Goal: Task Accomplishment & Management: Manage account settings

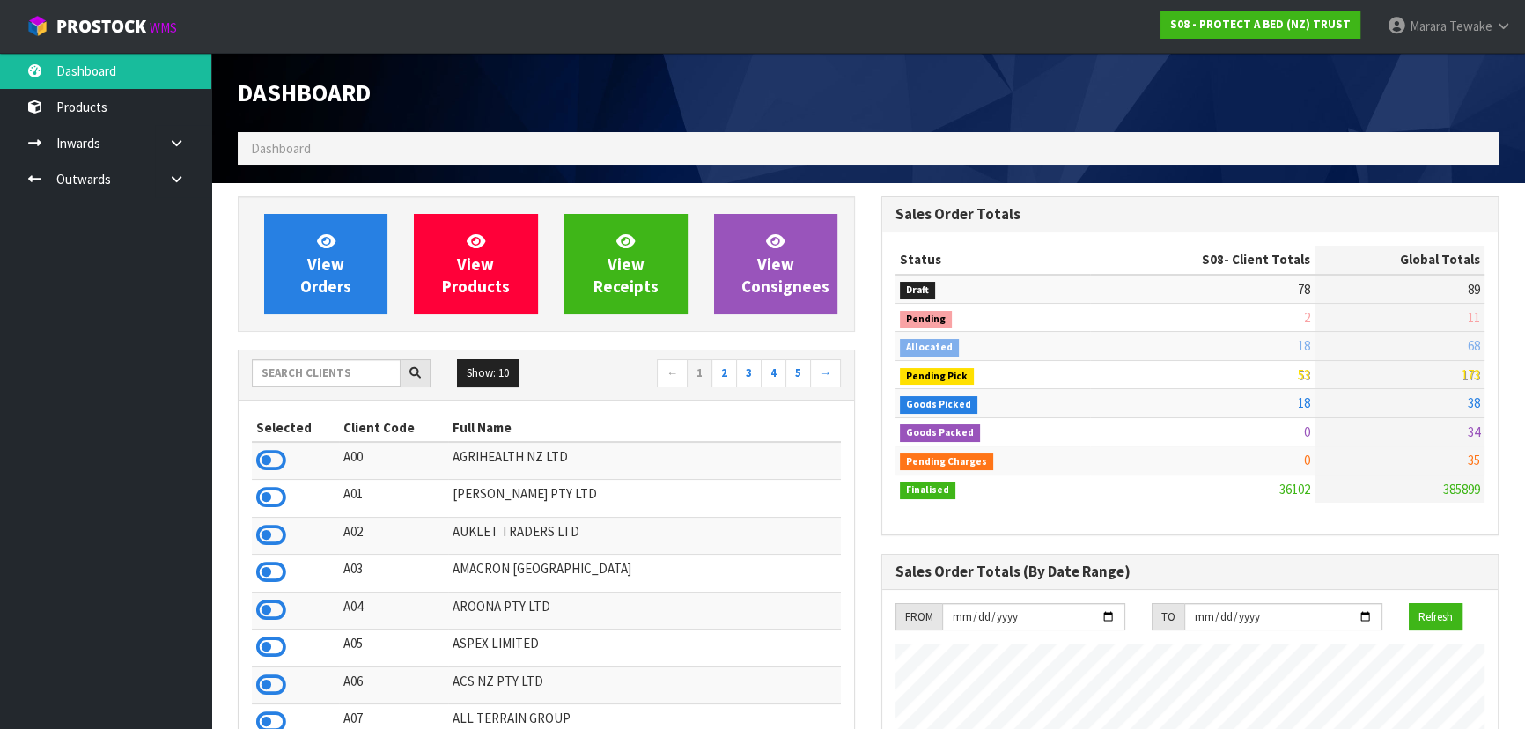
scroll to position [1331, 643]
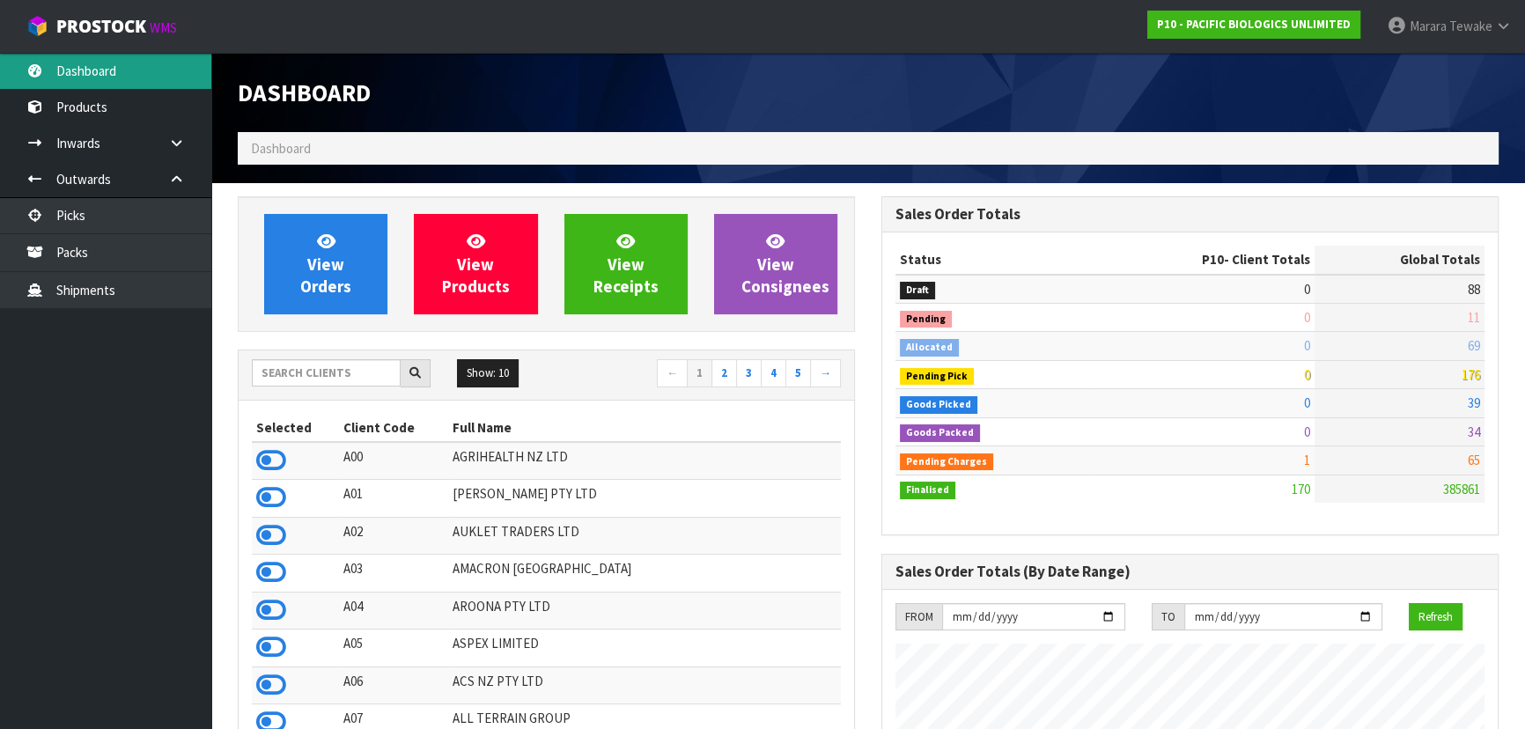
scroll to position [1132, 643]
click at [154, 69] on link "Dashboard" at bounding box center [105, 71] width 211 height 36
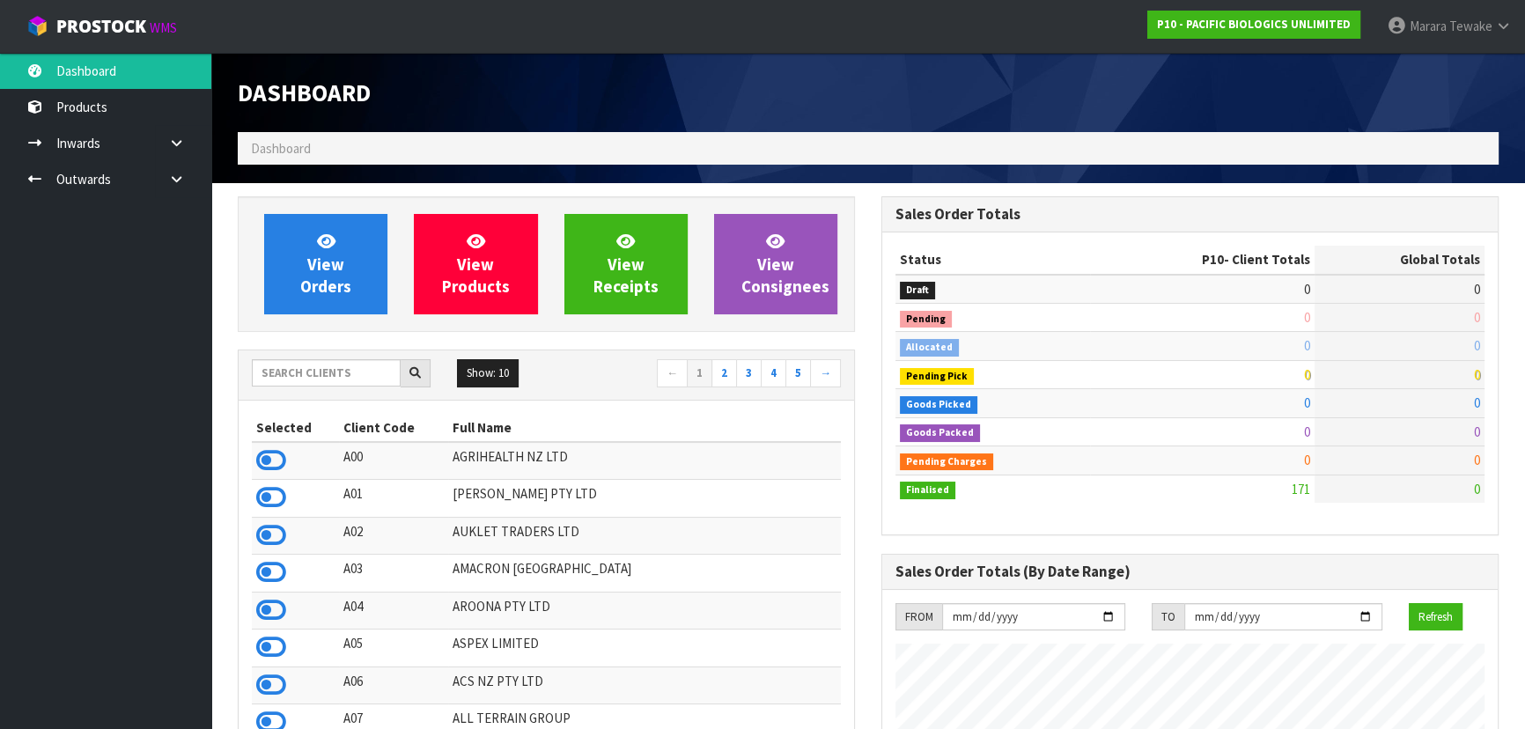
scroll to position [1103, 643]
click at [349, 366] on input "text" at bounding box center [326, 372] width 149 height 27
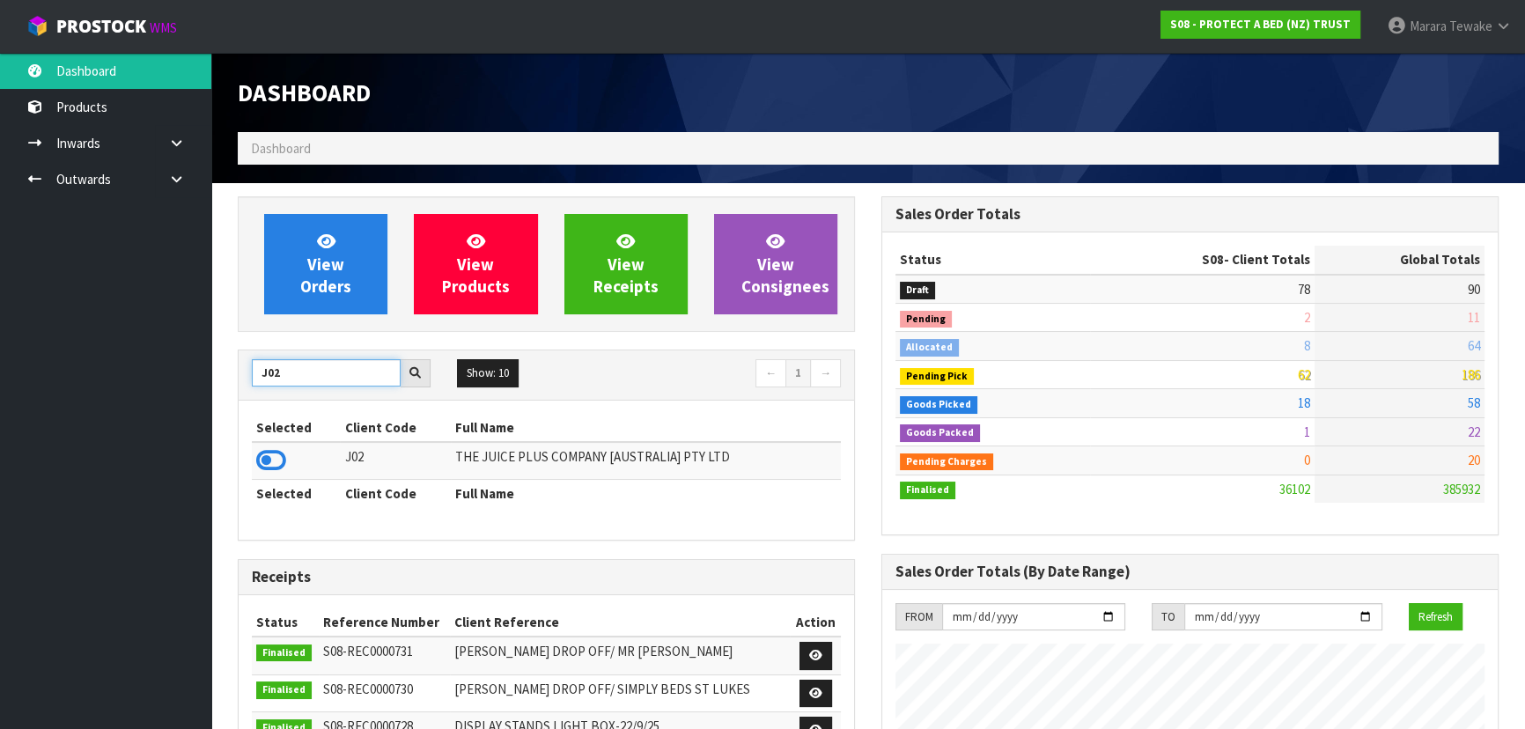
drag, startPoint x: 304, startPoint y: 367, endPoint x: 268, endPoint y: 365, distance: 35.3
click at [267, 368] on input "J02" at bounding box center [326, 372] width 149 height 27
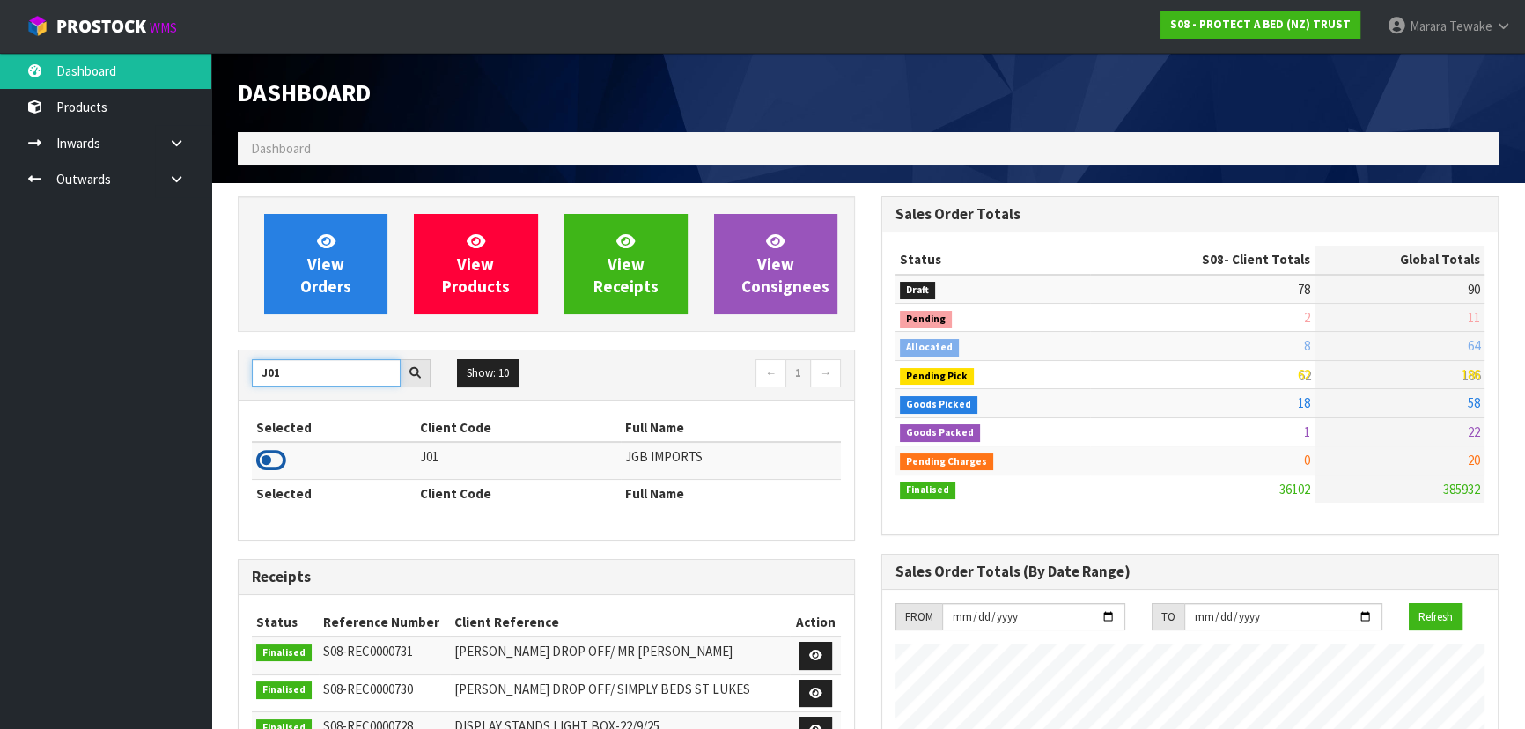
type input "J01"
click at [272, 467] on icon at bounding box center [271, 460] width 30 height 26
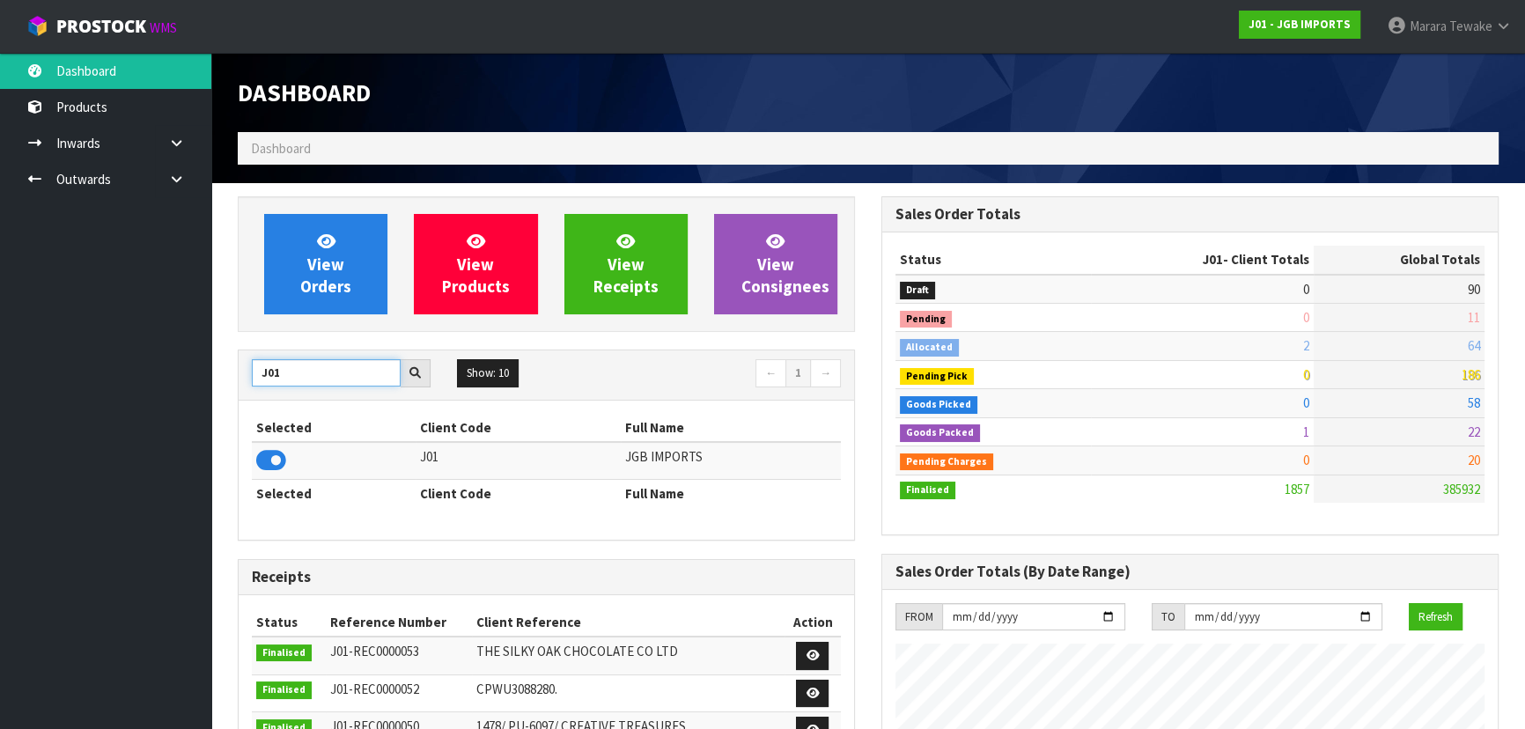
drag, startPoint x: 273, startPoint y: 379, endPoint x: 250, endPoint y: 379, distance: 22.9
click at [252, 379] on input "J01" at bounding box center [326, 372] width 149 height 27
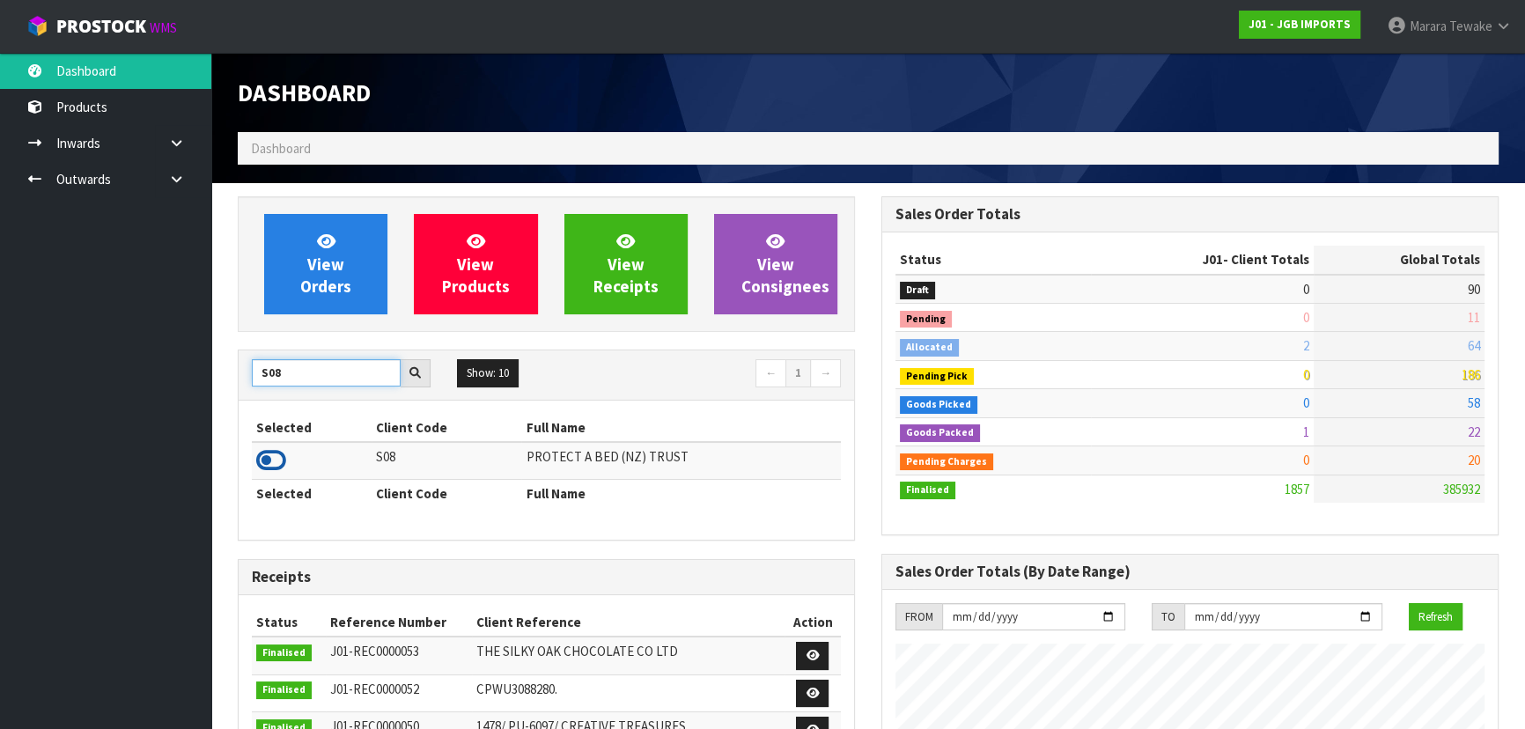
type input "S08"
click at [270, 459] on icon at bounding box center [271, 460] width 30 height 26
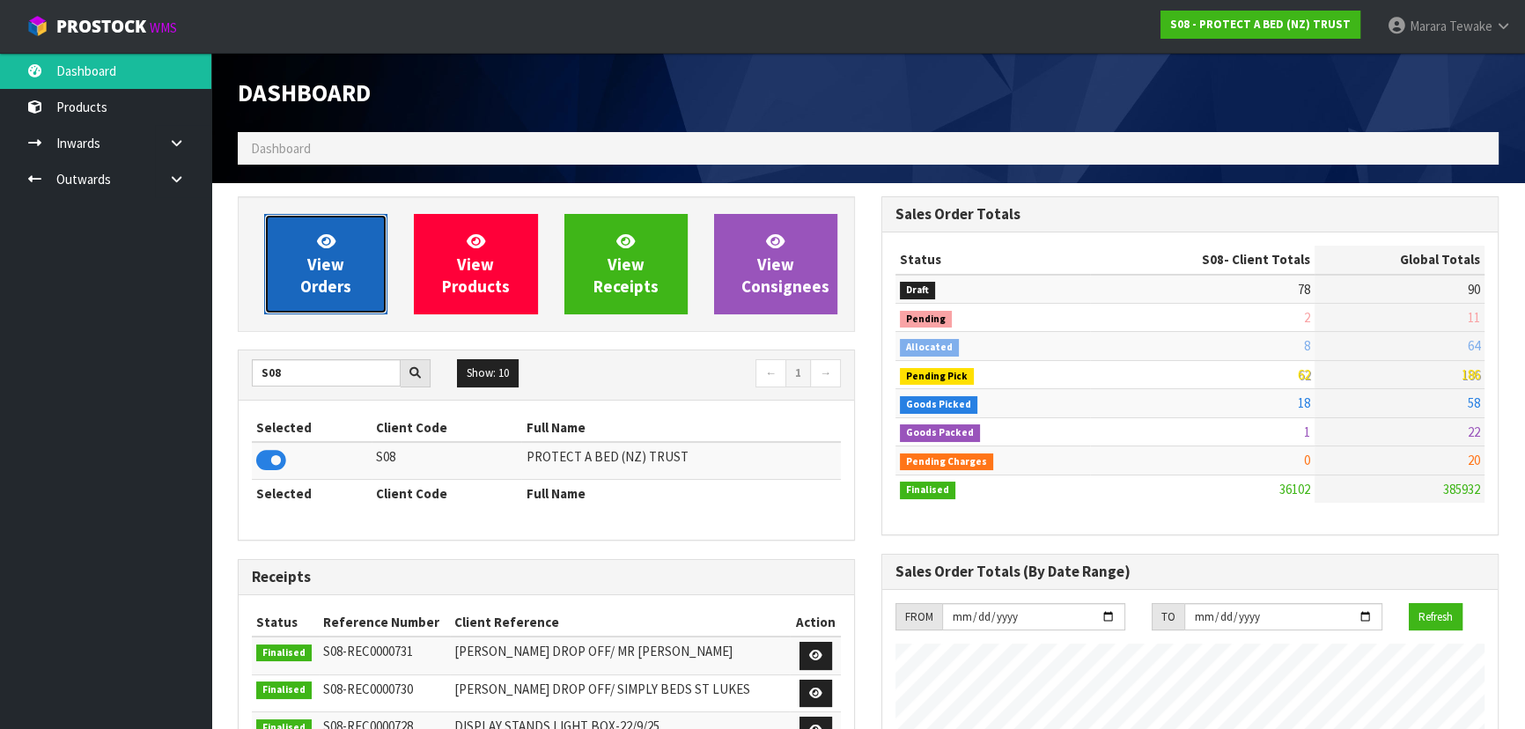
click at [339, 273] on span "View Orders" at bounding box center [325, 264] width 51 height 66
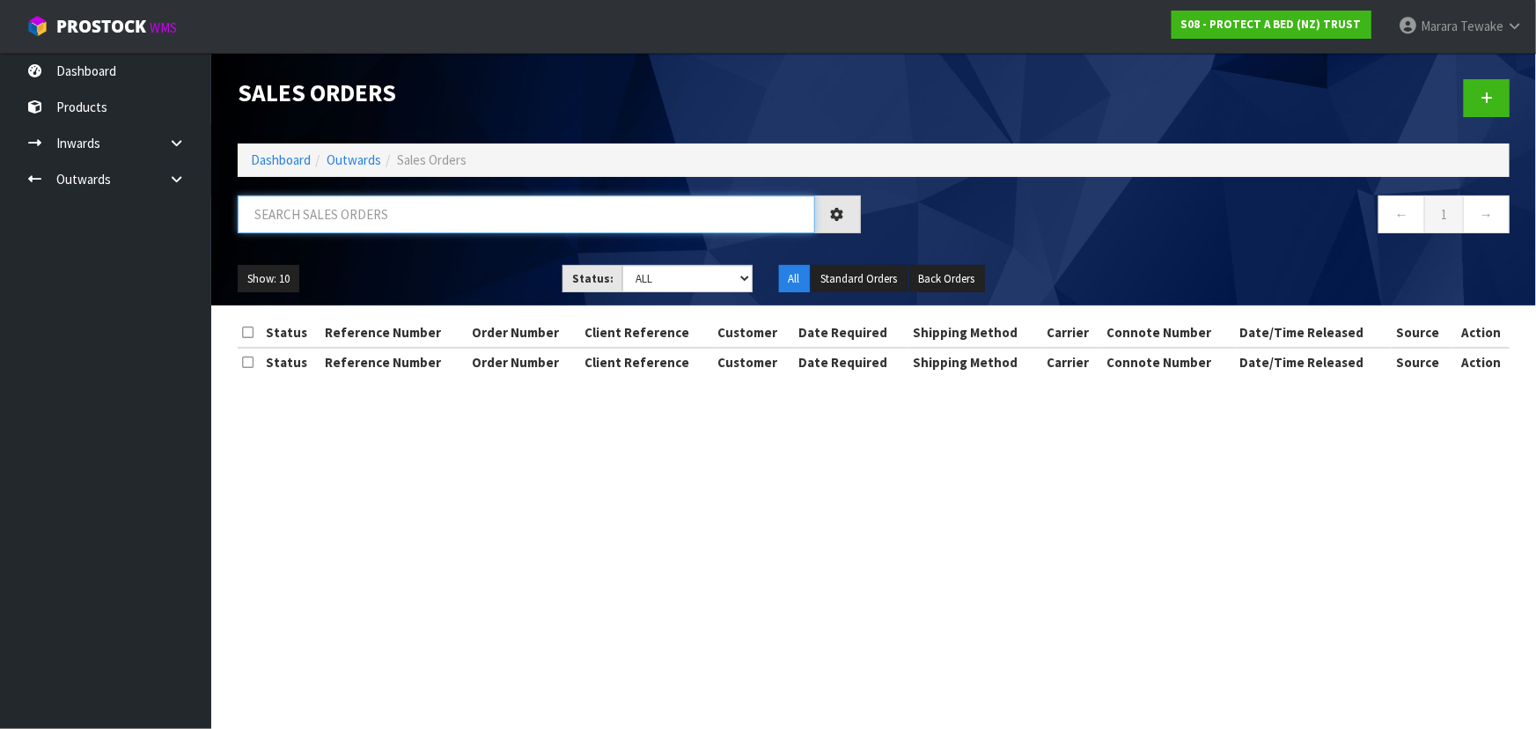
click at [349, 226] on input "text" at bounding box center [526, 214] width 577 height 38
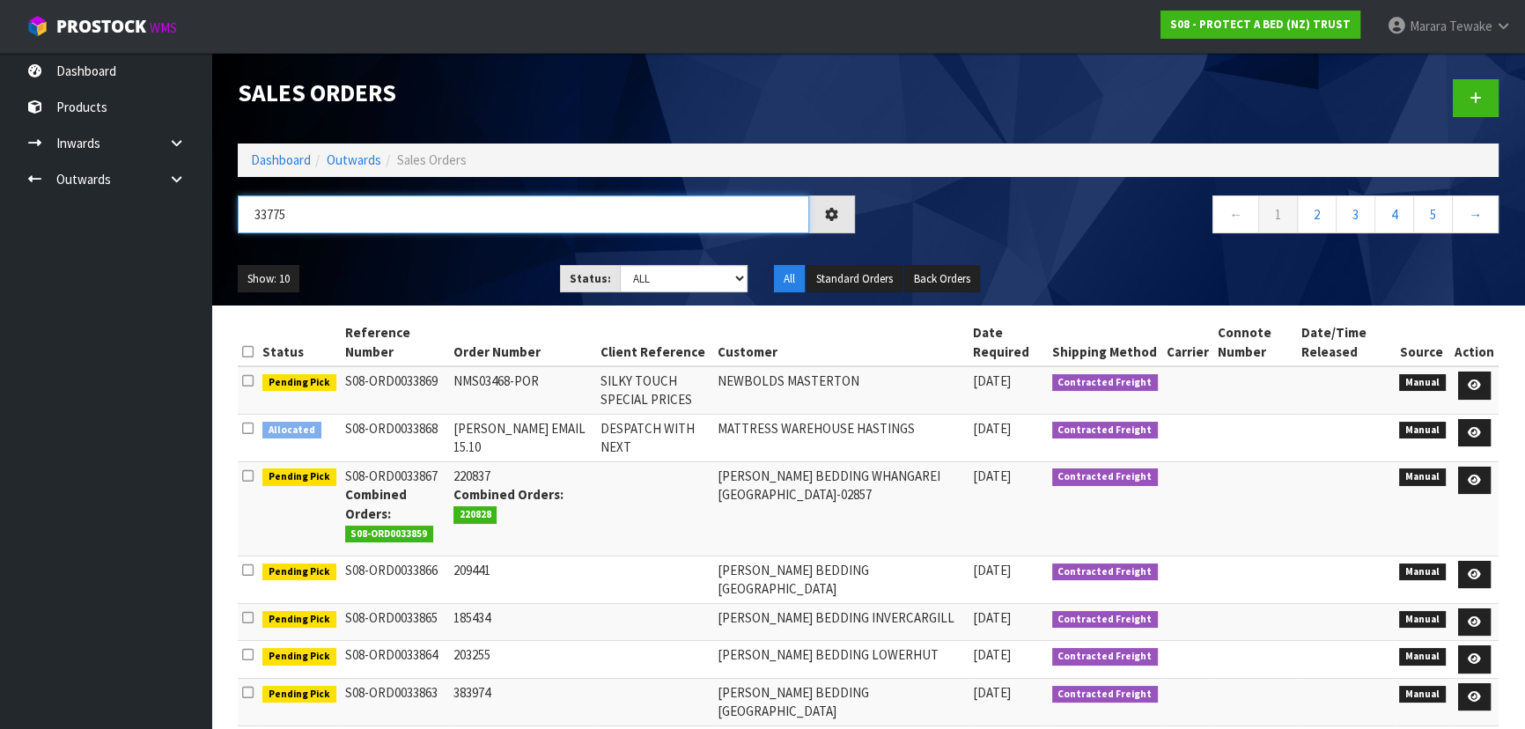
type input "33775"
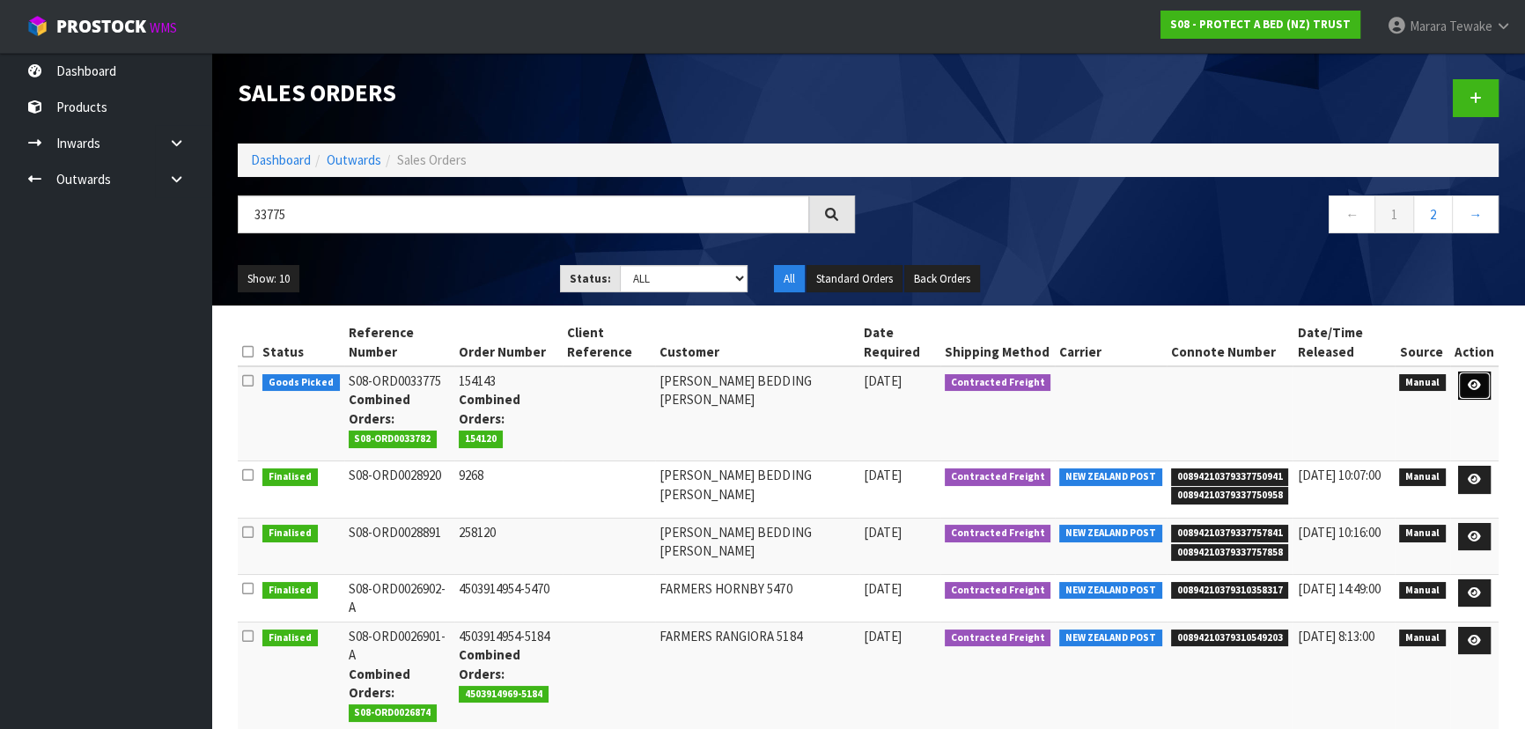
drag, startPoint x: 1476, startPoint y: 385, endPoint x: 1462, endPoint y: 381, distance: 14.5
click at [1476, 385] on icon at bounding box center [1473, 384] width 13 height 11
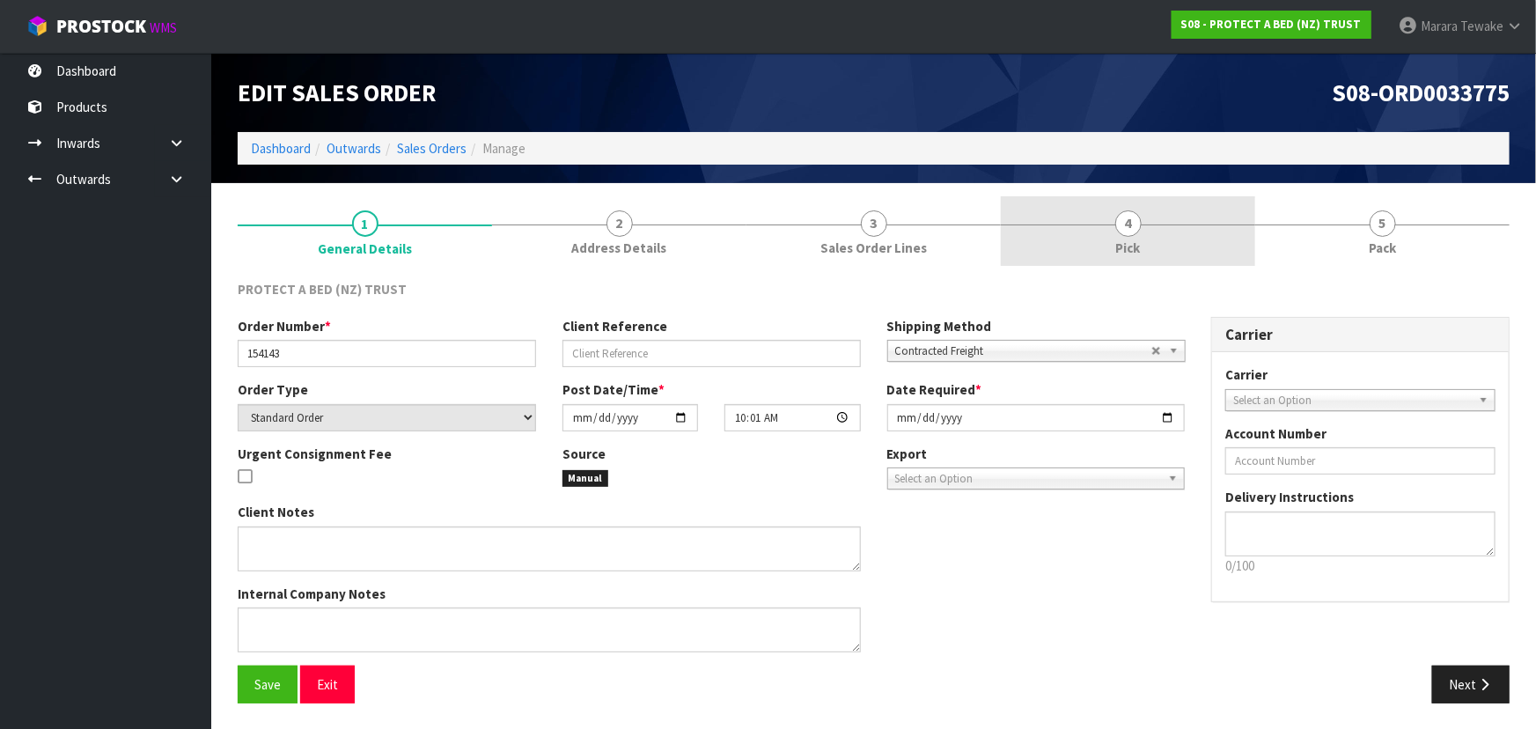
click at [1126, 246] on span "Pick" at bounding box center [1128, 248] width 25 height 18
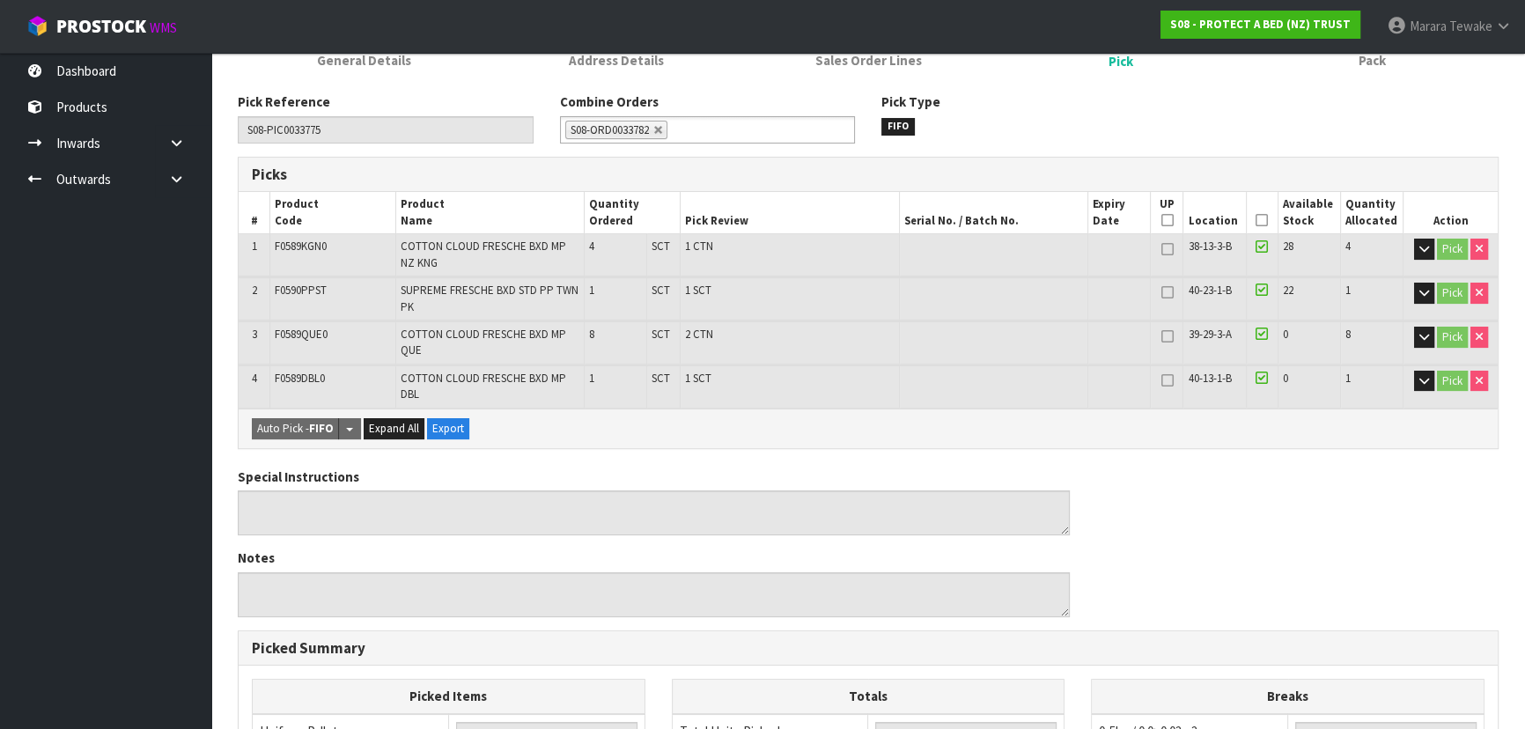
scroll to position [159, 0]
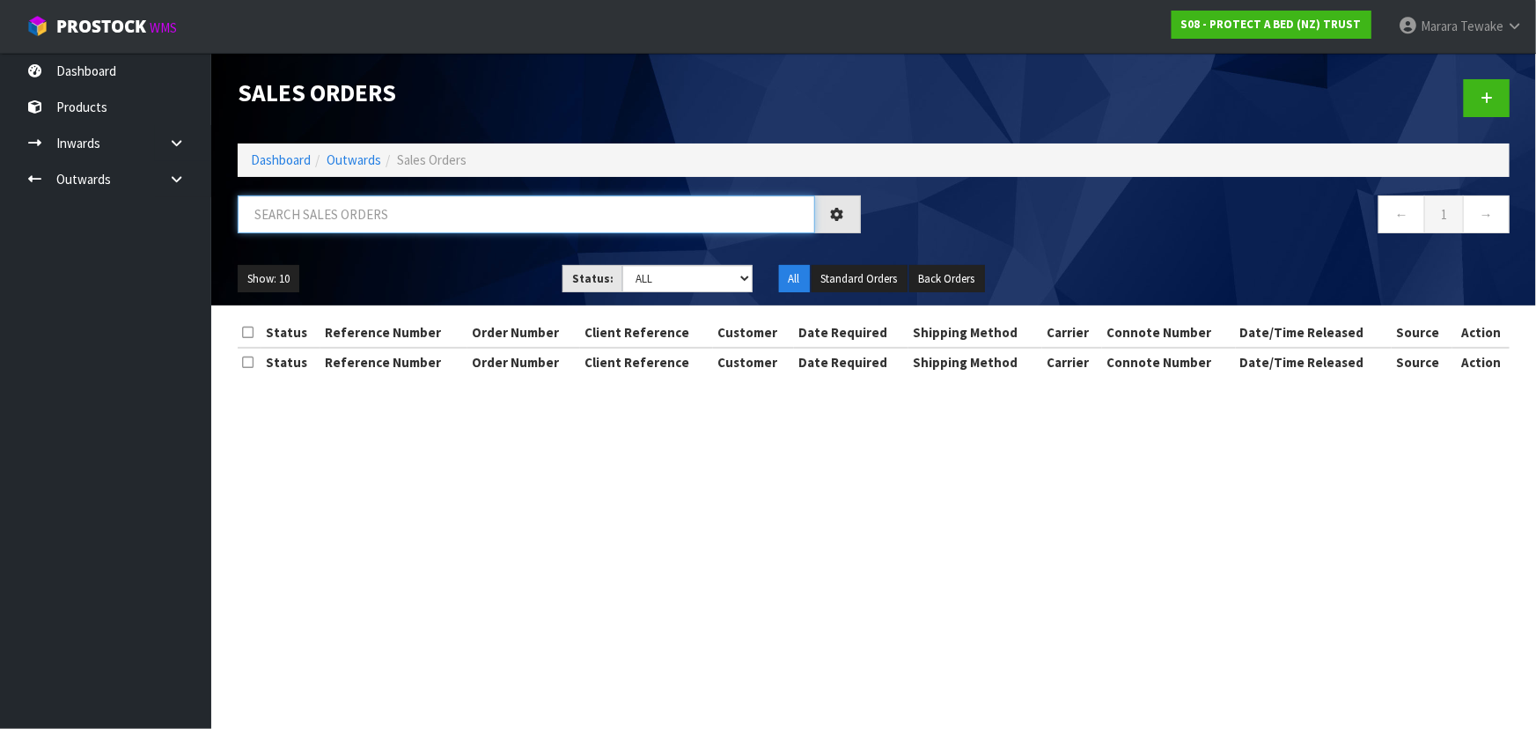
click at [507, 210] on input "text" at bounding box center [526, 214] width 577 height 38
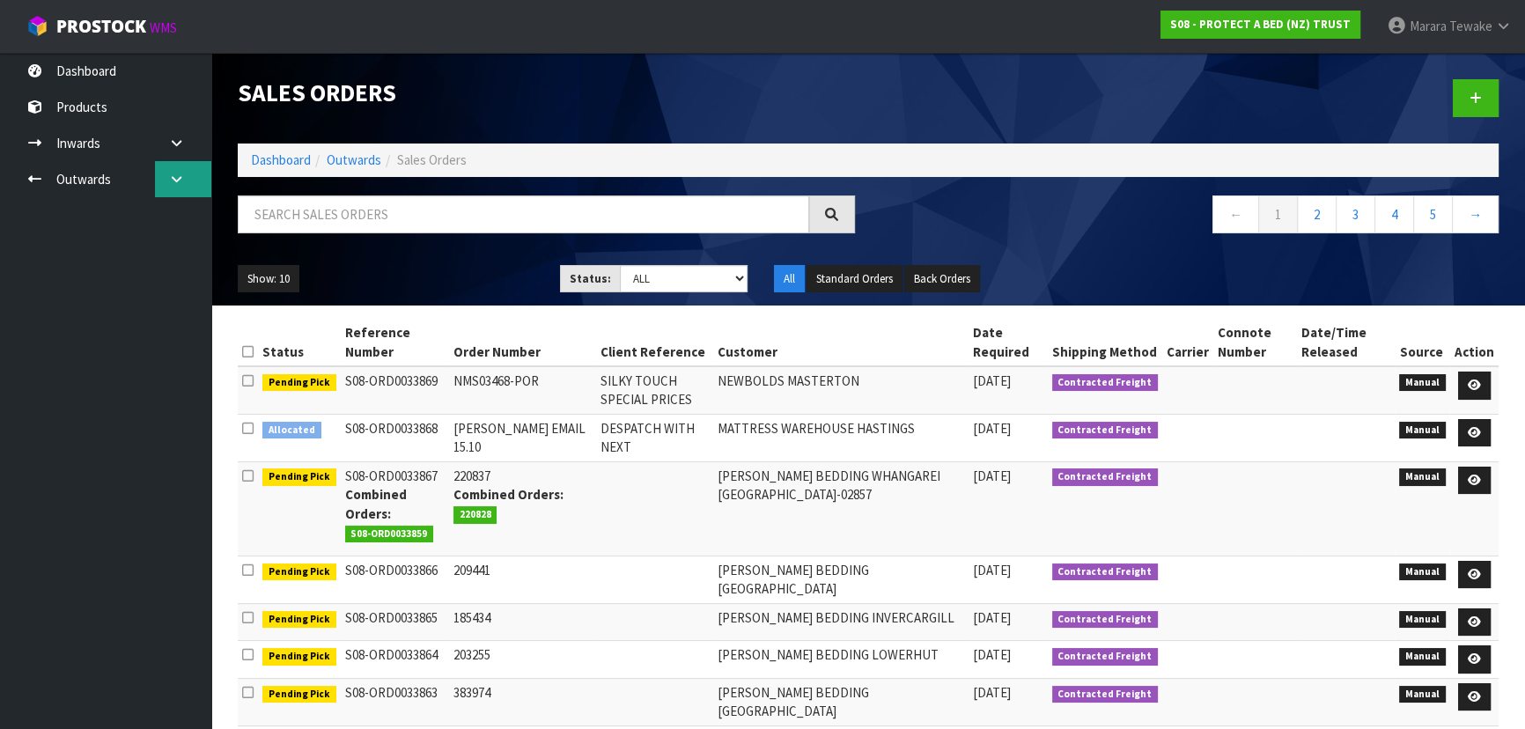
click at [169, 176] on icon at bounding box center [176, 179] width 17 height 13
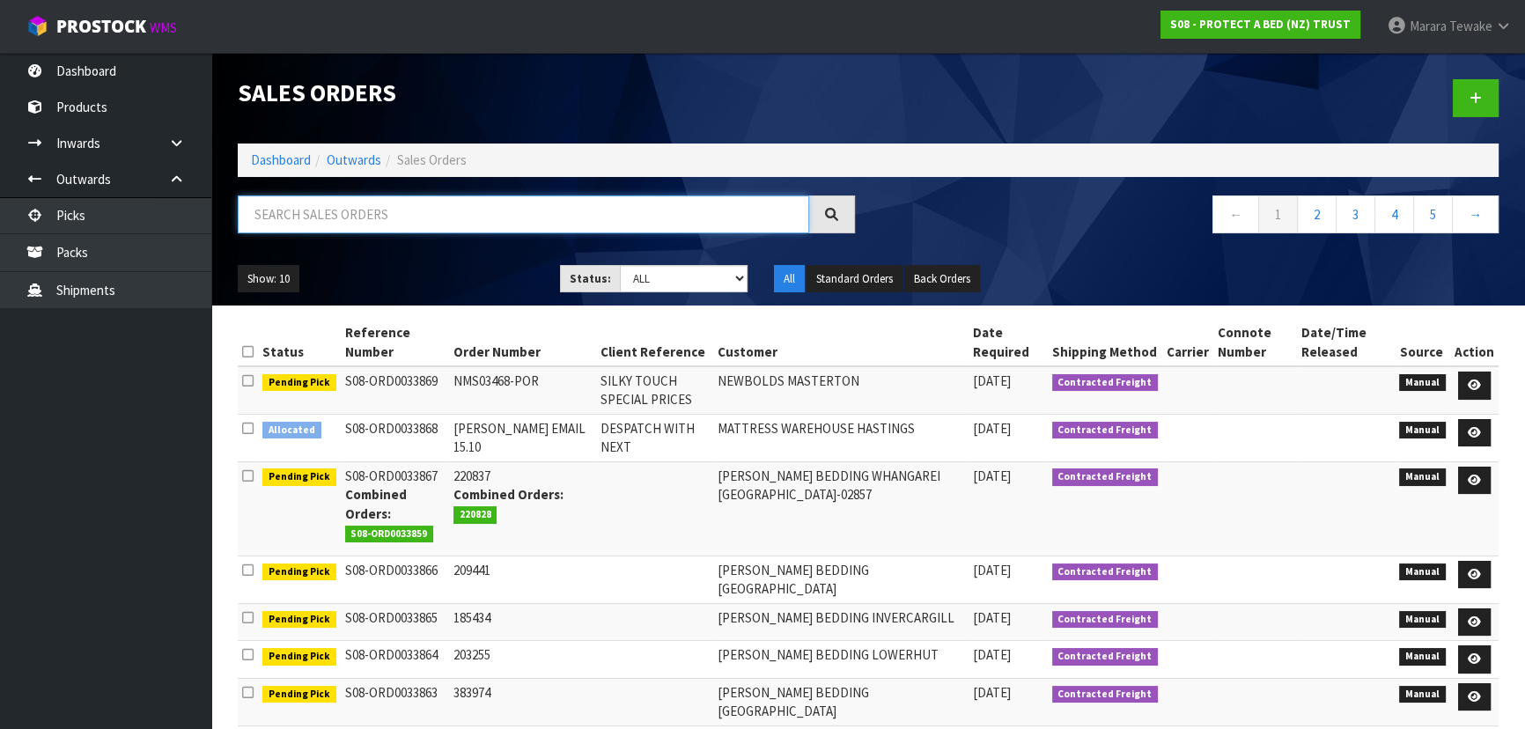
click at [320, 212] on input "text" at bounding box center [523, 214] width 571 height 38
type input "JOB-0417004"
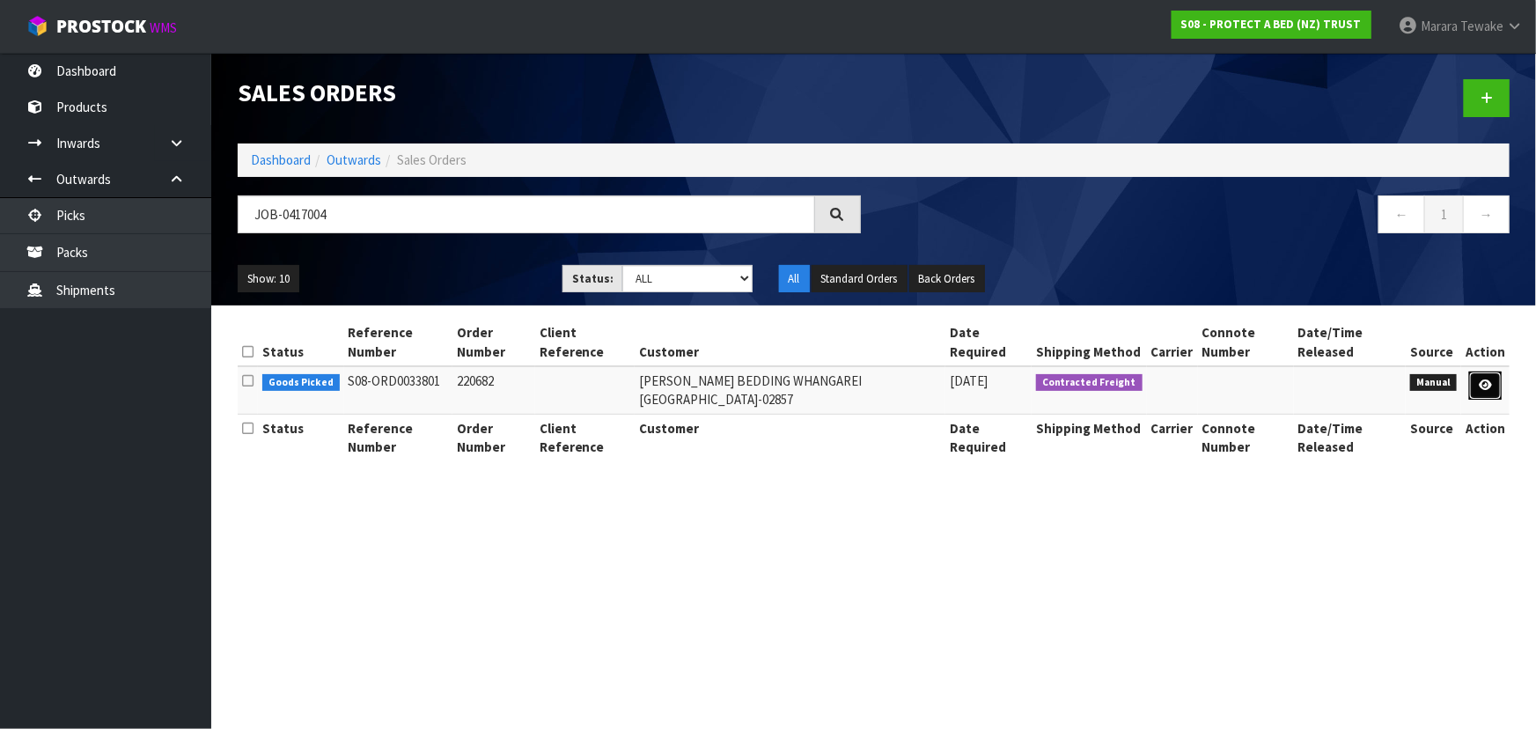
click at [1492, 388] on icon at bounding box center [1485, 384] width 13 height 11
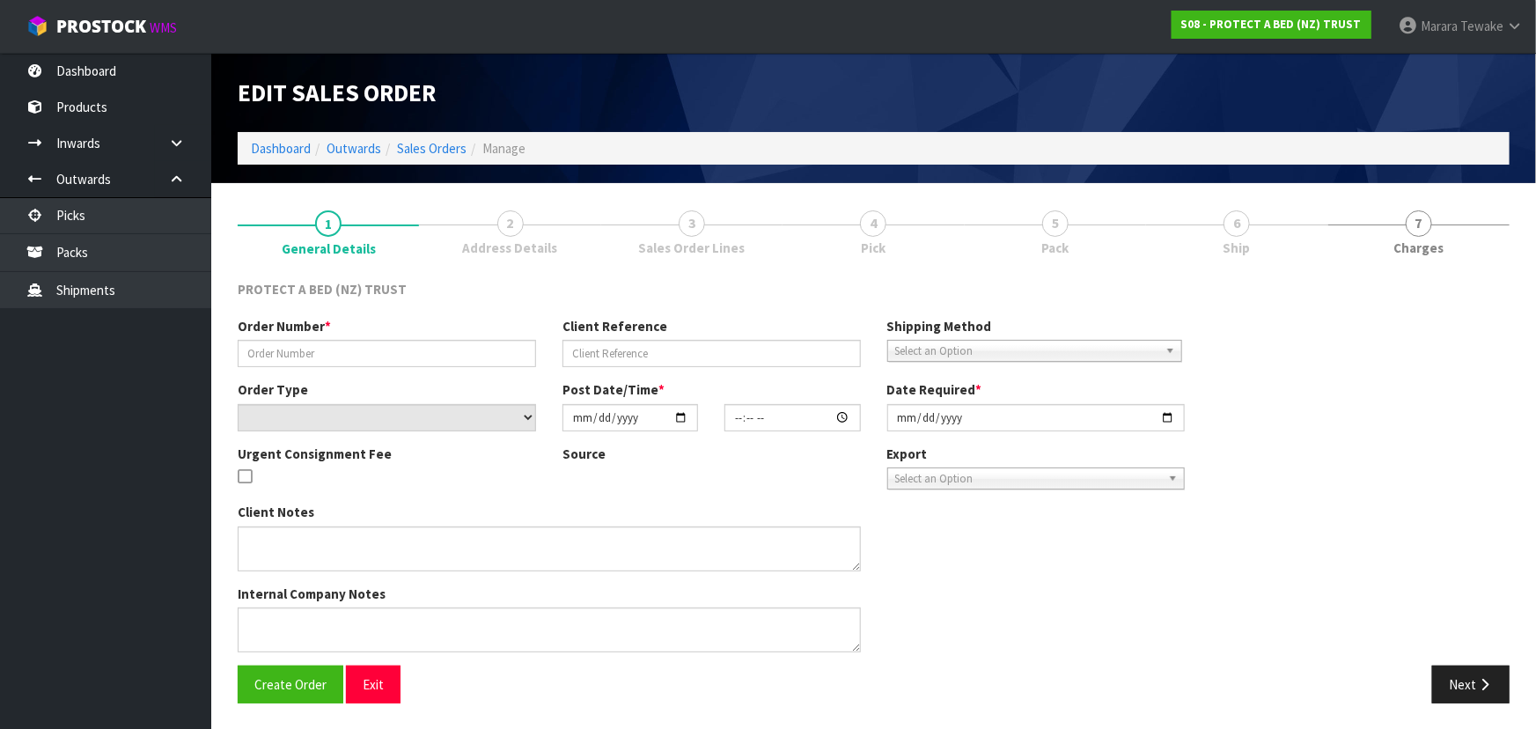
type input "220682"
select select "number:0"
type input "2025-10-10"
type input "11:11:00.000"
type input "2025-10-10"
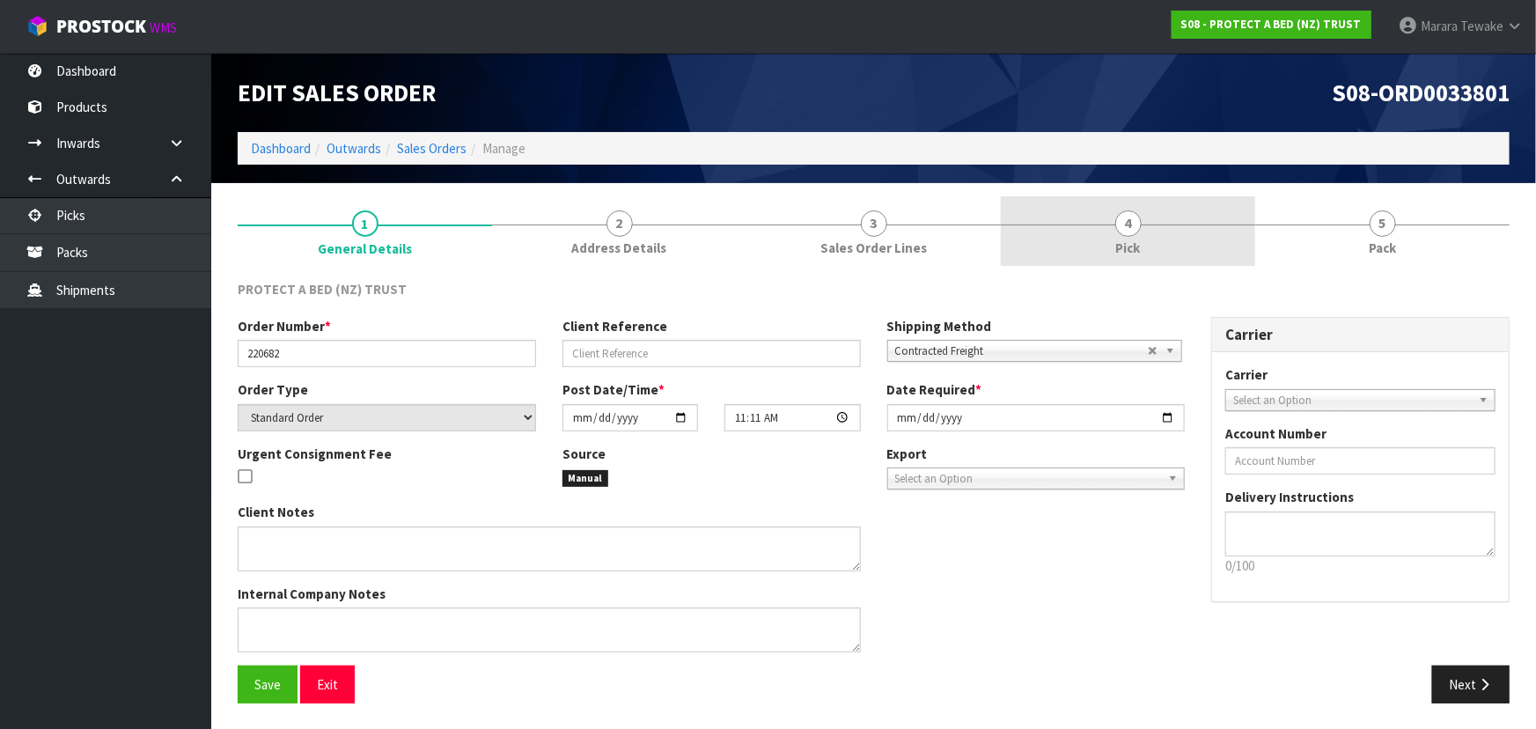
click at [1156, 251] on link "4 Pick" at bounding box center [1128, 231] width 254 height 70
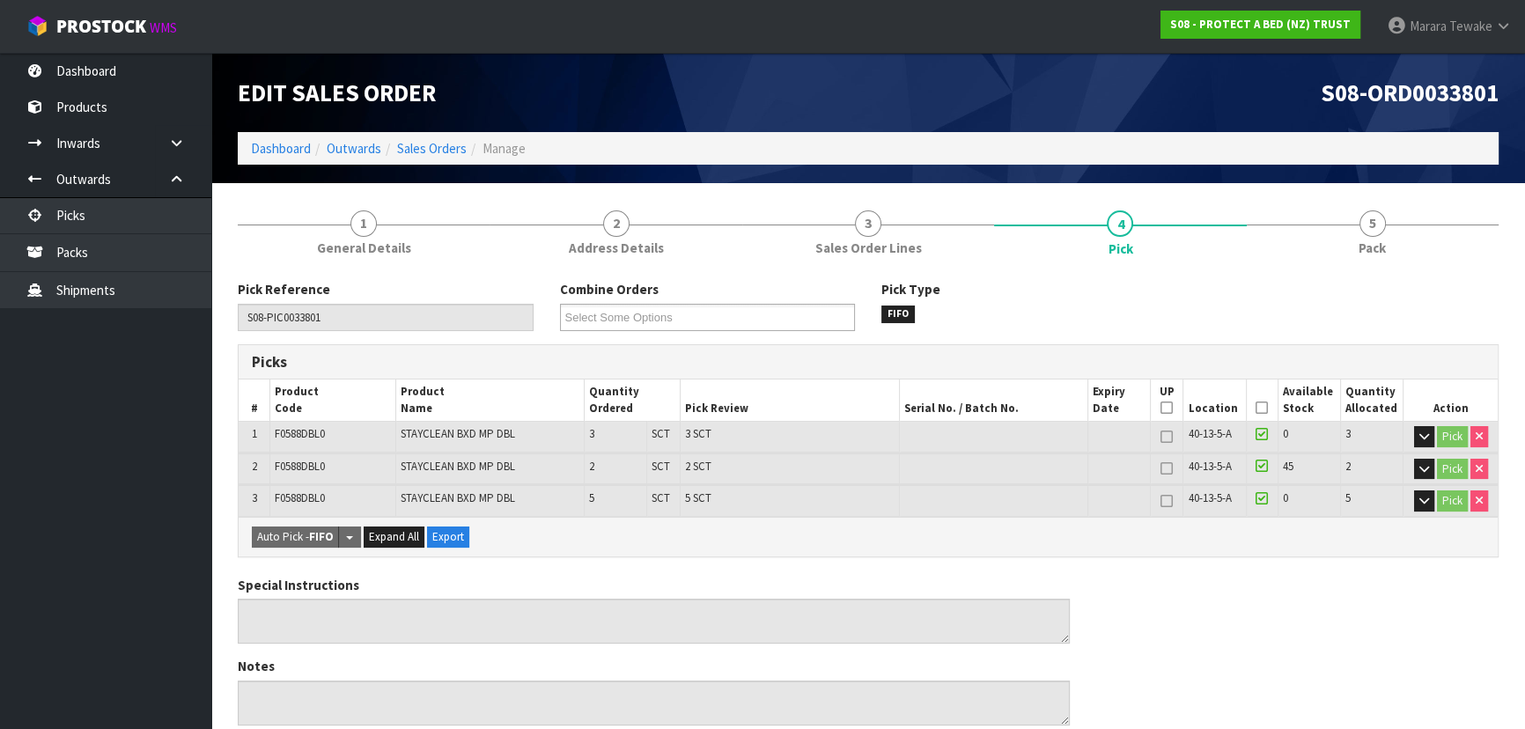
click at [1258, 408] on icon at bounding box center [1261, 408] width 12 height 1
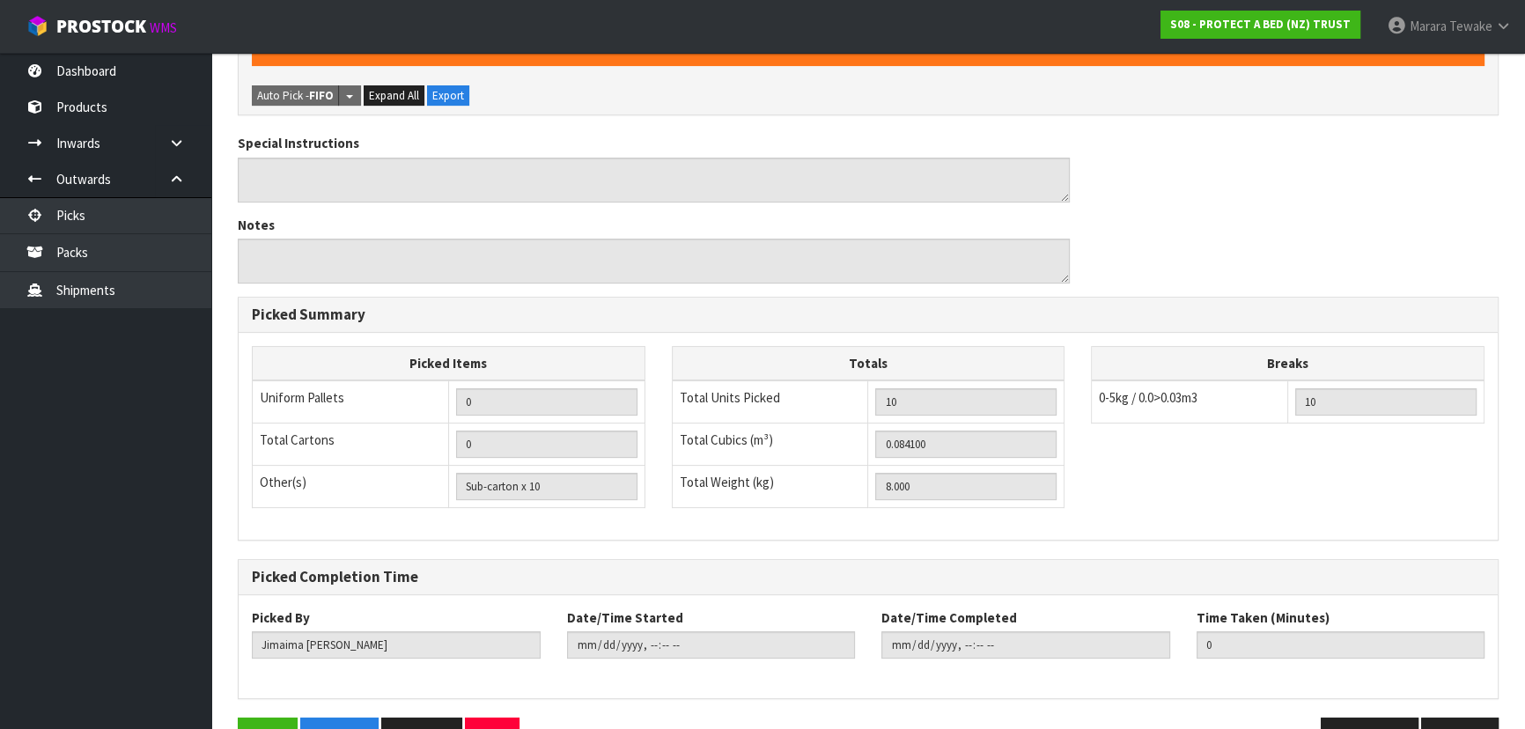
scroll to position [555, 0]
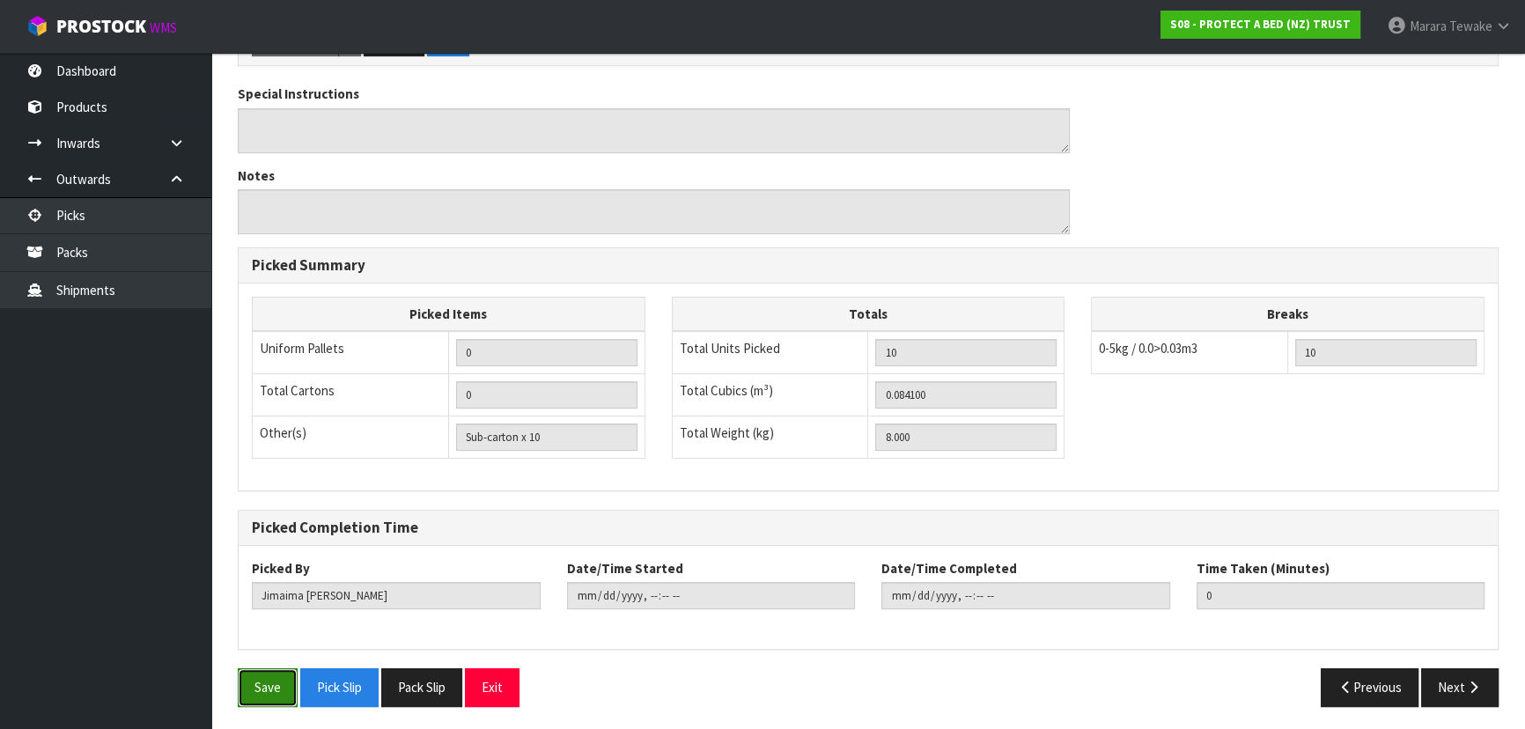
click at [275, 678] on button "Save" at bounding box center [268, 687] width 60 height 38
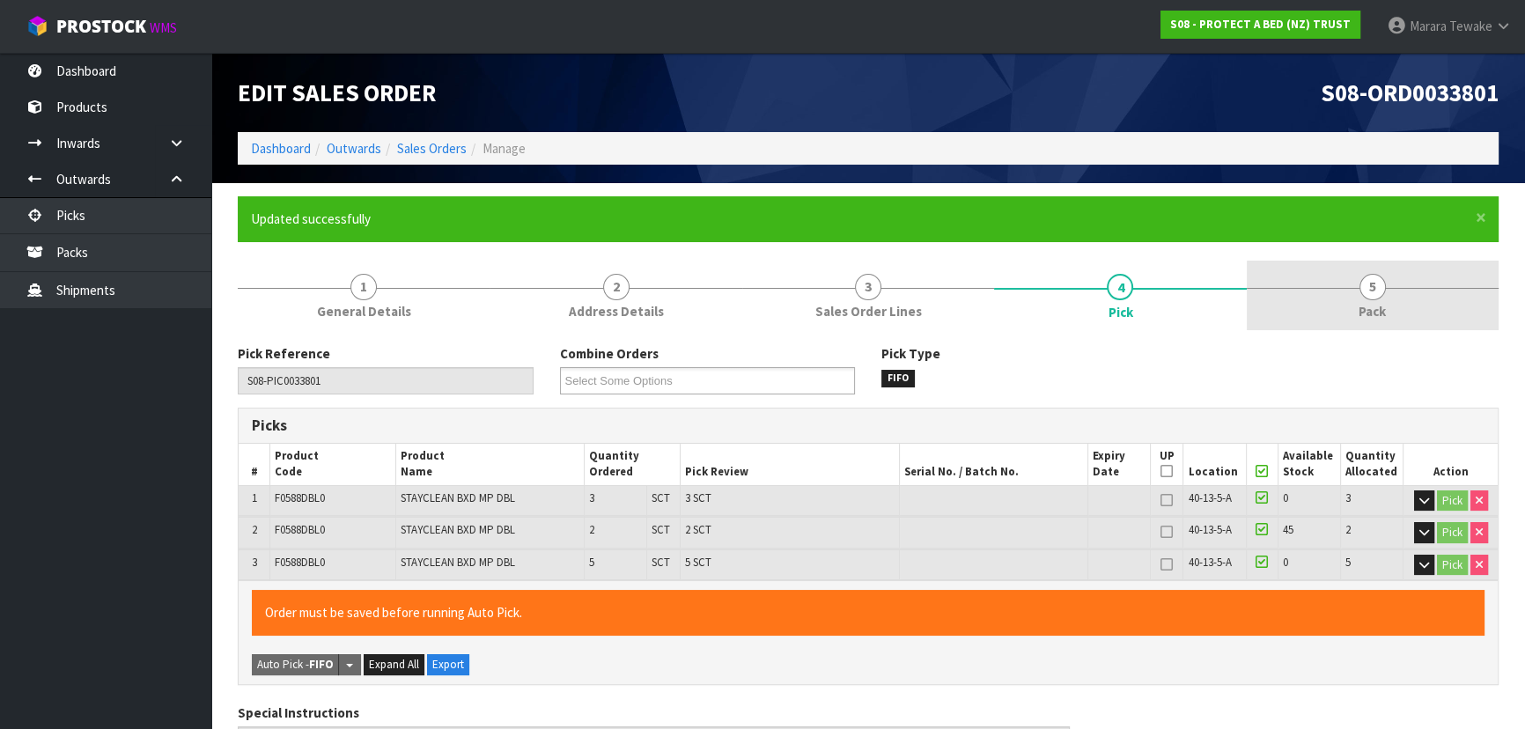
type input "Marara Tewake"
type input "2025-10-16T07:44:07"
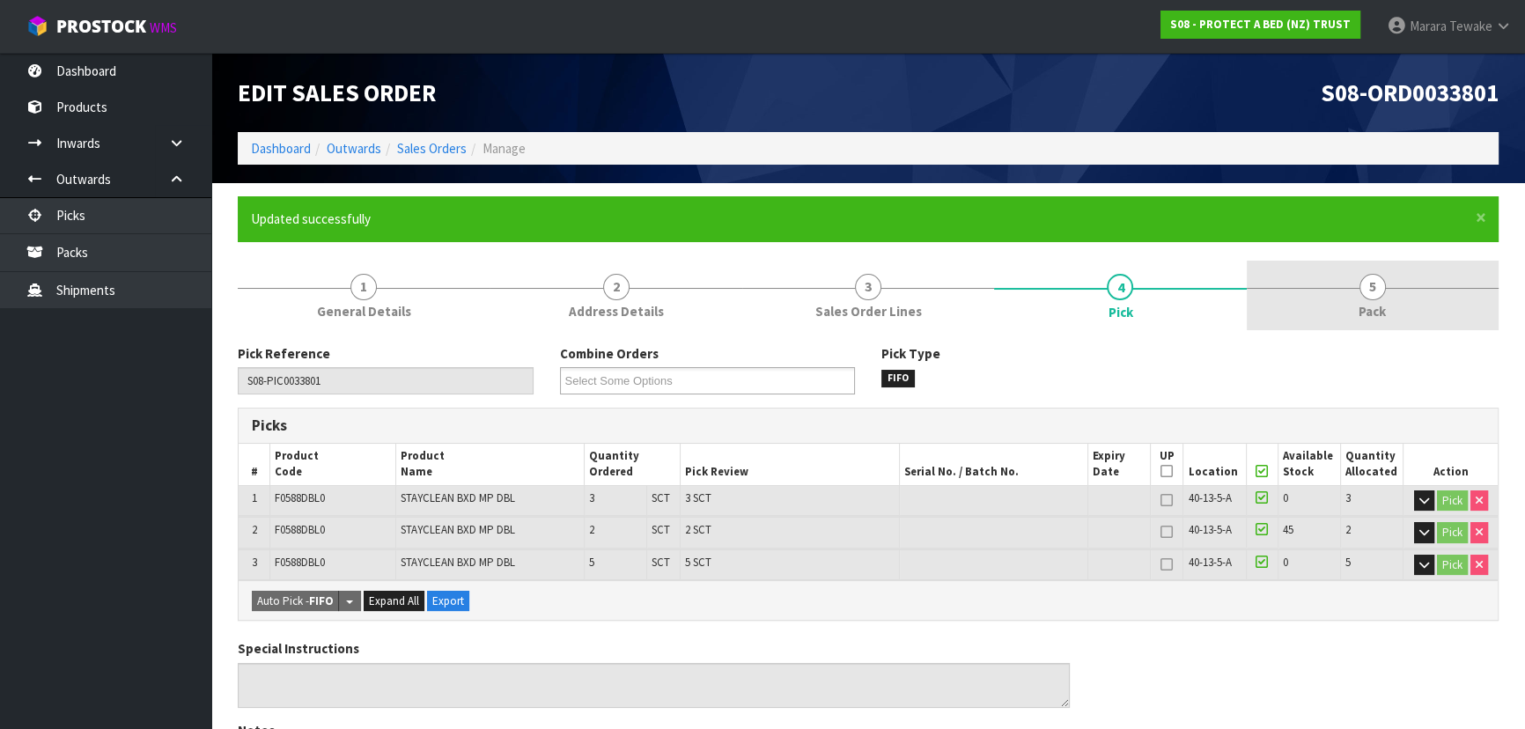
click at [1378, 311] on span "Pack" at bounding box center [1371, 311] width 27 height 18
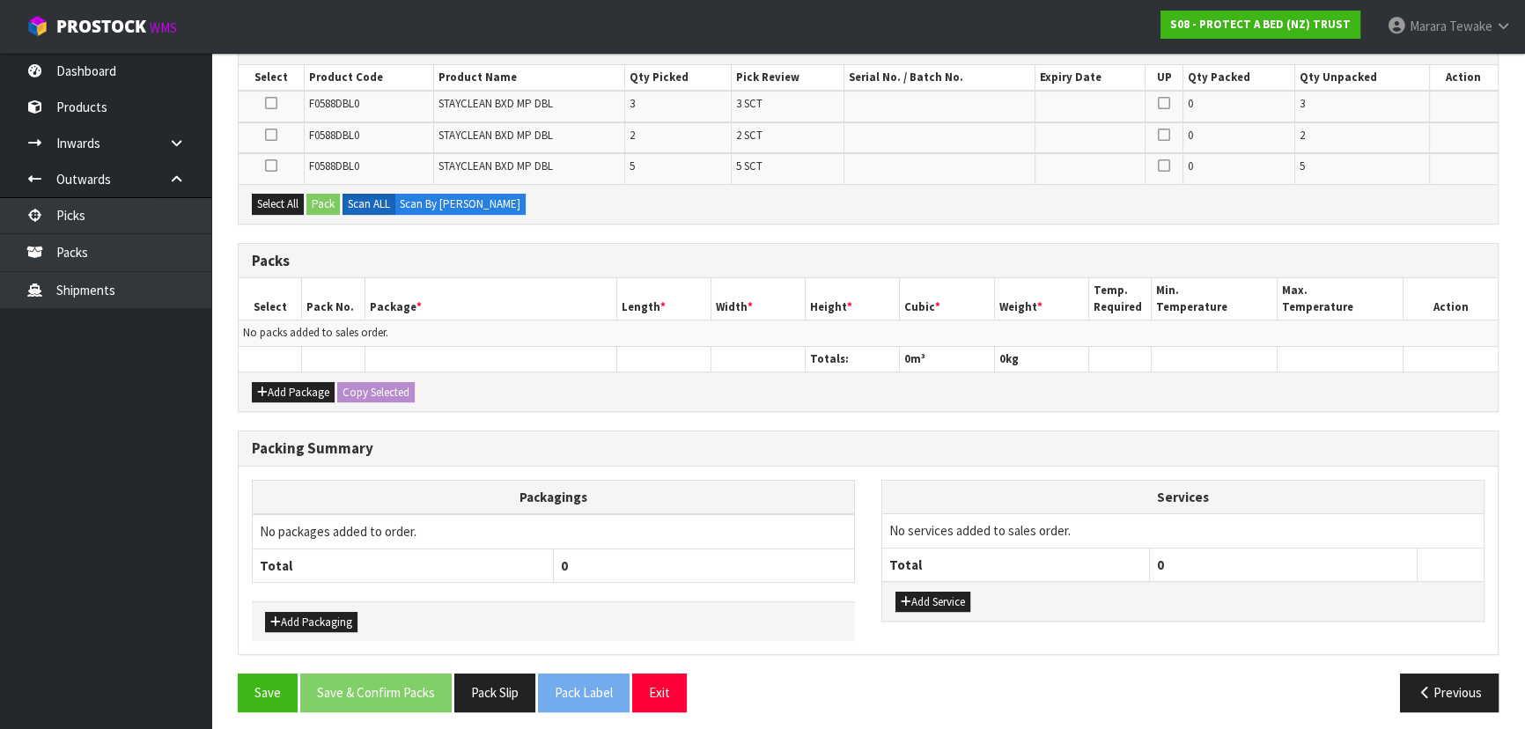
scroll to position [383, 0]
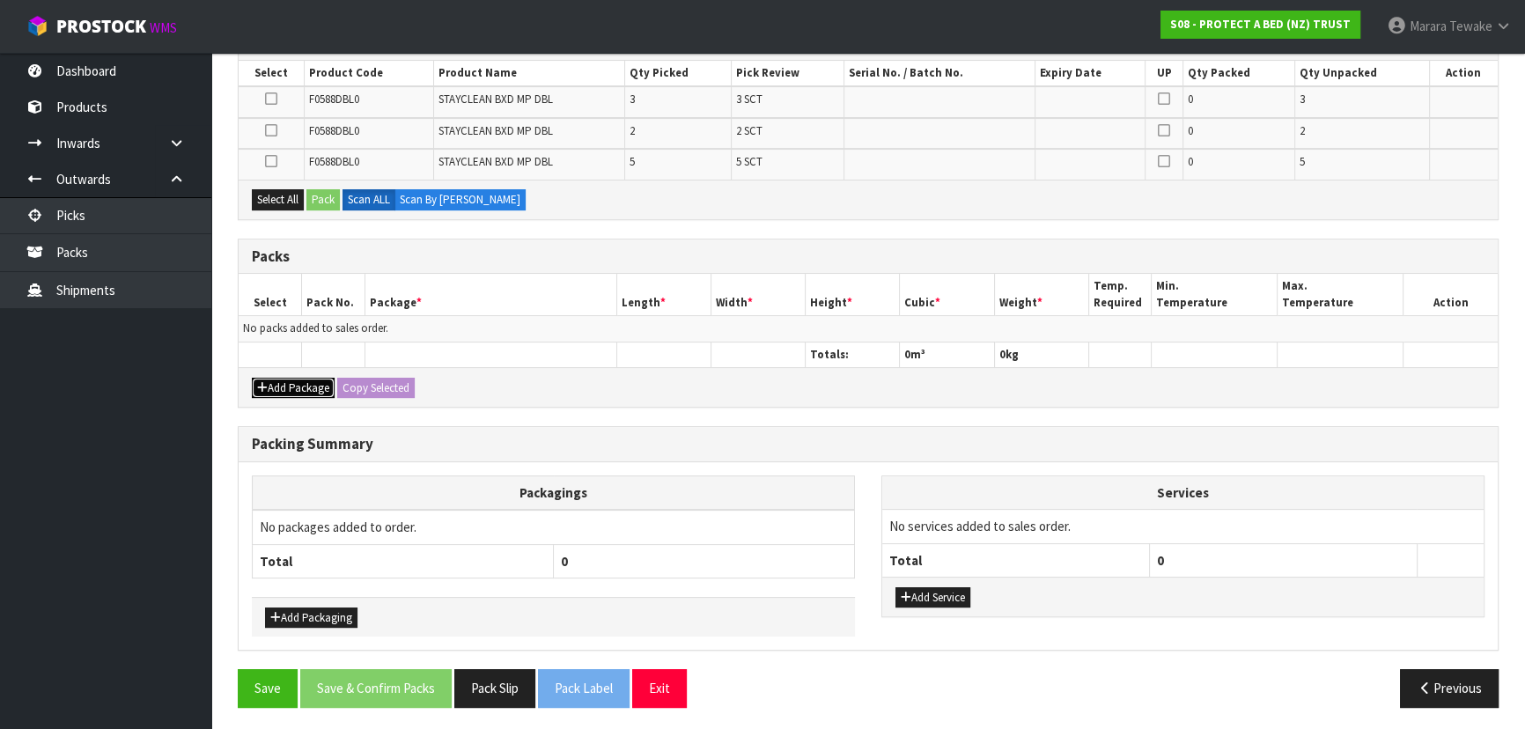
click at [299, 382] on button "Add Package" at bounding box center [293, 388] width 83 height 21
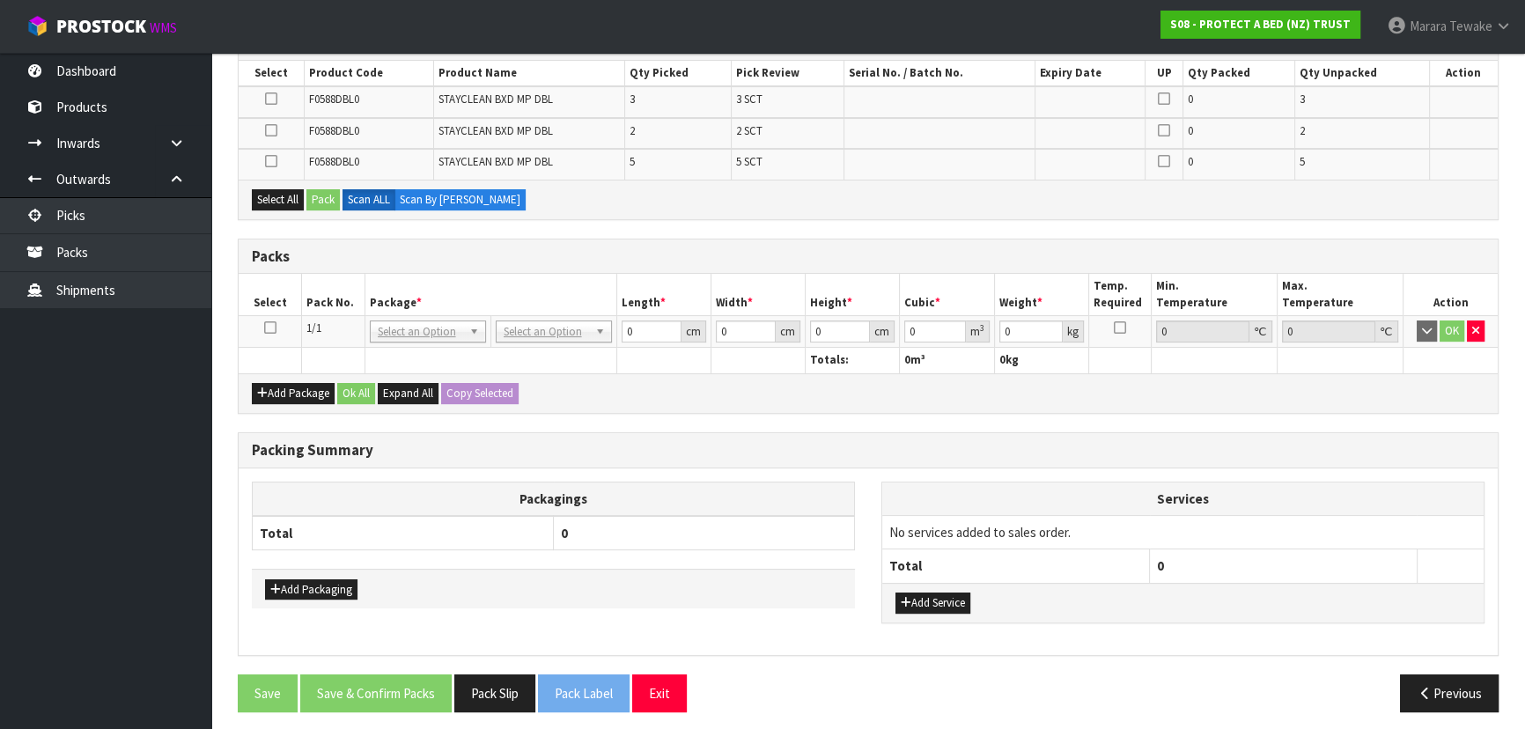
click at [273, 327] on icon at bounding box center [270, 327] width 12 height 1
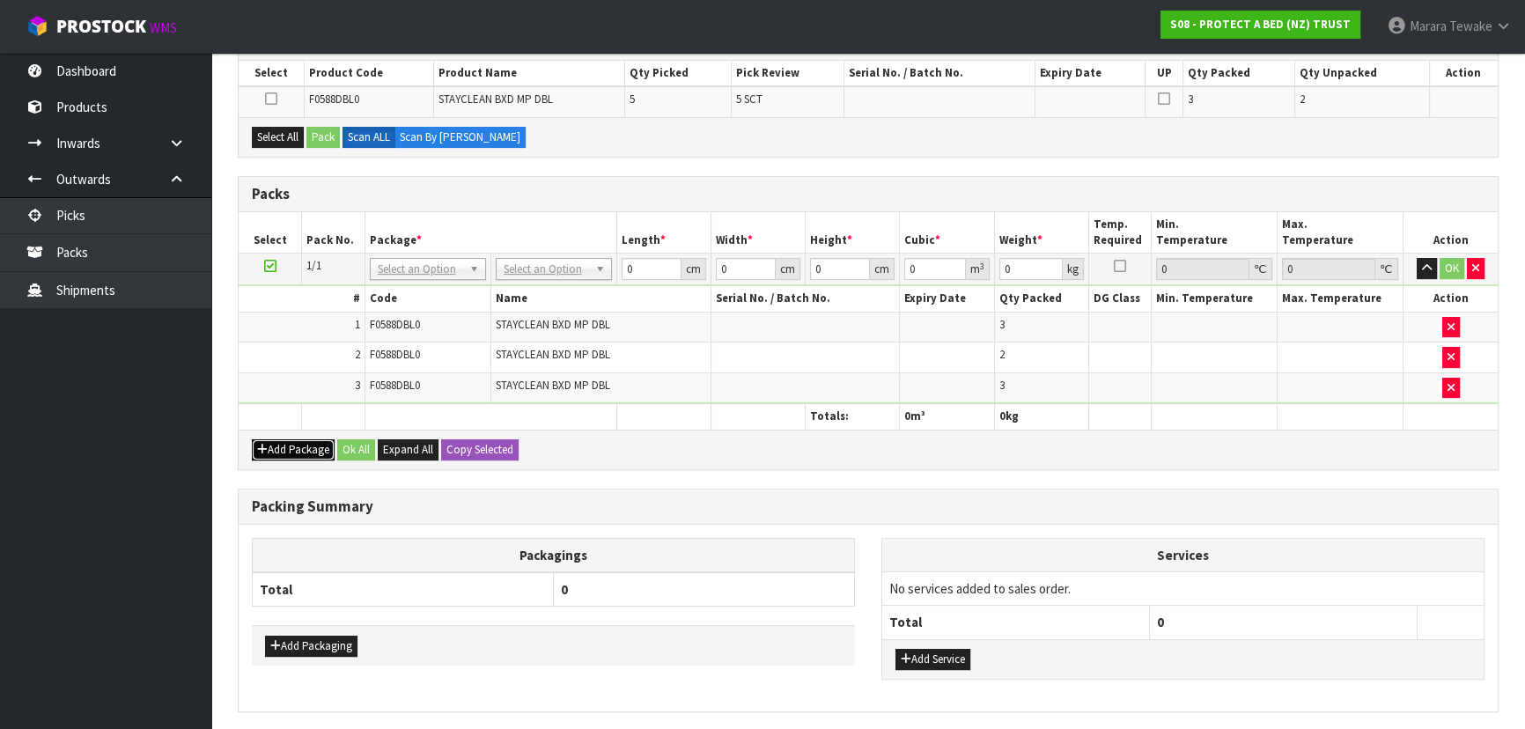
click at [297, 451] on button "Add Package" at bounding box center [293, 449] width 83 height 21
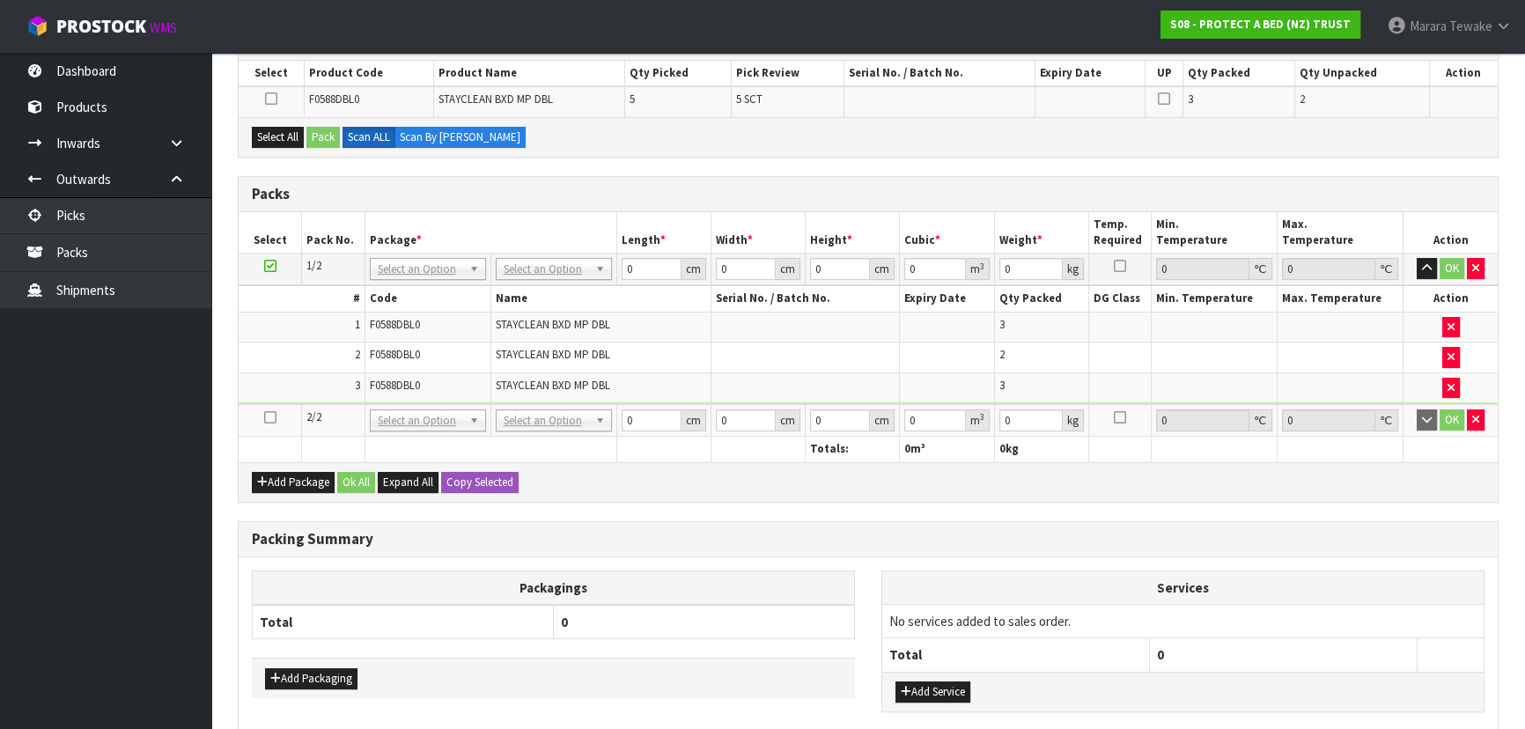
drag, startPoint x: 268, startPoint y: 414, endPoint x: 285, endPoint y: 382, distance: 36.3
click at [268, 417] on icon at bounding box center [270, 417] width 12 height 1
drag, startPoint x: 271, startPoint y: 133, endPoint x: 351, endPoint y: 133, distance: 80.1
click at [276, 133] on button "Select All" at bounding box center [278, 137] width 52 height 21
click at [436, 139] on label "Scan By Quantity" at bounding box center [459, 137] width 131 height 21
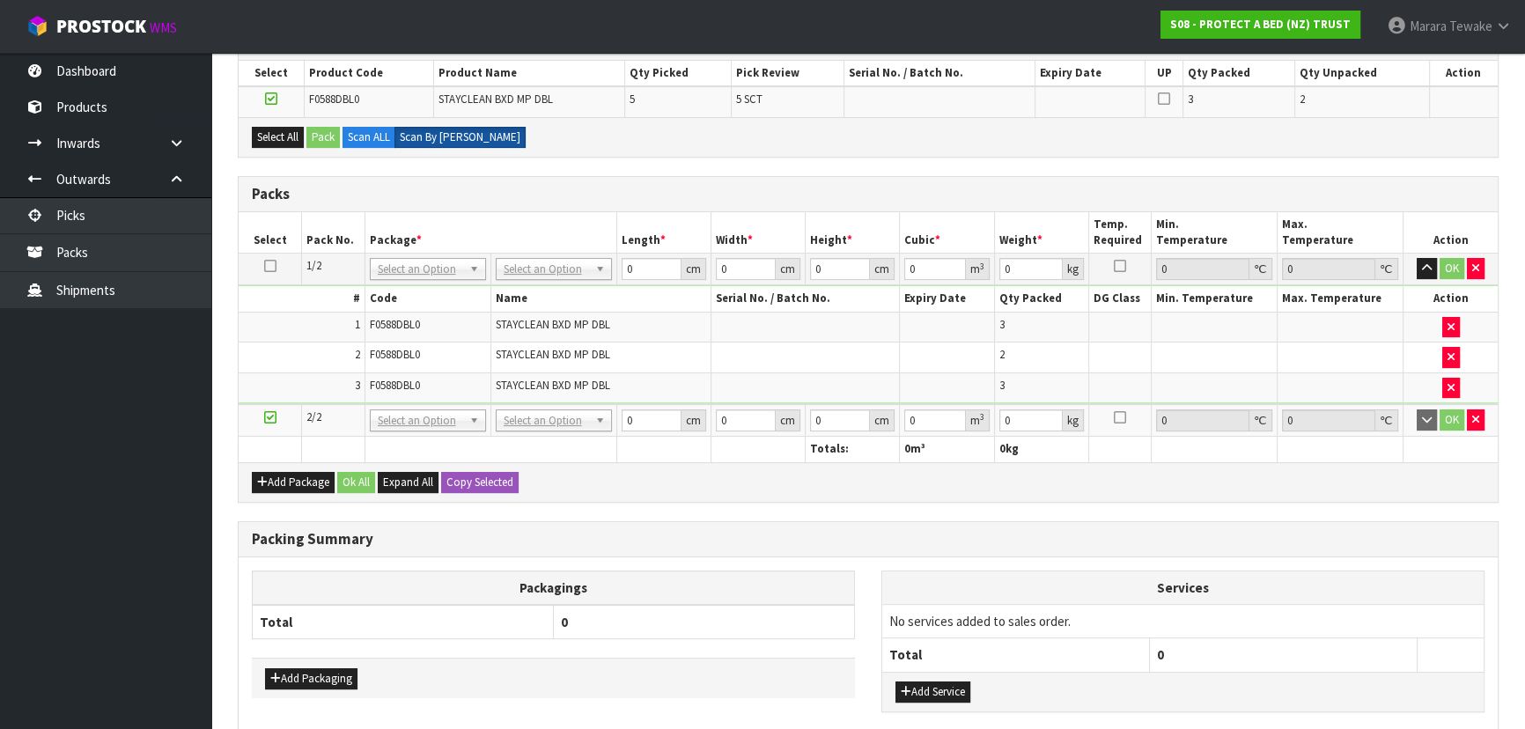
click at [471, 132] on label "Scan By Quantity" at bounding box center [459, 137] width 131 height 21
click at [563, 143] on div "Select All Pack Scan ALL Scan By Quantity" at bounding box center [868, 137] width 1259 height 40
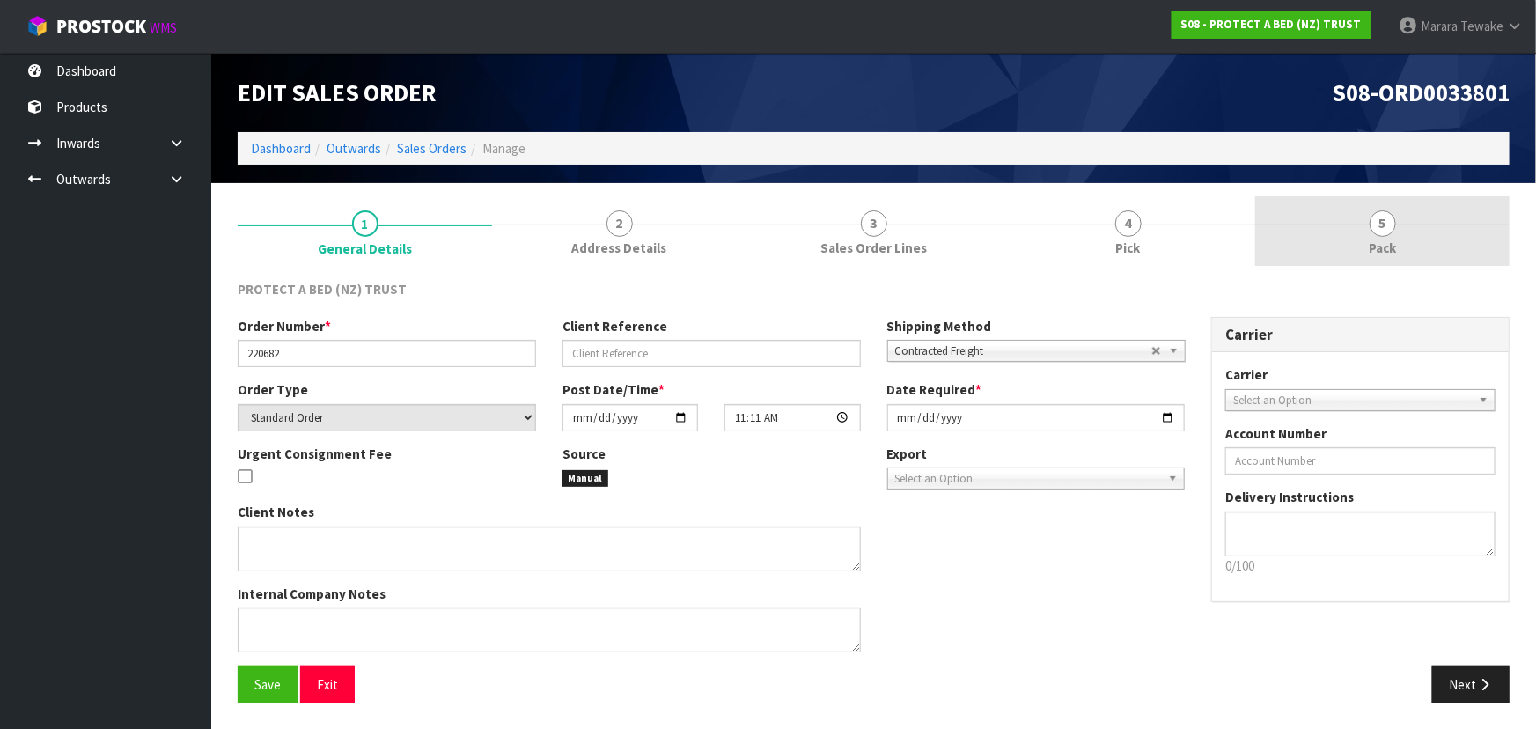
click at [1336, 221] on link "5 Pack" at bounding box center [1382, 231] width 254 height 70
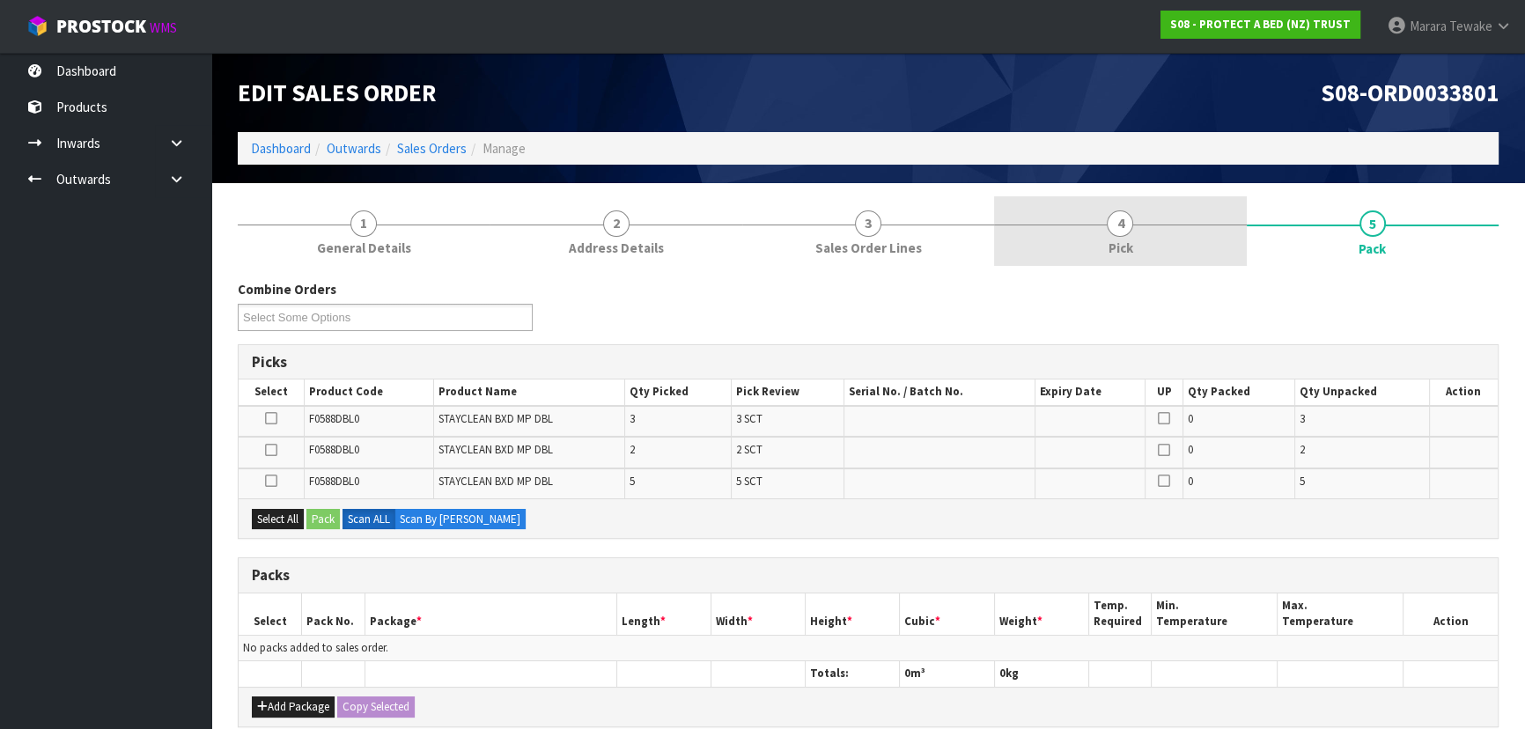
click at [1214, 238] on link "4 Pick" at bounding box center [1120, 231] width 252 height 70
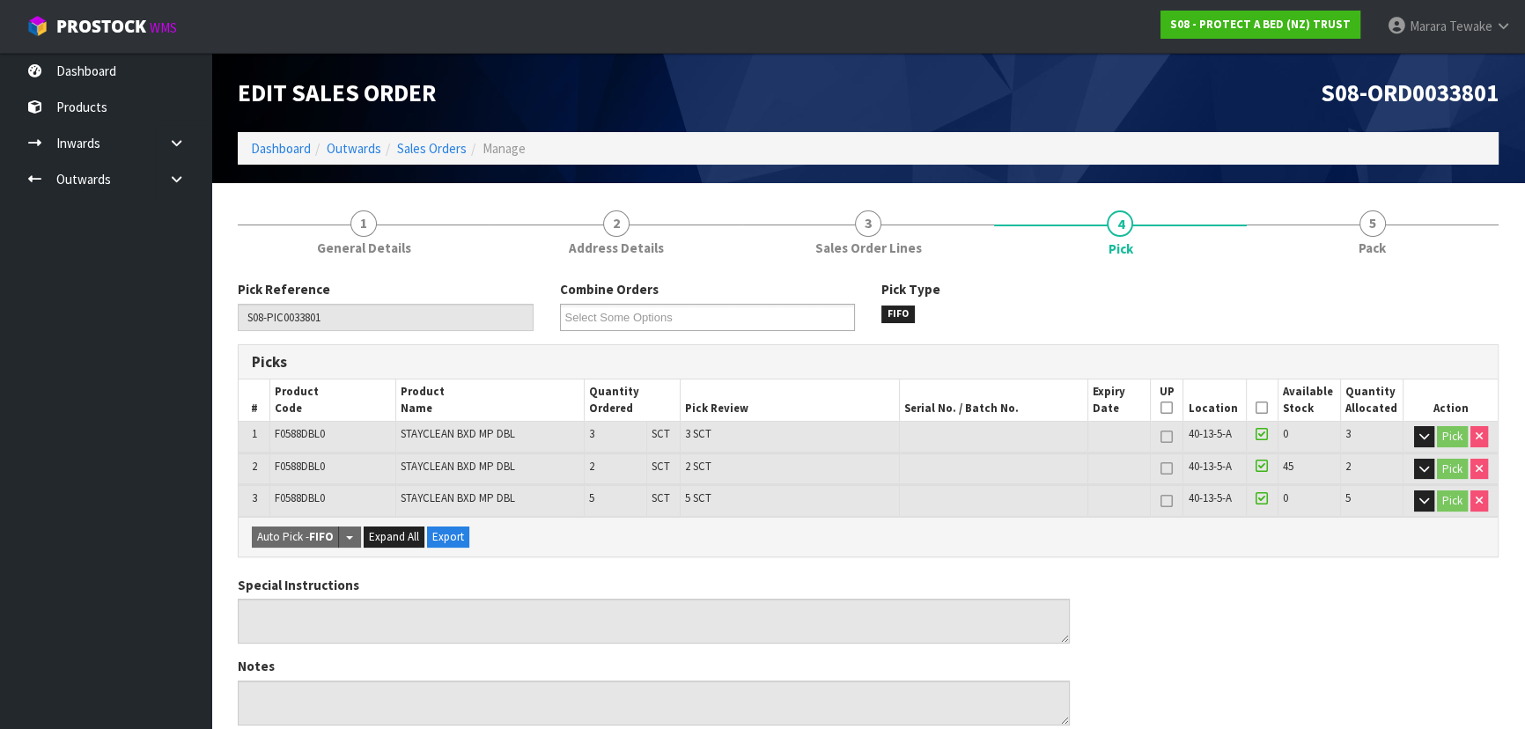
click at [1266, 408] on icon at bounding box center [1261, 408] width 12 height 1
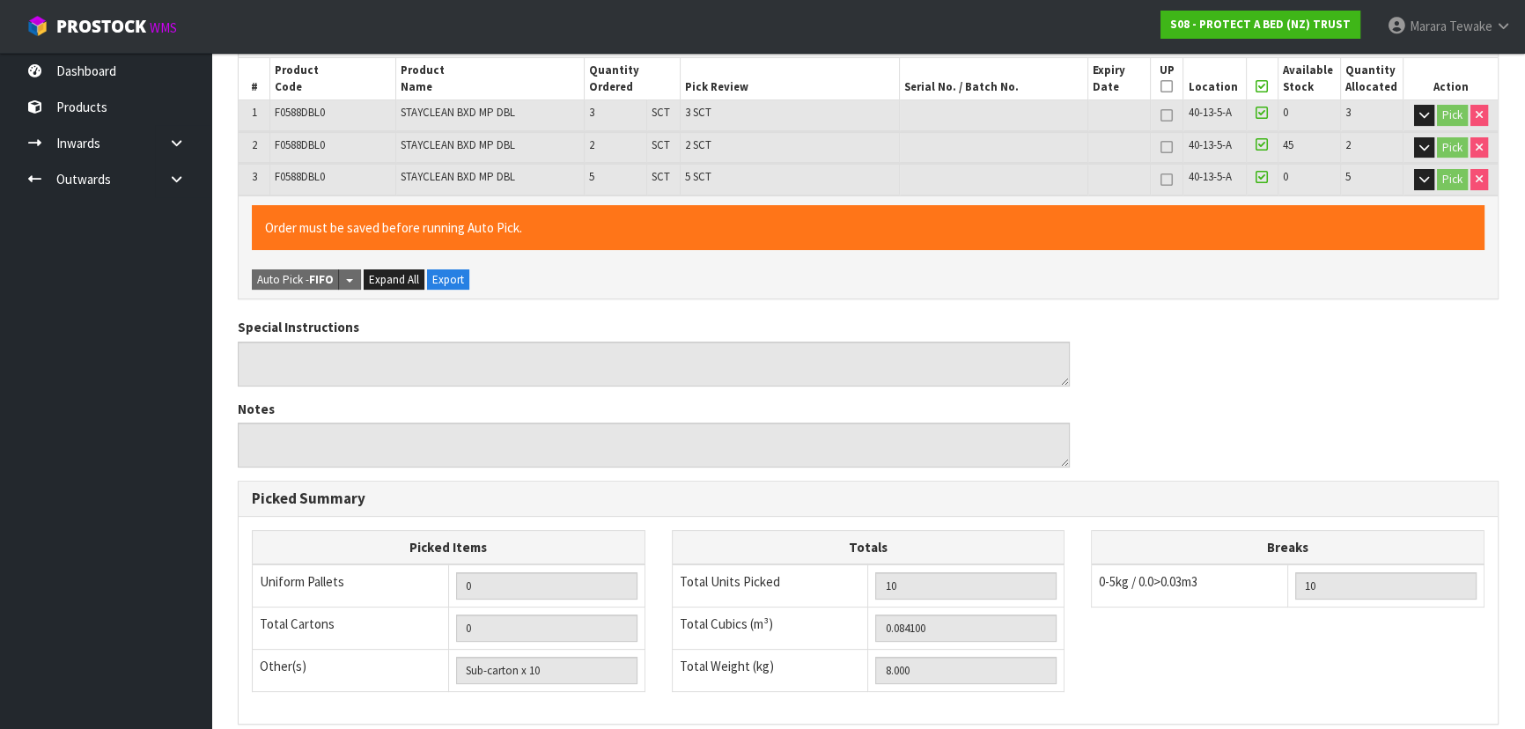
scroll to position [555, 0]
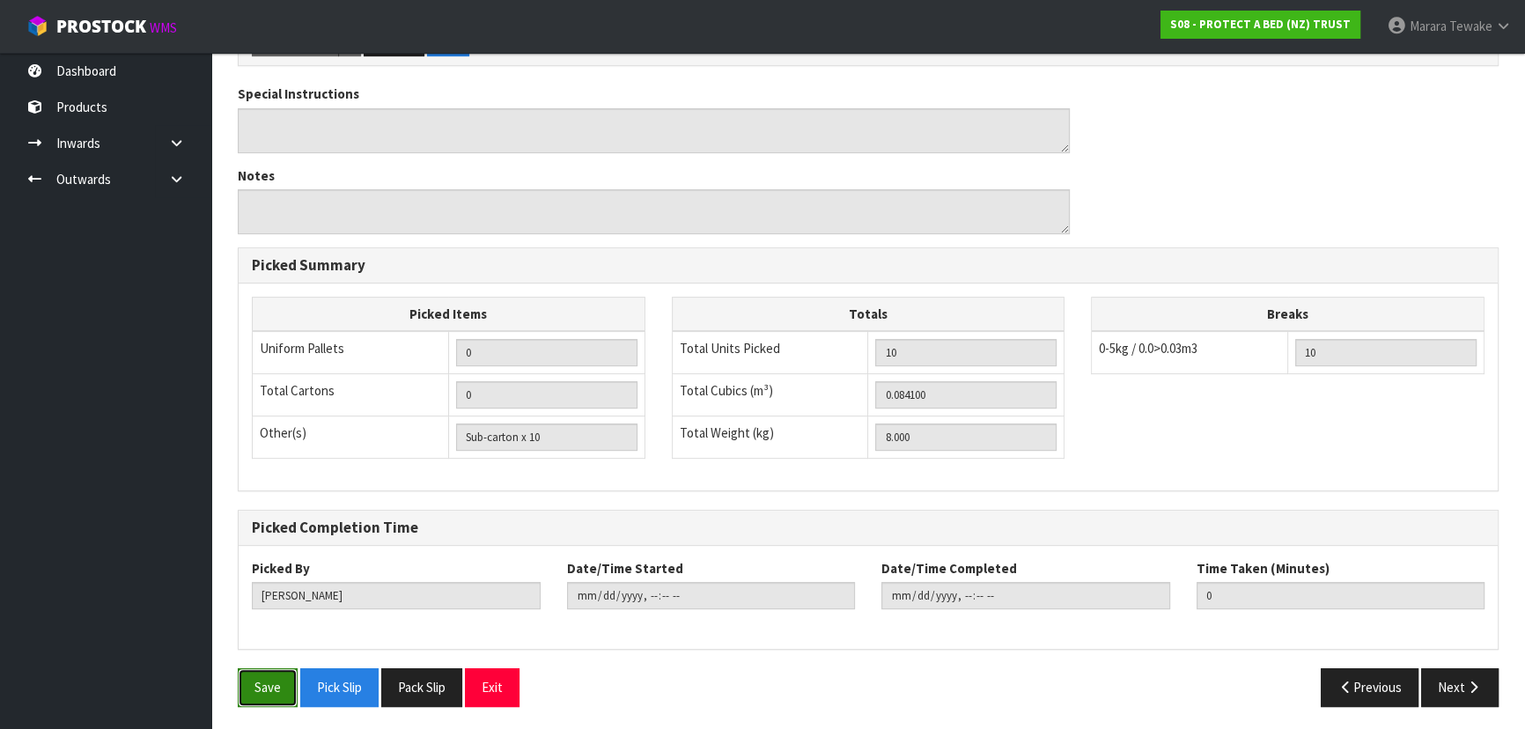
click at [272, 682] on button "Save" at bounding box center [268, 687] width 60 height 38
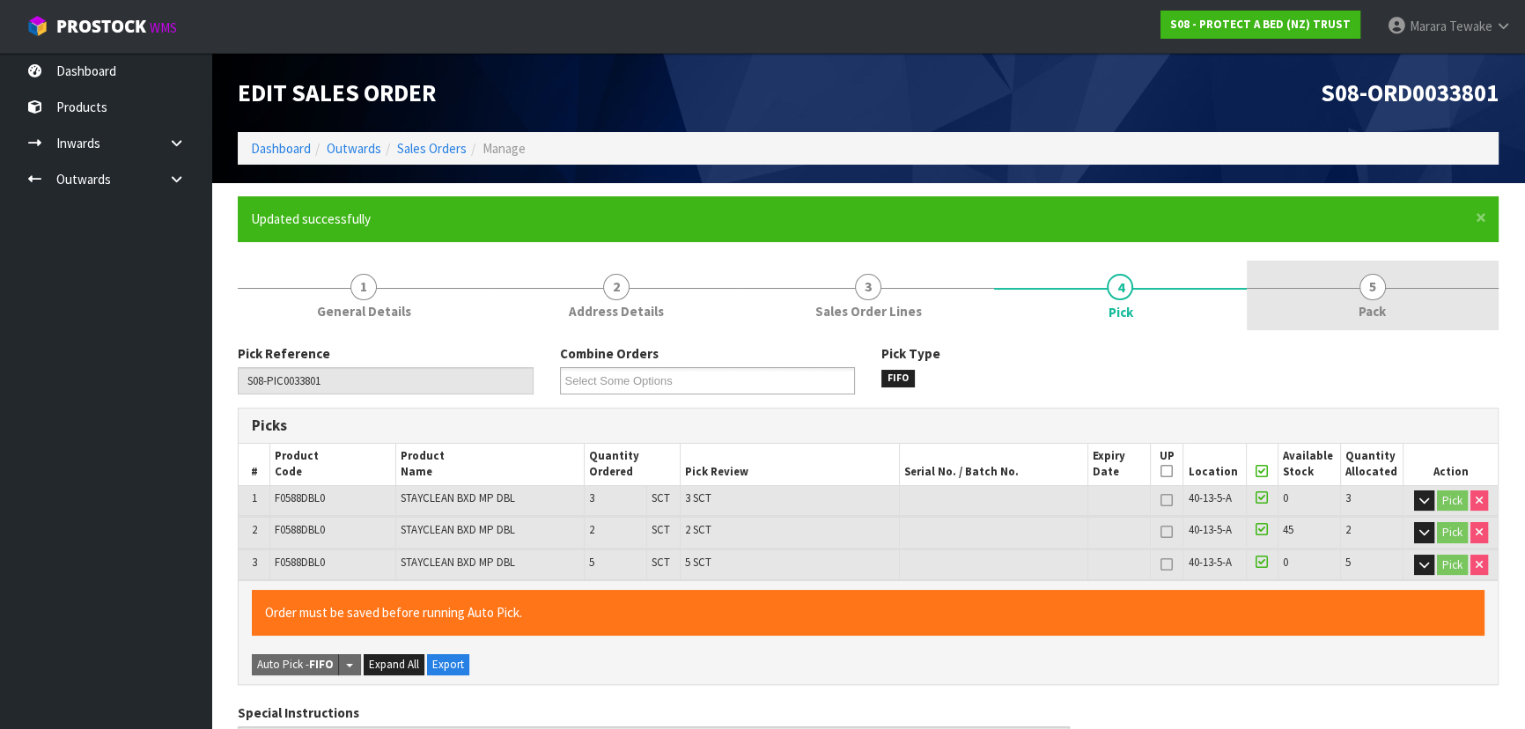
type input "2025-10-16T07:48:42"
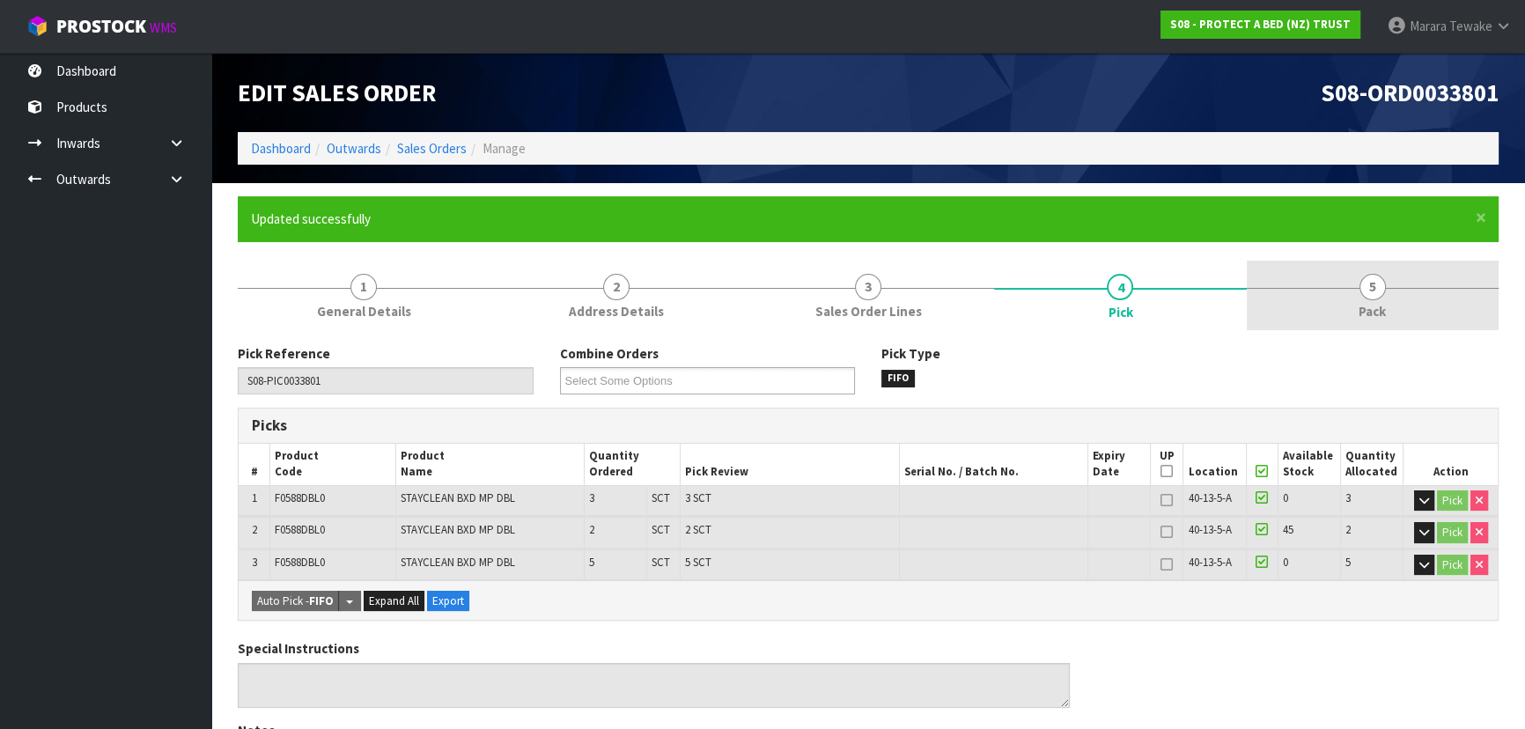
click at [1374, 276] on span "5" at bounding box center [1372, 287] width 26 height 26
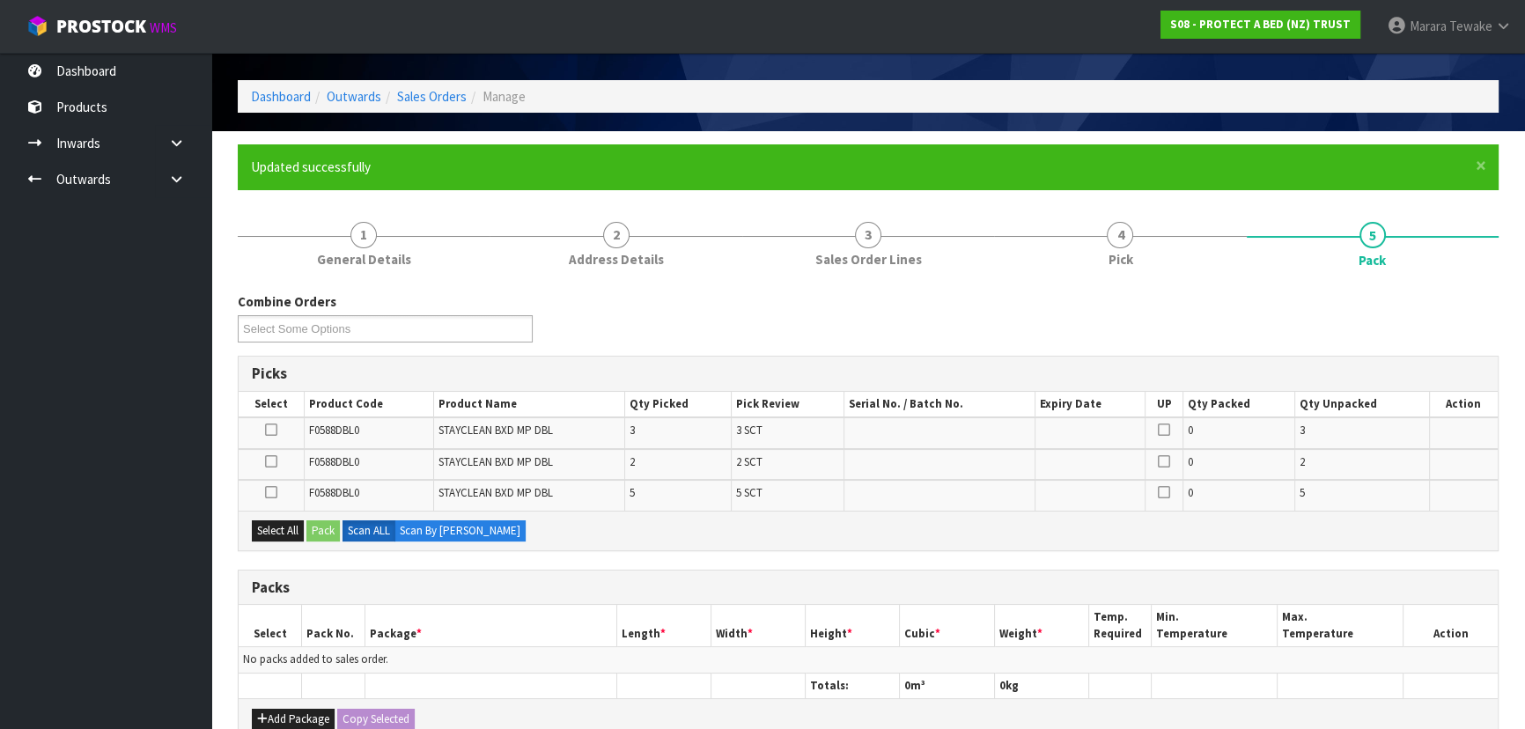
scroll to position [79, 0]
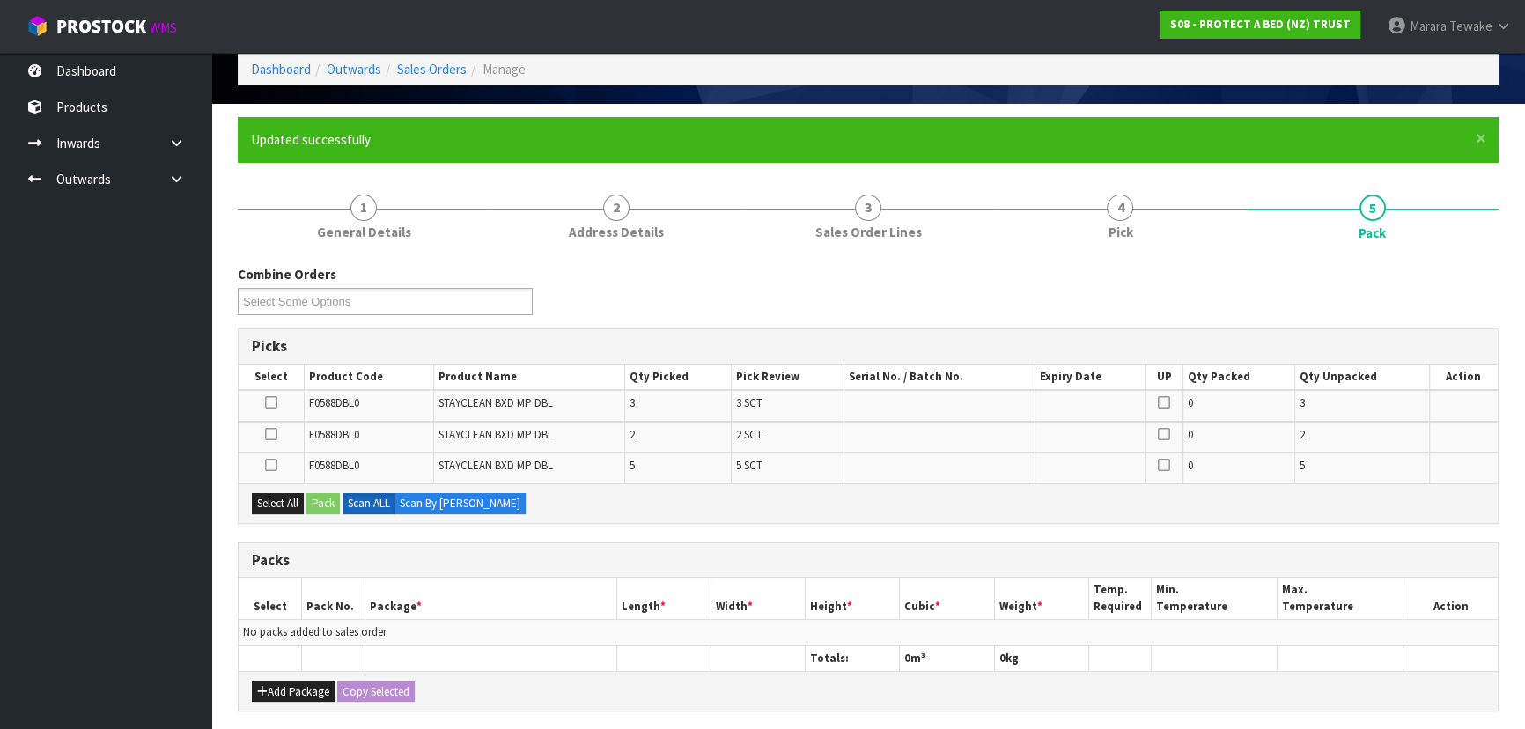
click at [271, 402] on icon at bounding box center [271, 402] width 12 height 1
click at [0, 0] on input "checkbox" at bounding box center [0, 0] width 0 height 0
click at [270, 465] on icon at bounding box center [271, 465] width 12 height 1
click at [0, 0] on input "checkbox" at bounding box center [0, 0] width 0 height 0
click at [334, 497] on button "Pack" at bounding box center [322, 503] width 33 height 21
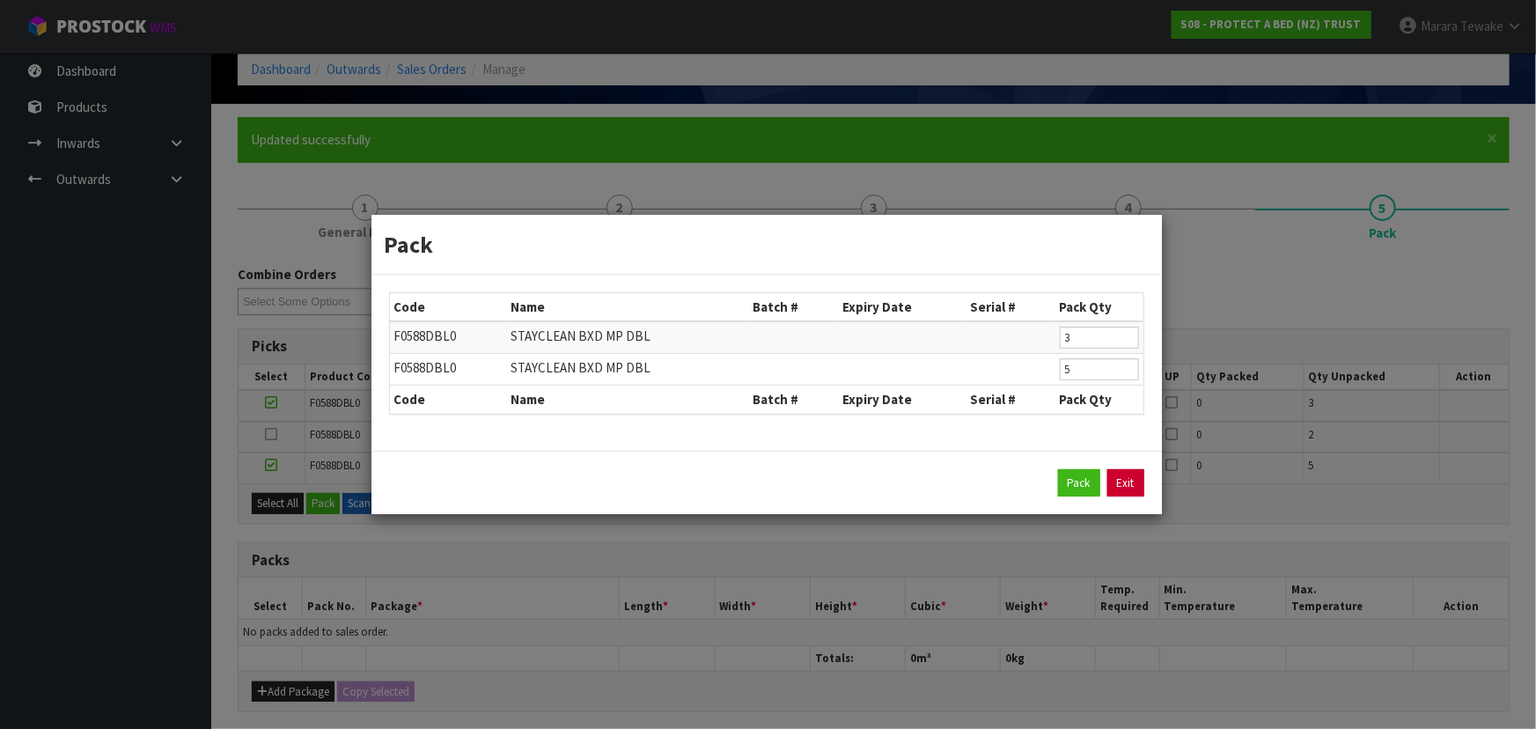
click at [1136, 475] on link "Exit" at bounding box center [1125, 483] width 37 height 28
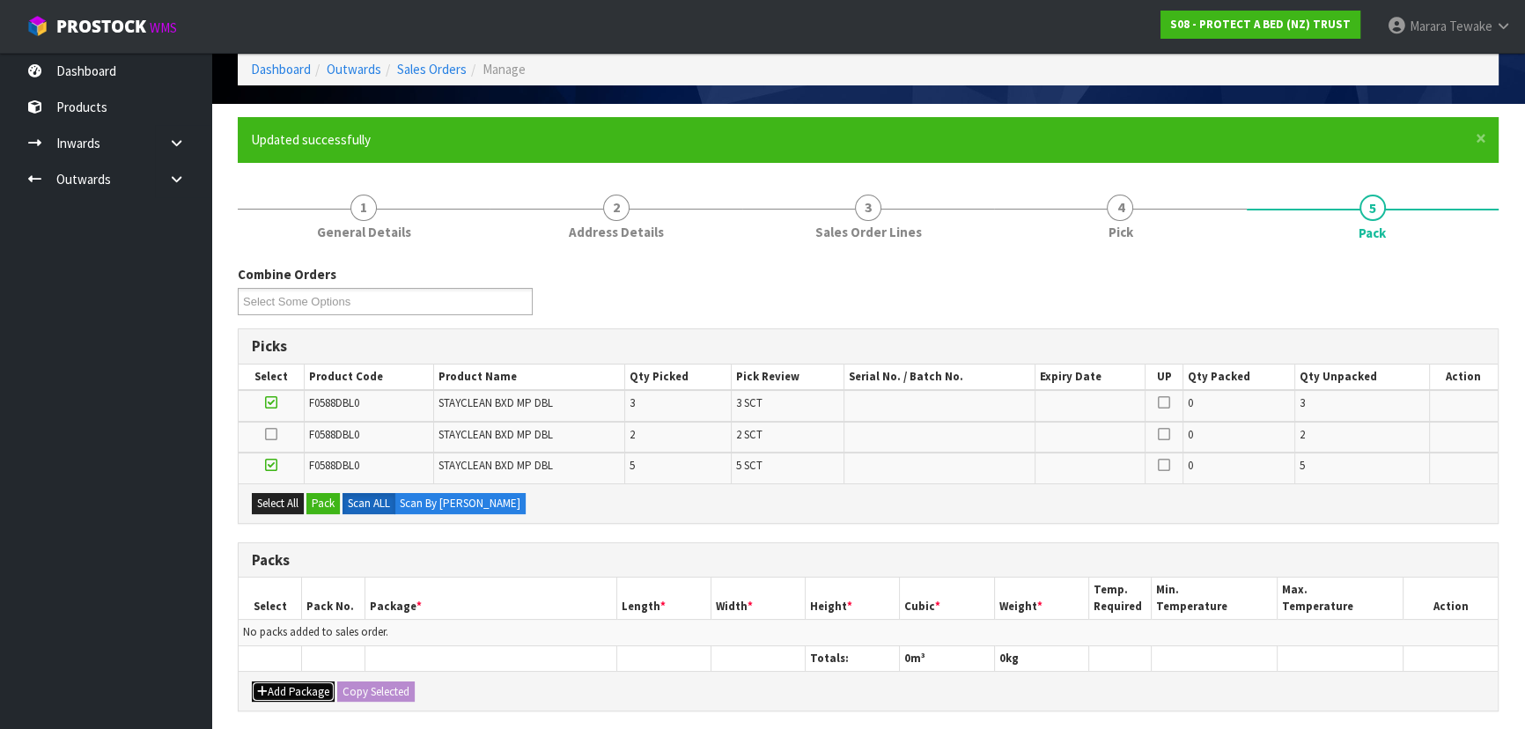
drag, startPoint x: 283, startPoint y: 687, endPoint x: 278, endPoint y: 679, distance: 9.5
click at [283, 687] on button "Add Package" at bounding box center [293, 691] width 83 height 21
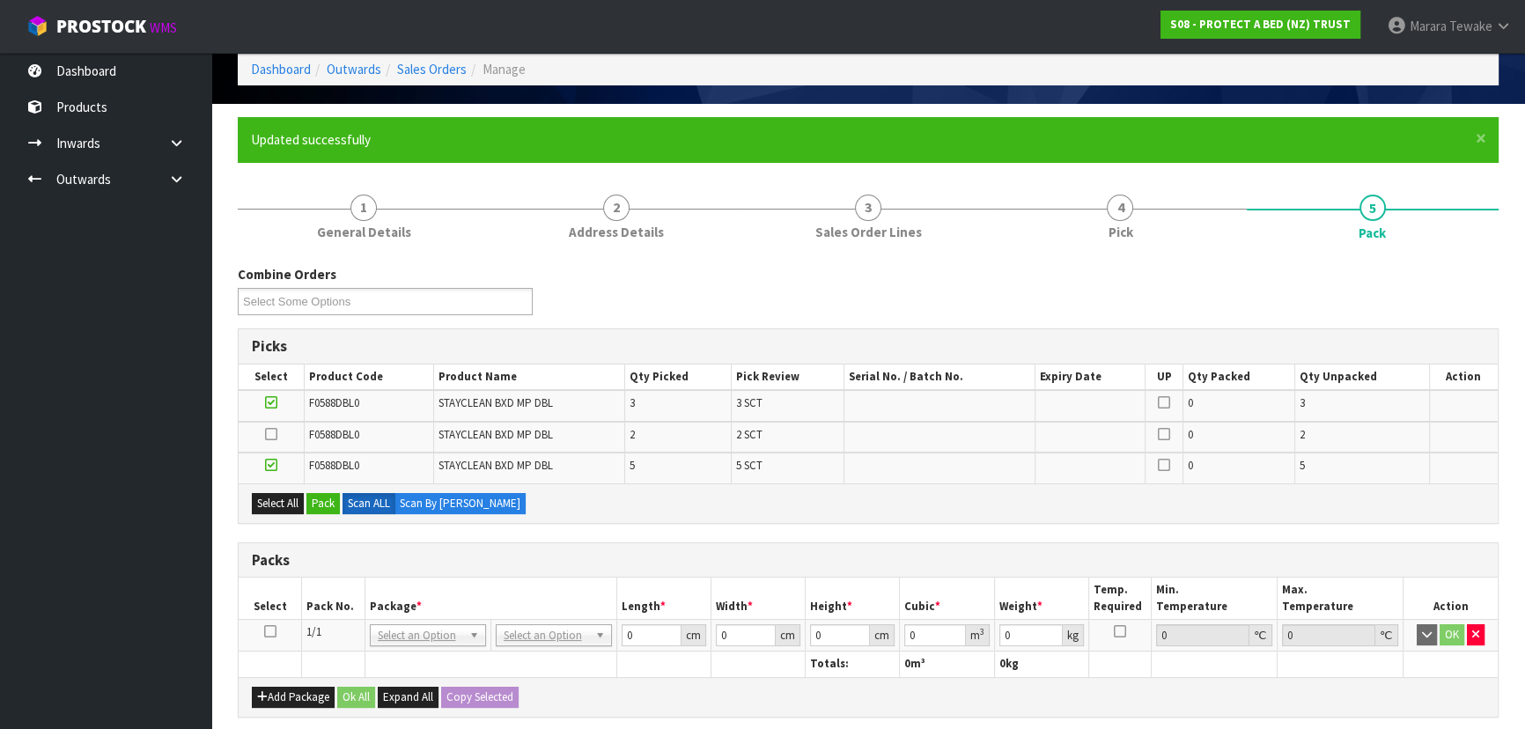
click at [270, 631] on icon at bounding box center [270, 631] width 12 height 1
click at [323, 498] on button "Pack" at bounding box center [322, 503] width 33 height 21
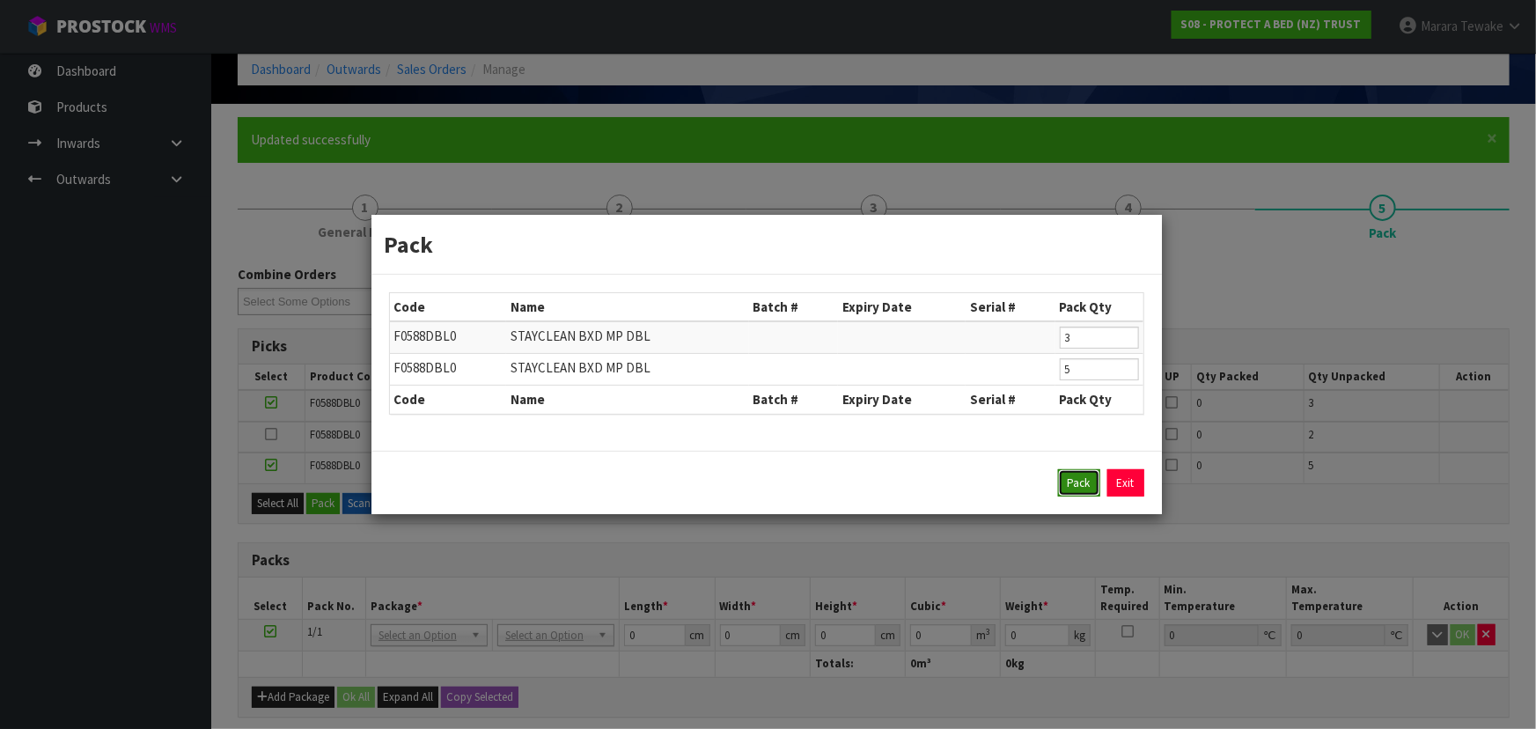
click at [1082, 484] on button "Pack" at bounding box center [1079, 483] width 42 height 28
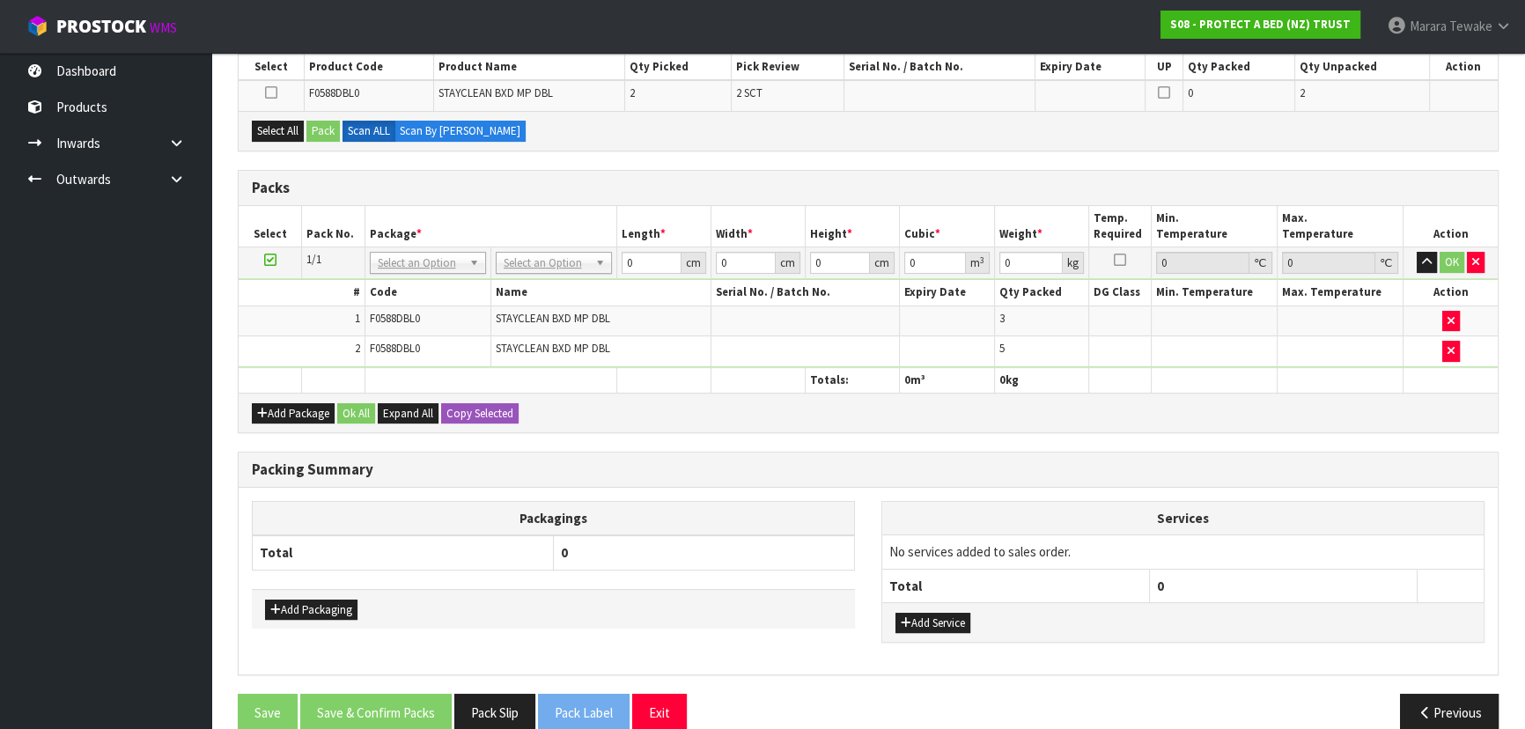
scroll to position [400, 0]
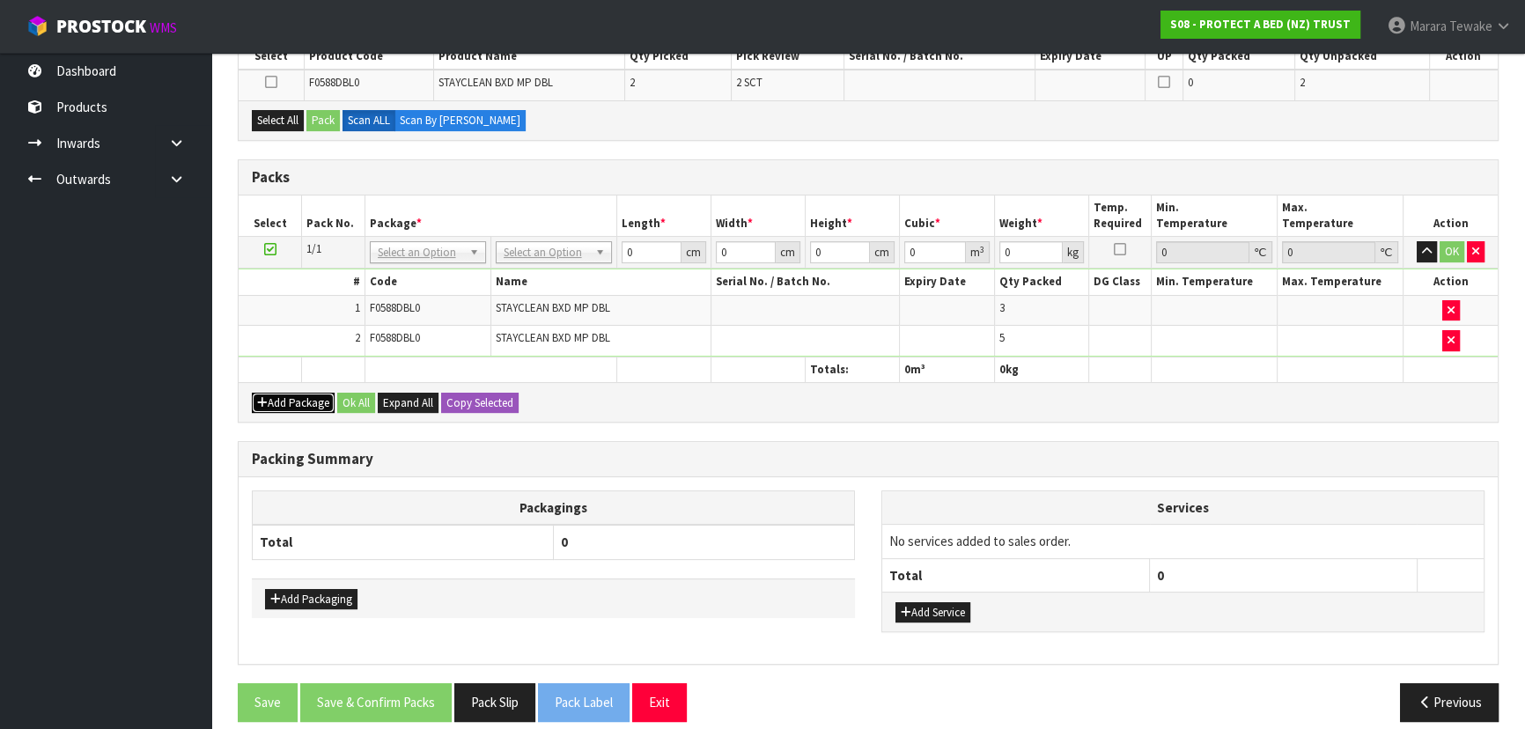
click at [297, 400] on button "Add Package" at bounding box center [293, 403] width 83 height 21
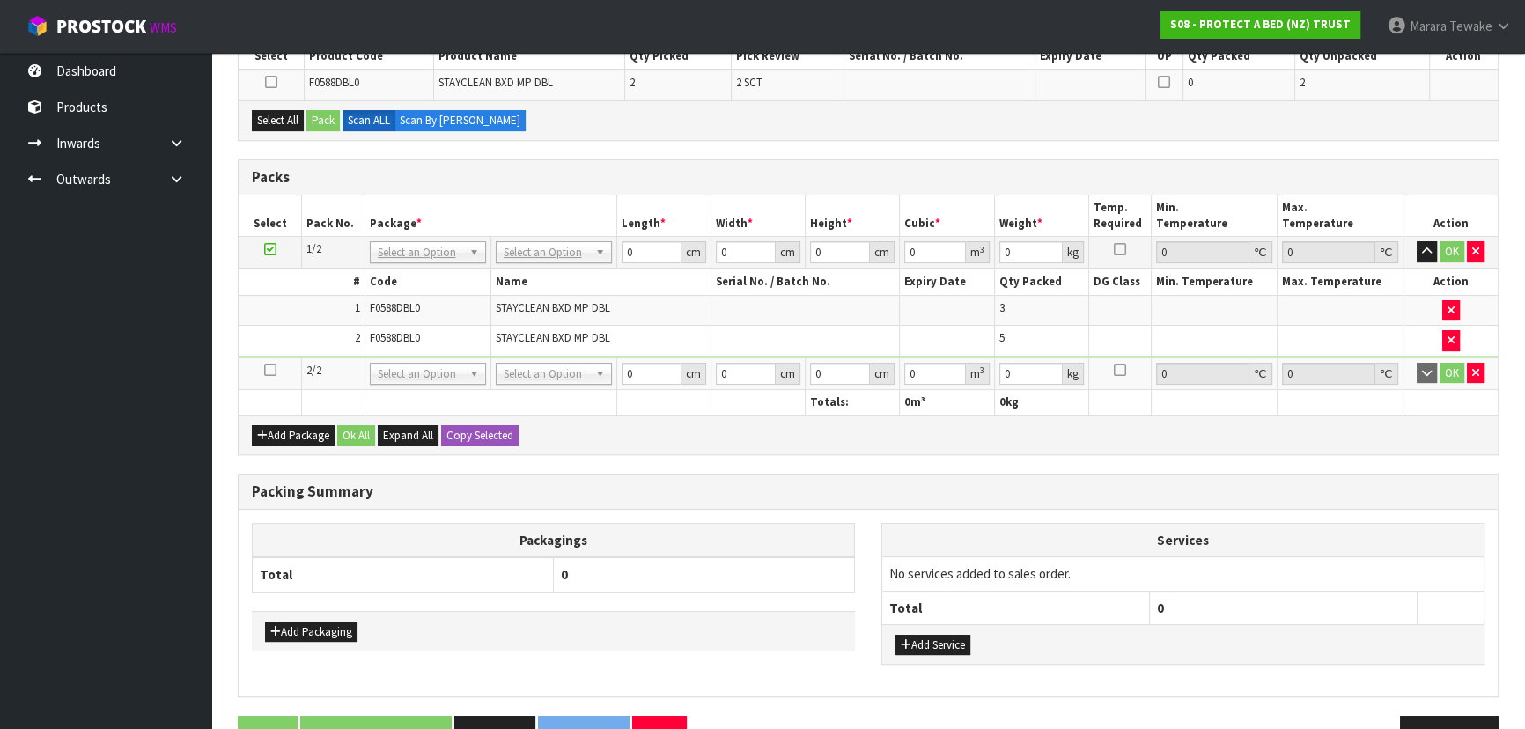
click at [269, 373] on link at bounding box center [270, 370] width 12 height 15
click at [261, 123] on button "Select All" at bounding box center [278, 120] width 52 height 21
click at [326, 115] on button "Pack" at bounding box center [322, 120] width 33 height 21
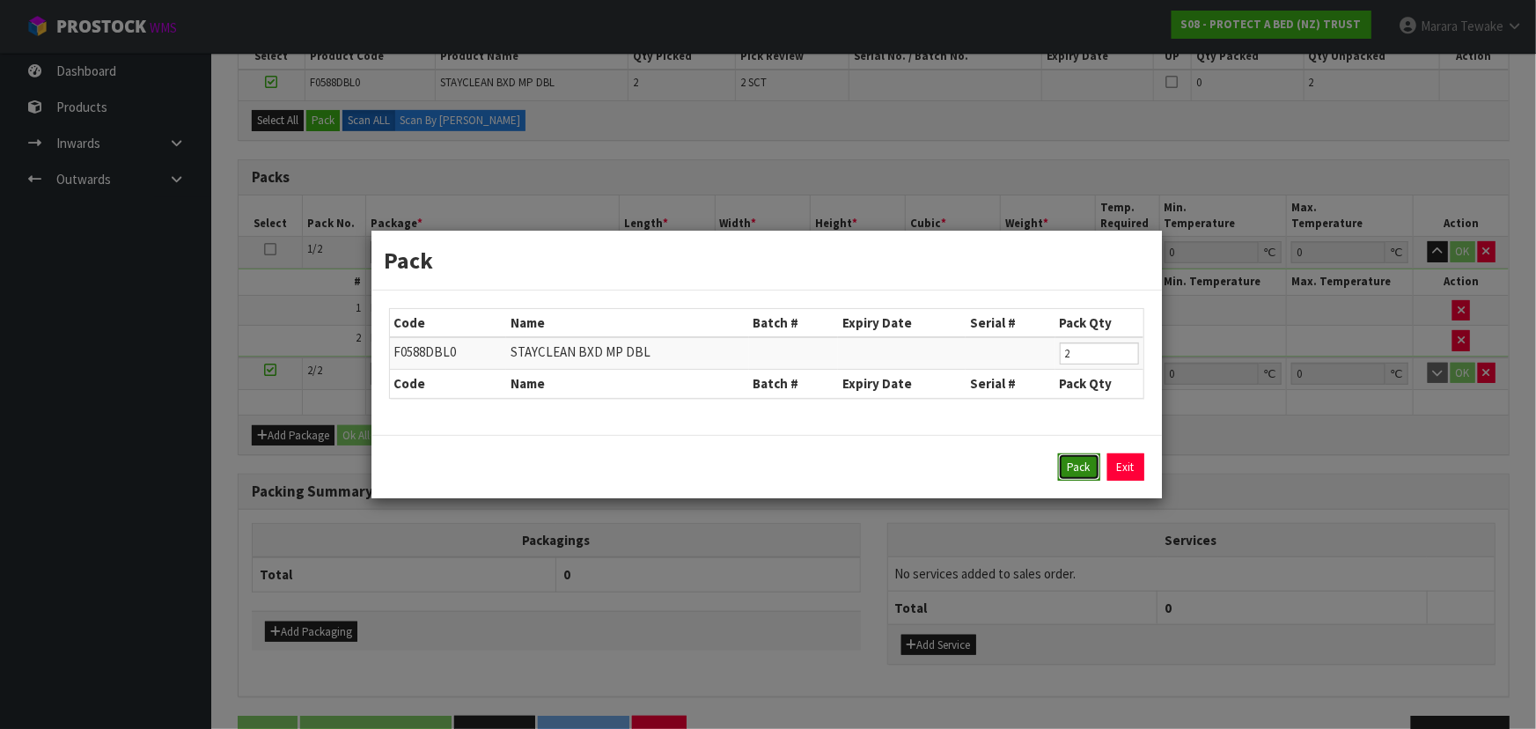
click at [1075, 458] on button "Pack" at bounding box center [1079, 467] width 42 height 28
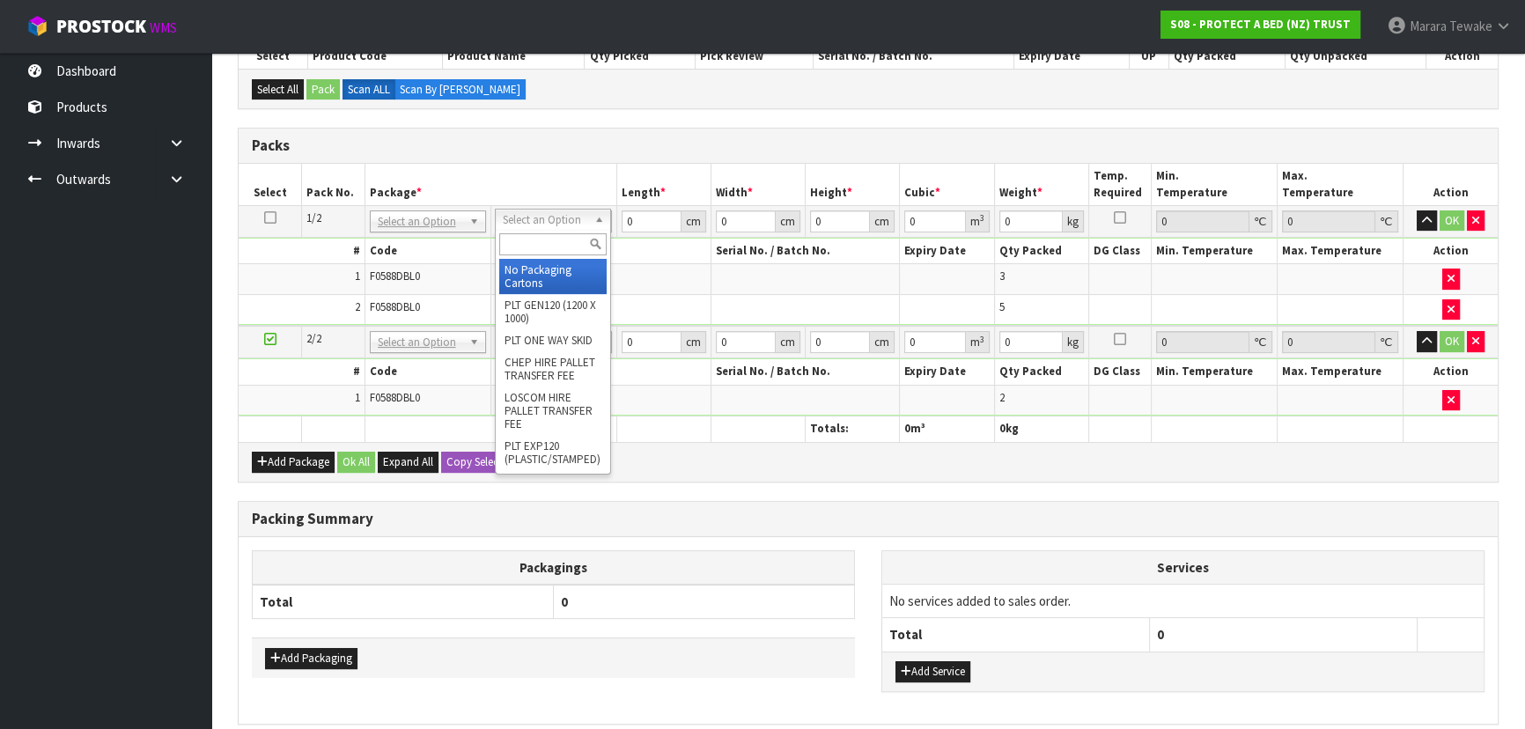
click at [554, 240] on input "text" at bounding box center [552, 244] width 107 height 22
type input "OC"
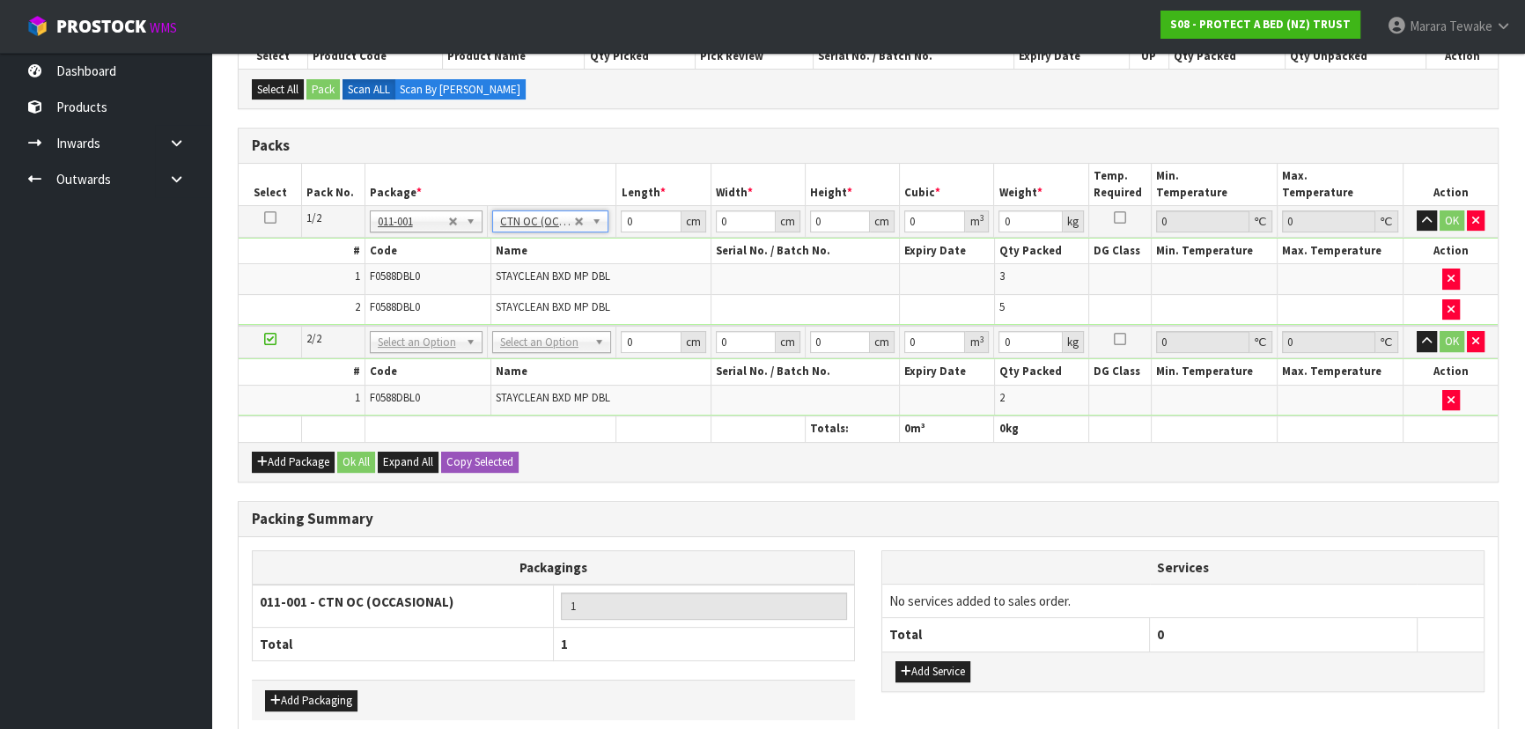
type input "6.4"
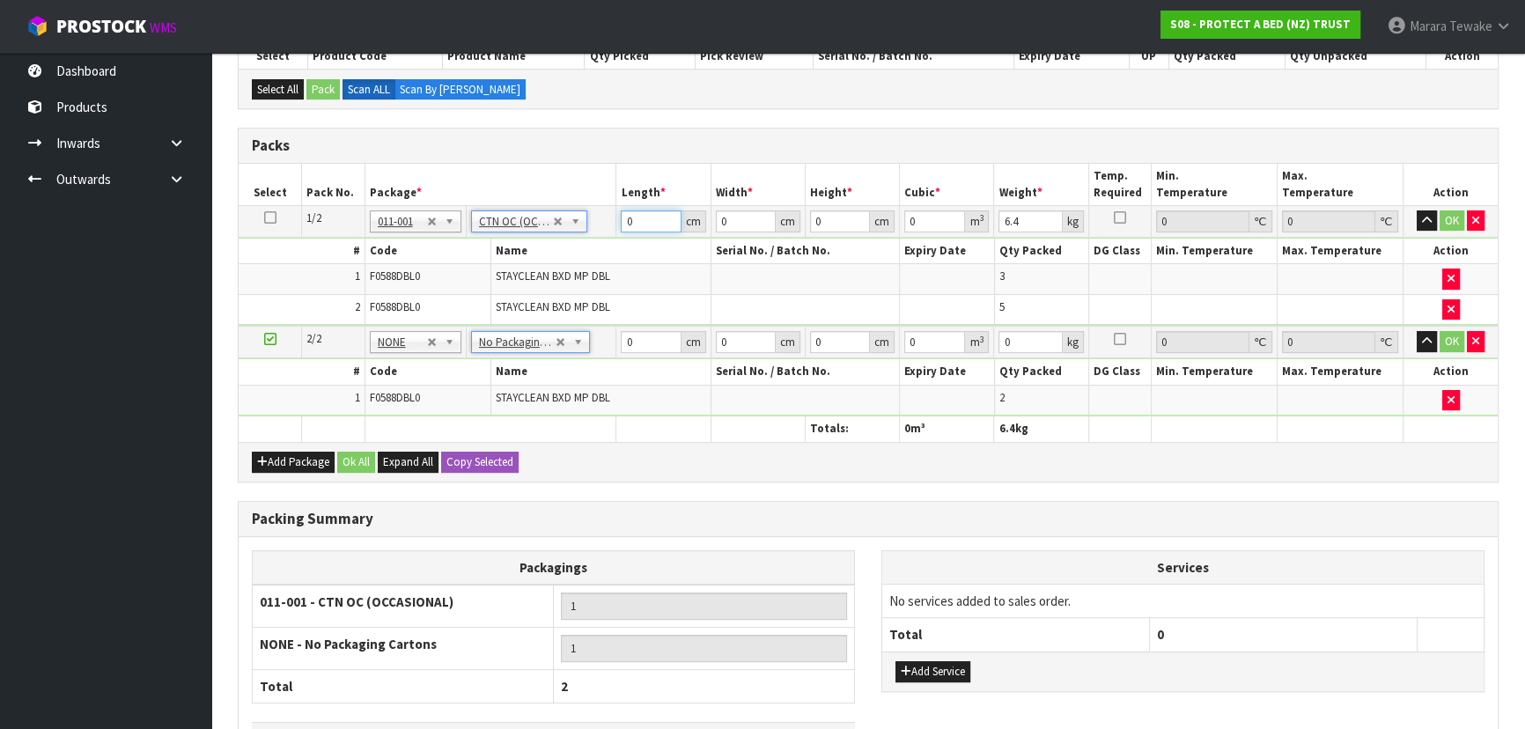
drag, startPoint x: 643, startPoint y: 225, endPoint x: 608, endPoint y: 202, distance: 41.3
click at [614, 208] on tr "1/2 NONE 007-001 007-002 007-004 007-009 007-013 007-014 007-015 007-017 007-01…" at bounding box center [868, 221] width 1259 height 32
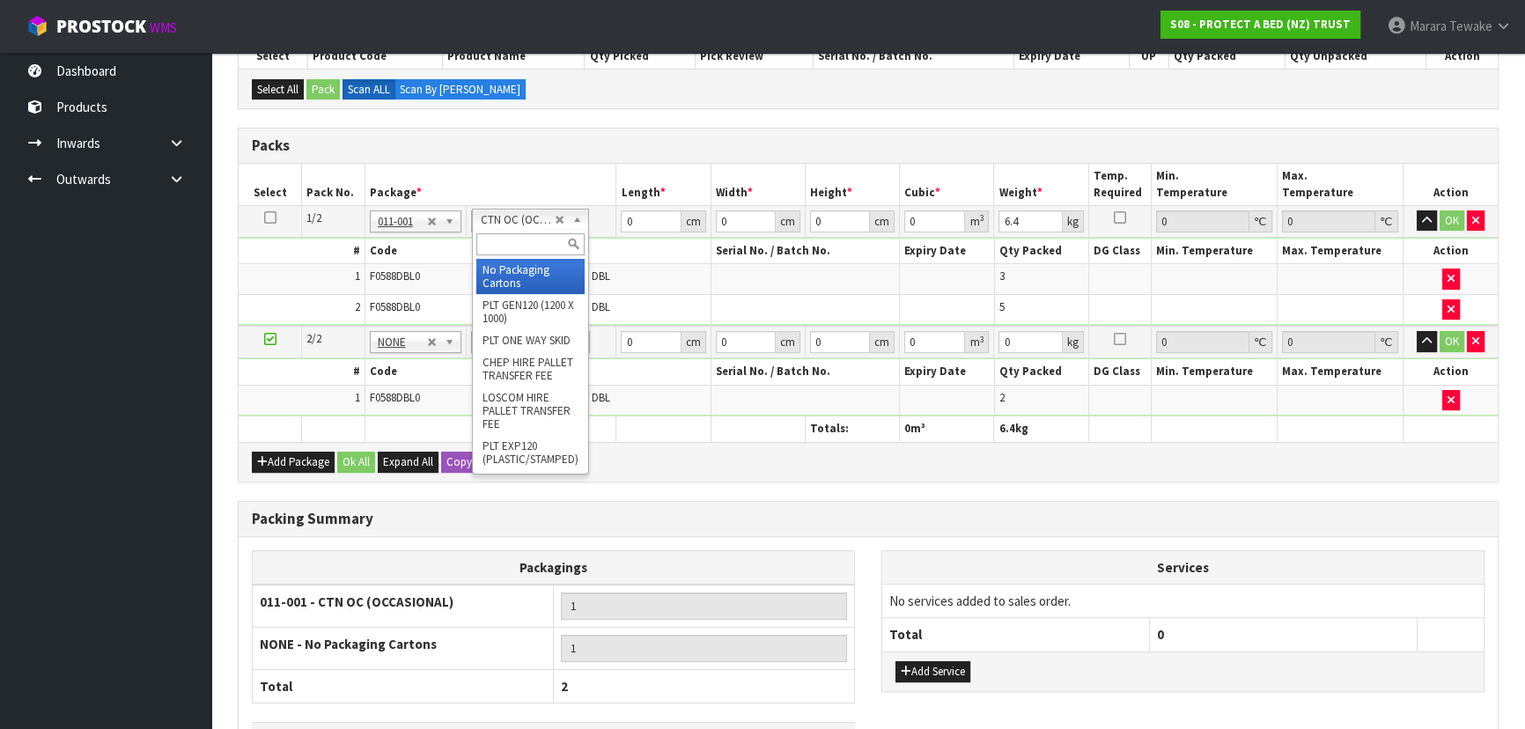
type input "2"
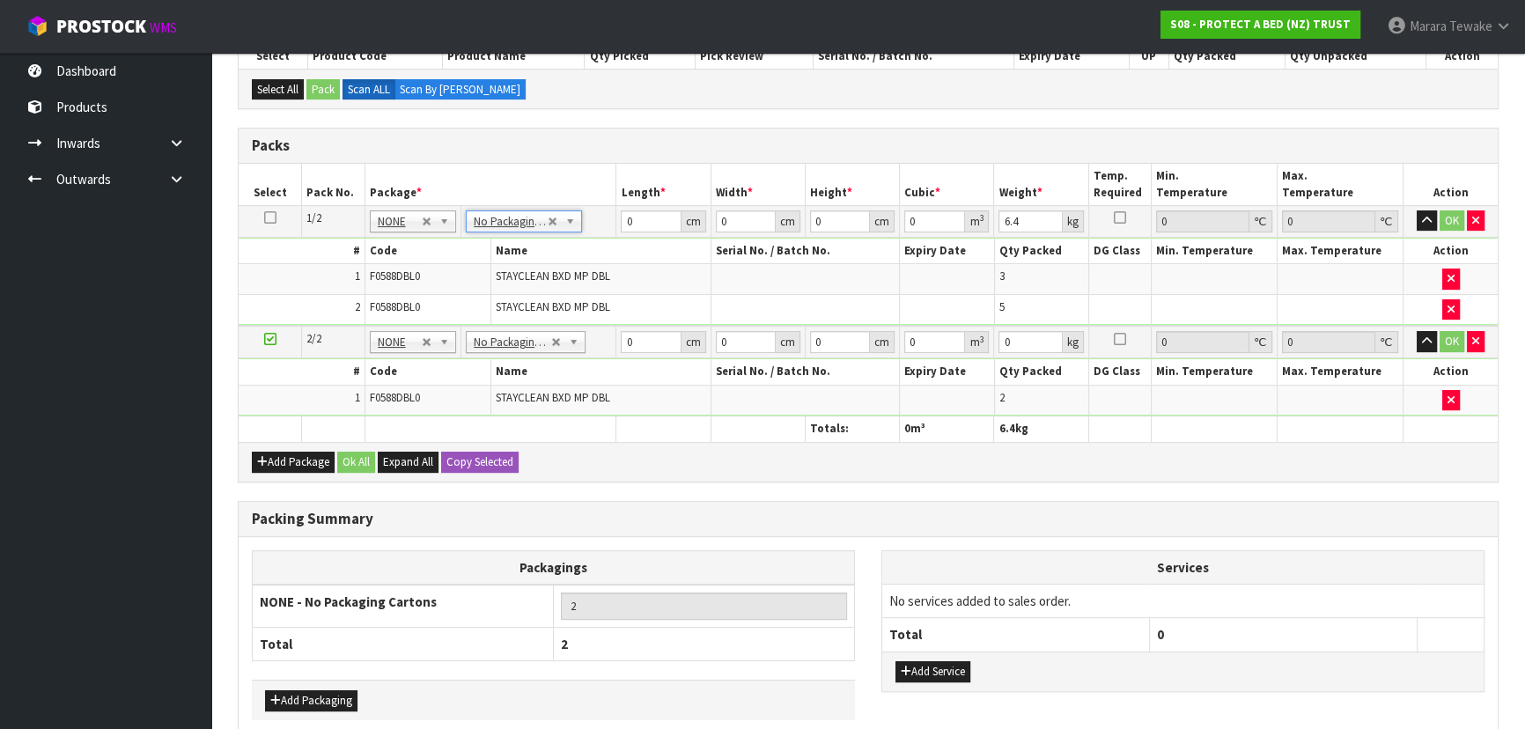
type input "0"
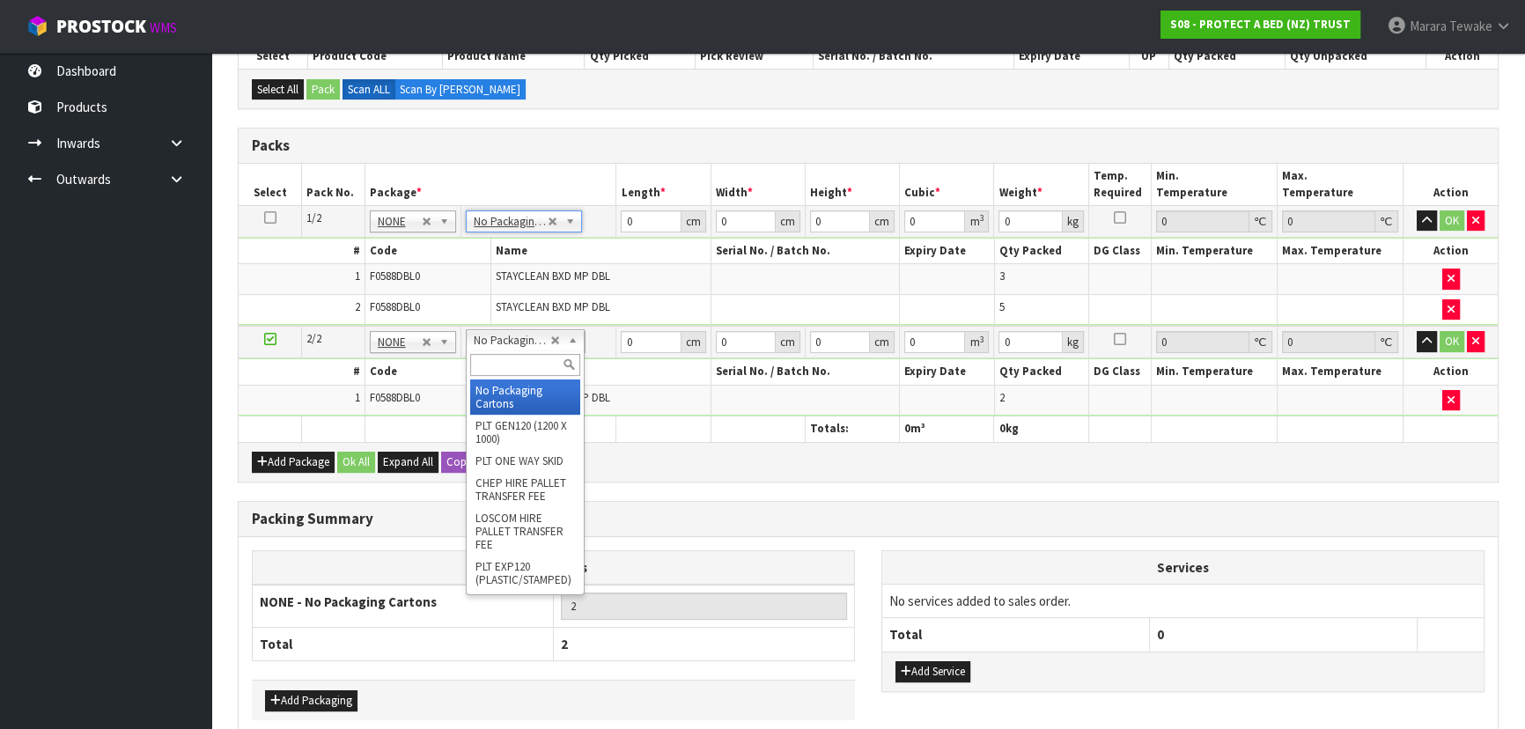
click at [512, 356] on input "text" at bounding box center [525, 365] width 110 height 22
type input "OC"
type input "1"
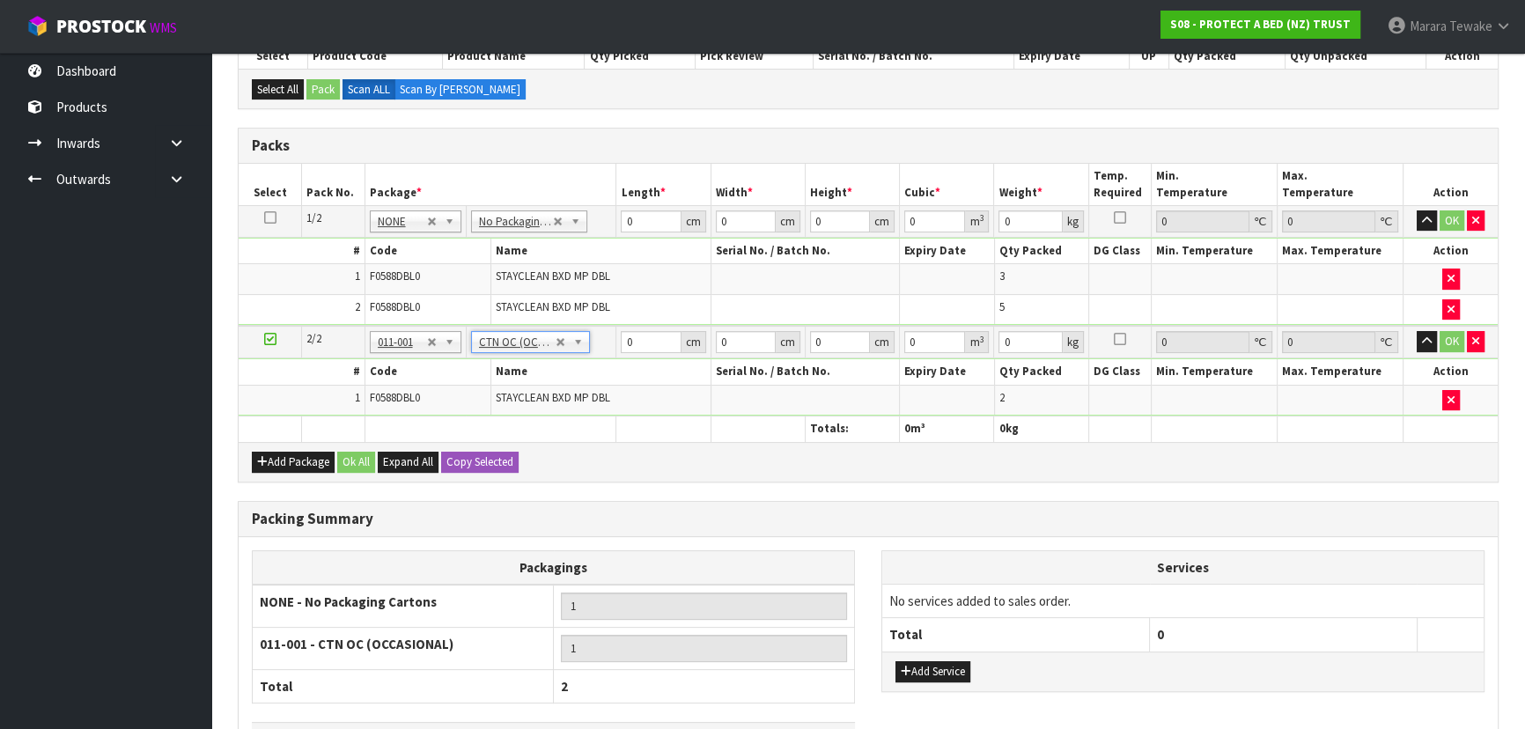
type input "1.6"
drag, startPoint x: 606, startPoint y: 202, endPoint x: 592, endPoint y: 166, distance: 38.3
click at [594, 185] on table "Select Pack No. Package * Length * Width * Height * Cubic * Weight * Temp. Requ…" at bounding box center [868, 303] width 1259 height 278
type input "59"
type input "40"
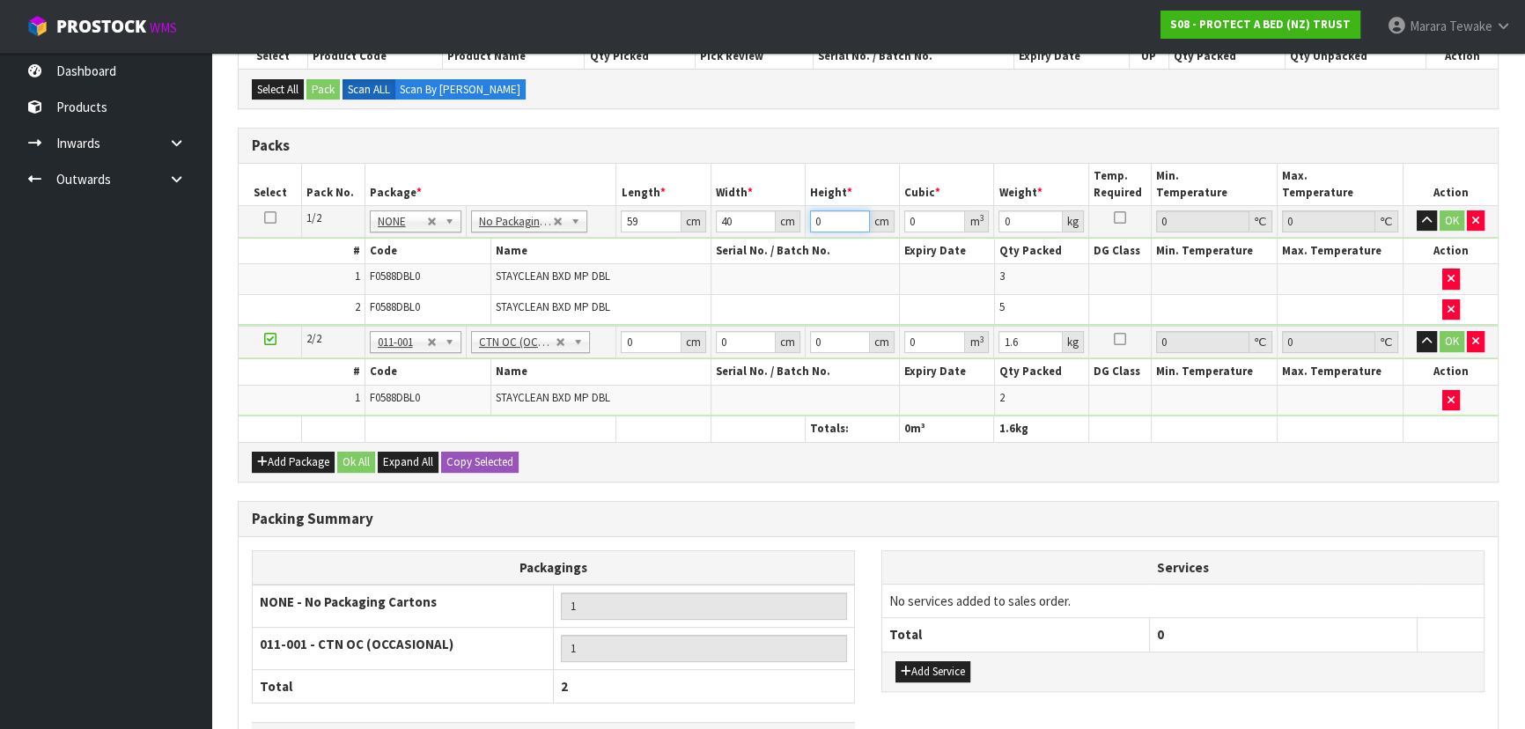
type input "3"
type input "0.00708"
type input "32"
type input "0.07552"
type input "32"
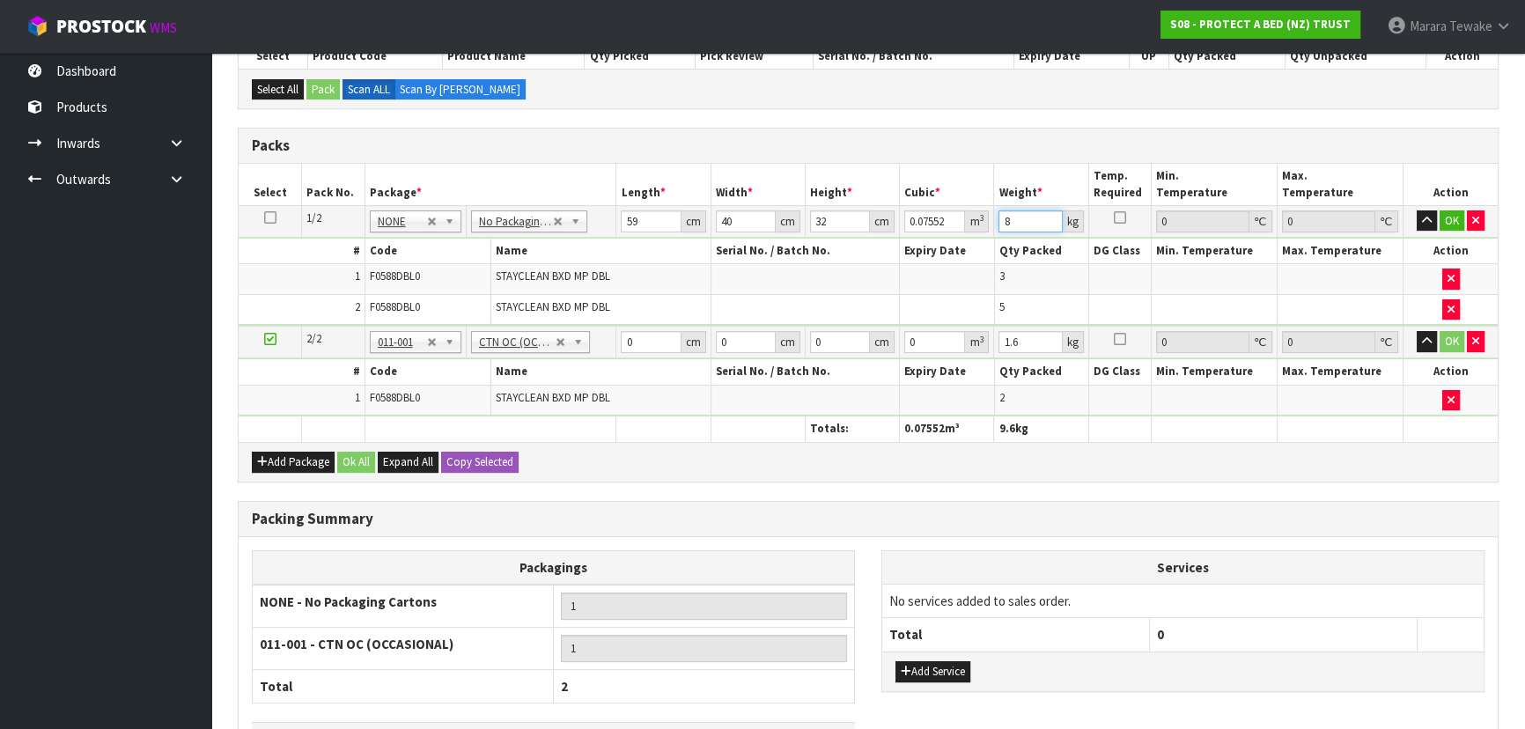
type input "8"
click at [1416, 210] on button "button" at bounding box center [1426, 220] width 20 height 21
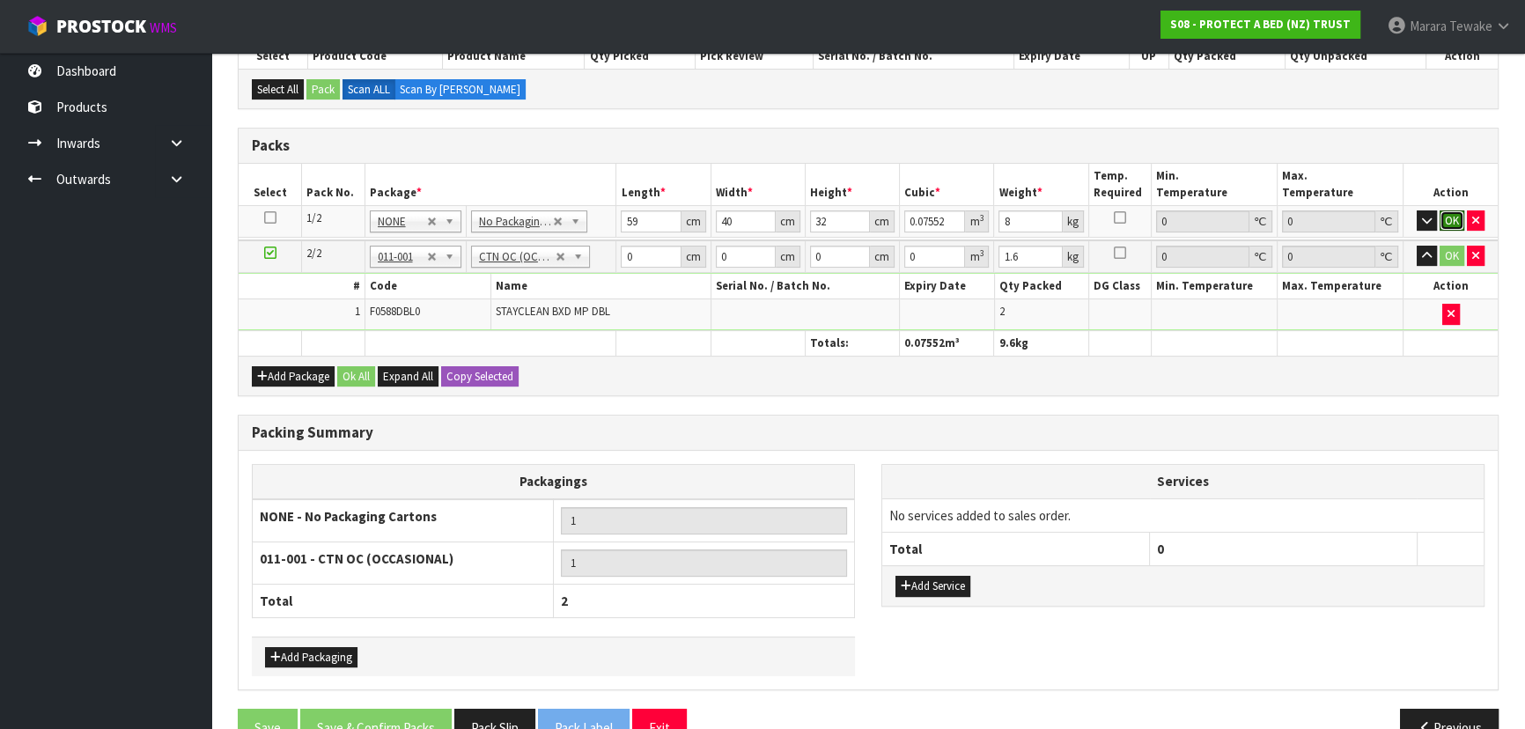
click button "OK" at bounding box center [1451, 220] width 25 height 21
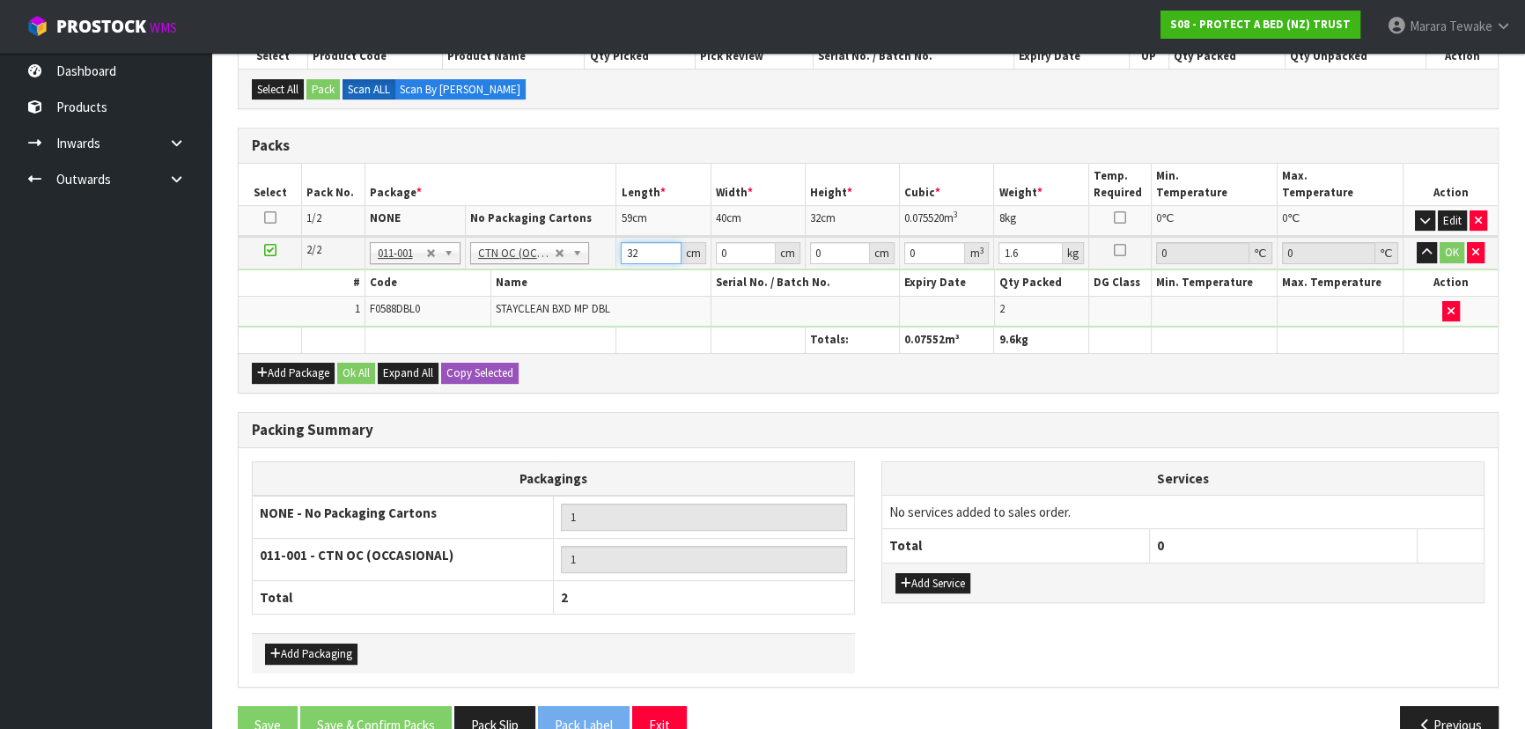
type input "32"
type input "24"
type input "3"
type input "0.002304"
type input "31"
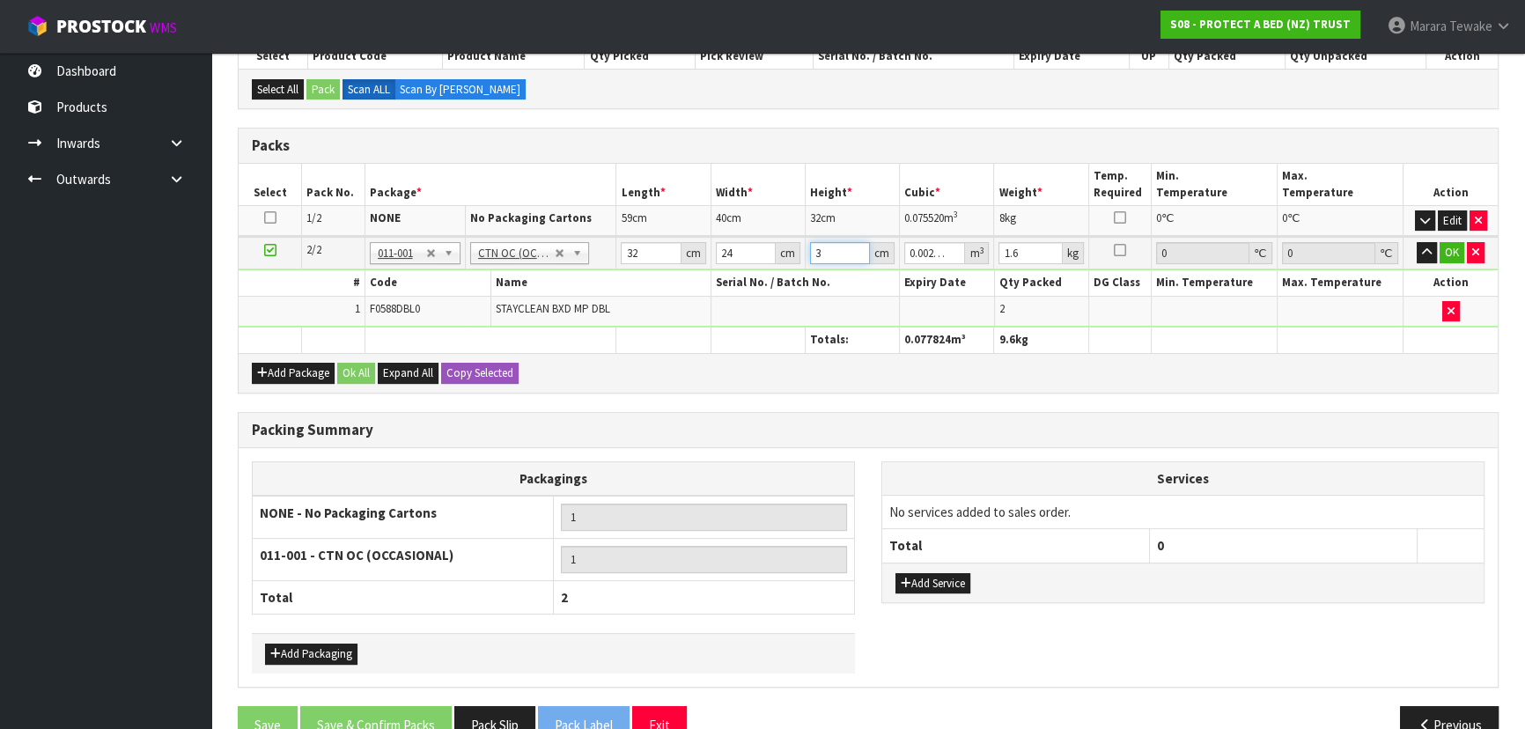
type input "0.023808"
type input "31"
type input "2"
click at [1416, 242] on button "button" at bounding box center [1426, 252] width 20 height 21
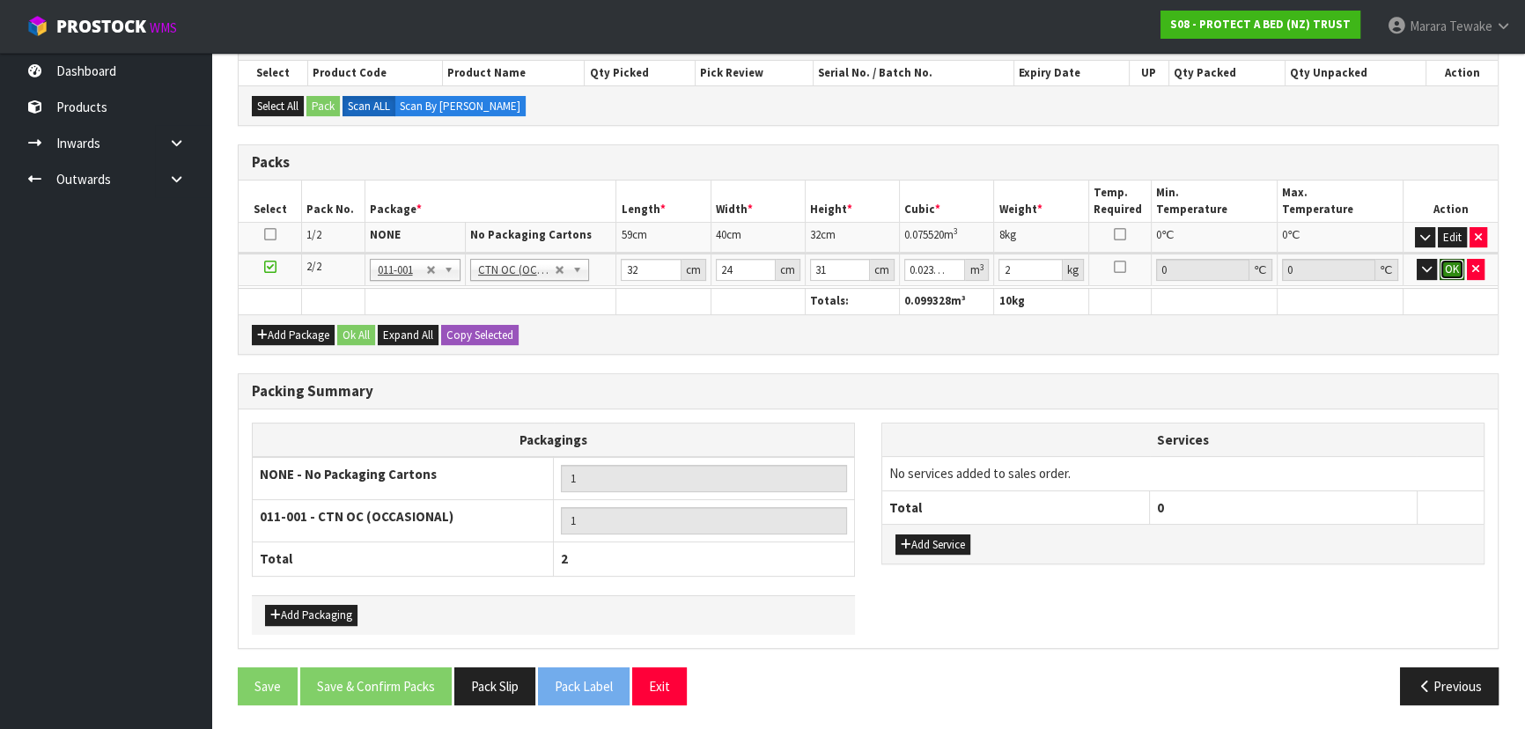
click button "OK" at bounding box center [1451, 269] width 25 height 21
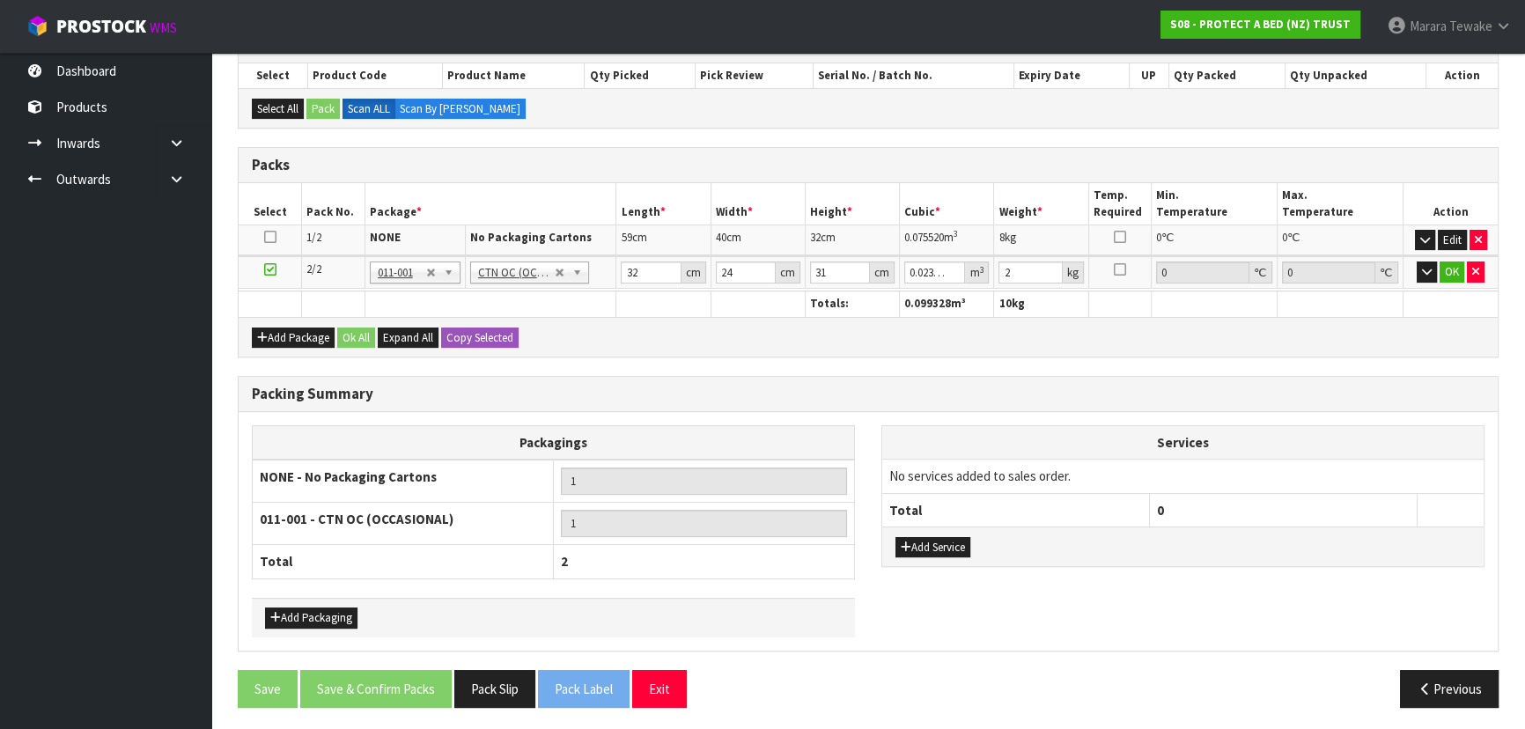
scroll to position [378, 0]
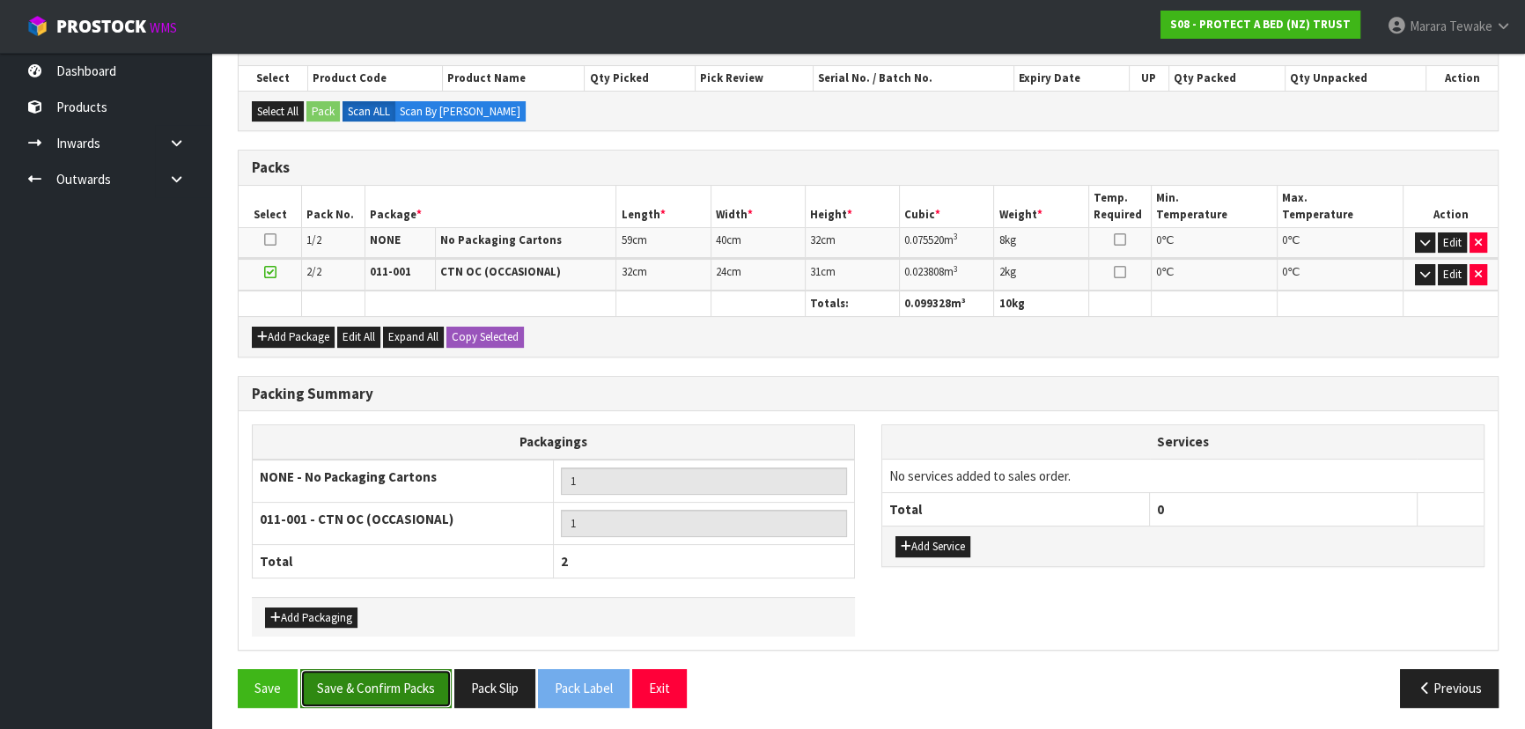
click at [398, 695] on button "Save & Confirm Packs" at bounding box center [375, 688] width 151 height 38
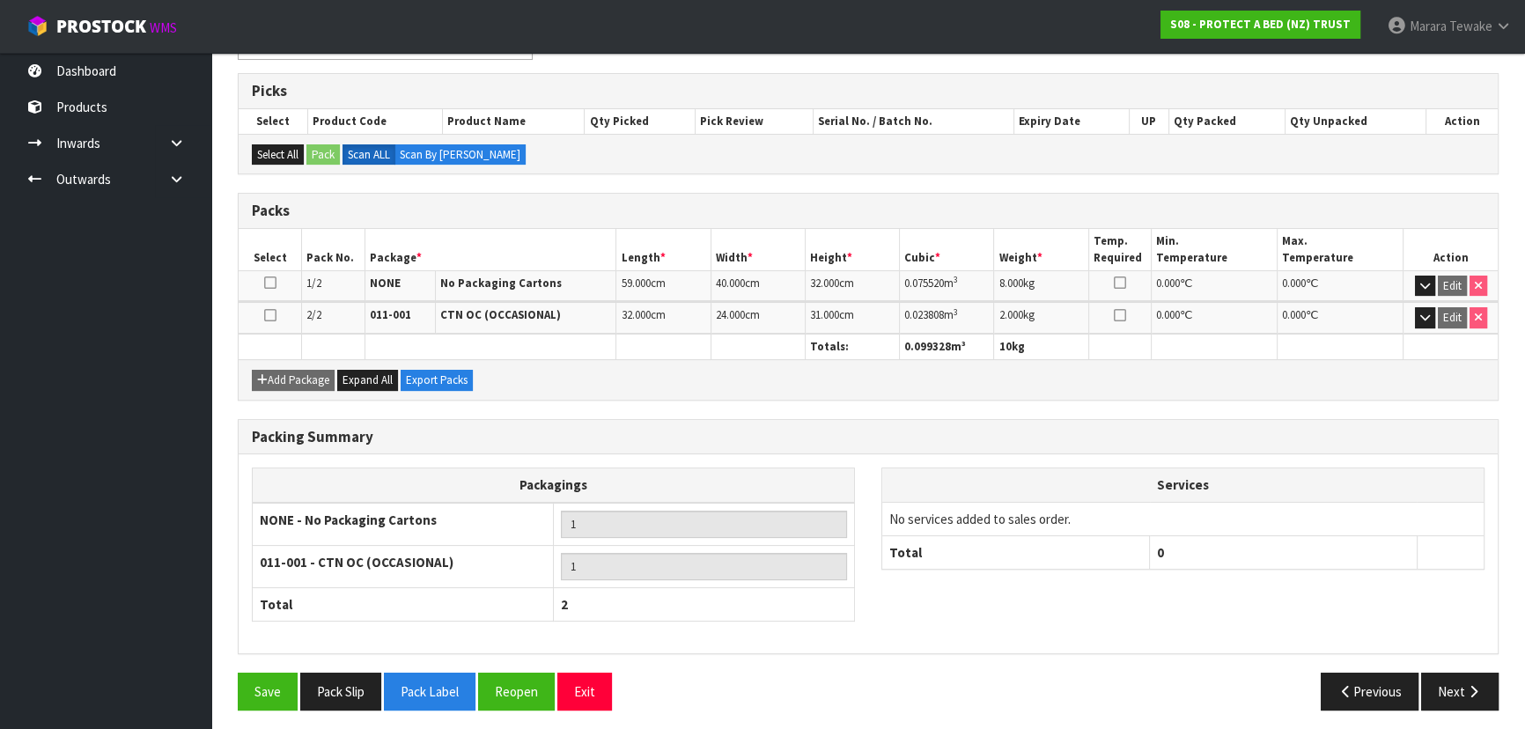
scroll to position [339, 0]
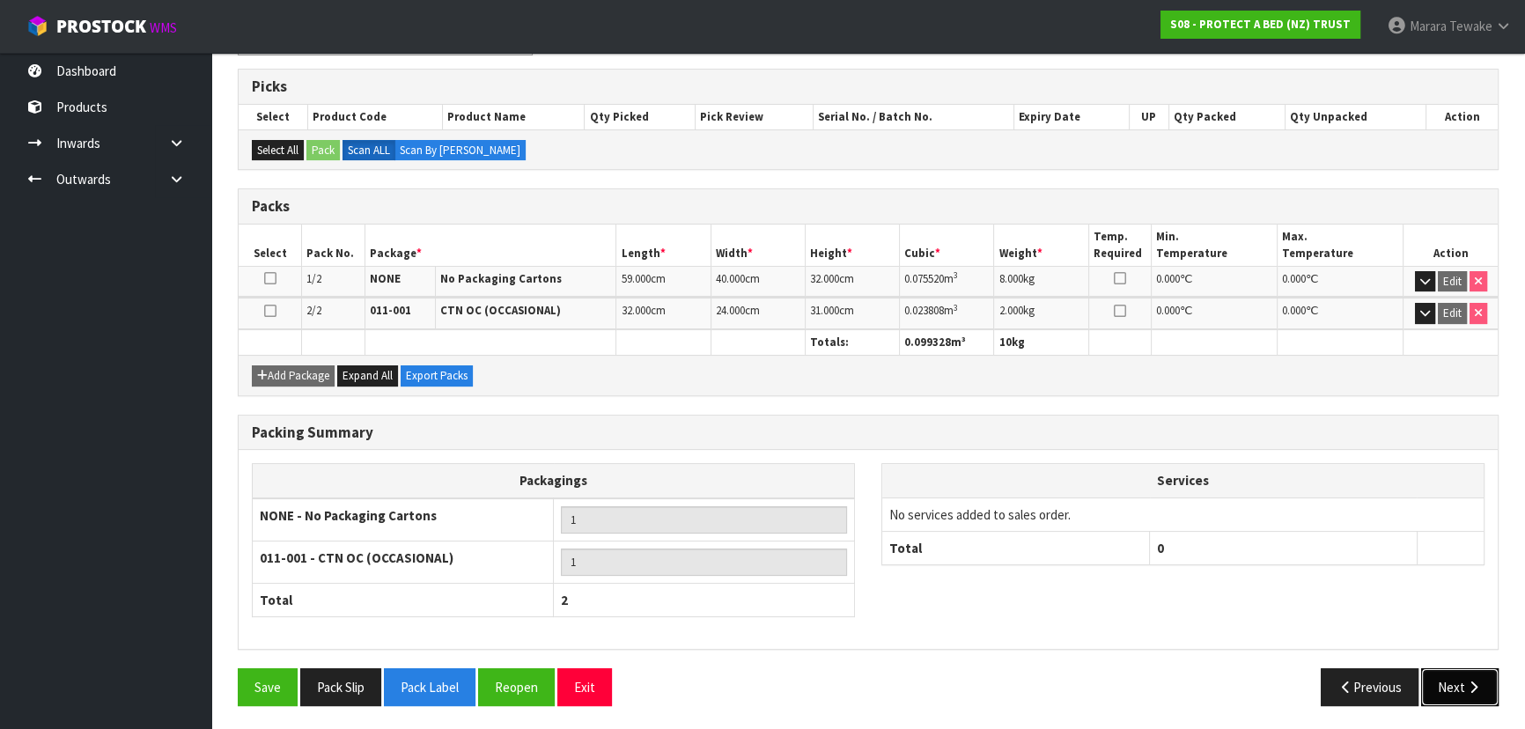
drag, startPoint x: 1491, startPoint y: 684, endPoint x: 1417, endPoint y: 673, distance: 74.7
click at [1489, 681] on button "Next" at bounding box center [1459, 687] width 77 height 38
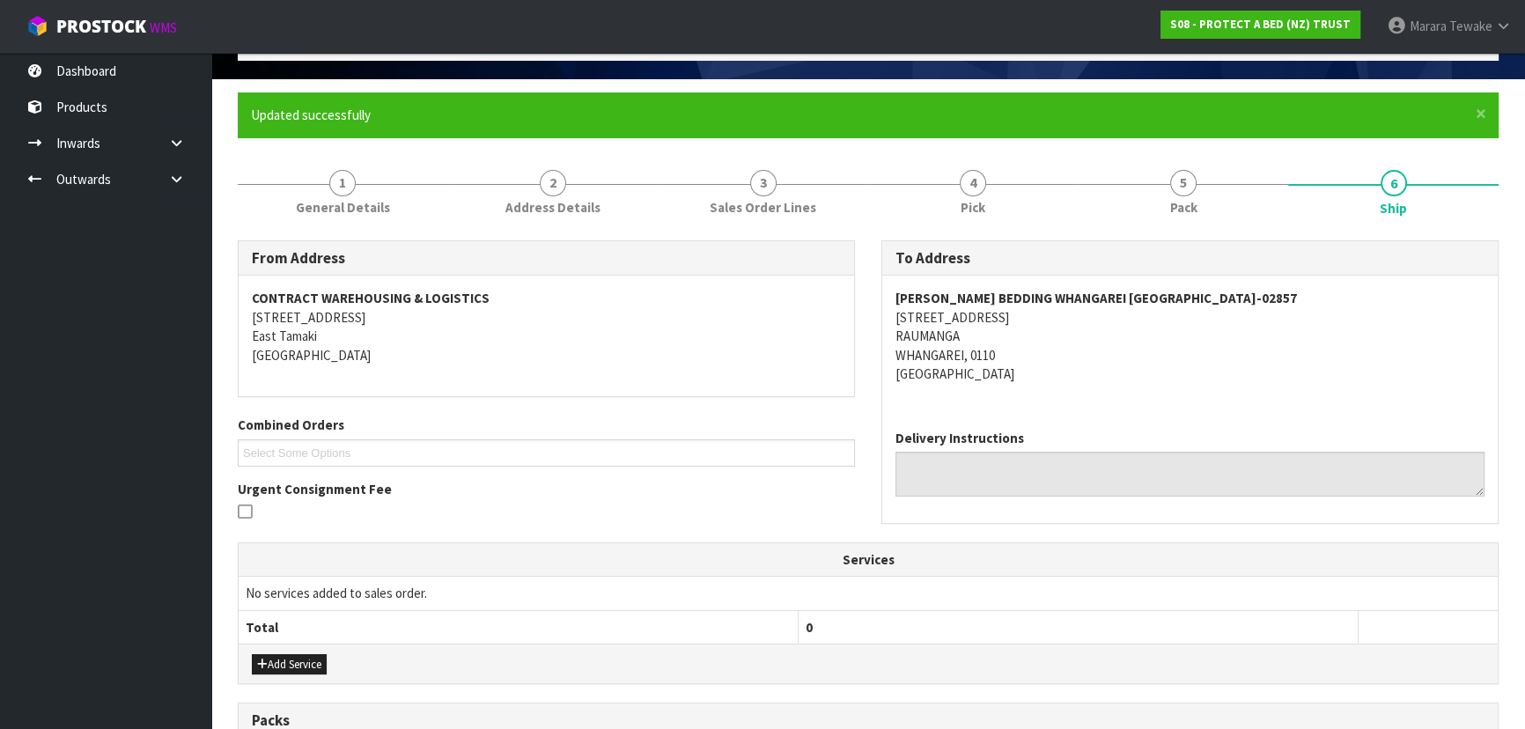
scroll to position [444, 0]
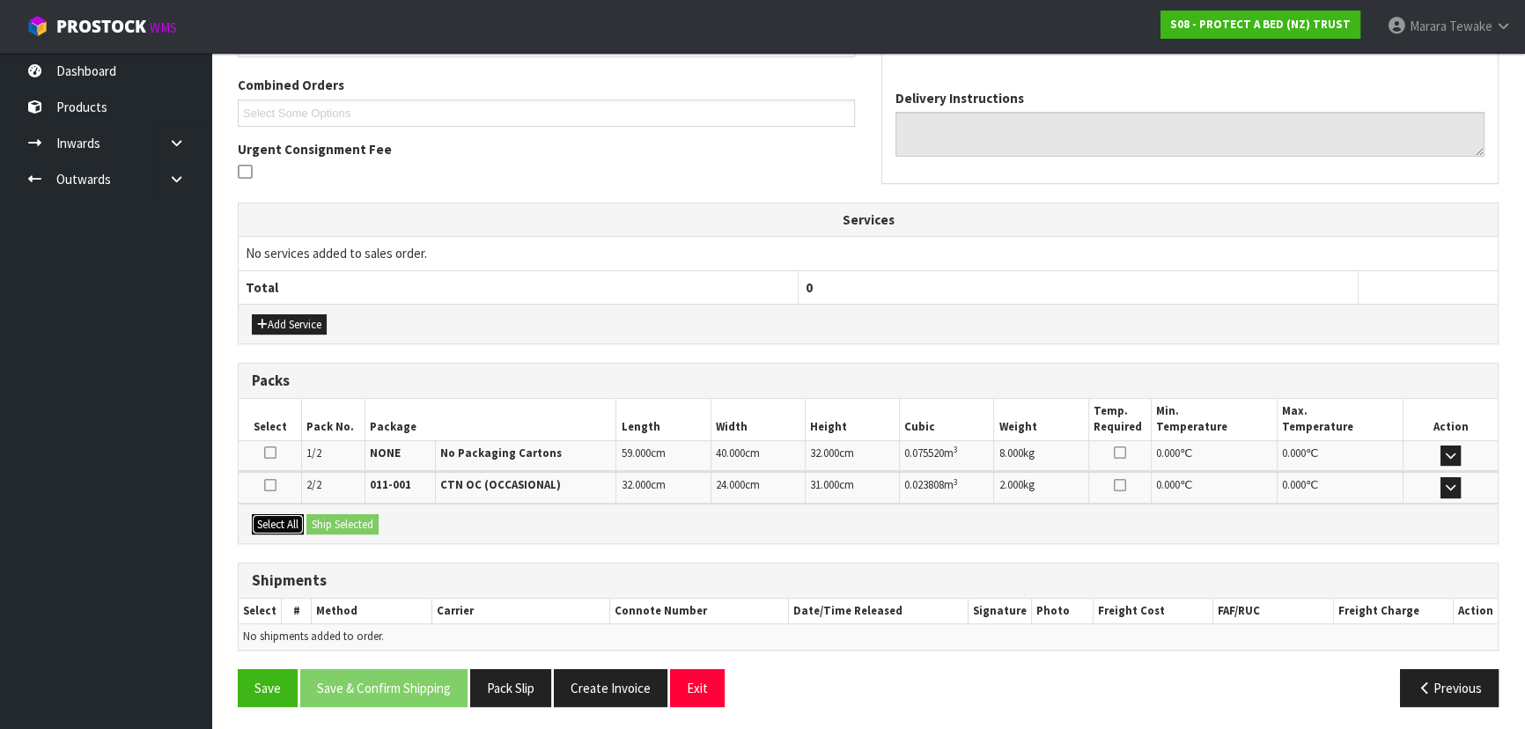
click at [285, 517] on button "Select All" at bounding box center [278, 524] width 52 height 21
click at [324, 515] on button "Ship Selected" at bounding box center [342, 524] width 72 height 21
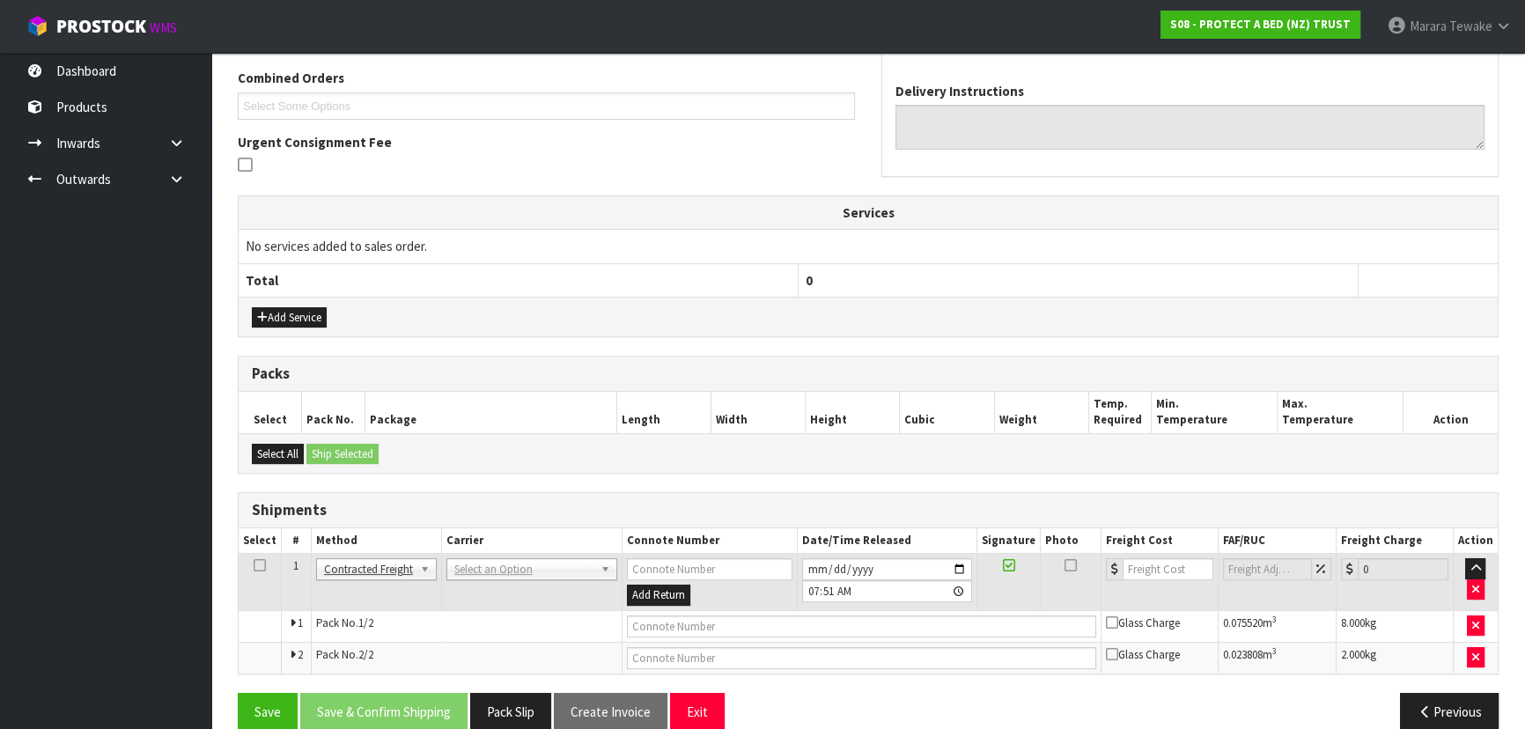
scroll to position [475, 0]
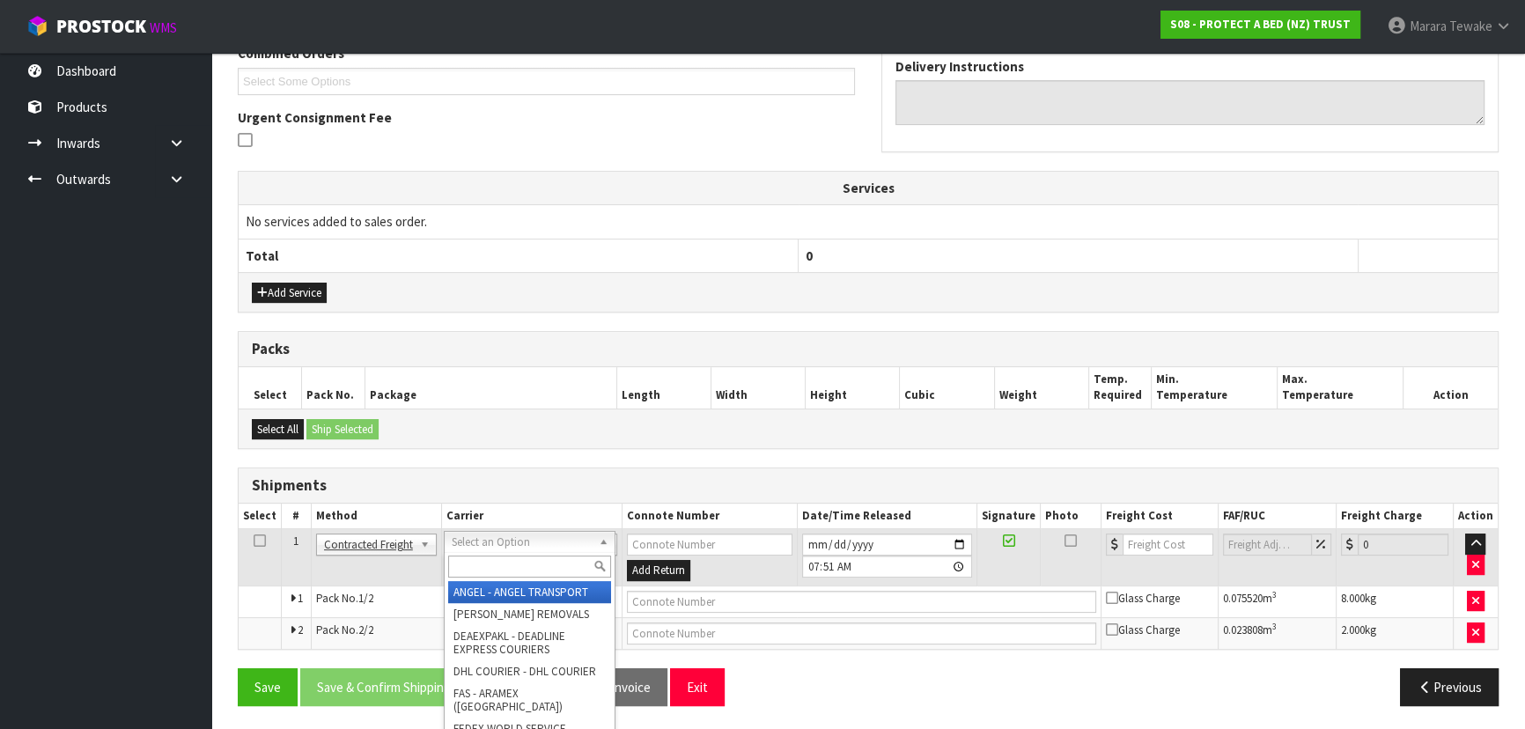
click at [502, 555] on div at bounding box center [530, 566] width 170 height 29
click at [505, 558] on input "text" at bounding box center [529, 566] width 163 height 22
type input "NZP"
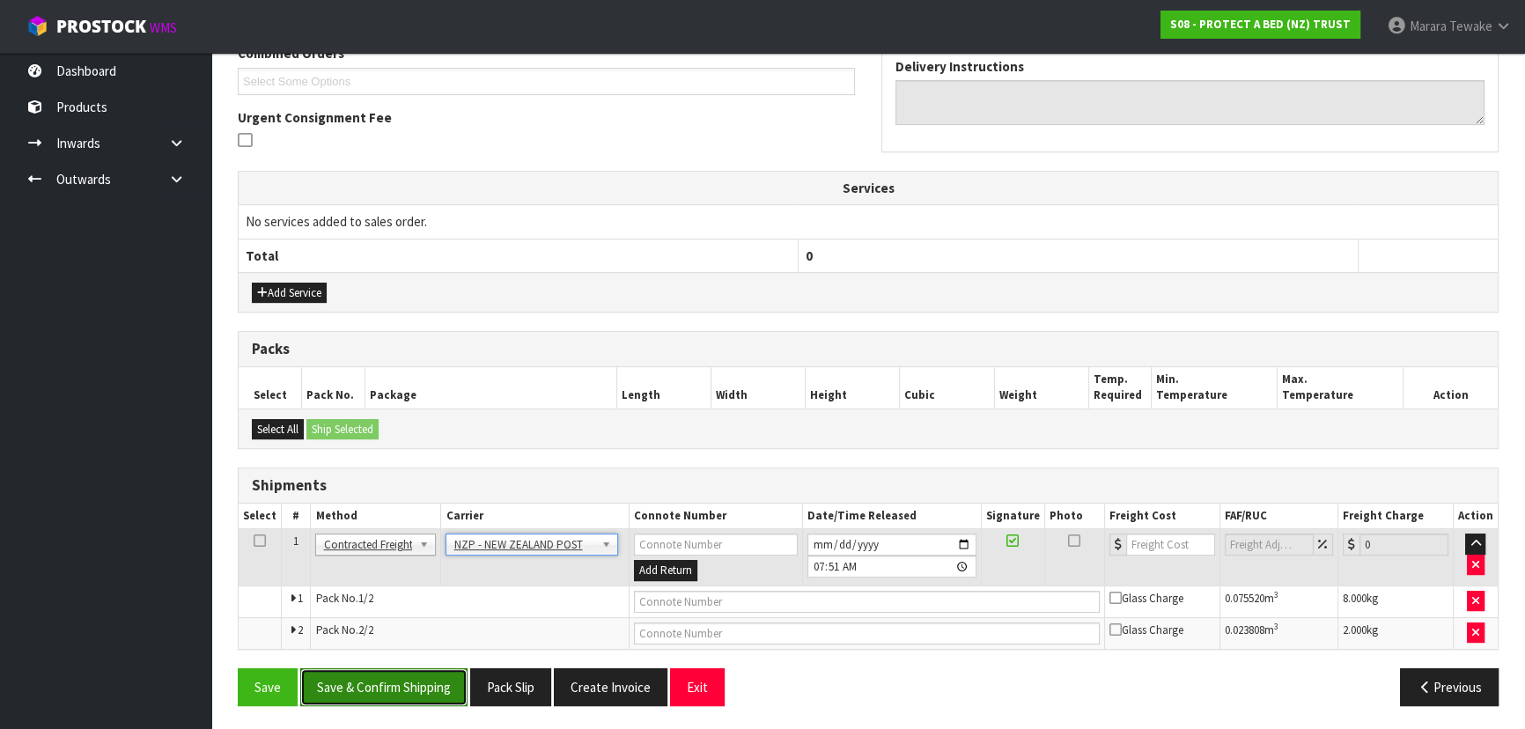
click at [418, 678] on button "Save & Confirm Shipping" at bounding box center [383, 687] width 167 height 38
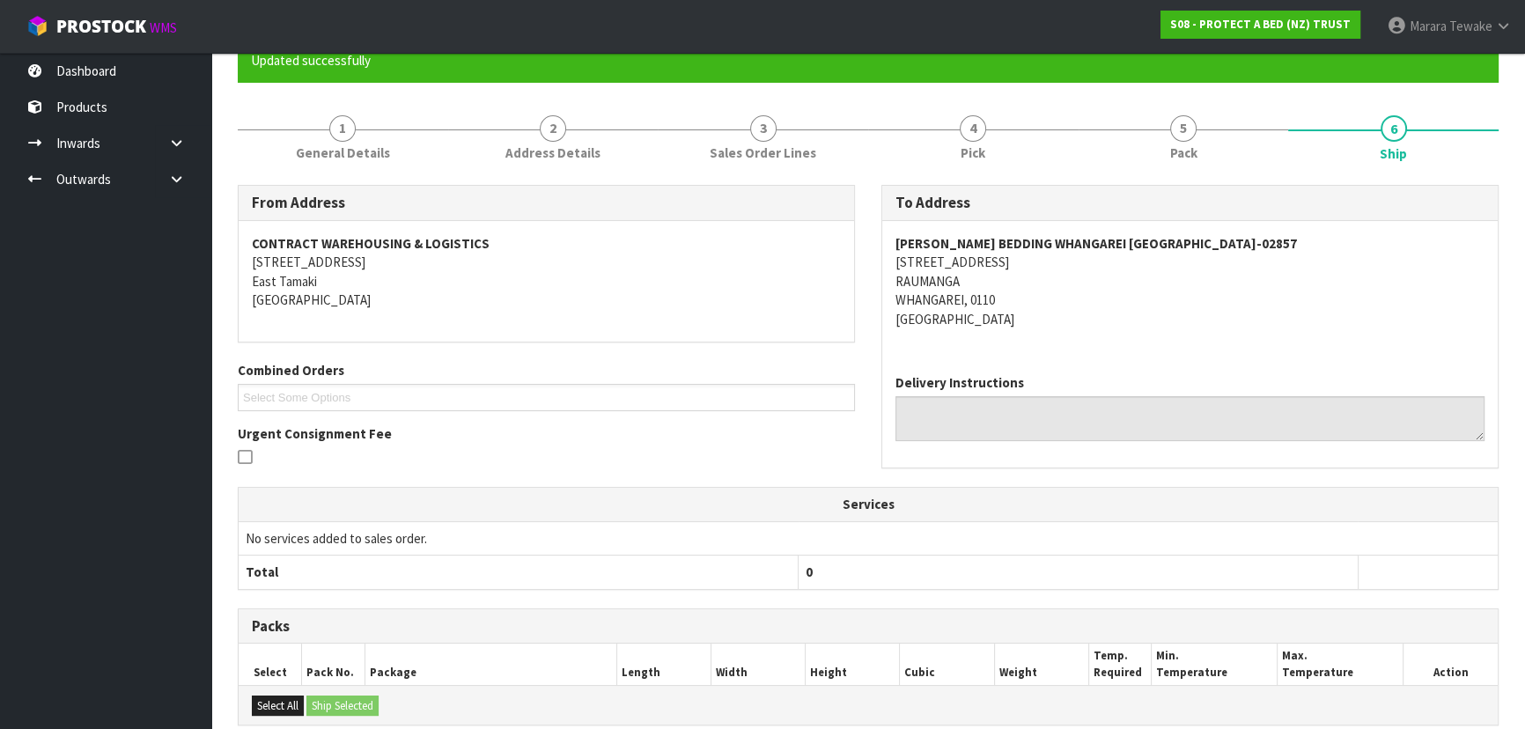
scroll to position [449, 0]
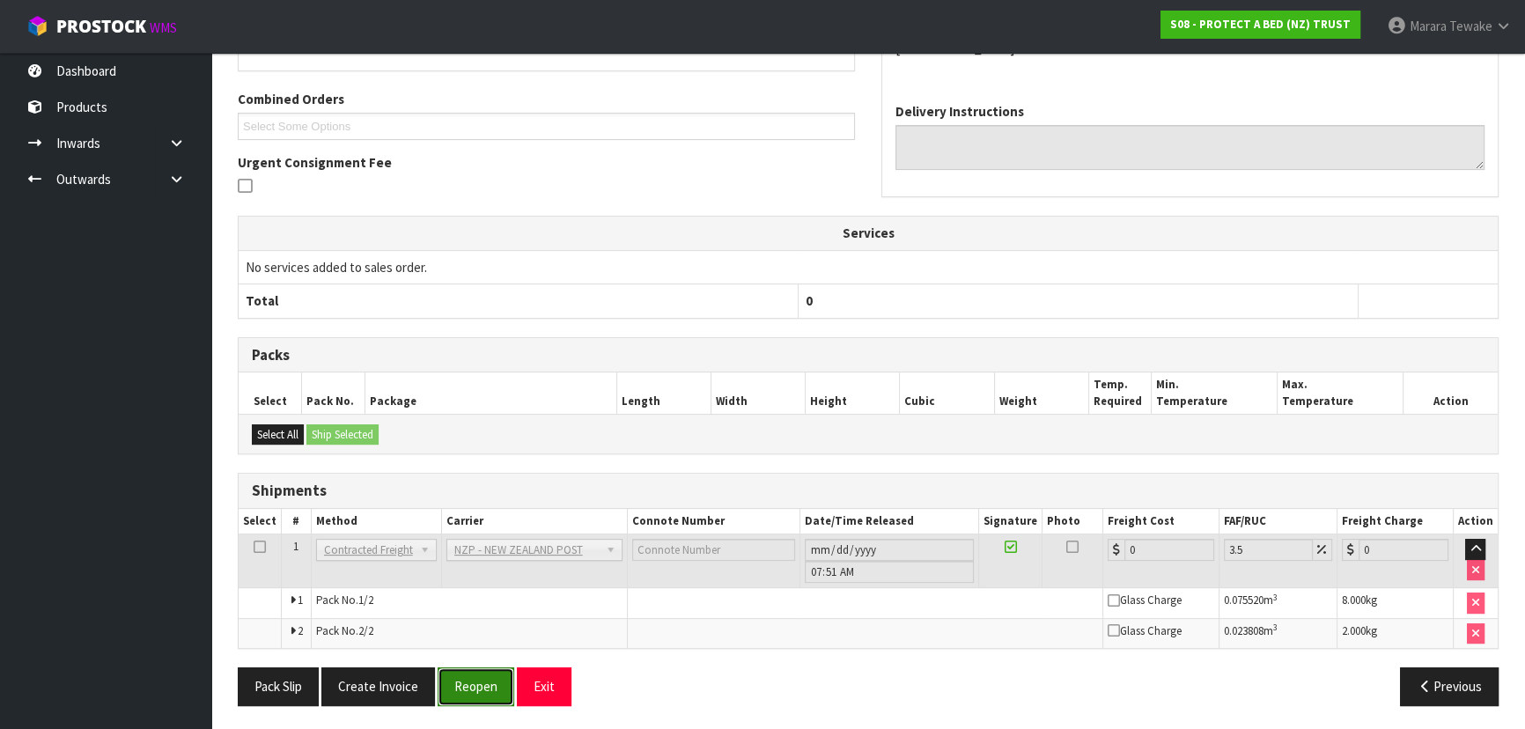
click at [479, 687] on button "Reopen" at bounding box center [475, 686] width 77 height 38
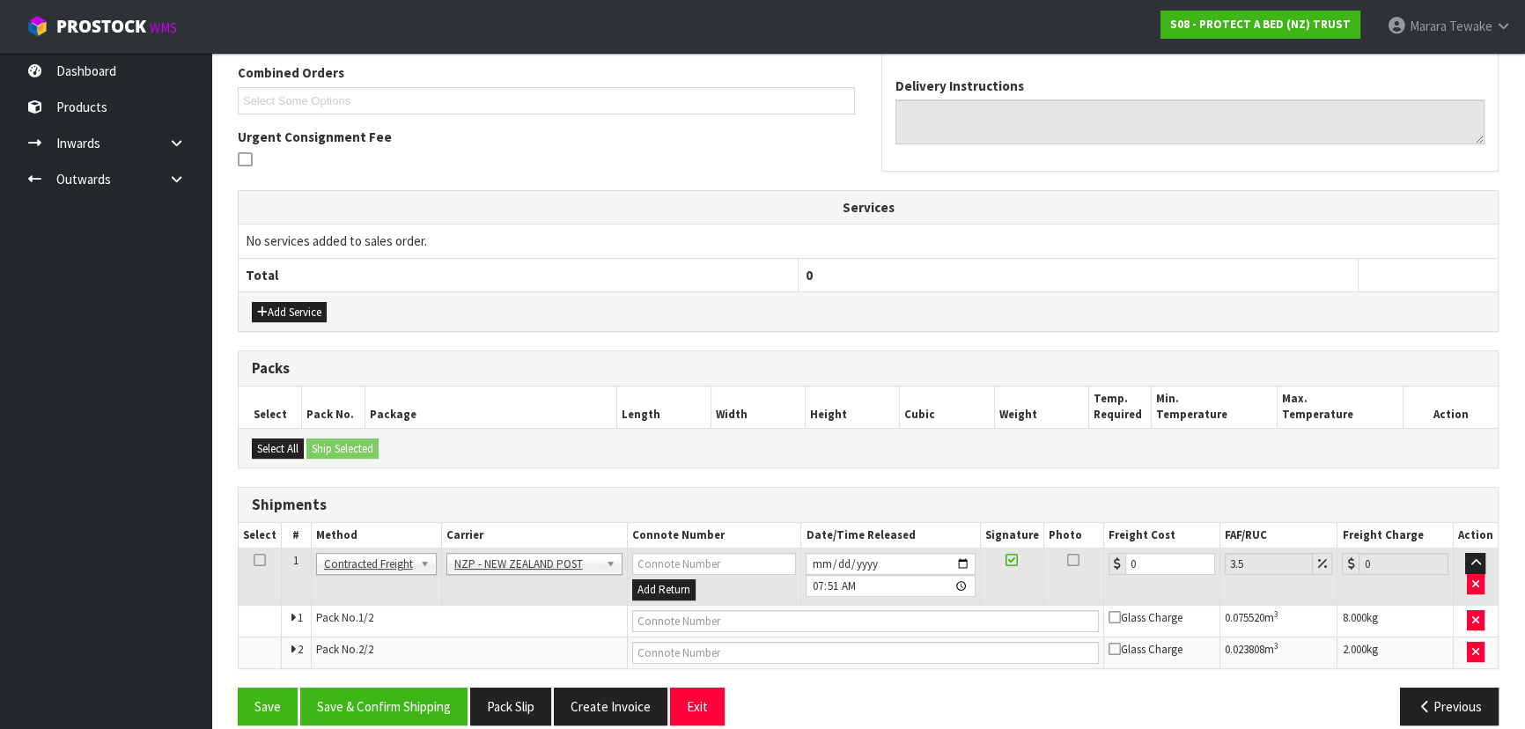
scroll to position [475, 0]
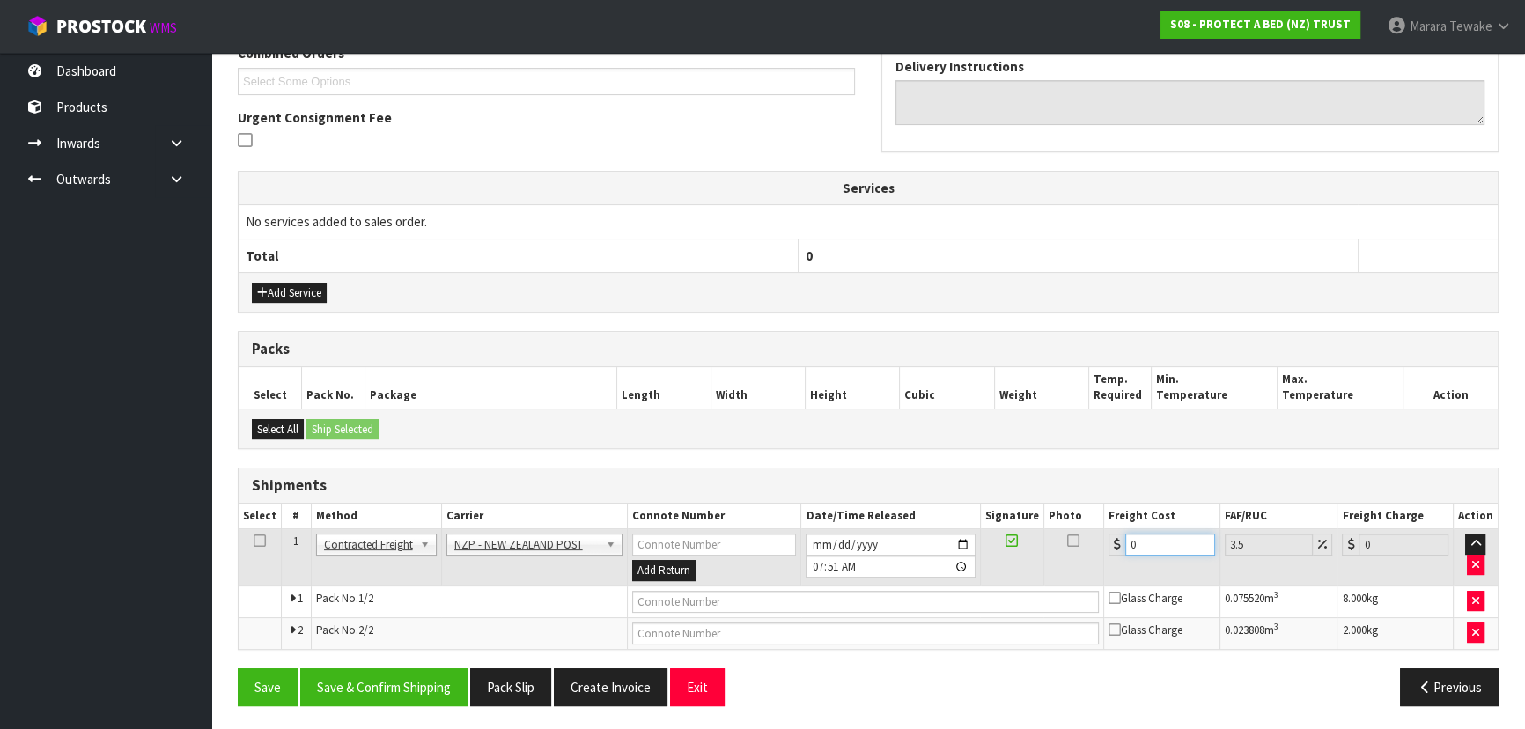
drag, startPoint x: 1130, startPoint y: 539, endPoint x: 1090, endPoint y: 519, distance: 44.9
click at [1096, 524] on table "Select # Method Carrier Connote Number Date/Time Released Signature Photo Freig…" at bounding box center [868, 575] width 1259 height 145
type input "1"
type input "1.03"
type input "15"
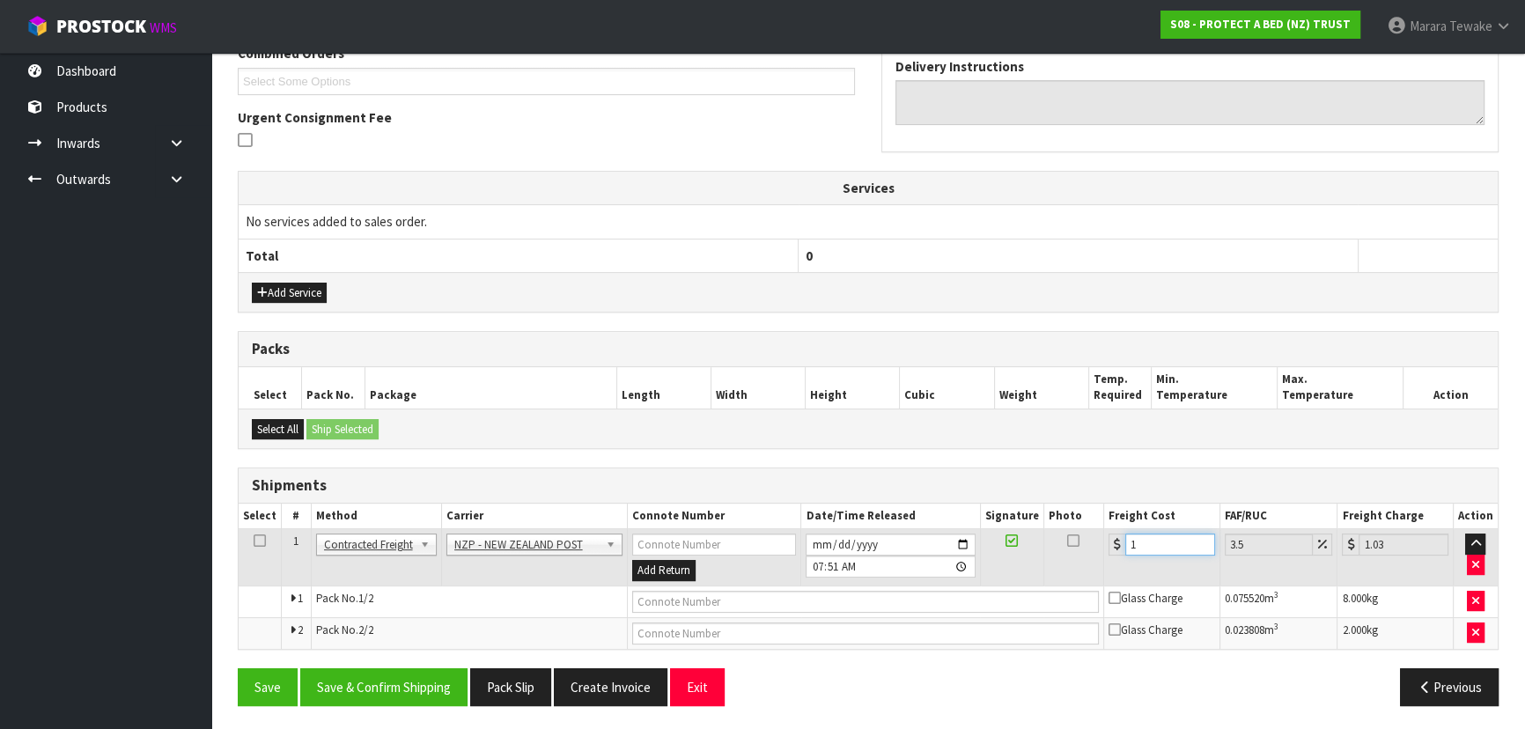
type input "15.52"
type input "15.02"
type input "15.55"
type input "15.02"
click at [420, 687] on button "Save & Confirm Shipping" at bounding box center [383, 687] width 167 height 38
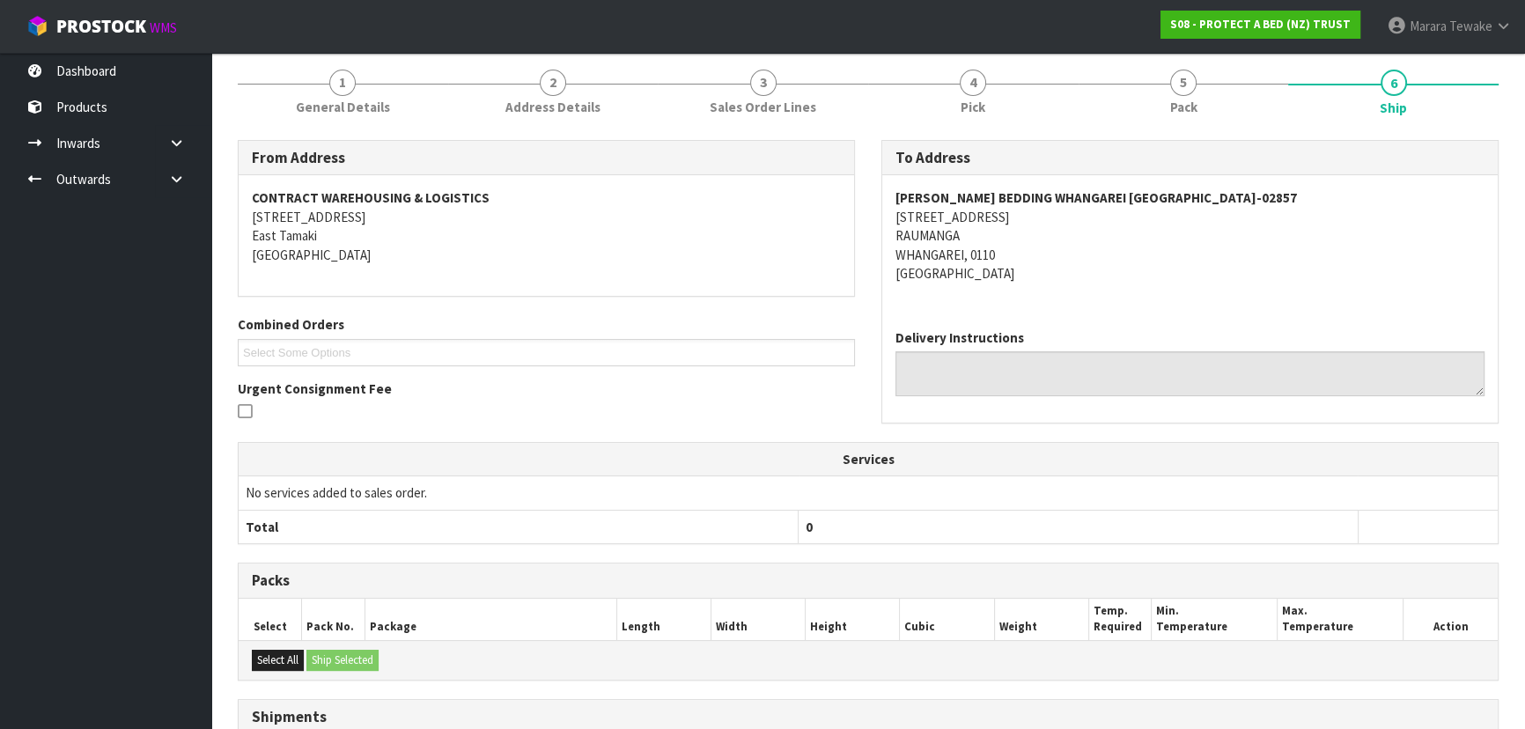
scroll to position [0, 0]
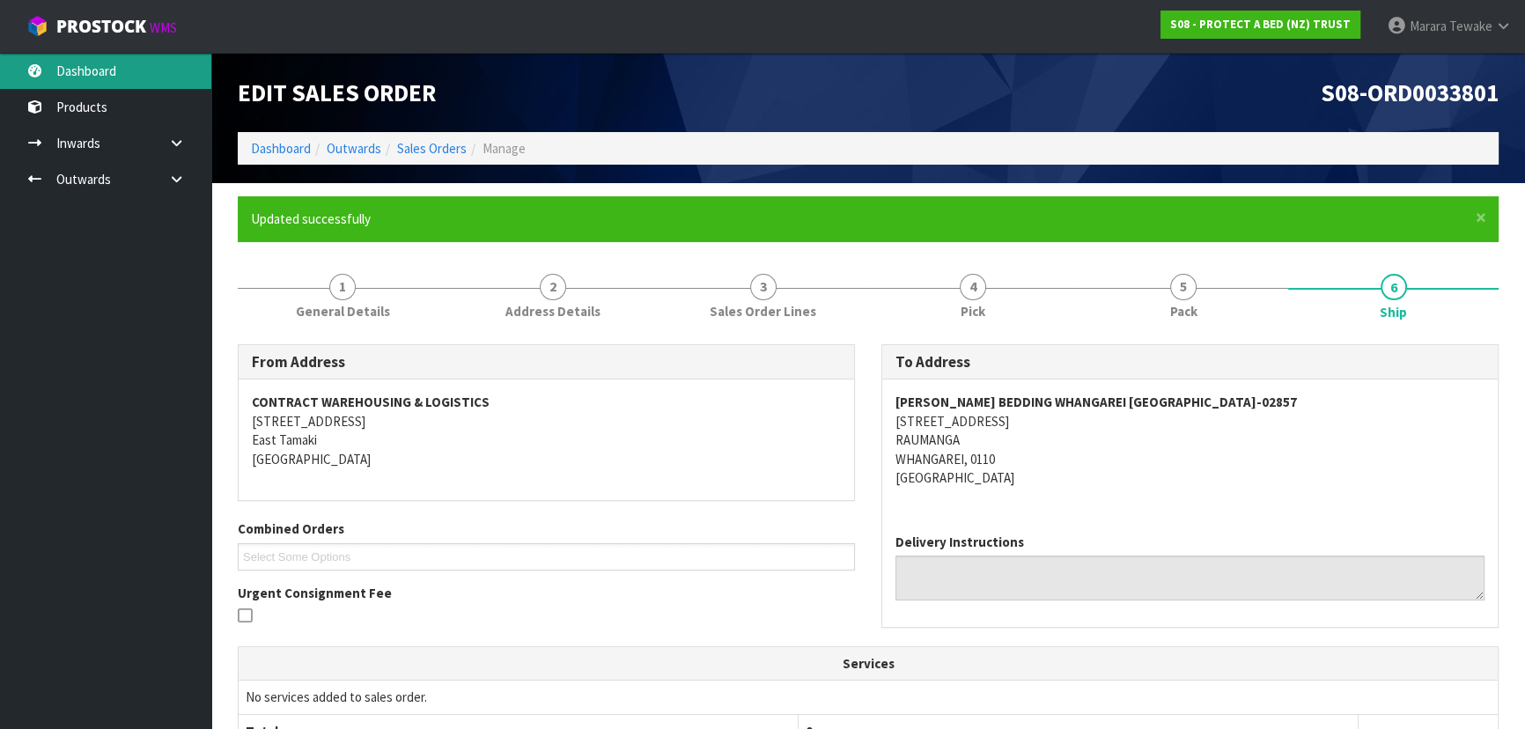
drag, startPoint x: 127, startPoint y: 68, endPoint x: 151, endPoint y: 70, distance: 24.7
click at [127, 68] on link "Dashboard" at bounding box center [105, 71] width 211 height 36
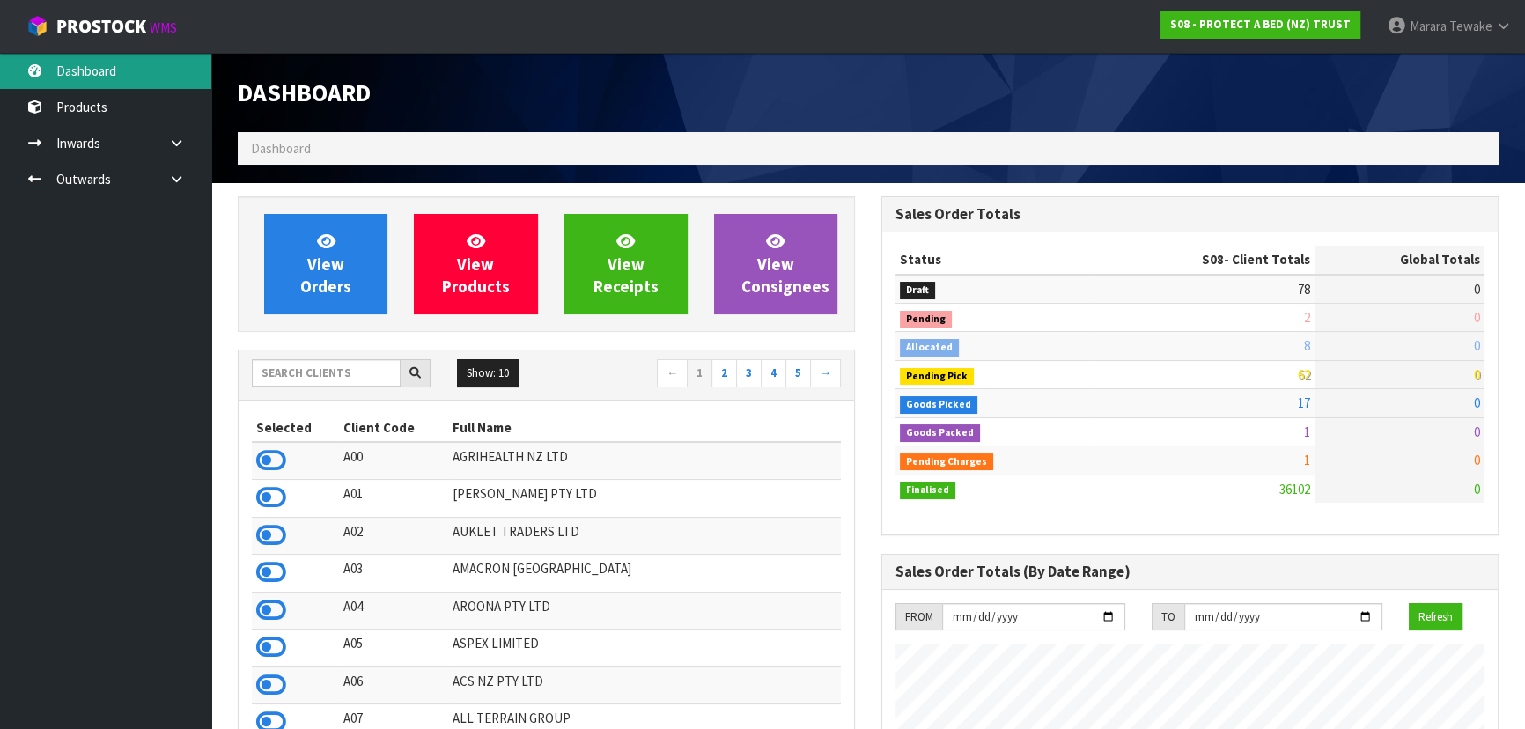
scroll to position [1331, 643]
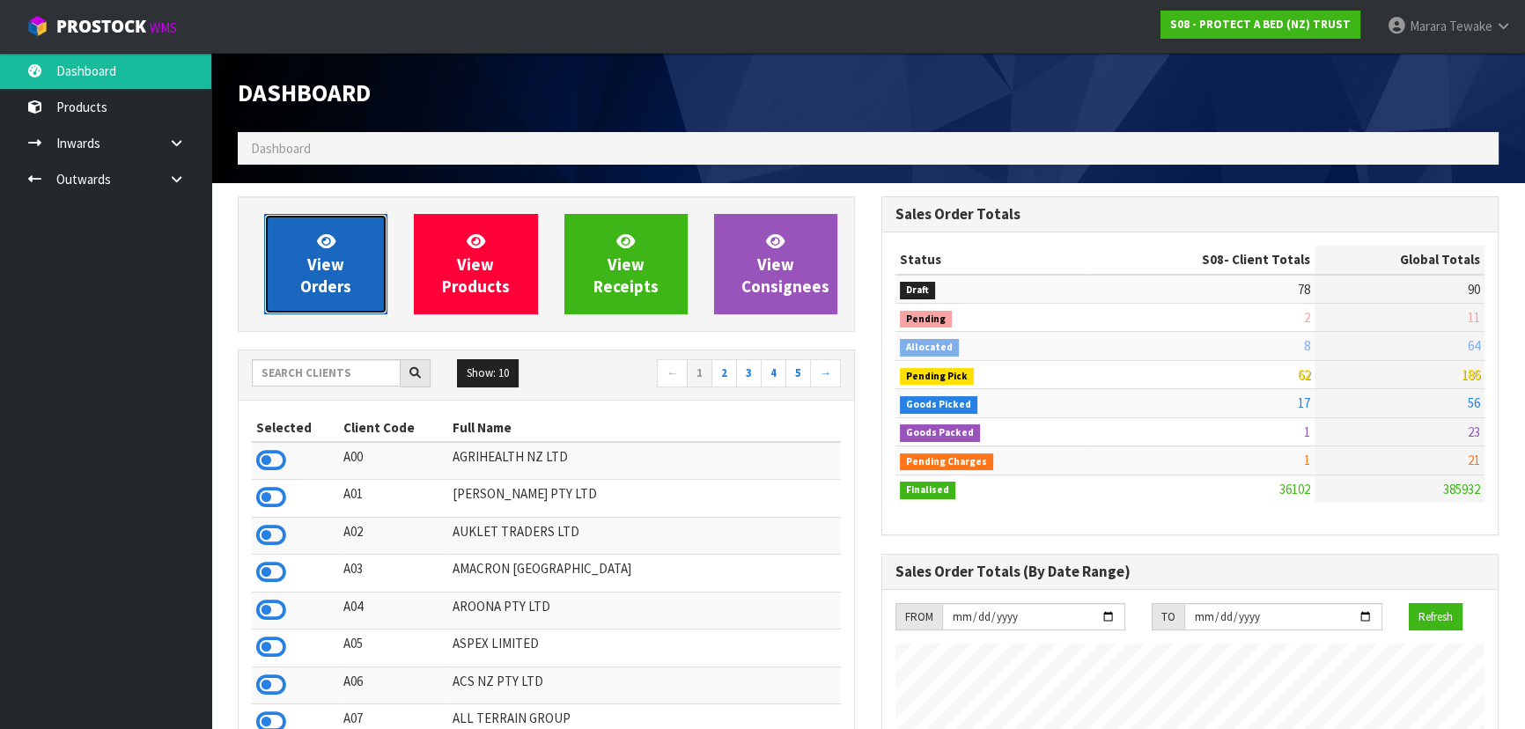
click at [353, 238] on link "View Orders" at bounding box center [325, 264] width 123 height 100
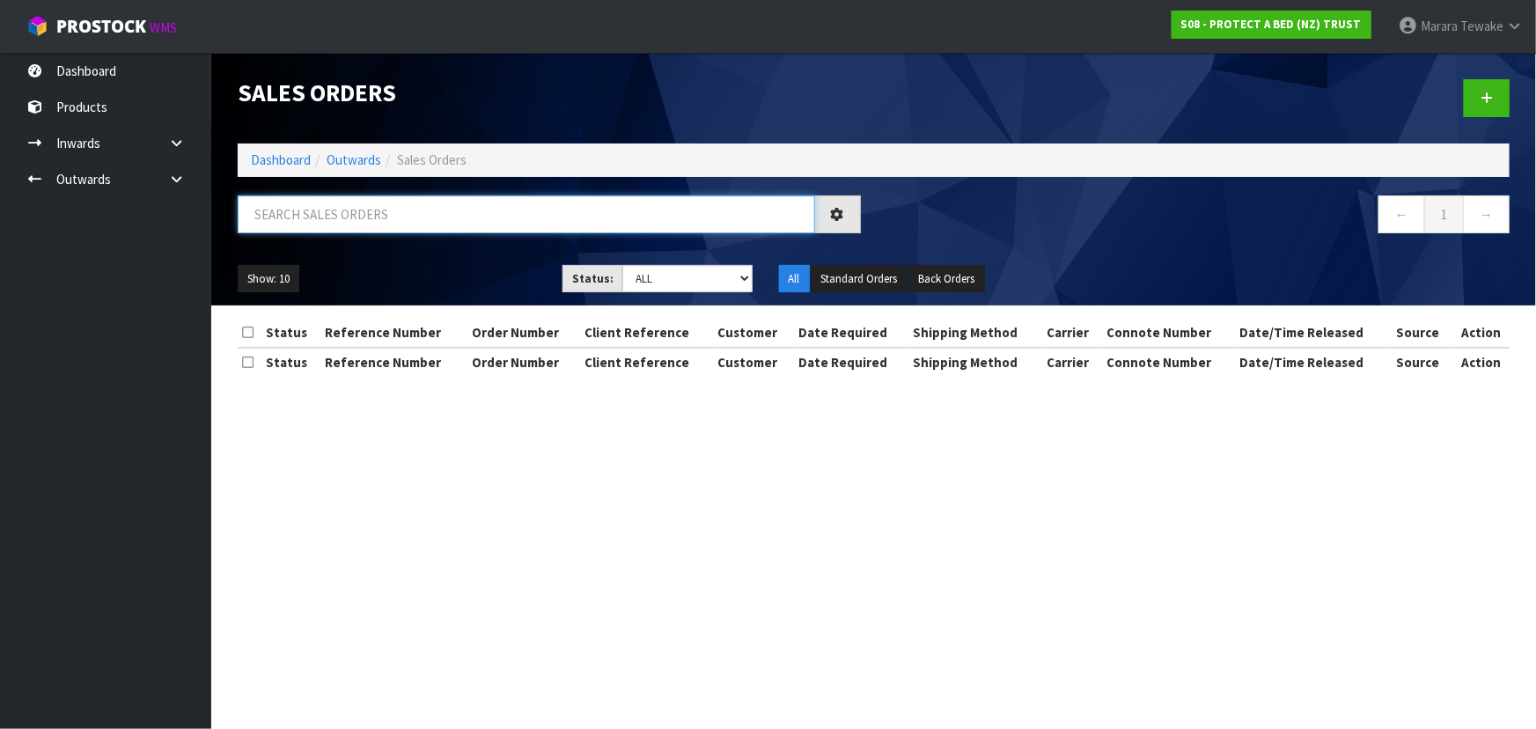
click at [362, 217] on input "text" at bounding box center [526, 214] width 577 height 38
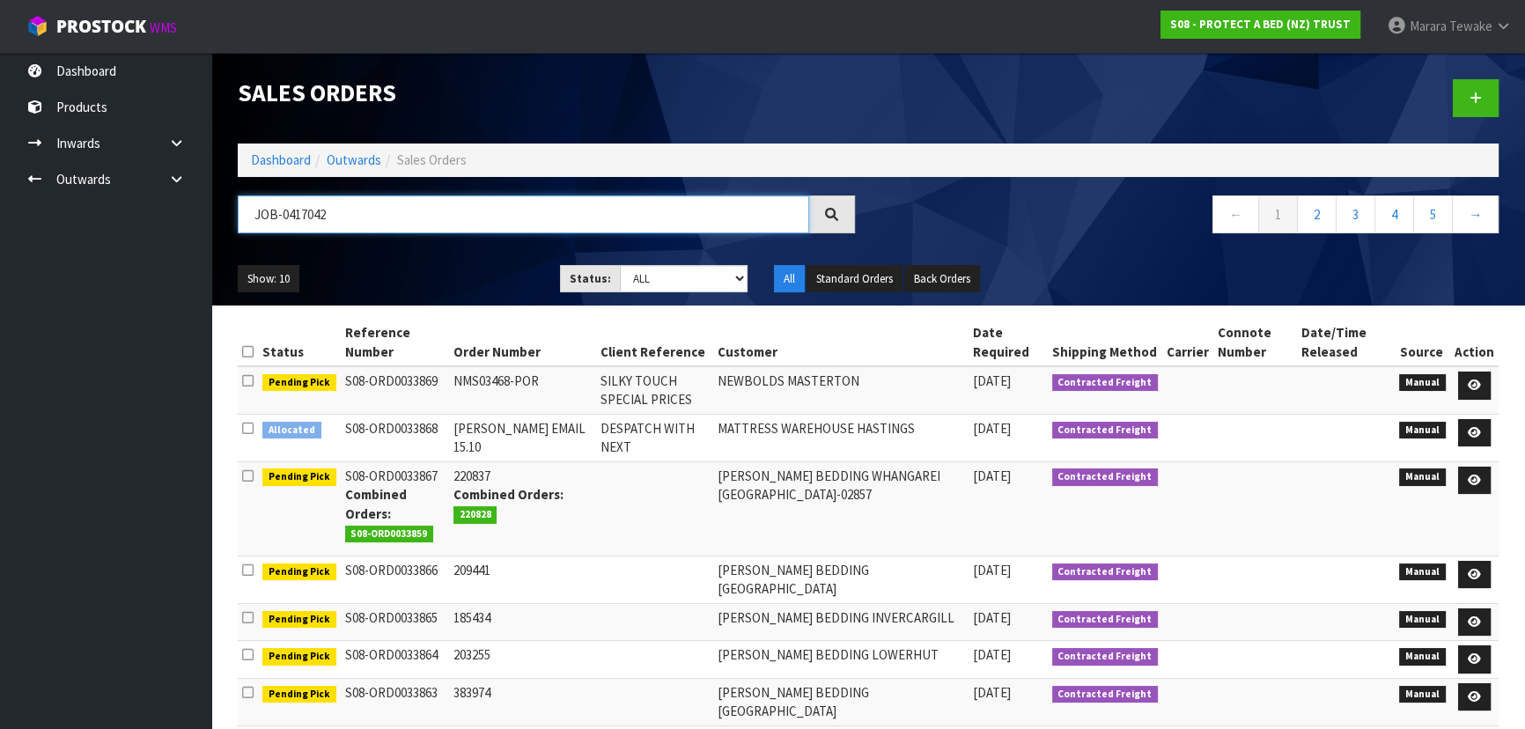
type input "JOB-0417042"
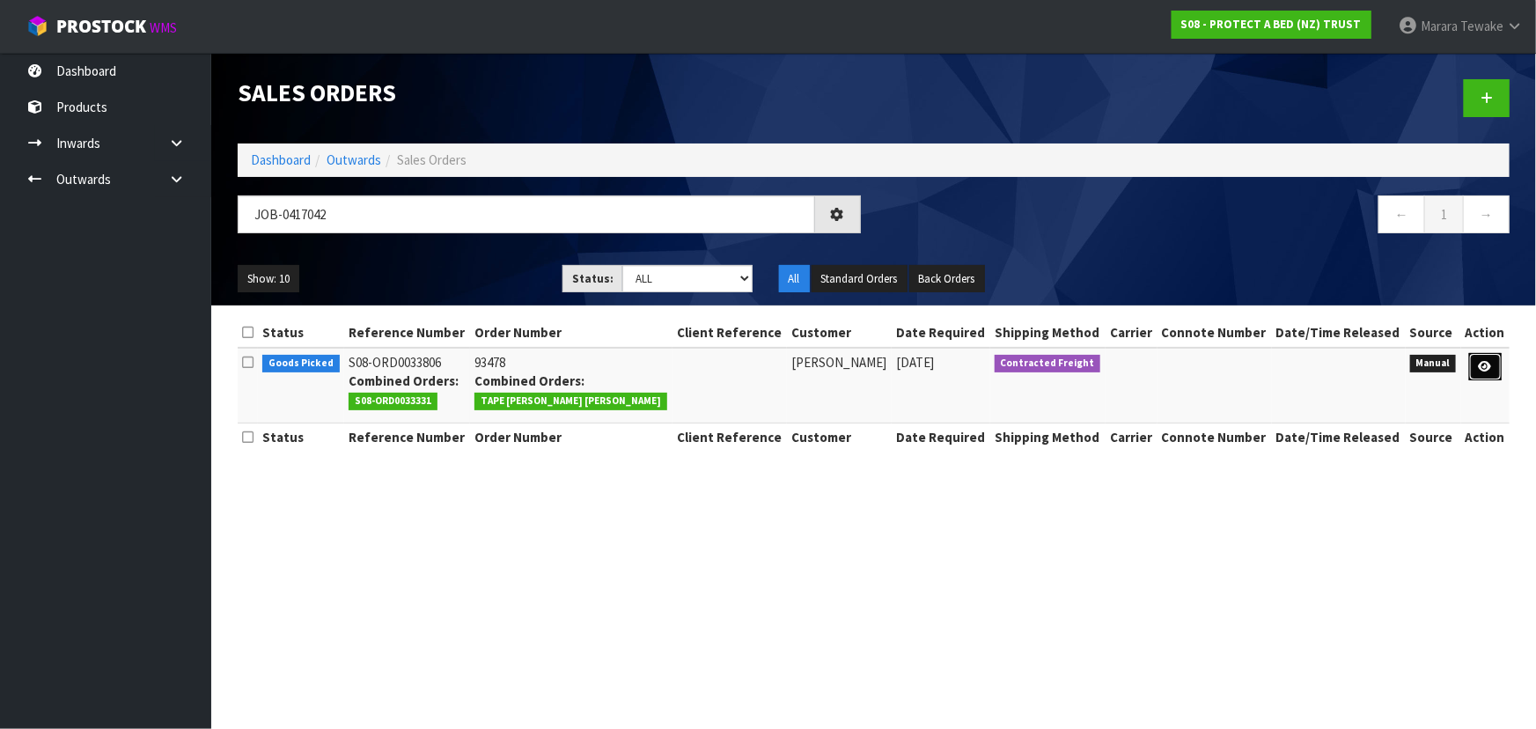
click at [1480, 372] on icon at bounding box center [1485, 366] width 13 height 11
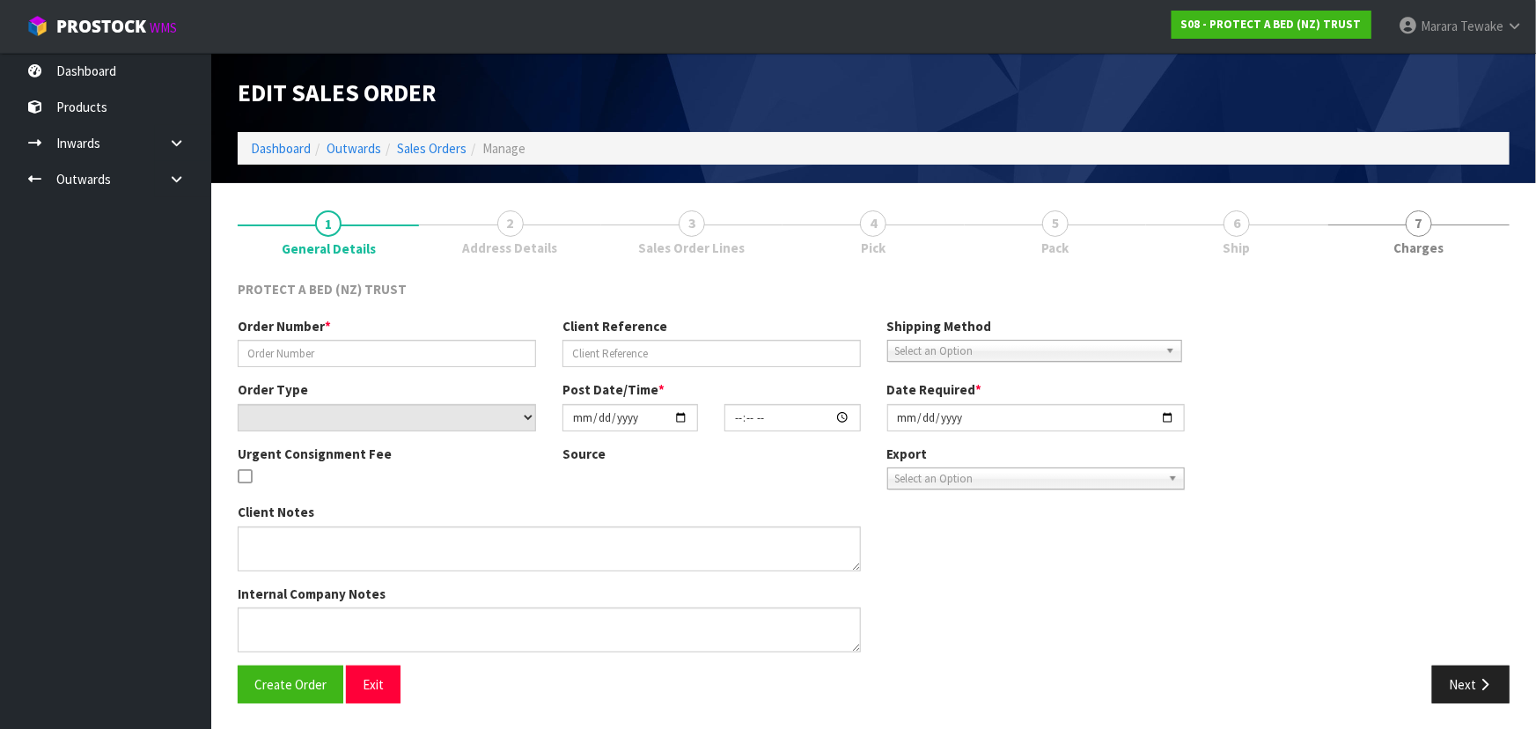
type input "93478"
select select "number:0"
type input "2025-10-10"
type input "13:25:00.000"
type input "2025-10-13"
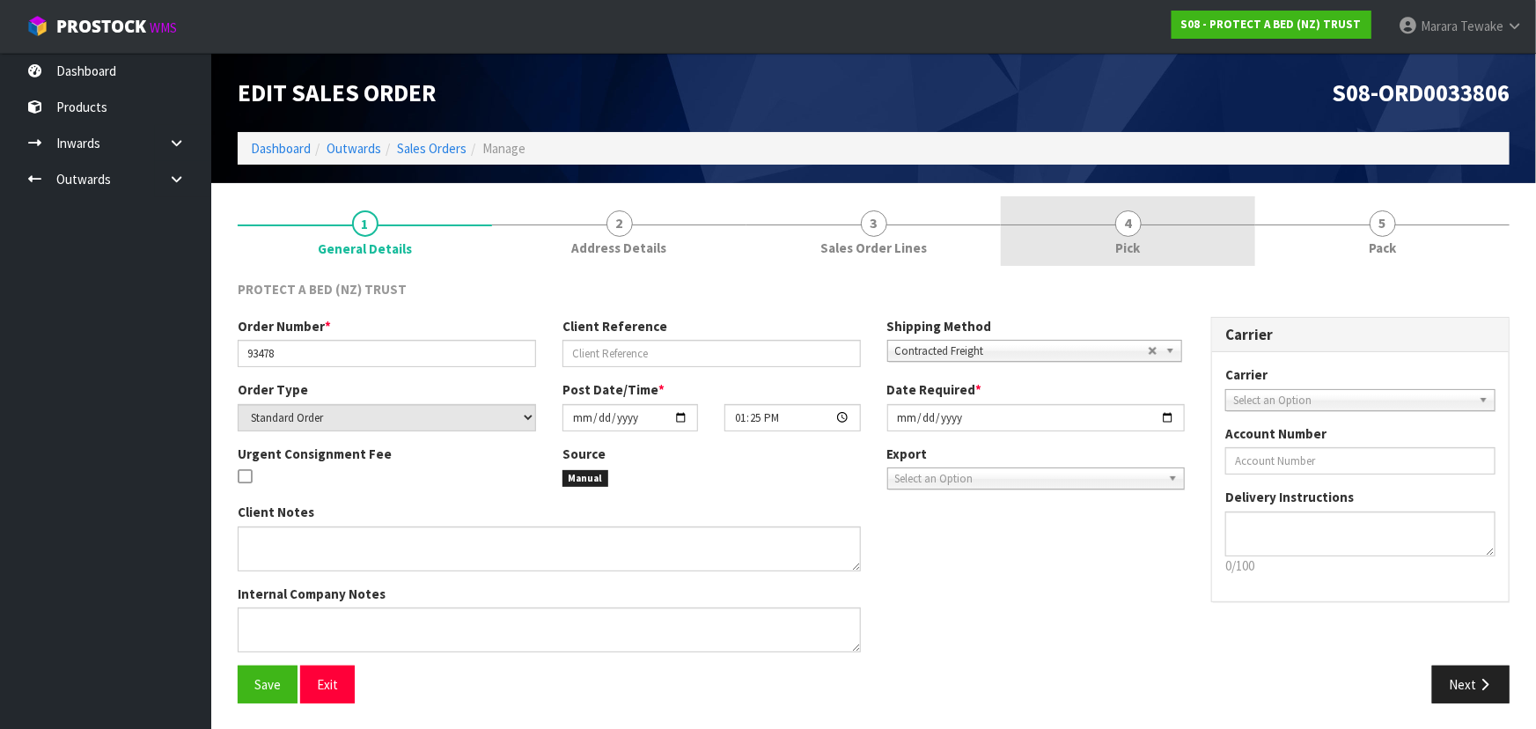
click at [1127, 230] on span "4" at bounding box center [1128, 223] width 26 height 26
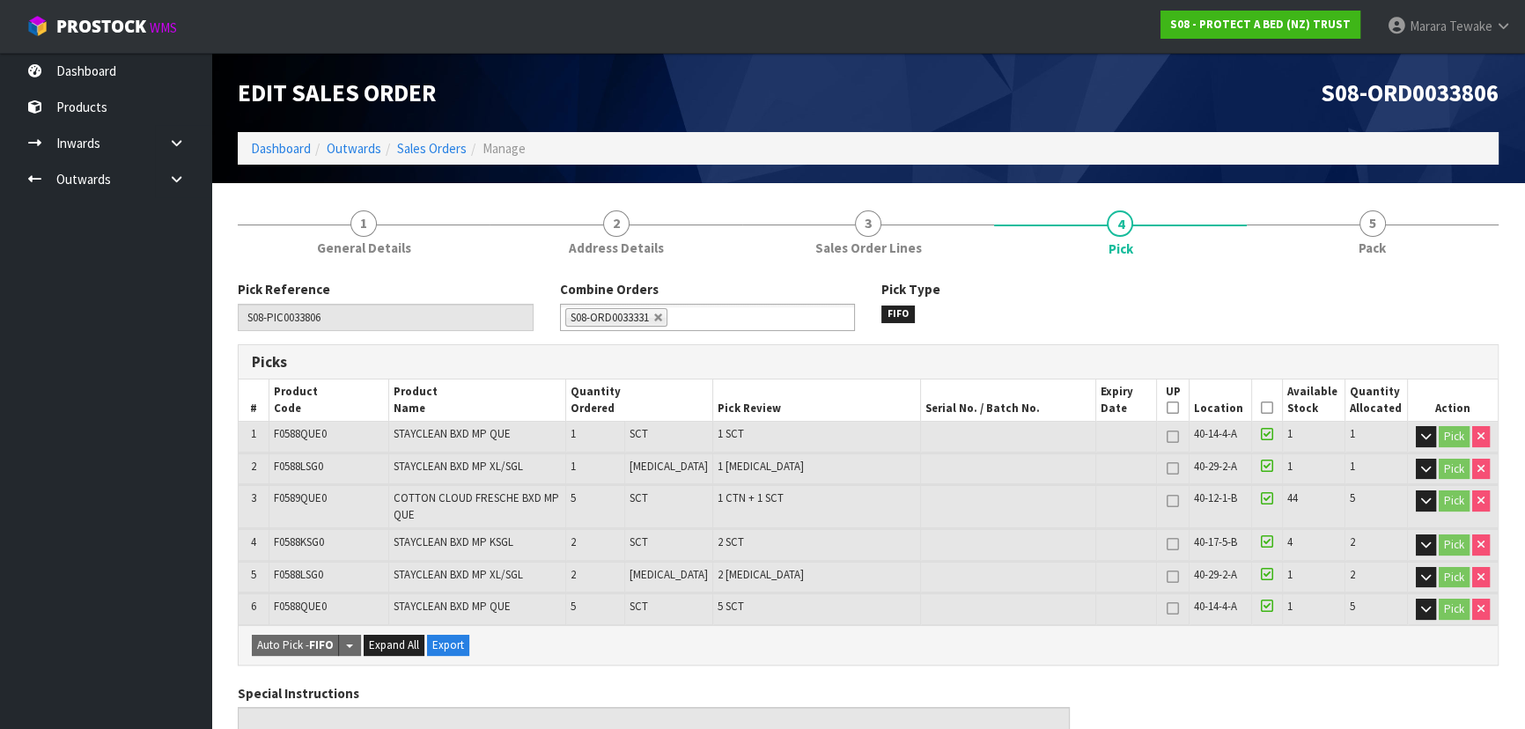
click at [1261, 408] on icon at bounding box center [1267, 408] width 12 height 1
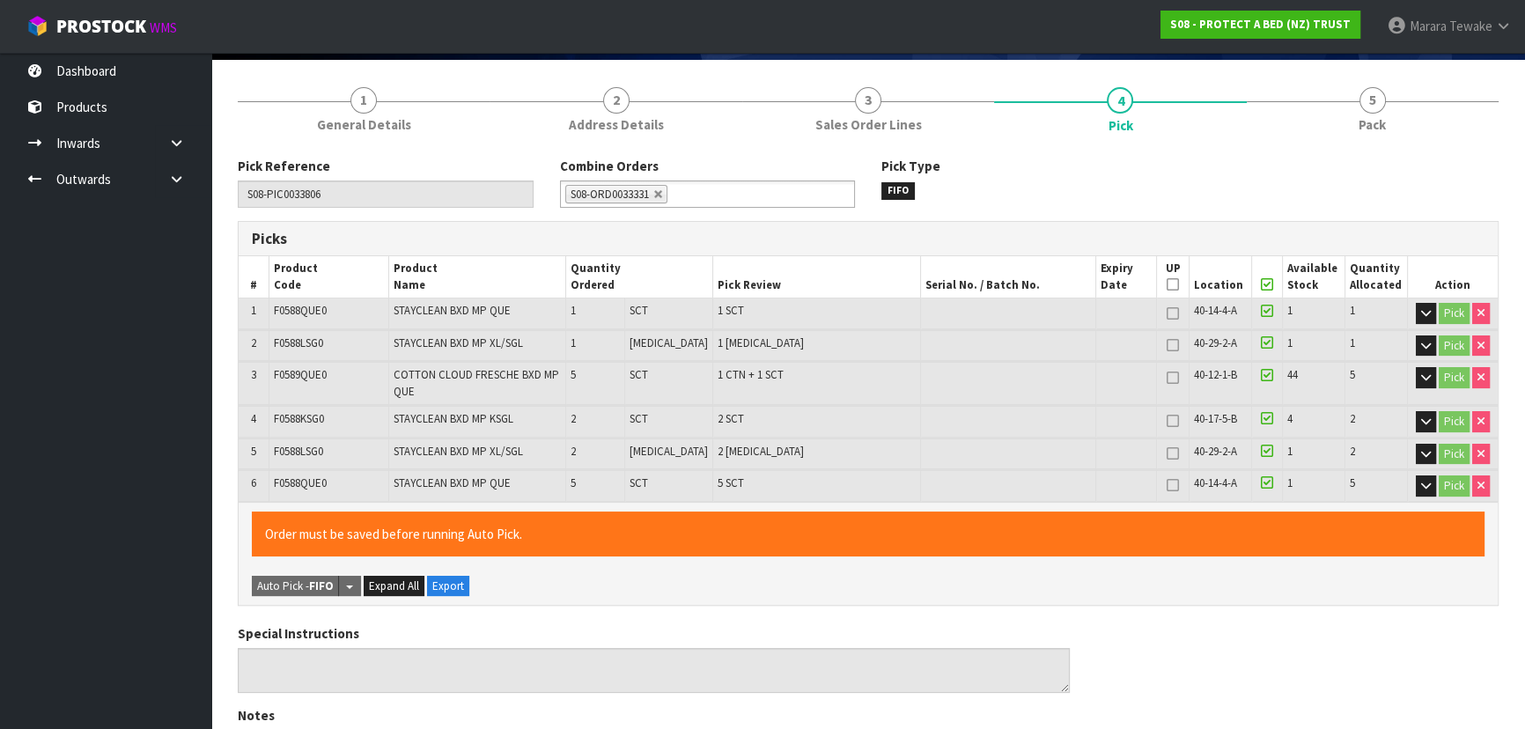
scroll to position [640, 0]
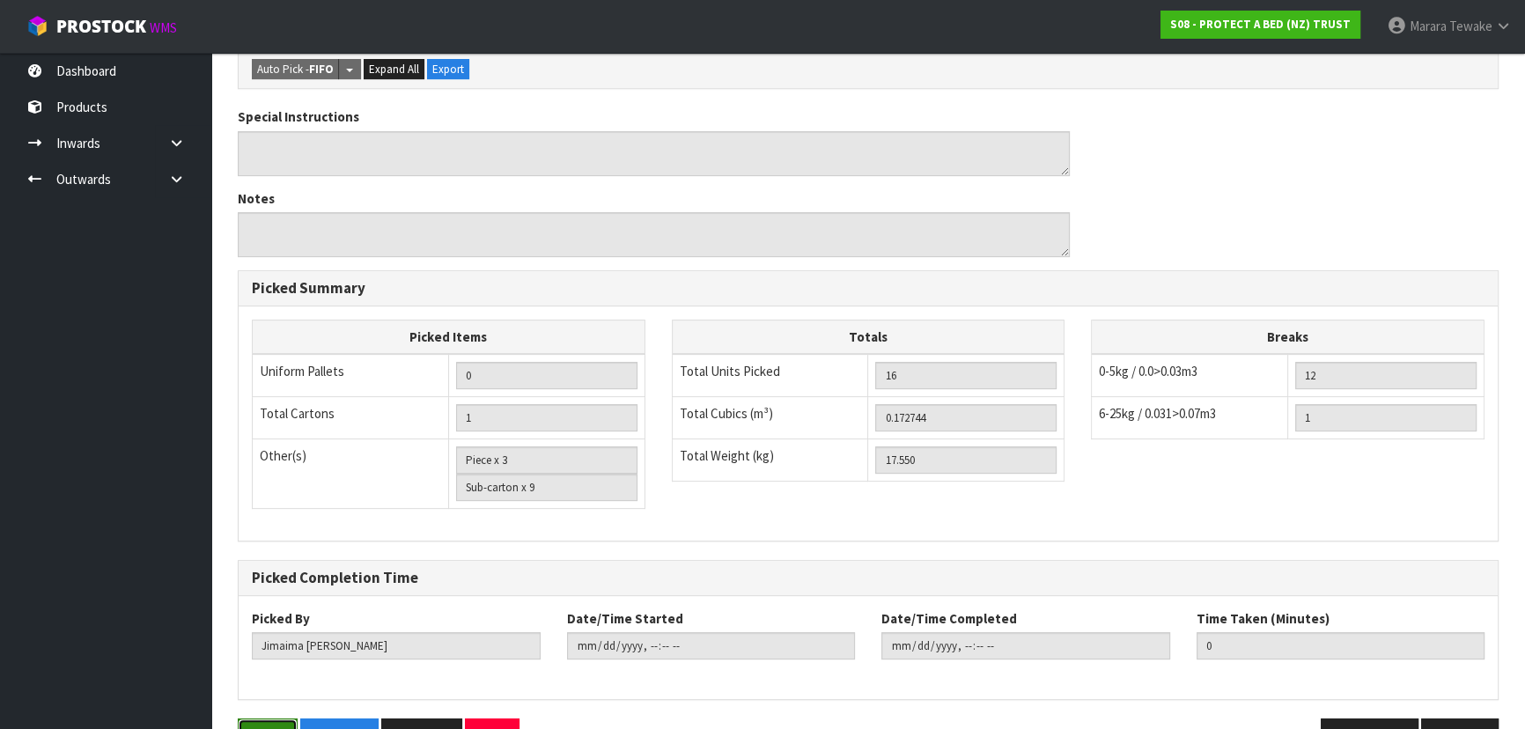
click at [260, 718] on button "Save" at bounding box center [268, 737] width 60 height 38
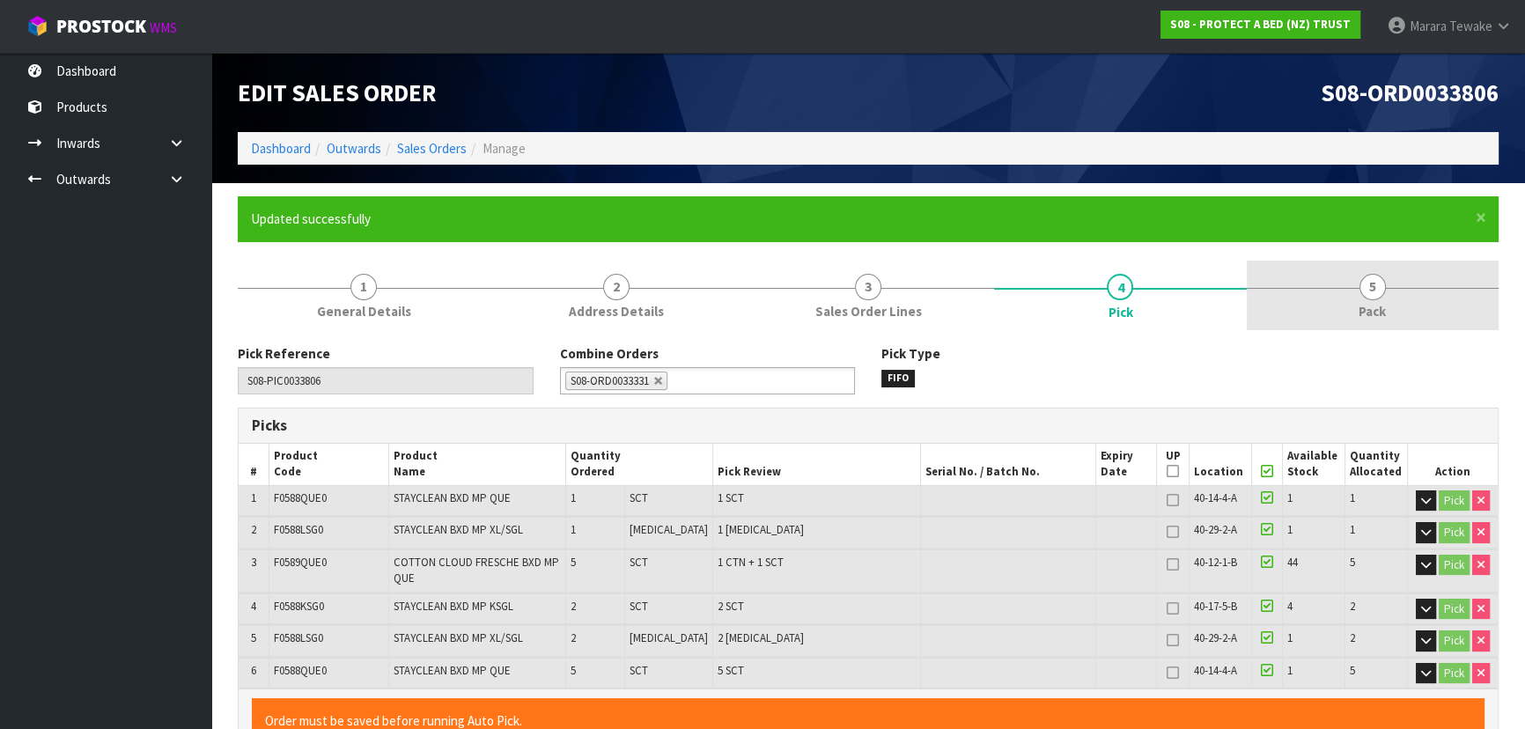
click at [1371, 295] on span "5" at bounding box center [1372, 287] width 26 height 26
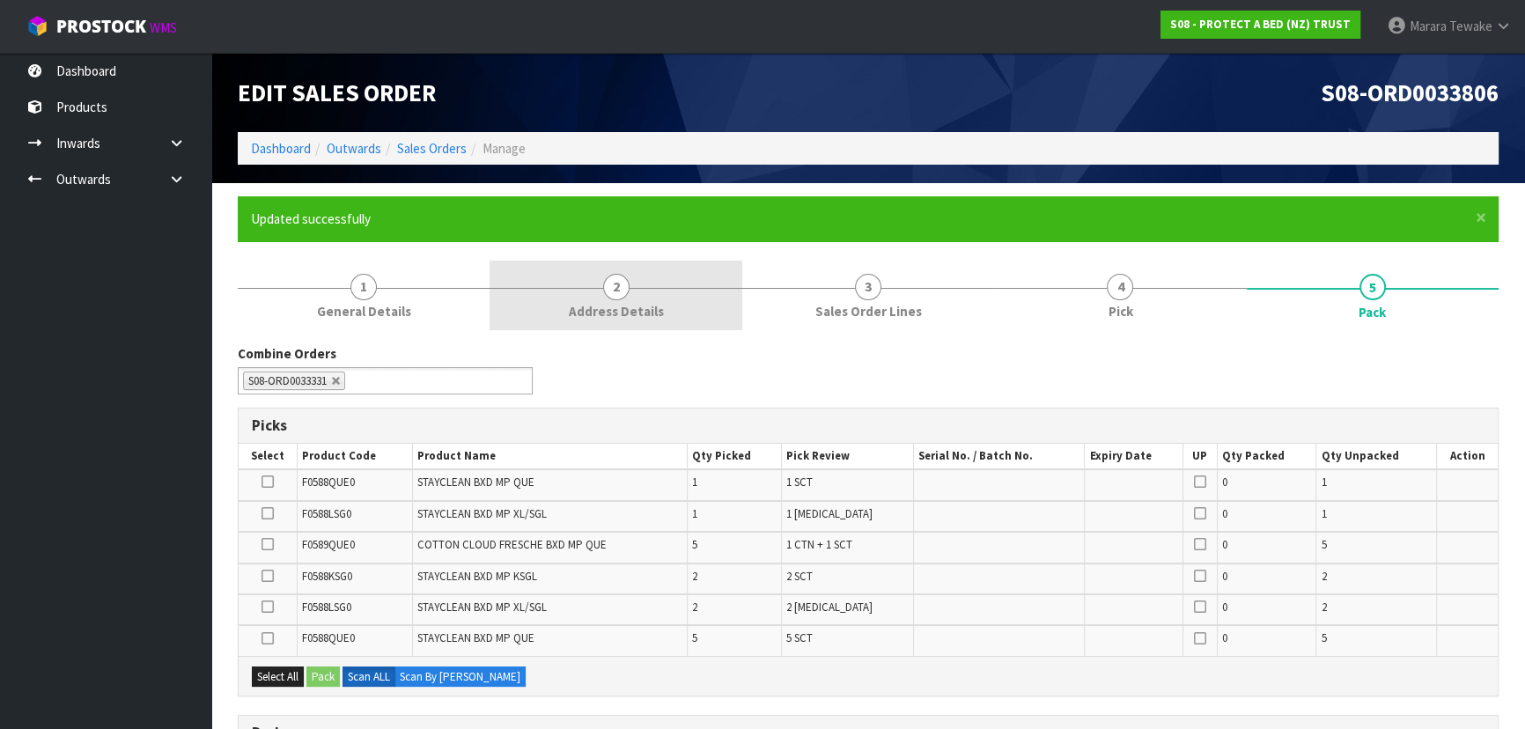
scroll to position [475, 0]
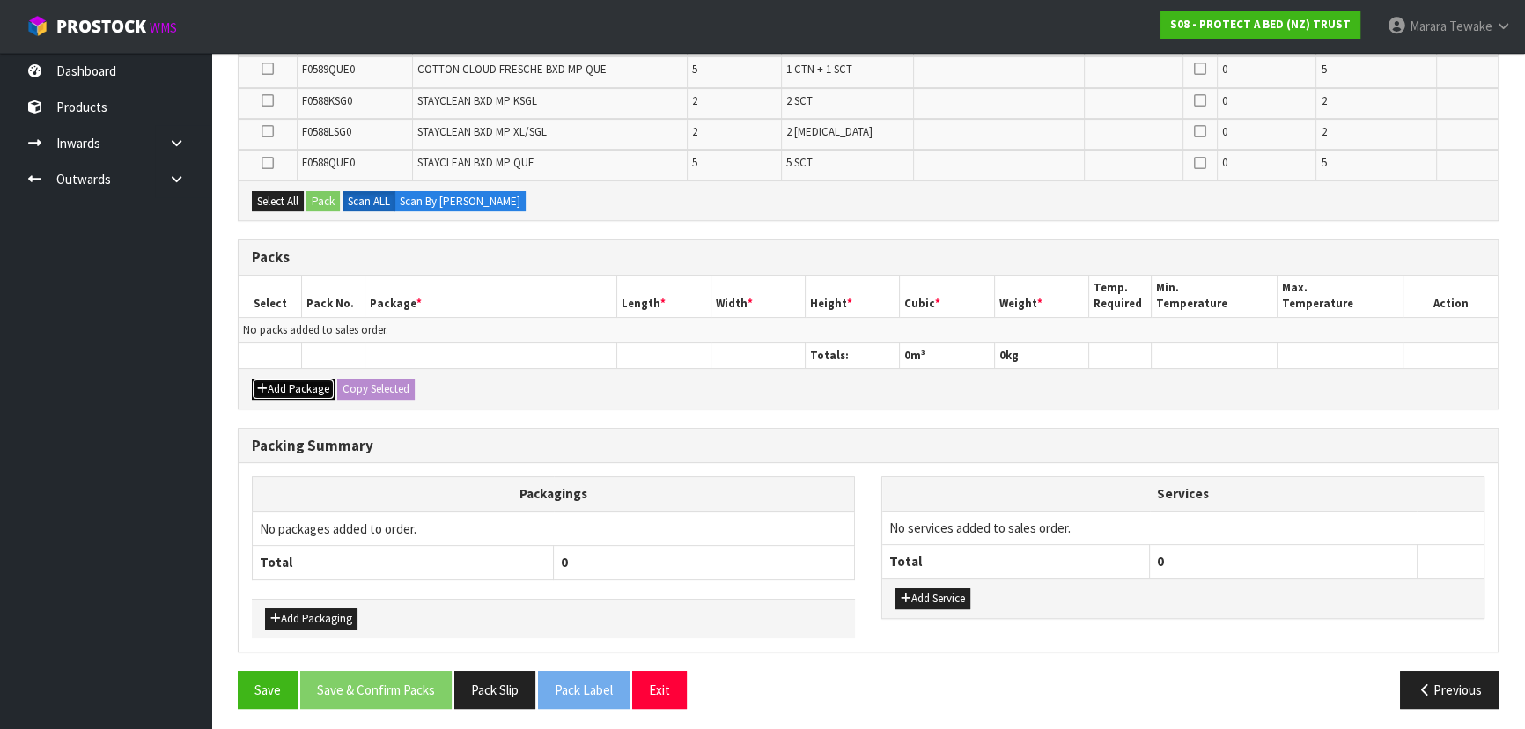
drag, startPoint x: 289, startPoint y: 393, endPoint x: 282, endPoint y: 386, distance: 10.6
click at [288, 393] on button "Add Package" at bounding box center [293, 389] width 83 height 21
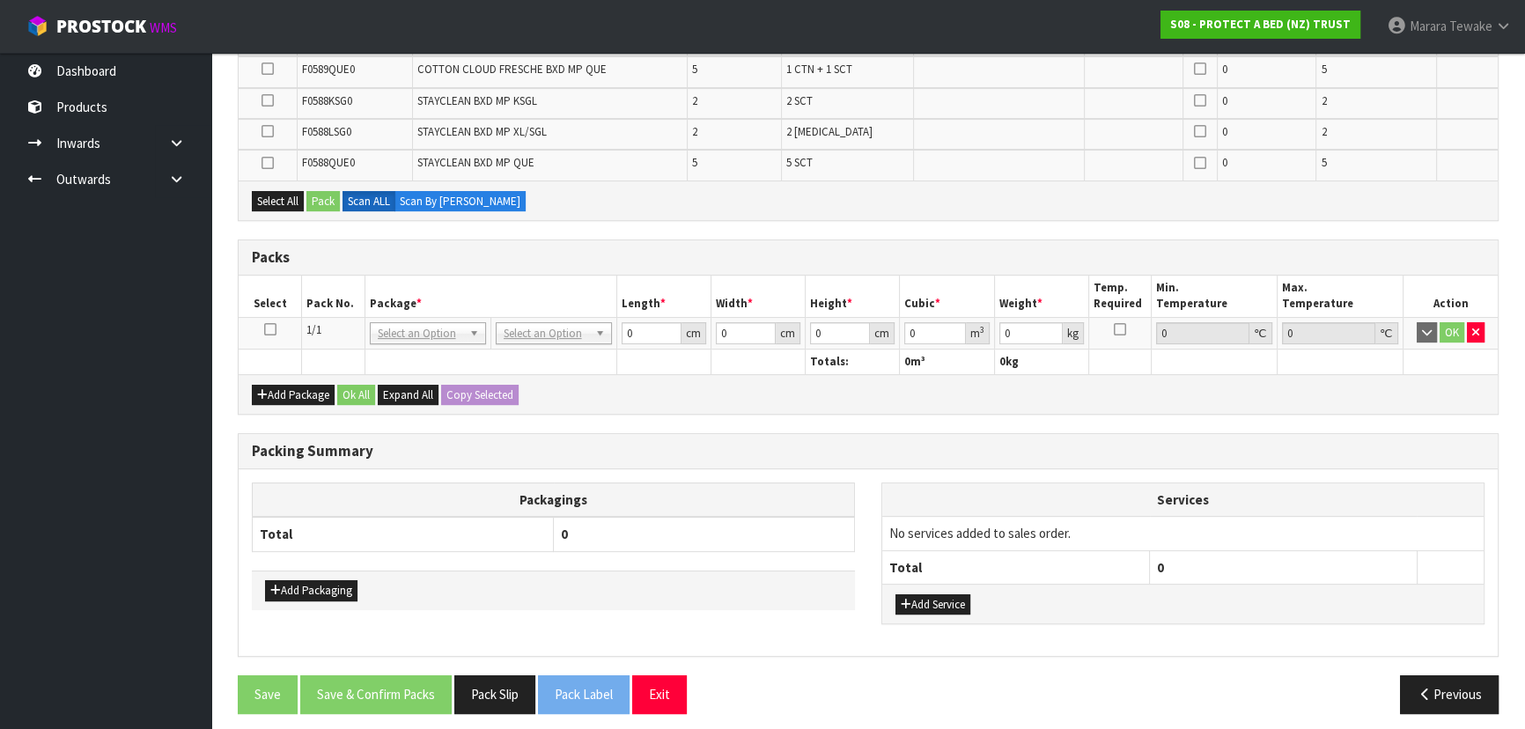
click at [273, 329] on icon at bounding box center [270, 329] width 12 height 1
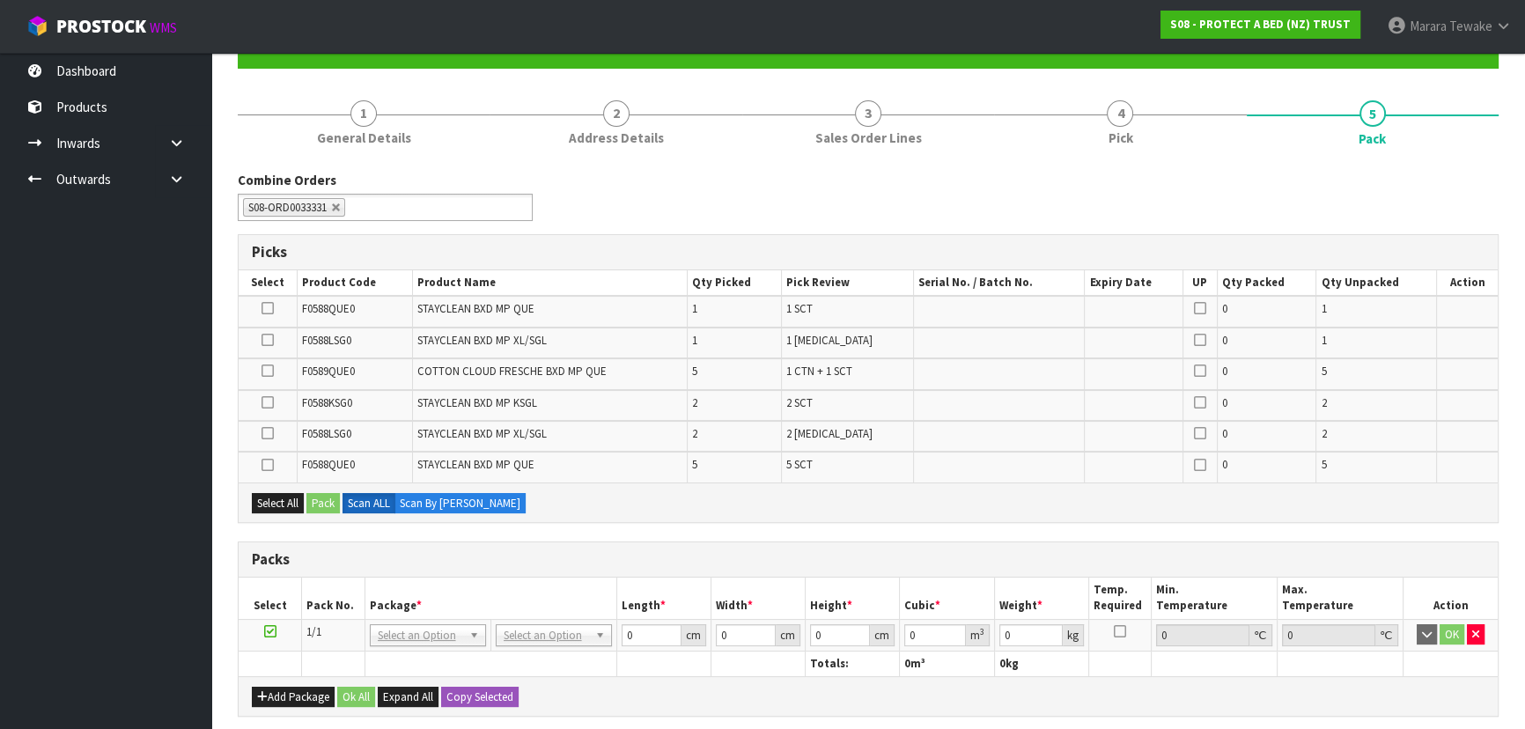
scroll to position [156, 0]
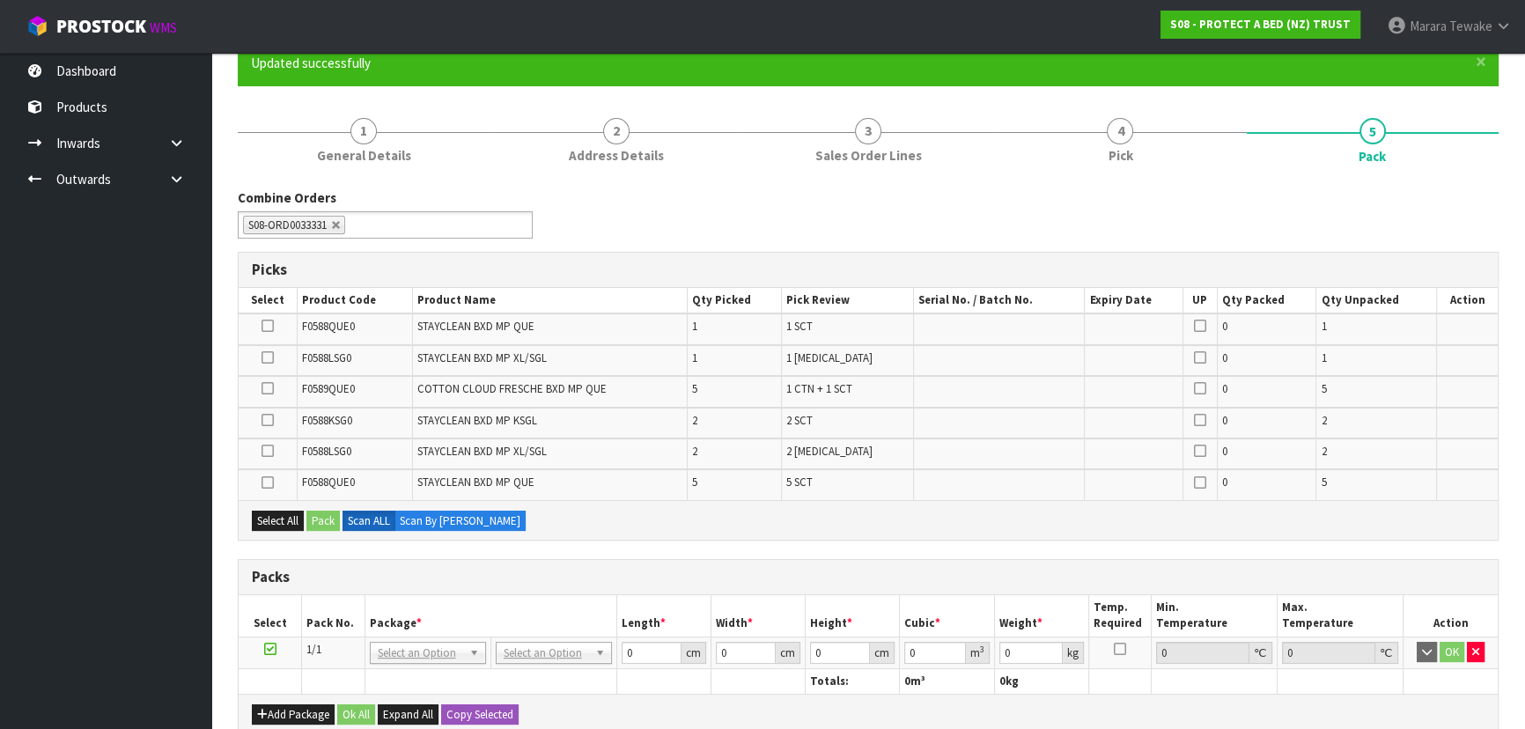
click at [269, 388] on icon at bounding box center [267, 388] width 12 height 1
click at [0, 0] on input "checkbox" at bounding box center [0, 0] width 0 height 0
click at [320, 511] on button "Pack" at bounding box center [322, 521] width 33 height 21
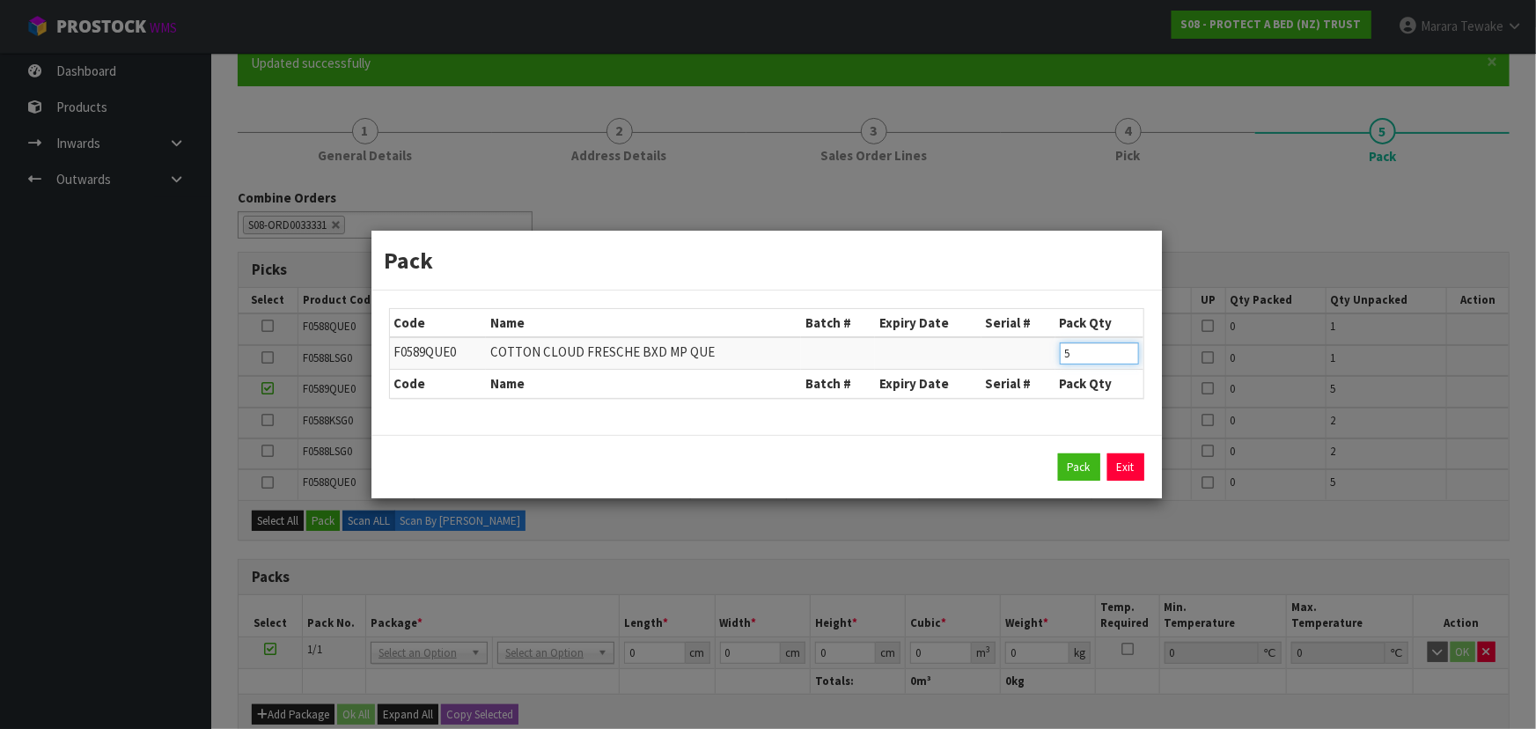
drag, startPoint x: 1065, startPoint y: 358, endPoint x: 1028, endPoint y: 349, distance: 38.2
click at [1028, 349] on tr "F0589QUE0 COTTON CLOUD FRESCHE BXD MP QUE 5" at bounding box center [766, 353] width 753 height 33
type input "4"
click at [1058, 453] on button "Pack" at bounding box center [1079, 467] width 42 height 28
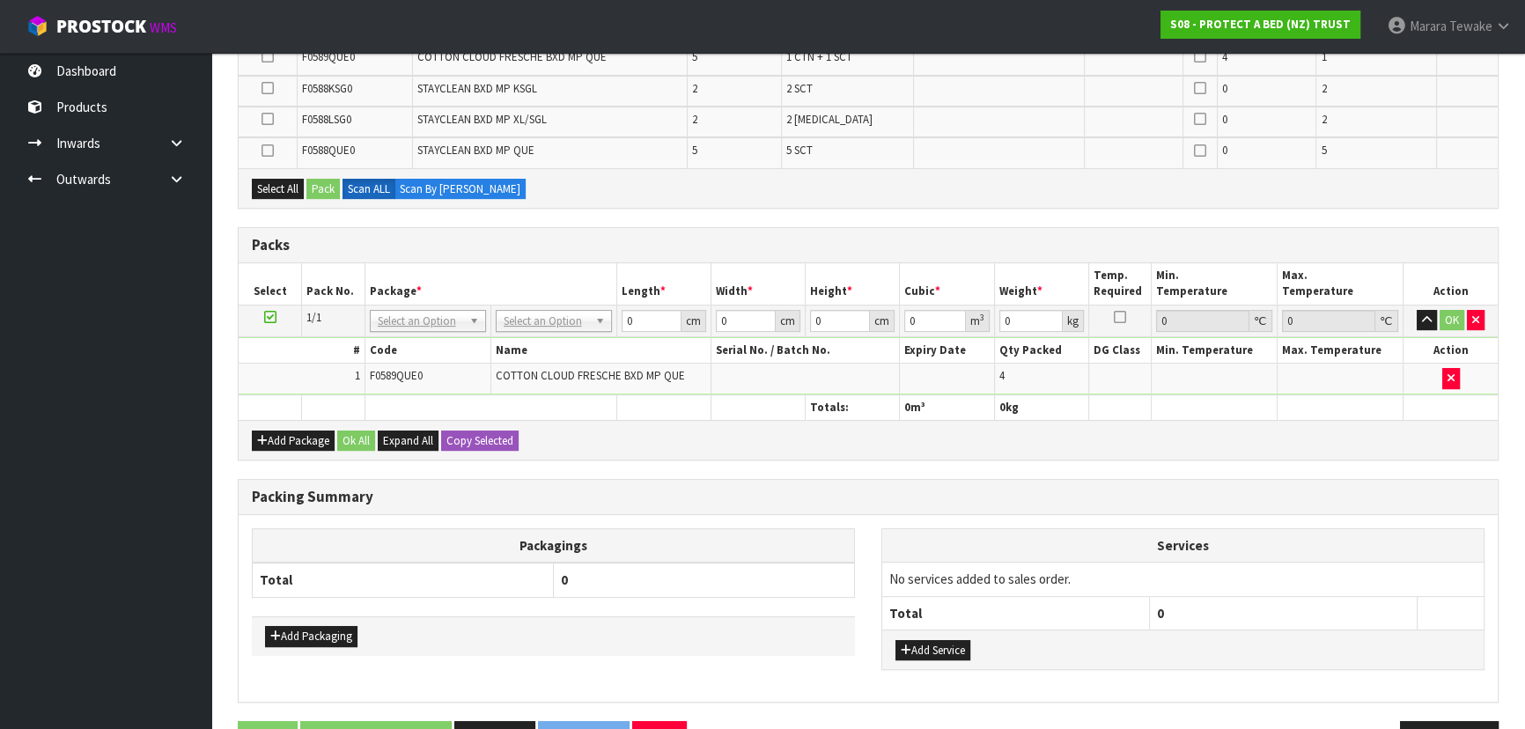
scroll to position [539, 0]
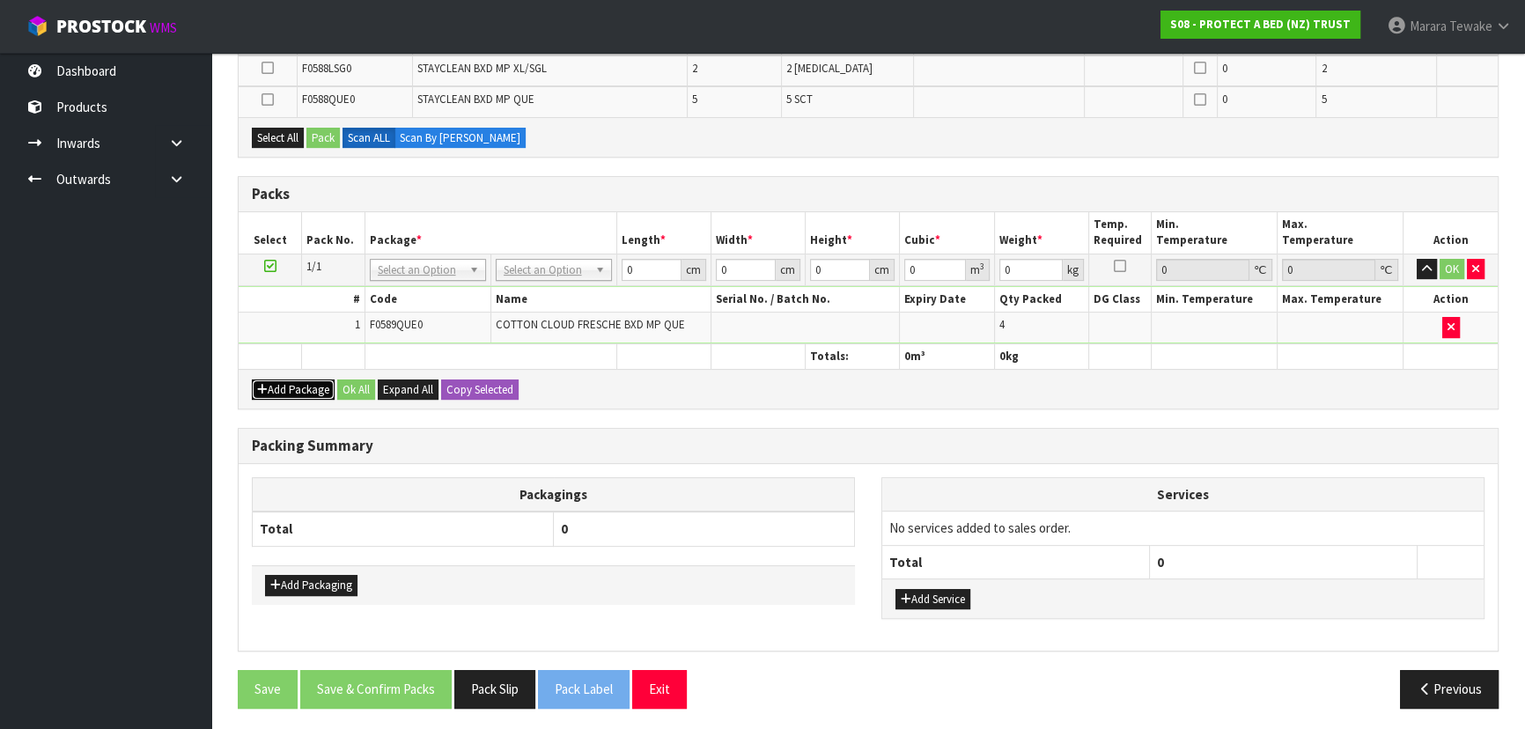
click at [299, 380] on button "Add Package" at bounding box center [293, 389] width 83 height 21
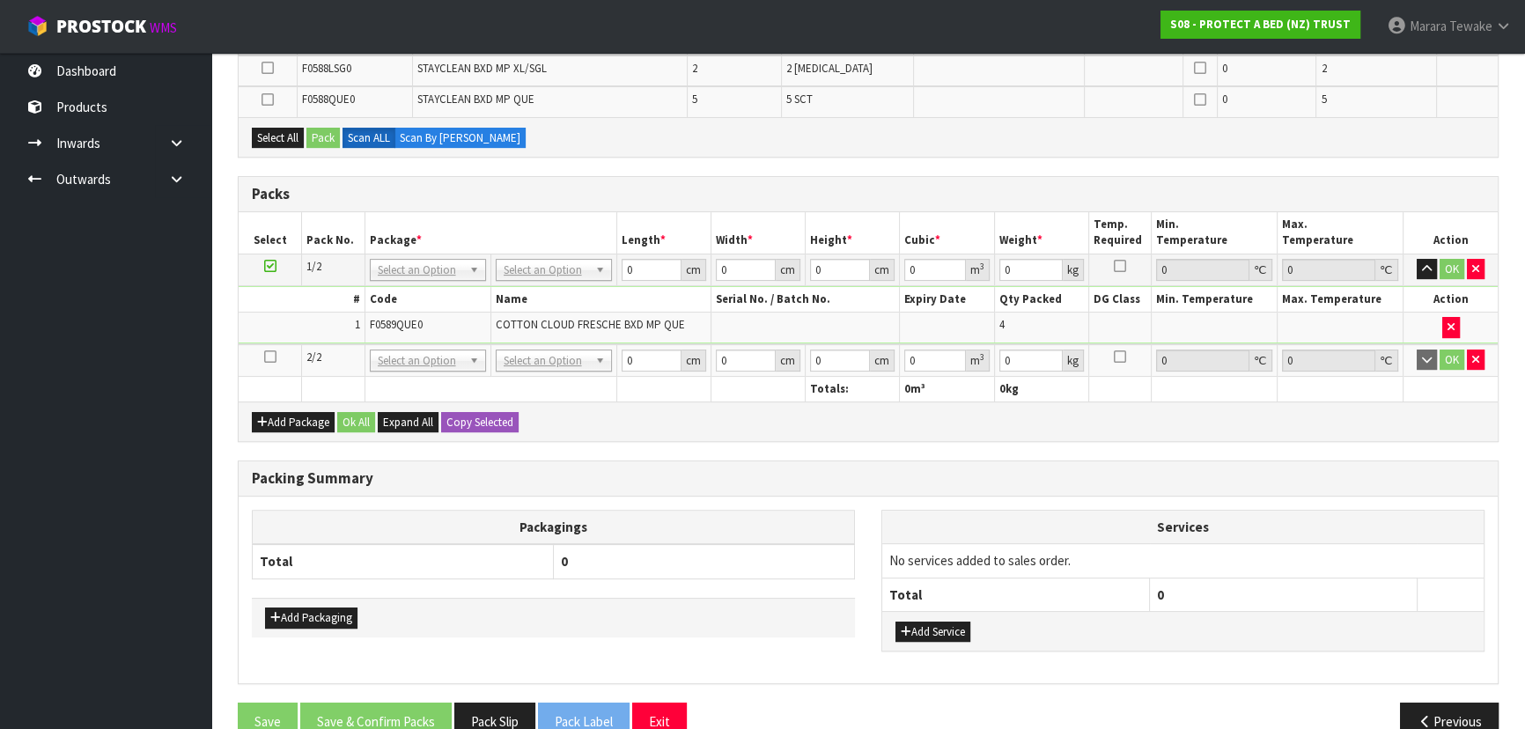
click at [266, 356] on icon at bounding box center [270, 356] width 12 height 1
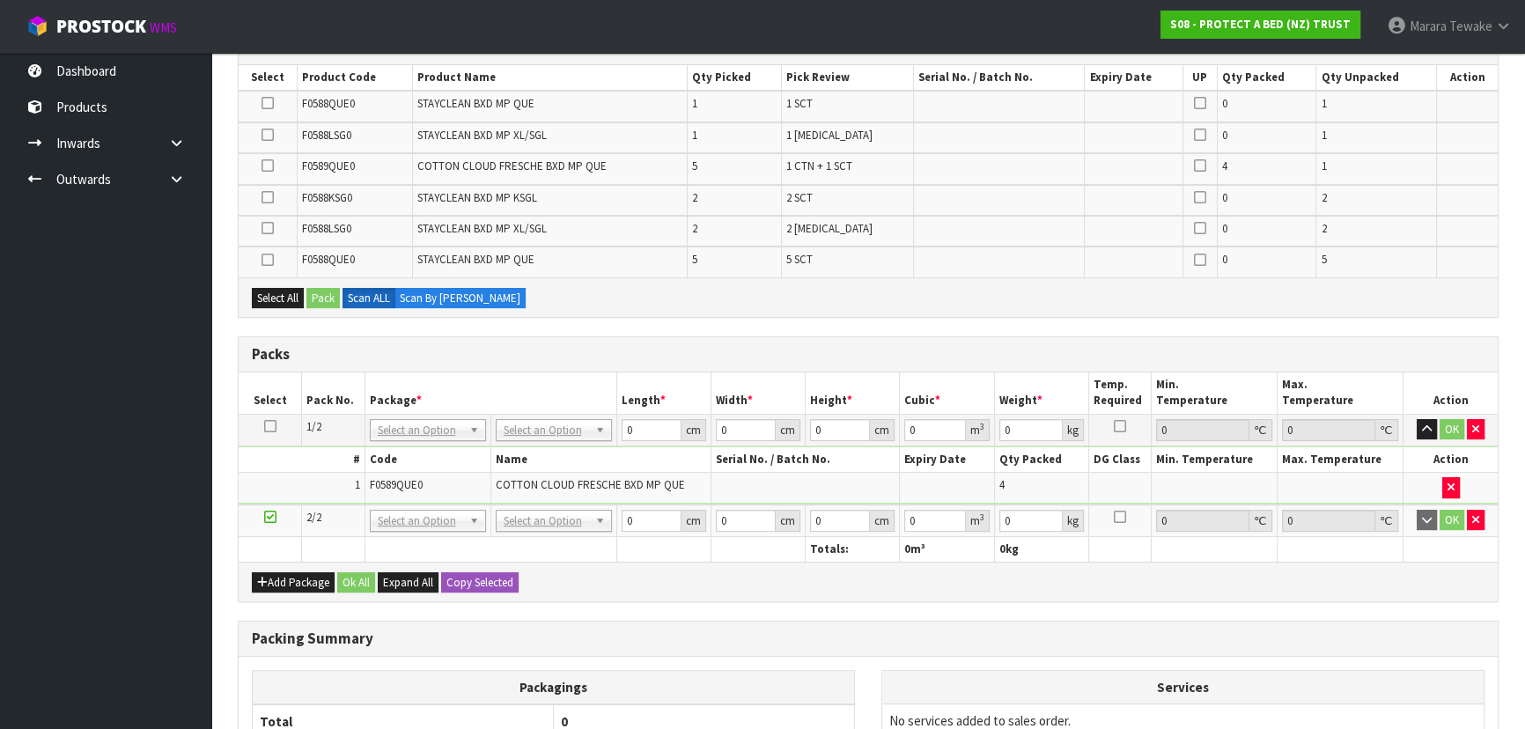
scroll to position [299, 0]
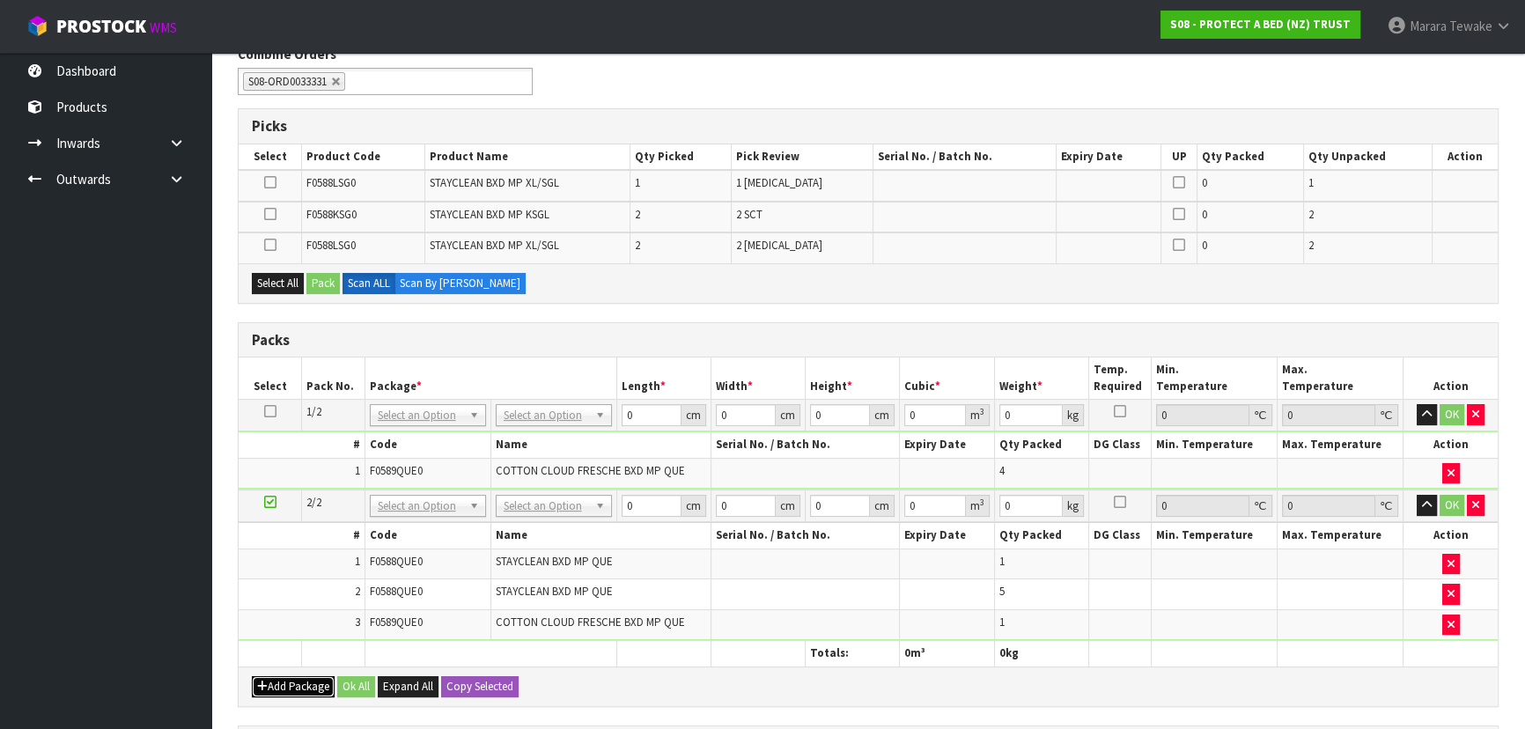
click at [274, 682] on button "Add Package" at bounding box center [293, 686] width 83 height 21
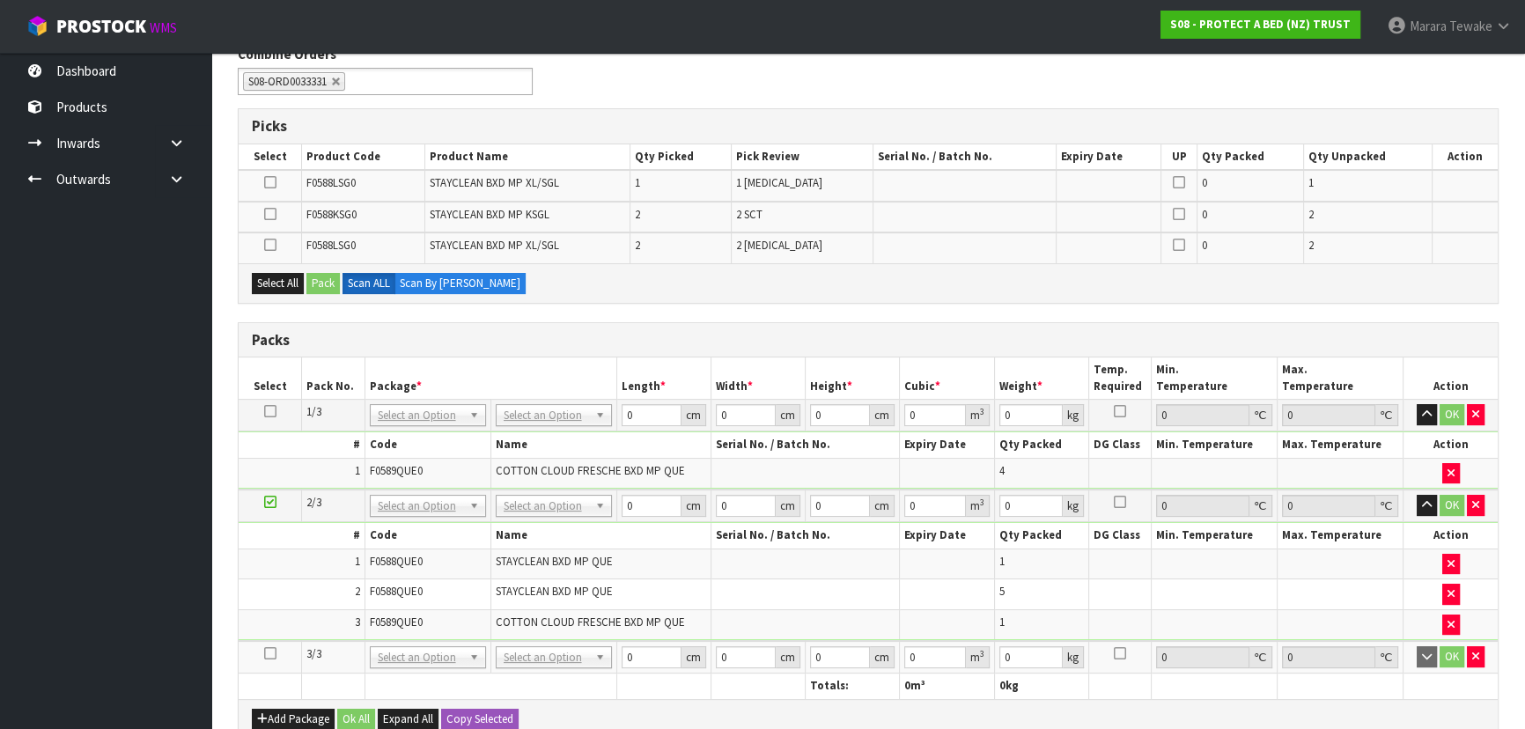
click at [272, 653] on icon at bounding box center [270, 653] width 12 height 1
click at [264, 274] on button "Select All" at bounding box center [278, 283] width 52 height 21
click at [328, 281] on button "Pack" at bounding box center [322, 283] width 33 height 21
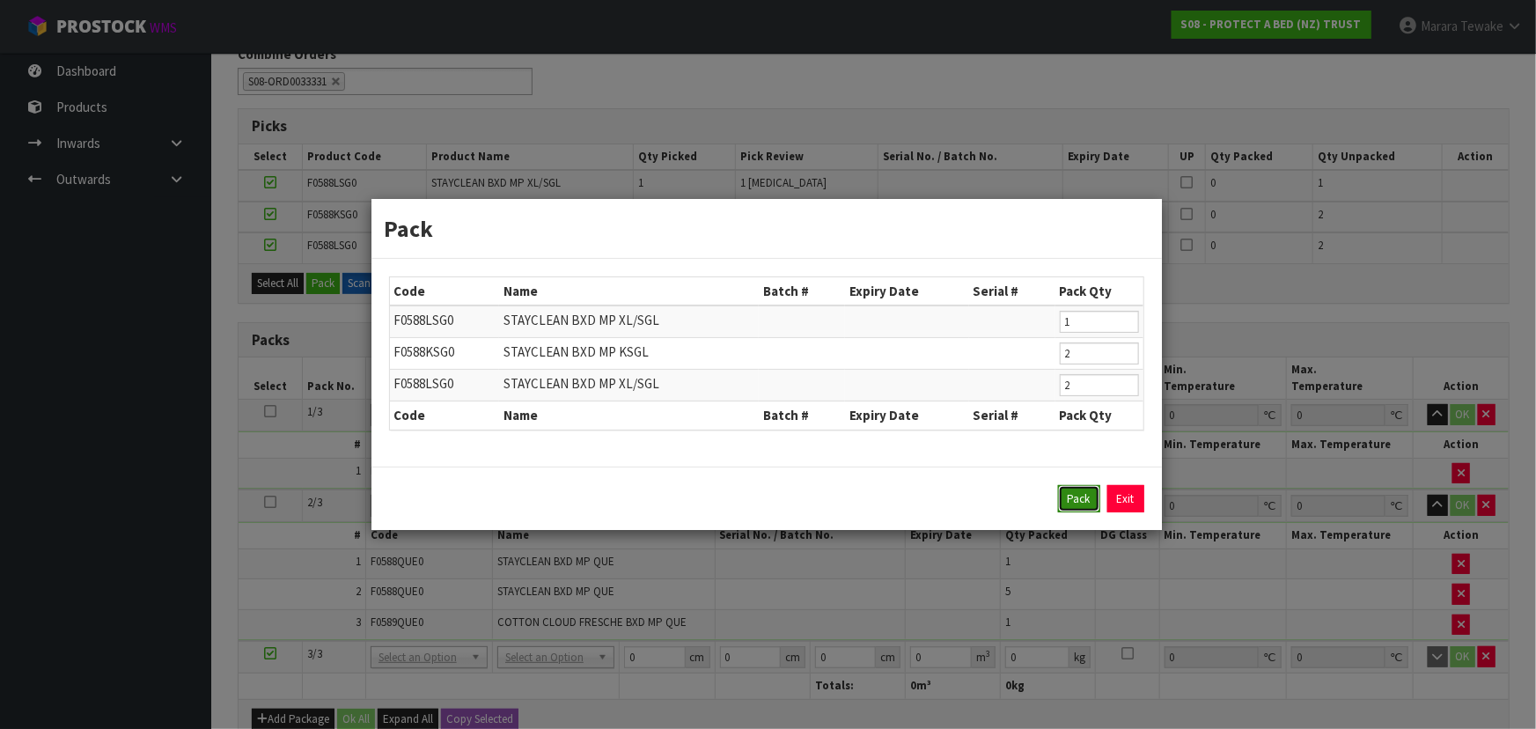
click at [1074, 493] on button "Pack" at bounding box center [1079, 499] width 42 height 28
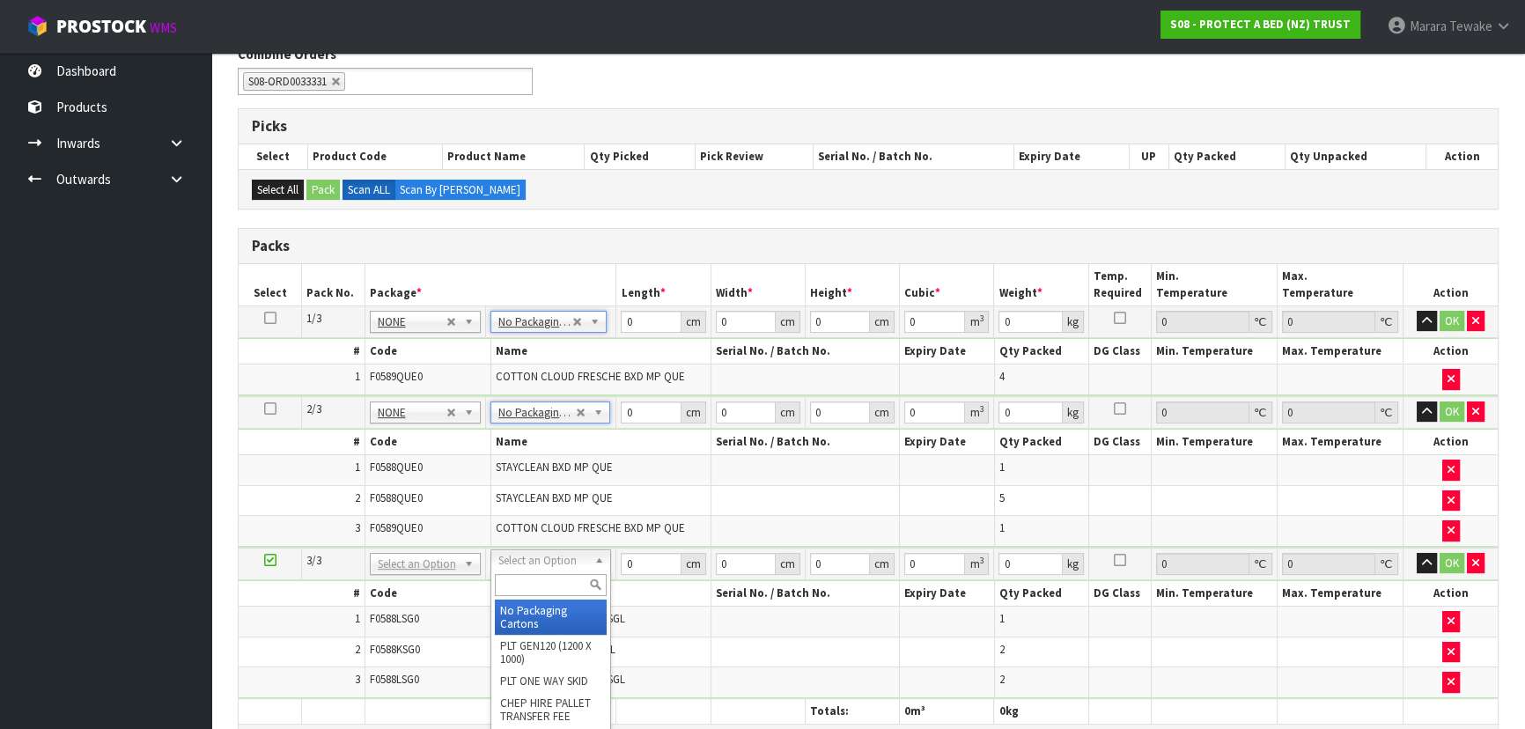
type input "3"
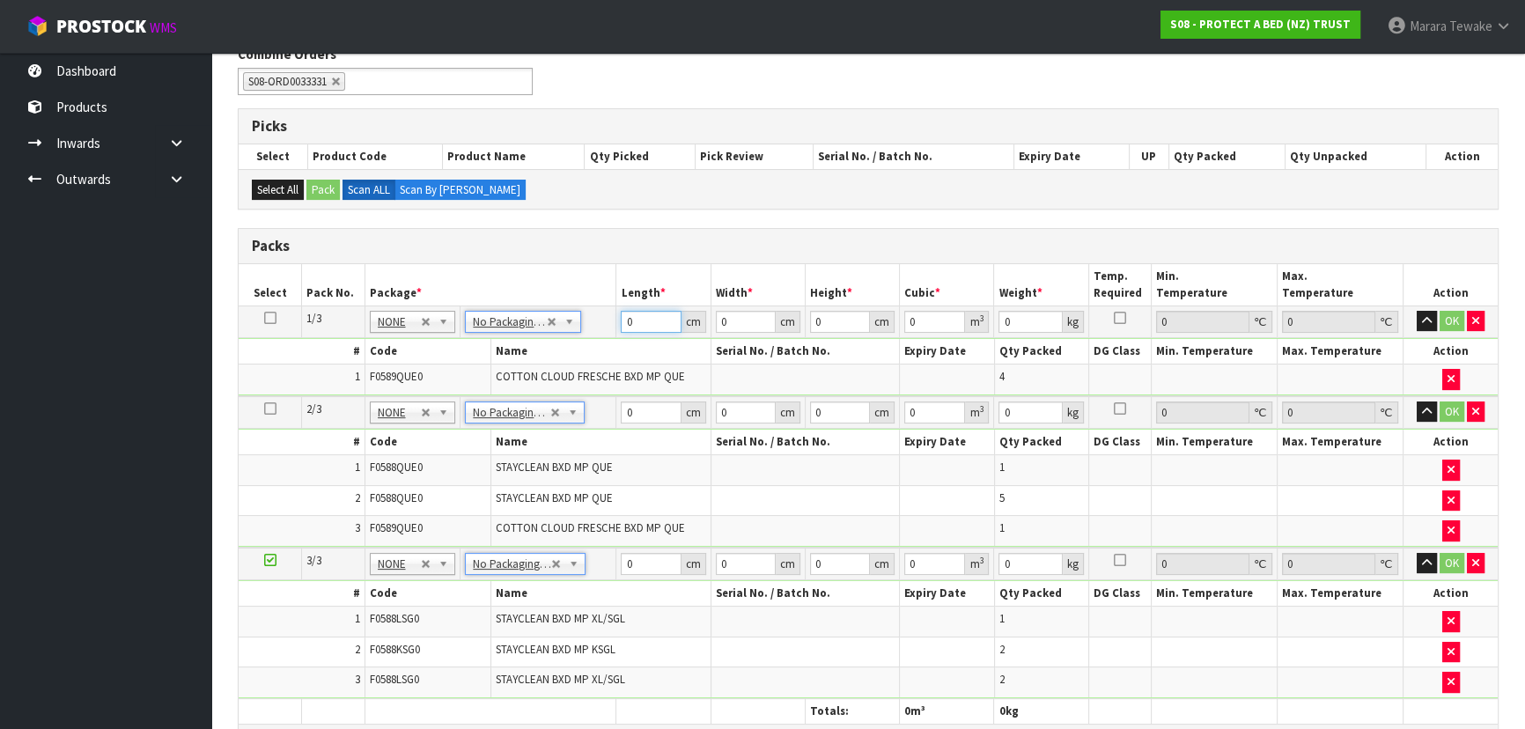
drag, startPoint x: 644, startPoint y: 321, endPoint x: 585, endPoint y: 251, distance: 91.9
click at [600, 298] on table "Select Pack No. Package * Length * Width * Height * Cubic * Weight * Temp. Requ…" at bounding box center [868, 493] width 1259 height 459
type input "59"
type input "41"
type input "3"
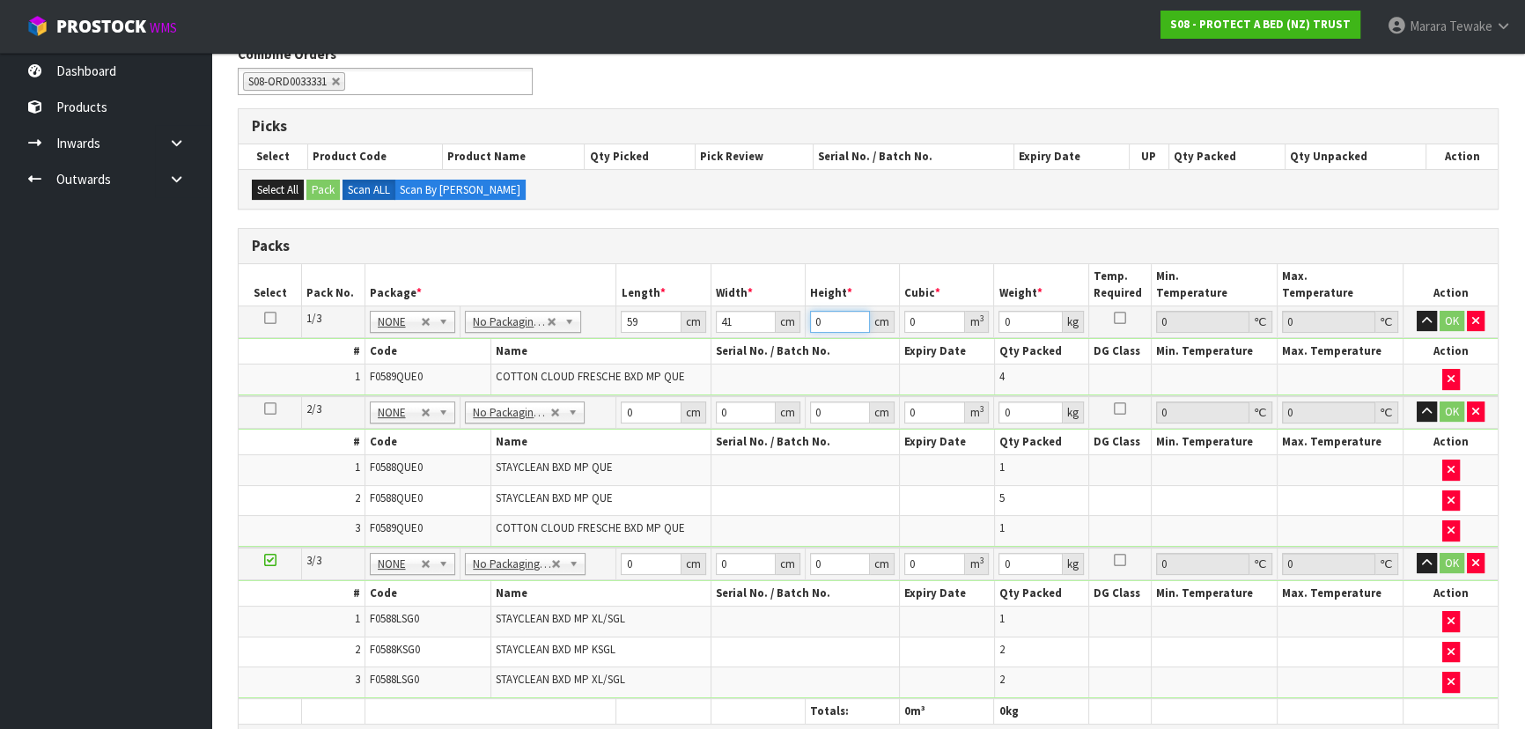
type input "0.007257"
type input "32"
type input "0.077408"
type input "32"
type input "7"
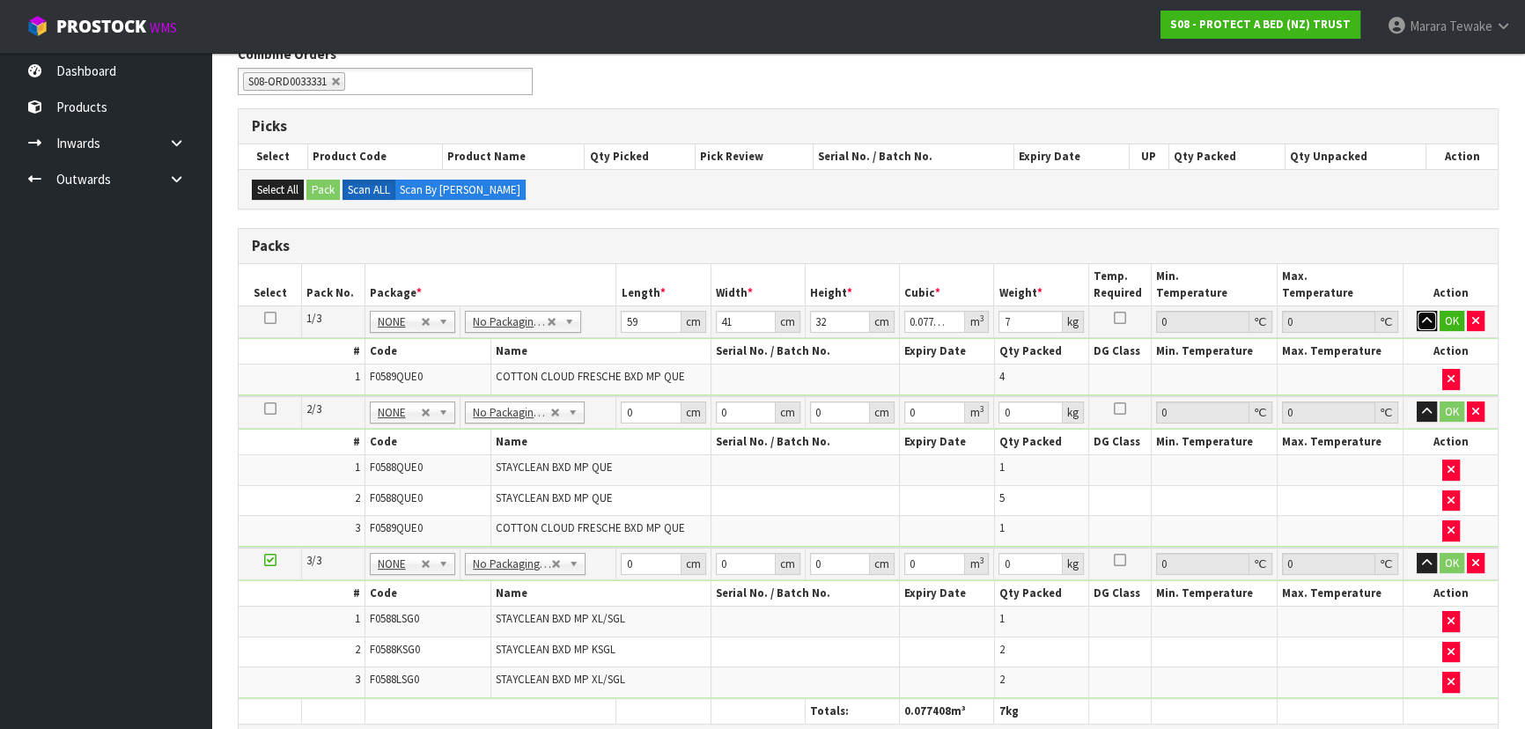
click at [1416, 311] on button "button" at bounding box center [1426, 321] width 20 height 21
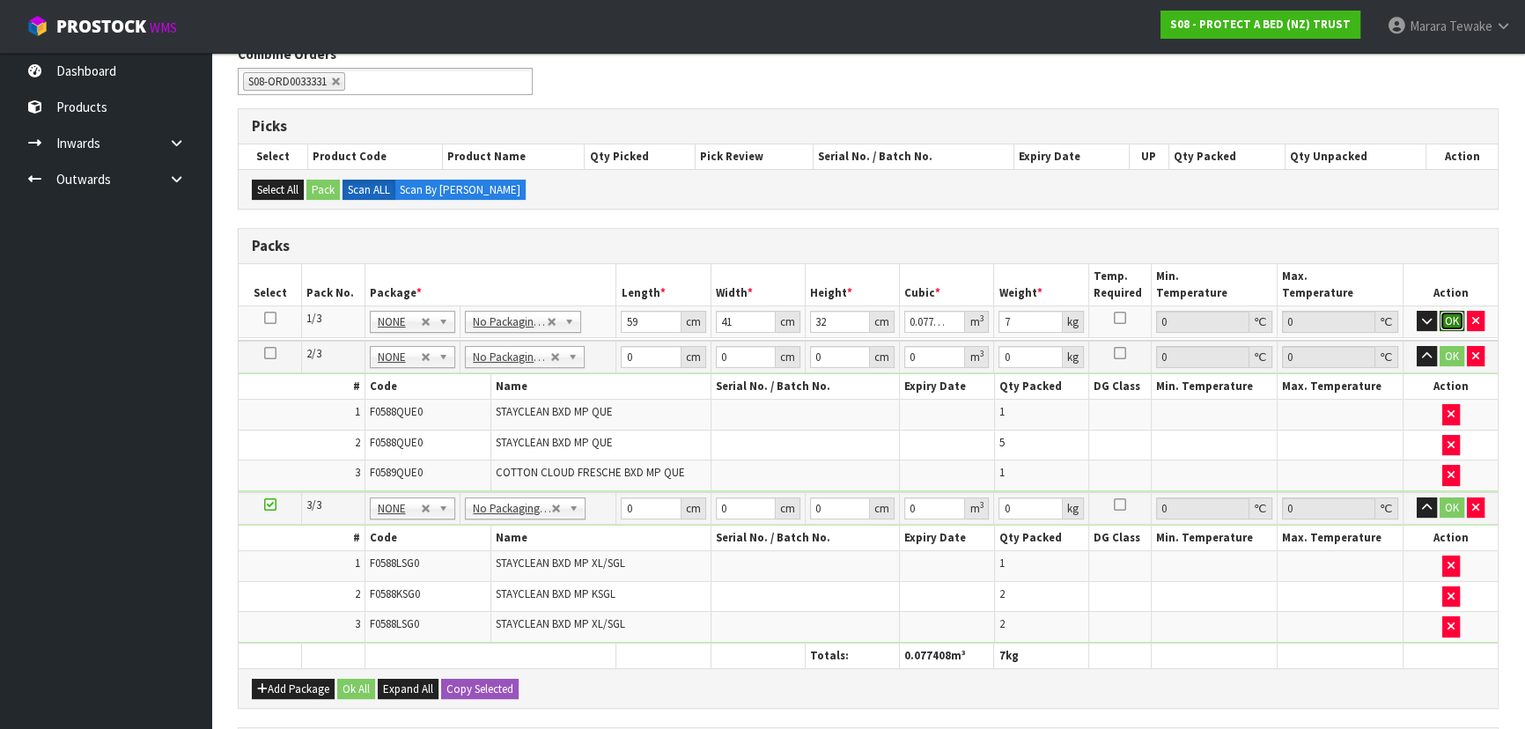
click button "OK" at bounding box center [1451, 321] width 25 height 21
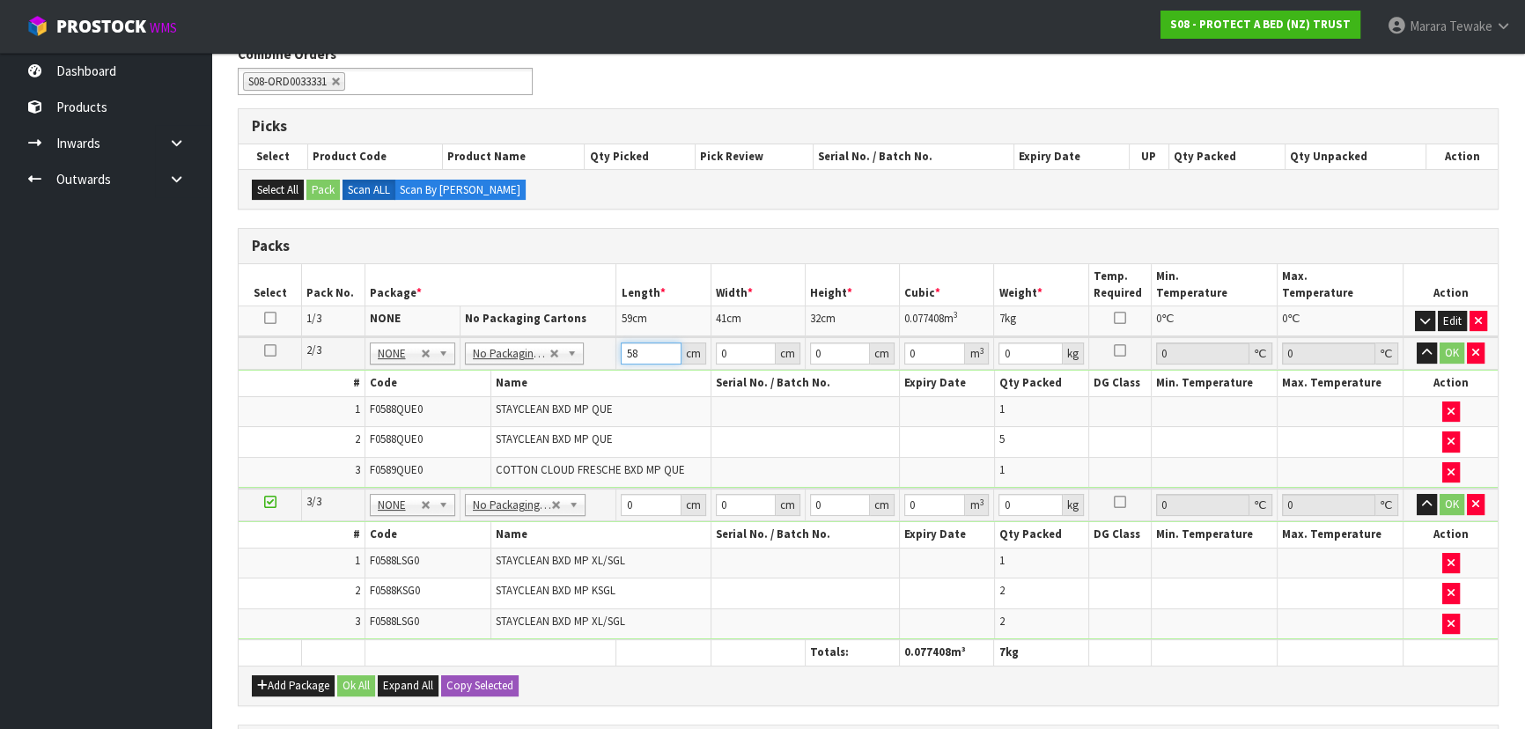
type input "58"
type input "40"
type input "3"
type input "0.00696"
type input "32"
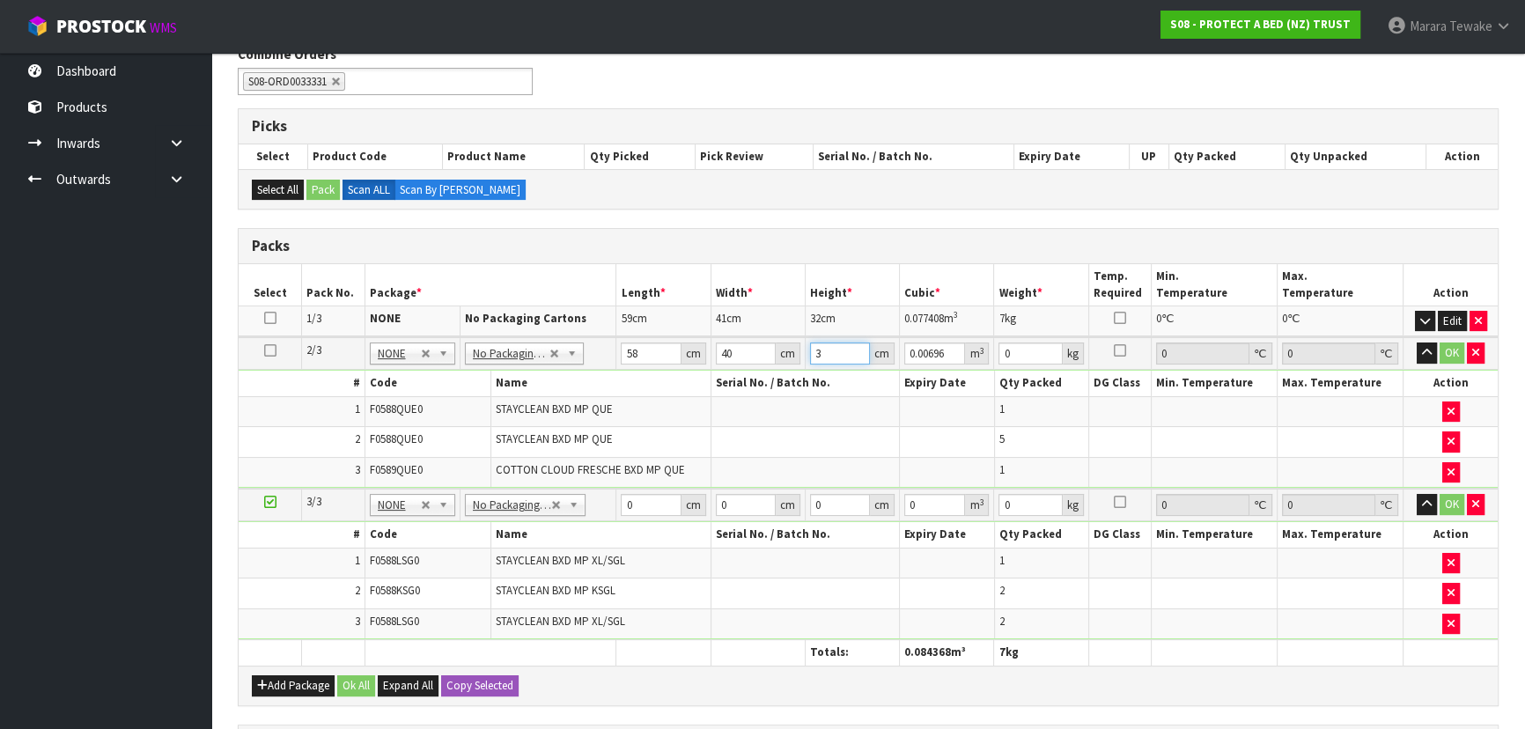
type input "0.07424"
type input "32"
type input "8"
click at [1416, 342] on button "button" at bounding box center [1426, 352] width 20 height 21
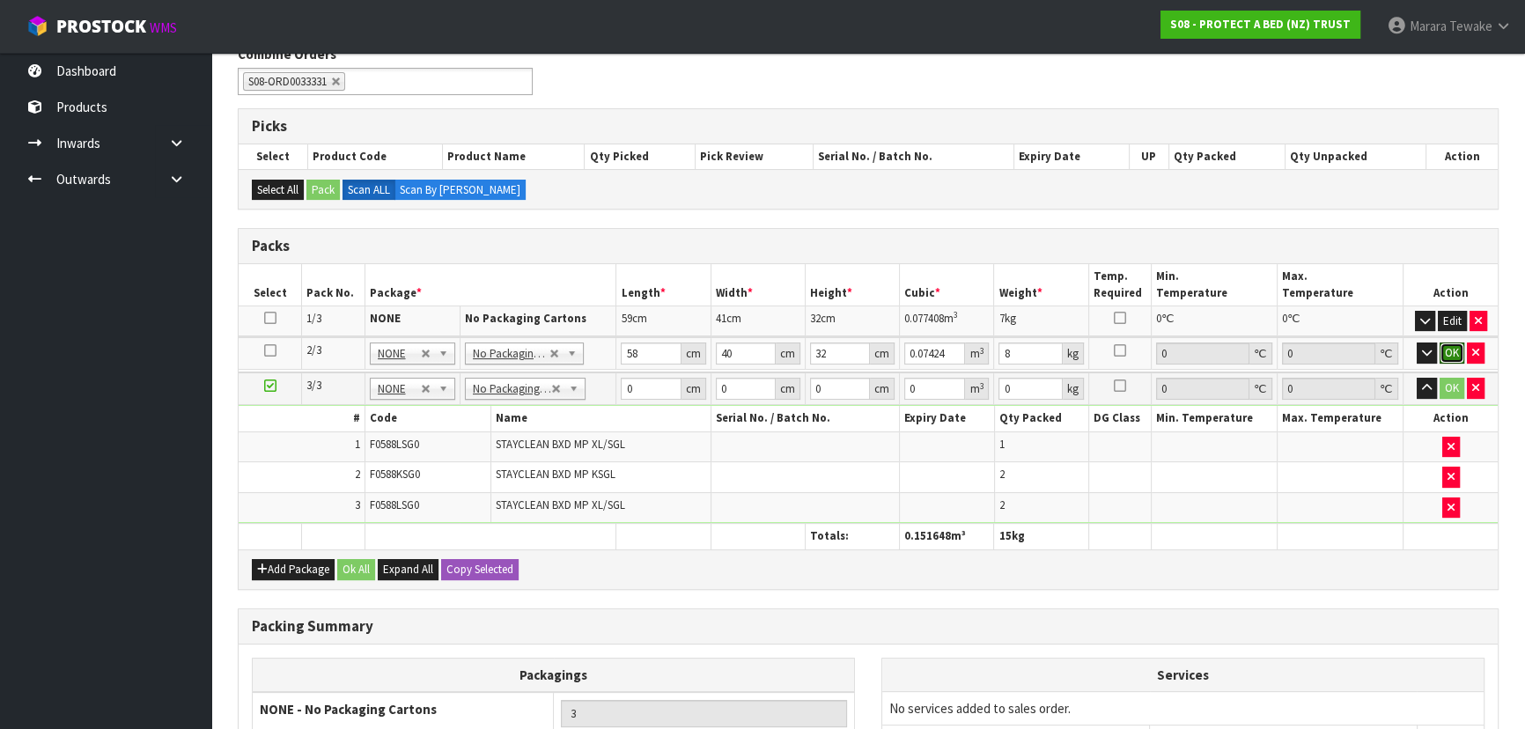
click button "OK" at bounding box center [1451, 352] width 25 height 21
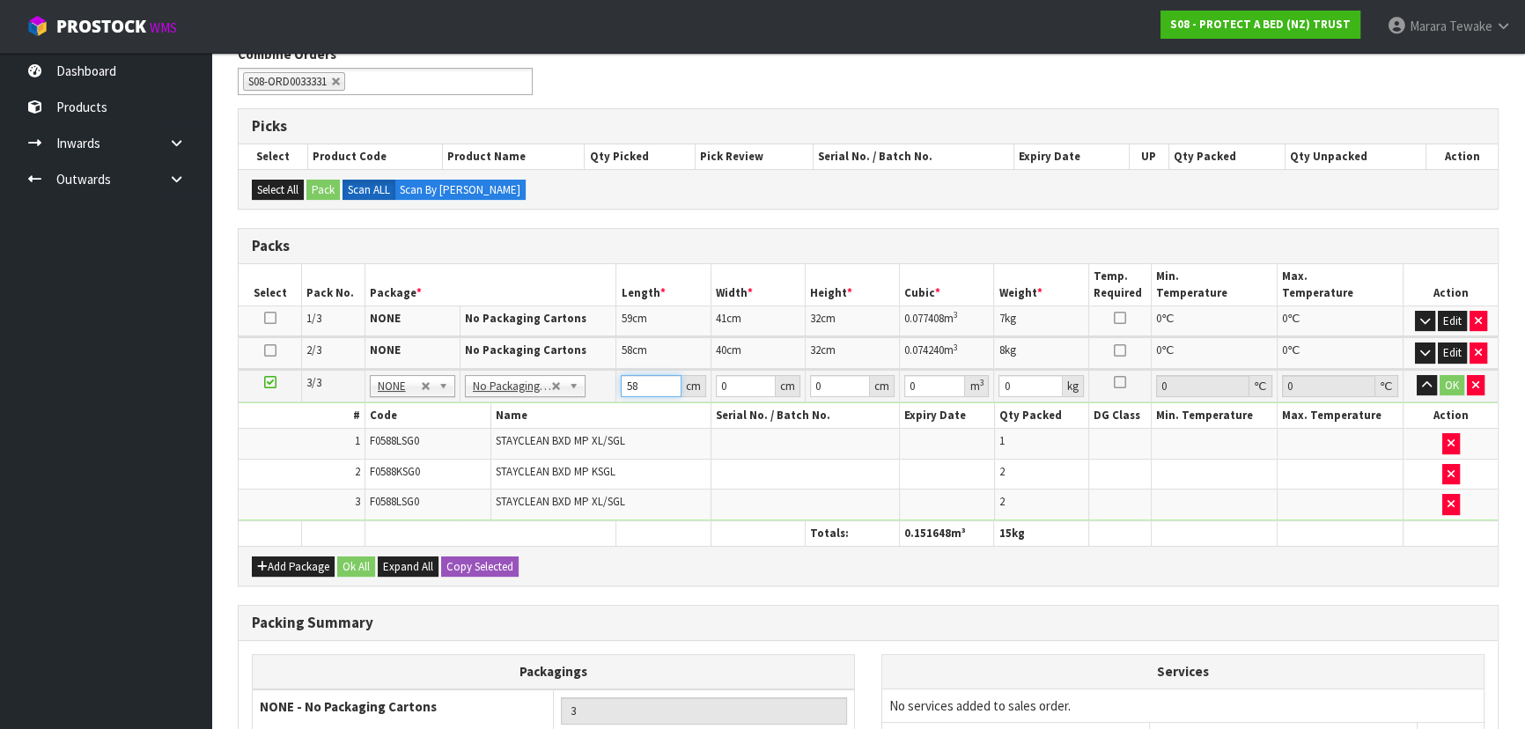
type input "58"
type input "40"
type input "3"
type input "0.00696"
type input "32"
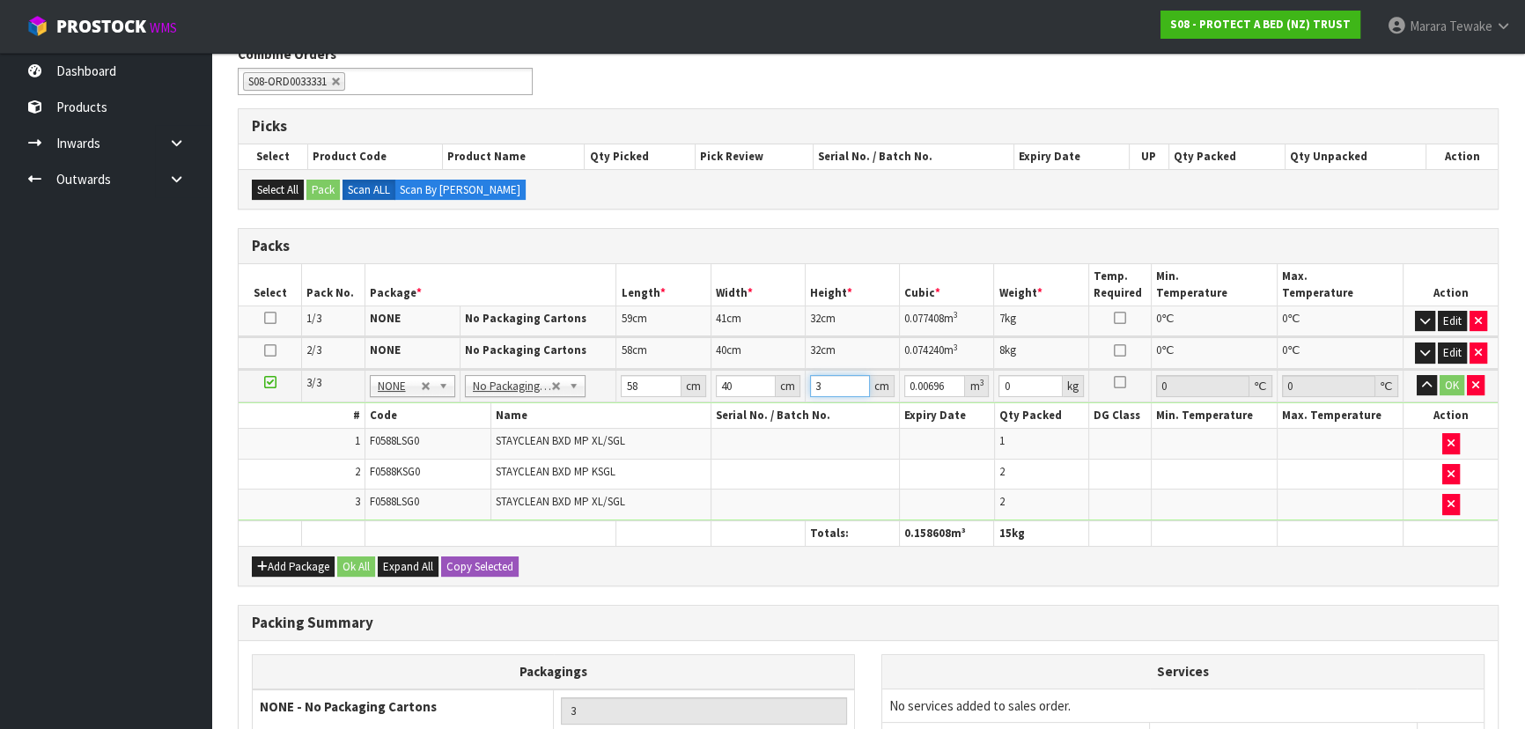
type input "0.07424"
type input "32"
type input "5"
click at [1416, 375] on button "button" at bounding box center [1426, 385] width 20 height 21
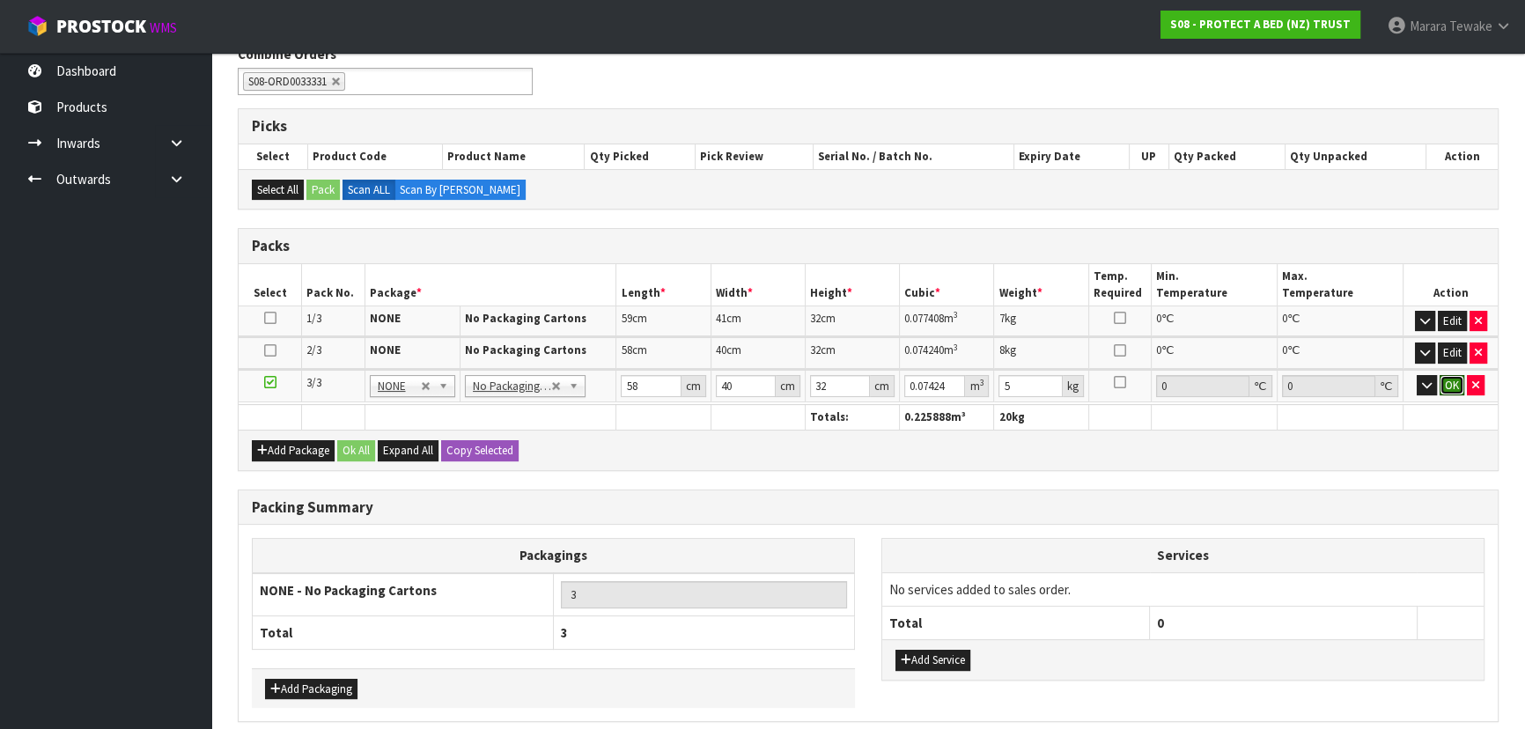
click button "OK" at bounding box center [1451, 385] width 25 height 21
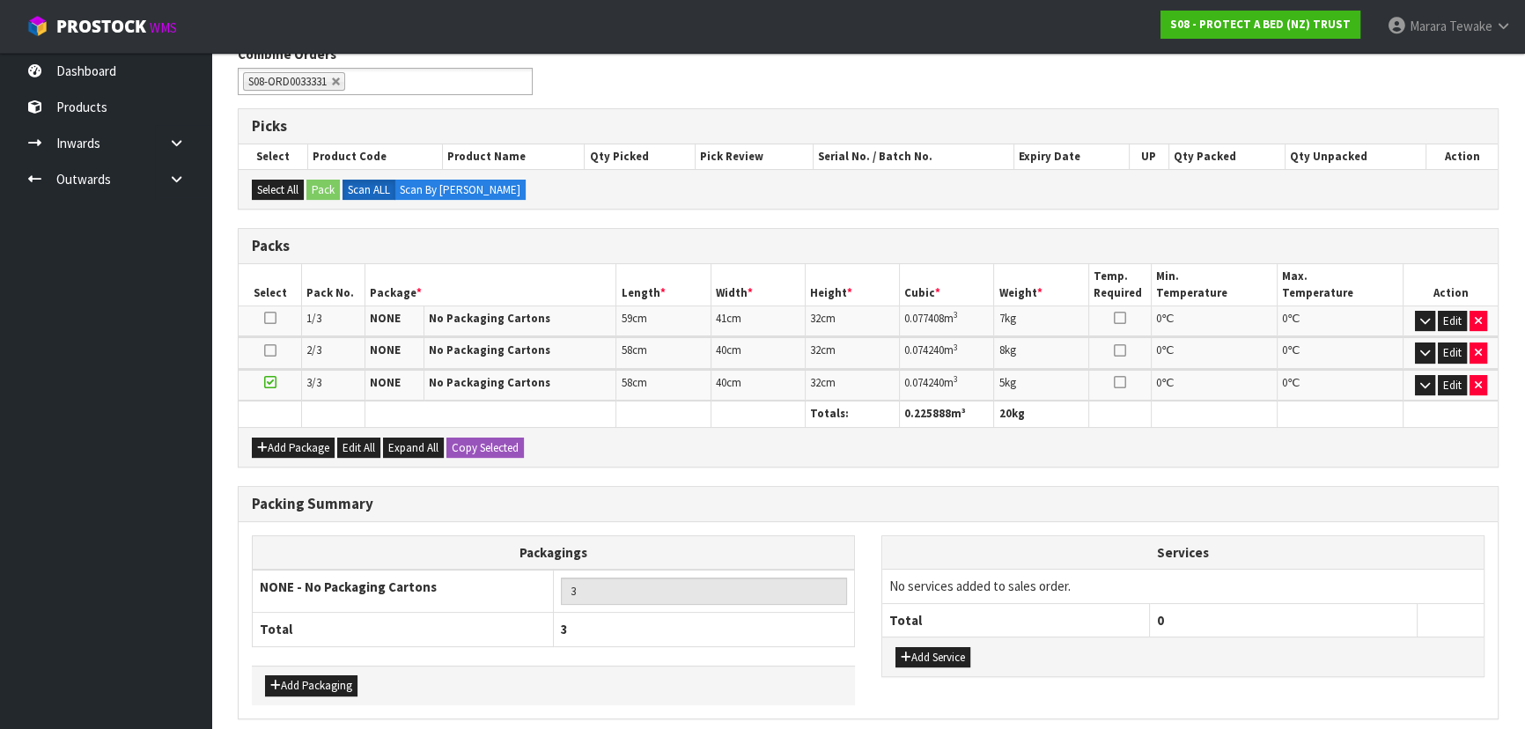
scroll to position [367, 0]
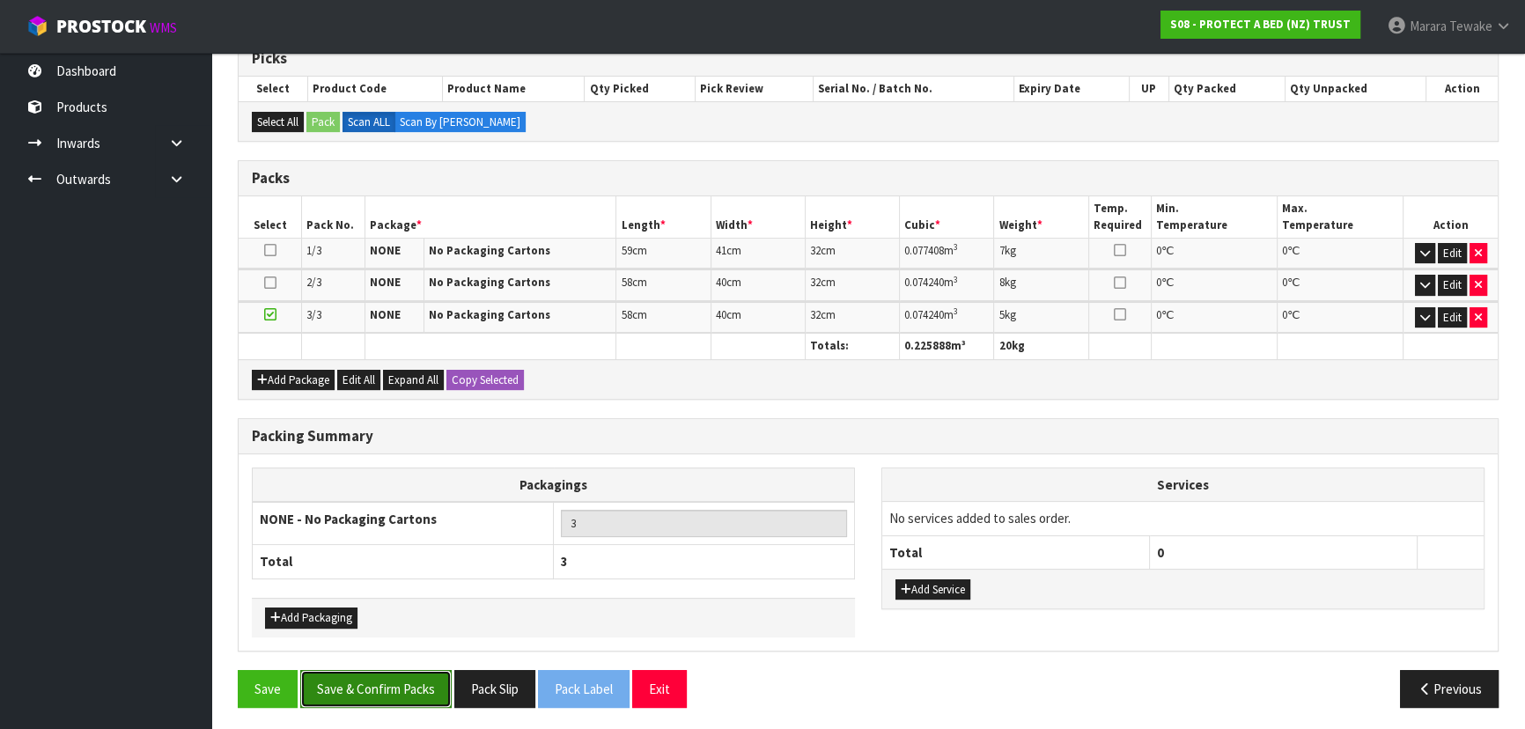
click at [396, 687] on button "Save & Confirm Packs" at bounding box center [375, 689] width 151 height 38
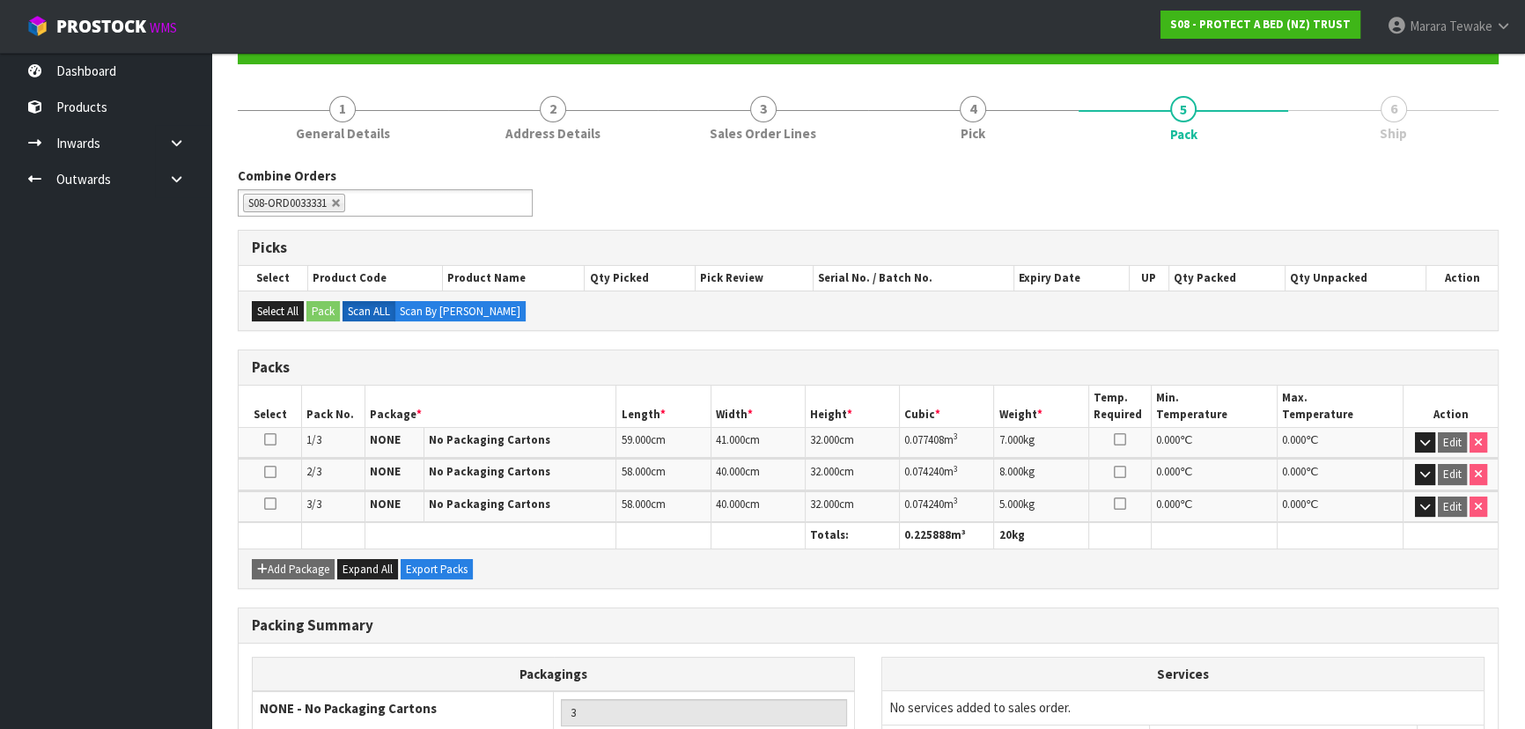
scroll to position [328, 0]
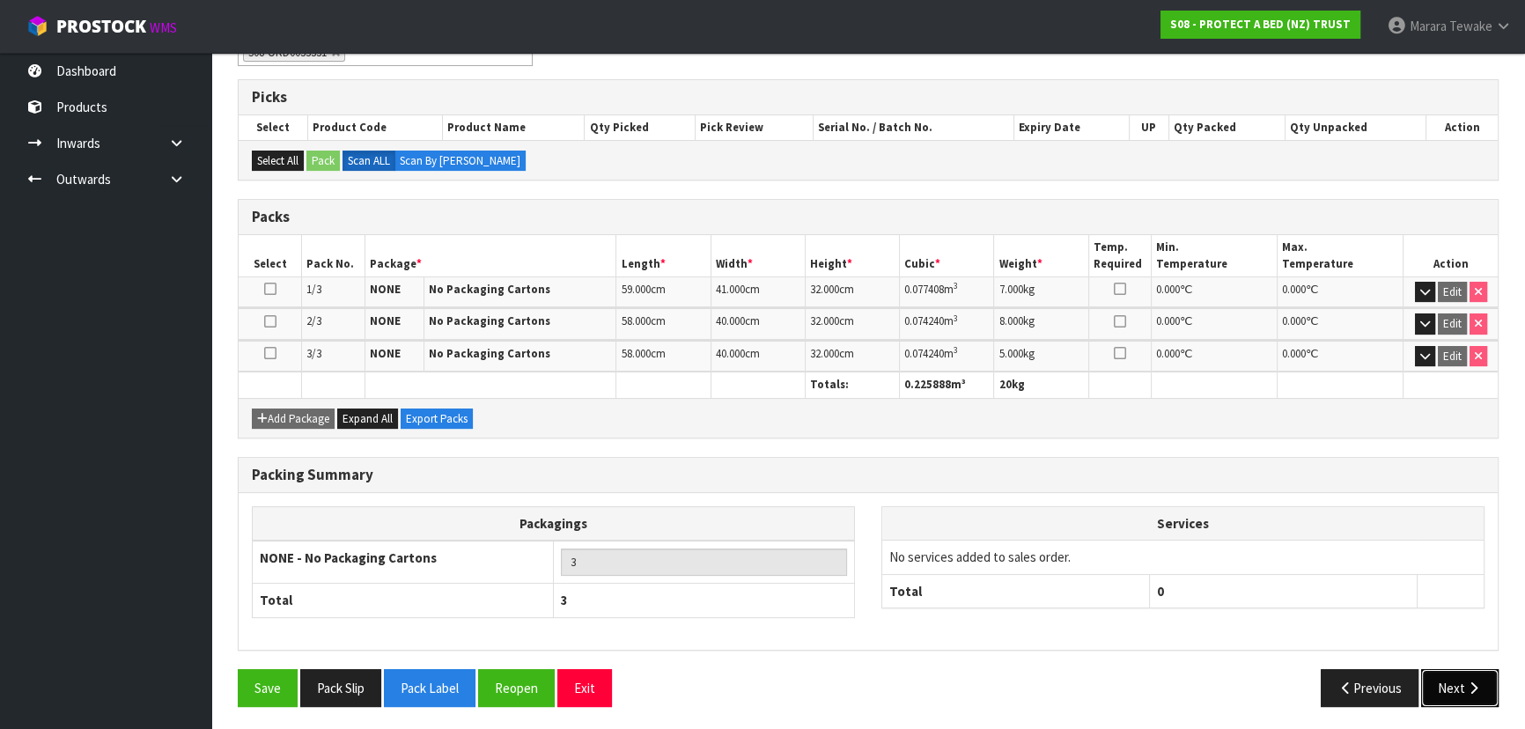
click at [1451, 685] on button "Next" at bounding box center [1459, 688] width 77 height 38
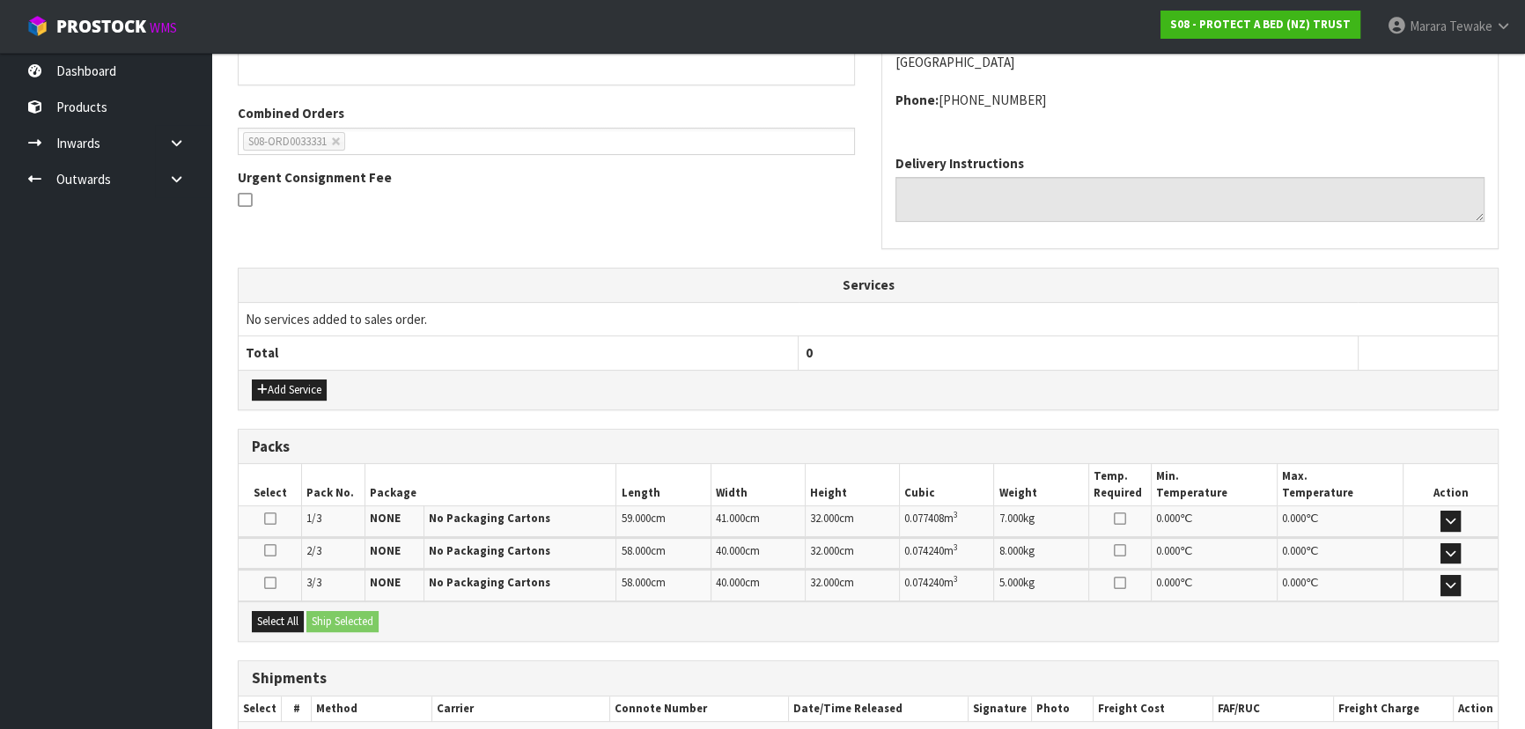
scroll to position [513, 0]
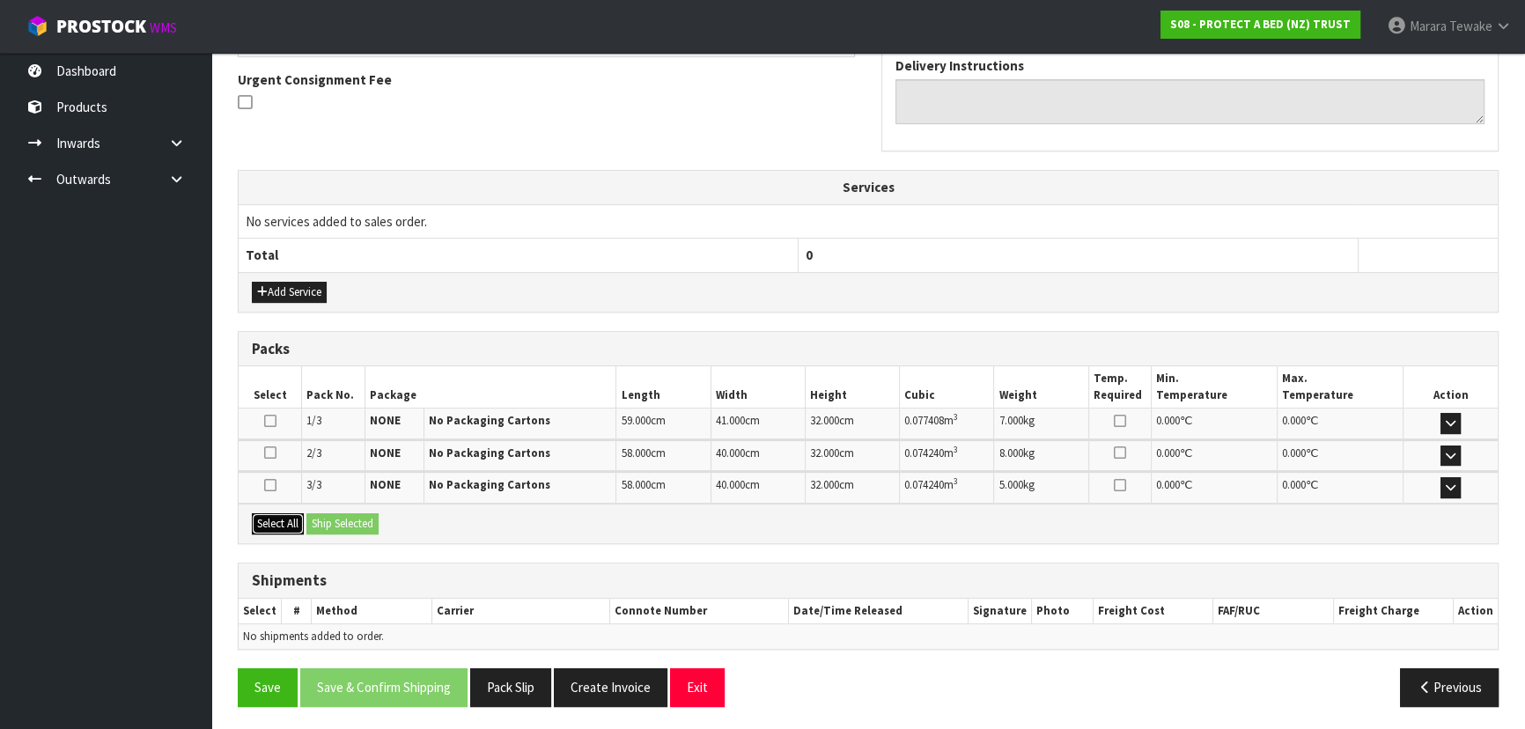
click at [276, 513] on button "Select All" at bounding box center [278, 523] width 52 height 21
click at [349, 520] on button "Ship Selected" at bounding box center [342, 523] width 72 height 21
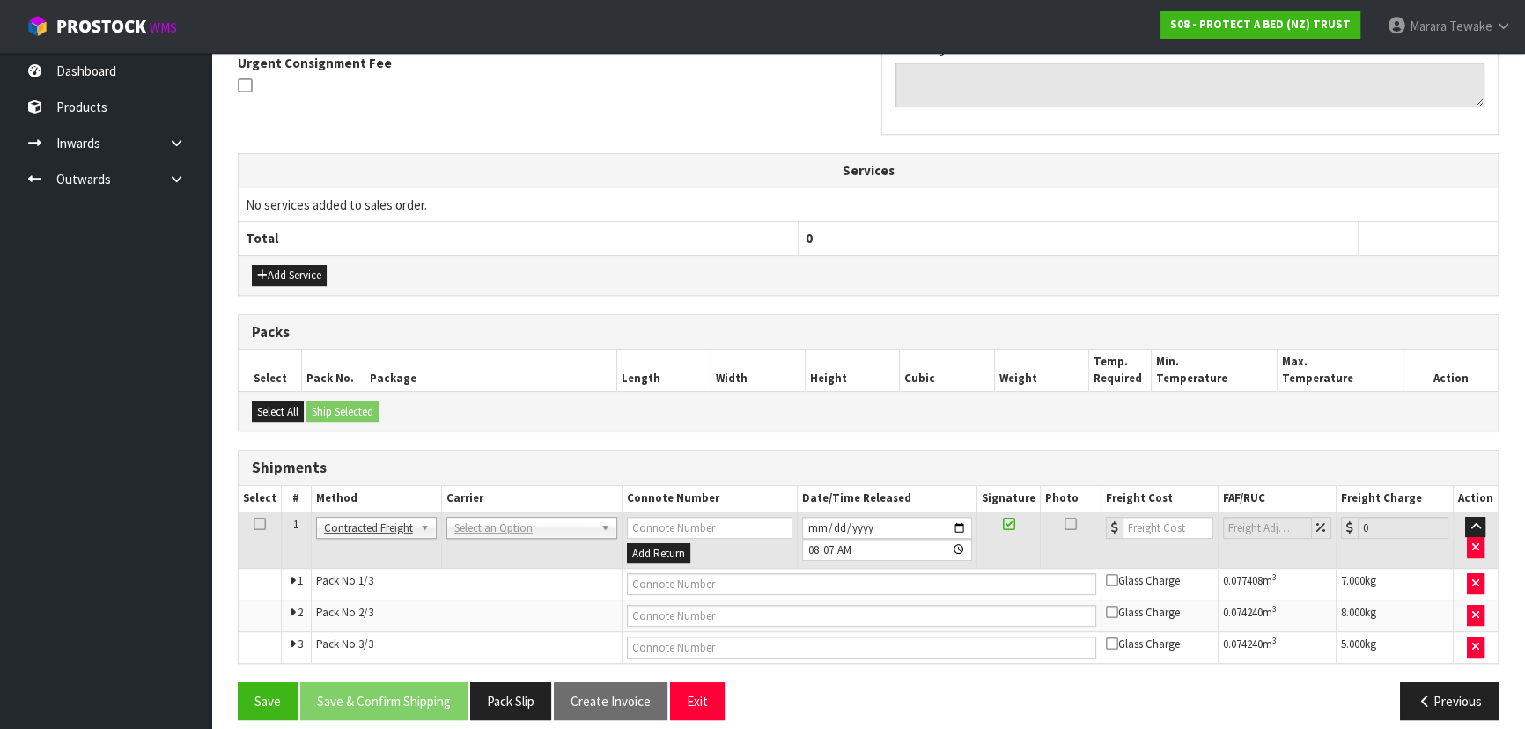
scroll to position [544, 0]
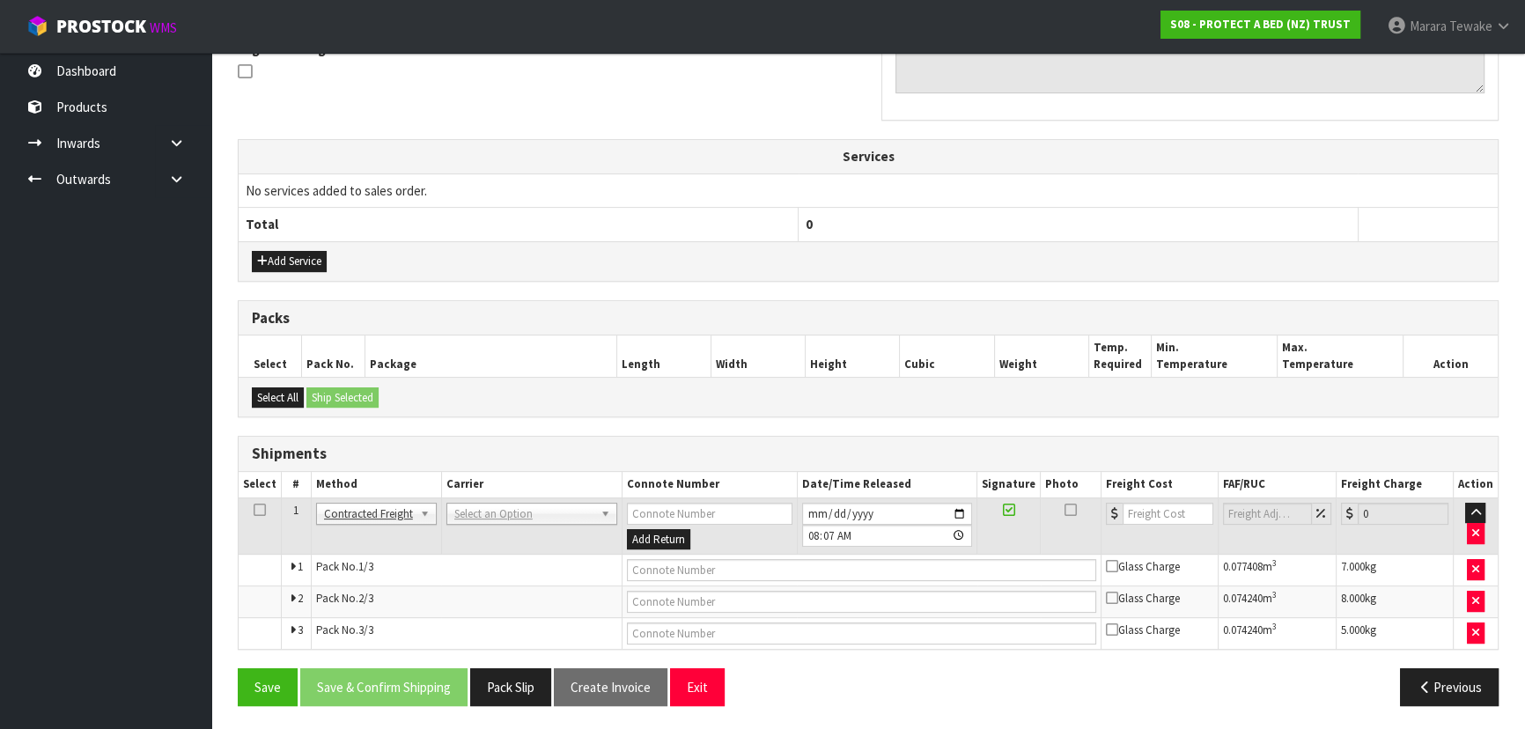
click at [499, 537] on td "ANGEL - ANGEL TRANSPORT CONROY - CONROY REMOVALS DEAEXPAKL - DEADLINE EXPRESS C…" at bounding box center [531, 525] width 180 height 57
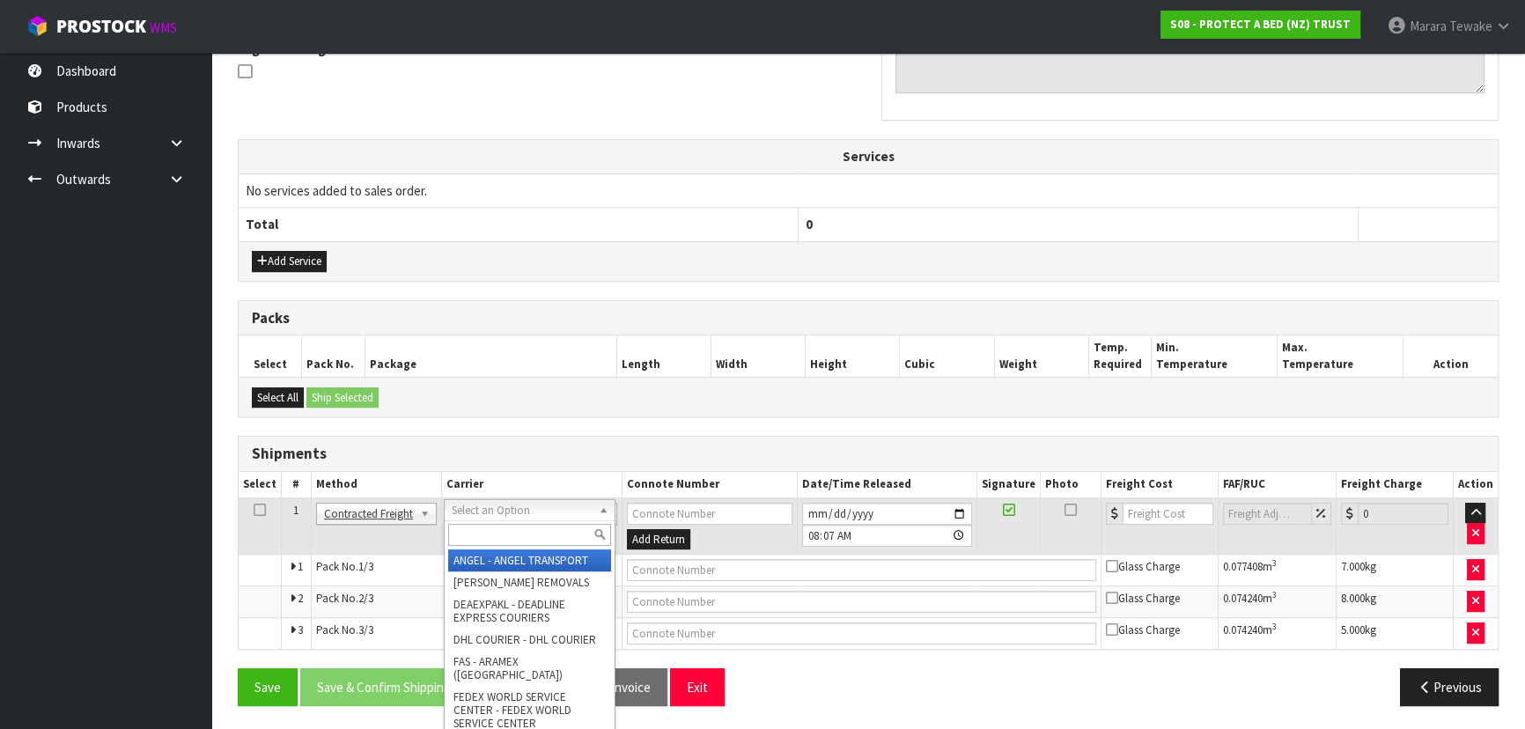
click at [502, 541] on input "text" at bounding box center [529, 535] width 163 height 22
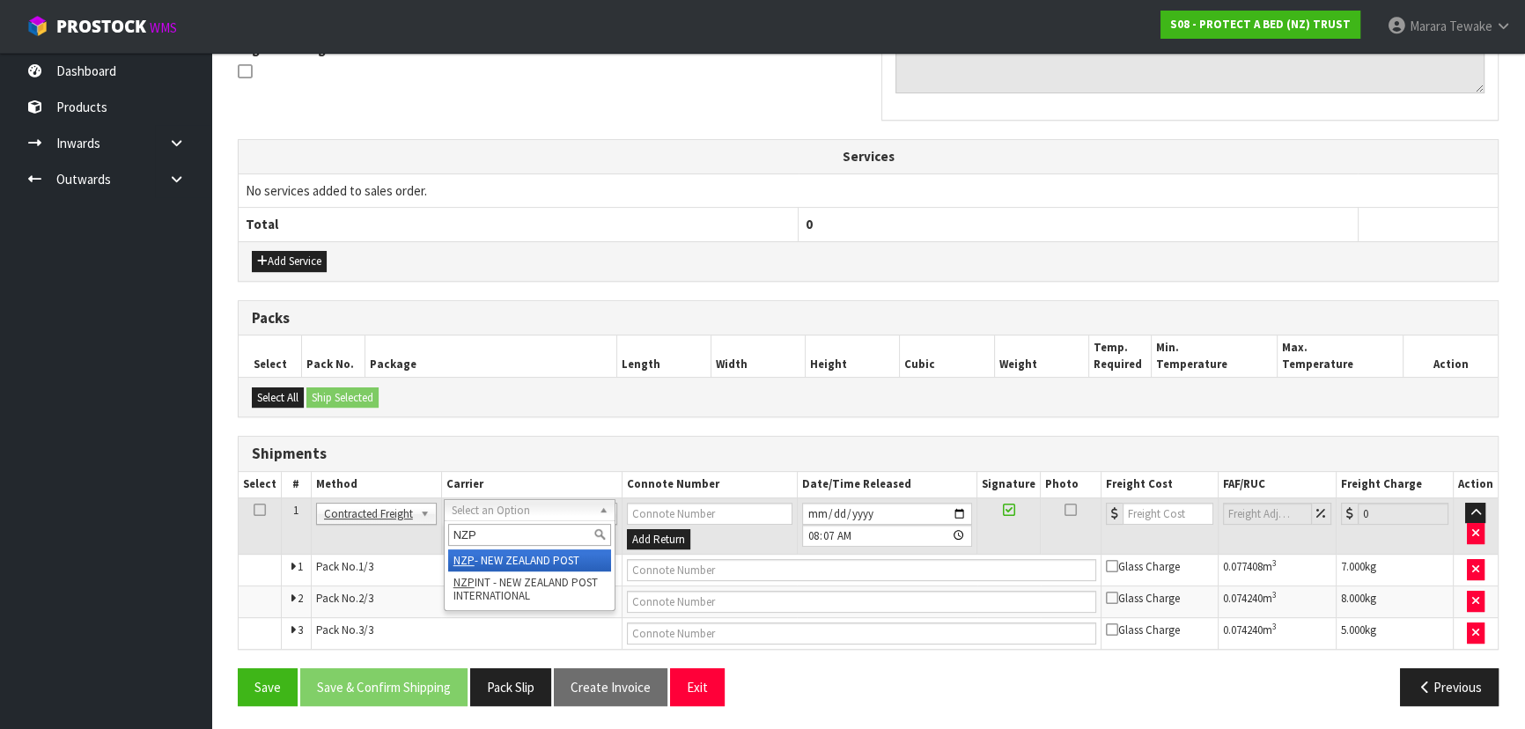
type input "NZP"
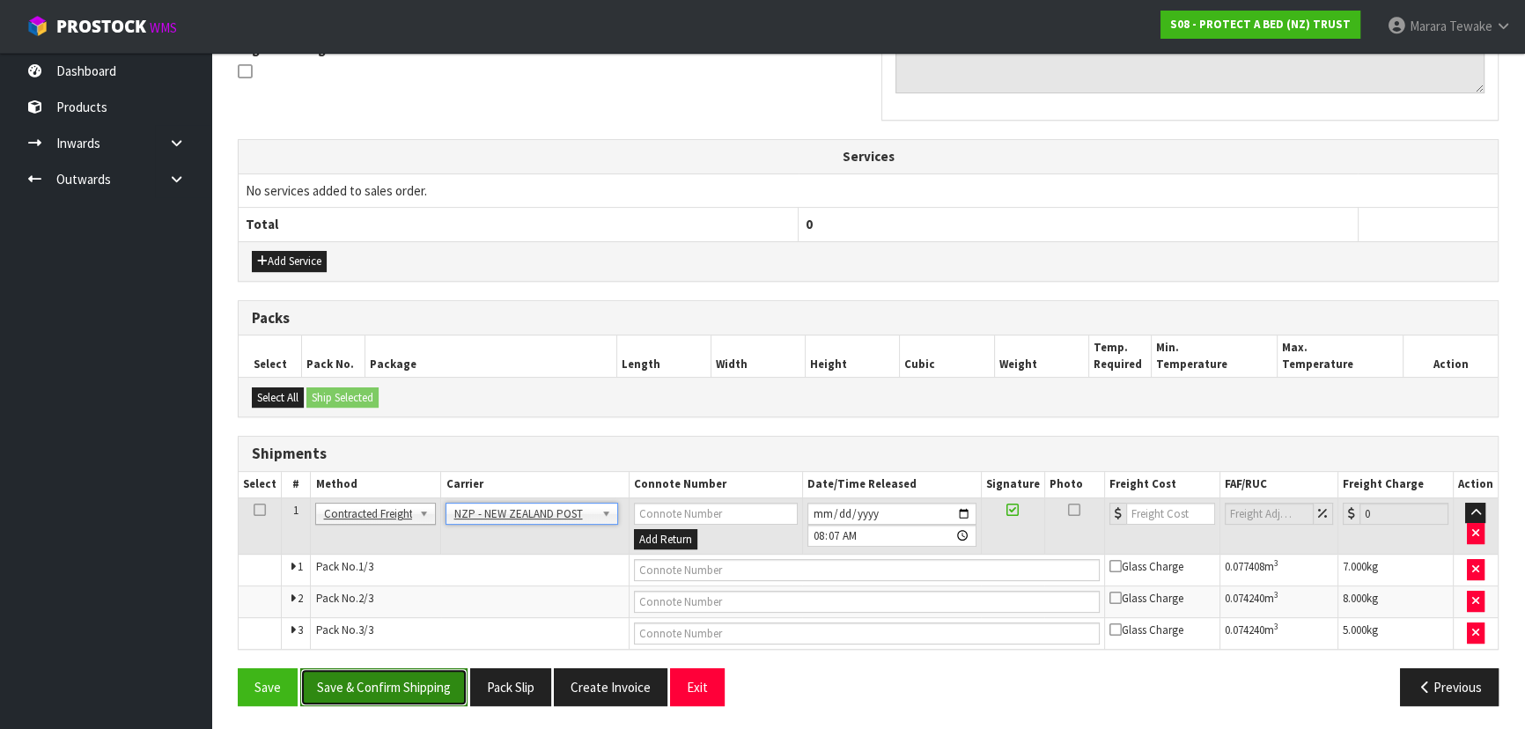
click at [397, 694] on button "Save & Confirm Shipping" at bounding box center [383, 687] width 167 height 38
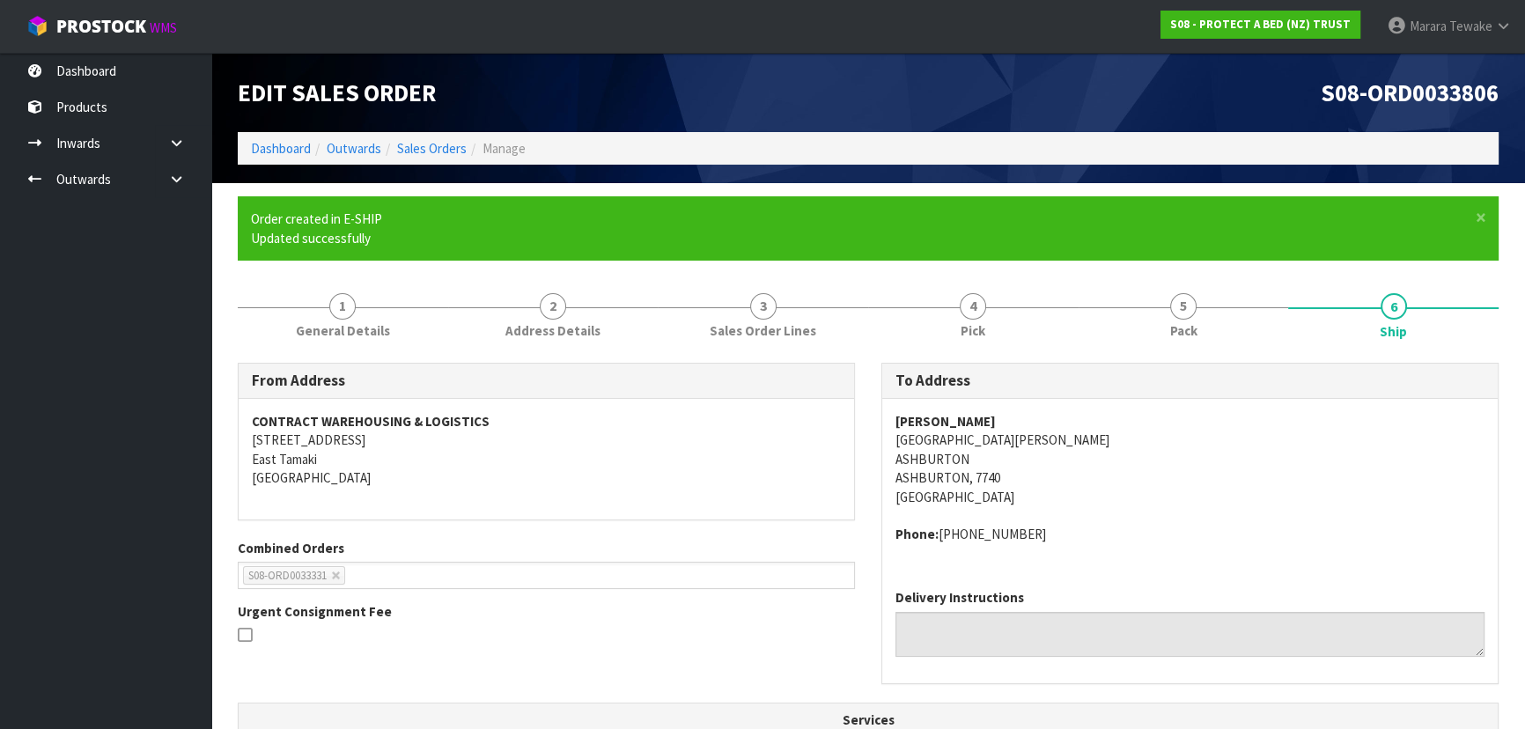
scroll to position [517, 0]
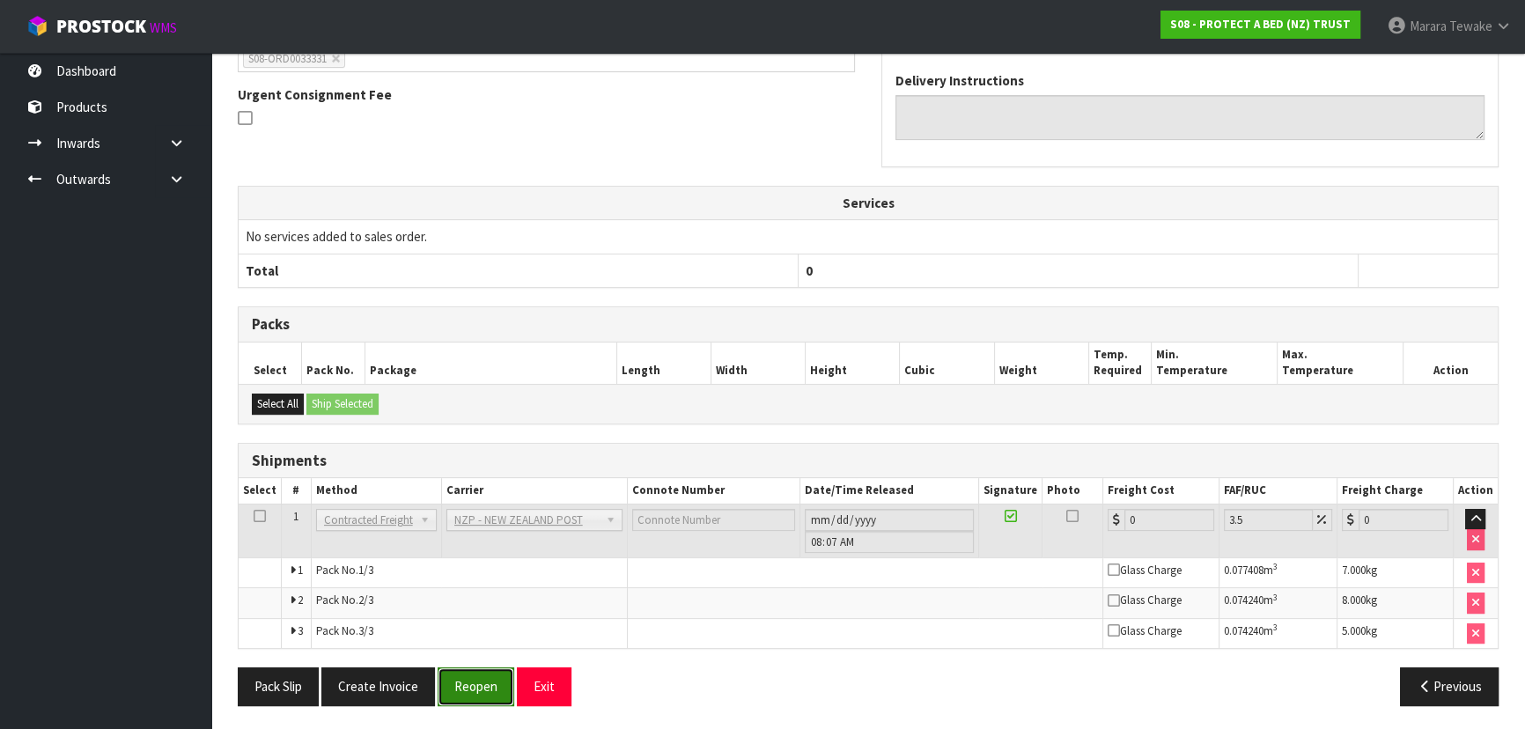
drag, startPoint x: 490, startPoint y: 680, endPoint x: 308, endPoint y: 633, distance: 188.1
click at [489, 680] on button "Reopen" at bounding box center [475, 686] width 77 height 38
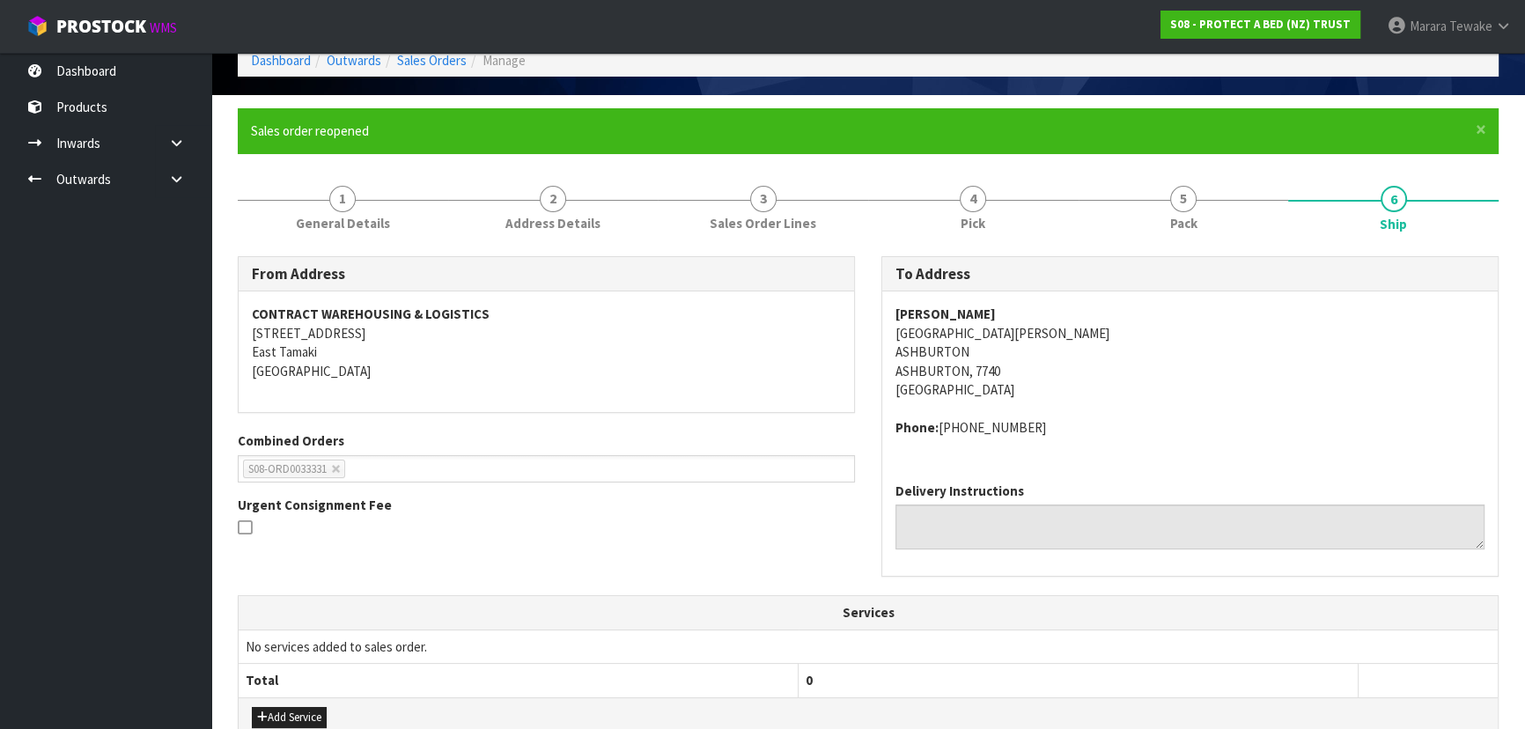
scroll to position [544, 0]
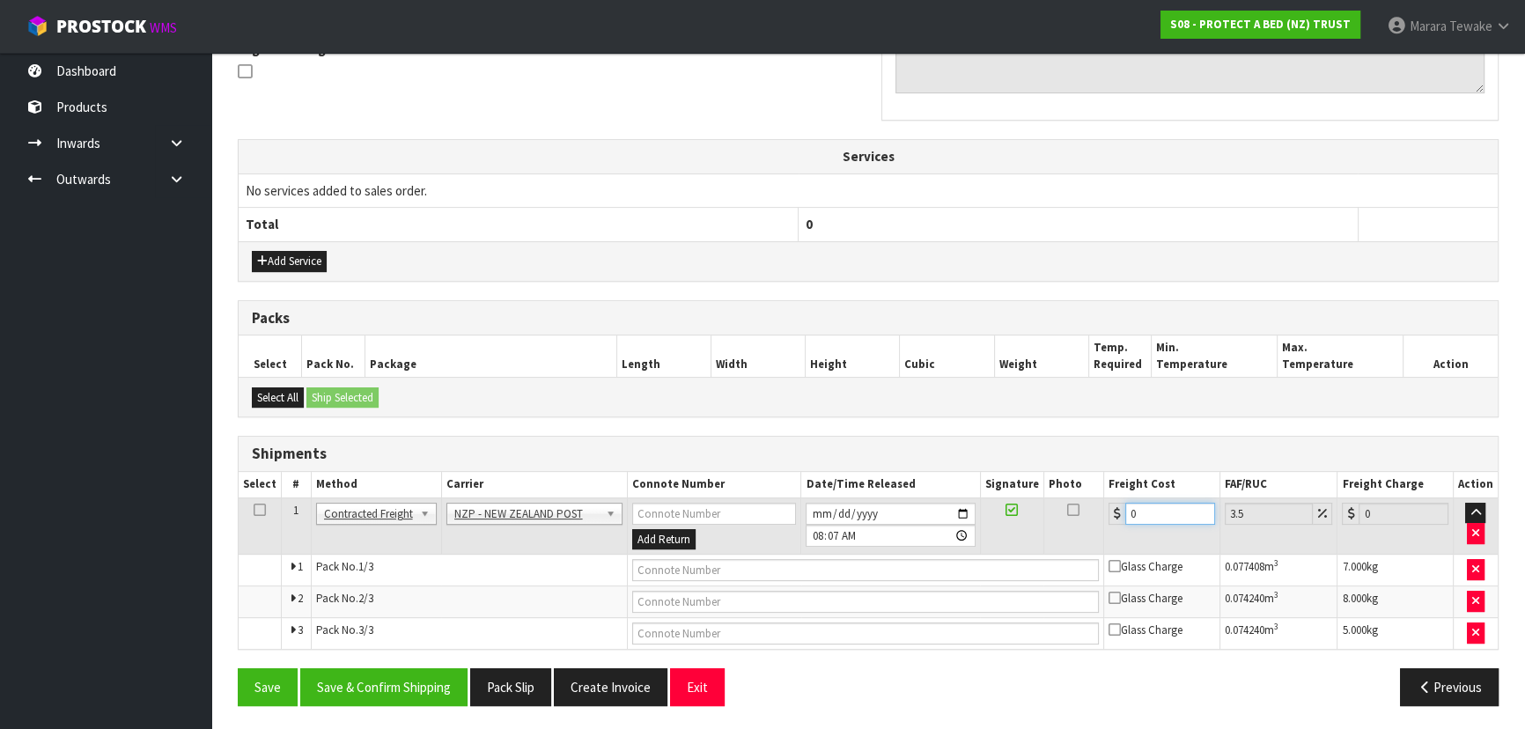
drag, startPoint x: 1145, startPoint y: 507, endPoint x: 1106, endPoint y: 492, distance: 41.5
click at [1106, 492] on table "Select # Method Carrier Connote Number Date/Time Released Signature Photo Freig…" at bounding box center [868, 560] width 1259 height 177
type input "63"
type input "65.2"
type input "6"
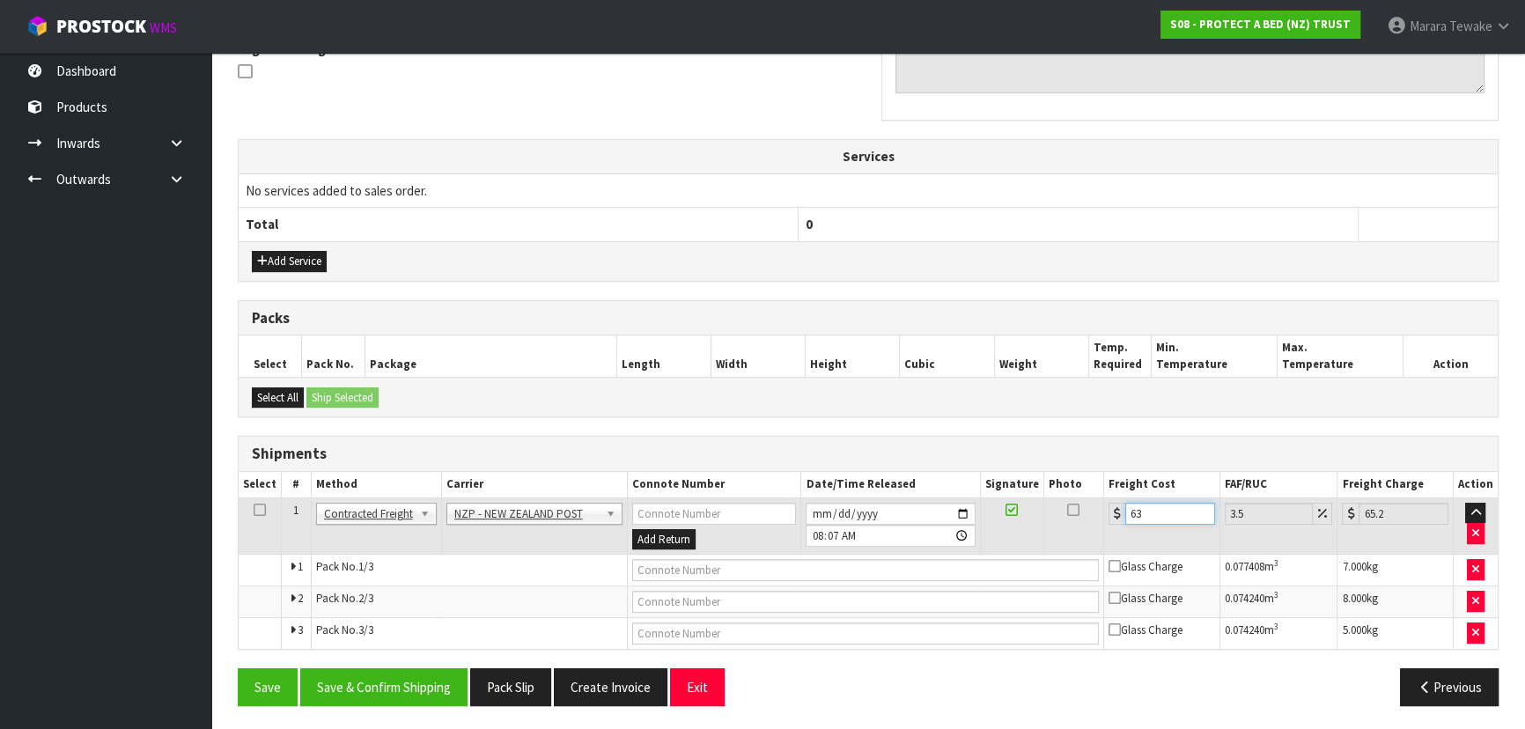
type input "6.21"
type input "61"
type input "63.13"
type input "61.4"
type input "63.55"
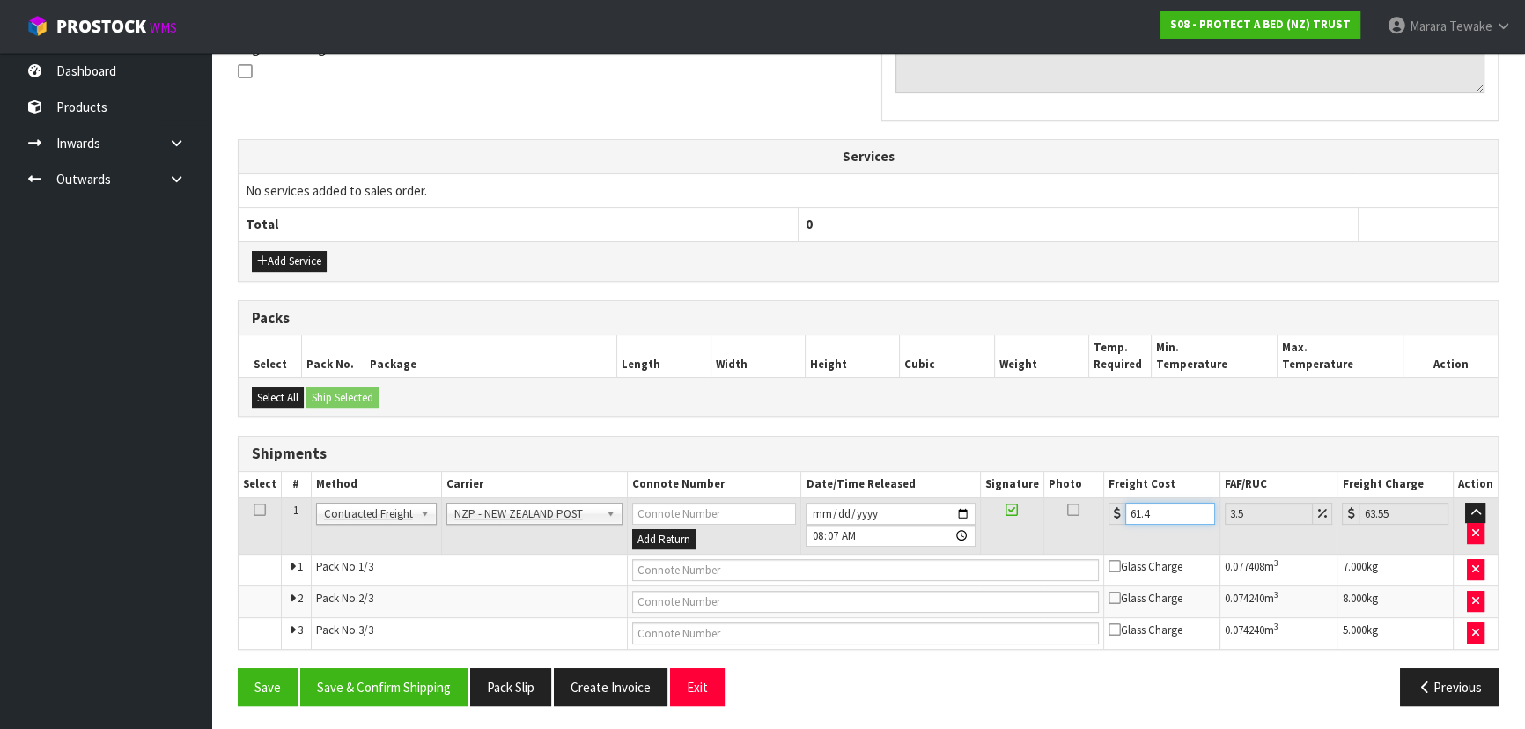
type input "61.49"
type input "63.64"
type input "61.49"
click at [337, 669] on button "Save & Confirm Shipping" at bounding box center [383, 687] width 167 height 38
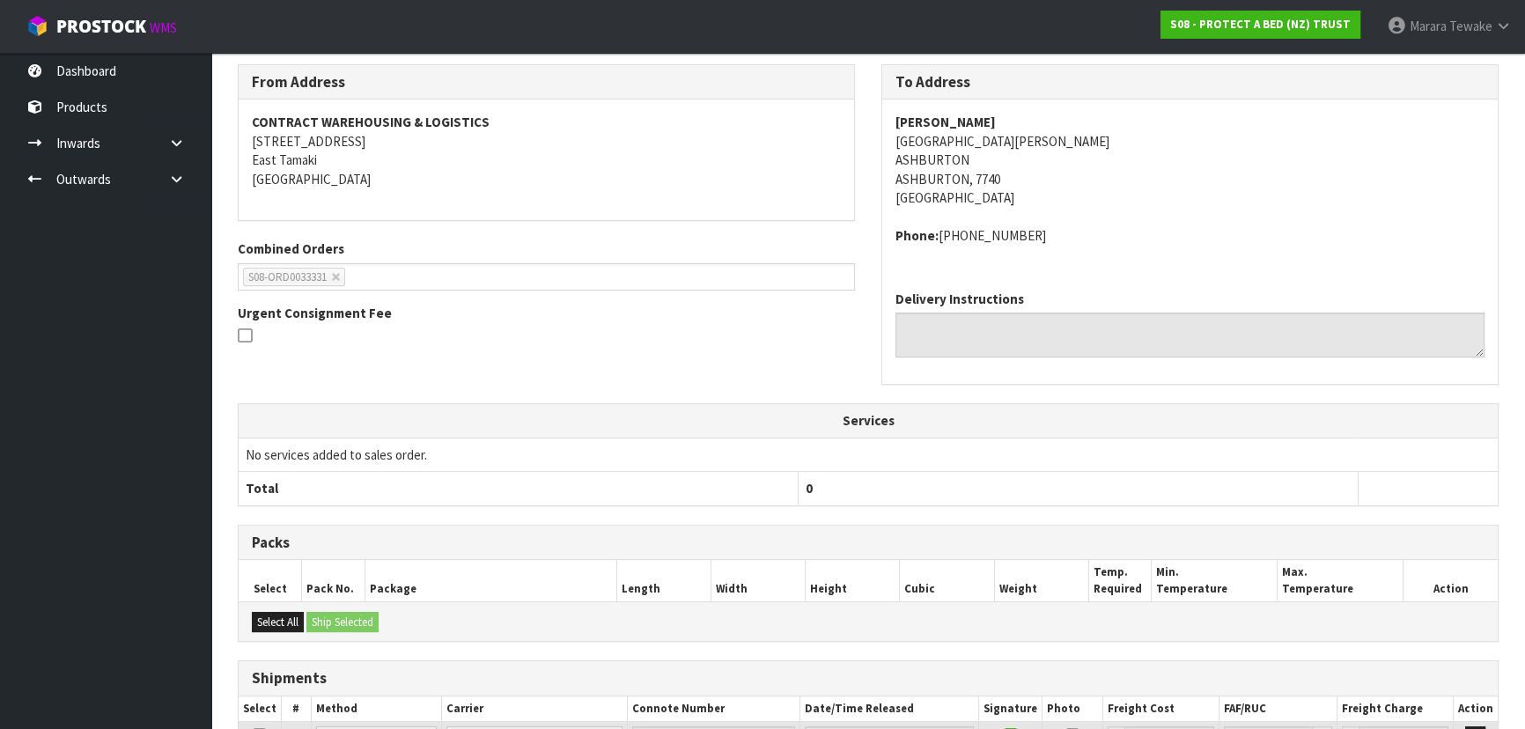
scroll to position [510, 0]
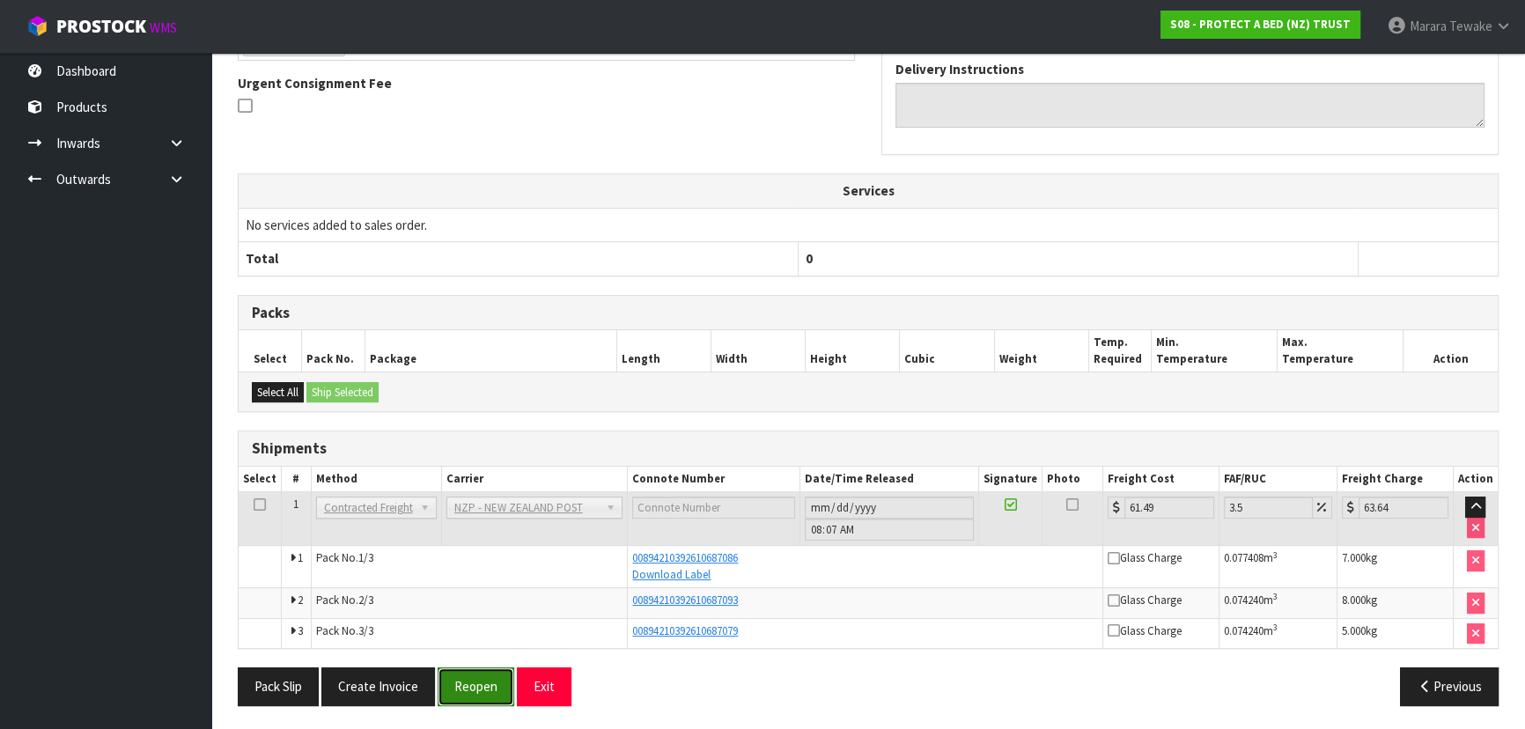
click at [473, 696] on button "Reopen" at bounding box center [475, 686] width 77 height 38
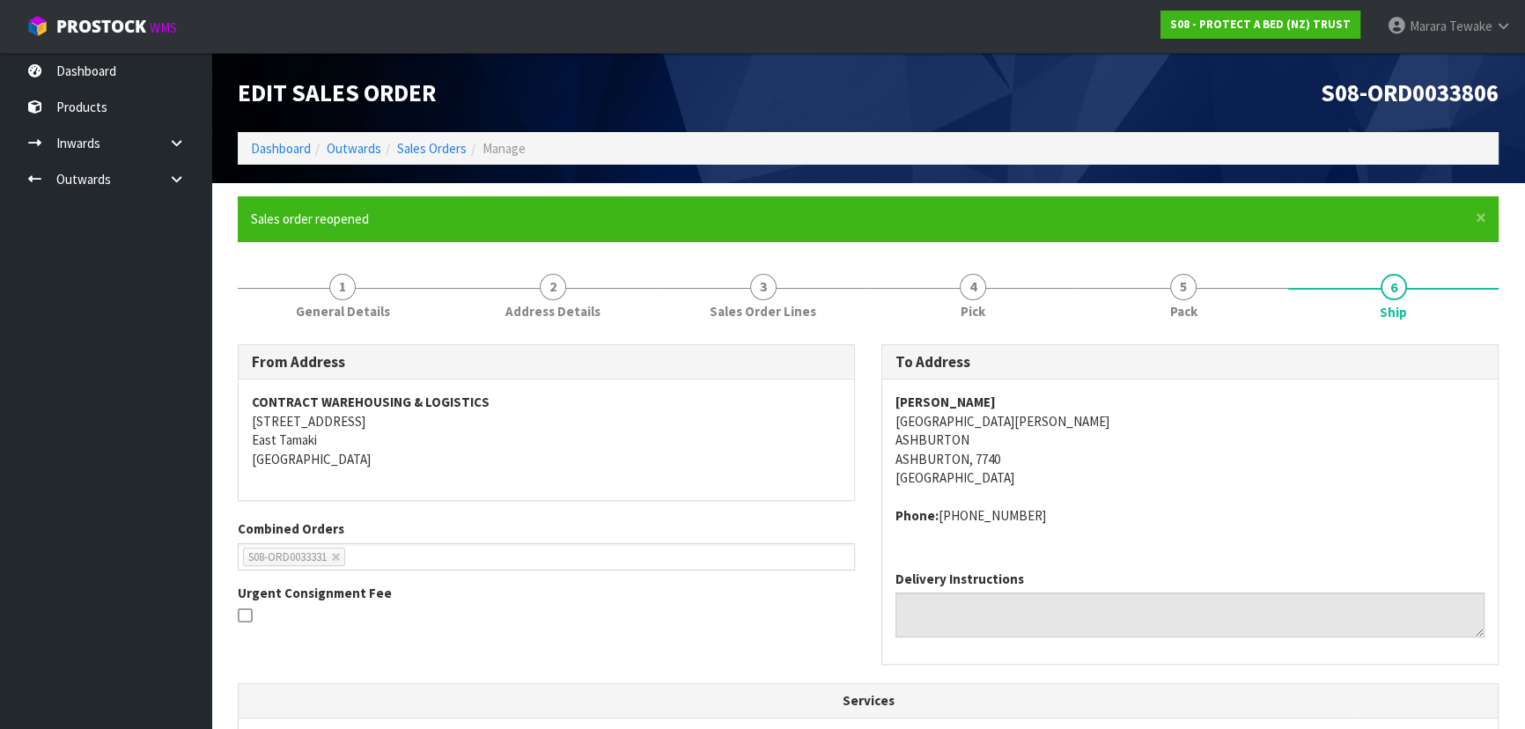
scroll to position [560, 0]
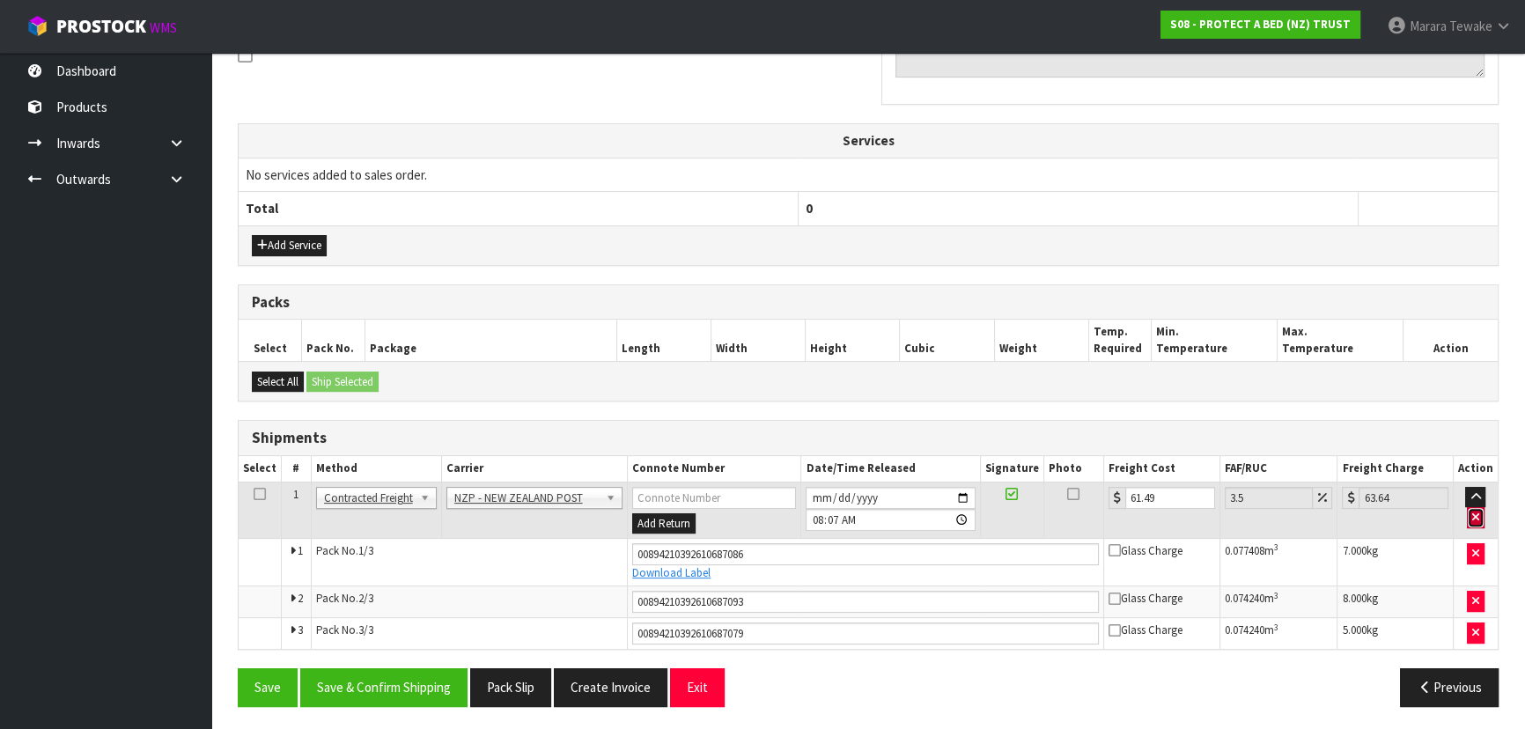
click at [1479, 514] on icon "button" at bounding box center [1475, 516] width 7 height 11
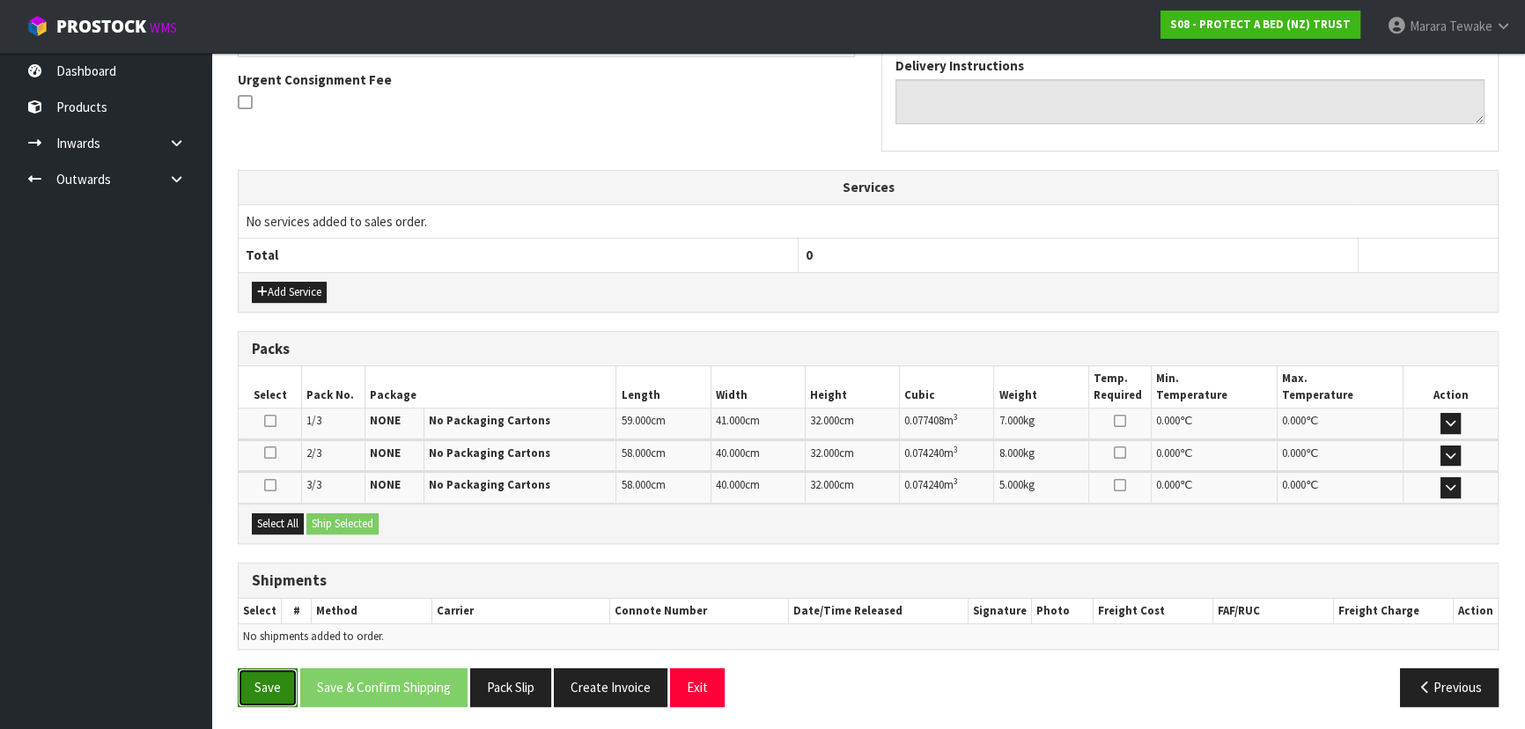
click at [284, 678] on button "Save" at bounding box center [268, 687] width 60 height 38
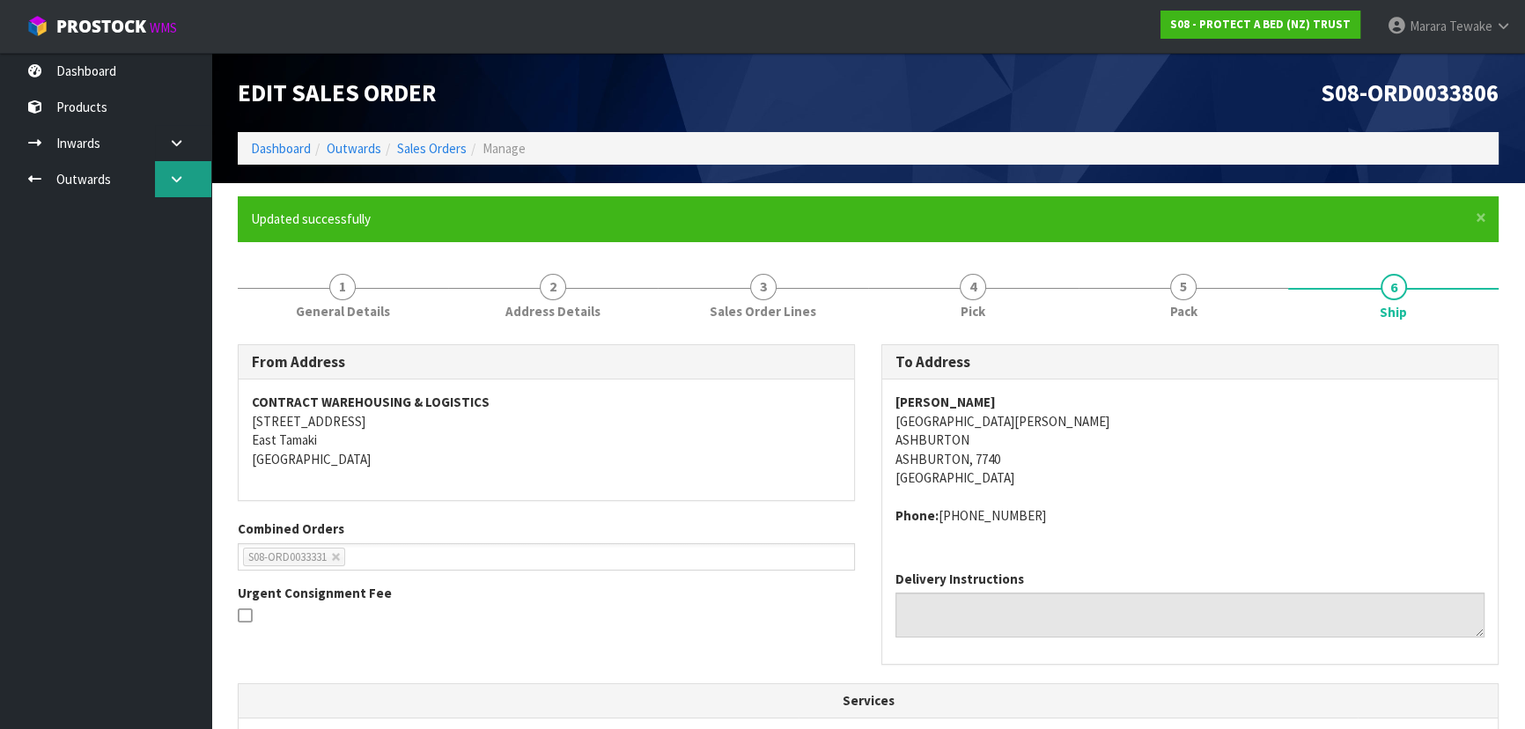
click at [172, 181] on icon at bounding box center [176, 179] width 17 height 13
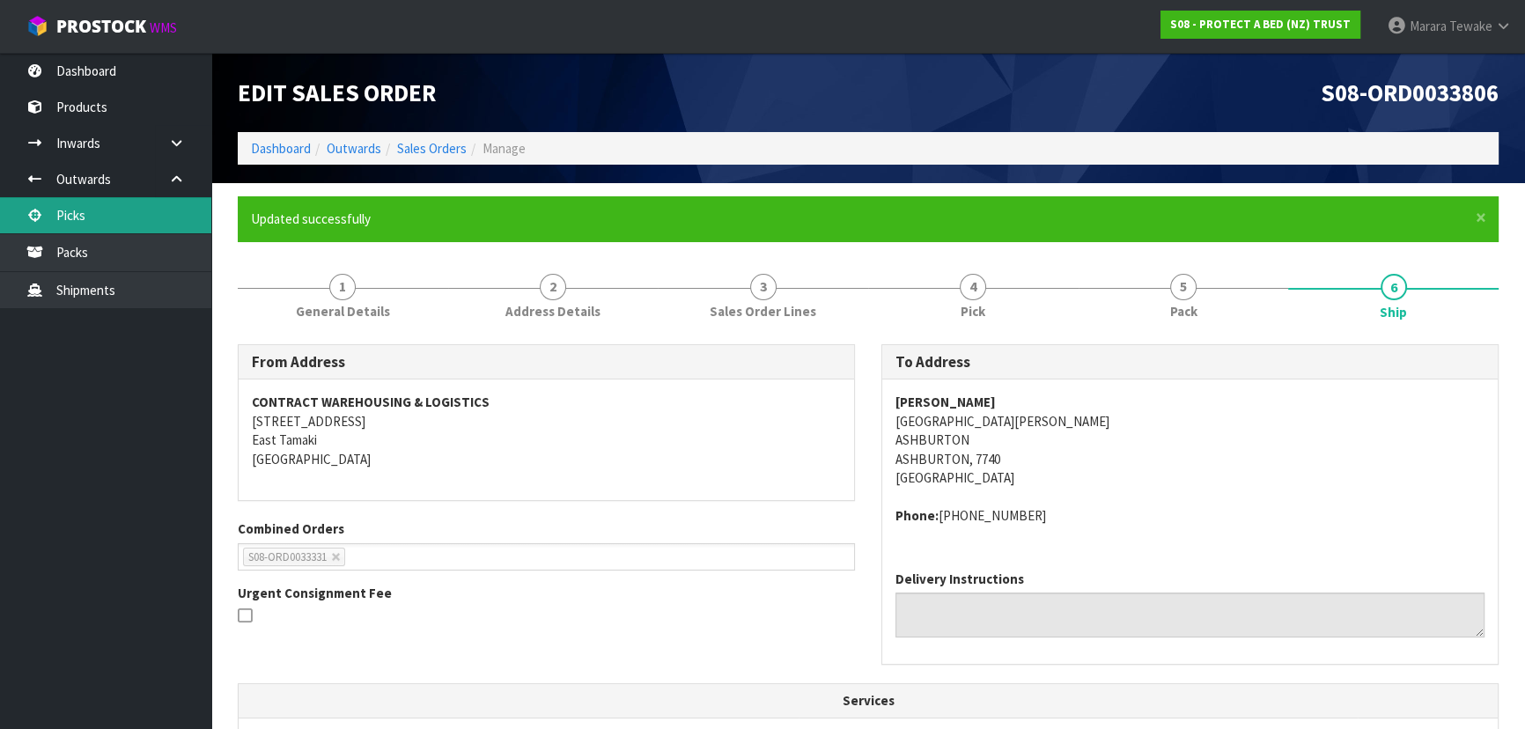
click at [140, 207] on link "Picks" at bounding box center [105, 215] width 211 height 36
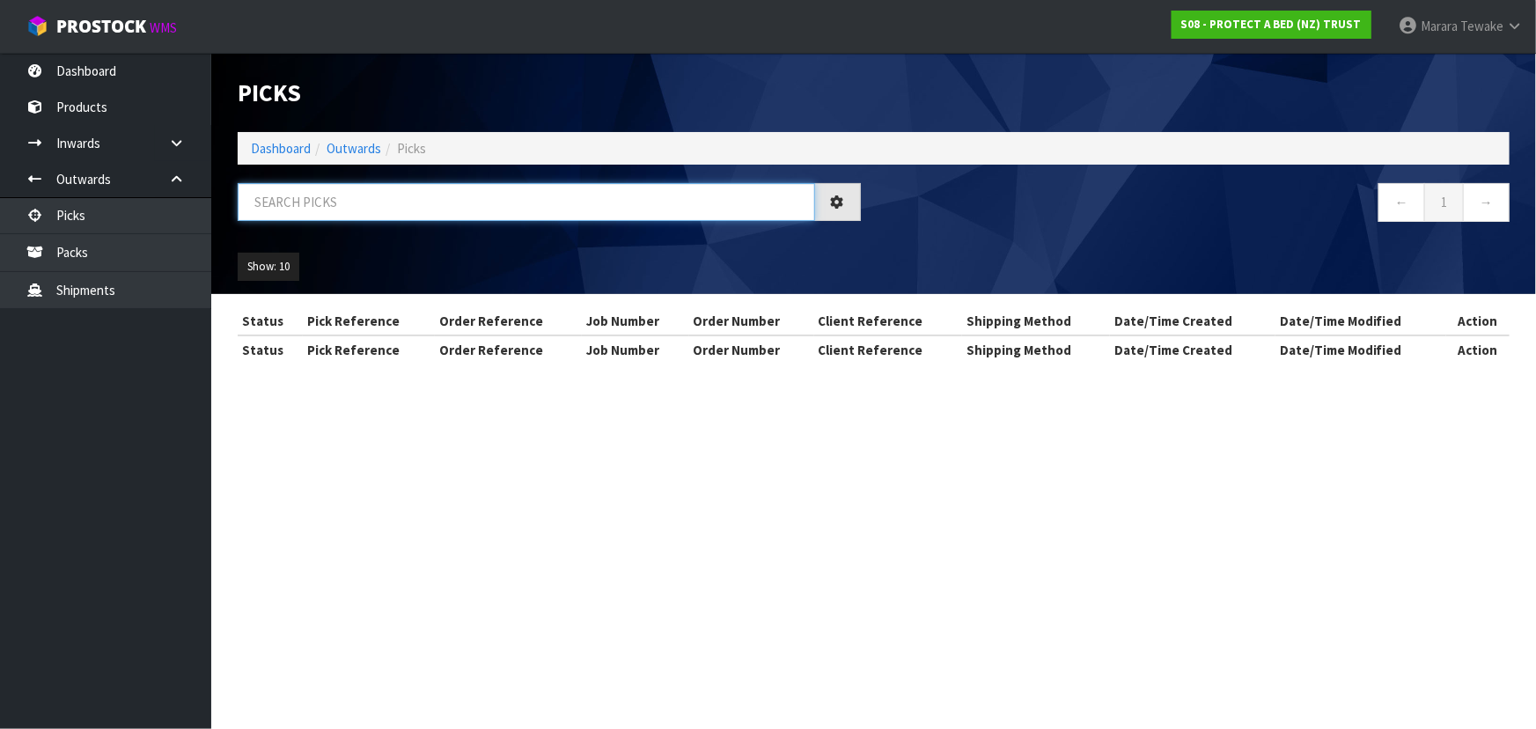
click at [262, 202] on input "text" at bounding box center [526, 202] width 577 height 38
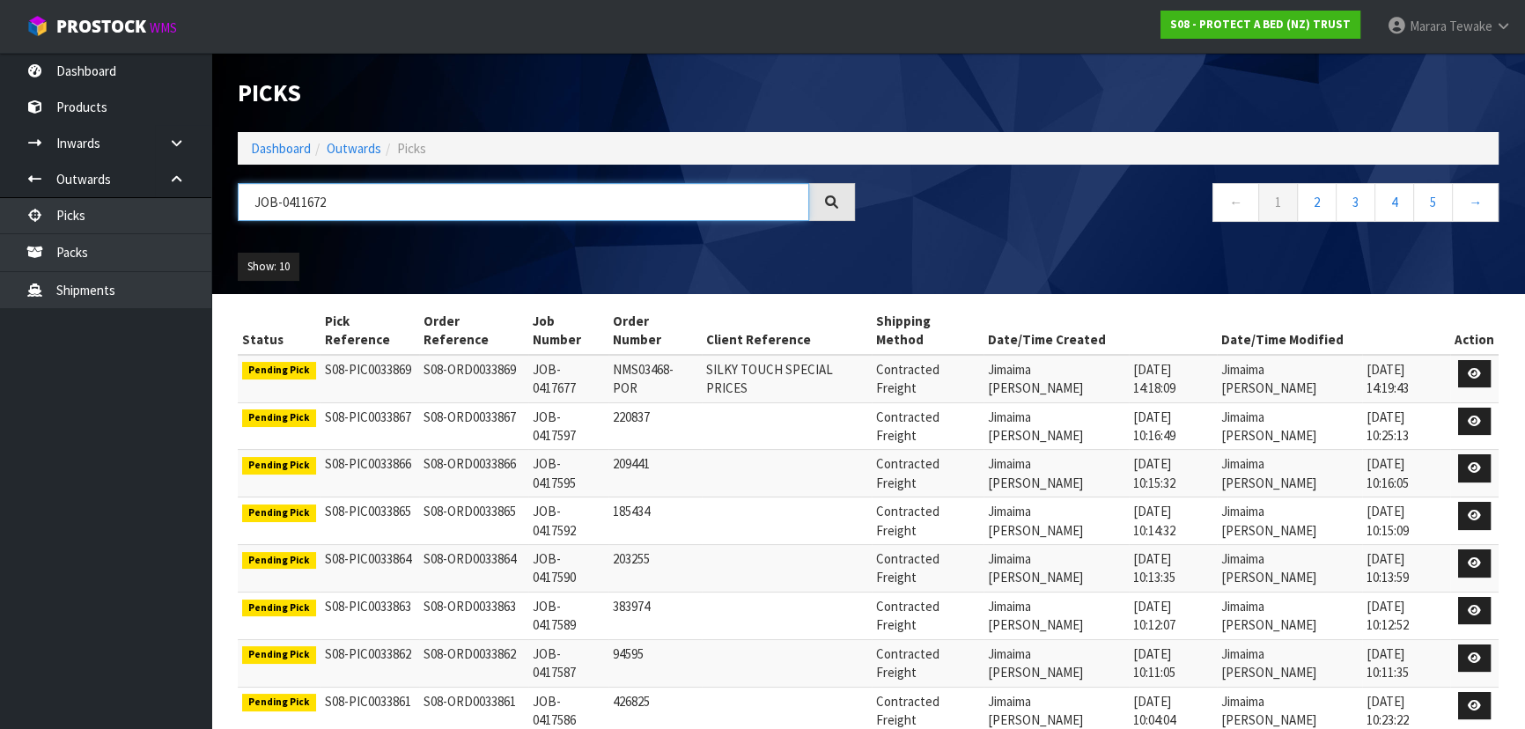
type input "JOB-0411672"
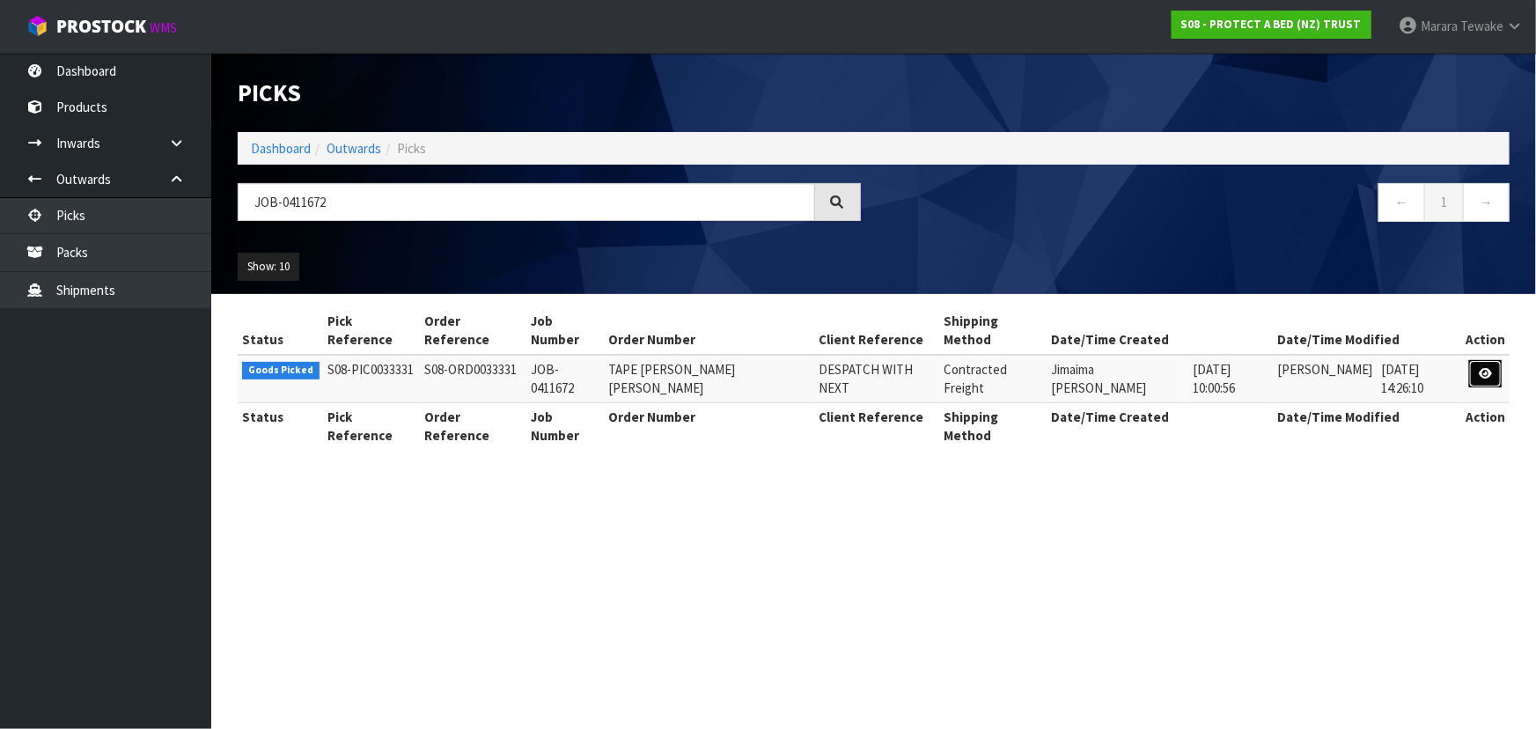
click at [1494, 371] on link at bounding box center [1485, 374] width 33 height 28
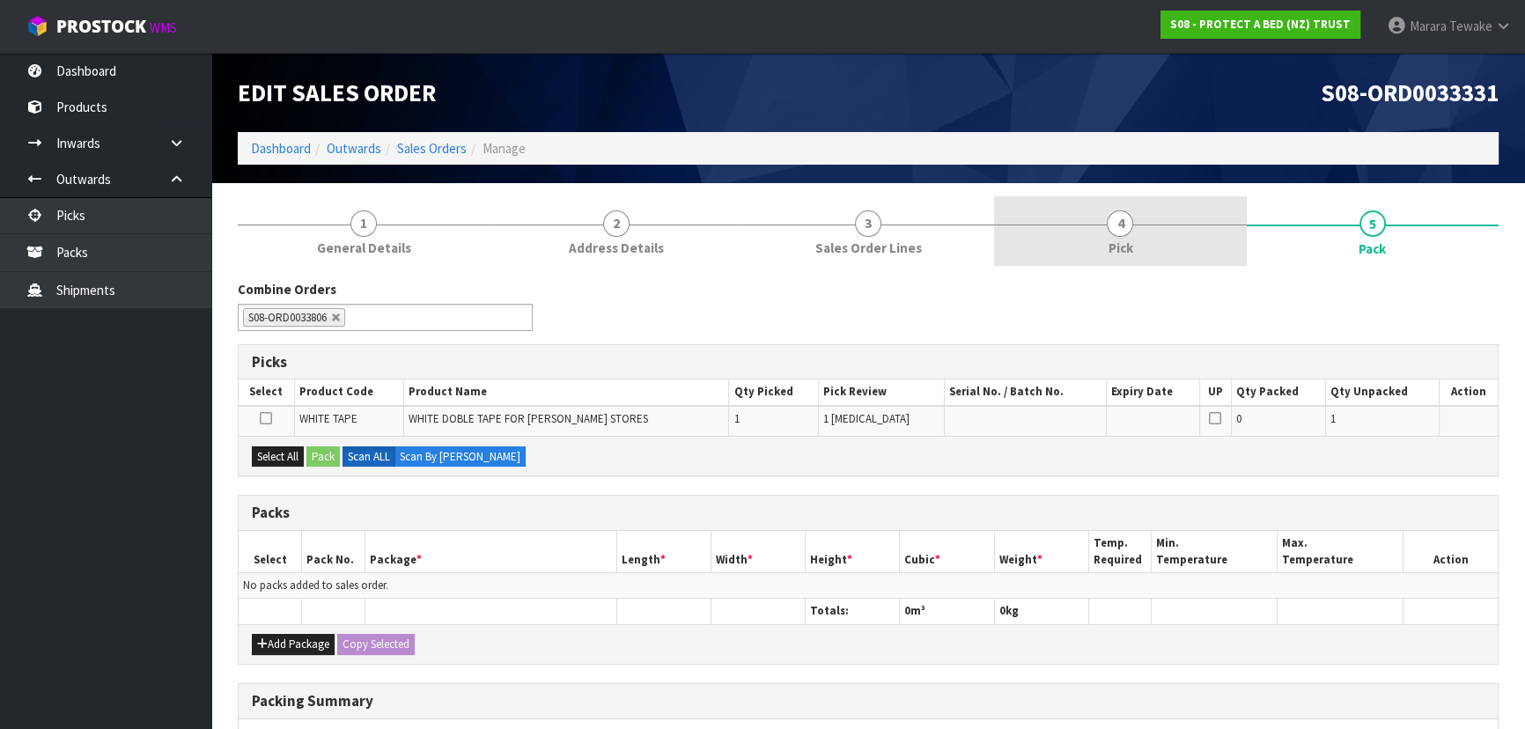
click at [1126, 232] on span "4" at bounding box center [1119, 223] width 26 height 26
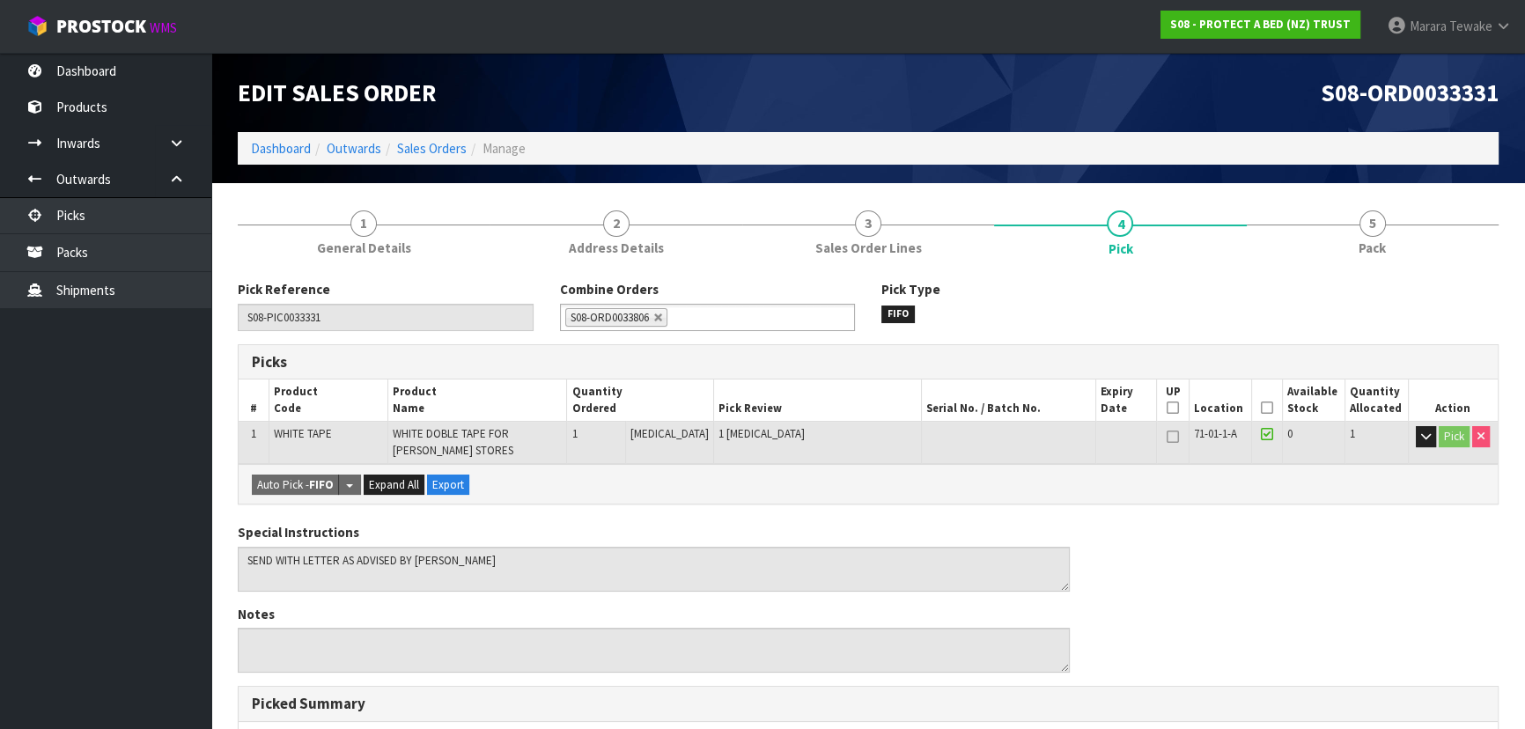
drag, startPoint x: 1261, startPoint y: 411, endPoint x: 1228, endPoint y: 412, distance: 32.6
click at [1261, 408] on icon at bounding box center [1267, 408] width 12 height 1
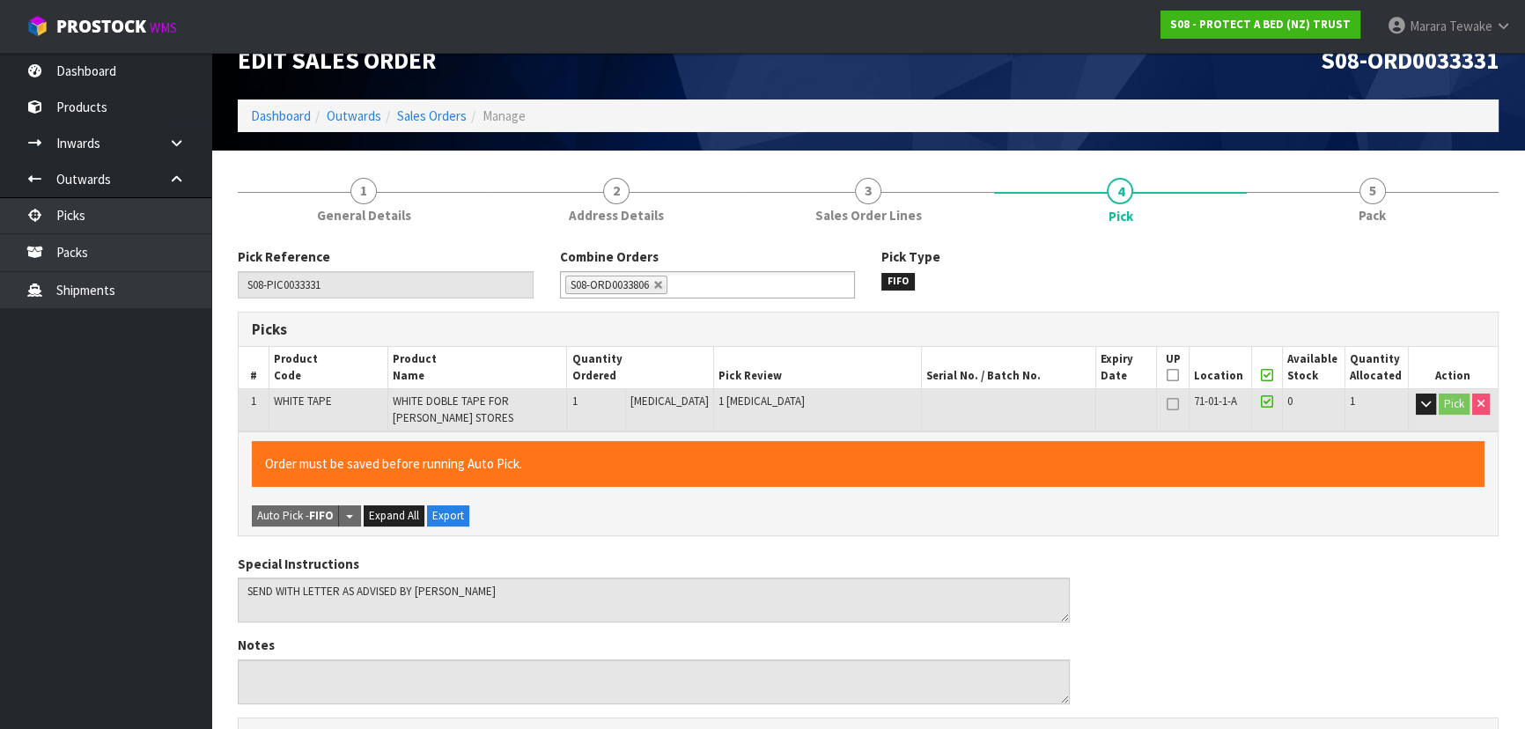
scroll to position [503, 0]
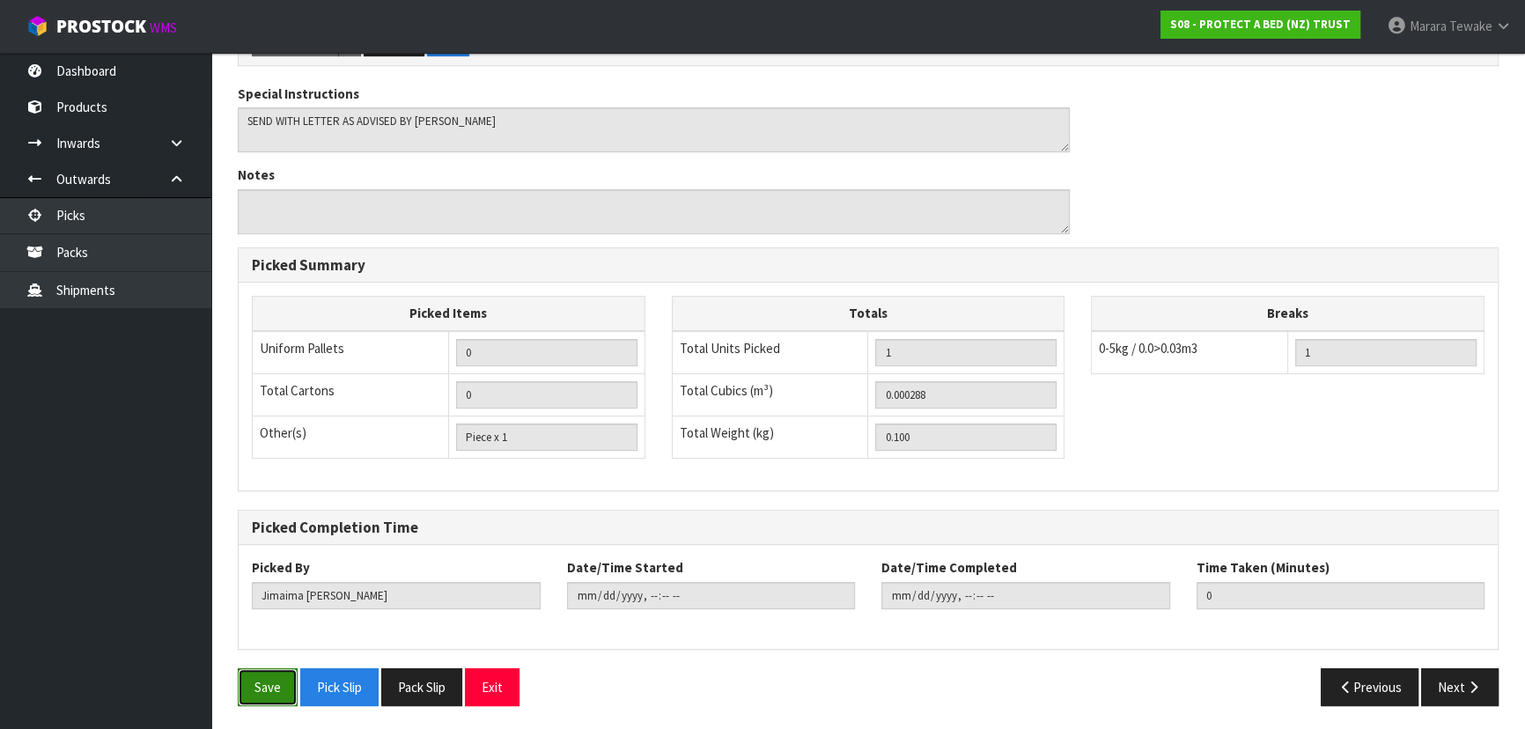
click at [263, 678] on button "Save" at bounding box center [268, 687] width 60 height 38
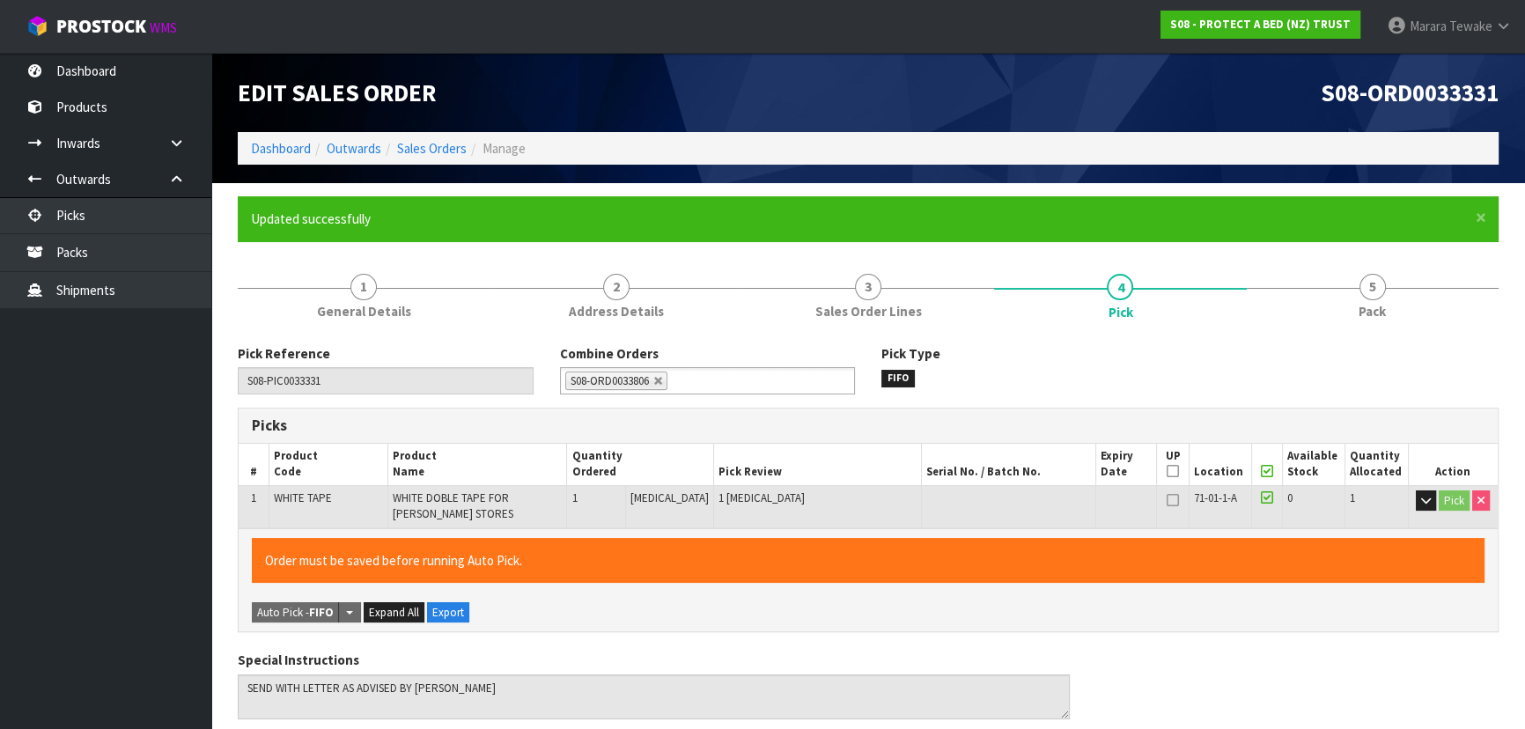
type input "Marara Tewake"
type input "2025-10-16T08:12:39"
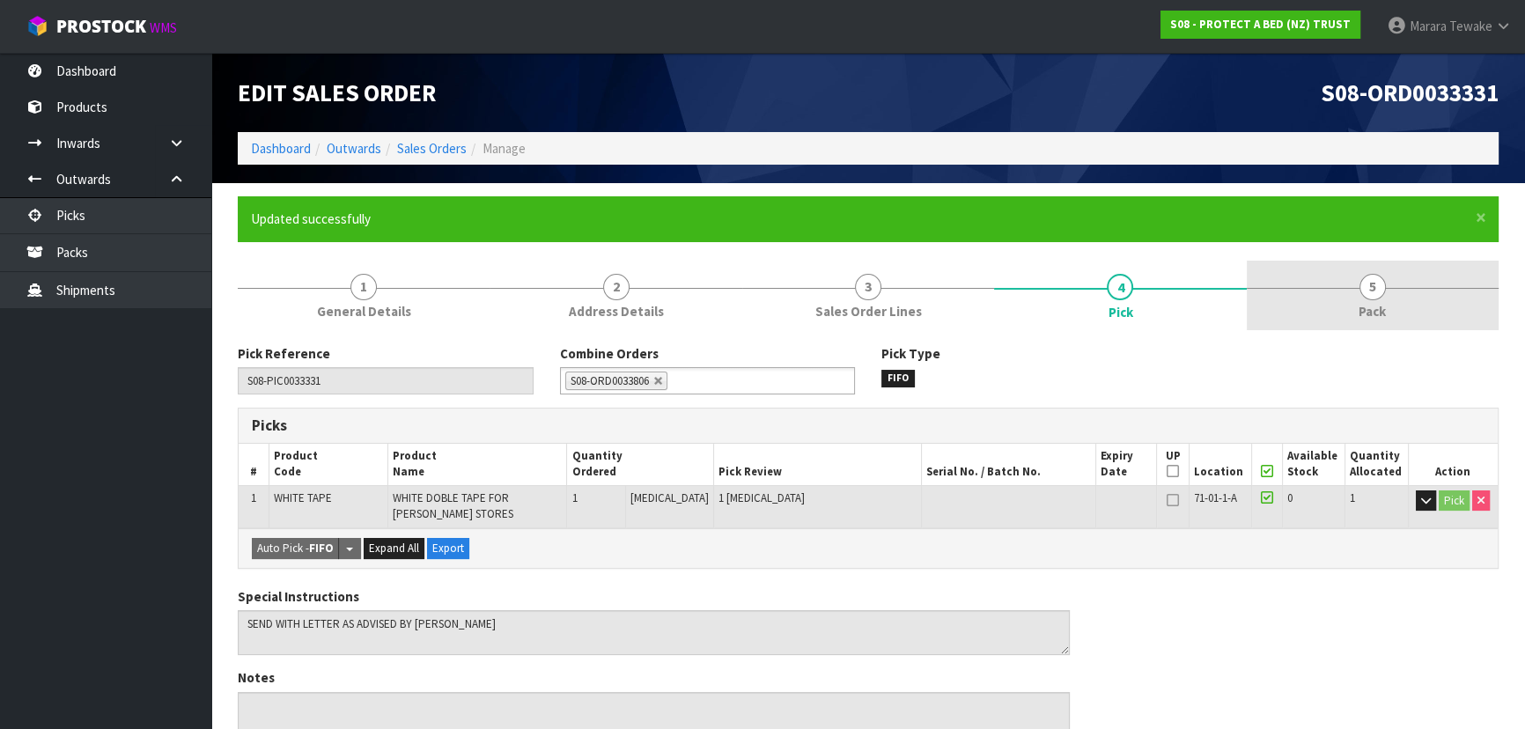
click at [1406, 297] on link "5 Pack" at bounding box center [1372, 296] width 252 height 70
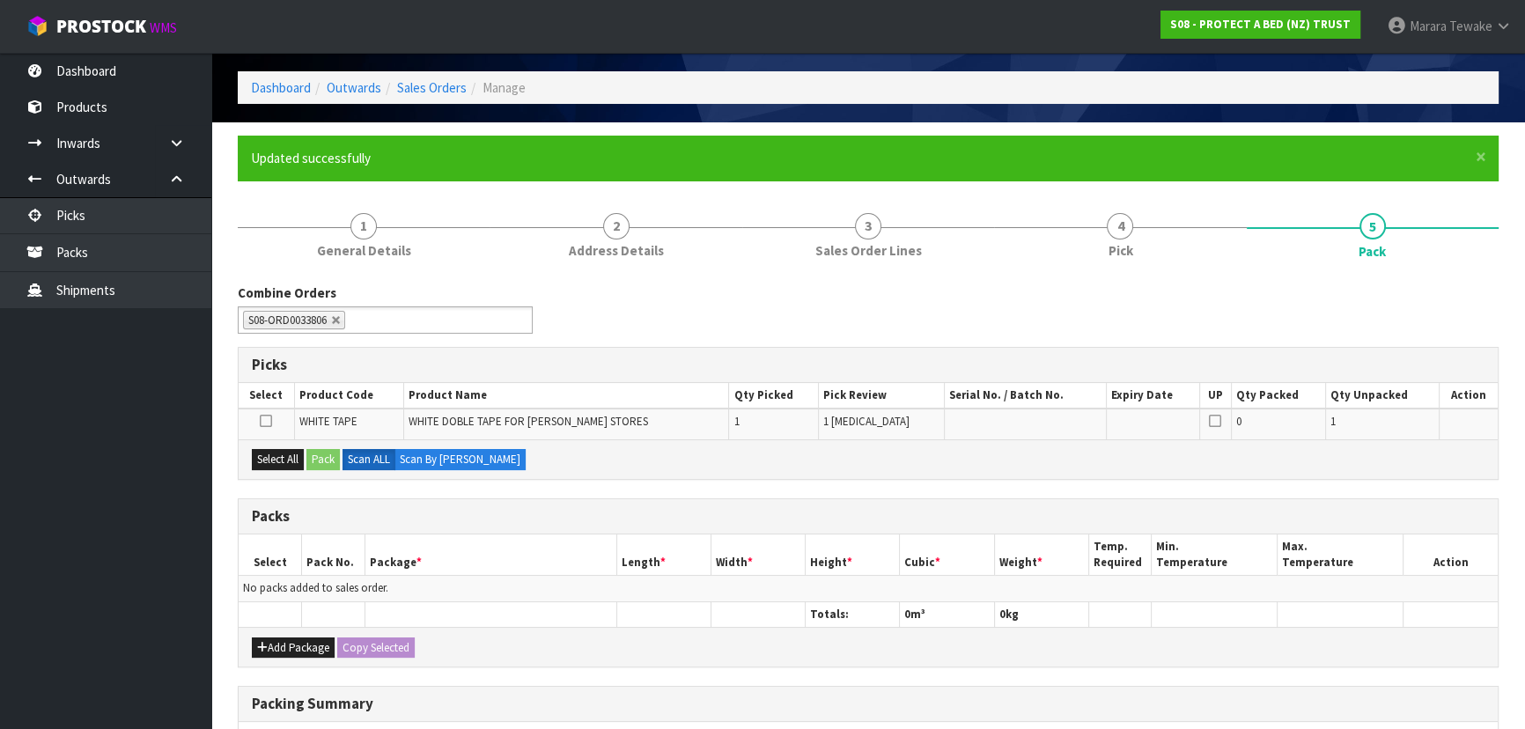
scroll to position [159, 0]
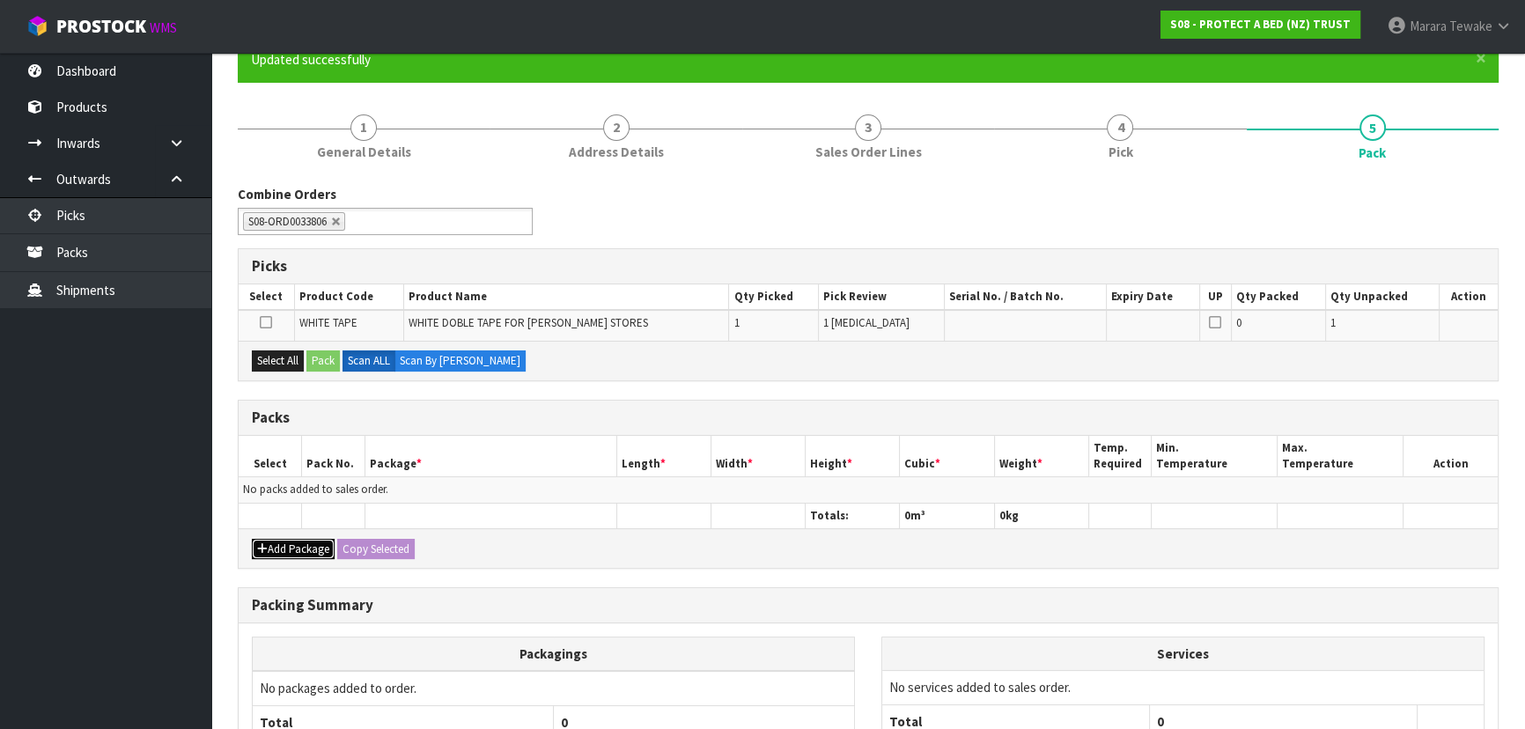
click at [304, 541] on button "Add Package" at bounding box center [293, 549] width 83 height 21
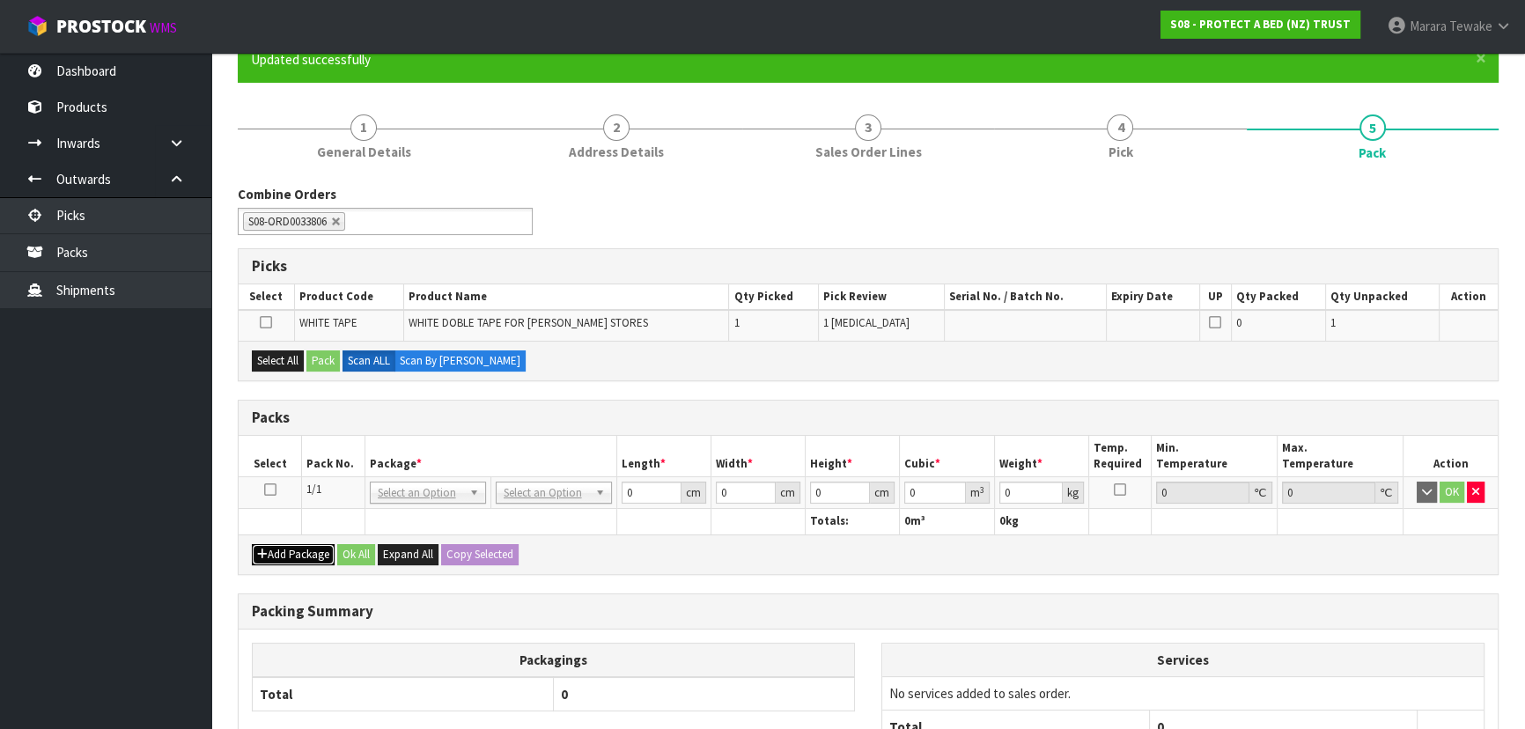
click at [303, 555] on button "Add Package" at bounding box center [293, 554] width 83 height 21
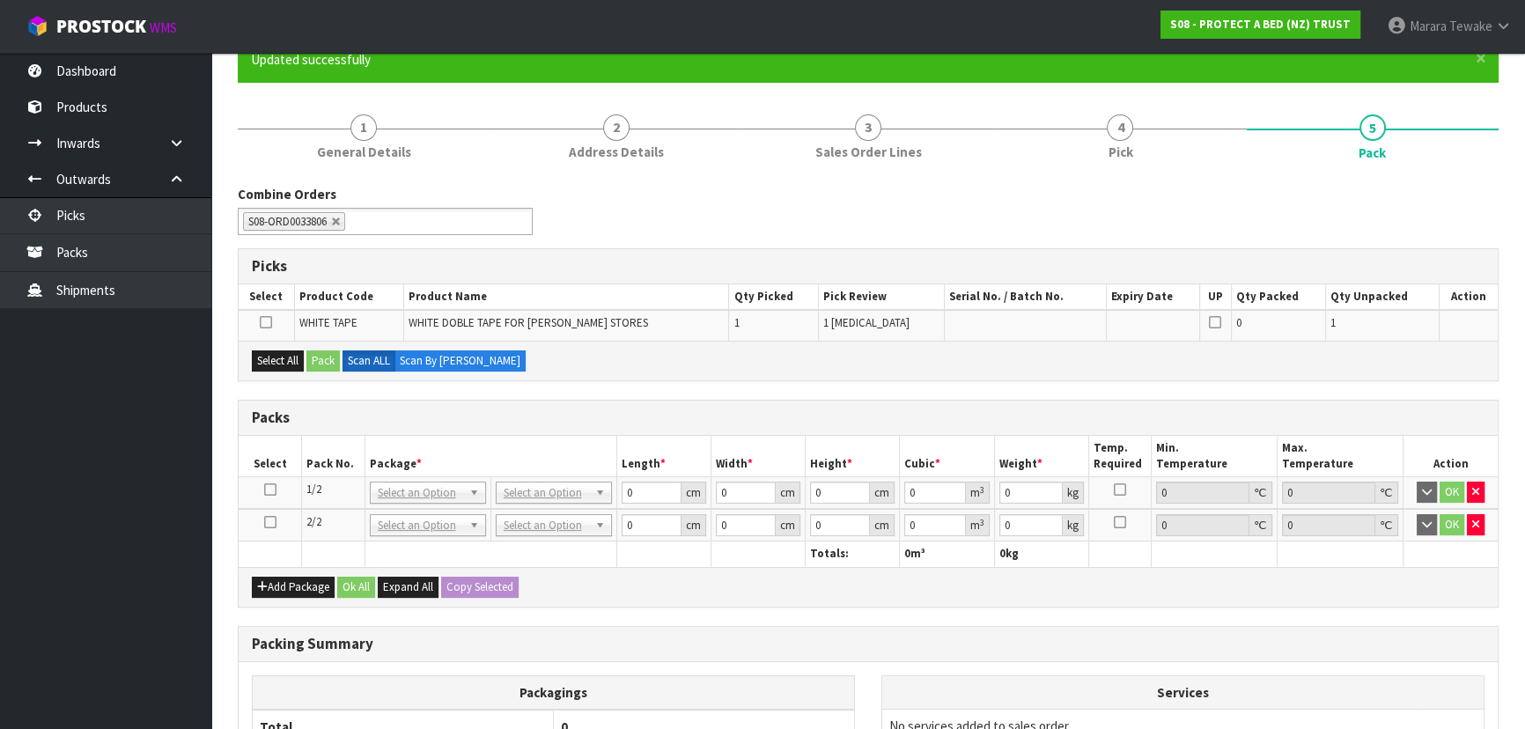
click at [268, 522] on icon at bounding box center [270, 522] width 12 height 1
drag, startPoint x: 284, startPoint y: 356, endPoint x: 308, endPoint y: 358, distance: 23.9
click at [285, 356] on button "Select All" at bounding box center [278, 360] width 52 height 21
click at [308, 359] on button "Pack" at bounding box center [322, 360] width 33 height 21
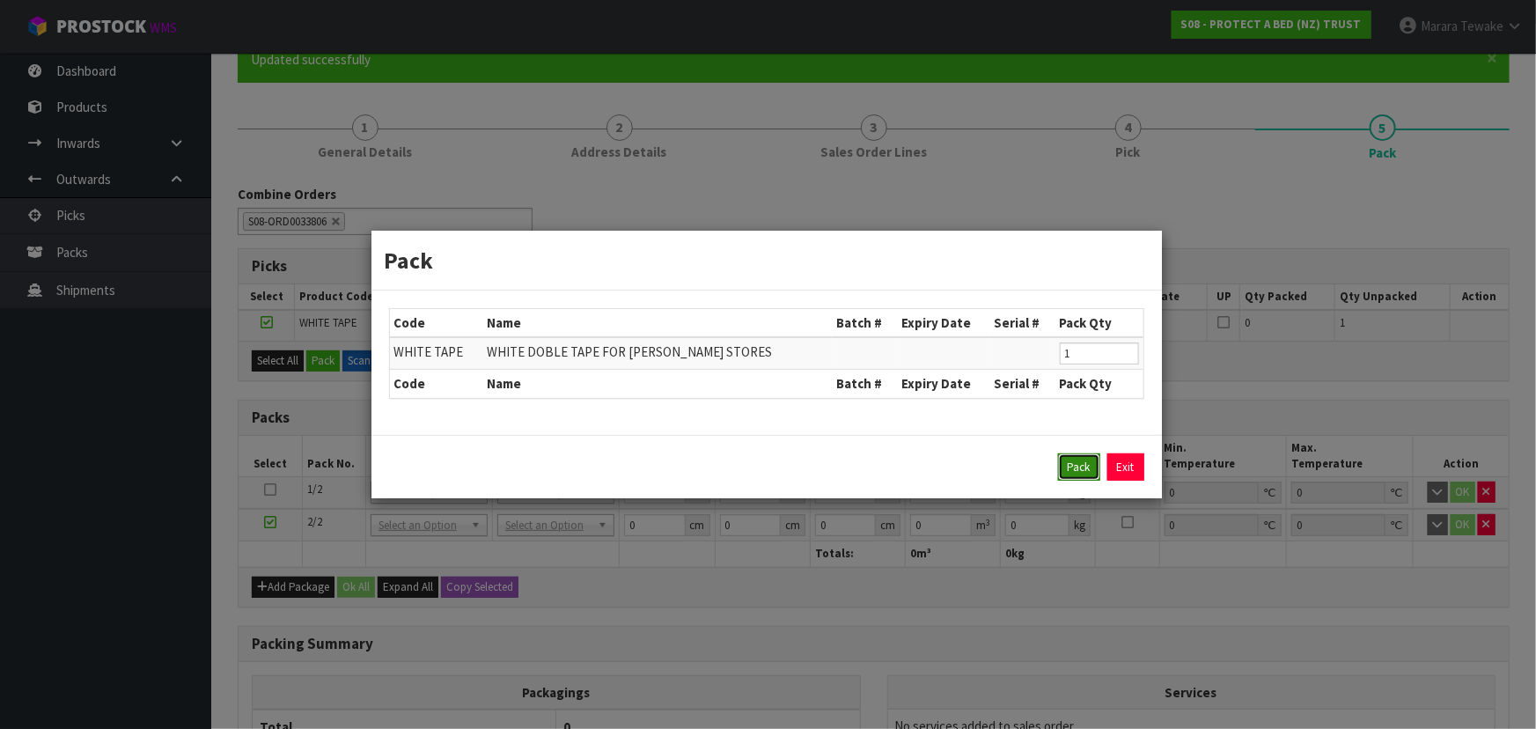
click at [1066, 463] on button "Pack" at bounding box center [1079, 467] width 42 height 28
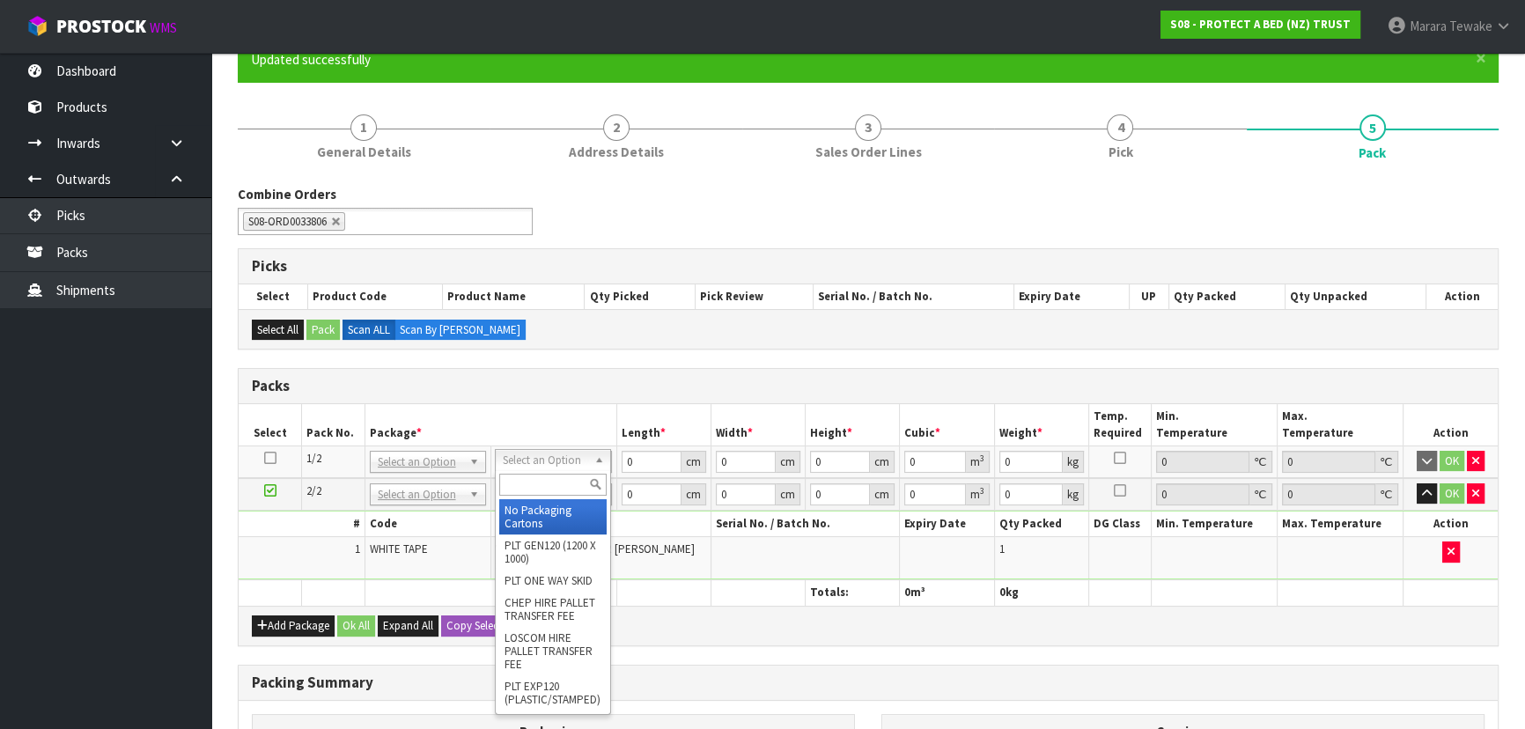
drag, startPoint x: 522, startPoint y: 508, endPoint x: 528, endPoint y: 497, distance: 12.2
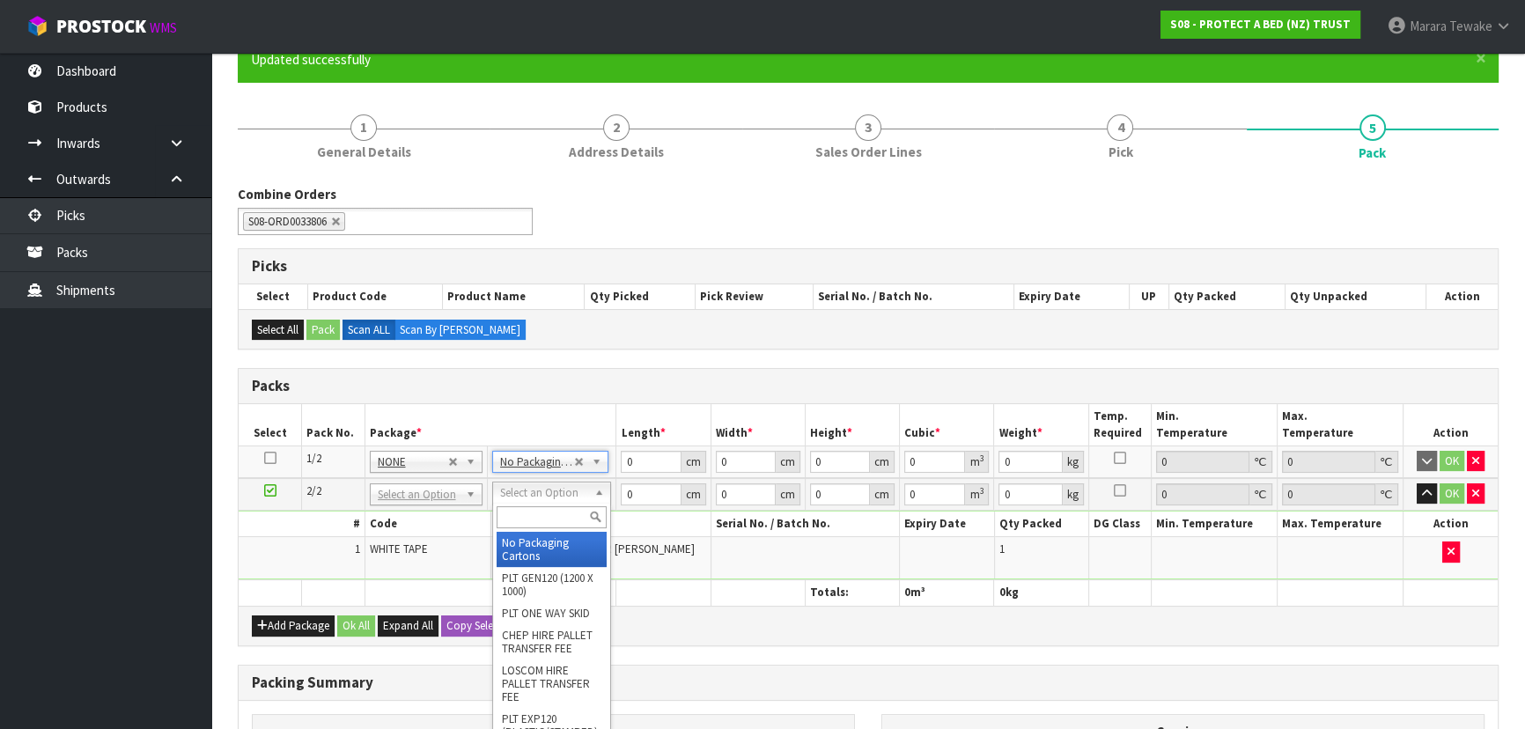
click at [529, 523] on input "text" at bounding box center [551, 517] width 110 height 22
type input "OC"
drag, startPoint x: 549, startPoint y: 529, endPoint x: 545, endPoint y: 542, distance: 13.9
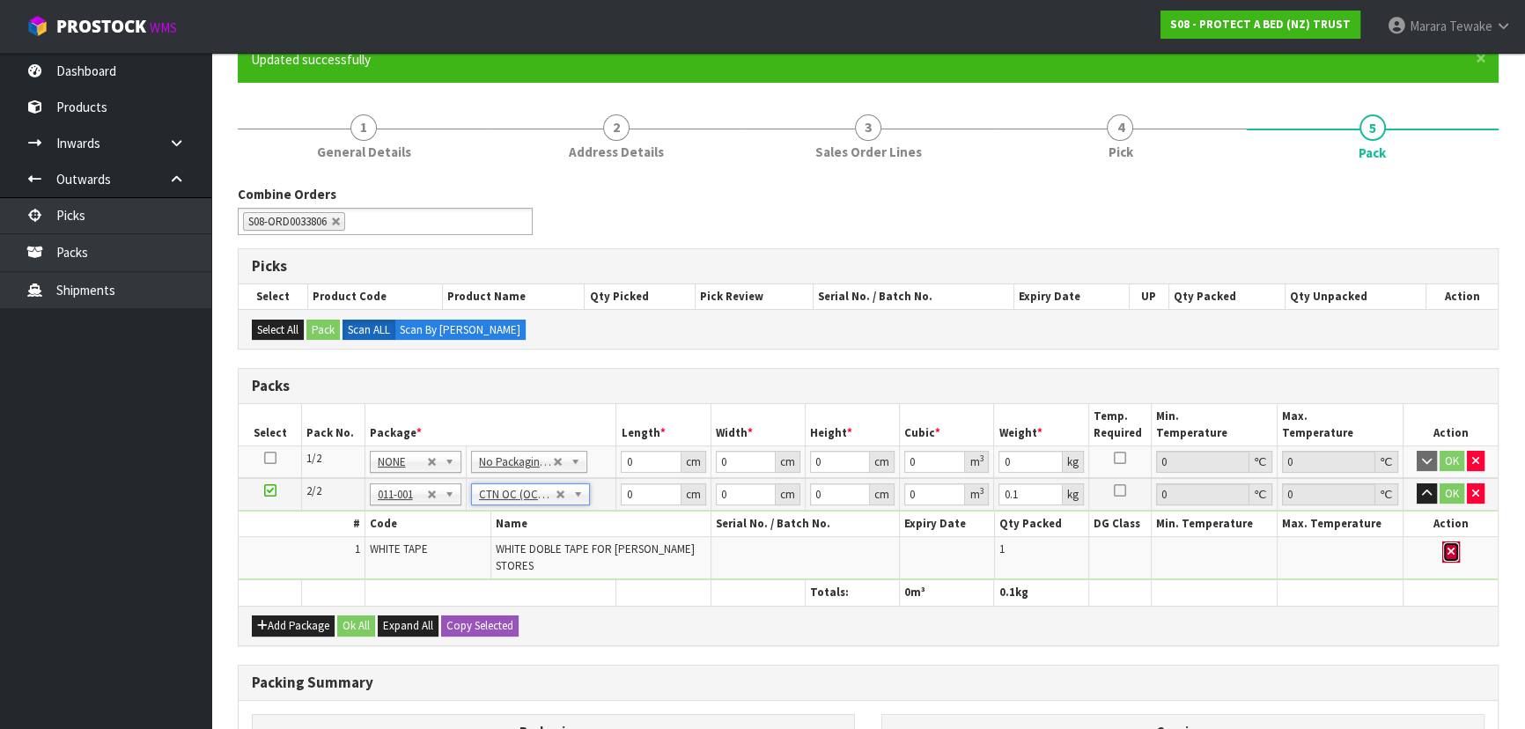
click at [1452, 551] on icon "button" at bounding box center [1450, 551] width 7 height 11
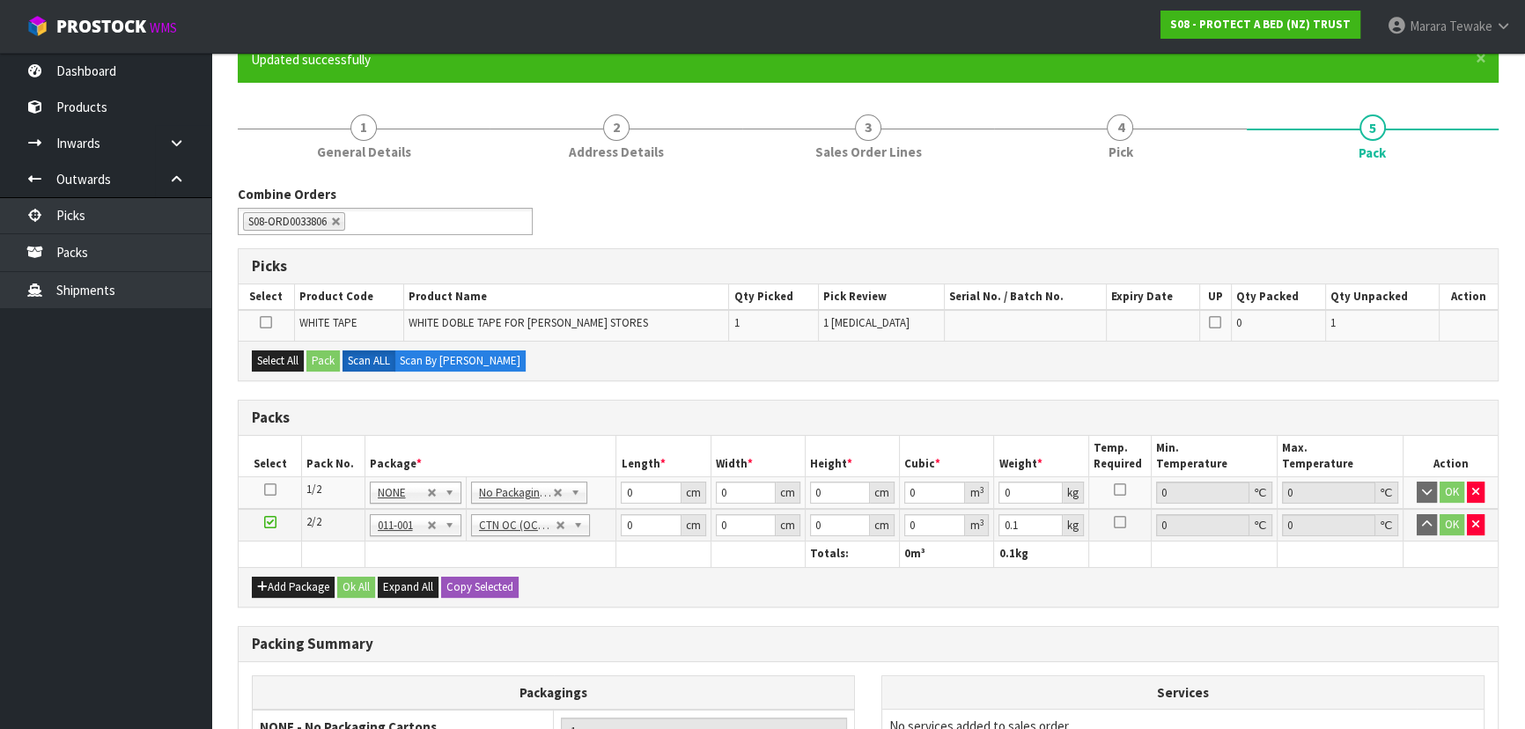
type input "0"
click at [283, 579] on button "Add Package" at bounding box center [293, 587] width 83 height 21
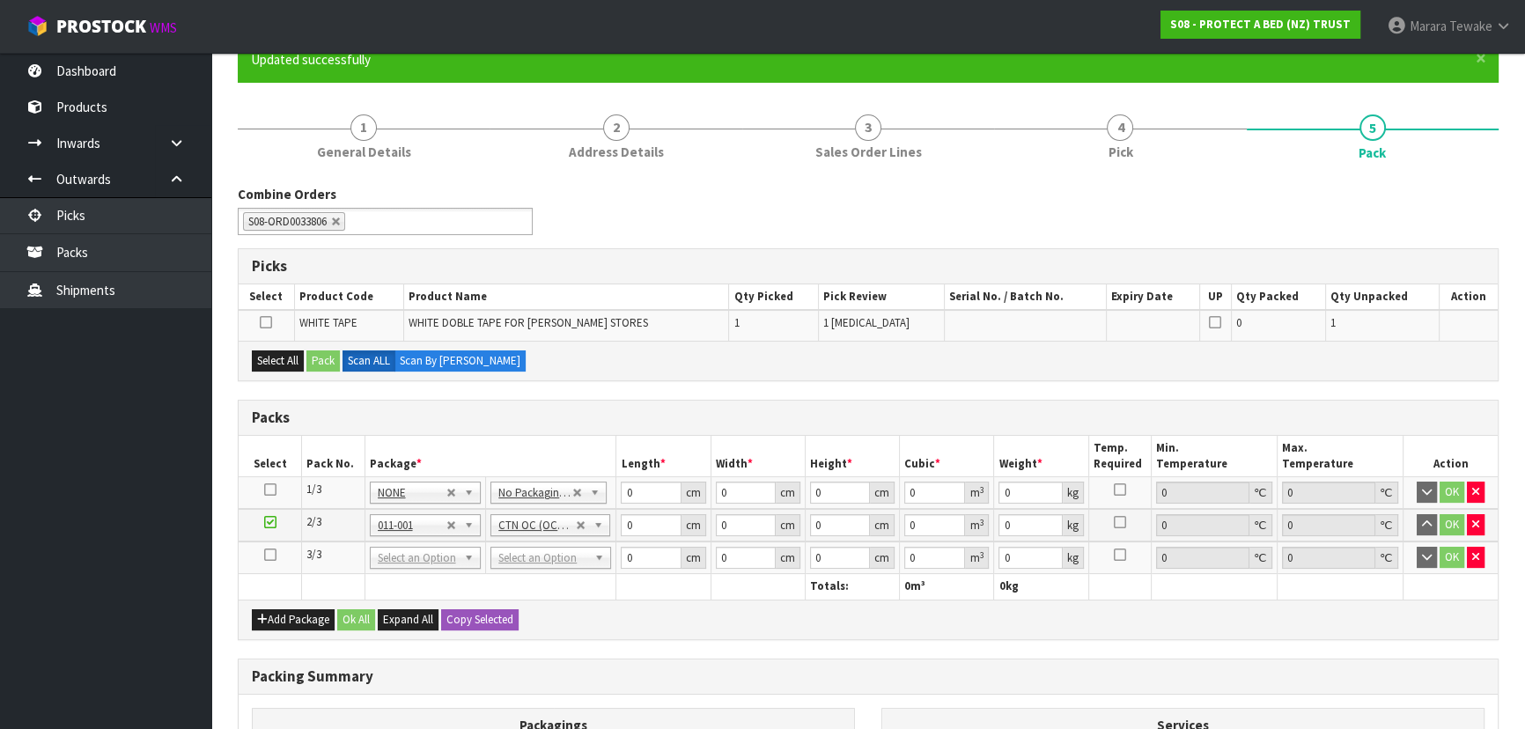
drag, startPoint x: 275, startPoint y: 549, endPoint x: 276, endPoint y: 527, distance: 22.1
click at [273, 555] on icon at bounding box center [270, 555] width 12 height 1
drag, startPoint x: 268, startPoint y: 358, endPoint x: 278, endPoint y: 364, distance: 11.8
click at [270, 360] on button "Select All" at bounding box center [278, 360] width 52 height 21
click at [326, 364] on button "Pack" at bounding box center [322, 360] width 33 height 21
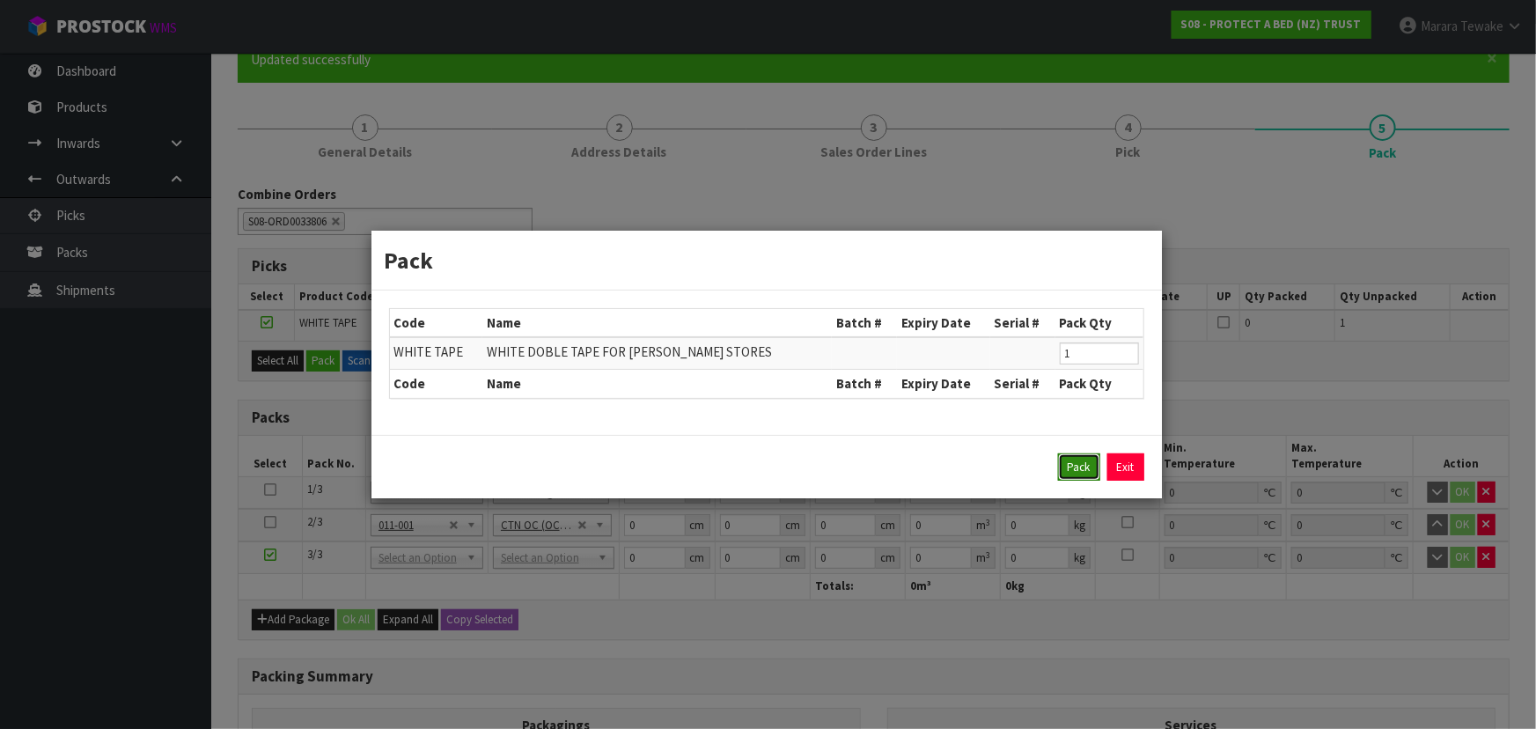
click at [1085, 462] on button "Pack" at bounding box center [1079, 467] width 42 height 28
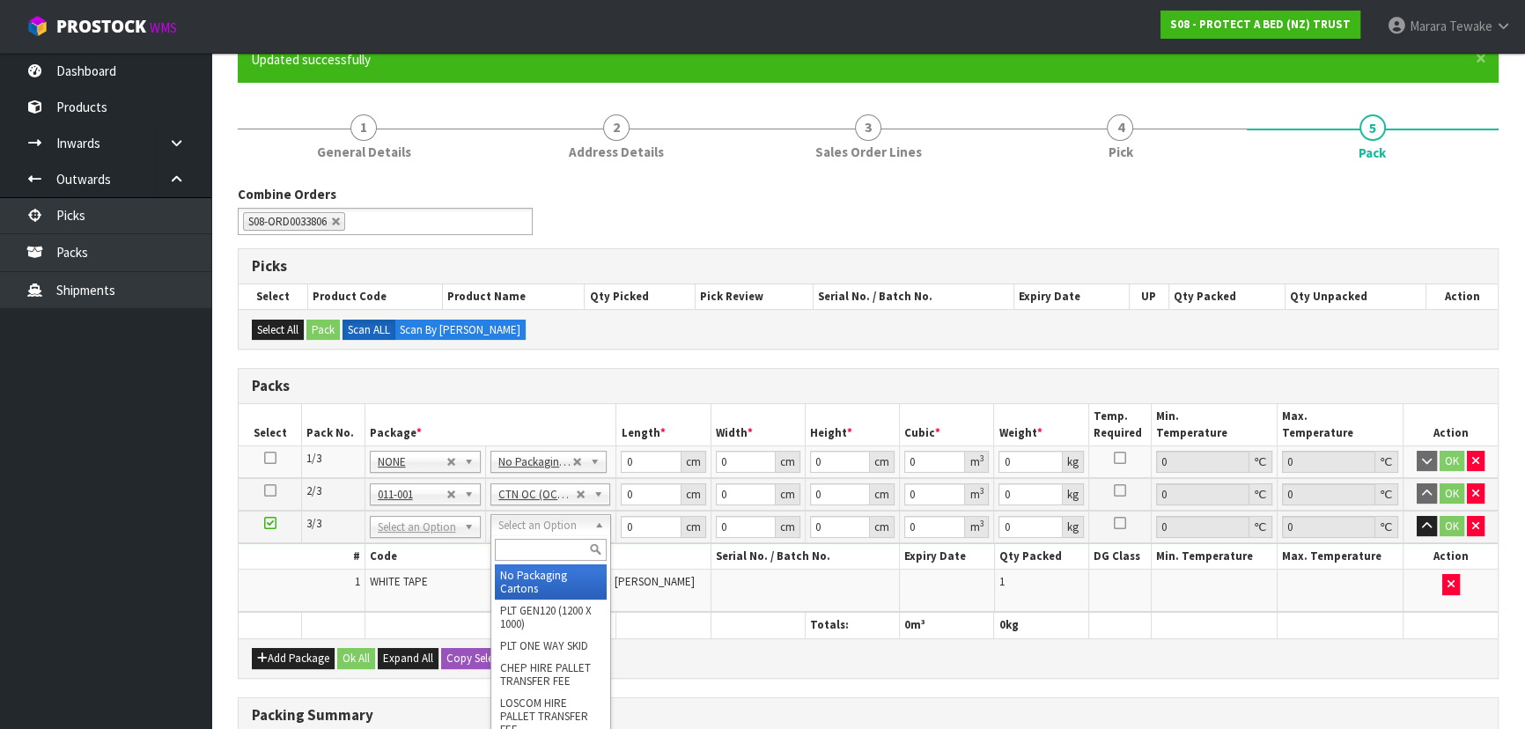
drag, startPoint x: 535, startPoint y: 524, endPoint x: 540, endPoint y: 544, distance: 20.9
click at [542, 546] on input "text" at bounding box center [551, 550] width 112 height 22
type input "OC"
type input "2"
type input "0.1"
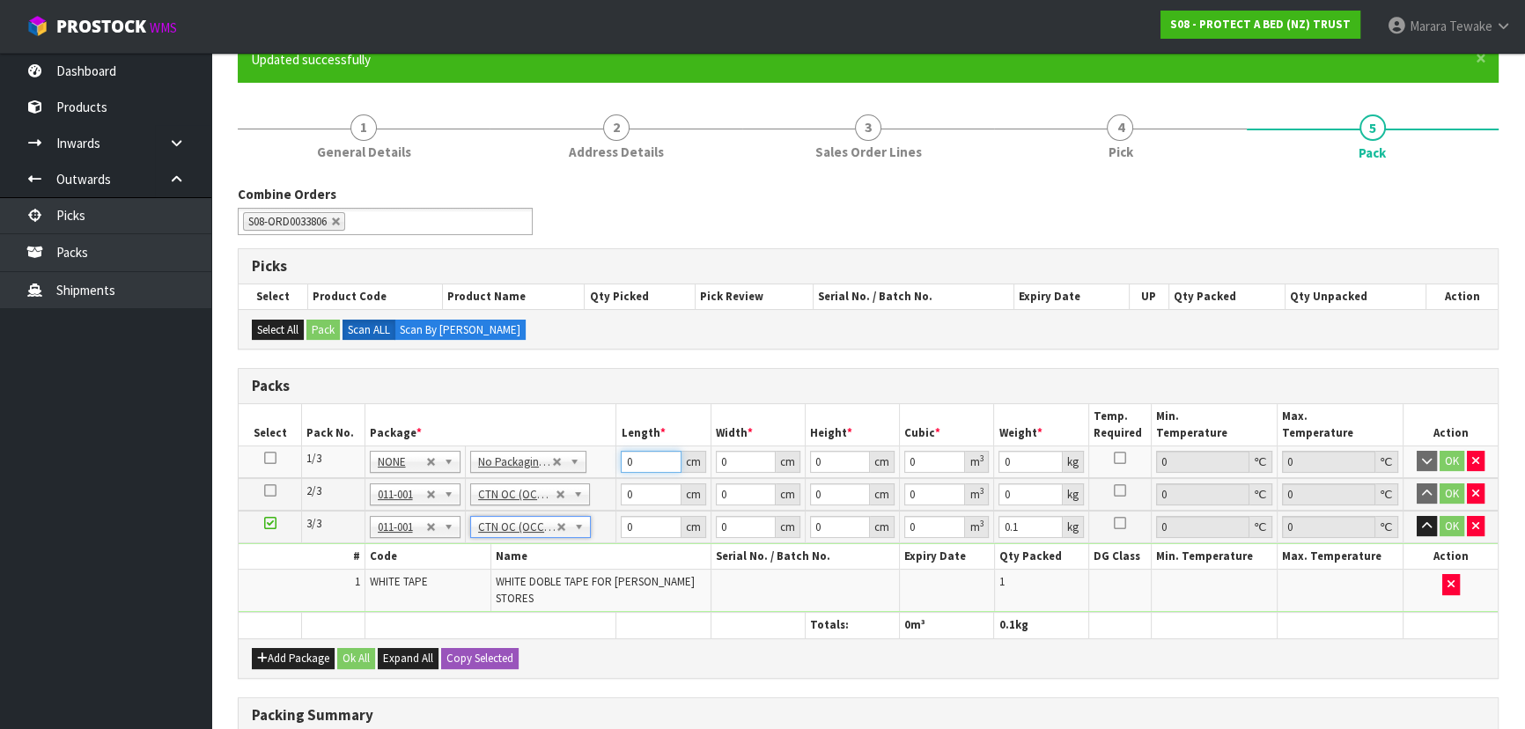
drag, startPoint x: 637, startPoint y: 448, endPoint x: 557, endPoint y: 399, distance: 94.1
click at [578, 412] on table "Select Pack No. Package * Length * Width * Height * Cubic * Weight * Temp. Requ…" at bounding box center [868, 521] width 1259 height 234
type input "59"
type input "41"
type input "3"
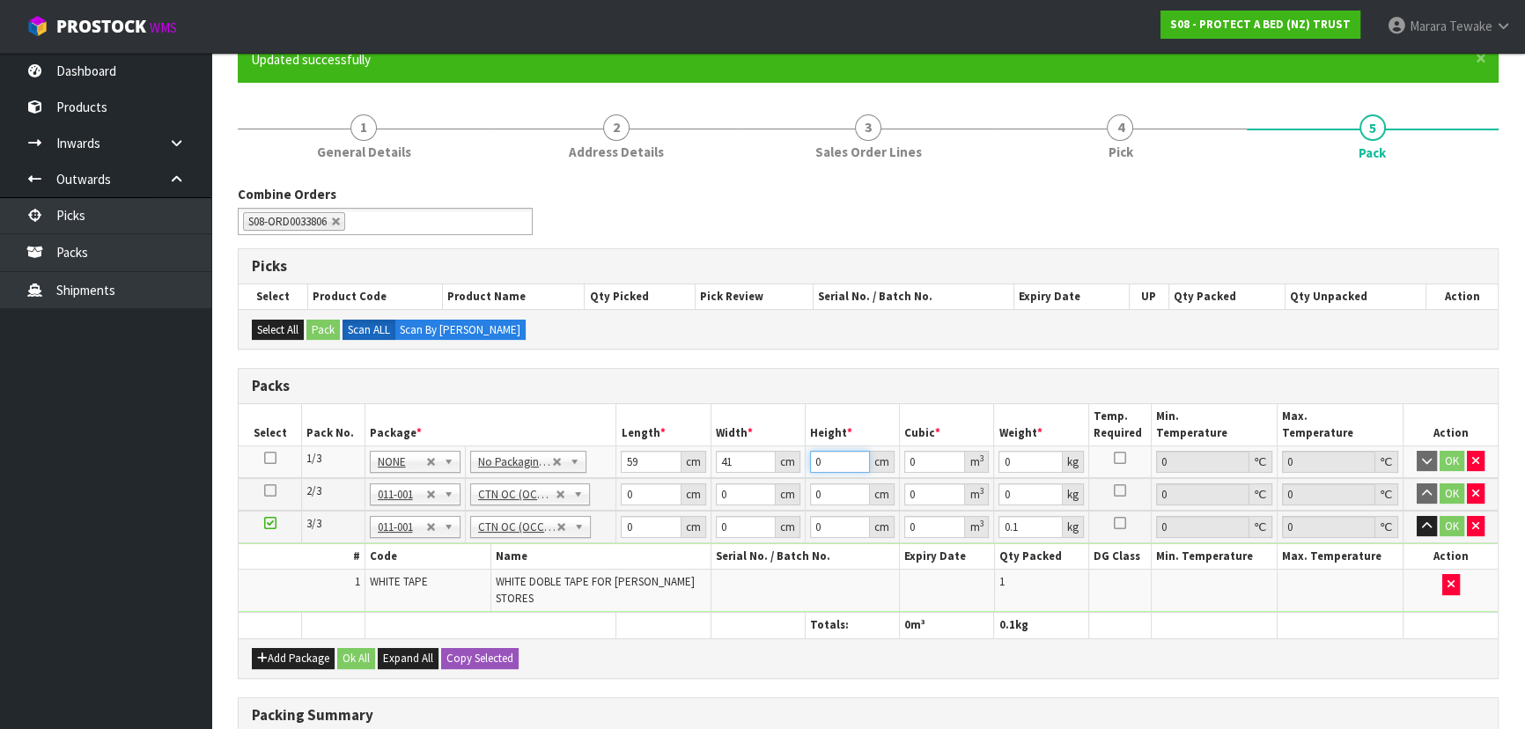
type input "0.007257"
type input "32"
type input "0.077408"
type input "32"
type input "7"
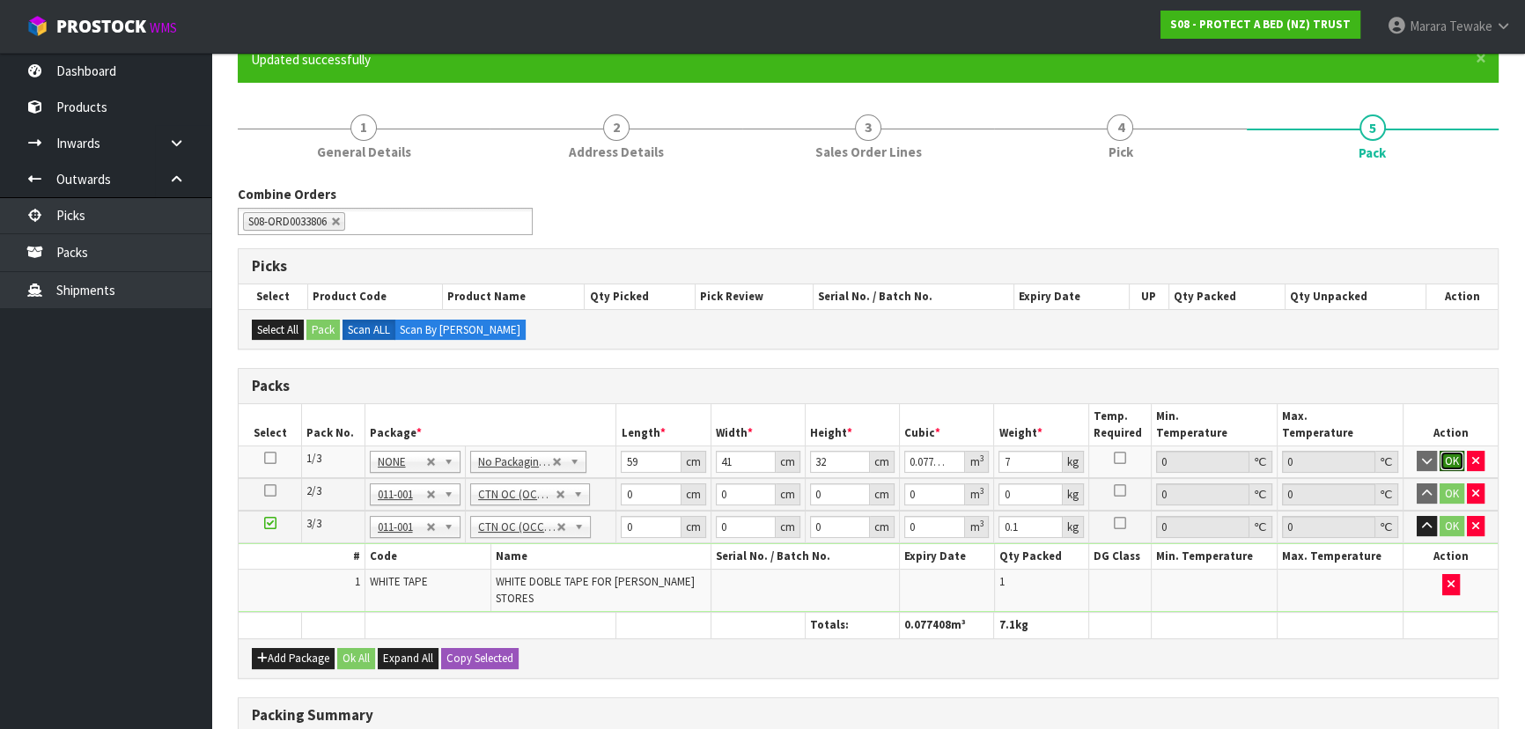
click button "OK" at bounding box center [1451, 461] width 25 height 21
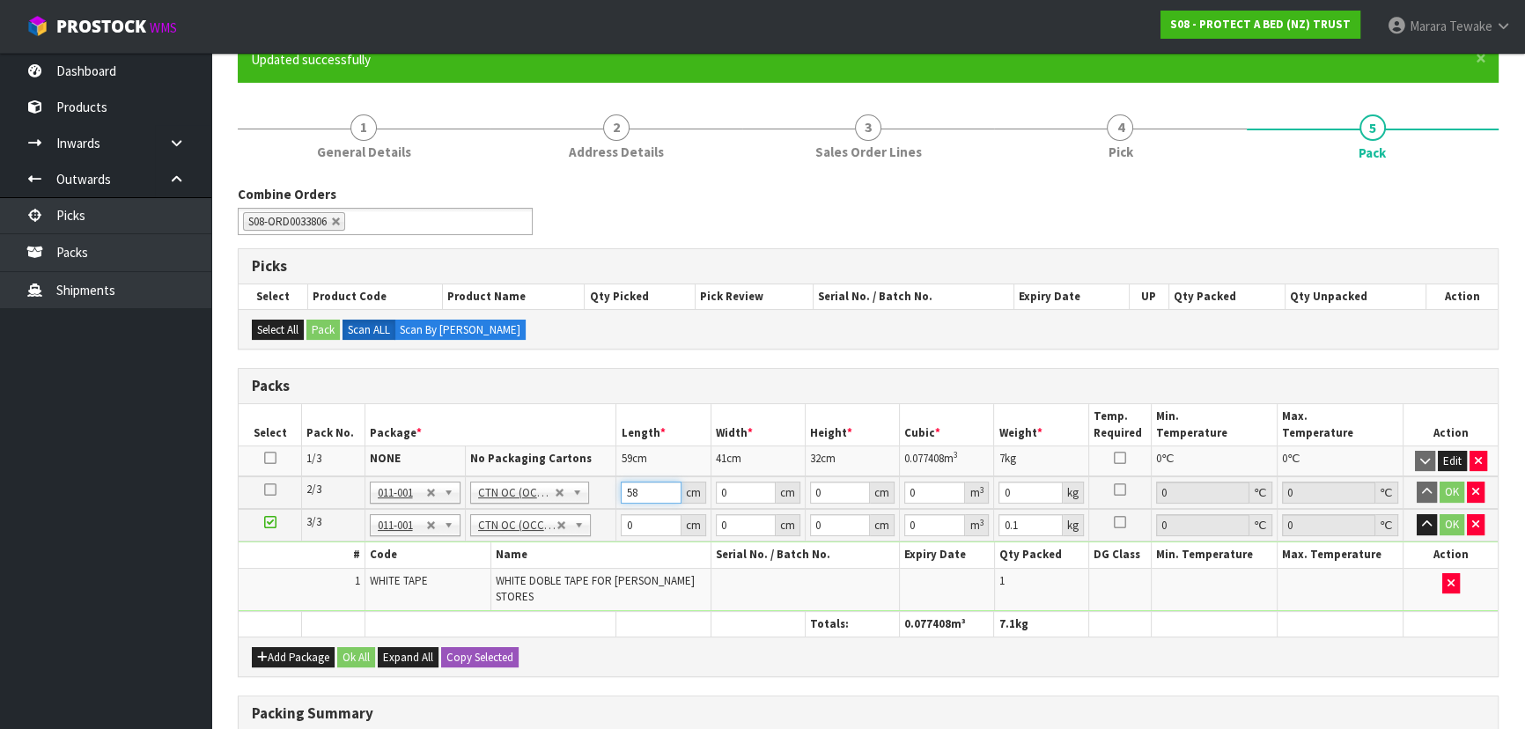
type input "58"
type input "40"
type input "3"
type input "0.00696"
type input "32"
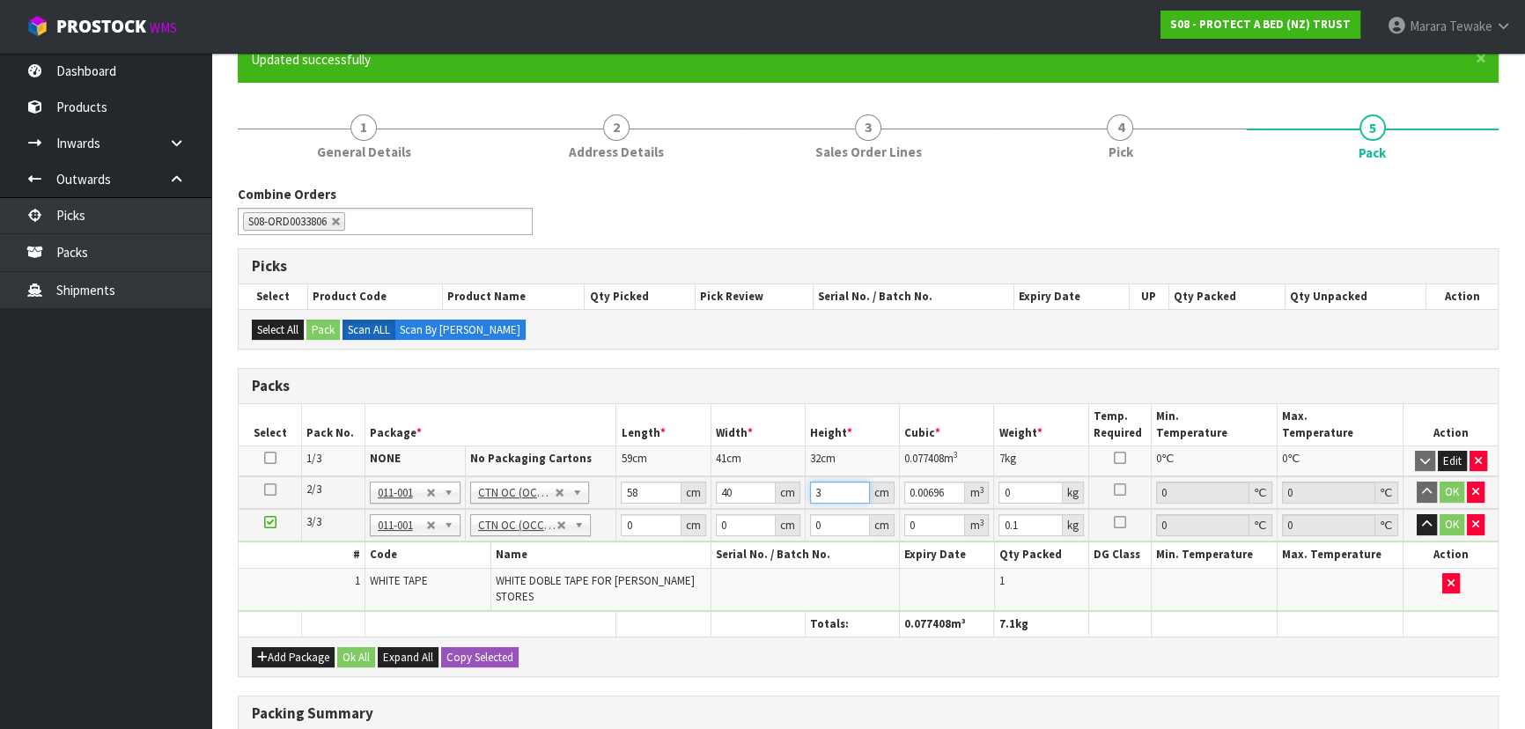
type input "0.07424"
type input "32"
type input "8"
click button "OK" at bounding box center [1451, 491] width 25 height 21
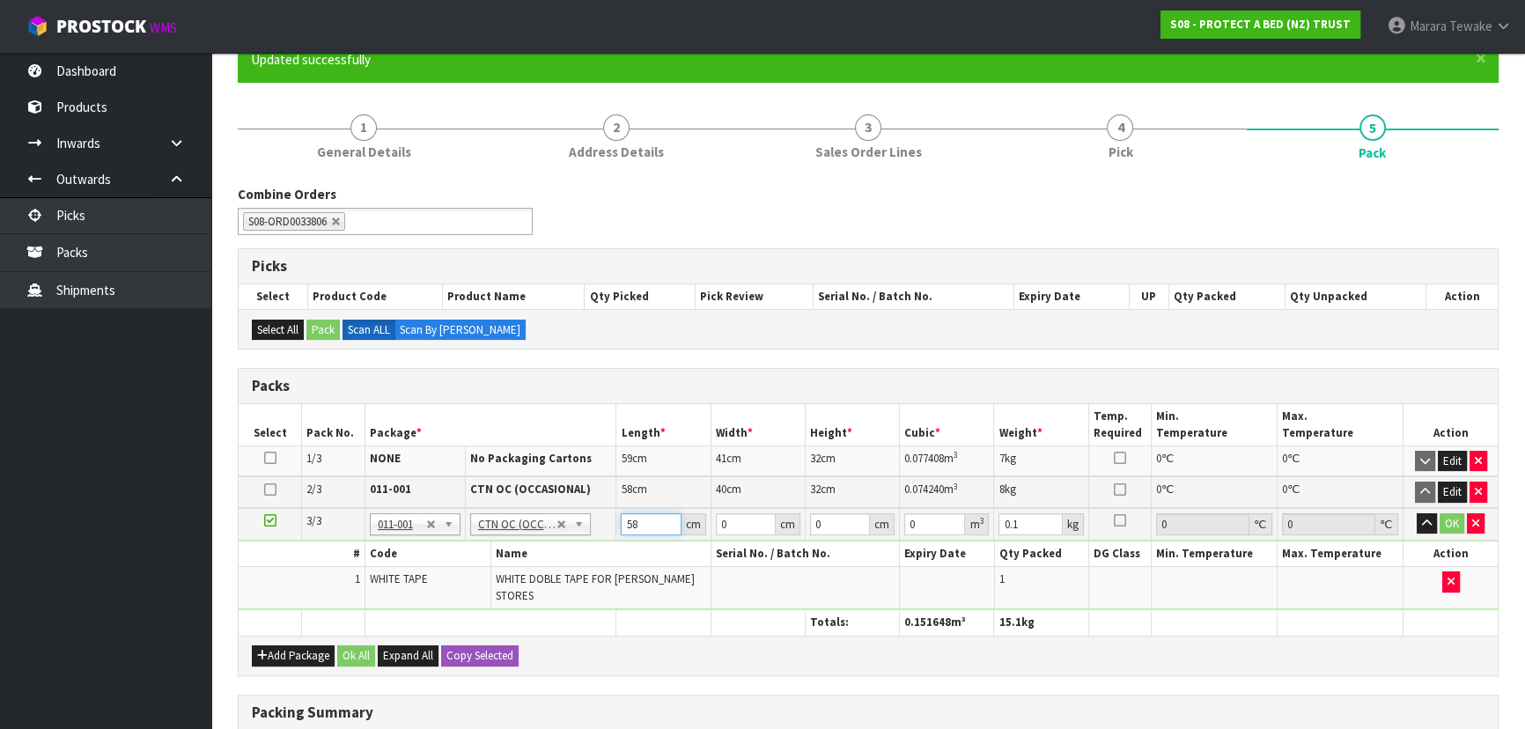
type input "58"
type input "40"
type input "3"
type input "0.00696"
type input "32"
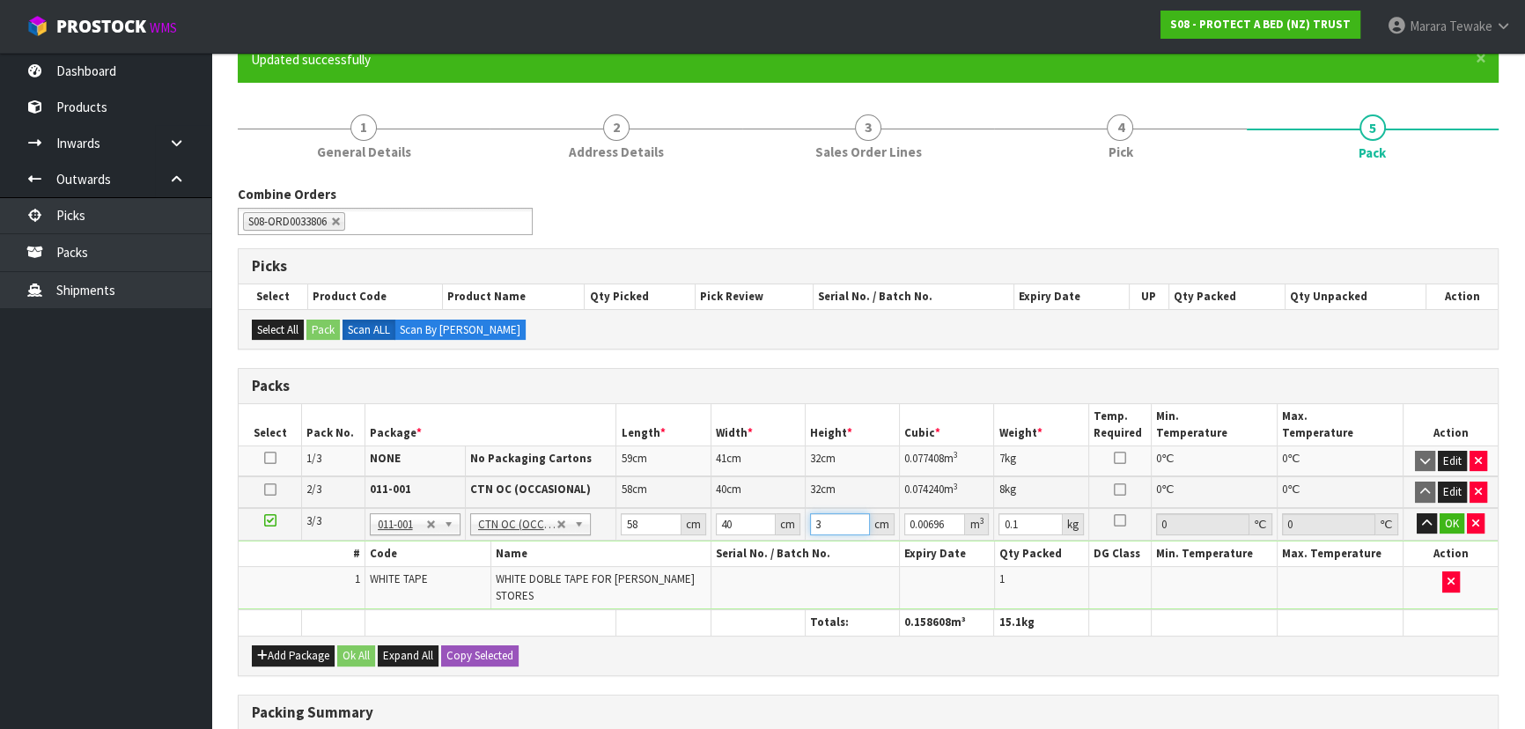
type input "0.07424"
type input "32"
type input "5"
click at [1416, 513] on button "button" at bounding box center [1426, 523] width 20 height 21
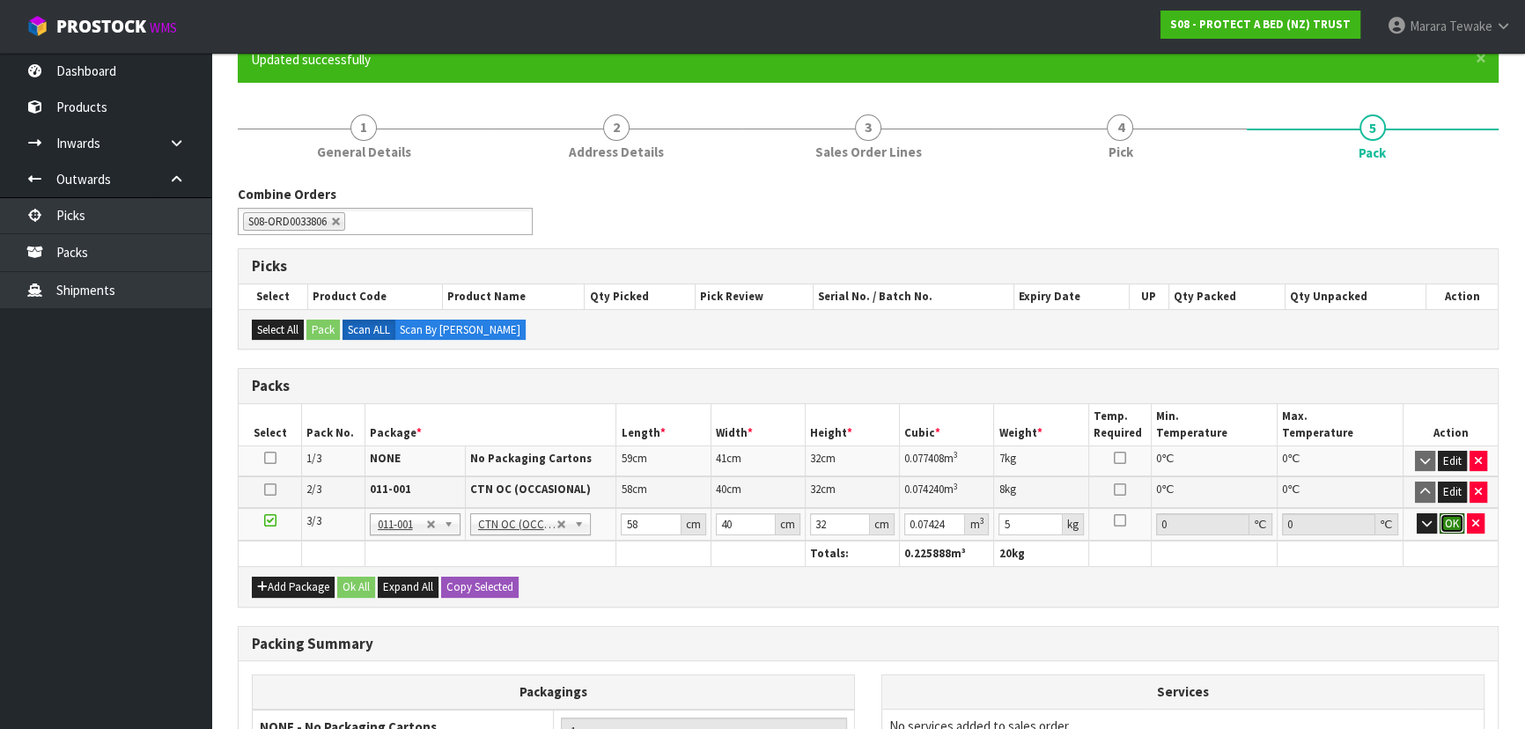
click button "OK" at bounding box center [1451, 523] width 25 height 21
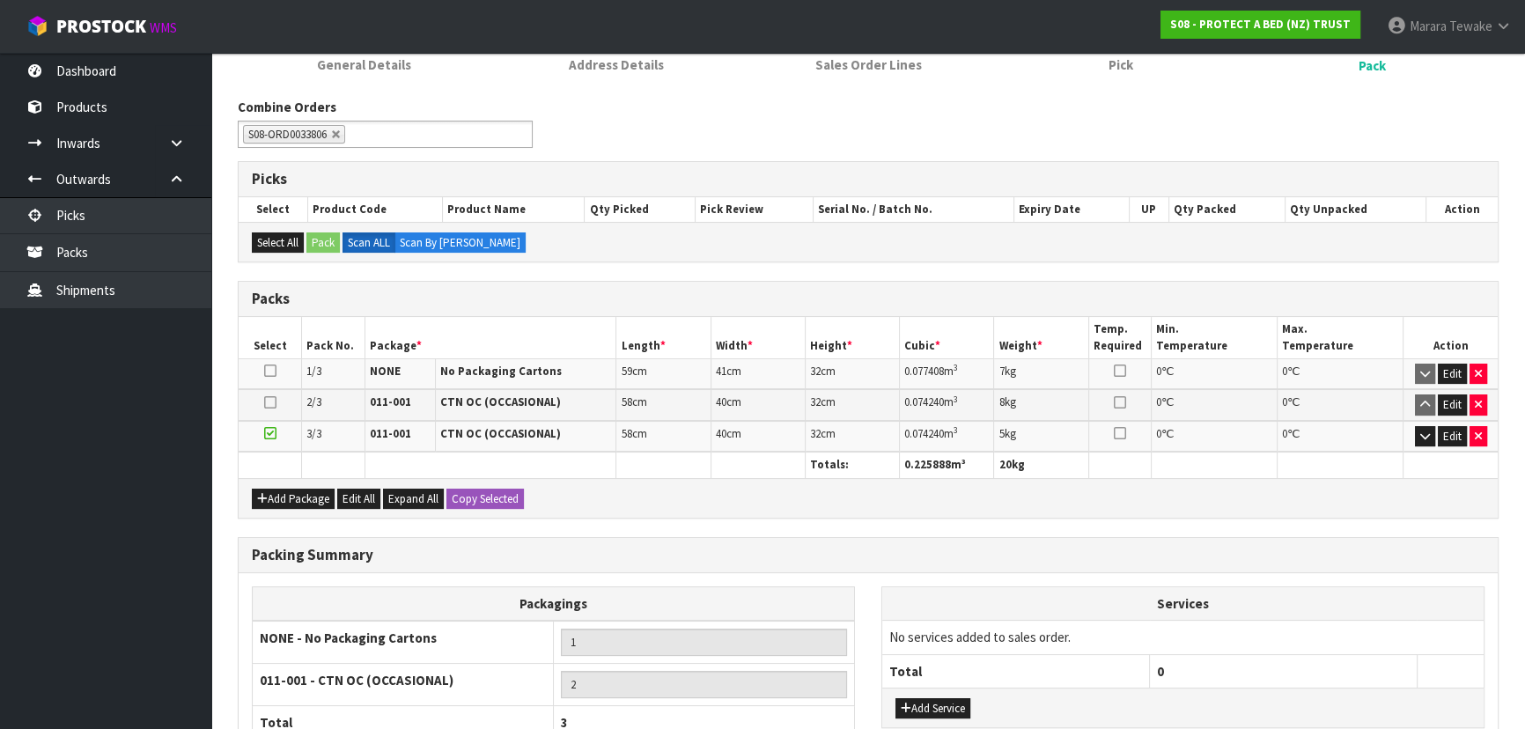
scroll to position [408, 0]
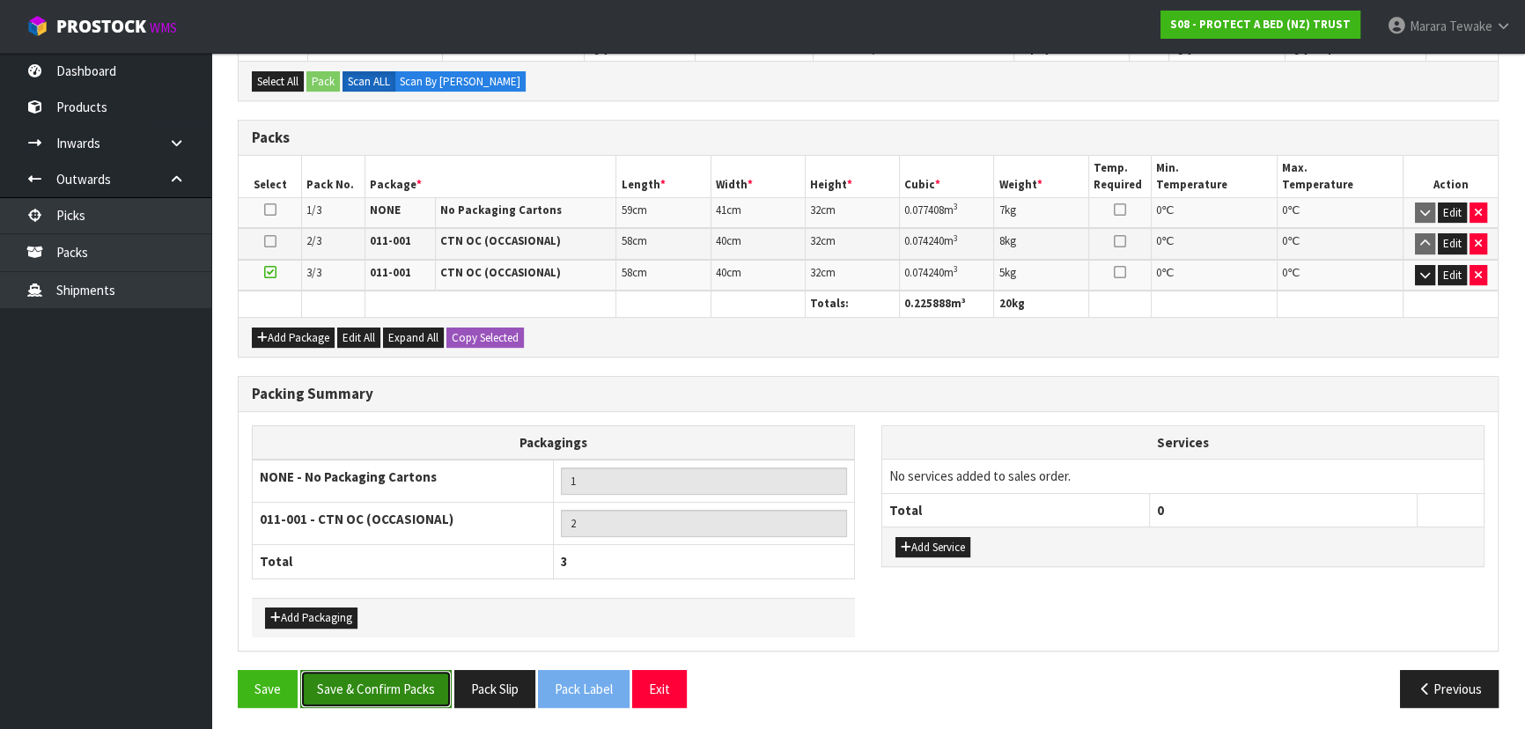
click at [392, 670] on button "Save & Confirm Packs" at bounding box center [375, 689] width 151 height 38
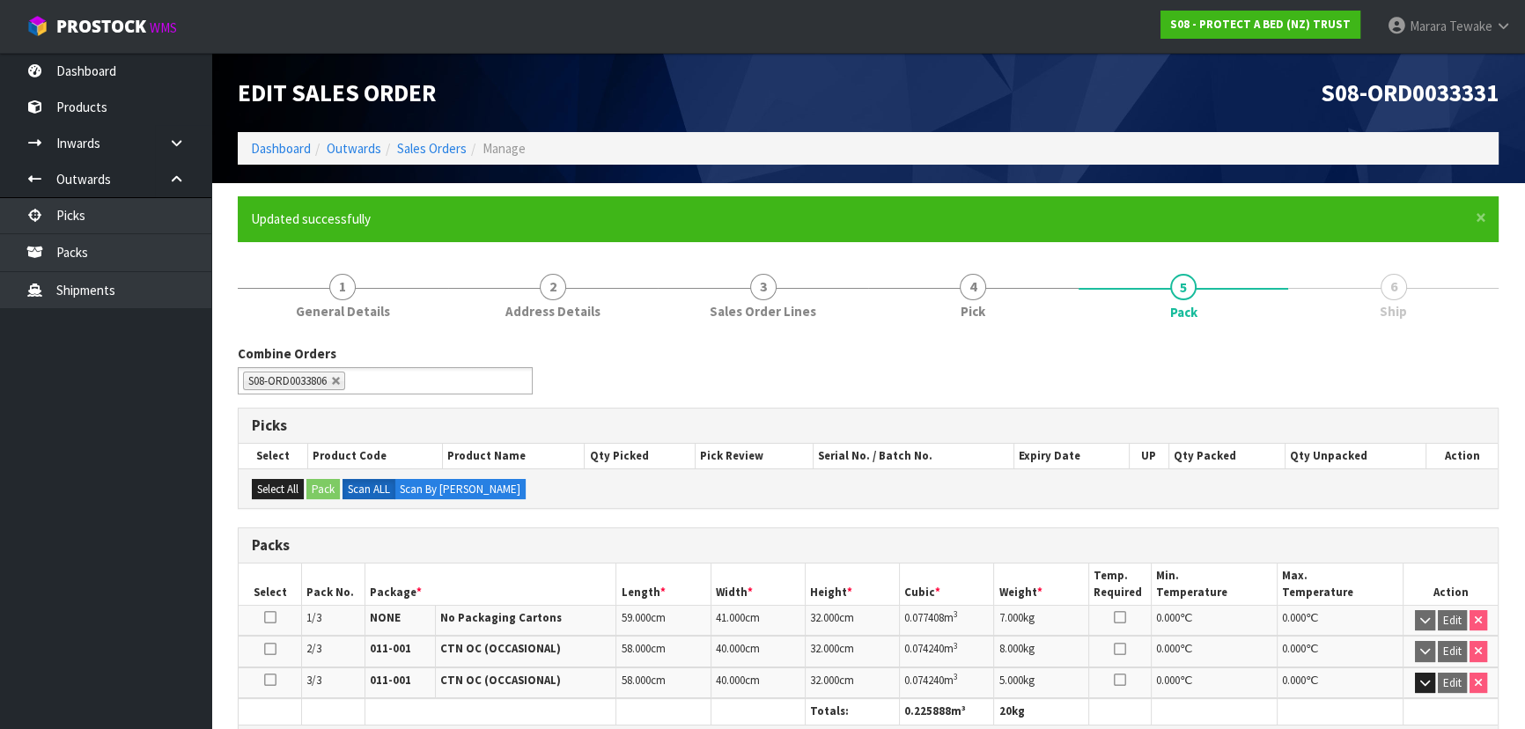
scroll to position [369, 0]
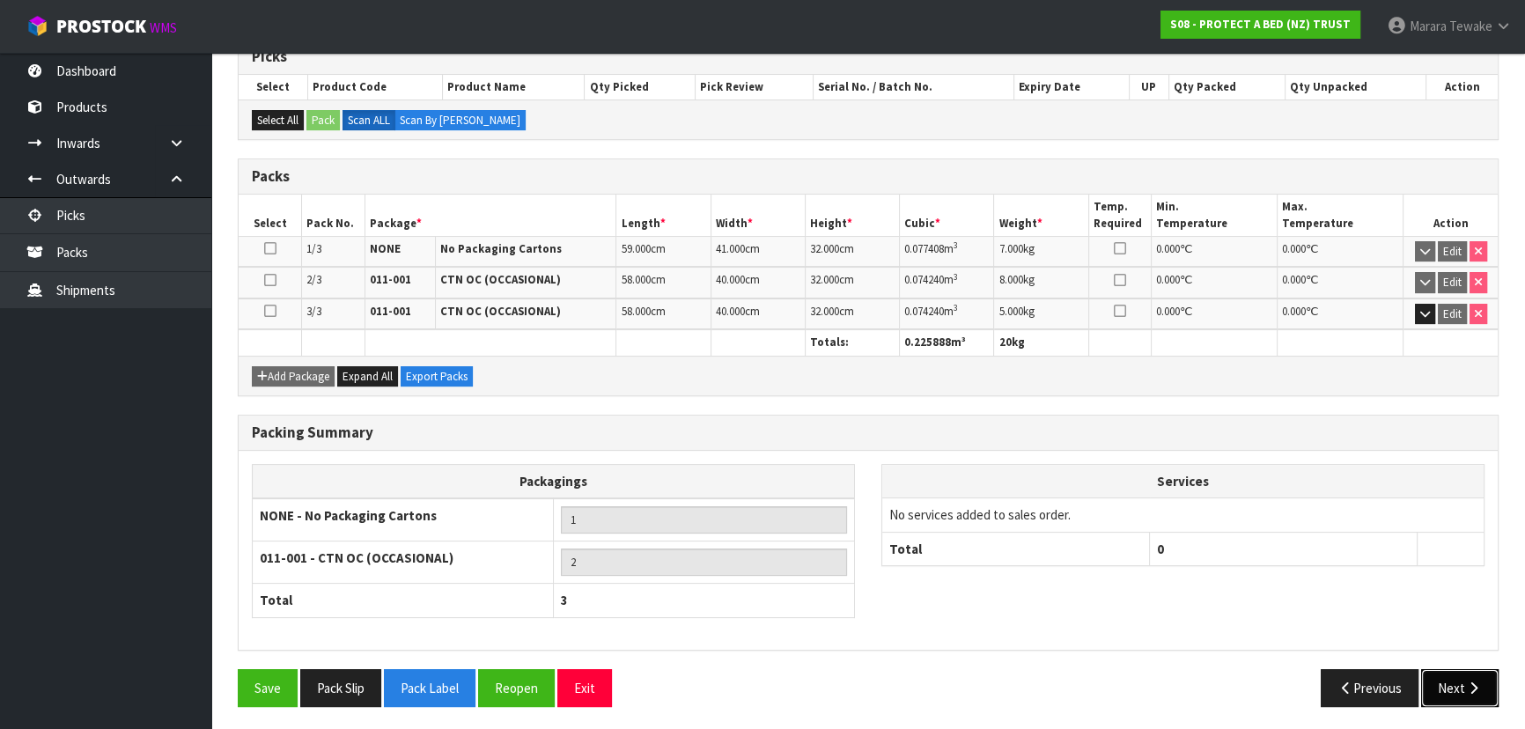
click at [1453, 678] on button "Next" at bounding box center [1459, 688] width 77 height 38
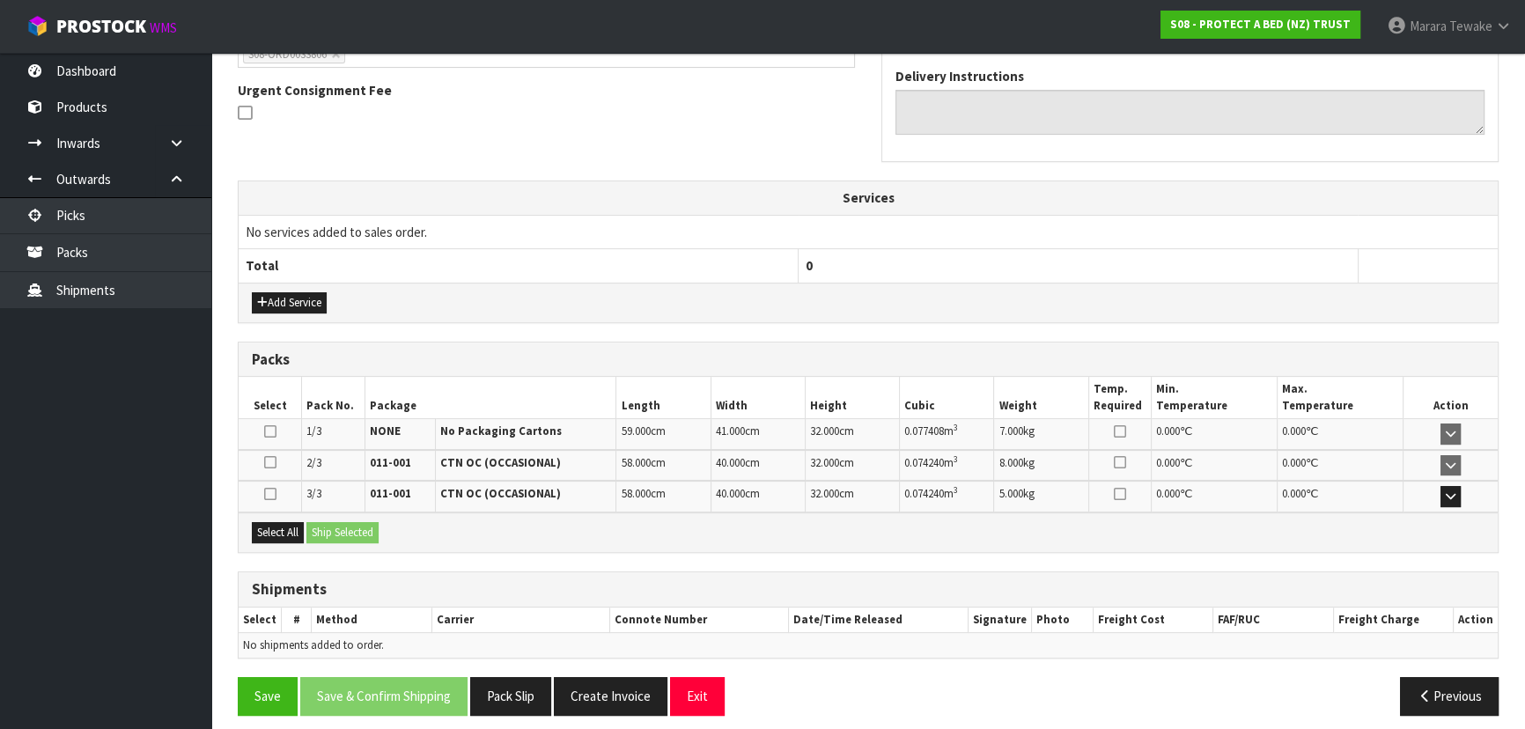
scroll to position [511, 0]
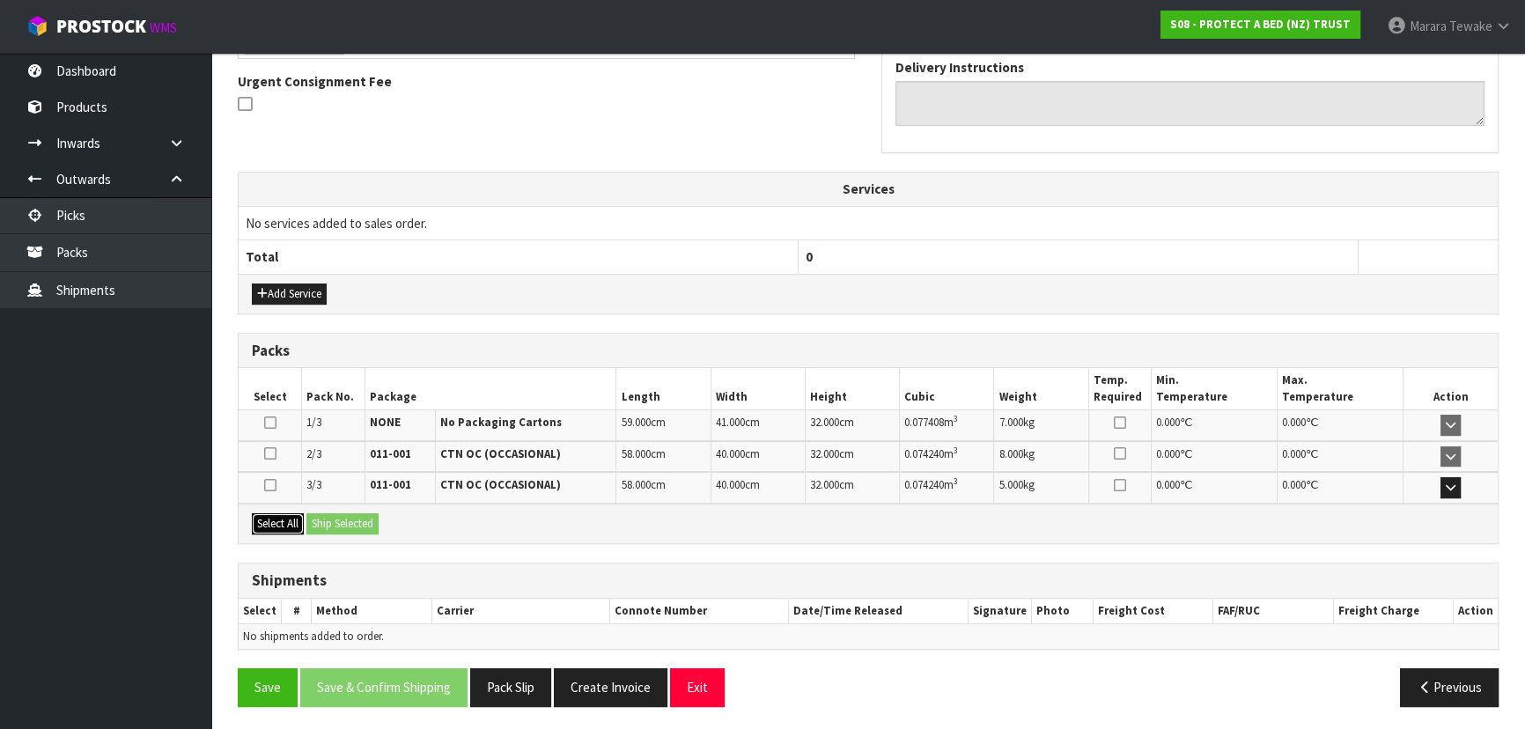
click at [290, 519] on button "Select All" at bounding box center [278, 523] width 52 height 21
click at [320, 513] on button "Ship Selected" at bounding box center [342, 523] width 72 height 21
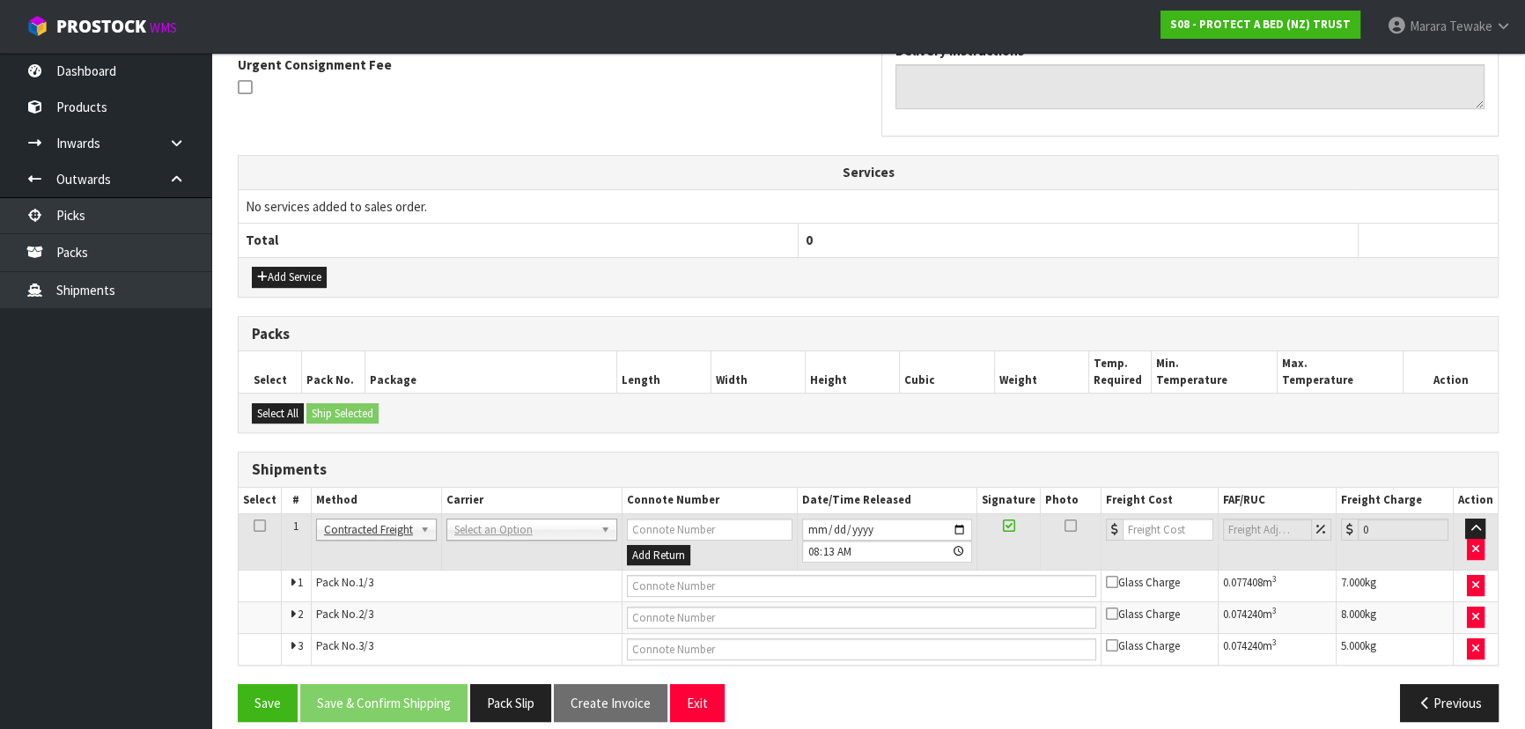
scroll to position [544, 0]
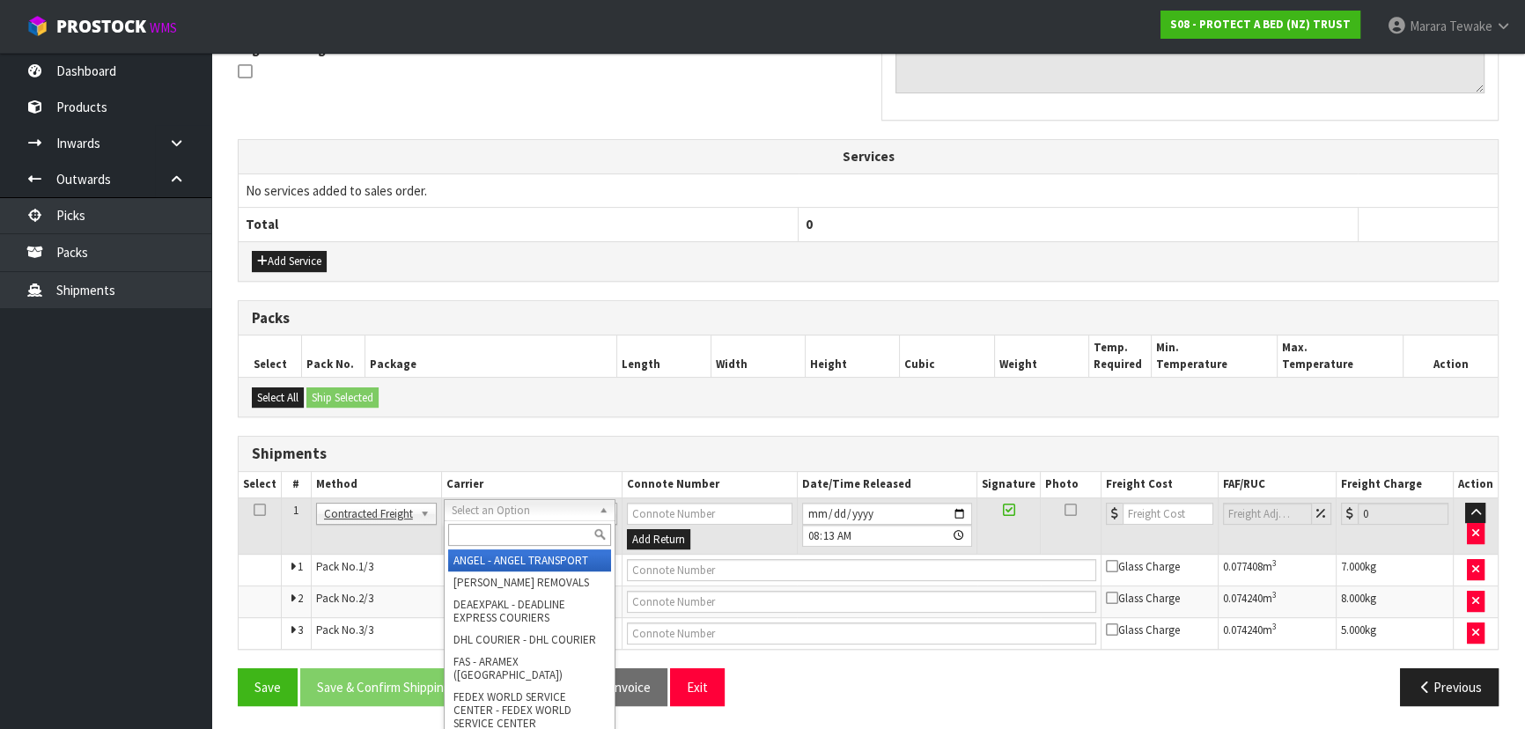
click at [474, 528] on input "text" at bounding box center [529, 535] width 163 height 22
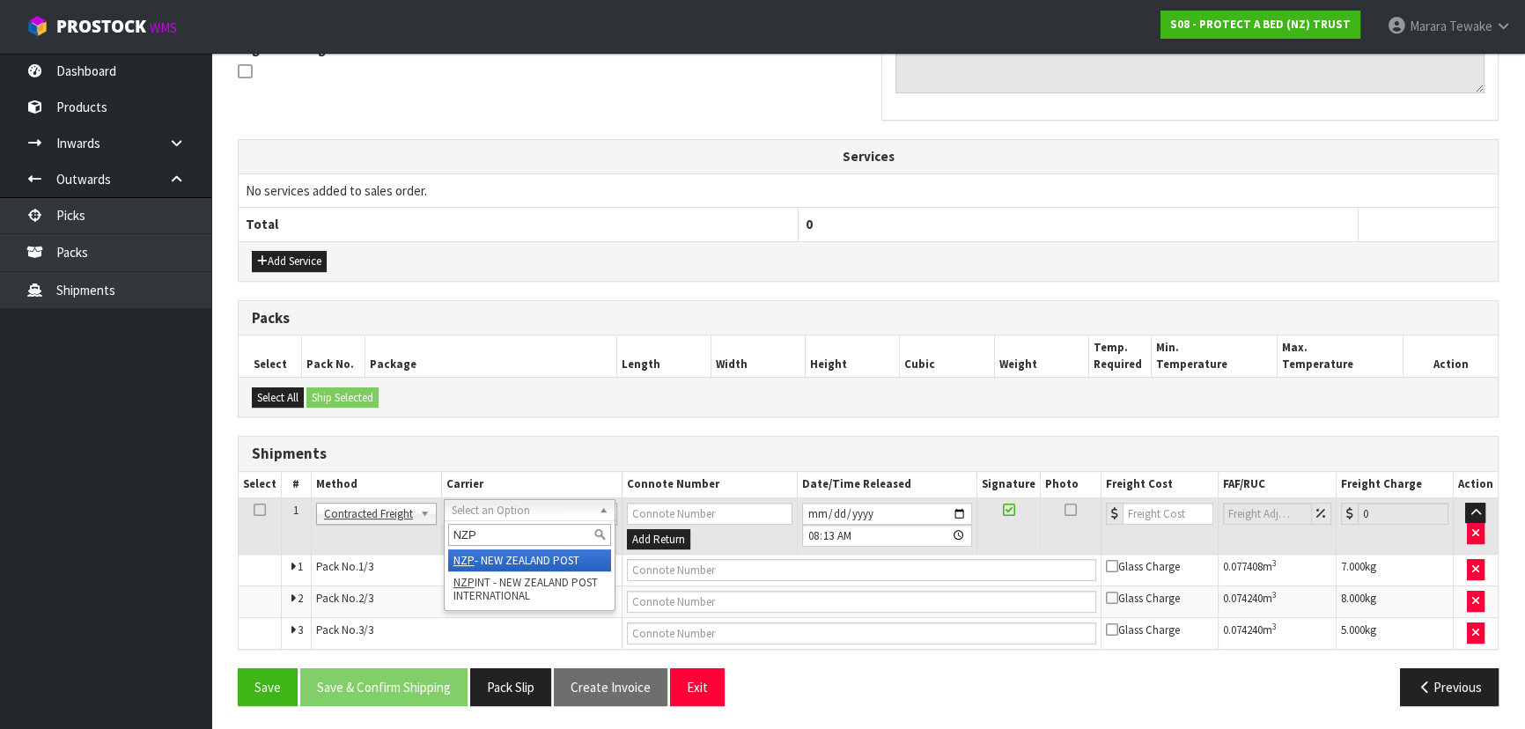
type input "NZP"
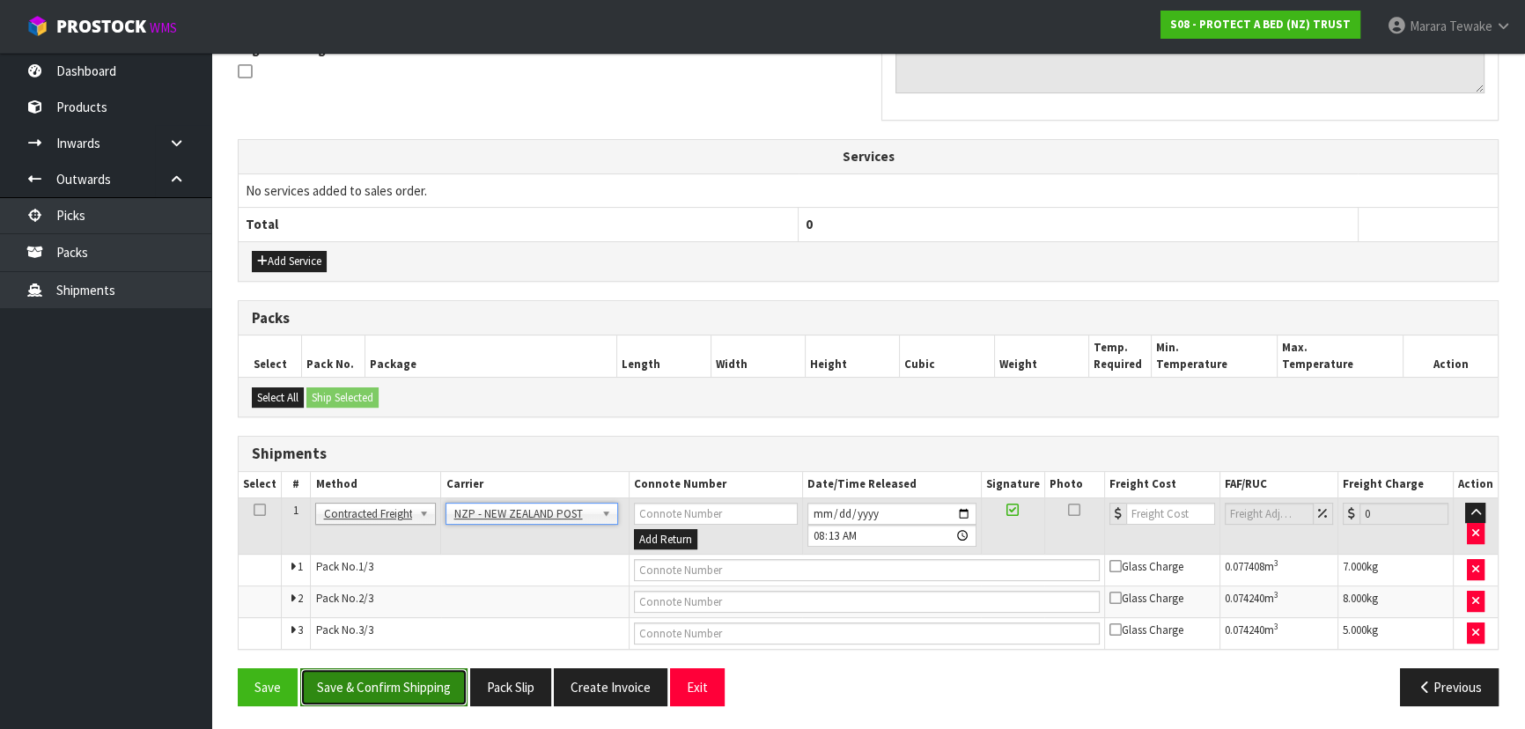
click at [415, 668] on button "Save & Confirm Shipping" at bounding box center [383, 687] width 167 height 38
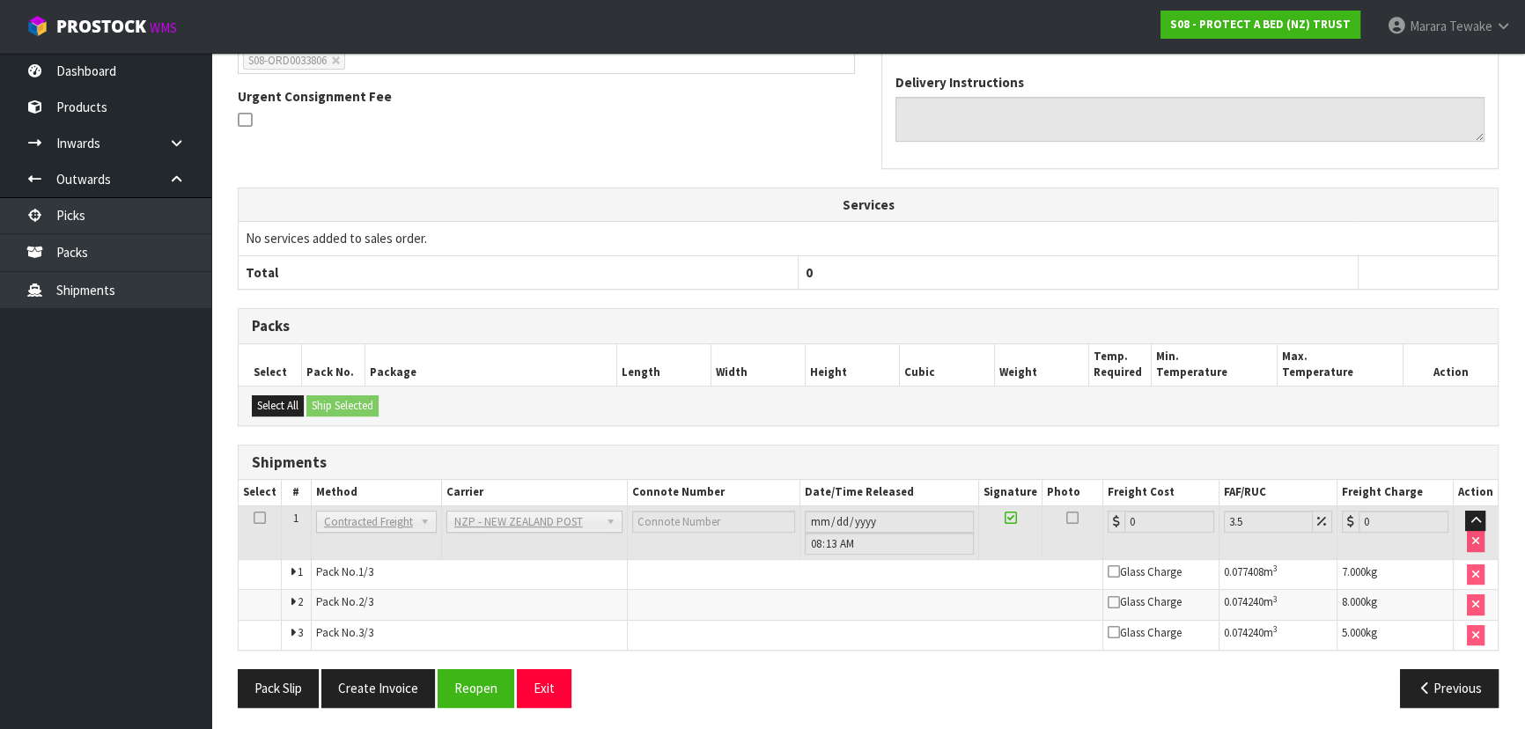
scroll to position [517, 0]
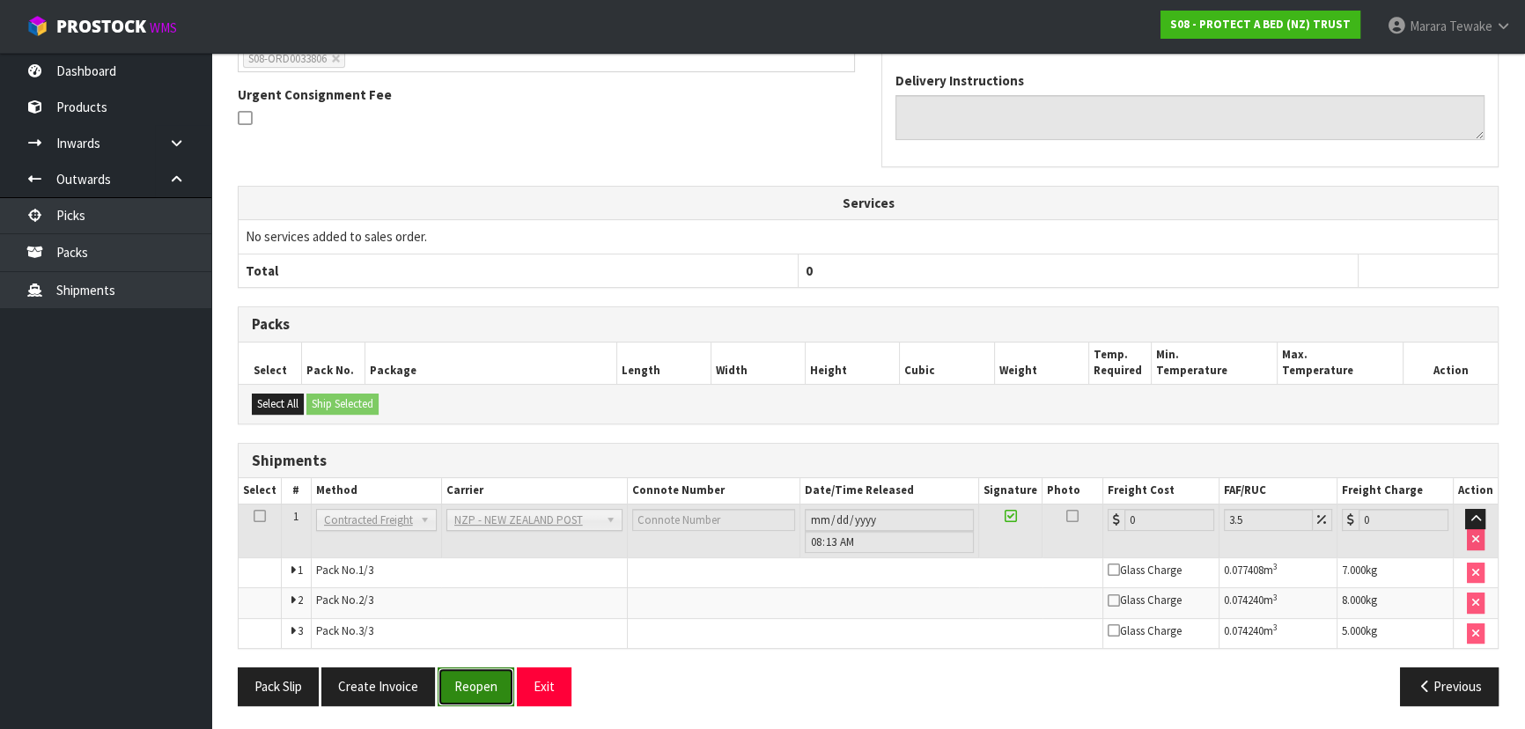
click at [475, 687] on button "Reopen" at bounding box center [475, 686] width 77 height 38
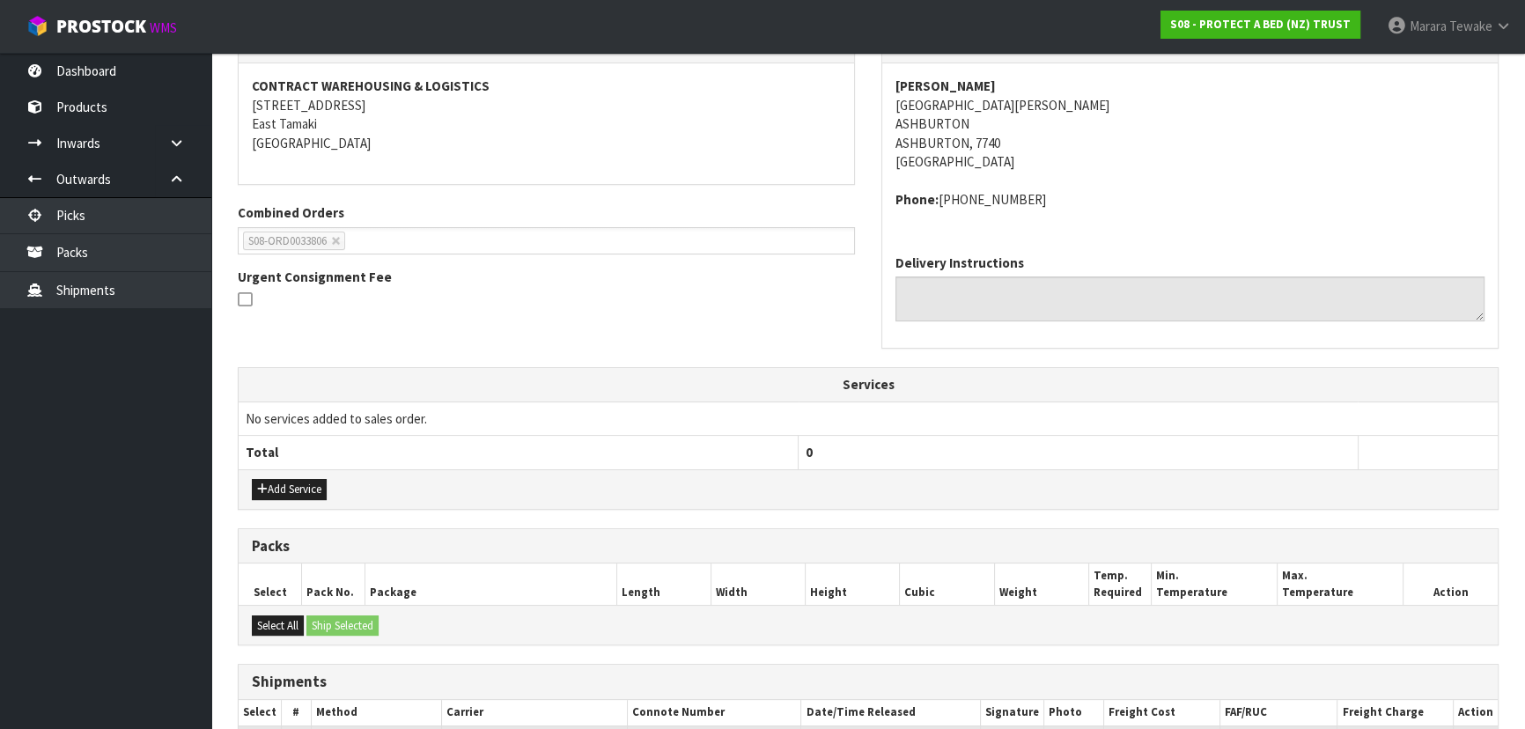
scroll to position [544, 0]
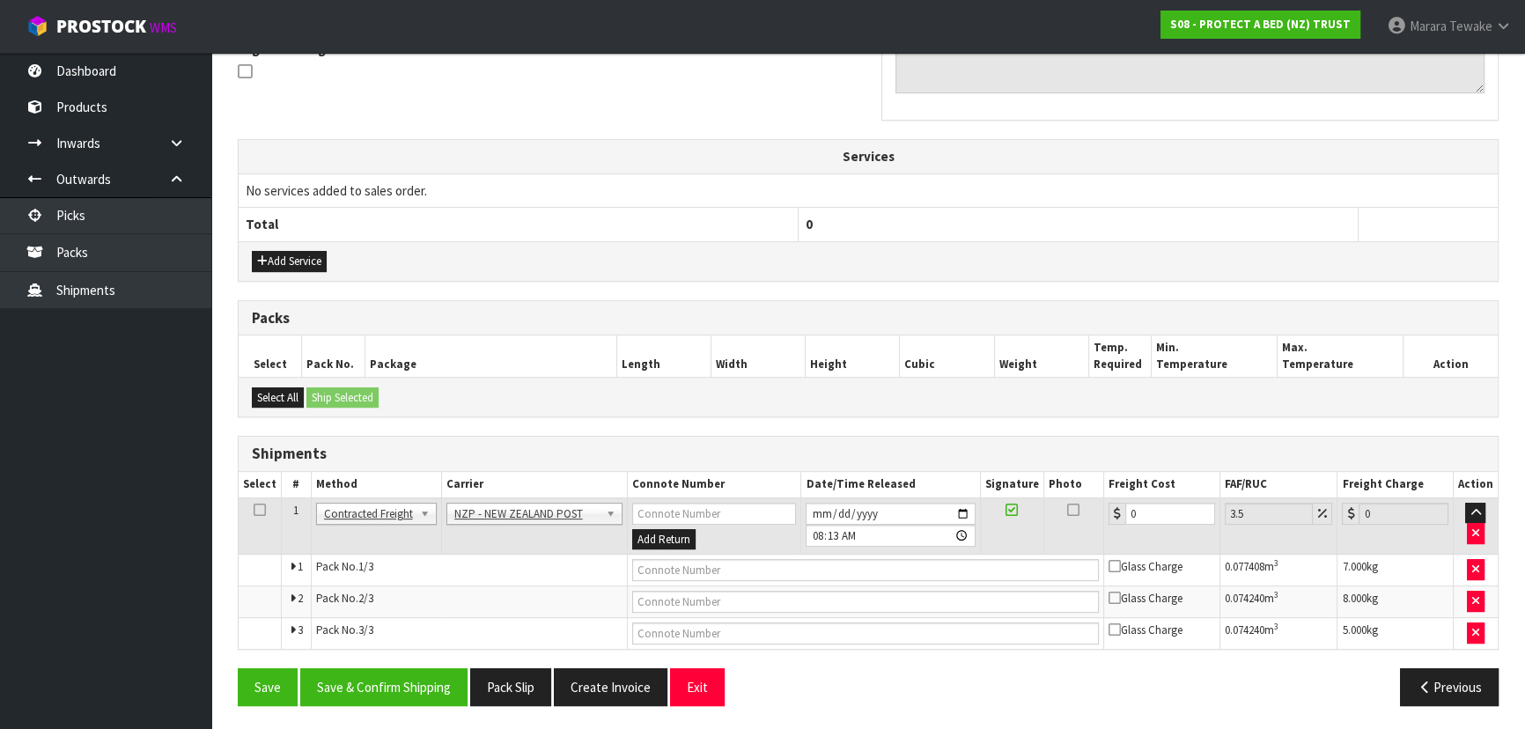
click at [799, 555] on td at bounding box center [866, 571] width 476 height 32
click at [798, 559] on input "text" at bounding box center [865, 570] width 467 height 22
type input "00894210392610687086"
click at [238, 668] on button "Save" at bounding box center [268, 687] width 60 height 38
click at [797, 597] on input "text" at bounding box center [865, 602] width 467 height 22
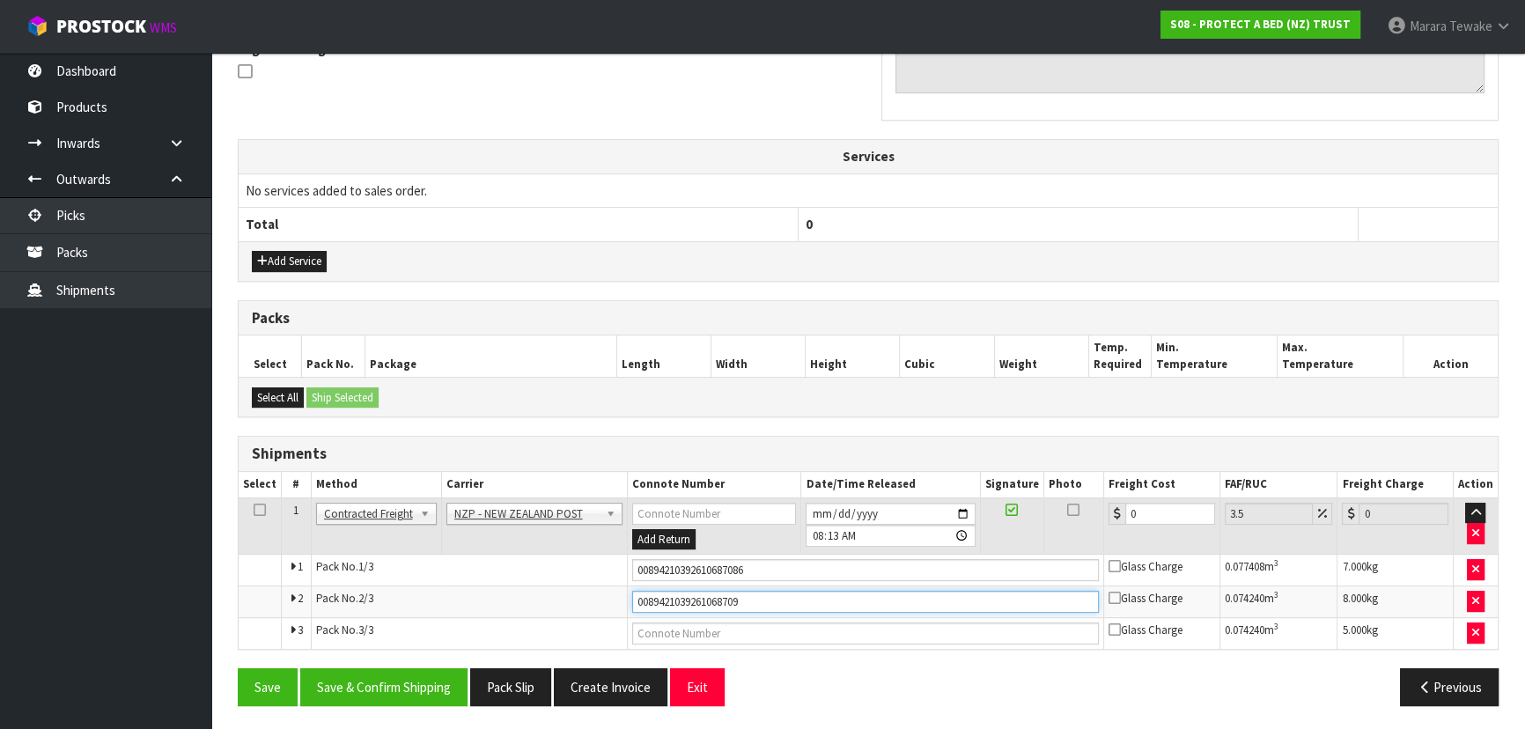
type input "00894210392610687093"
click at [238, 668] on button "Save" at bounding box center [268, 687] width 60 height 38
click at [859, 628] on input "text" at bounding box center [865, 633] width 467 height 22
type input "00894210392610687079"
click at [238, 668] on button "Save" at bounding box center [268, 687] width 60 height 38
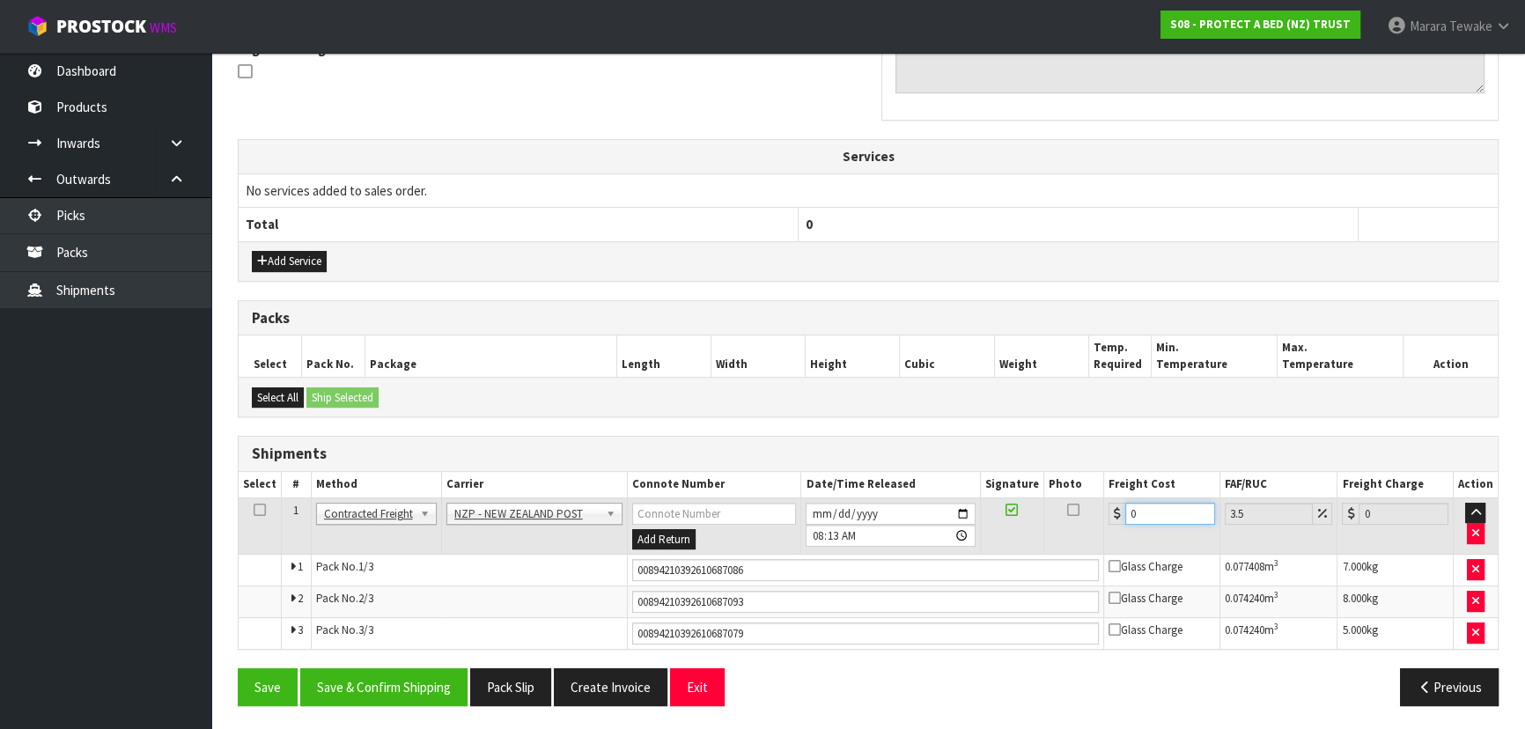
drag, startPoint x: 1136, startPoint y: 506, endPoint x: 1105, endPoint y: 489, distance: 36.3
click at [1105, 489] on table "Select # Method Carrier Connote Number Date/Time Released Signature Photo Freig…" at bounding box center [868, 560] width 1259 height 177
type input "6"
type input "6.21"
type input "61"
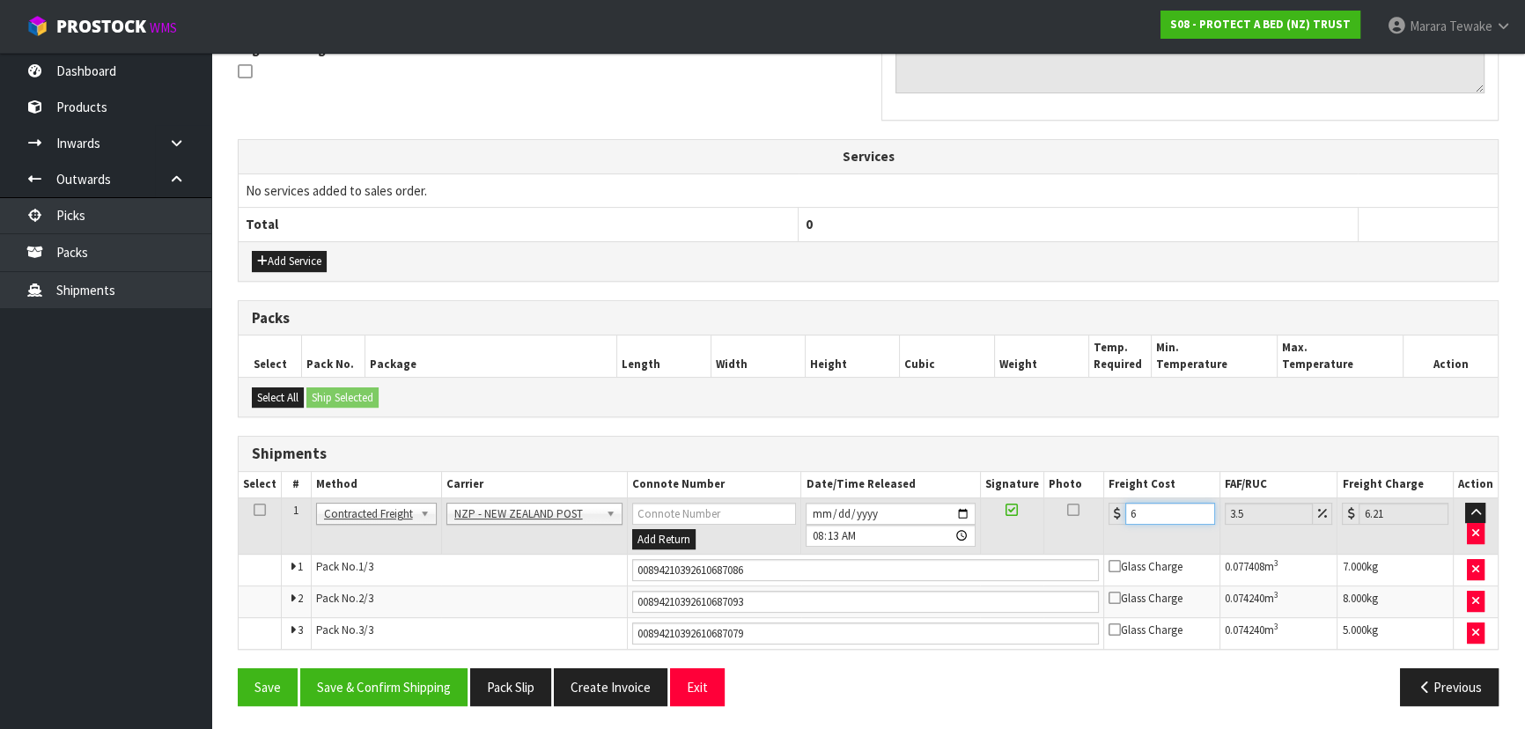
type input "63.13"
type input "61.4"
type input "63.55"
type input "61.49"
type input "63.64"
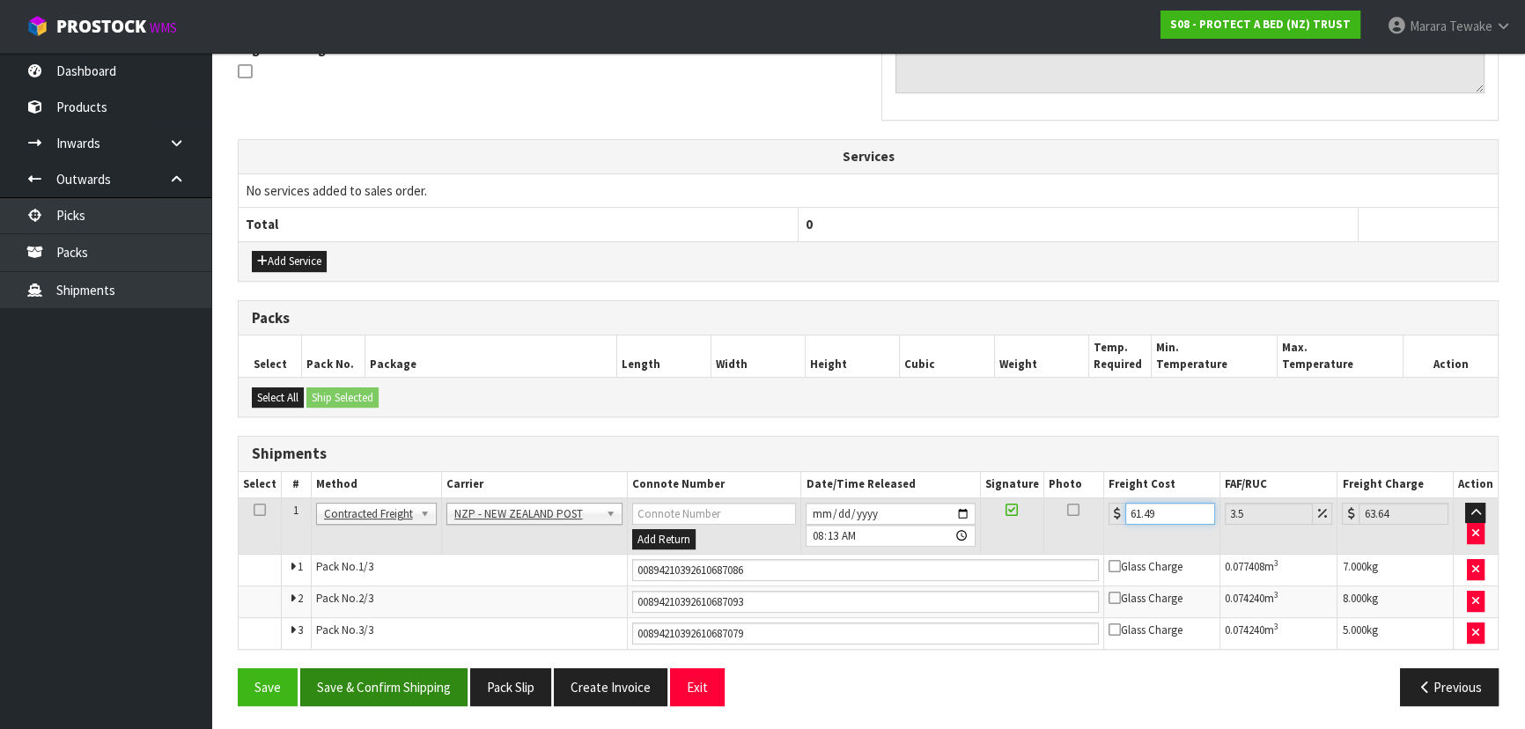
type input "61.49"
click at [418, 687] on button "Save & Confirm Shipping" at bounding box center [383, 687] width 167 height 38
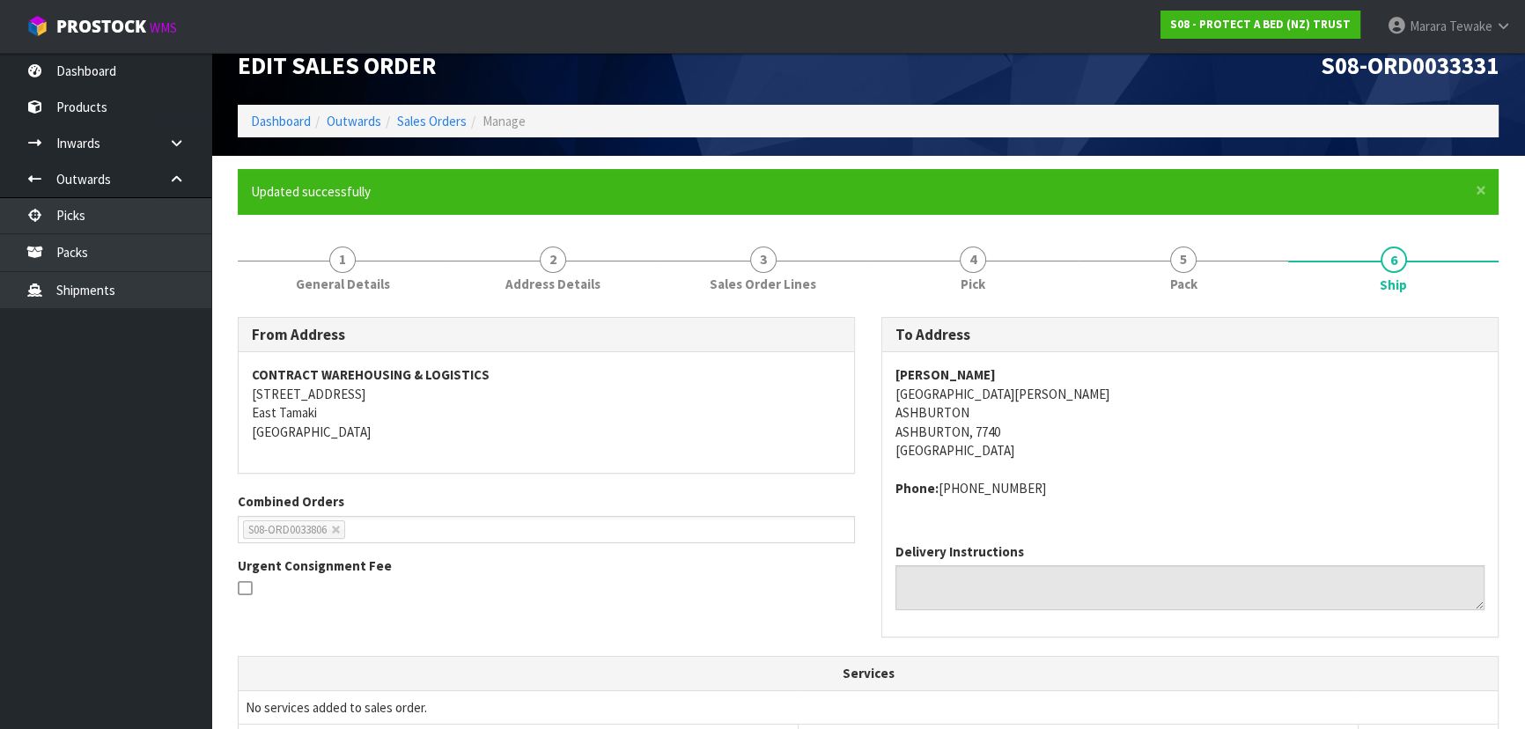
scroll to position [0, 0]
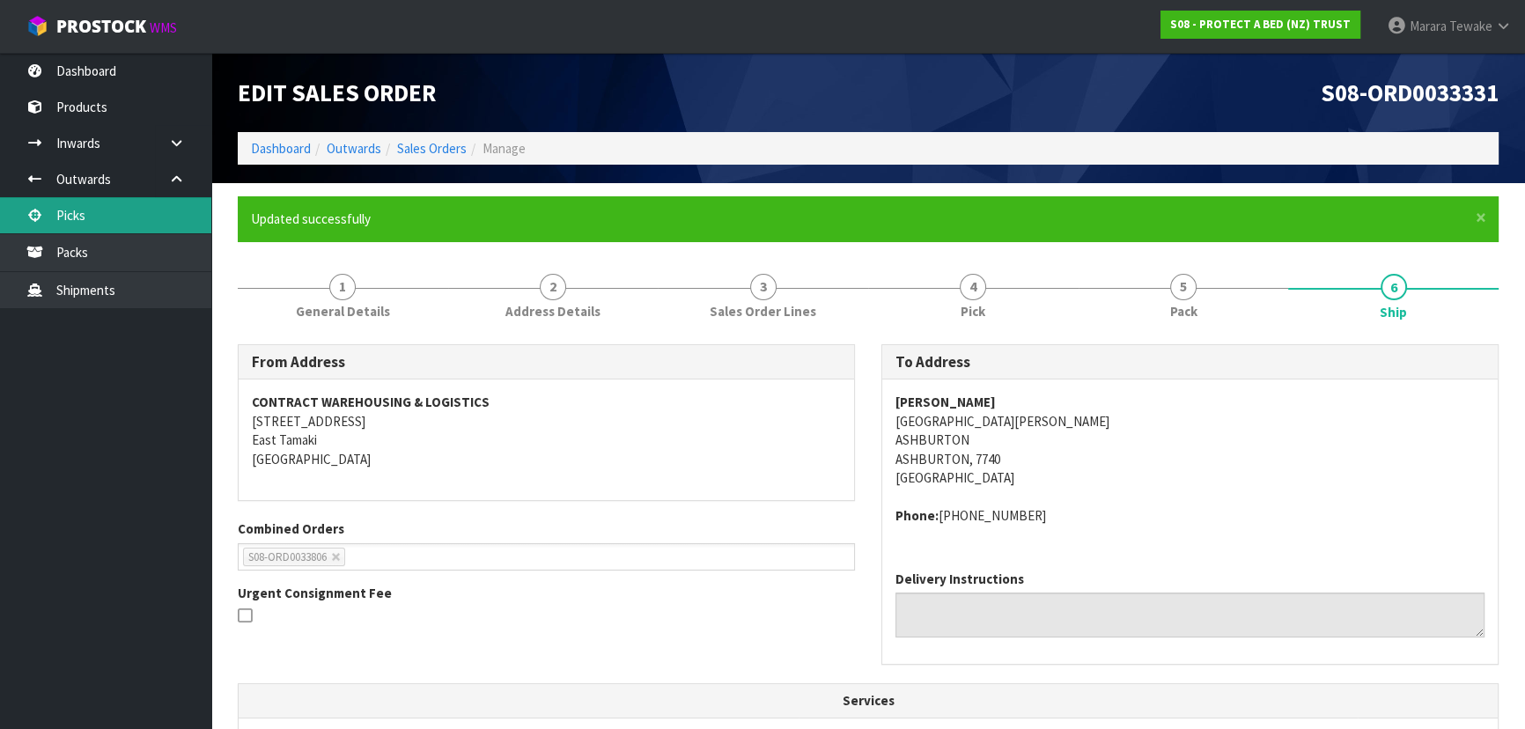
click at [171, 207] on link "Picks" at bounding box center [105, 215] width 211 height 36
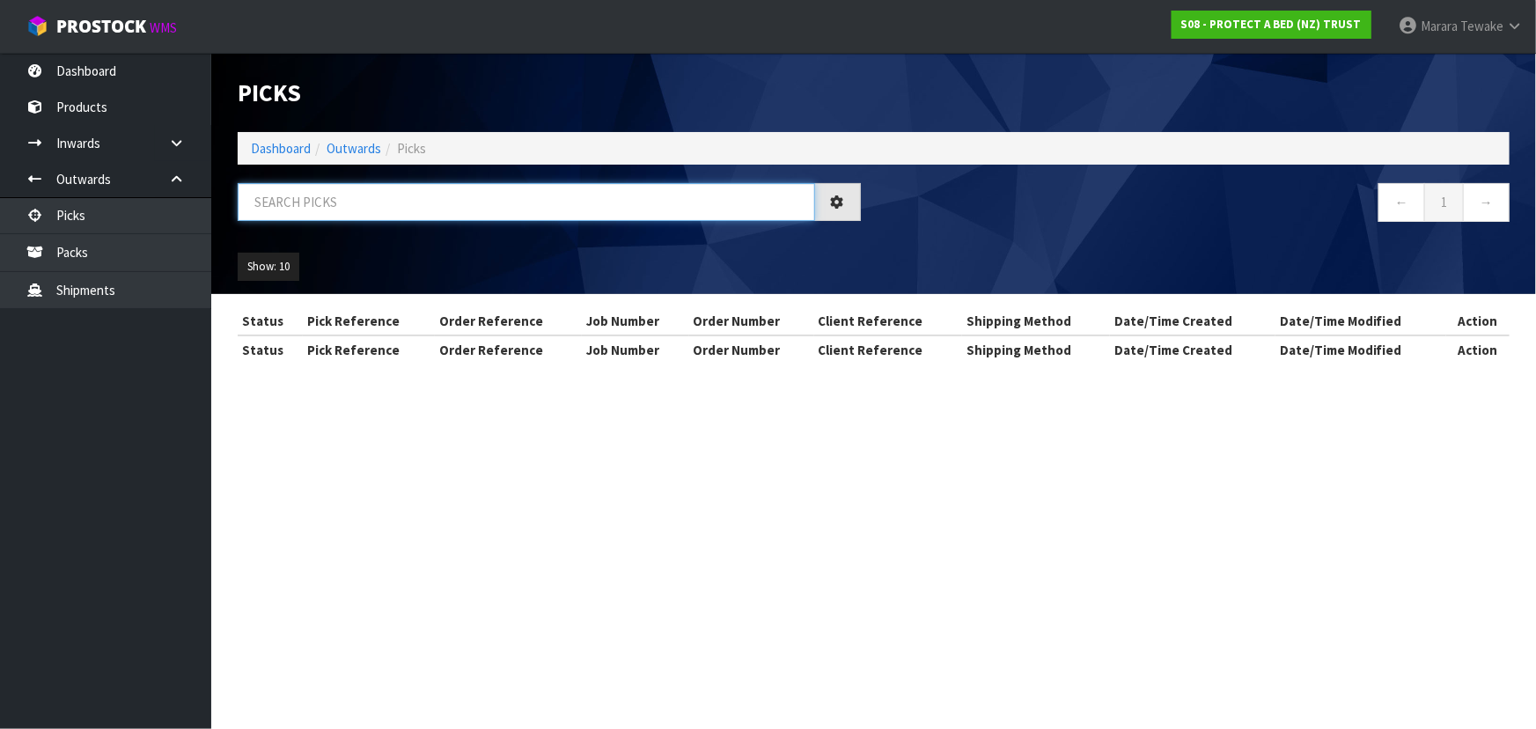
click at [294, 207] on input "text" at bounding box center [526, 202] width 577 height 38
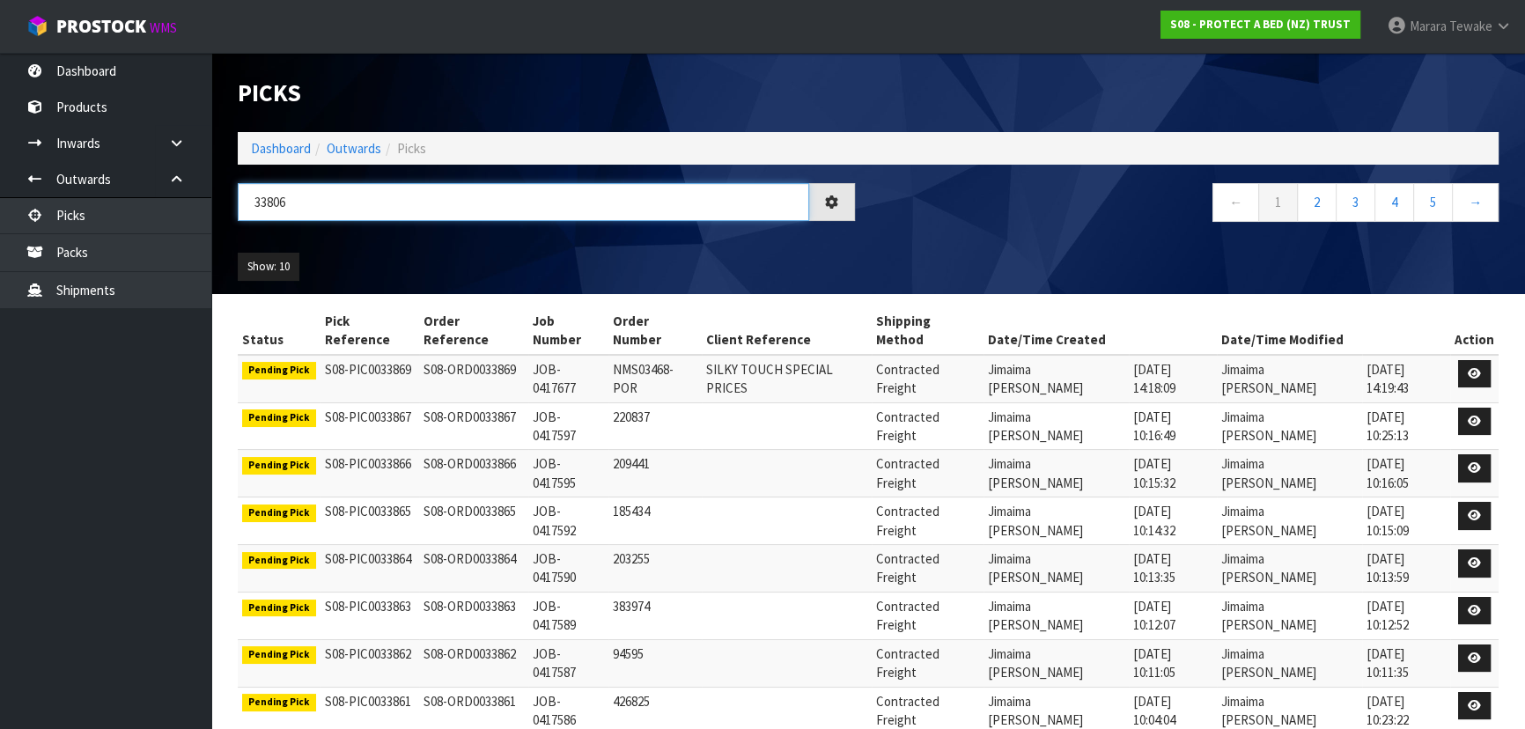
type input "33806"
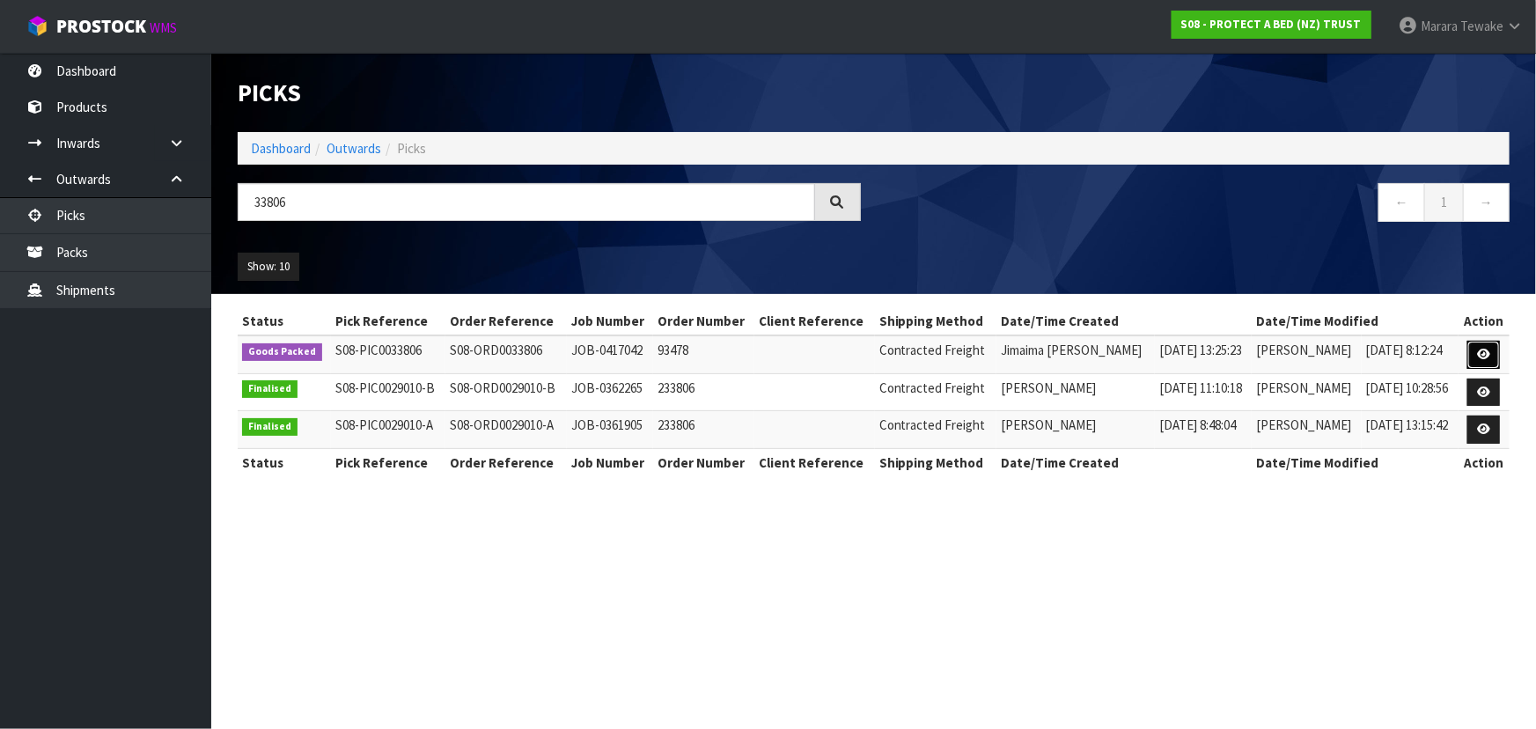
click at [1481, 343] on link at bounding box center [1483, 355] width 33 height 28
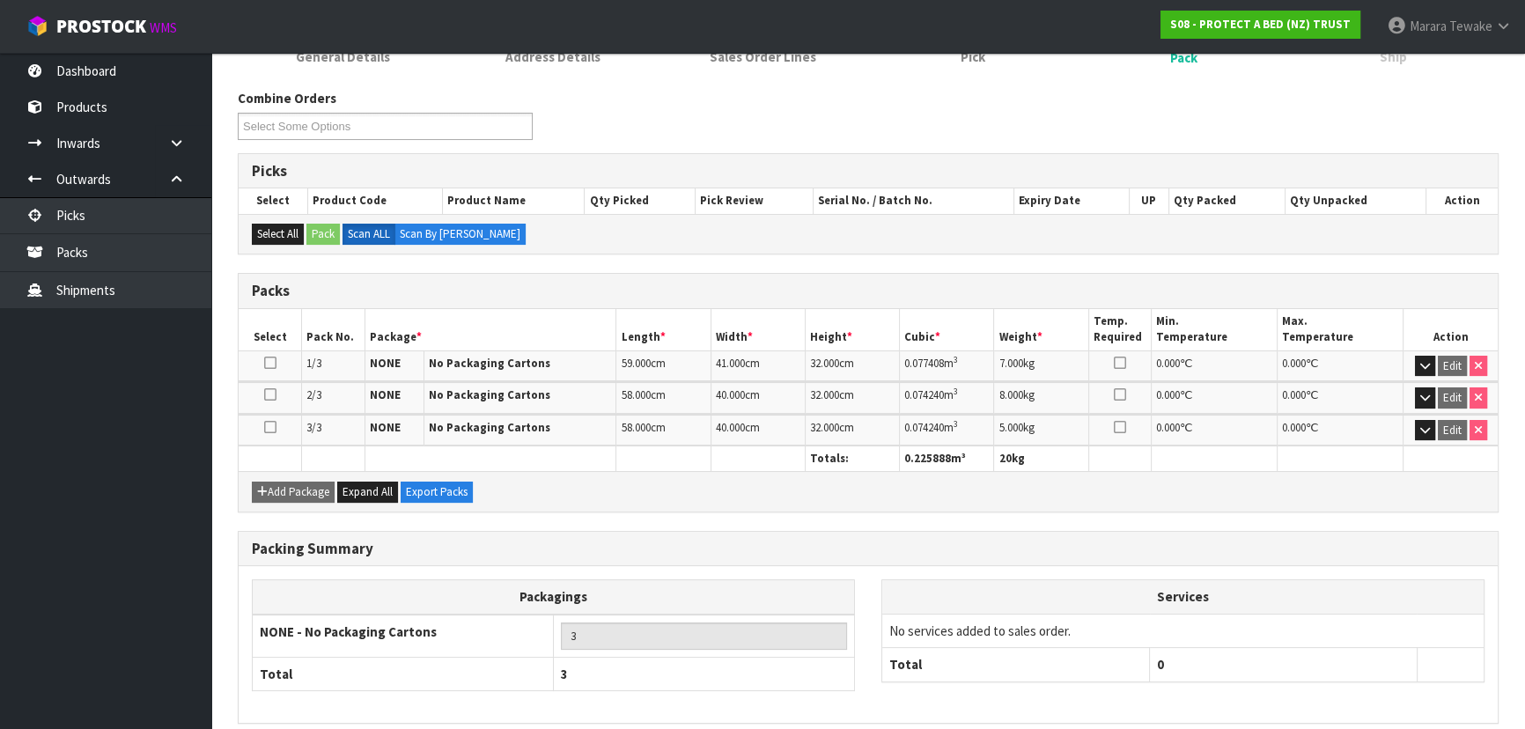
scroll to position [264, 0]
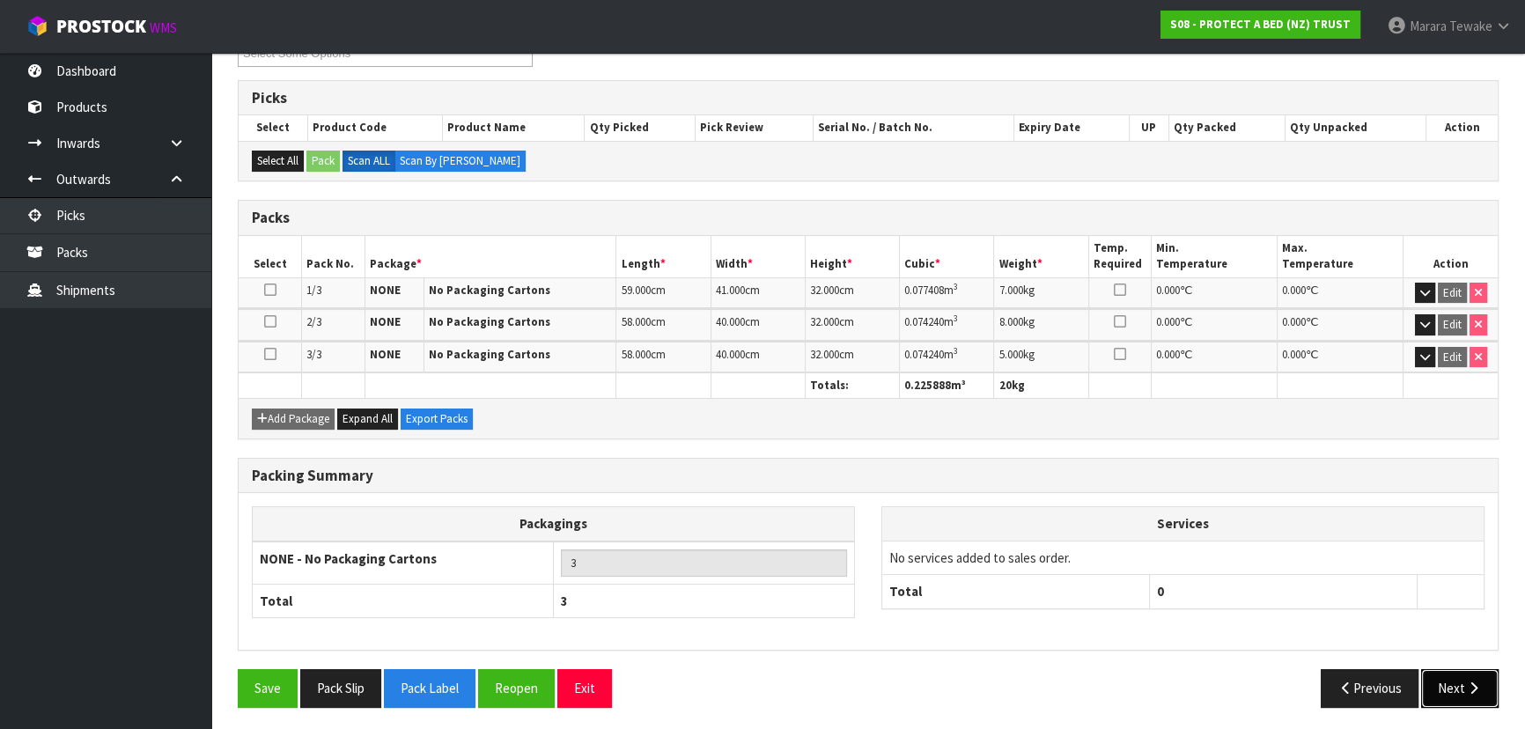
click at [1448, 686] on button "Next" at bounding box center [1459, 688] width 77 height 38
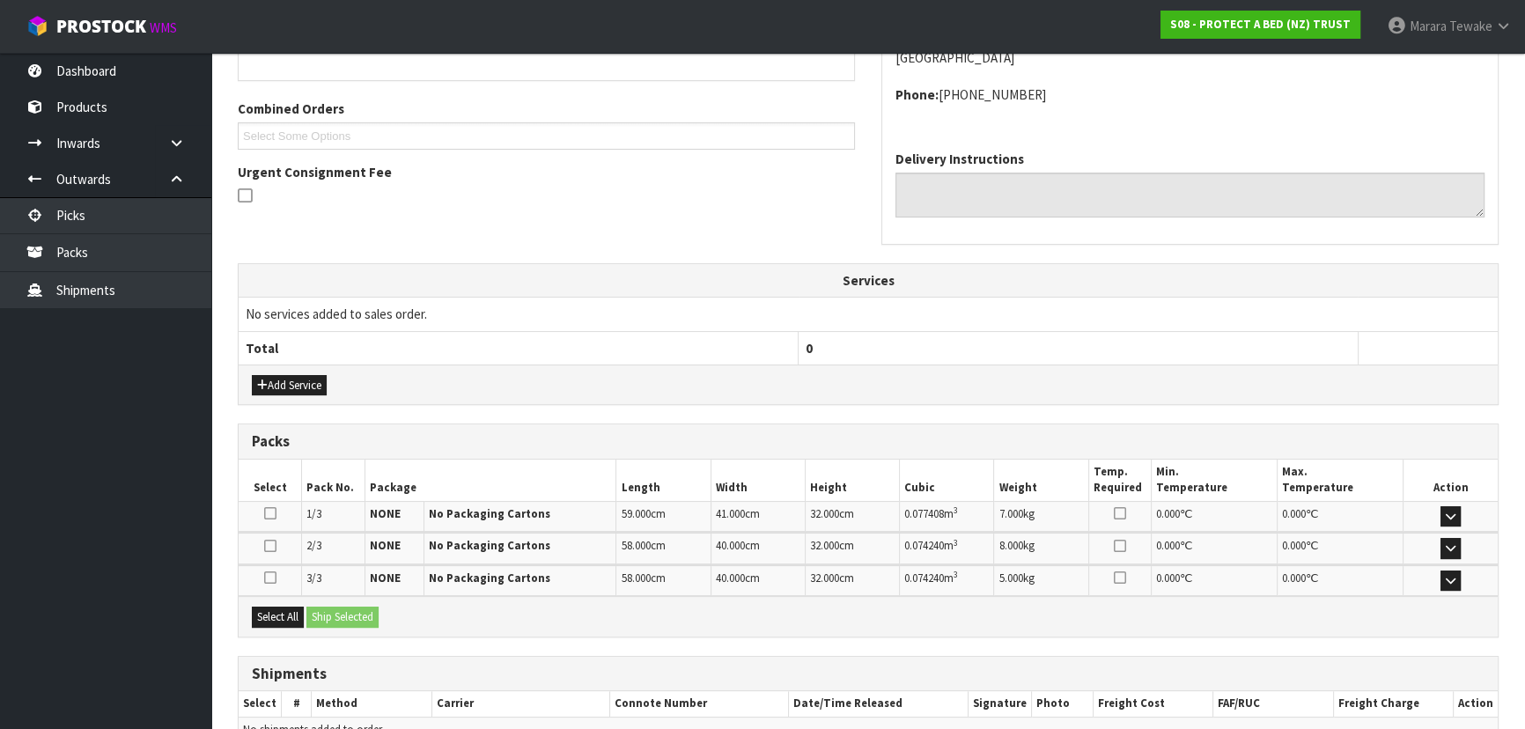
scroll to position [449, 0]
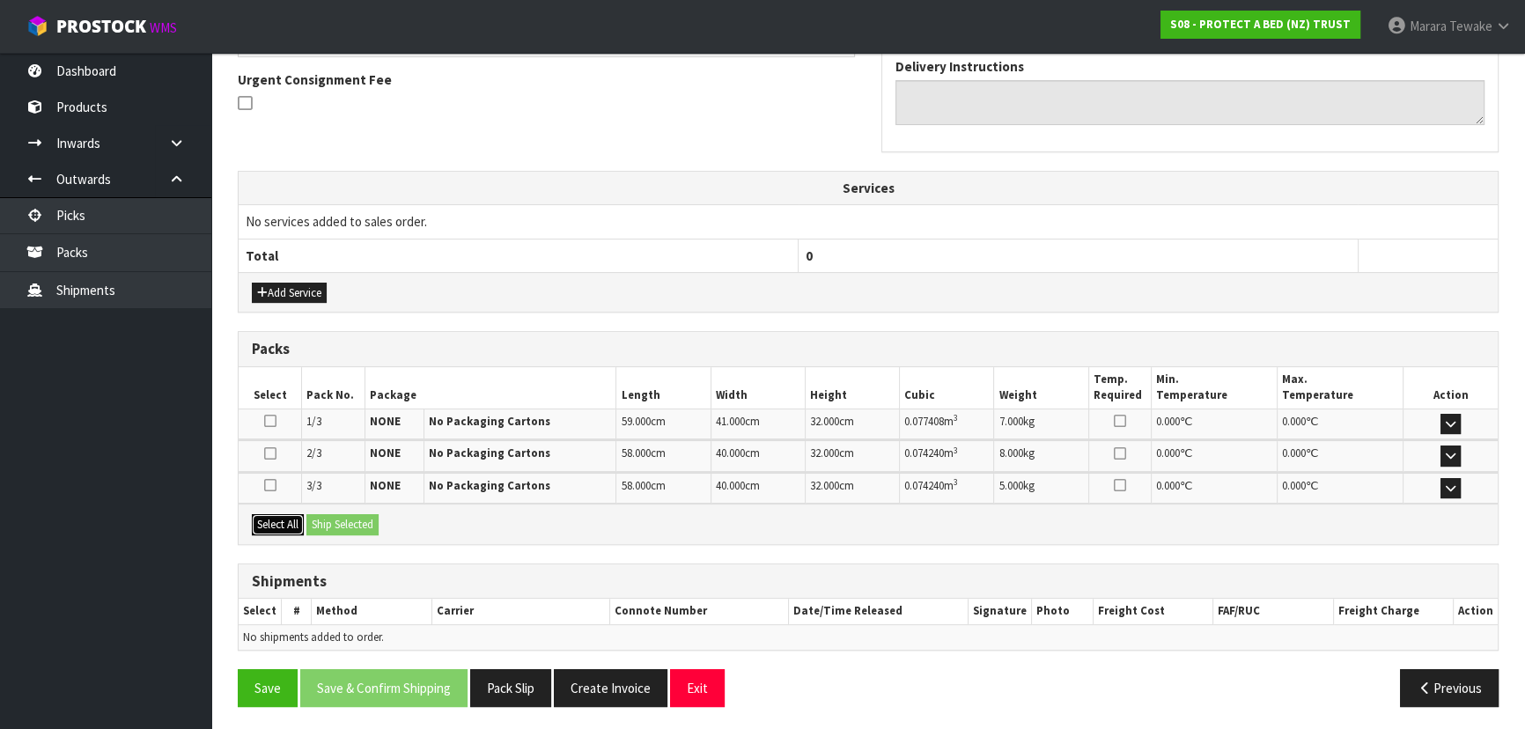
drag, startPoint x: 290, startPoint y: 521, endPoint x: 320, endPoint y: 520, distance: 29.9
click at [290, 520] on button "Select All" at bounding box center [278, 524] width 52 height 21
click at [321, 520] on button "Ship Selected" at bounding box center [342, 524] width 72 height 21
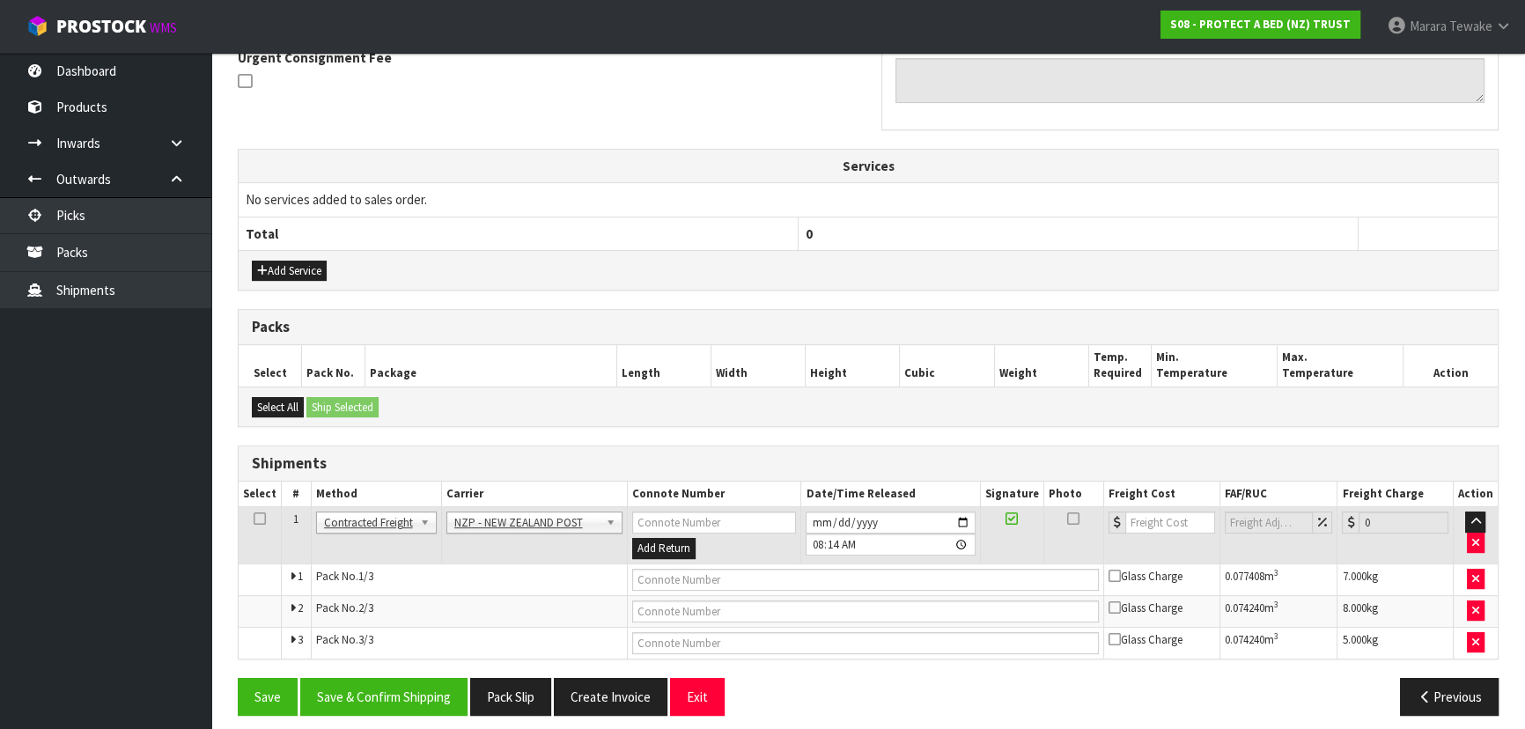
scroll to position [481, 0]
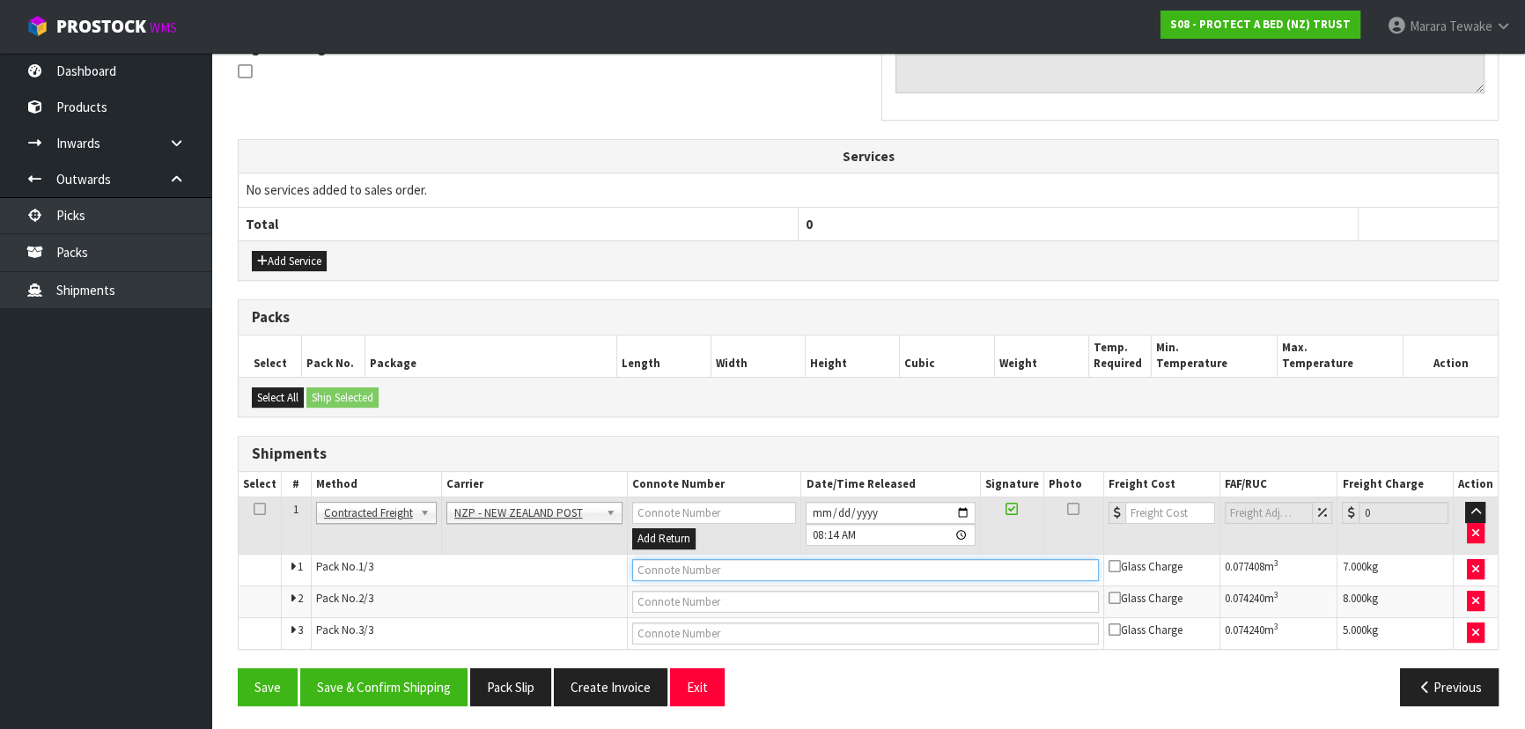
click at [637, 570] on input "text" at bounding box center [865, 570] width 467 height 22
type input "00894210392610687086"
click at [238, 668] on button "Save" at bounding box center [268, 687] width 60 height 38
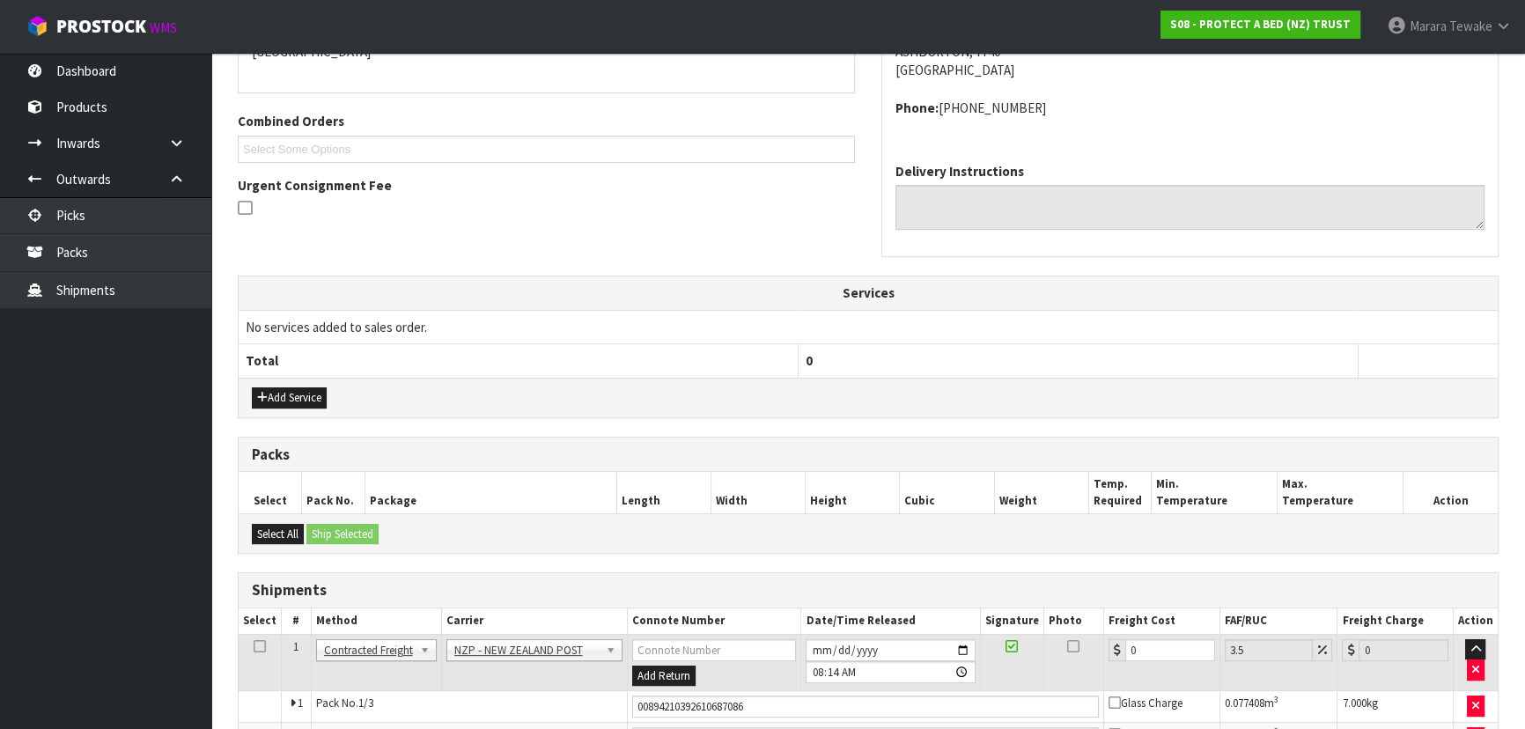
scroll to position [544, 0]
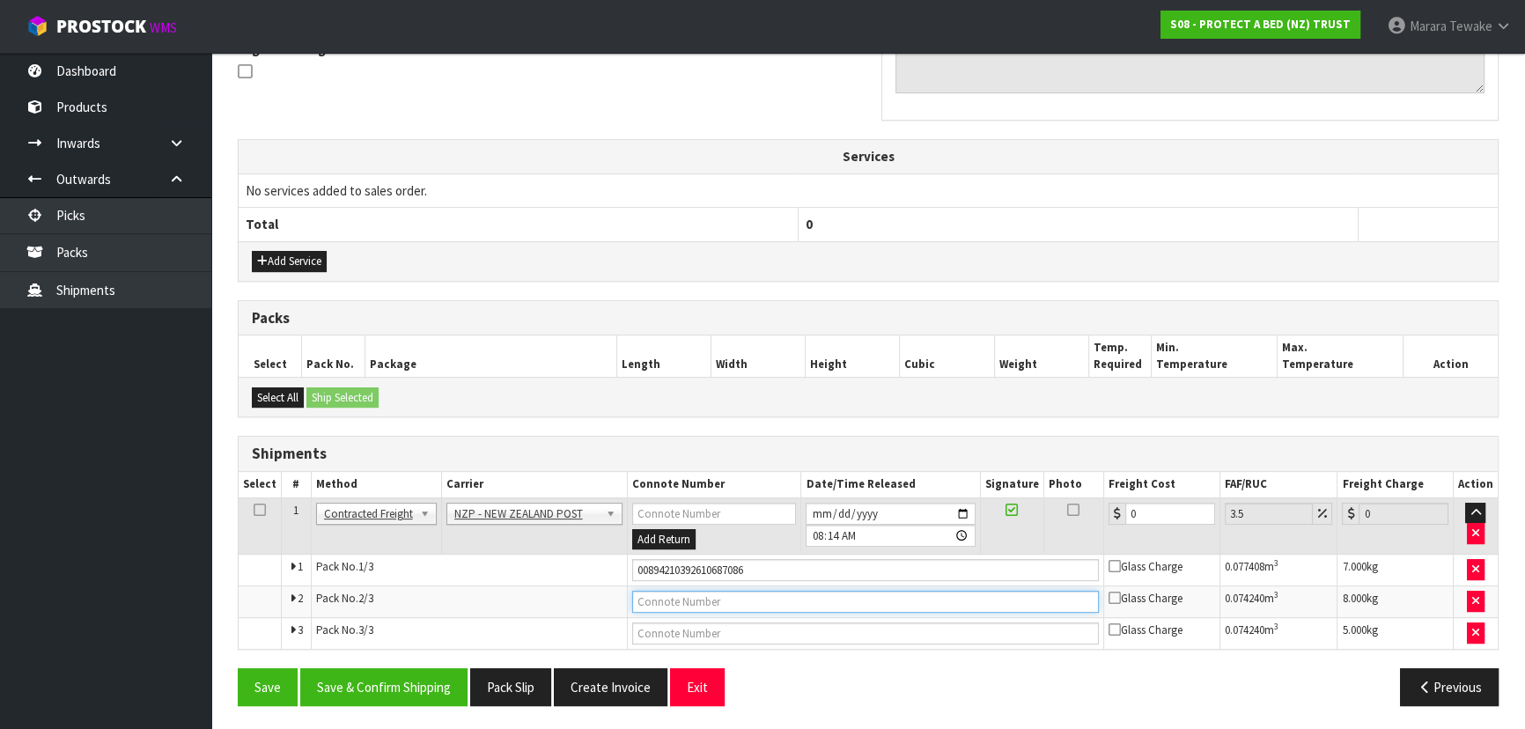
drag, startPoint x: 754, startPoint y: 593, endPoint x: 739, endPoint y: 593, distance: 15.0
click at [753, 593] on input "text" at bounding box center [865, 602] width 467 height 22
type input "00894210392610687093"
click at [238, 668] on button "Save" at bounding box center [268, 687] width 60 height 38
drag, startPoint x: 684, startPoint y: 634, endPoint x: 554, endPoint y: 617, distance: 131.3
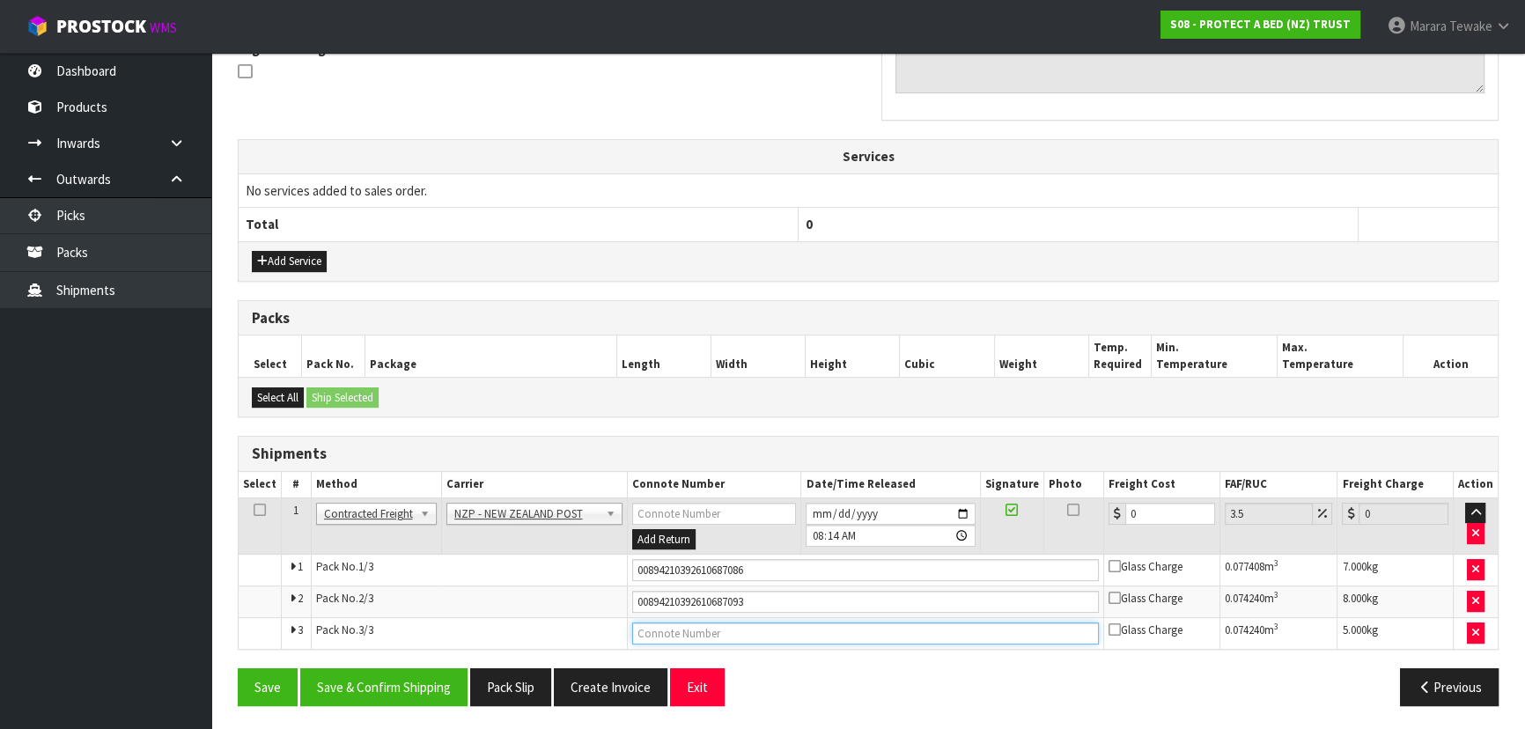
click at [683, 634] on input "text" at bounding box center [865, 633] width 467 height 22
type input "00894210392610687079"
click at [238, 668] on button "Save" at bounding box center [268, 687] width 60 height 38
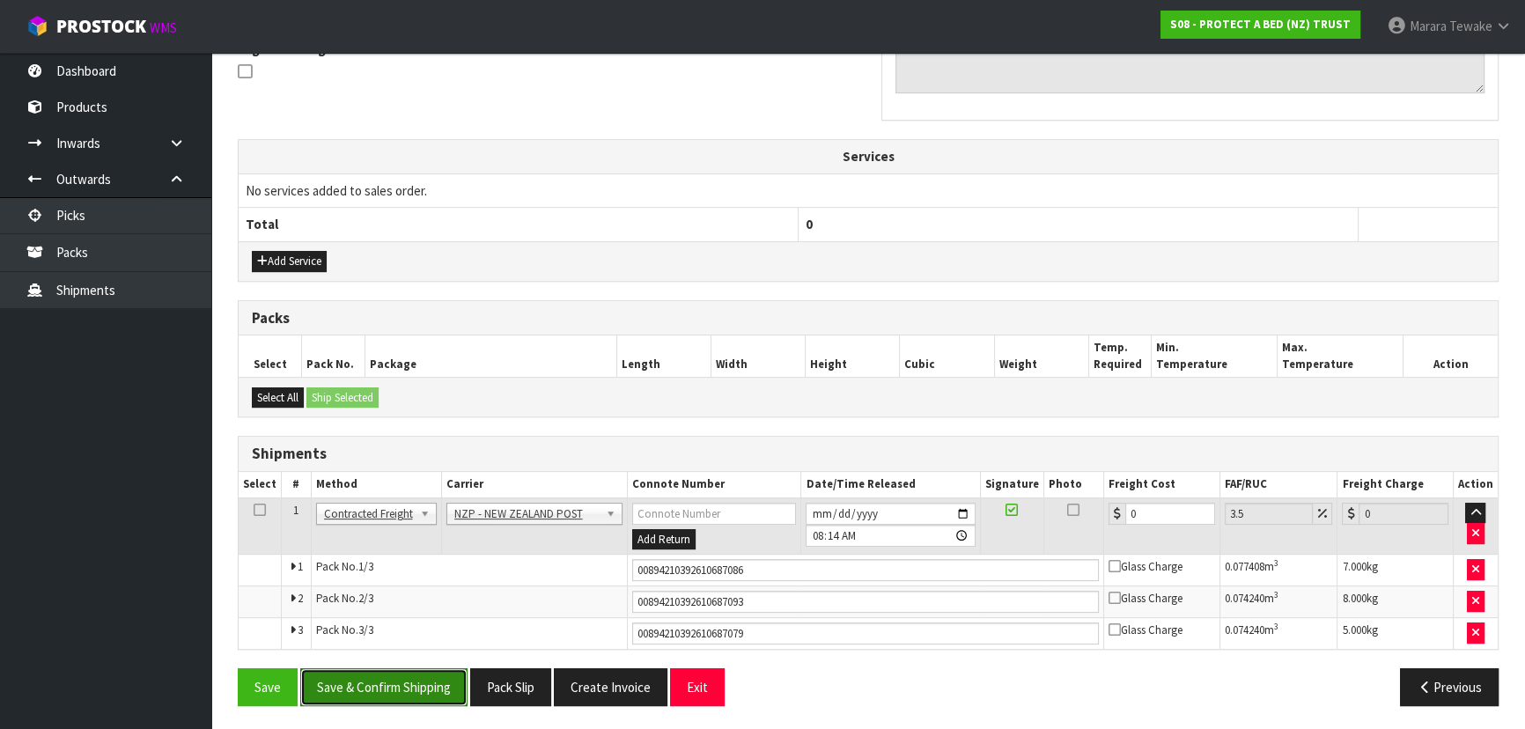
click at [394, 676] on button "Save & Confirm Shipping" at bounding box center [383, 687] width 167 height 38
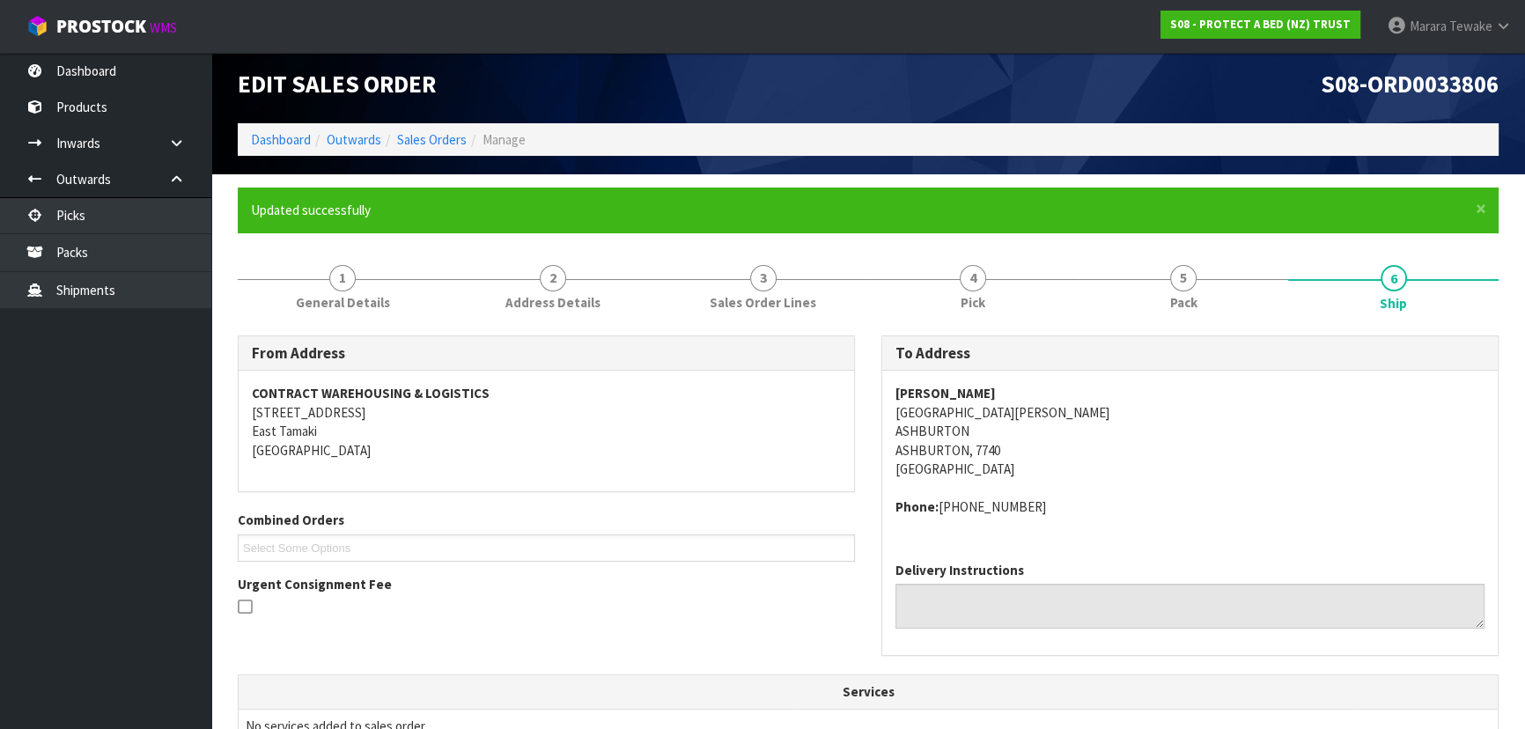
scroll to position [0, 0]
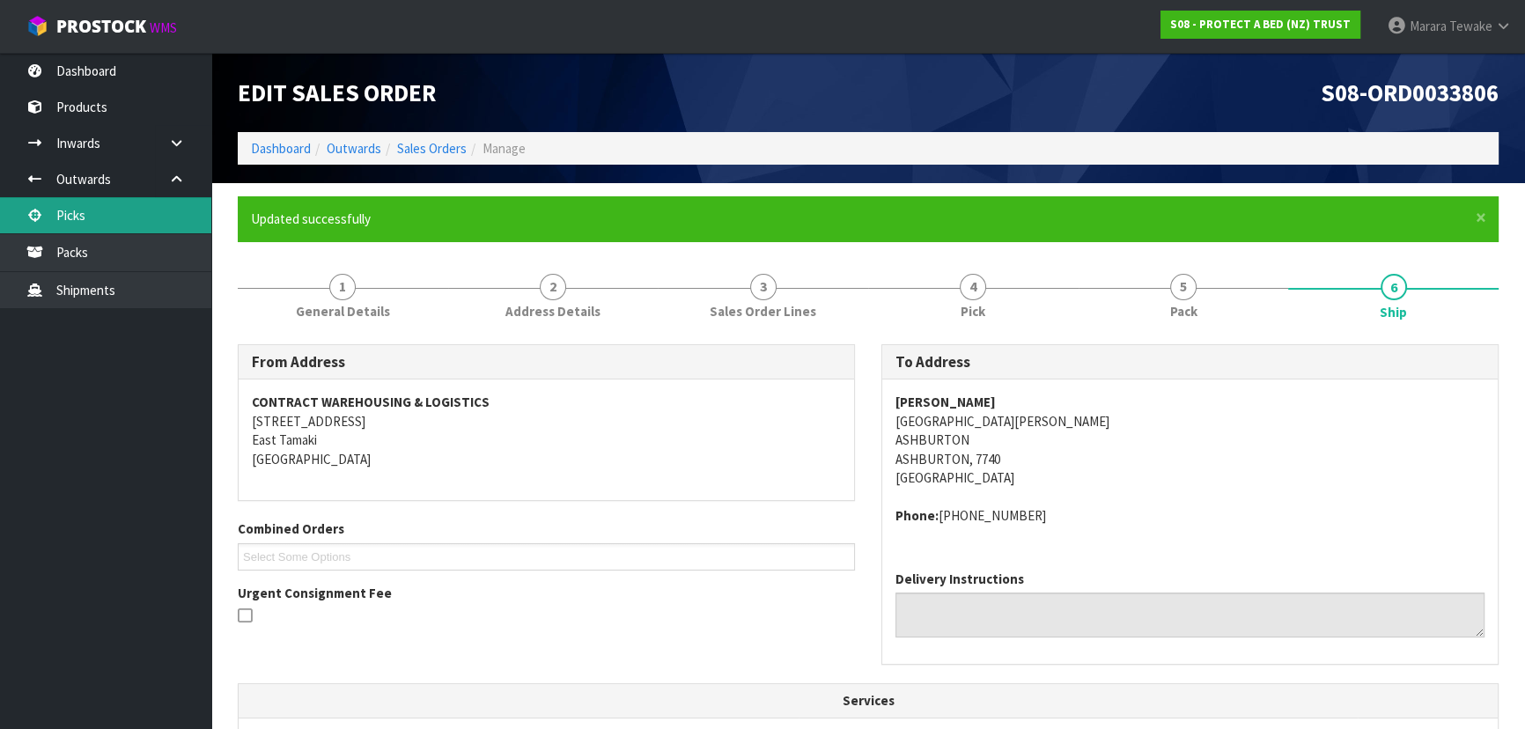
click at [89, 217] on link "Picks" at bounding box center [105, 215] width 211 height 36
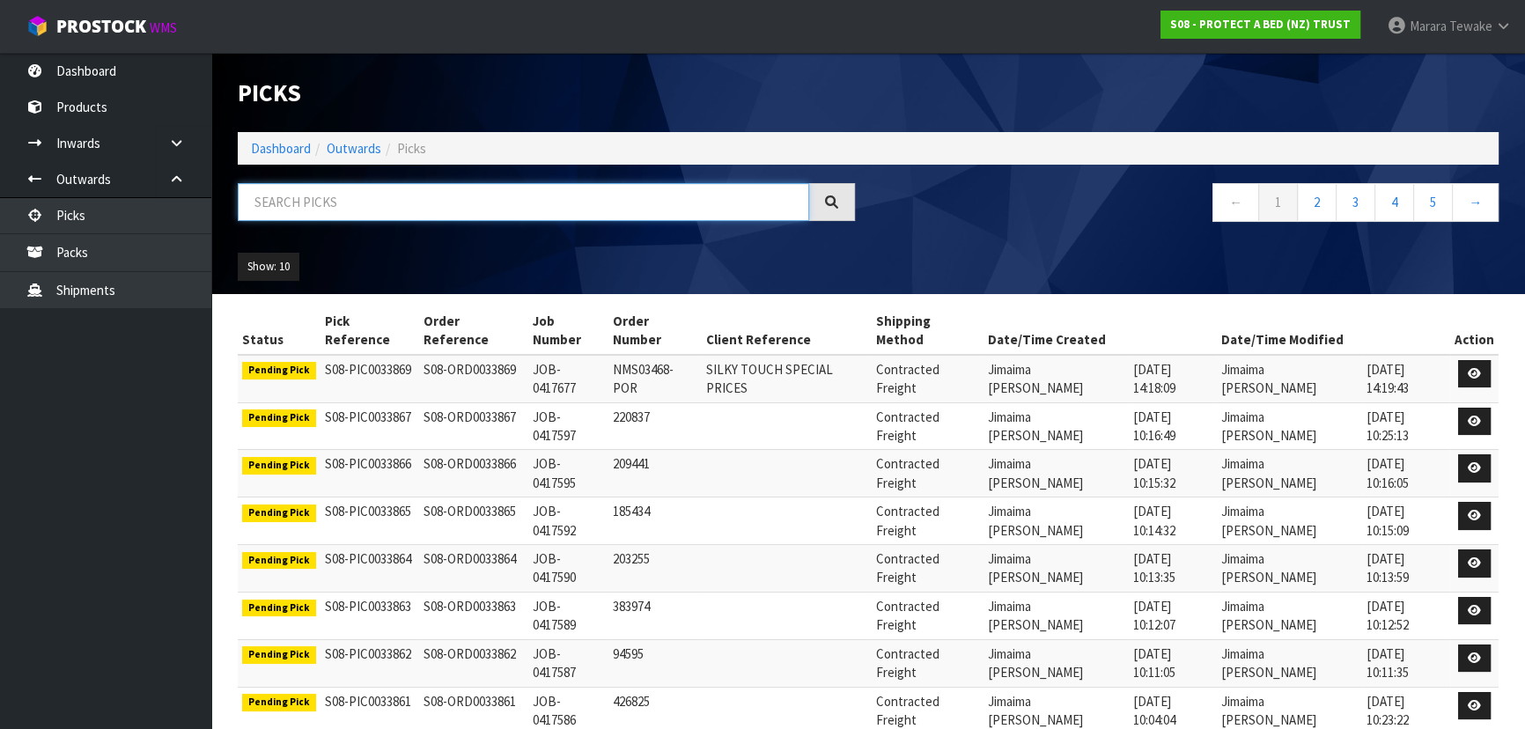
click at [290, 204] on input "text" at bounding box center [523, 202] width 571 height 38
type input "JOB-0416766"
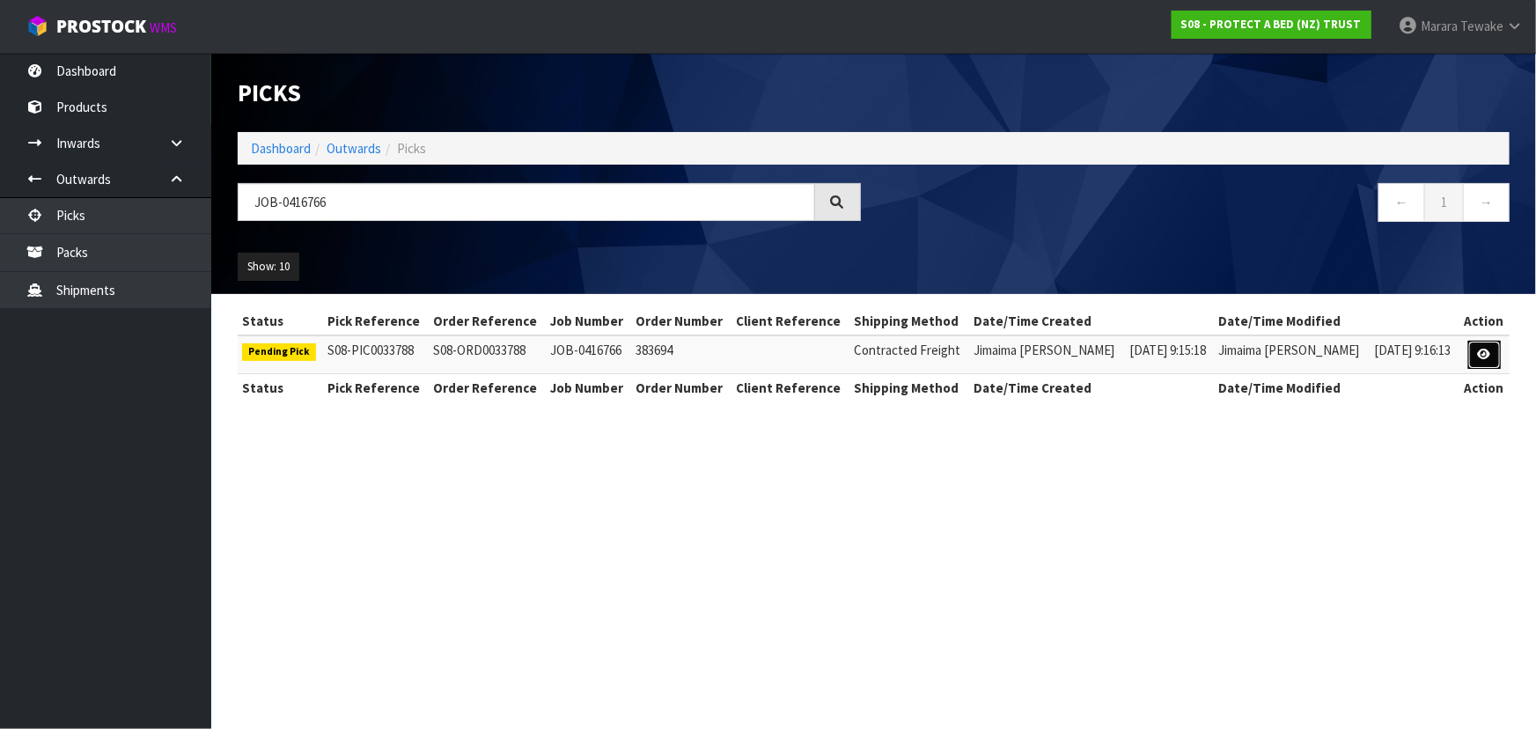
click at [1476, 350] on link at bounding box center [1484, 355] width 33 height 28
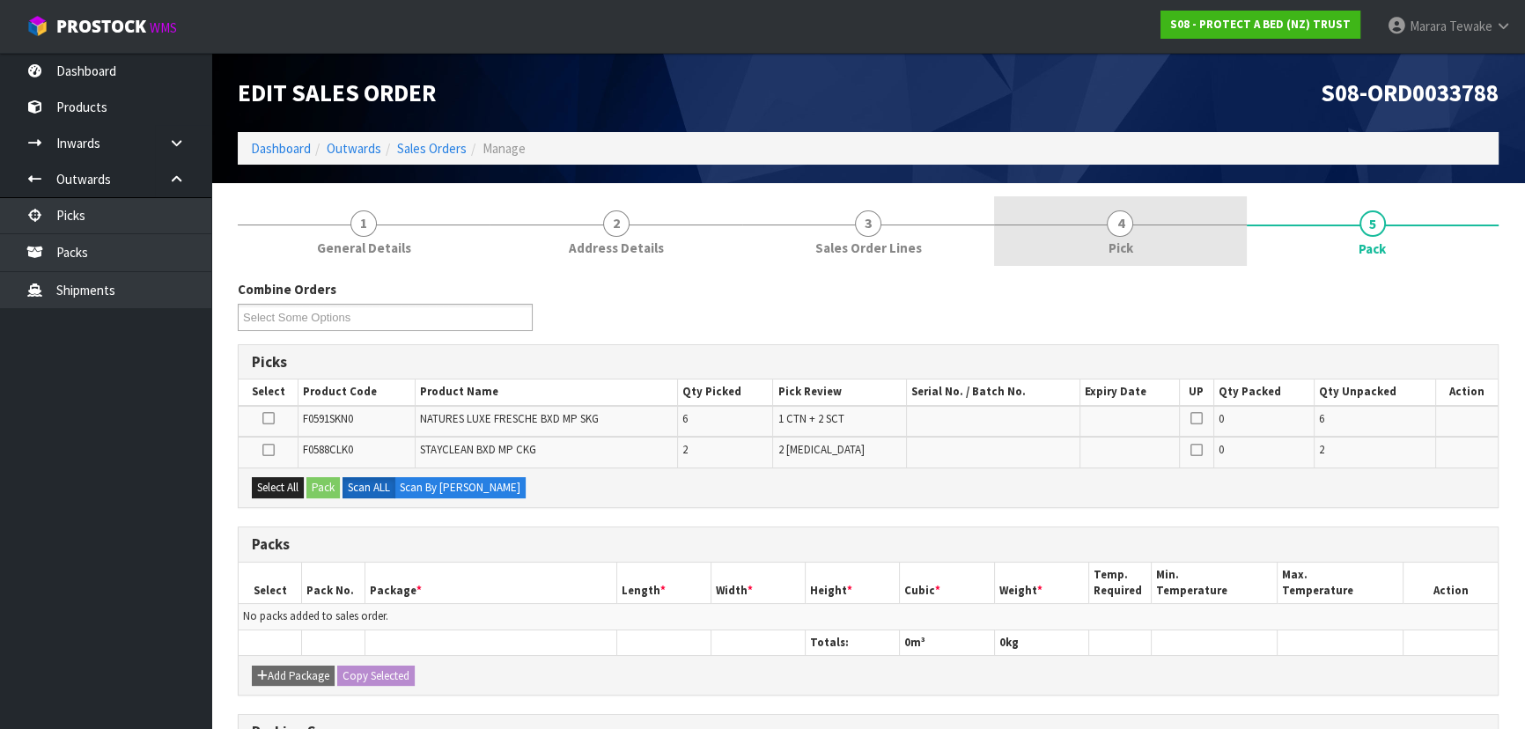
click at [1146, 237] on link "4 Pick" at bounding box center [1120, 231] width 252 height 70
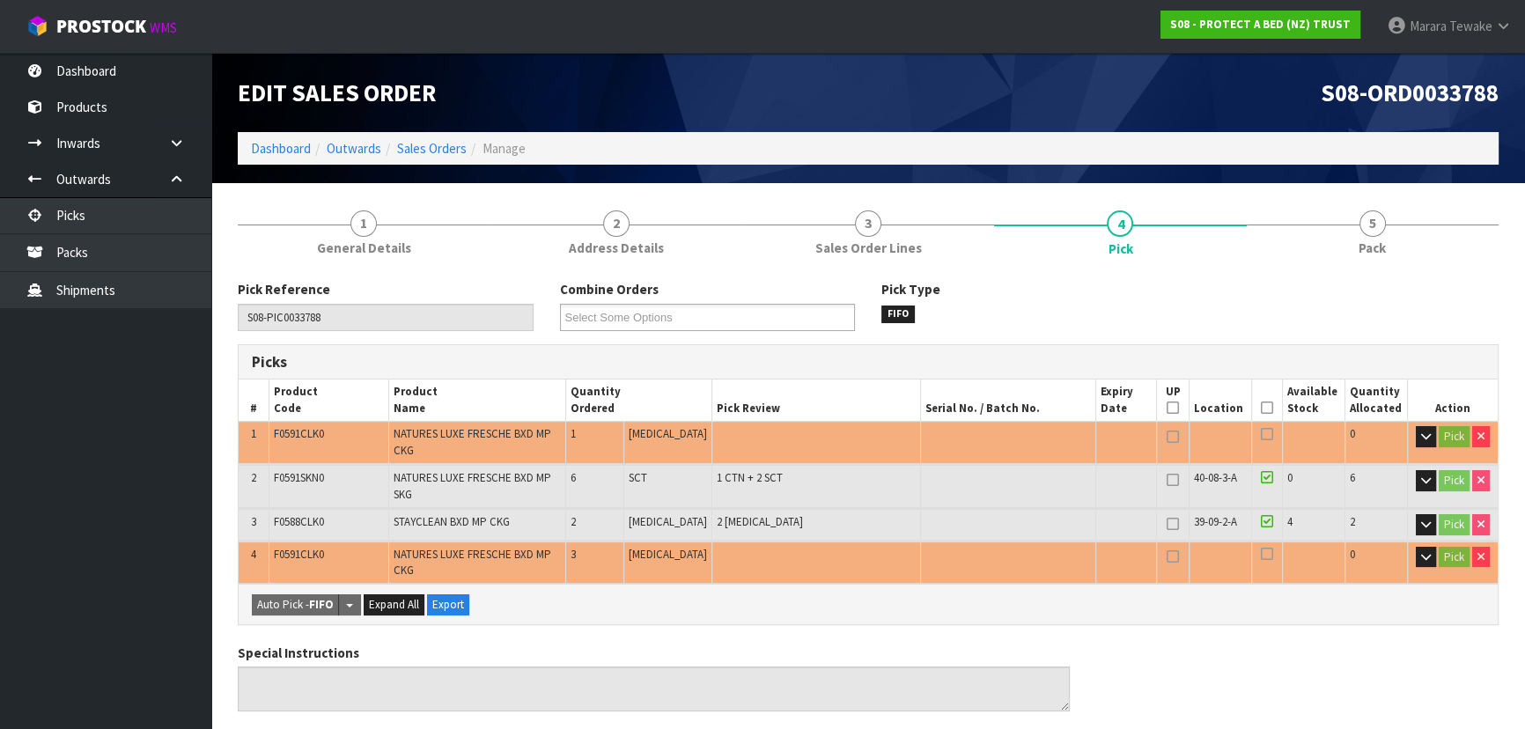
click at [1261, 408] on icon at bounding box center [1267, 408] width 12 height 1
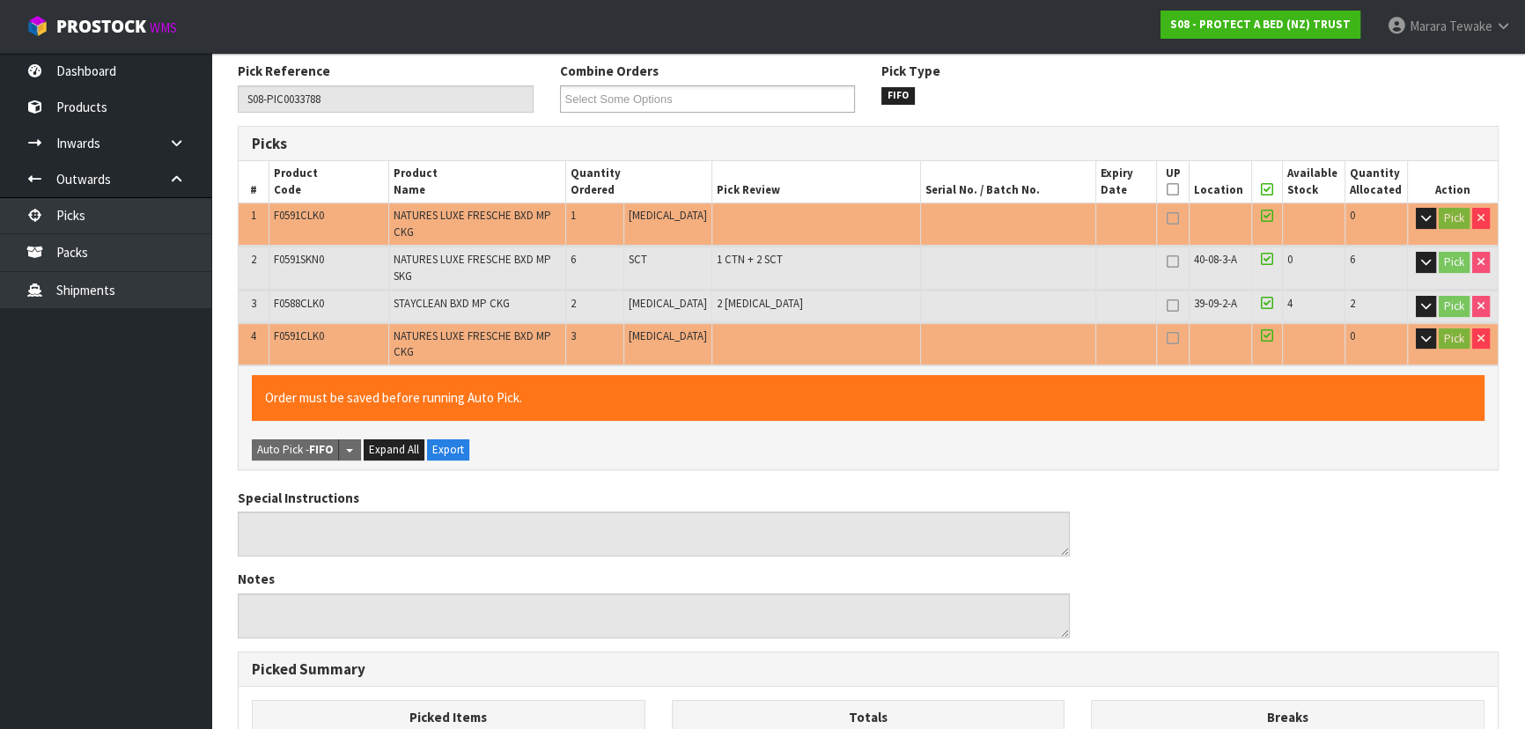
scroll to position [614, 0]
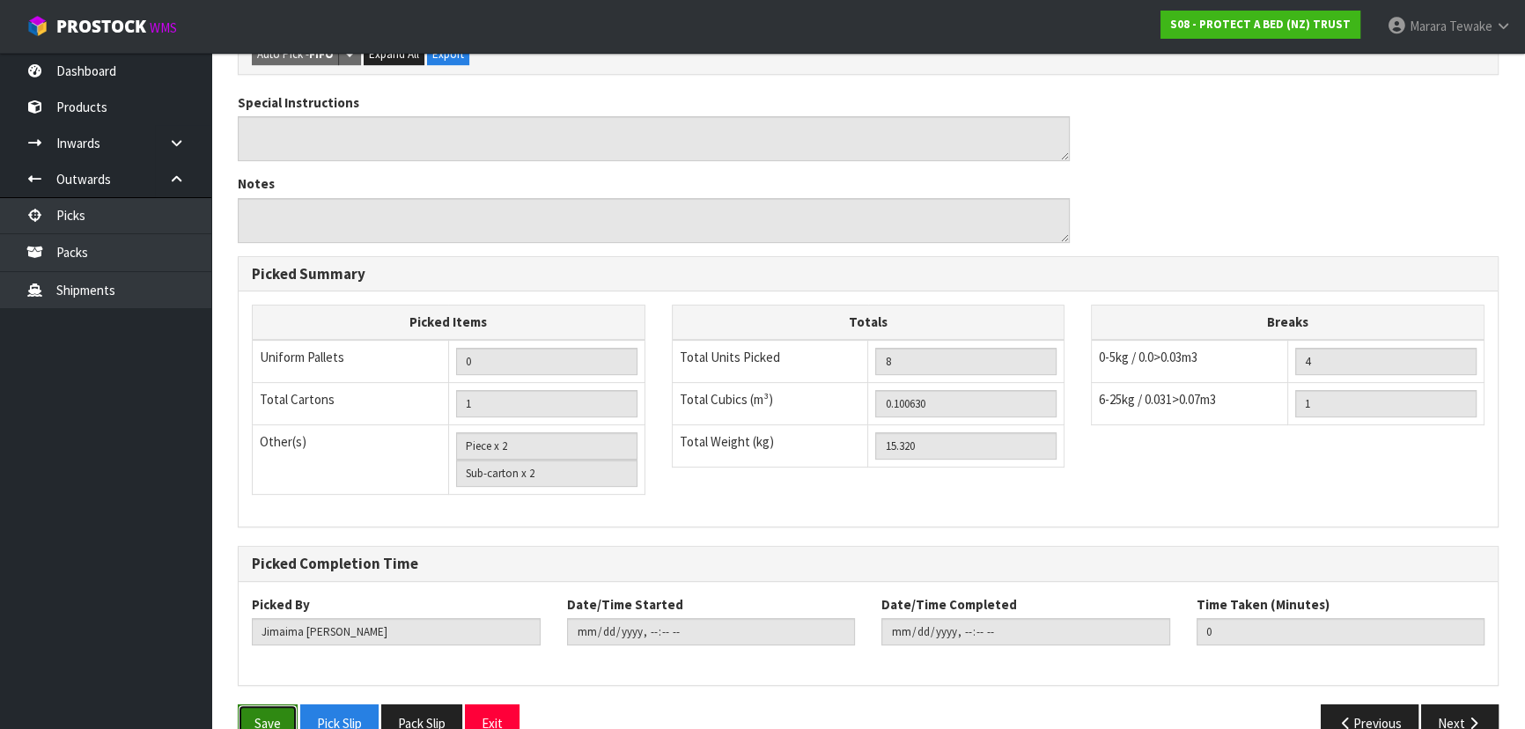
click at [283, 704] on button "Save" at bounding box center [268, 723] width 60 height 38
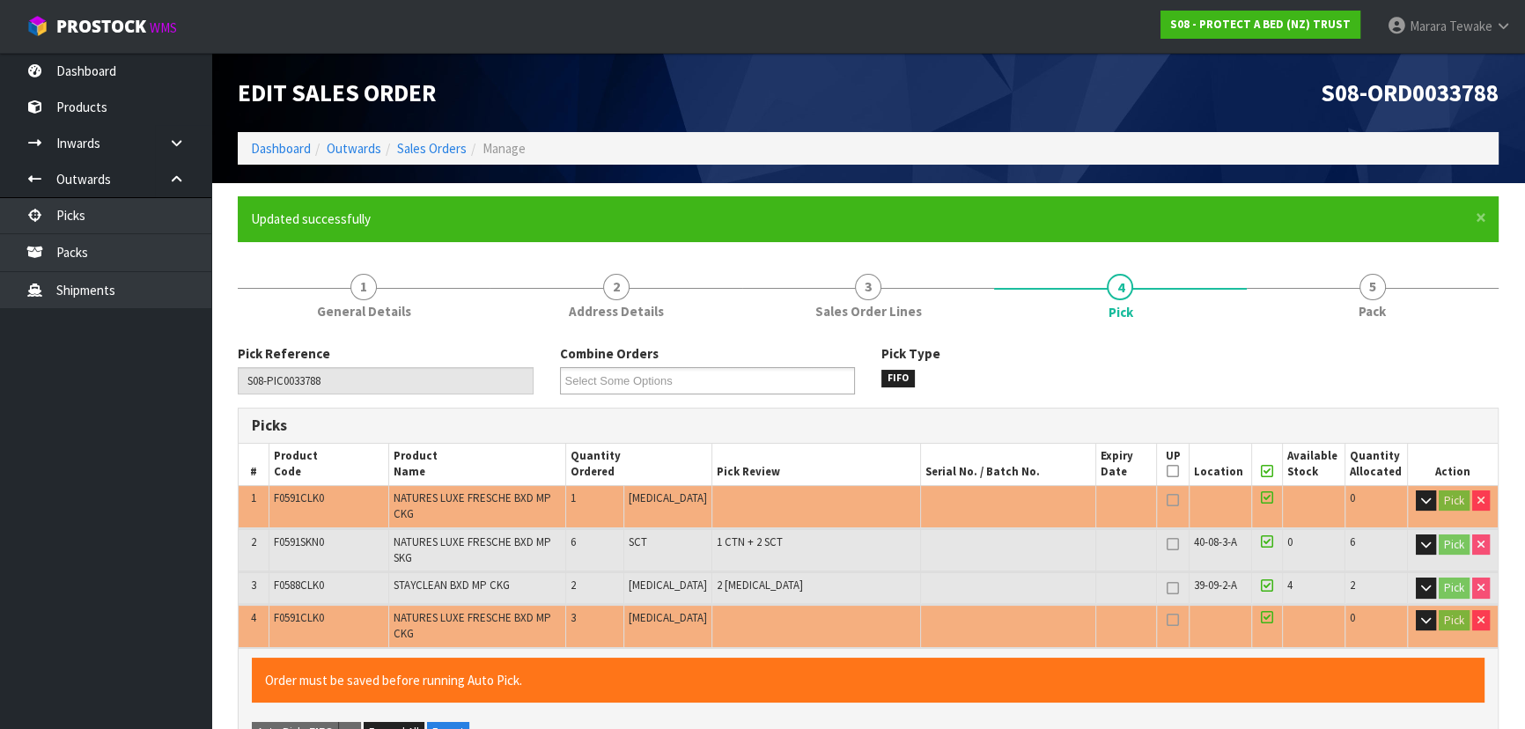
type input "Marara Tewake"
type input "2025-10-16T08:15:17"
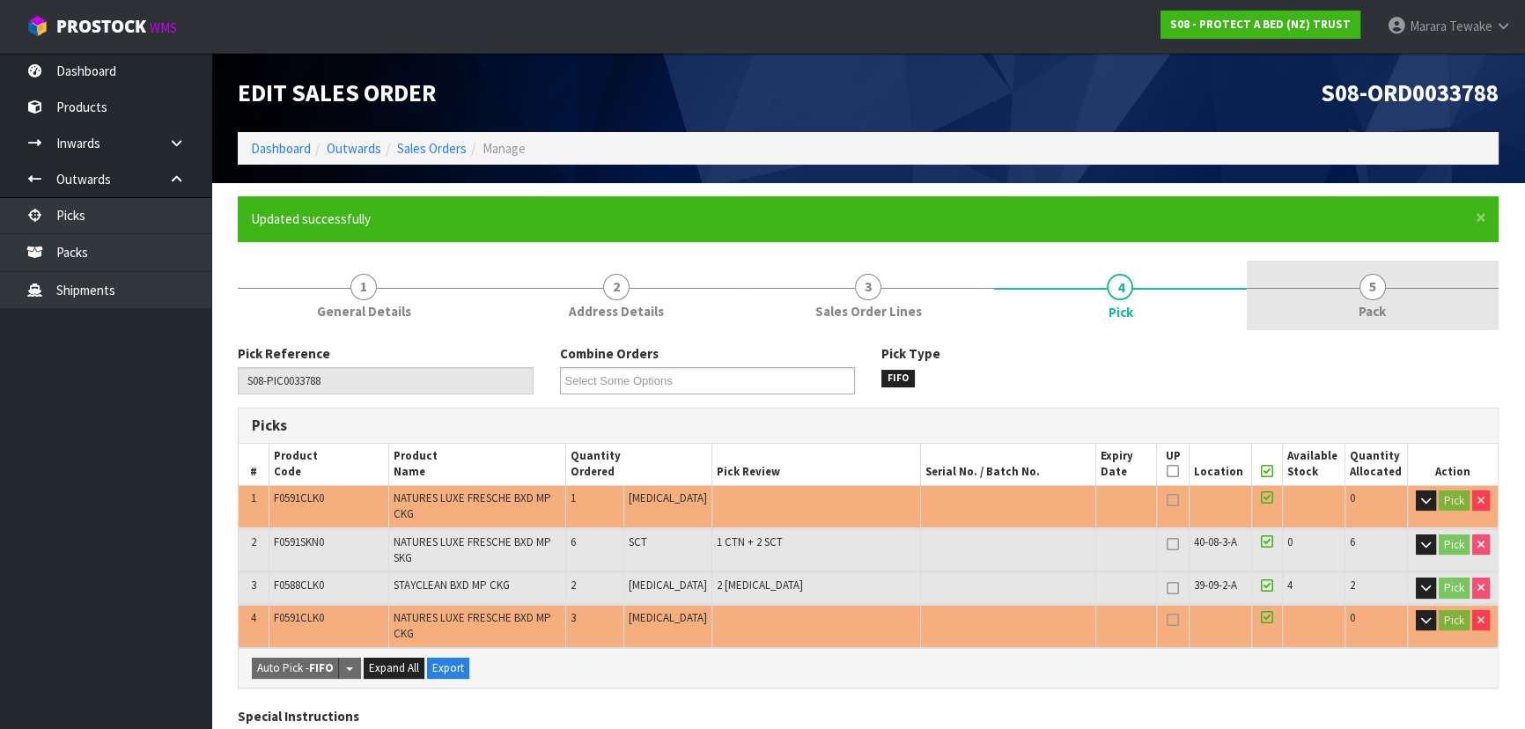
click at [1385, 285] on link "5 Pack" at bounding box center [1372, 296] width 252 height 70
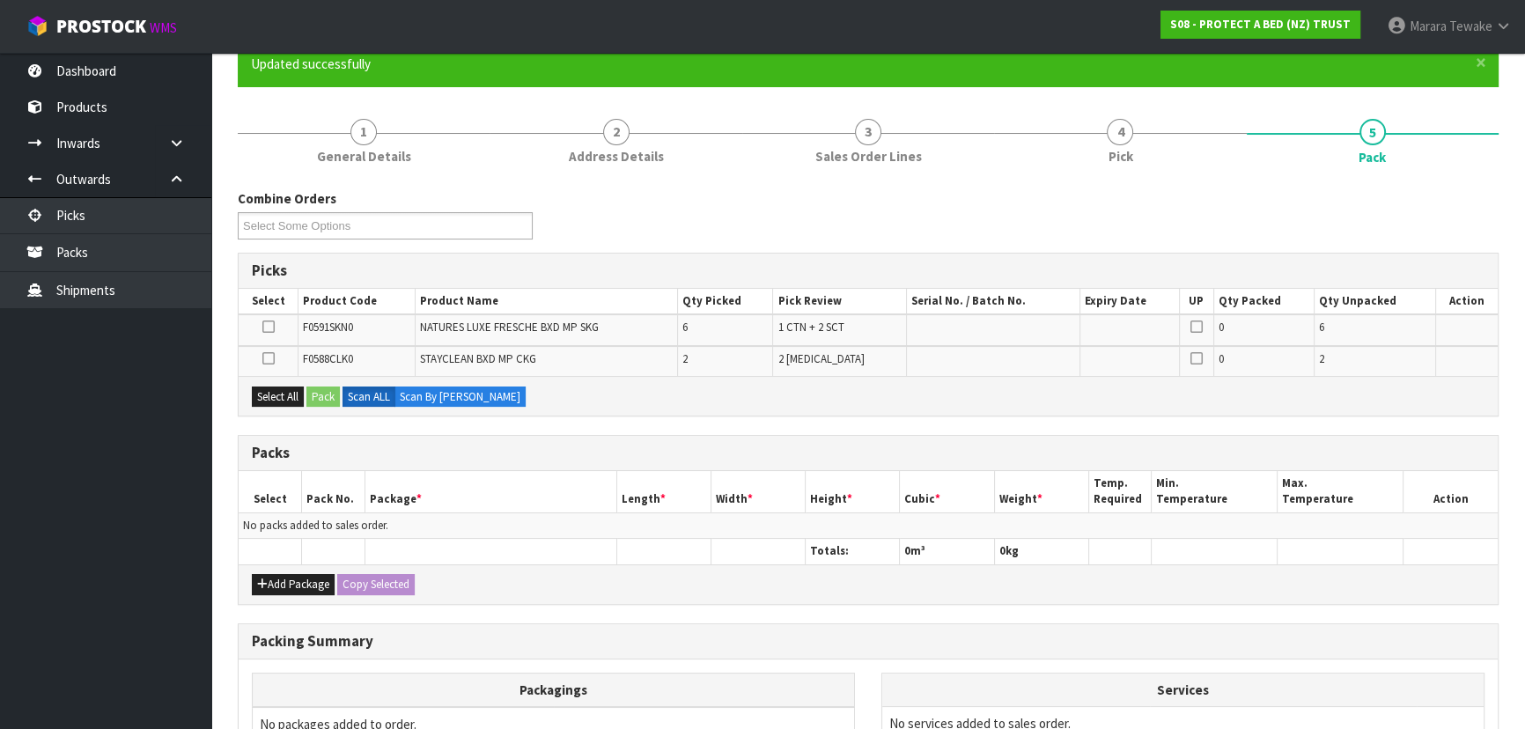
scroll to position [352, 0]
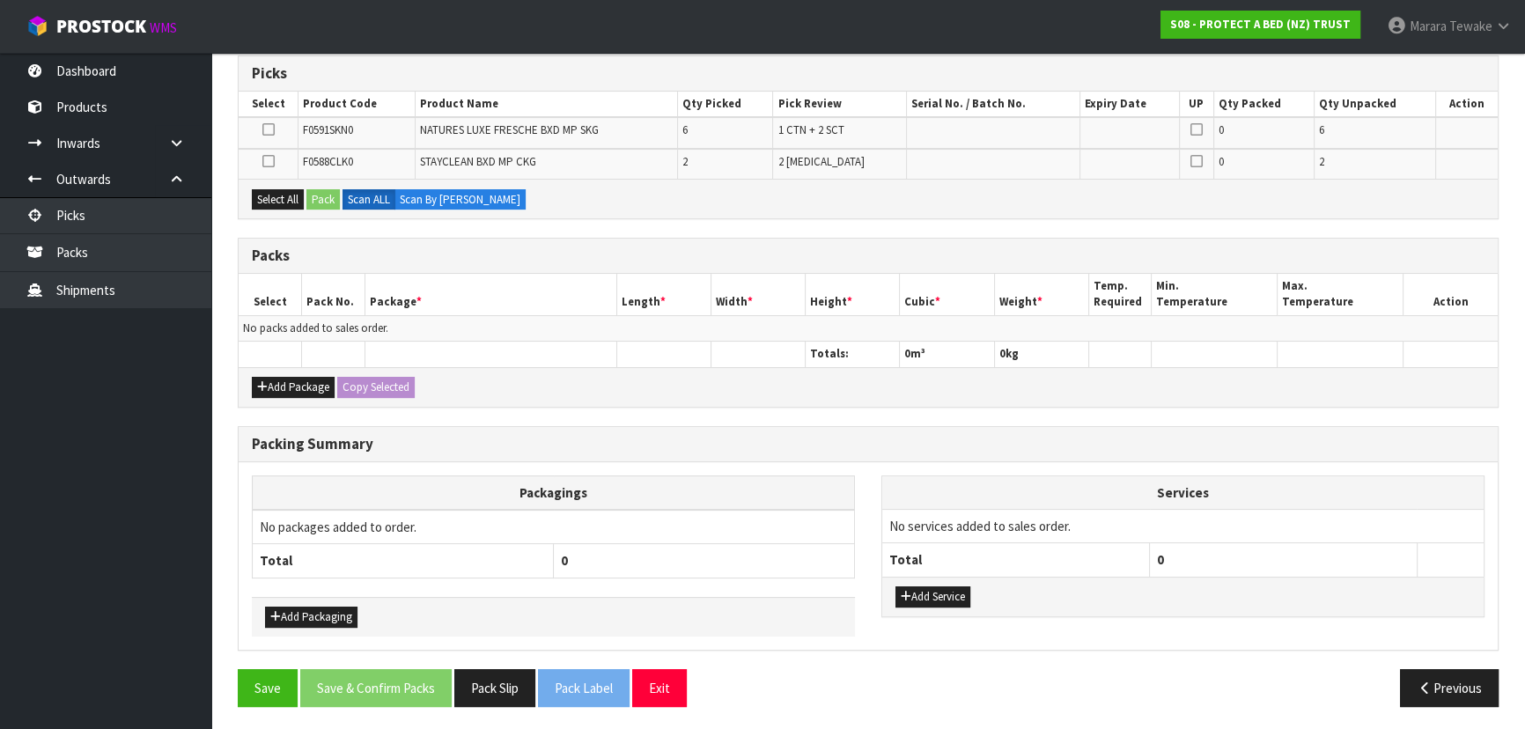
click at [264, 130] on icon at bounding box center [268, 129] width 12 height 1
click at [0, 0] on input "checkbox" at bounding box center [0, 0] width 0 height 0
click at [327, 196] on button "Pack" at bounding box center [322, 199] width 33 height 21
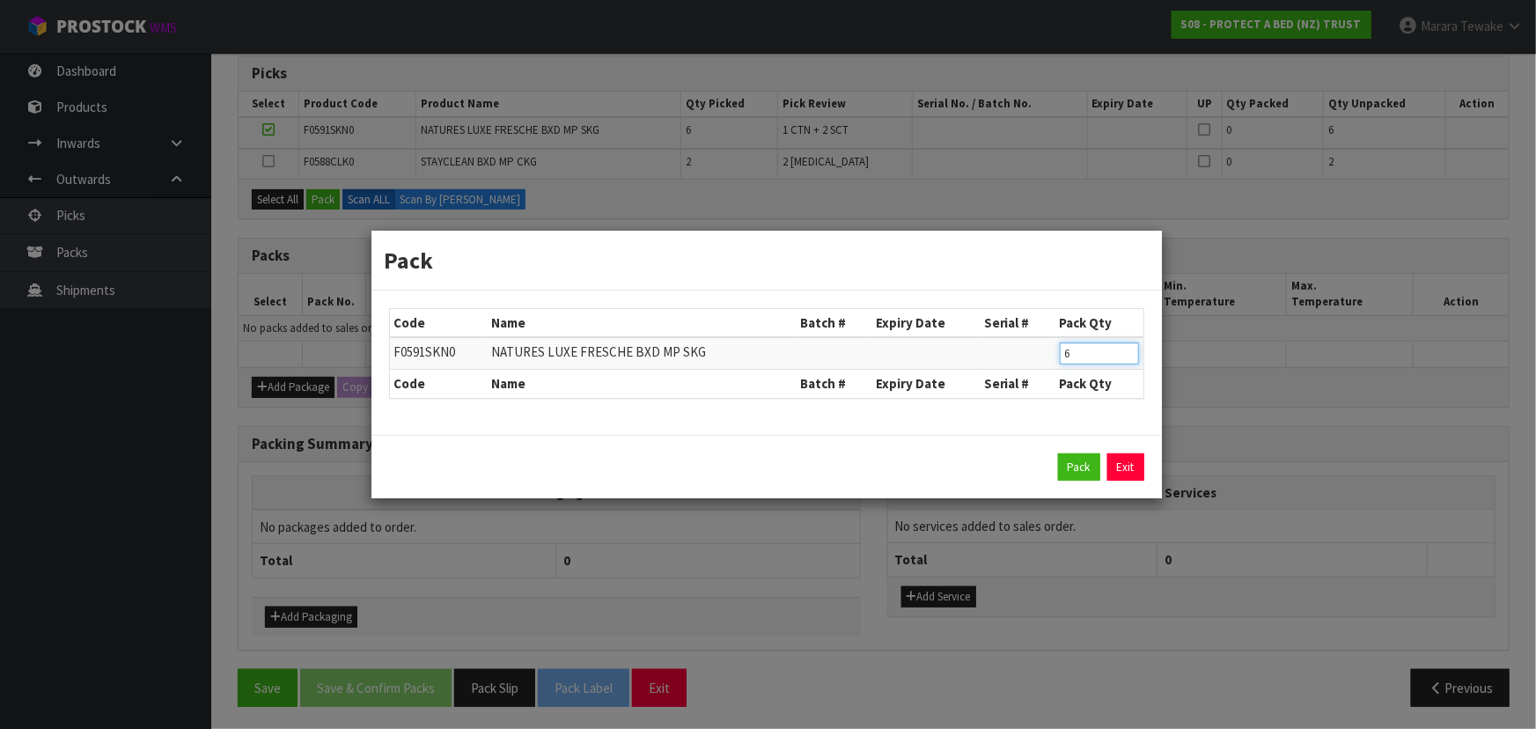
drag, startPoint x: 1080, startPoint y: 352, endPoint x: 1035, endPoint y: 335, distance: 47.9
click at [1035, 335] on table "Code Name Batch # Expiry Date Serial # Pack Qty F0591SKN0 NATURES LUXE FRESCHE …" at bounding box center [766, 353] width 753 height 89
type input "4"
click button "Pack" at bounding box center [1079, 467] width 42 height 28
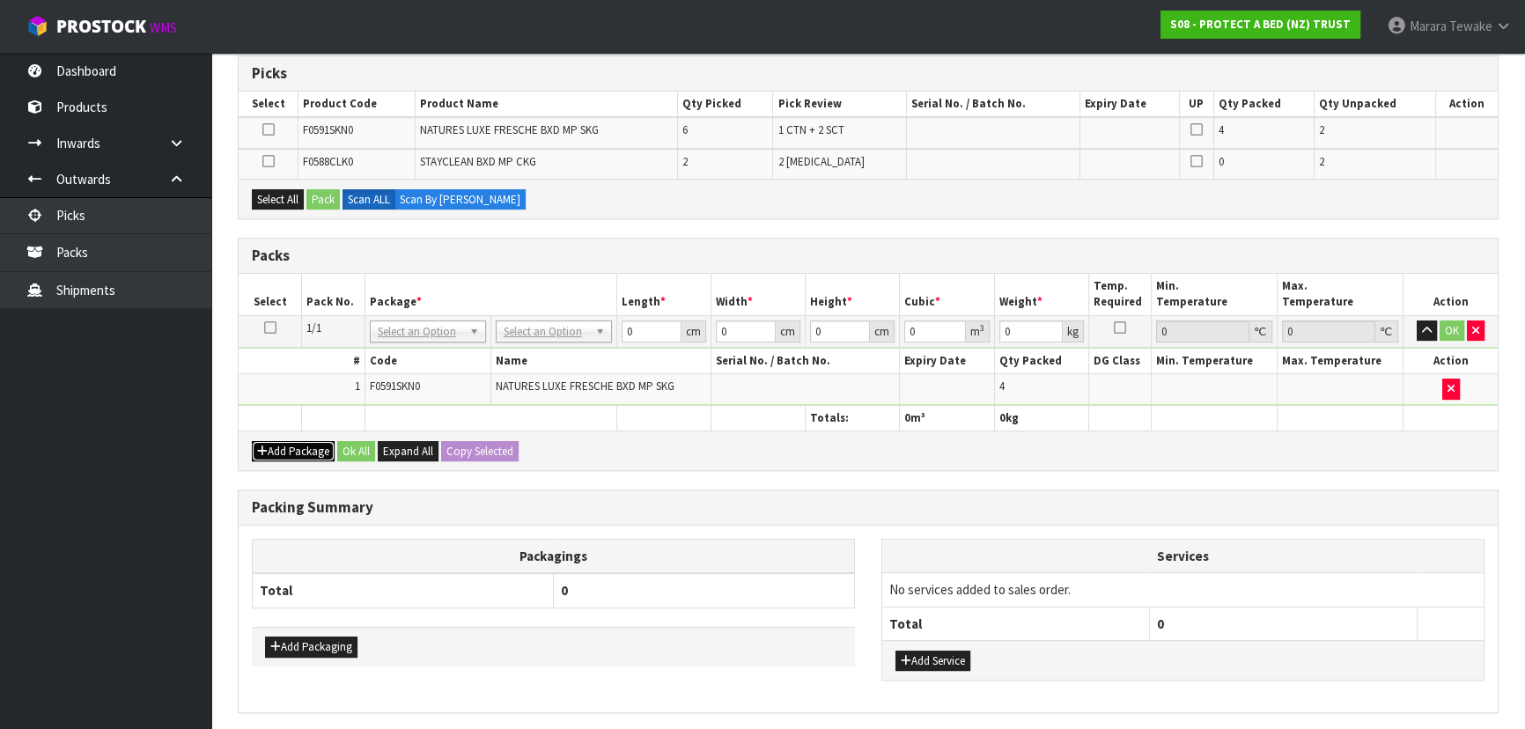
drag, startPoint x: 317, startPoint y: 438, endPoint x: 298, endPoint y: 441, distance: 18.7
click at [315, 441] on button "Add Package" at bounding box center [293, 451] width 83 height 21
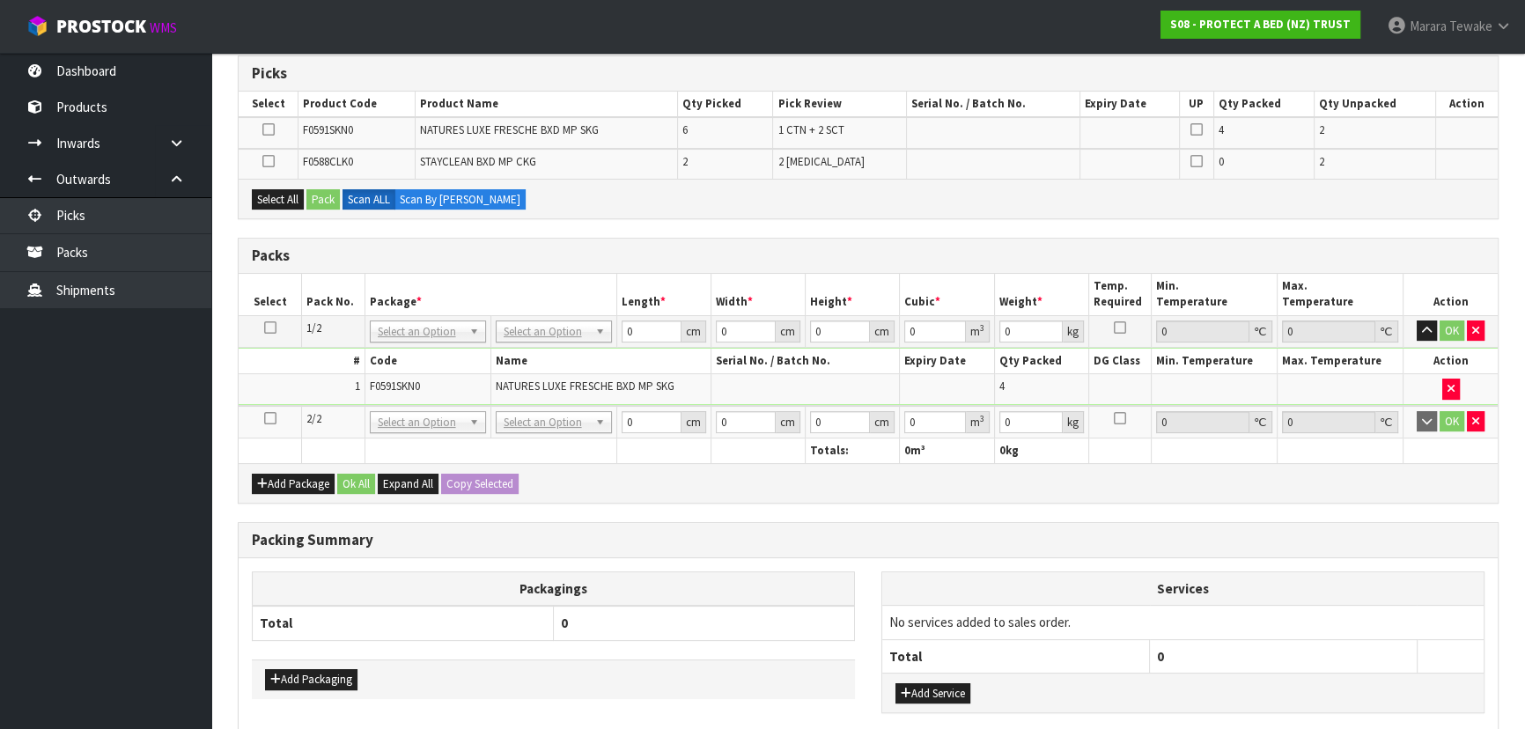
drag, startPoint x: 264, startPoint y: 413, endPoint x: 340, endPoint y: 373, distance: 85.4
click at [264, 418] on icon at bounding box center [270, 418] width 12 height 1
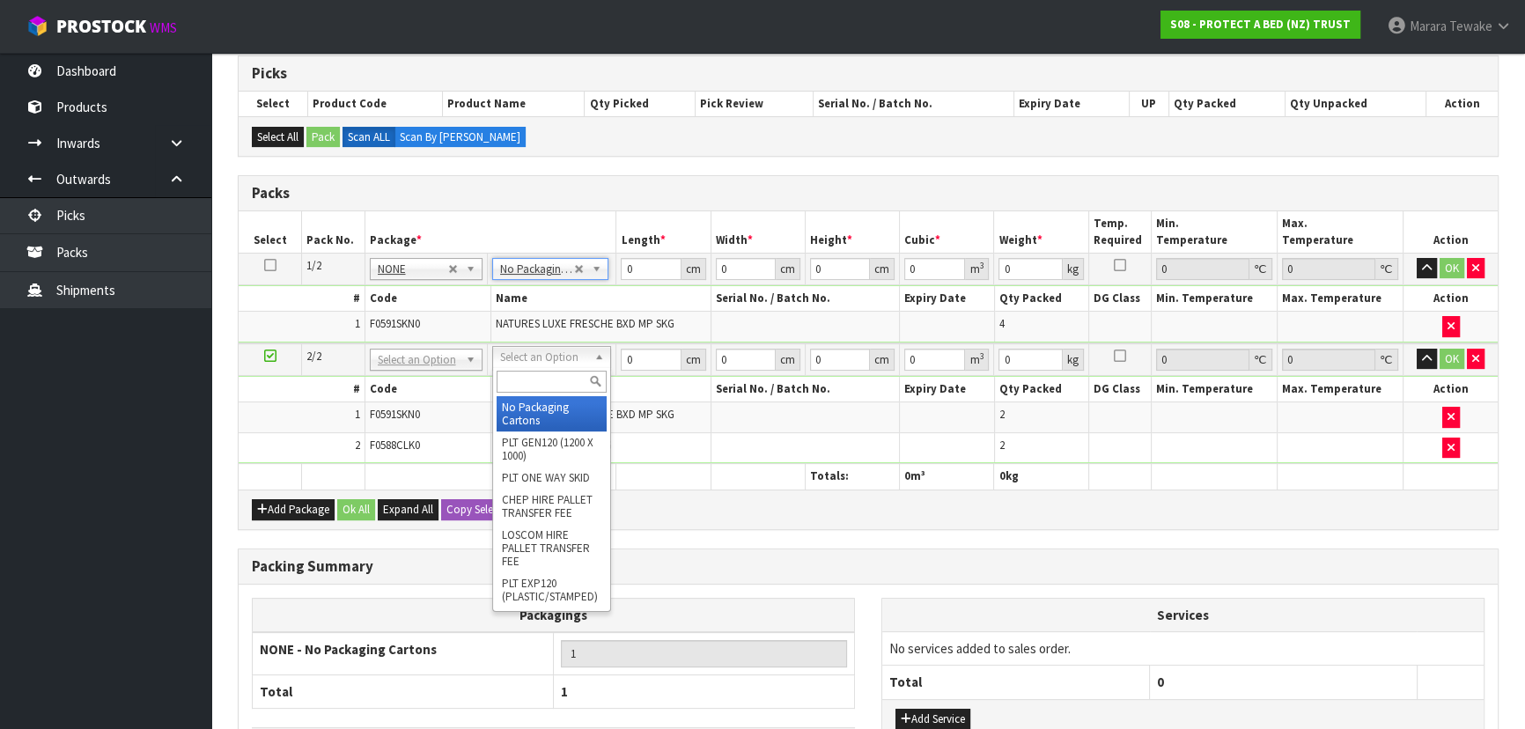
click at [548, 378] on input "text" at bounding box center [551, 382] width 110 height 22
type input "OC"
drag, startPoint x: 561, startPoint y: 404, endPoint x: 577, endPoint y: 380, distance: 29.1
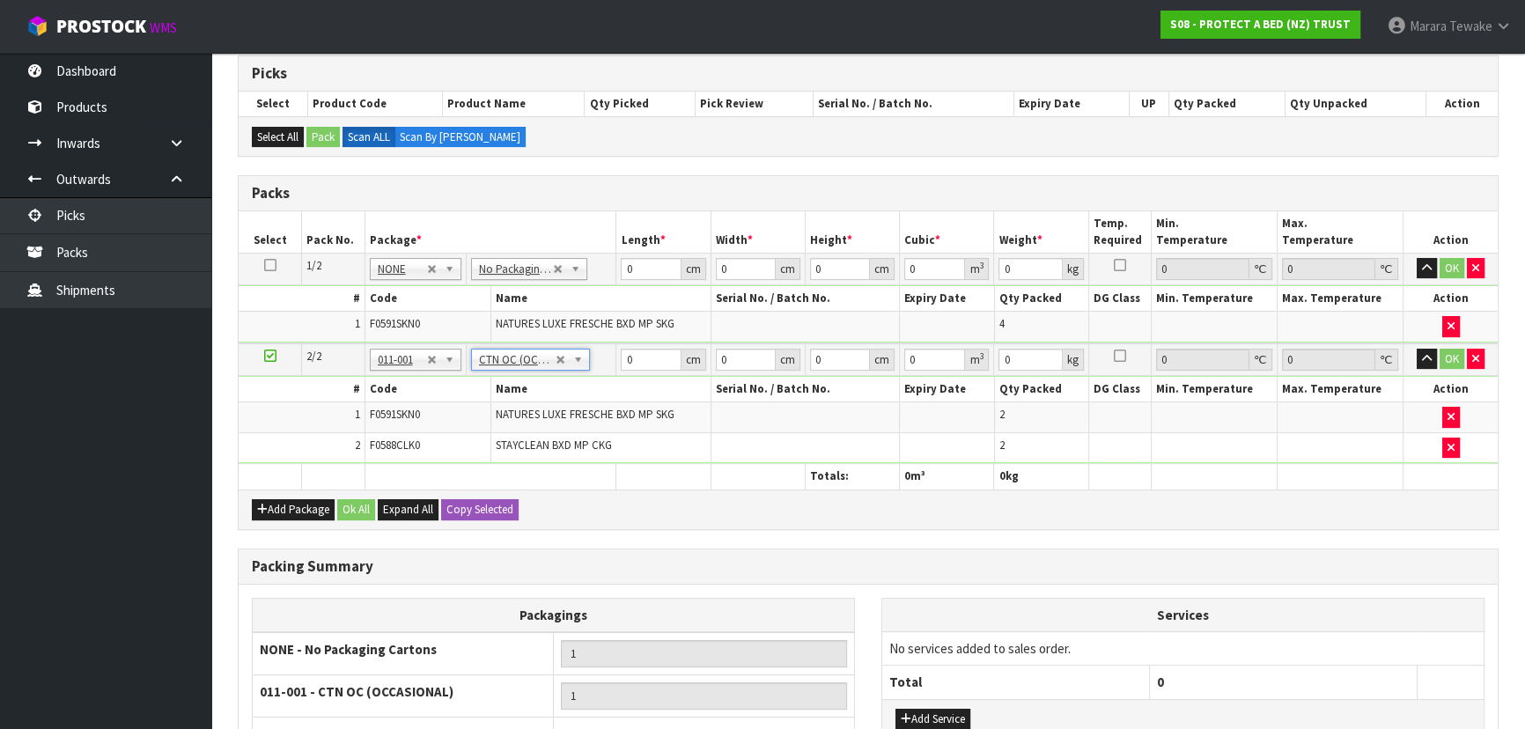
type input "6.52"
drag, startPoint x: 636, startPoint y: 264, endPoint x: 586, endPoint y: 231, distance: 60.3
click at [597, 244] on table "Select Pack No. Package * Length * Width * Height * Cubic * Weight * Temp. Requ…" at bounding box center [868, 350] width 1259 height 278
type input "59"
type input "38"
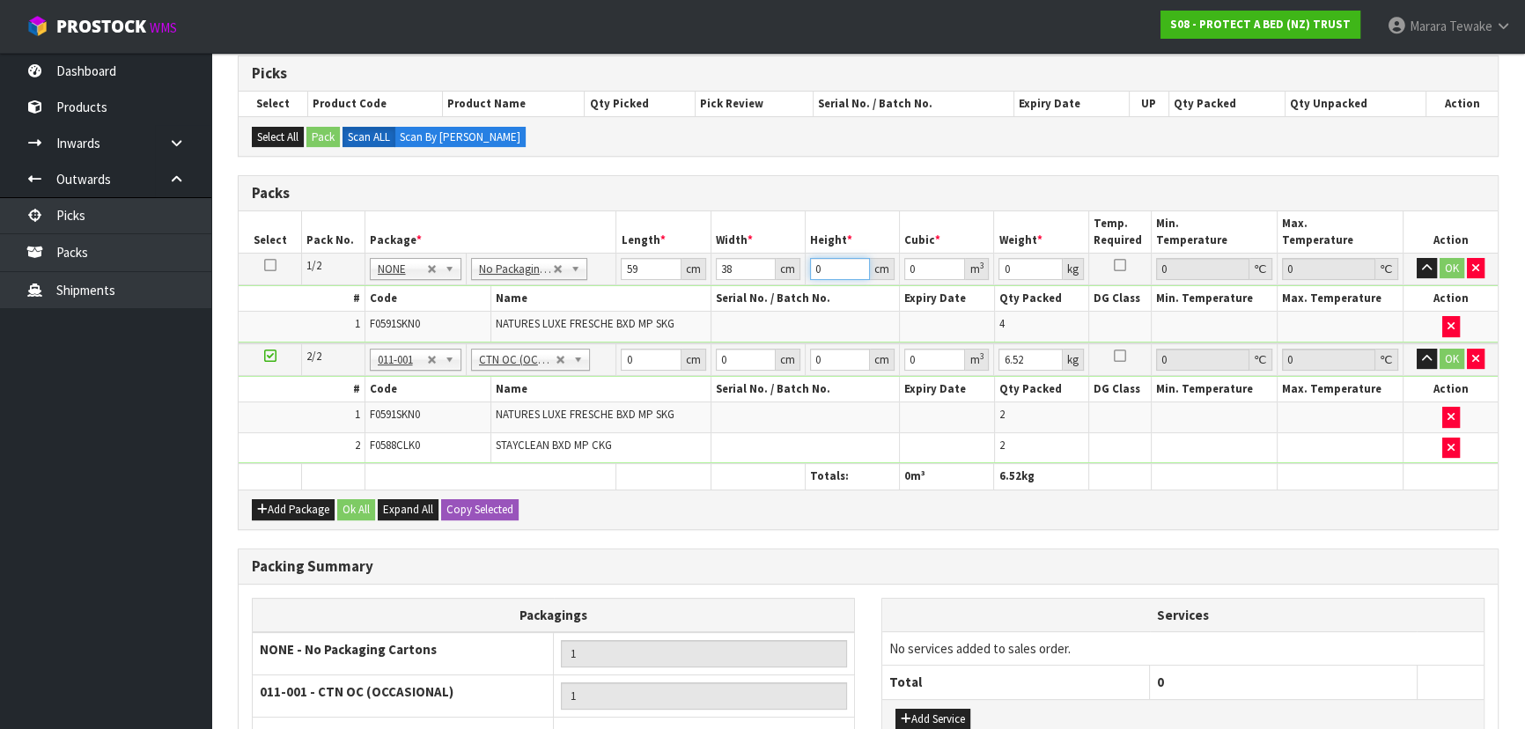
type input "3"
type input "0.006726"
type input "32"
type input "0.071744"
type input "32"
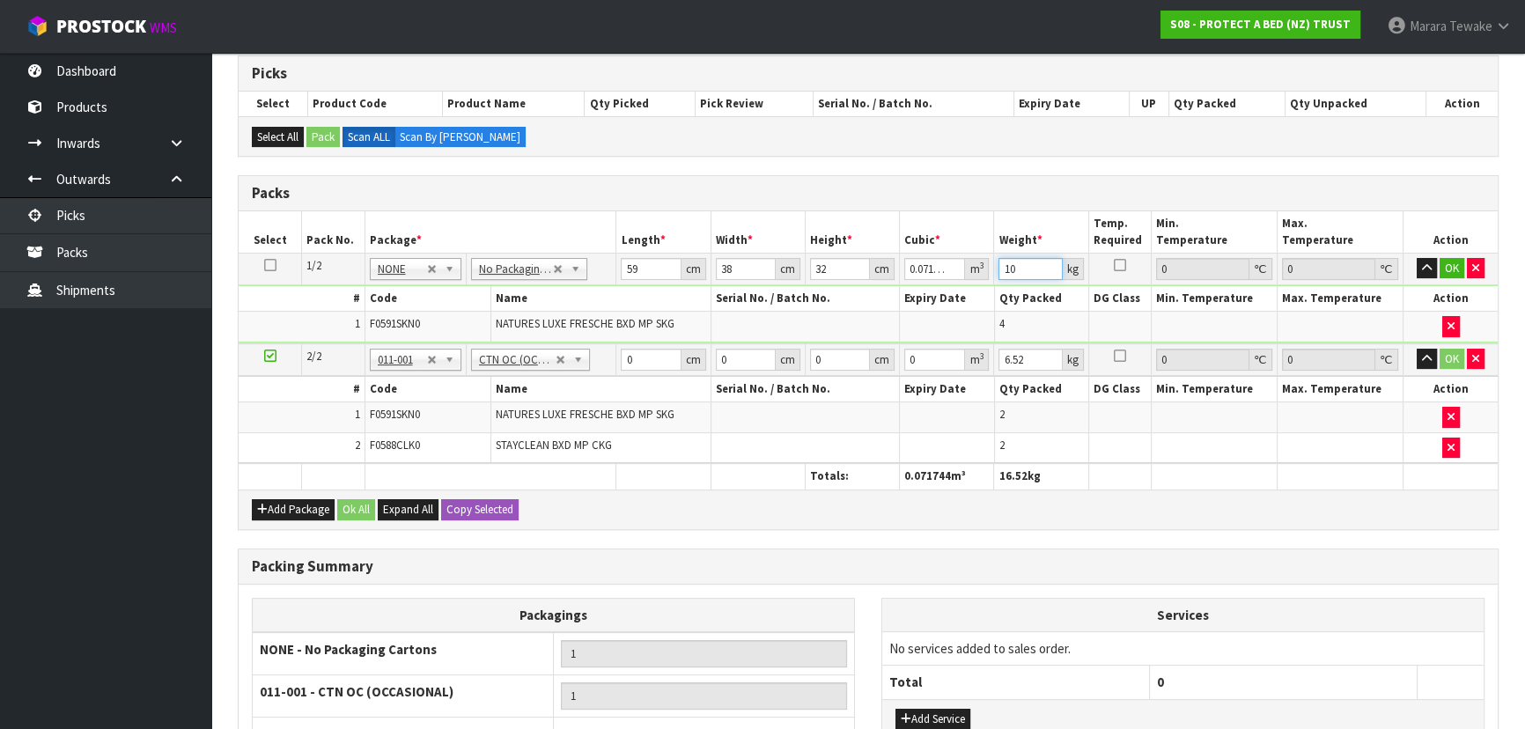
type input "10"
click at [1416, 258] on button "button" at bounding box center [1426, 268] width 20 height 21
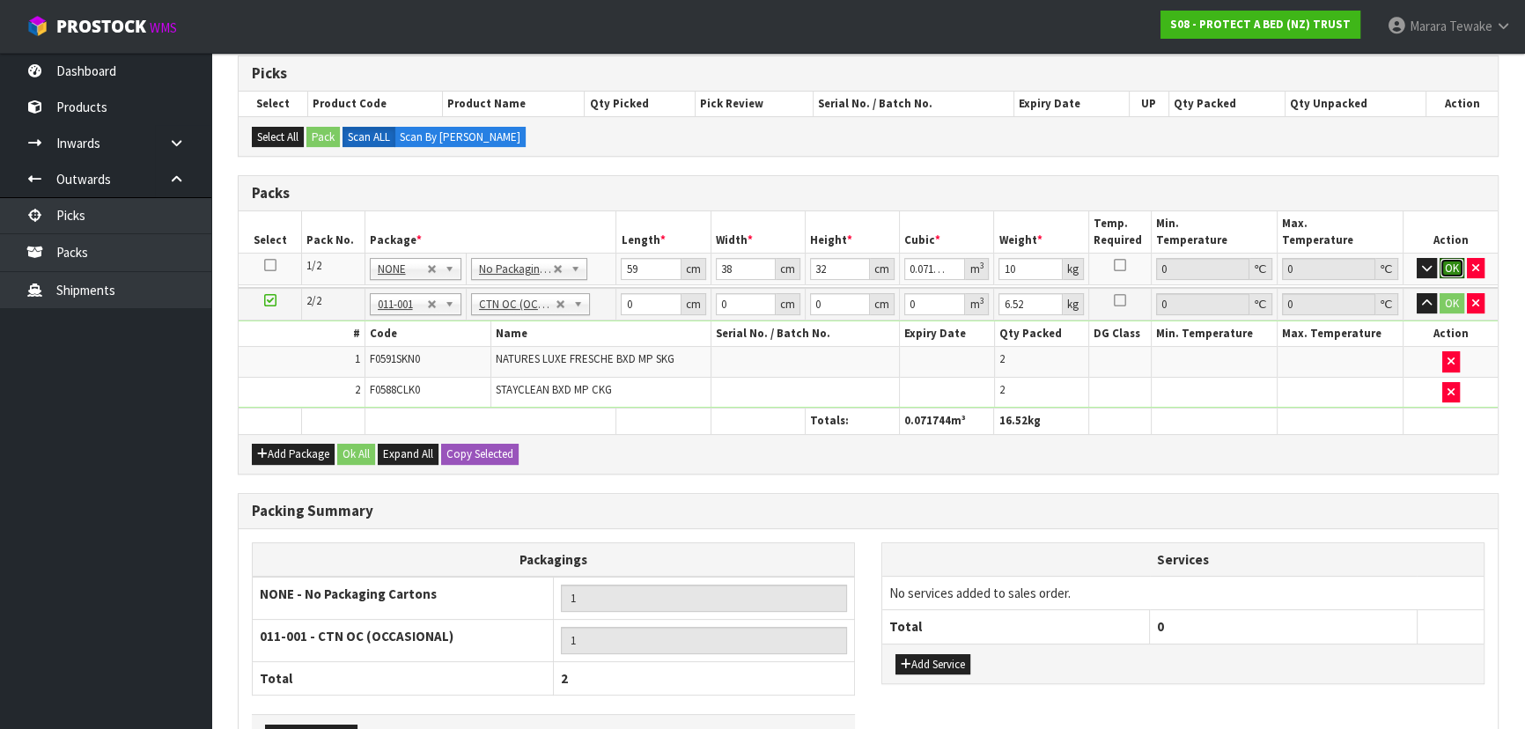
click button "OK" at bounding box center [1451, 268] width 25 height 21
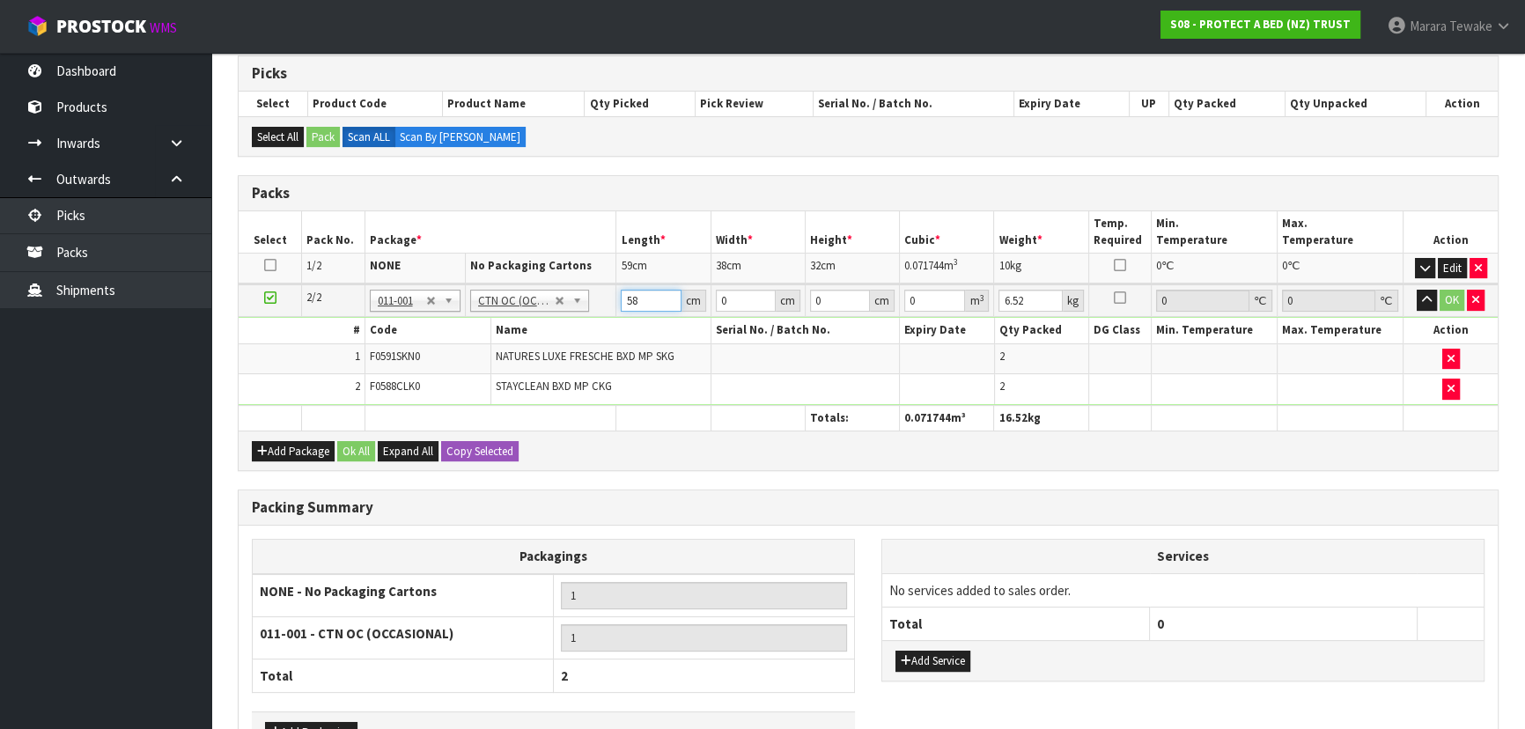
type input "58"
type input "38"
type input "3"
type input "0.006612"
type input "32"
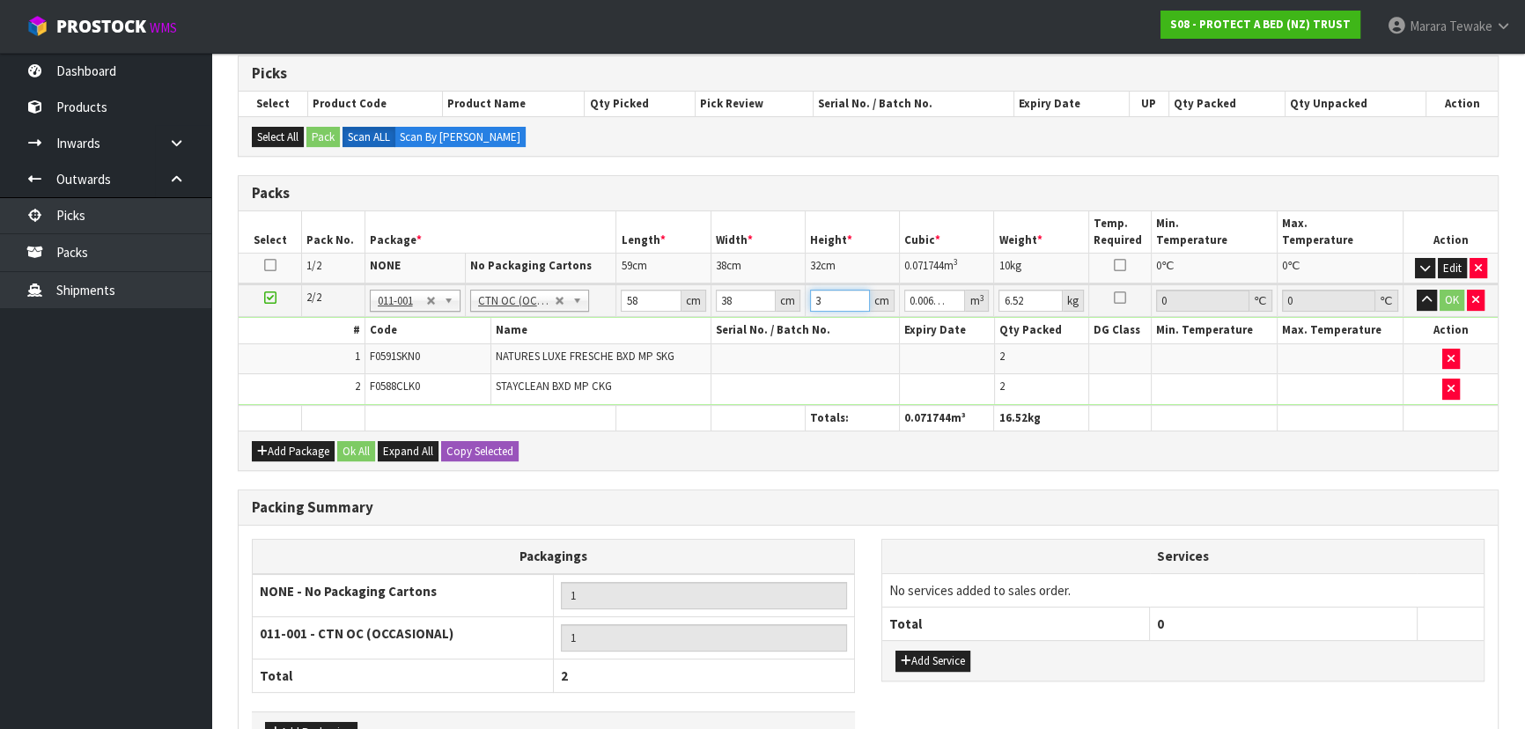
type input "0.070528"
type input "32"
click at [1416, 290] on button "button" at bounding box center [1426, 300] width 20 height 21
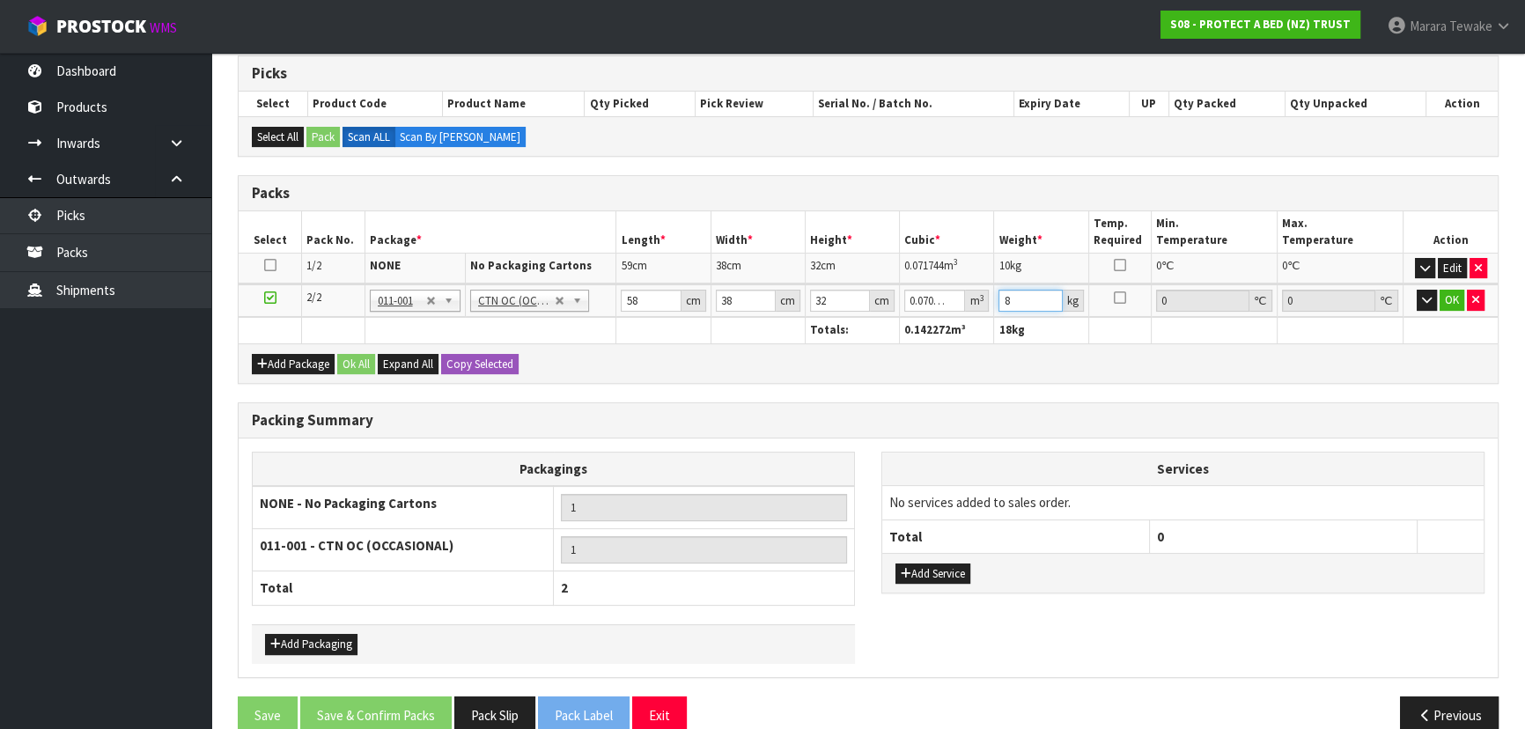
type input "8"
click at [1416, 290] on button "button" at bounding box center [1426, 300] width 20 height 21
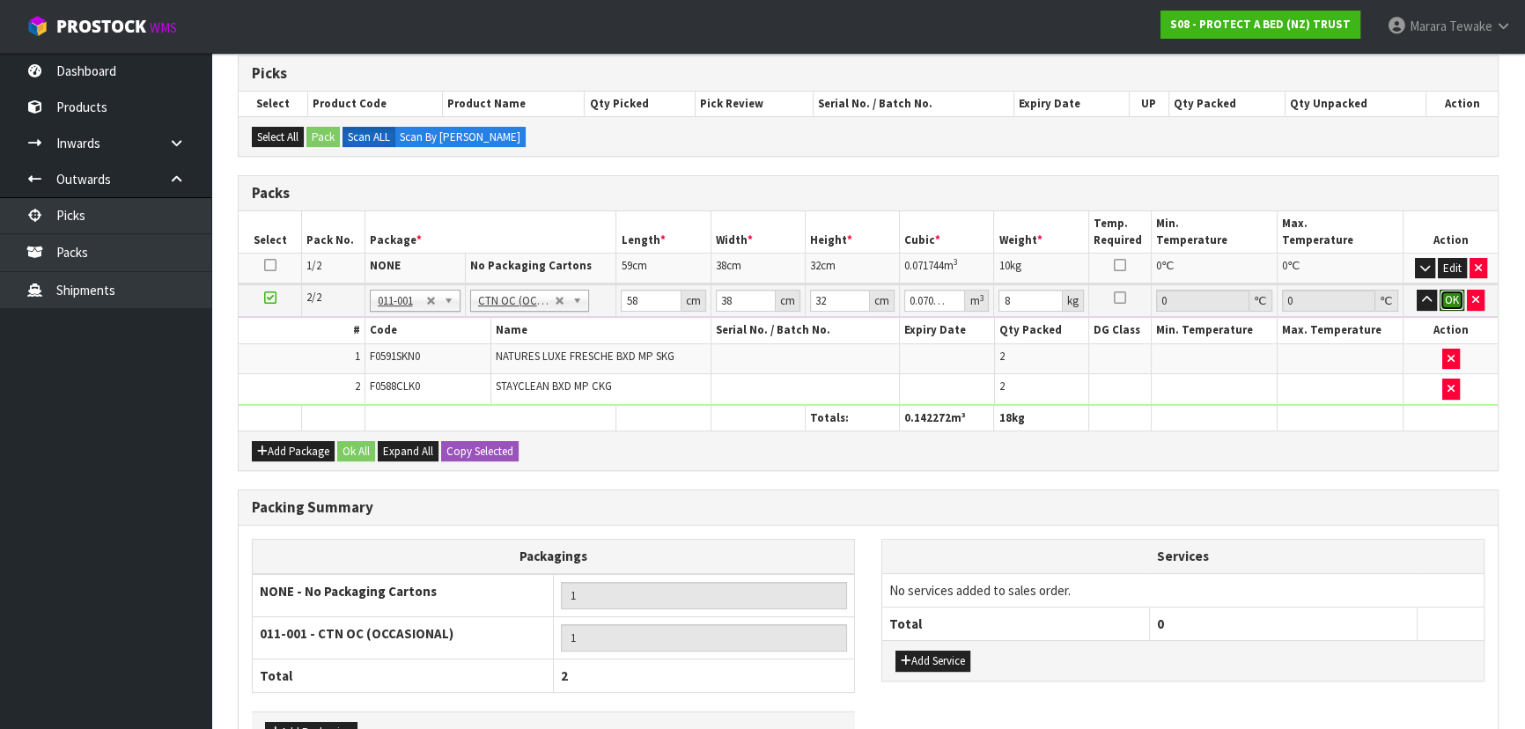
click button "OK" at bounding box center [1451, 300] width 25 height 21
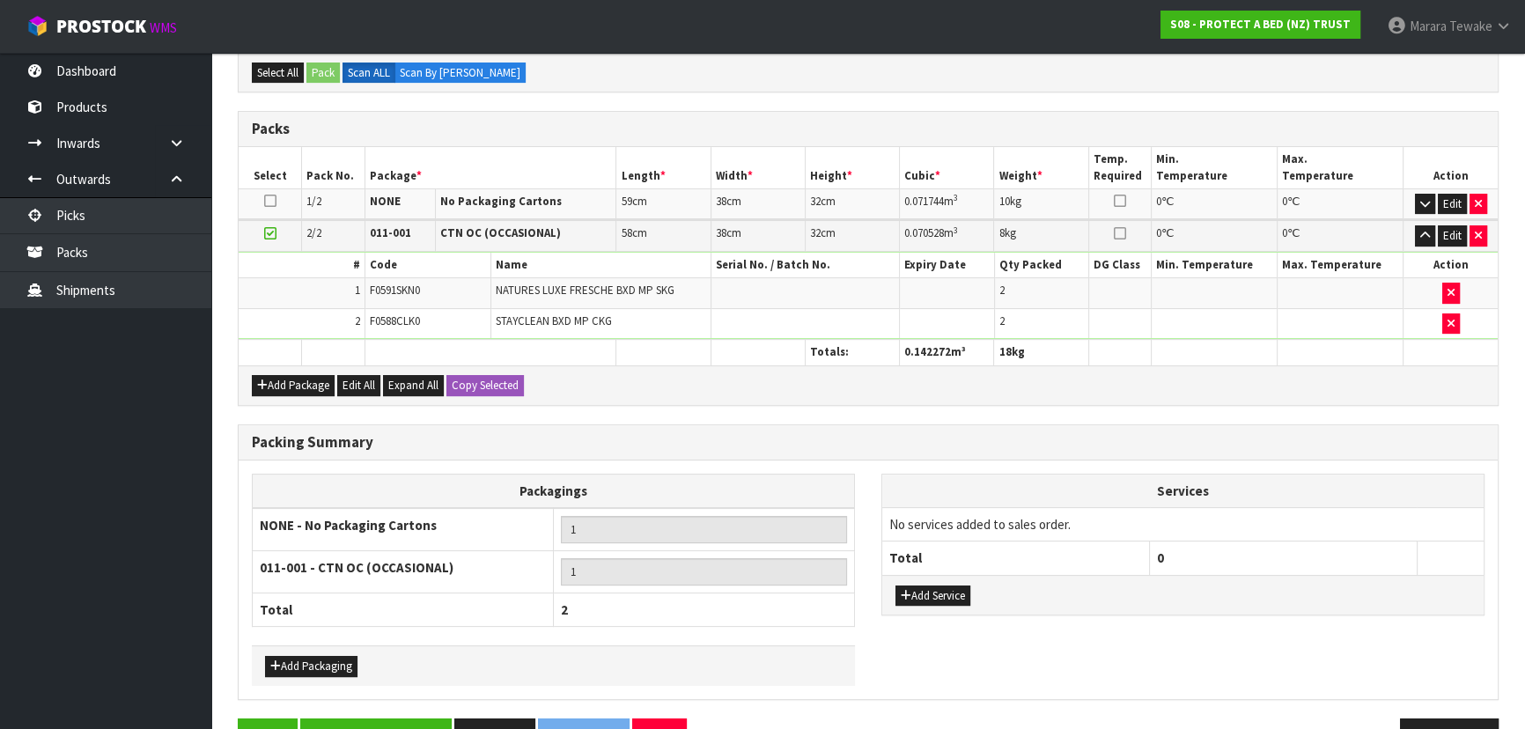
scroll to position [465, 0]
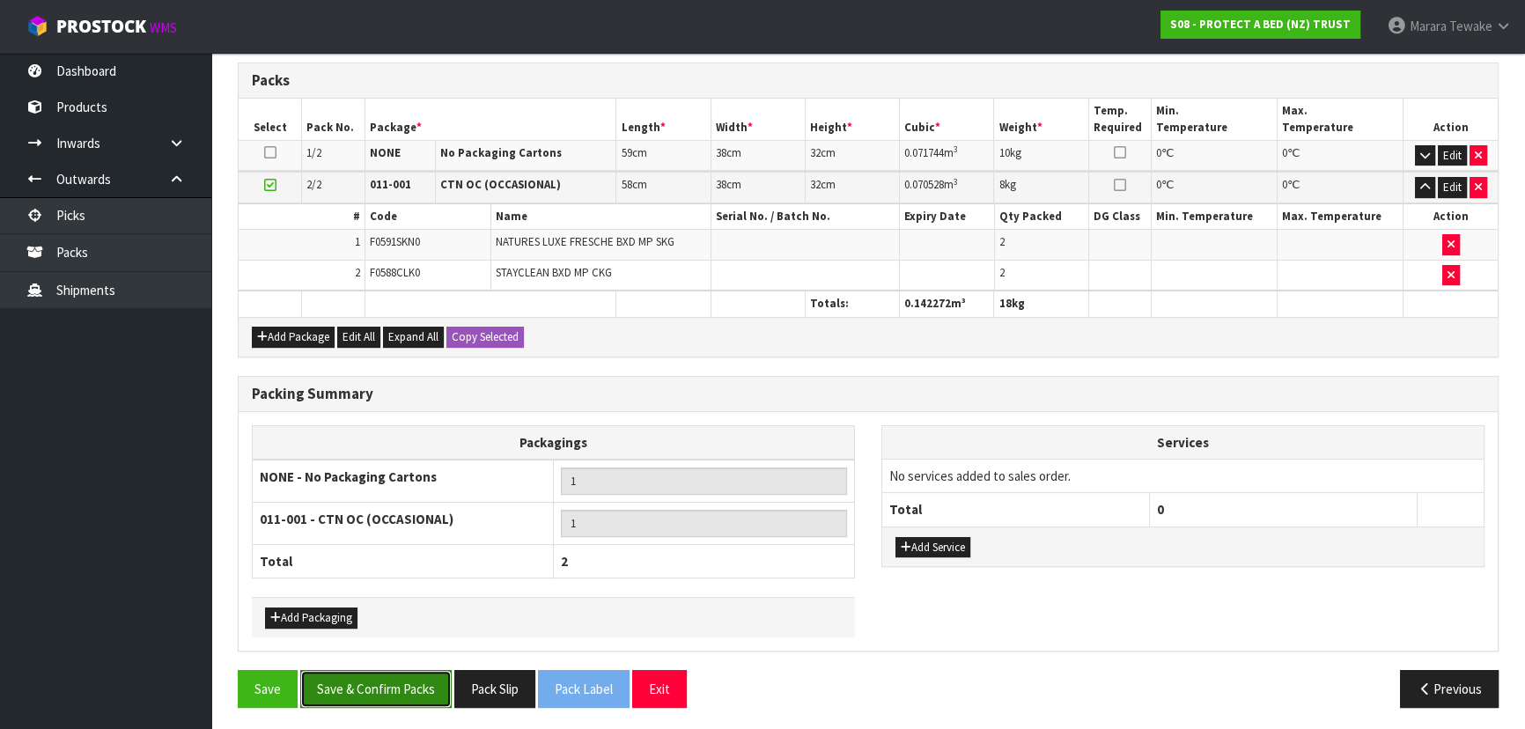
click at [385, 680] on button "Save & Confirm Packs" at bounding box center [375, 689] width 151 height 38
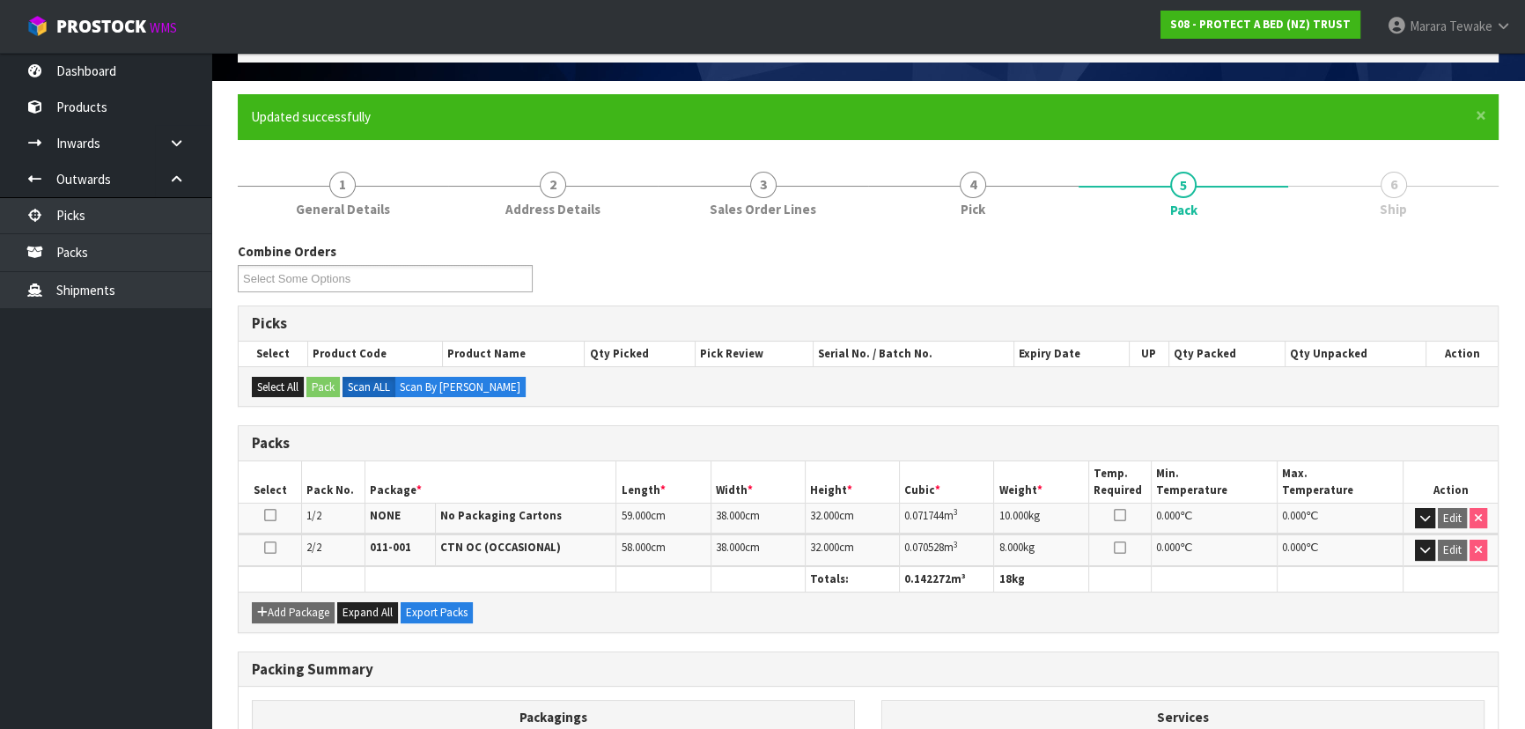
scroll to position [339, 0]
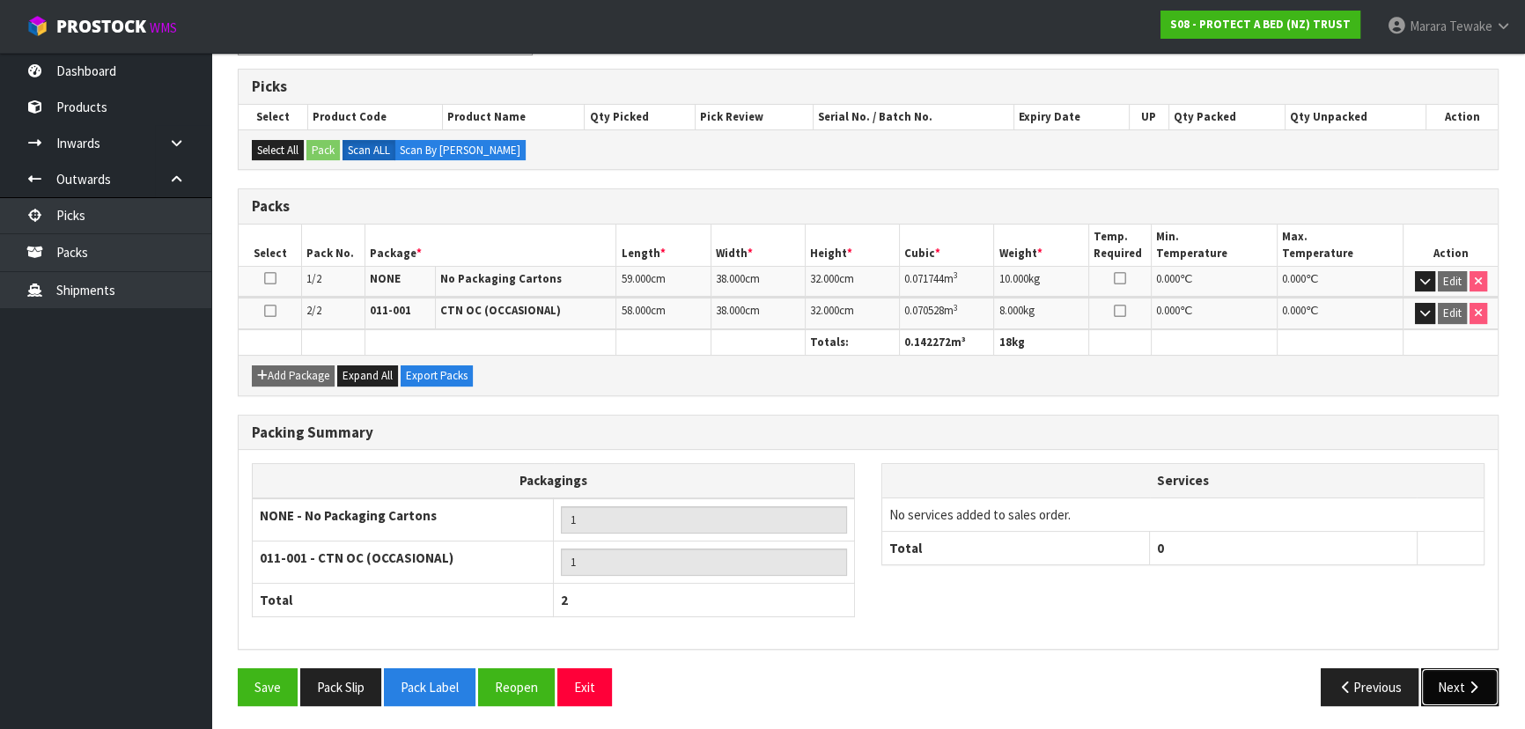
click at [1465, 686] on icon "button" at bounding box center [1473, 686] width 17 height 13
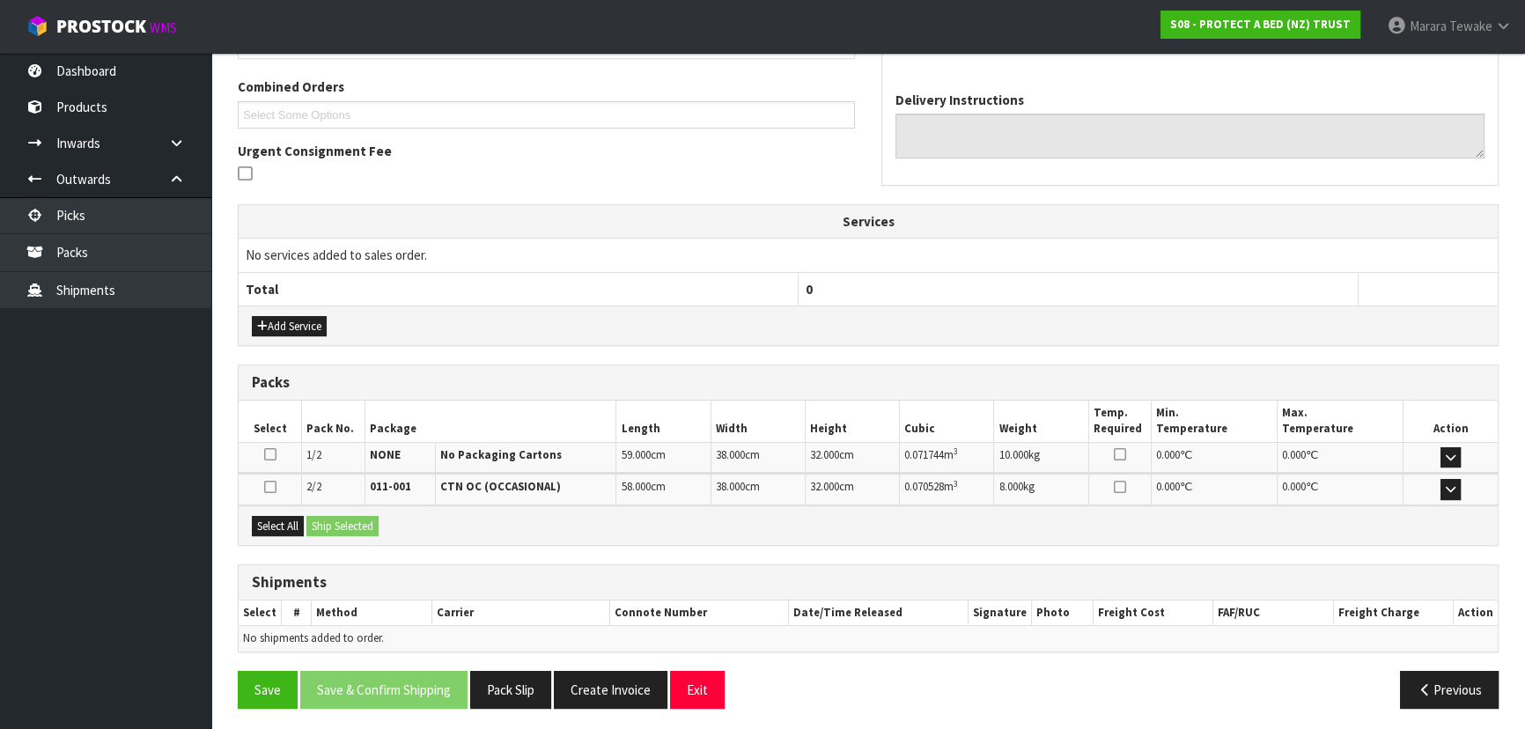
scroll to position [444, 0]
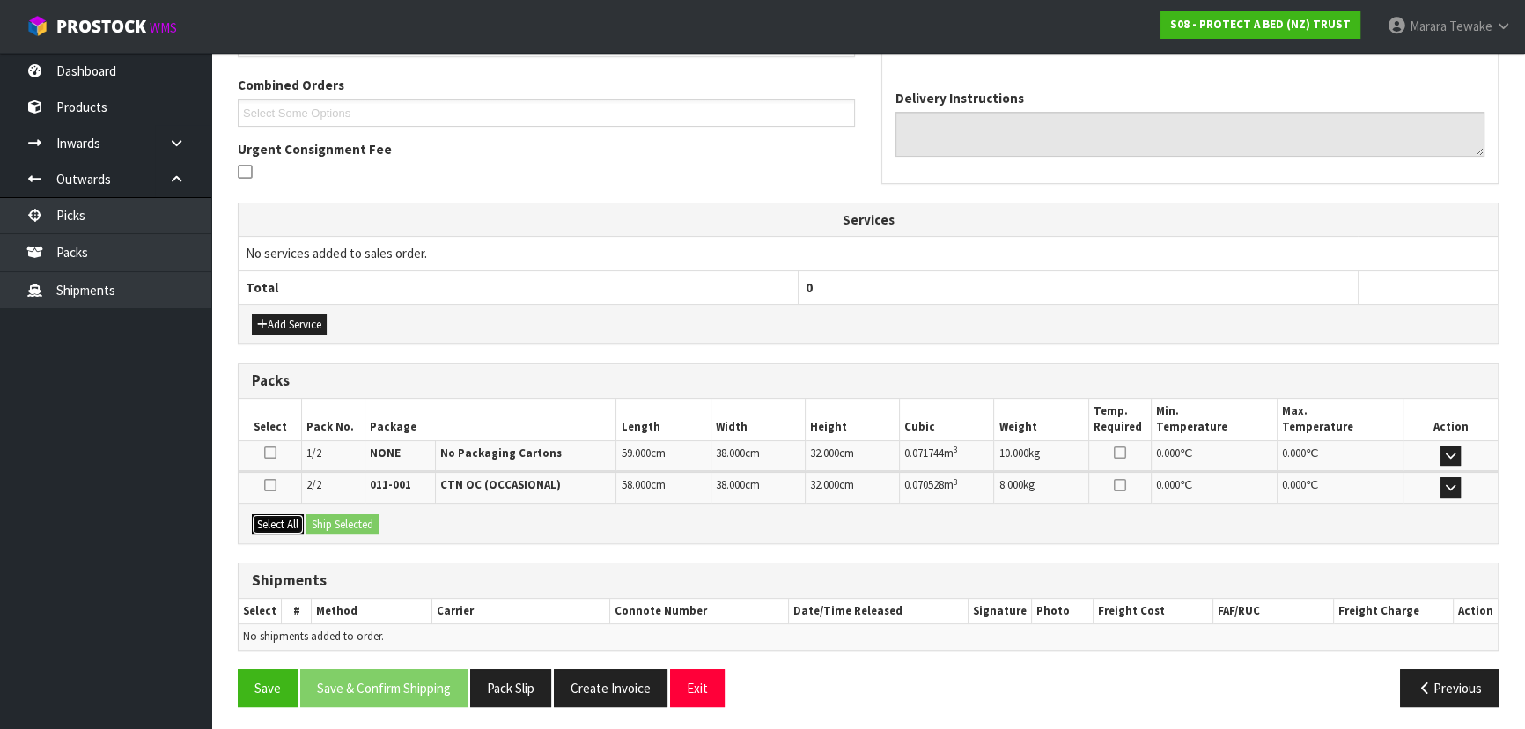
click at [283, 518] on button "Select All" at bounding box center [278, 524] width 52 height 21
click at [334, 519] on button "Ship Selected" at bounding box center [342, 524] width 72 height 21
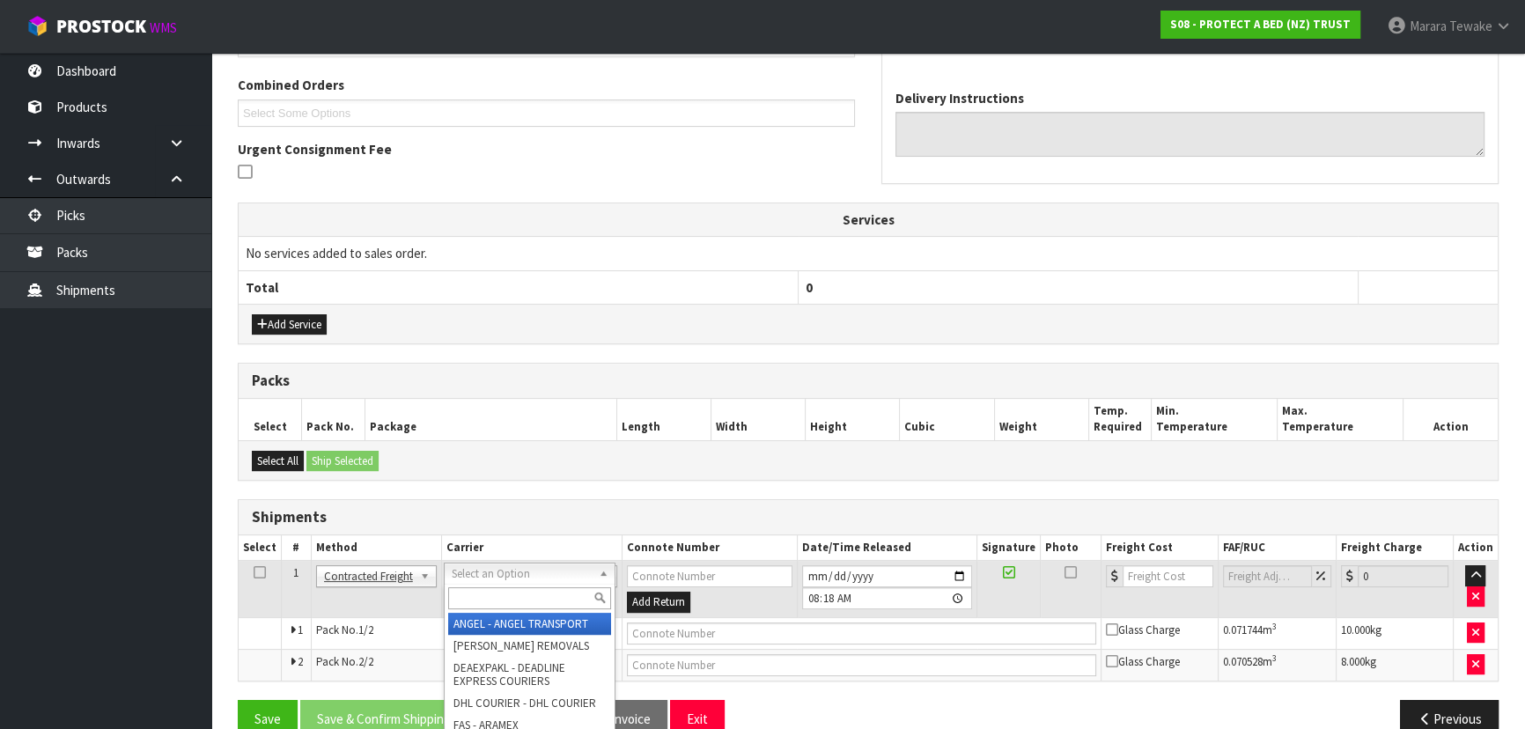
click at [468, 596] on input "text" at bounding box center [529, 598] width 163 height 22
type input "NZP"
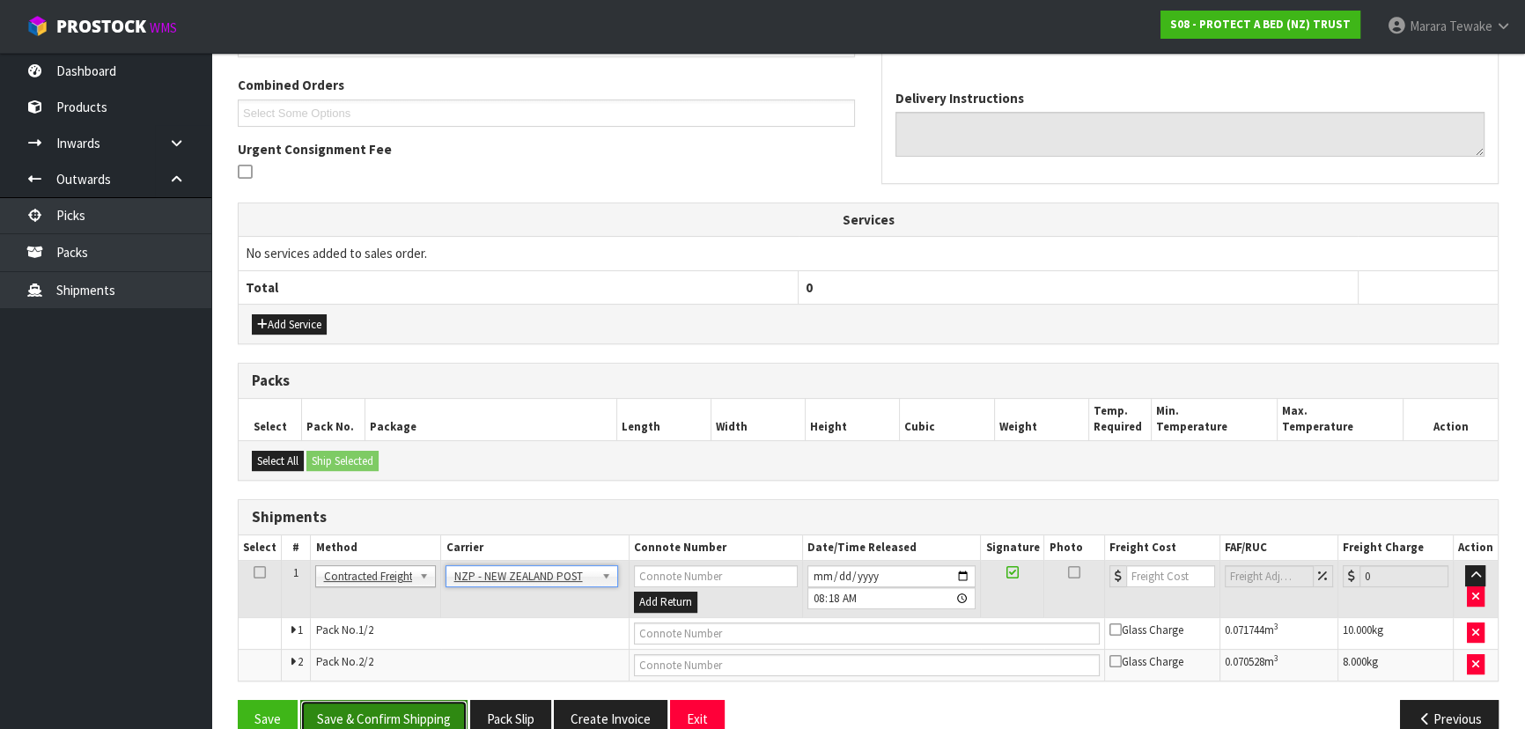
click at [431, 722] on button "Save & Confirm Shipping" at bounding box center [383, 719] width 167 height 38
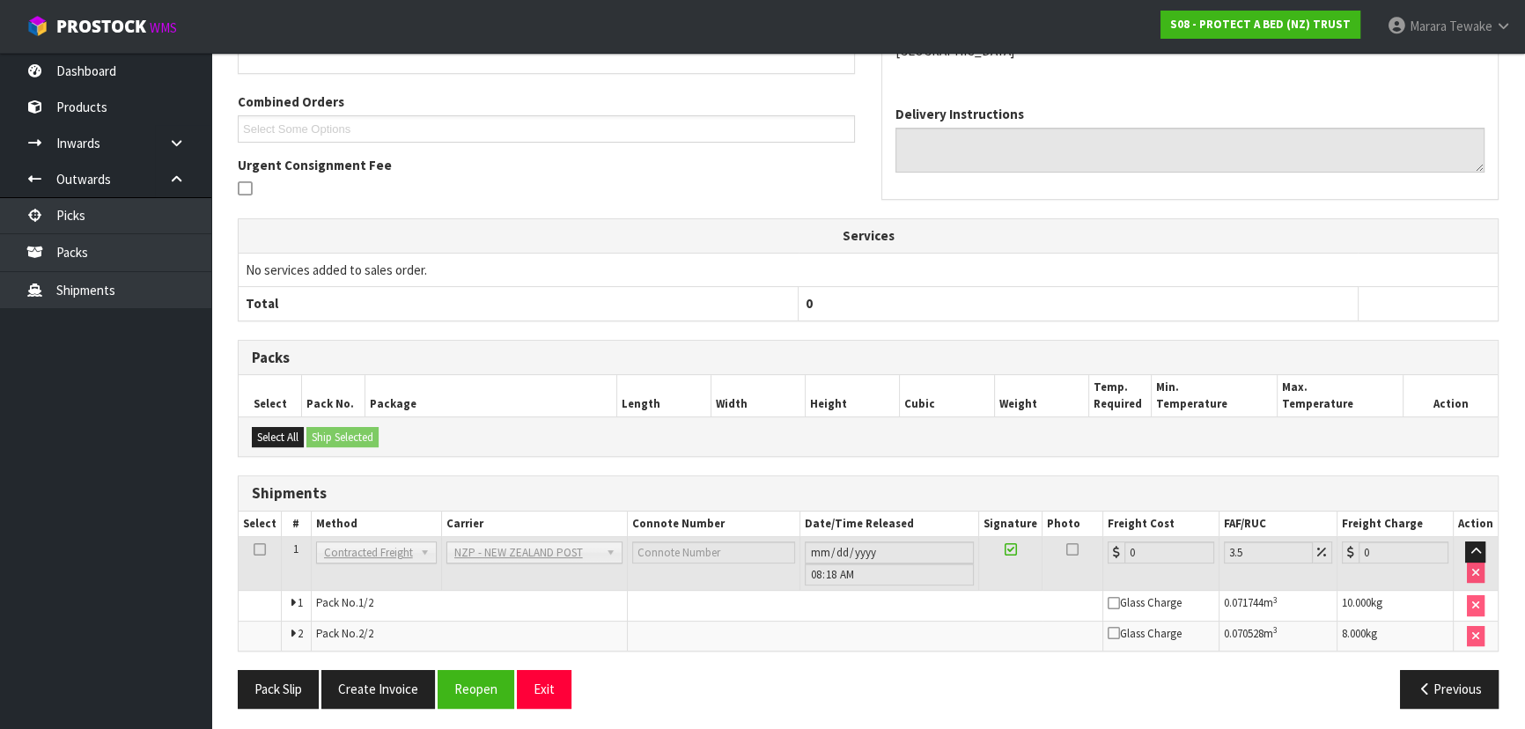
scroll to position [449, 0]
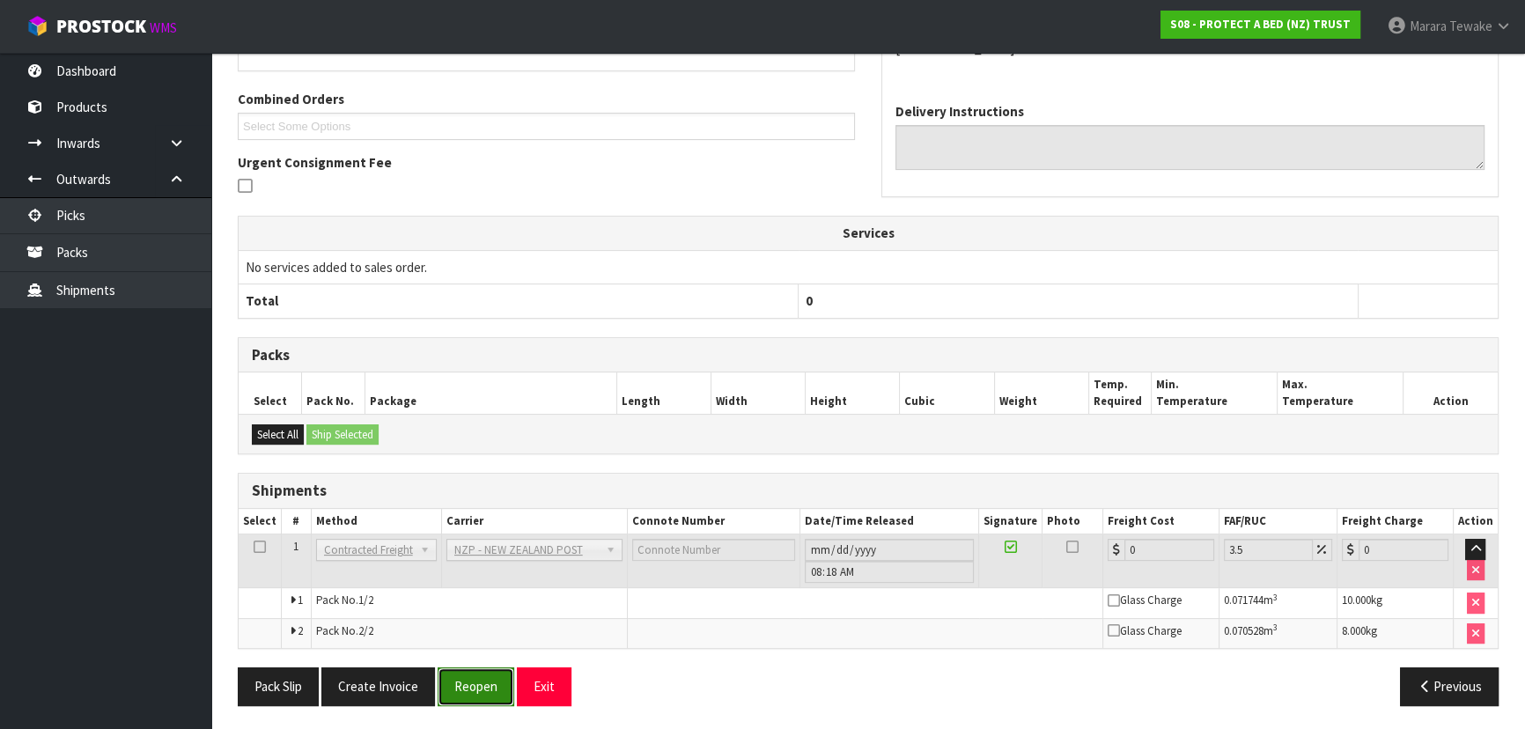
drag, startPoint x: 470, startPoint y: 680, endPoint x: 467, endPoint y: 671, distance: 10.3
click at [470, 679] on button "Reopen" at bounding box center [475, 686] width 77 height 38
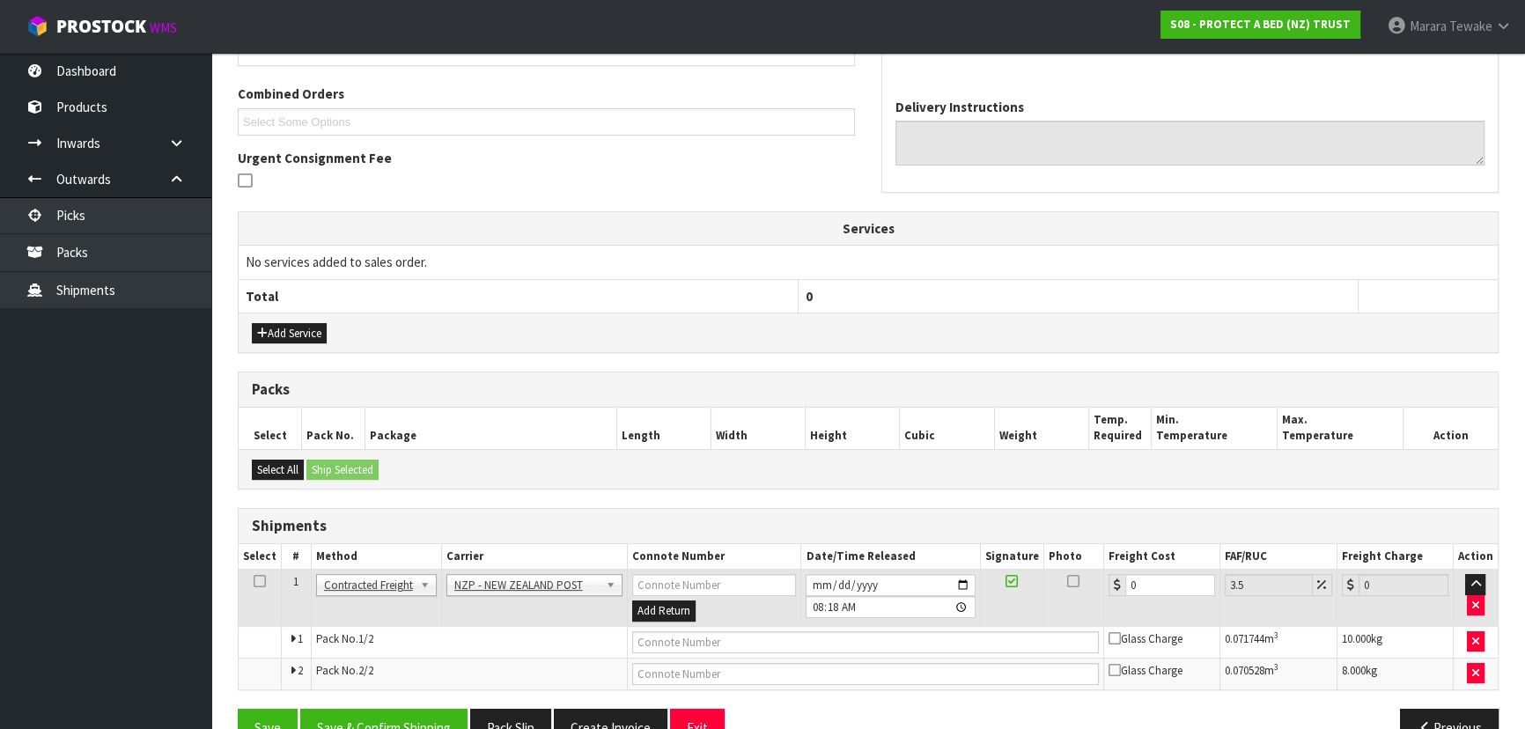
scroll to position [475, 0]
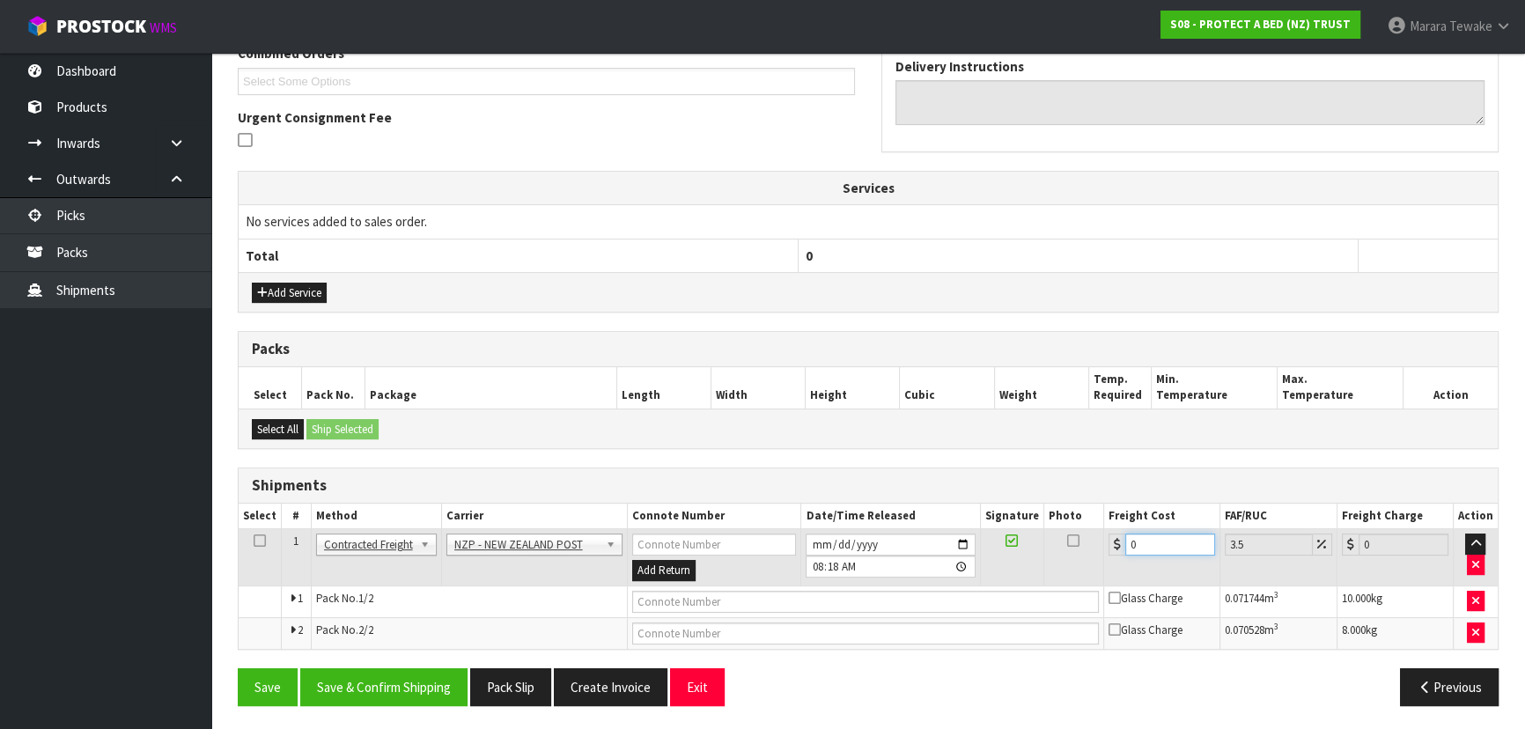
drag, startPoint x: 1114, startPoint y: 531, endPoint x: 1040, endPoint y: 496, distance: 81.9
click at [1081, 521] on table "Select # Method Carrier Connote Number Date/Time Released Signature Photo Freig…" at bounding box center [868, 575] width 1259 height 145
type input "3"
type input "3.1"
type input "39"
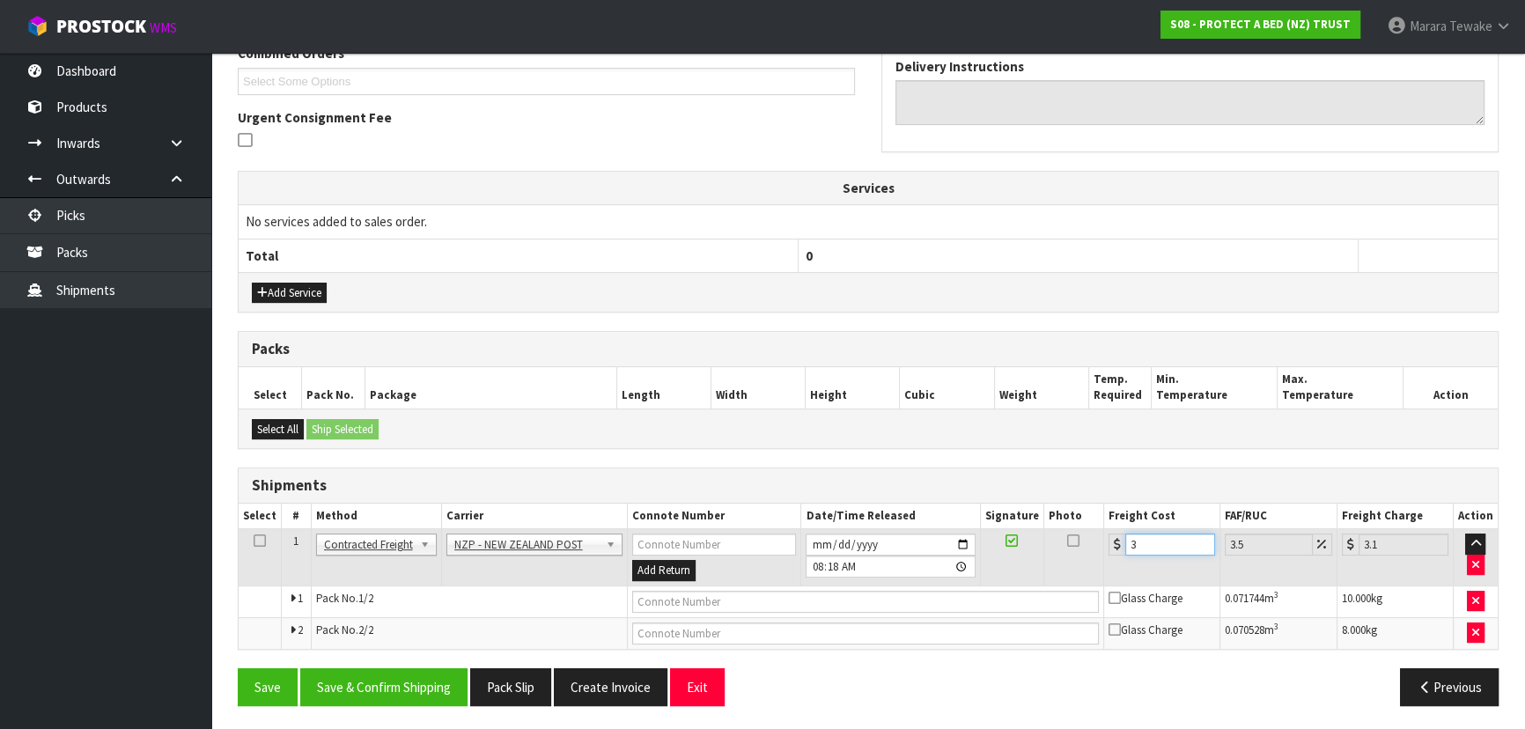
type input "40.36"
type input "39.8"
type input "41.19"
type input "39.88"
type input "41.28"
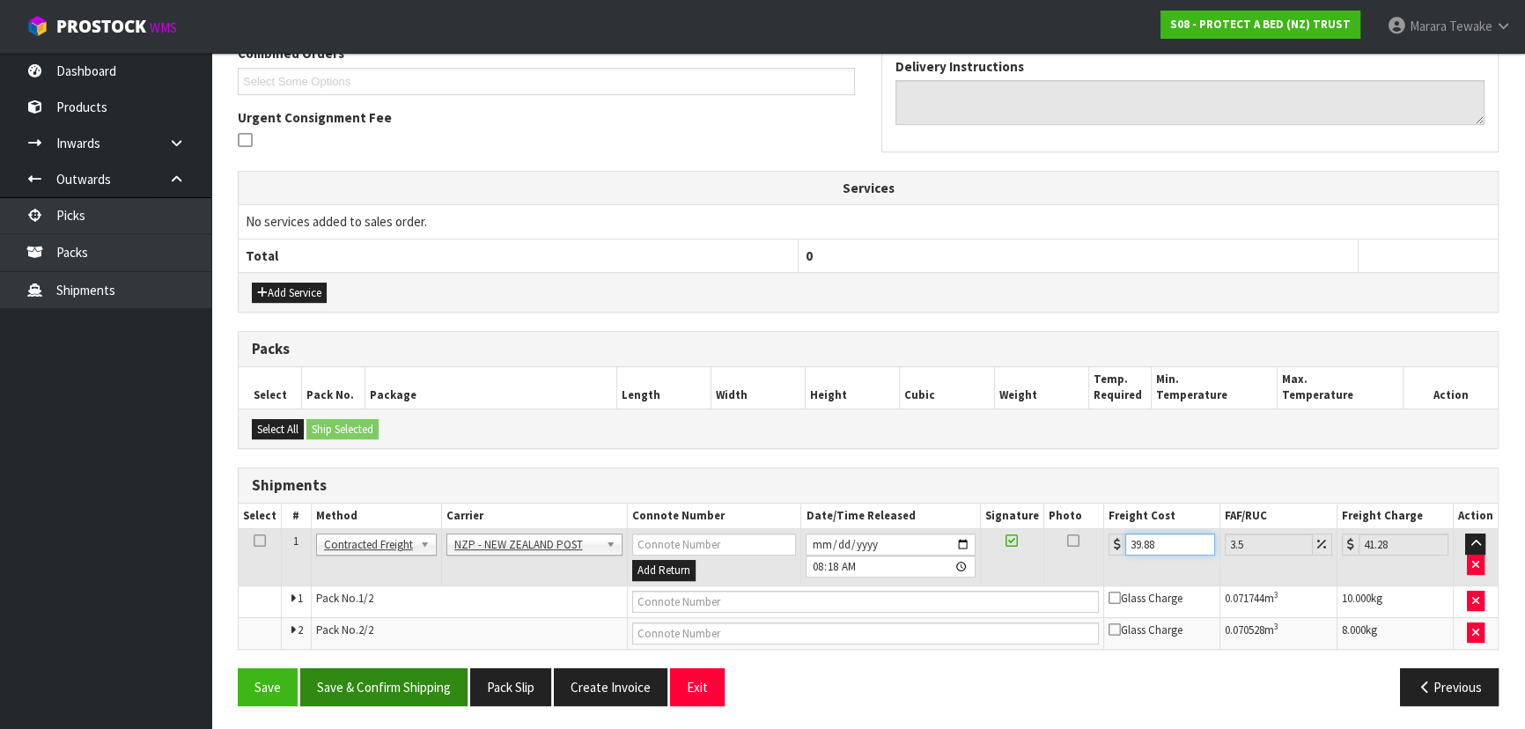
type input "39.88"
click at [384, 687] on button "Save & Confirm Shipping" at bounding box center [383, 687] width 167 height 38
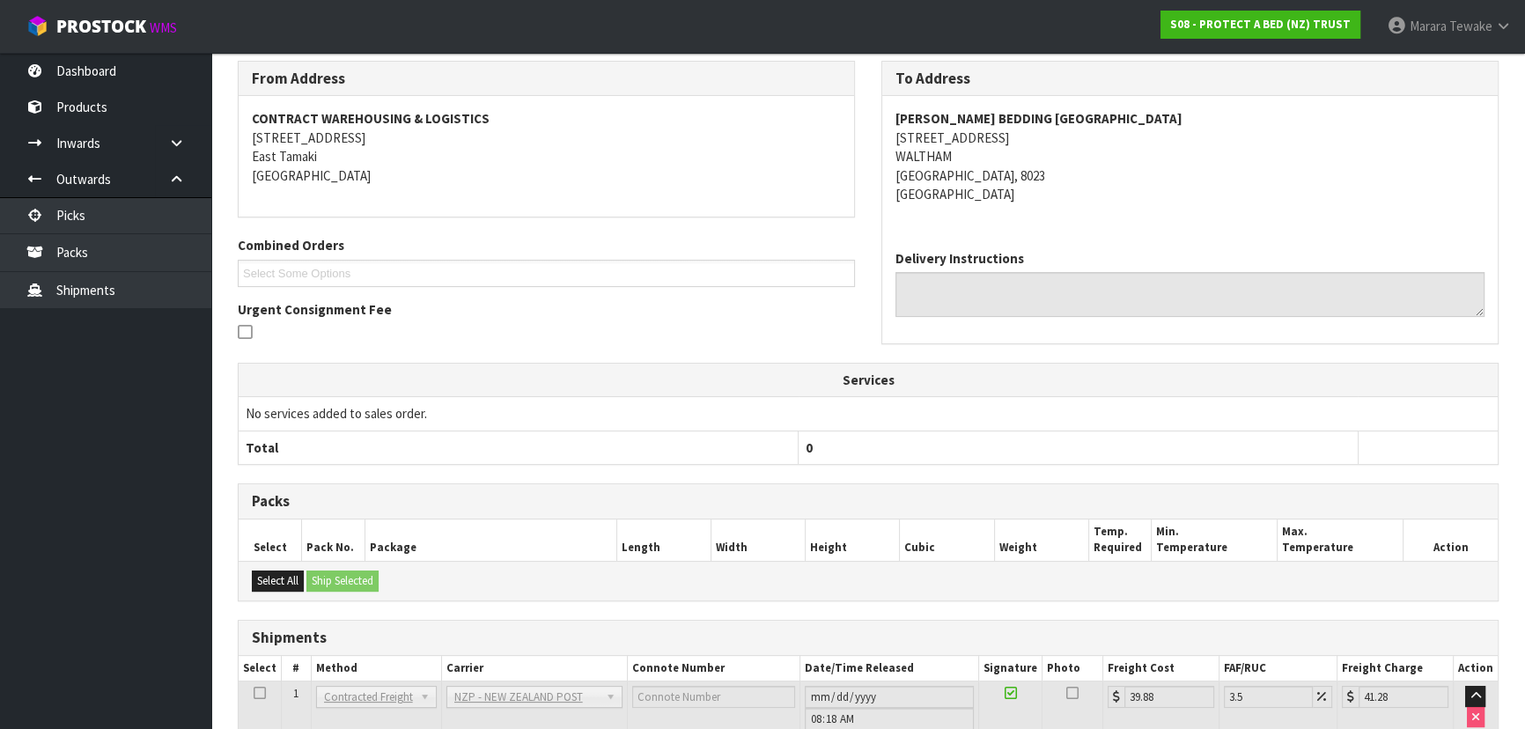
scroll to position [0, 0]
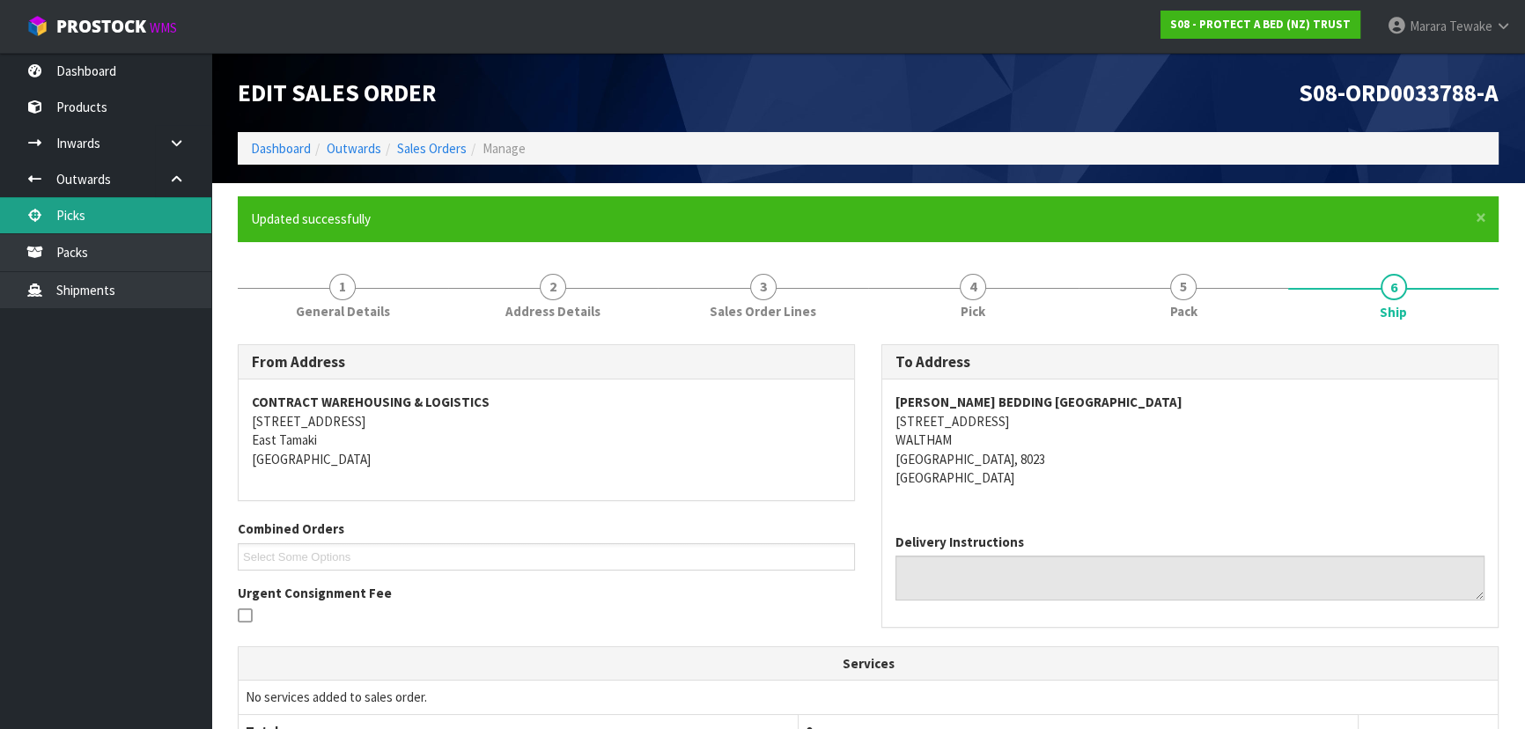
click at [111, 209] on link "Picks" at bounding box center [105, 215] width 211 height 36
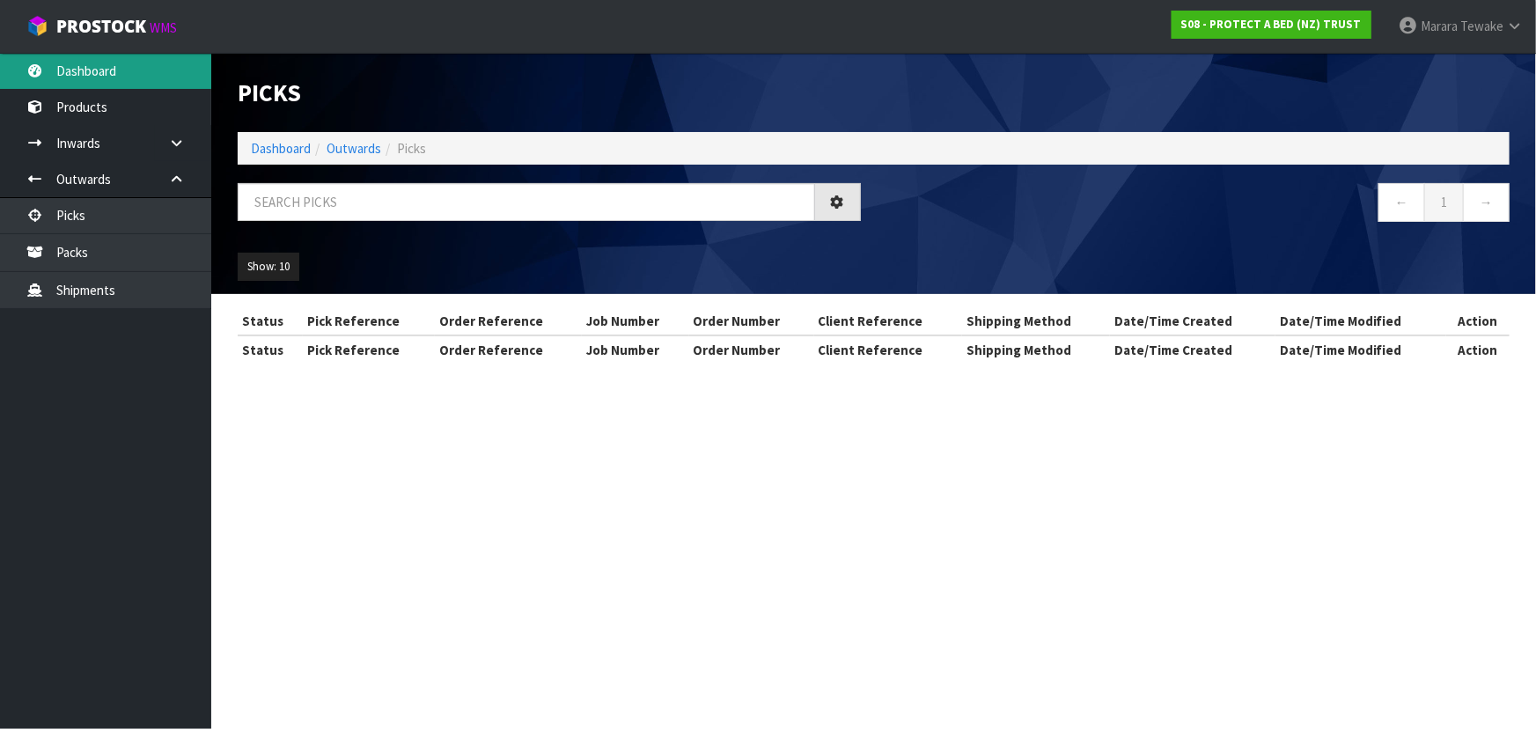
click at [124, 67] on link "Dashboard" at bounding box center [105, 71] width 211 height 36
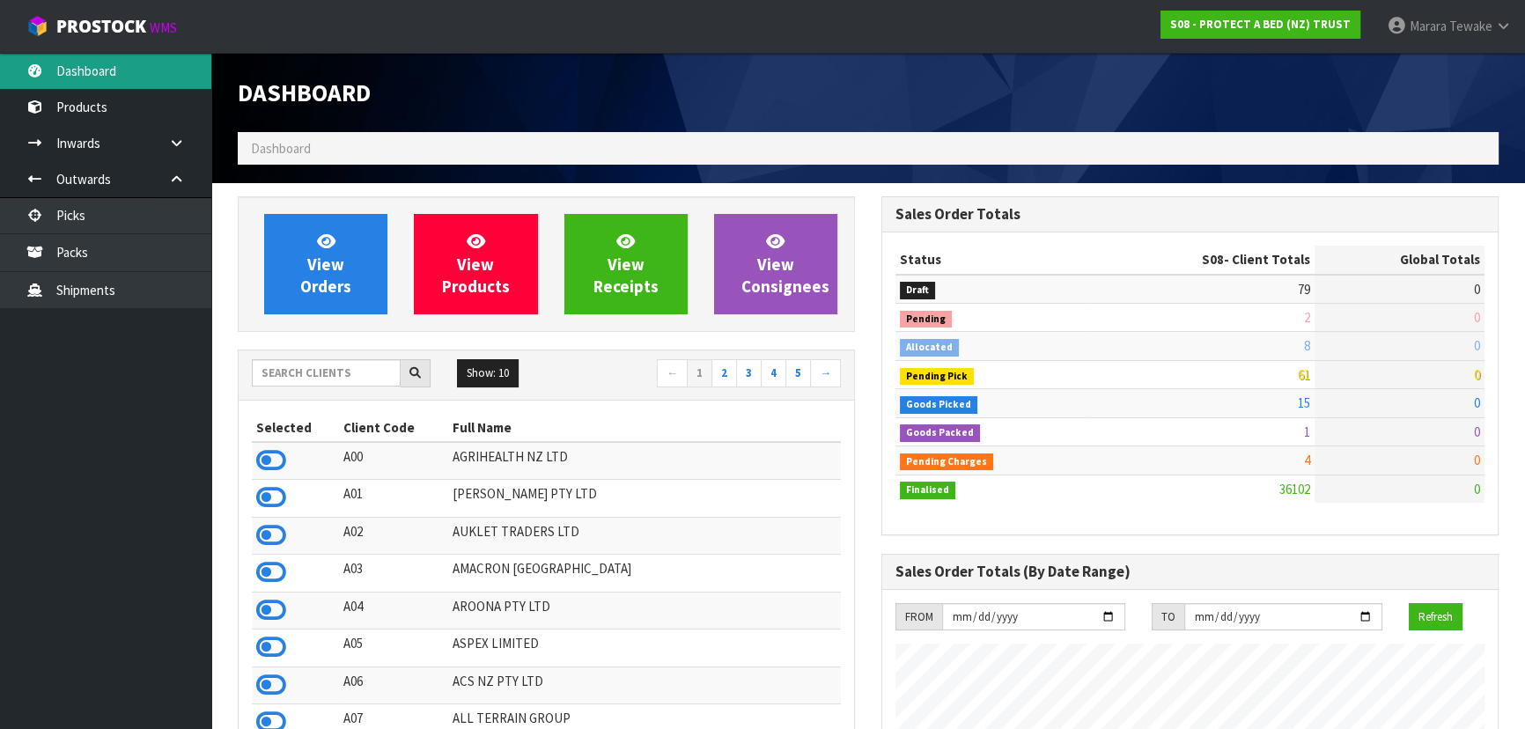
scroll to position [1331, 643]
click at [304, 376] on input "text" at bounding box center [326, 372] width 149 height 27
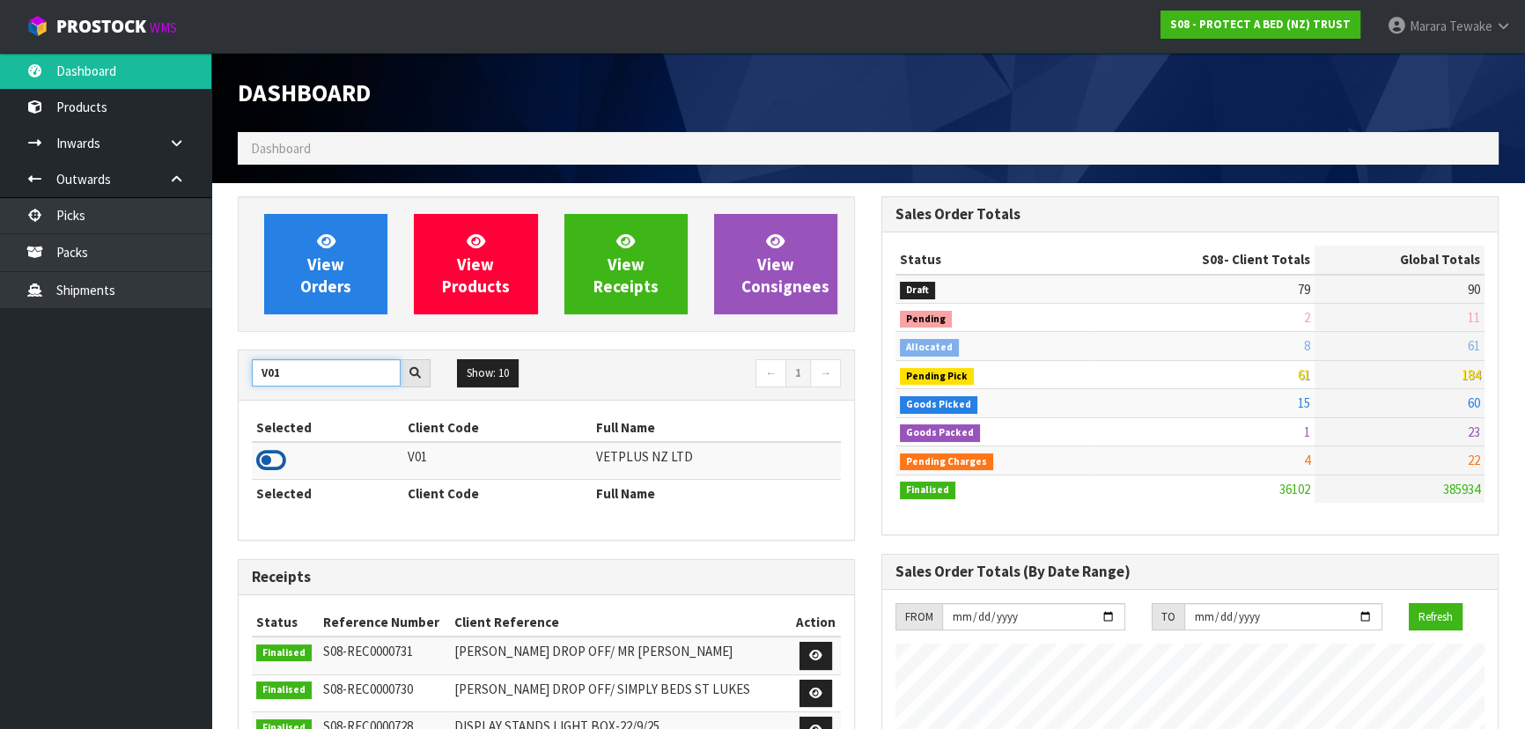
type input "V01"
click at [264, 458] on icon at bounding box center [271, 460] width 30 height 26
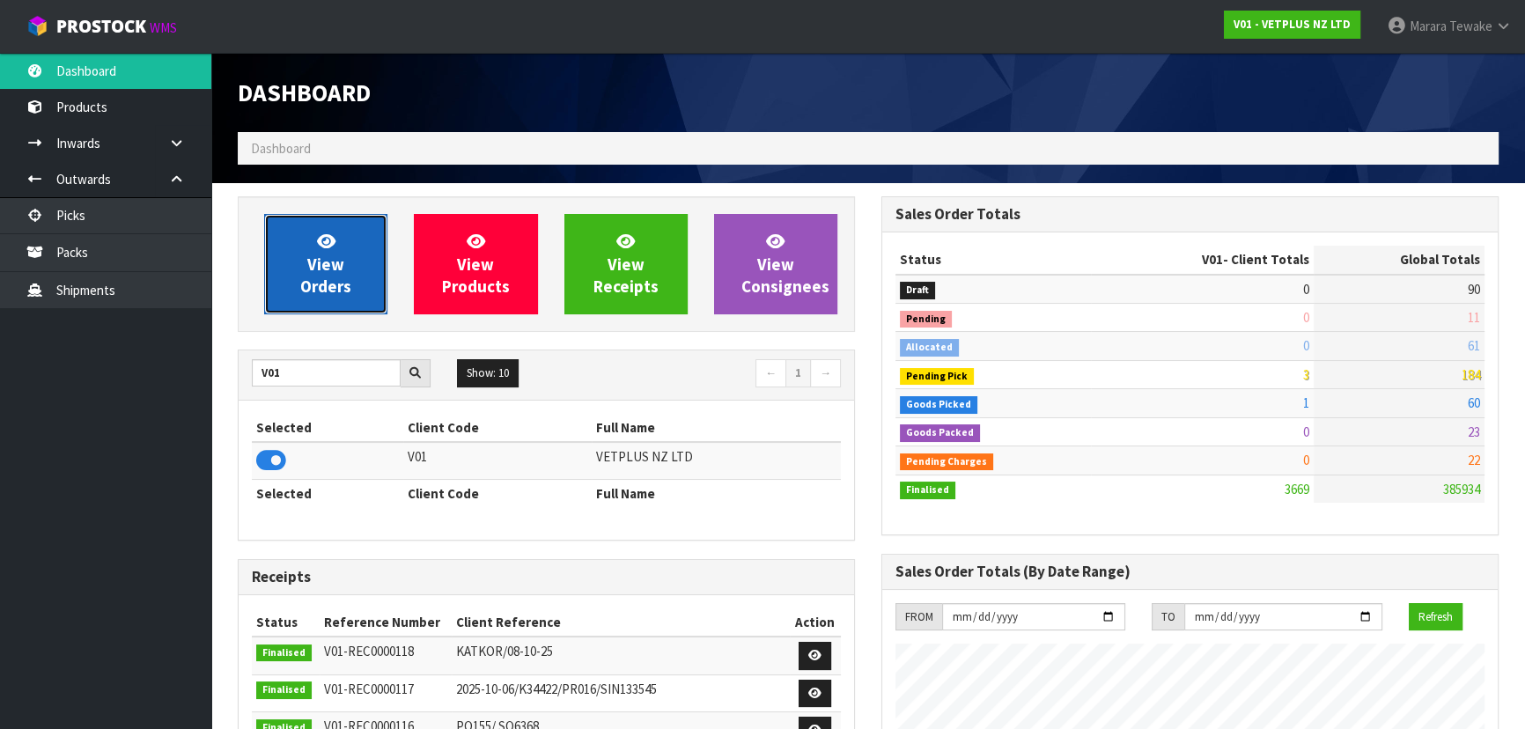
click at [328, 274] on link "View Orders" at bounding box center [325, 264] width 123 height 100
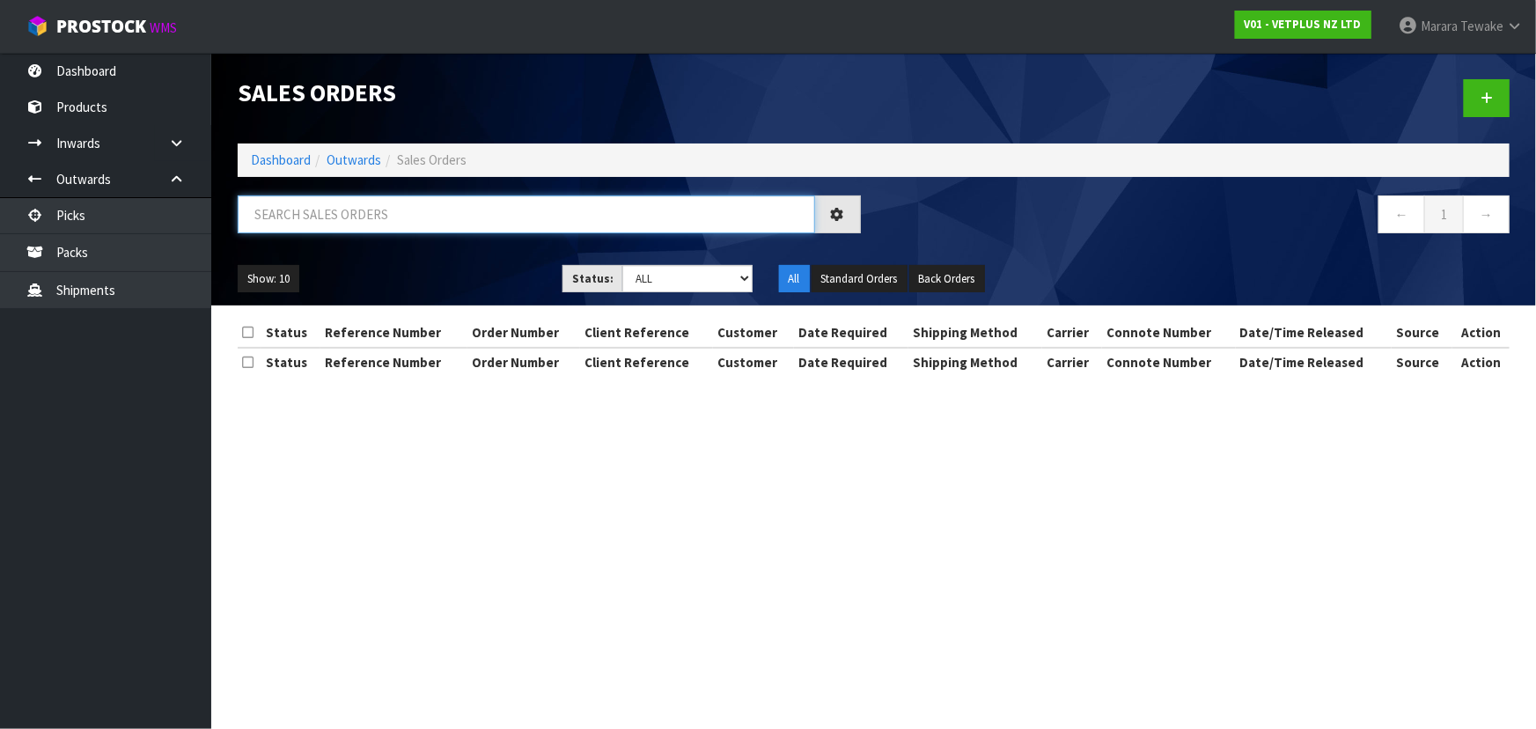
click at [317, 217] on input "text" at bounding box center [526, 214] width 577 height 38
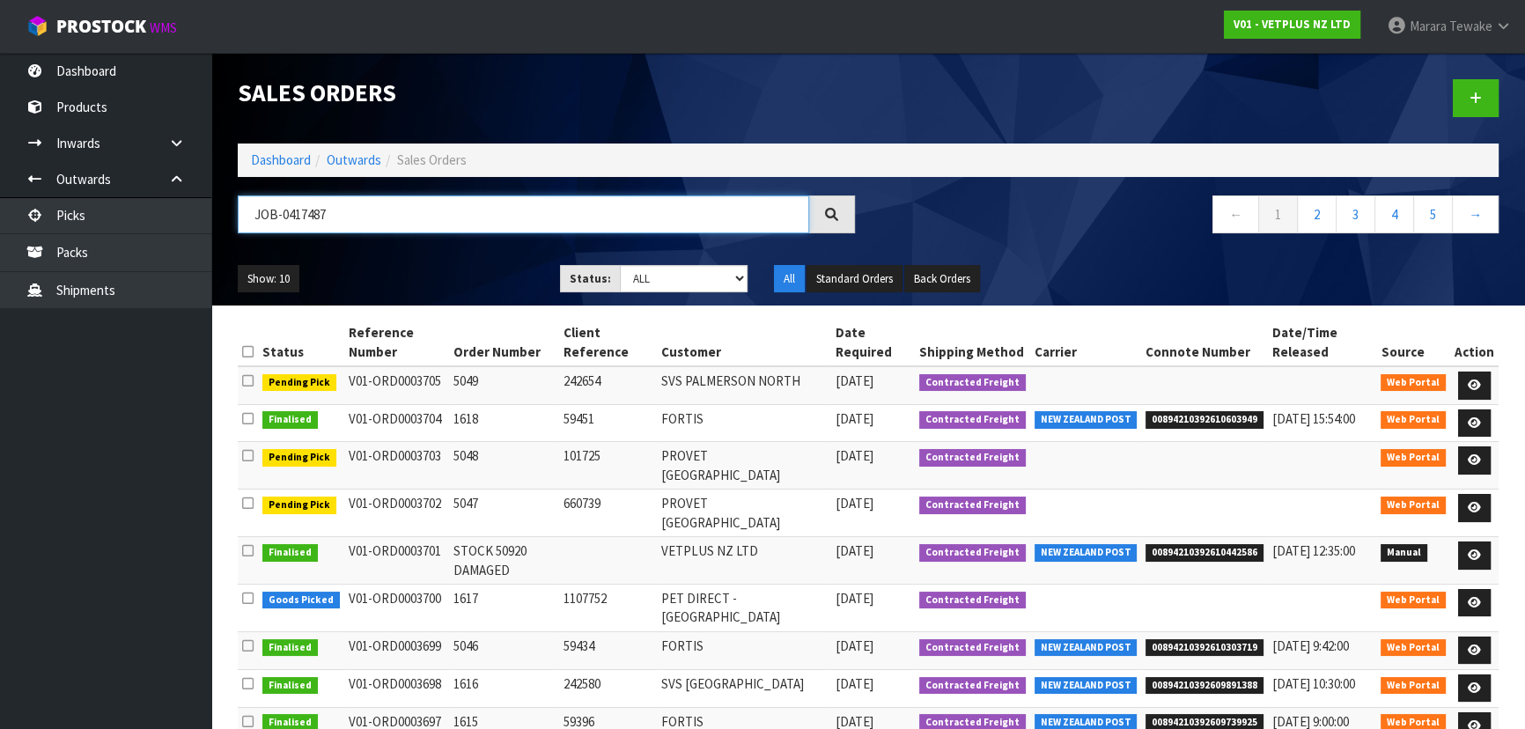
type input "JOB-0417487"
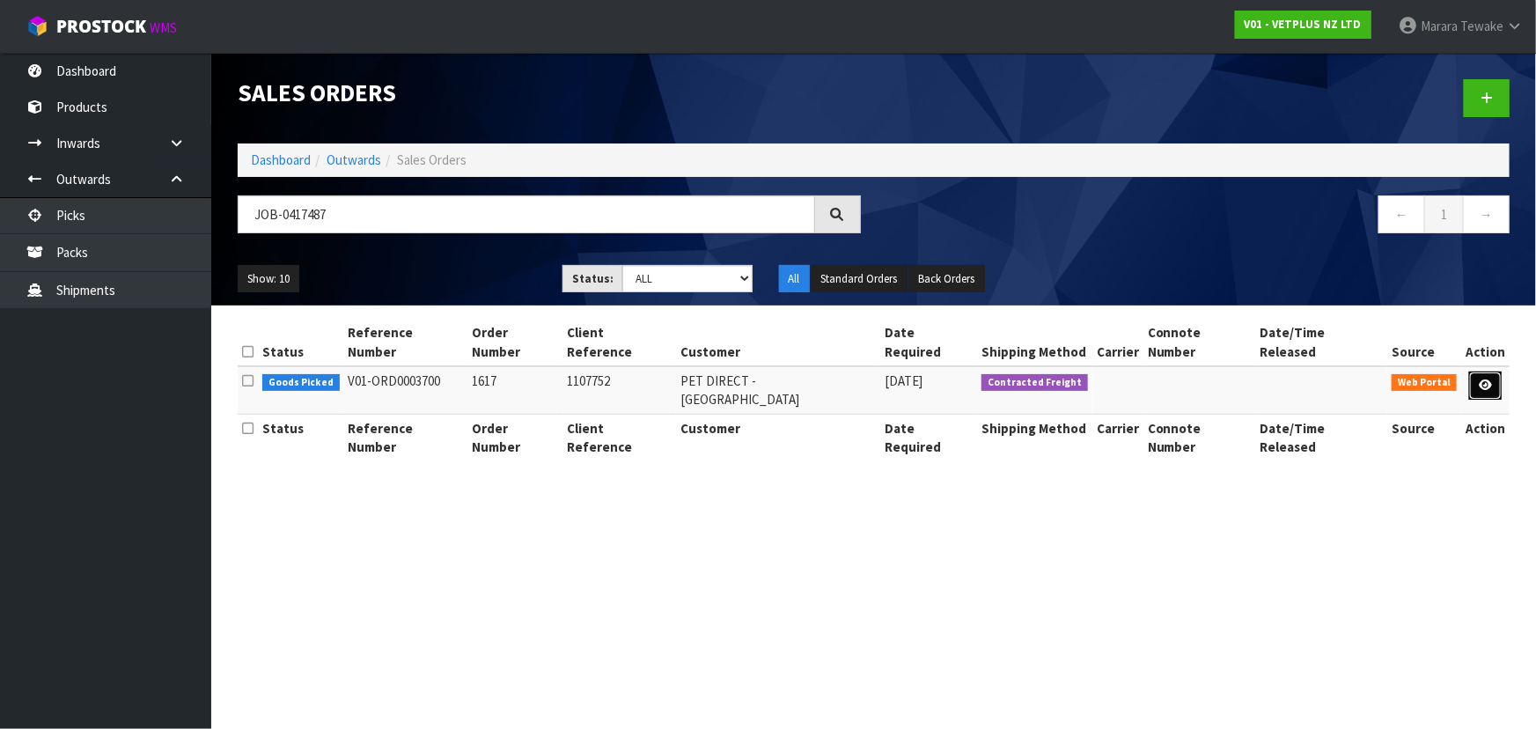
click at [1488, 379] on icon at bounding box center [1485, 384] width 13 height 11
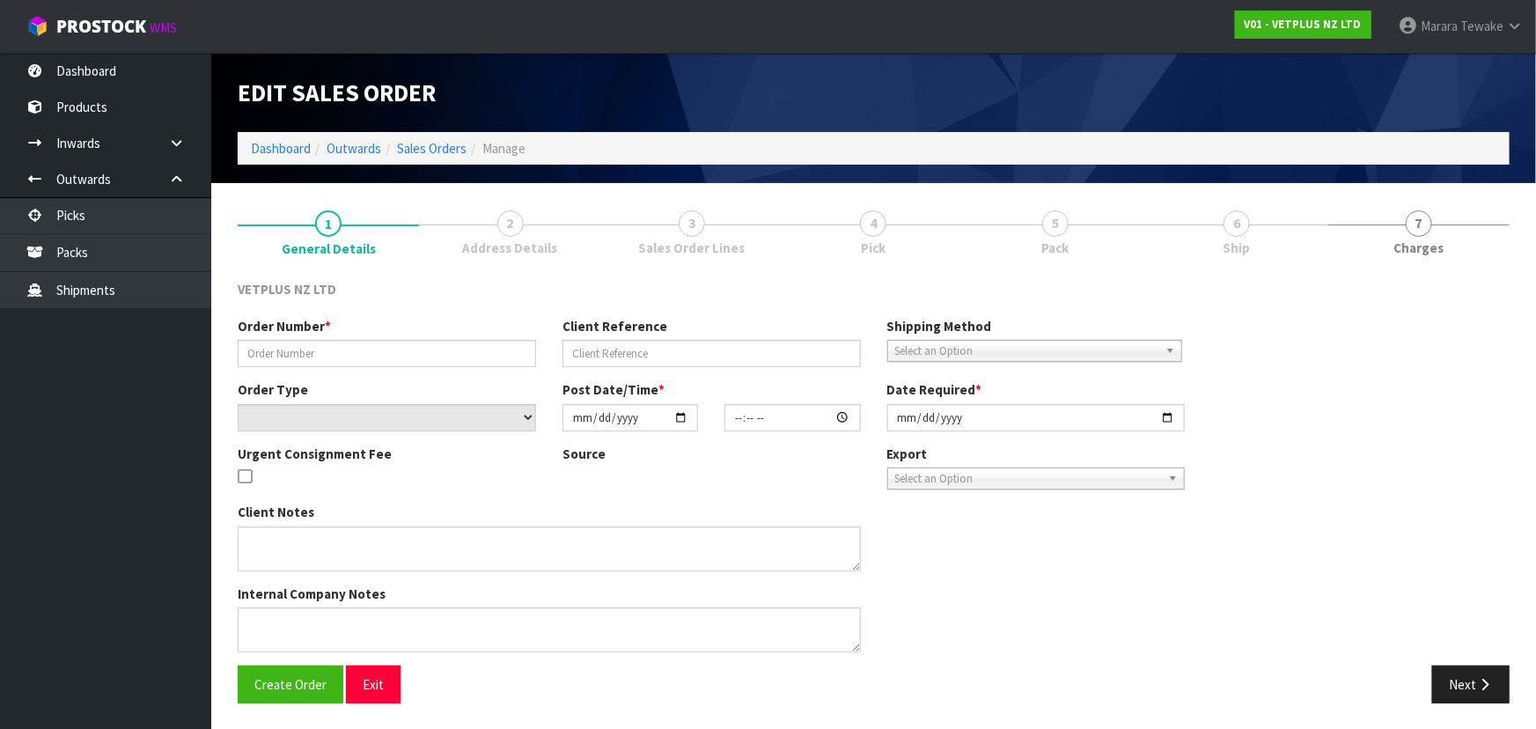
type input "1617"
type input "1107752"
select select "number:0"
type input "2025-10-14"
type input "12:21:00.000"
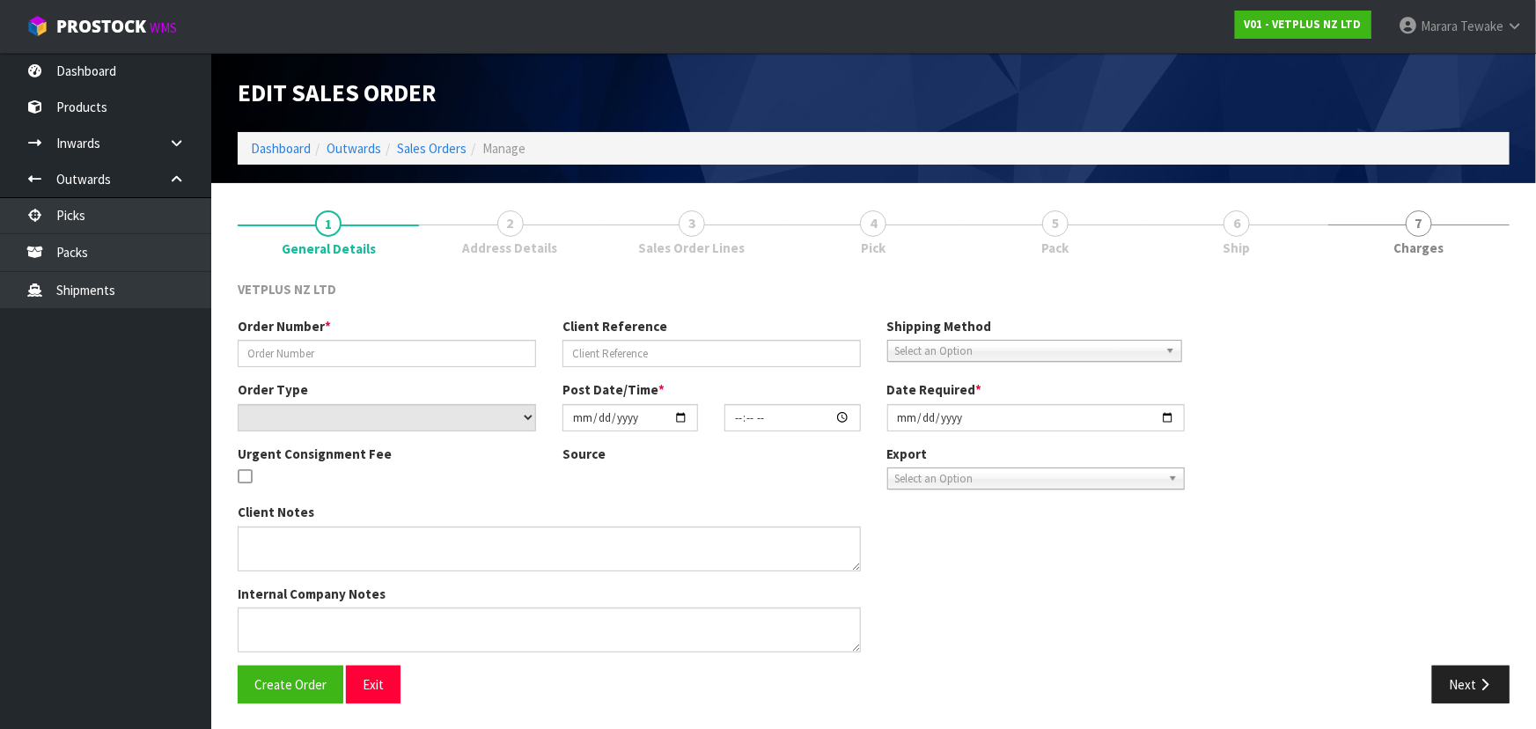
type input "2025-10-15"
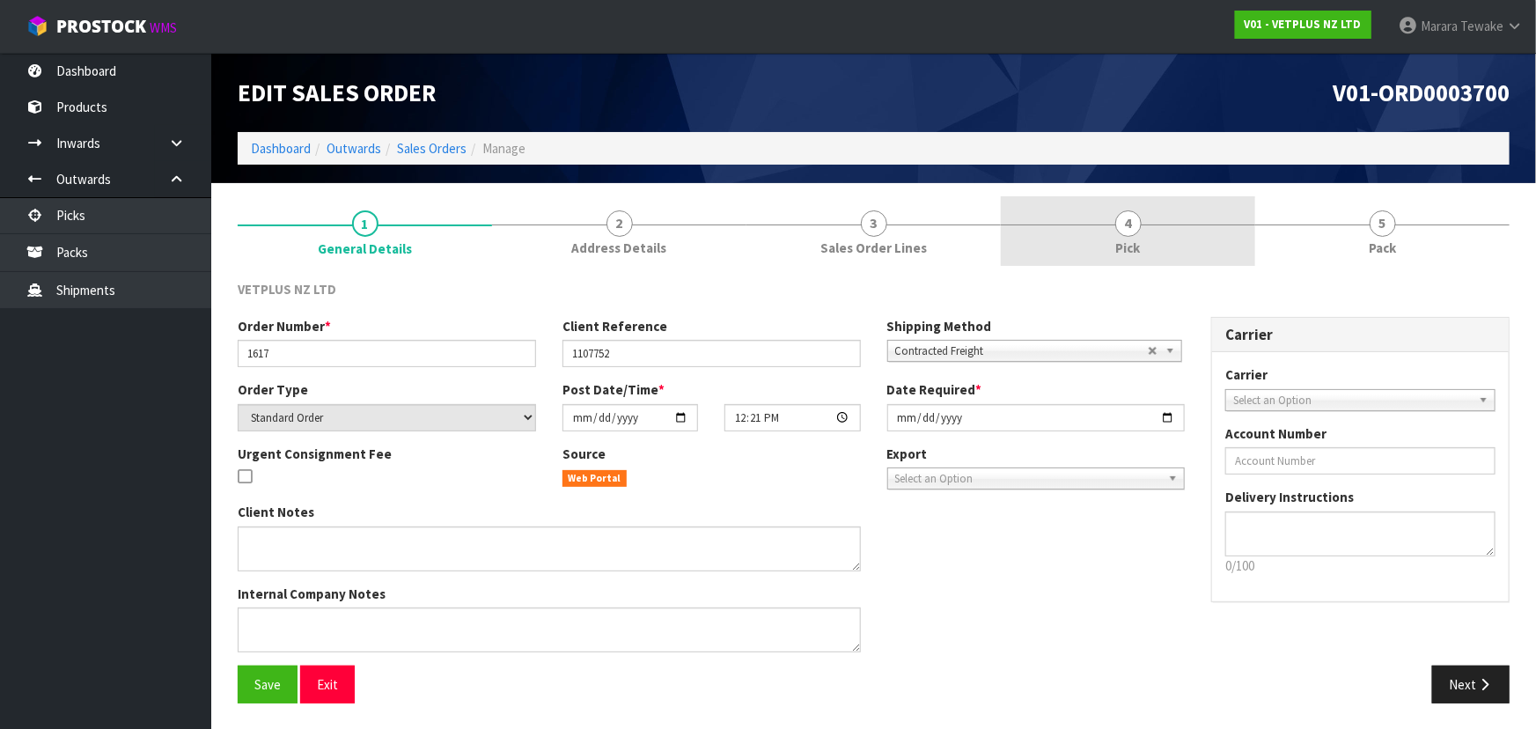
click at [1158, 247] on link "4 Pick" at bounding box center [1128, 231] width 254 height 70
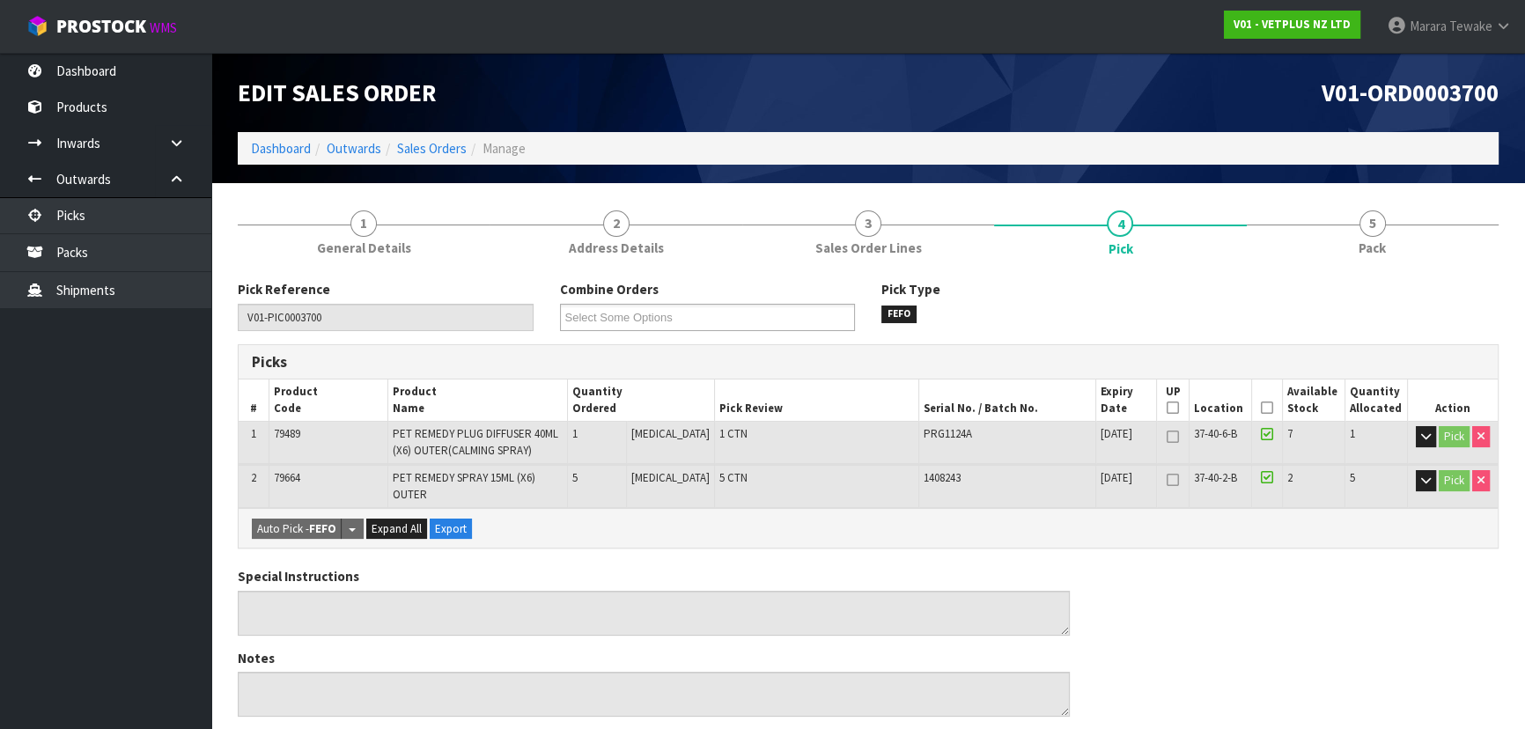
click at [1263, 408] on icon at bounding box center [1267, 408] width 12 height 1
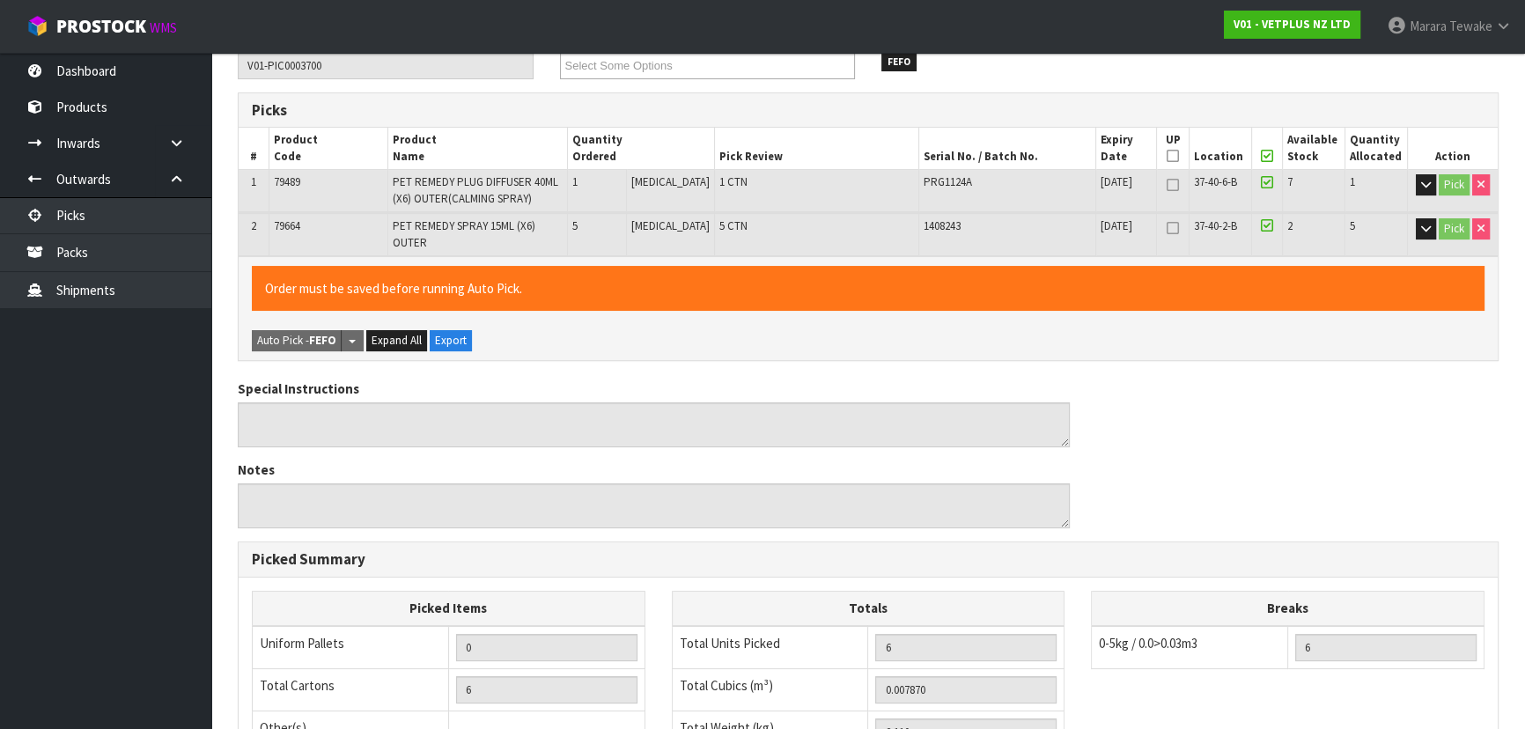
scroll to position [535, 0]
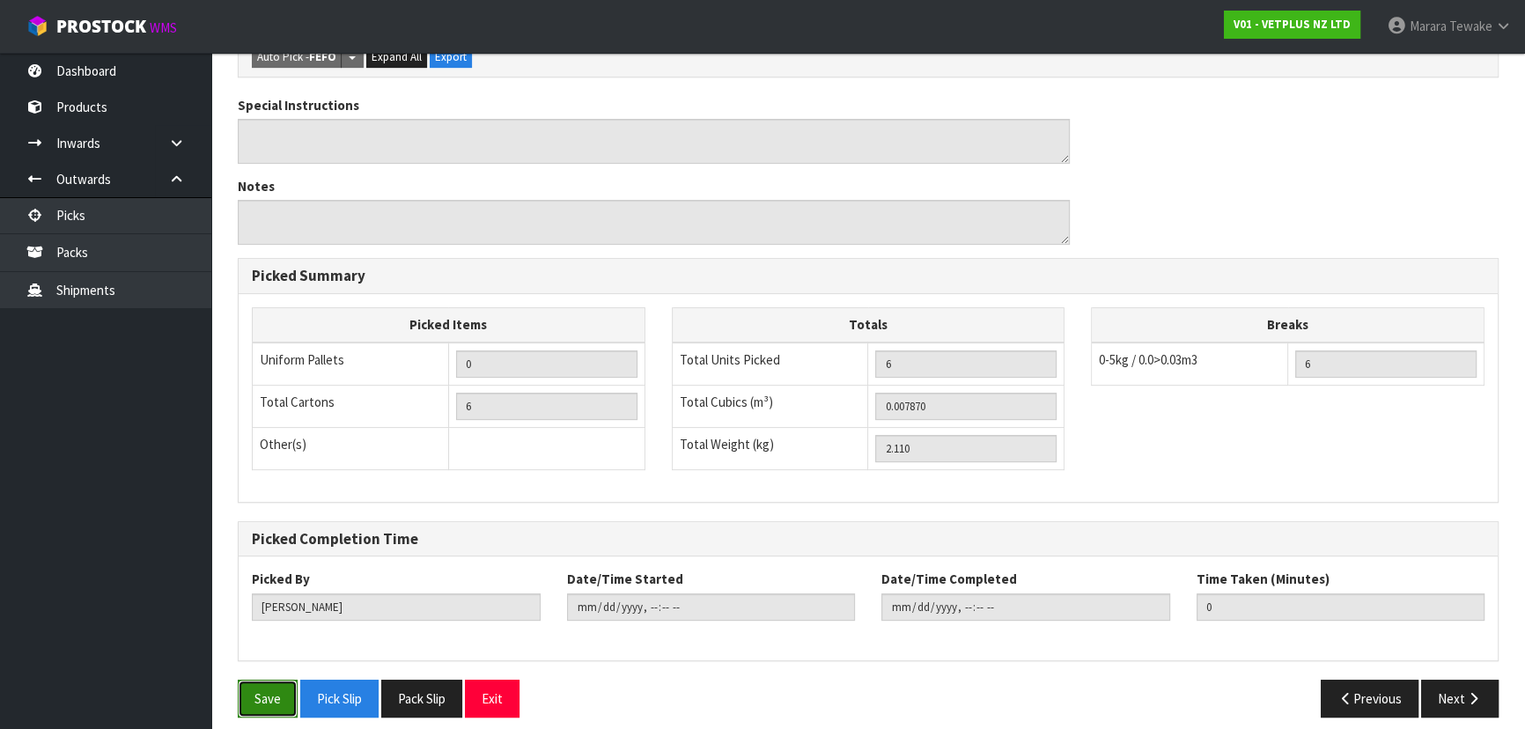
click at [271, 680] on button "Save" at bounding box center [268, 699] width 60 height 38
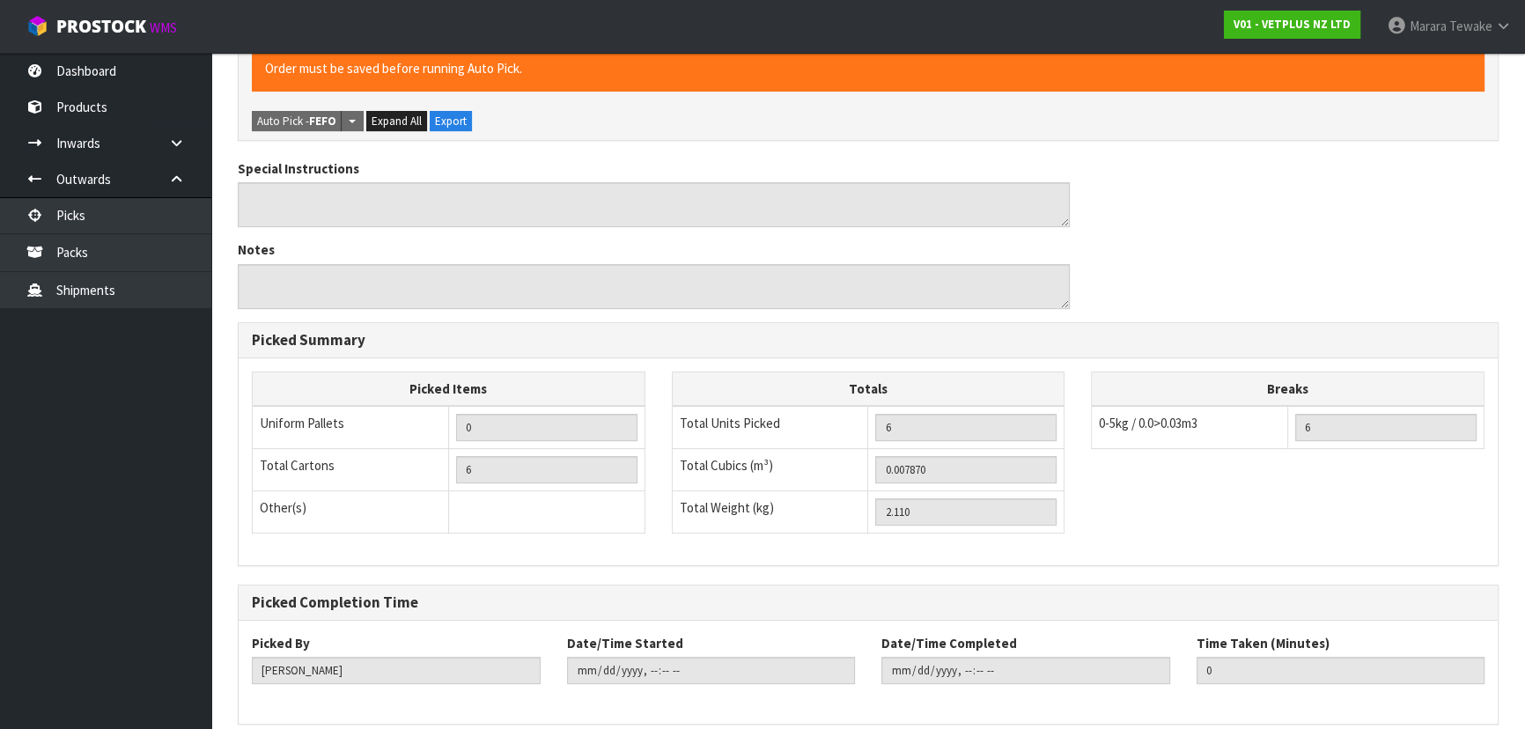
scroll to position [0, 0]
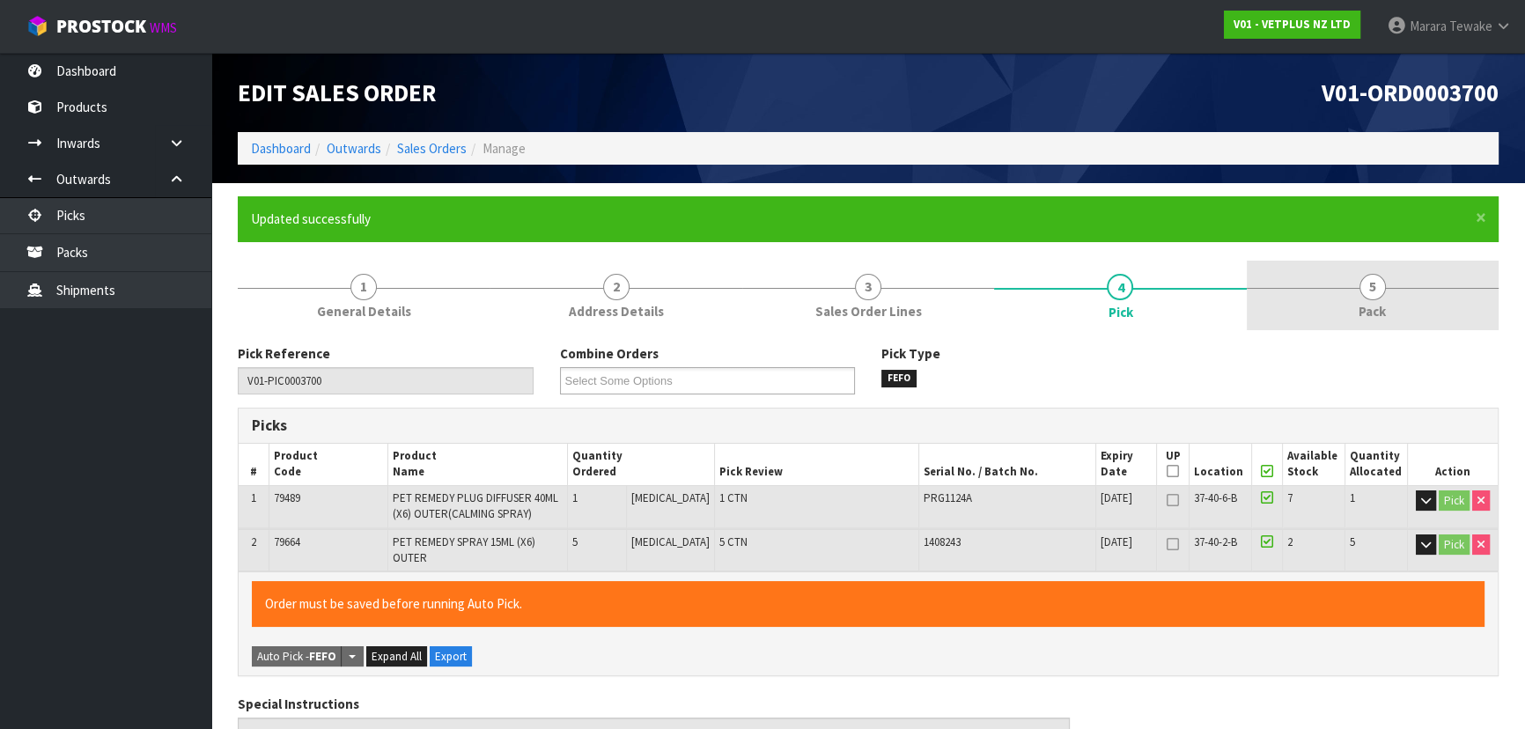
type input "Marara Tewake"
type input "2025-10-16T08:21"
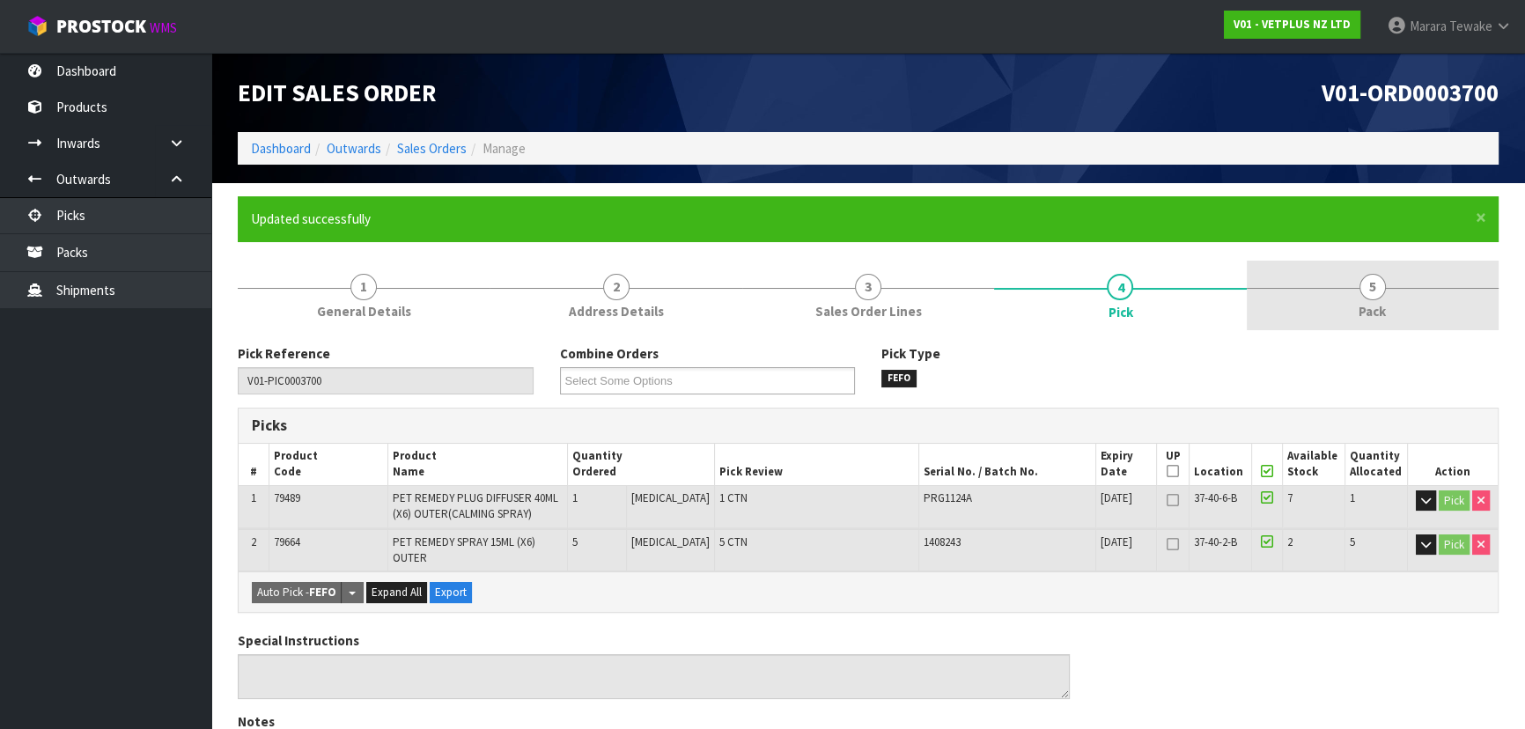
click at [1409, 272] on link "5 Pack" at bounding box center [1372, 296] width 252 height 70
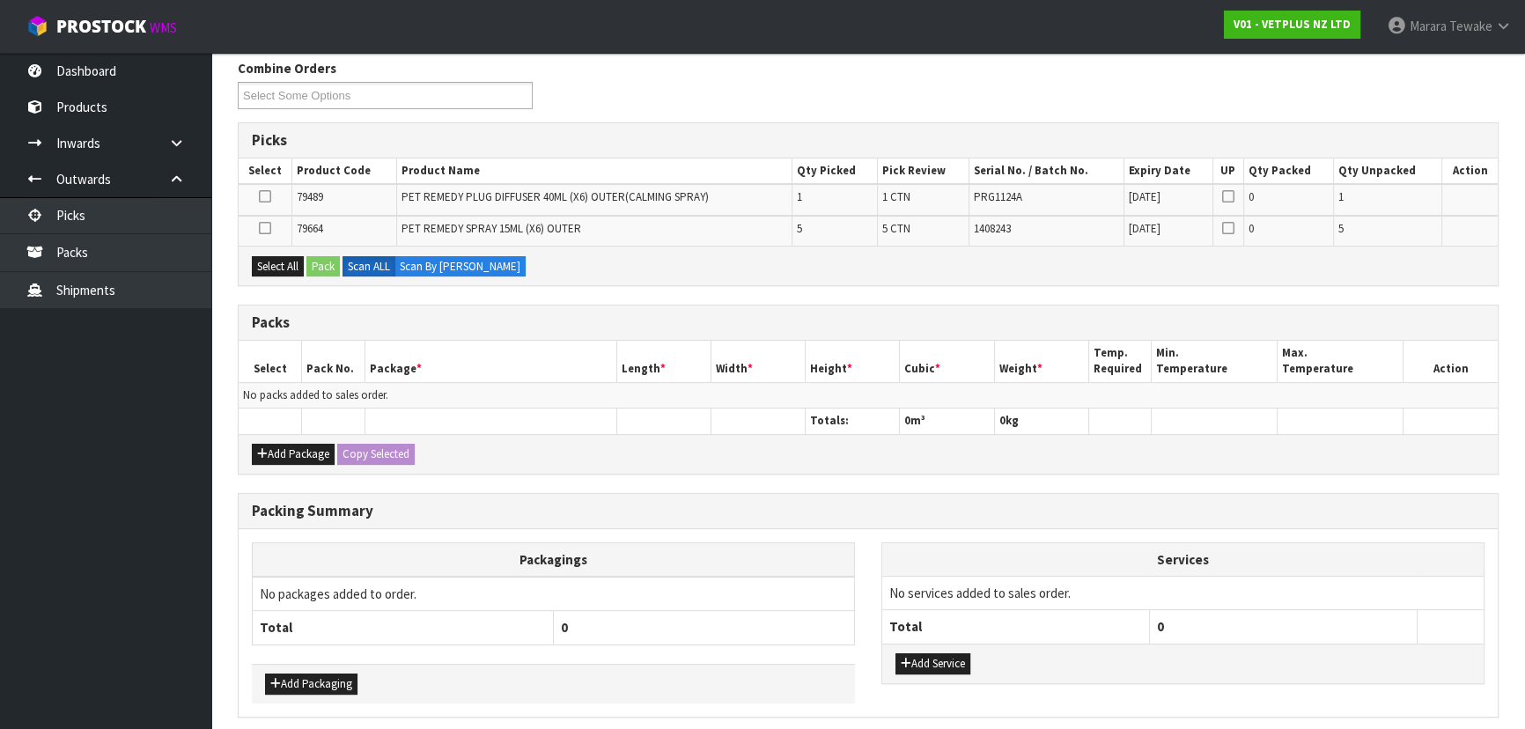
scroll to position [352, 0]
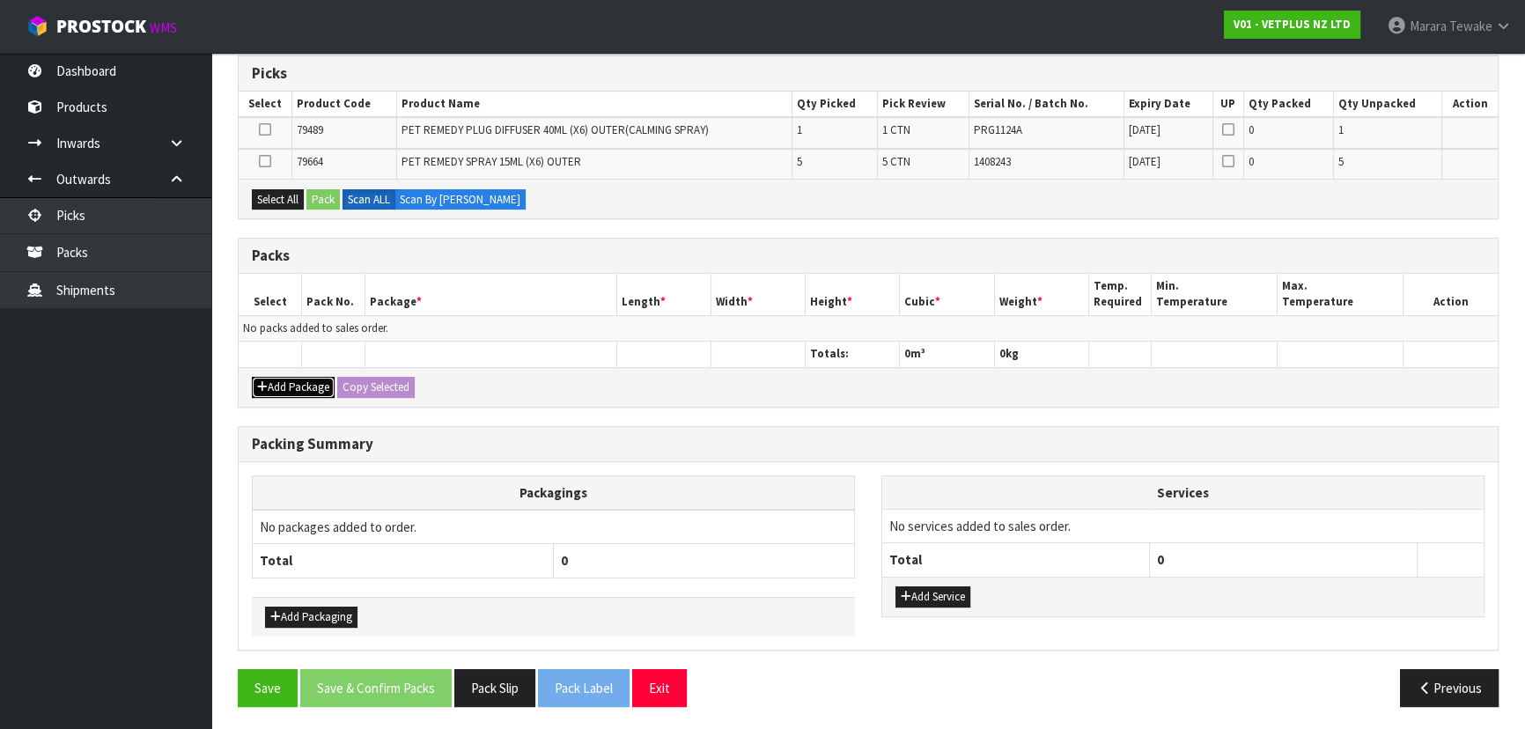
click at [286, 377] on button "Add Package" at bounding box center [293, 387] width 83 height 21
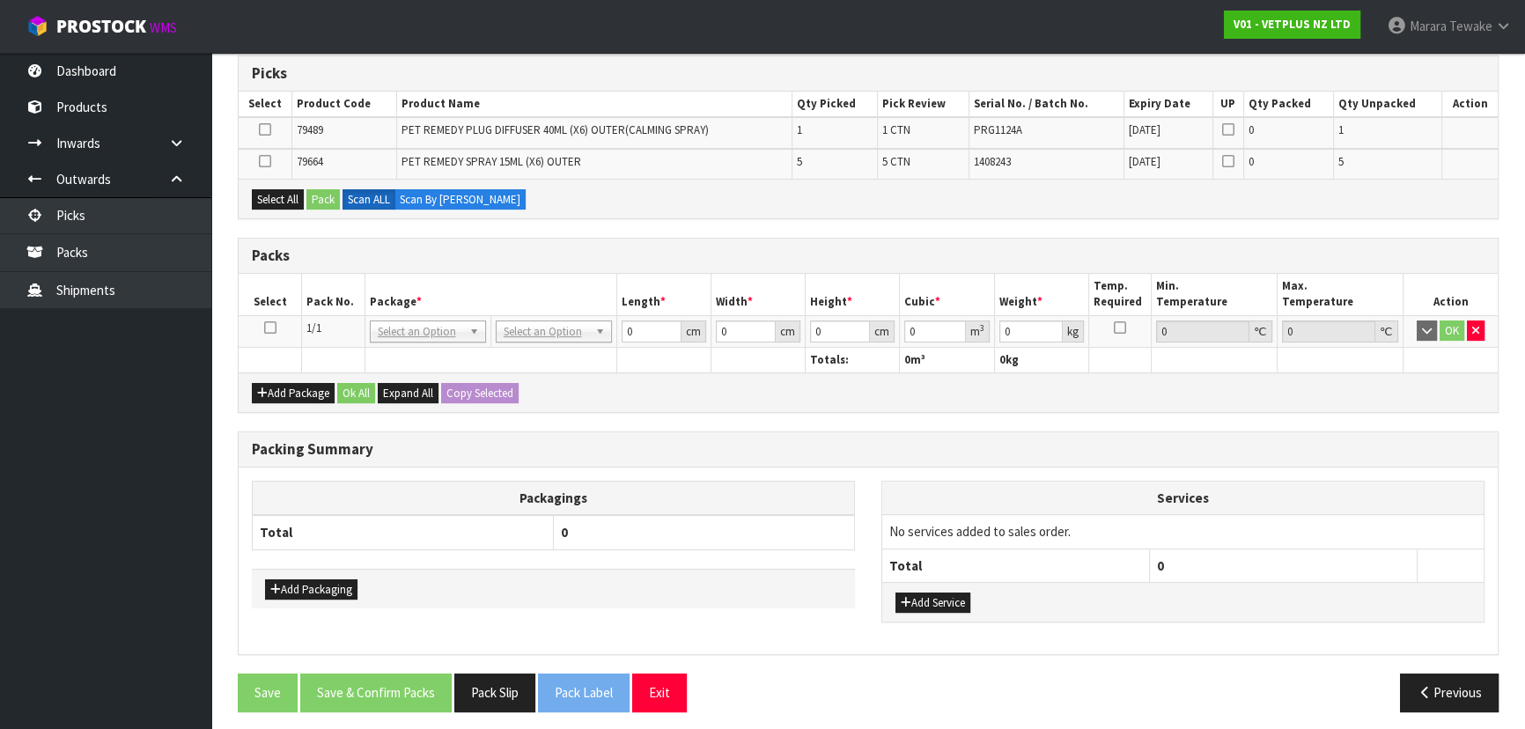
click at [274, 327] on icon at bounding box center [270, 327] width 12 height 1
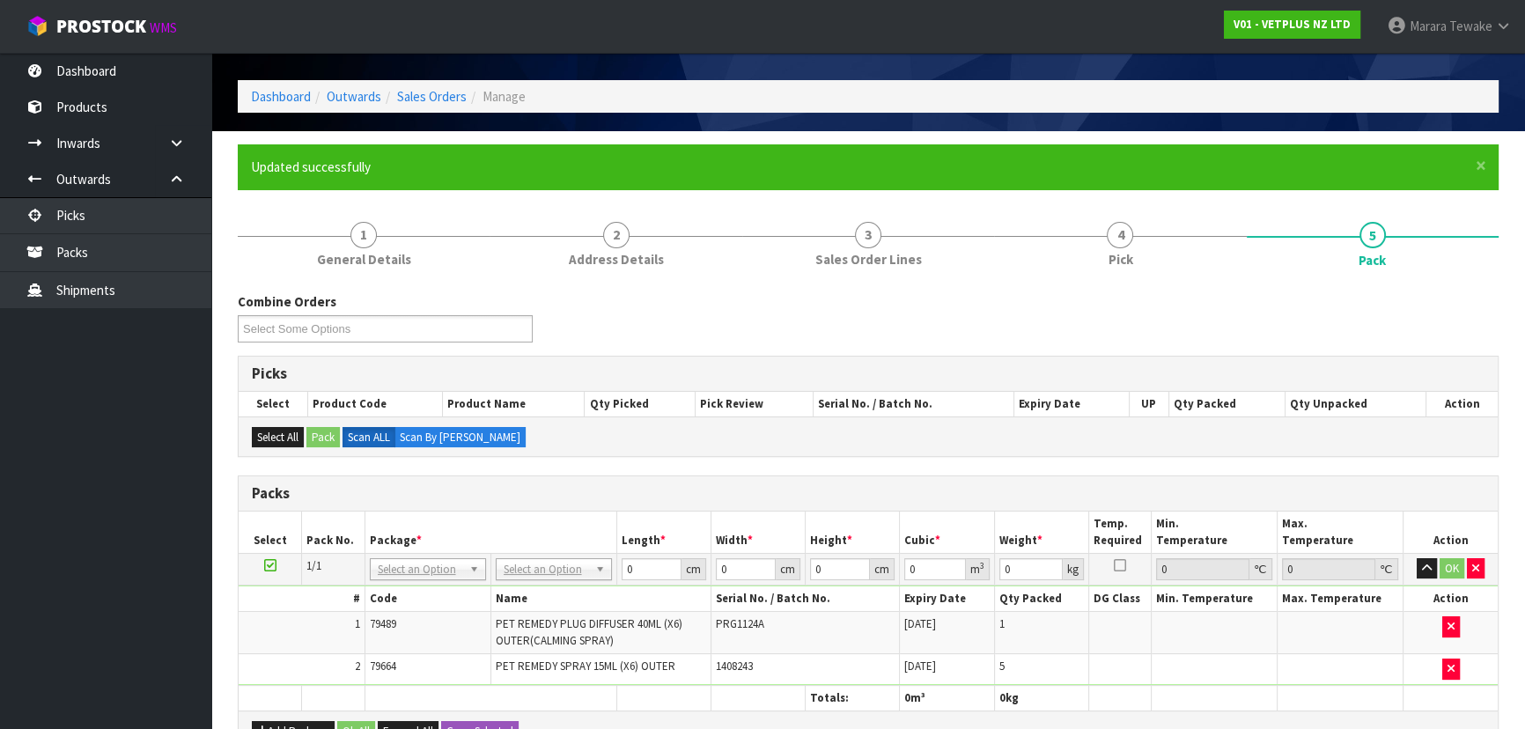
scroll to position [159, 0]
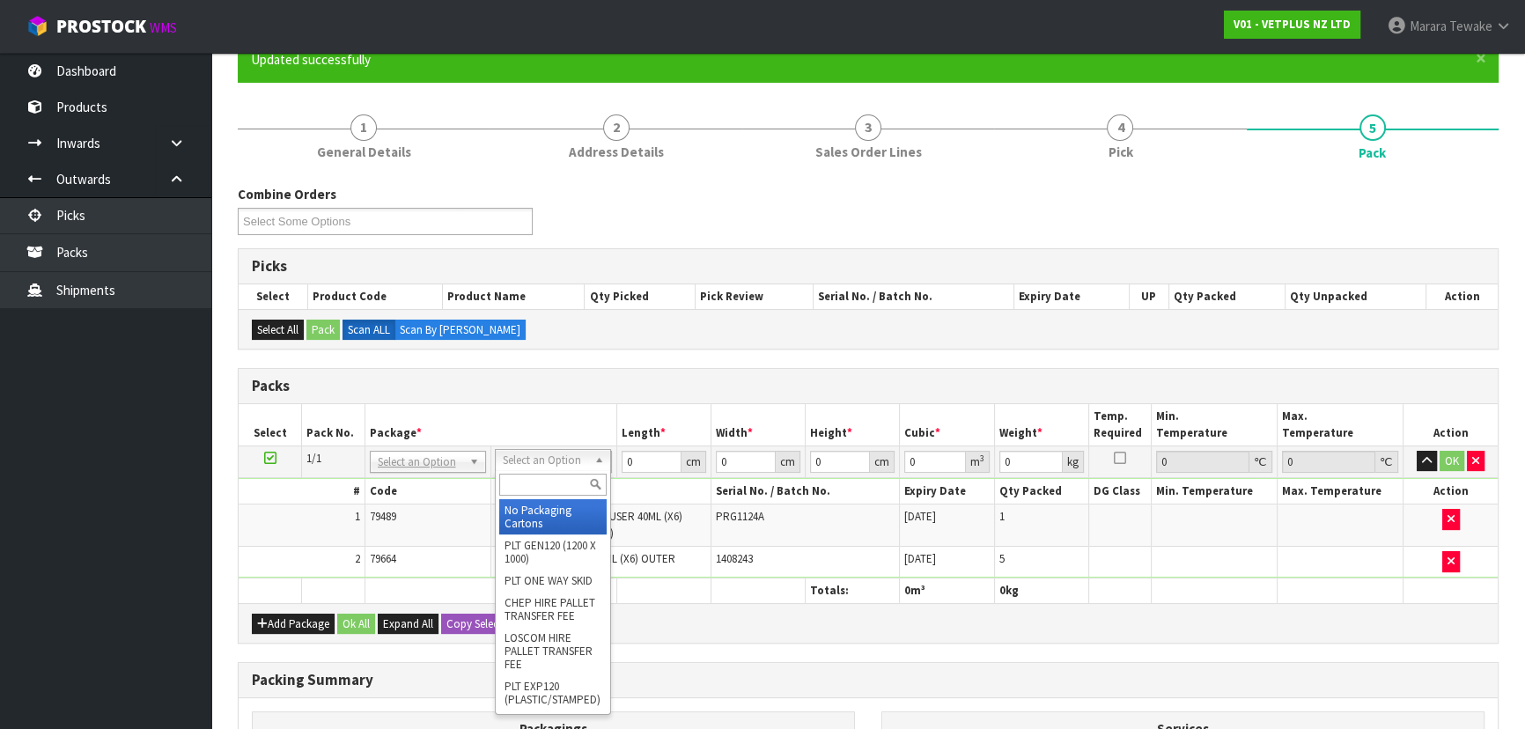
click at [538, 483] on input "text" at bounding box center [552, 485] width 107 height 22
type input "A4"
drag, startPoint x: 551, startPoint y: 522, endPoint x: 556, endPoint y: 511, distance: 12.6
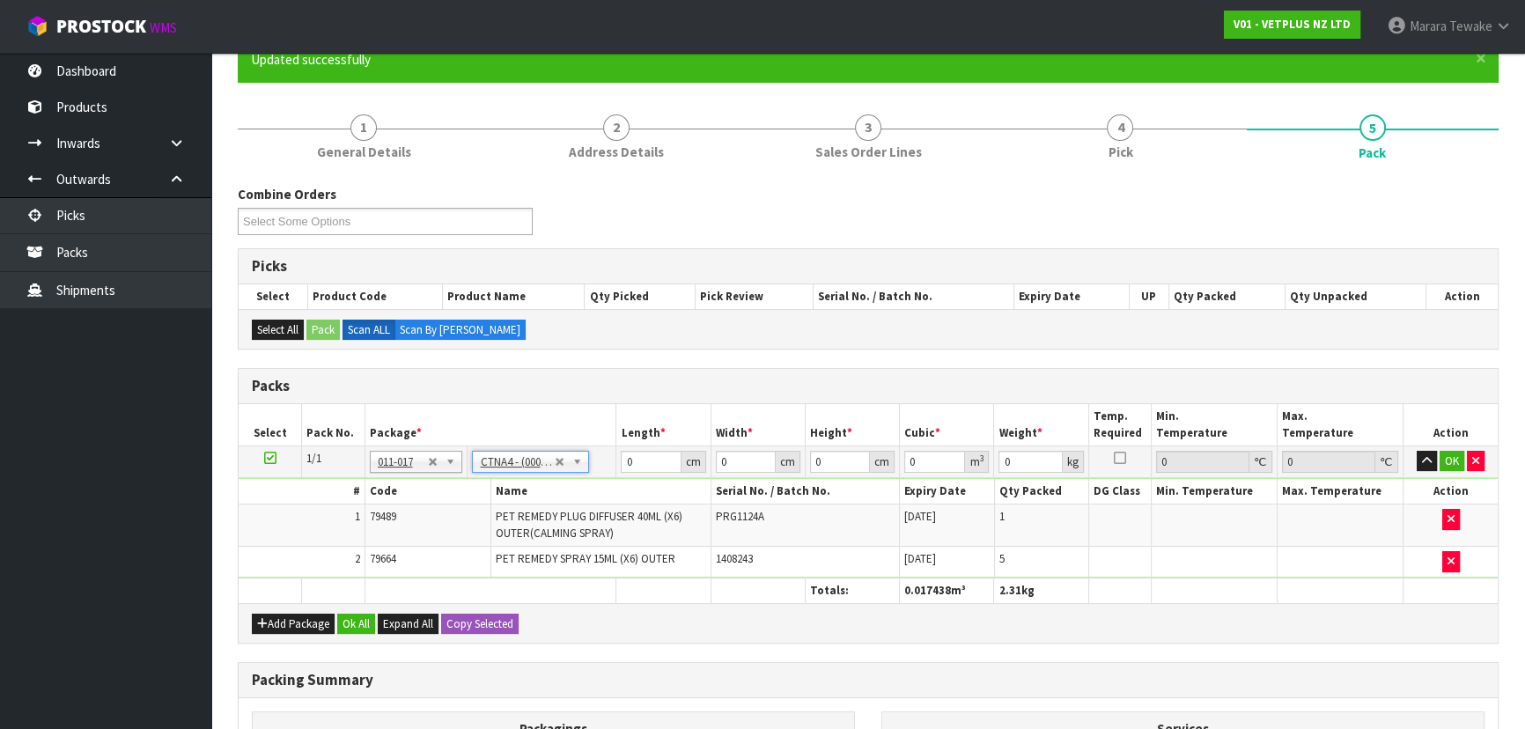
type input "31"
type input "22.5"
type input "25"
type input "0.017438"
type input "2.31"
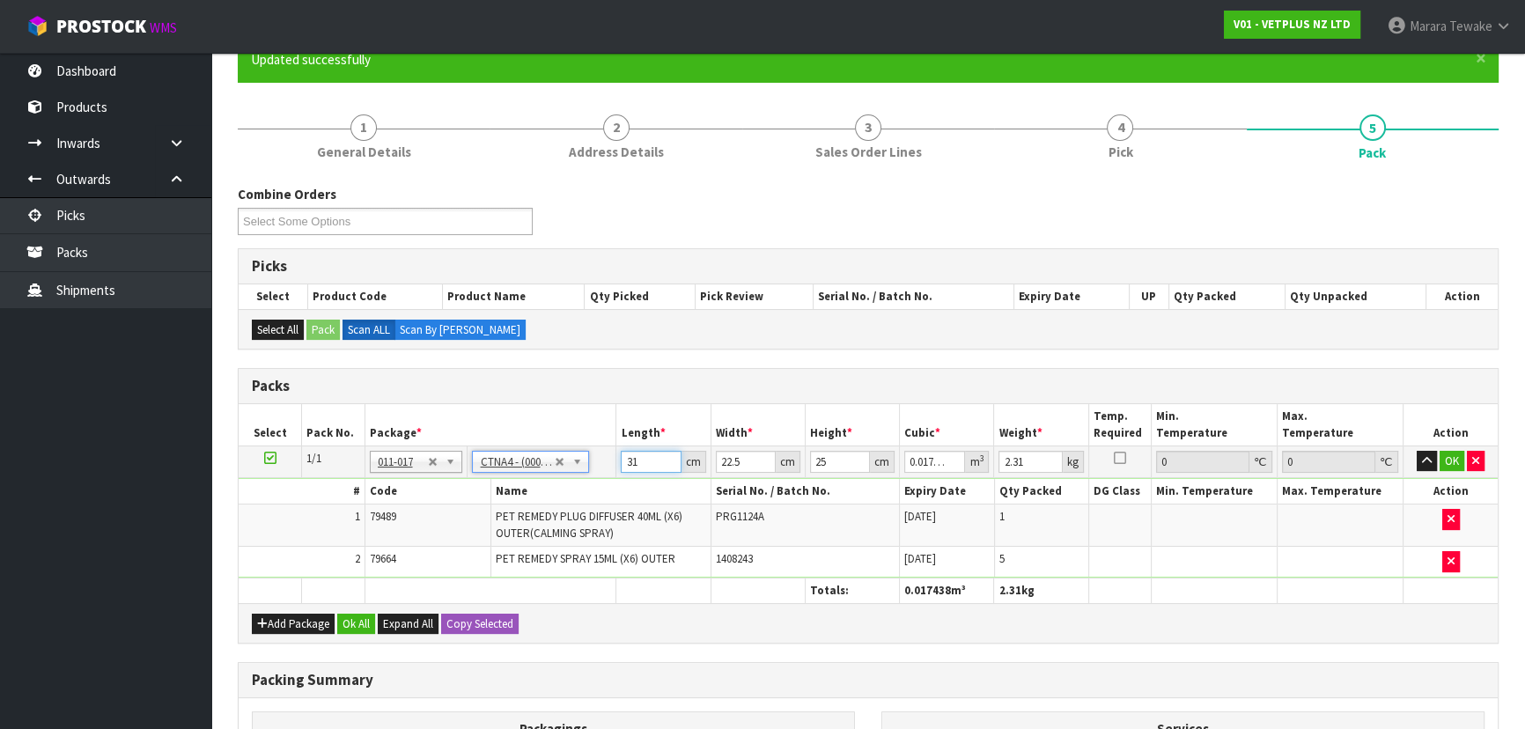
drag, startPoint x: 621, startPoint y: 453, endPoint x: 606, endPoint y: 444, distance: 17.8
click at [606, 445] on tr "1/1 NONE 007-001 007-002 007-004 007-009 007-013 007-014 007-015 007-017 007-01…" at bounding box center [868, 461] width 1259 height 32
type input "3"
type input "0.001687"
type input "32"
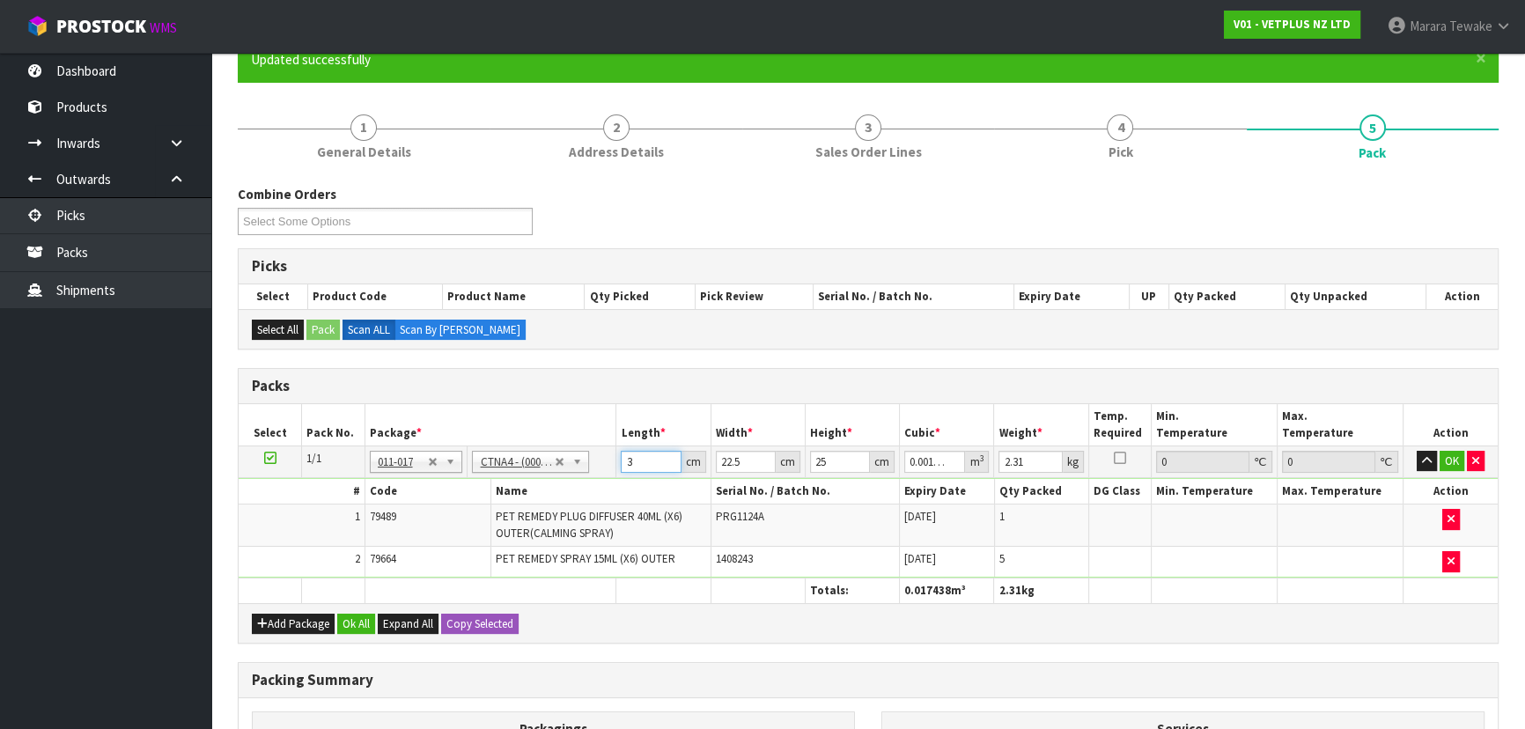
type input "0.018"
type input "32"
type input "2"
type input "0.0016"
type input "24"
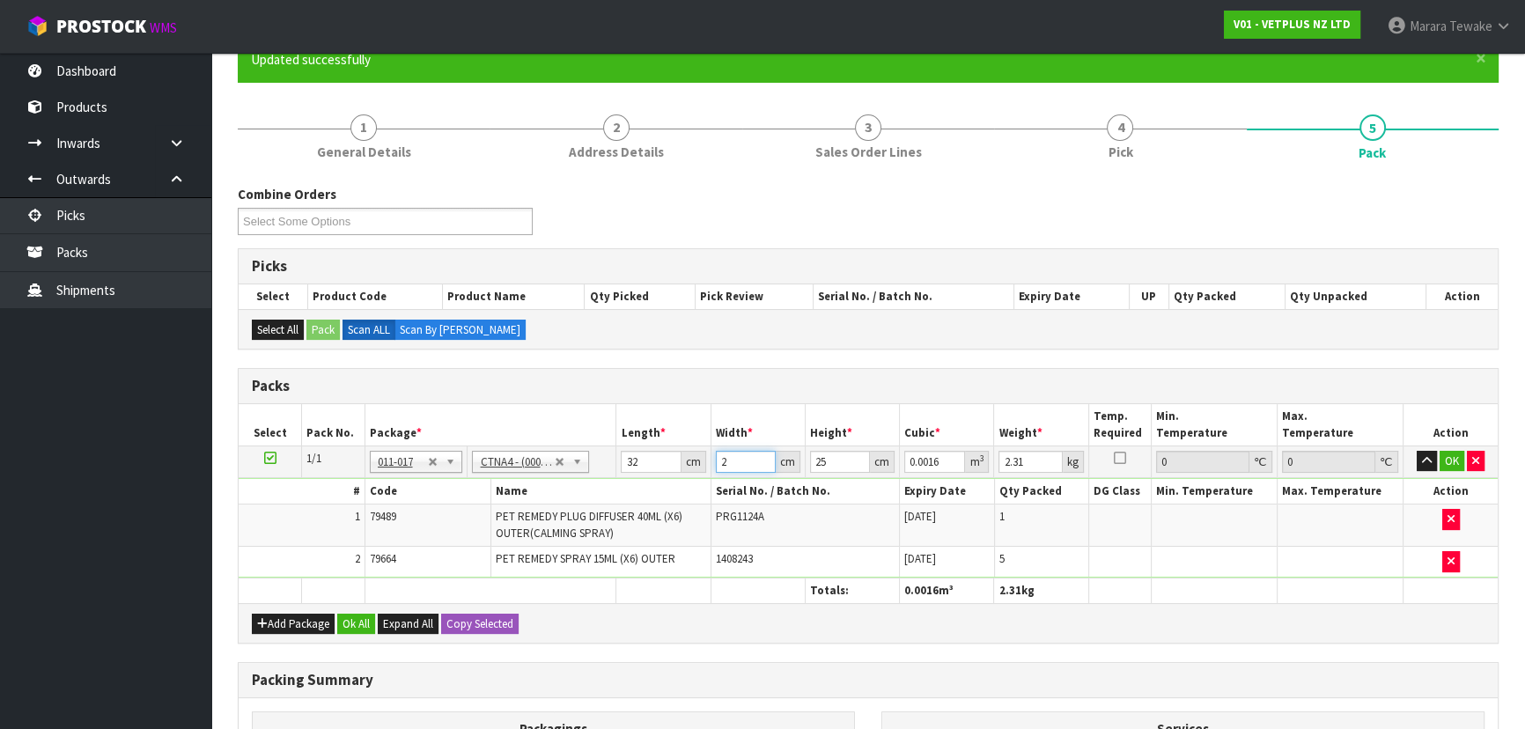
type input "0.0192"
type input "24"
click at [1416, 451] on button "button" at bounding box center [1426, 461] width 20 height 21
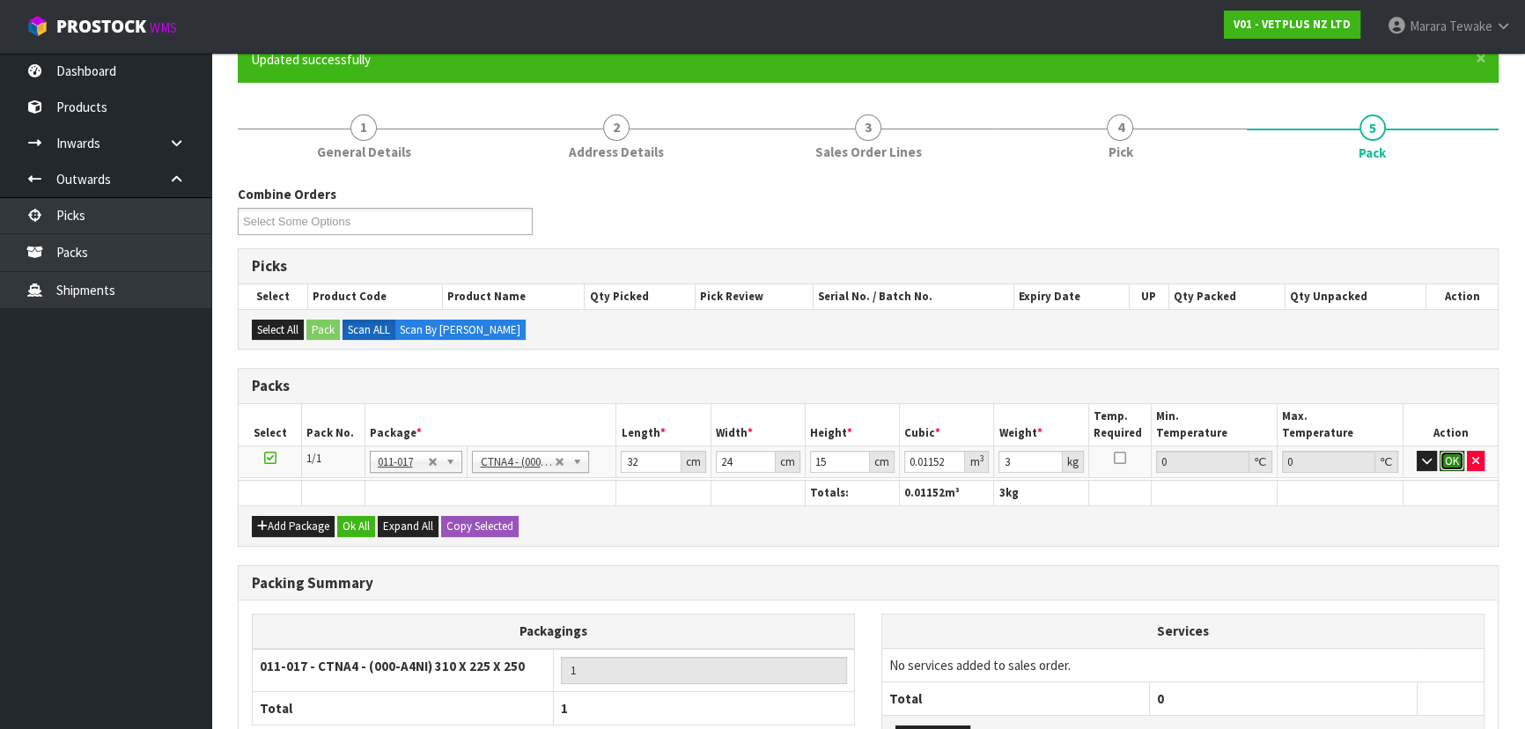
click button "OK" at bounding box center [1451, 461] width 25 height 21
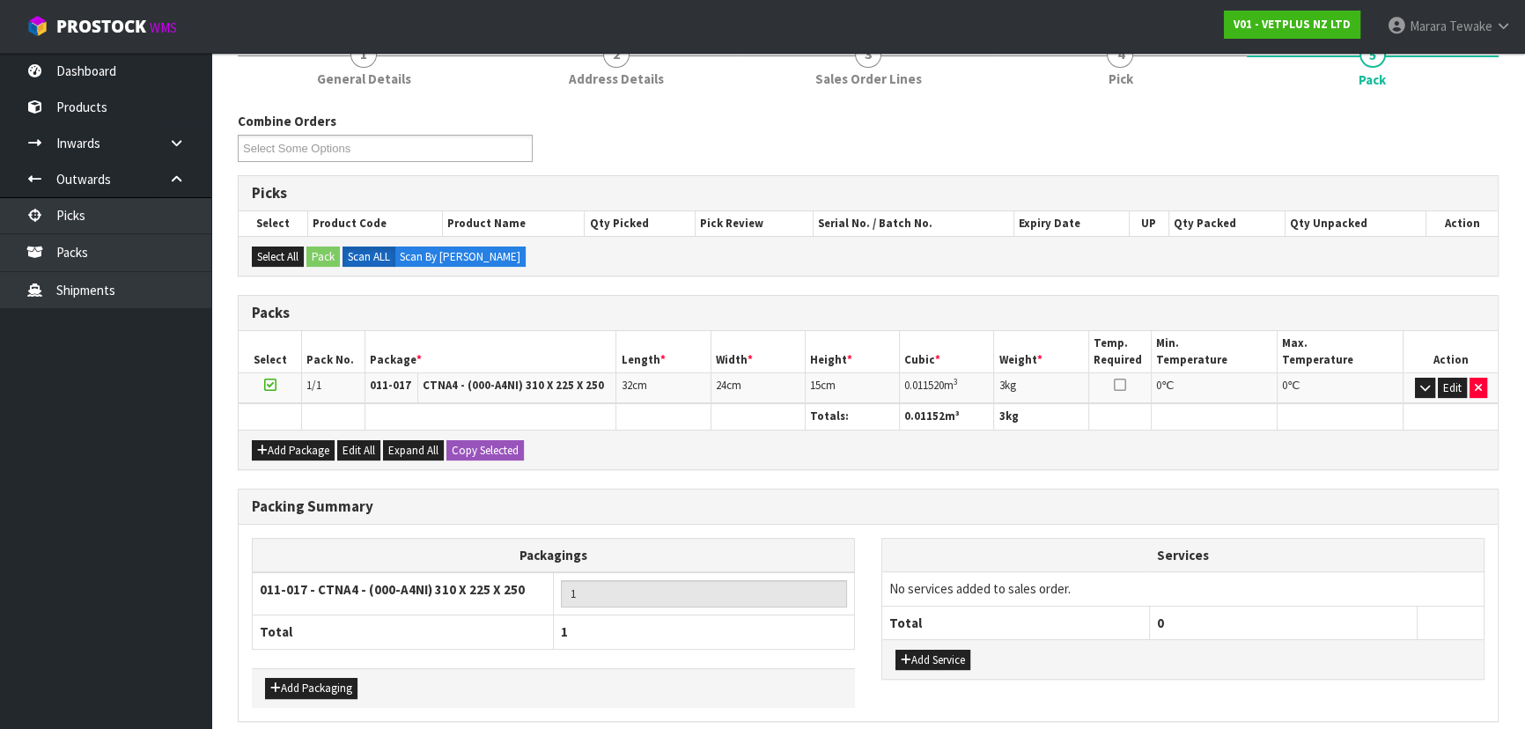
scroll to position [304, 0]
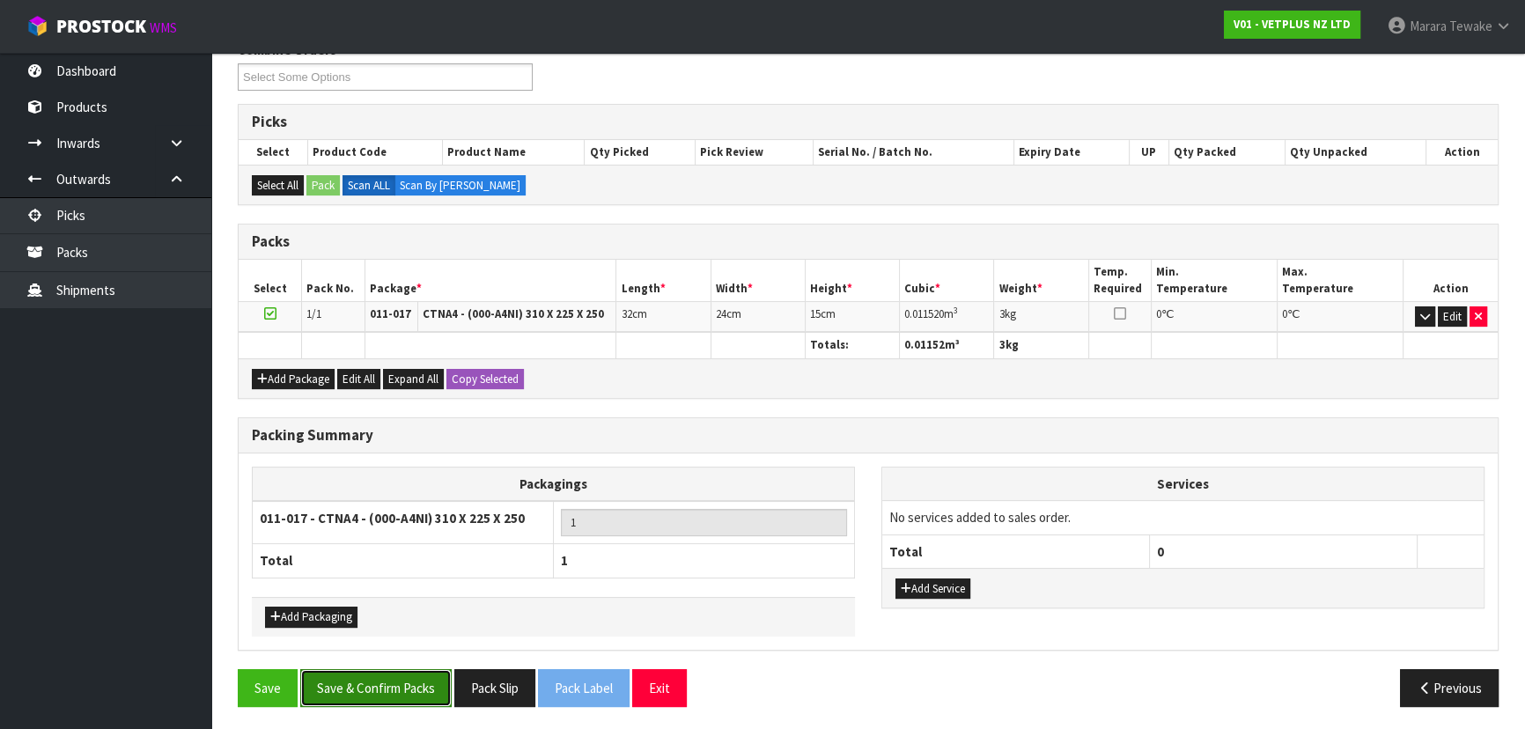
click at [371, 691] on button "Save & Confirm Packs" at bounding box center [375, 688] width 151 height 38
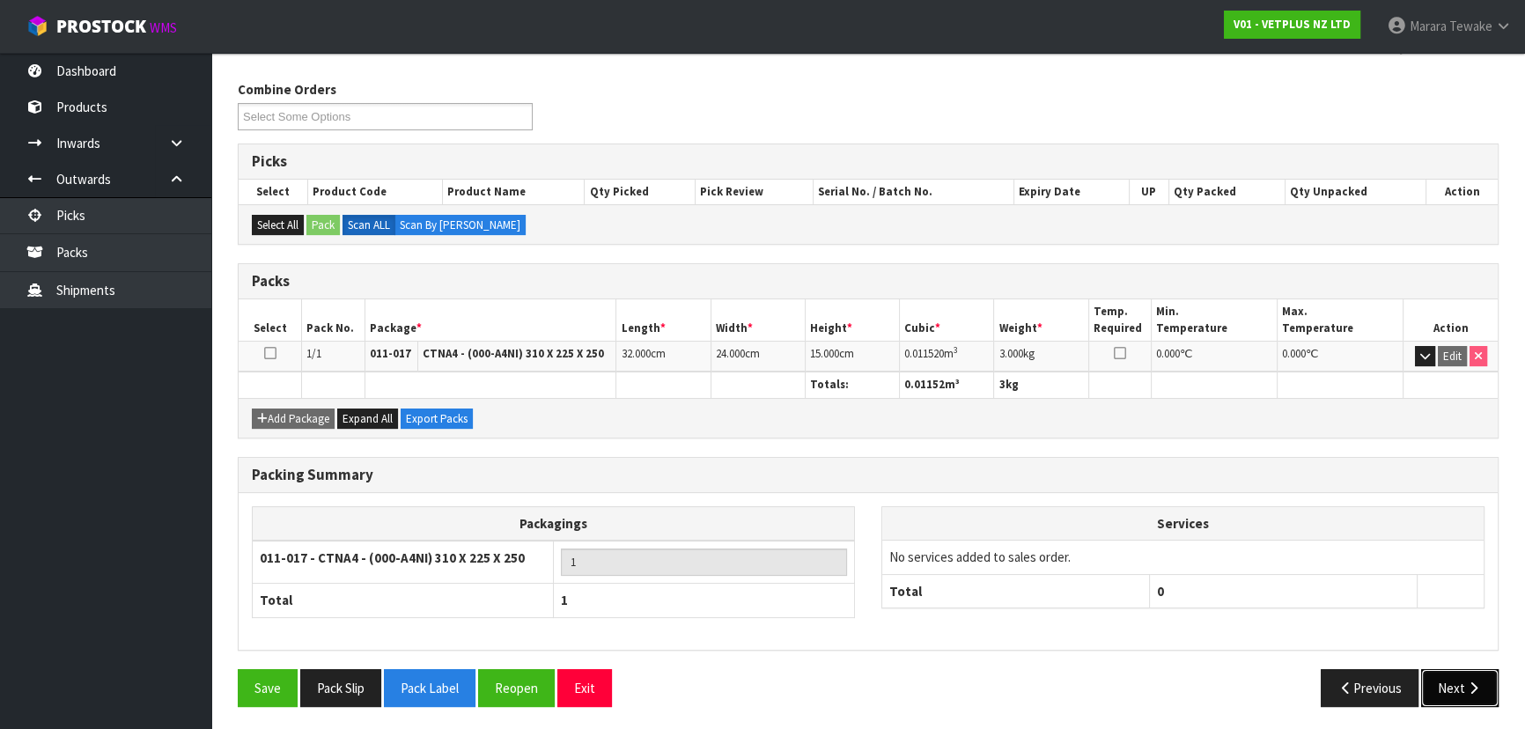
click at [1475, 669] on button "Next" at bounding box center [1459, 688] width 77 height 38
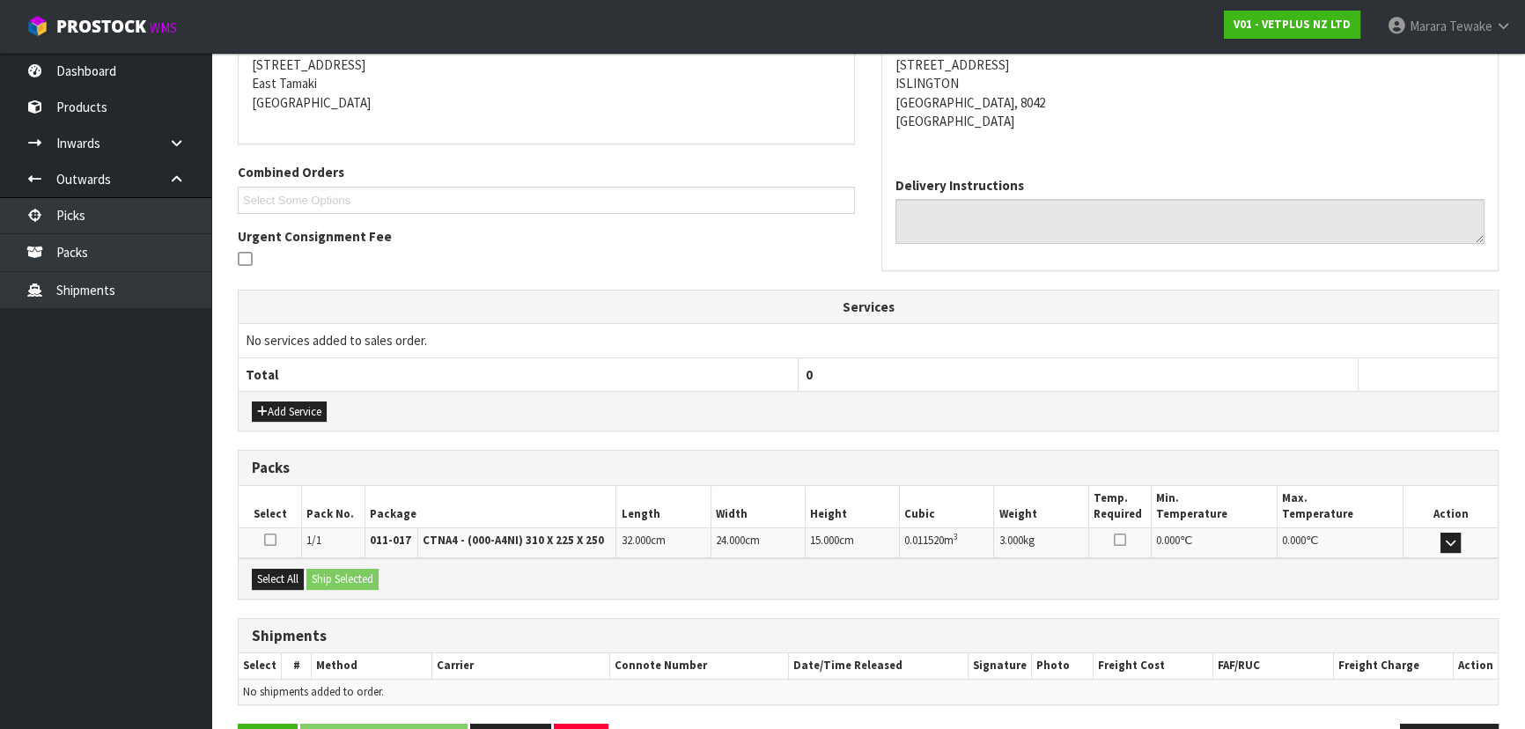
scroll to position [412, 0]
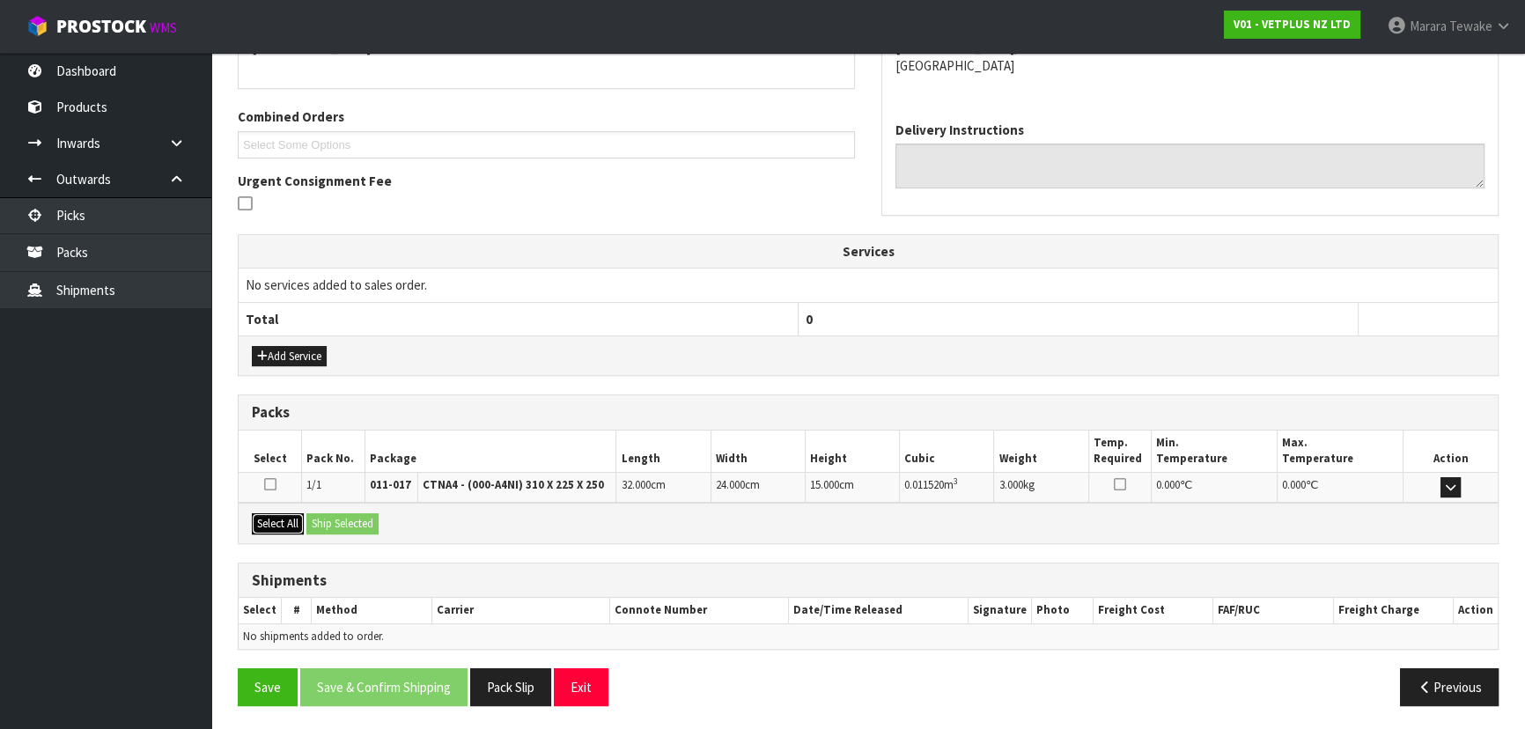
click at [296, 514] on button "Select All" at bounding box center [278, 523] width 52 height 21
click at [327, 518] on button "Ship Selected" at bounding box center [342, 523] width 72 height 21
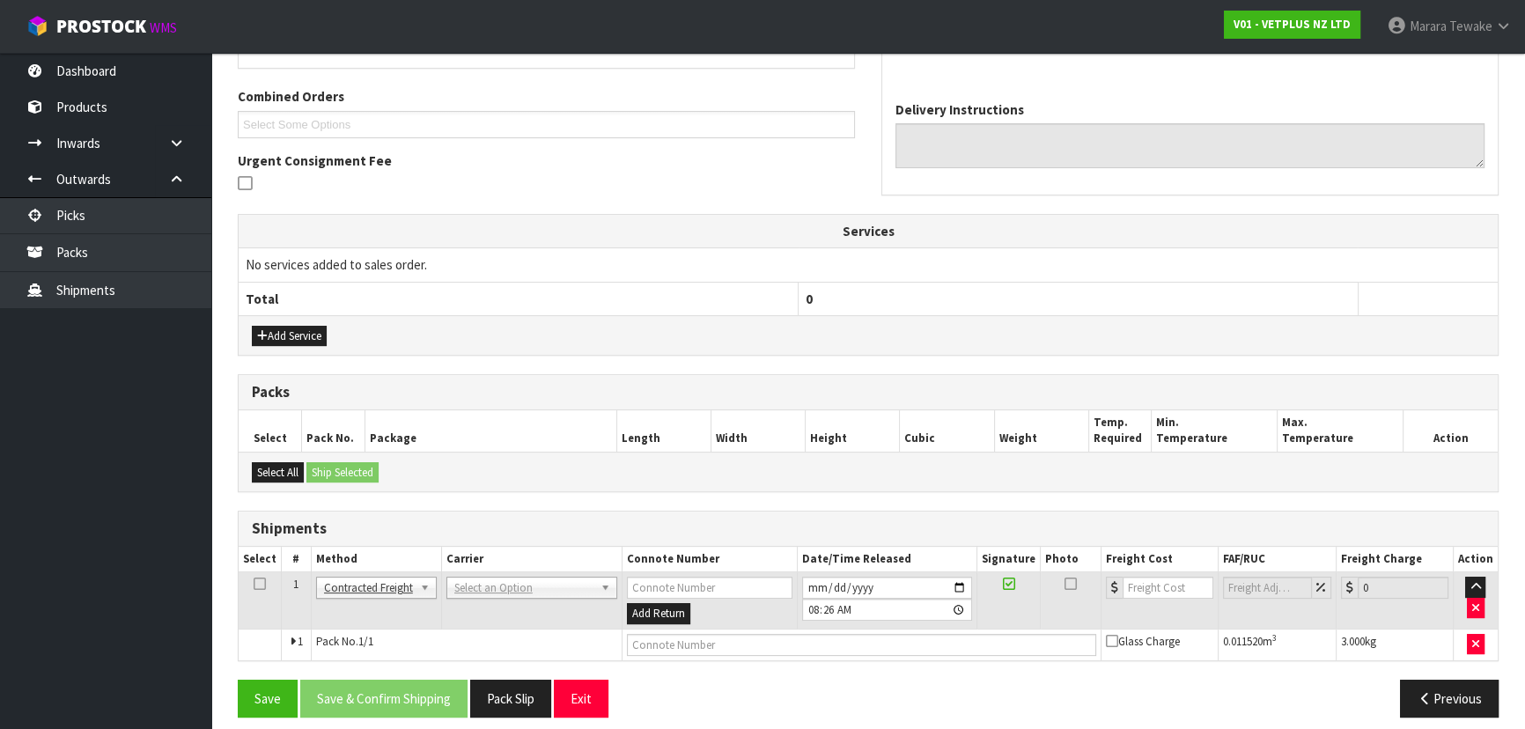
scroll to position [444, 0]
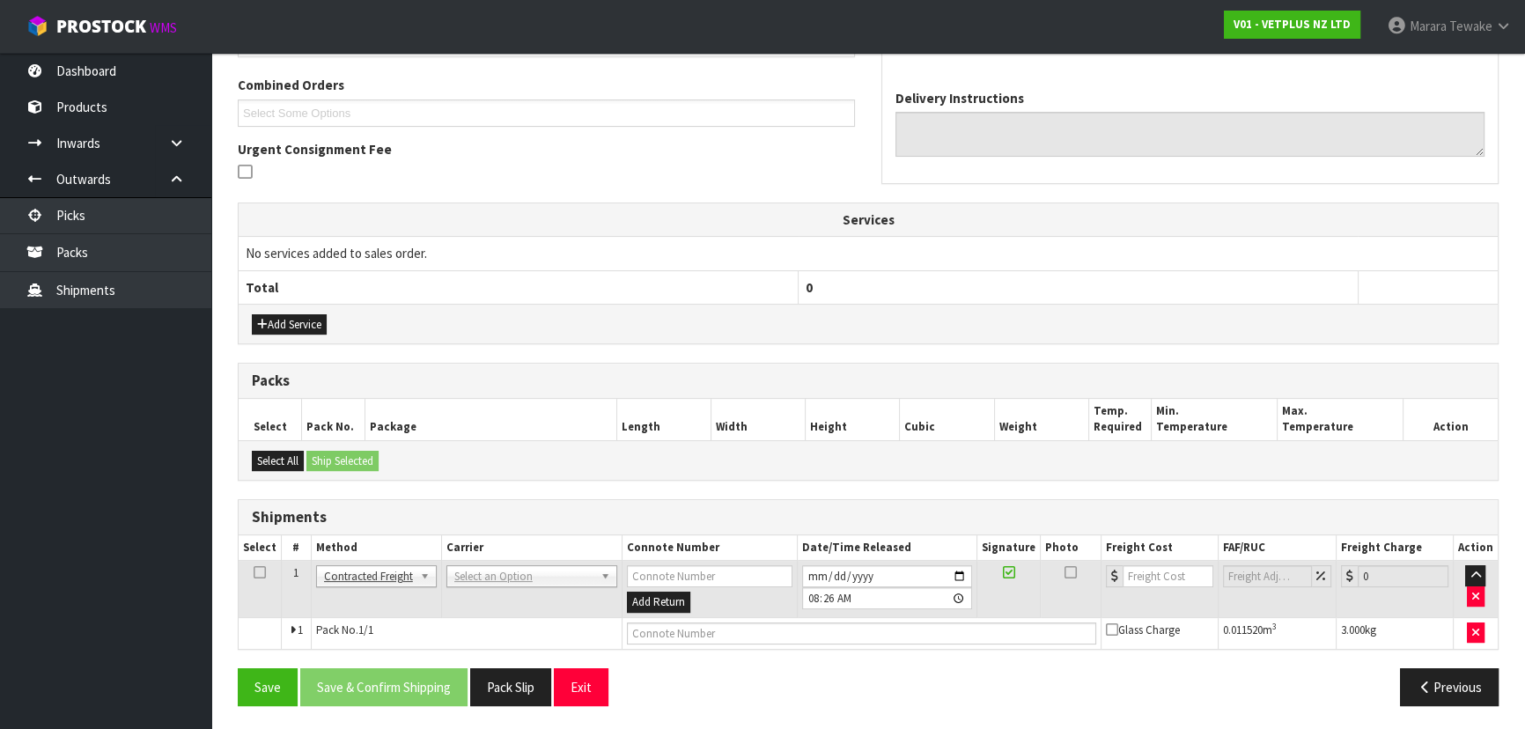
drag, startPoint x: 474, startPoint y: 569, endPoint x: 477, endPoint y: 592, distance: 23.0
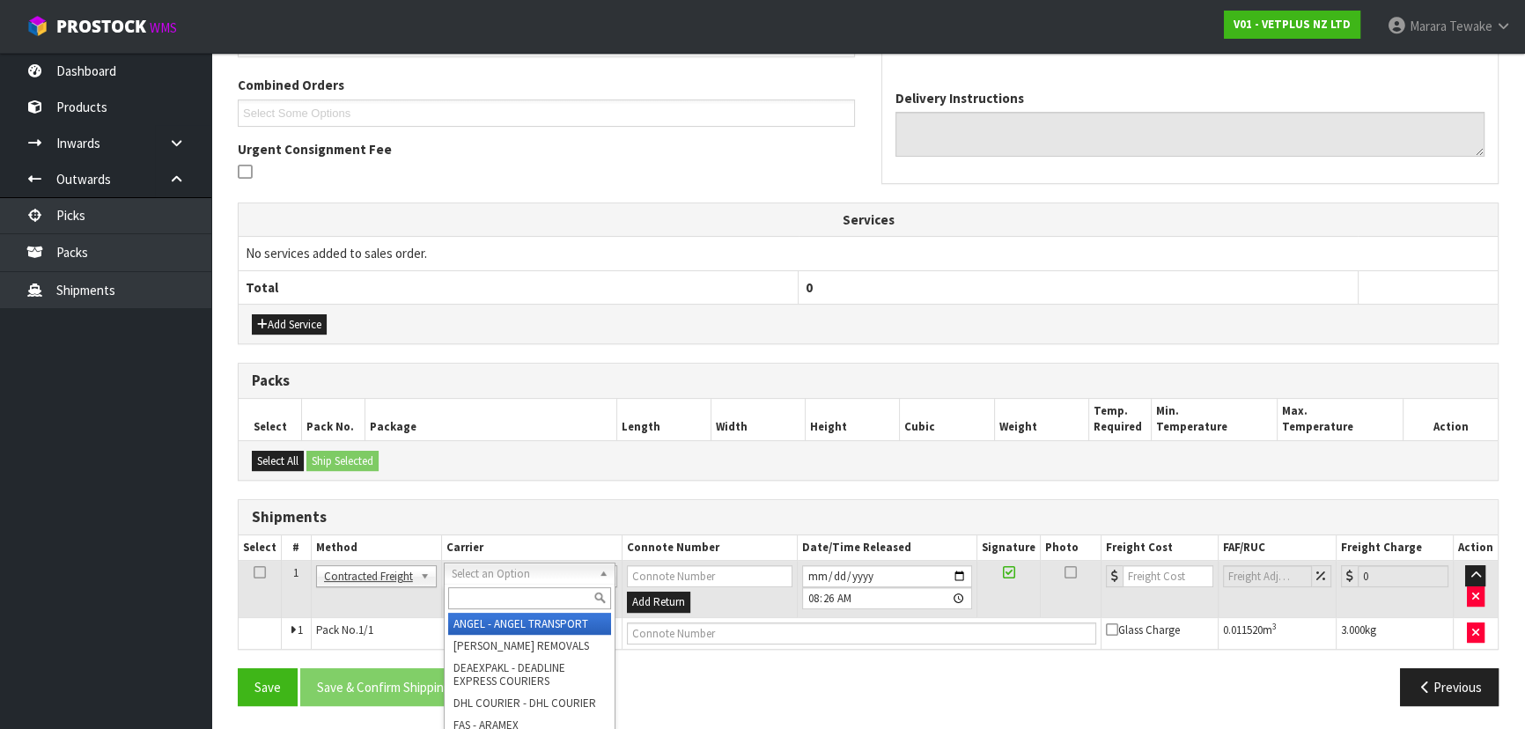
click at [480, 595] on input "text" at bounding box center [529, 598] width 163 height 22
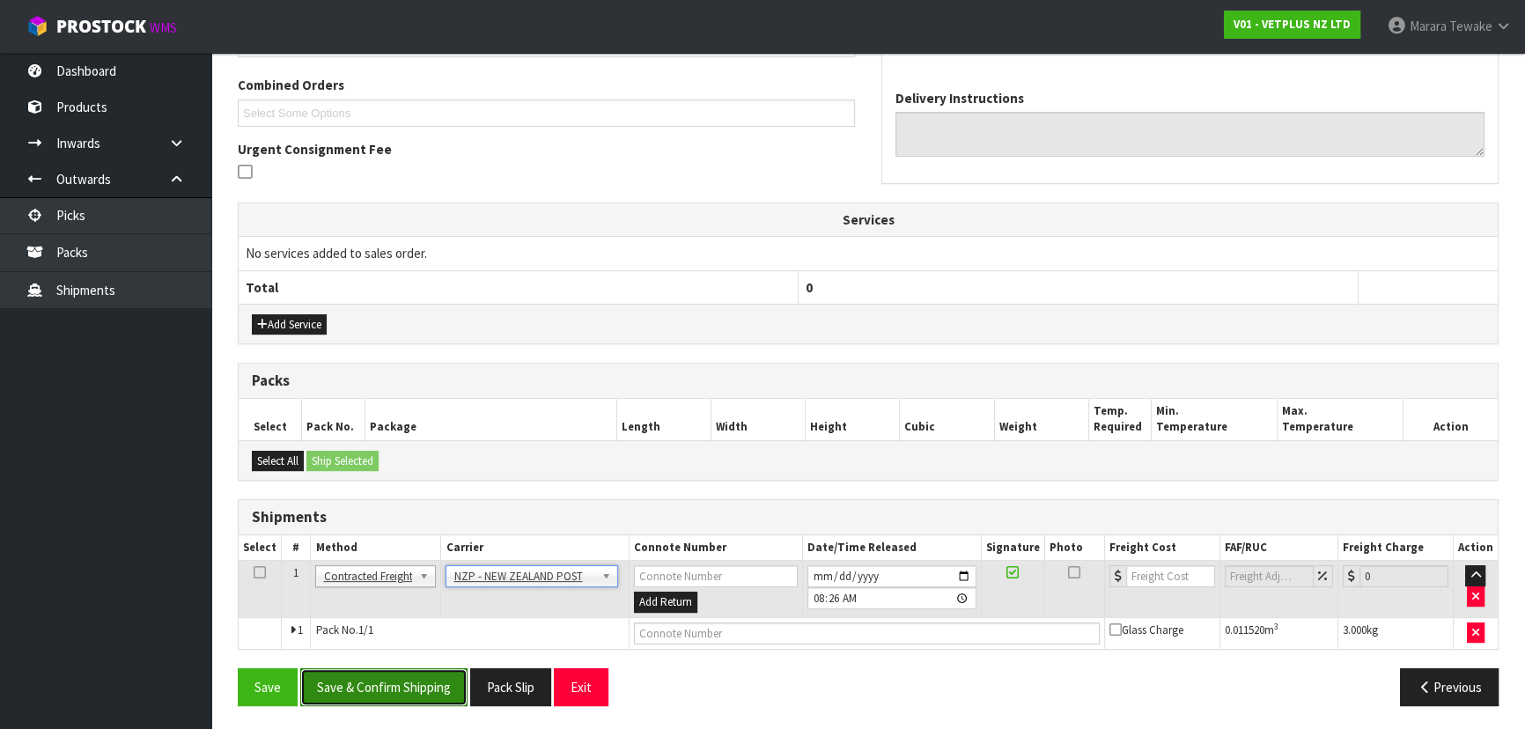
click at [411, 678] on button "Save & Confirm Shipping" at bounding box center [383, 687] width 167 height 38
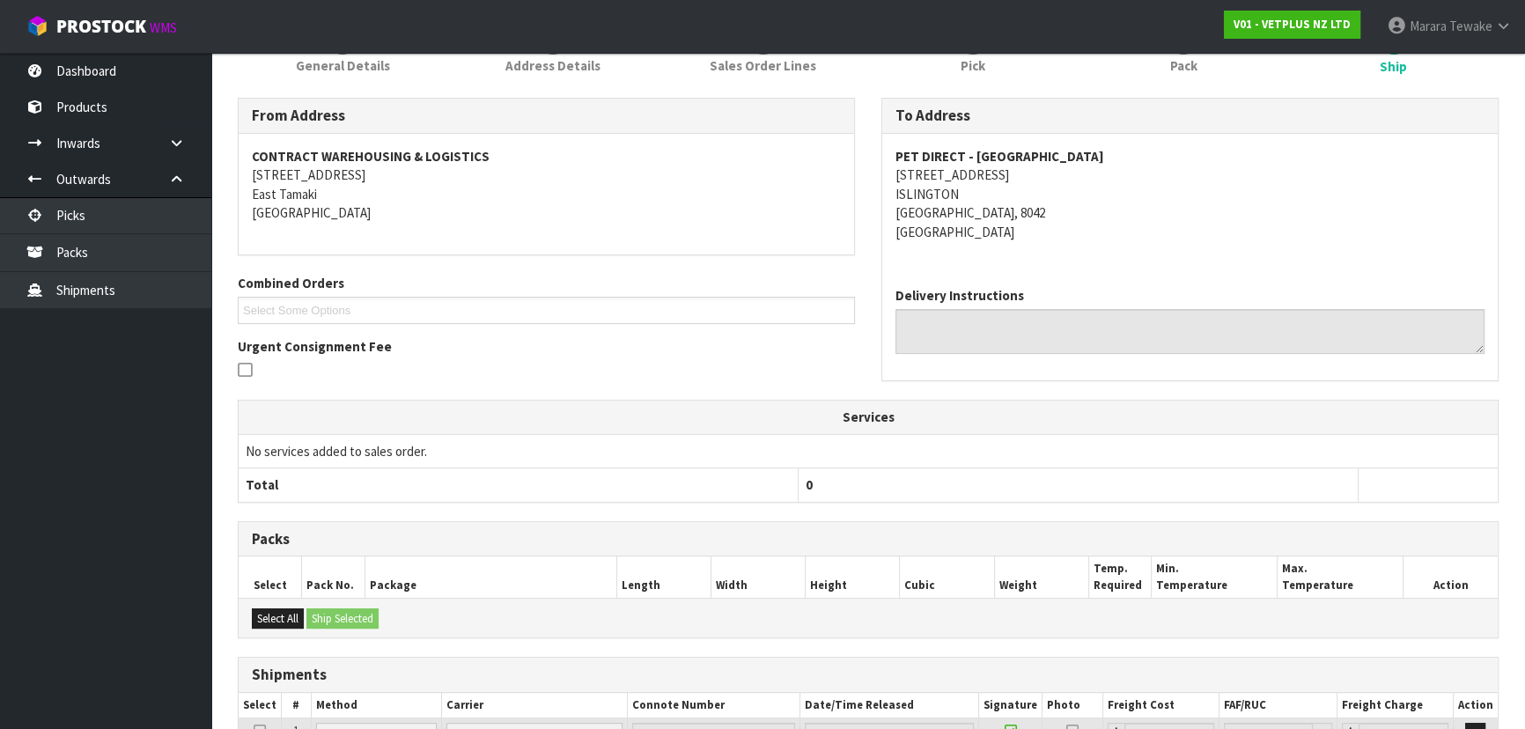
scroll to position [419, 0]
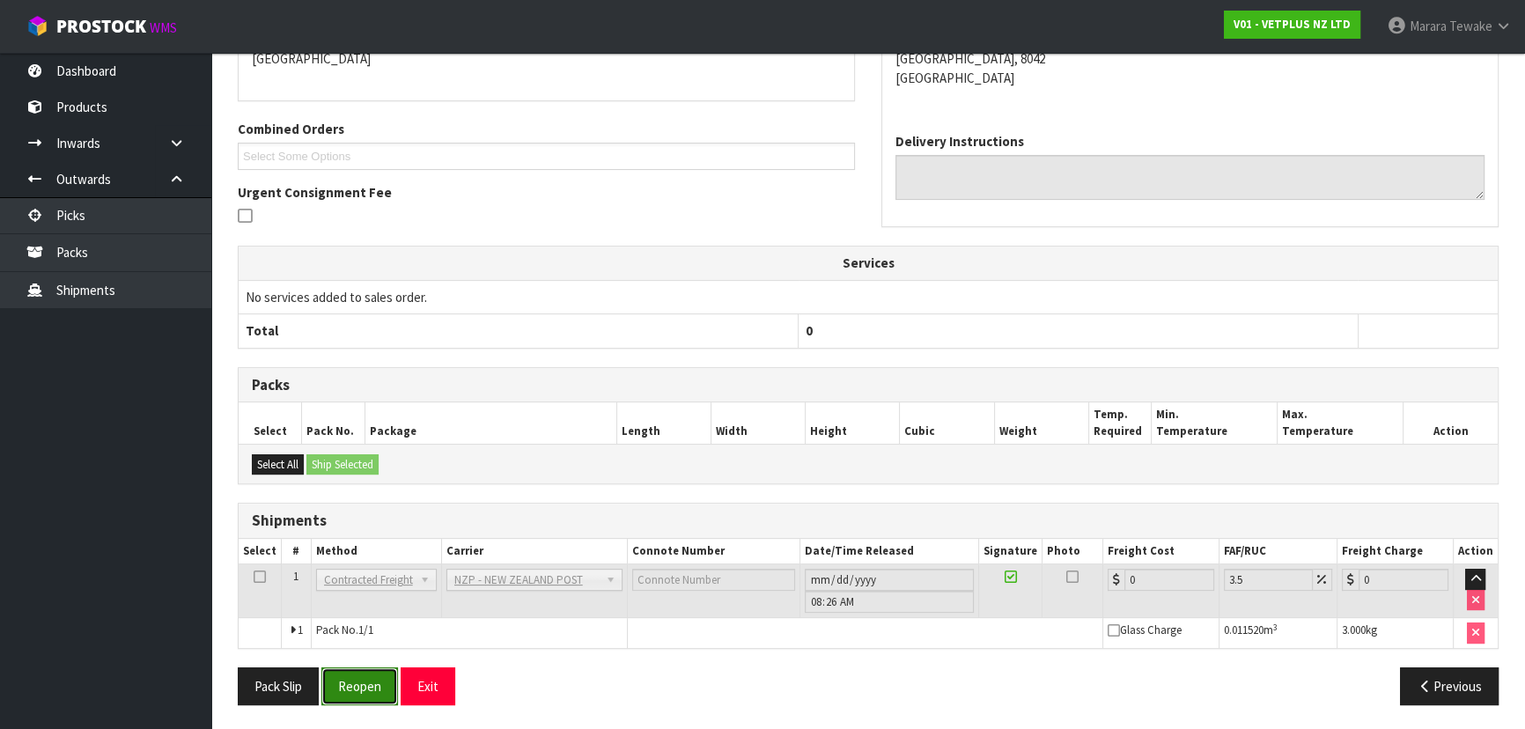
click at [357, 686] on button "Reopen" at bounding box center [359, 686] width 77 height 38
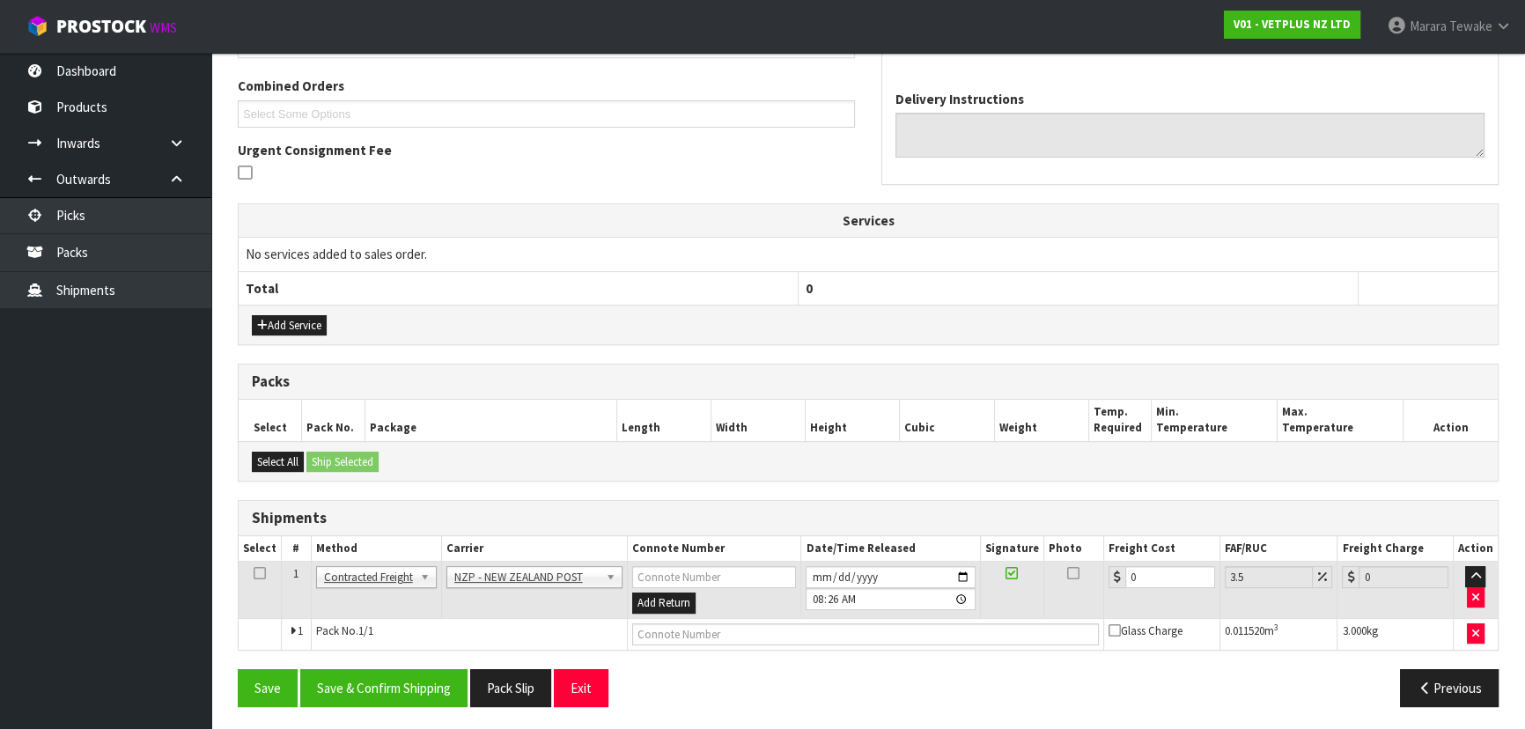
scroll to position [444, 0]
drag, startPoint x: 1147, startPoint y: 575, endPoint x: 1116, endPoint y: 547, distance: 41.7
click at [1123, 565] on div "0" at bounding box center [1161, 576] width 107 height 22
click at [416, 677] on button "Save & Confirm Shipping" at bounding box center [383, 687] width 167 height 38
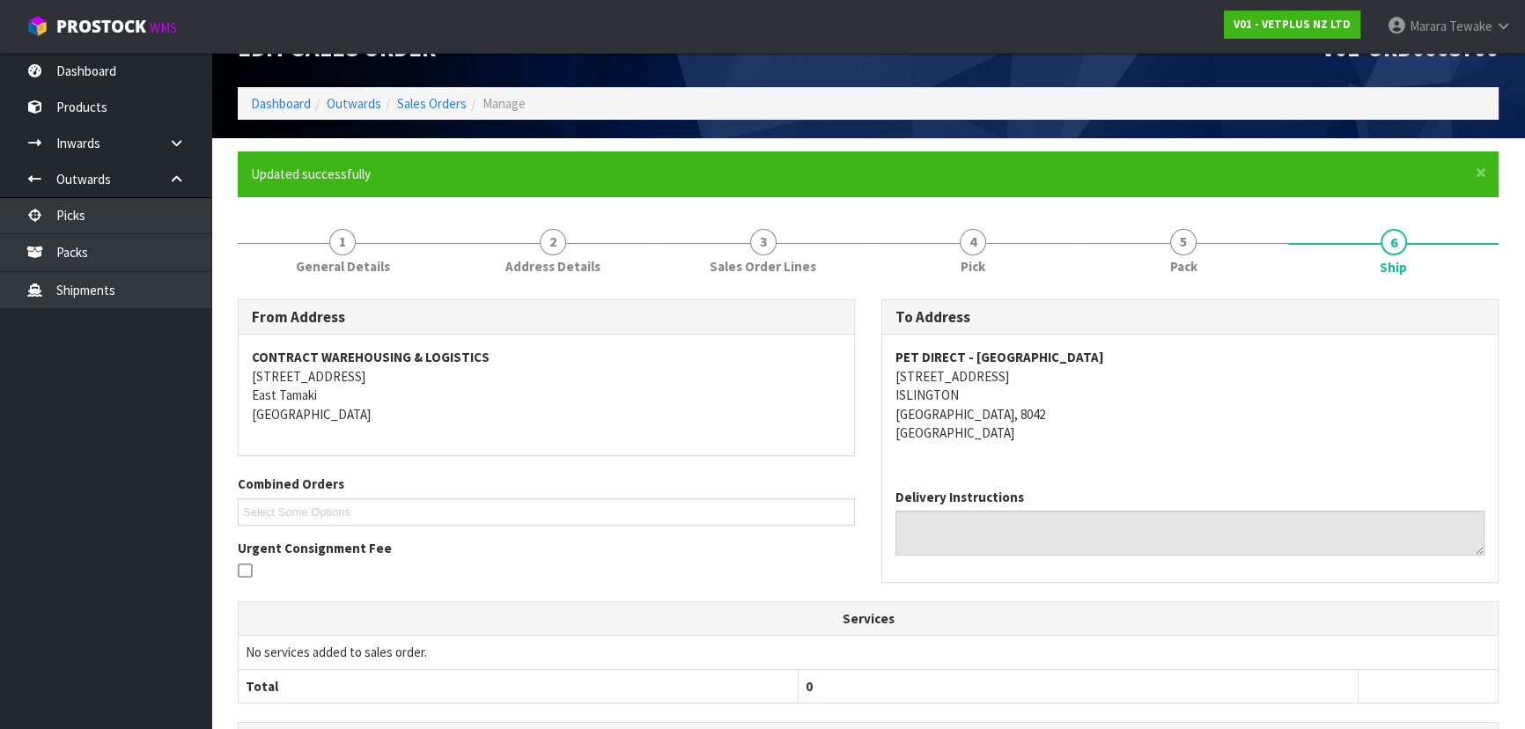
scroll to position [0, 0]
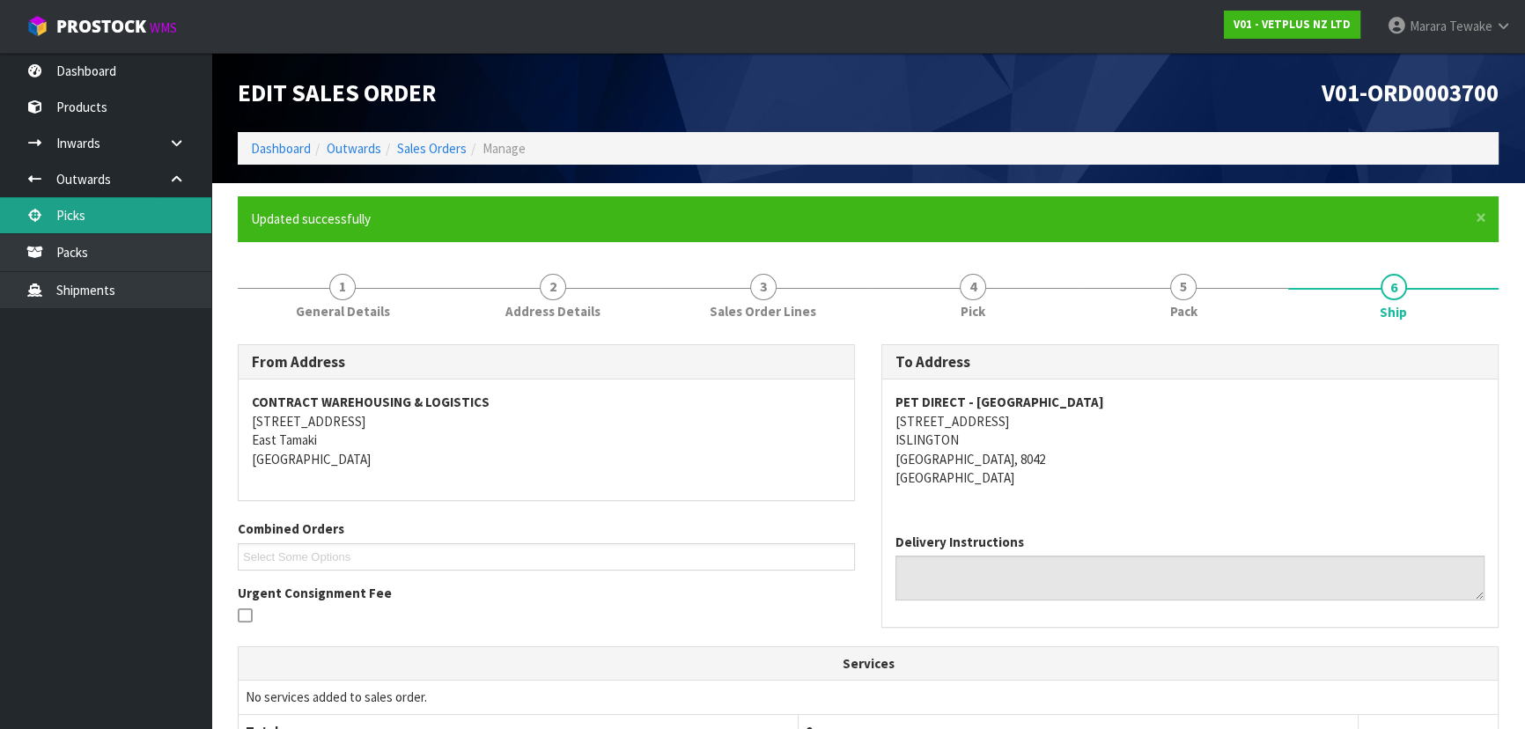
click at [161, 224] on link "Picks" at bounding box center [105, 215] width 211 height 36
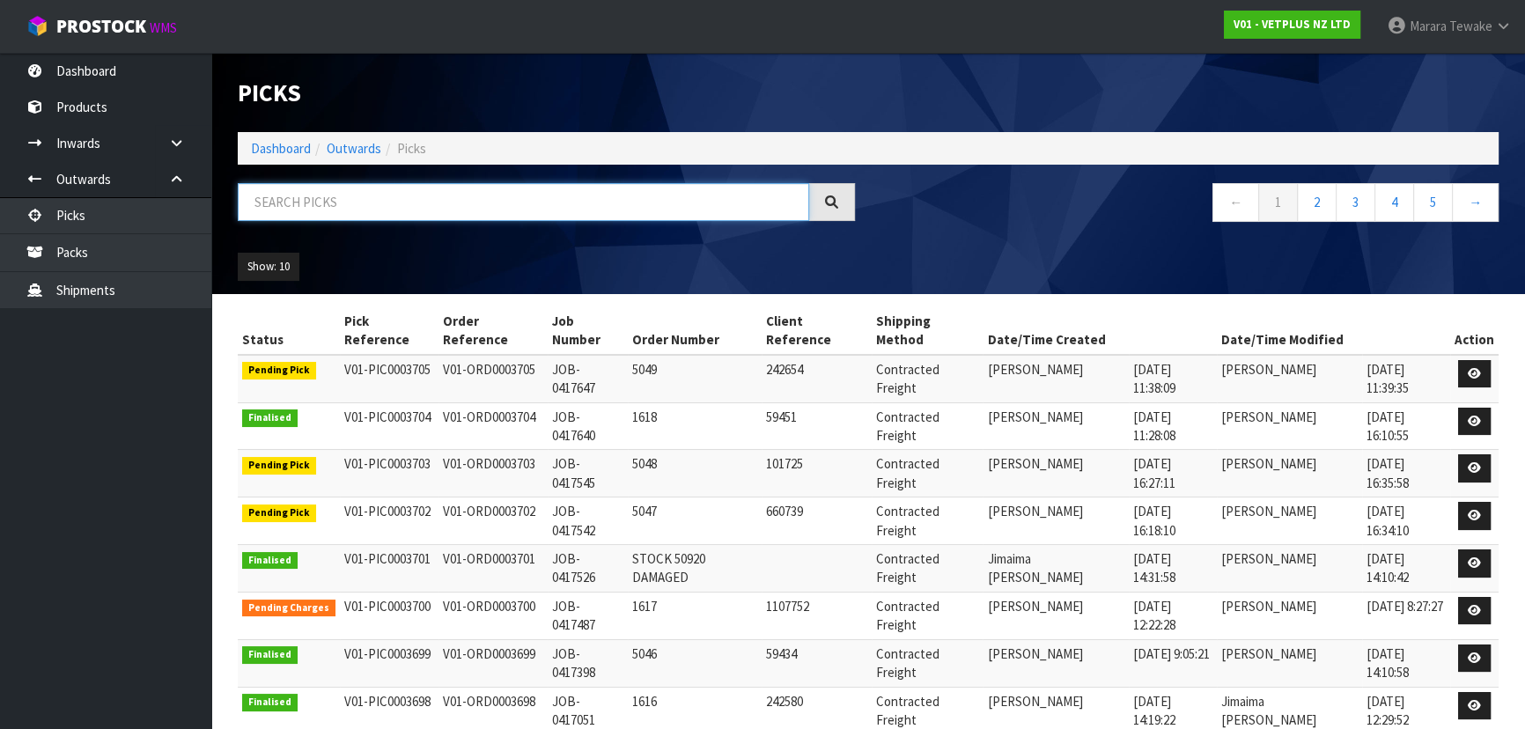
click at [333, 208] on input "text" at bounding box center [523, 202] width 571 height 38
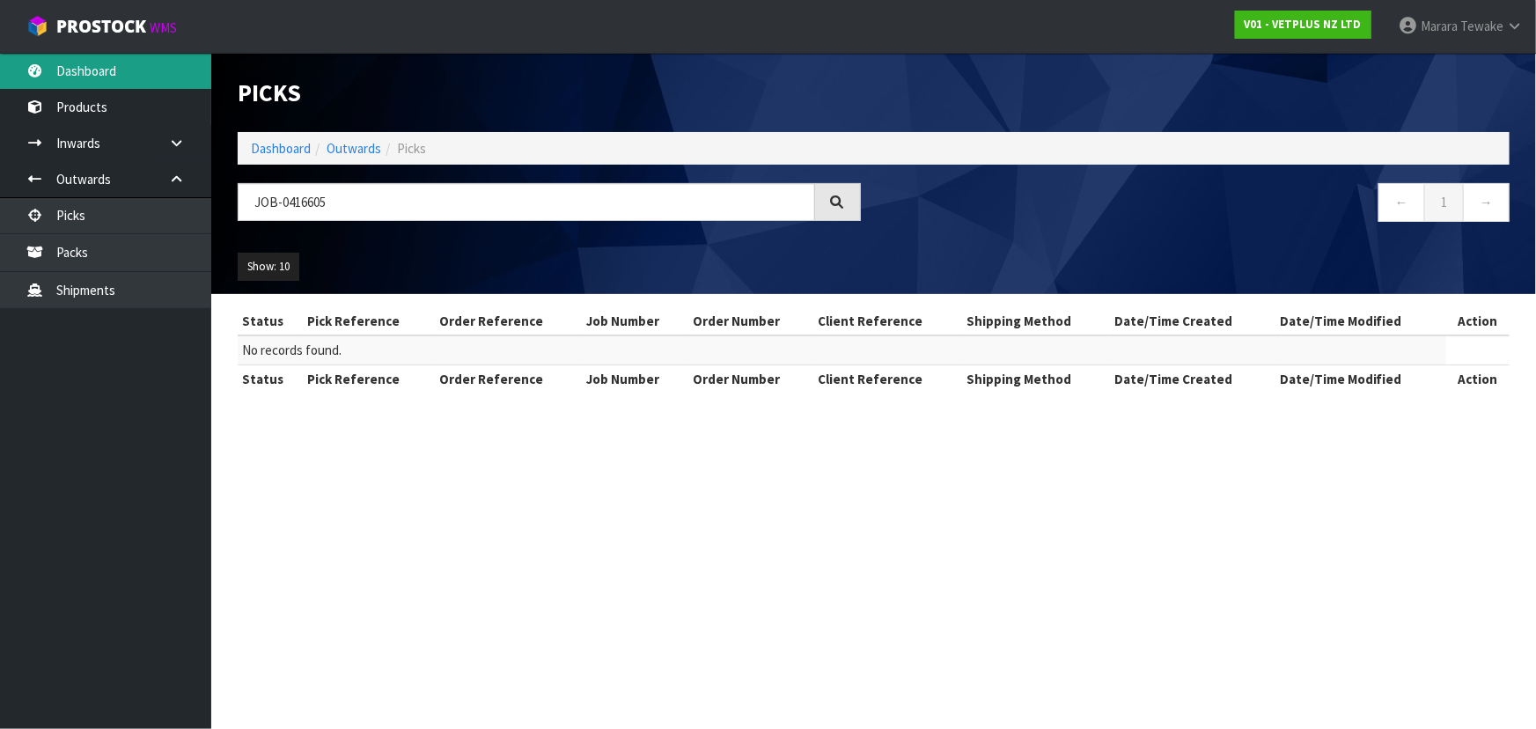
click at [104, 54] on link "Dashboard" at bounding box center [105, 71] width 211 height 36
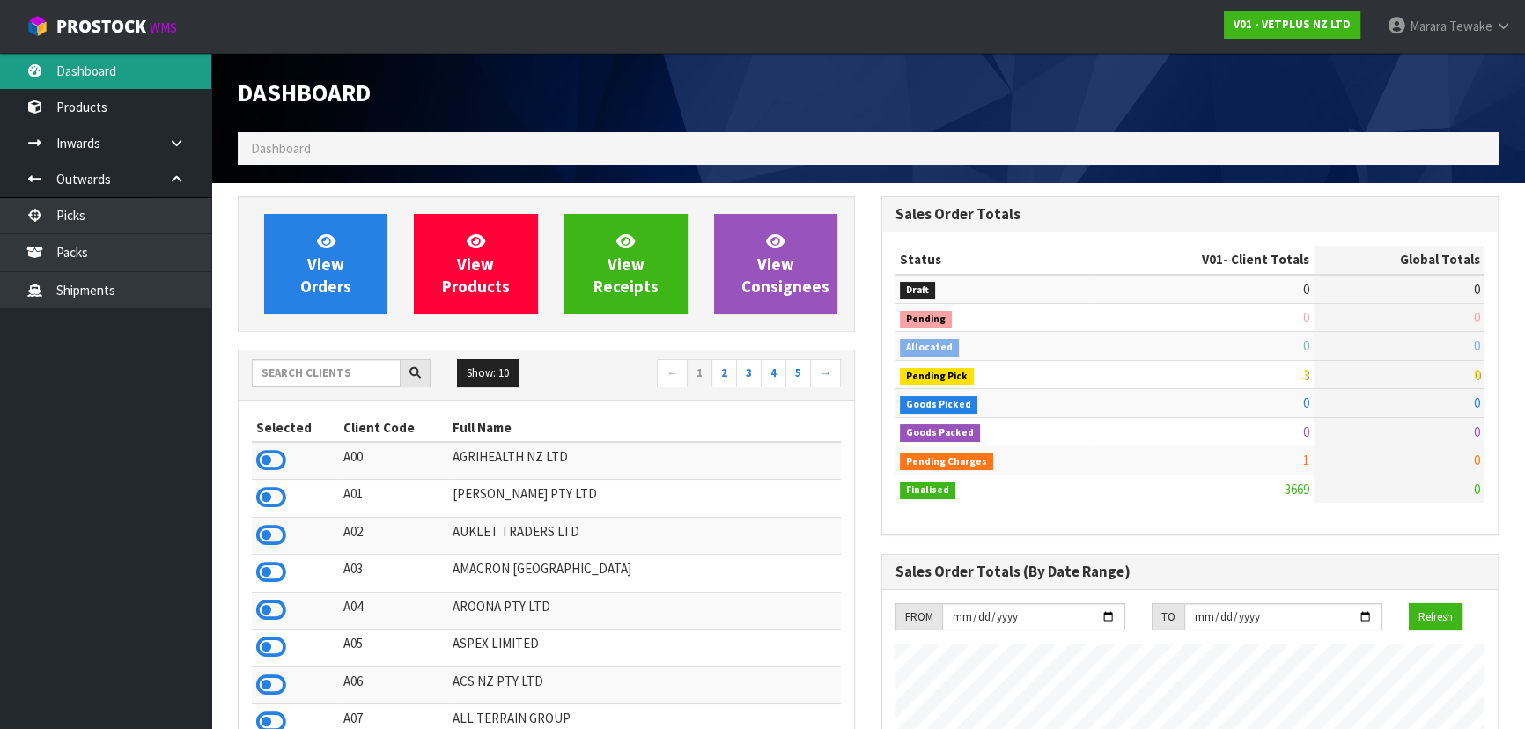
scroll to position [1331, 643]
click at [326, 373] on input "text" at bounding box center [326, 372] width 149 height 27
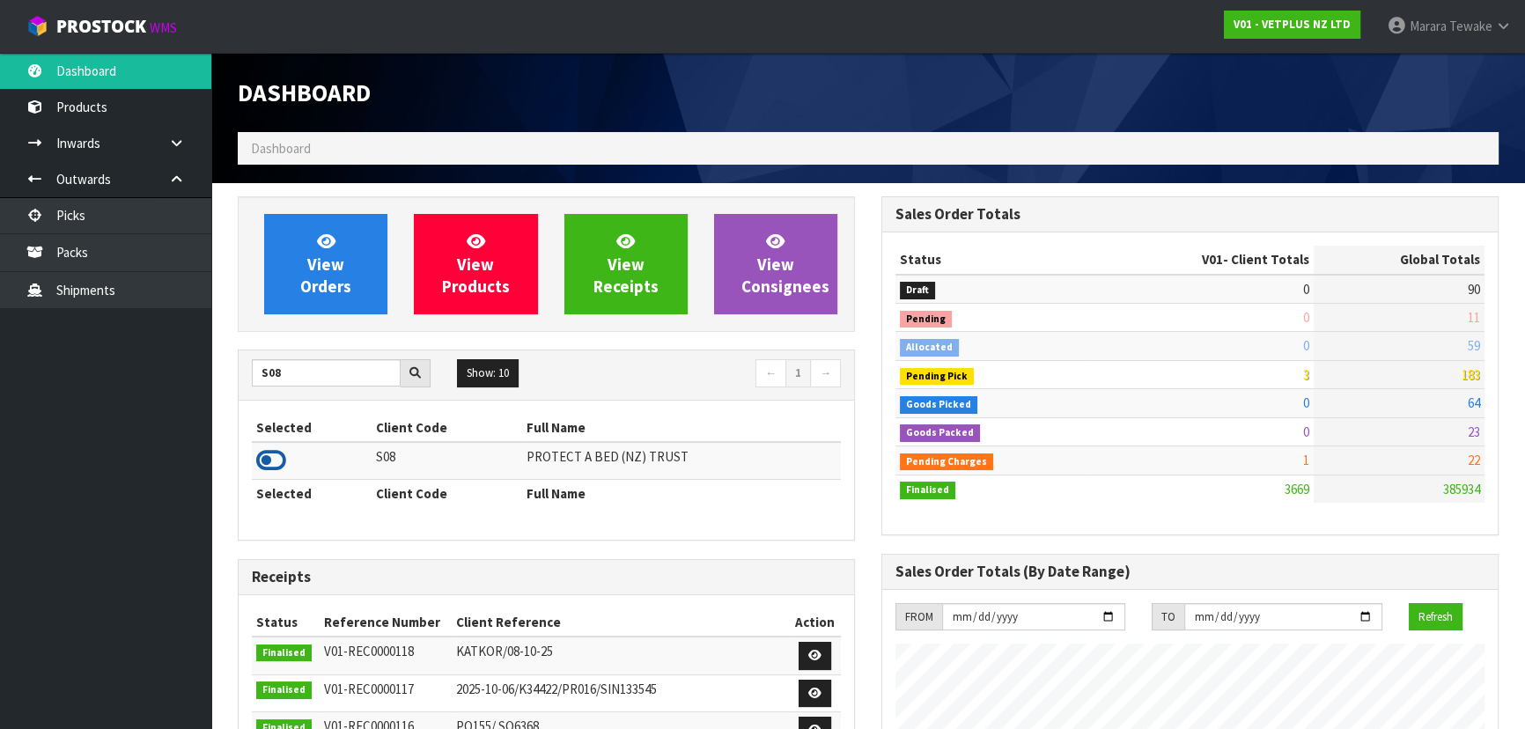
click at [258, 467] on icon at bounding box center [271, 460] width 30 height 26
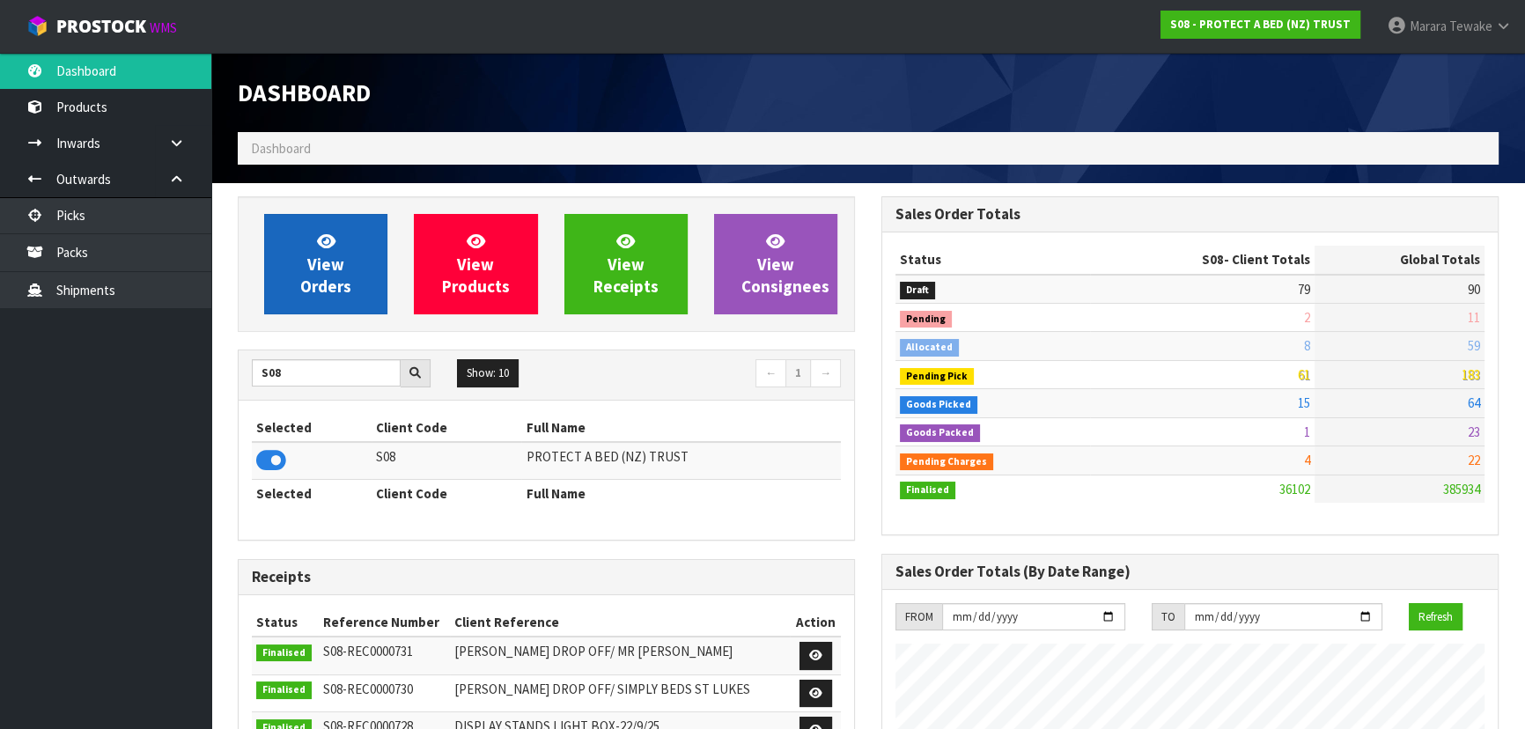
scroll to position [1369, 643]
click at [341, 269] on span "View Orders" at bounding box center [325, 264] width 51 height 66
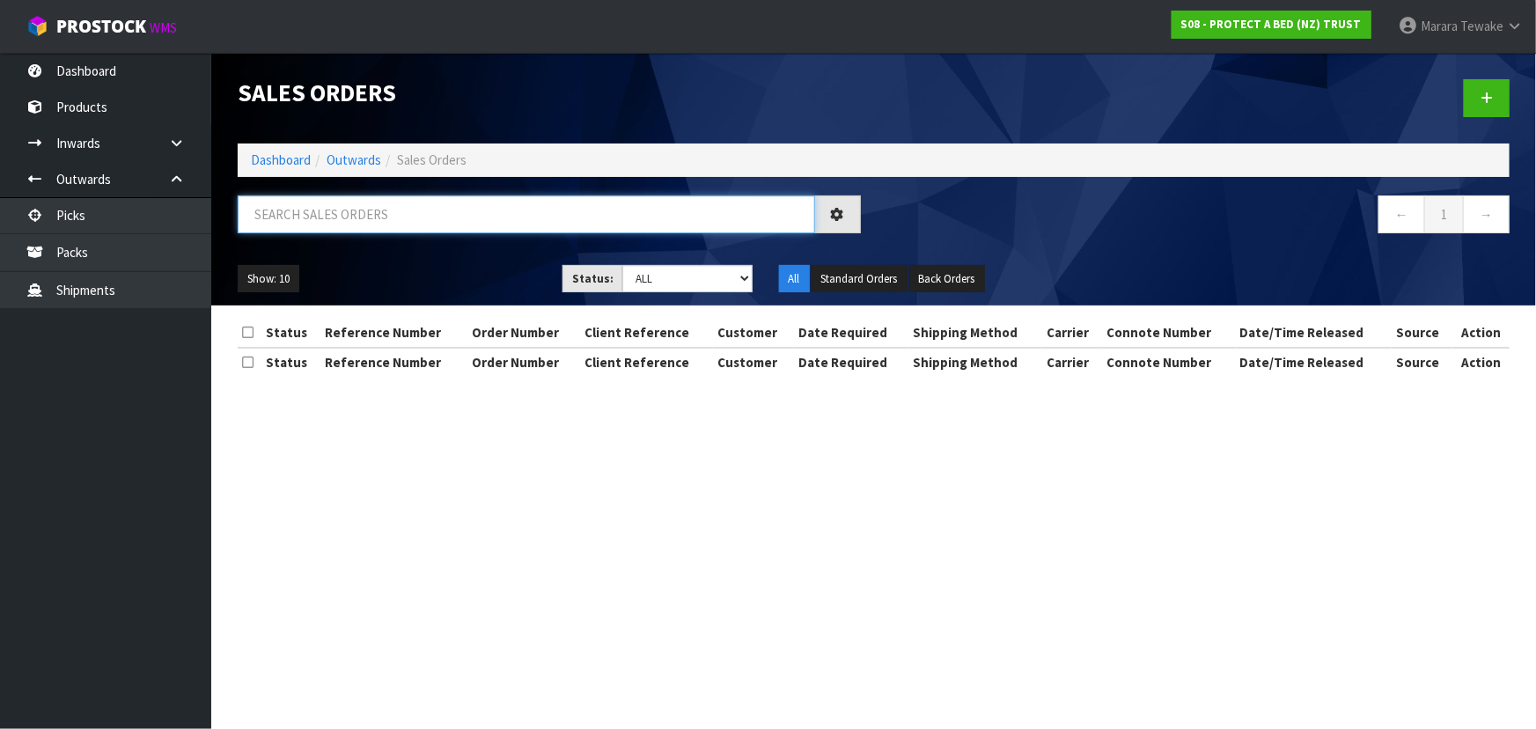
click at [352, 227] on input "text" at bounding box center [526, 214] width 577 height 38
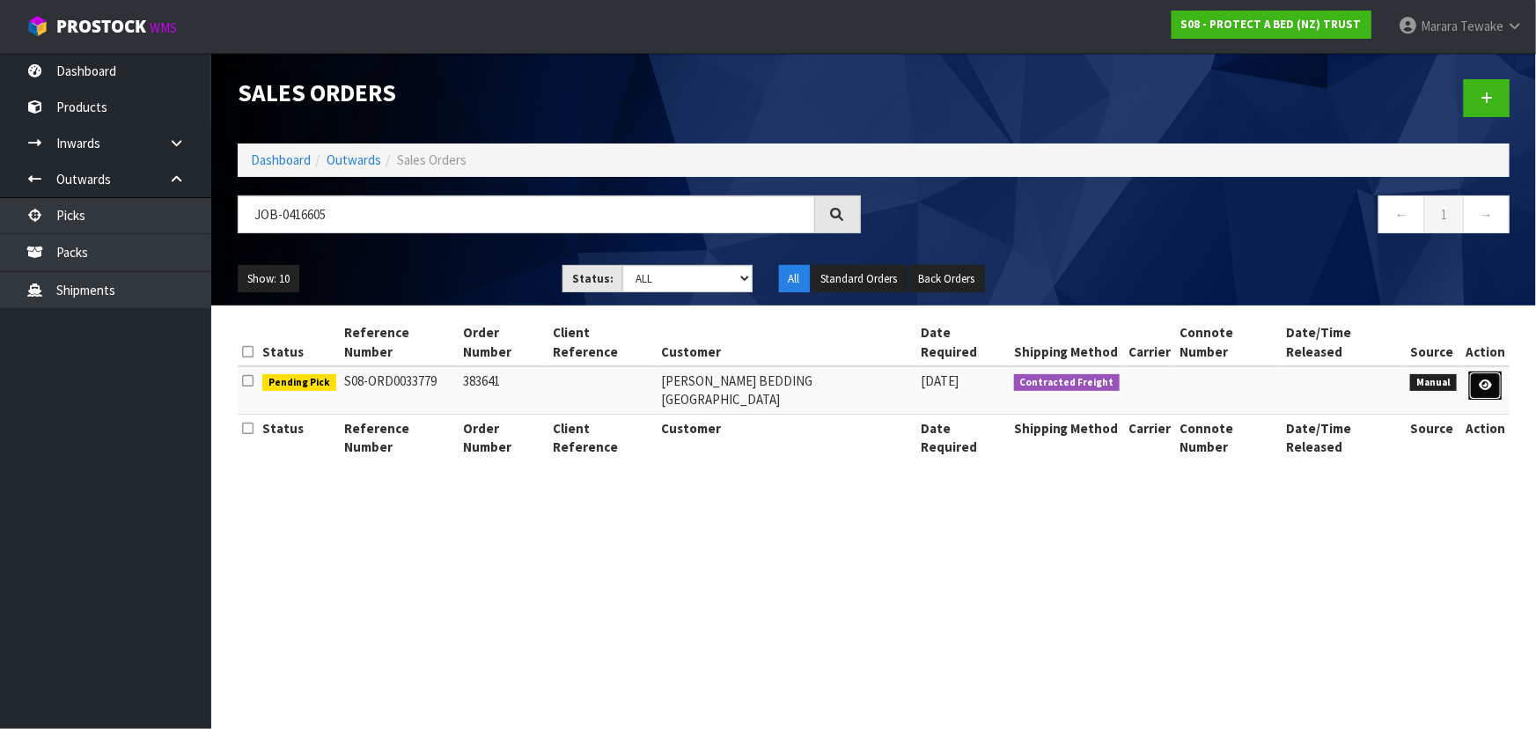
click at [1488, 379] on icon at bounding box center [1485, 384] width 13 height 11
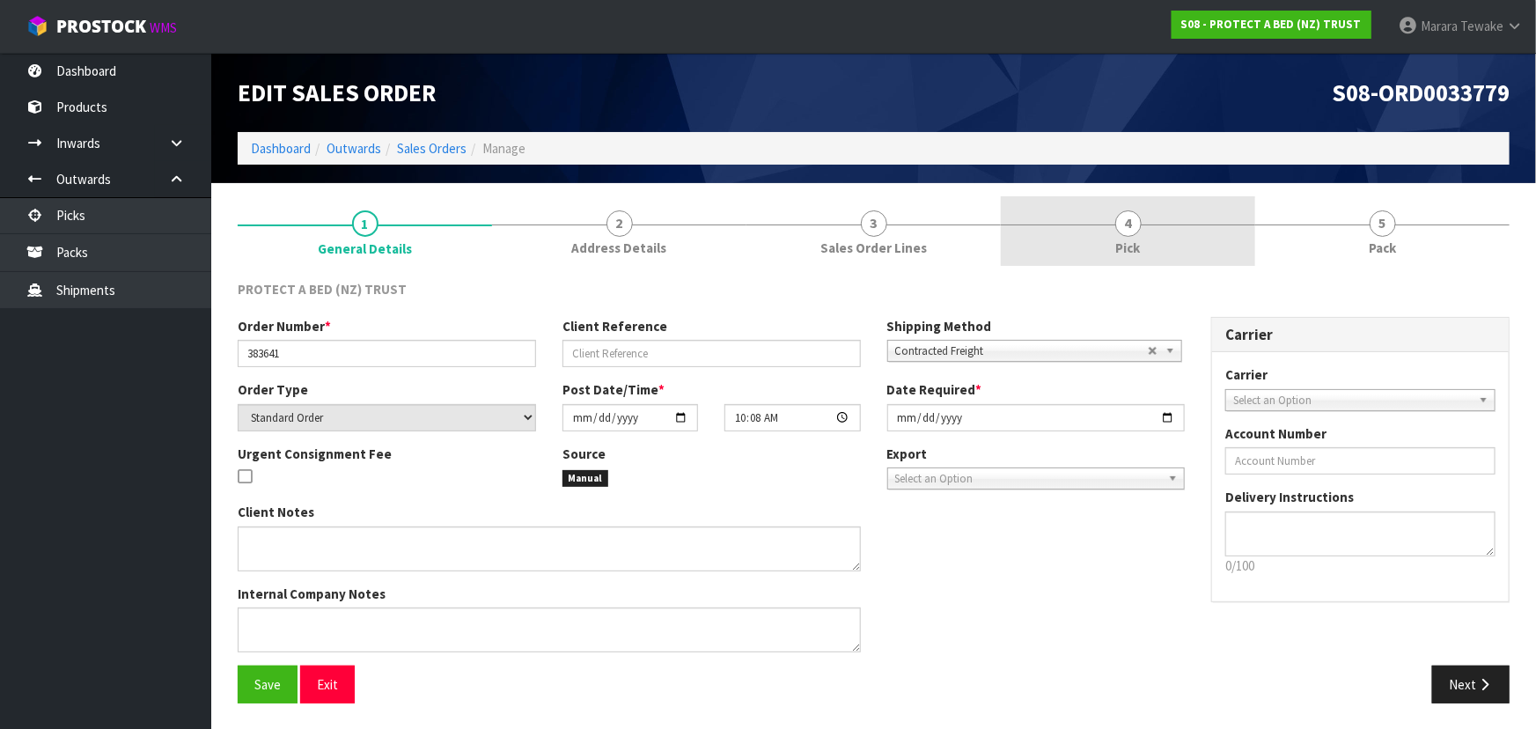
click at [1109, 233] on link "4 Pick" at bounding box center [1128, 231] width 254 height 70
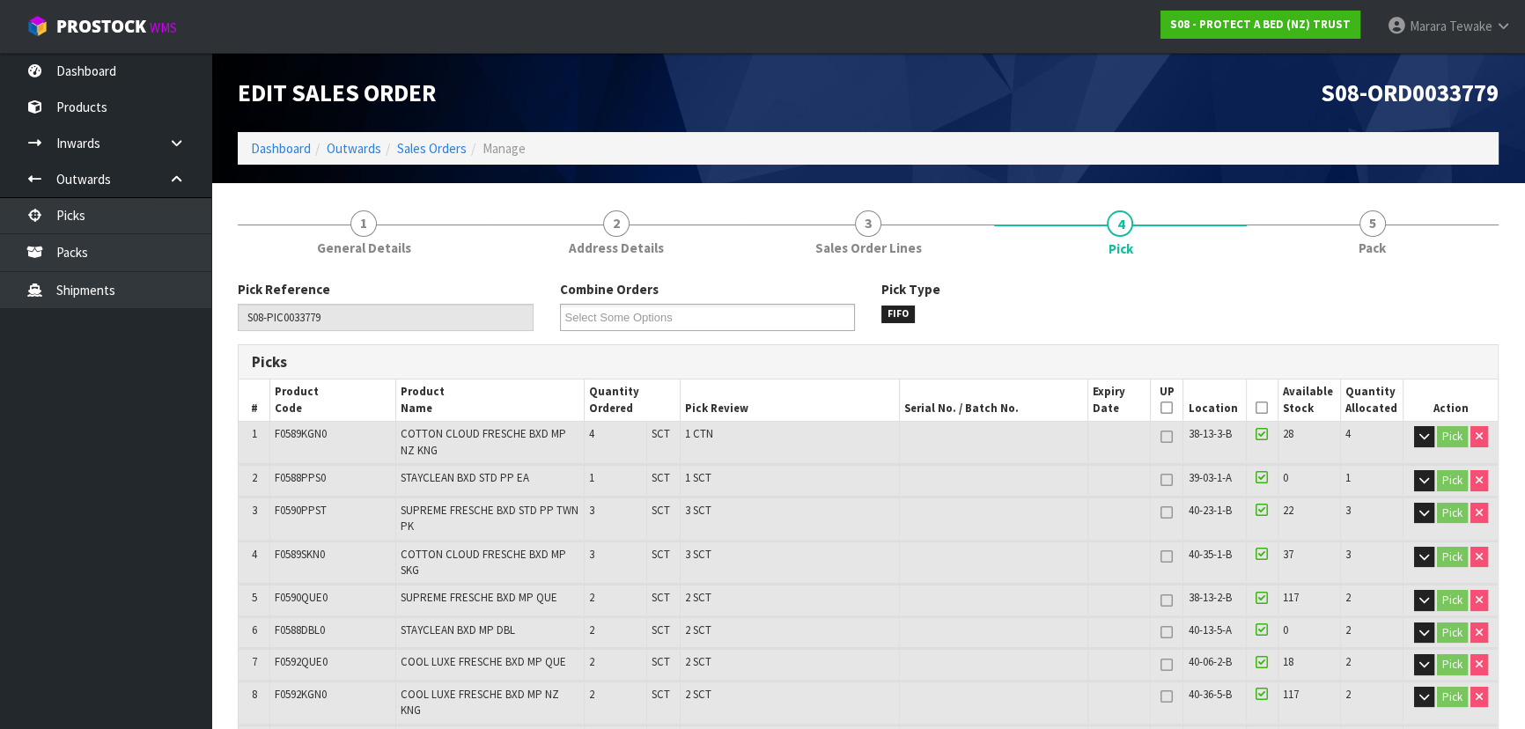
click at [1267, 408] on icon at bounding box center [1261, 408] width 12 height 1
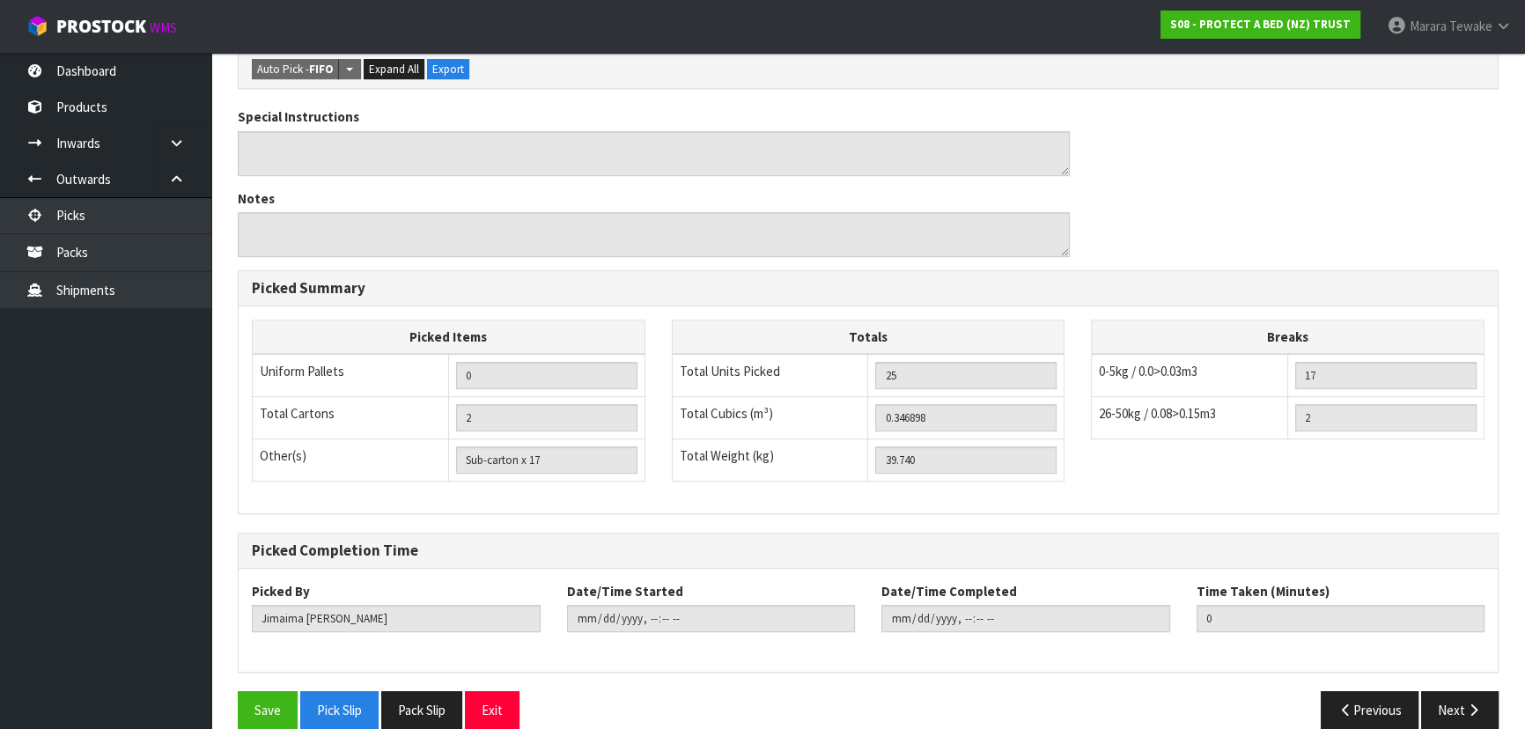
scroll to position [836, 0]
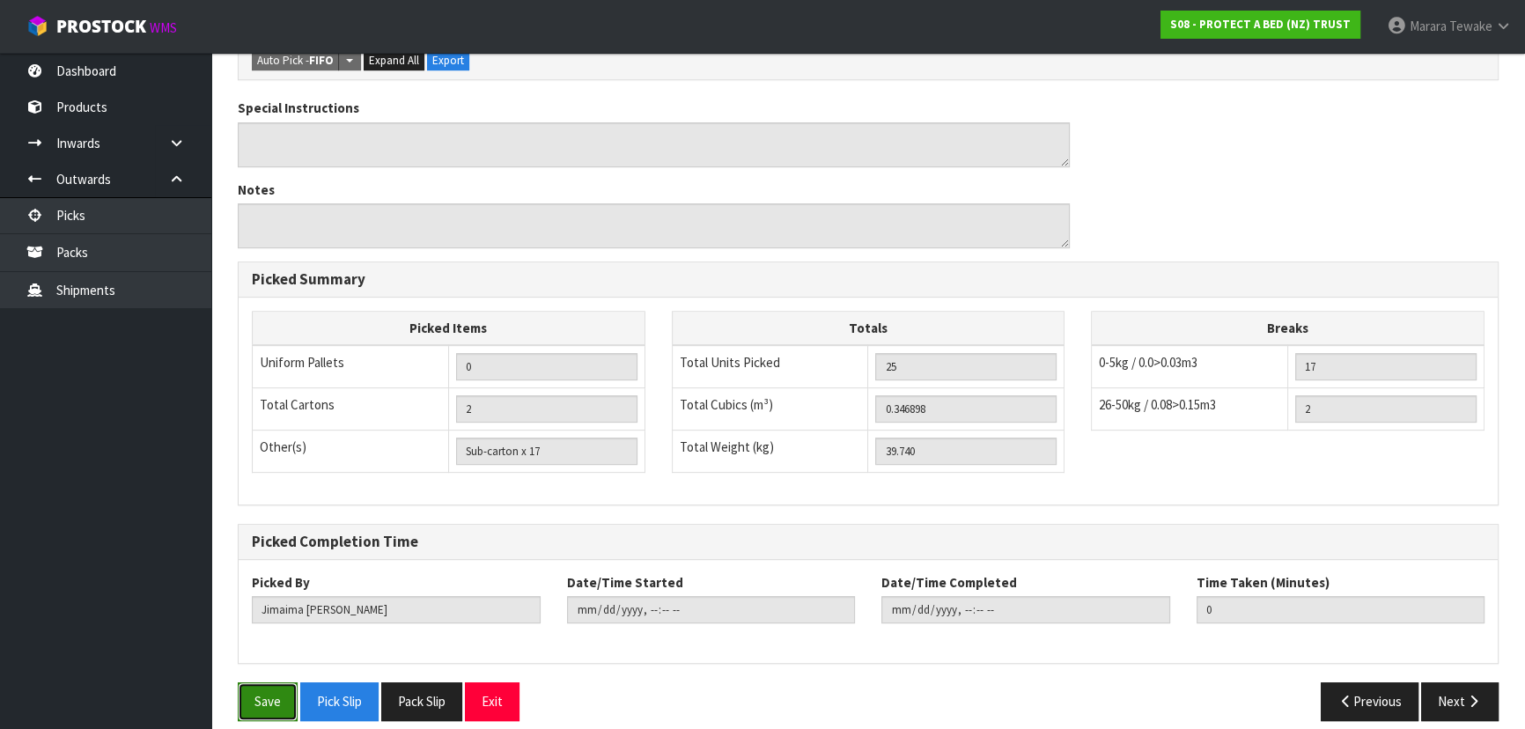
click at [246, 682] on button "Save" at bounding box center [268, 701] width 60 height 38
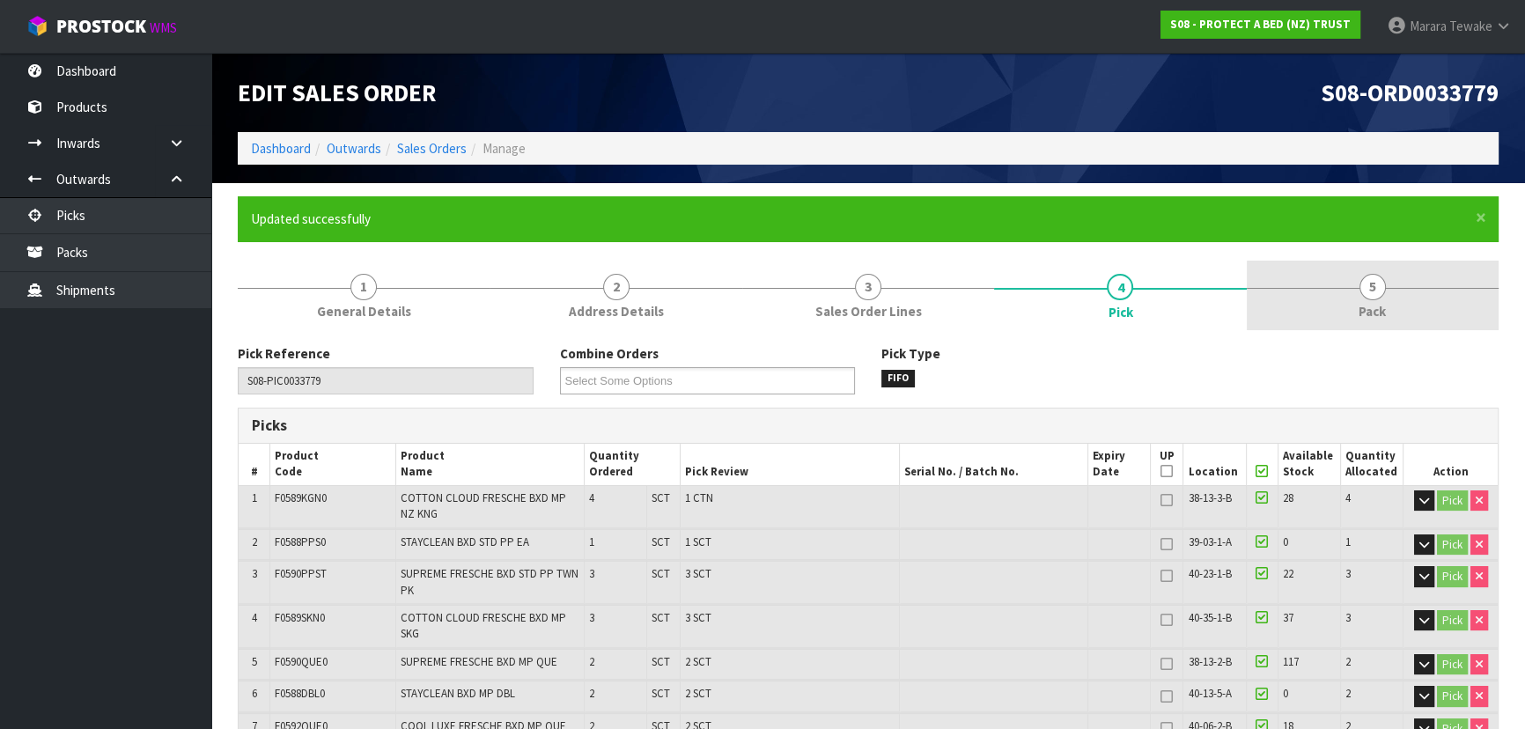
click at [1392, 269] on link "5 Pack" at bounding box center [1372, 296] width 252 height 70
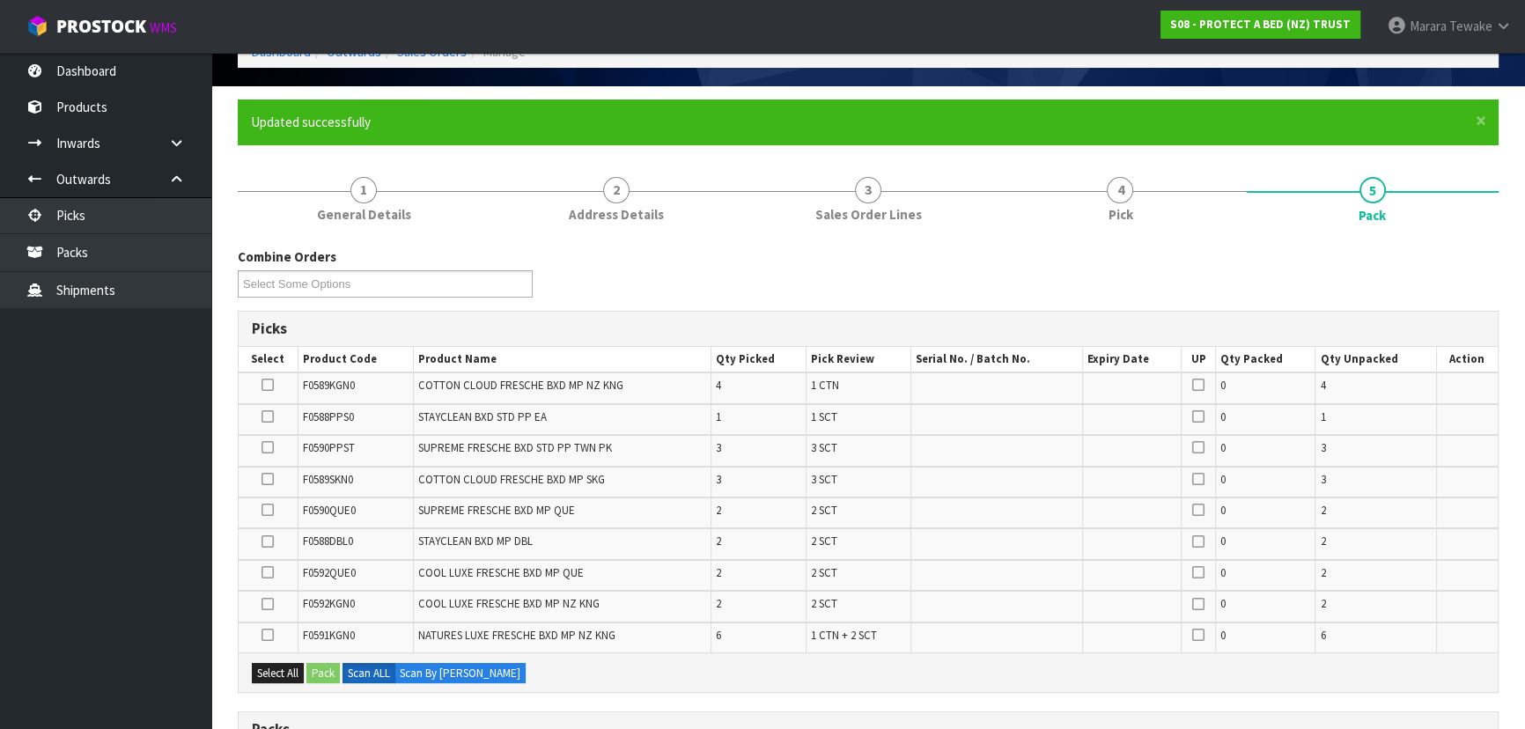
scroll to position [320, 0]
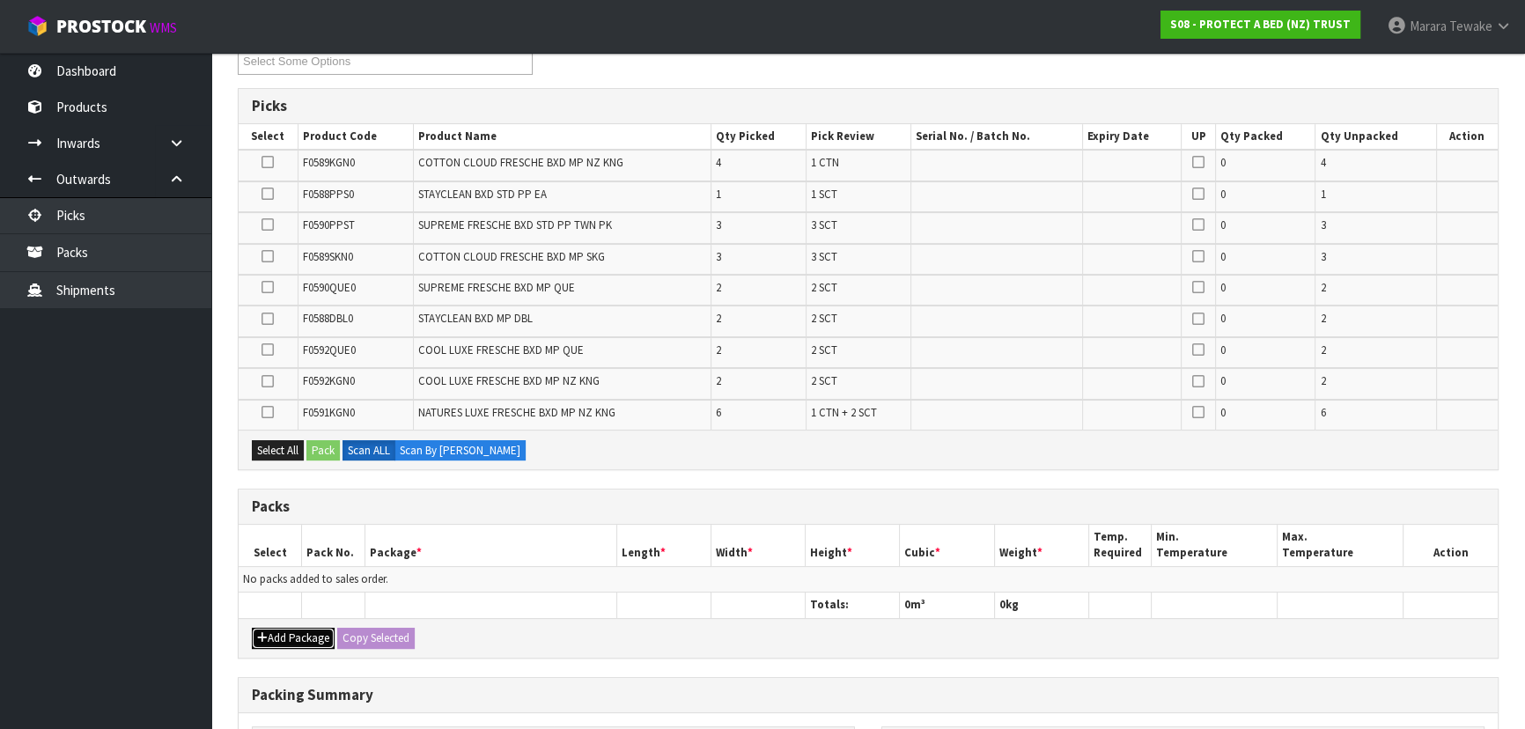
click at [305, 628] on button "Add Package" at bounding box center [293, 638] width 83 height 21
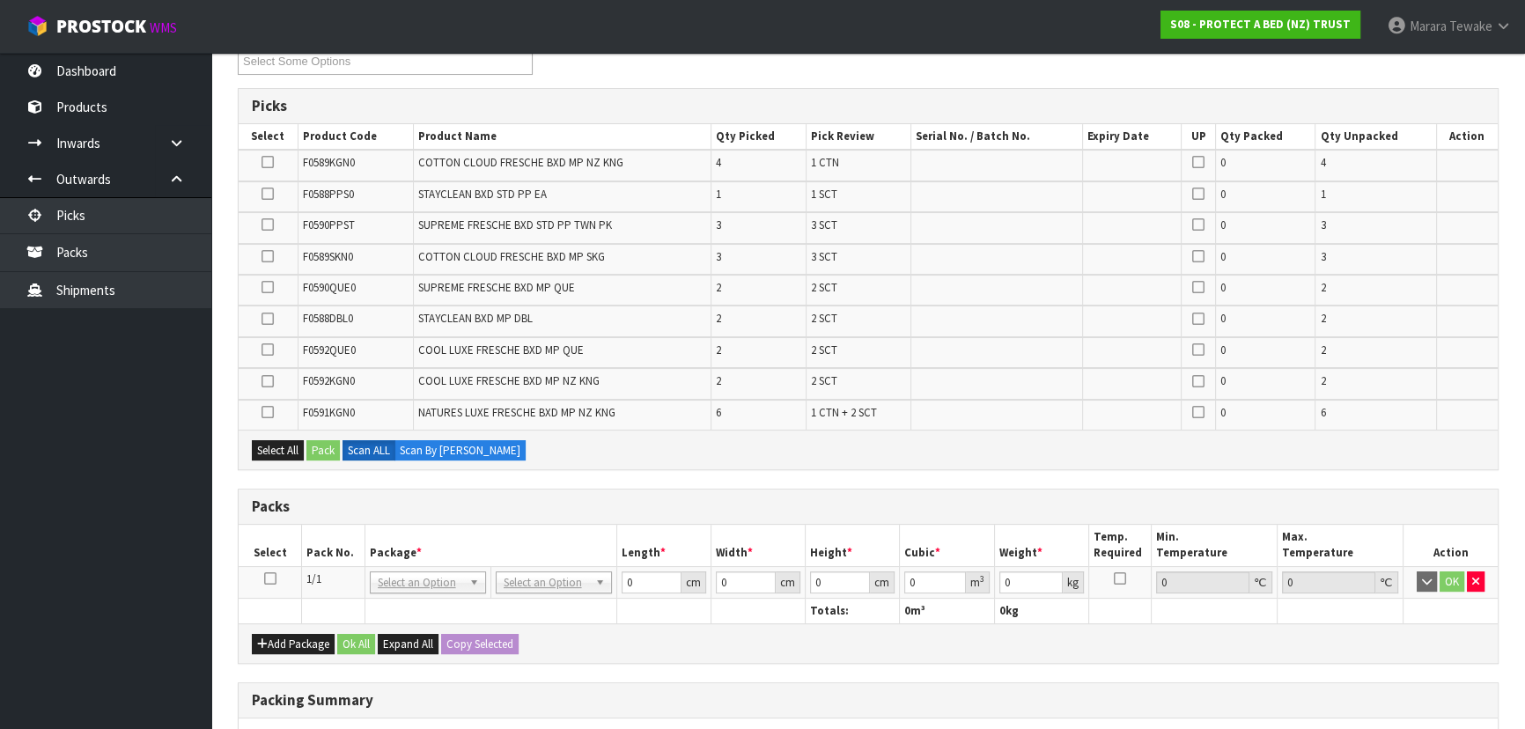
click at [272, 578] on icon at bounding box center [270, 578] width 12 height 1
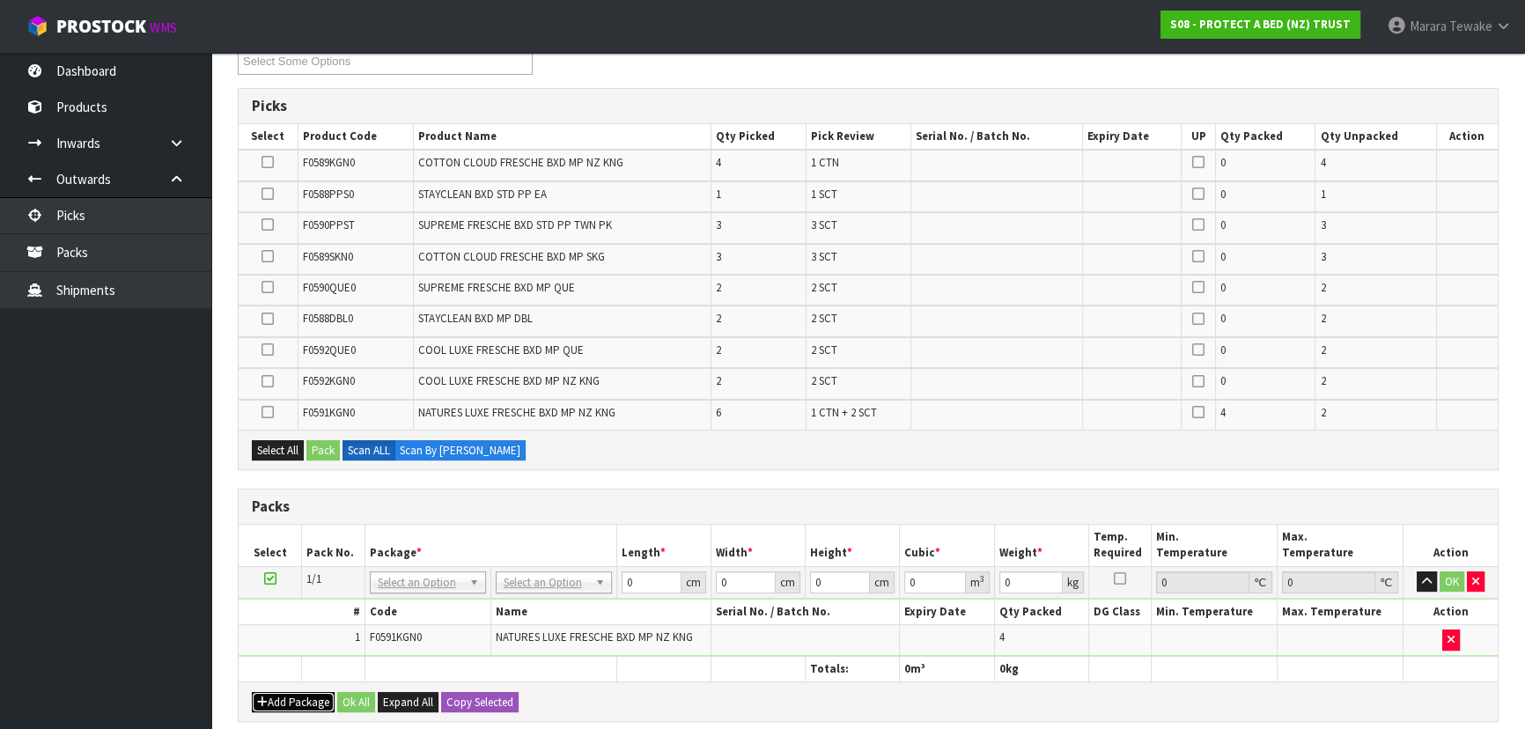
click at [283, 692] on button "Add Package" at bounding box center [293, 702] width 83 height 21
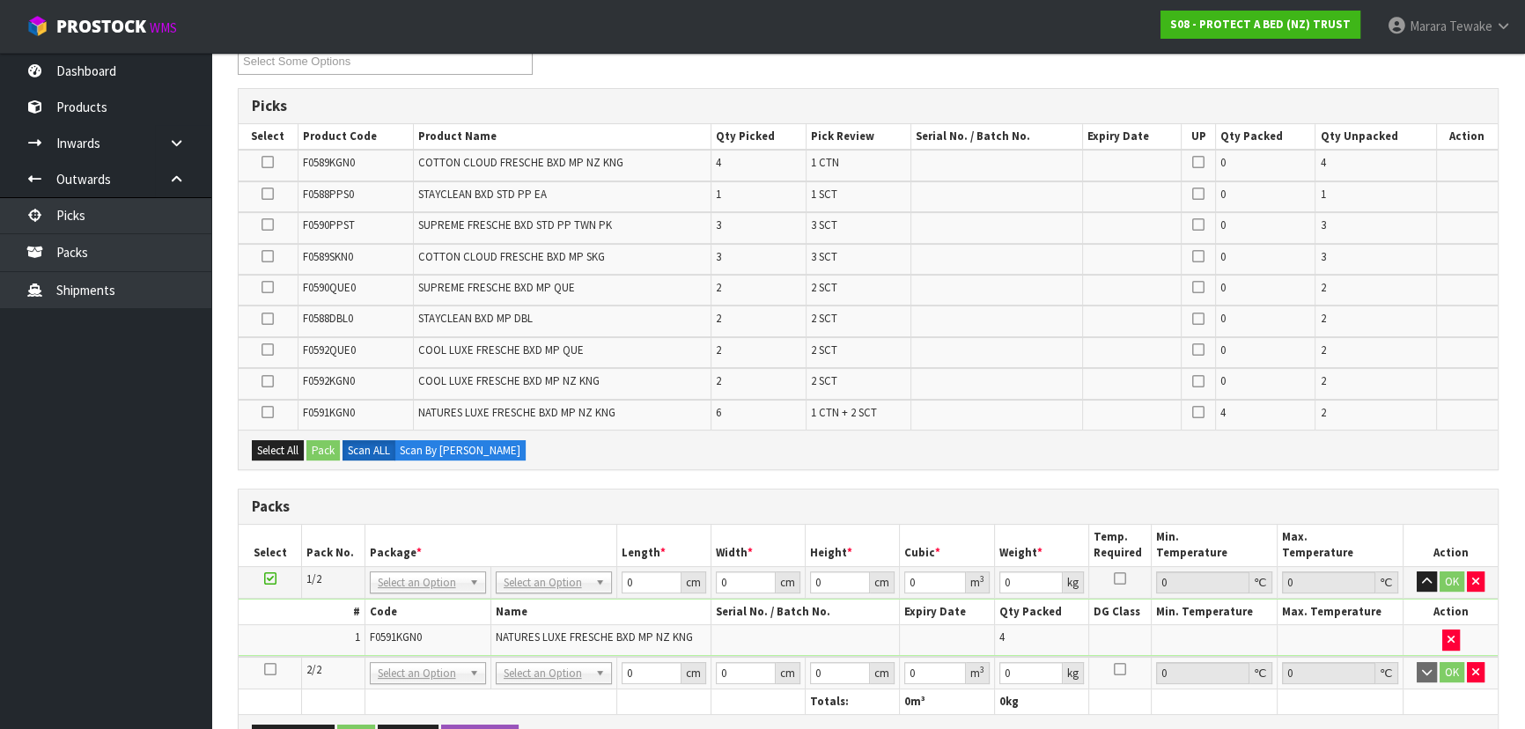
click at [271, 669] on icon at bounding box center [270, 669] width 12 height 1
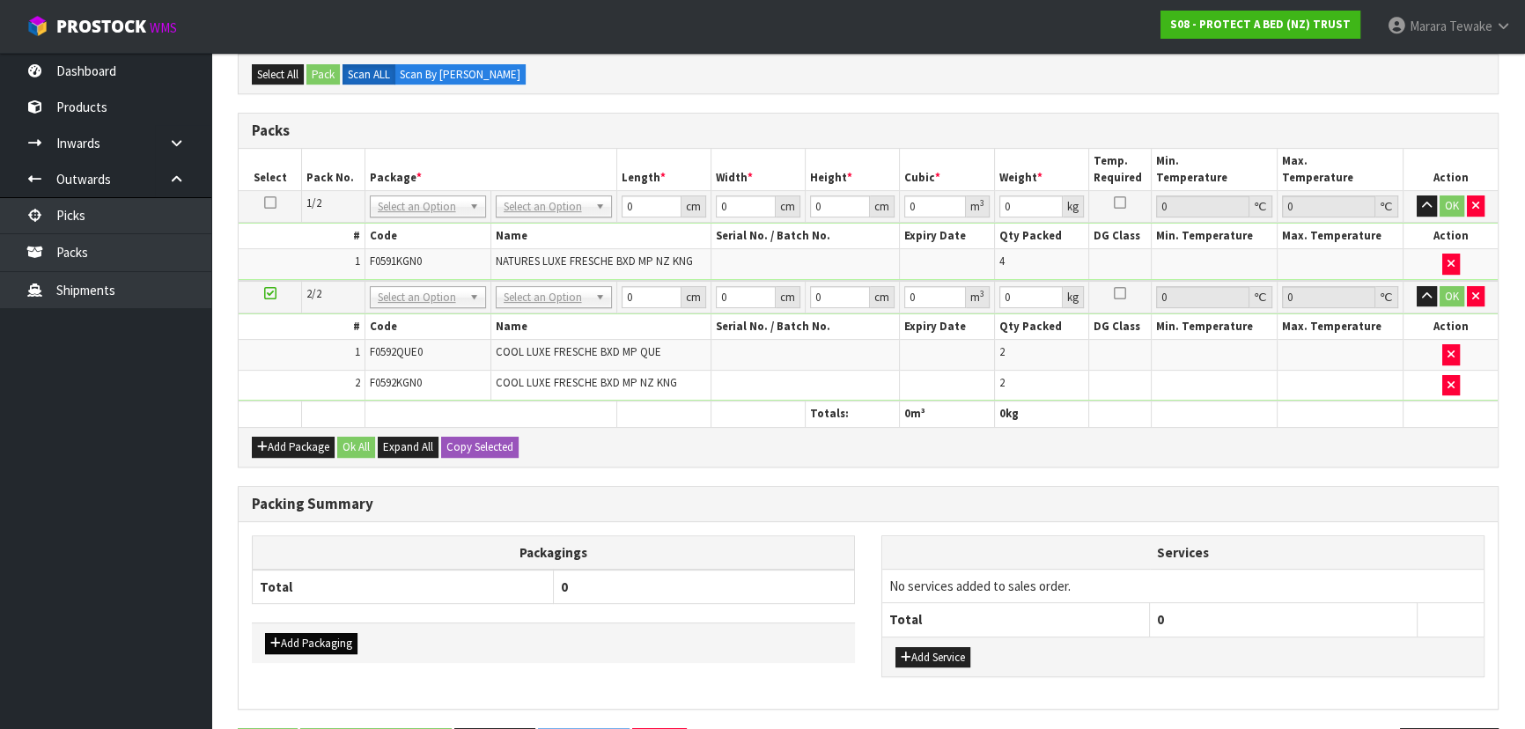
scroll to position [689, 0]
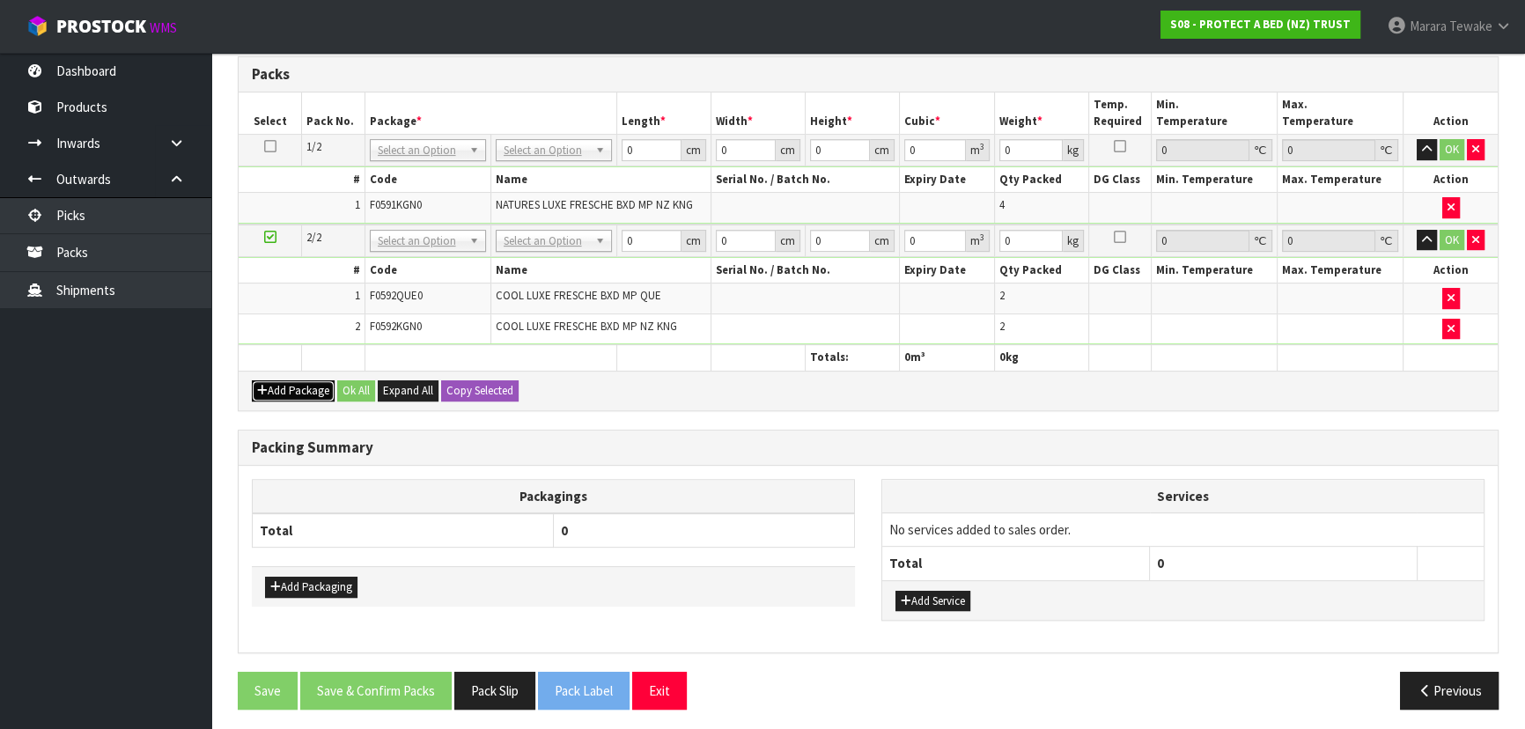
click at [305, 380] on button "Add Package" at bounding box center [293, 390] width 83 height 21
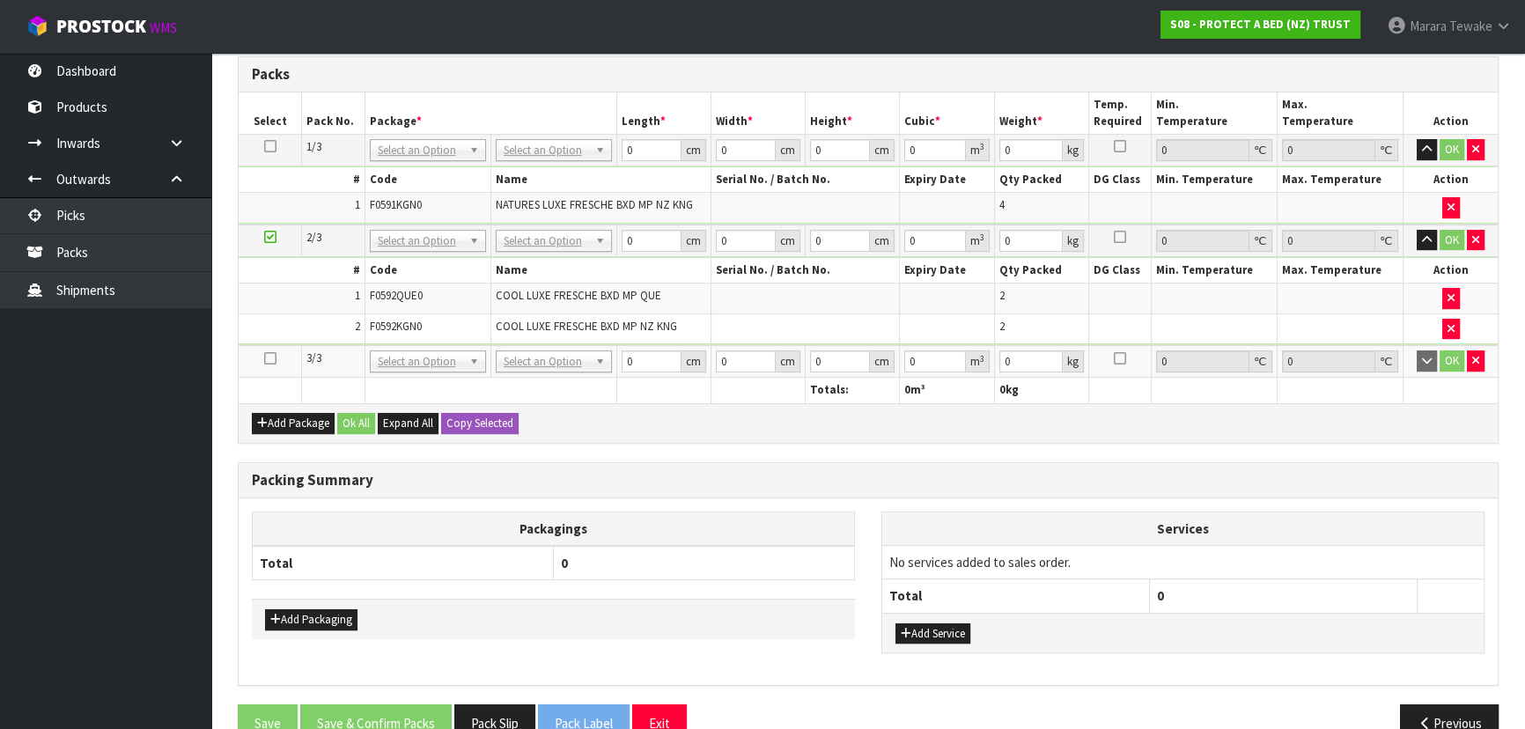
click at [268, 358] on icon at bounding box center [270, 358] width 12 height 1
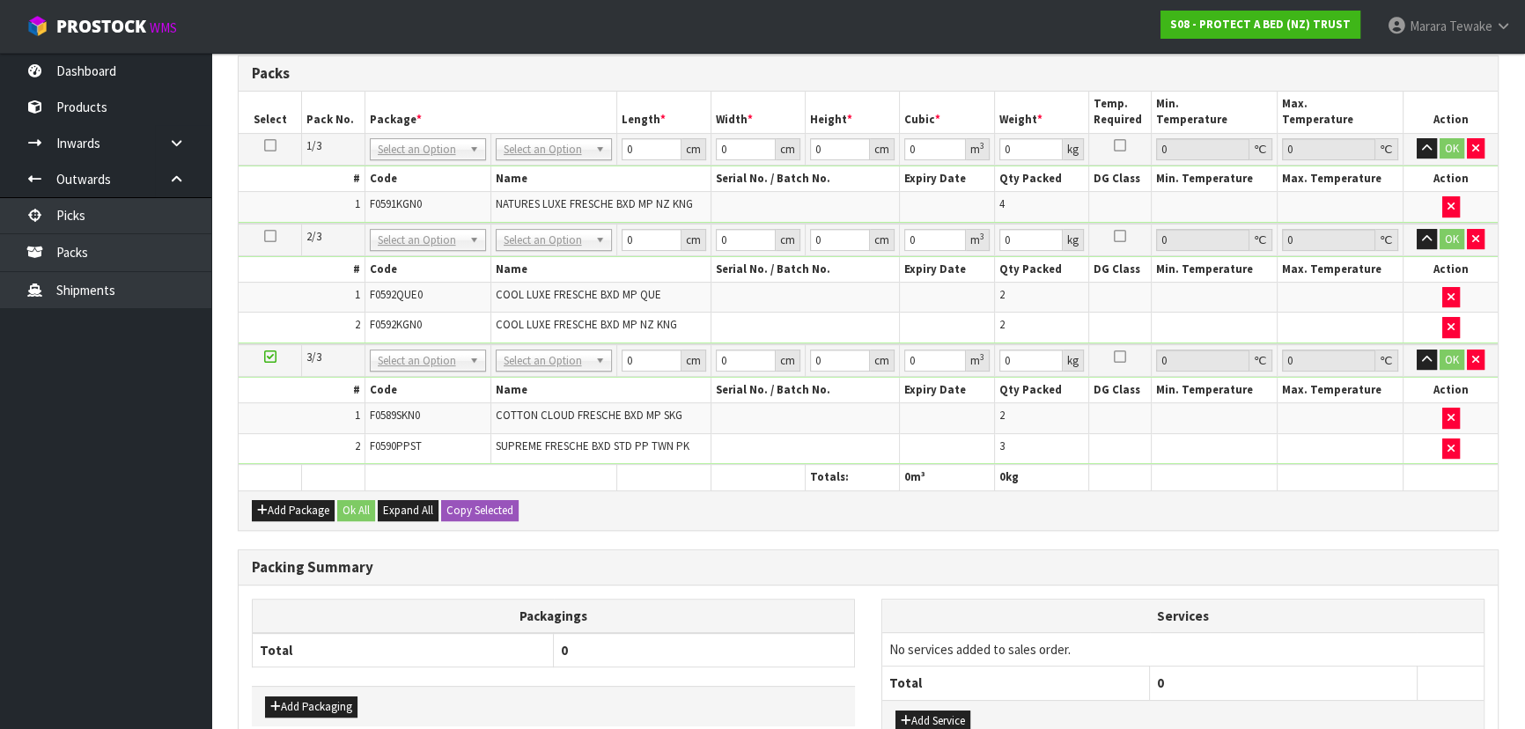
scroll to position [628, 0]
click at [290, 501] on button "Add Package" at bounding box center [293, 511] width 83 height 21
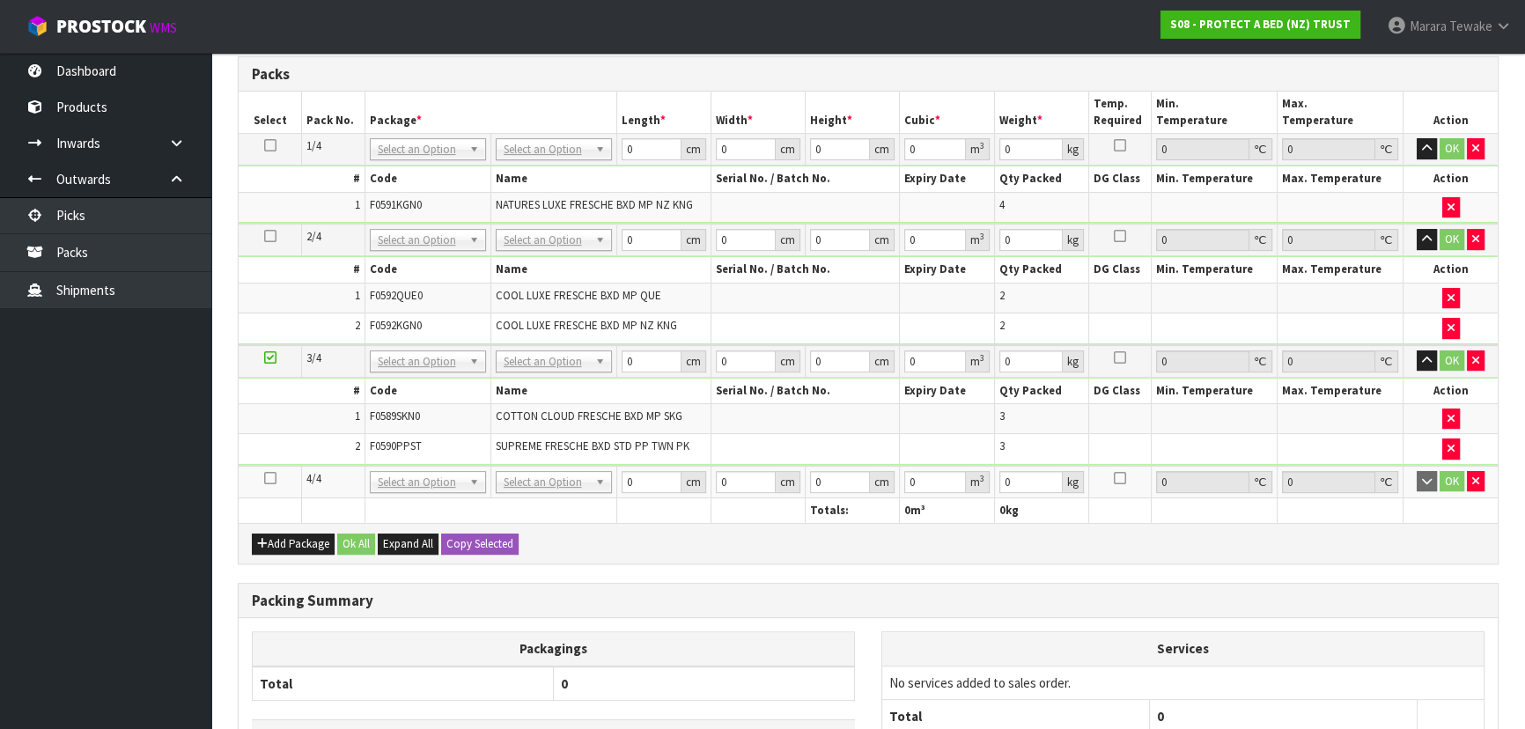
click at [265, 478] on icon at bounding box center [270, 478] width 12 height 1
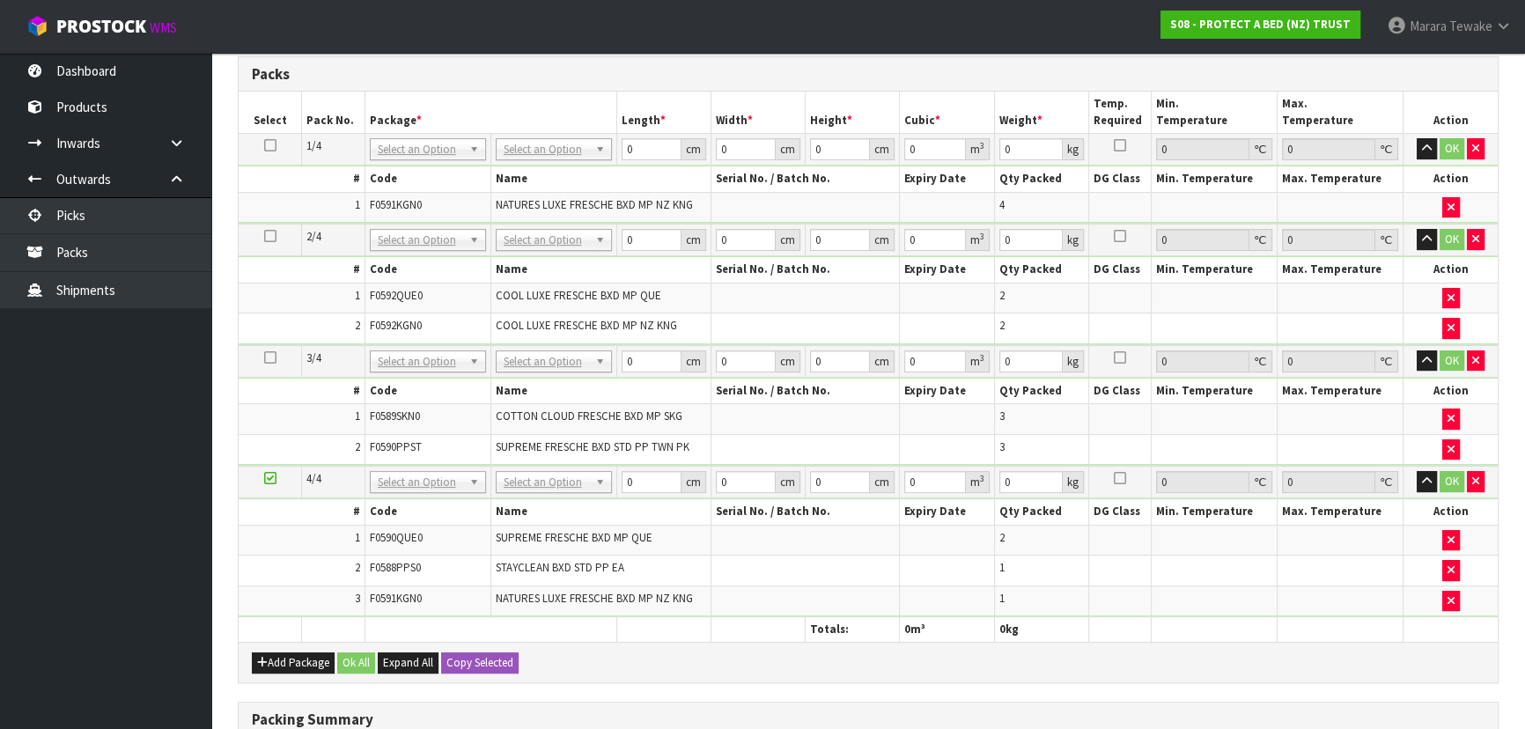
scroll to position [535, 0]
click at [277, 651] on button "Add Package" at bounding box center [293, 661] width 83 height 21
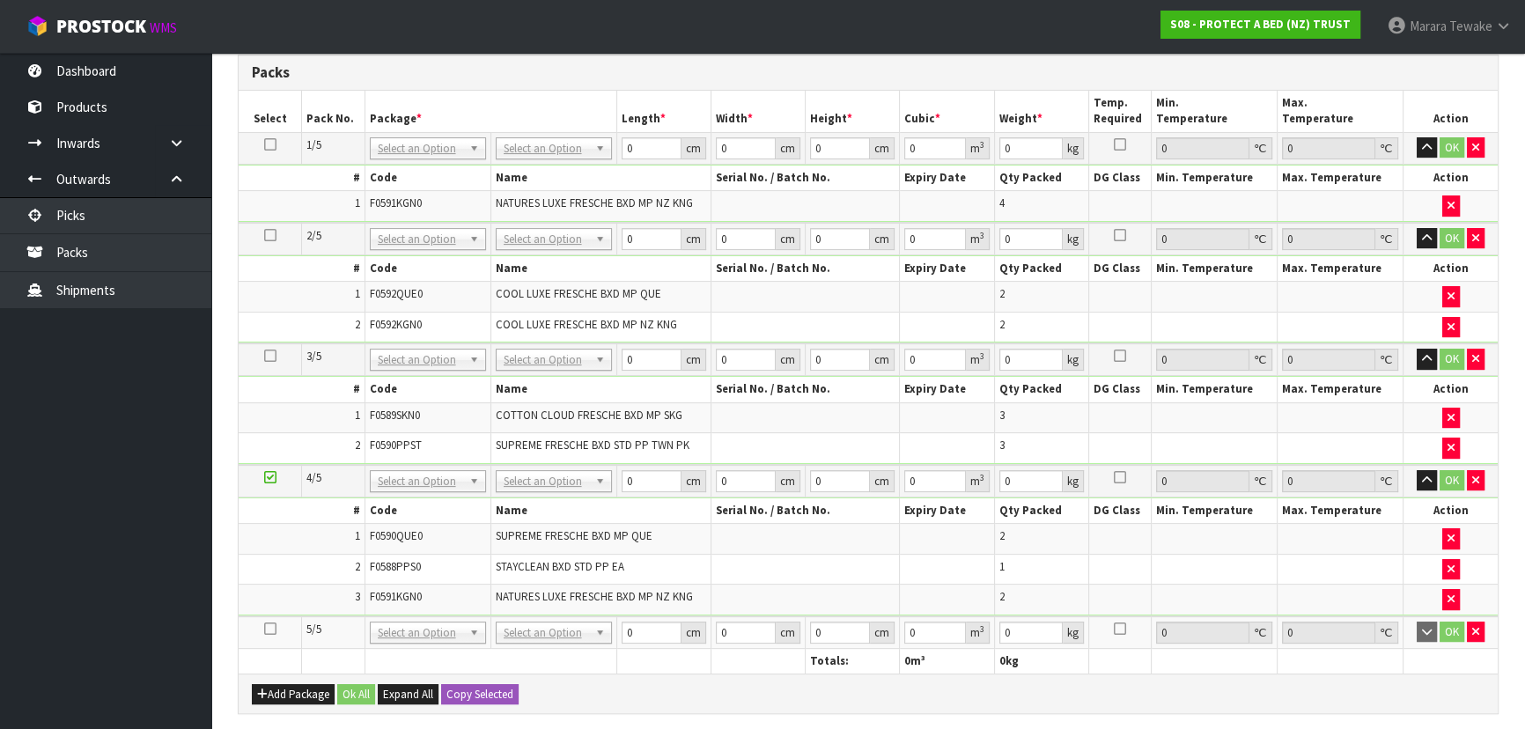
click at [270, 628] on icon at bounding box center [270, 628] width 12 height 1
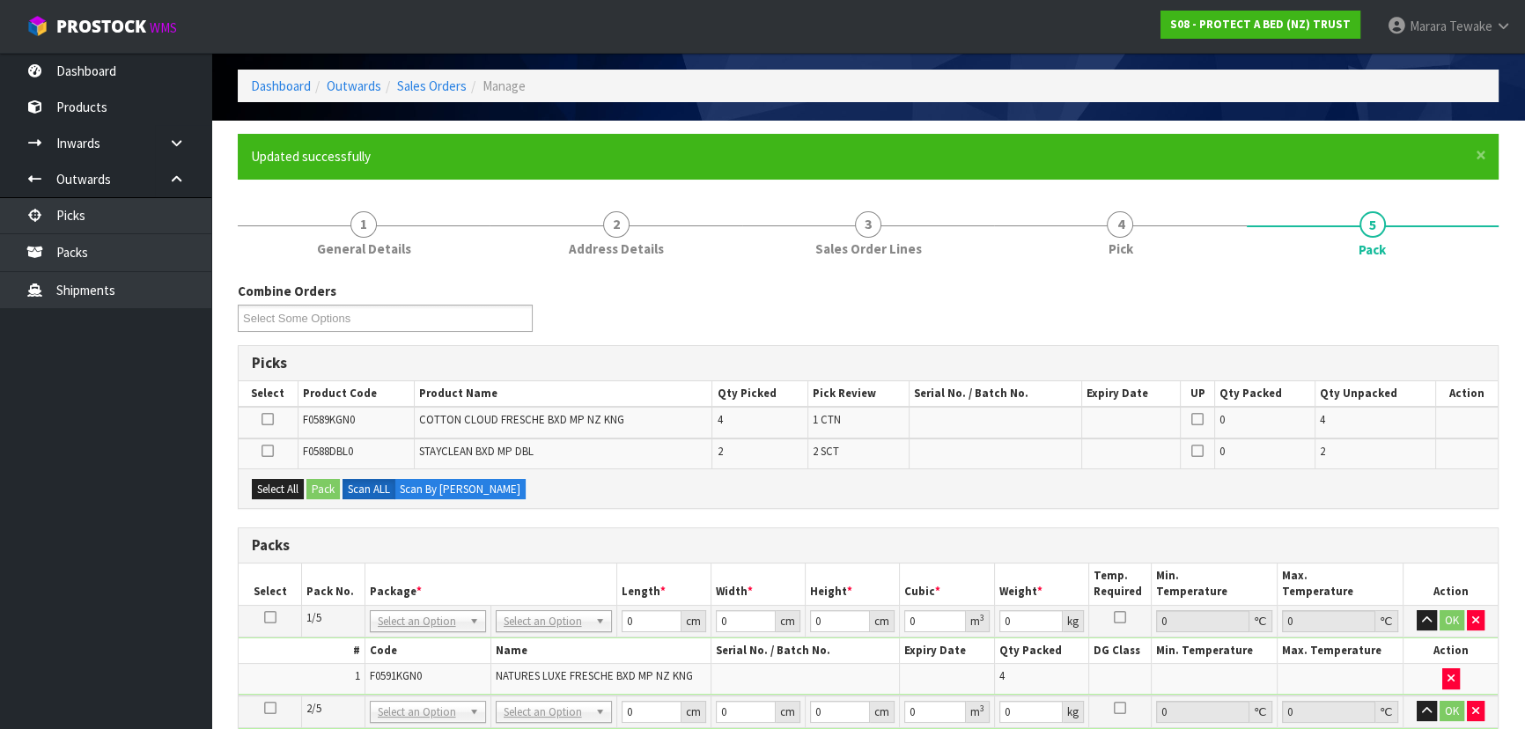
scroll to position [55, 0]
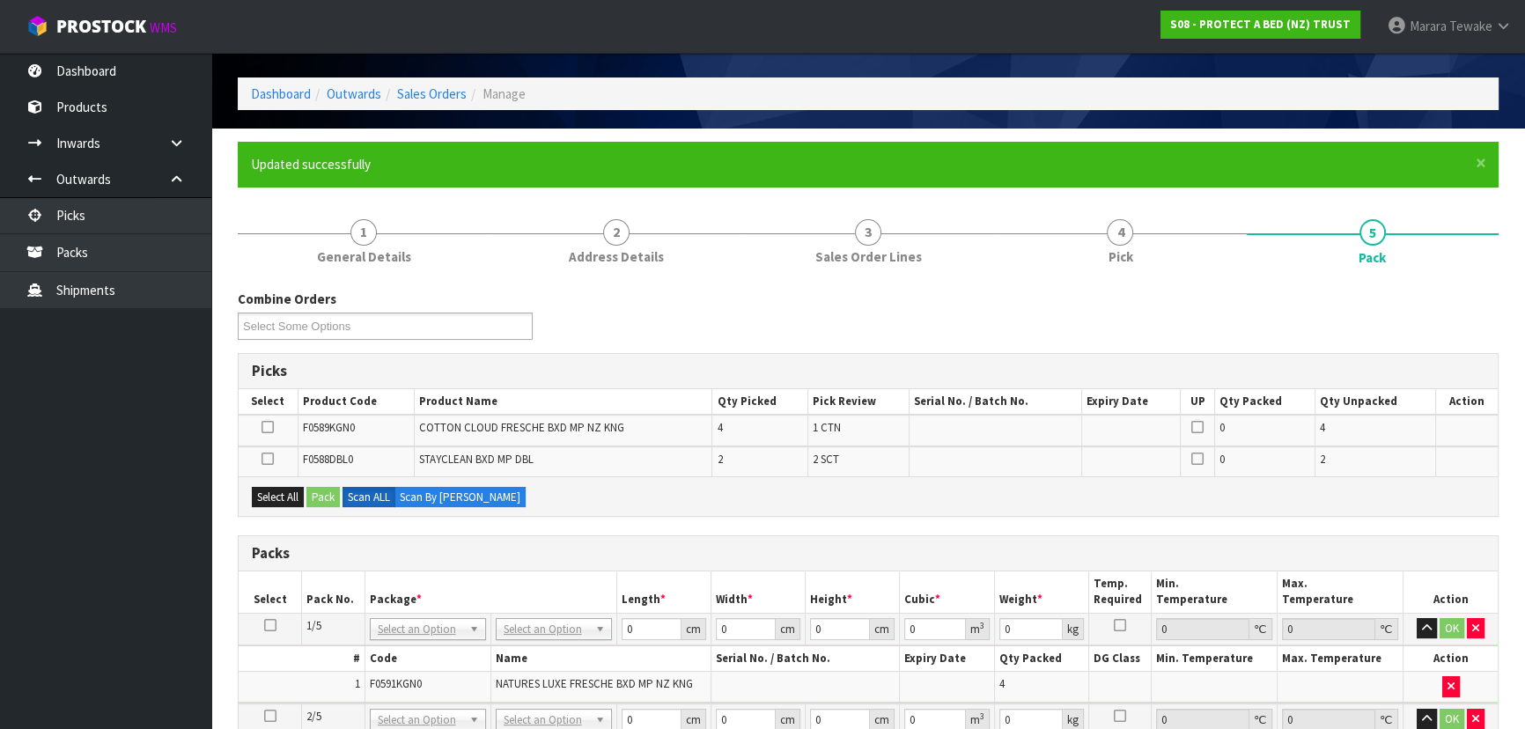
click at [272, 427] on icon at bounding box center [267, 427] width 12 height 1
click at [0, 0] on input "checkbox" at bounding box center [0, 0] width 0 height 0
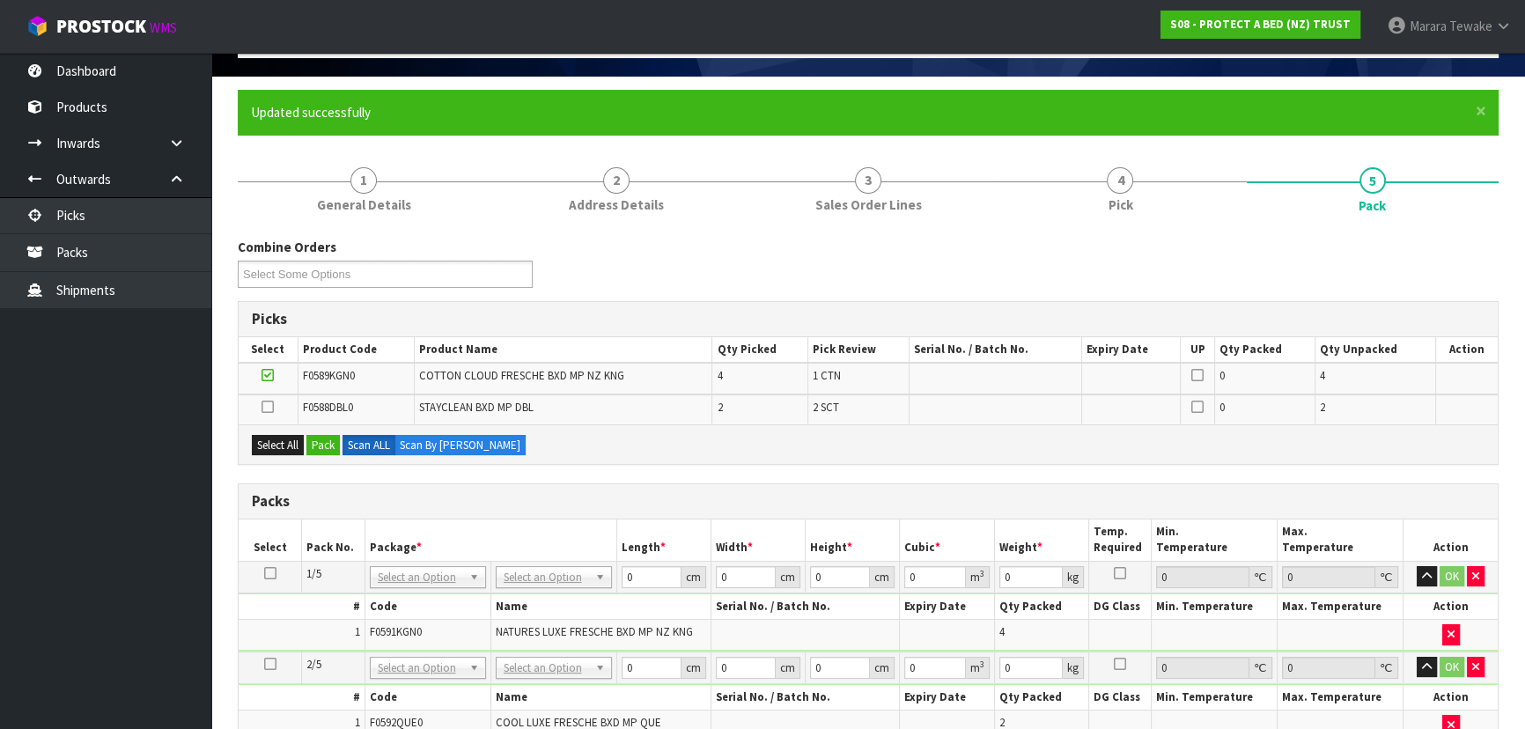
scroll to position [135, 0]
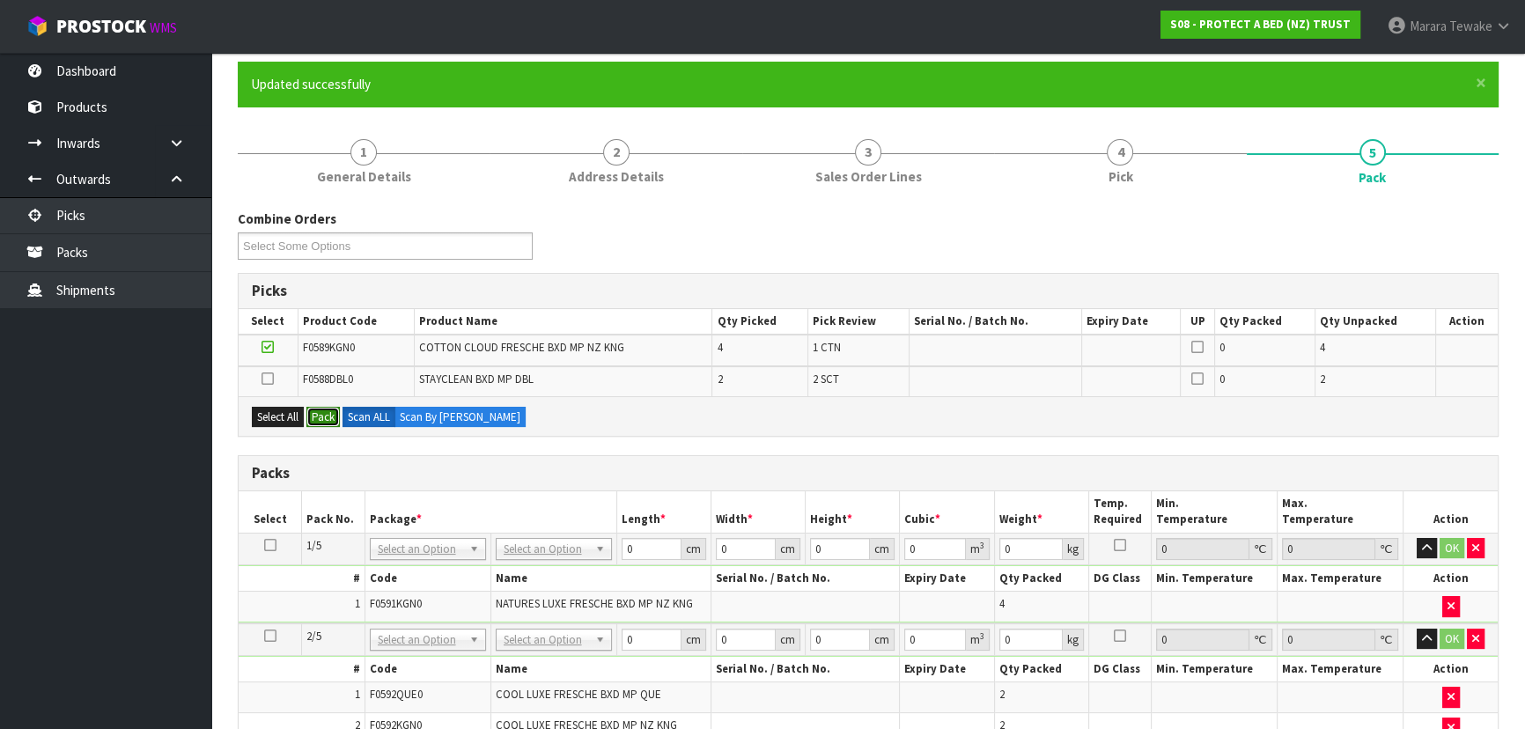
click at [324, 412] on button "Pack" at bounding box center [322, 417] width 33 height 21
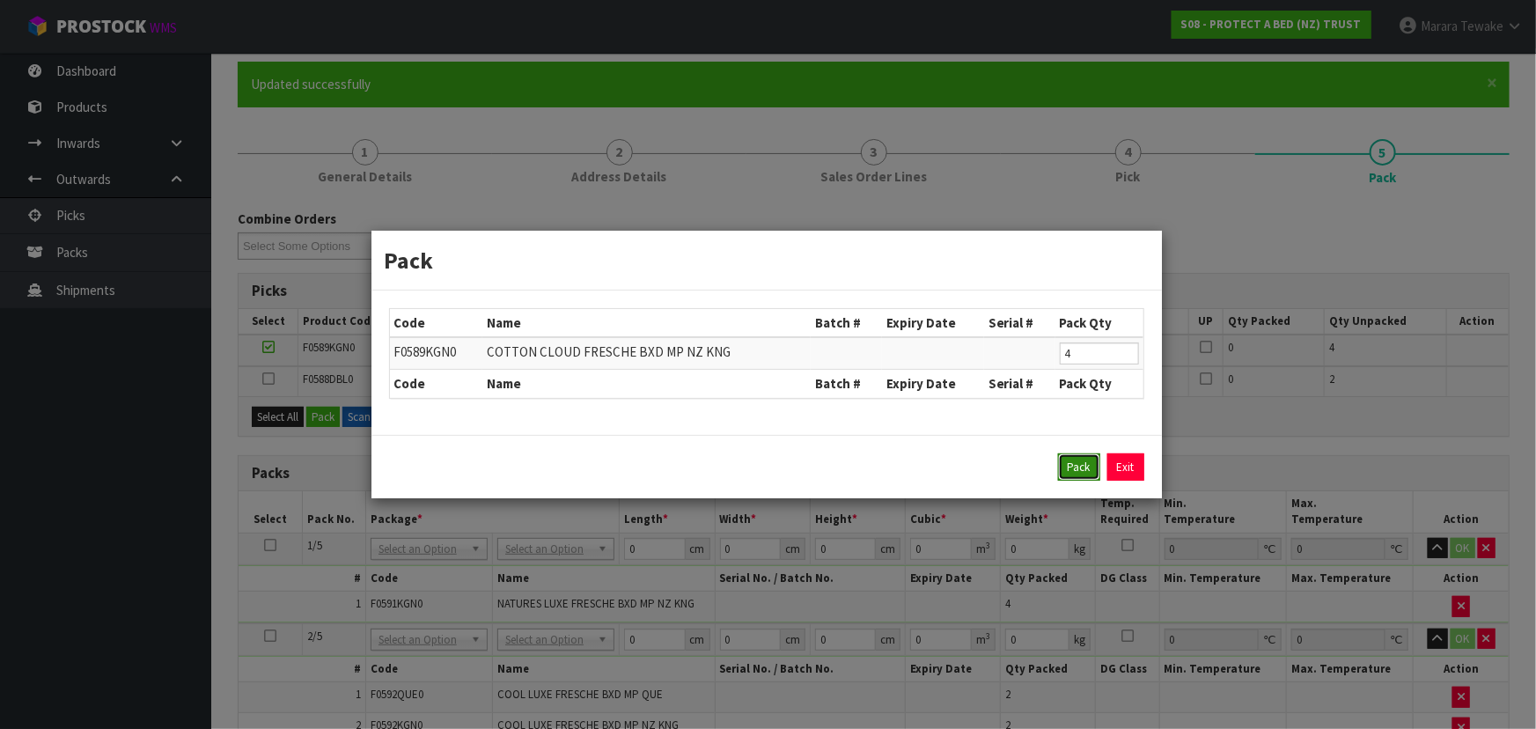
click at [1066, 462] on button "Pack" at bounding box center [1079, 467] width 42 height 28
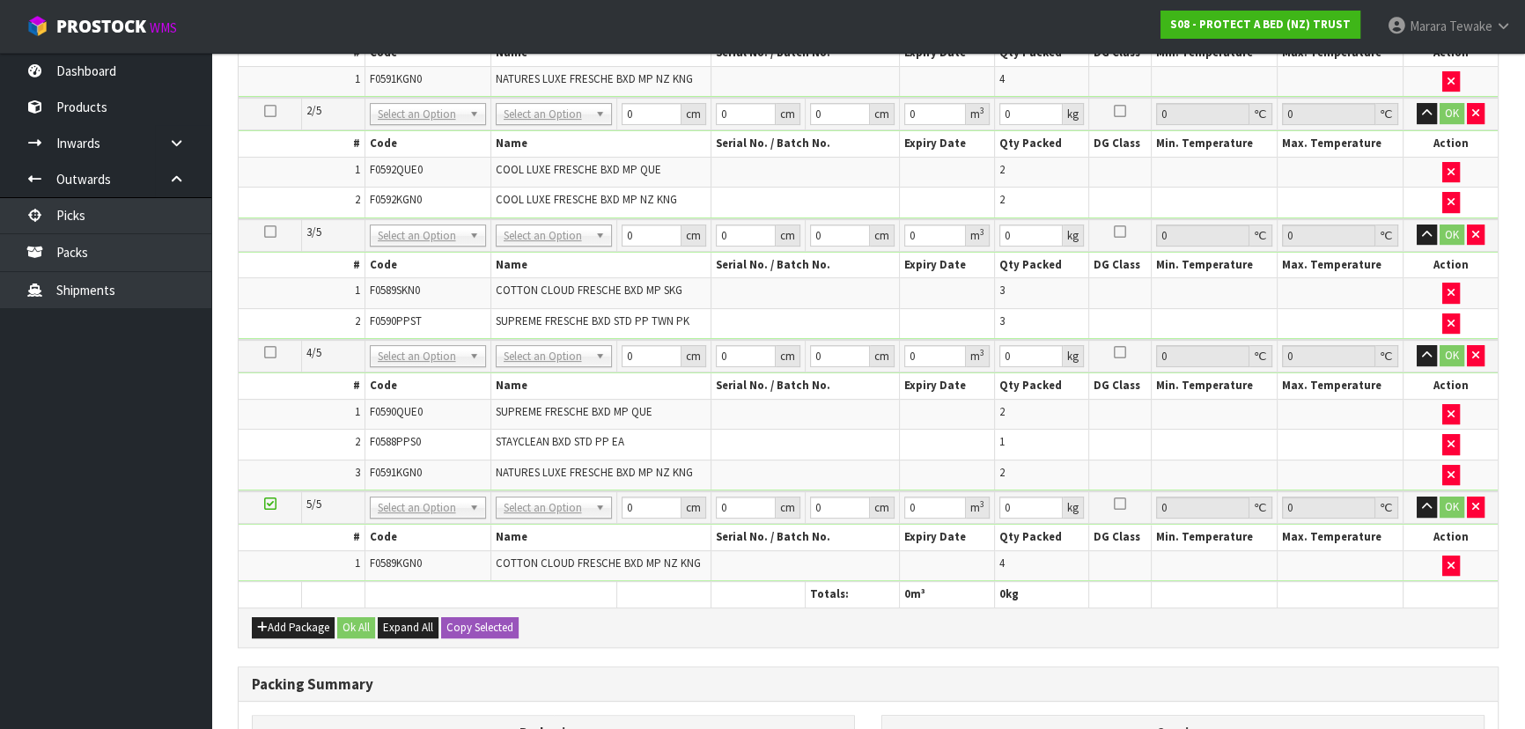
scroll to position [695, 0]
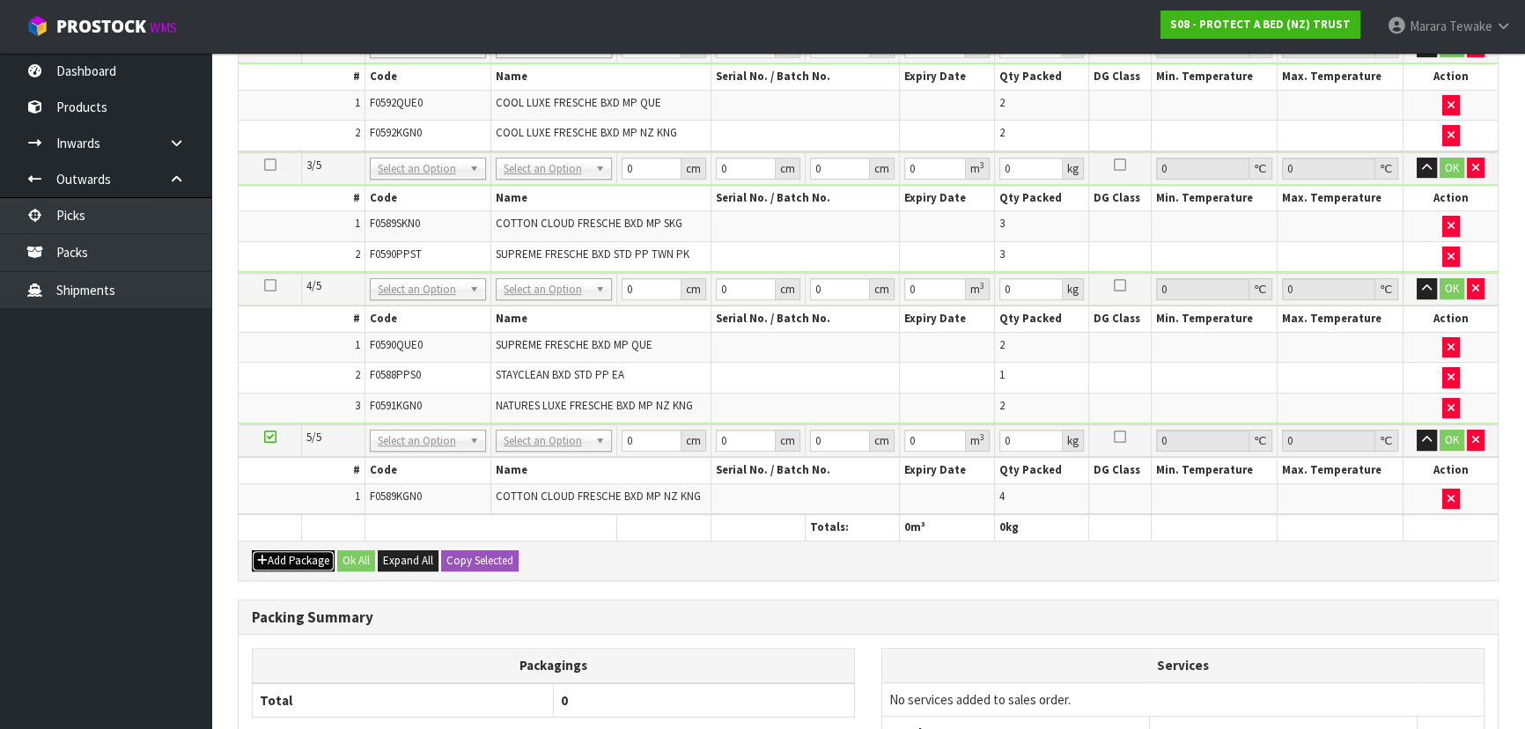
click at [279, 550] on button "Add Package" at bounding box center [293, 560] width 83 height 21
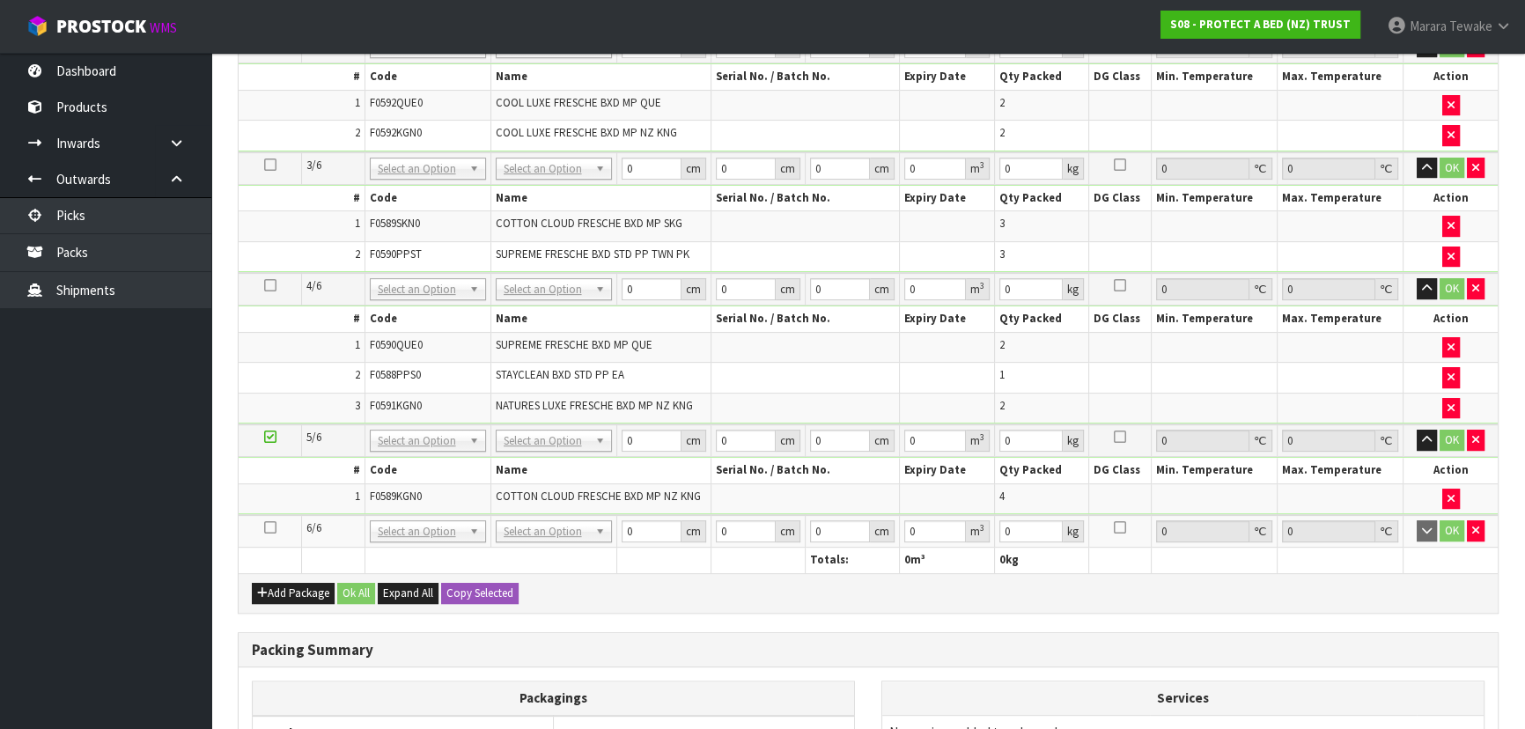
click at [272, 527] on icon at bounding box center [270, 527] width 12 height 1
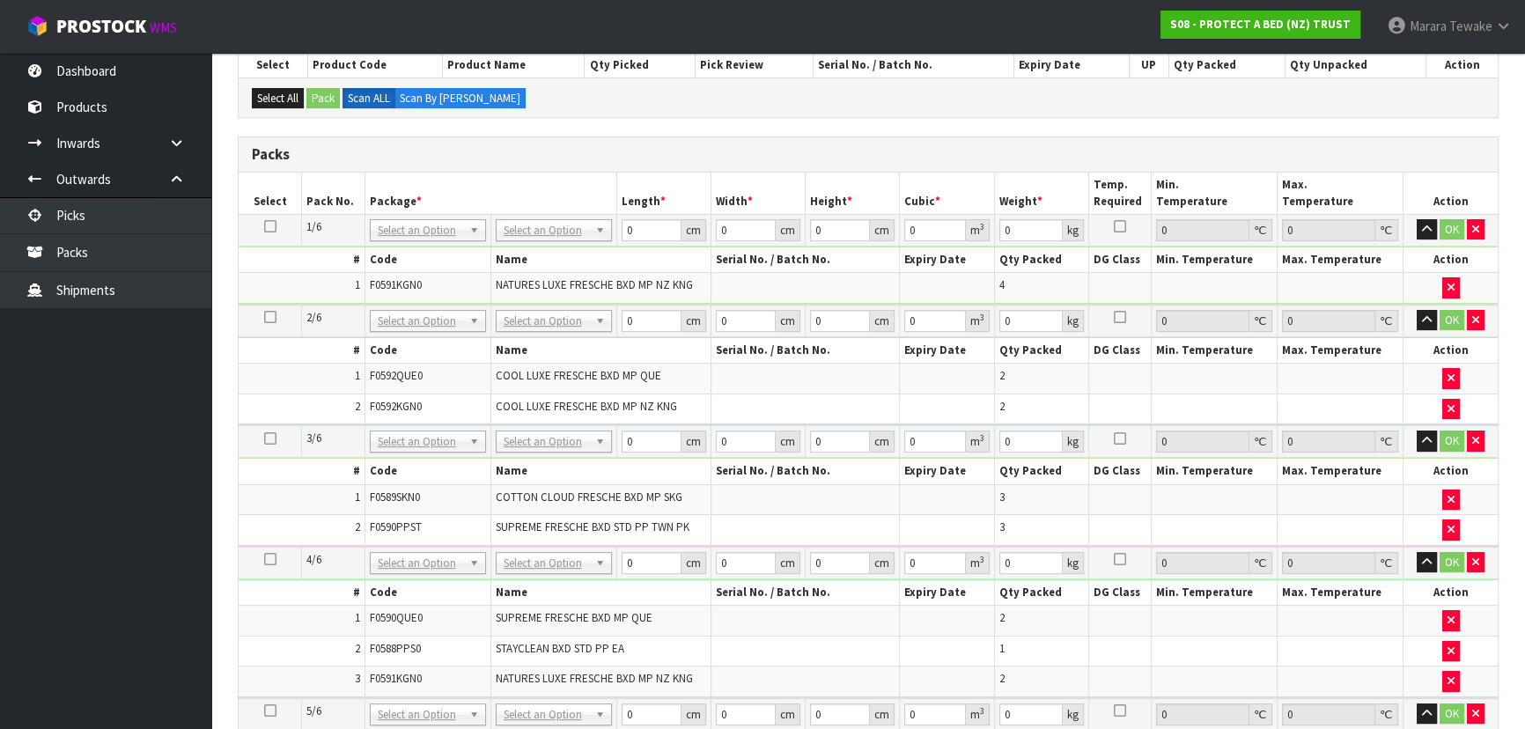
scroll to position [400, 0]
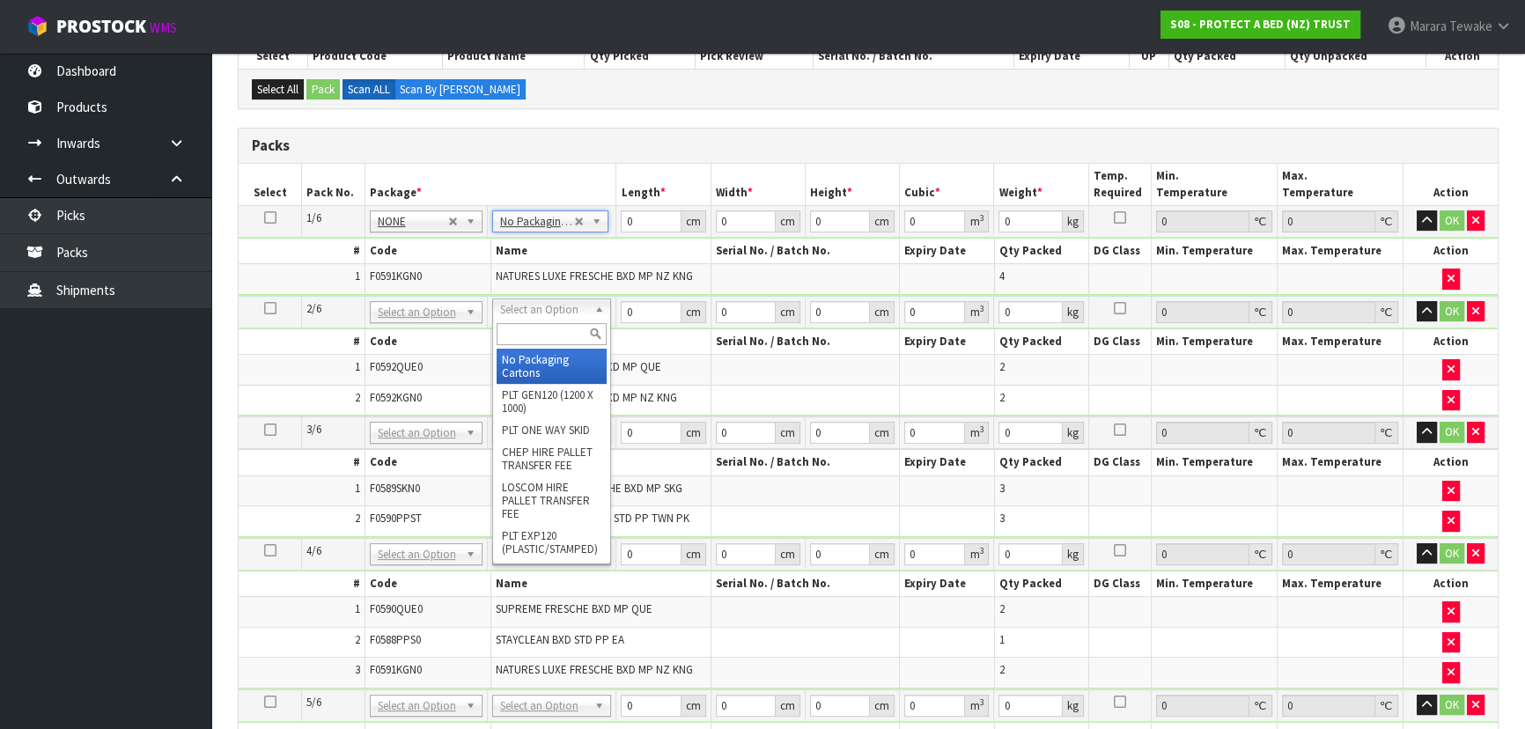
click at [555, 336] on input "text" at bounding box center [551, 334] width 110 height 22
drag, startPoint x: 548, startPoint y: 346, endPoint x: 332, endPoint y: 238, distance: 241.3
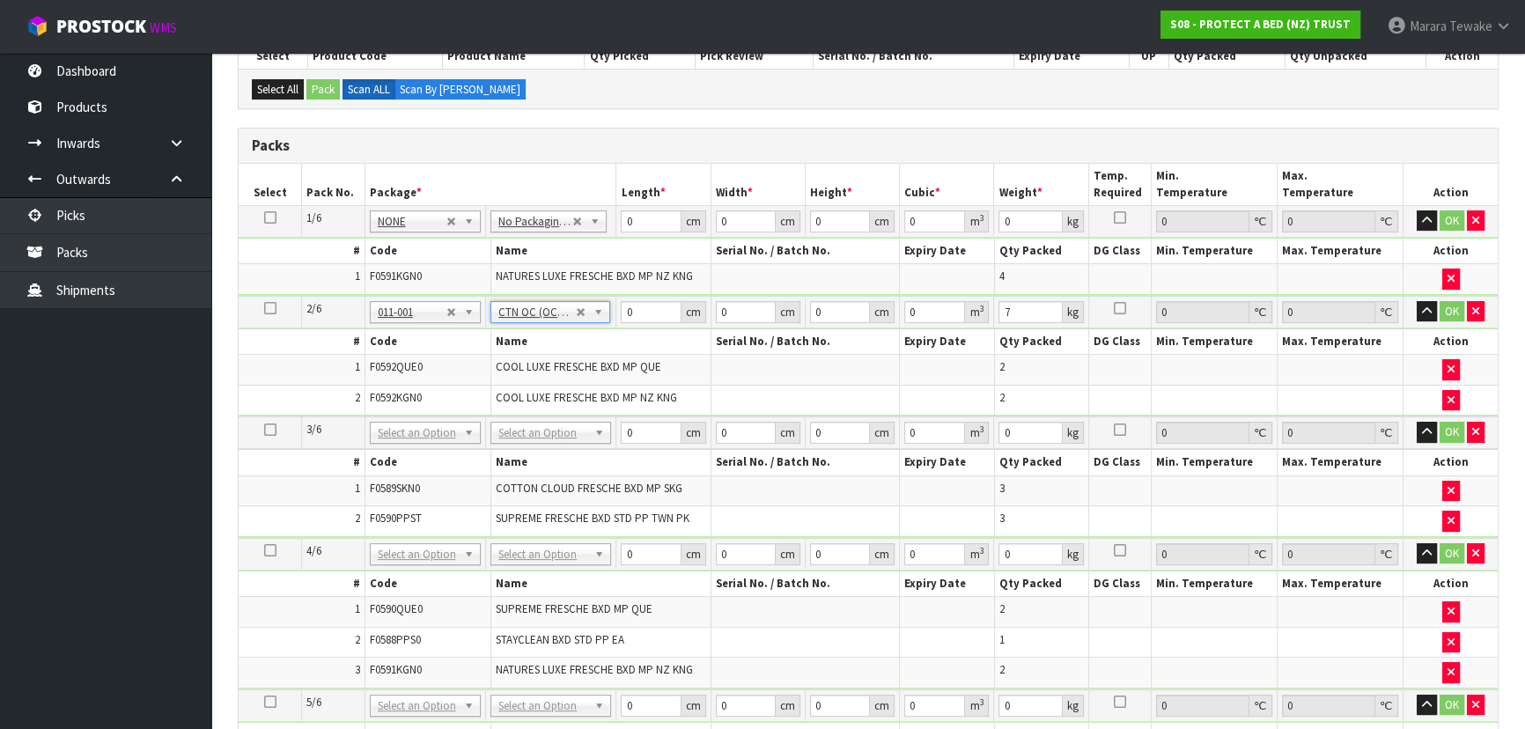
click at [262, 301] on td at bounding box center [270, 312] width 63 height 33
click at [268, 308] on icon at bounding box center [270, 308] width 12 height 1
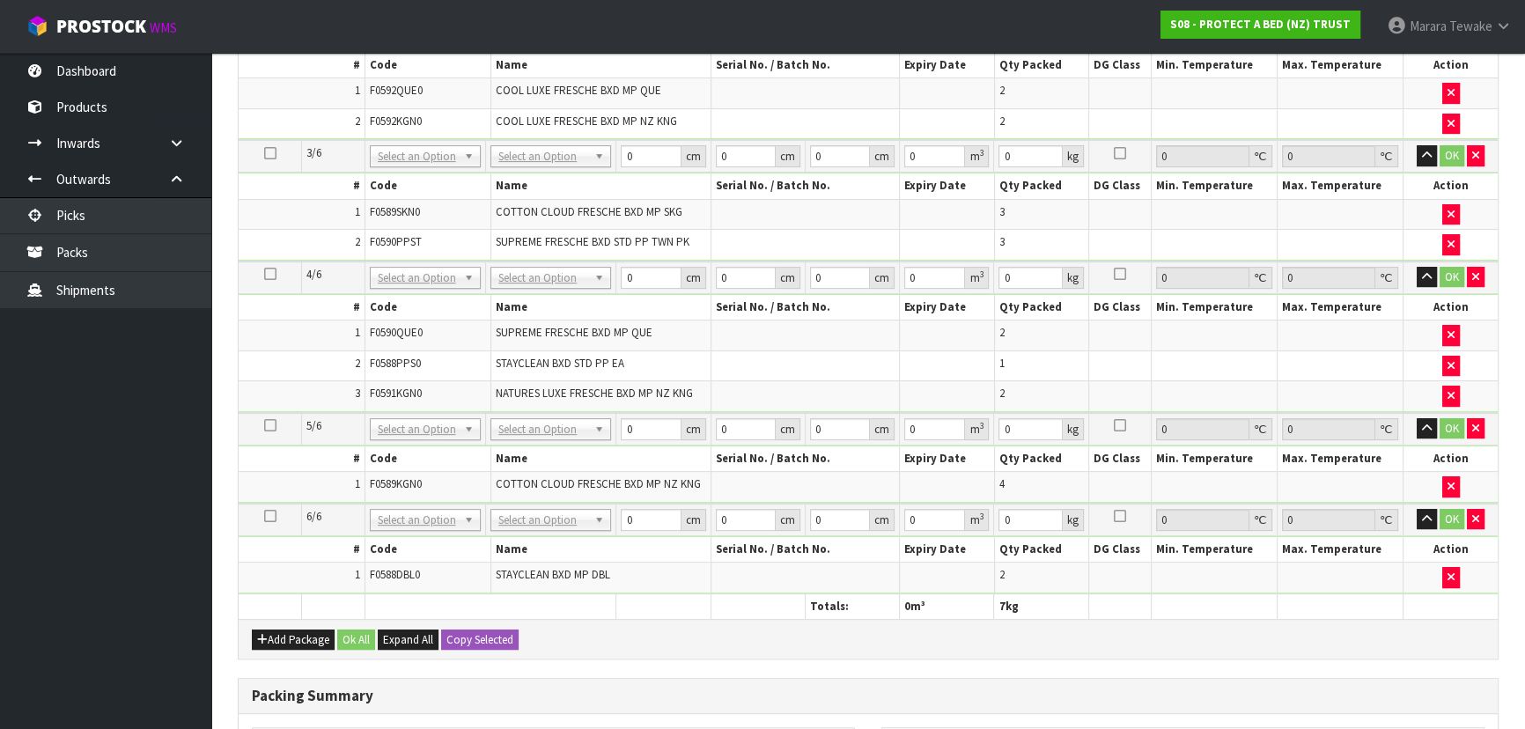
scroll to position [959, 0]
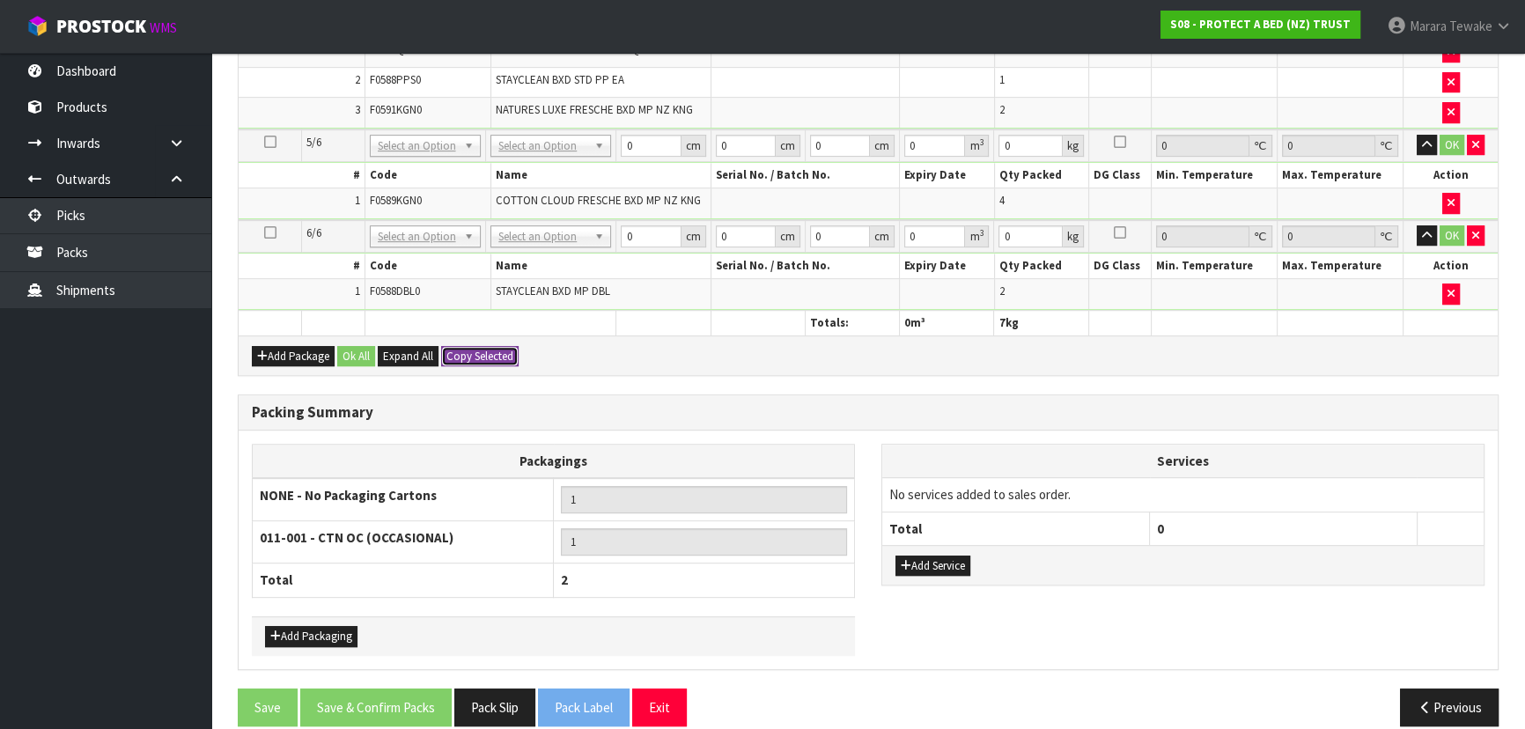
click at [466, 348] on button "Copy Selected" at bounding box center [479, 356] width 77 height 21
click at [466, 349] on span "Confirm" at bounding box center [465, 356] width 39 height 15
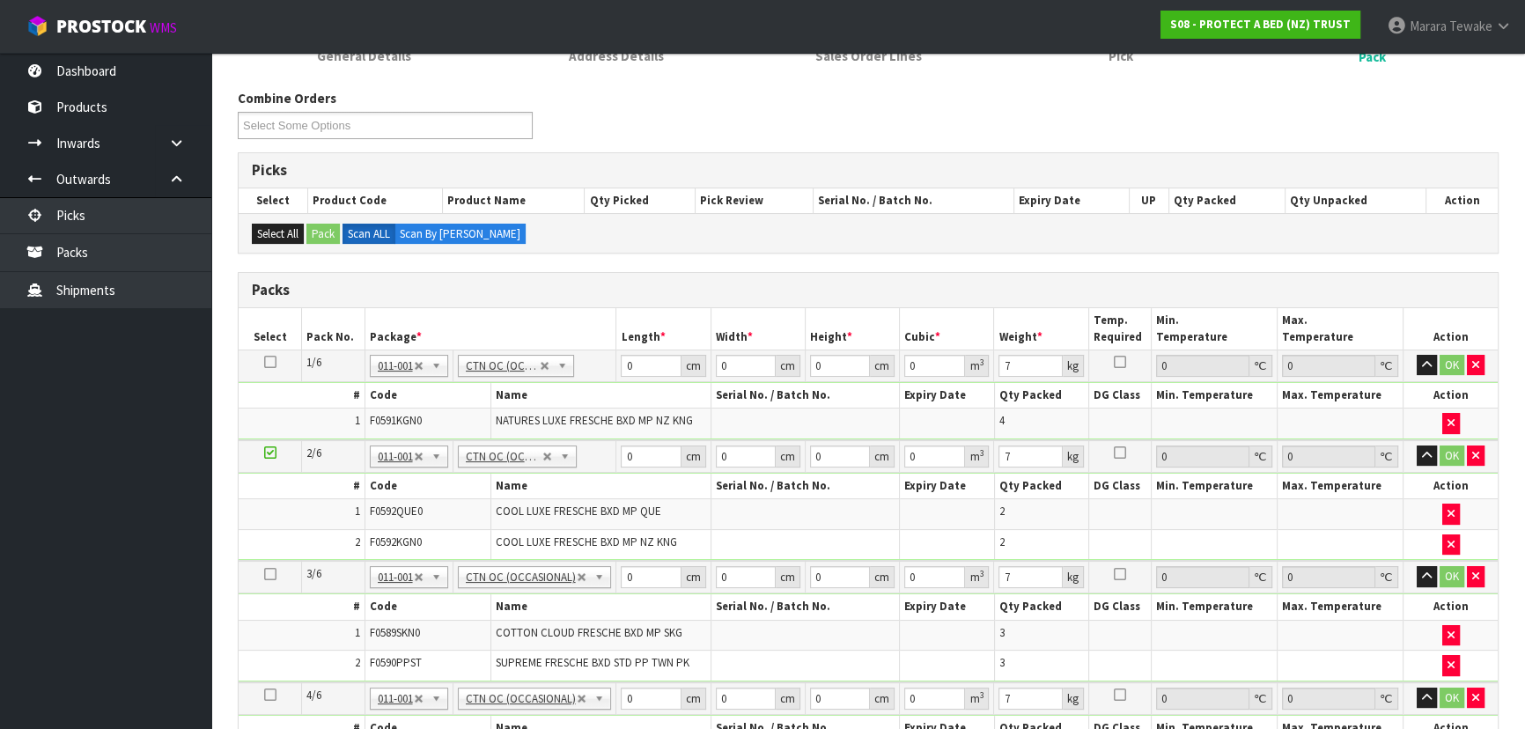
scroll to position [211, 0]
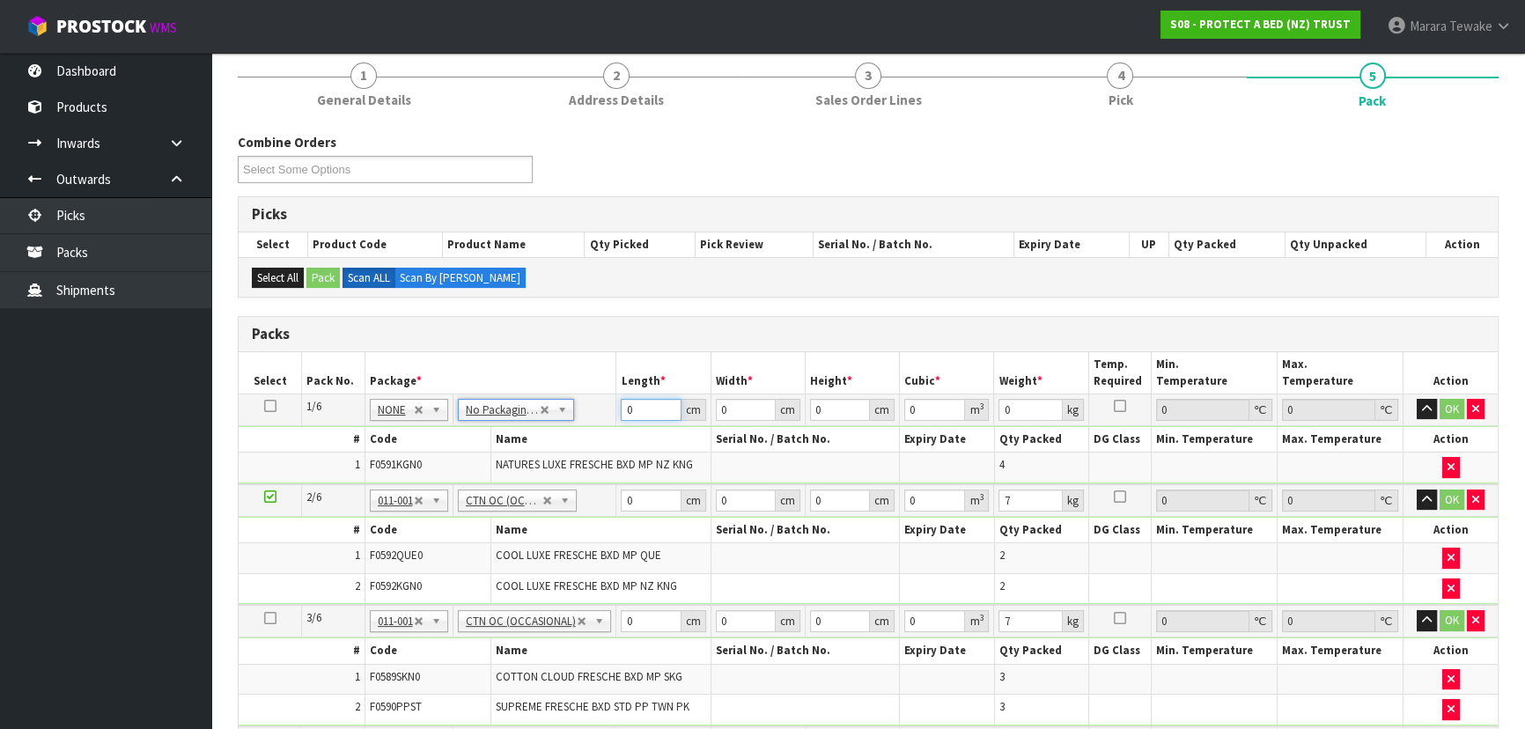
drag, startPoint x: 639, startPoint y: 409, endPoint x: 605, endPoint y: 400, distance: 35.7
click at [610, 404] on tr "1/6 NONE 007-001 007-002 007-004 007-009 007-013 007-014 007-015 007-017 007-01…" at bounding box center [868, 409] width 1259 height 32
click at [1416, 399] on button "button" at bounding box center [1426, 409] width 20 height 21
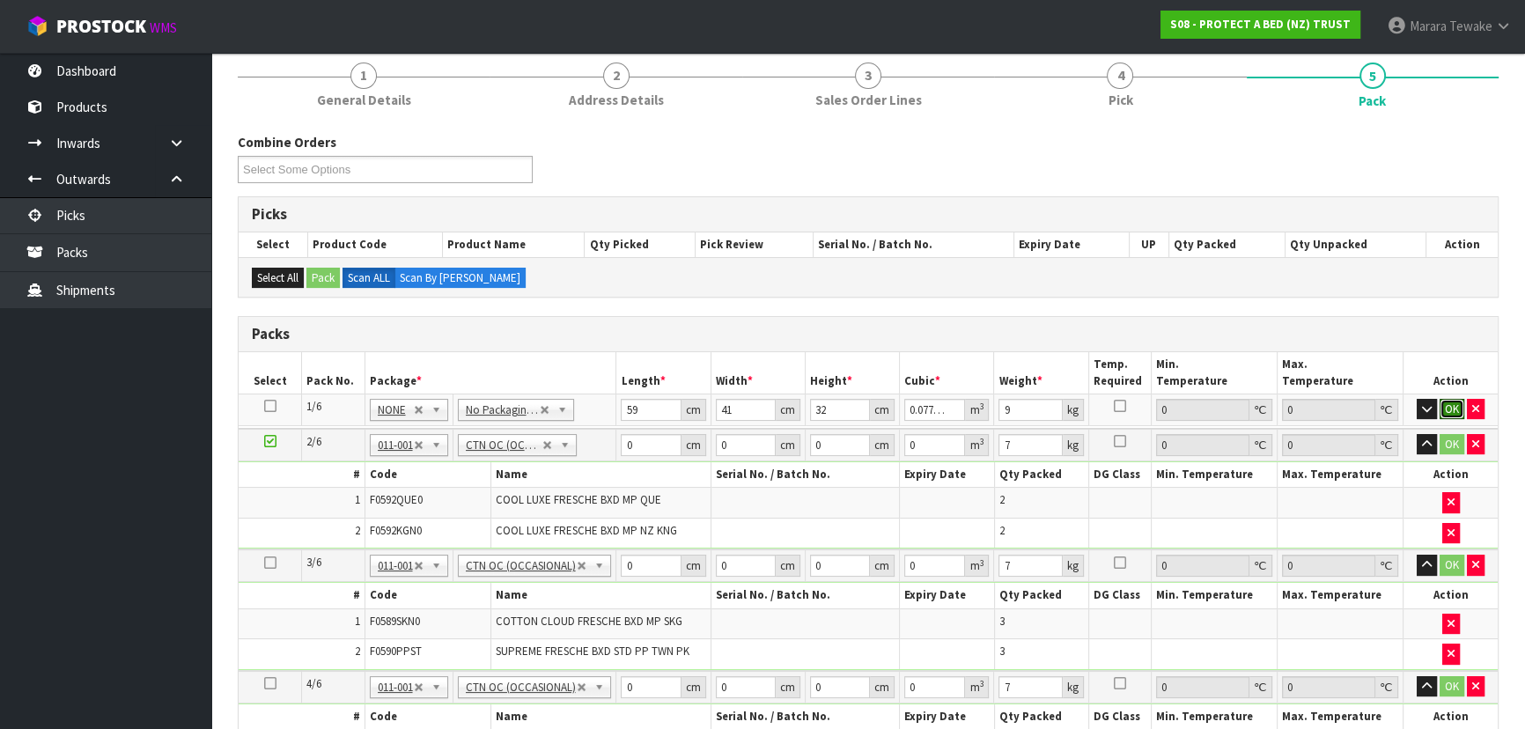
click button "OK" at bounding box center [1451, 409] width 25 height 21
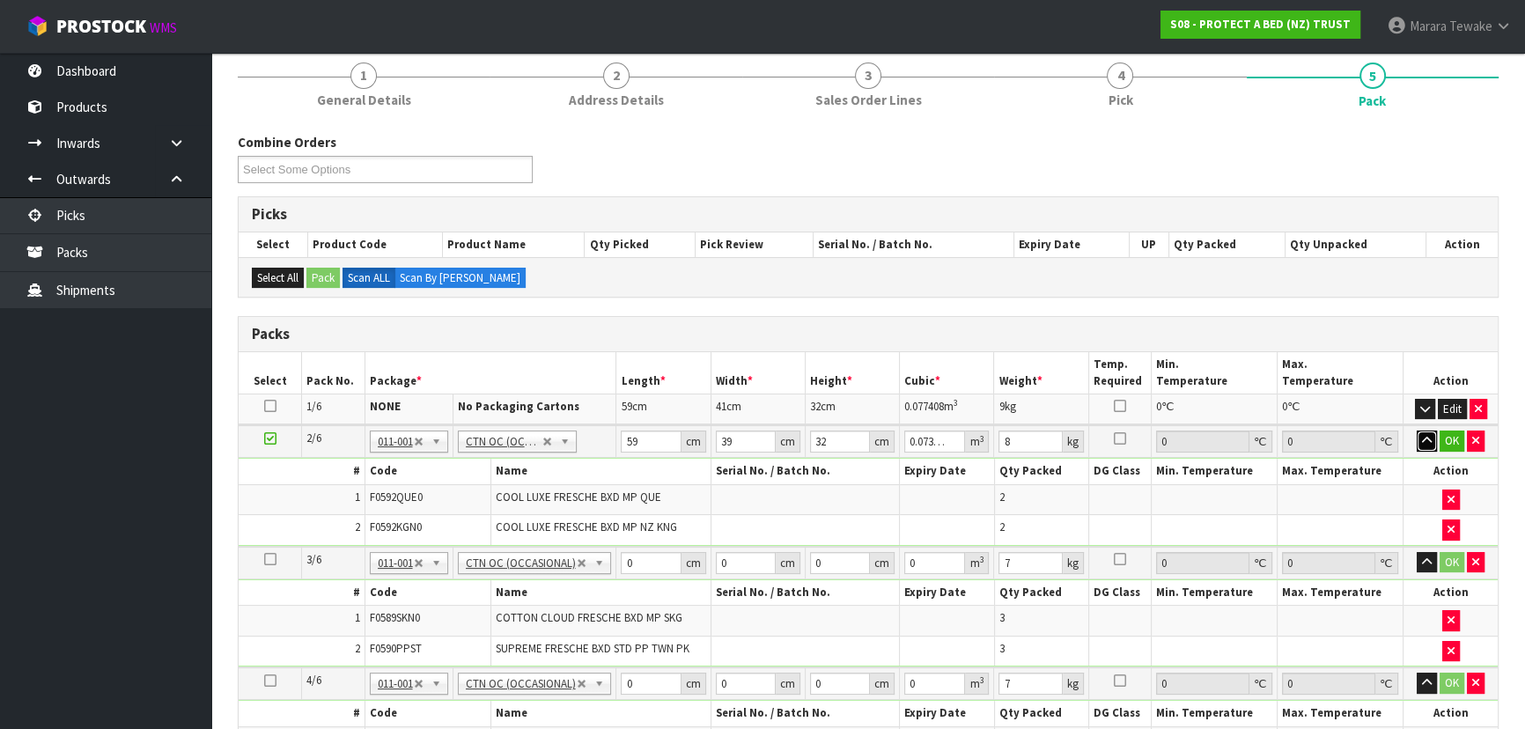
click at [1416, 430] on button "button" at bounding box center [1426, 440] width 20 height 21
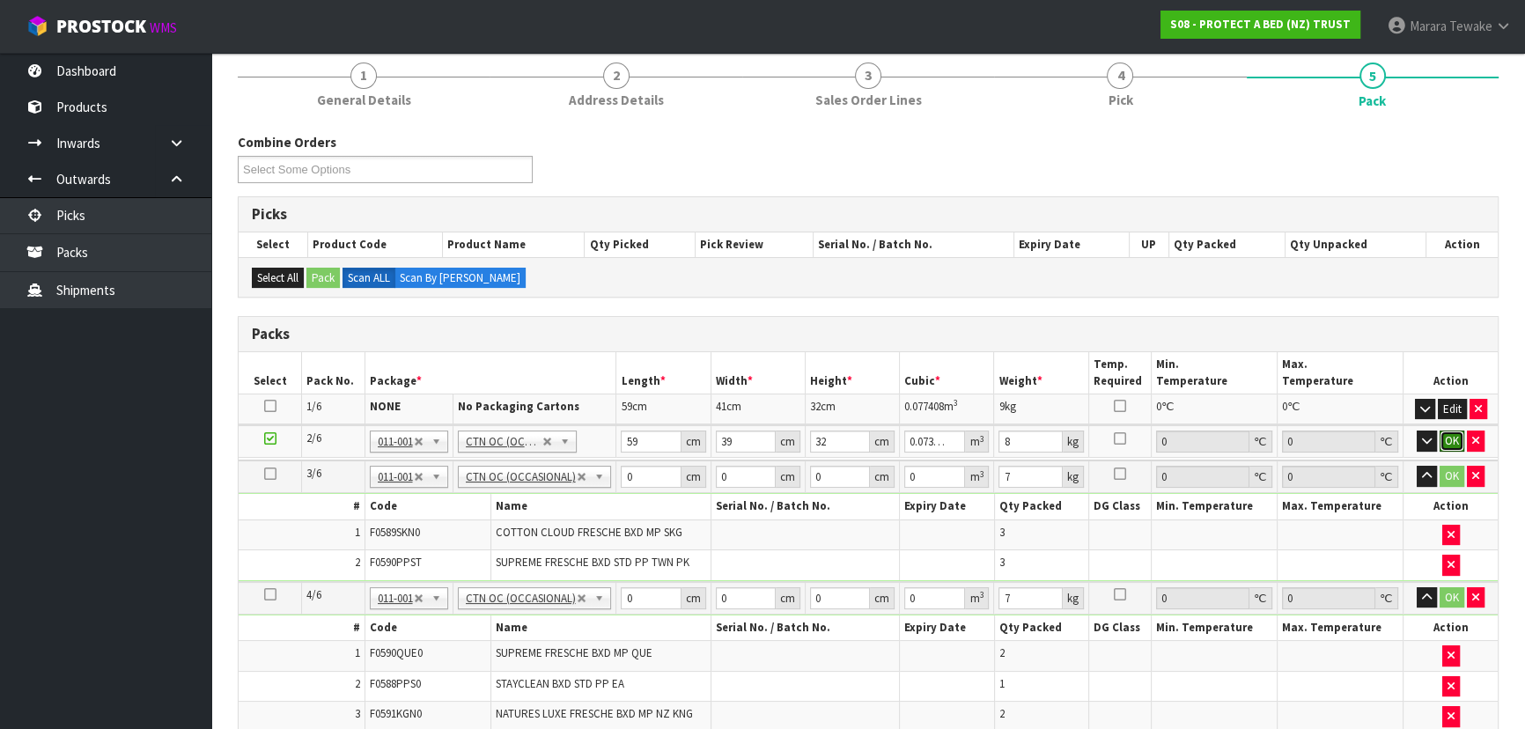
click button "OK" at bounding box center [1451, 440] width 25 height 21
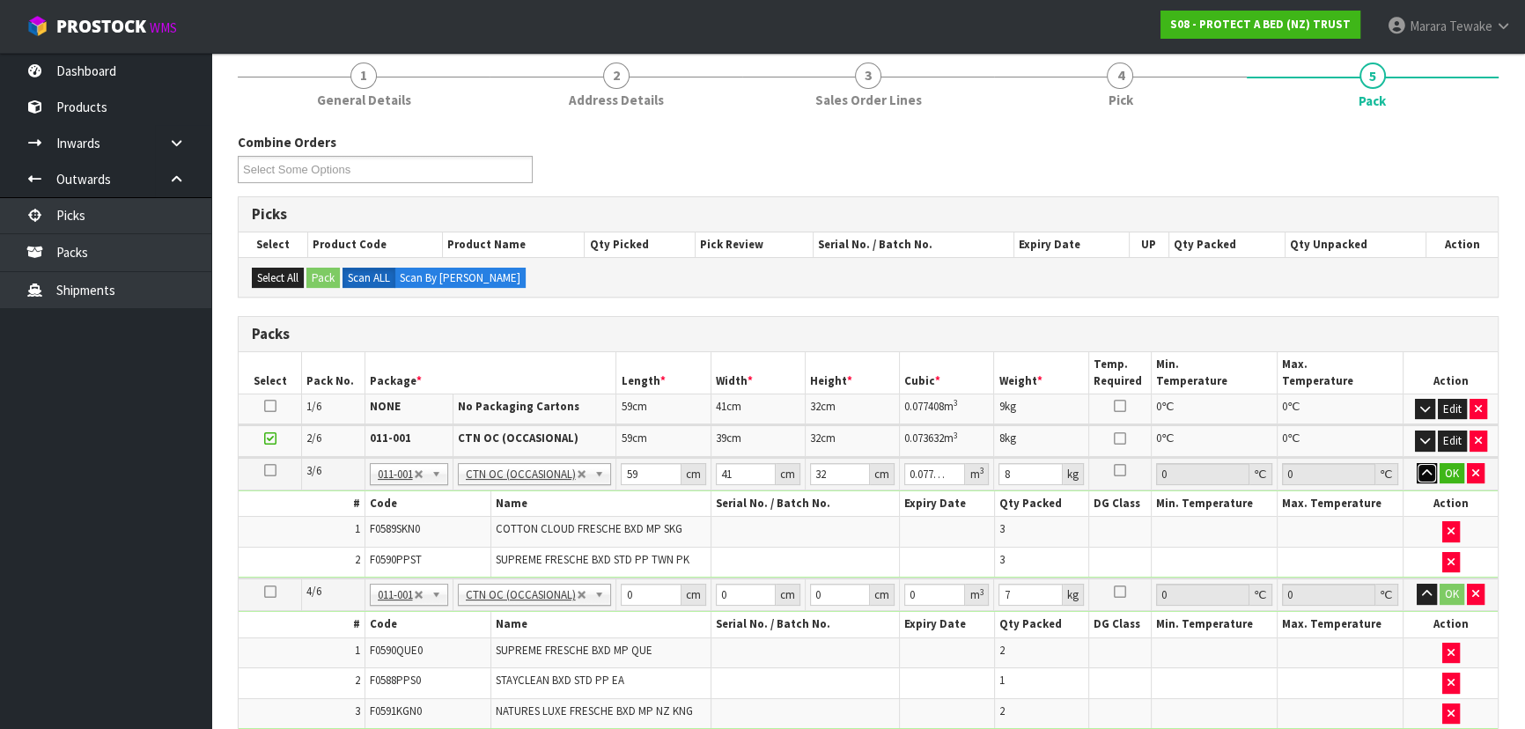
click at [1416, 463] on button "button" at bounding box center [1426, 473] width 20 height 21
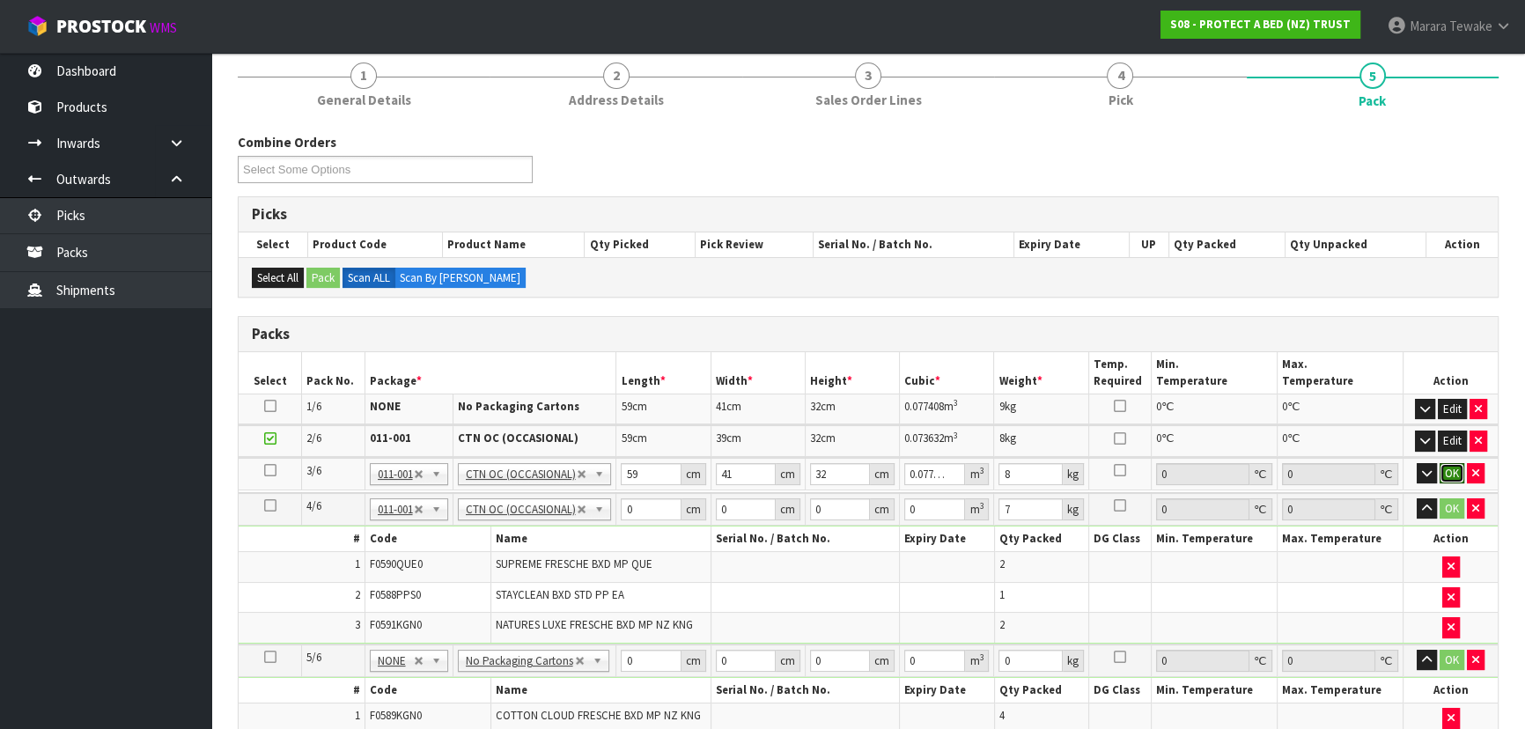
click button "OK" at bounding box center [1451, 473] width 25 height 21
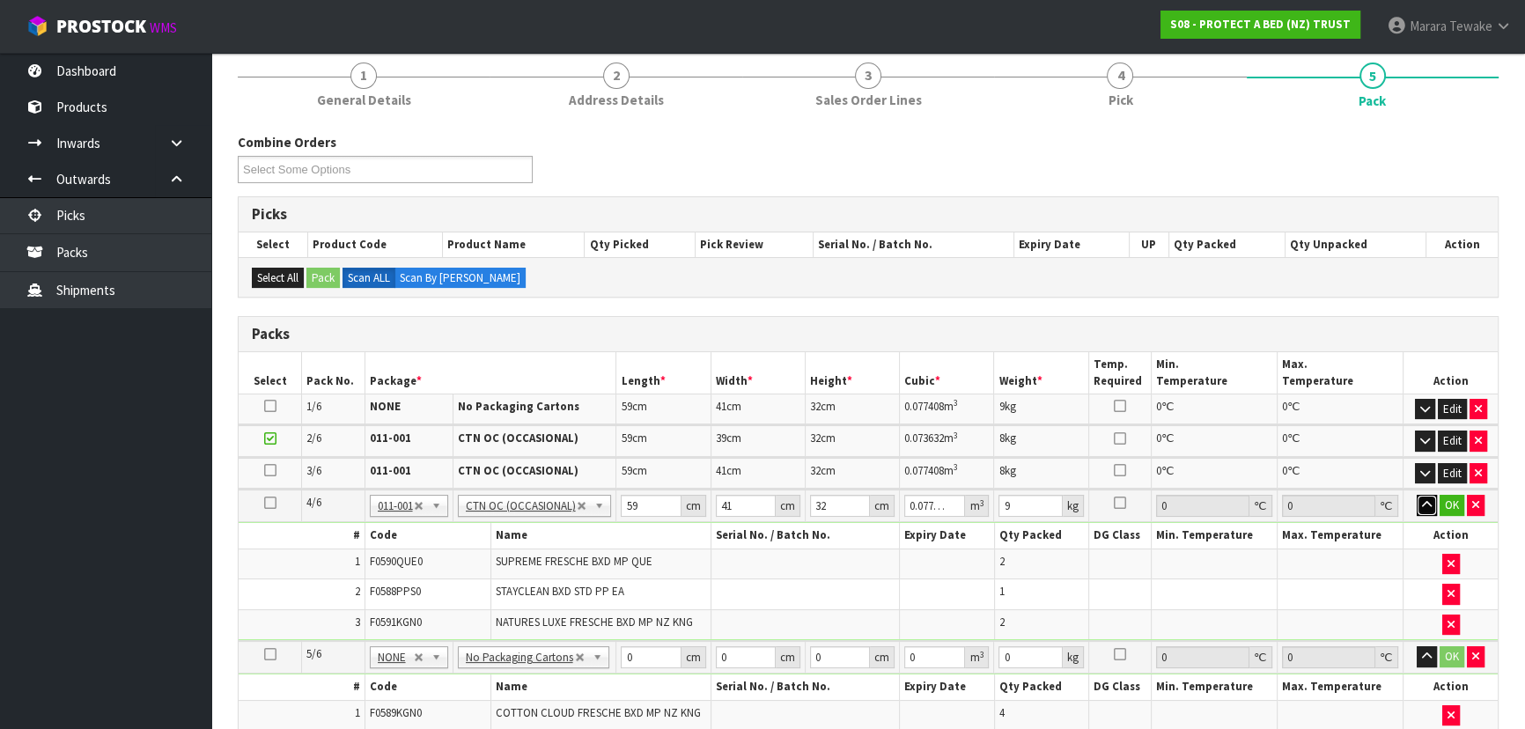
click at [1416, 495] on button "button" at bounding box center [1426, 505] width 20 height 21
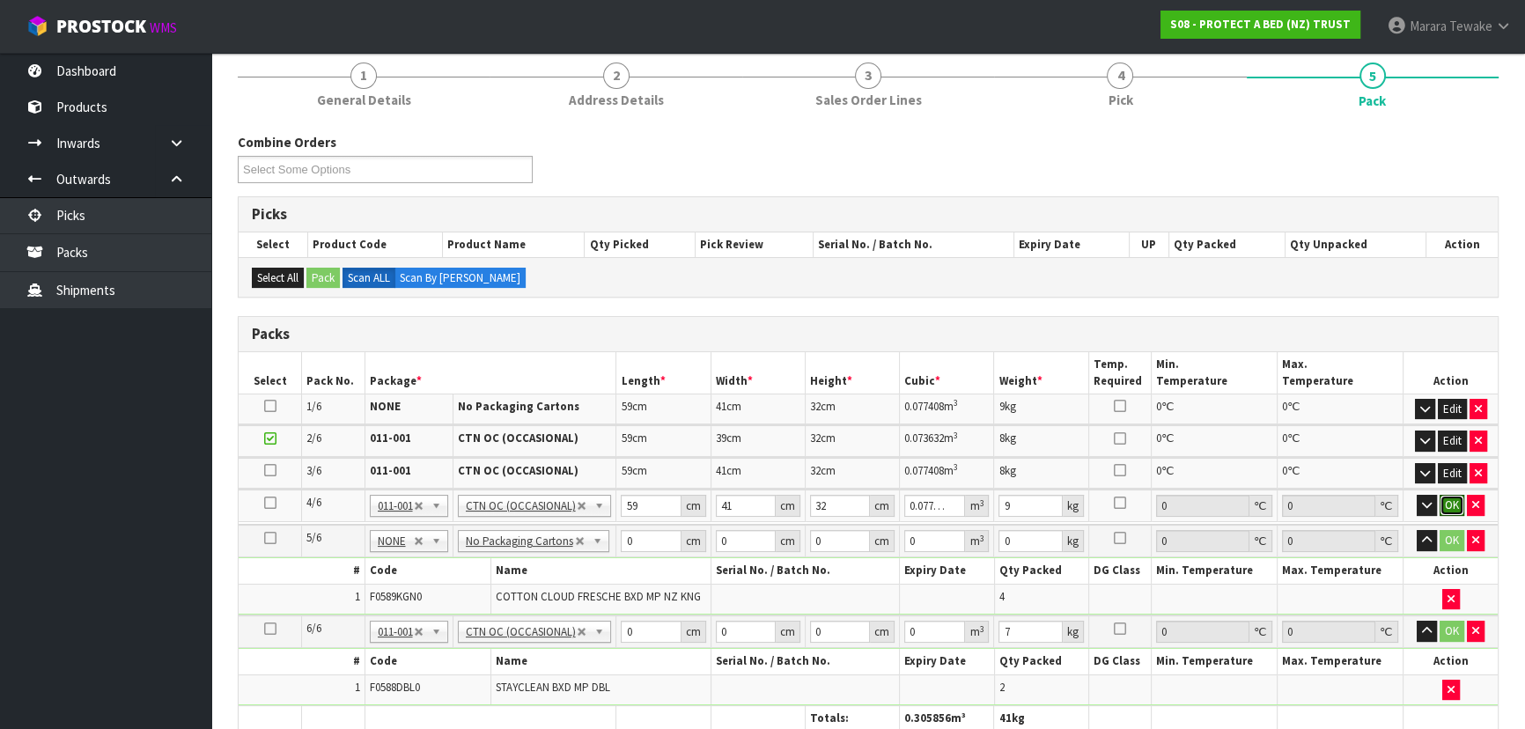
click button "OK" at bounding box center [1451, 505] width 25 height 21
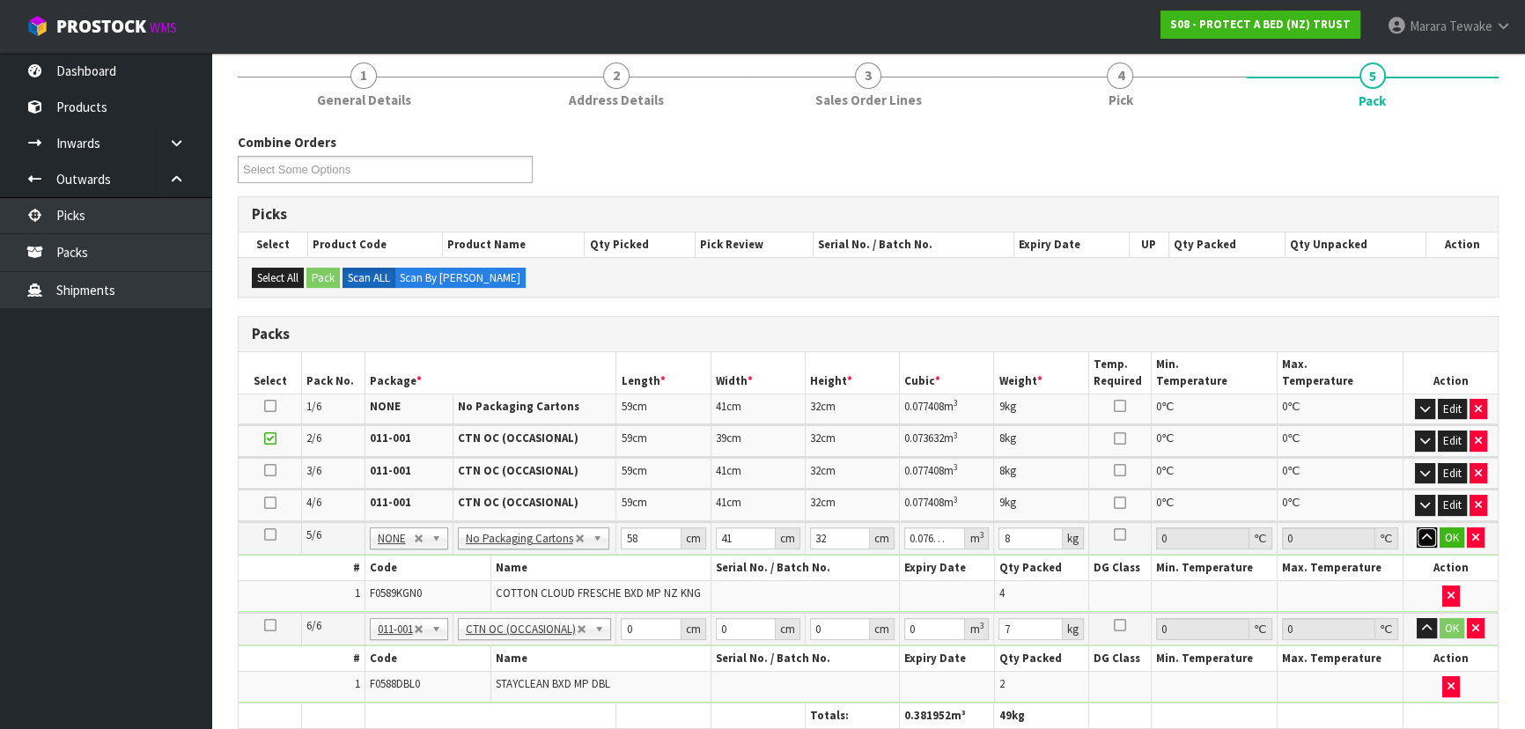
click at [1416, 527] on button "button" at bounding box center [1426, 537] width 20 height 21
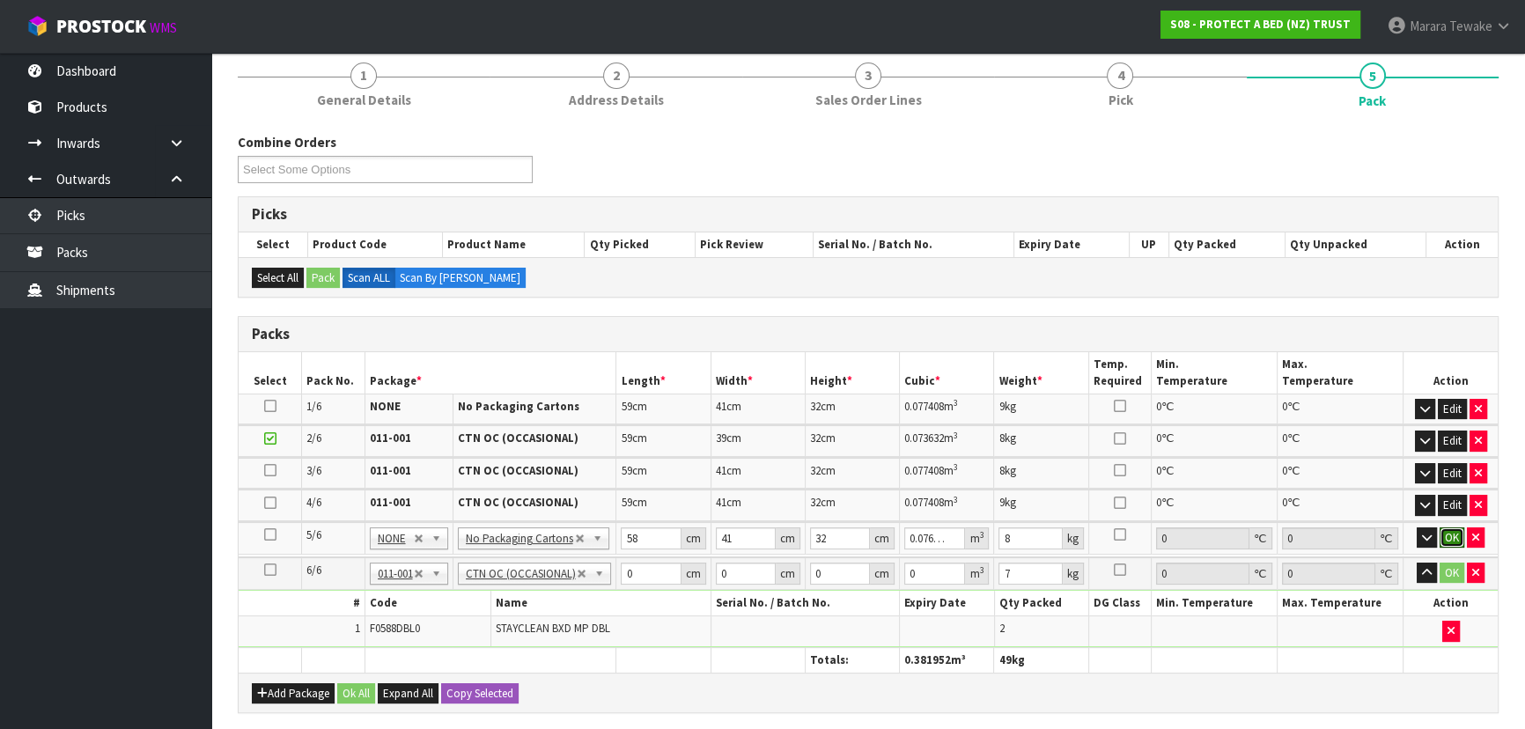
click button "OK" at bounding box center [1451, 537] width 25 height 21
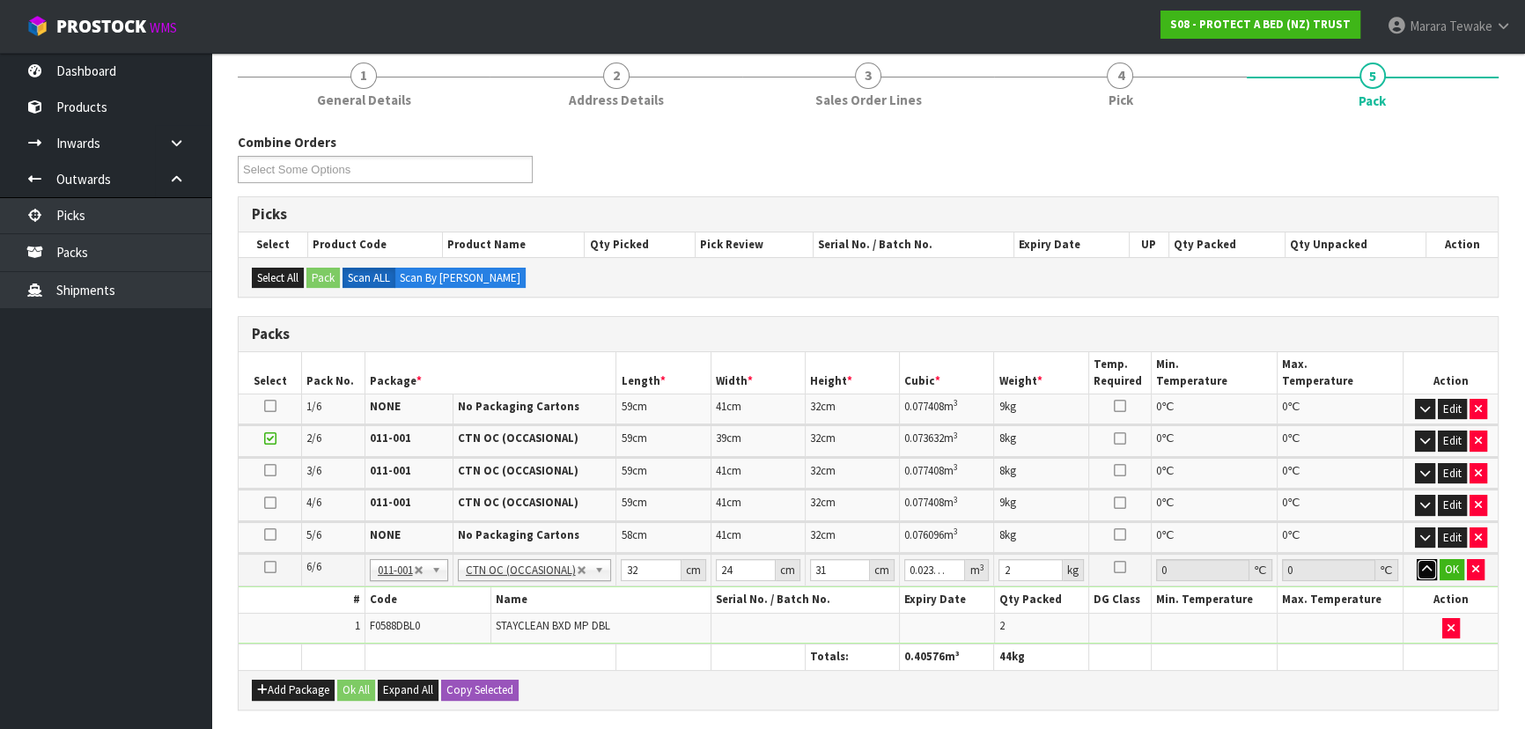
click at [1416, 559] on button "button" at bounding box center [1426, 569] width 20 height 21
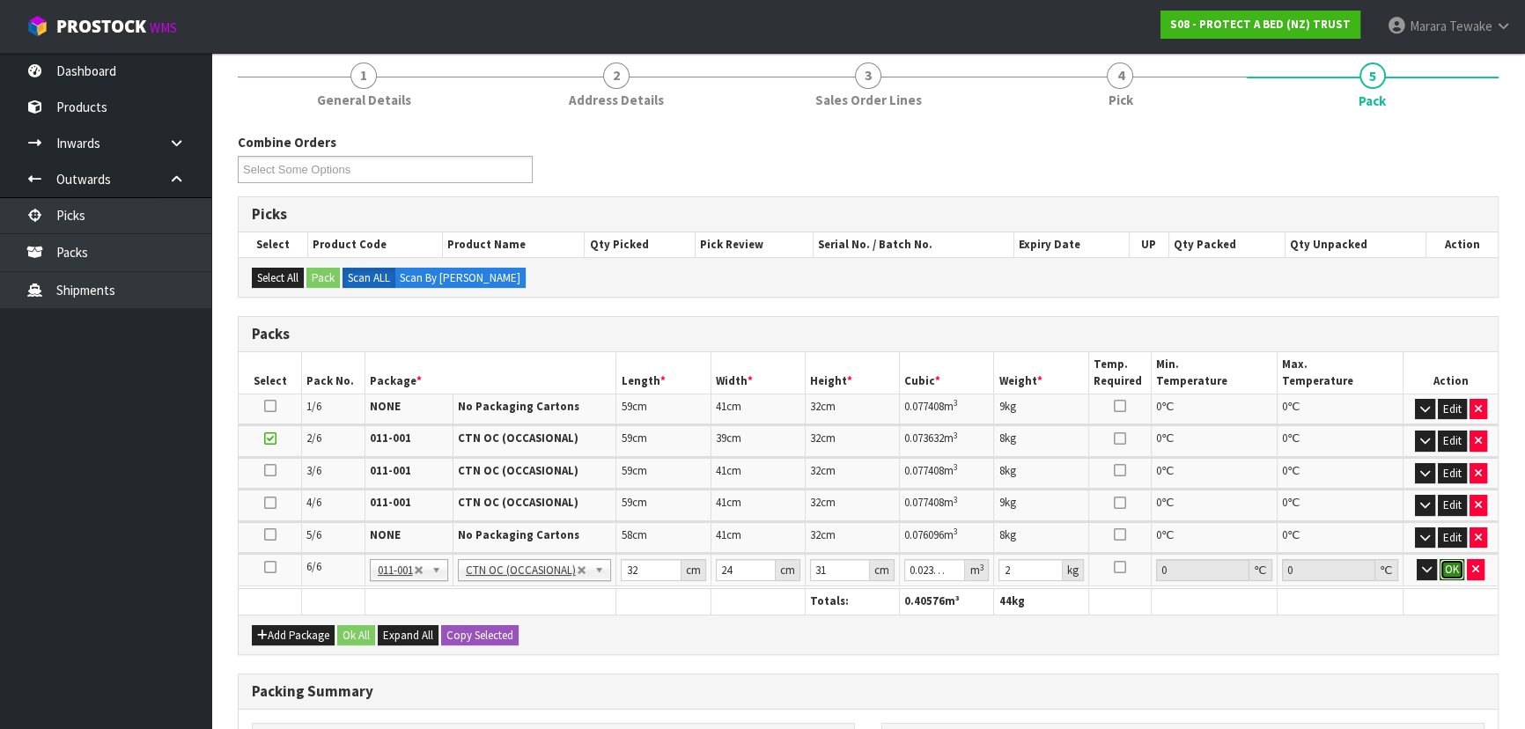
click button "OK" at bounding box center [1451, 569] width 25 height 21
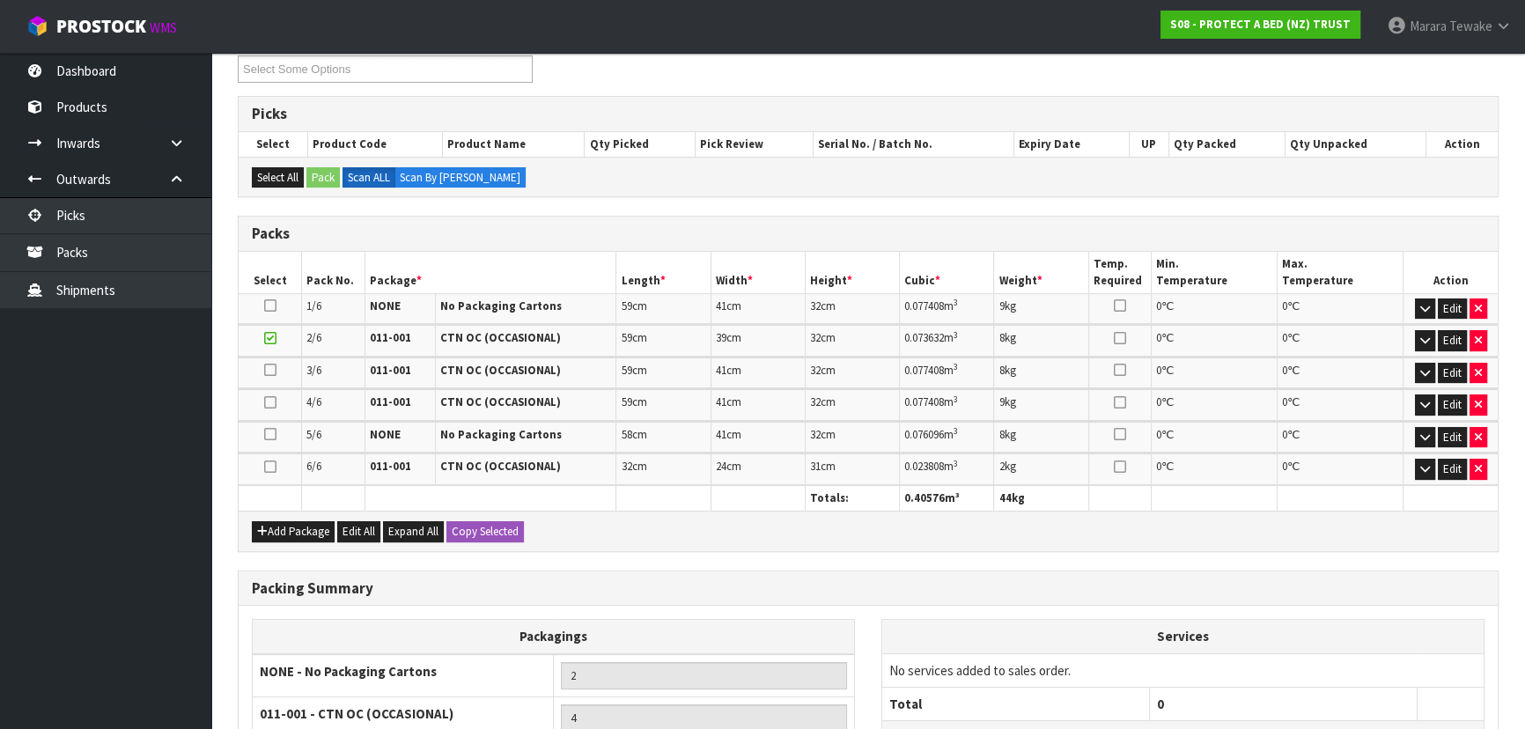
scroll to position [504, 0]
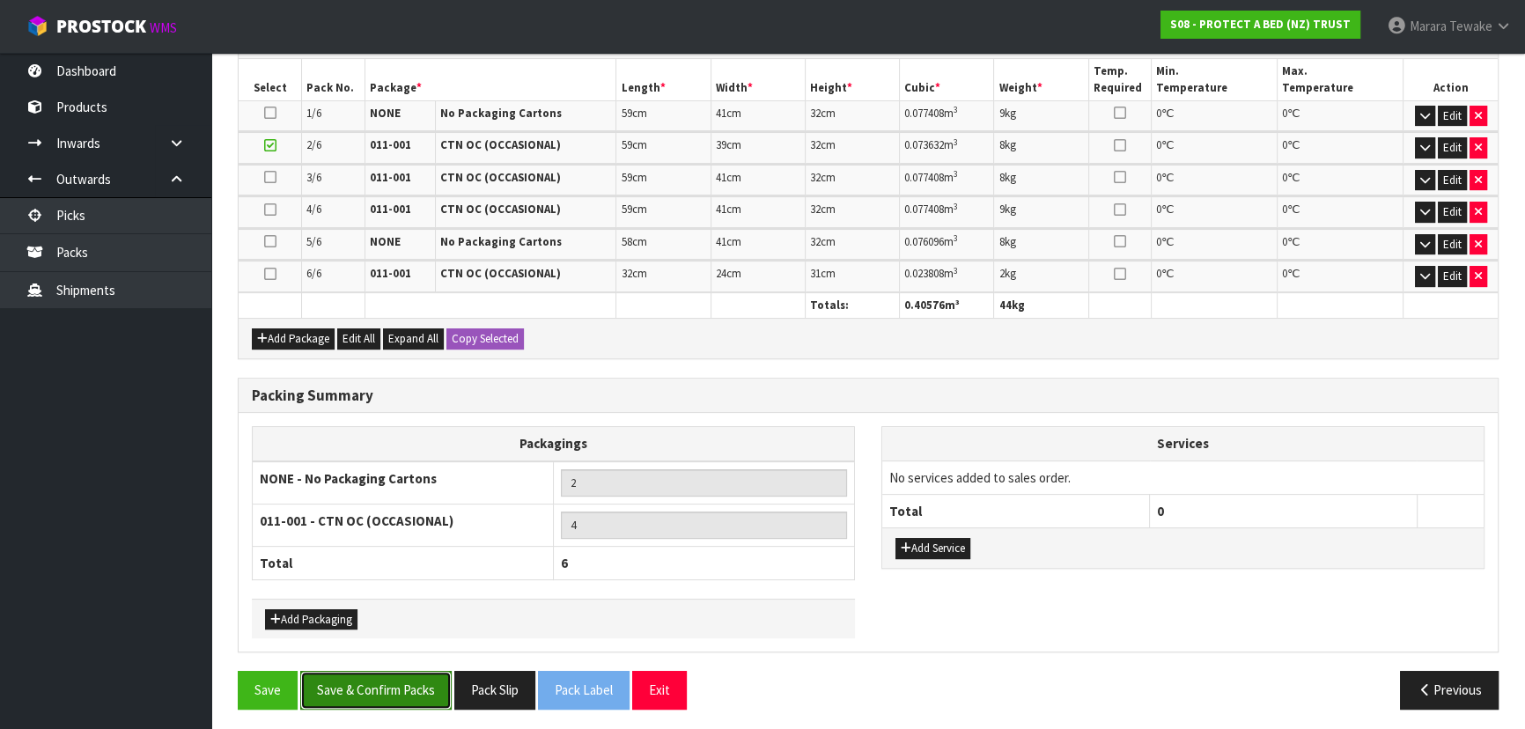
click at [422, 687] on button "Save & Confirm Packs" at bounding box center [375, 690] width 151 height 38
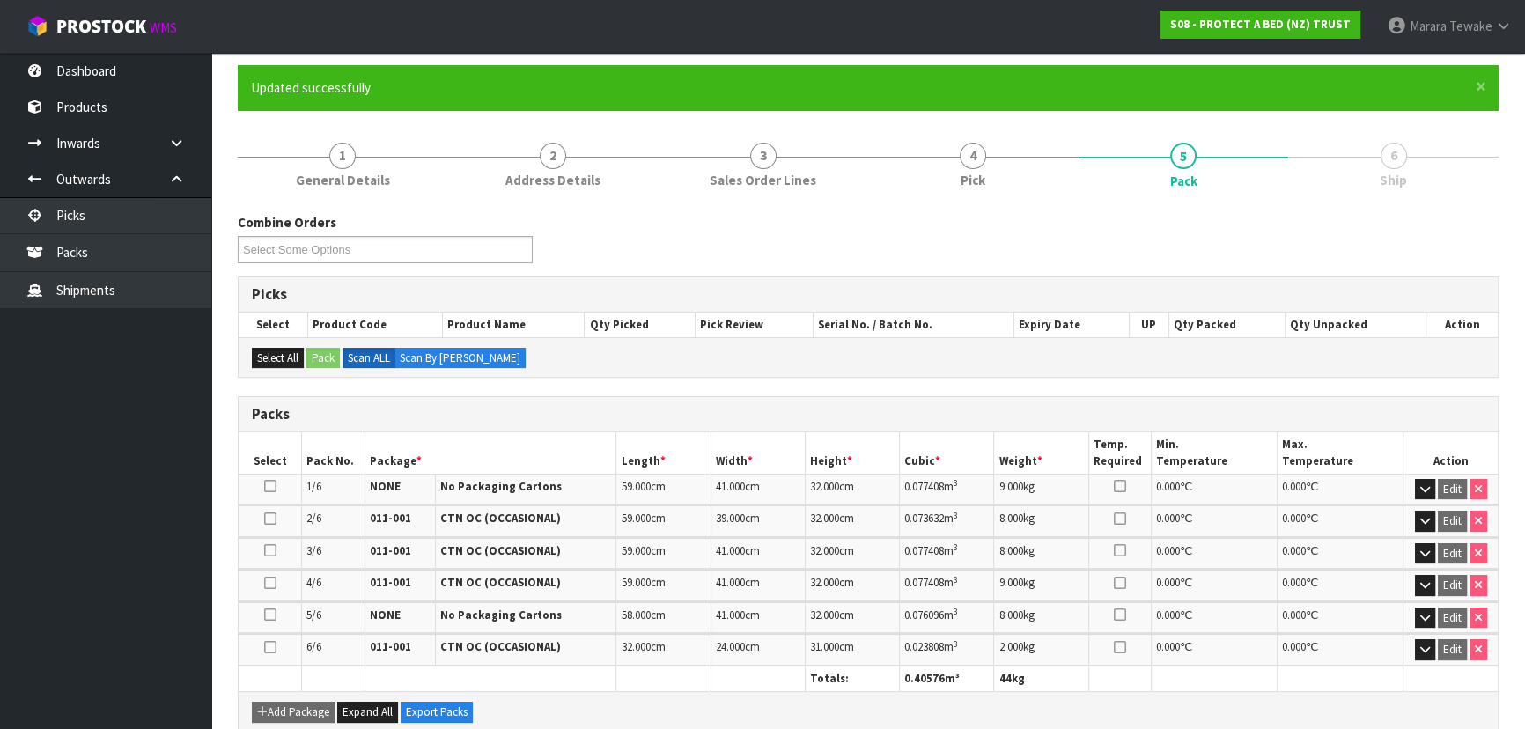
scroll to position [467, 0]
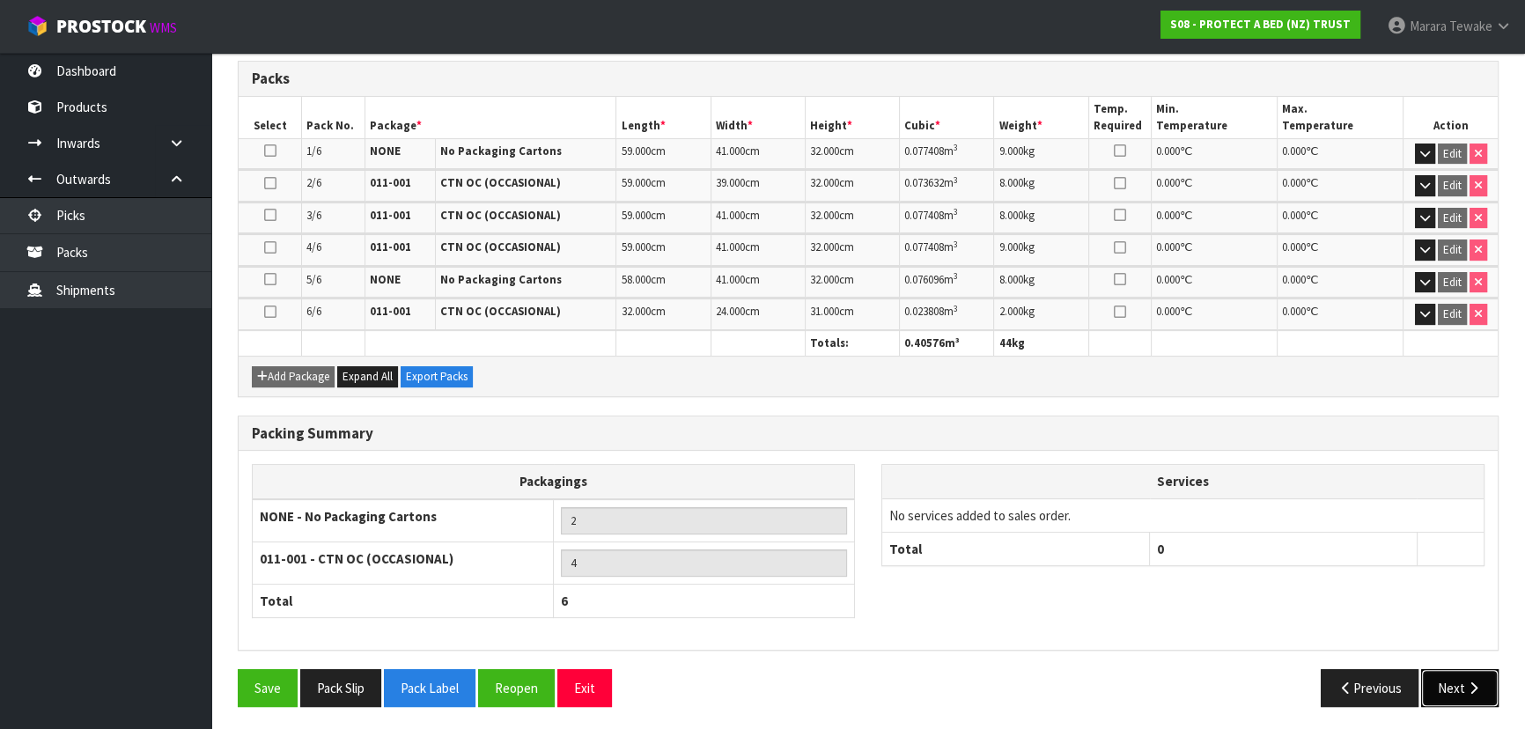
click at [1471, 687] on icon "button" at bounding box center [1473, 687] width 17 height 13
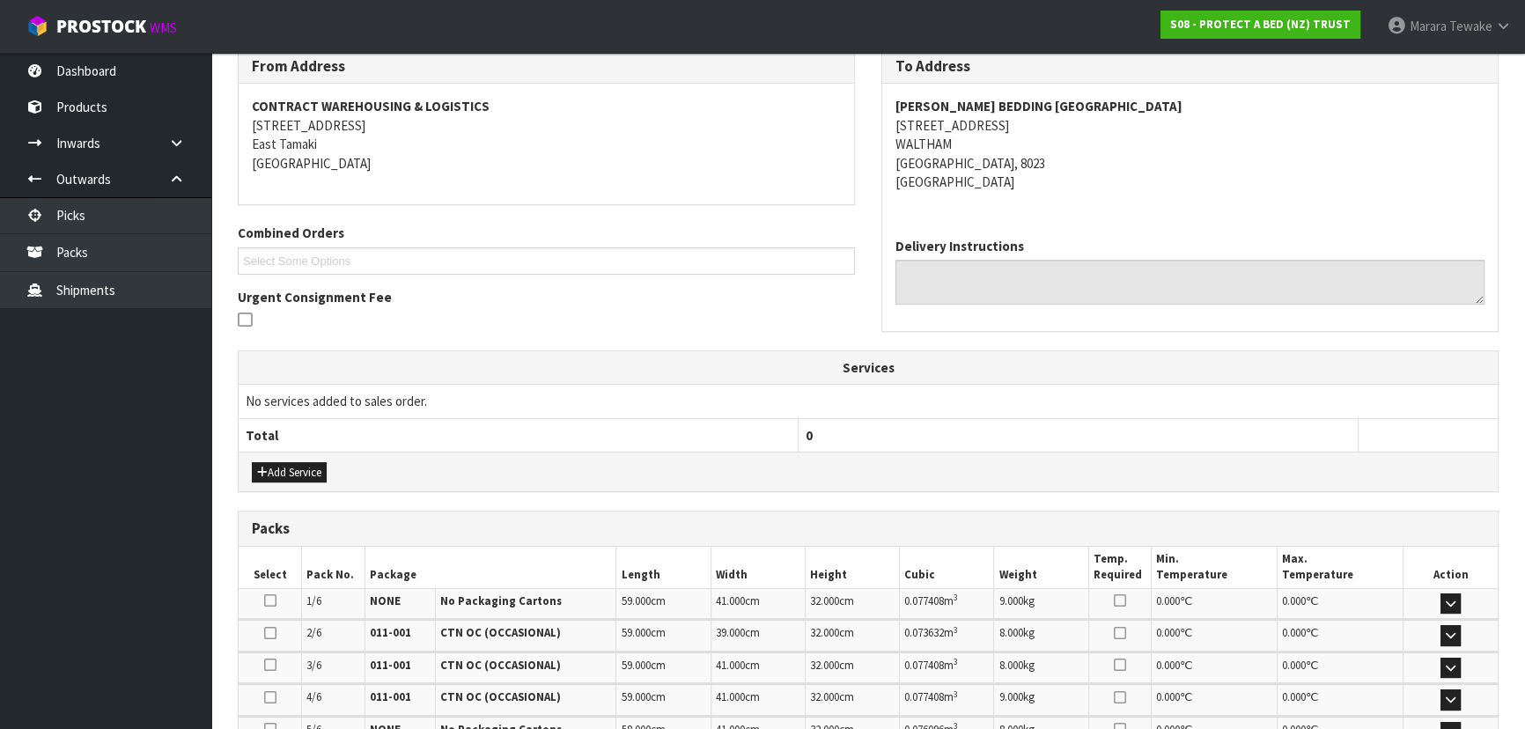
scroll to position [571, 0]
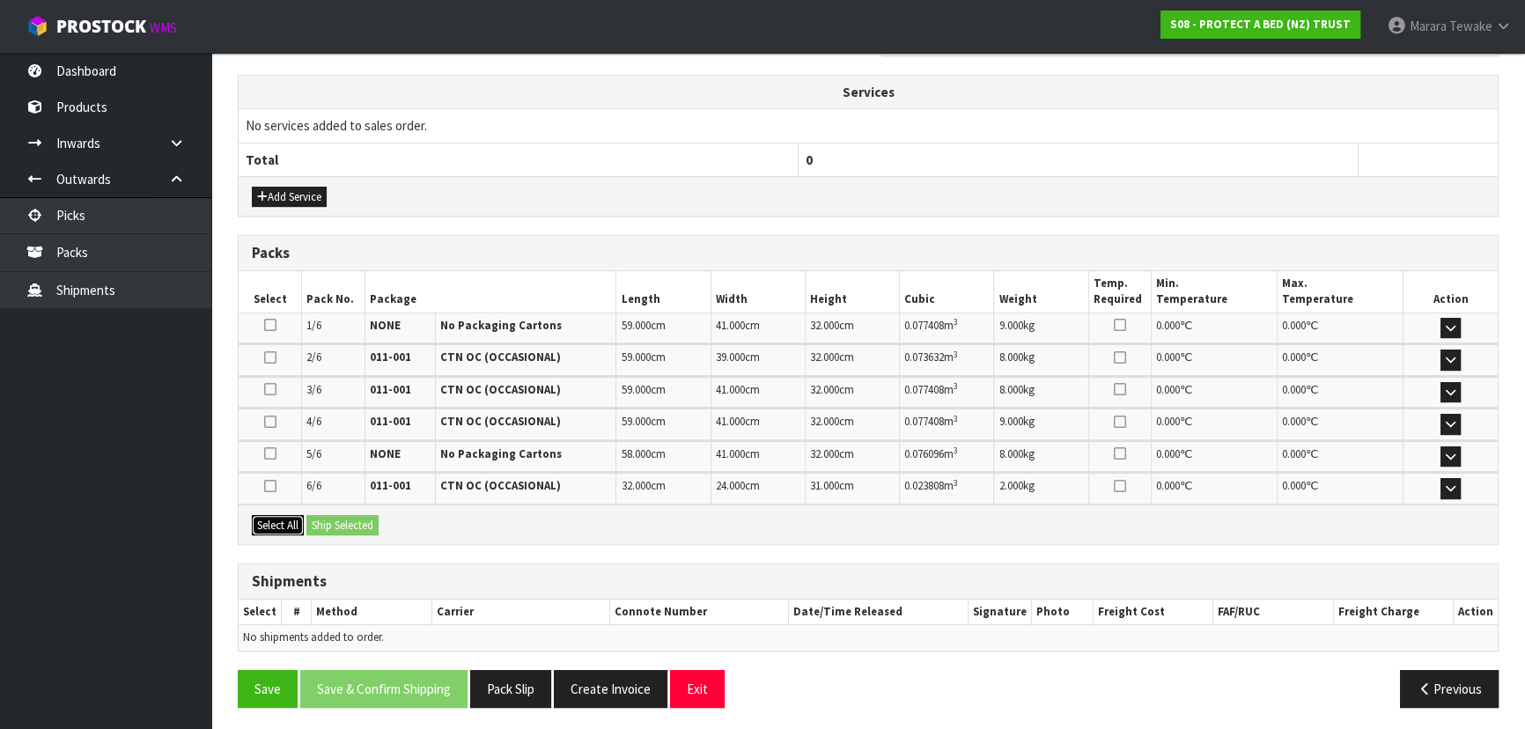
click at [297, 521] on button "Select All" at bounding box center [278, 525] width 52 height 21
click at [341, 519] on button "Ship Selected" at bounding box center [342, 525] width 72 height 21
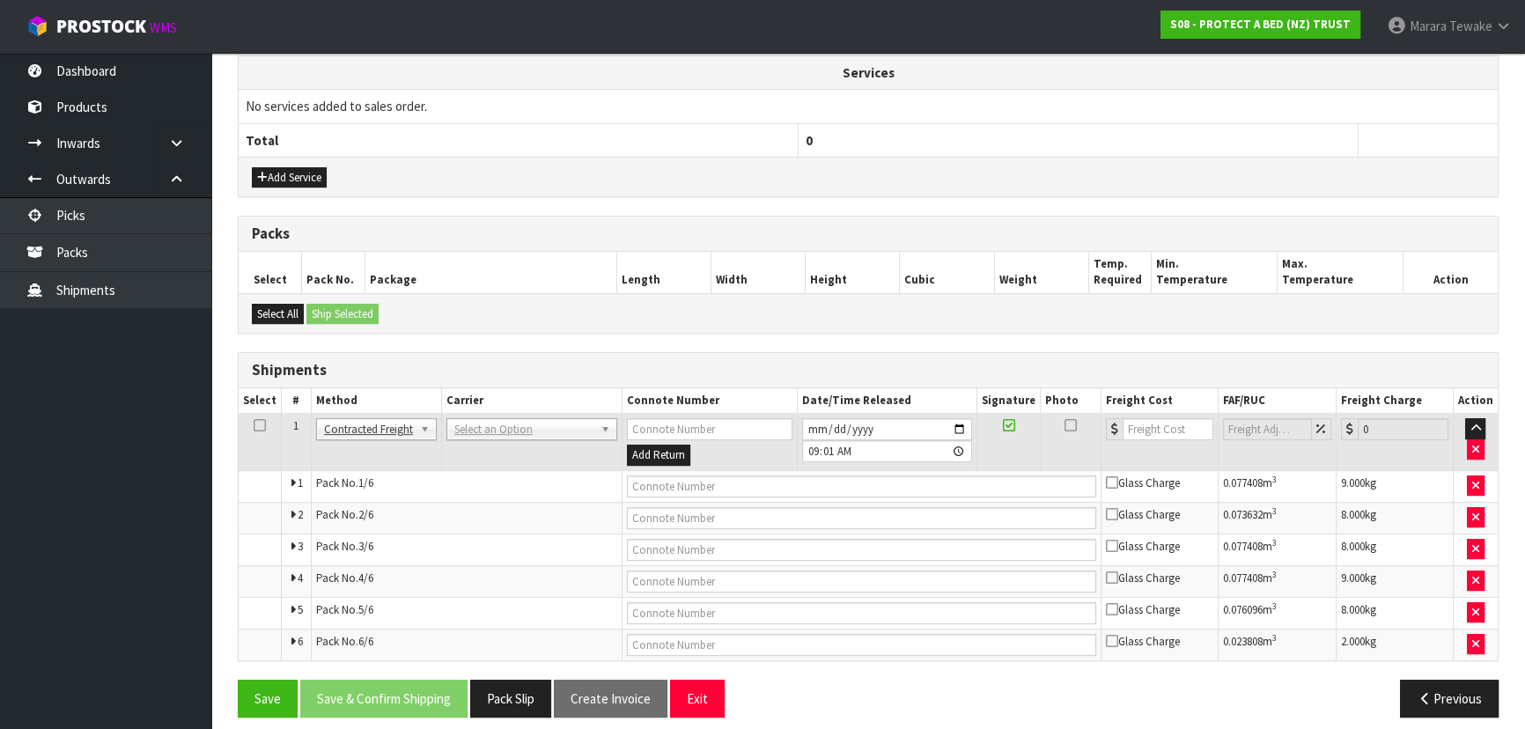
scroll to position [601, 0]
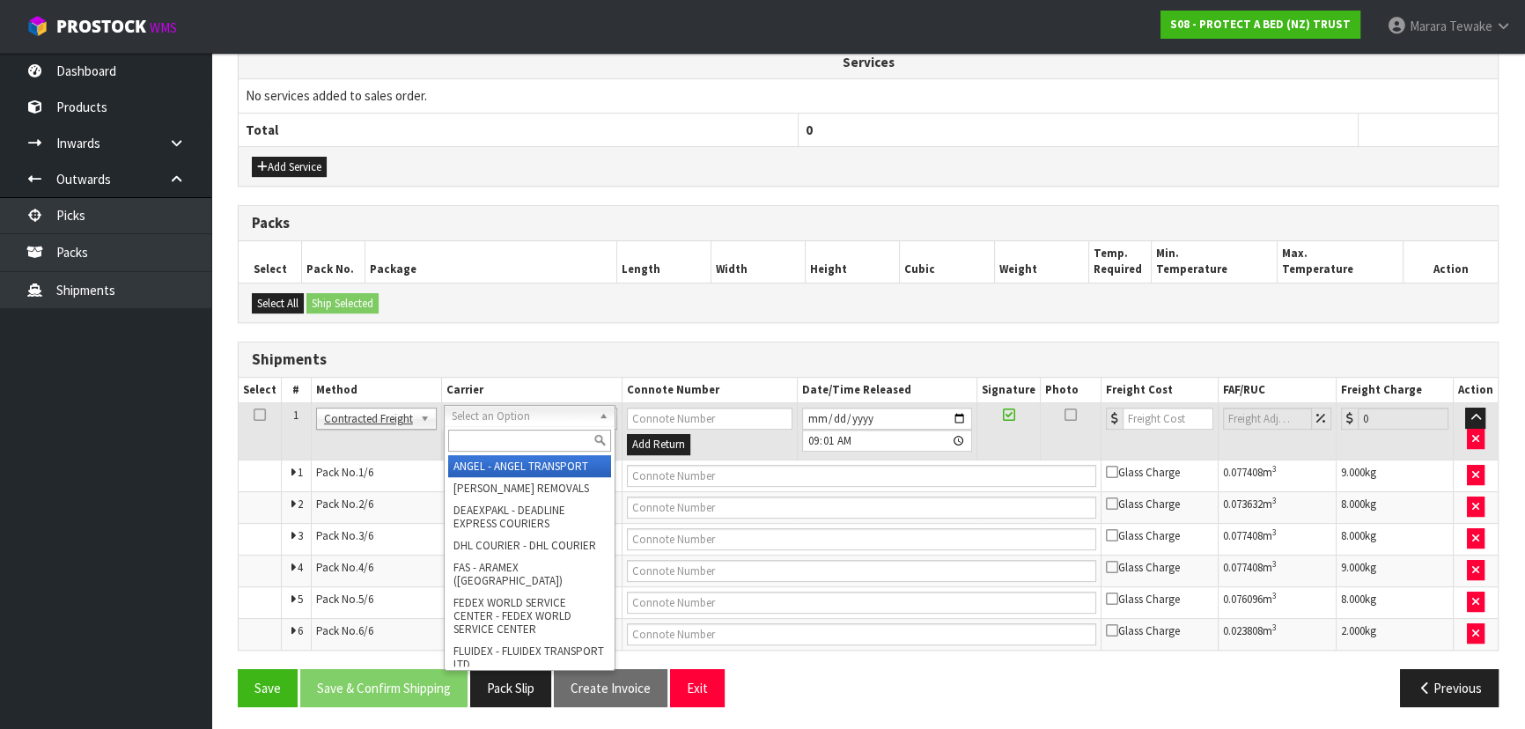
click at [477, 435] on input "text" at bounding box center [529, 441] width 163 height 22
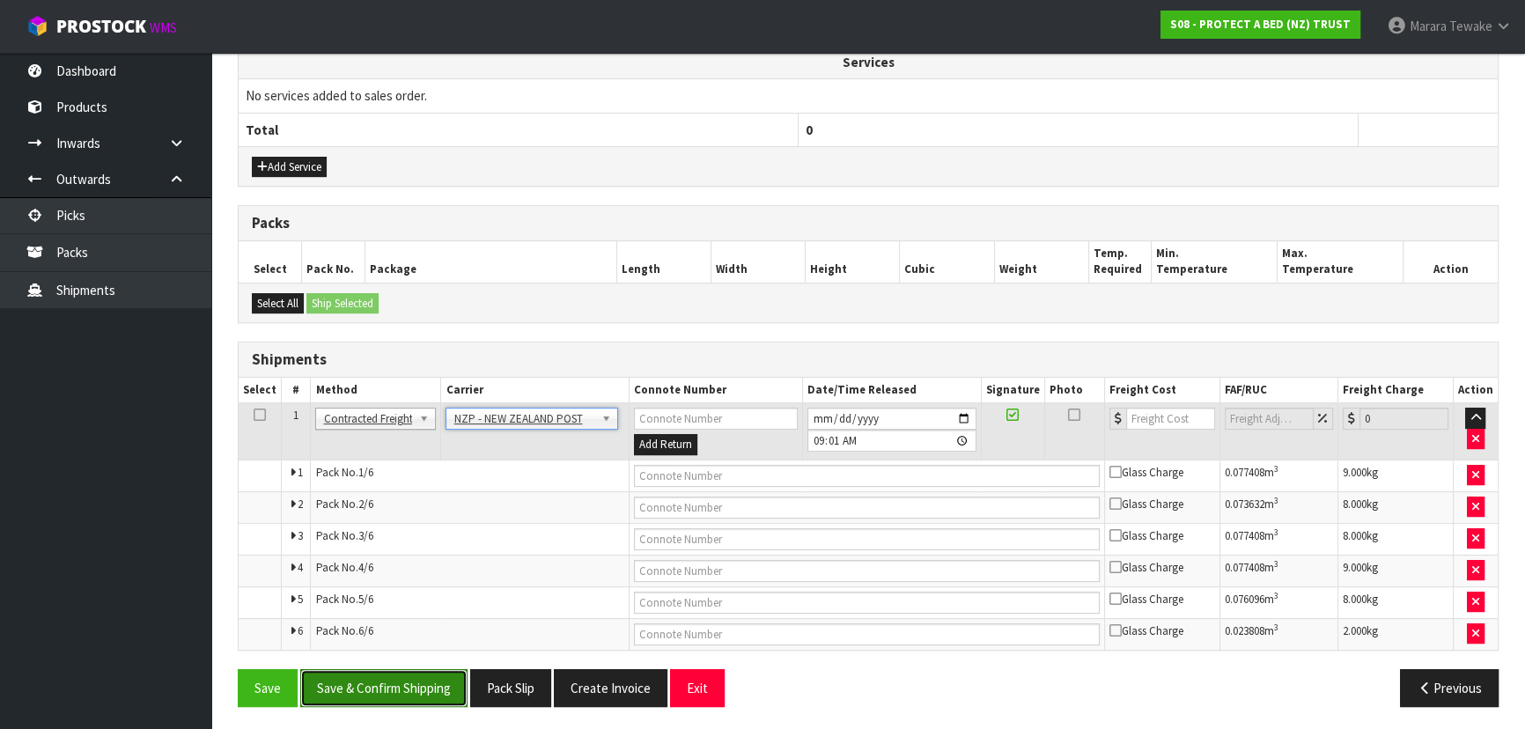
click at [418, 687] on button "Save & Confirm Shipping" at bounding box center [383, 688] width 167 height 38
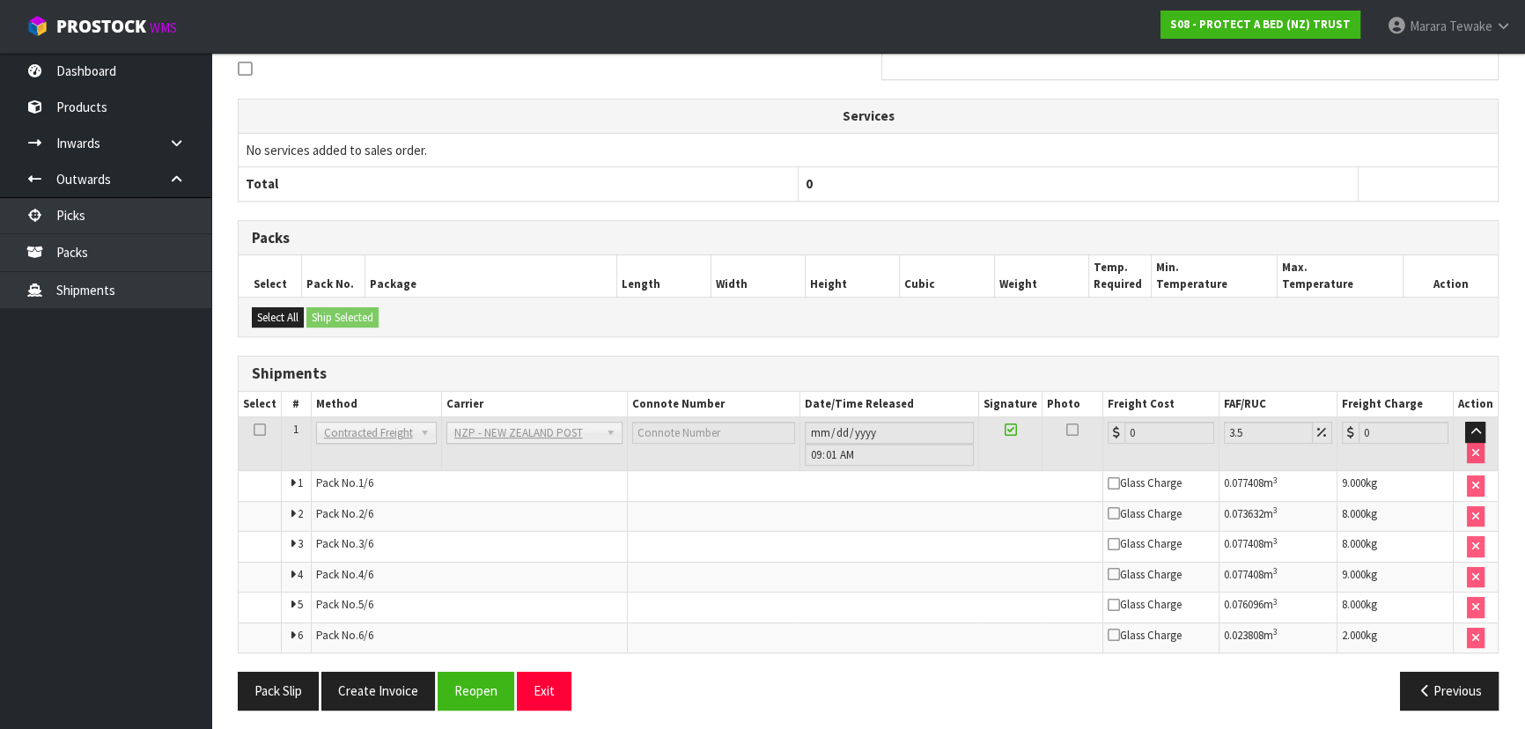
scroll to position [570, 0]
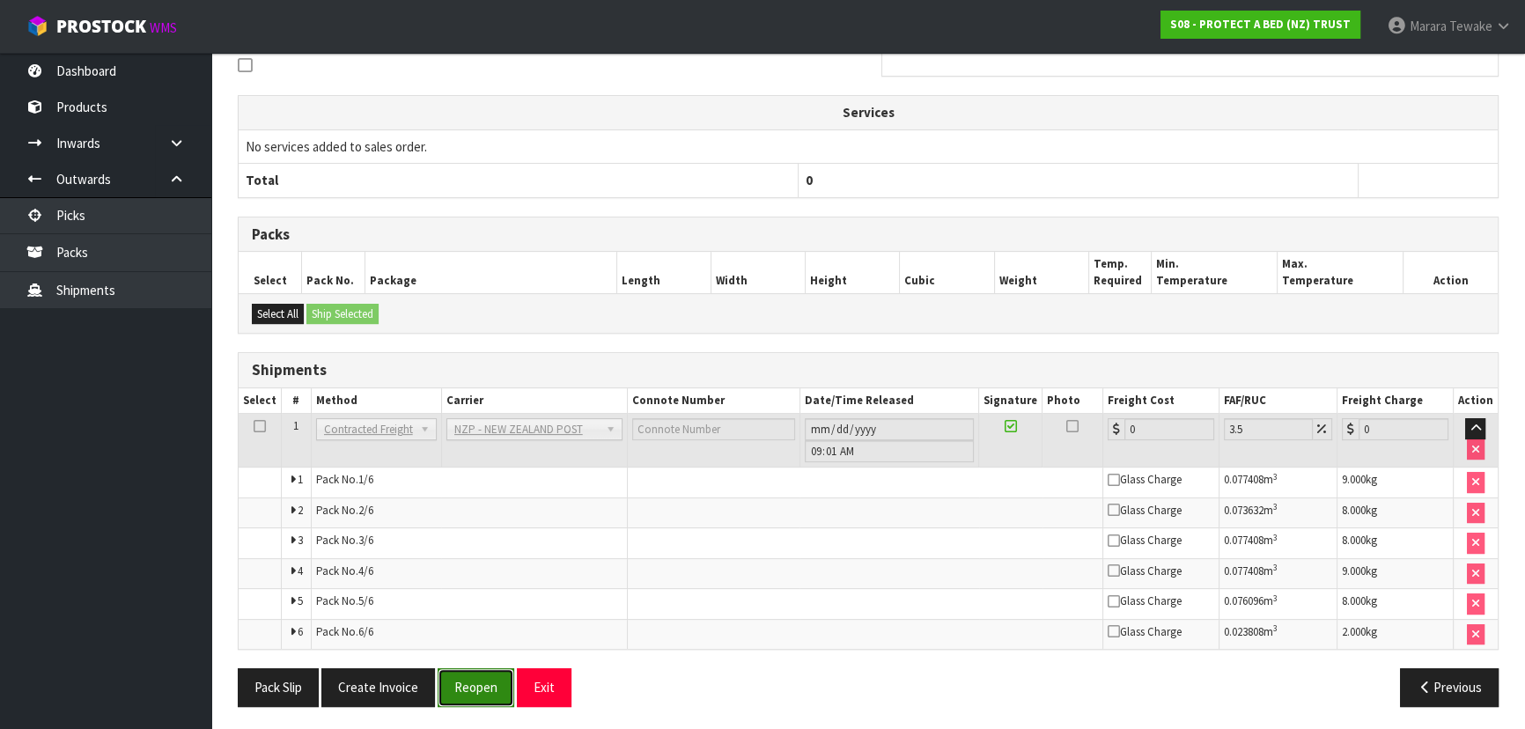
click at [481, 678] on button "Reopen" at bounding box center [475, 687] width 77 height 38
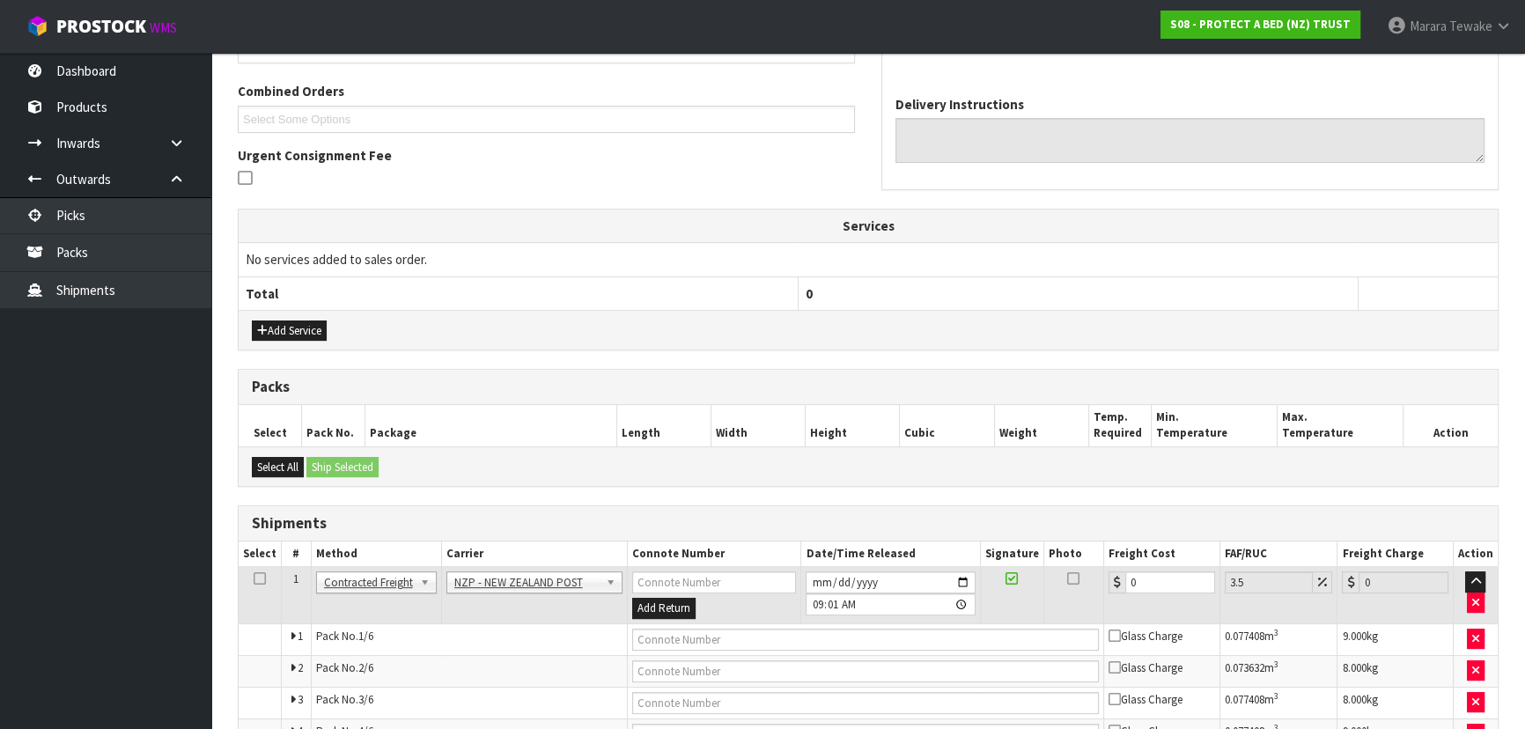
scroll to position [601, 0]
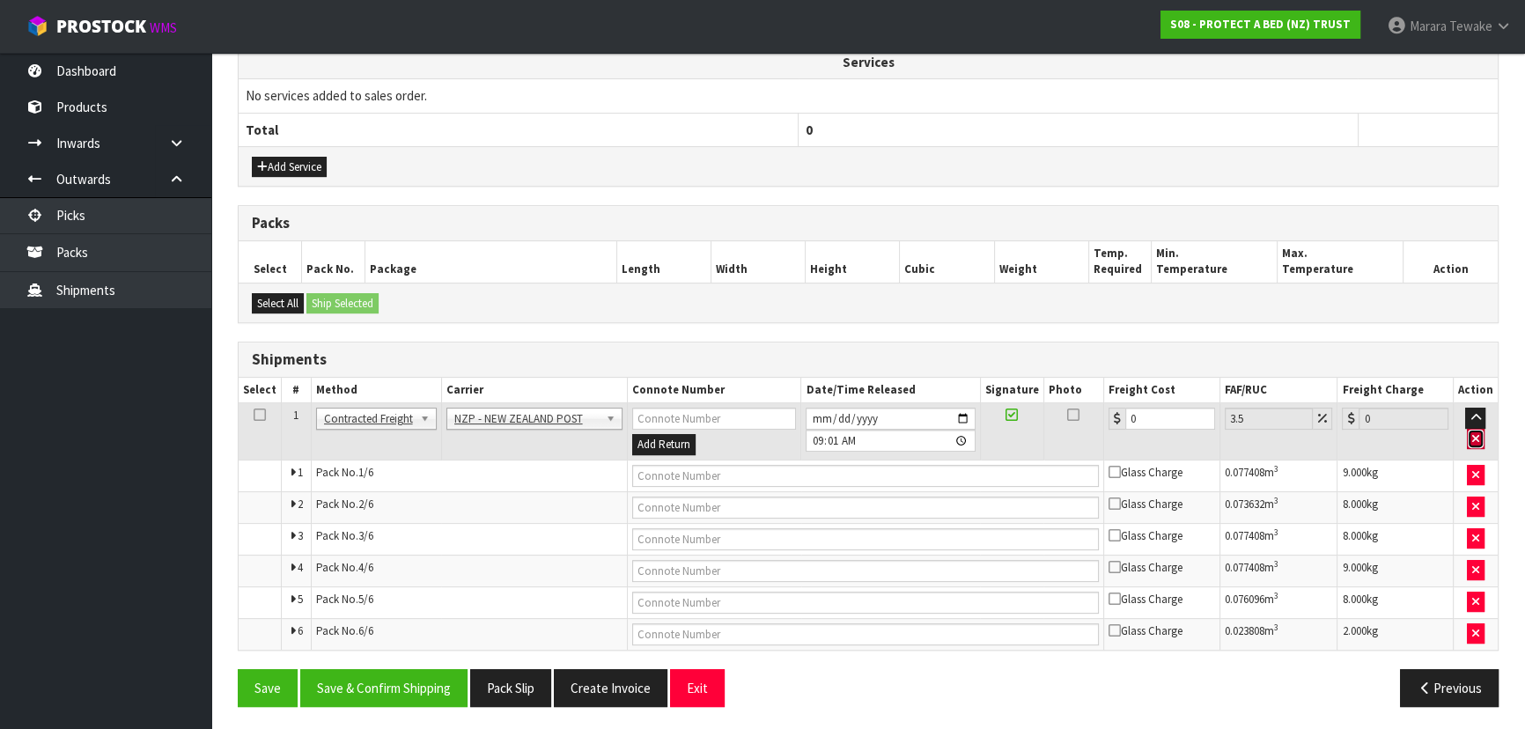
click at [1478, 433] on icon "button" at bounding box center [1475, 438] width 7 height 11
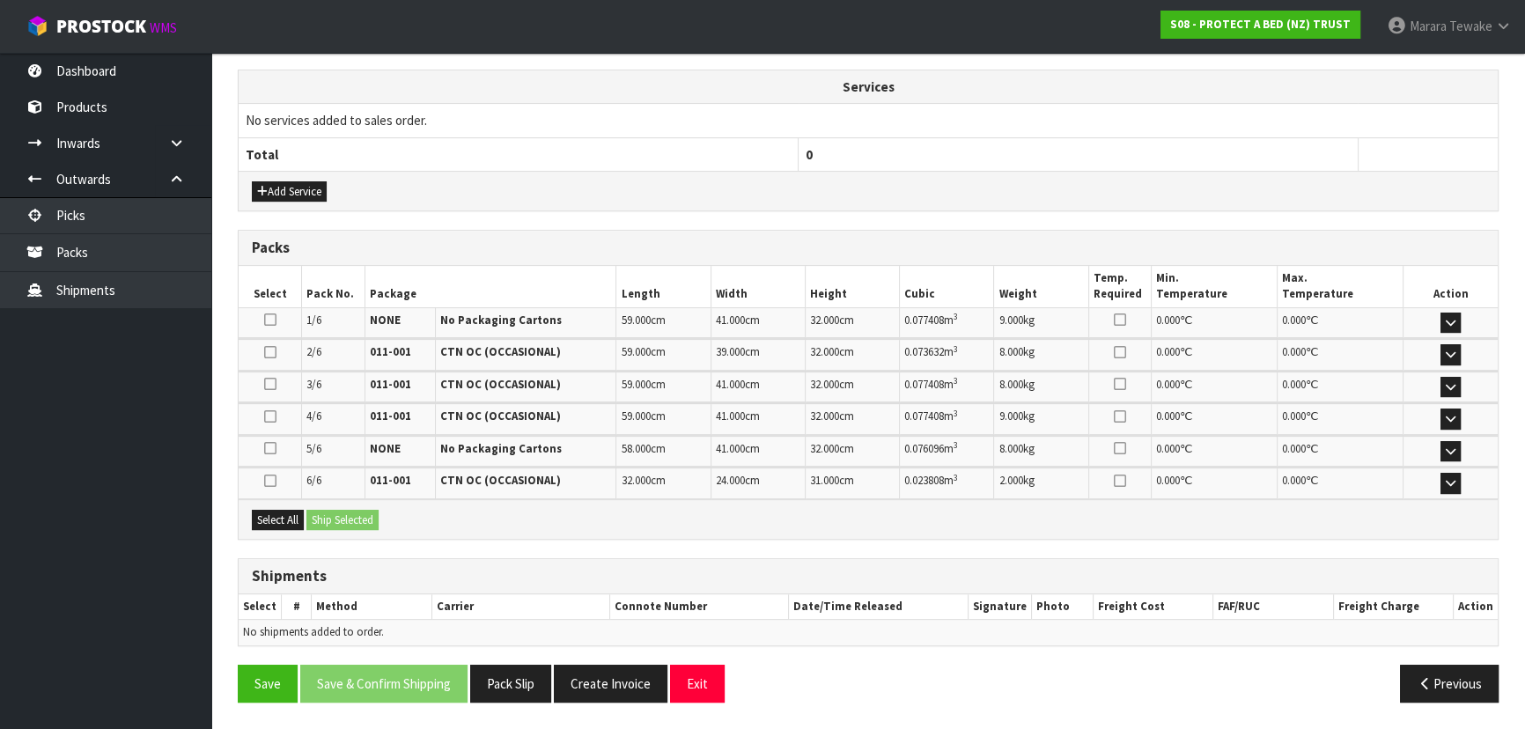
scroll to position [571, 0]
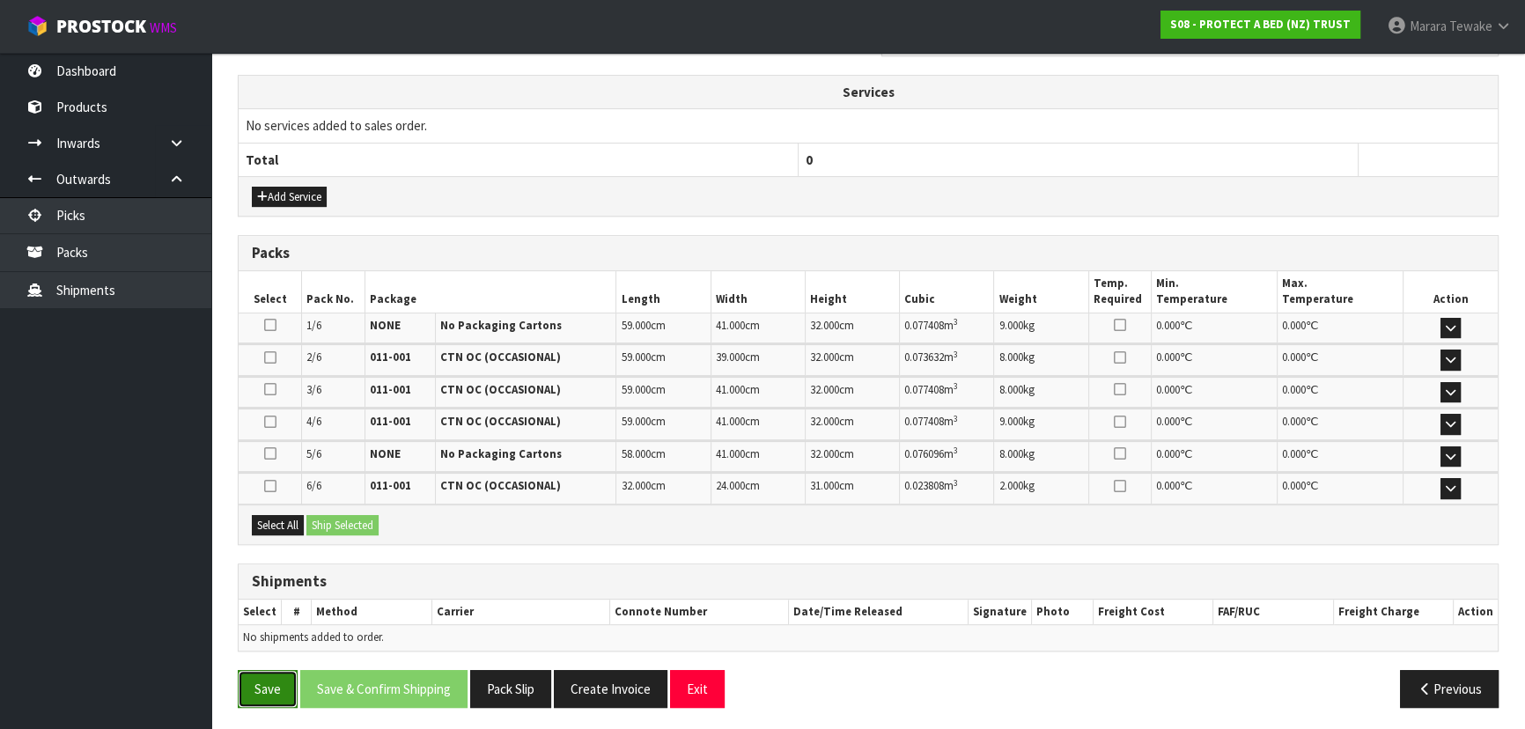
click at [264, 695] on button "Save" at bounding box center [268, 689] width 60 height 38
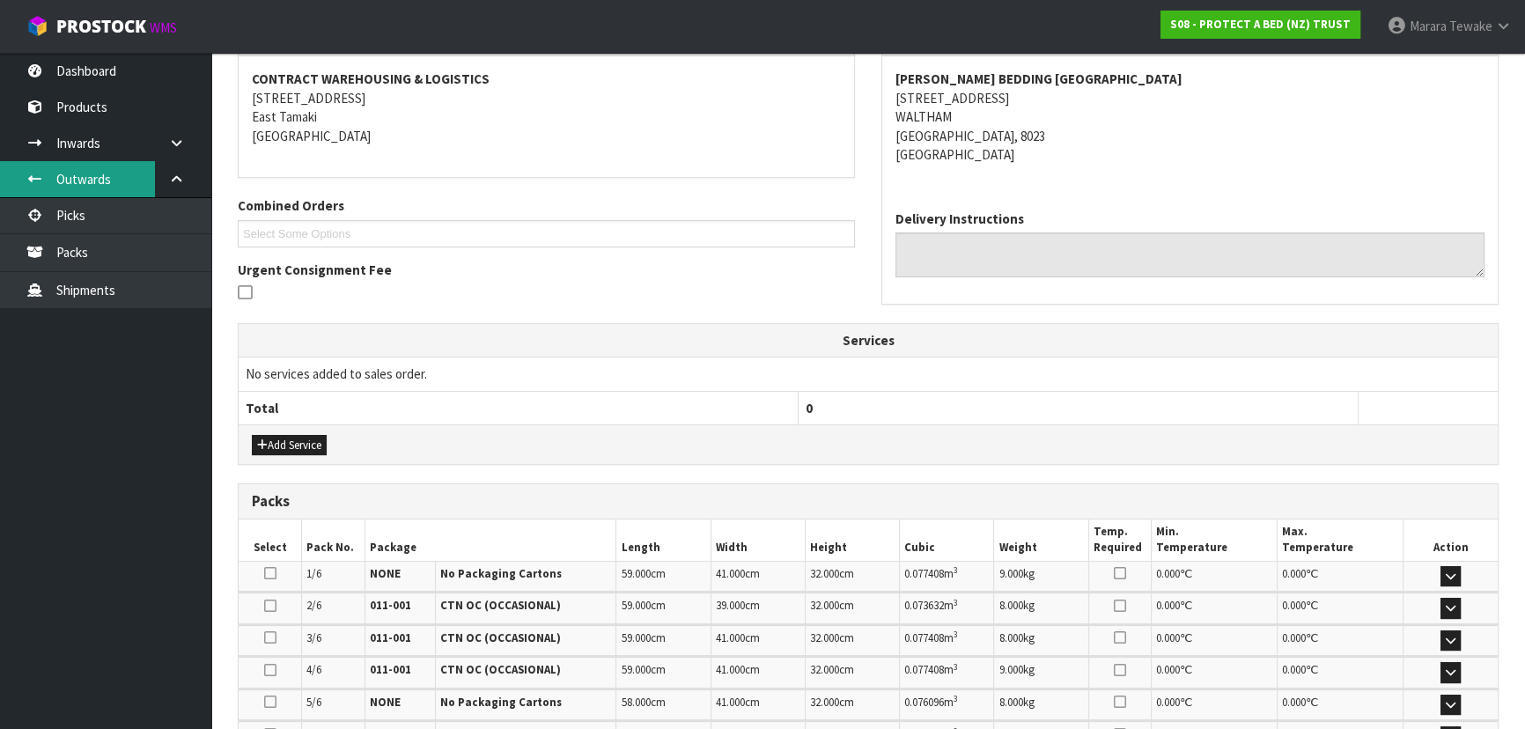
scroll to position [91, 0]
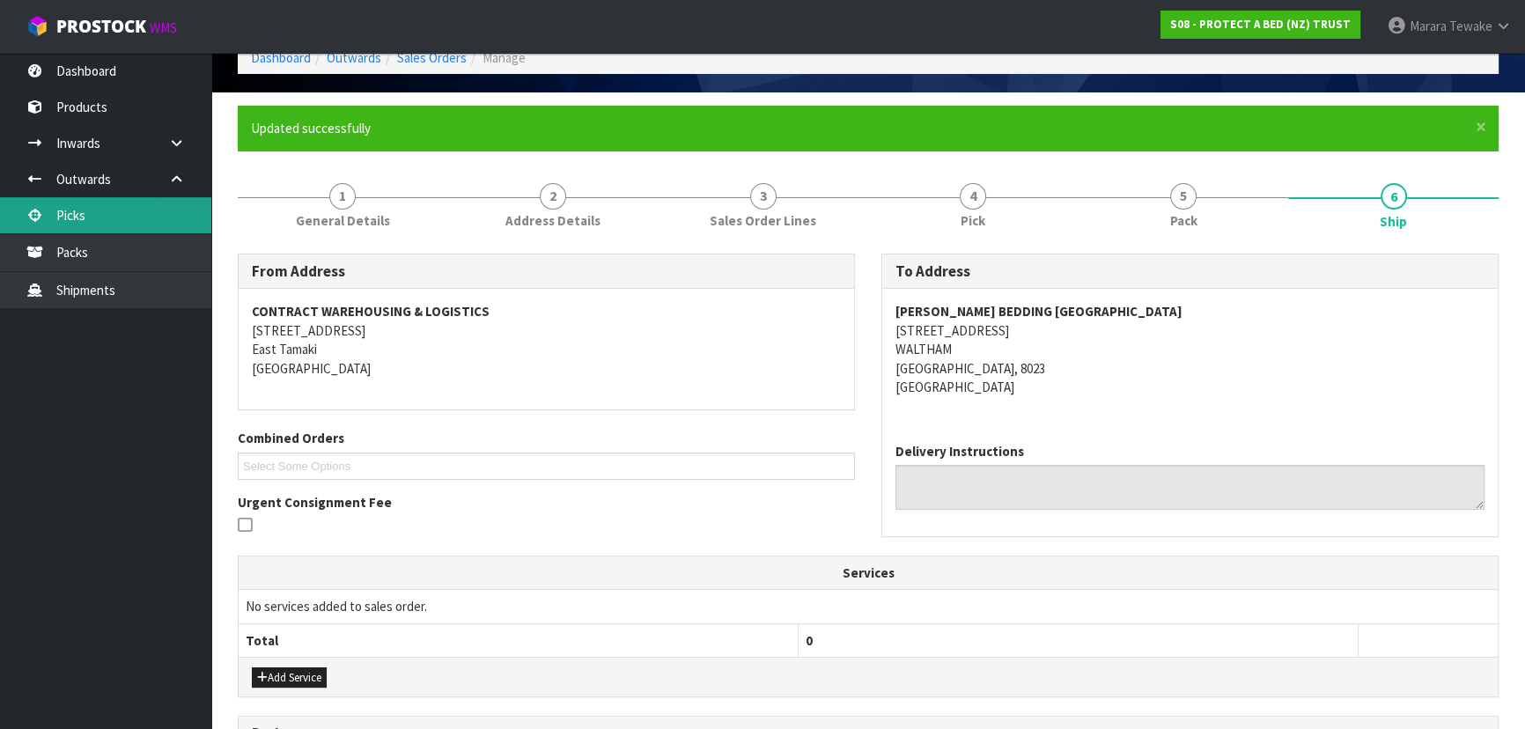
click at [121, 212] on link "Picks" at bounding box center [105, 215] width 211 height 36
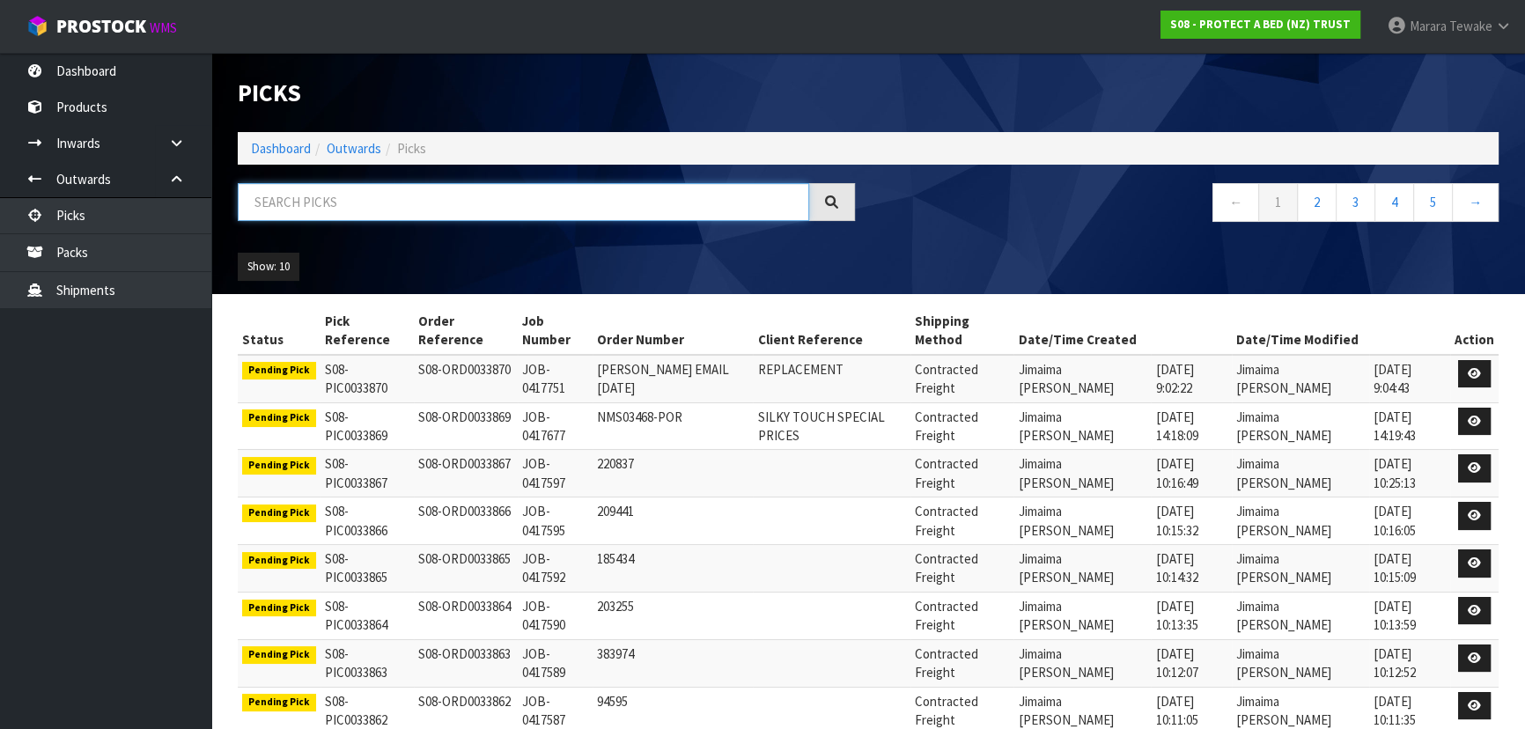
click at [378, 204] on input "text" at bounding box center [523, 202] width 571 height 38
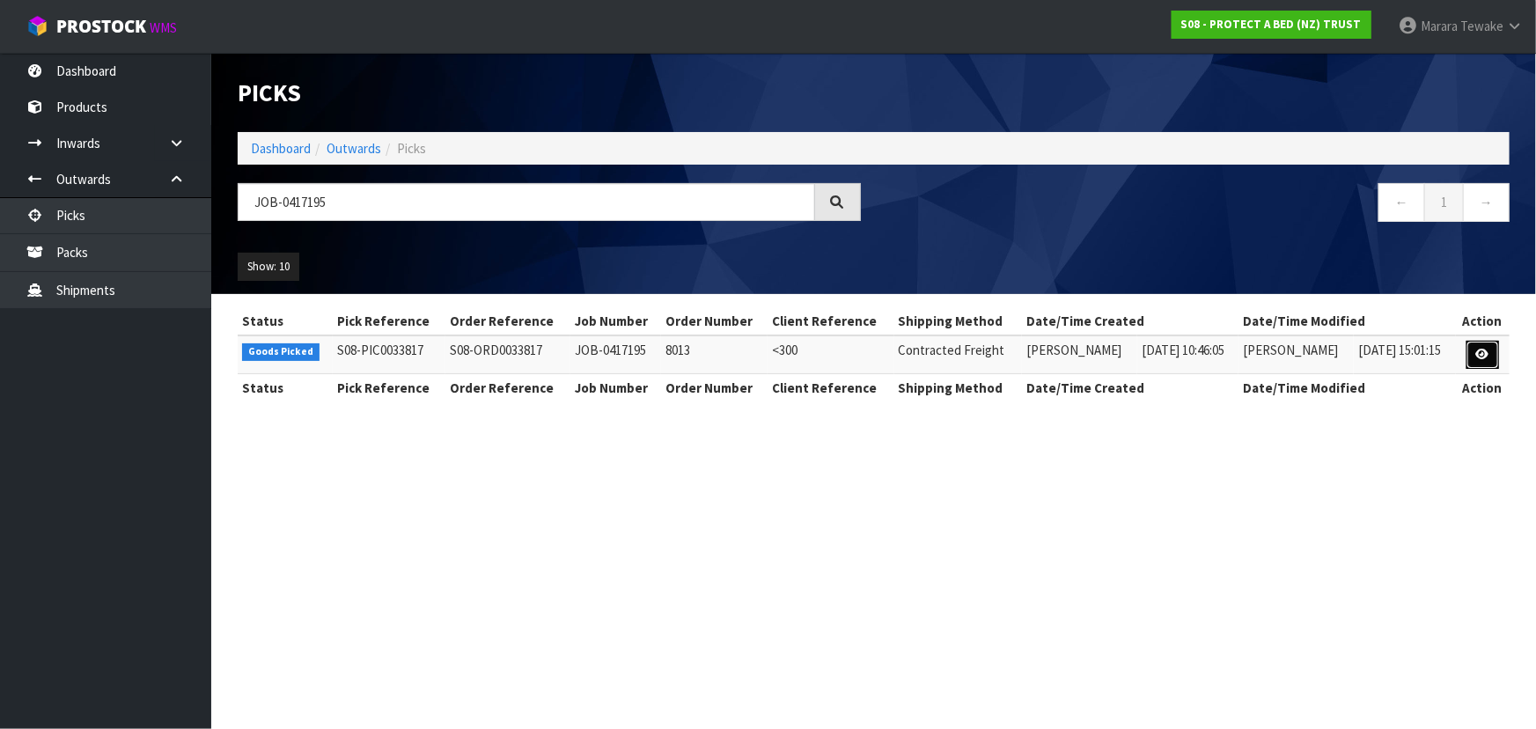
click at [1482, 342] on link at bounding box center [1482, 355] width 33 height 28
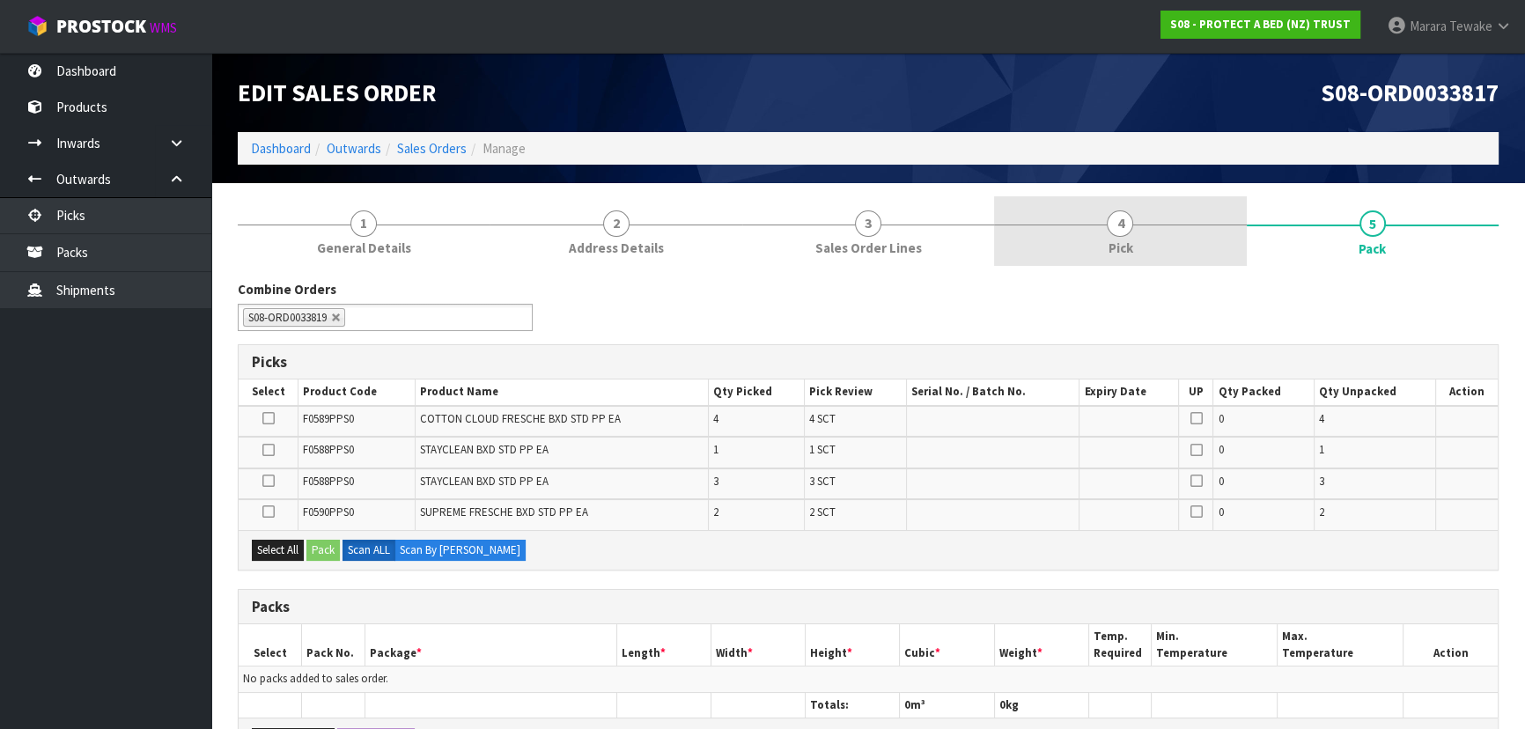
click at [1206, 250] on link "4 Pick" at bounding box center [1120, 231] width 252 height 70
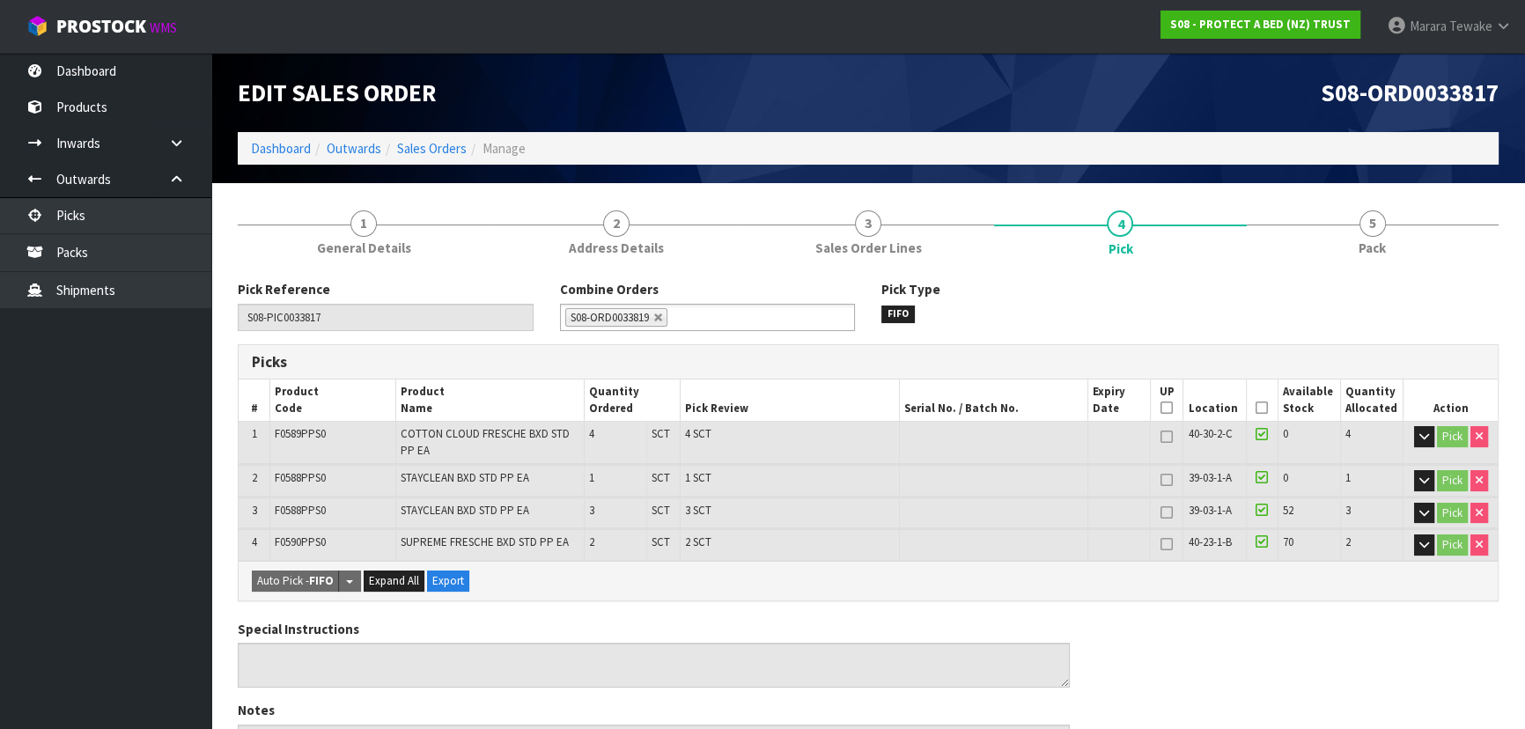
click at [1262, 408] on icon at bounding box center [1261, 408] width 12 height 1
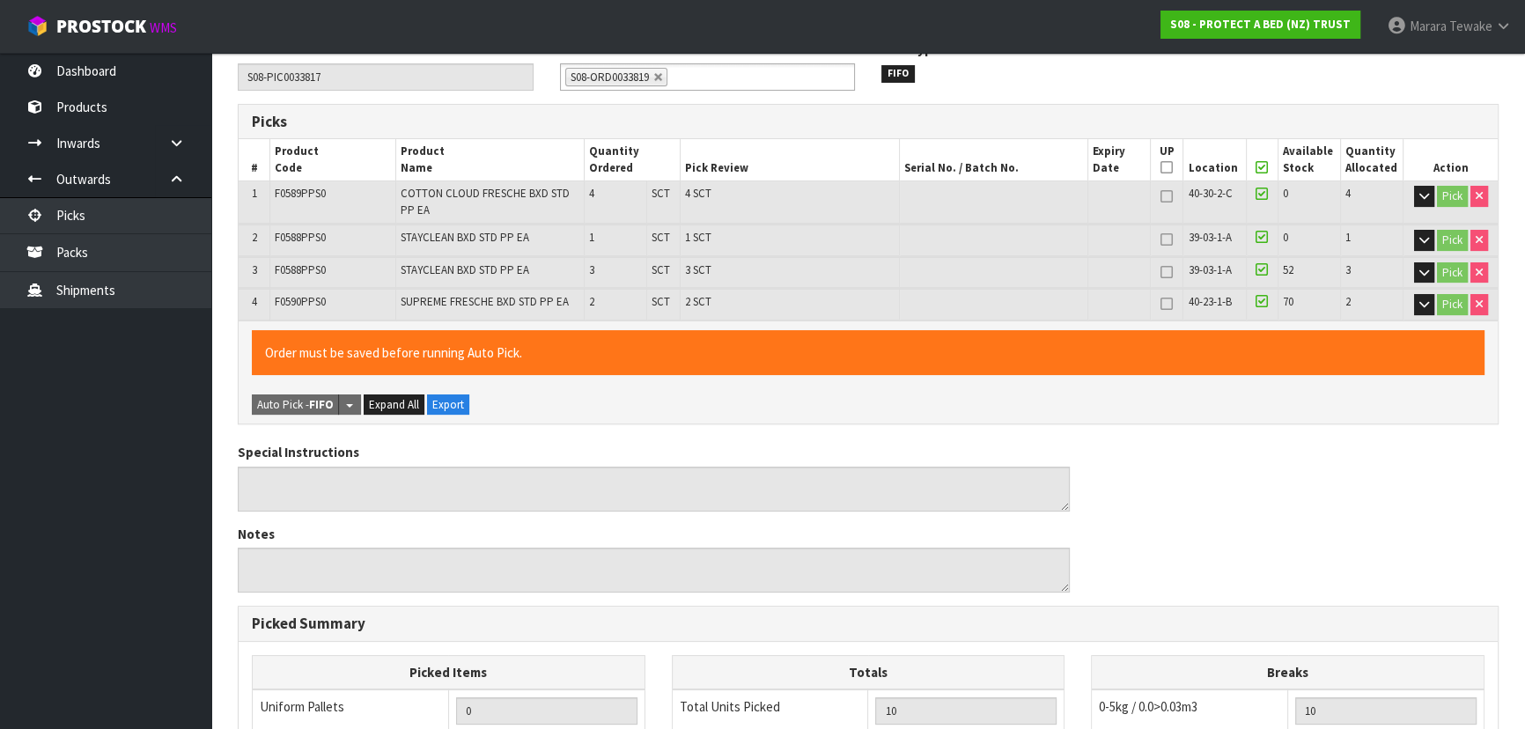
scroll to position [599, 0]
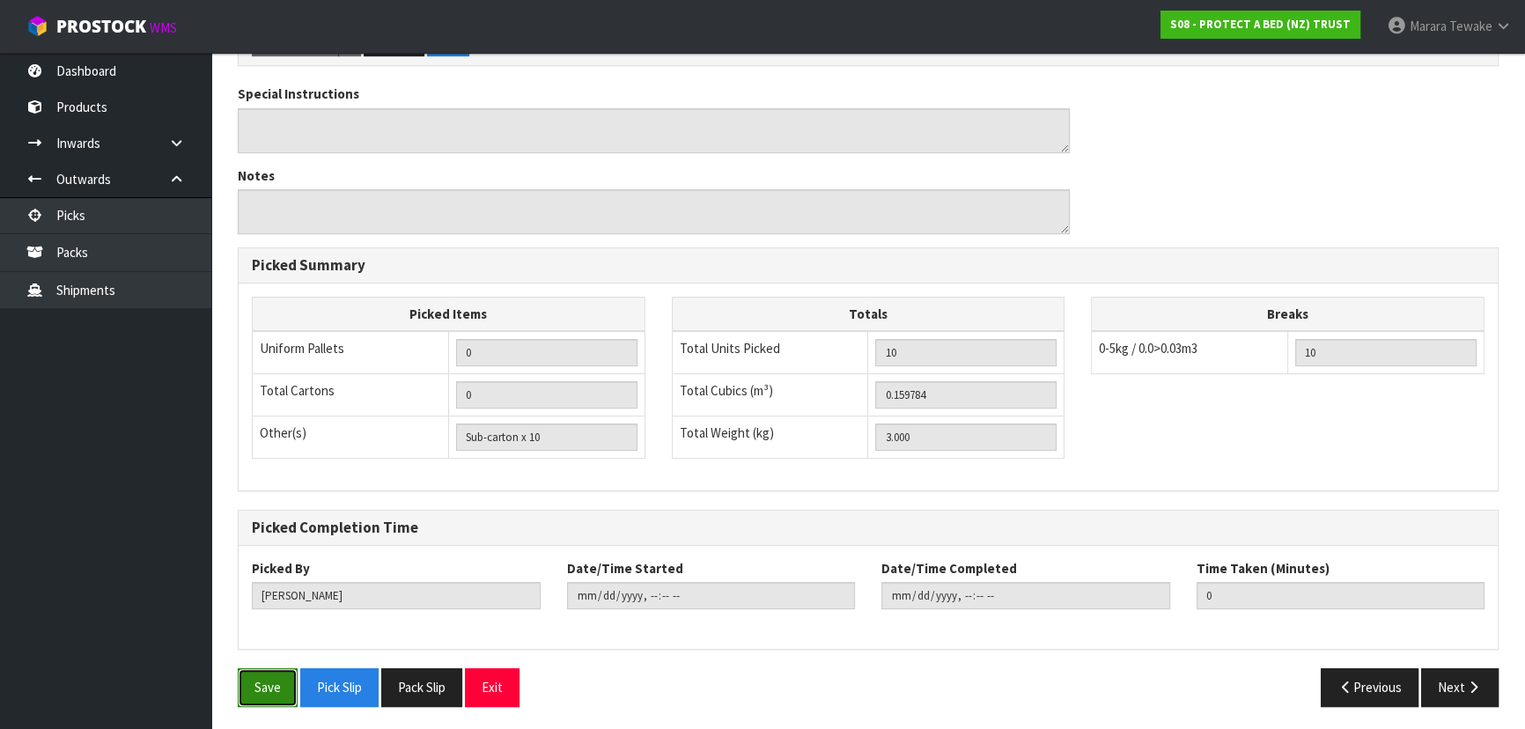
click at [272, 682] on button "Save" at bounding box center [268, 687] width 60 height 38
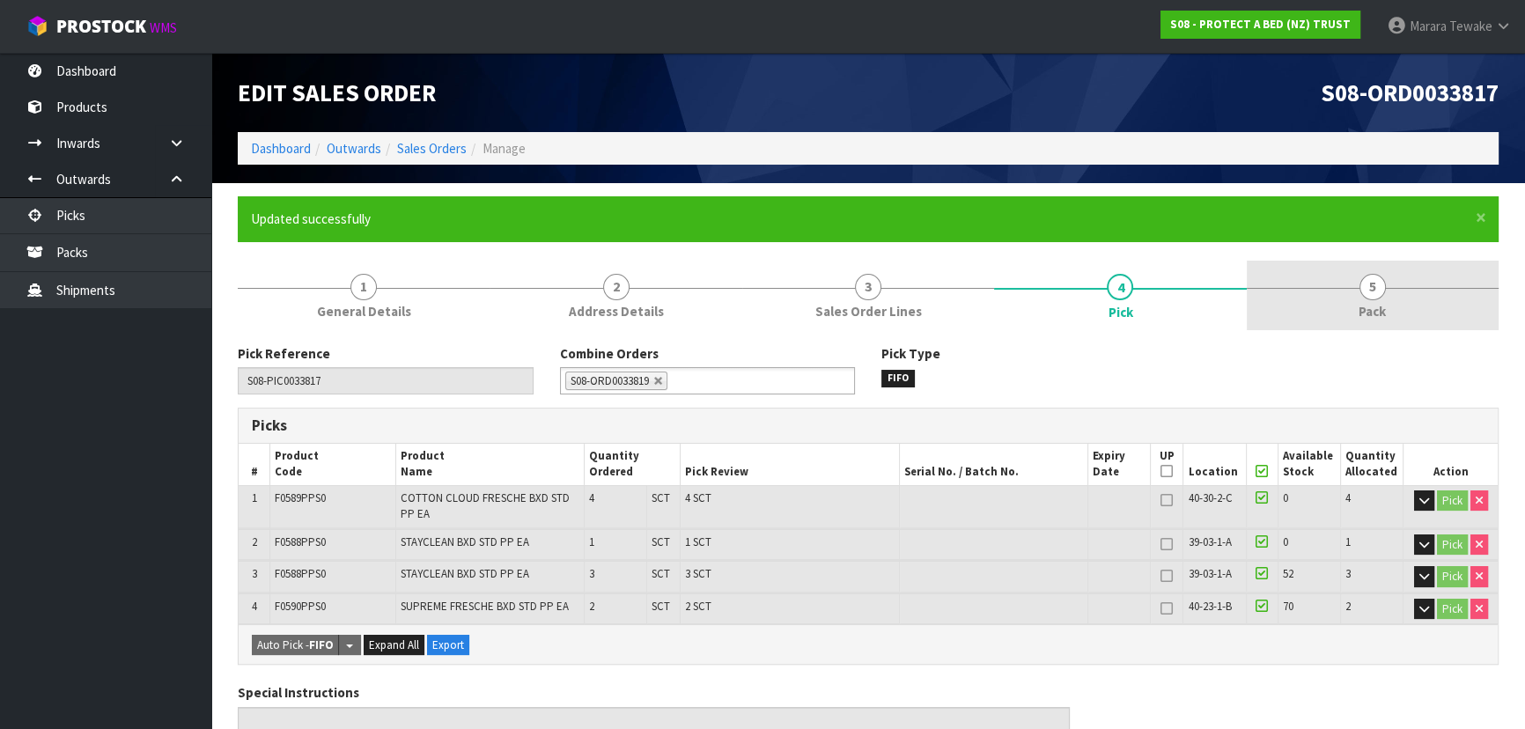
click at [1379, 291] on span "5" at bounding box center [1372, 287] width 26 height 26
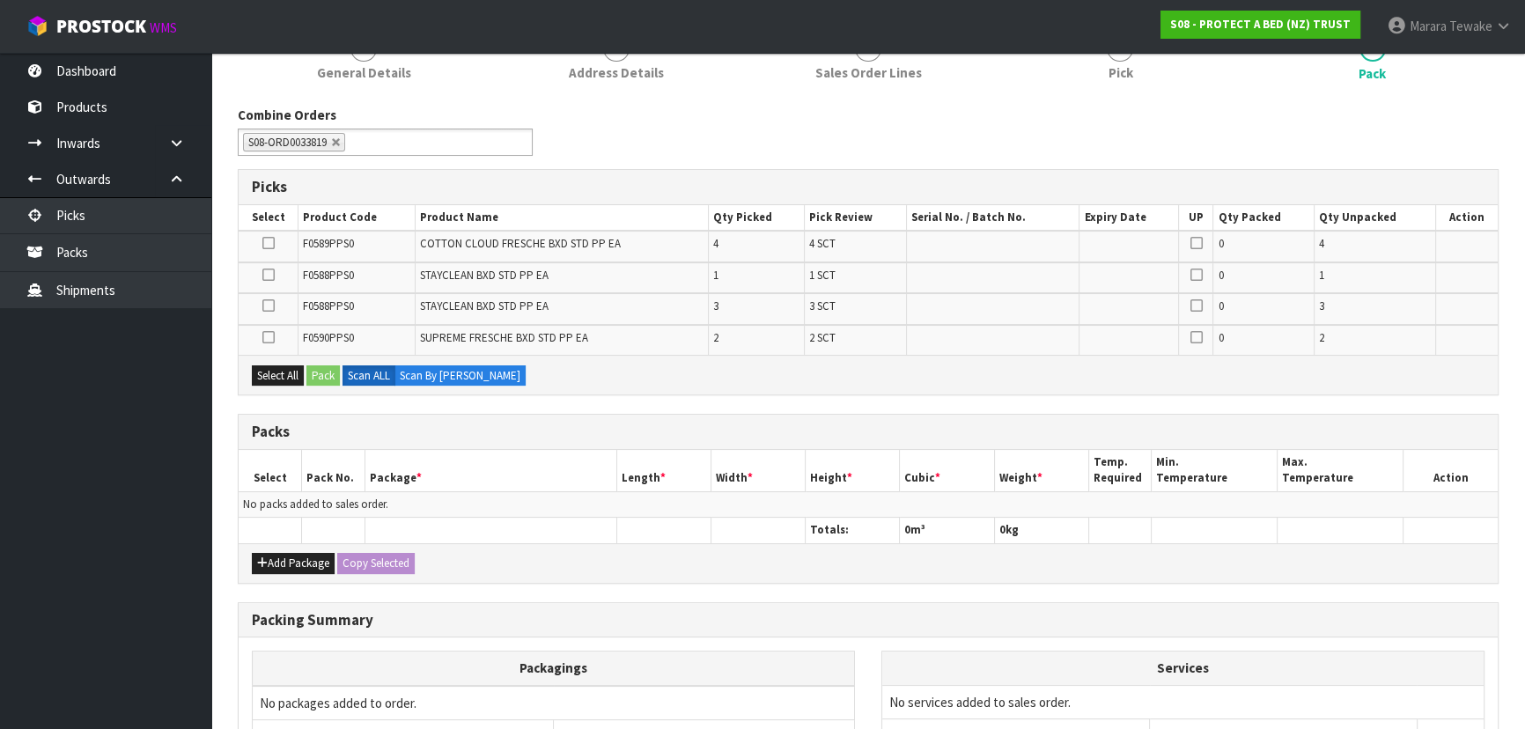
scroll to position [239, 0]
click at [296, 562] on button "Add Package" at bounding box center [293, 562] width 83 height 21
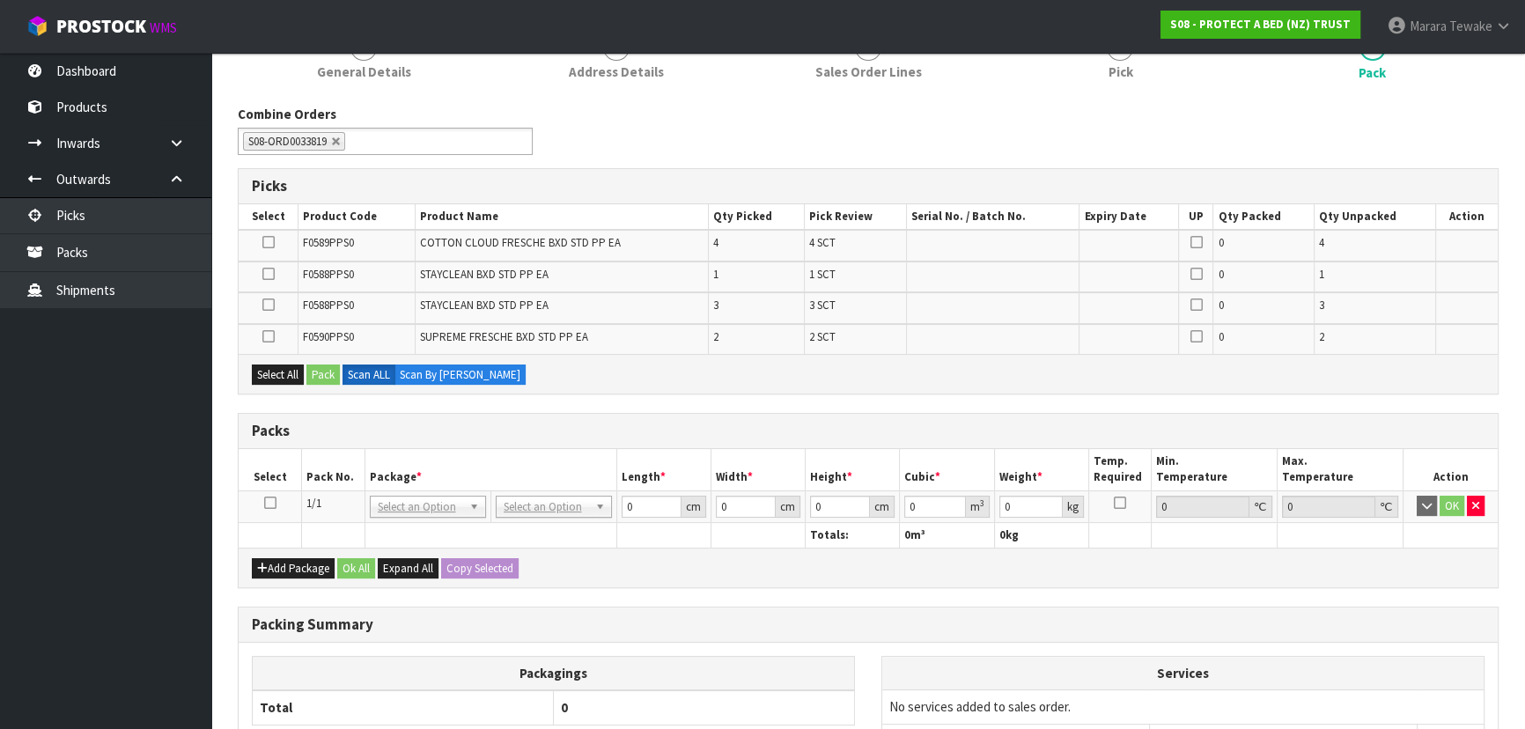
click at [264, 503] on icon at bounding box center [270, 503] width 12 height 1
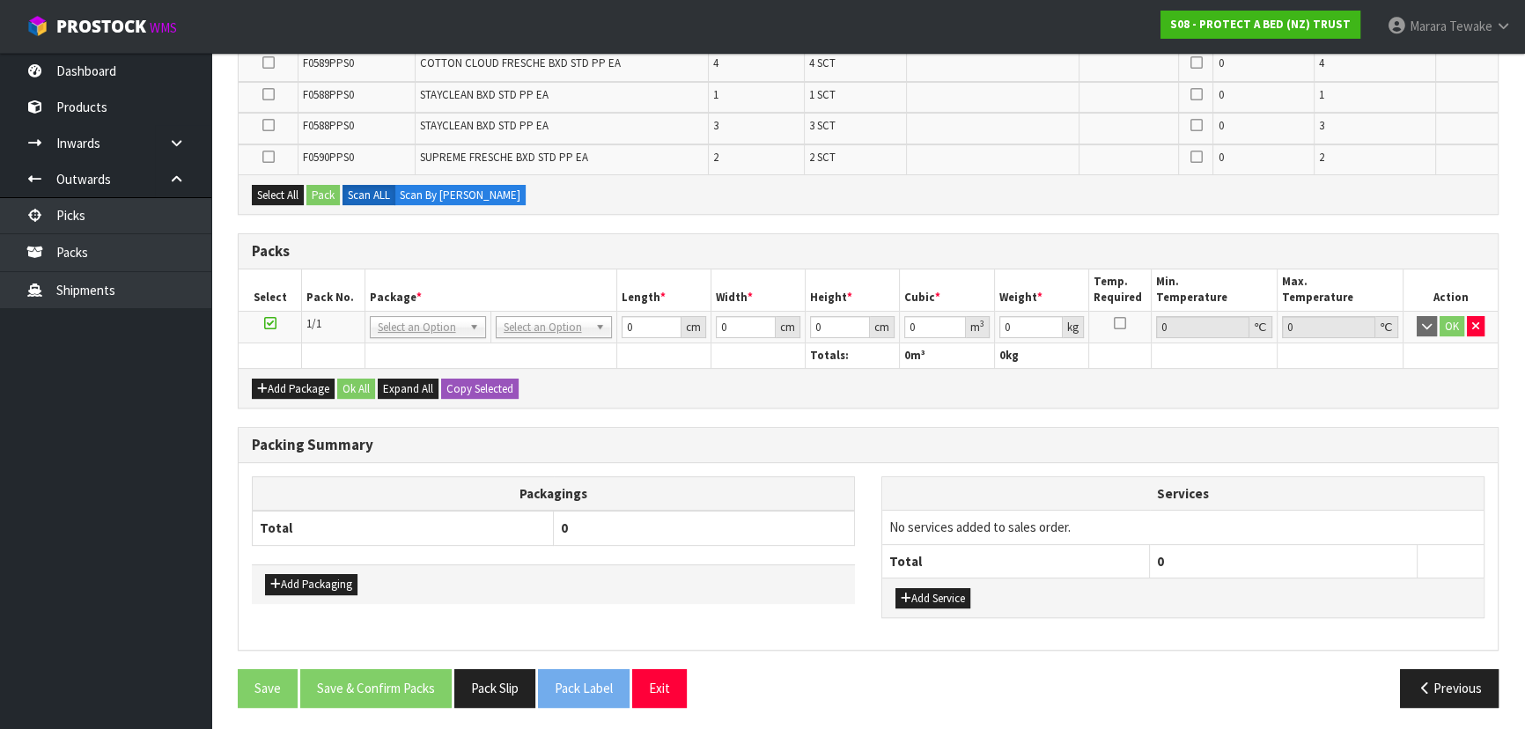
scroll to position [179, 0]
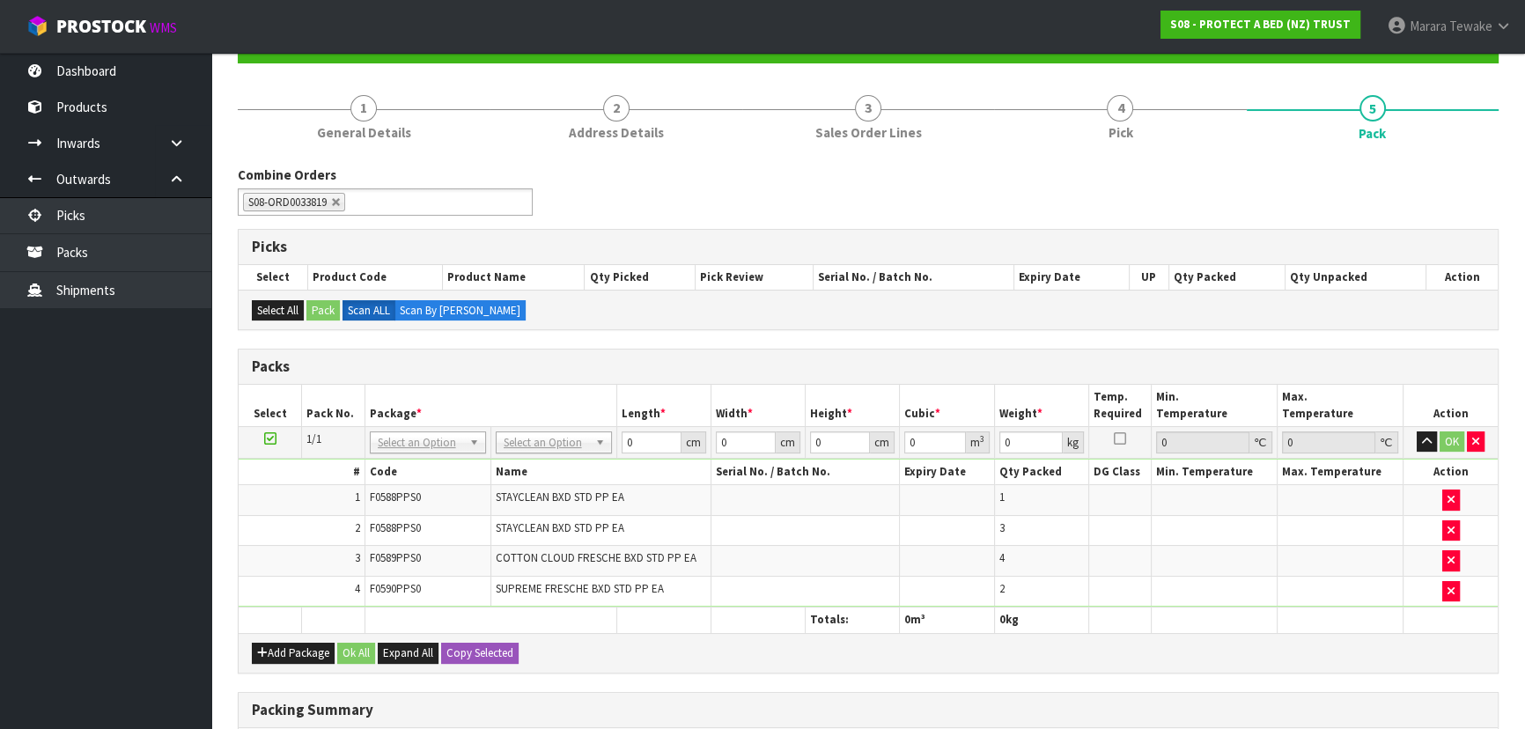
click at [555, 459] on div "# Code Name Serial No. / Batch No. Expiry Date Qty Packed DG Class Min. Tempera…" at bounding box center [868, 533] width 1259 height 148
click at [311, 651] on button "Add Package" at bounding box center [293, 653] width 83 height 21
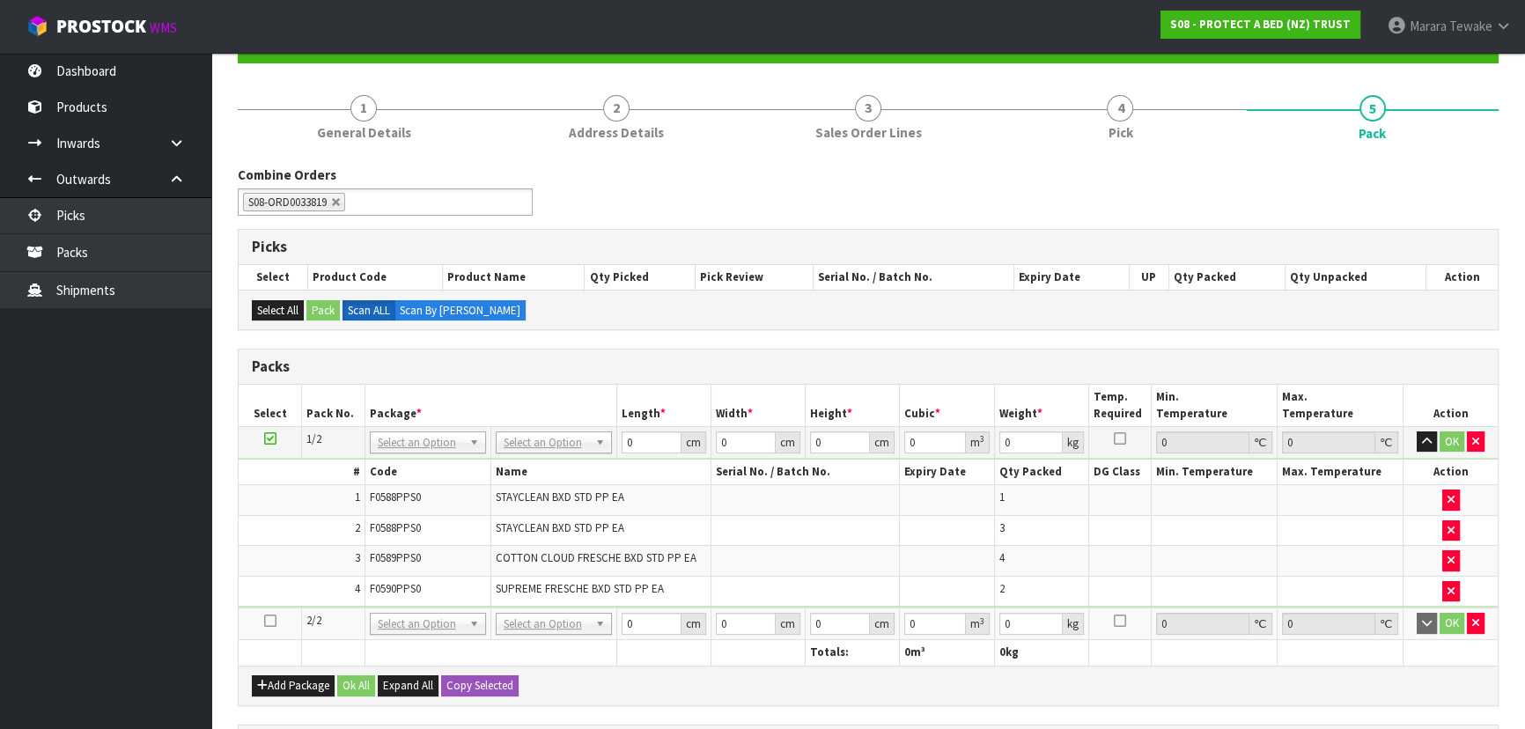
click at [271, 621] on icon at bounding box center [270, 621] width 12 height 1
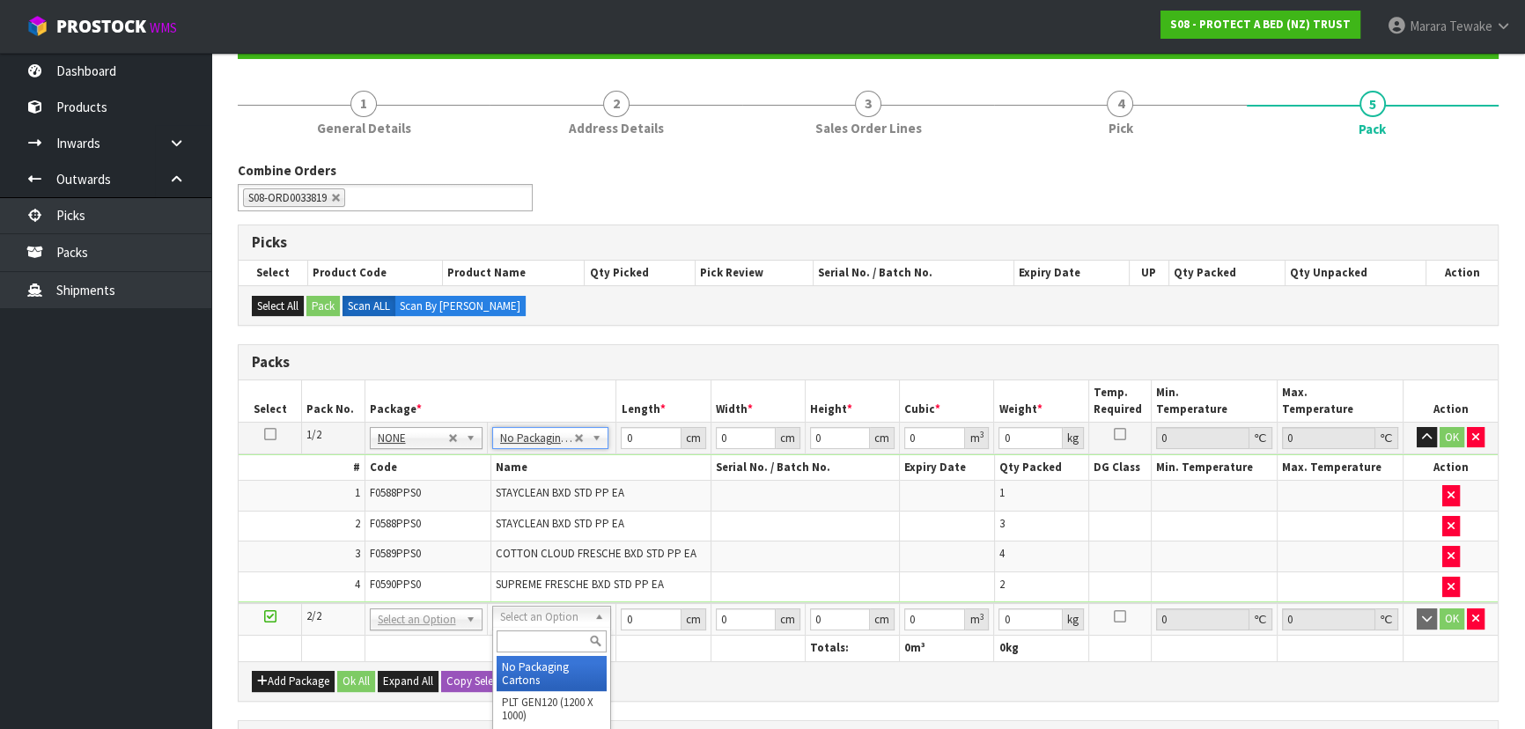
scroll to position [259, 0]
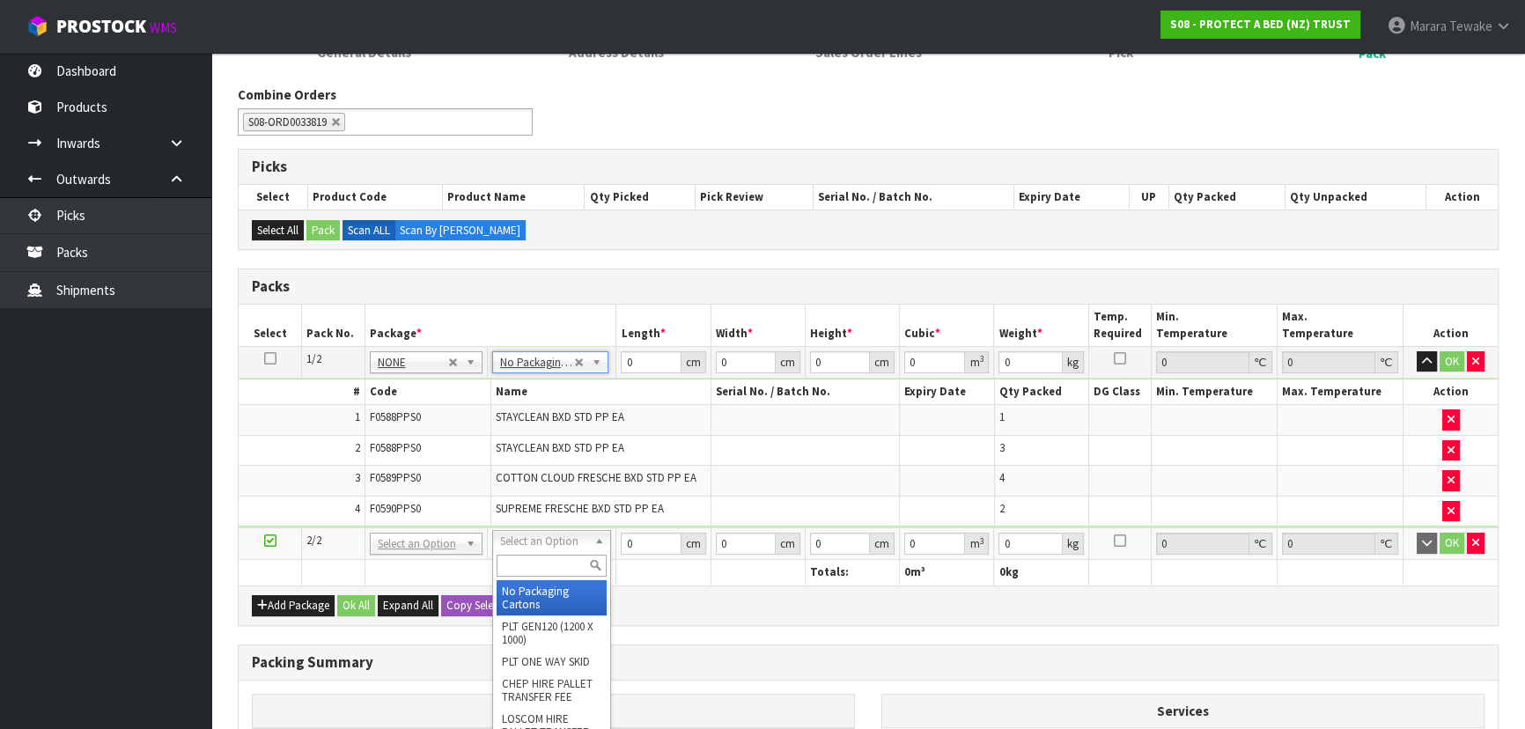
drag, startPoint x: 540, startPoint y: 601, endPoint x: 544, endPoint y: 574, distance: 27.6
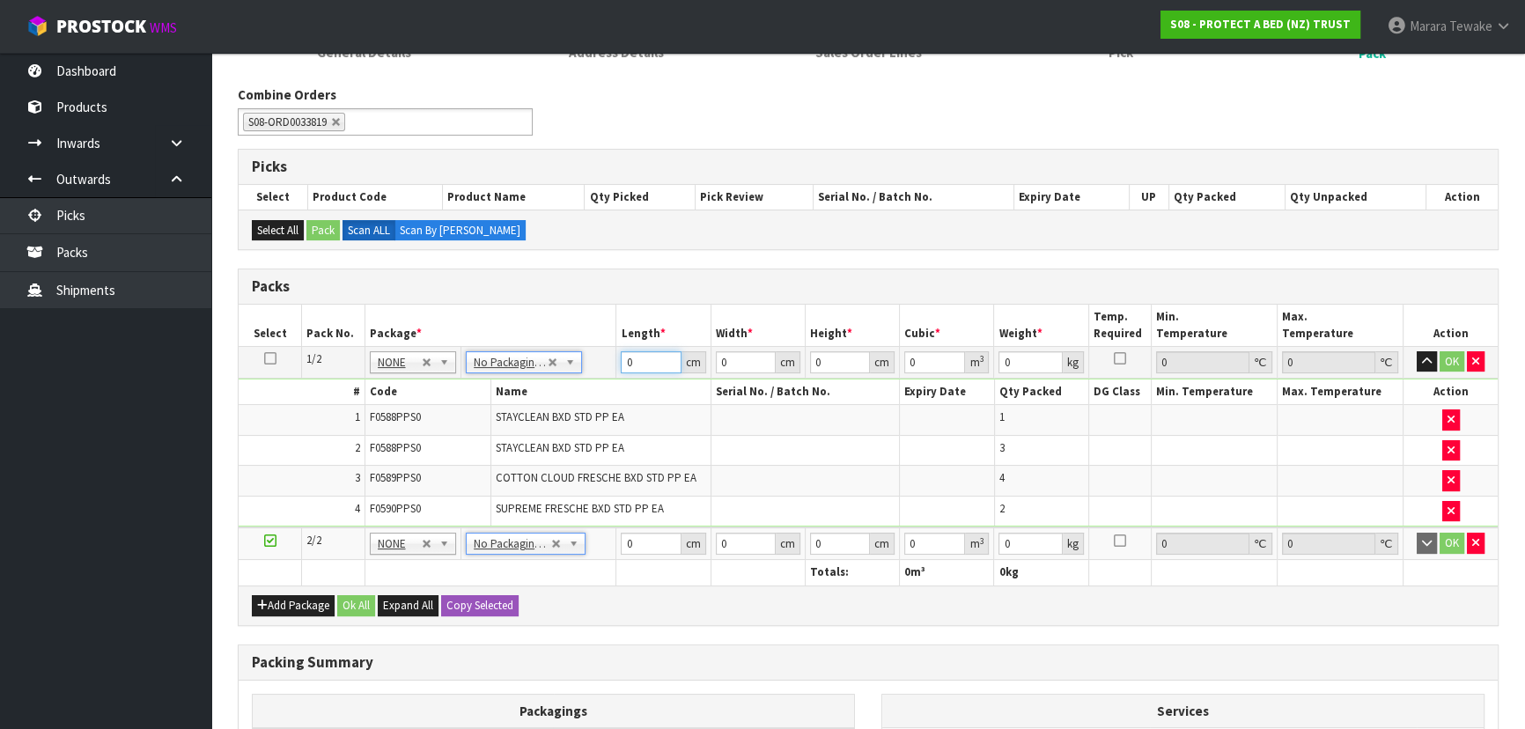
drag, startPoint x: 621, startPoint y: 353, endPoint x: 610, endPoint y: 349, distance: 12.3
click at [614, 351] on tr "1/2 NONE 007-001 007-002 007-004 007-009 007-013 007-014 007-015 007-017 007-01…" at bounding box center [868, 362] width 1259 height 32
click at [1416, 351] on button "button" at bounding box center [1426, 361] width 20 height 21
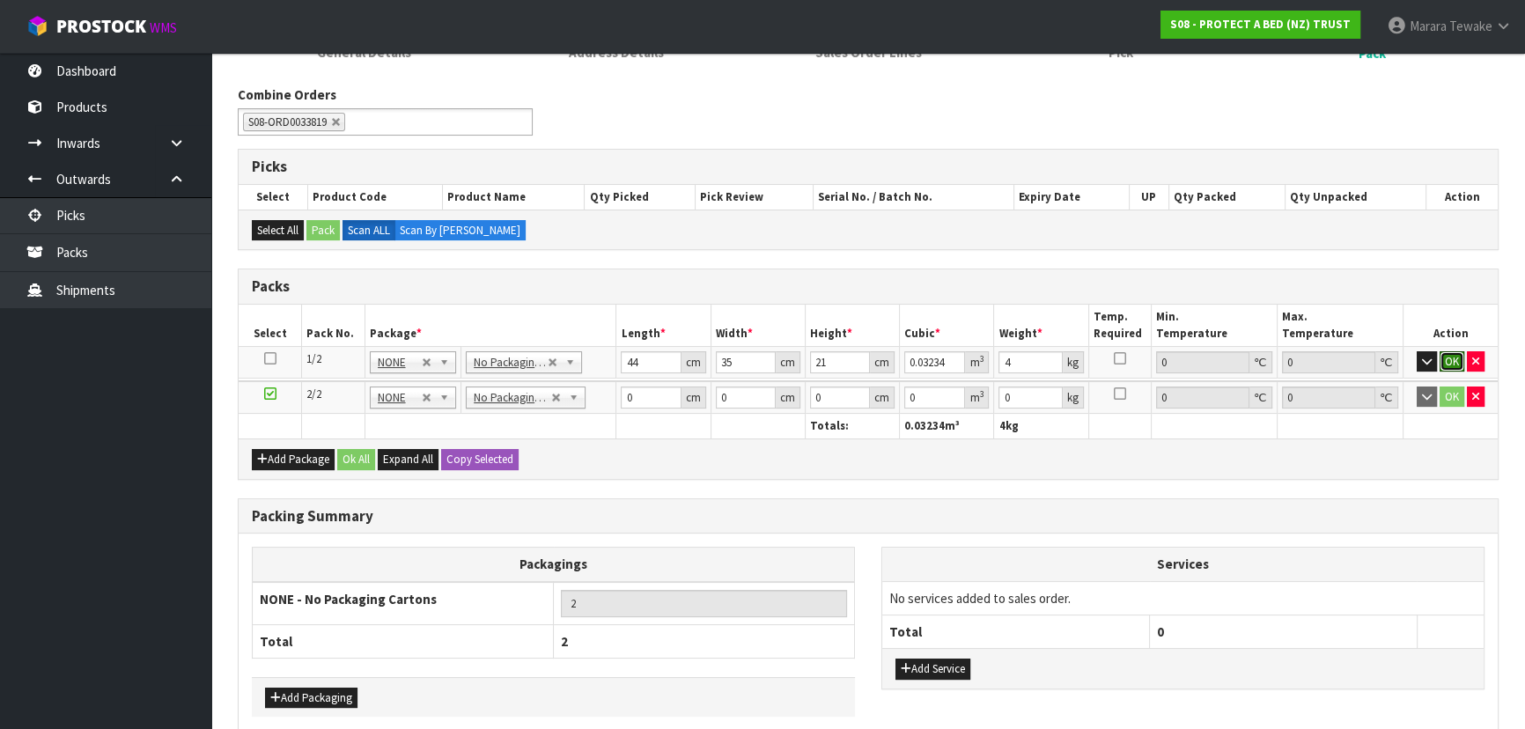
click button "OK" at bounding box center [1451, 361] width 25 height 21
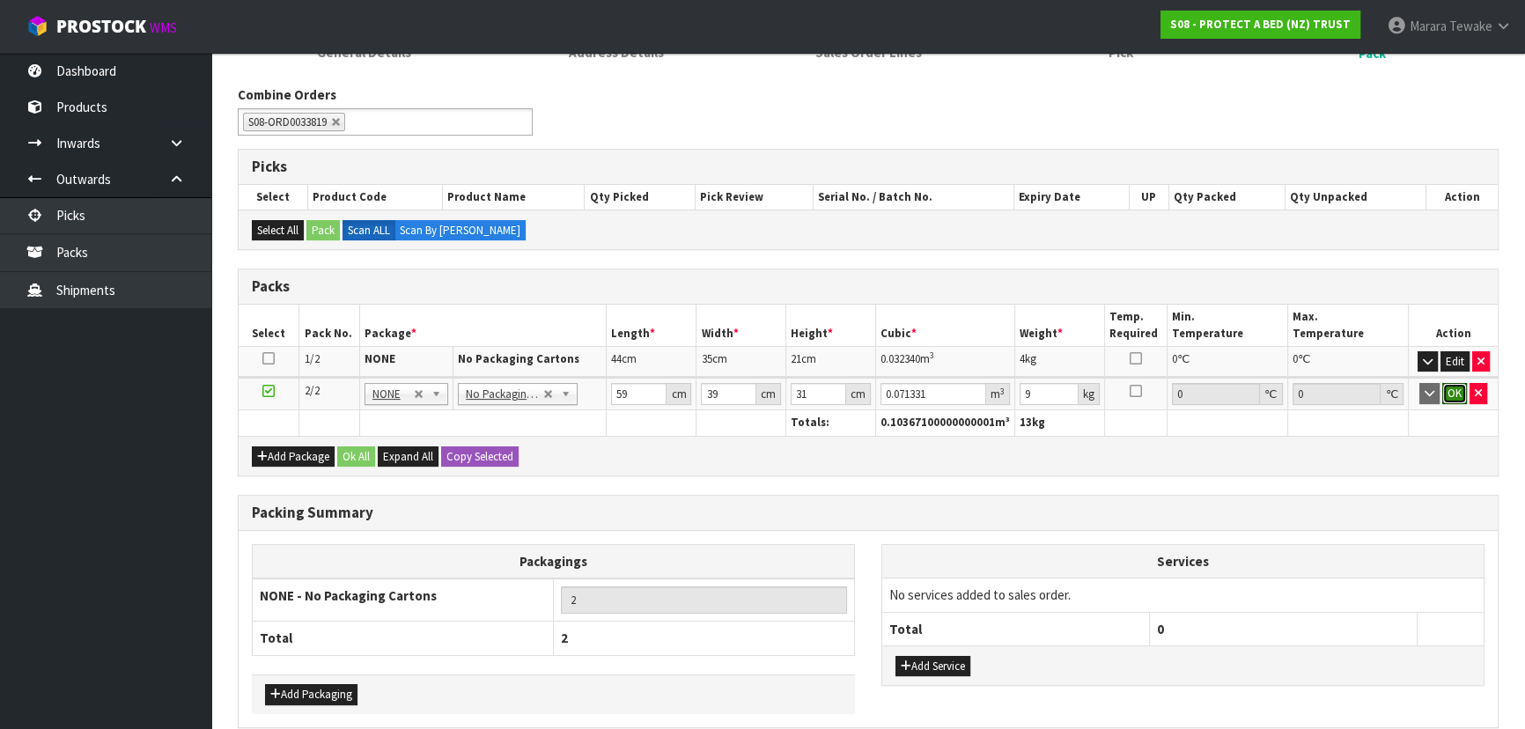
click button "OK" at bounding box center [1454, 393] width 25 height 21
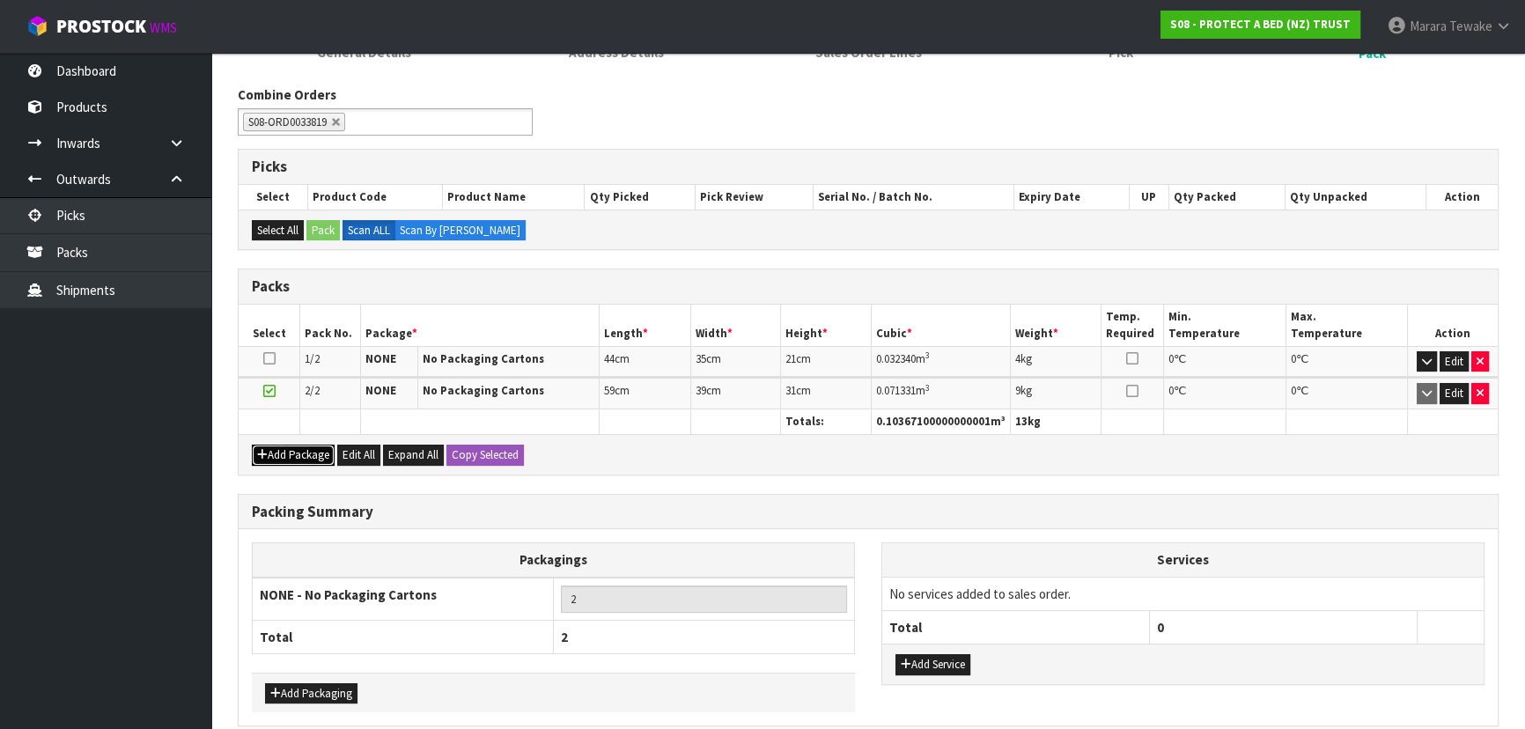
click at [252, 445] on button "Add Package" at bounding box center [293, 455] width 83 height 21
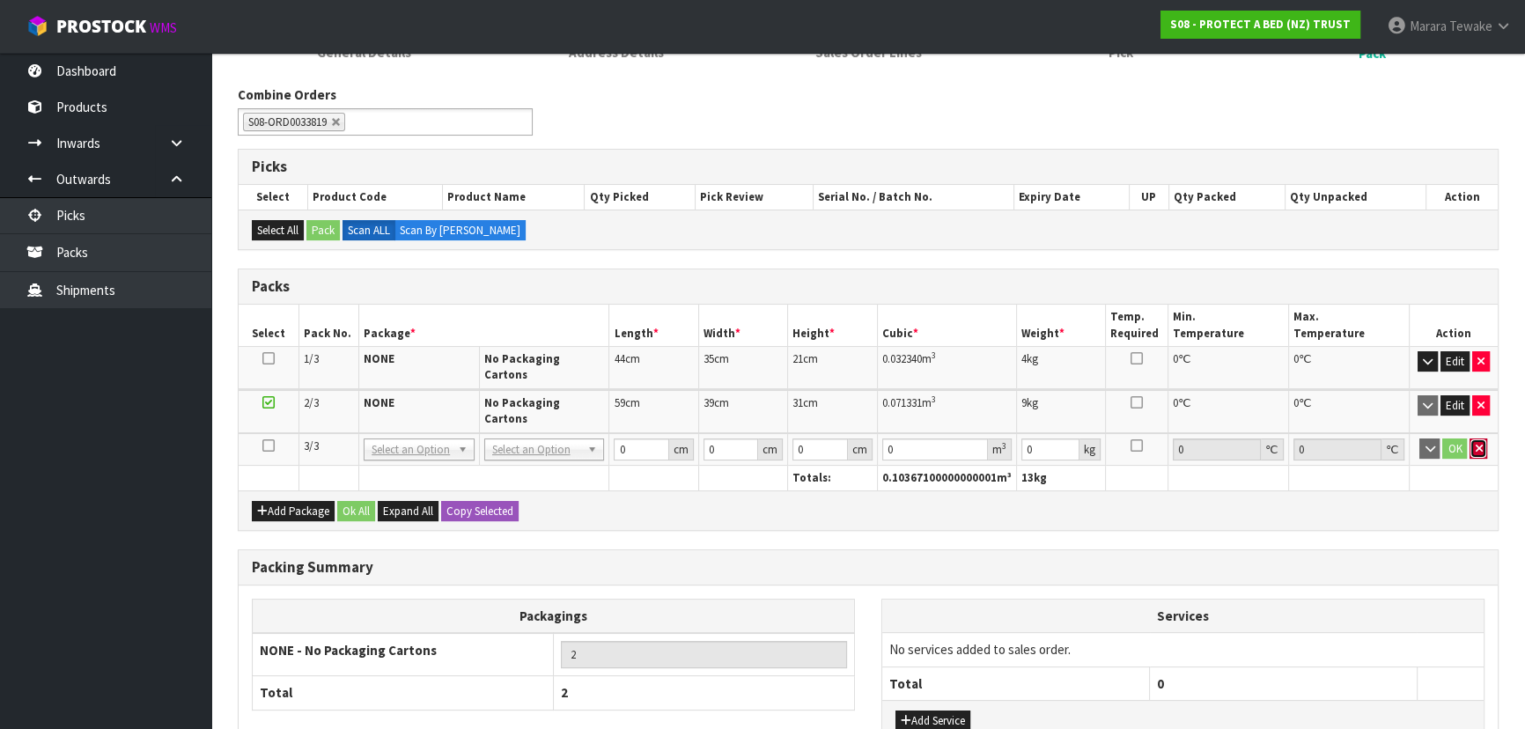
click at [1479, 443] on icon "button" at bounding box center [1477, 448] width 7 height 11
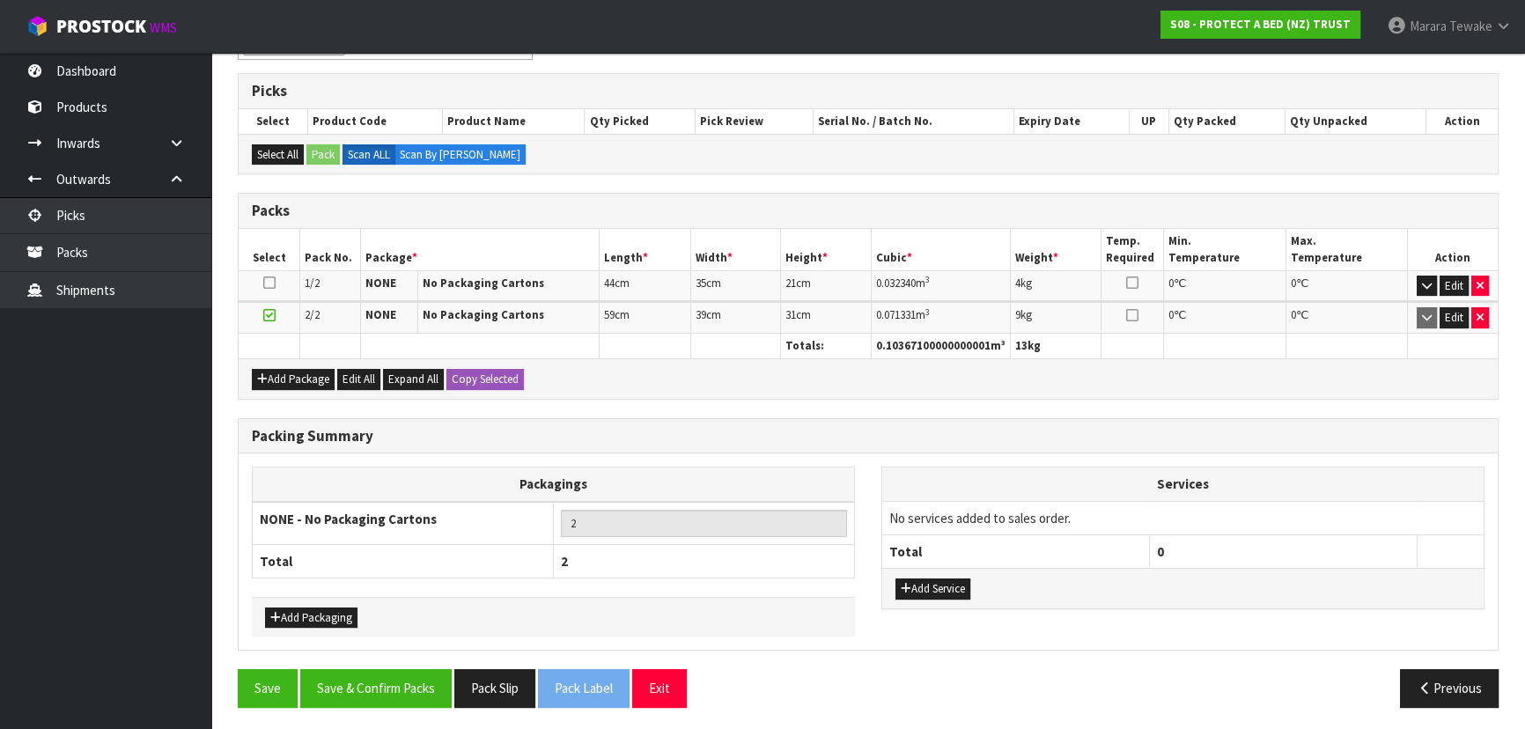
scroll to position [334, 0]
click at [398, 698] on button "Save & Confirm Packs" at bounding box center [375, 688] width 151 height 38
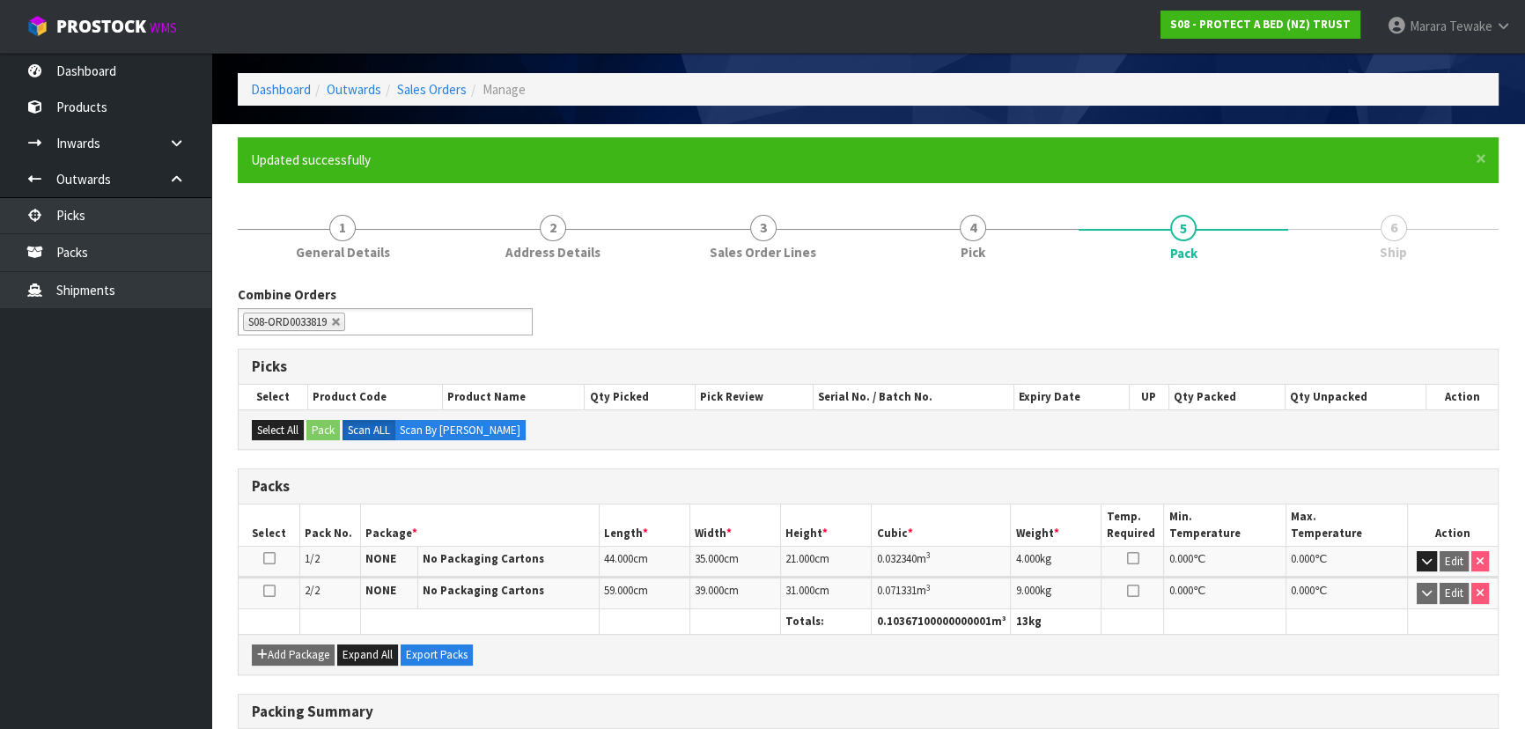
scroll to position [296, 0]
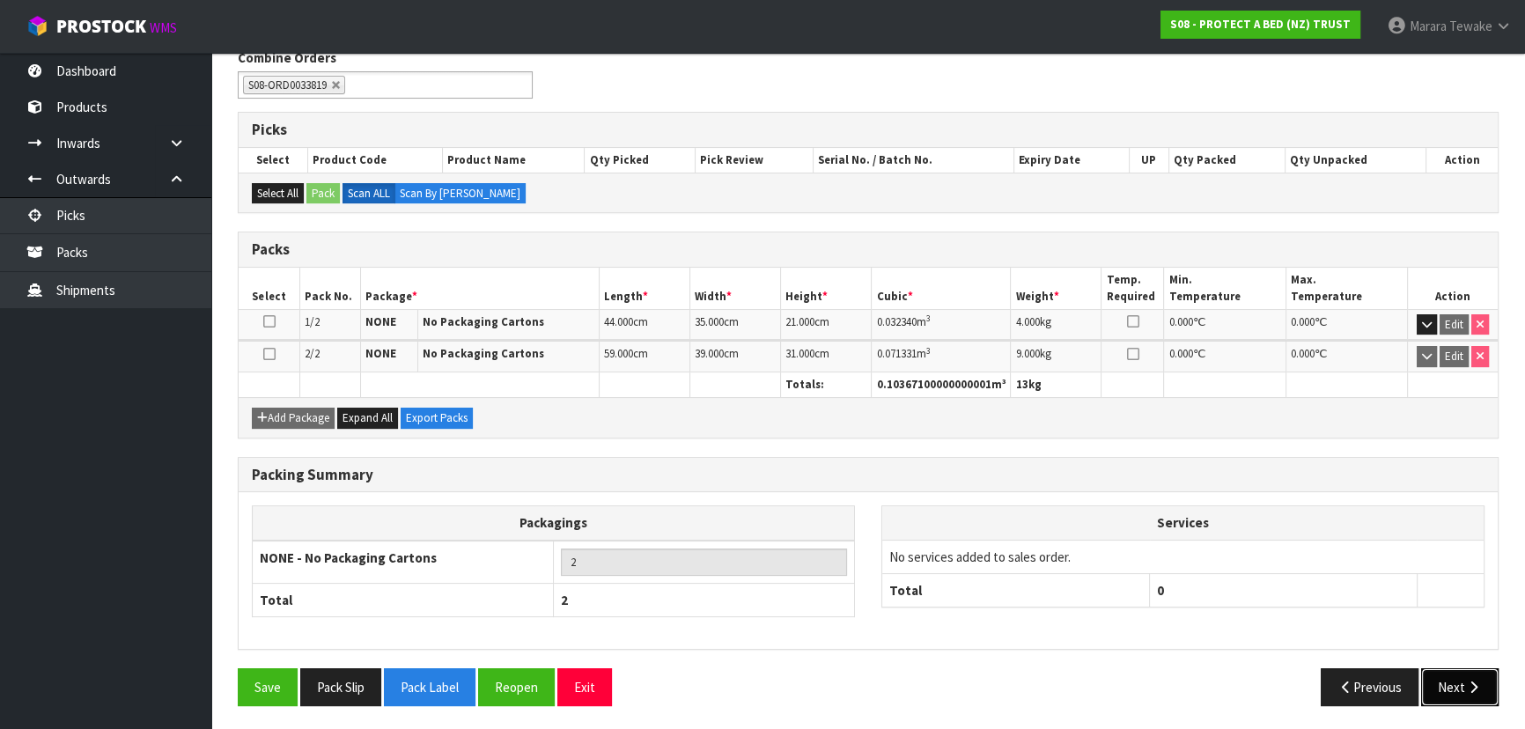
click at [1462, 677] on button "Next" at bounding box center [1459, 687] width 77 height 38
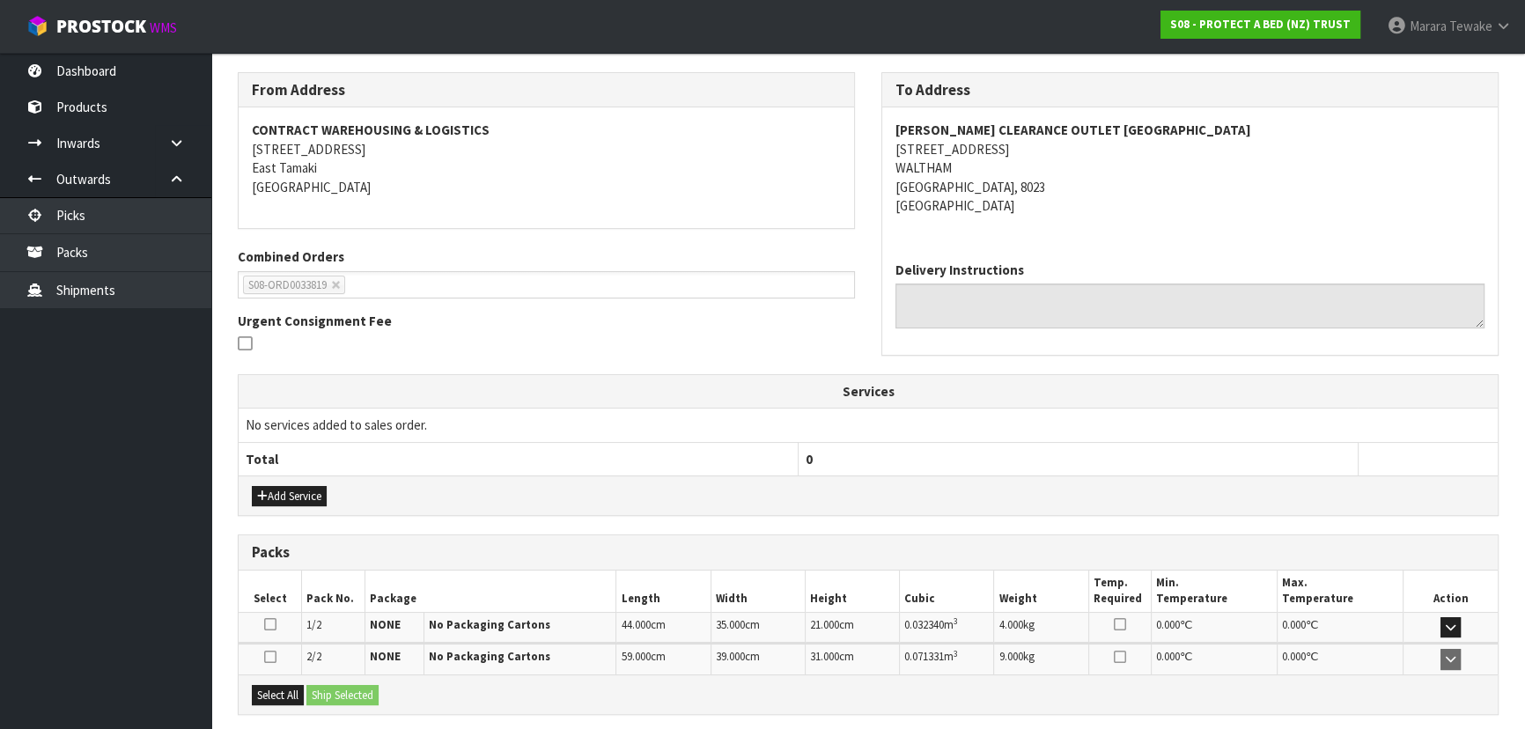
scroll to position [0, 0]
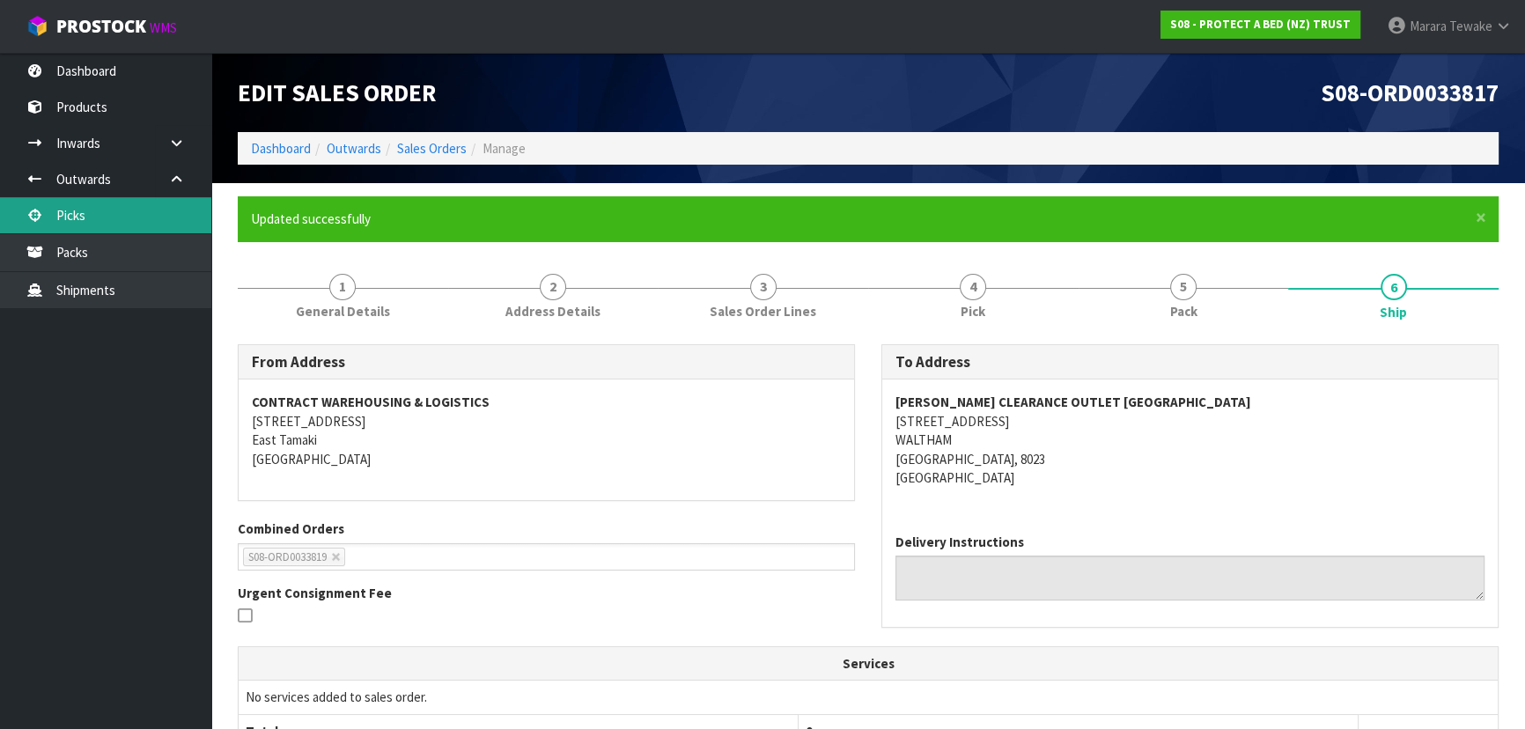
click at [83, 202] on link "Picks" at bounding box center [105, 215] width 211 height 36
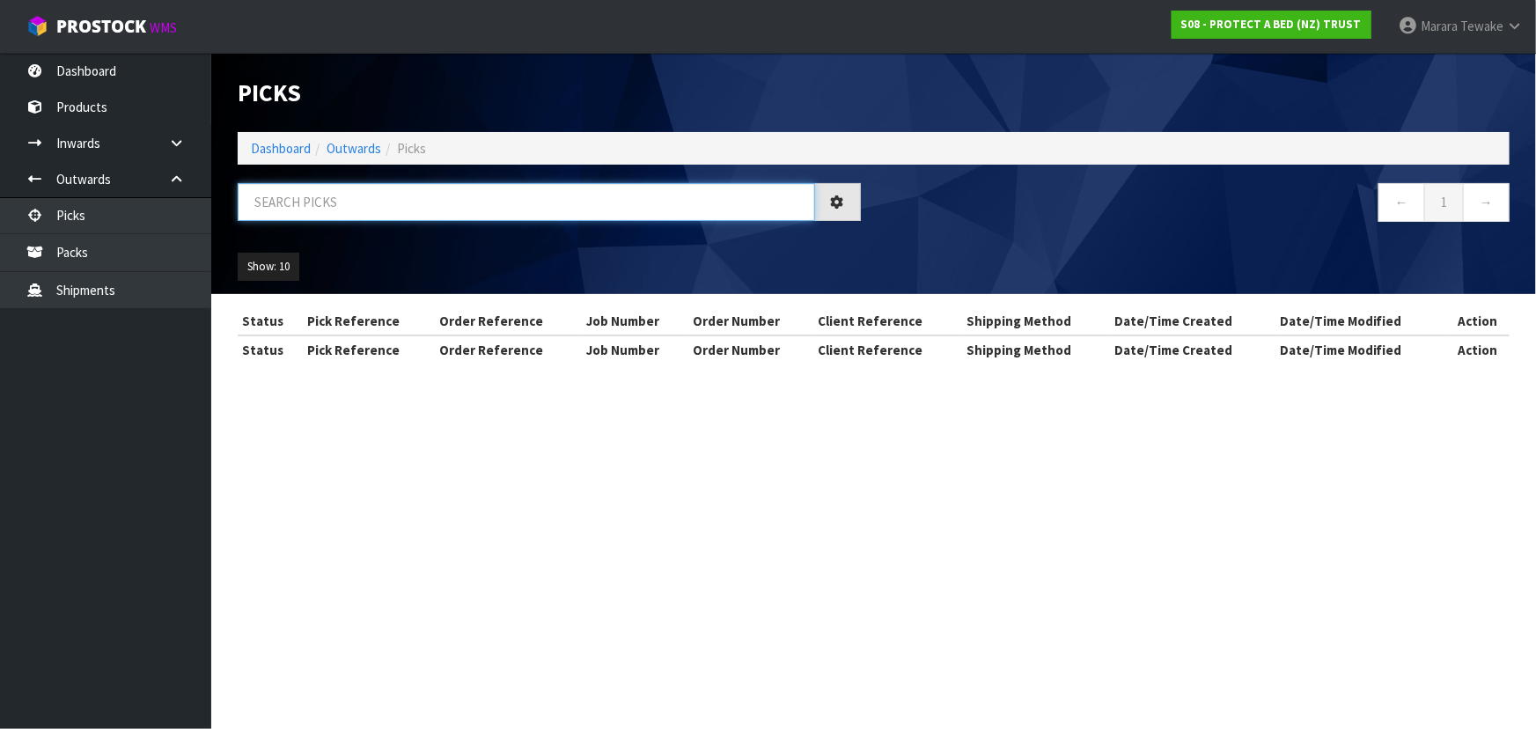
click at [397, 200] on input "text" at bounding box center [526, 202] width 577 height 38
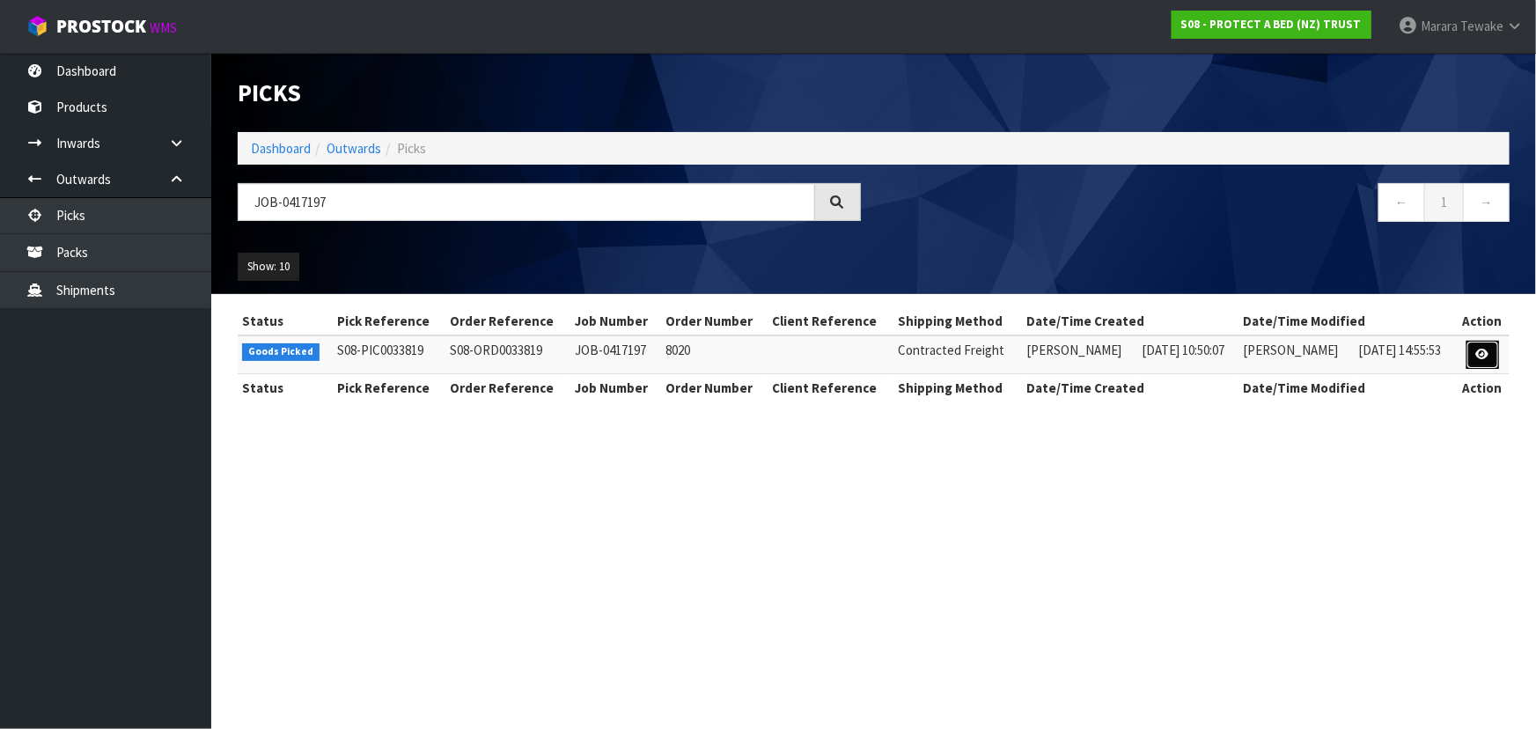
click at [1484, 350] on icon at bounding box center [1482, 354] width 13 height 11
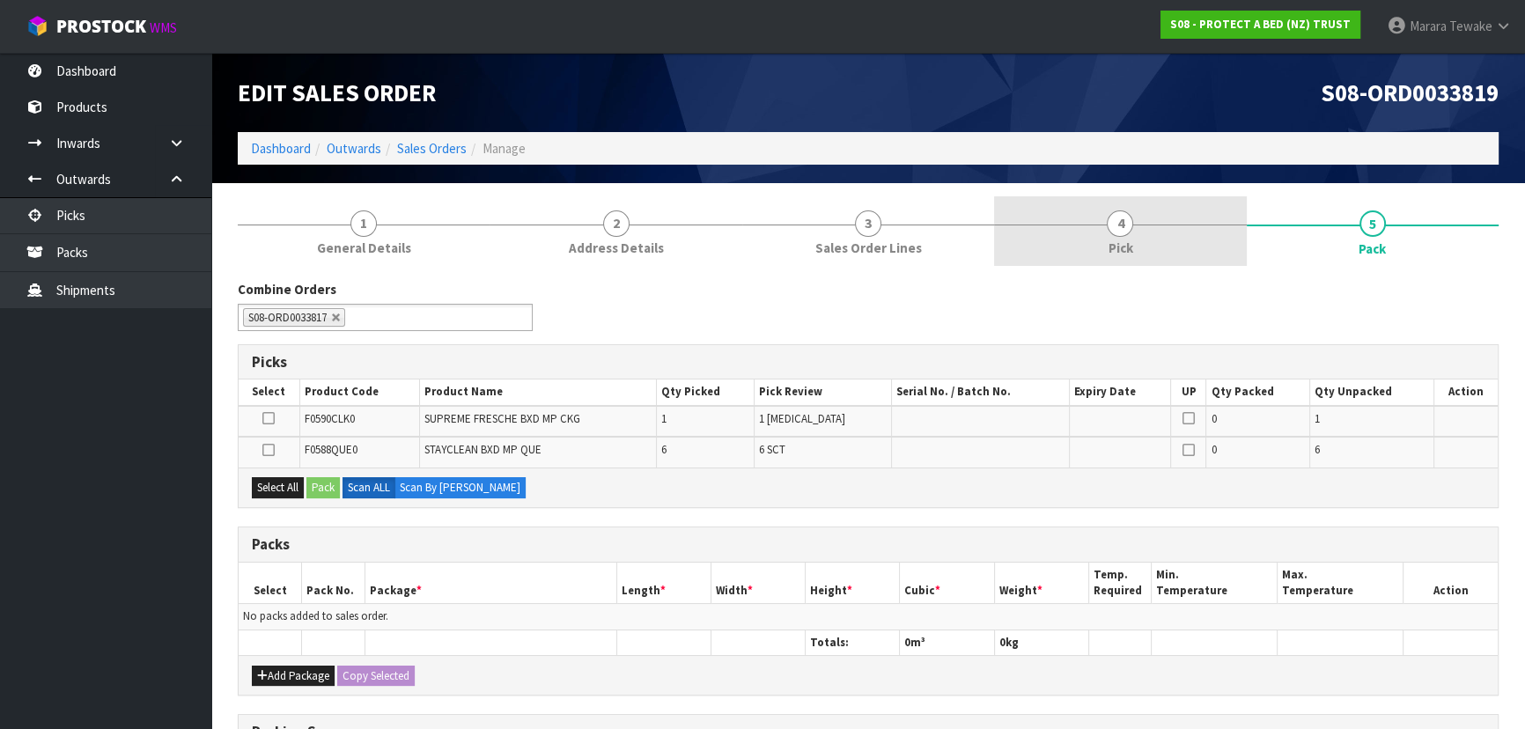
click at [1121, 229] on span "4" at bounding box center [1119, 223] width 26 height 26
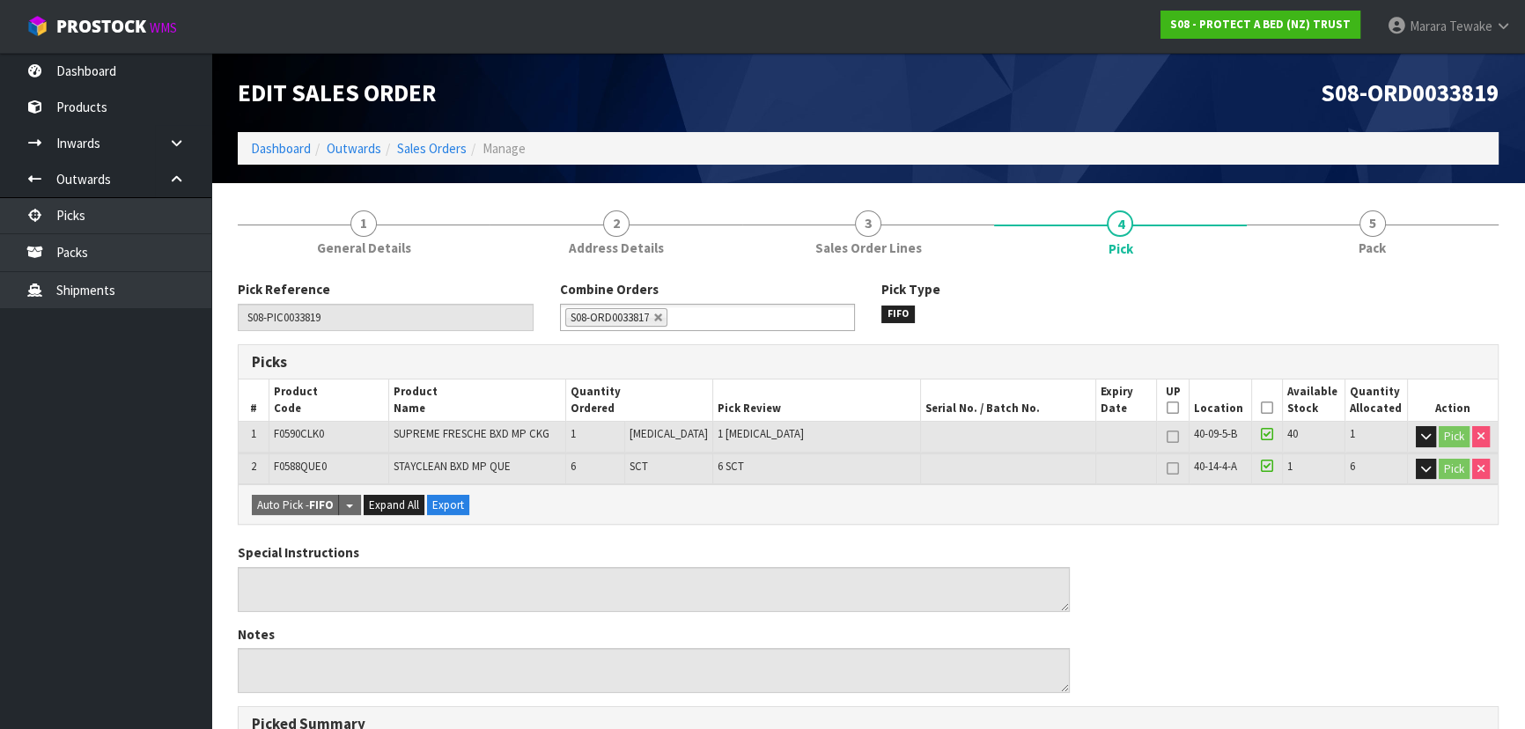
click at [1264, 408] on icon at bounding box center [1267, 408] width 12 height 1
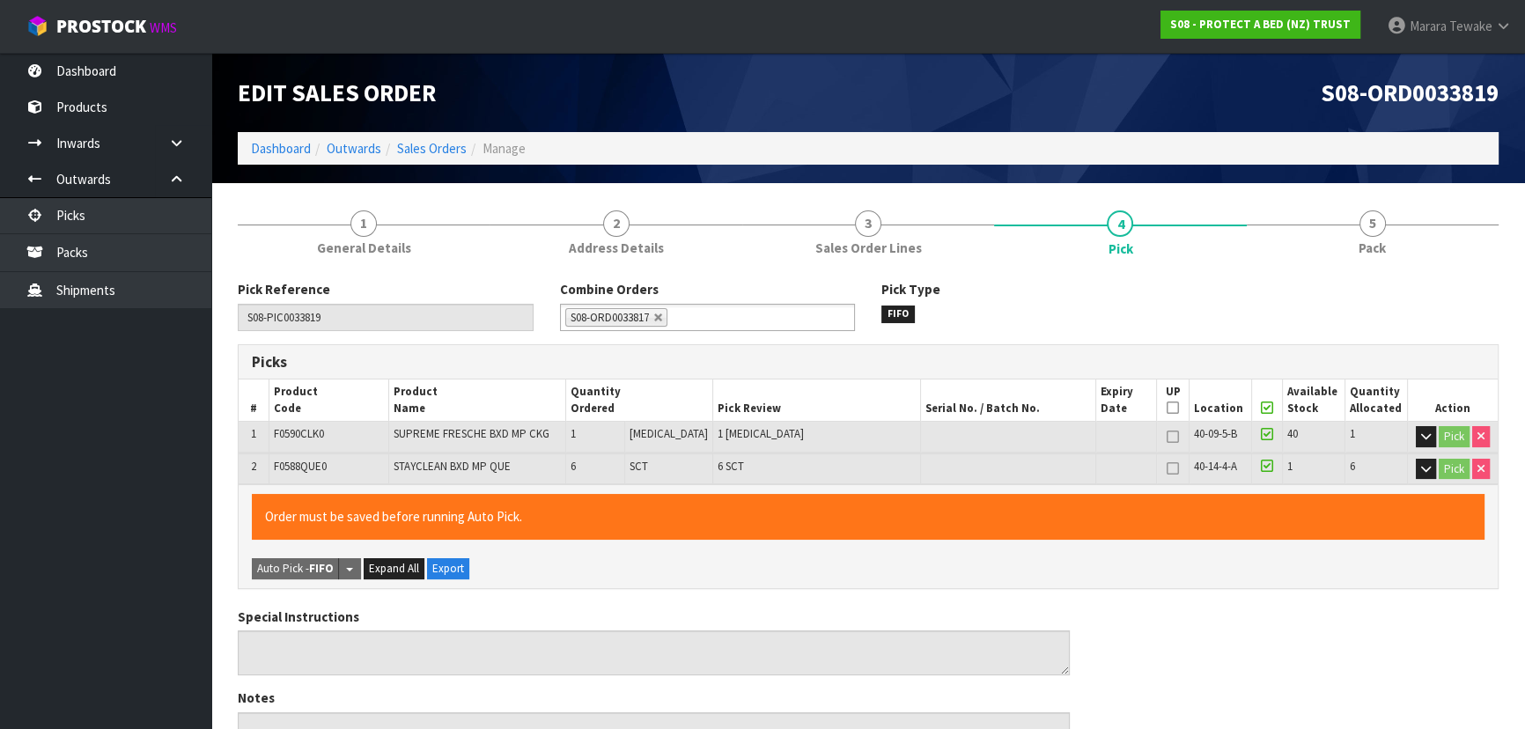
scroll to position [550, 0]
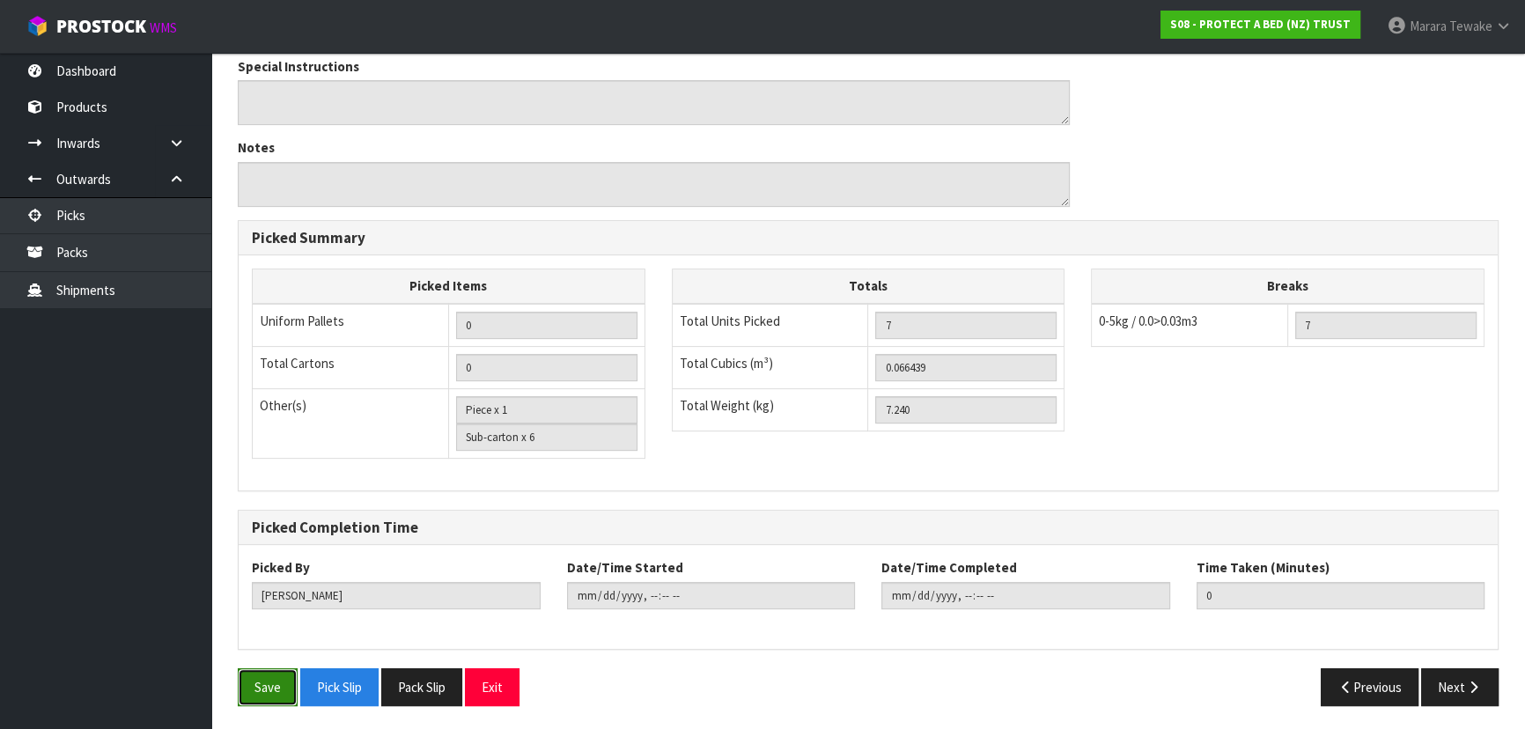
click at [259, 672] on button "Save" at bounding box center [268, 687] width 60 height 38
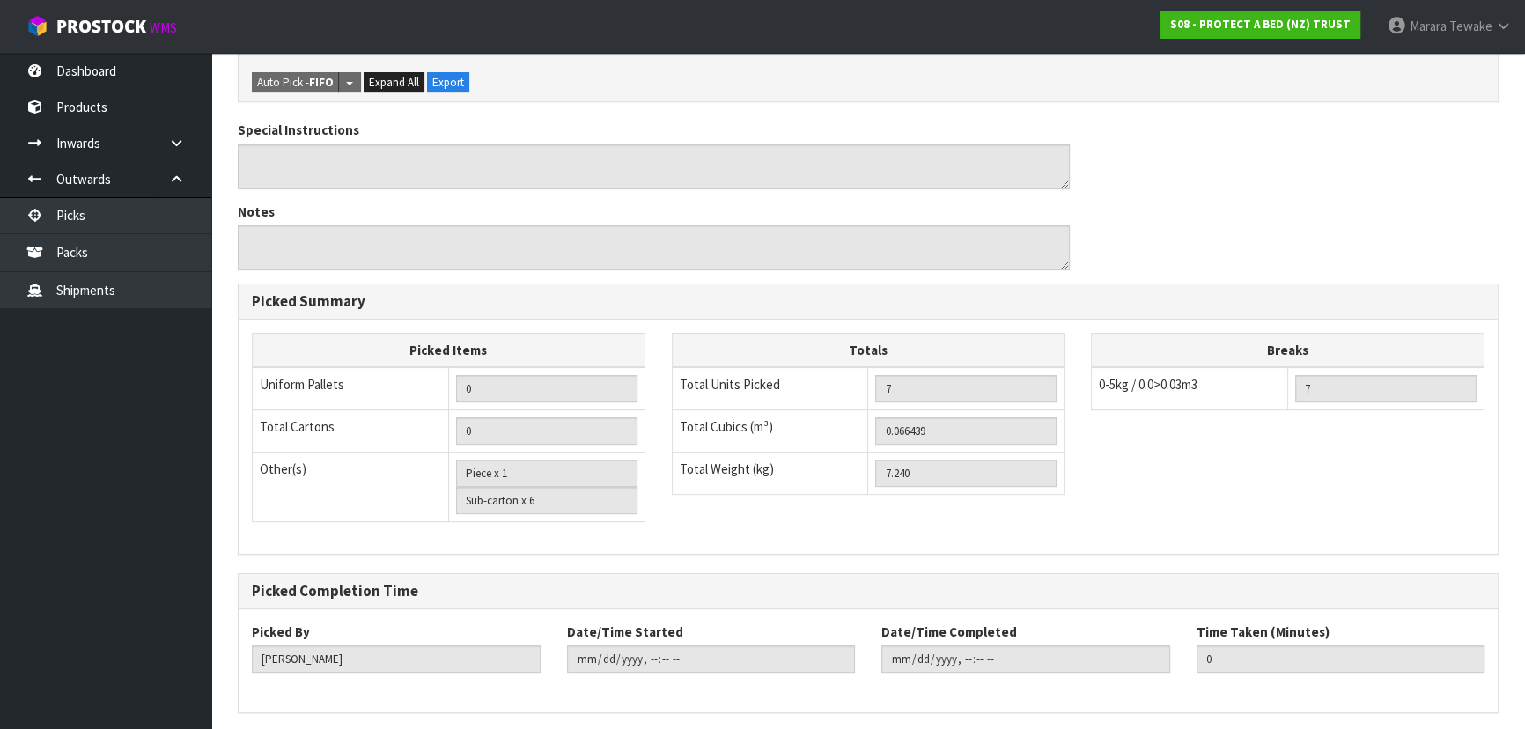
scroll to position [0, 0]
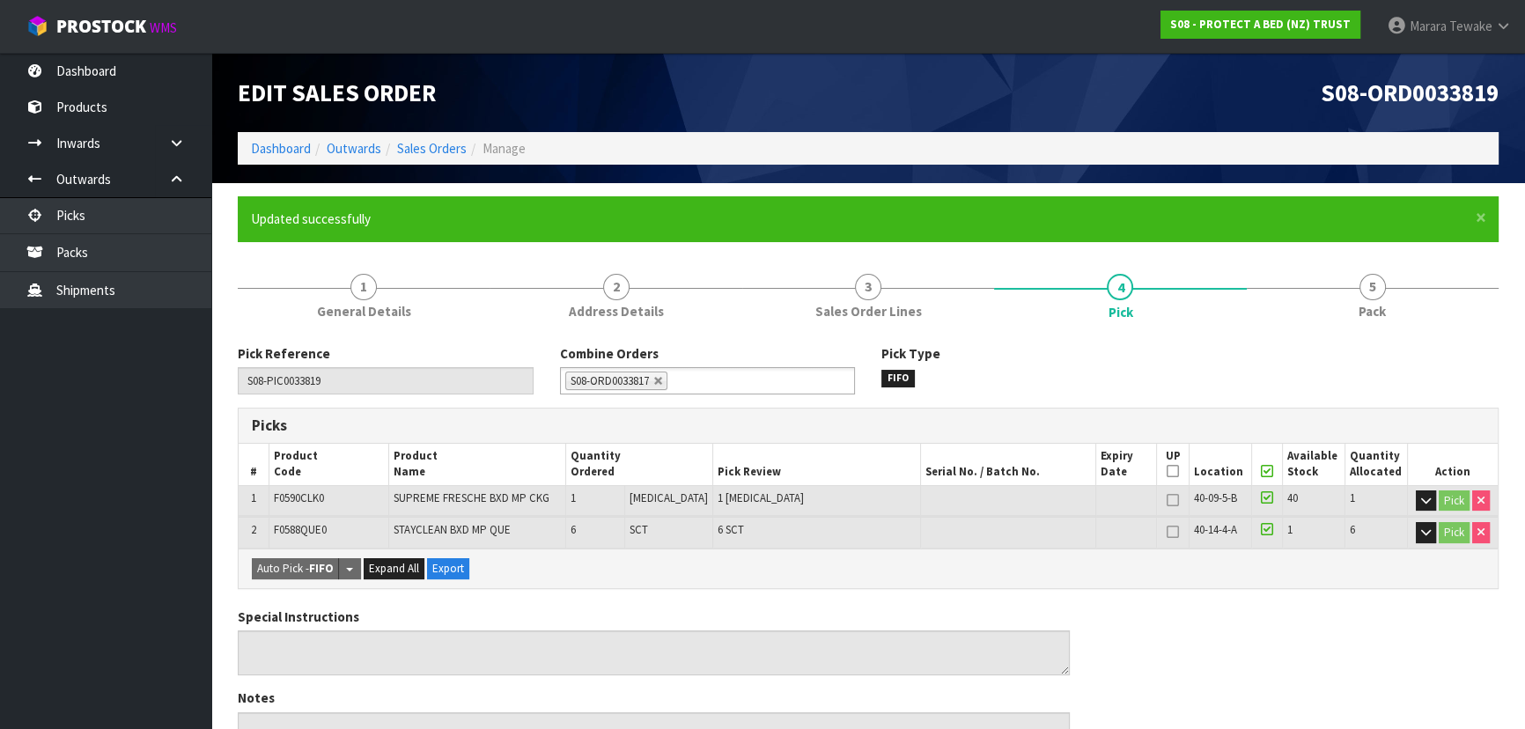
click at [1362, 246] on form "× Close Updated successfully 1 General Details 2 Address Details 3 Sales Order …" at bounding box center [868, 732] width 1261 height 1073
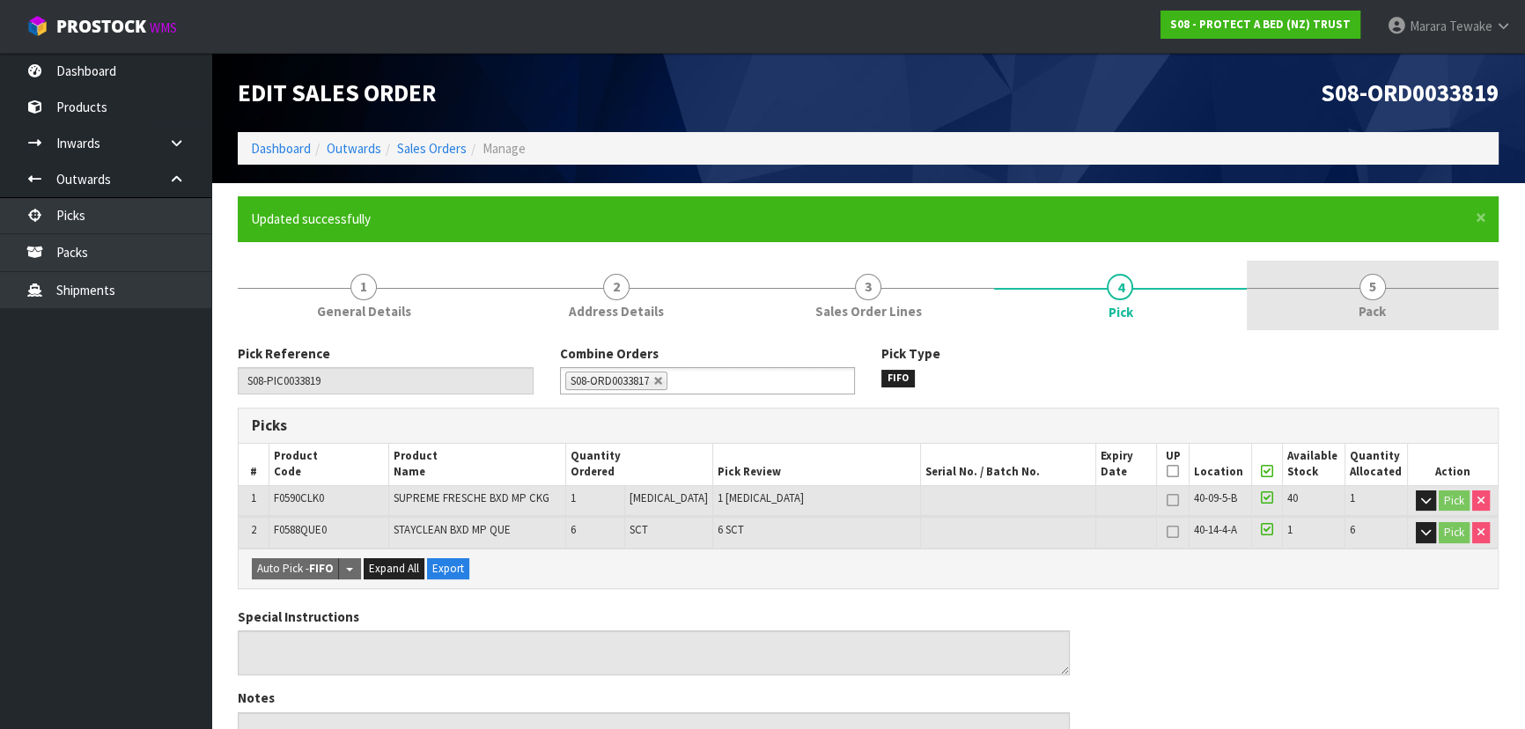
click at [1356, 275] on link "5 Pack" at bounding box center [1372, 296] width 252 height 70
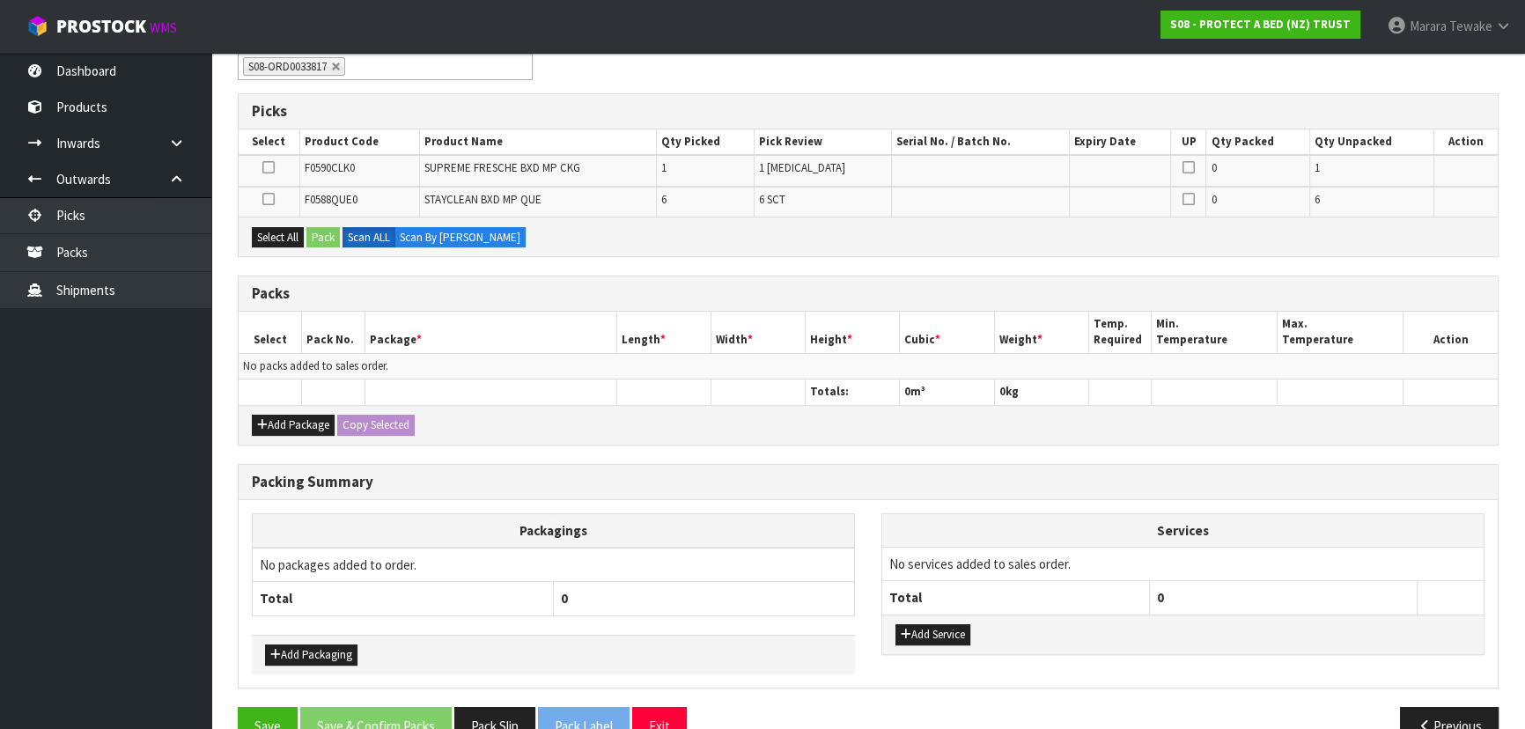
scroll to position [320, 0]
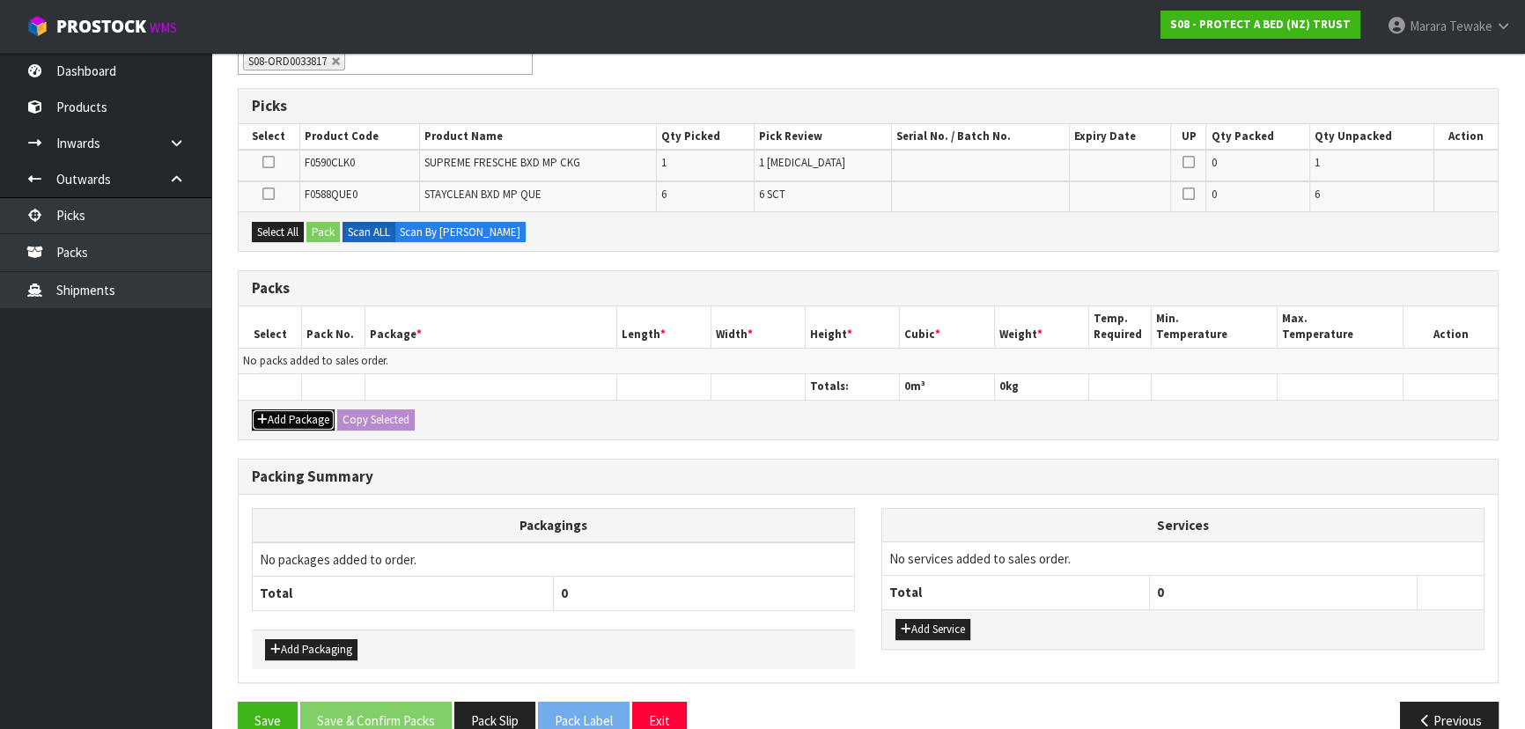
click at [304, 410] on button "Add Package" at bounding box center [293, 419] width 83 height 21
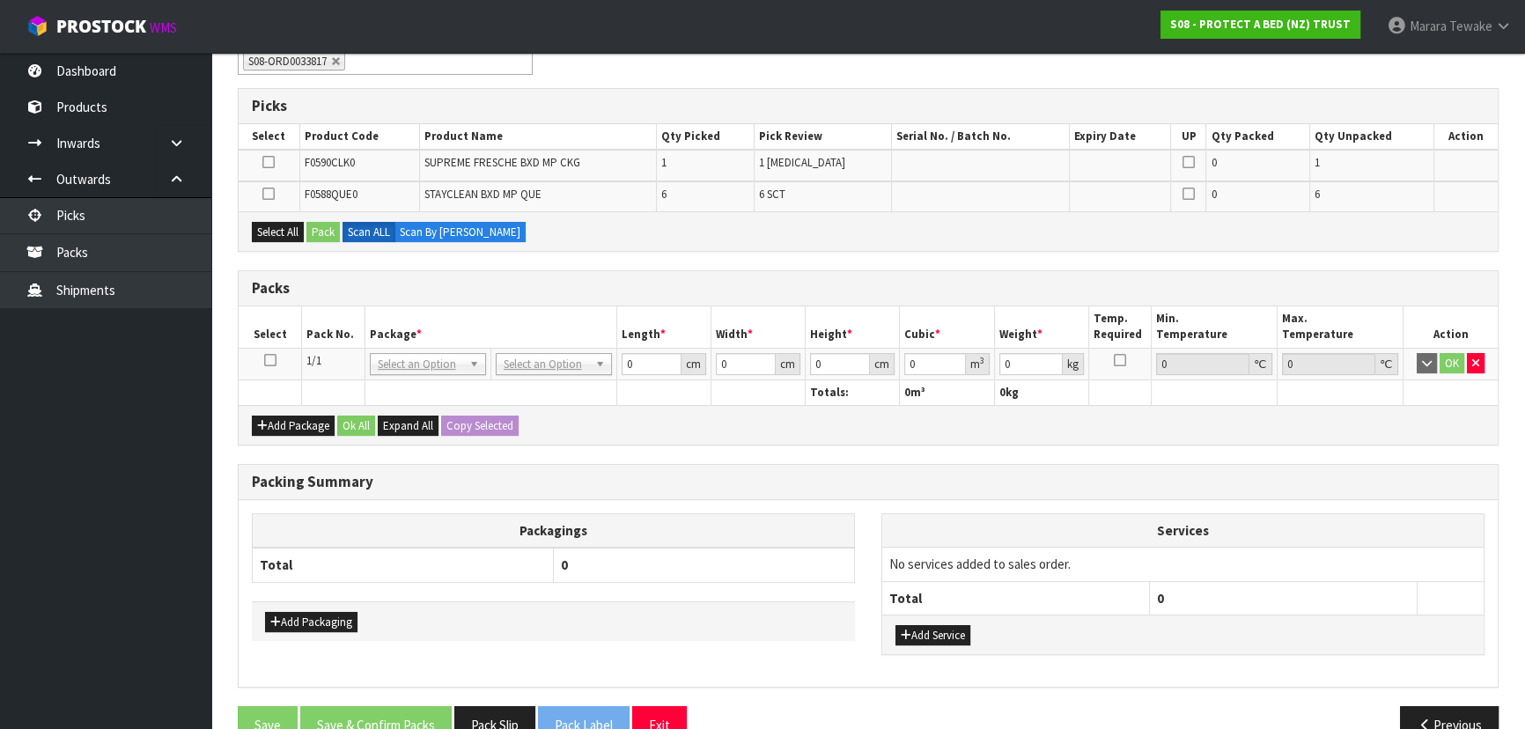
drag, startPoint x: 272, startPoint y: 355, endPoint x: 293, endPoint y: 262, distance: 94.8
click at [270, 360] on icon at bounding box center [270, 360] width 12 height 1
drag, startPoint x: 280, startPoint y: 235, endPoint x: 292, endPoint y: 228, distance: 14.2
click at [280, 232] on button "Select All" at bounding box center [278, 232] width 52 height 21
click at [327, 224] on button "Pack" at bounding box center [322, 232] width 33 height 21
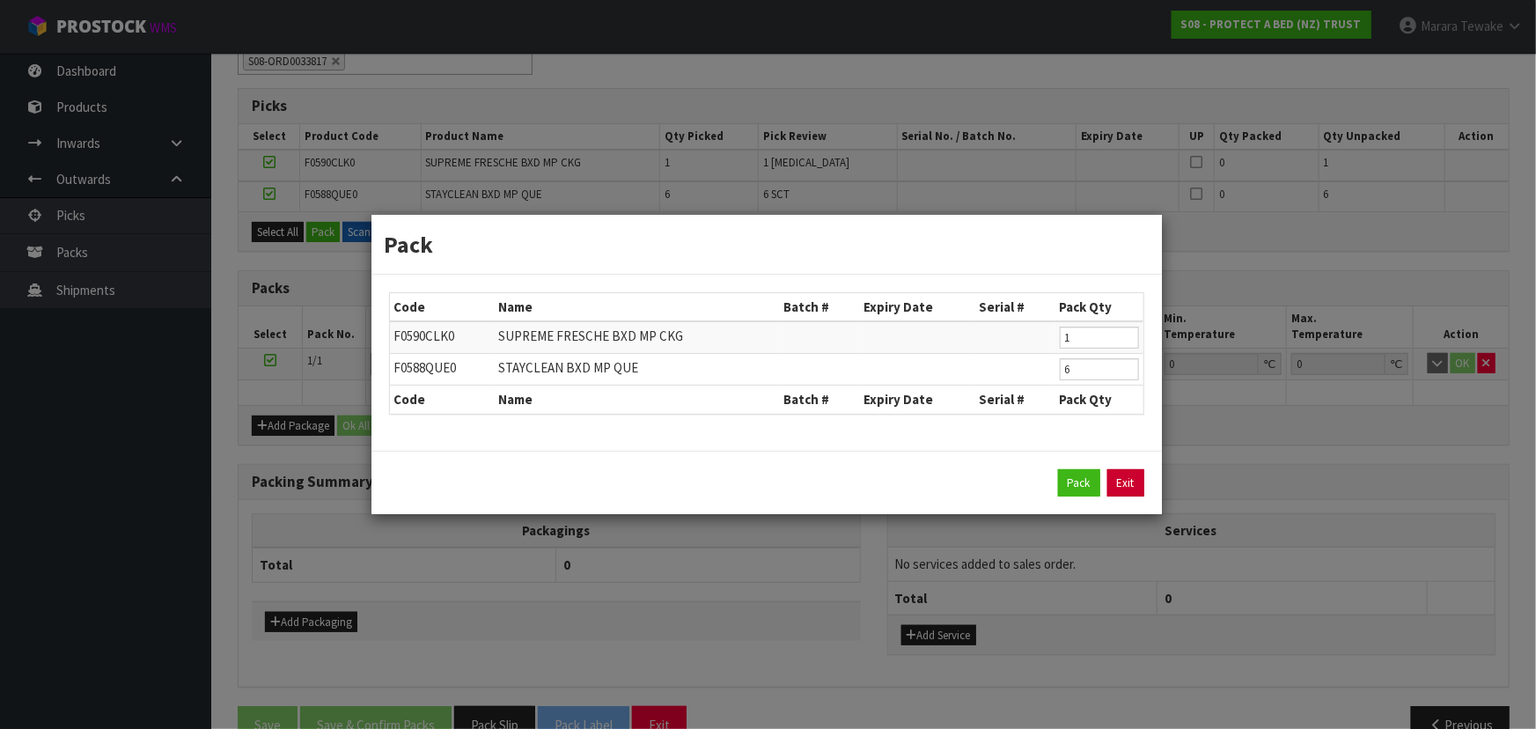
click at [1120, 478] on link "Exit" at bounding box center [1125, 483] width 37 height 28
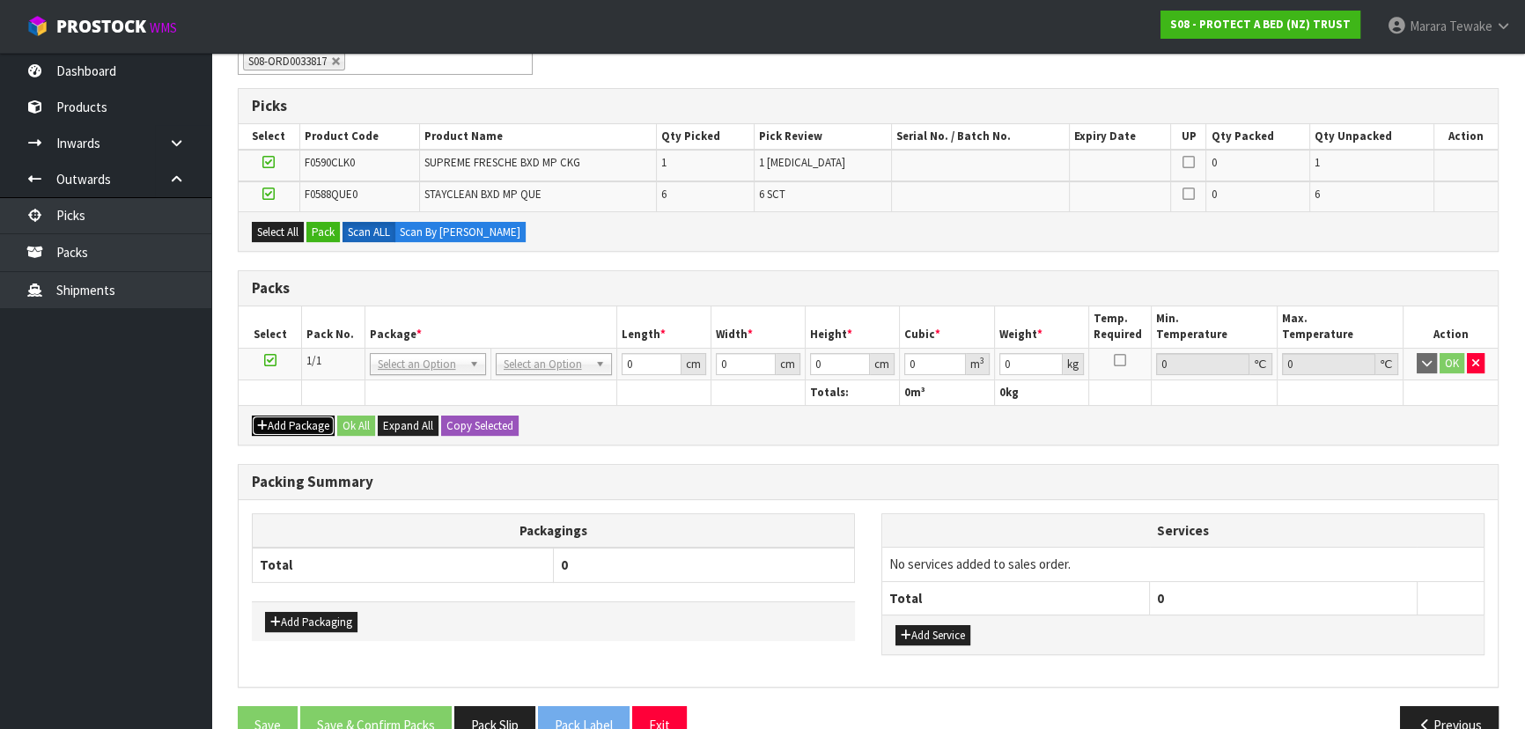
drag, startPoint x: 288, startPoint y: 424, endPoint x: 271, endPoint y: 409, distance: 22.4
click at [286, 423] on button "Add Package" at bounding box center [293, 425] width 83 height 21
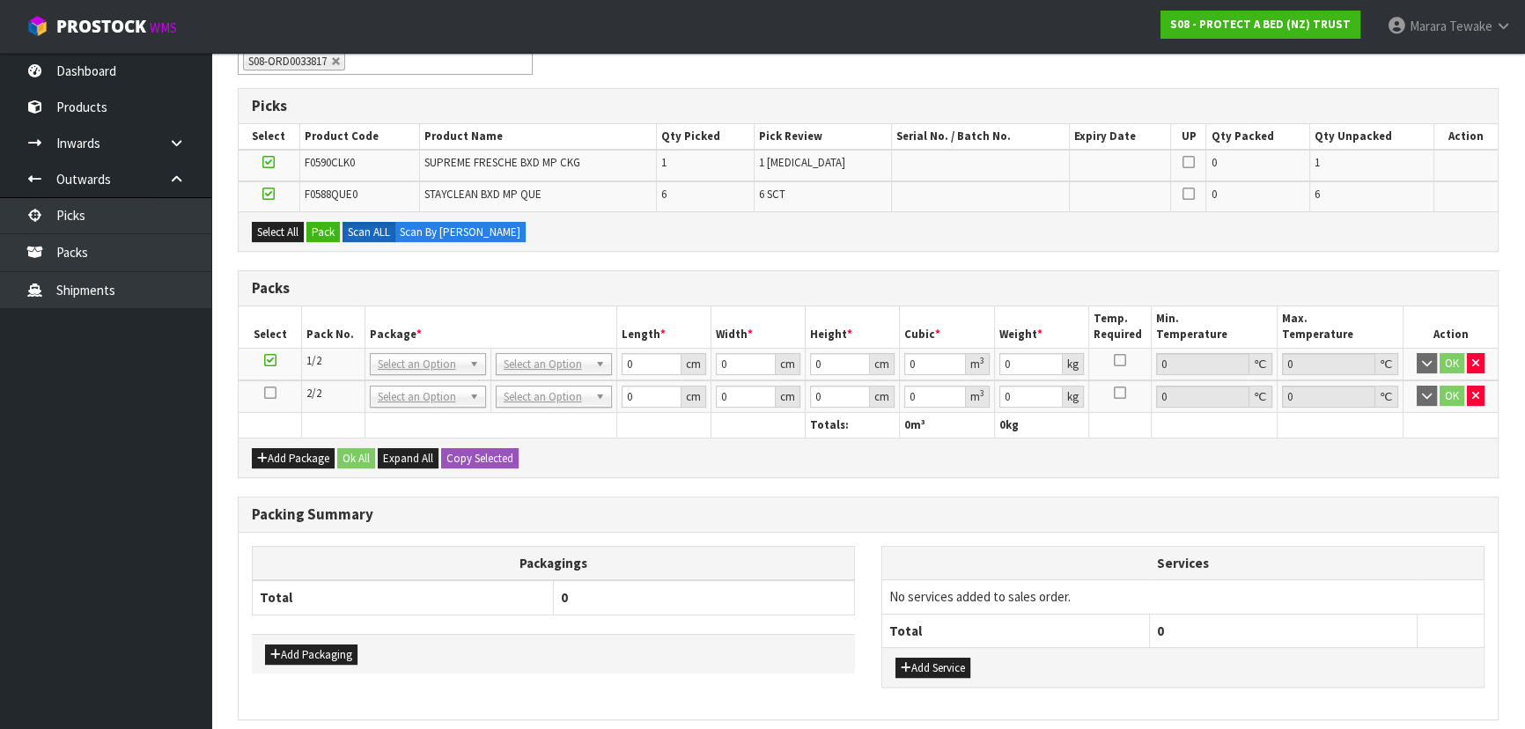
click at [268, 393] on icon at bounding box center [270, 393] width 12 height 1
drag, startPoint x: 281, startPoint y: 228, endPoint x: 319, endPoint y: 227, distance: 37.9
click at [283, 226] on button "Select All" at bounding box center [278, 232] width 52 height 21
click at [328, 230] on button "Pack" at bounding box center [322, 232] width 33 height 21
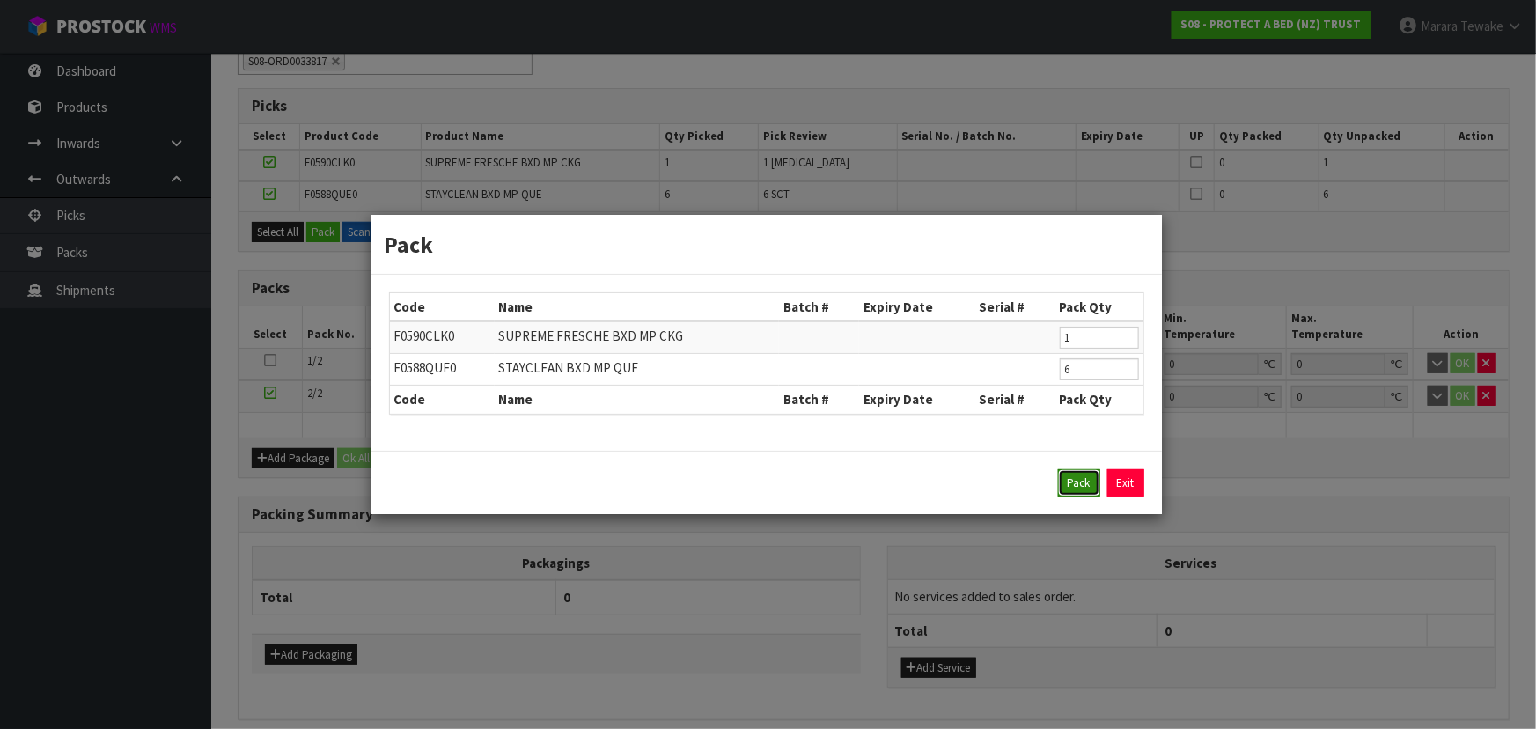
click at [1075, 487] on button "Pack" at bounding box center [1079, 483] width 42 height 28
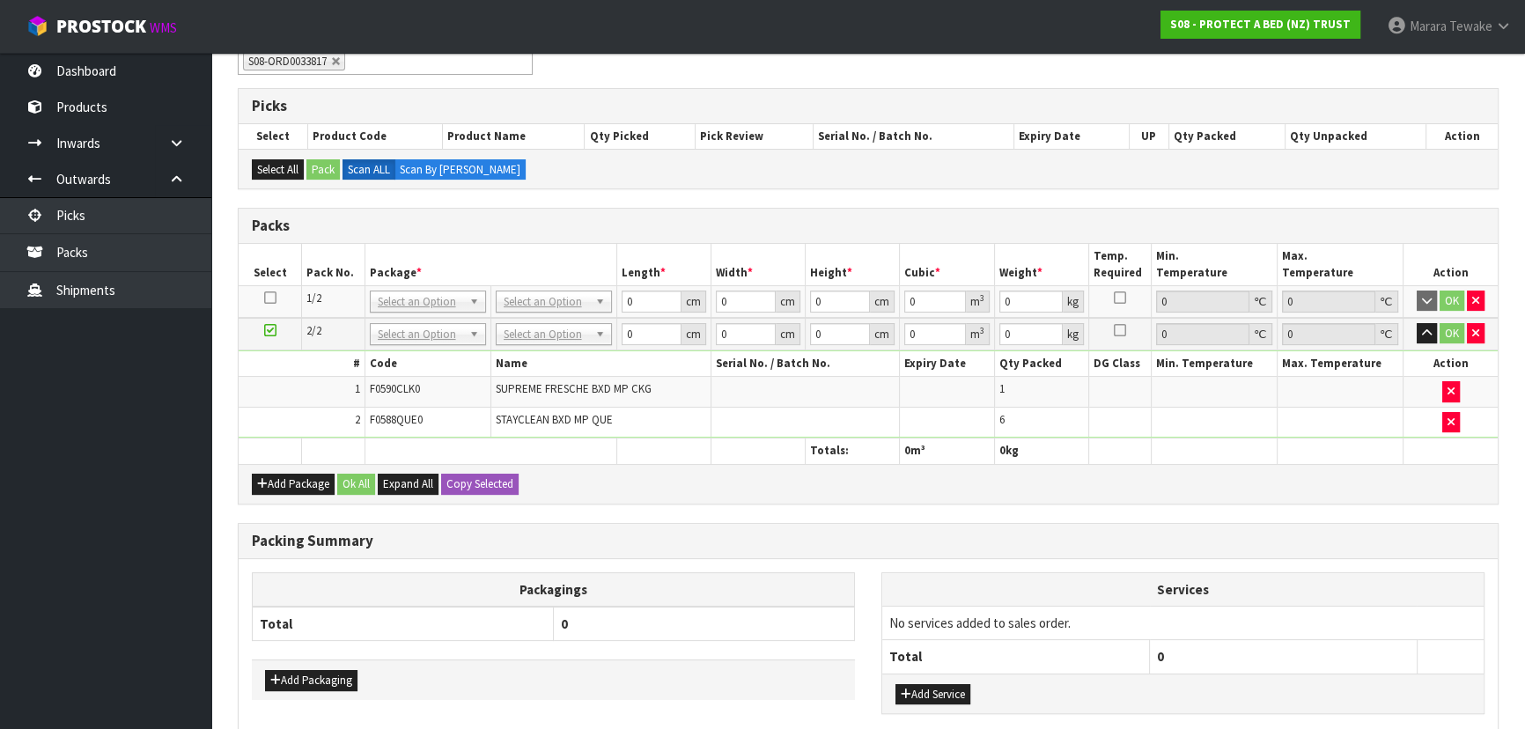
drag, startPoint x: 541, startPoint y: 298, endPoint x: 541, endPoint y: 308, distance: 10.6
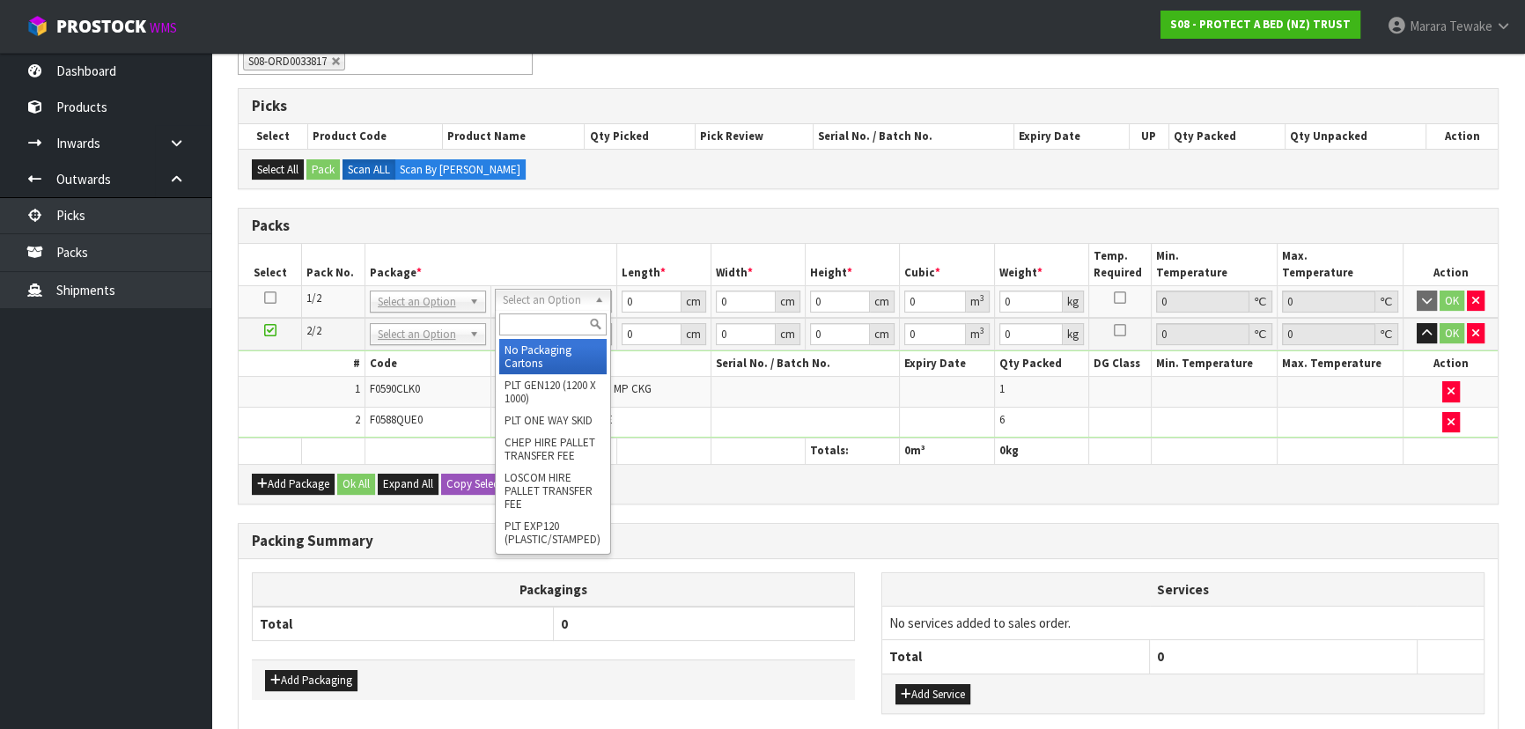
click at [542, 324] on input "text" at bounding box center [552, 324] width 107 height 22
click at [558, 336] on div "OC" at bounding box center [553, 324] width 114 height 29
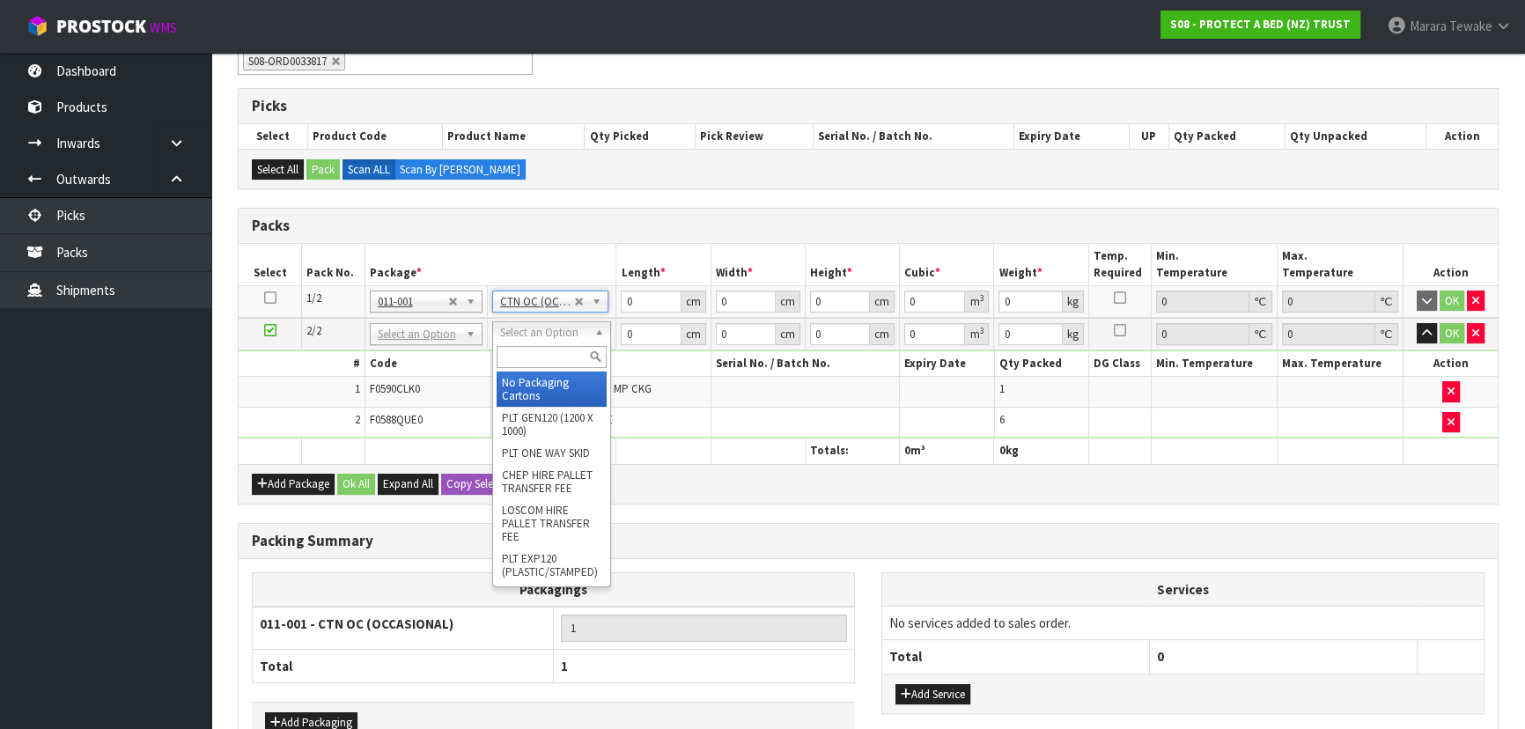
click at [550, 356] on input "text" at bounding box center [551, 357] width 110 height 22
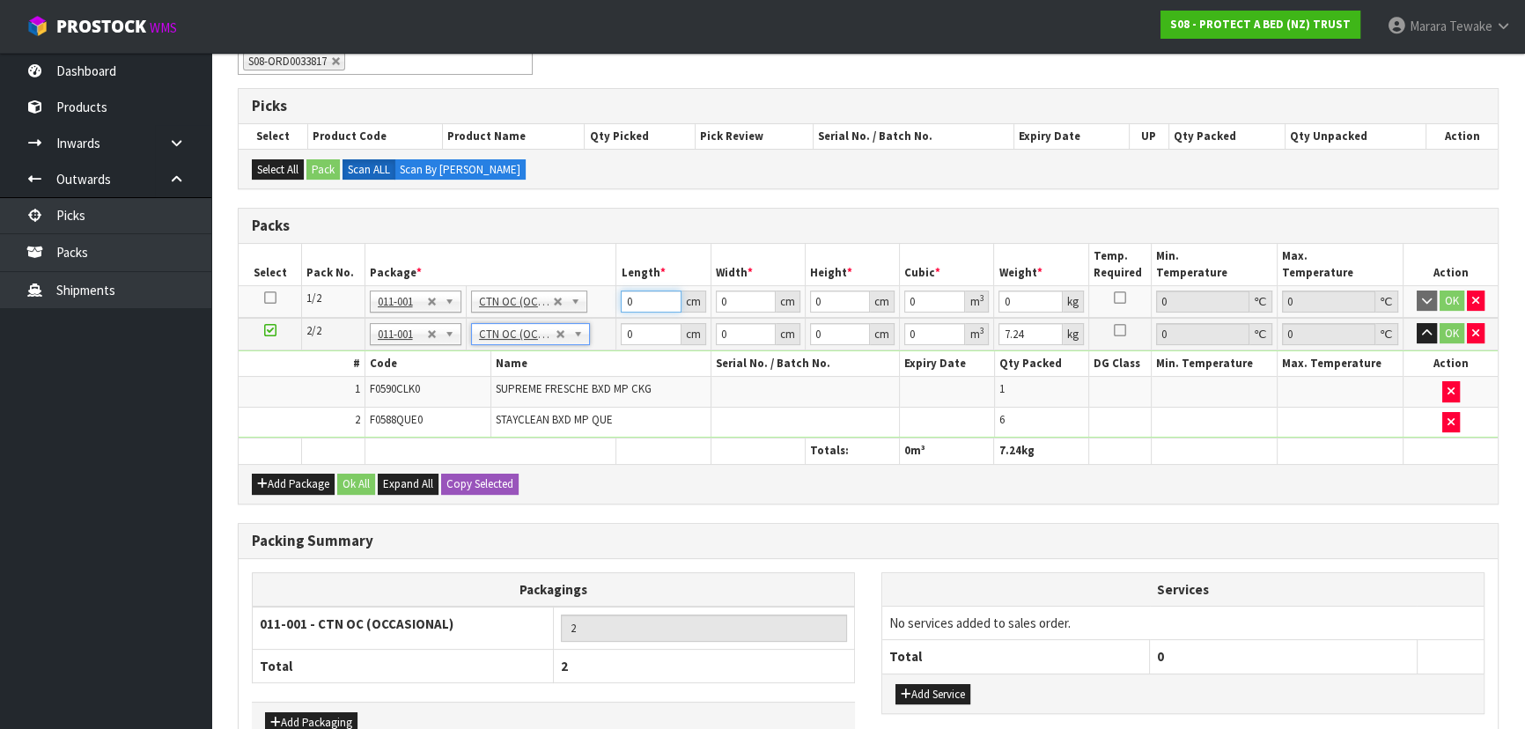
drag, startPoint x: 628, startPoint y: 290, endPoint x: 550, endPoint y: 230, distance: 99.1
click at [574, 268] on table "Select Pack No. Package * Length * Width * Height * Cubic * Weight * Temp. Requ…" at bounding box center [868, 354] width 1259 height 220
click button "OK" at bounding box center [1451, 300] width 25 height 21
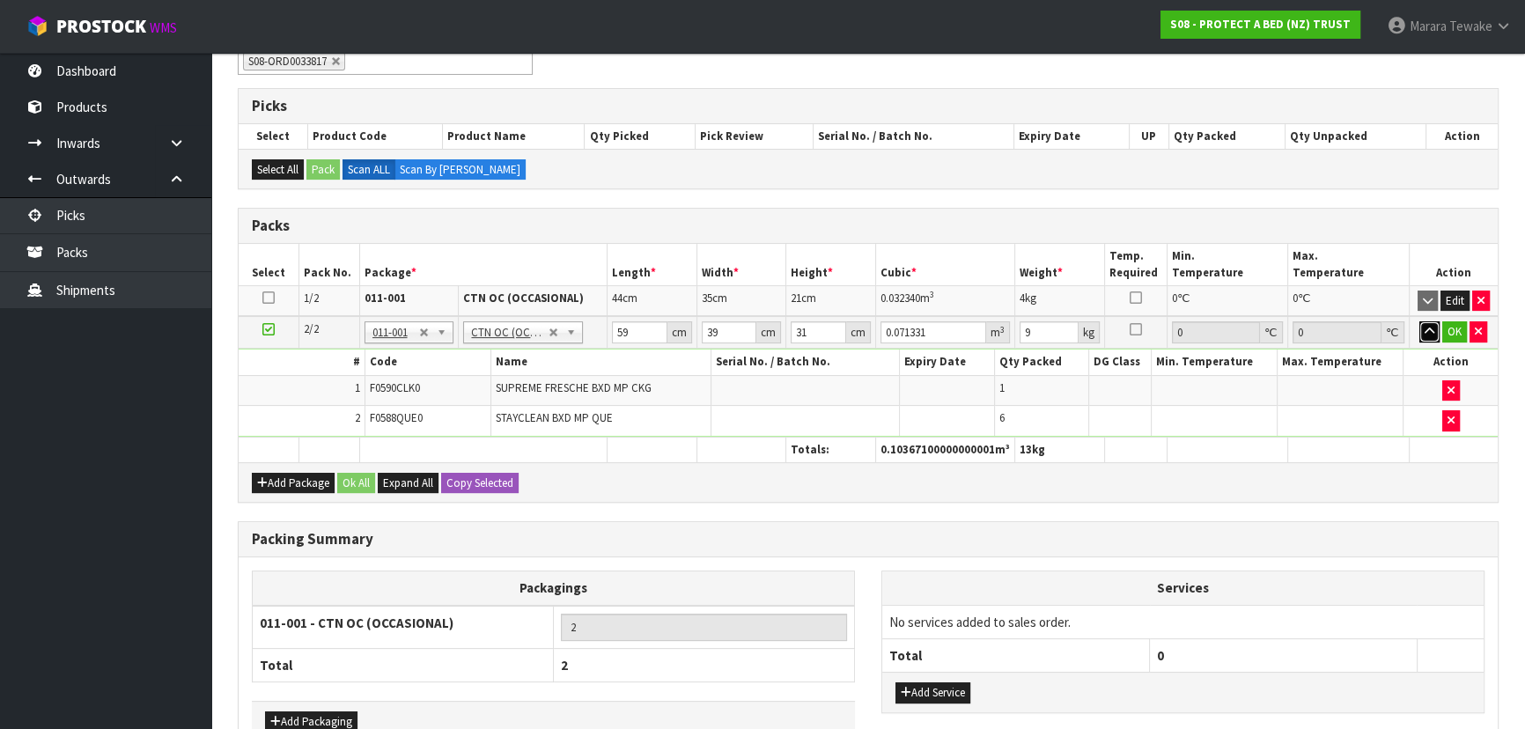
click at [1419, 321] on button "button" at bounding box center [1429, 331] width 20 height 21
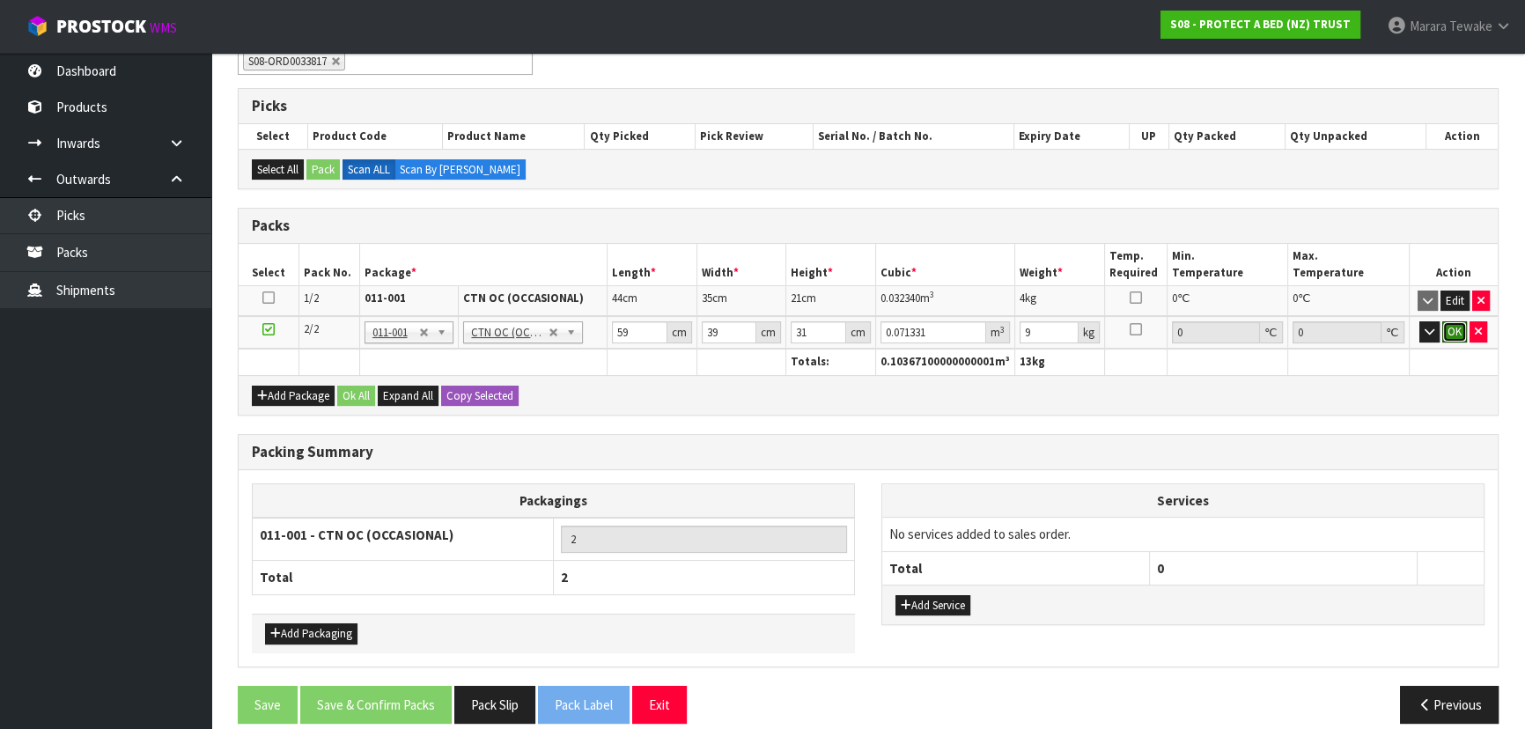
click button "OK" at bounding box center [1454, 331] width 25 height 21
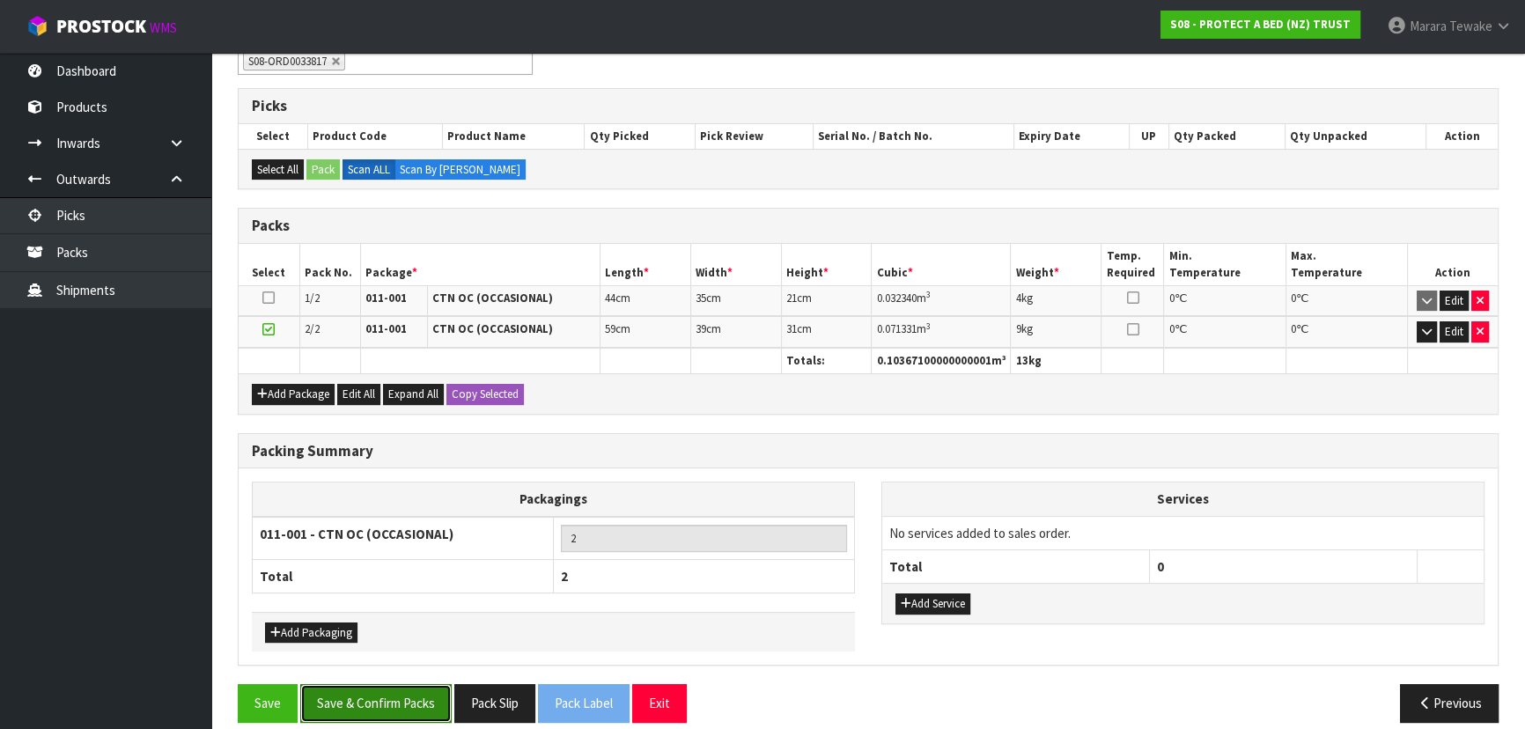
click at [338, 692] on button "Save & Confirm Packs" at bounding box center [375, 703] width 151 height 38
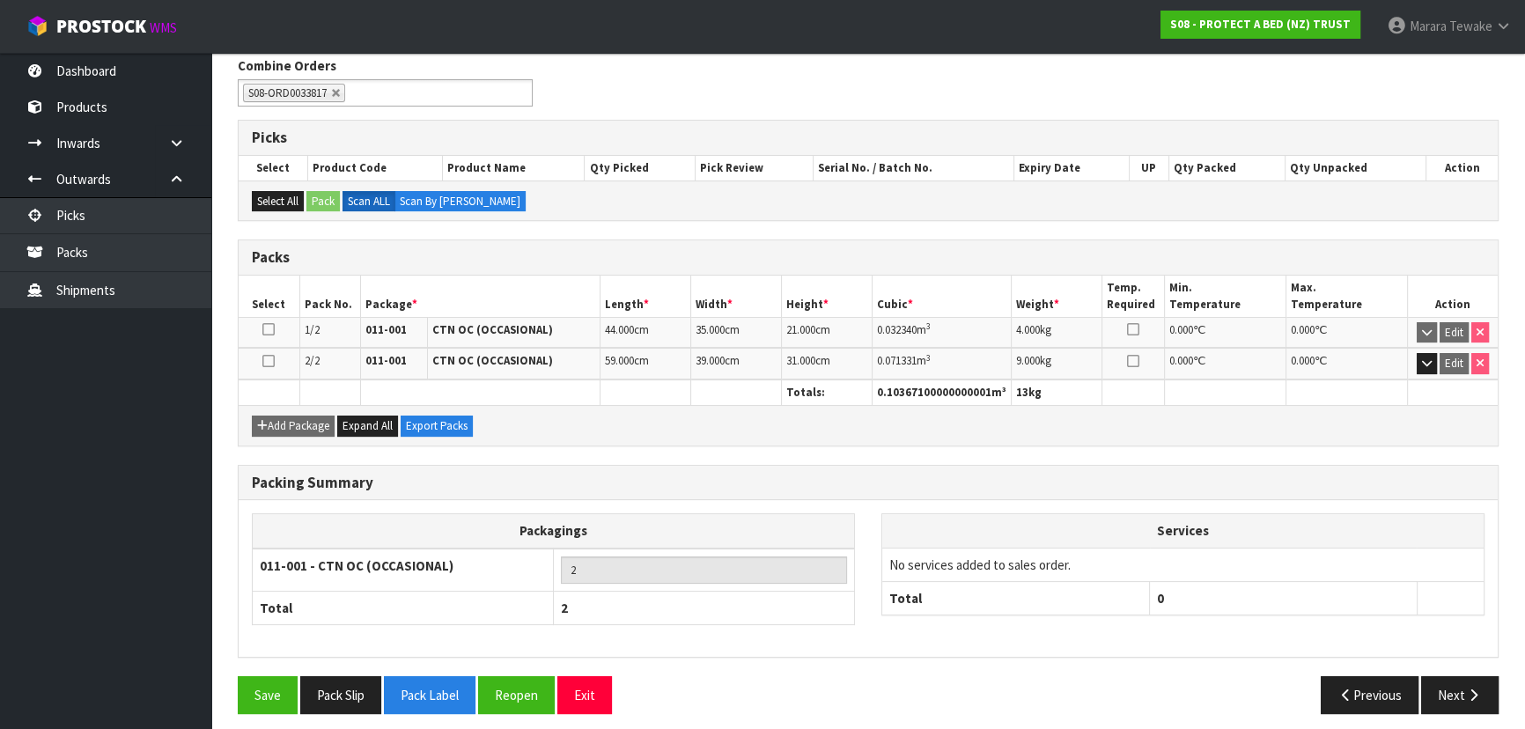
scroll to position [296, 0]
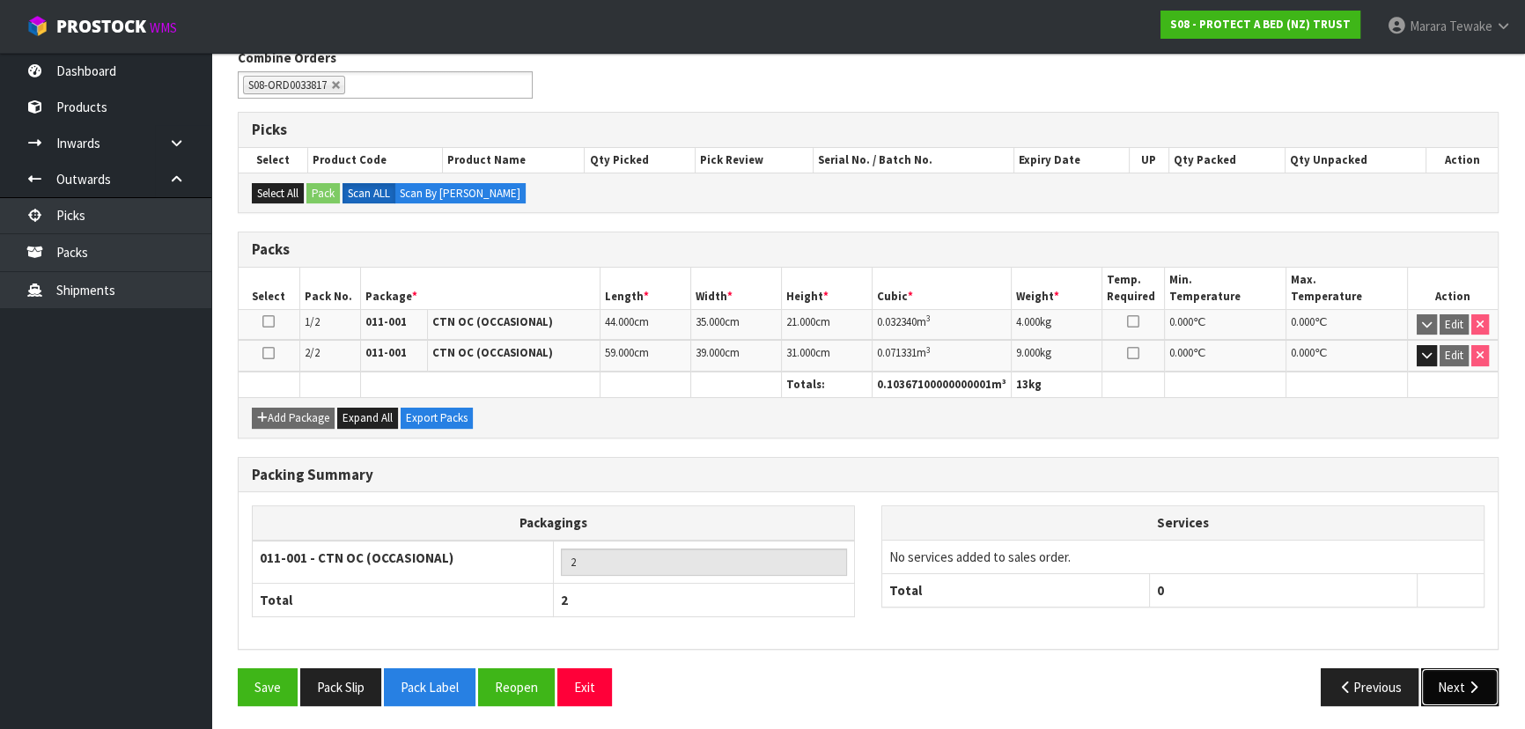
click at [1462, 691] on button "Next" at bounding box center [1459, 687] width 77 height 38
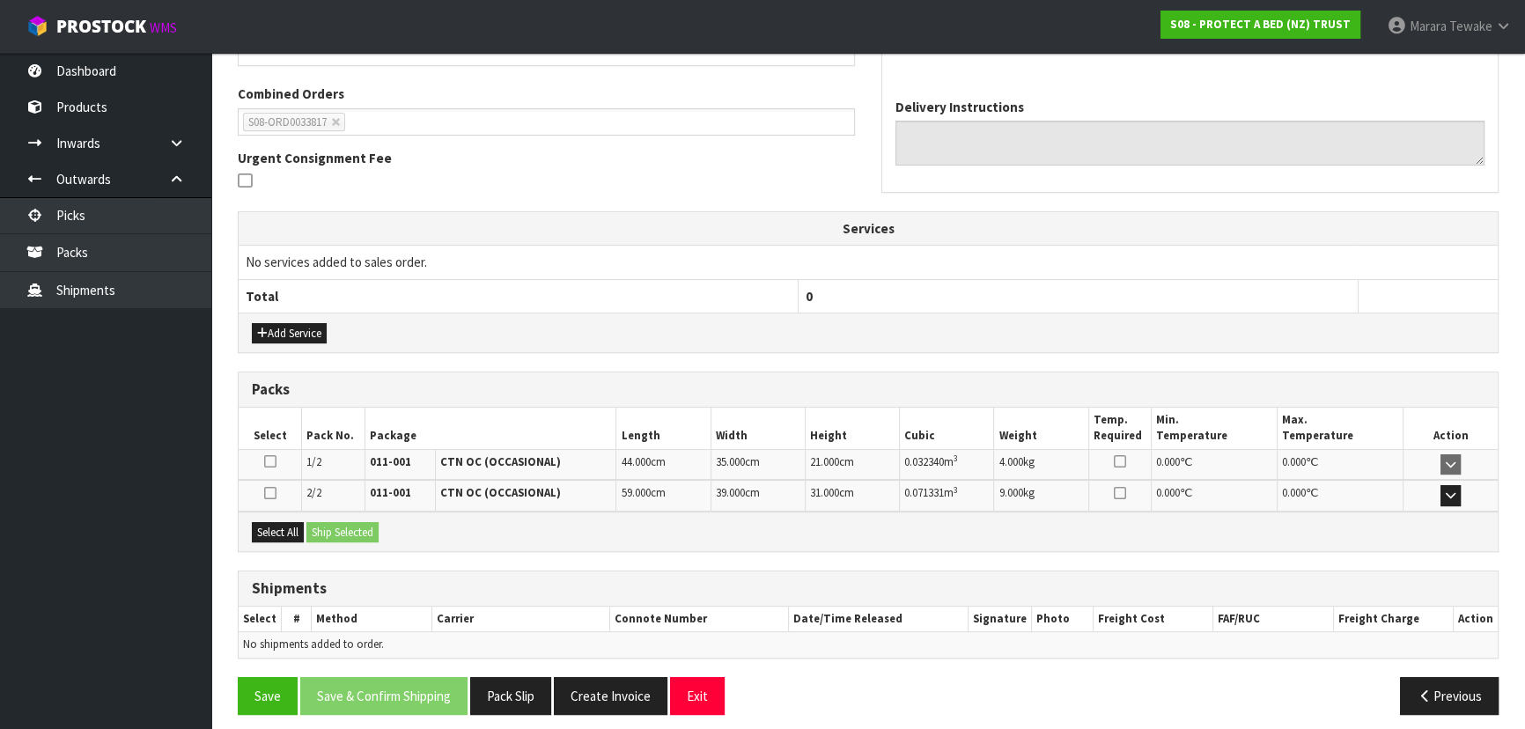
scroll to position [443, 0]
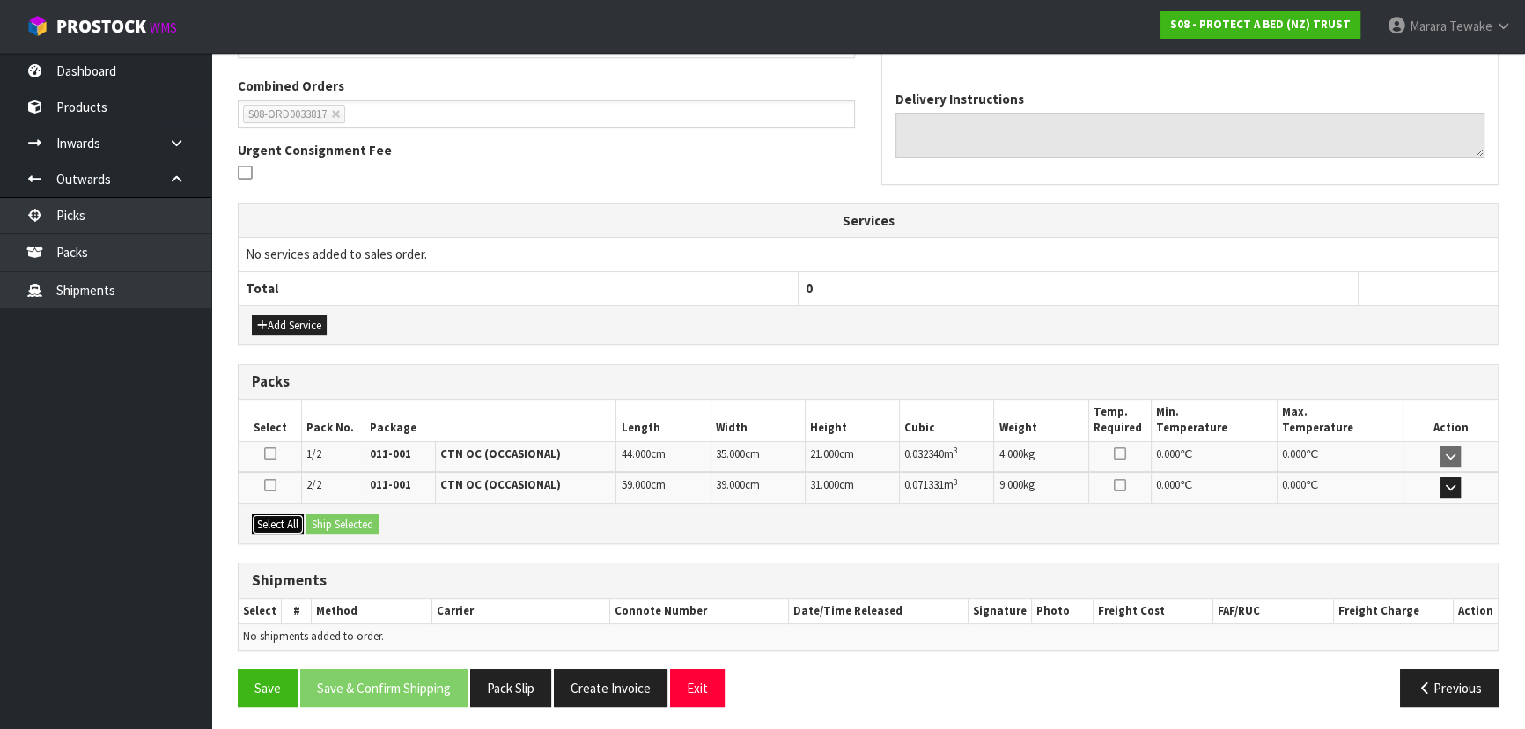
drag, startPoint x: 291, startPoint y: 517, endPoint x: 319, endPoint y: 515, distance: 27.3
click at [292, 517] on button "Select All" at bounding box center [278, 524] width 52 height 21
click at [321, 515] on button "Ship Selected" at bounding box center [342, 524] width 72 height 21
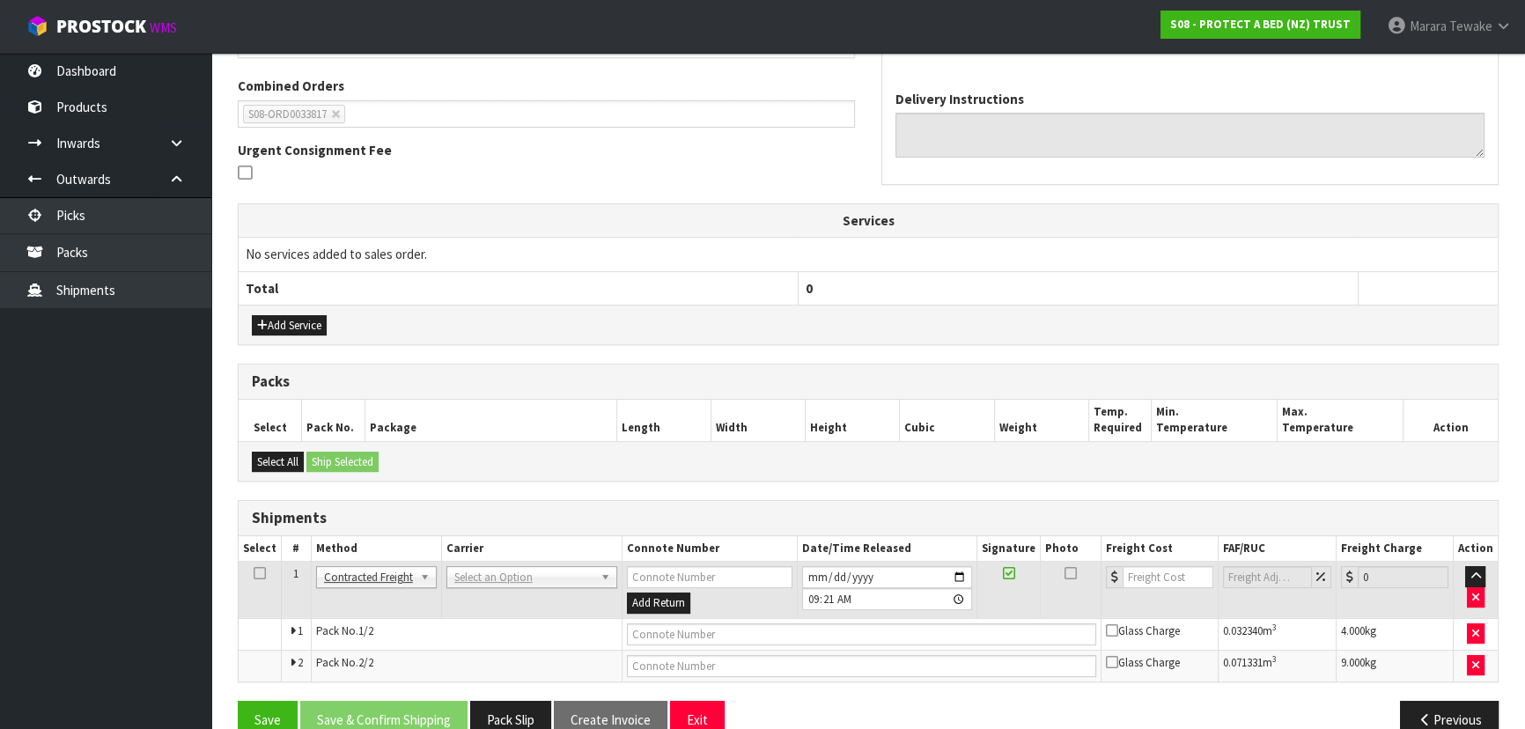
drag, startPoint x: 459, startPoint y: 590, endPoint x: 468, endPoint y: 582, distance: 11.8
click at [466, 587] on td "ANGEL - ANGEL TRANSPORT CONROY - CONROY REMOVALS DEAEXPAKL - DEADLINE EXPRESS C…" at bounding box center [531, 590] width 180 height 57
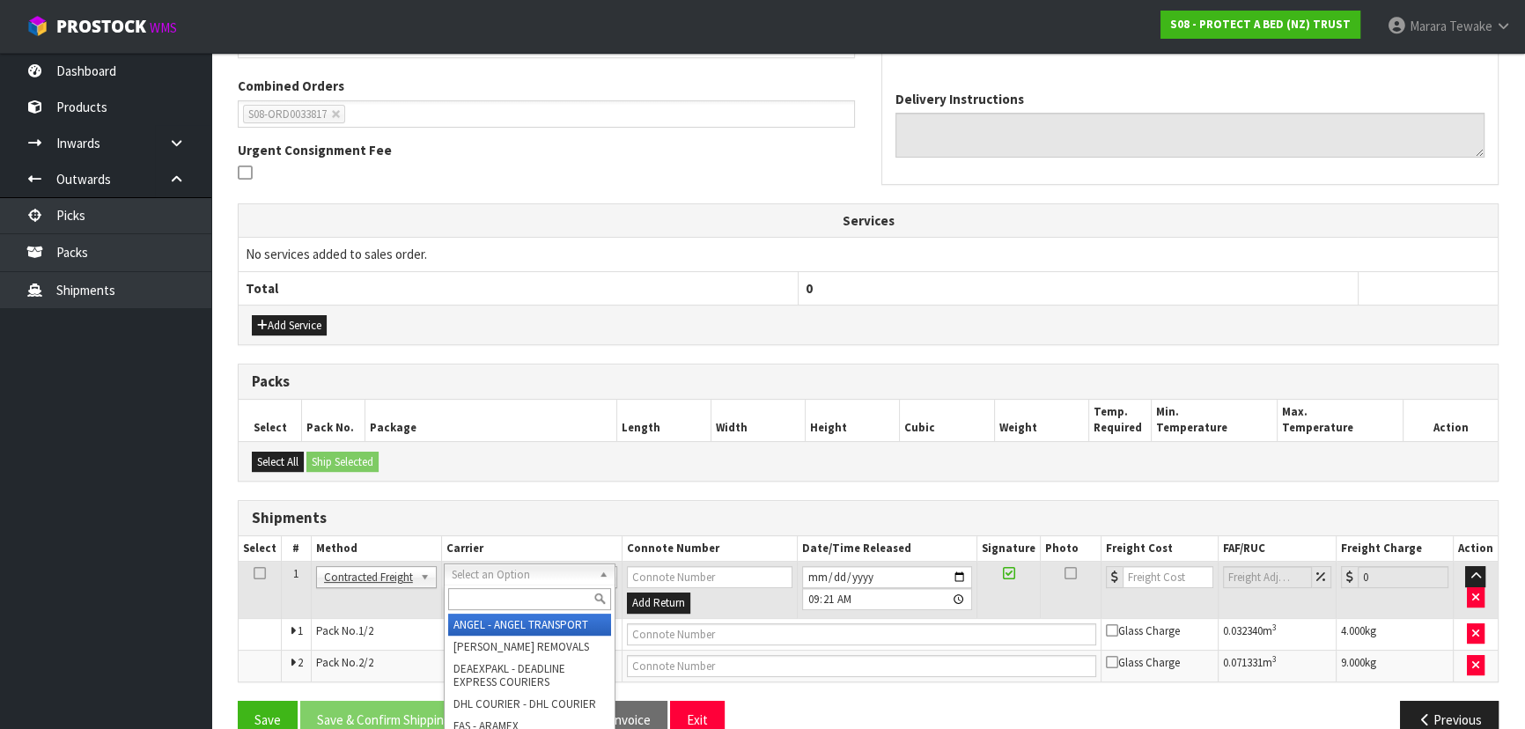
click at [472, 597] on input "text" at bounding box center [529, 599] width 163 height 22
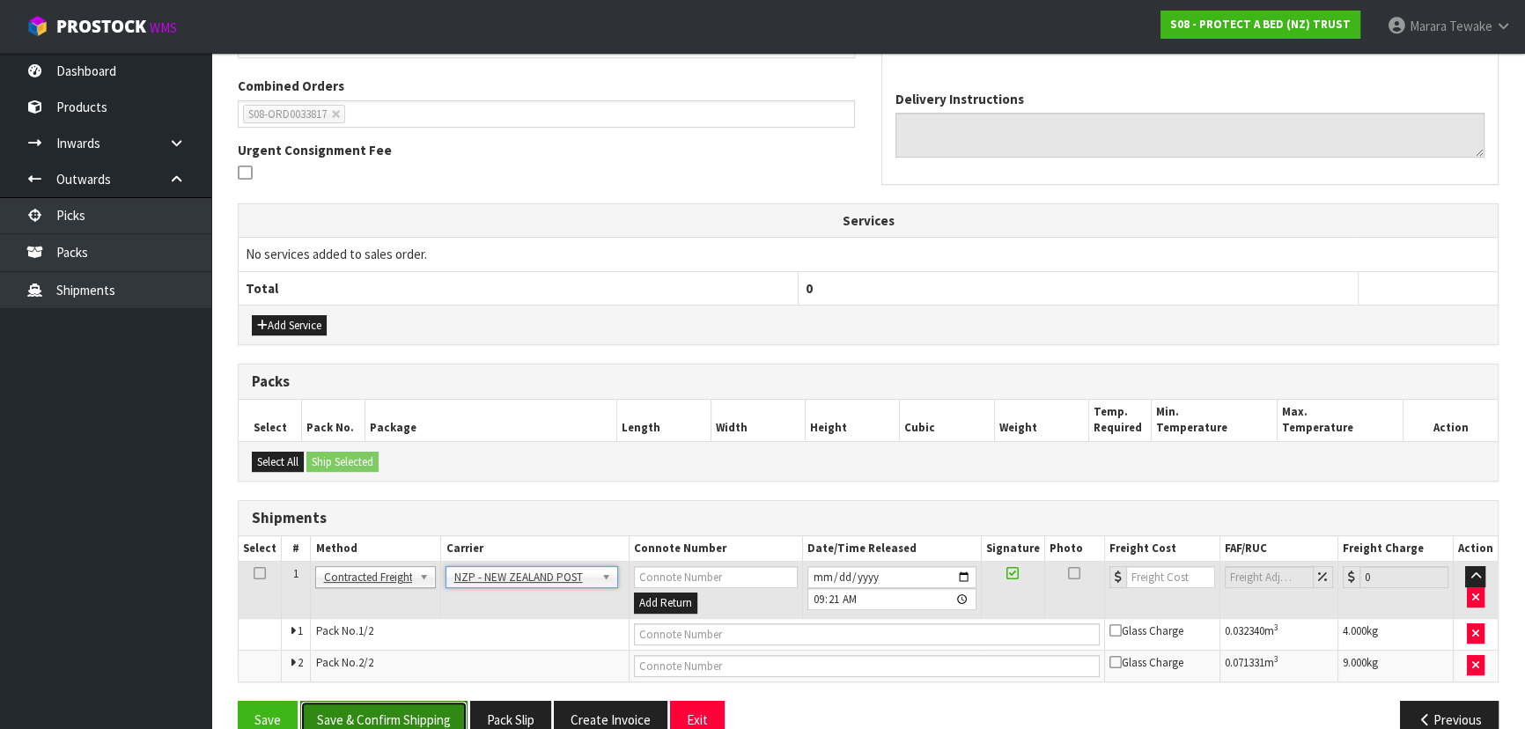
drag, startPoint x: 424, startPoint y: 711, endPoint x: 413, endPoint y: 706, distance: 12.6
click at [423, 711] on button "Save & Confirm Shipping" at bounding box center [383, 720] width 167 height 38
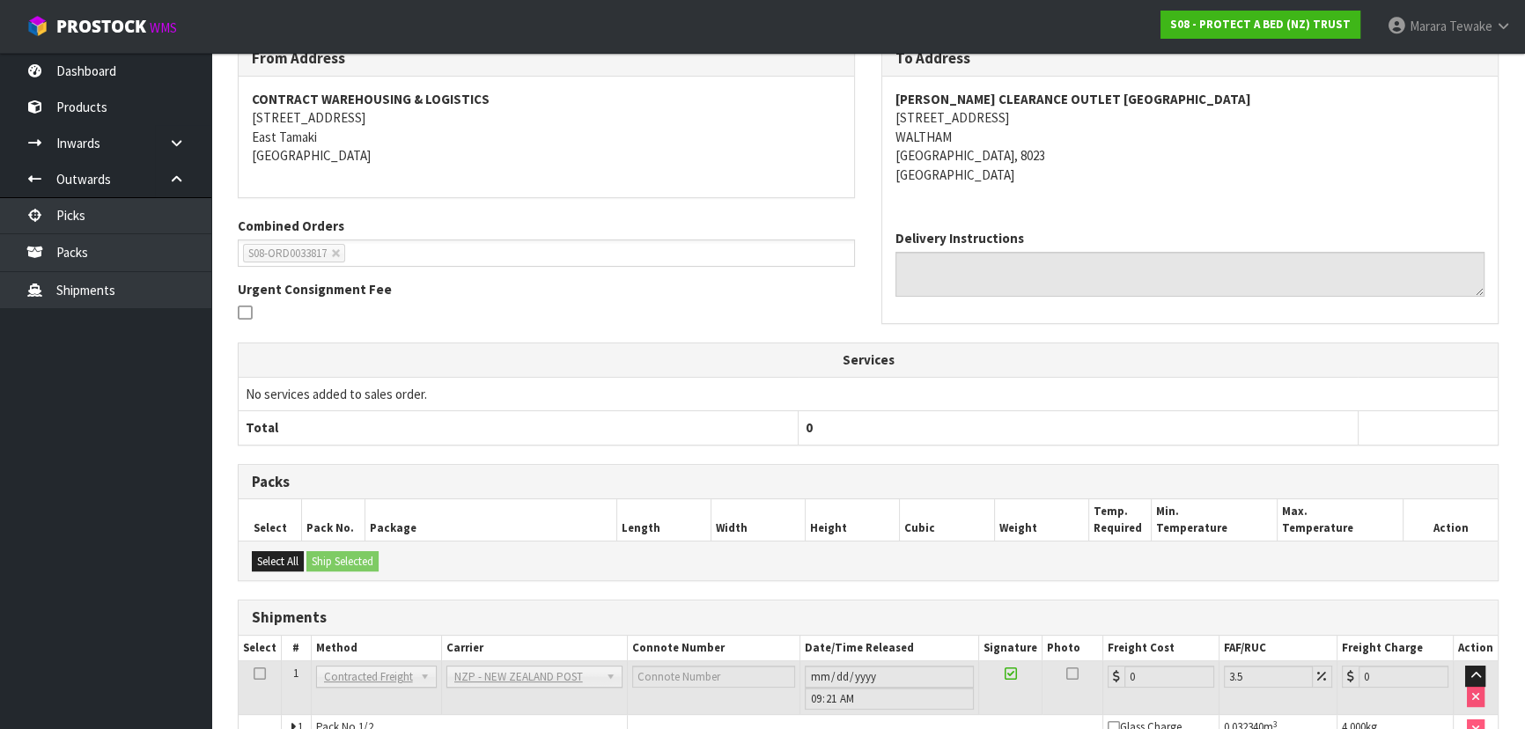
scroll to position [449, 0]
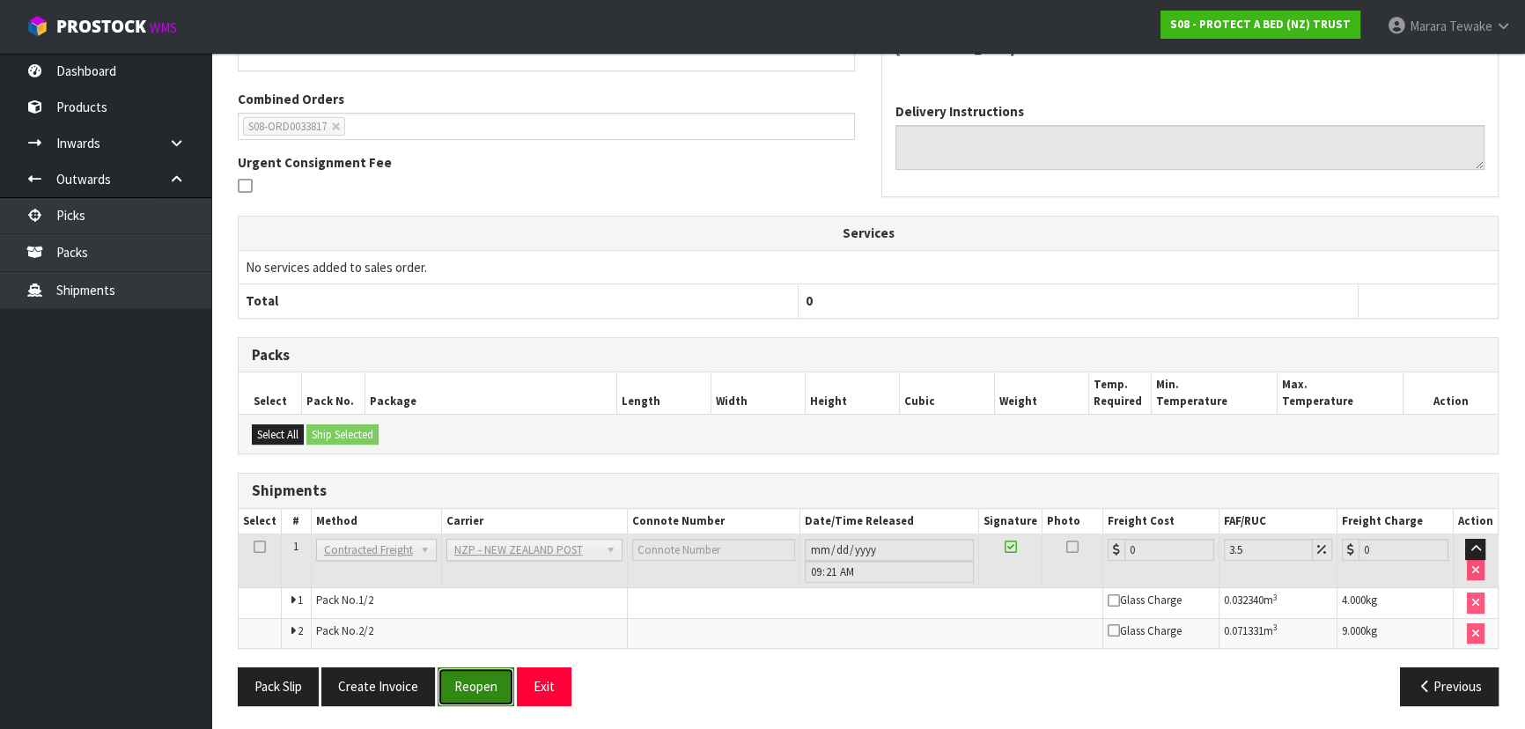
click at [489, 680] on button "Reopen" at bounding box center [475, 686] width 77 height 38
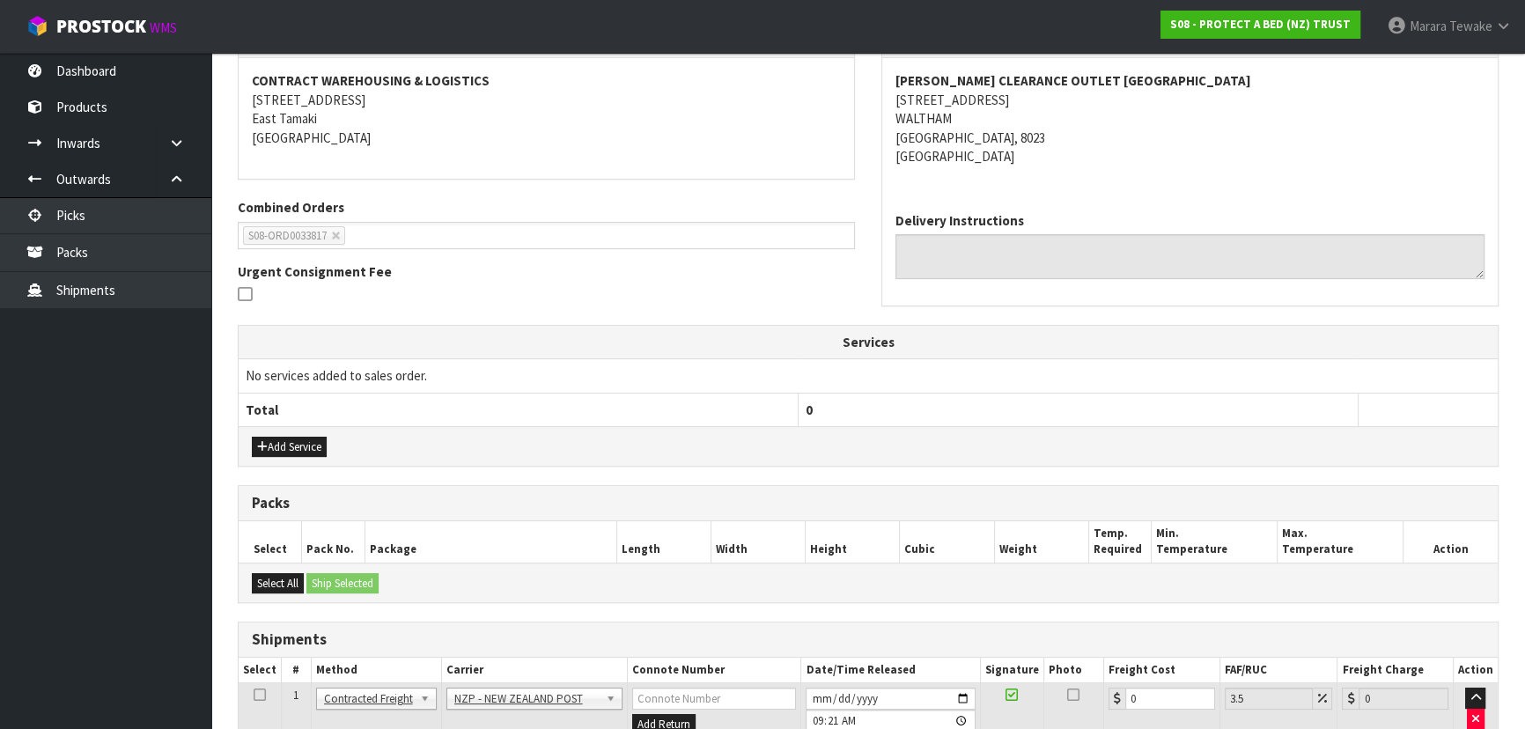
scroll to position [475, 0]
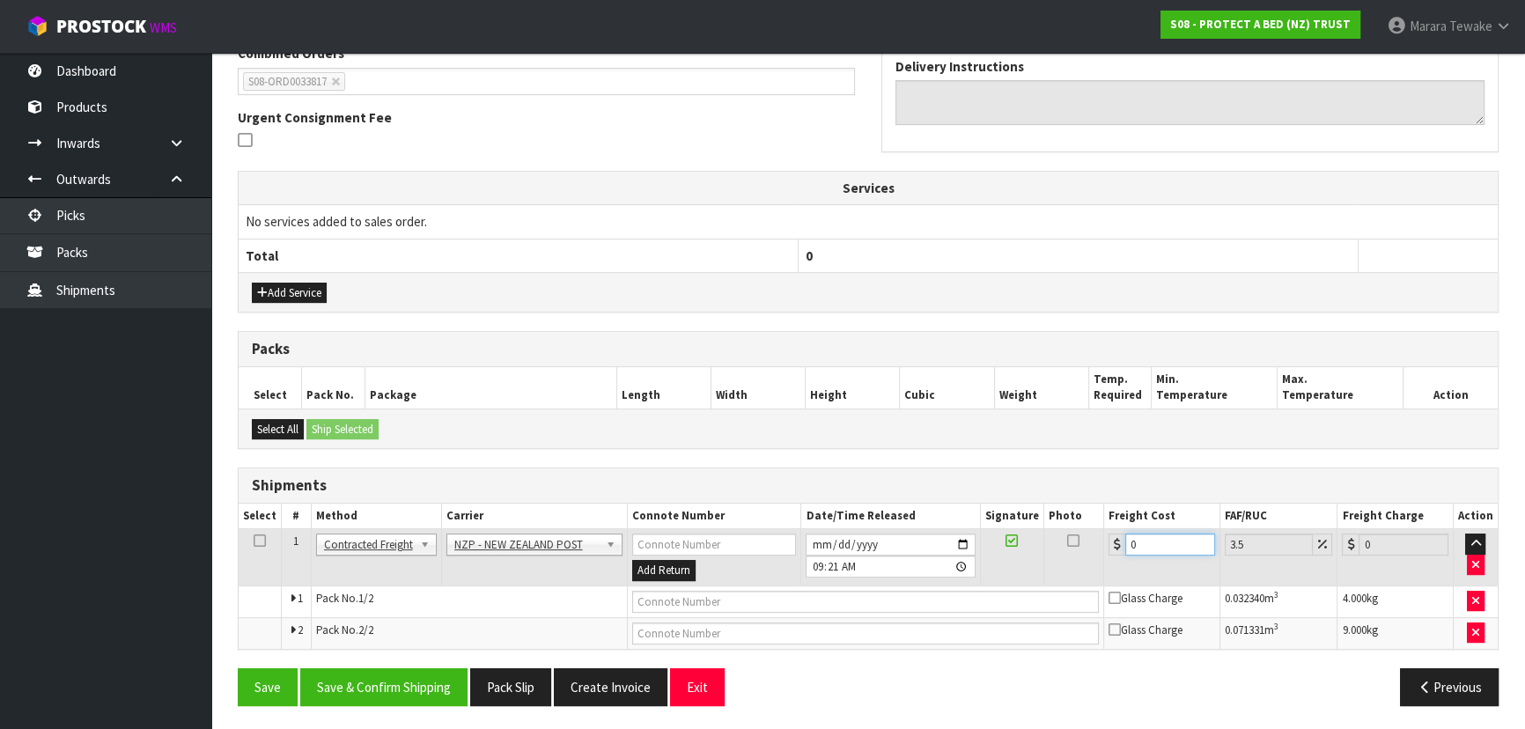
drag, startPoint x: 1115, startPoint y: 533, endPoint x: 1078, endPoint y: 521, distance: 38.7
click at [1078, 521] on table "Select # Method Carrier Connote Number Date/Time Released Signature Photo Freig…" at bounding box center [868, 575] width 1259 height 145
drag, startPoint x: 379, startPoint y: 686, endPoint x: 359, endPoint y: 668, distance: 26.2
click at [376, 678] on button "Save & Confirm Shipping" at bounding box center [383, 687] width 167 height 38
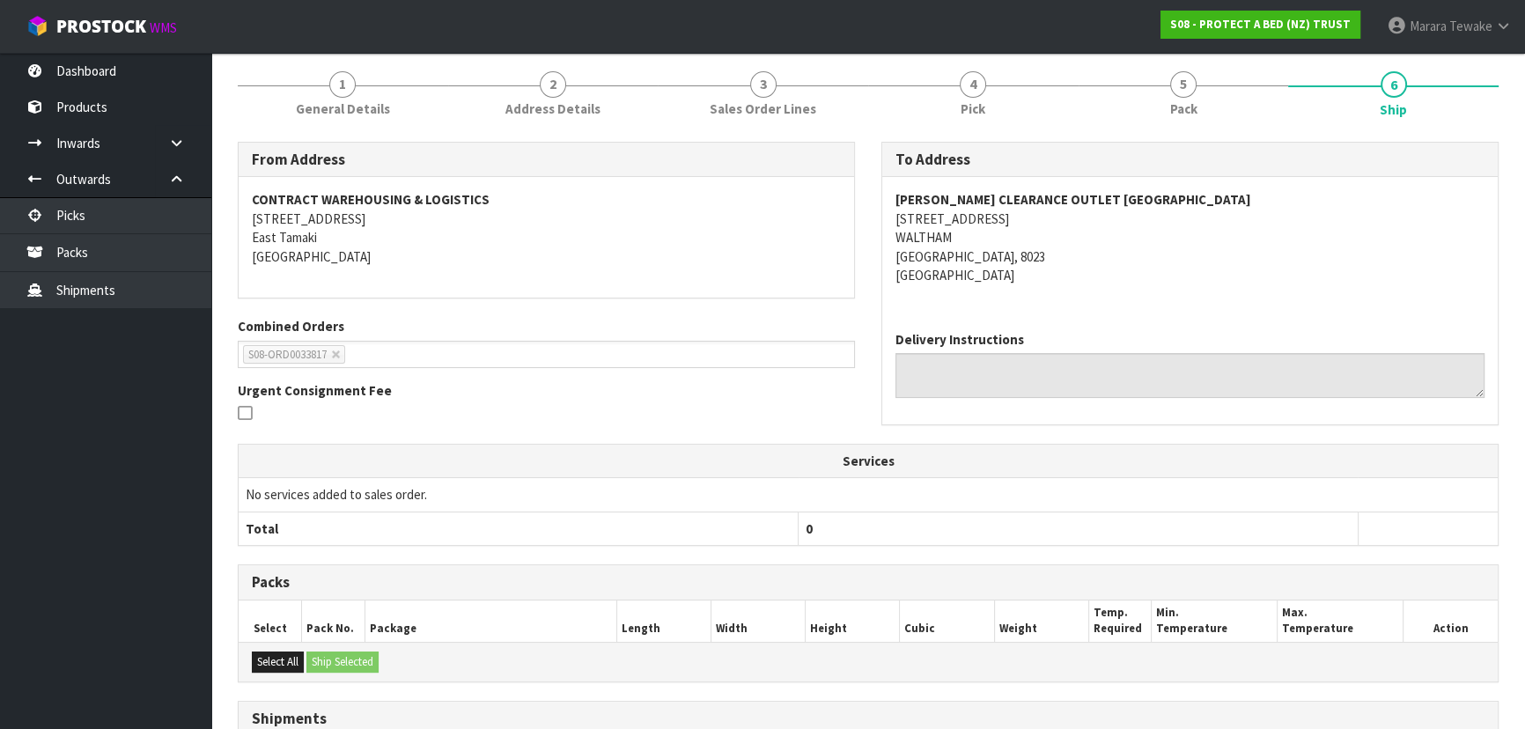
scroll to position [430, 0]
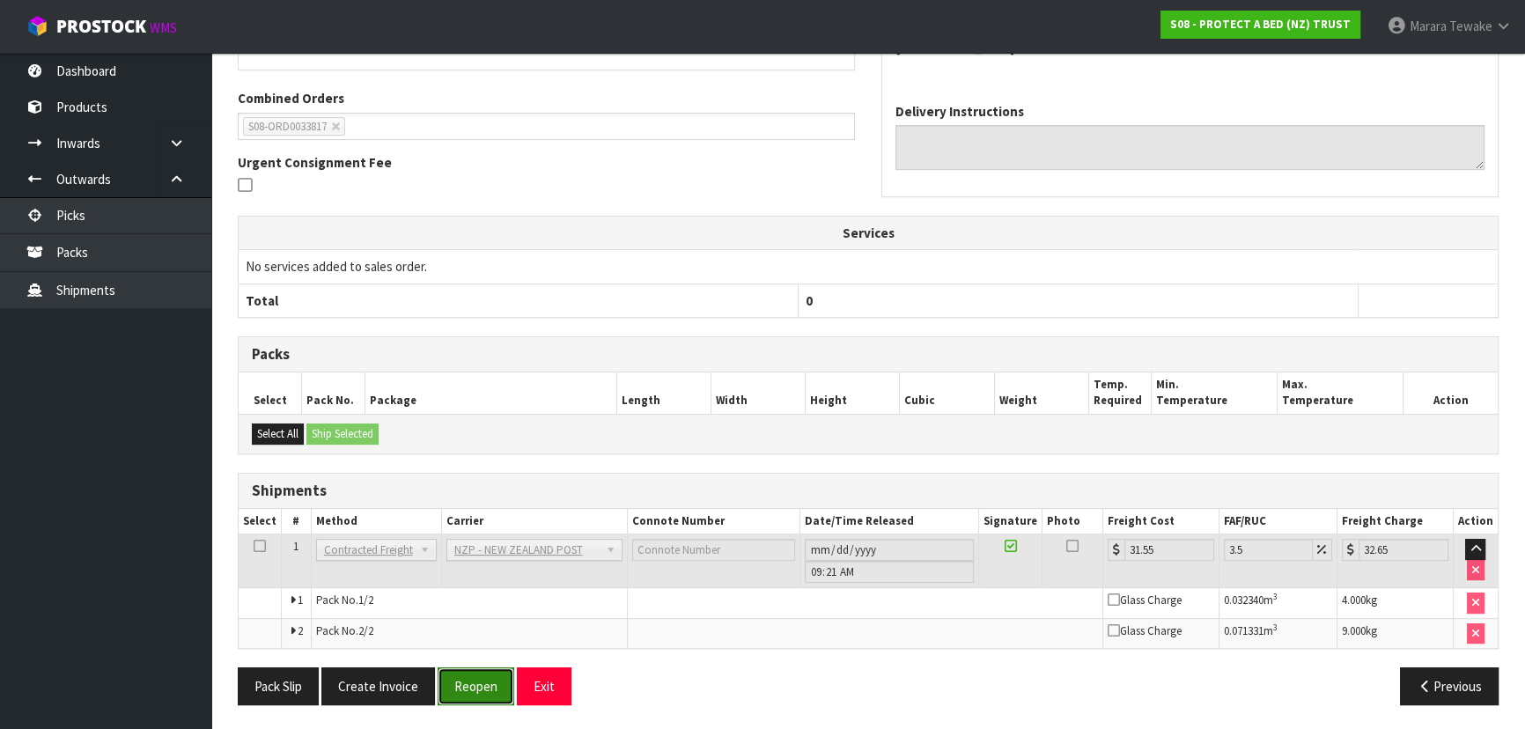
click at [481, 681] on button "Reopen" at bounding box center [475, 686] width 77 height 38
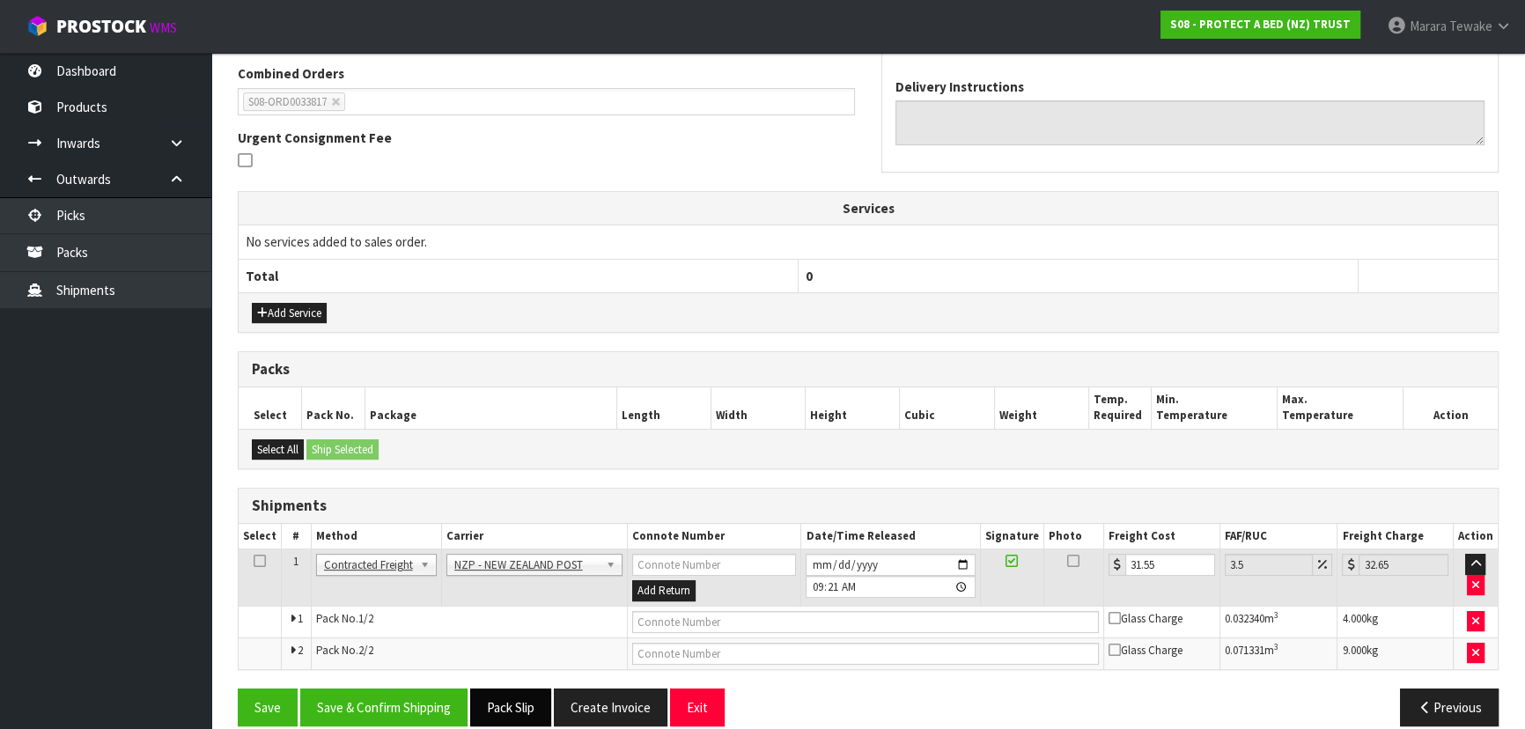
scroll to position [475, 0]
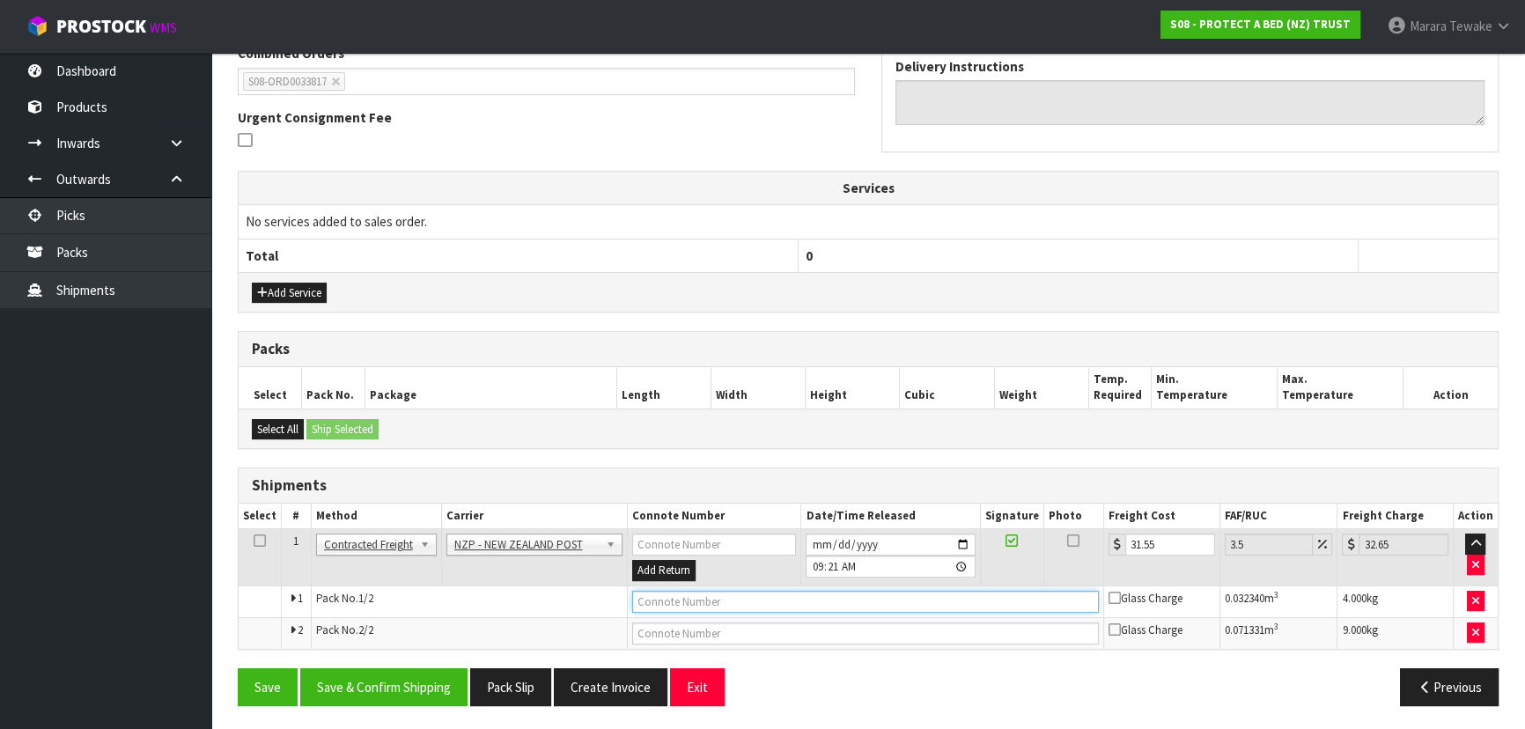
click at [686, 595] on input "text" at bounding box center [865, 602] width 467 height 22
click at [238, 668] on button "Save" at bounding box center [268, 687] width 60 height 38
click at [739, 637] on input "text" at bounding box center [865, 633] width 467 height 22
click at [238, 668] on button "Save" at bounding box center [268, 687] width 60 height 38
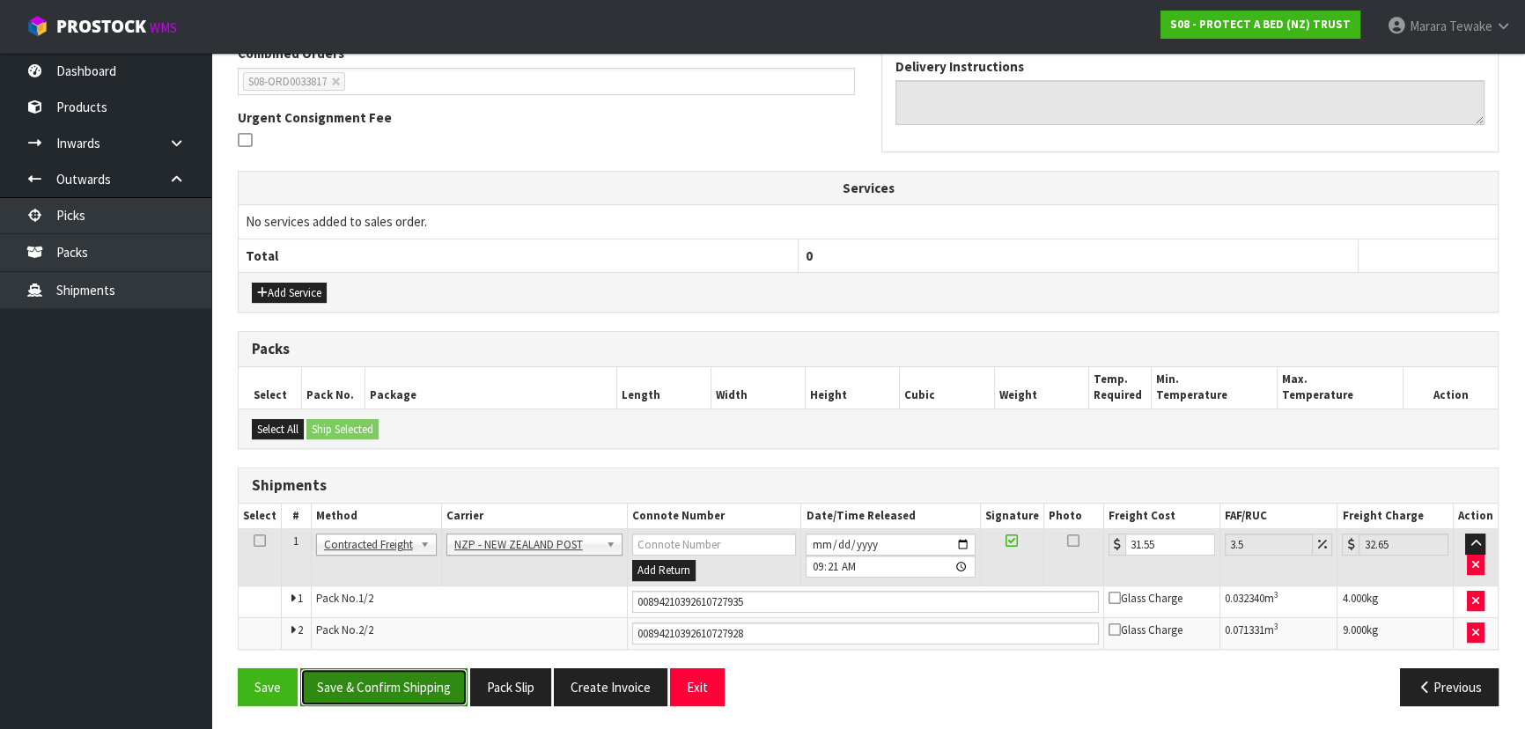
click at [425, 690] on button "Save & Confirm Shipping" at bounding box center [383, 687] width 167 height 38
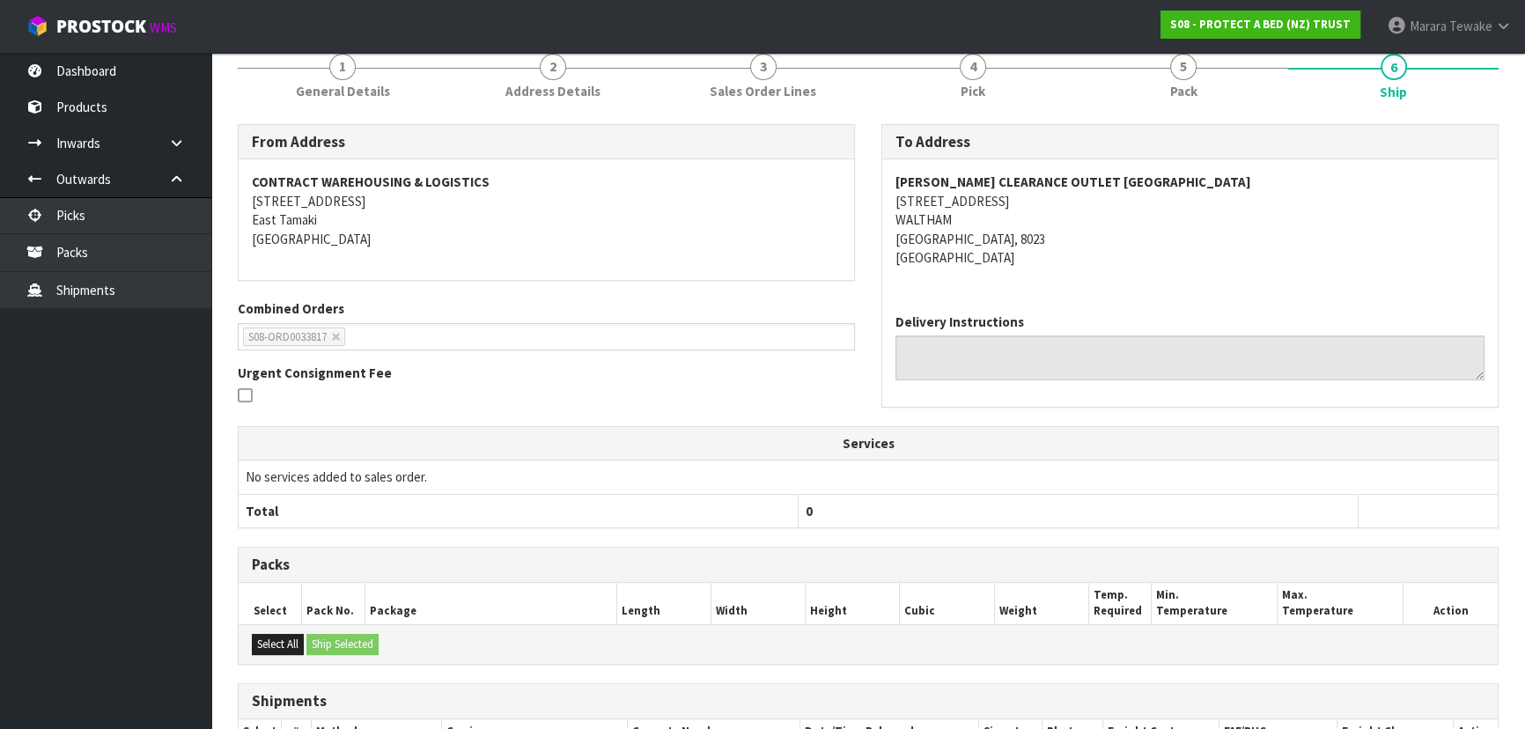
scroll to position [0, 0]
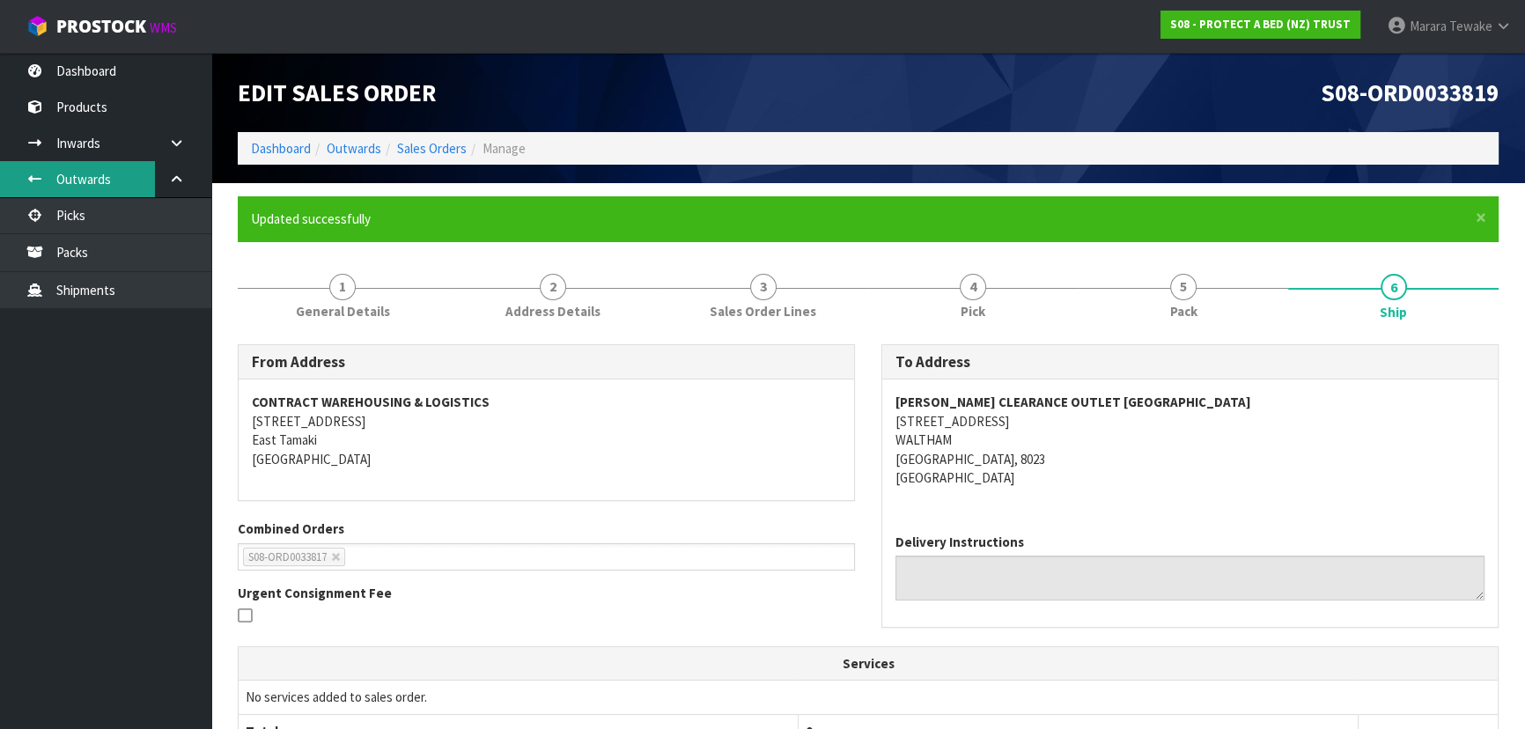
click at [85, 196] on link "Outwards" at bounding box center [105, 179] width 211 height 36
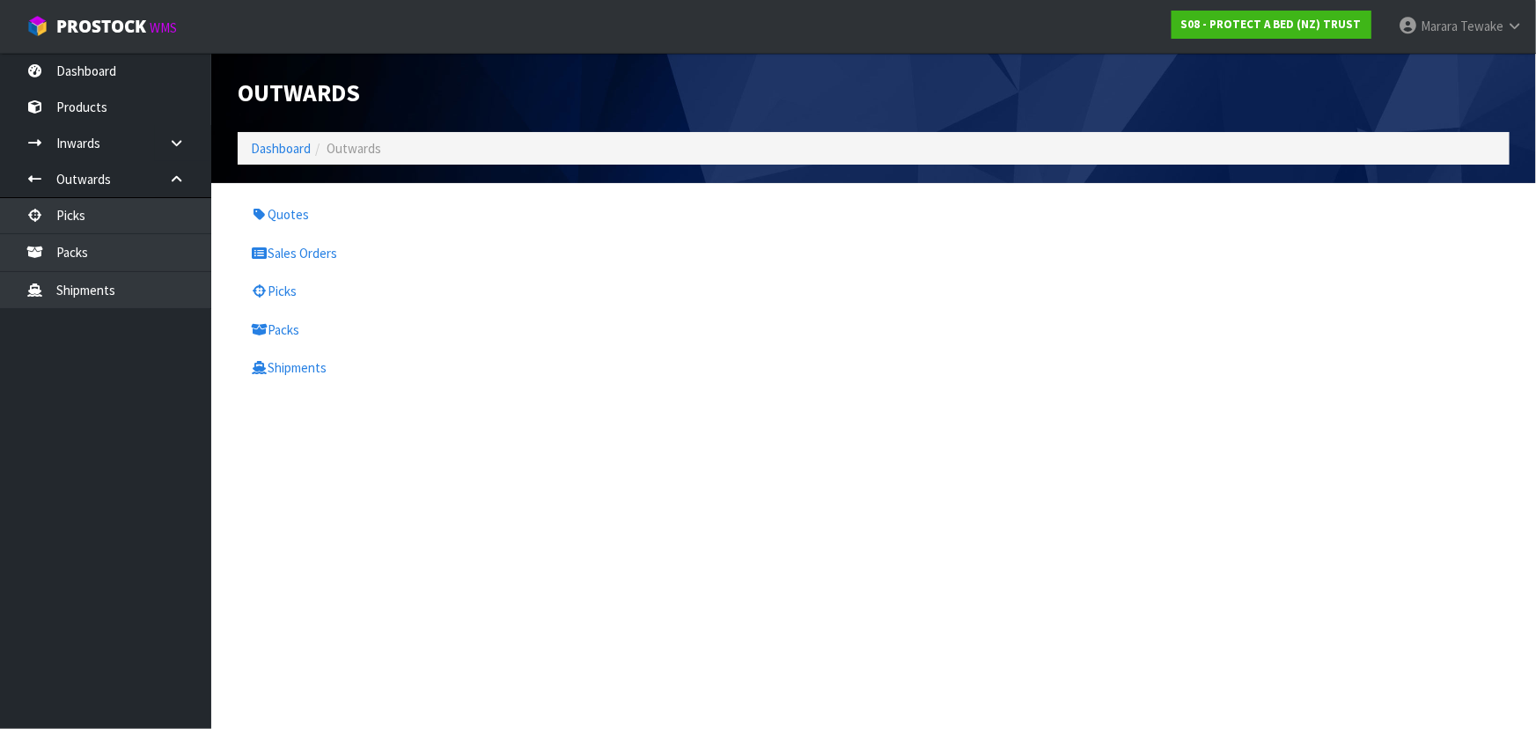
click at [91, 217] on div "Outwards Dashboard Outwards Quotes Sales Orders Picks Packs Shipments" at bounding box center [768, 200] width 1536 height 400
click at [91, 217] on link "Picks" at bounding box center [105, 215] width 211 height 36
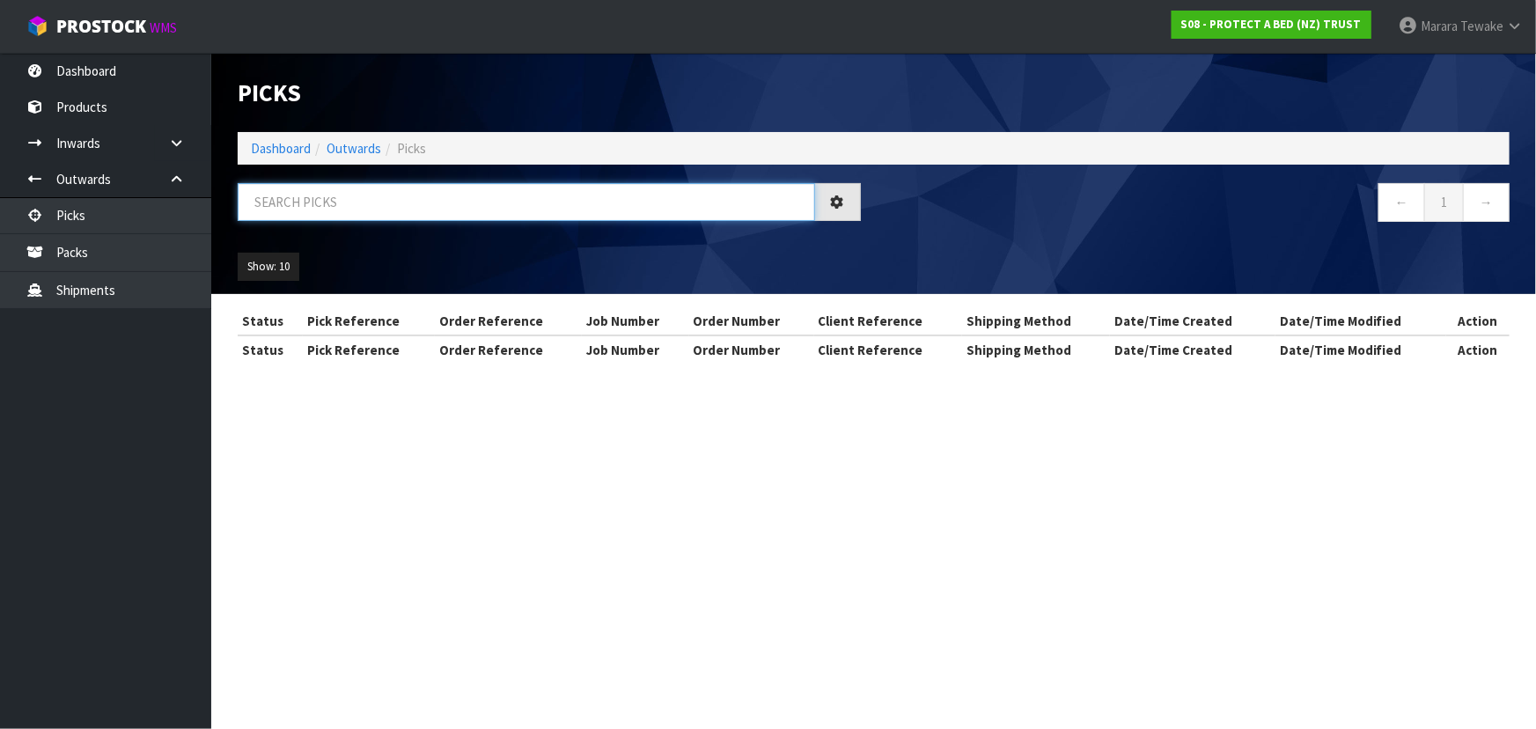
click at [272, 202] on input "text" at bounding box center [526, 202] width 577 height 38
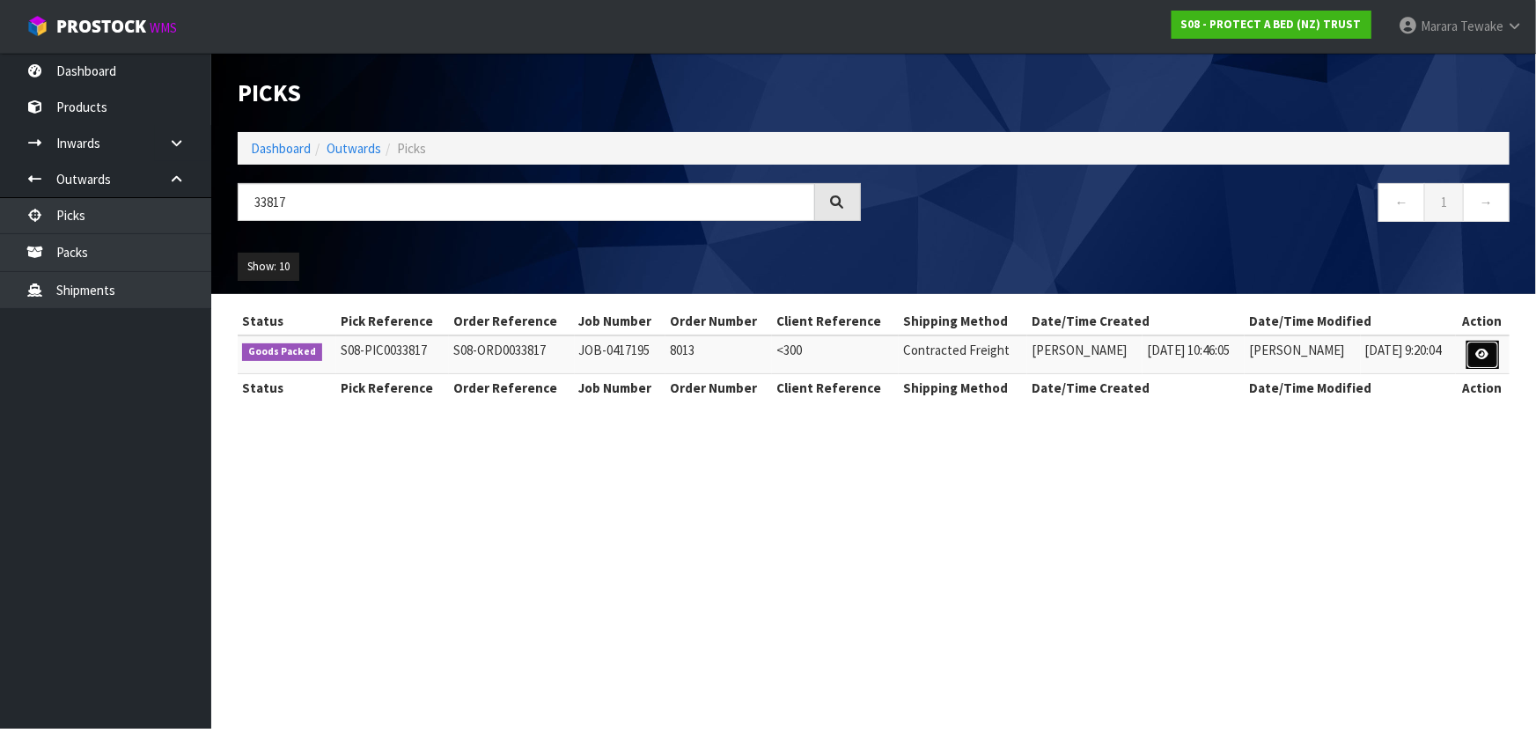
click at [1481, 350] on icon at bounding box center [1482, 354] width 13 height 11
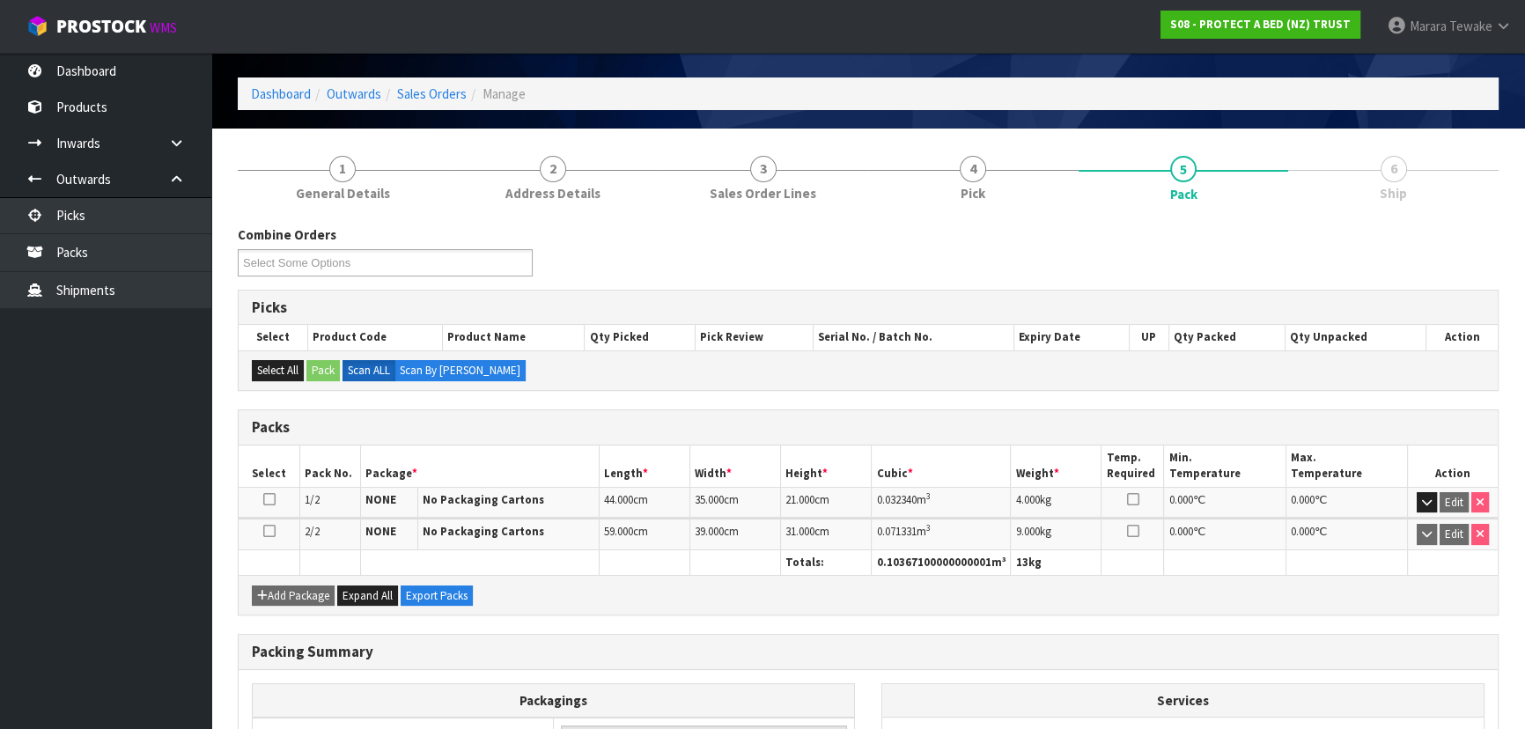
scroll to position [232, 0]
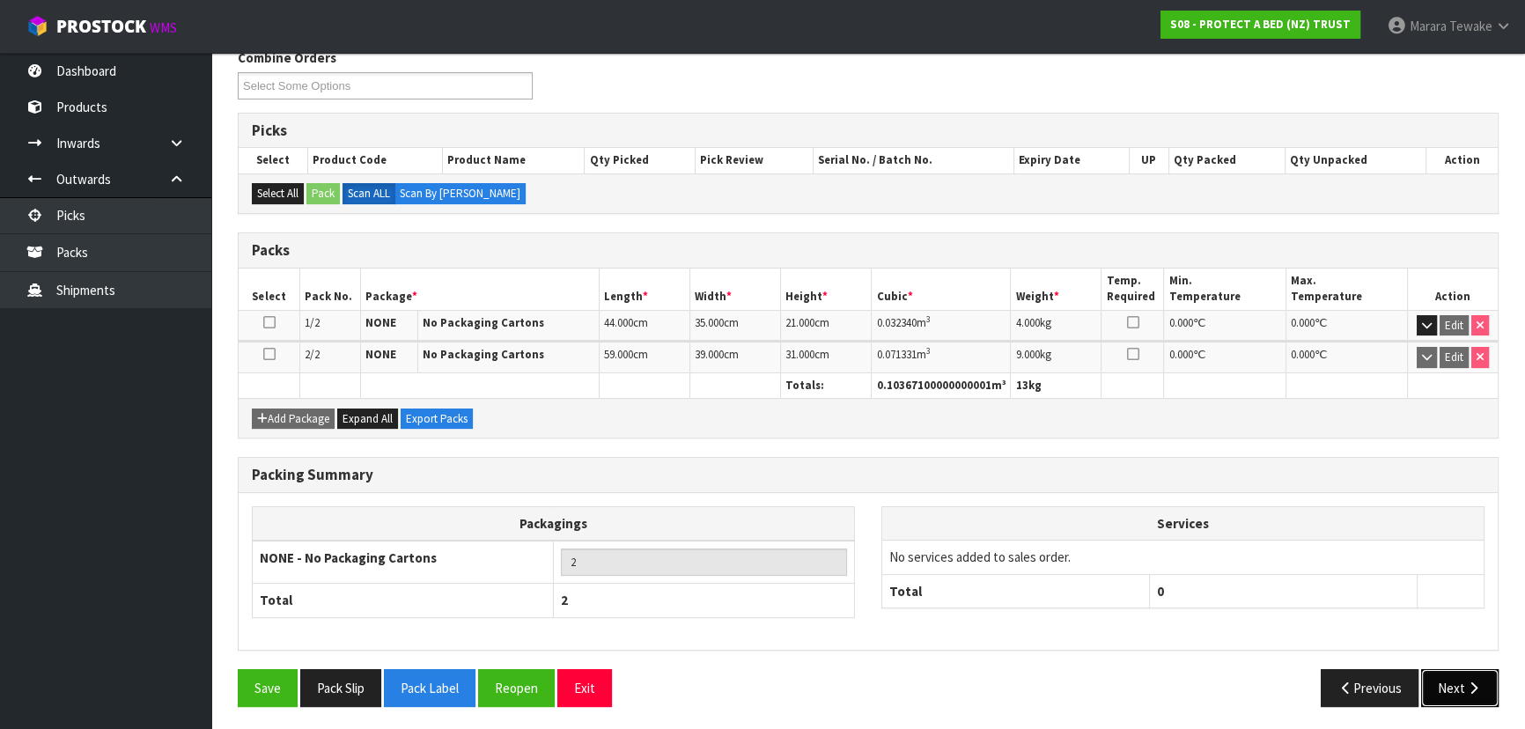
click at [1468, 669] on button "Next" at bounding box center [1459, 688] width 77 height 38
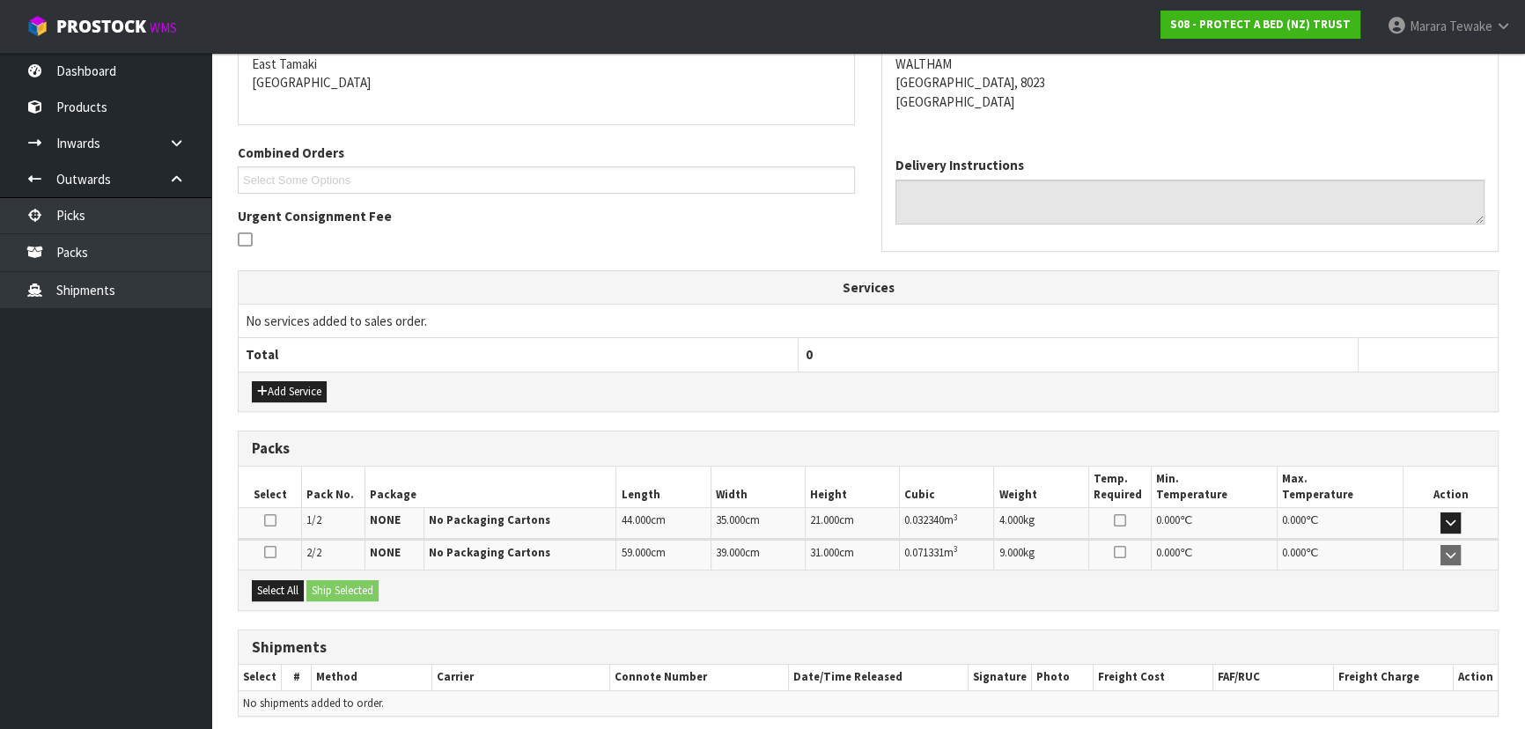
scroll to position [379, 0]
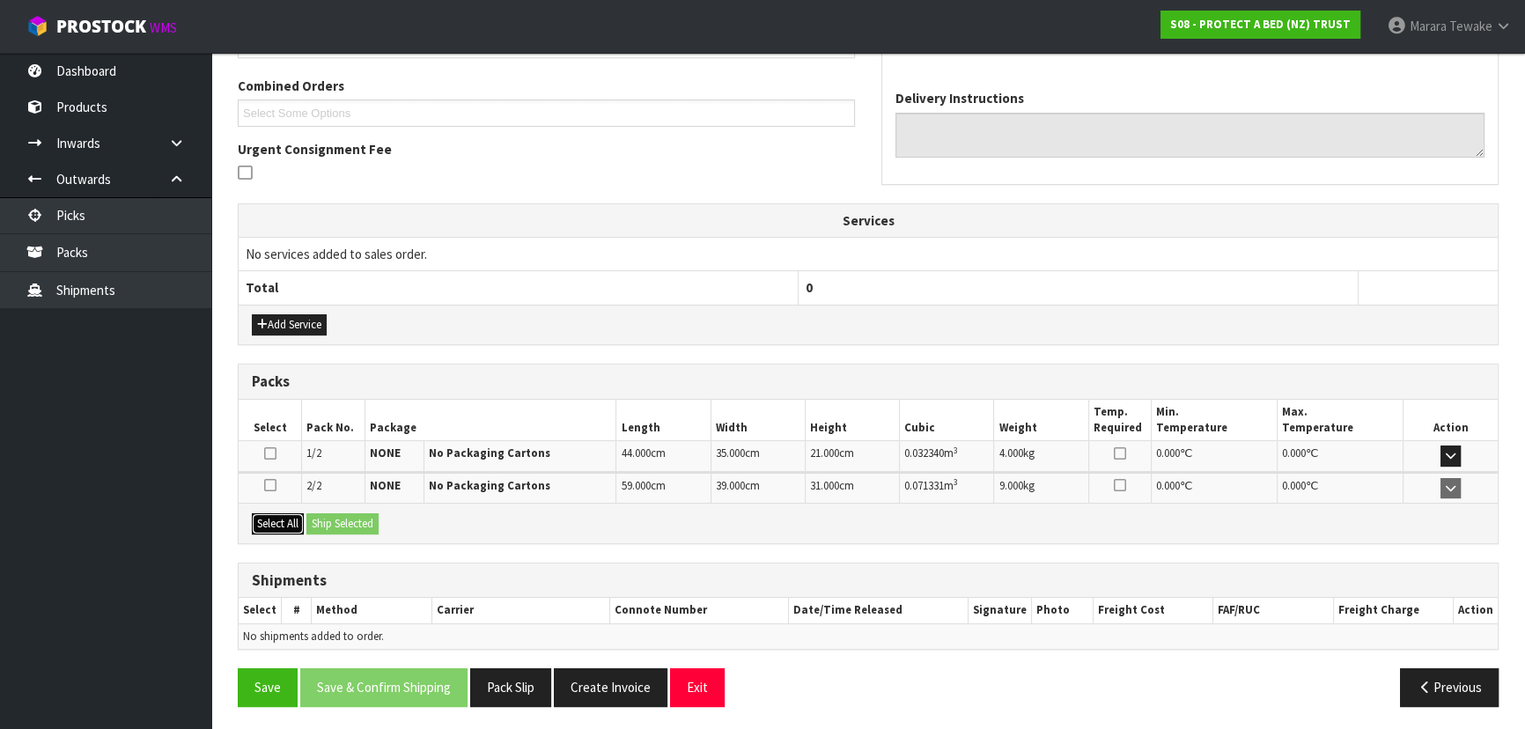
click at [279, 518] on button "Select All" at bounding box center [278, 523] width 52 height 21
click at [330, 518] on button "Ship Selected" at bounding box center [342, 523] width 72 height 21
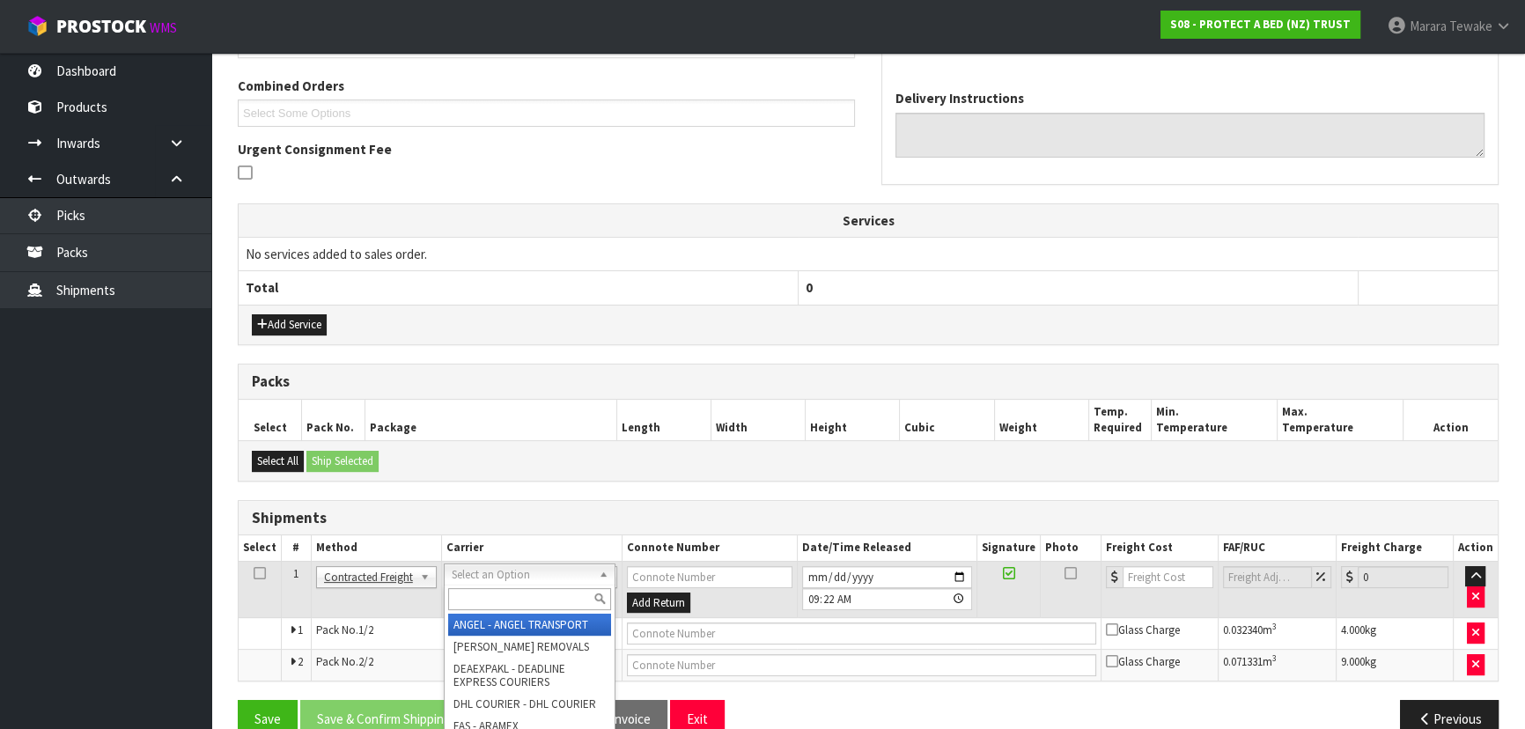
click at [540, 602] on input "text" at bounding box center [529, 599] width 163 height 22
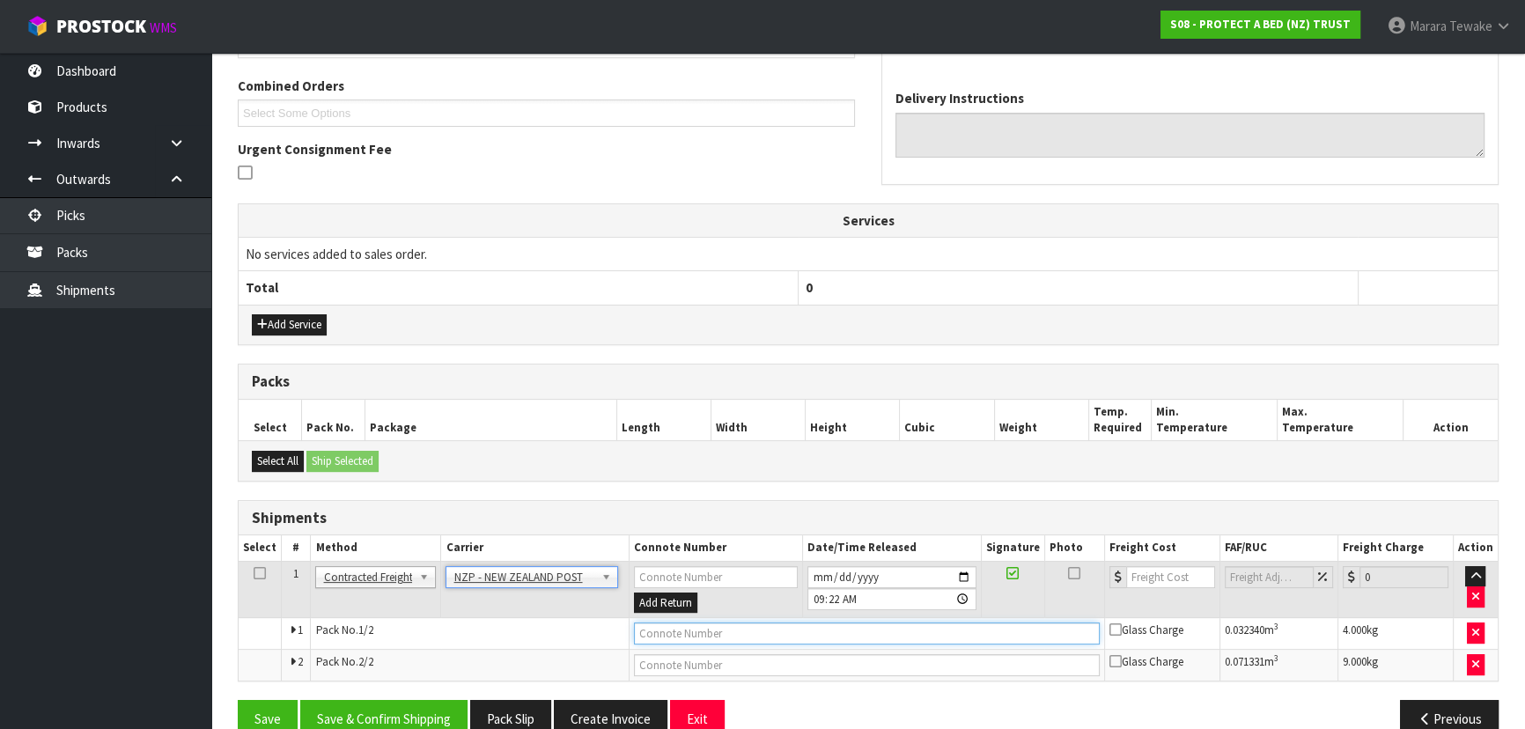
click at [643, 624] on input "text" at bounding box center [867, 633] width 466 height 22
click at [238, 700] on button "Save" at bounding box center [268, 719] width 60 height 38
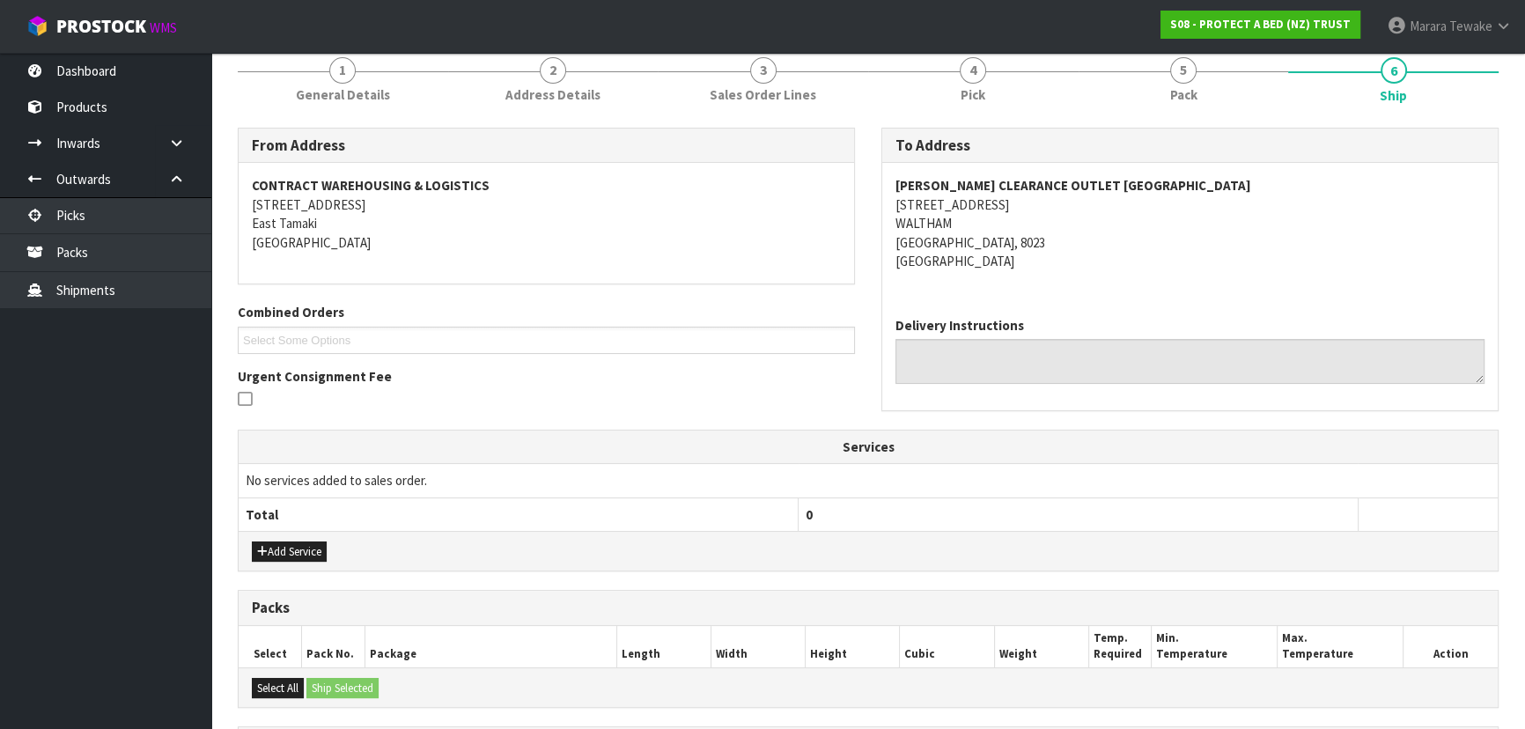
scroll to position [475, 0]
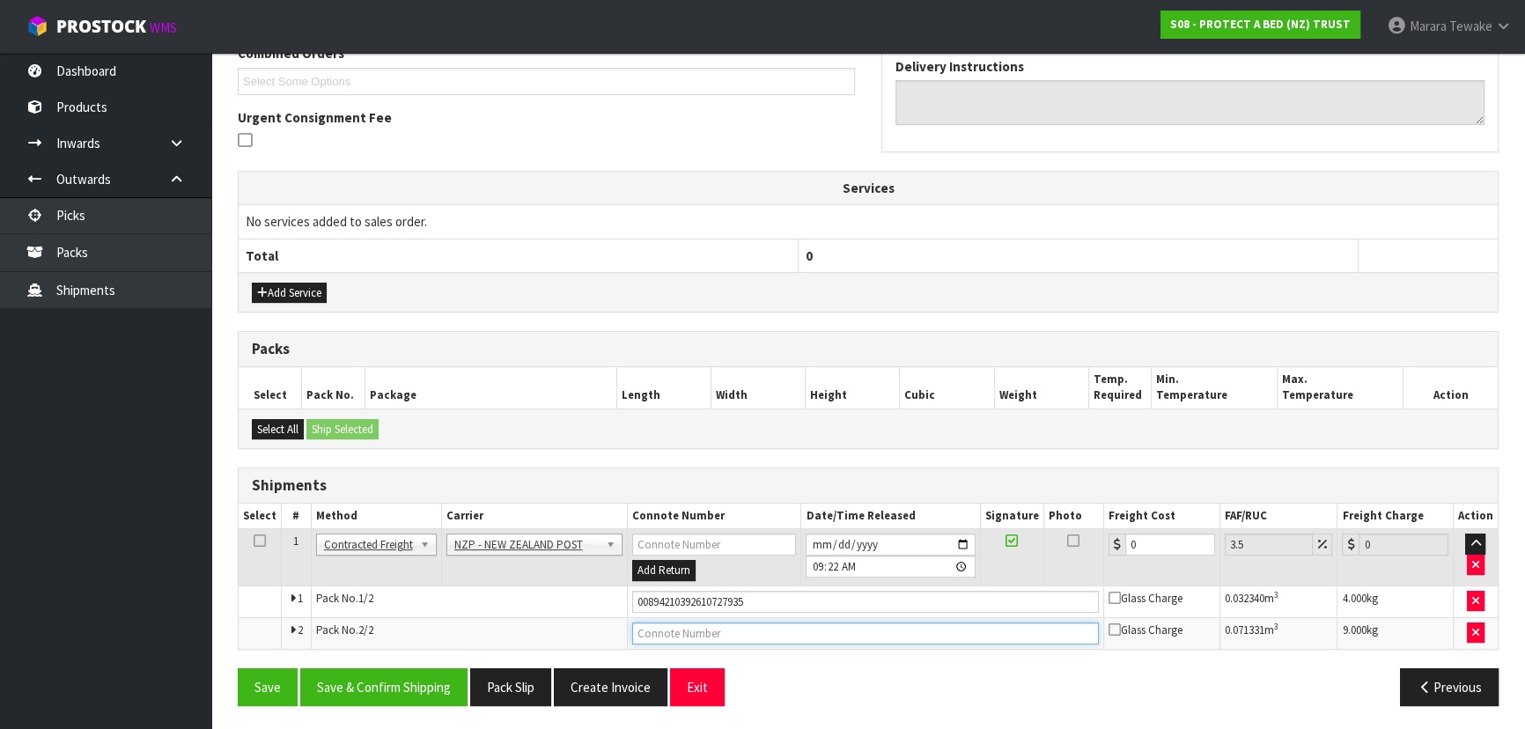
click at [664, 628] on input "text" at bounding box center [865, 633] width 467 height 22
click at [238, 668] on button "Save" at bounding box center [268, 687] width 60 height 38
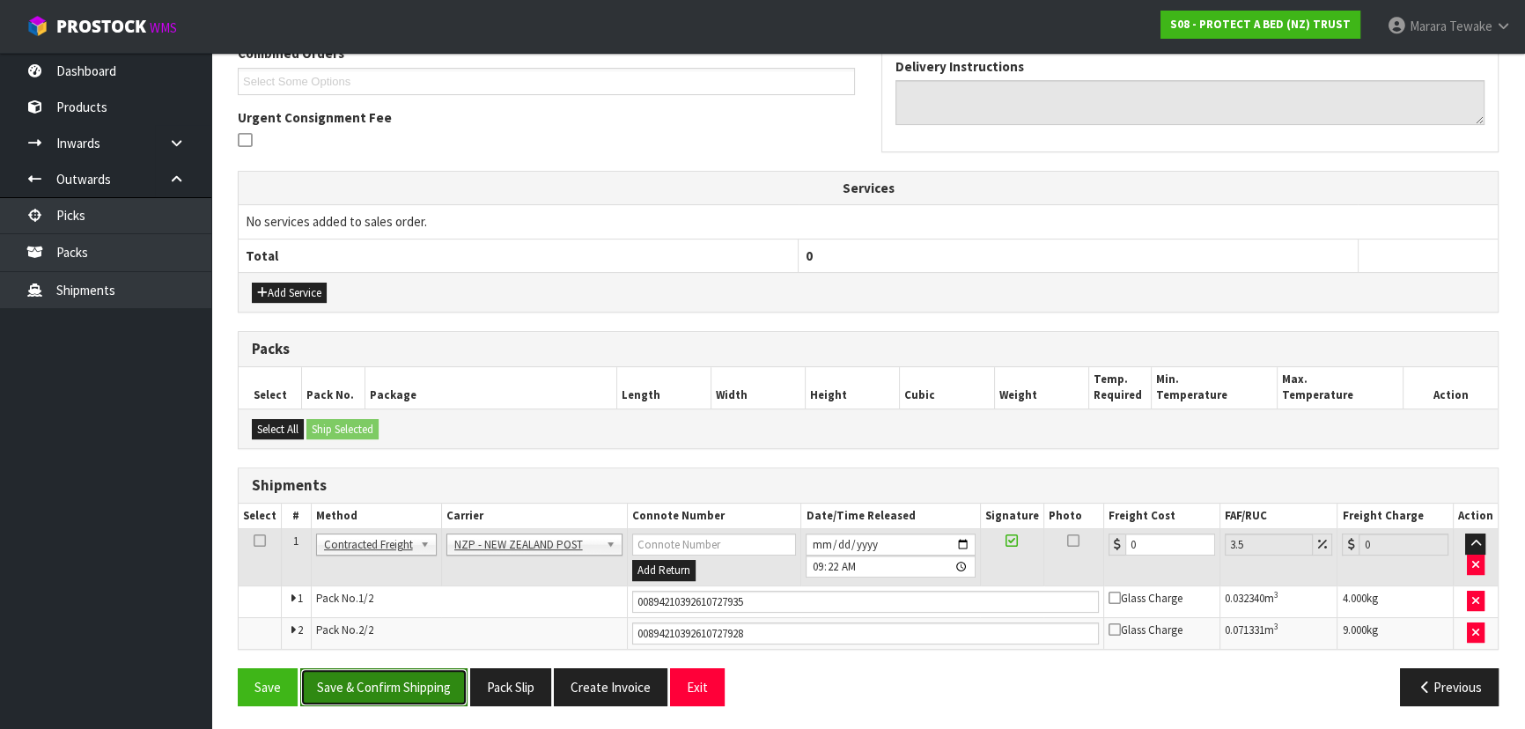
click at [444, 685] on button "Save & Confirm Shipping" at bounding box center [383, 687] width 167 height 38
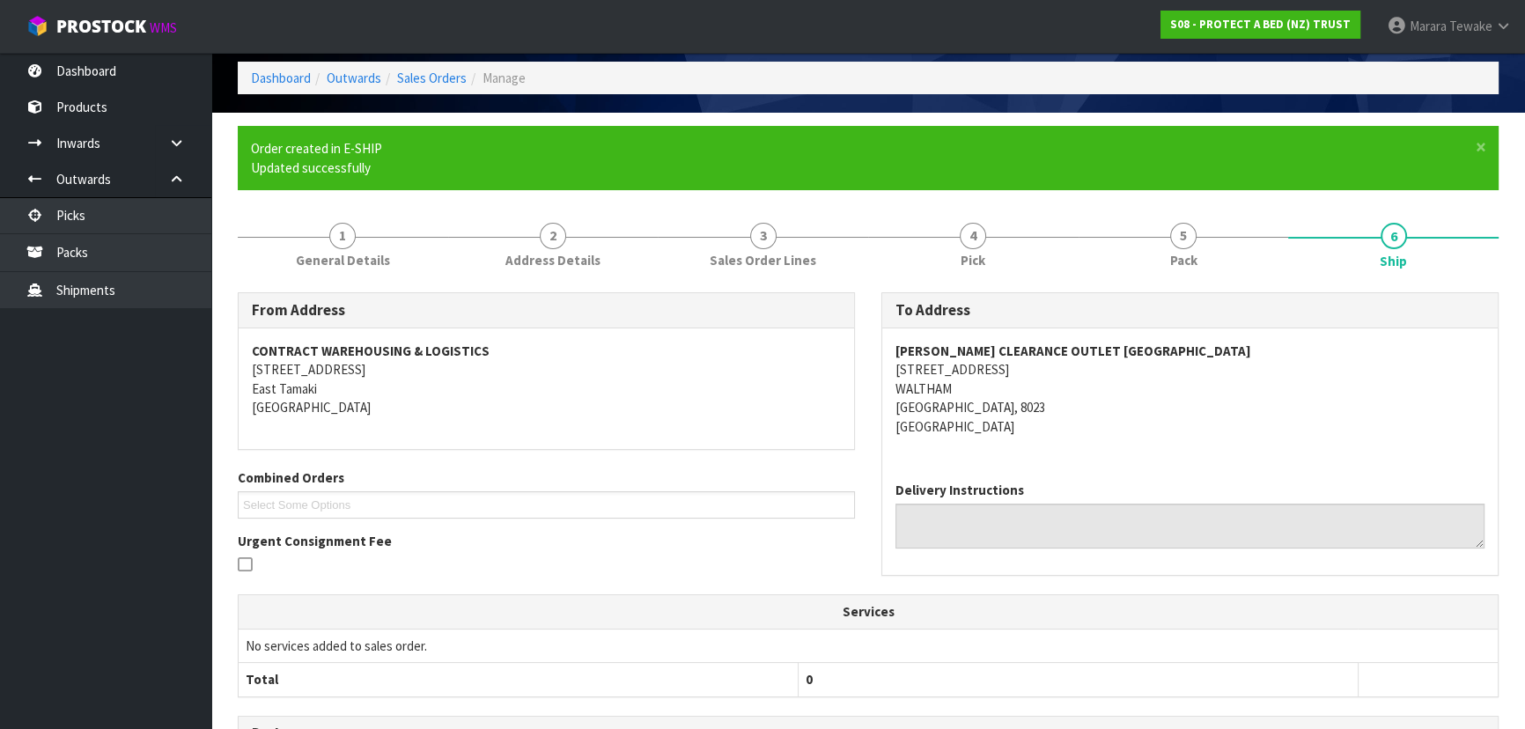
scroll to position [0, 0]
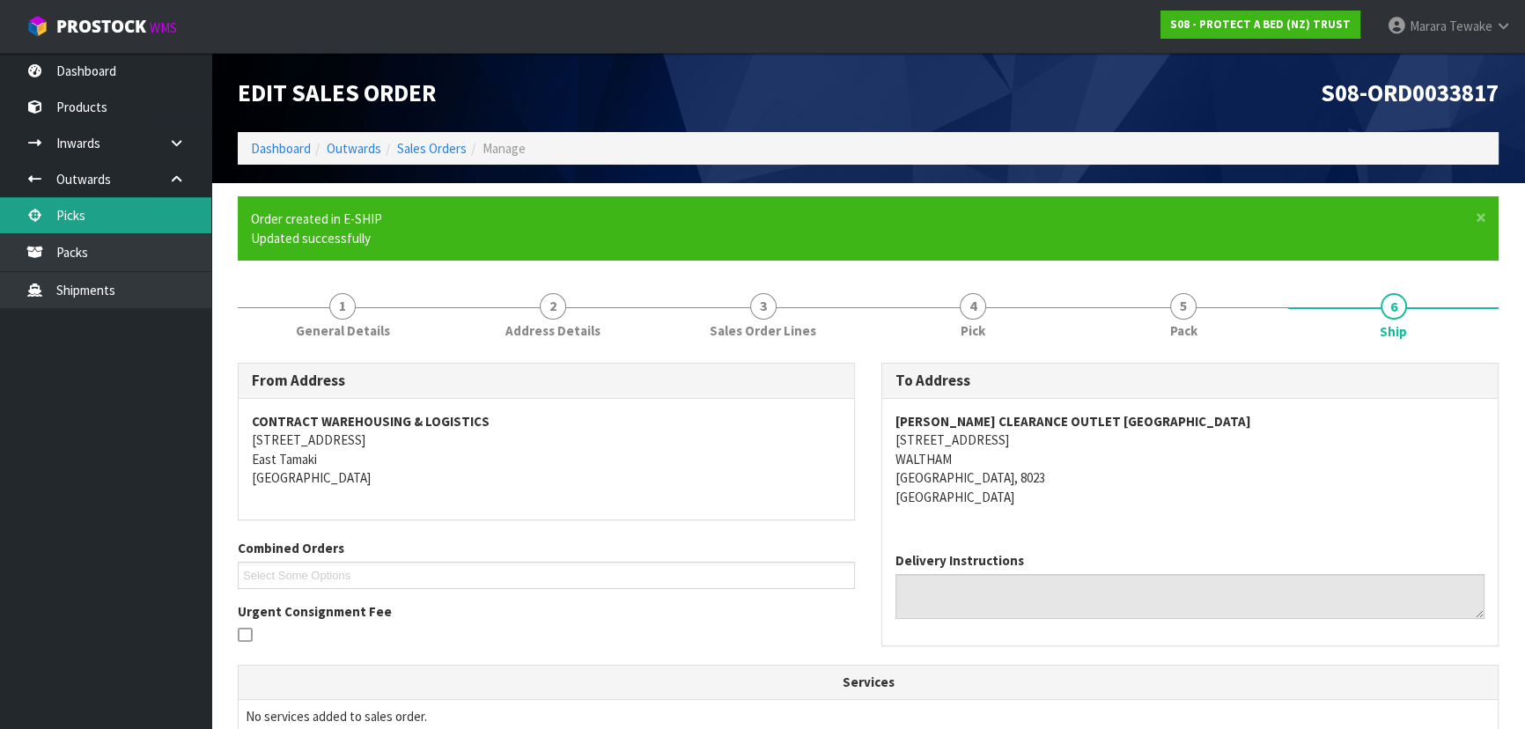
click at [151, 217] on link "Picks" at bounding box center [105, 215] width 211 height 36
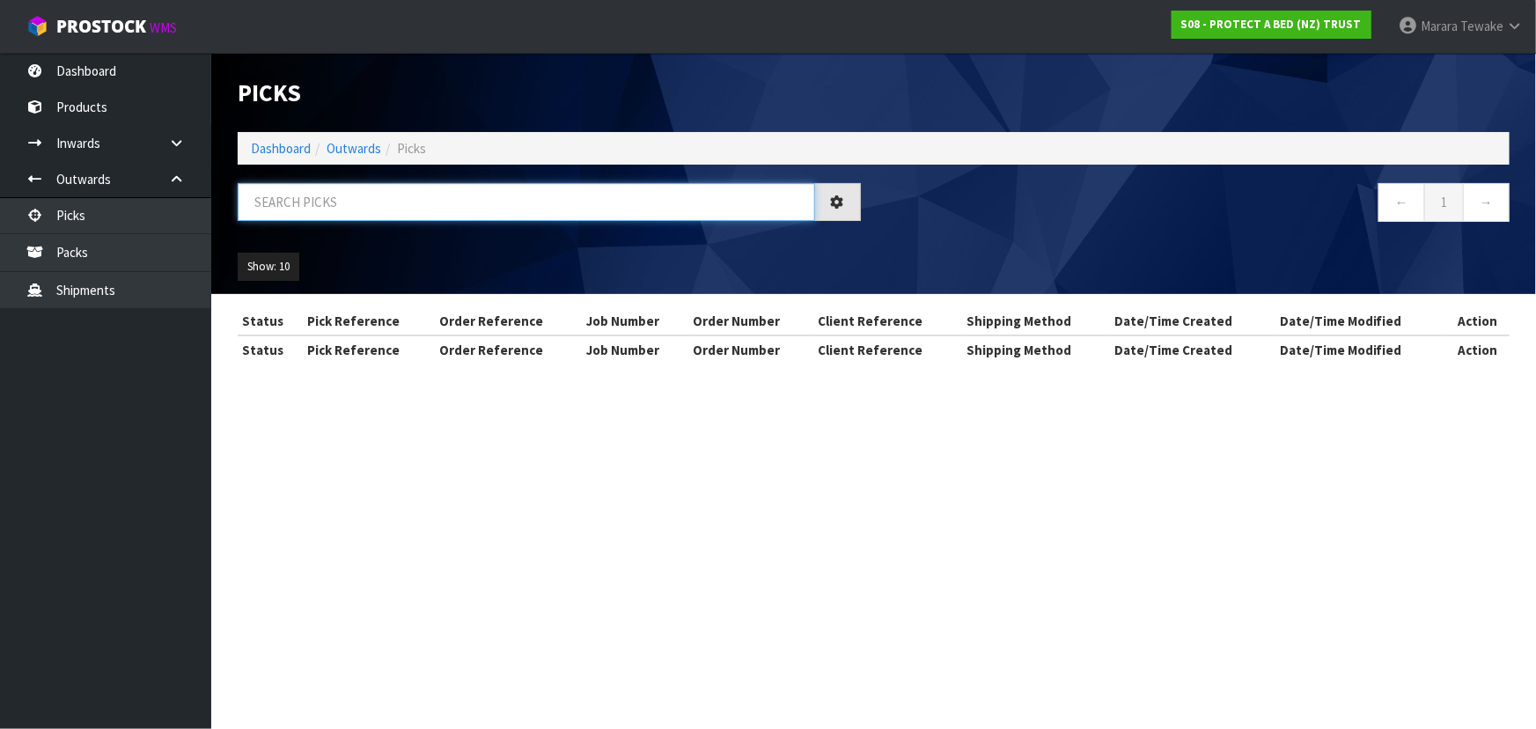
click at [294, 203] on input "text" at bounding box center [526, 202] width 577 height 38
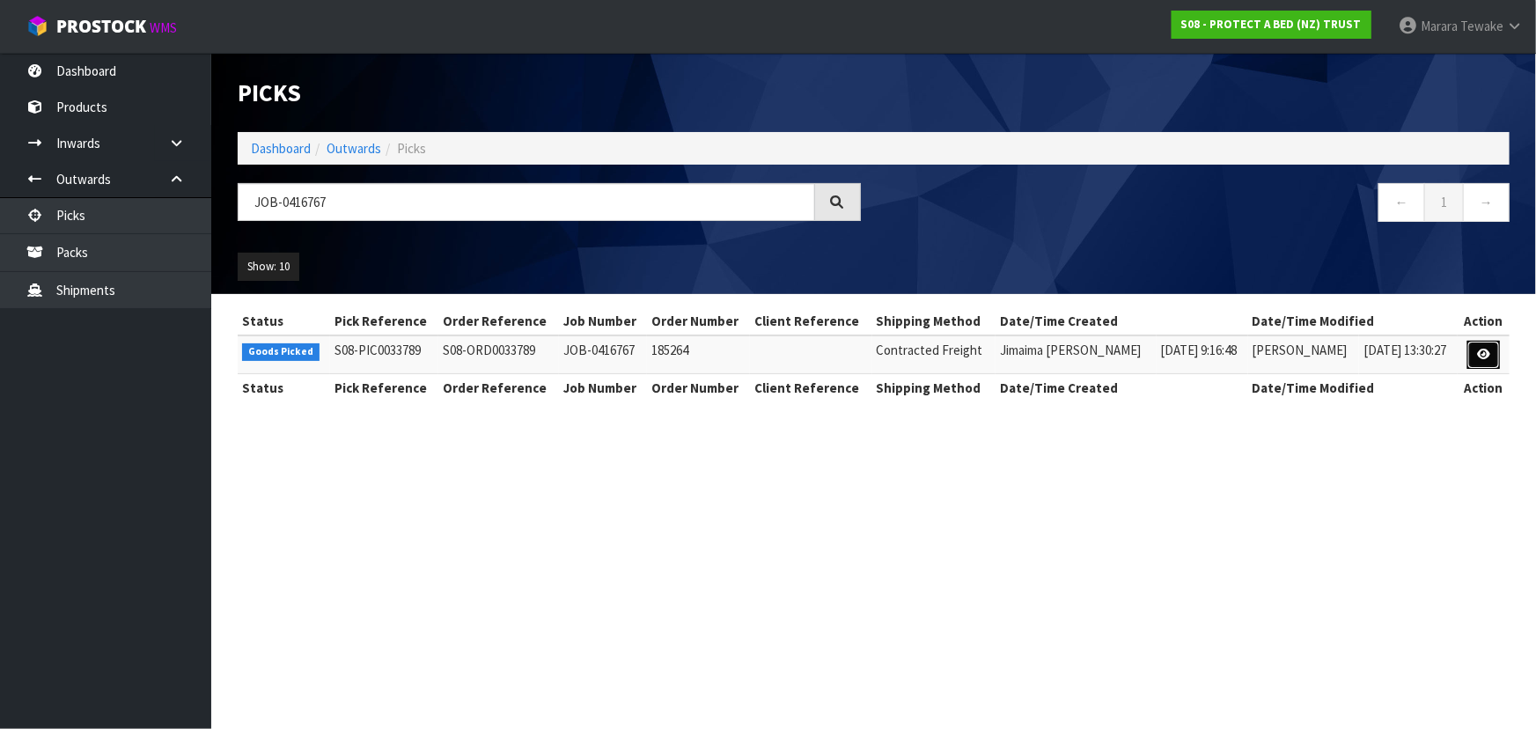
drag, startPoint x: 1478, startPoint y: 349, endPoint x: 1461, endPoint y: 347, distance: 16.9
click at [1476, 349] on link at bounding box center [1483, 355] width 33 height 28
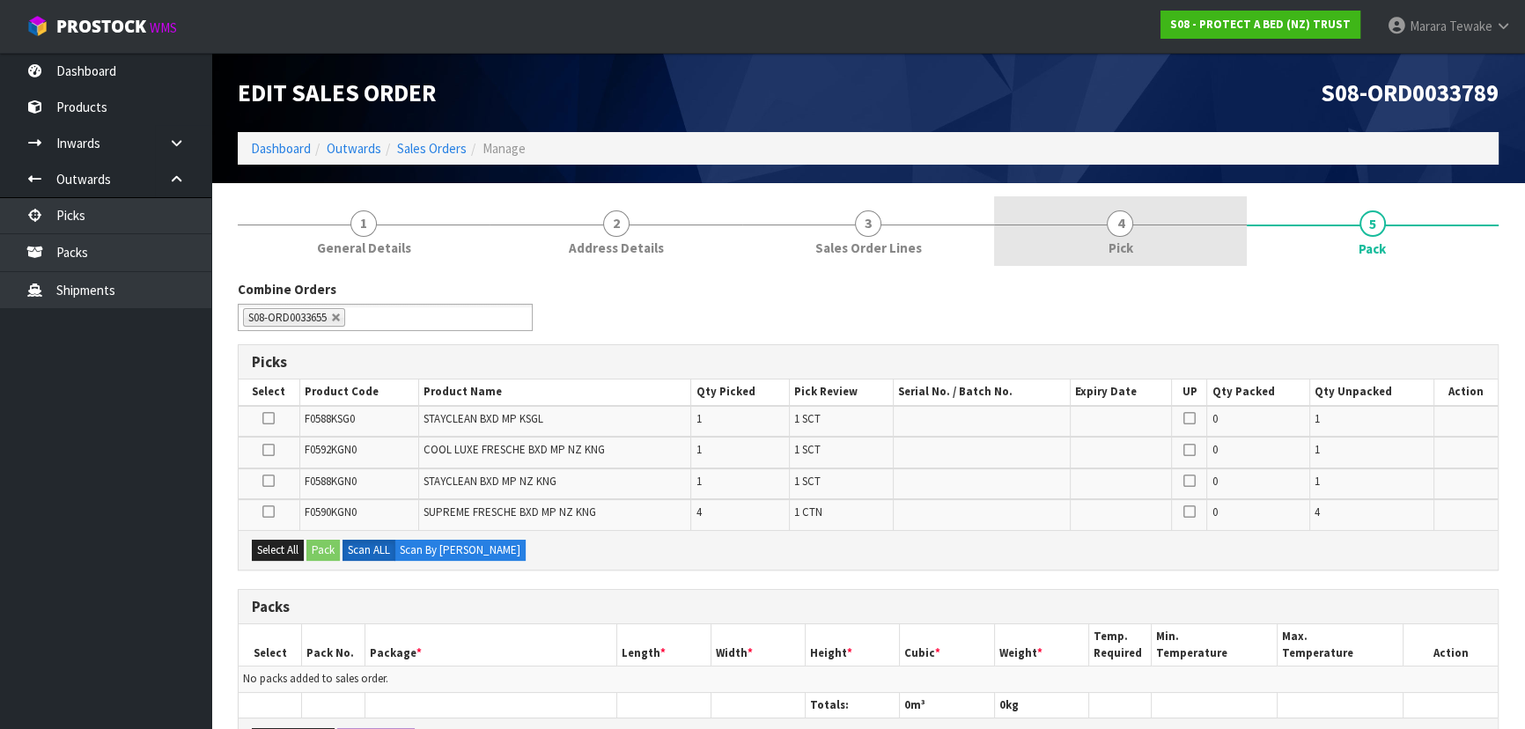
click at [1159, 205] on link "4 Pick" at bounding box center [1120, 231] width 252 height 70
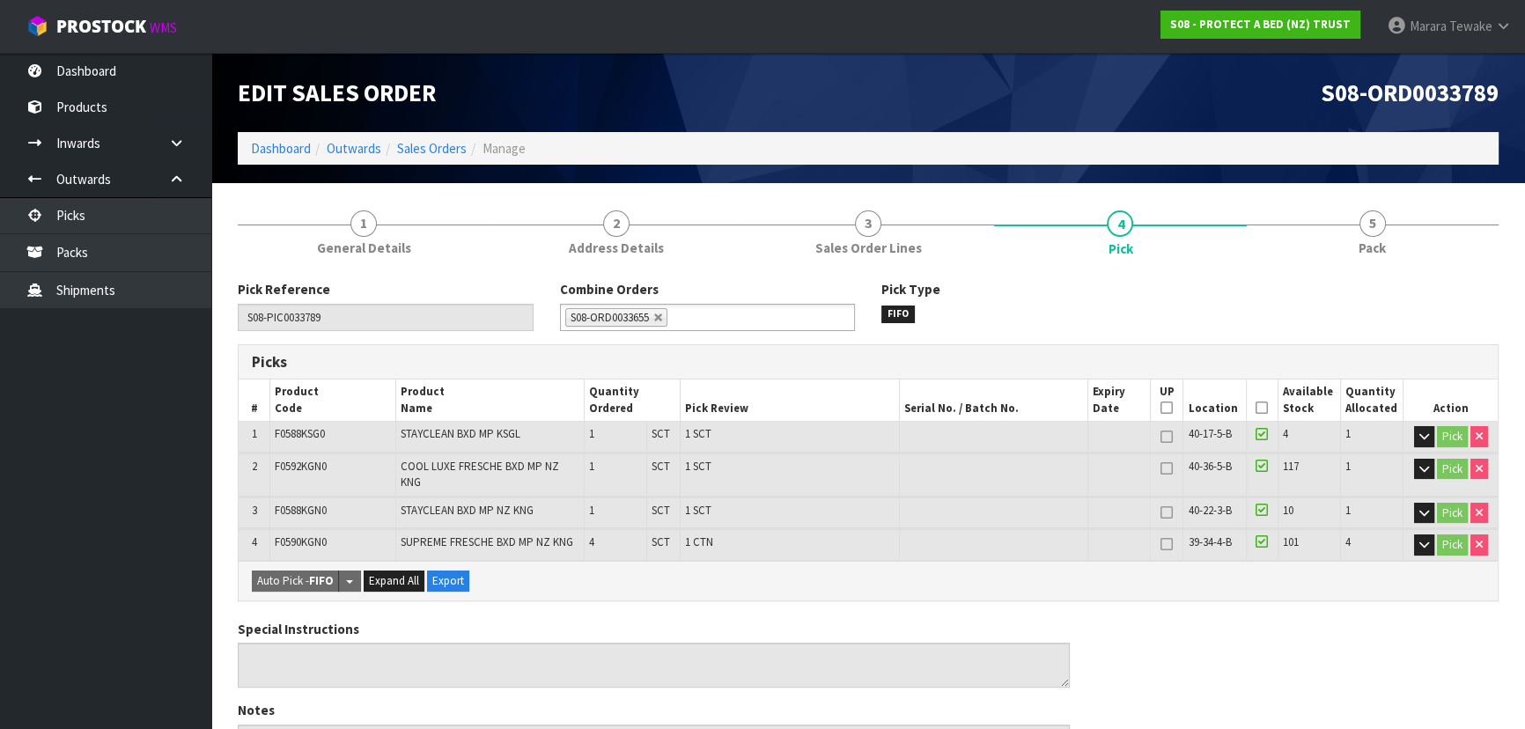
click at [1265, 408] on icon at bounding box center [1261, 408] width 12 height 1
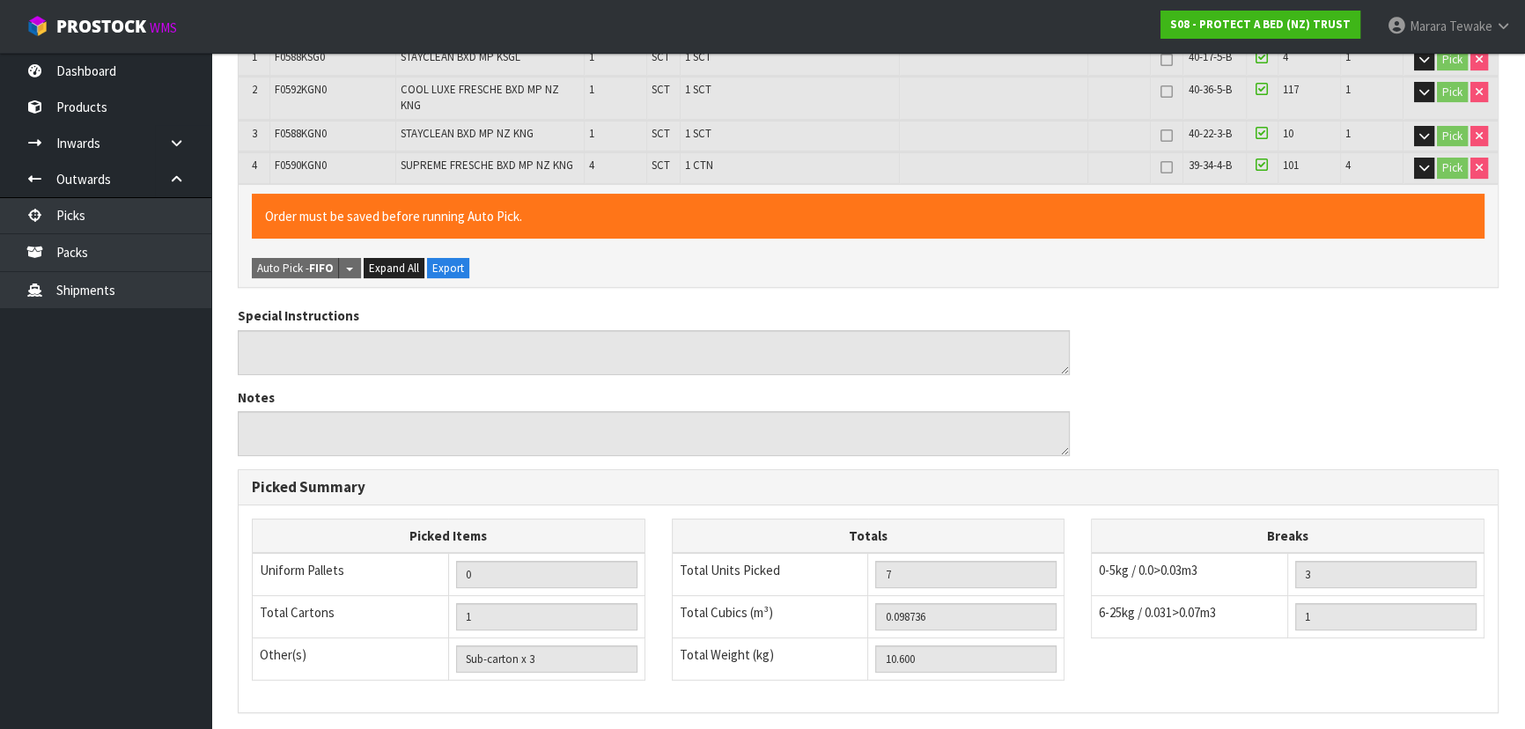
scroll to position [560, 0]
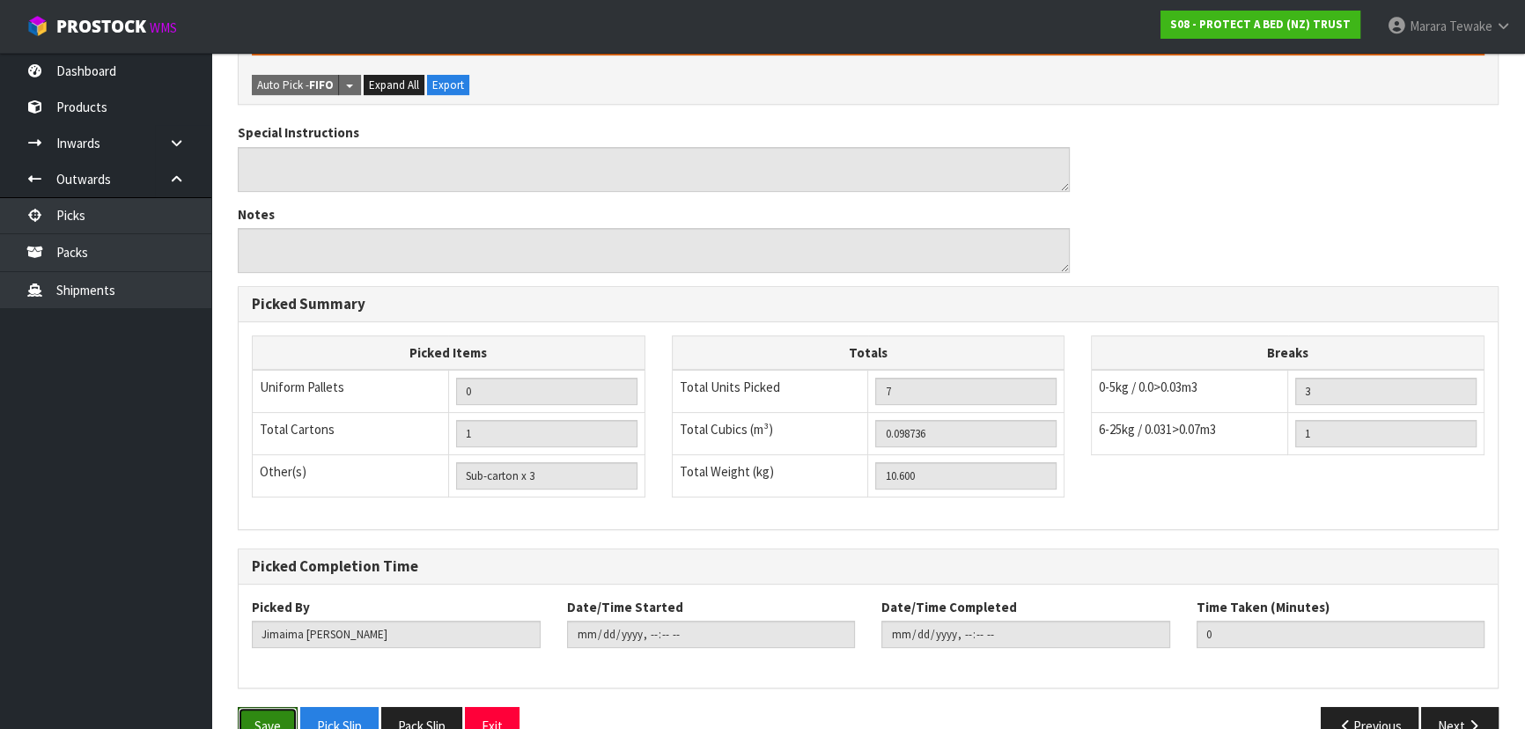
drag, startPoint x: 276, startPoint y: 720, endPoint x: 373, endPoint y: 662, distance: 113.7
click at [276, 715] on button "Save" at bounding box center [268, 726] width 60 height 38
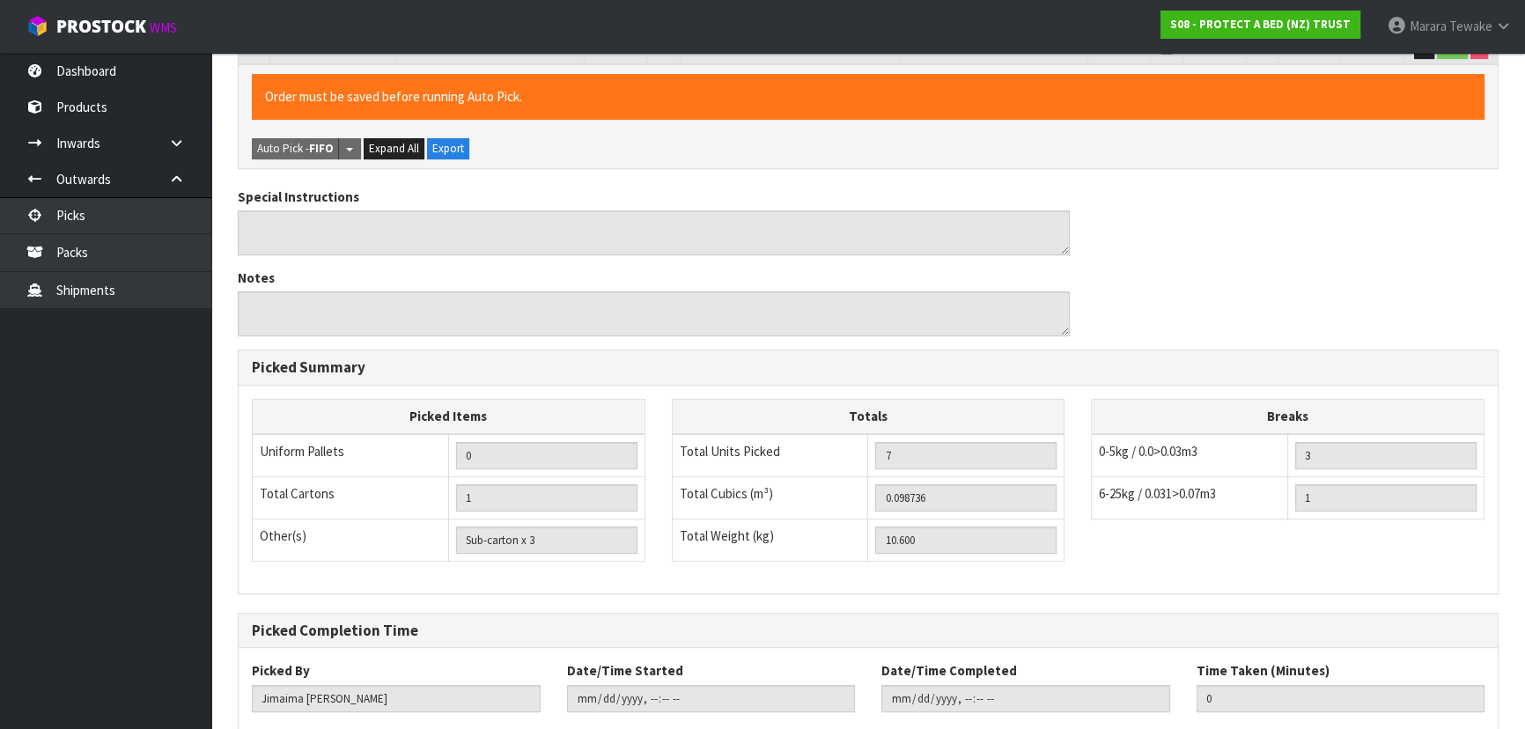
scroll to position [0, 0]
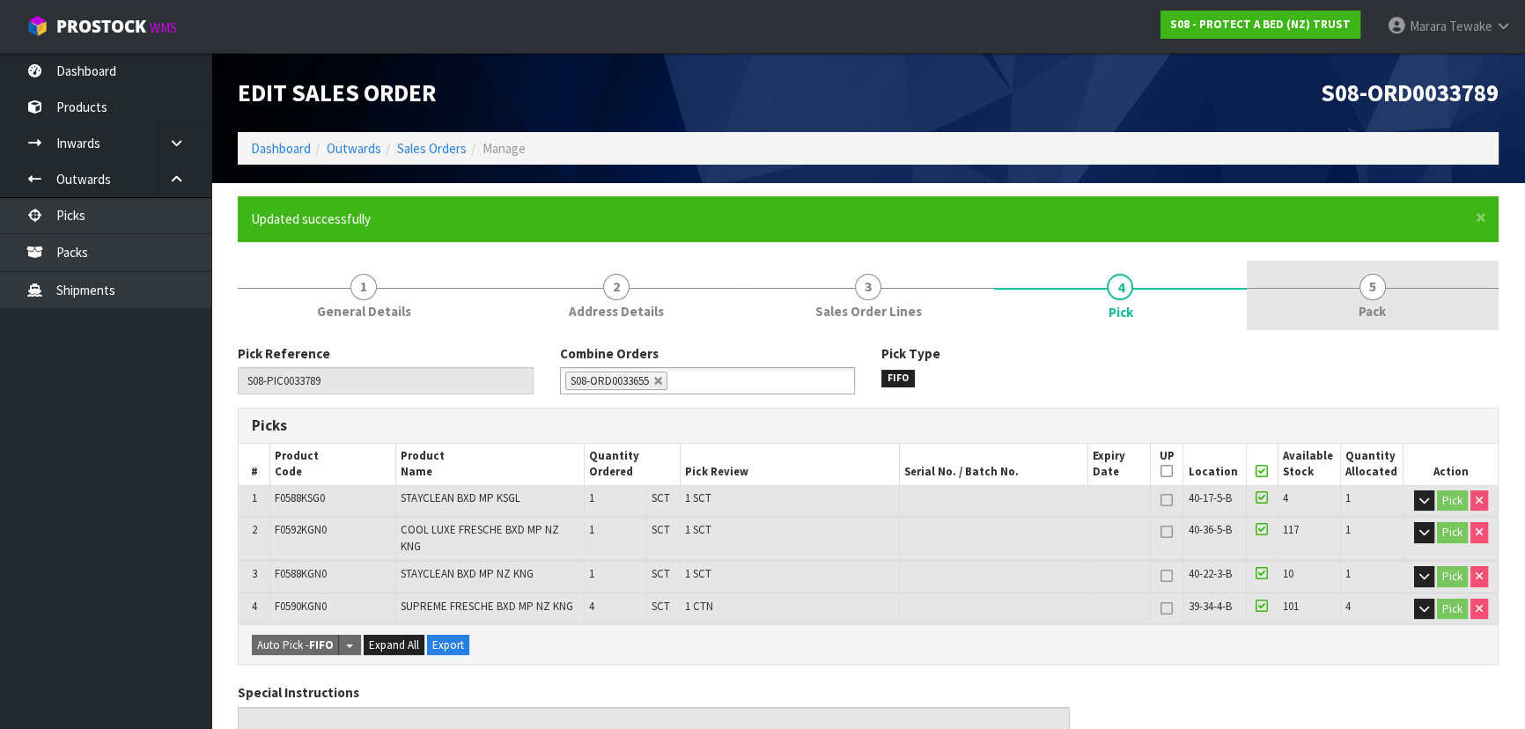
click at [1378, 290] on span "5" at bounding box center [1372, 287] width 26 height 26
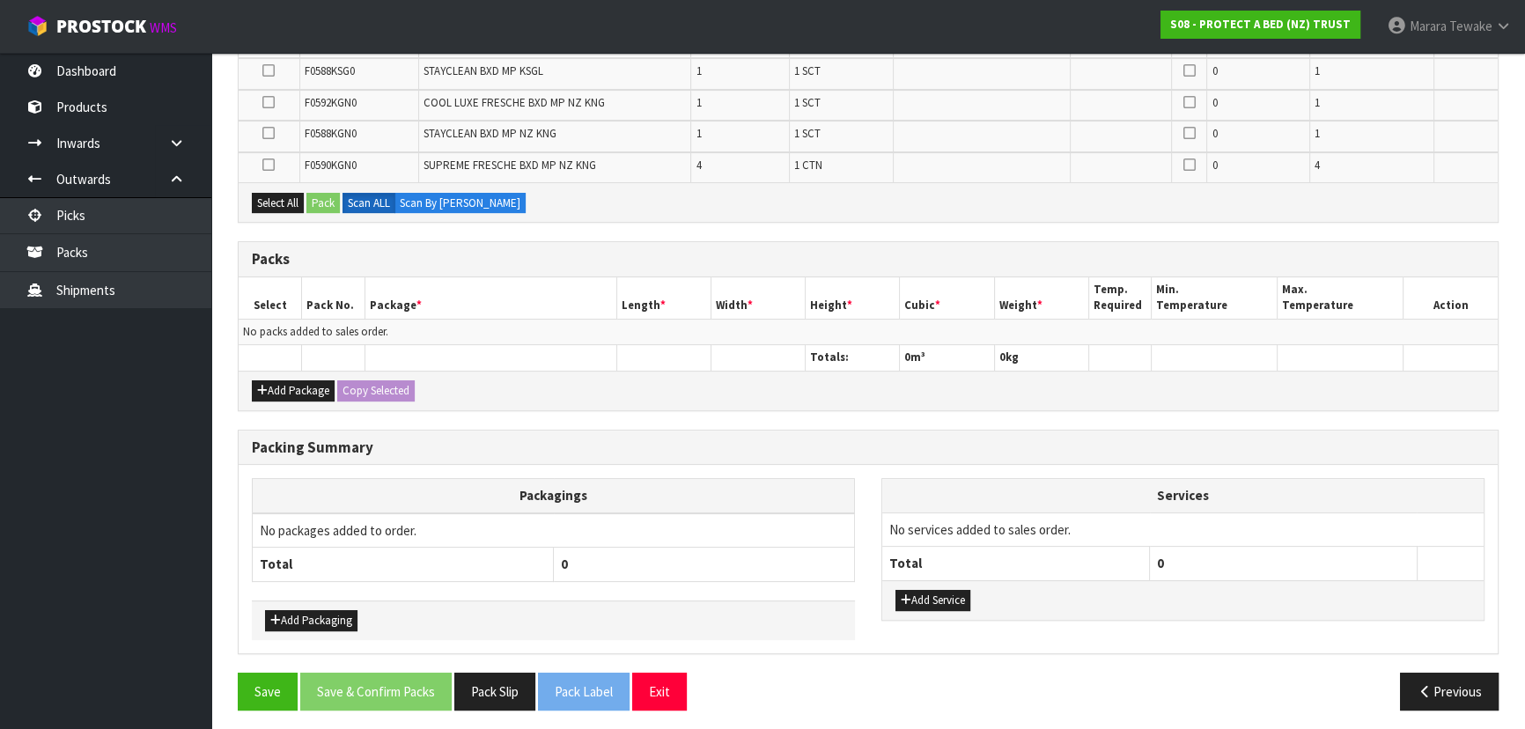
scroll to position [414, 0]
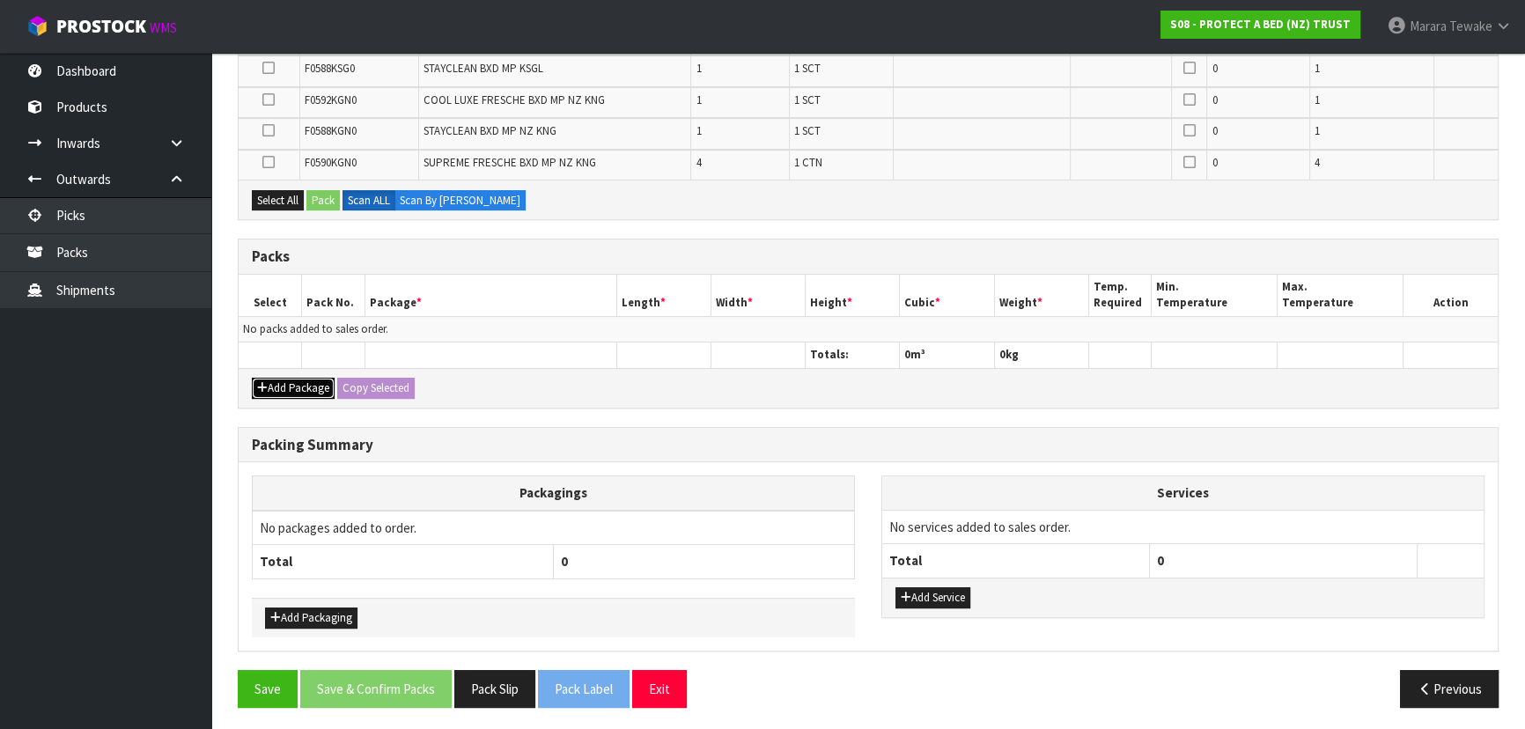
drag, startPoint x: 308, startPoint y: 386, endPoint x: 297, endPoint y: 383, distance: 12.0
click at [304, 386] on button "Add Package" at bounding box center [293, 388] width 83 height 21
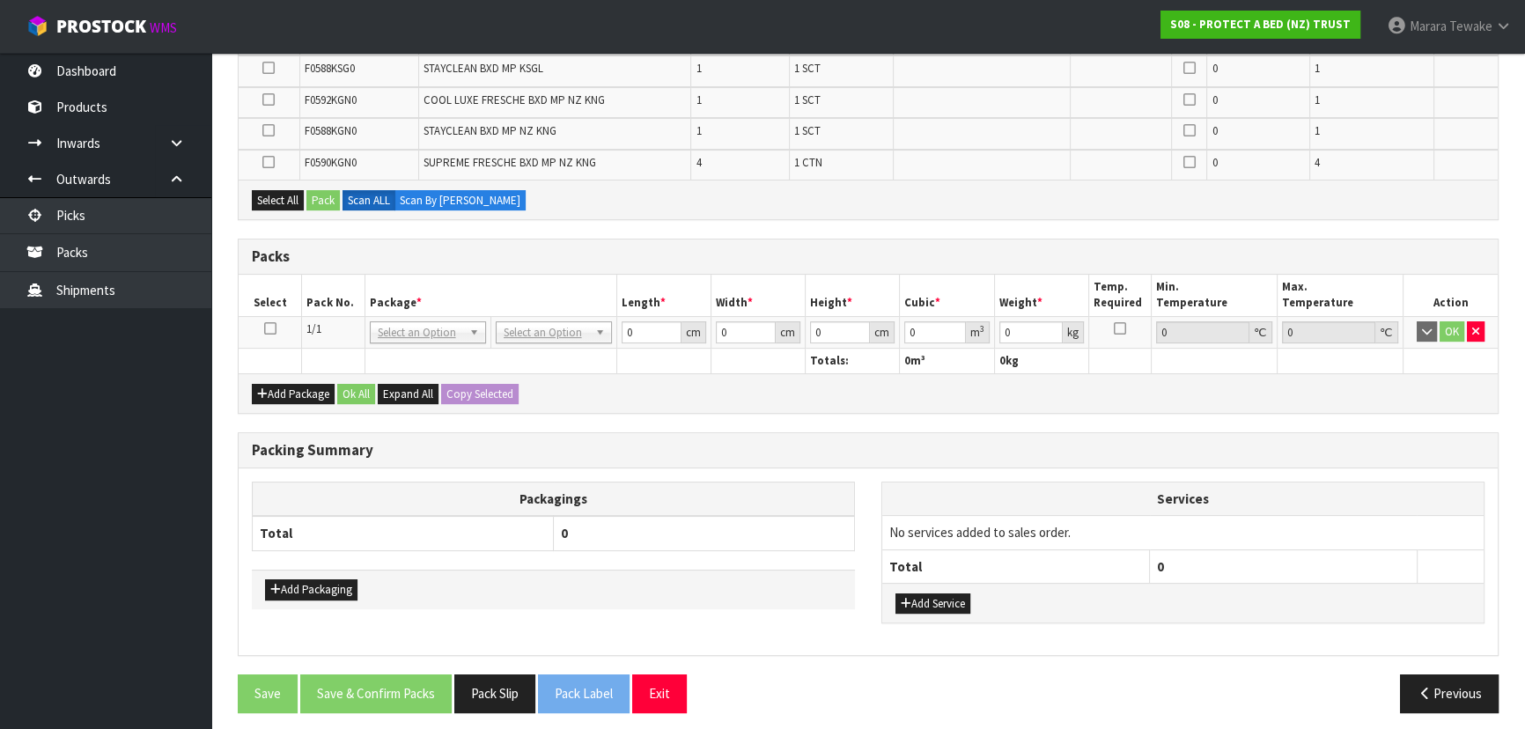
click at [273, 328] on icon at bounding box center [270, 328] width 12 height 1
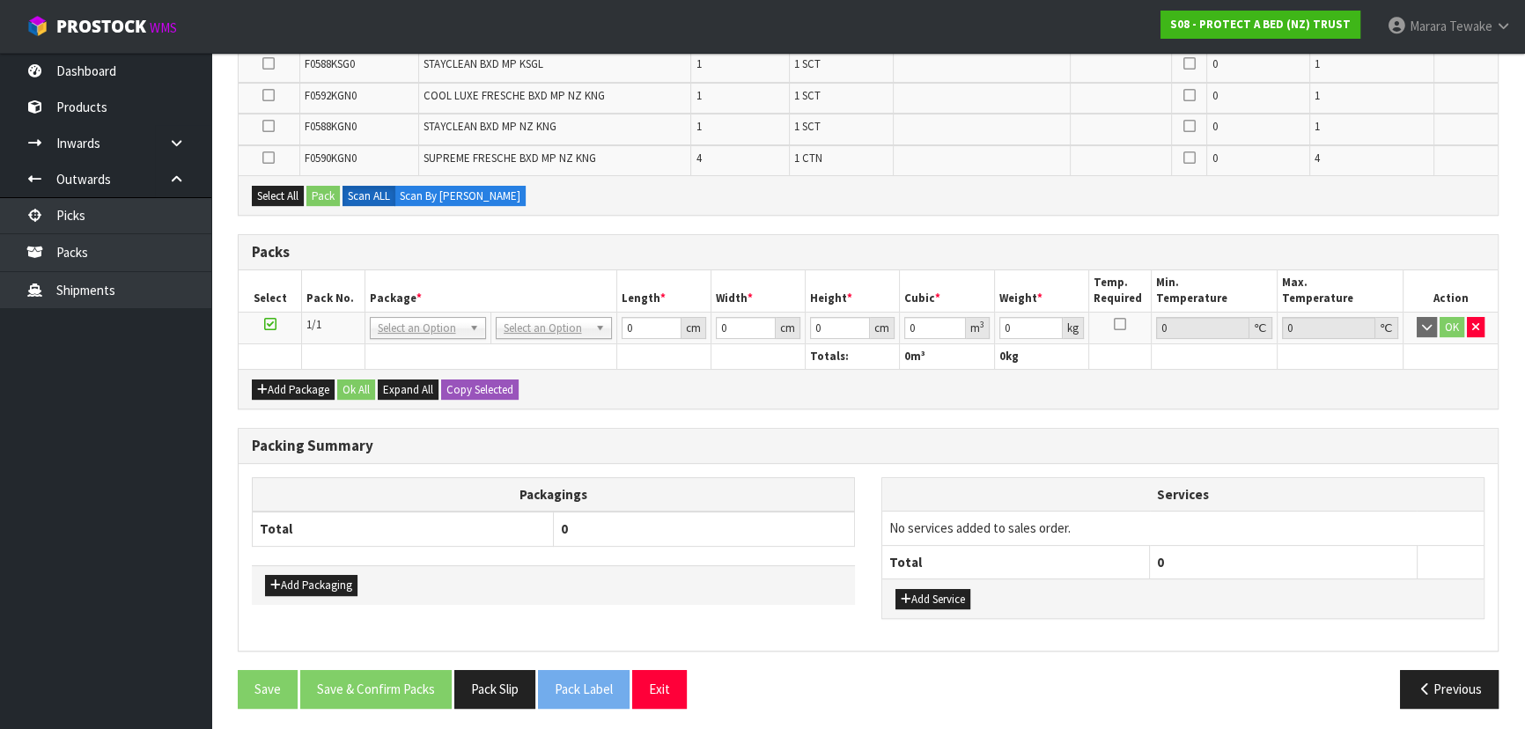
scroll to position [419, 0]
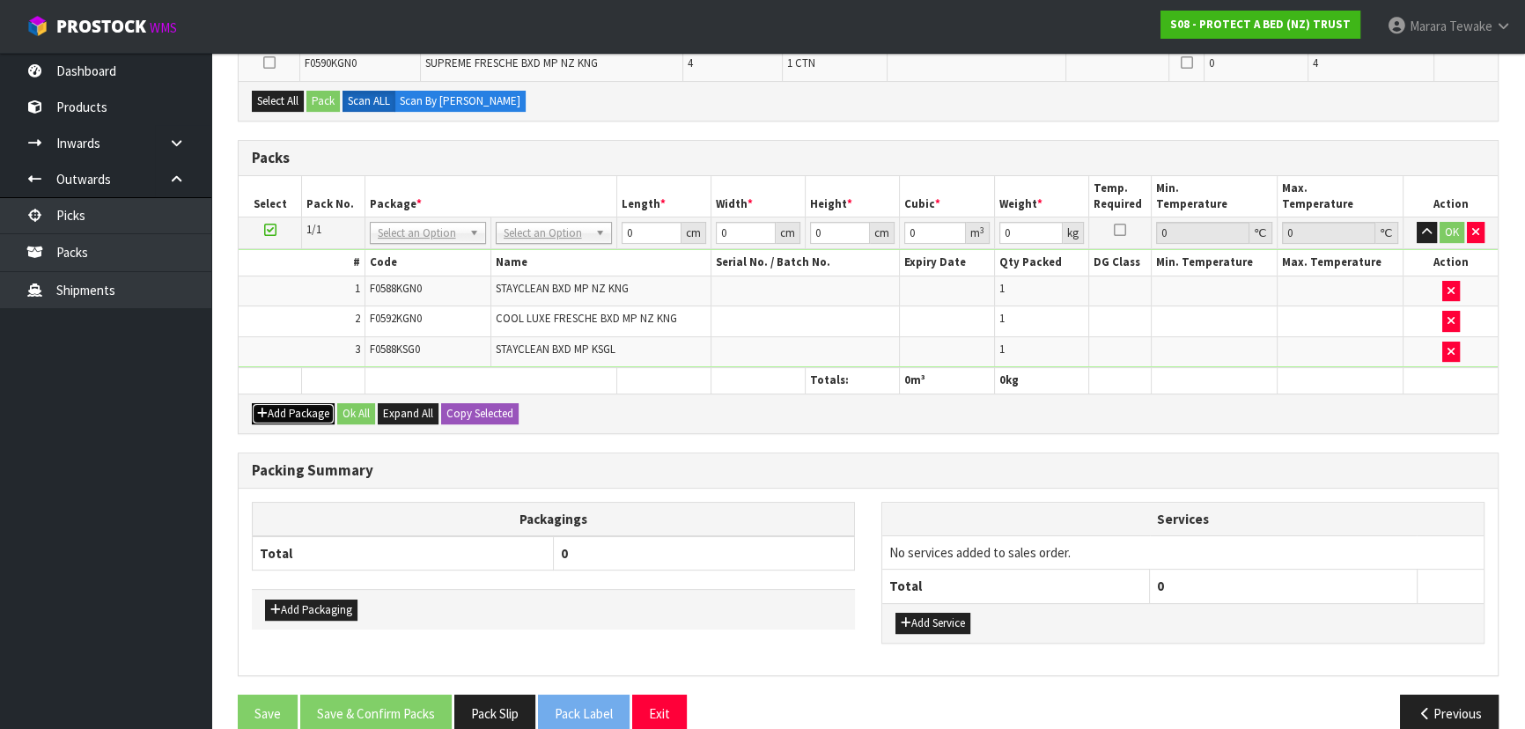
click at [285, 405] on button "Add Package" at bounding box center [293, 413] width 83 height 21
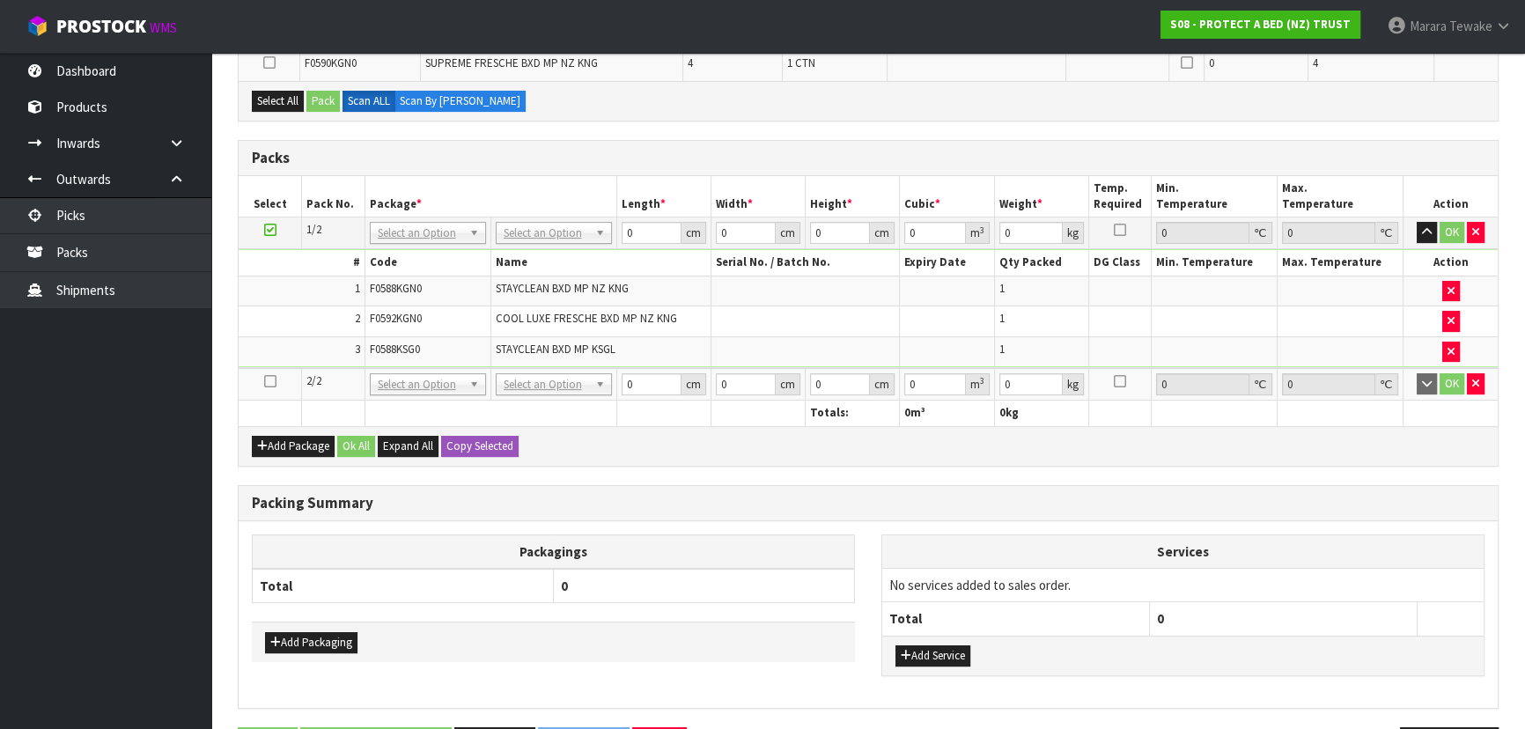
drag, startPoint x: 273, startPoint y: 374, endPoint x: 283, endPoint y: 361, distance: 16.9
click at [273, 381] on icon at bounding box center [270, 381] width 12 height 1
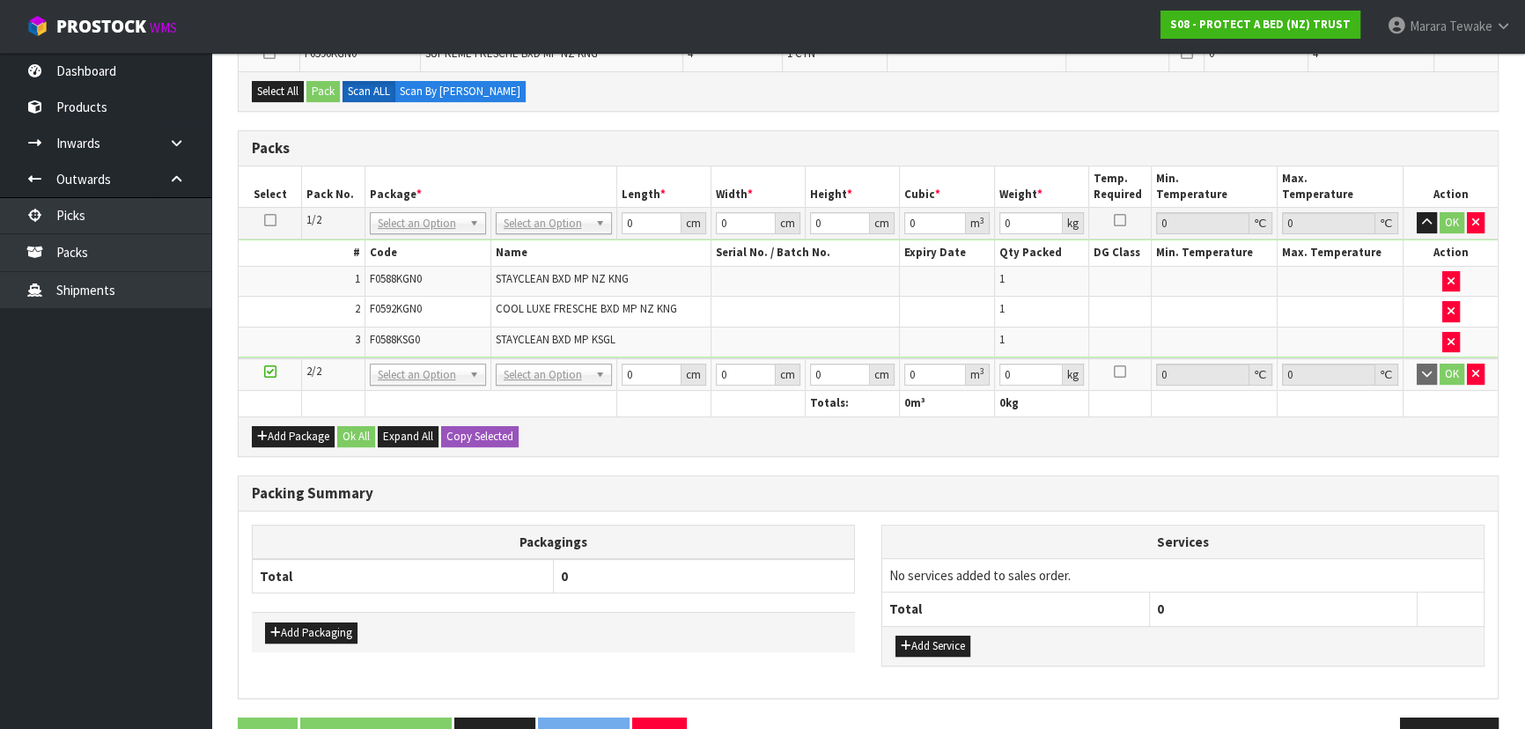
scroll to position [475, 0]
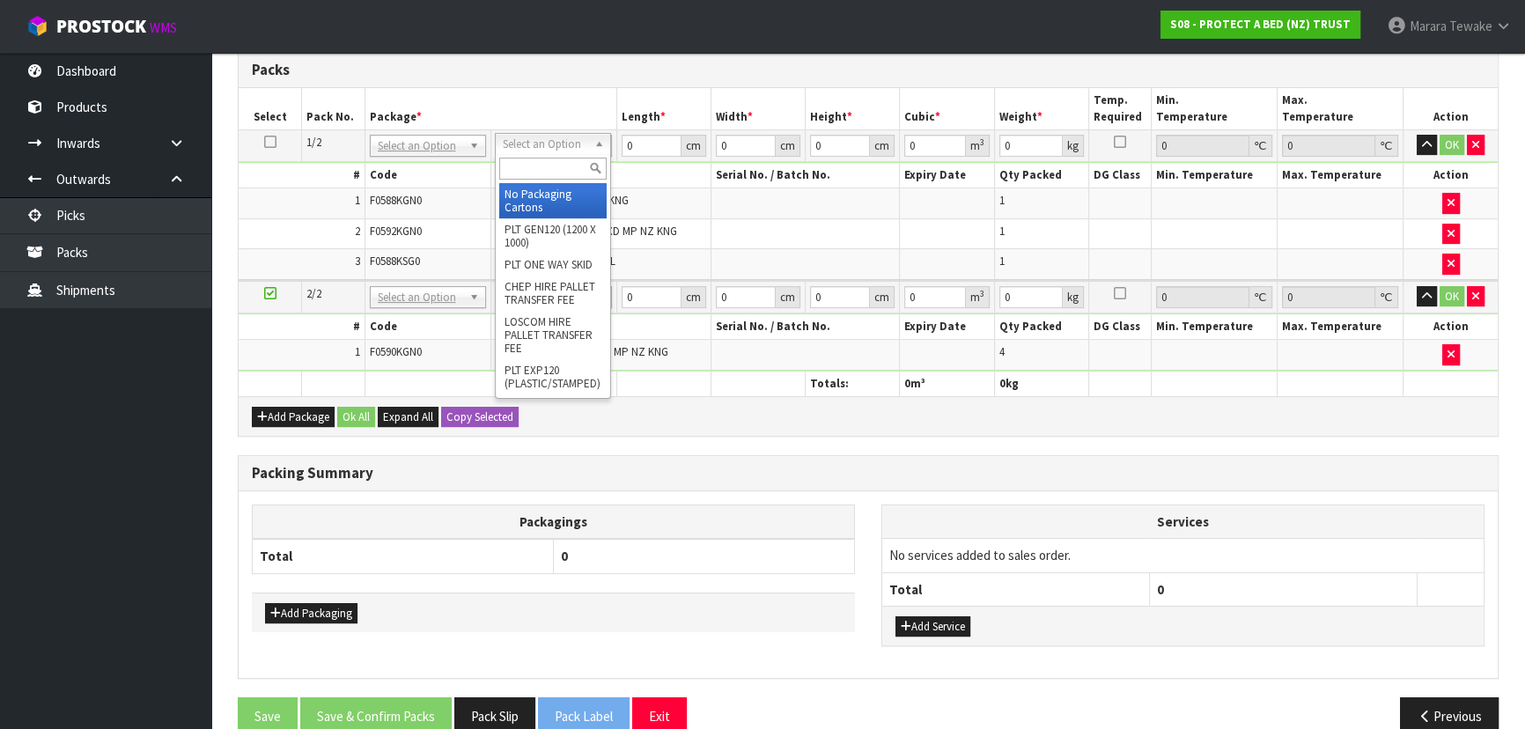
drag, startPoint x: 522, startPoint y: 198, endPoint x: 517, endPoint y: 254, distance: 56.6
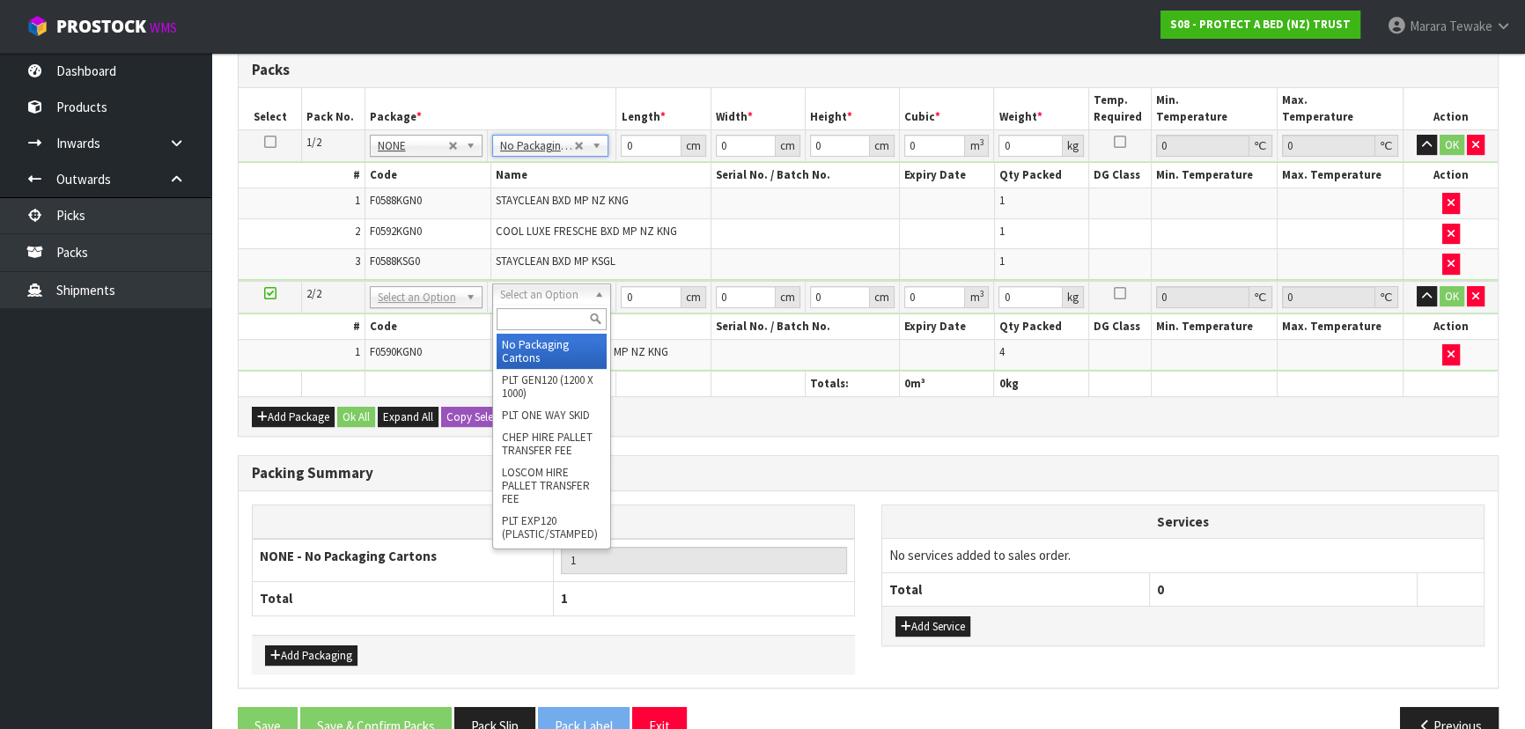
drag, startPoint x: 530, startPoint y: 287, endPoint x: 528, endPoint y: 326, distance: 38.8
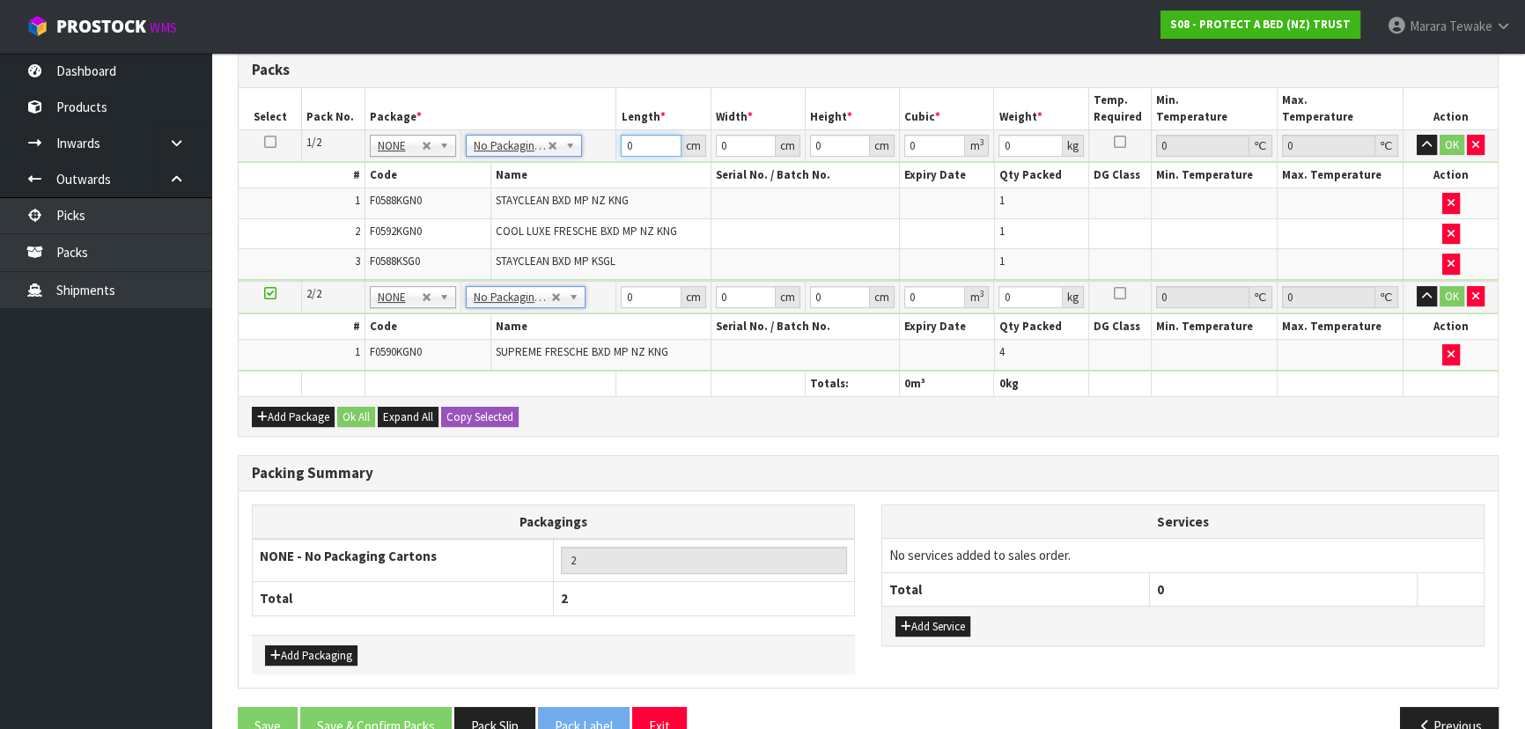
drag, startPoint x: 639, startPoint y: 141, endPoint x: 593, endPoint y: 103, distance: 59.4
click at [609, 129] on tr "1/2 NONE 007-001 007-002 007-004 007-009 007-013 007-014 007-015 007-017 007-01…" at bounding box center [868, 145] width 1259 height 32
click at [1416, 135] on button "button" at bounding box center [1426, 145] width 20 height 21
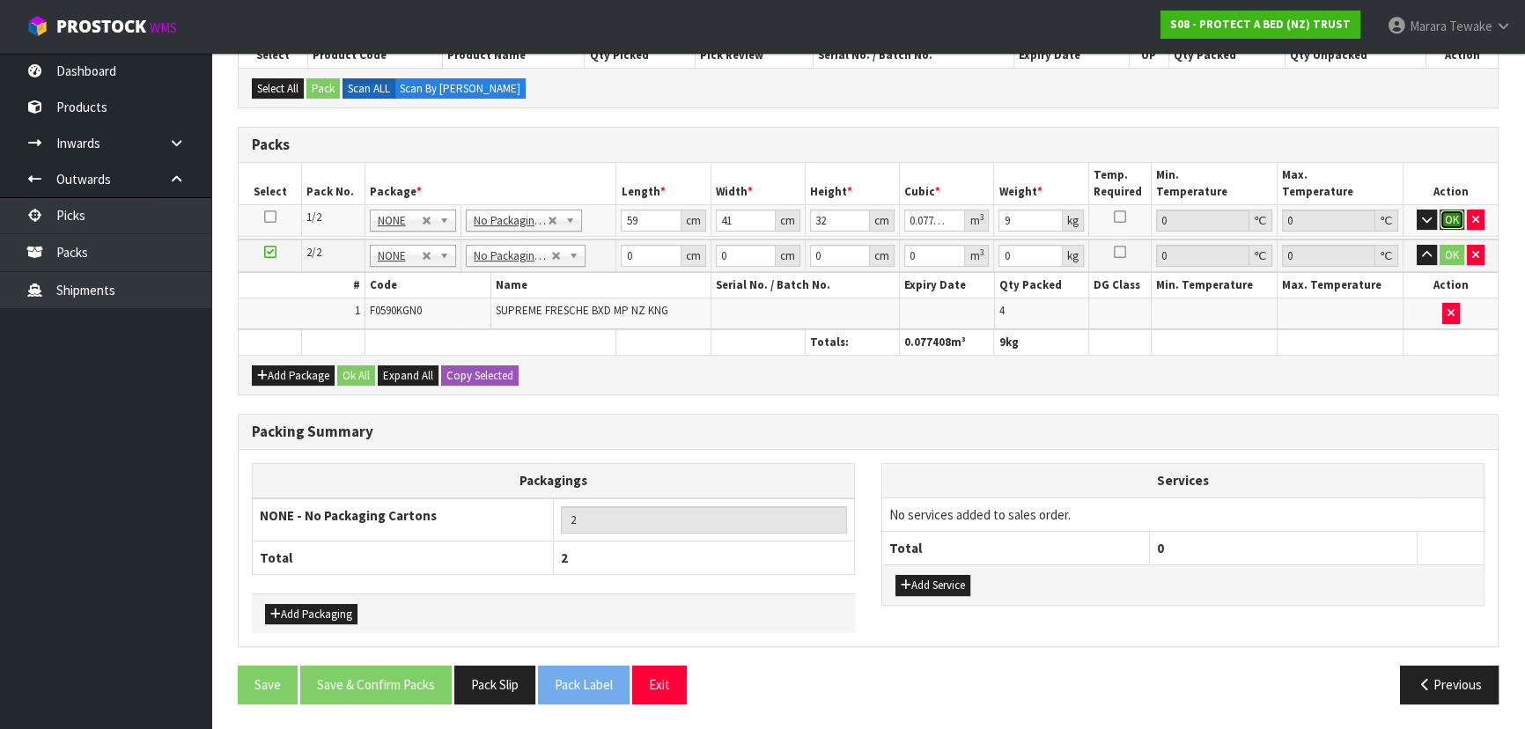
click button "OK" at bounding box center [1451, 219] width 25 height 21
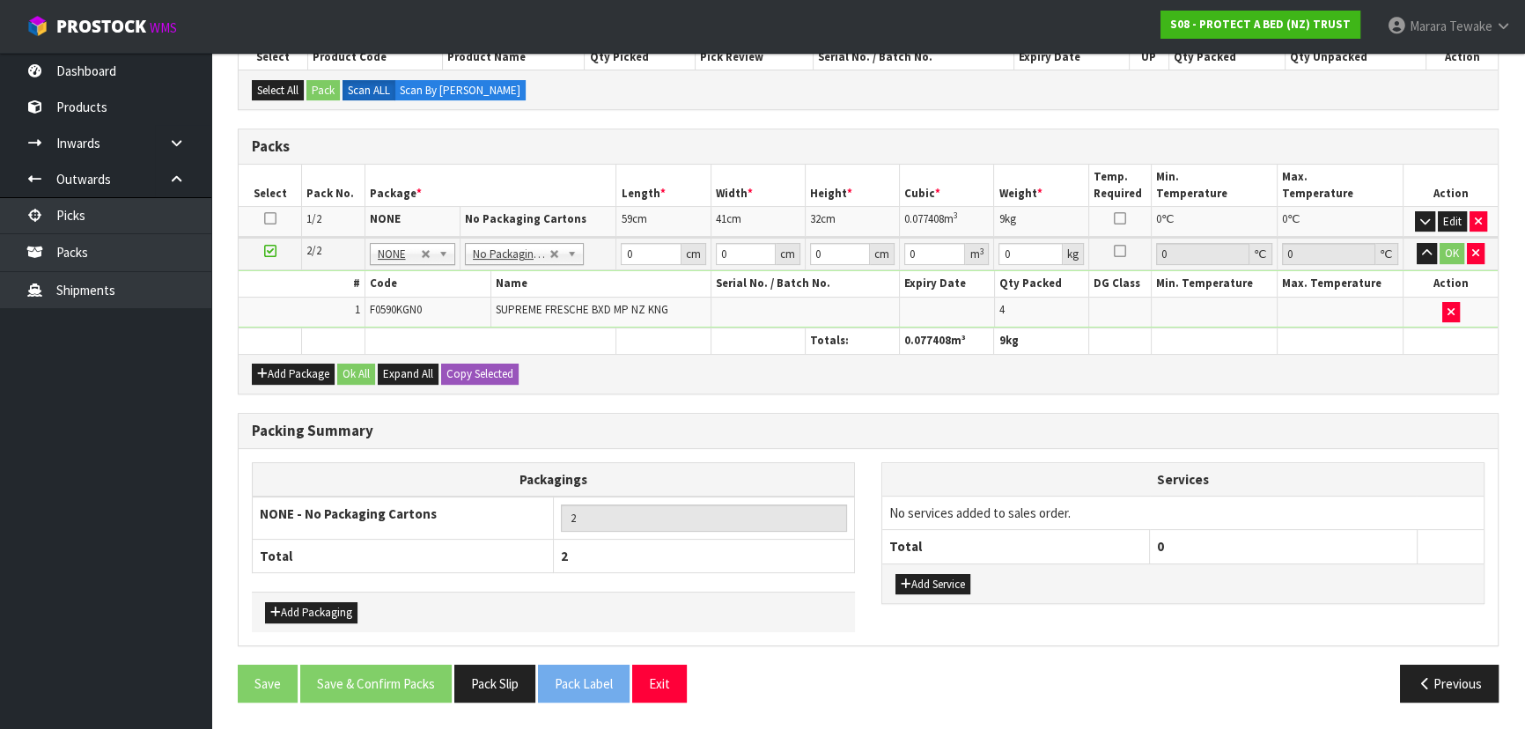
scroll to position [393, 0]
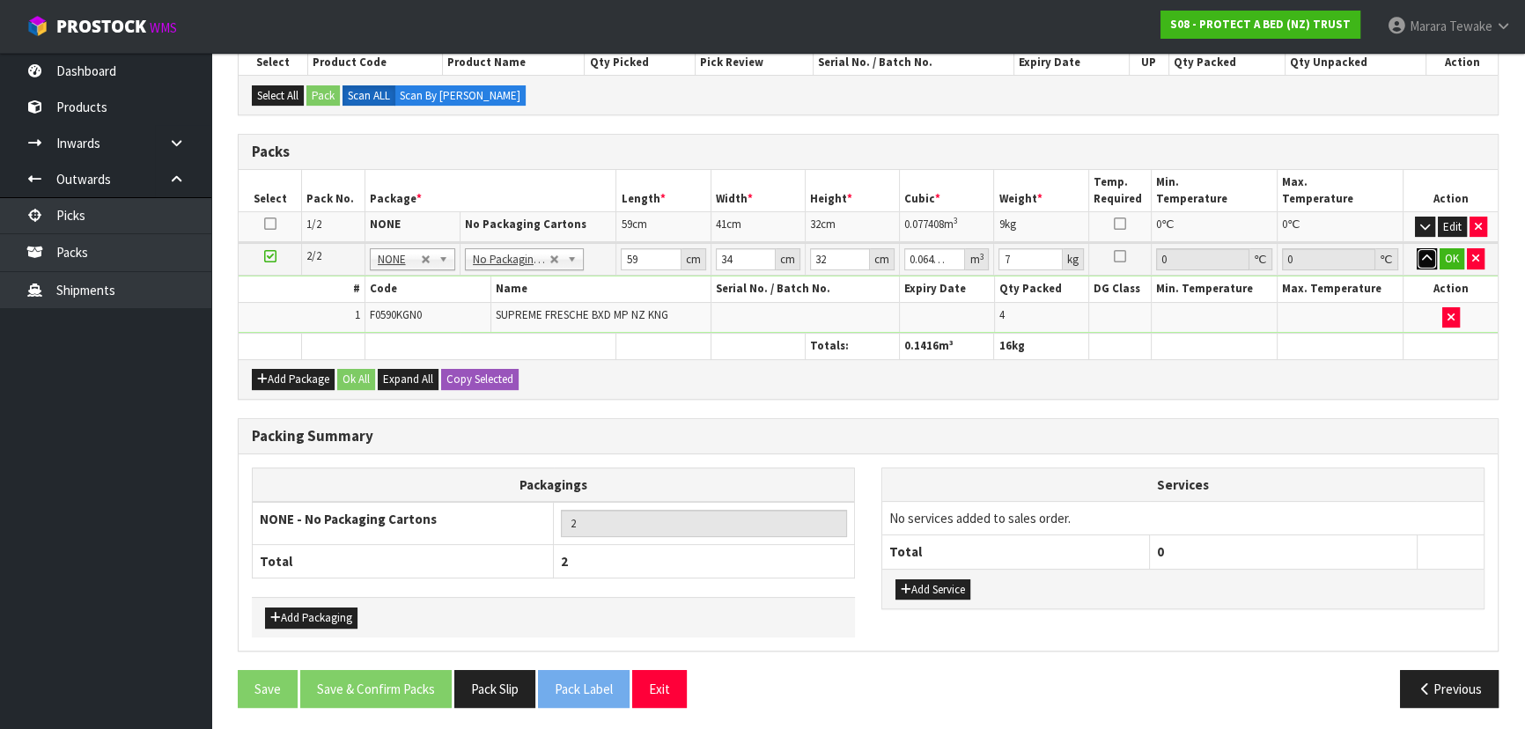
click at [1416, 248] on button "button" at bounding box center [1426, 258] width 20 height 21
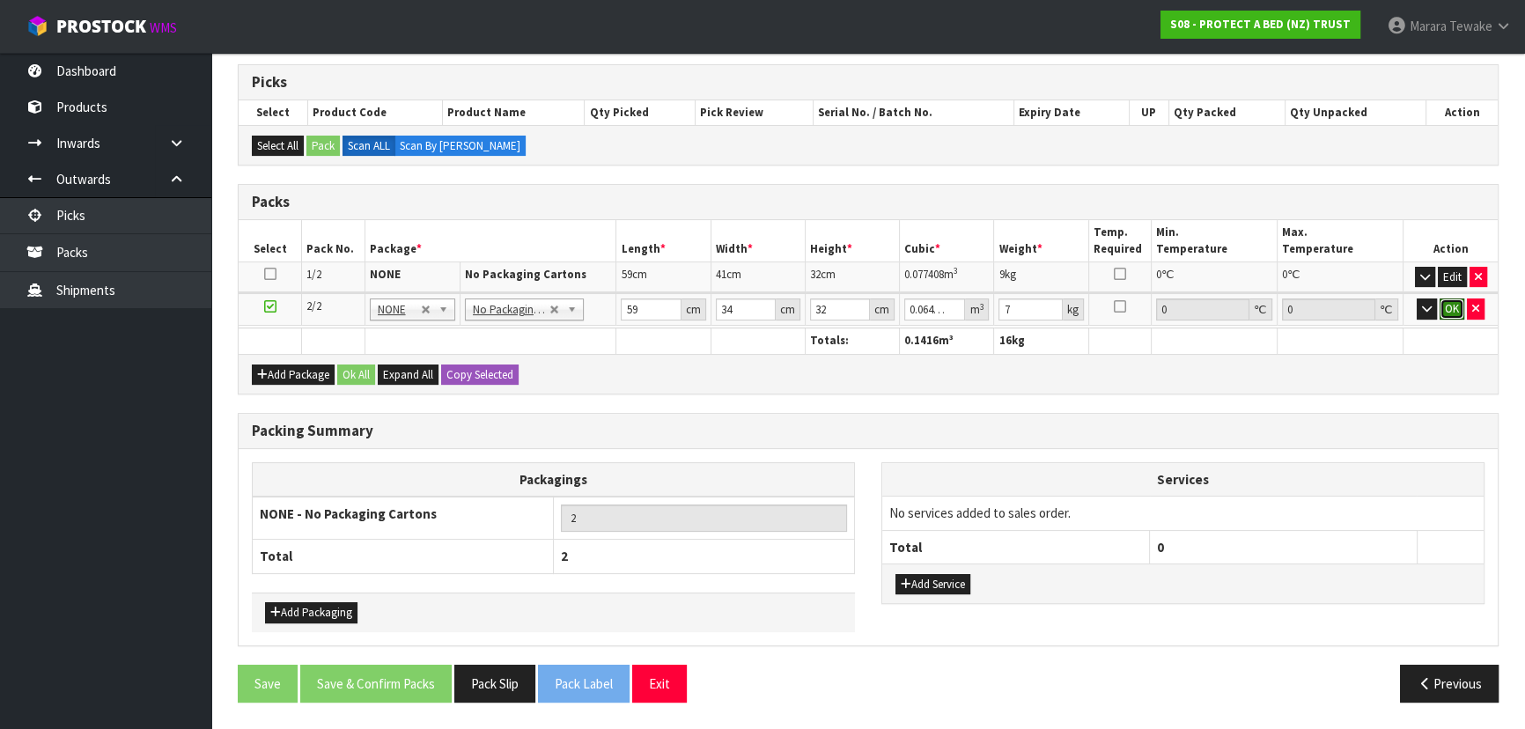
click button "OK" at bounding box center [1451, 308] width 25 height 21
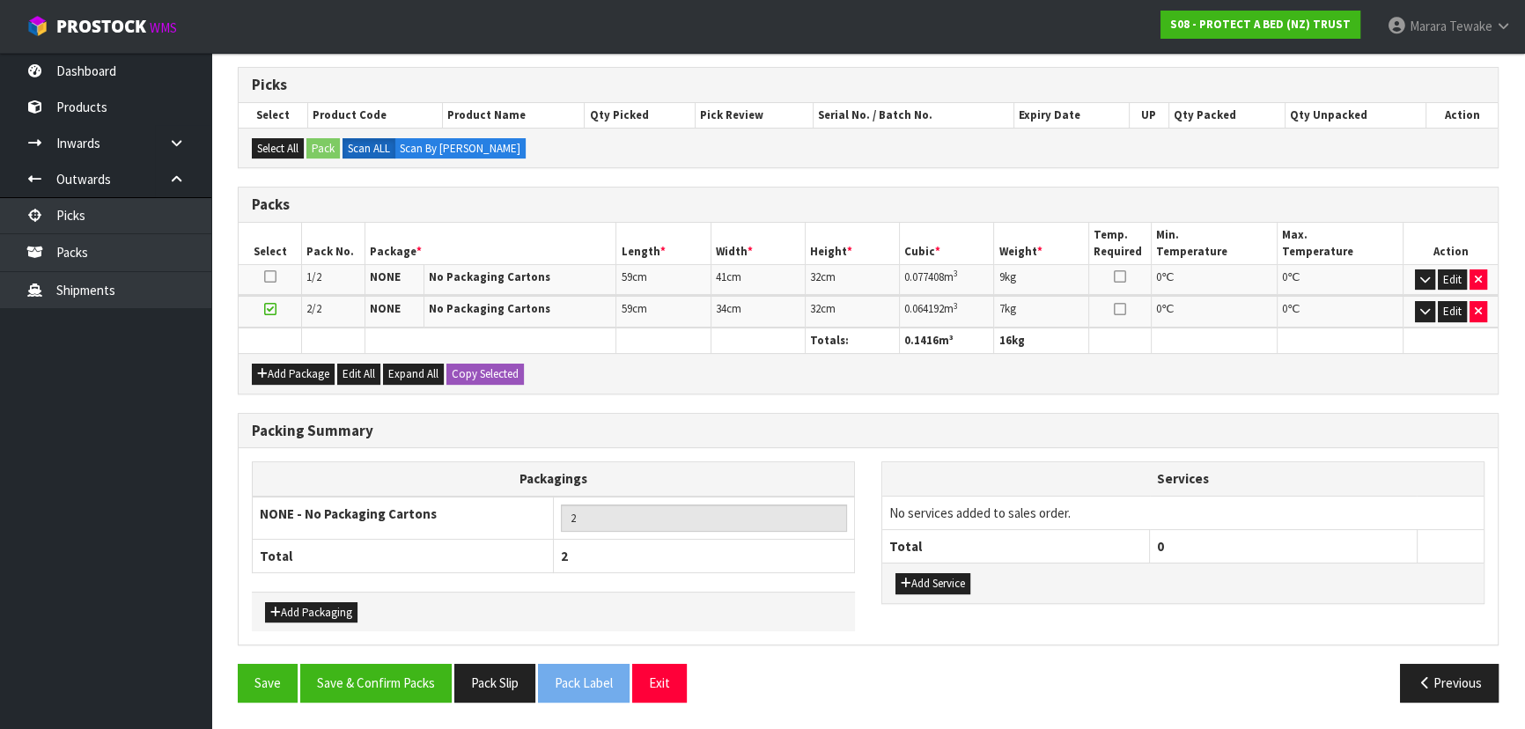
scroll to position [335, 0]
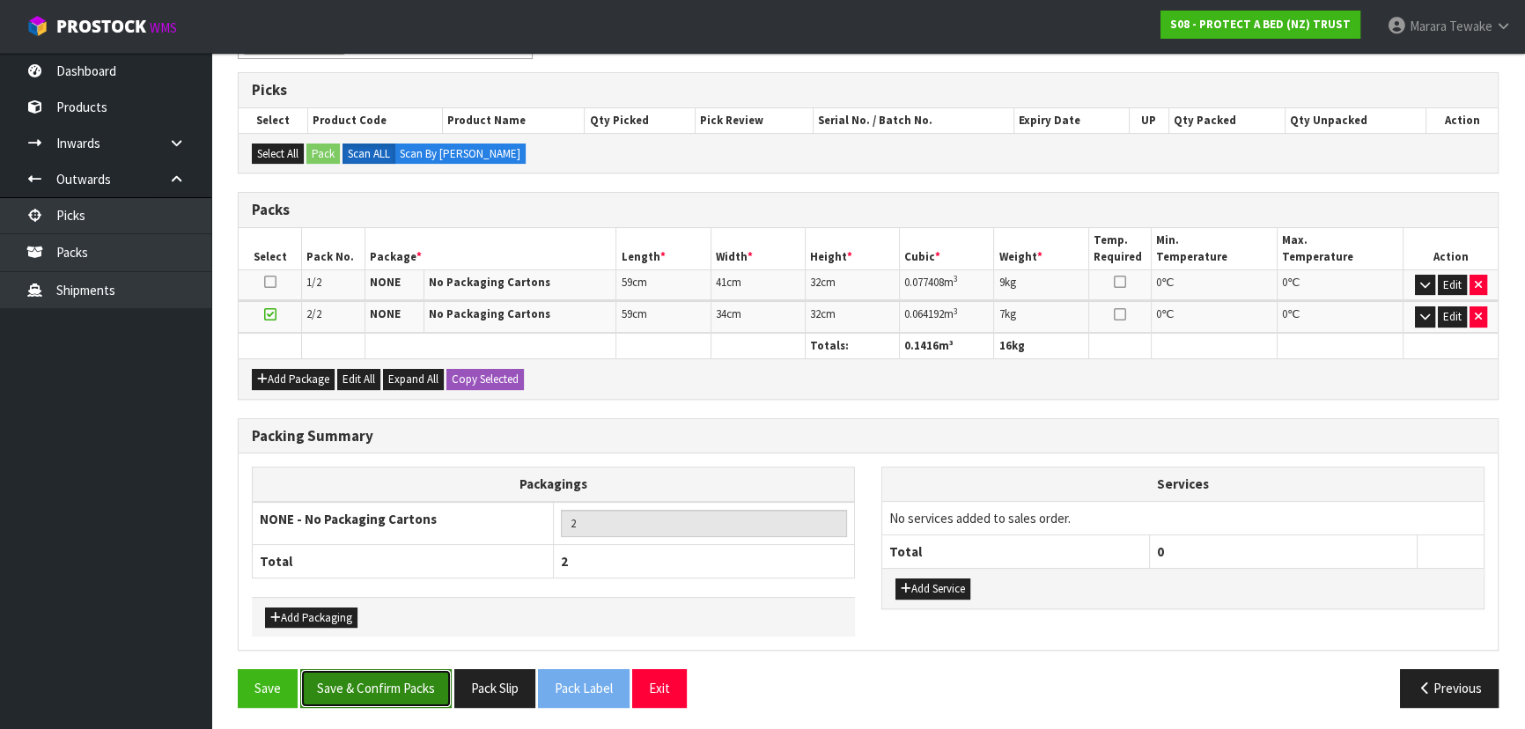
click at [347, 677] on button "Save & Confirm Packs" at bounding box center [375, 688] width 151 height 38
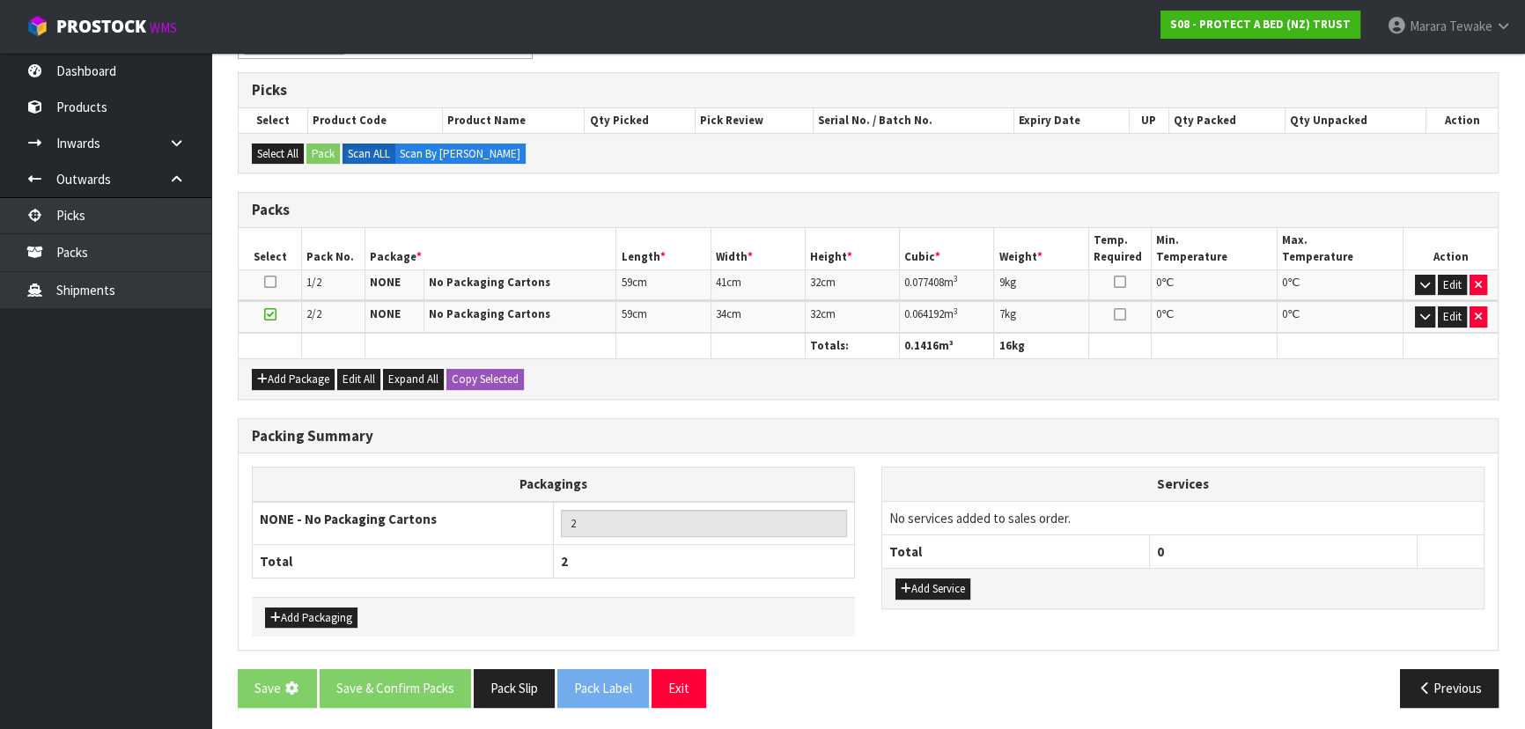
scroll to position [0, 0]
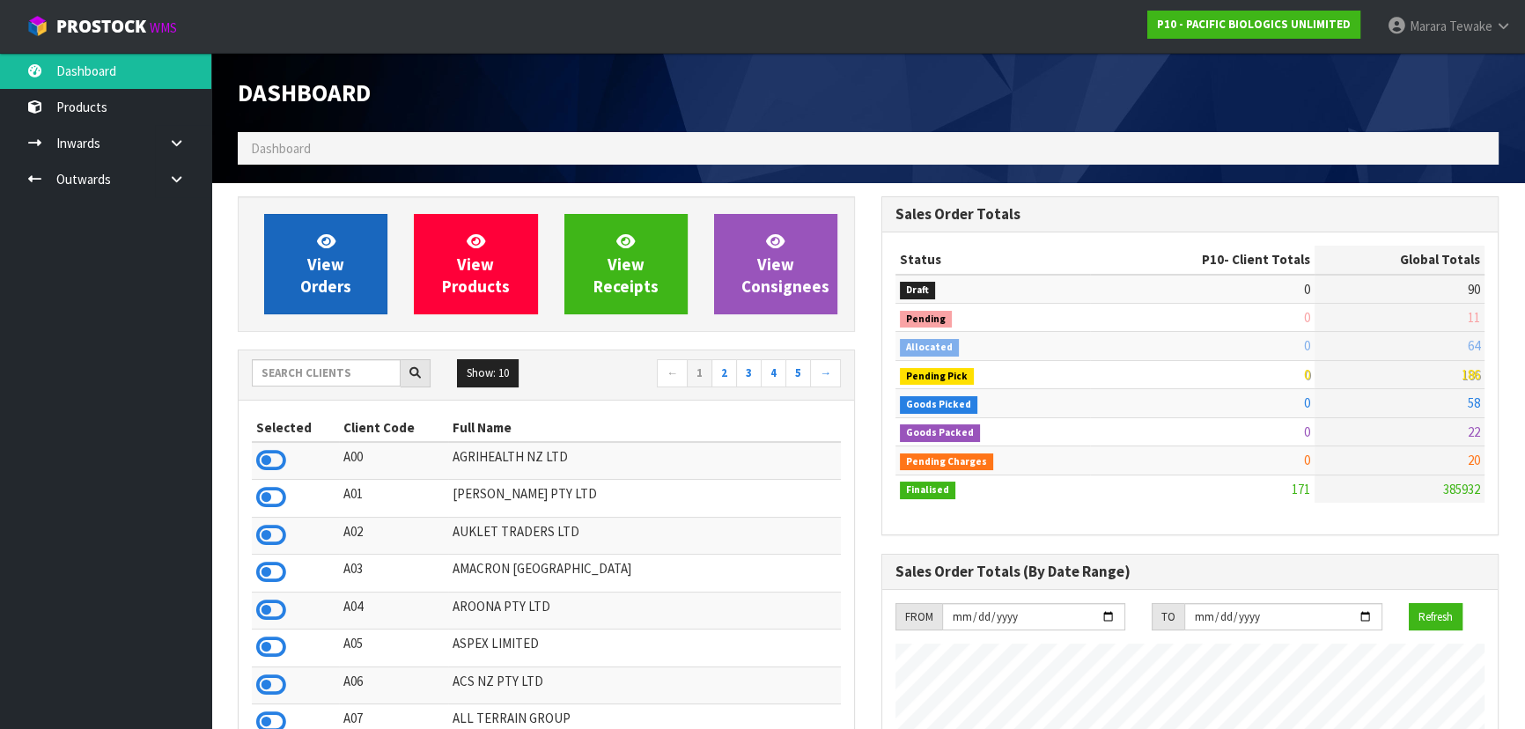
scroll to position [1103, 643]
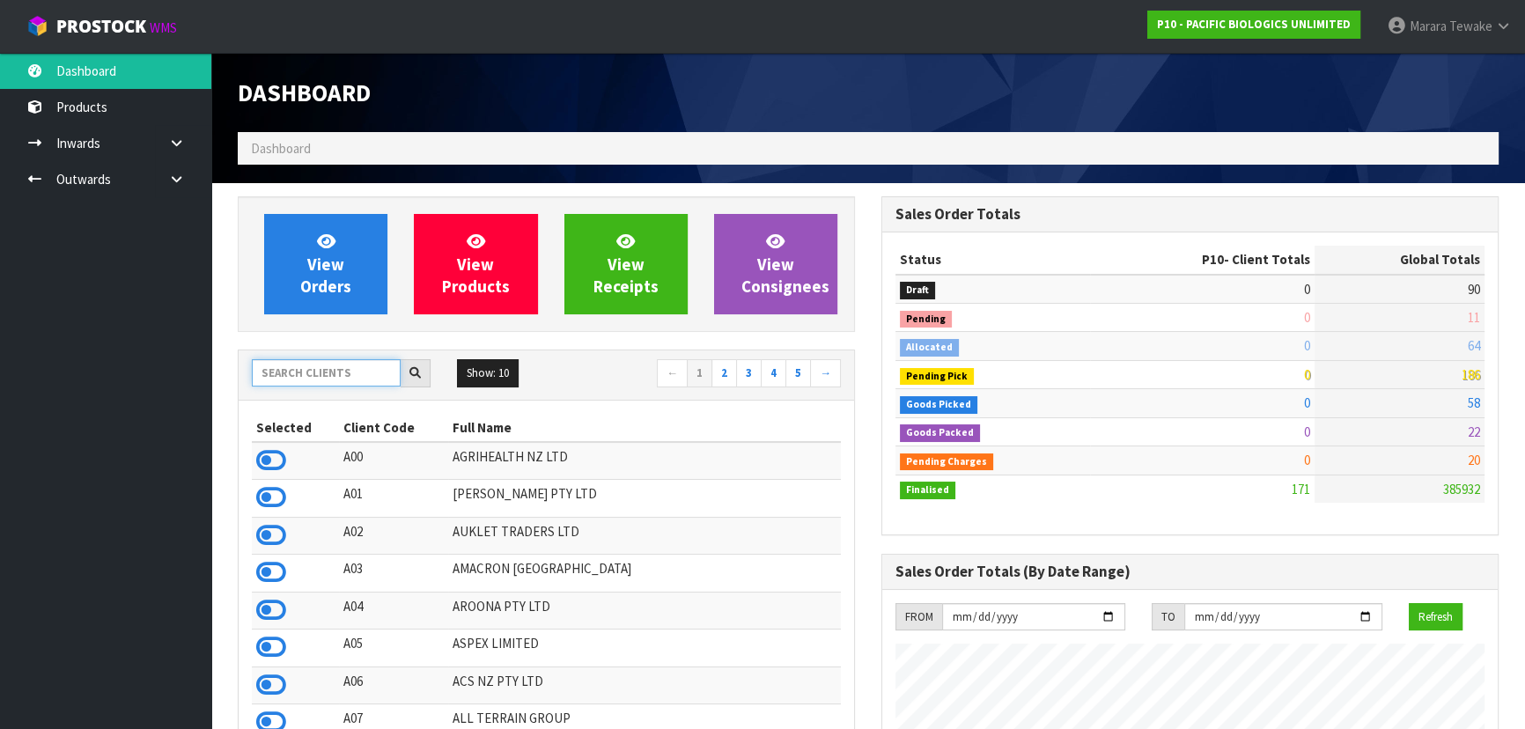
click at [341, 371] on input "text" at bounding box center [326, 372] width 149 height 27
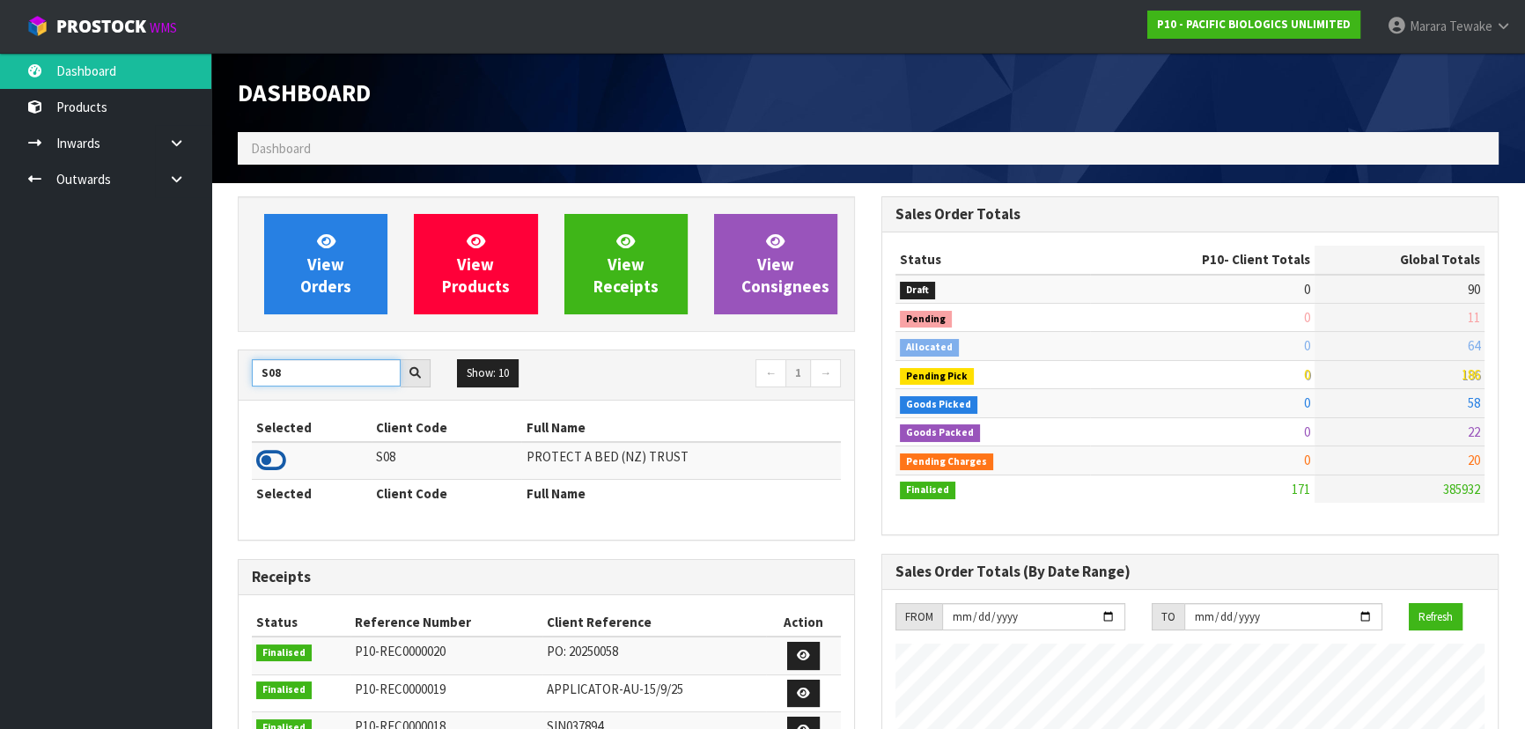
type input "S08"
click at [277, 459] on icon at bounding box center [271, 460] width 30 height 26
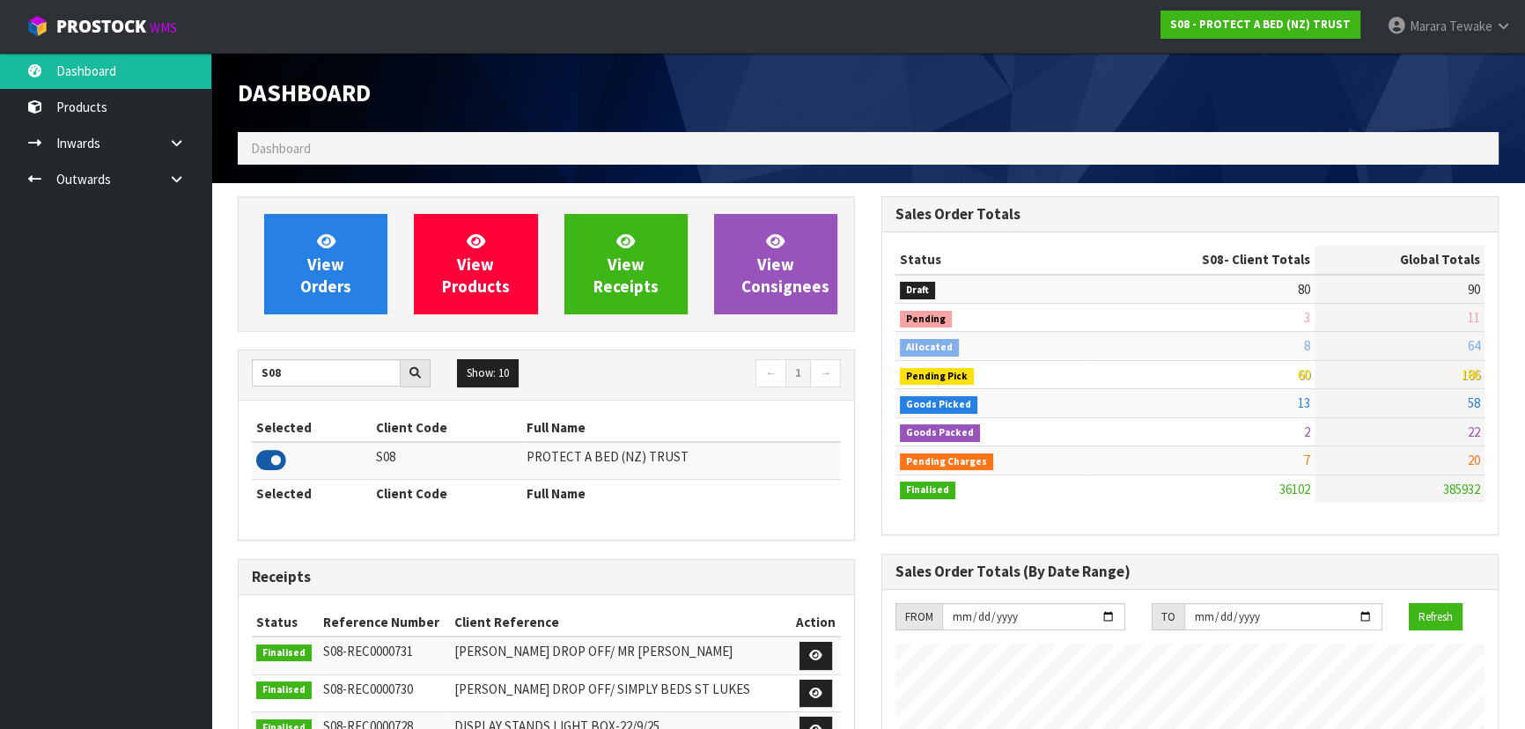
scroll to position [1331, 643]
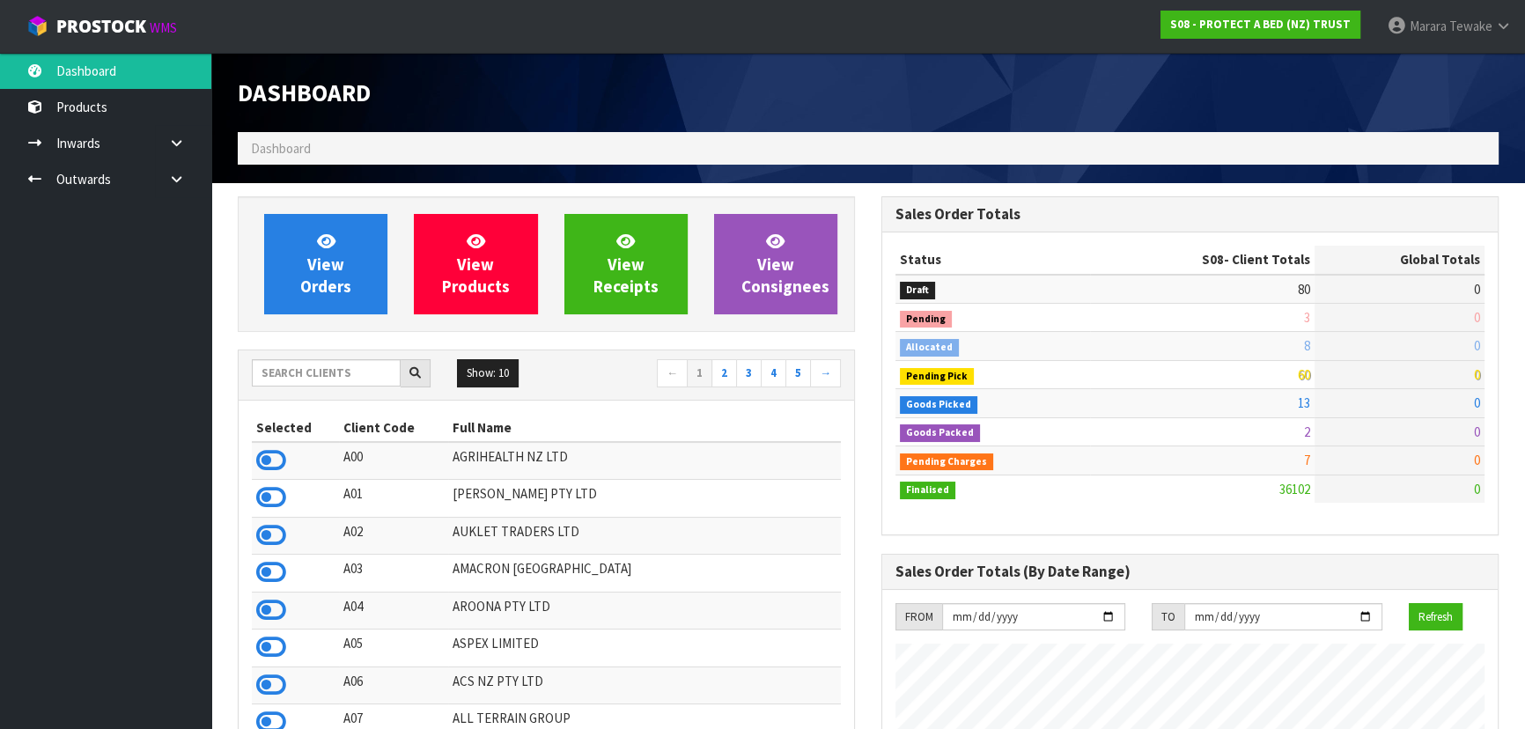
scroll to position [1369, 643]
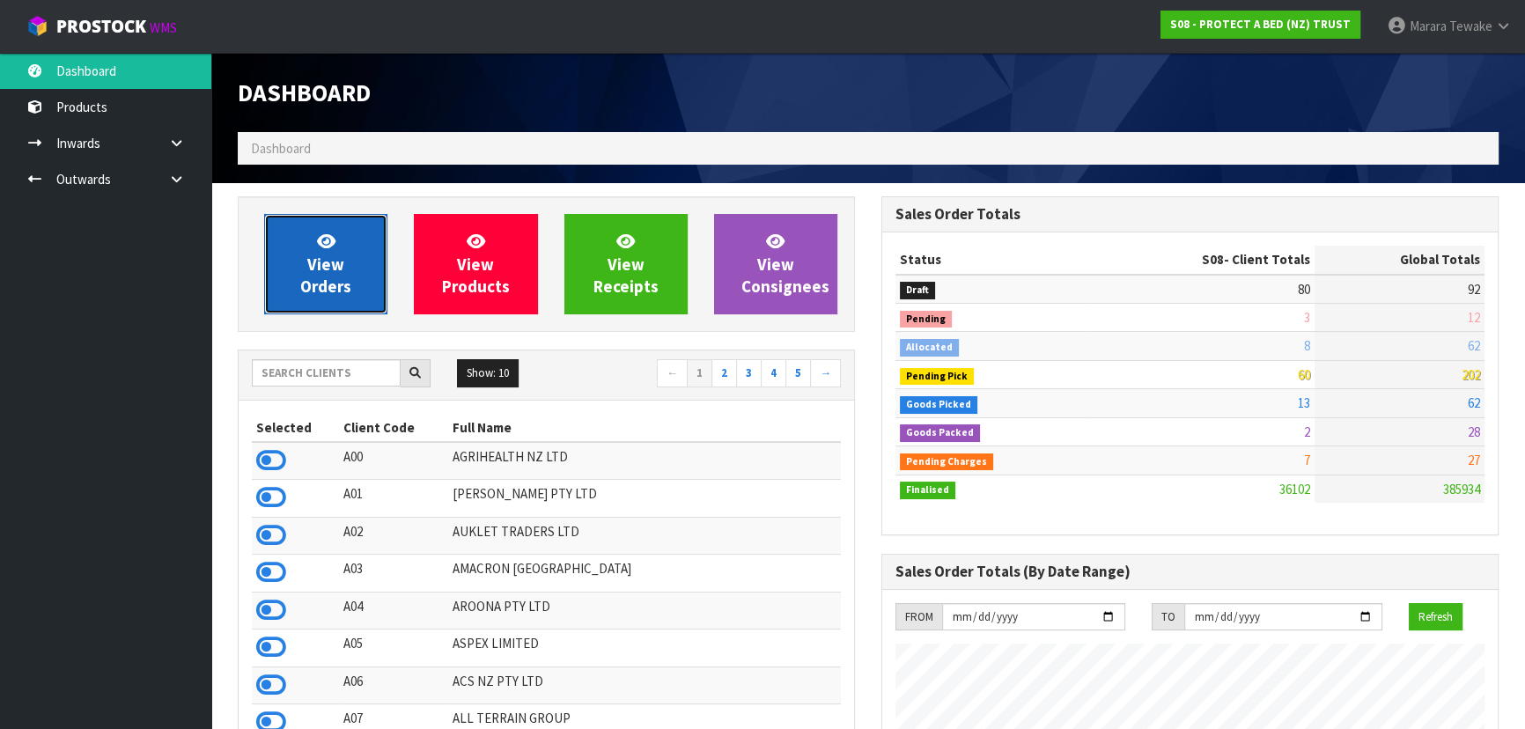
click at [342, 273] on span "View Orders" at bounding box center [325, 264] width 51 height 66
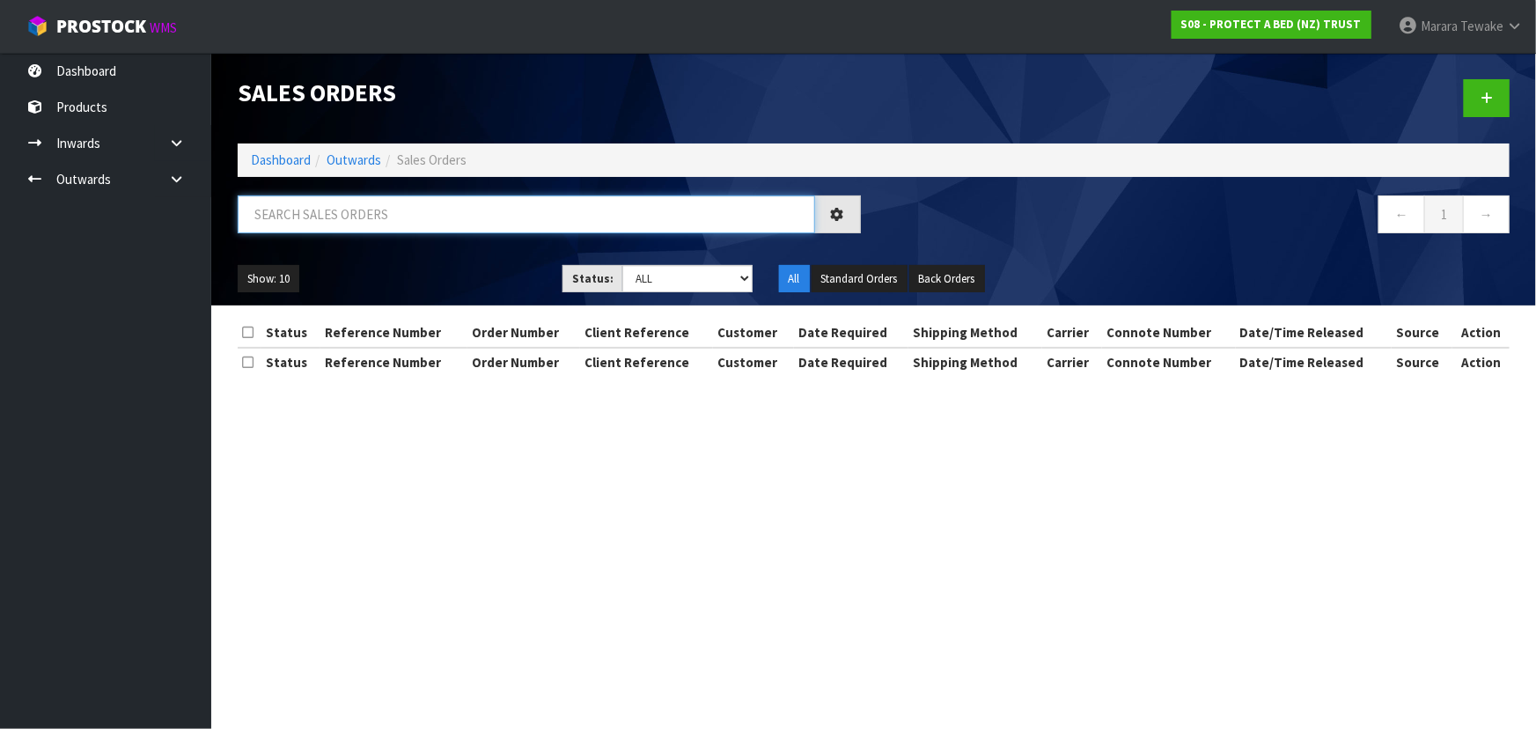
click at [387, 209] on input "text" at bounding box center [526, 214] width 577 height 38
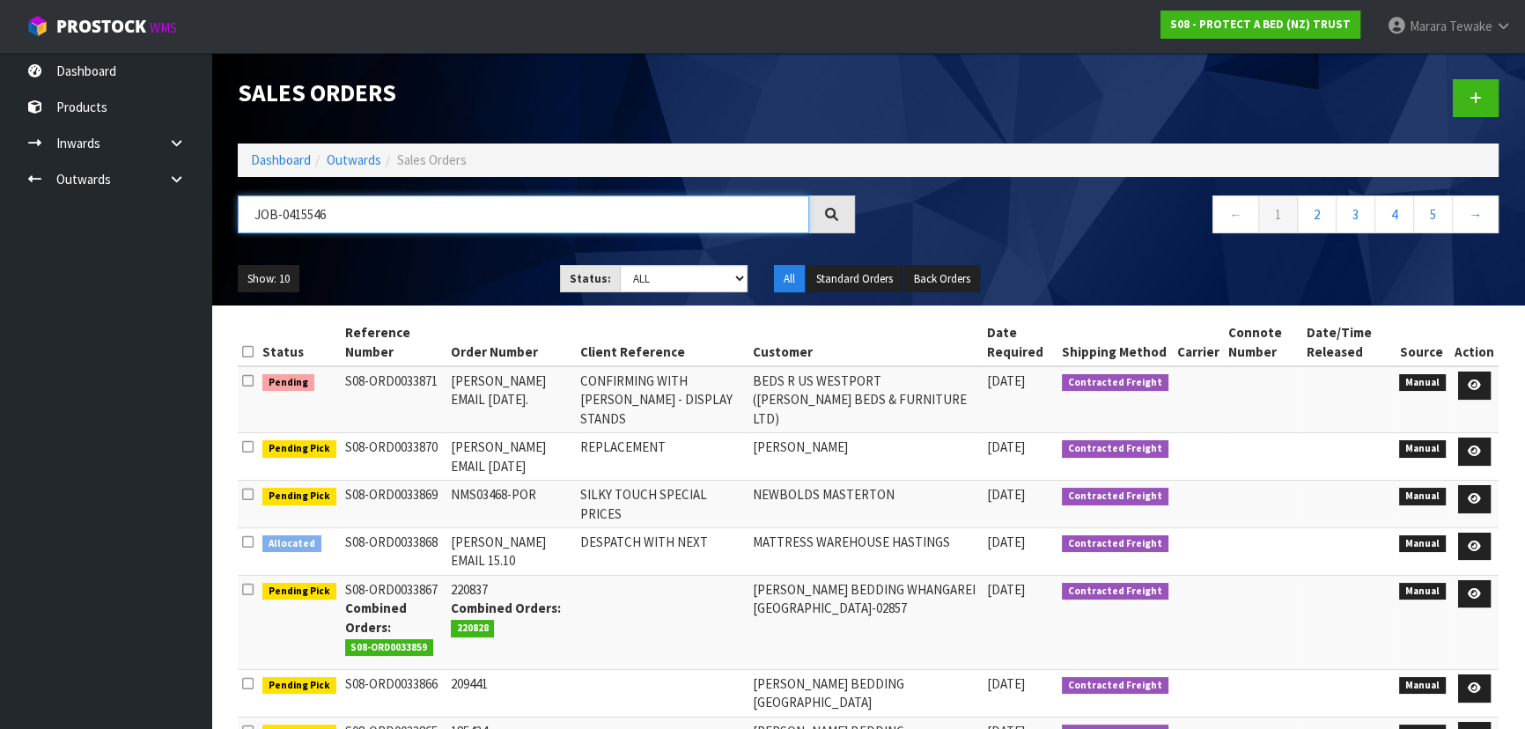
type input "JOB-0415546"
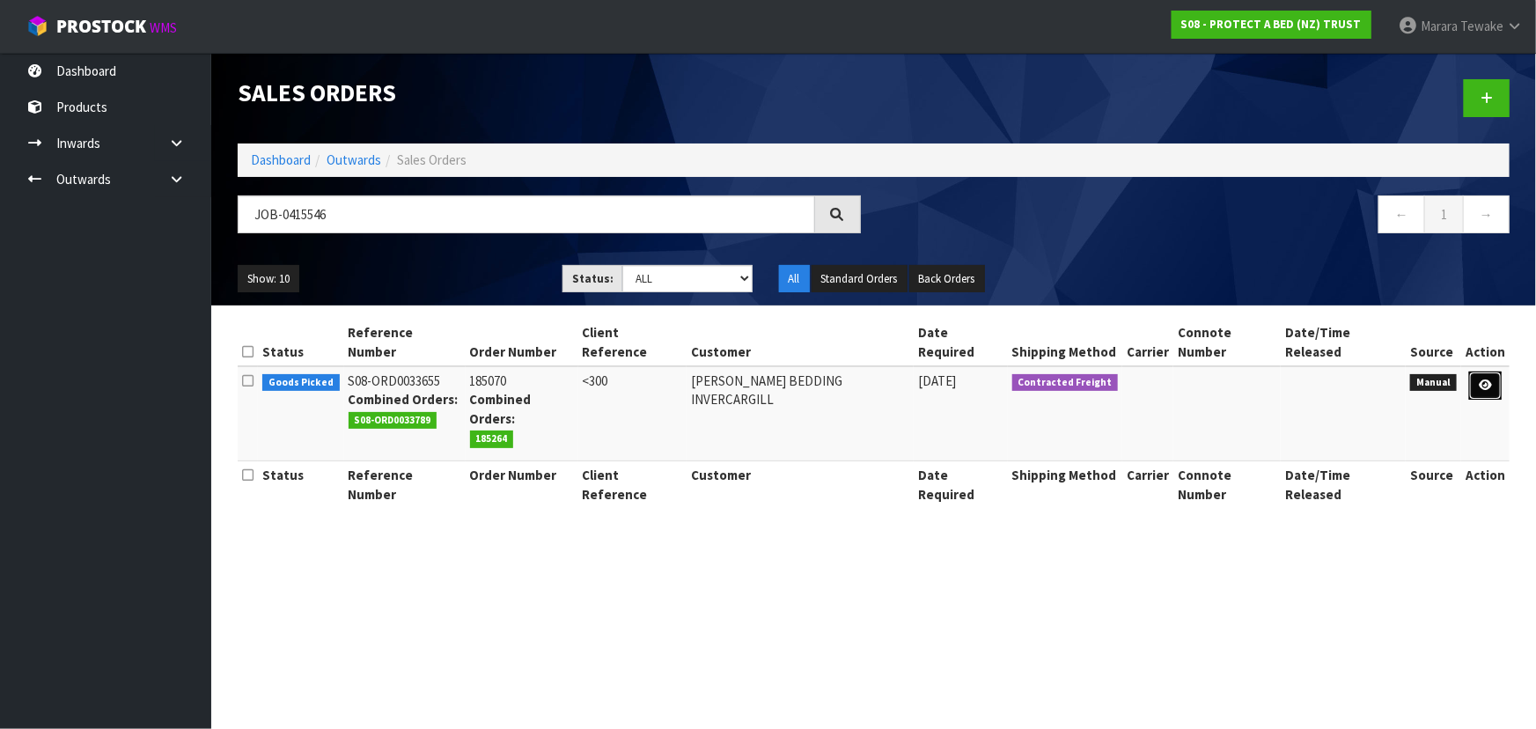
click at [1488, 379] on icon at bounding box center [1485, 384] width 13 height 11
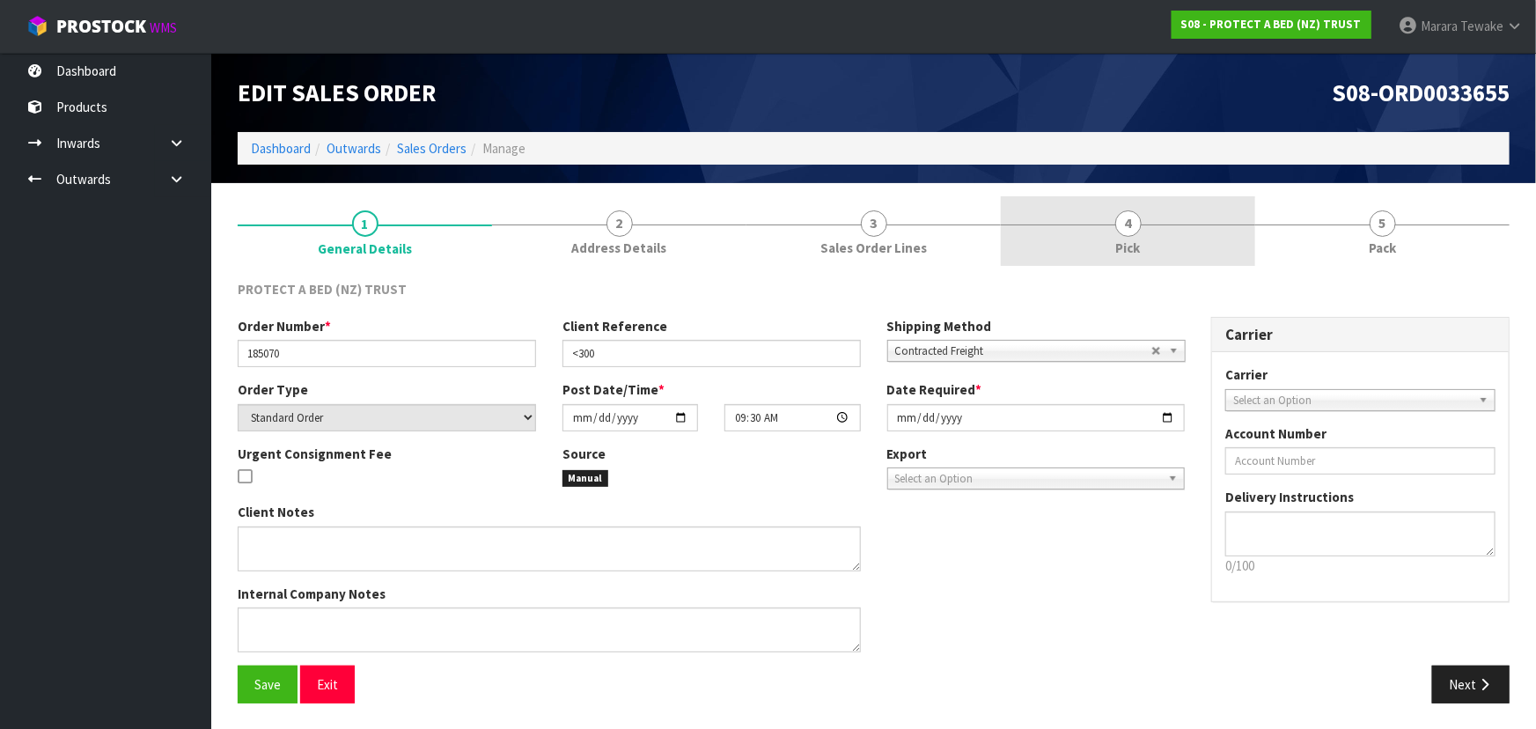
click at [1209, 236] on link "4 Pick" at bounding box center [1128, 231] width 254 height 70
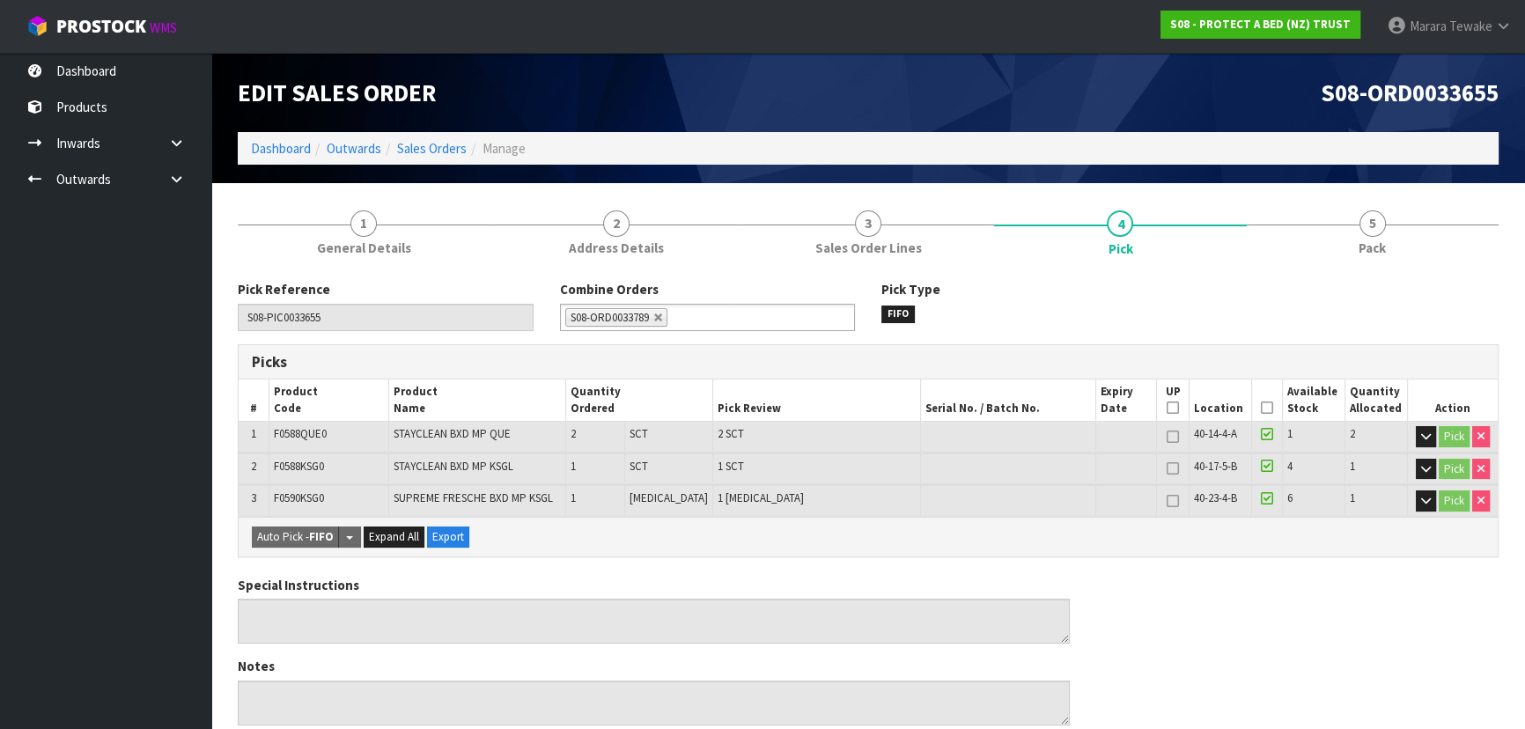
drag, startPoint x: 1264, startPoint y: 404, endPoint x: 1141, endPoint y: 456, distance: 133.7
click at [1263, 408] on icon at bounding box center [1267, 408] width 12 height 1
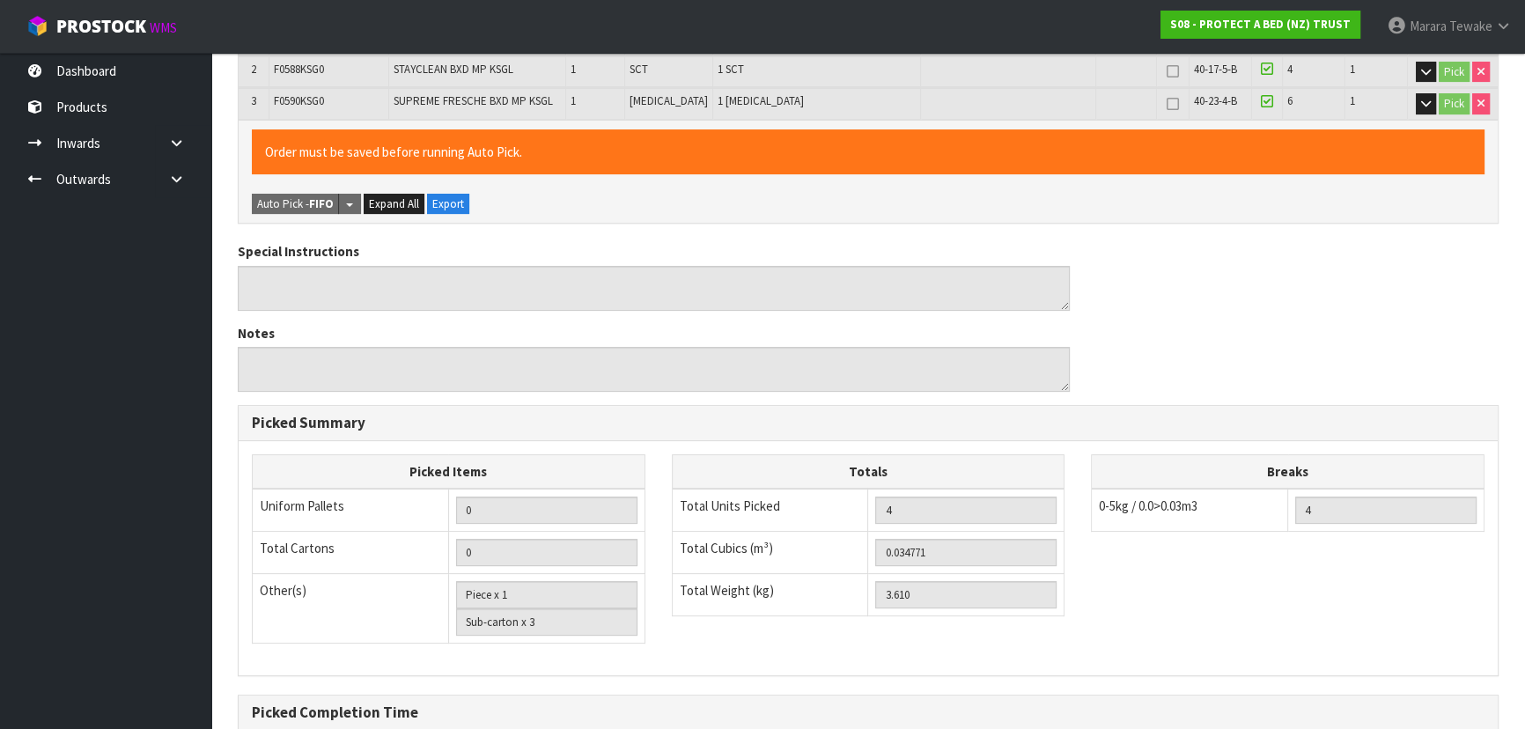
scroll to position [581, 0]
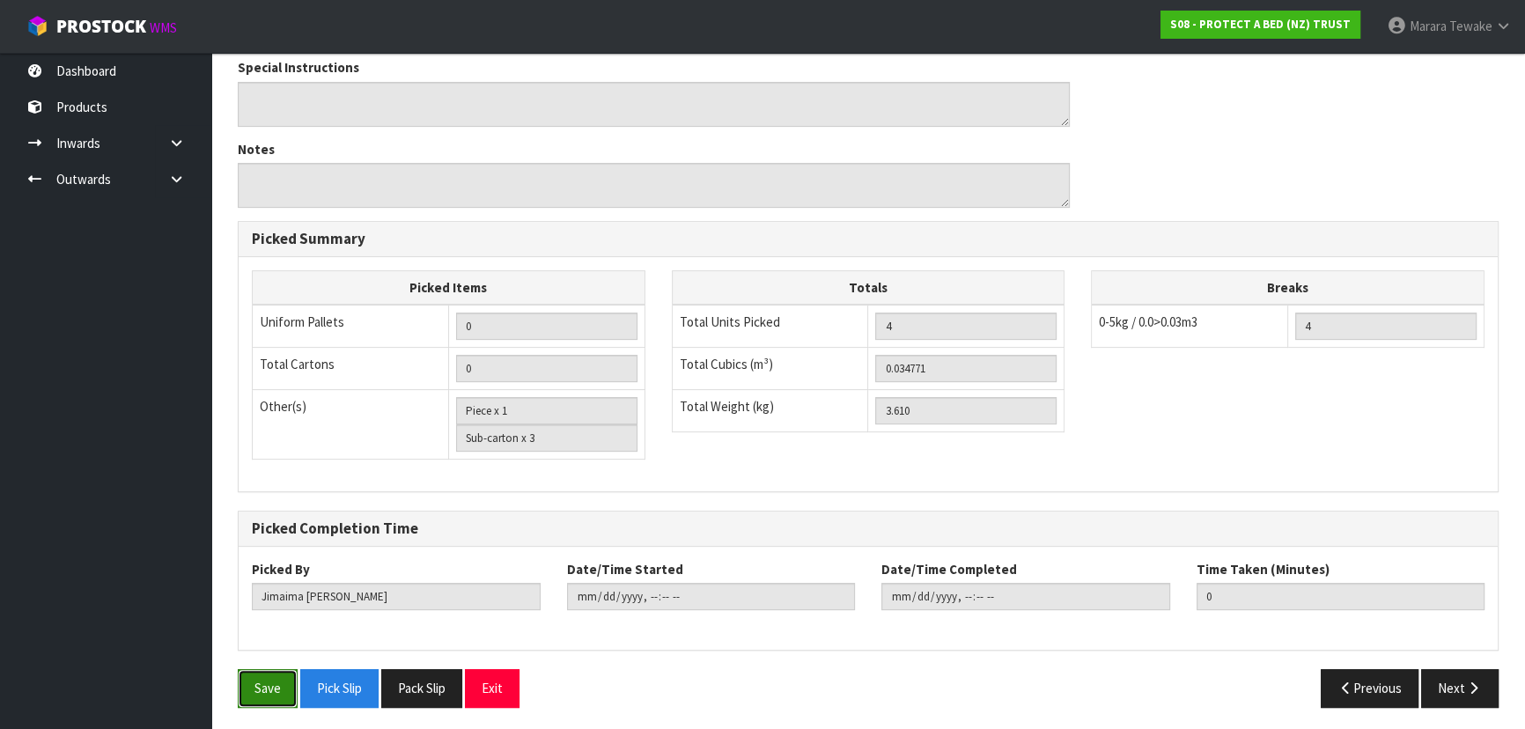
click at [281, 681] on button "Save" at bounding box center [268, 688] width 60 height 38
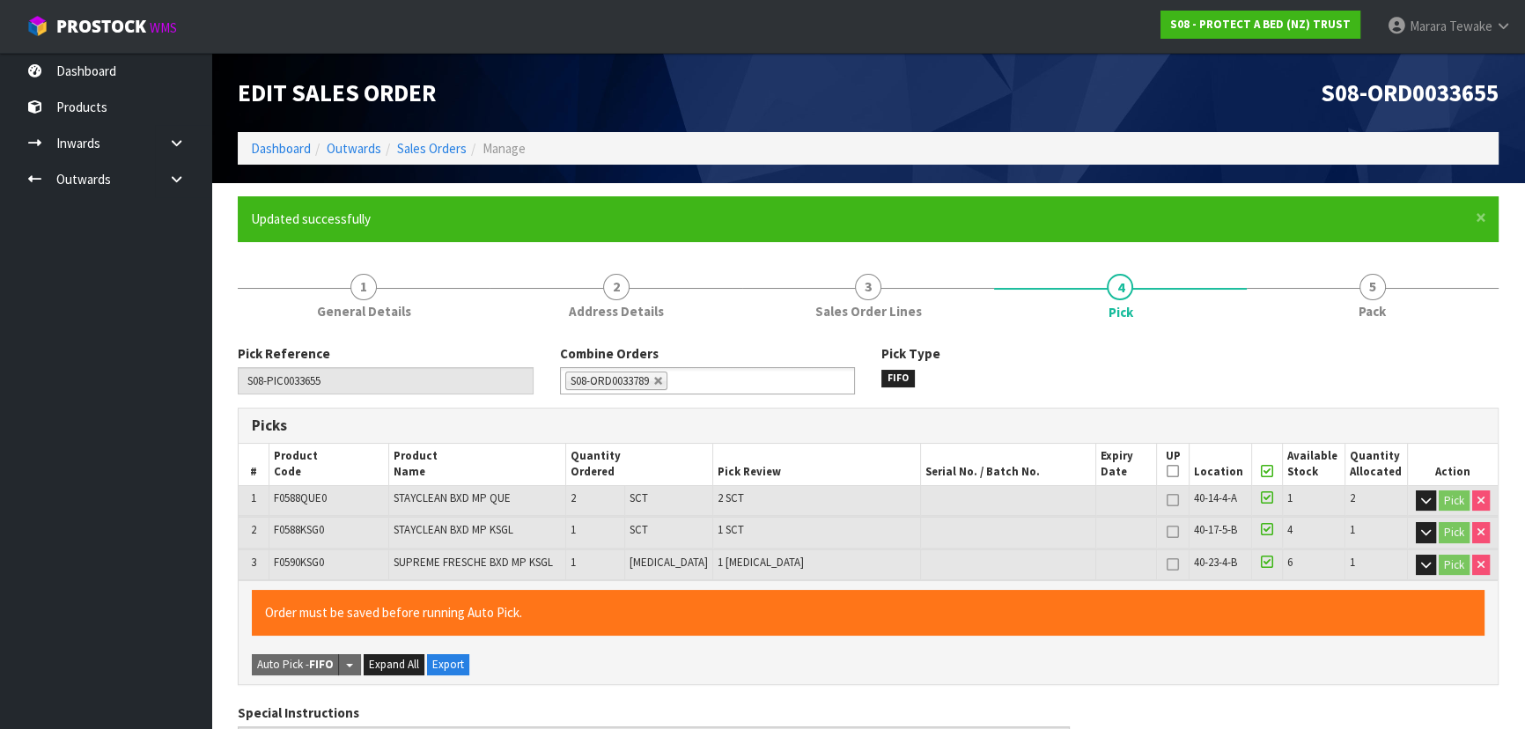
type input "[PERSON_NAME]"
type input "2025-10-16T09:25:37"
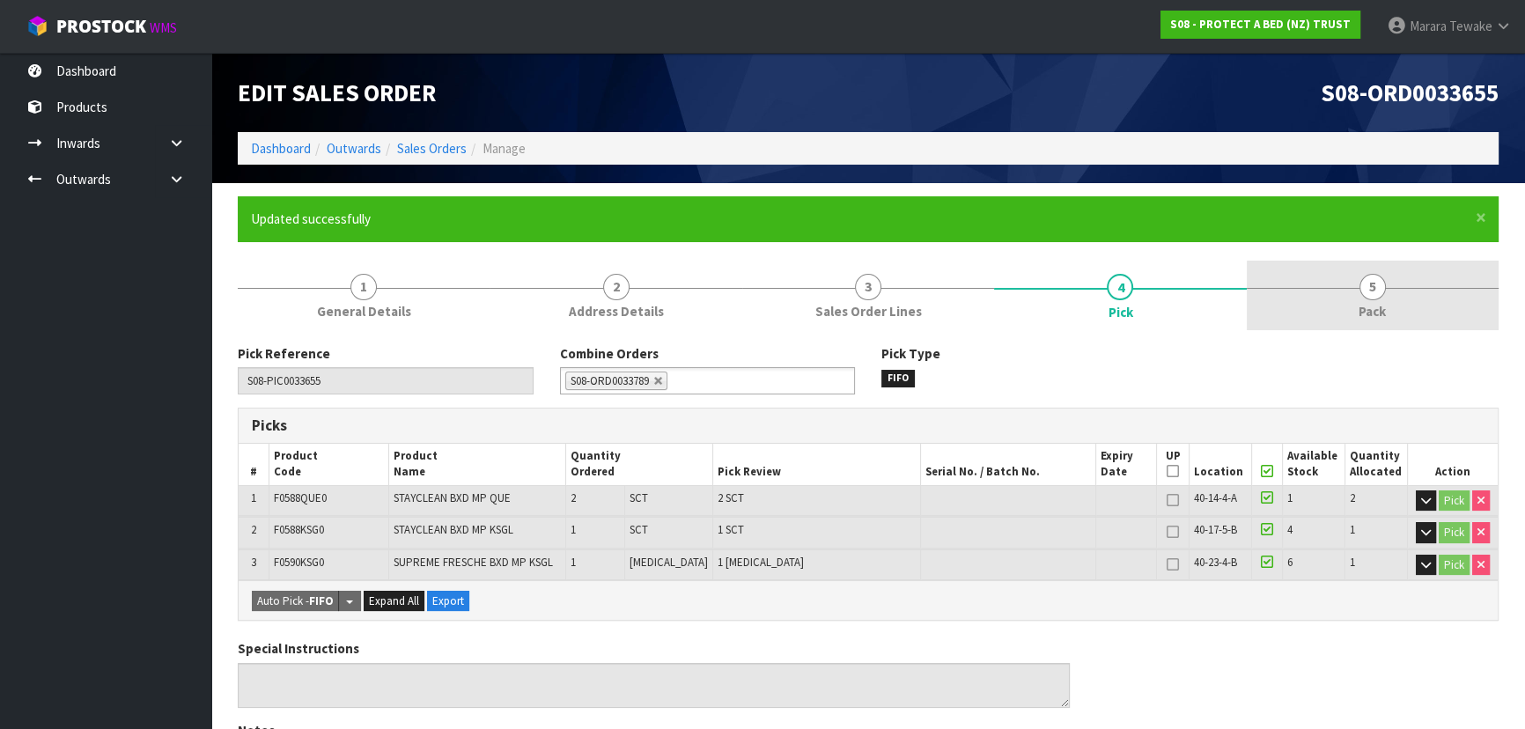
click at [1400, 282] on link "5 Pack" at bounding box center [1372, 296] width 252 height 70
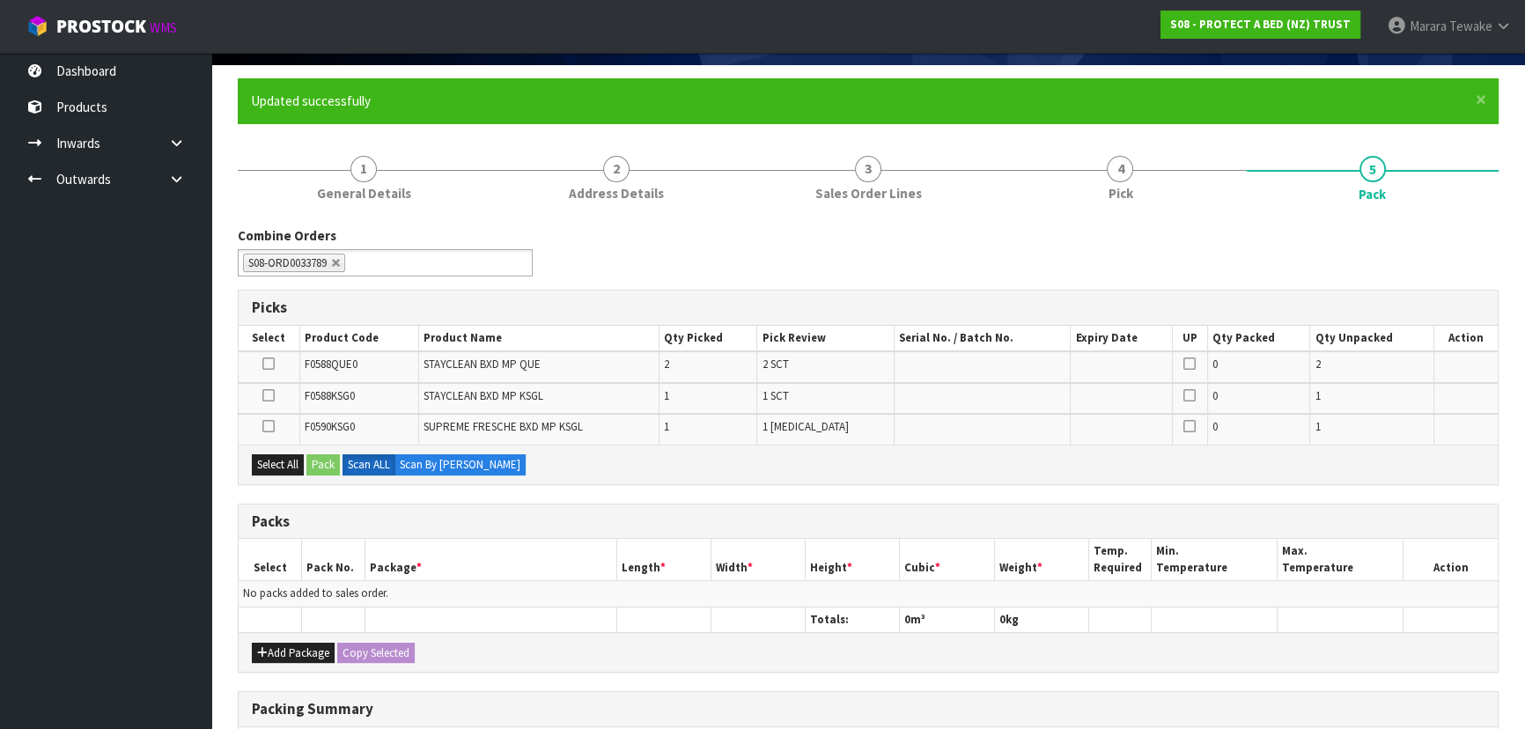
scroll to position [383, 0]
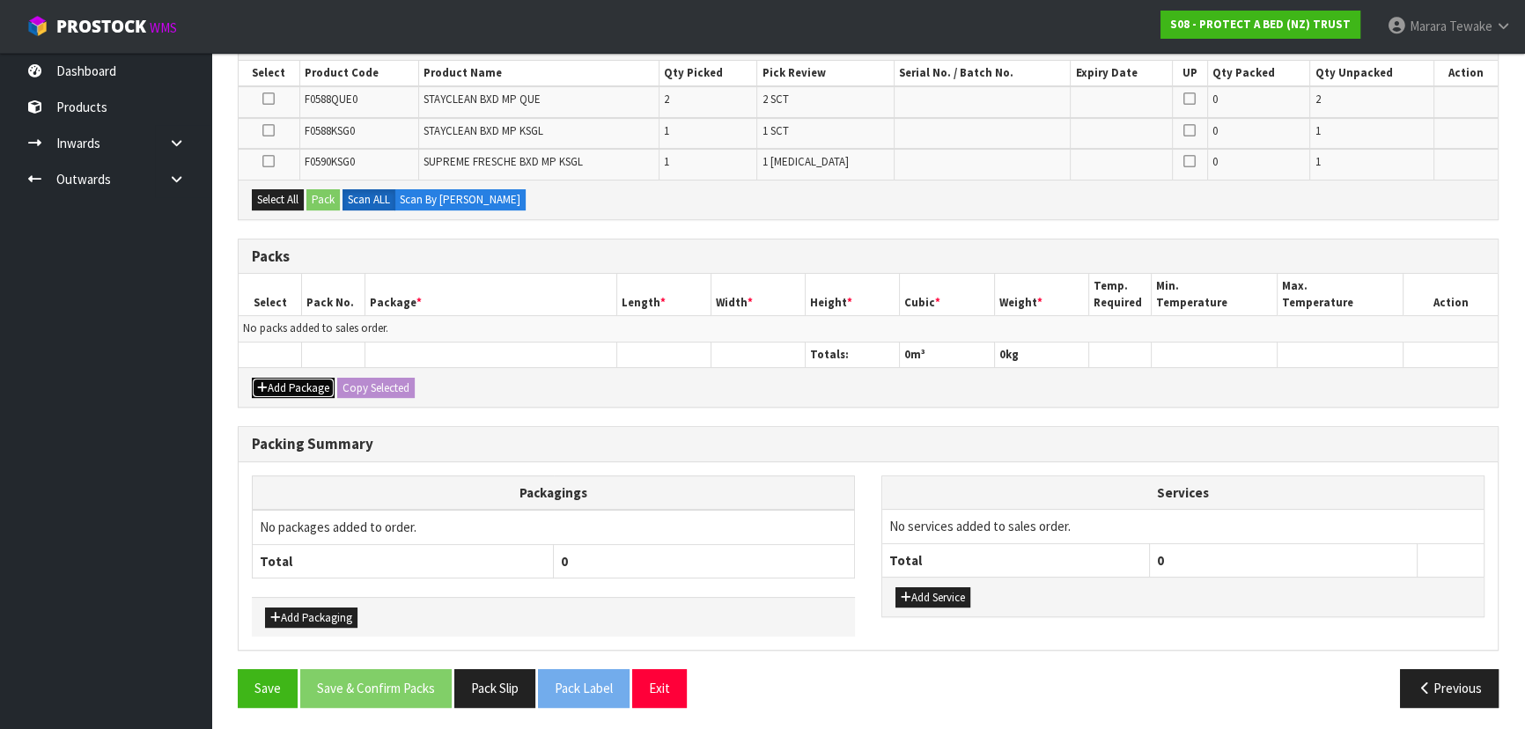
drag, startPoint x: 288, startPoint y: 379, endPoint x: 282, endPoint y: 368, distance: 12.2
click at [288, 378] on button "Add Package" at bounding box center [293, 388] width 83 height 21
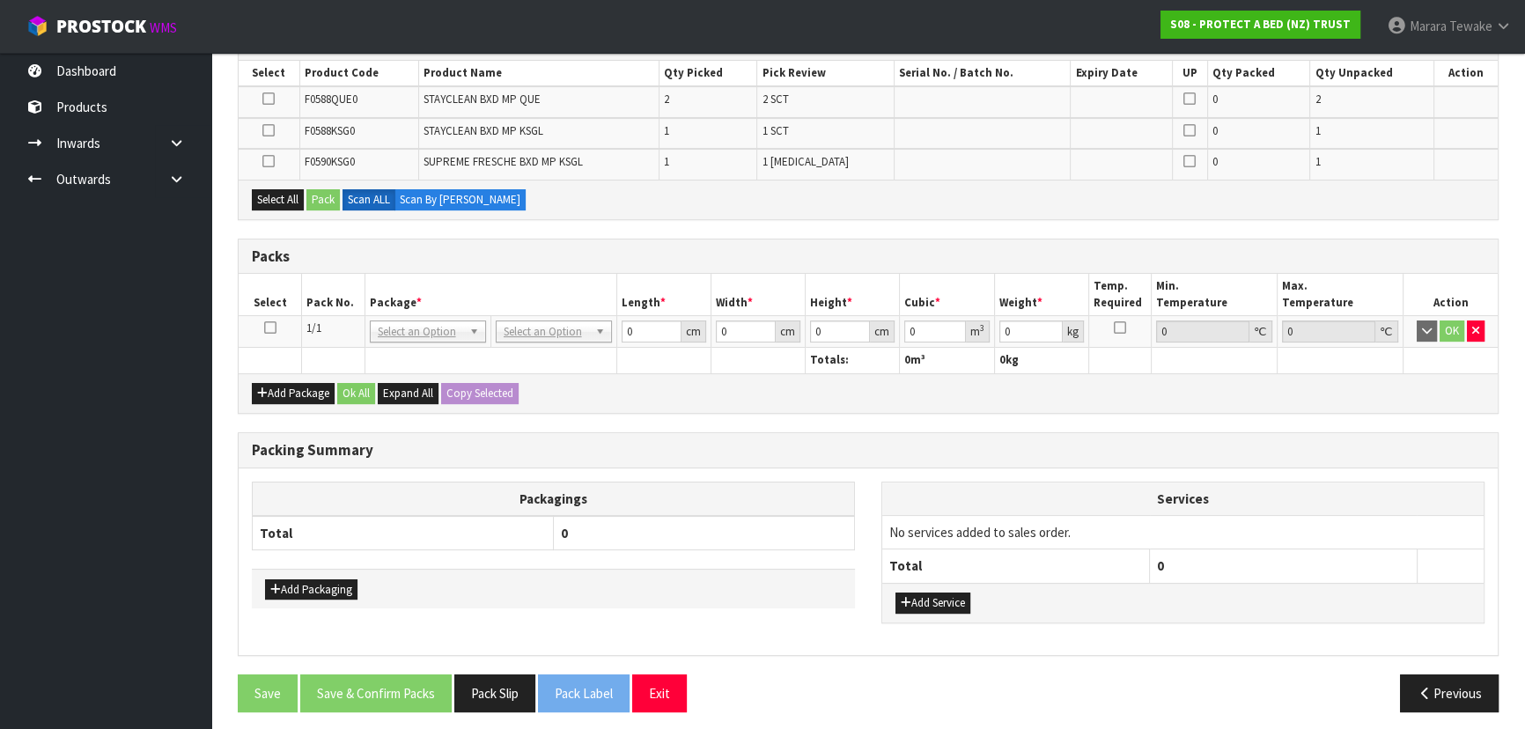
click at [273, 327] on icon at bounding box center [270, 327] width 12 height 1
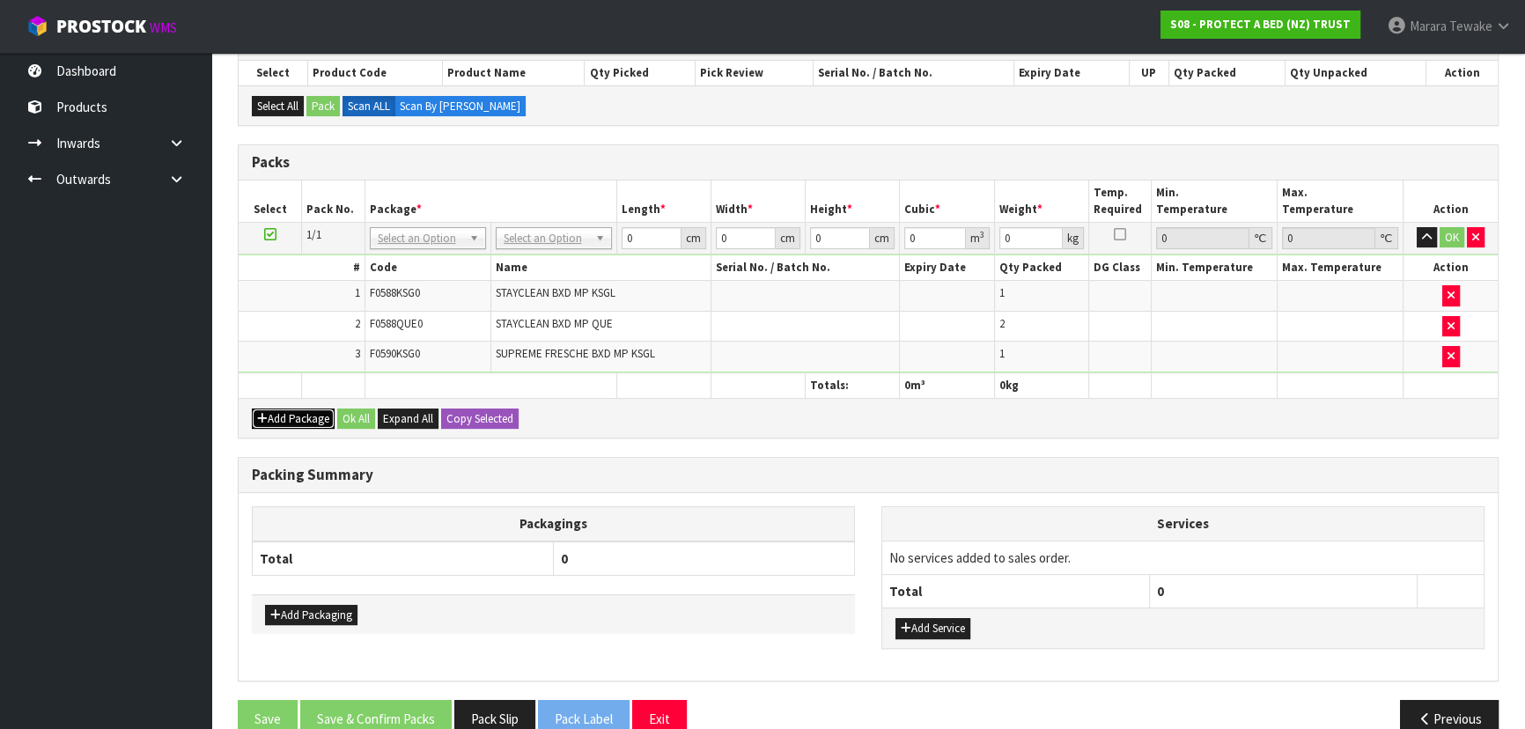
click at [304, 413] on button "Add Package" at bounding box center [293, 418] width 83 height 21
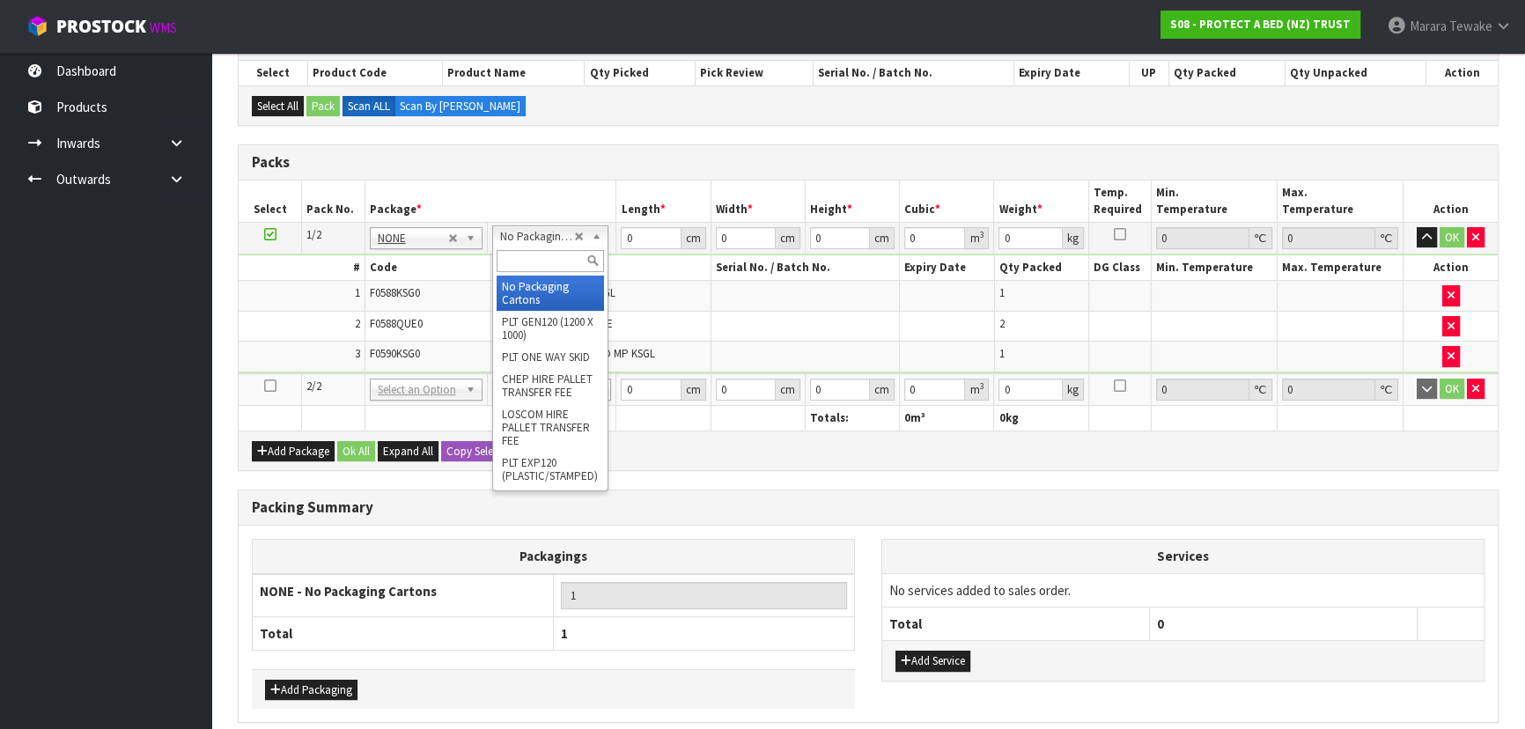
drag, startPoint x: 540, startPoint y: 229, endPoint x: 540, endPoint y: 268, distance: 38.7
click at [540, 268] on input "text" at bounding box center [549, 261] width 107 height 22
type input "OC"
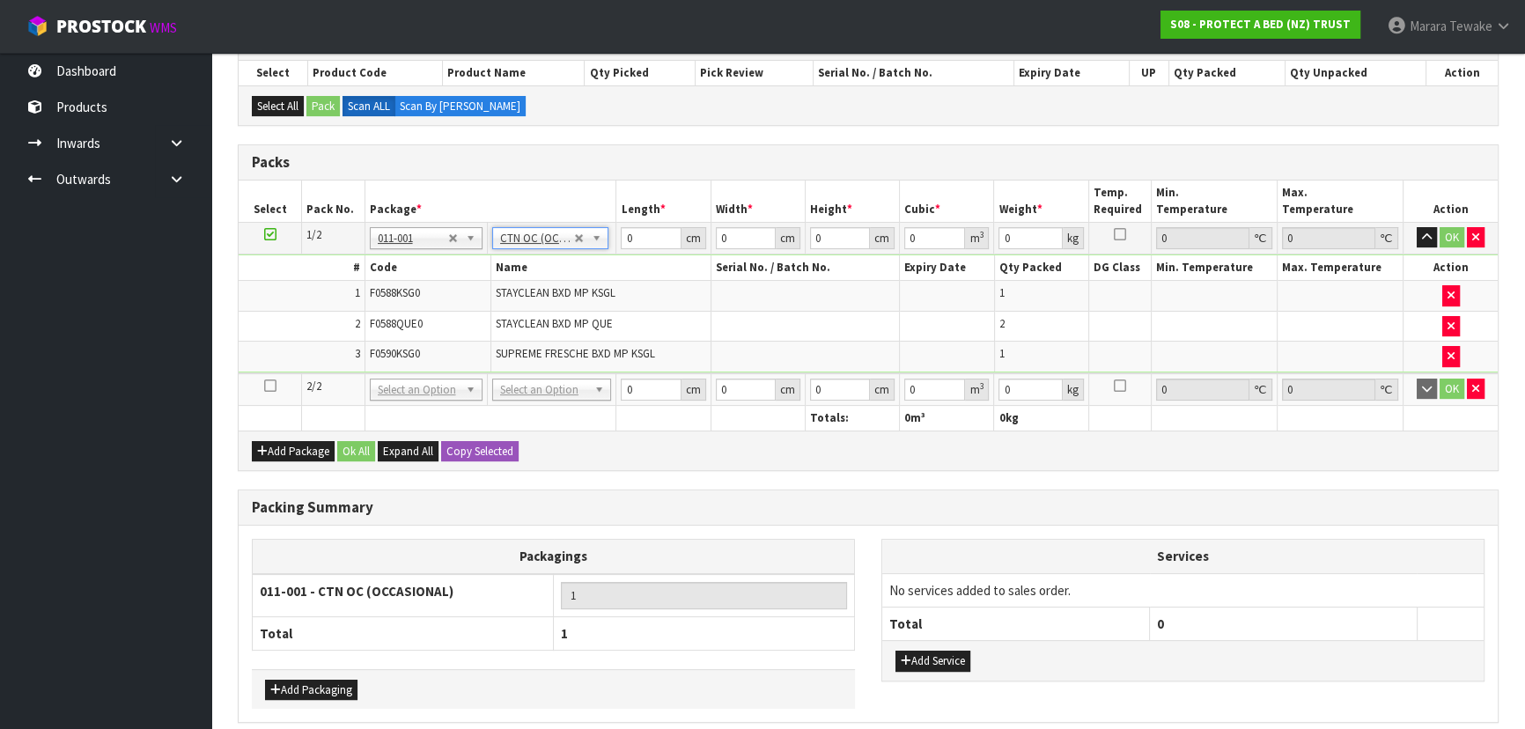
type input "3.61"
drag, startPoint x: 526, startPoint y: 378, endPoint x: 526, endPoint y: 413, distance: 35.2
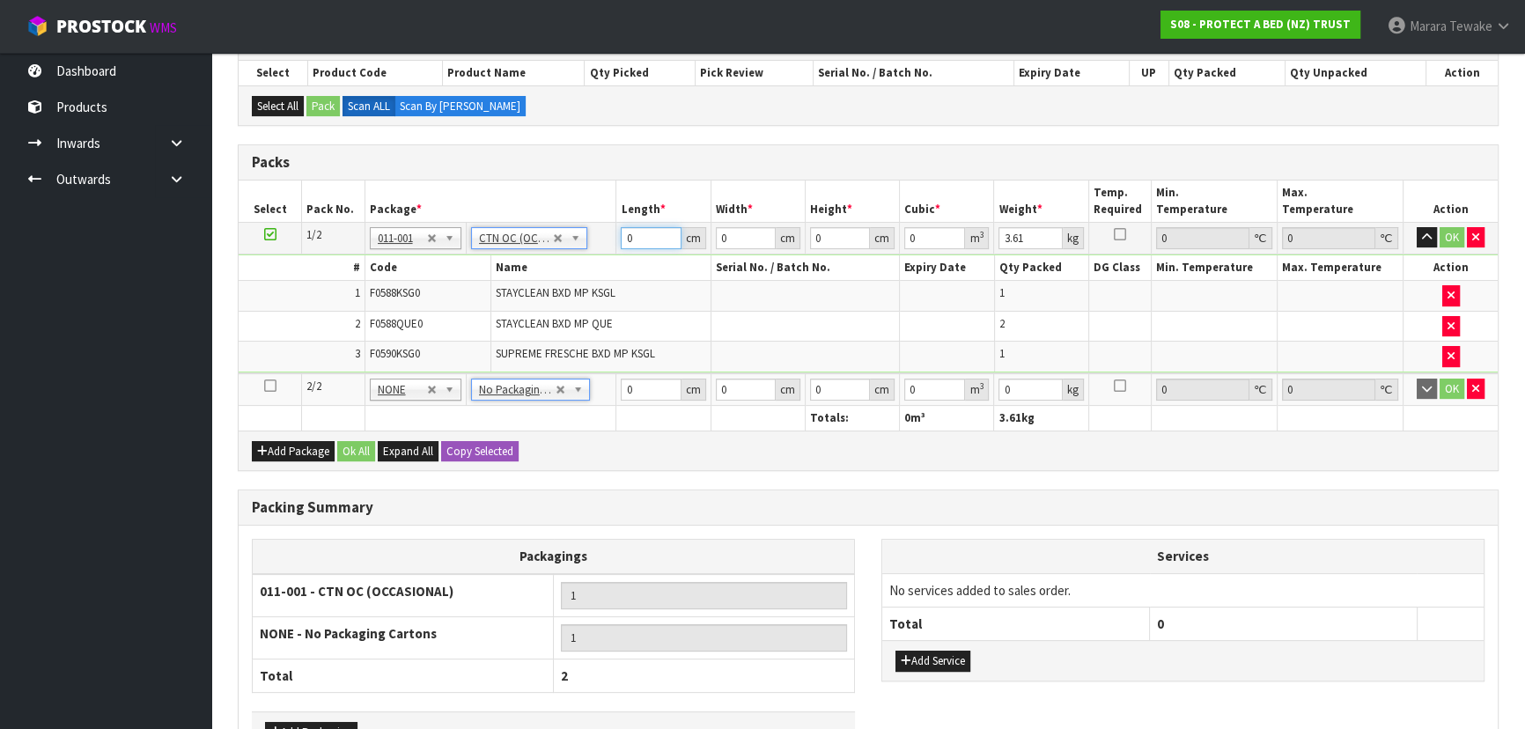
drag, startPoint x: 643, startPoint y: 241, endPoint x: 592, endPoint y: 184, distance: 76.1
click at [590, 204] on table "Select Pack No. Package * Length * Width * Height * Cubic * Weight * Temp. Requ…" at bounding box center [868, 305] width 1259 height 250
type input "59"
type input "41"
type input "3"
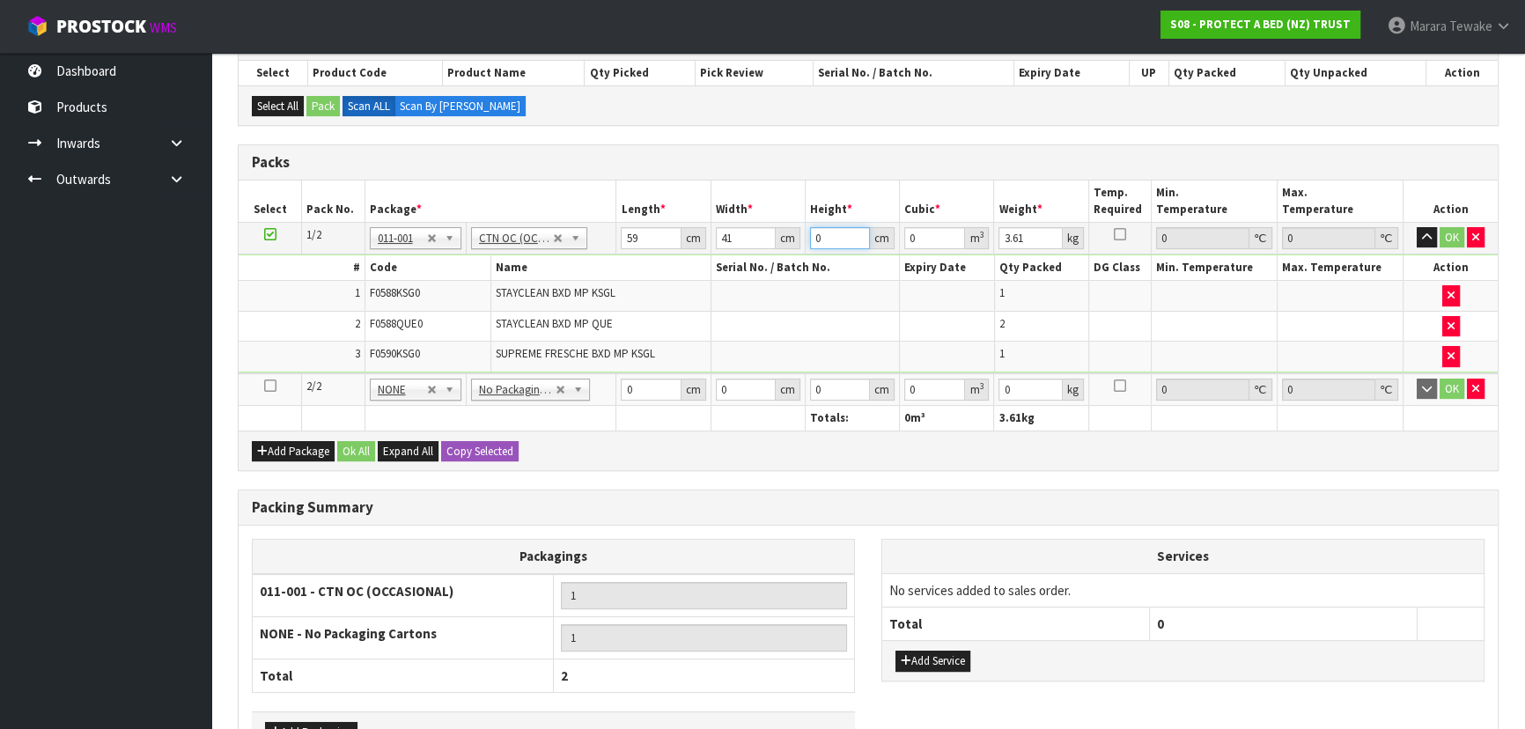
type input "0.007257"
type input "32"
type input "0.077408"
type input "32"
type input "9"
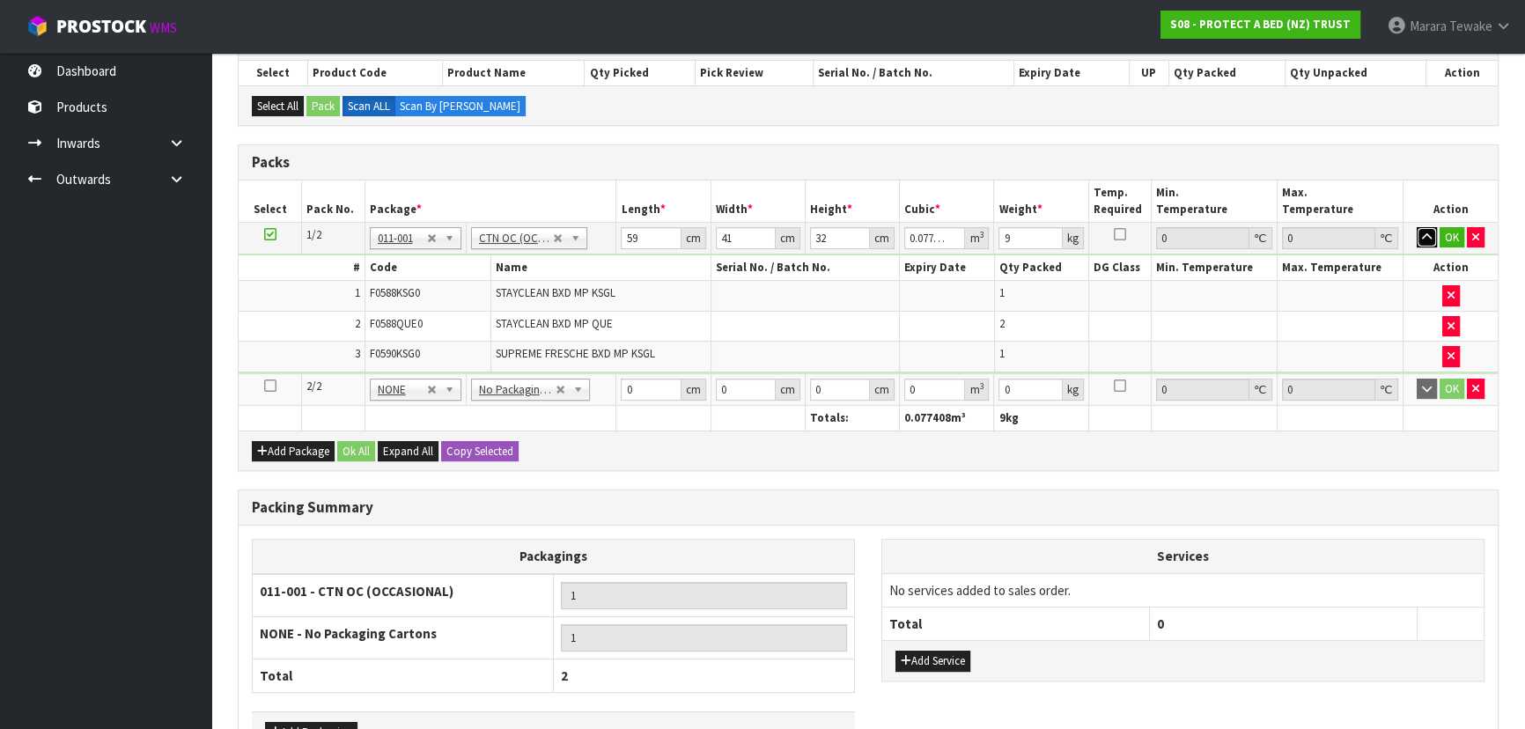
click at [1416, 227] on button "button" at bounding box center [1426, 237] width 20 height 21
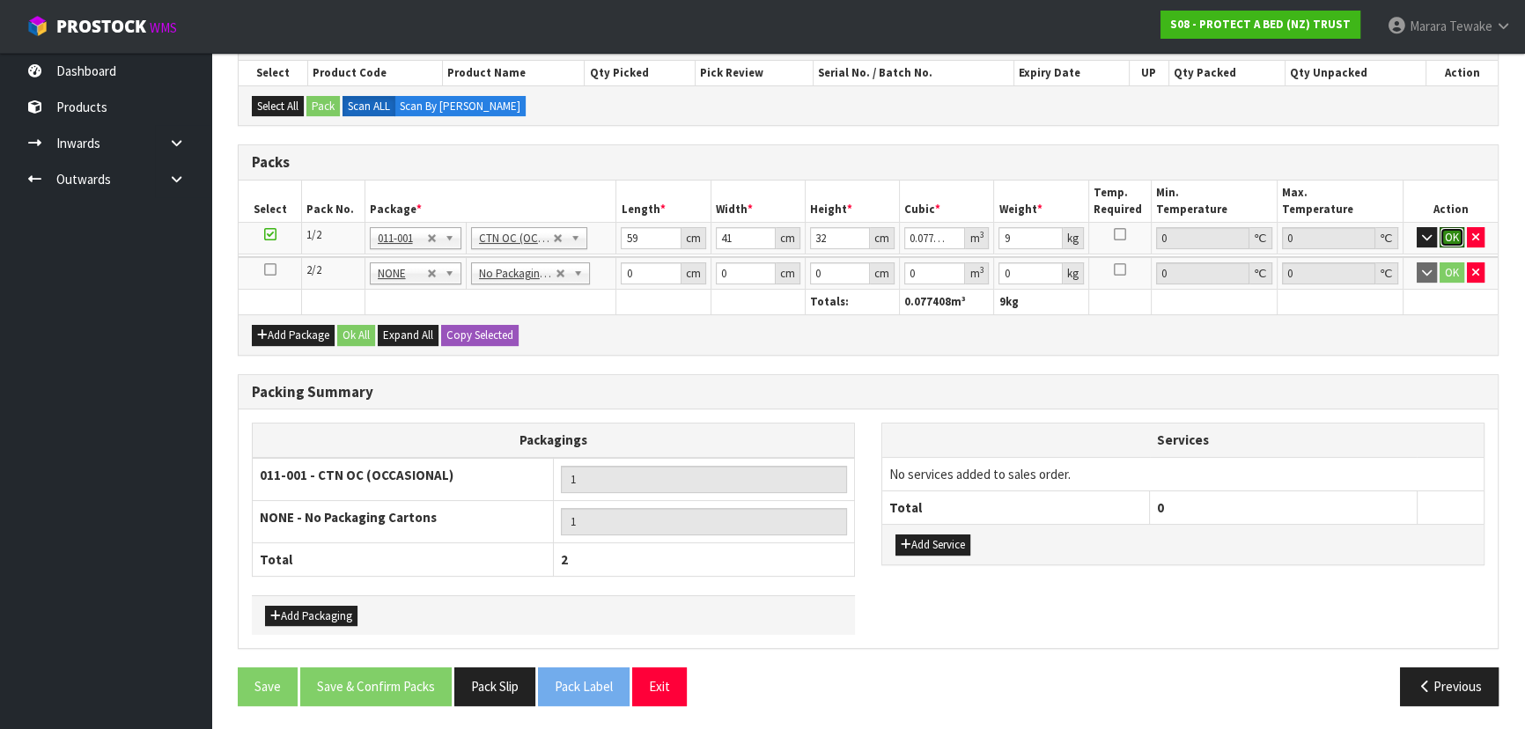
click button "OK" at bounding box center [1451, 237] width 25 height 21
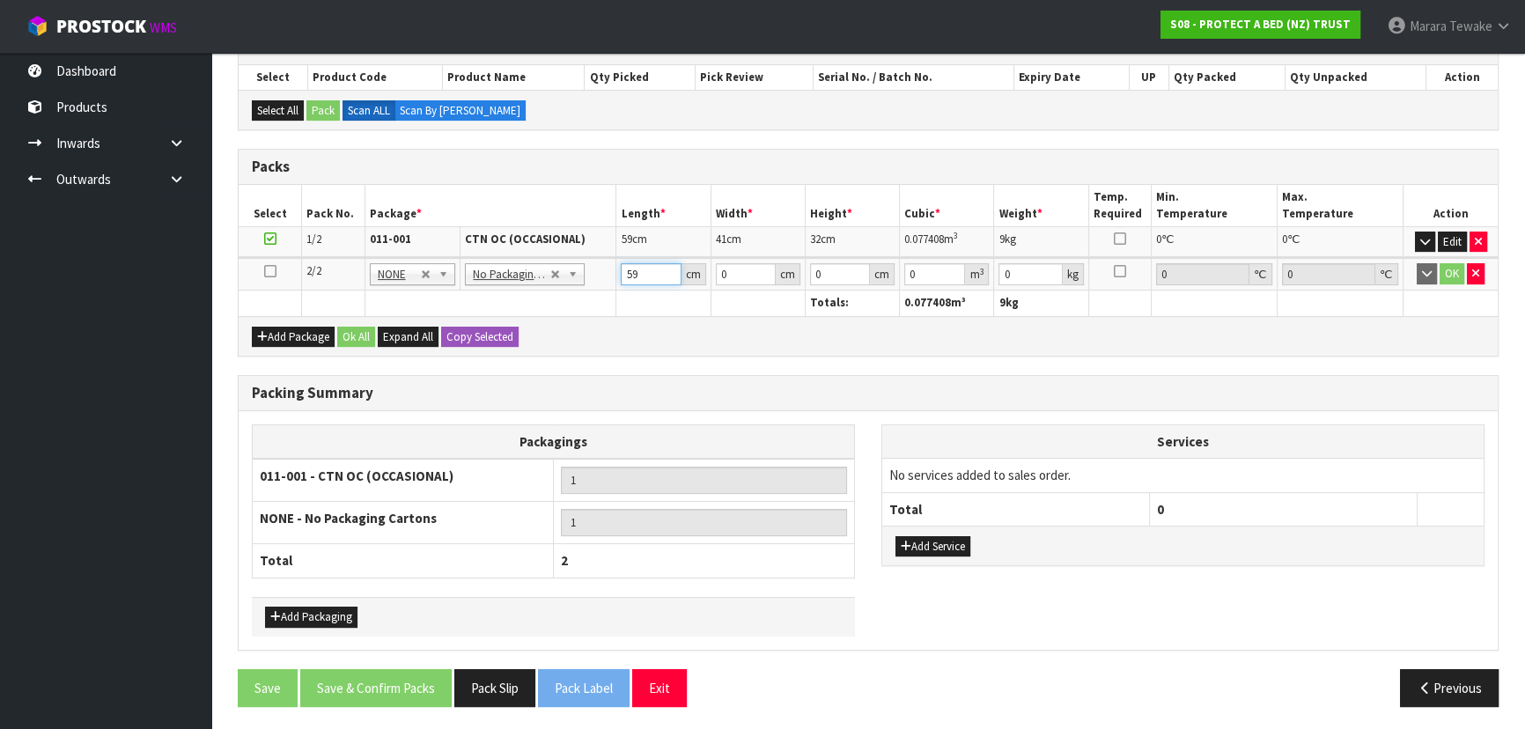
type input "59"
type input "34"
type input "3"
type input "0.006018"
type input "32"
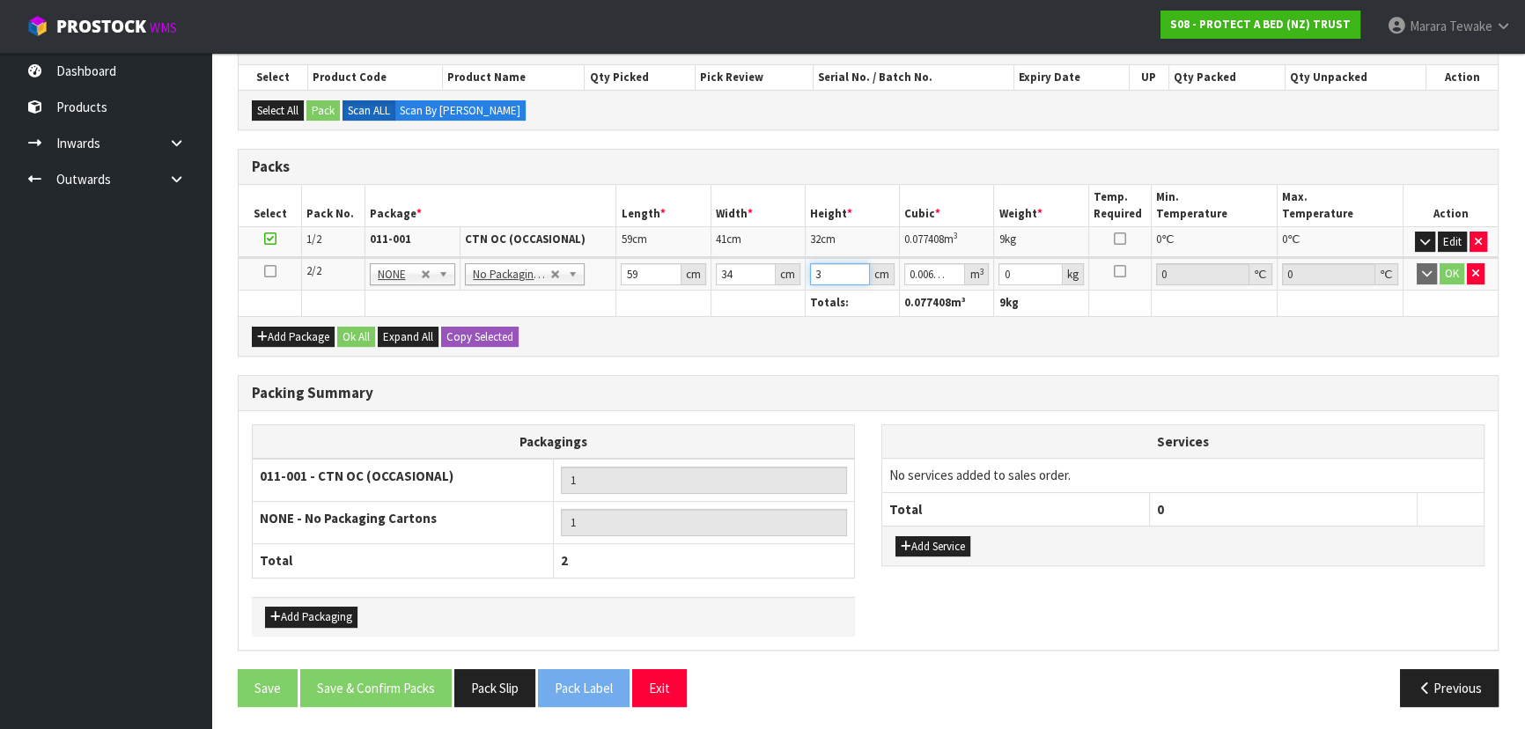
type input "0.064192"
type input "32"
type input "7"
click button "OK" at bounding box center [1451, 273] width 25 height 21
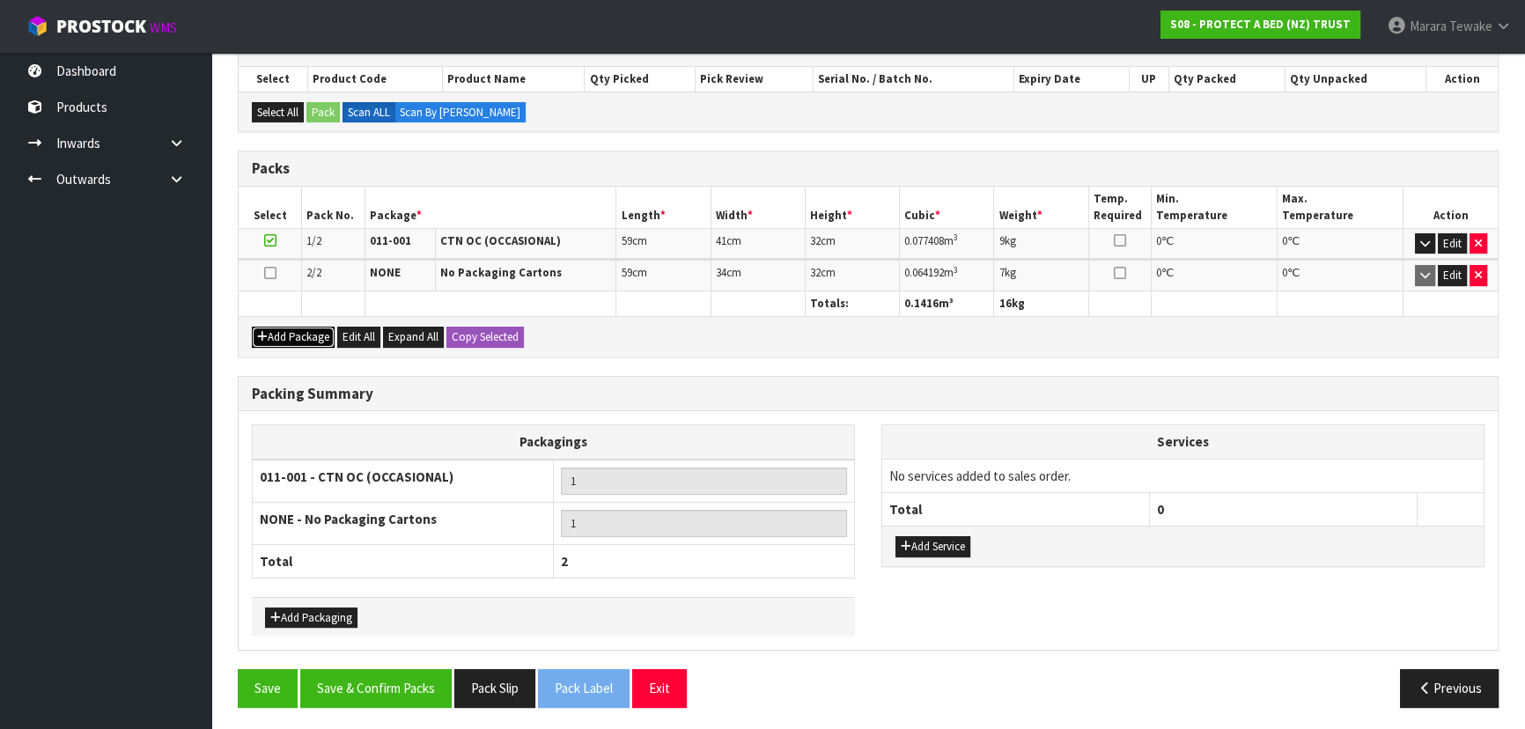
click at [252, 327] on button "Add Package" at bounding box center [293, 337] width 83 height 21
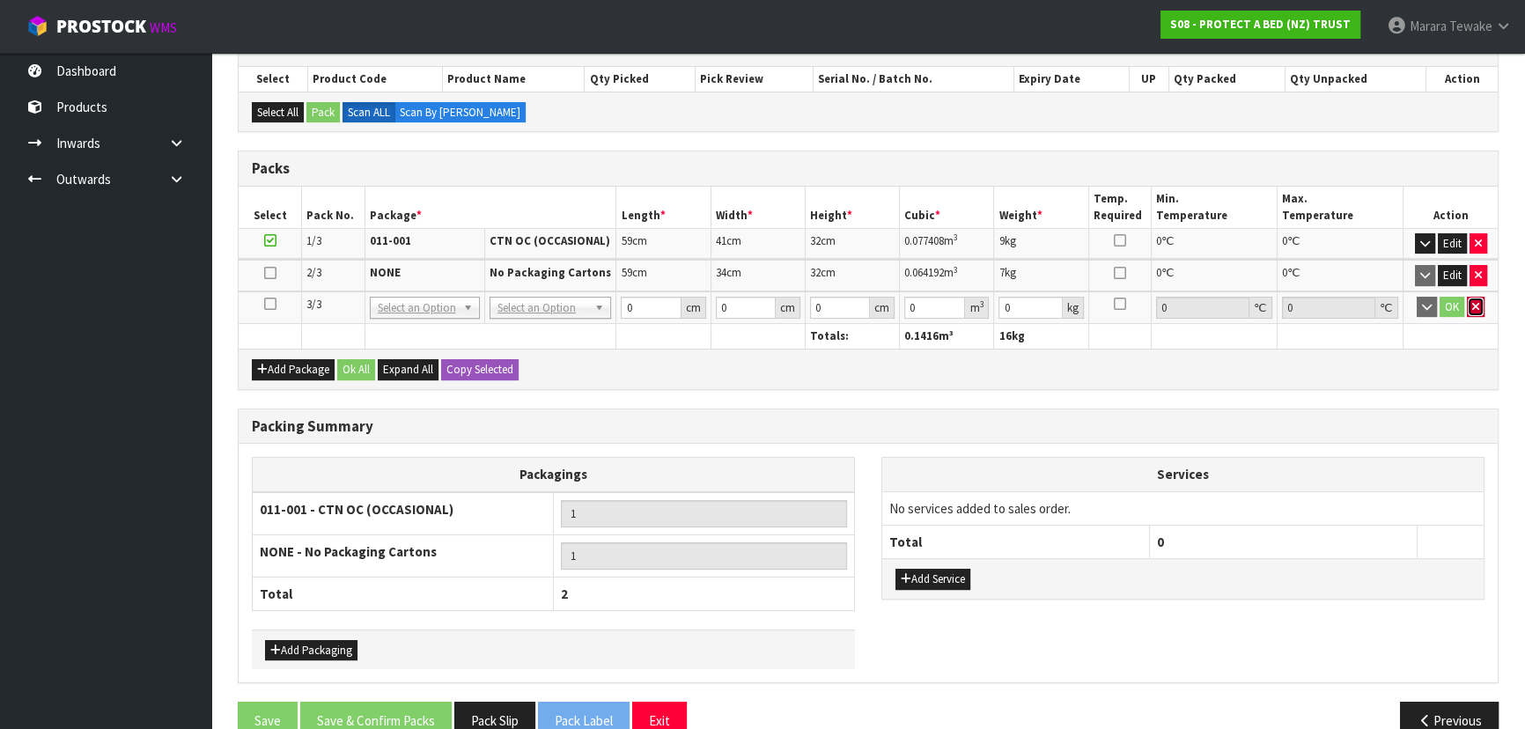
click at [1472, 307] on icon "button" at bounding box center [1475, 306] width 7 height 11
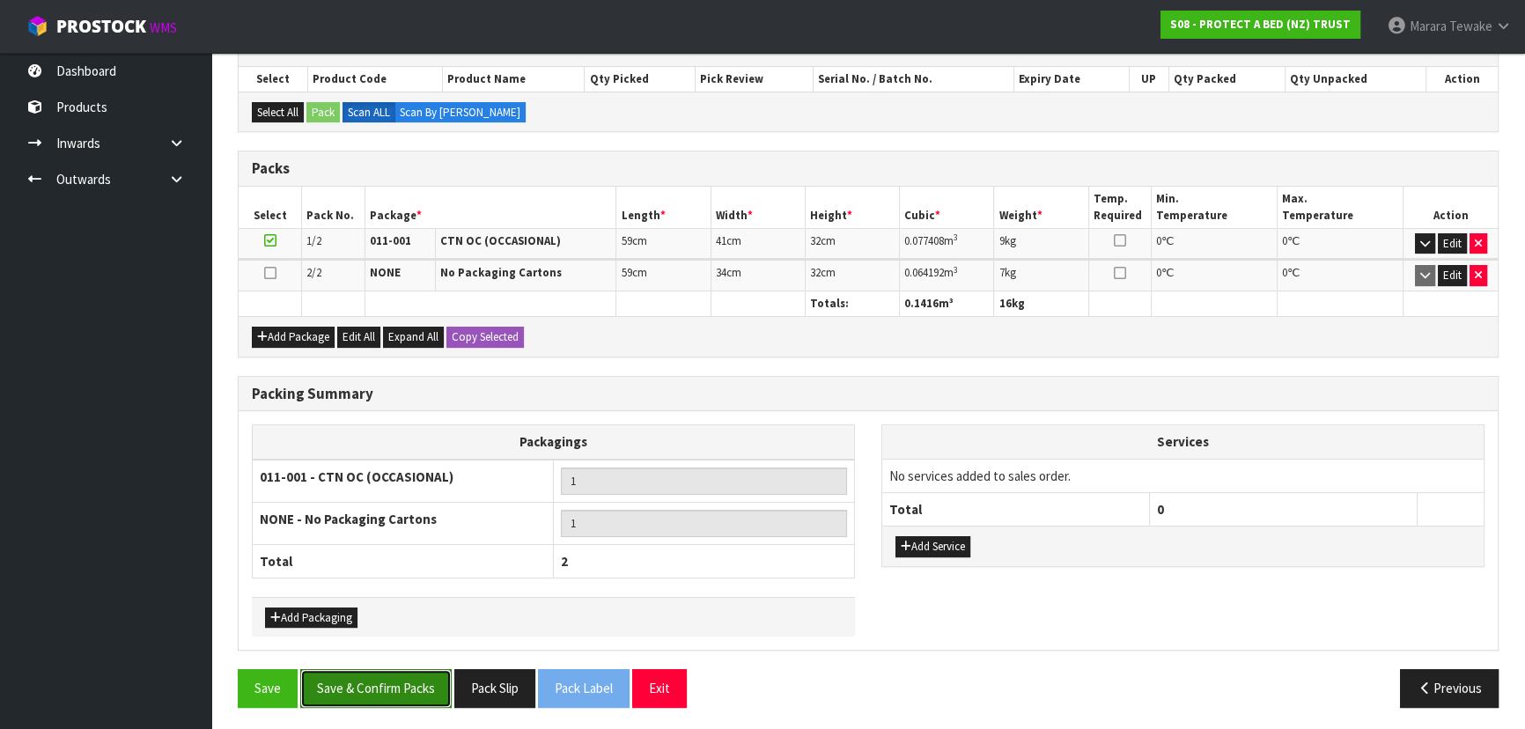
click at [354, 691] on button "Save & Confirm Packs" at bounding box center [375, 688] width 151 height 38
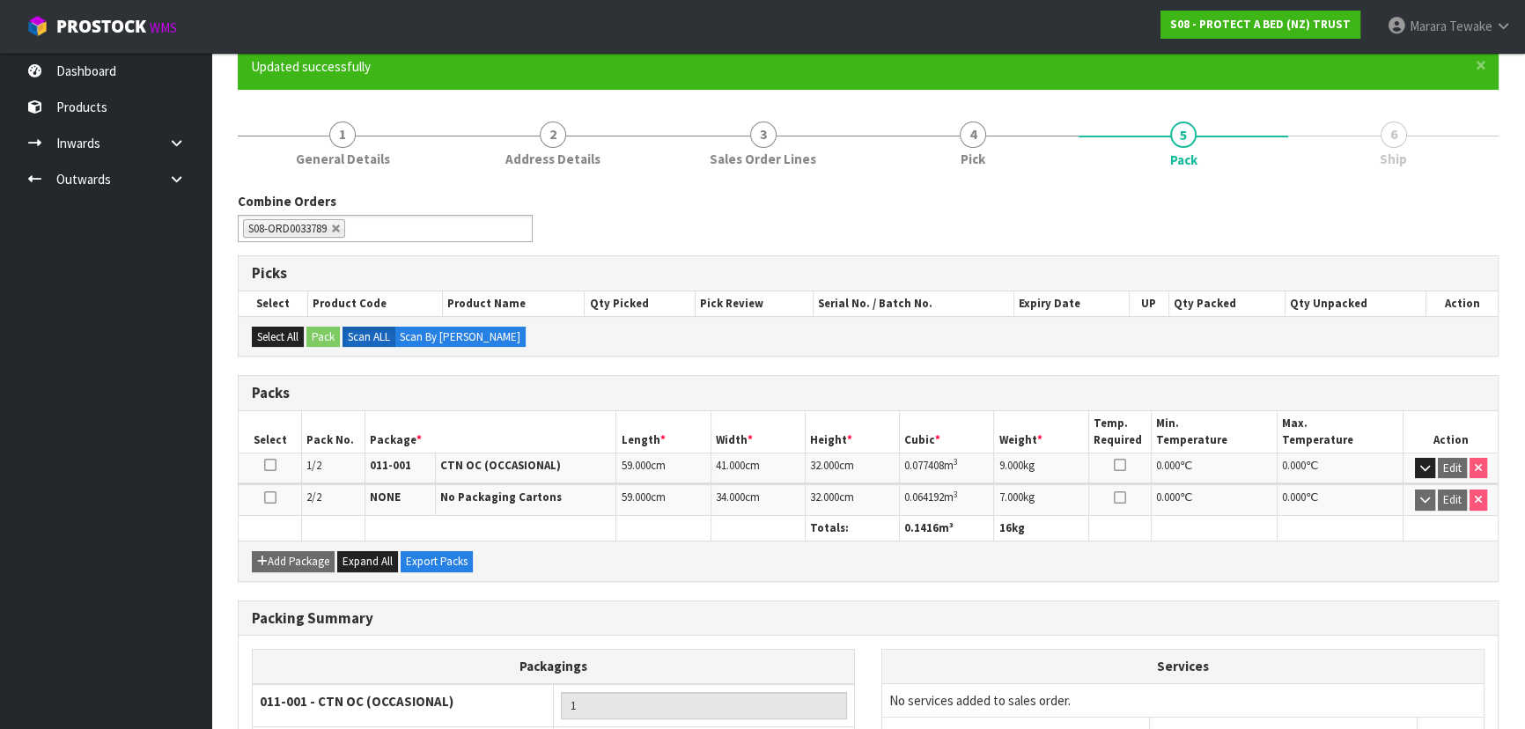
scroll to position [338, 0]
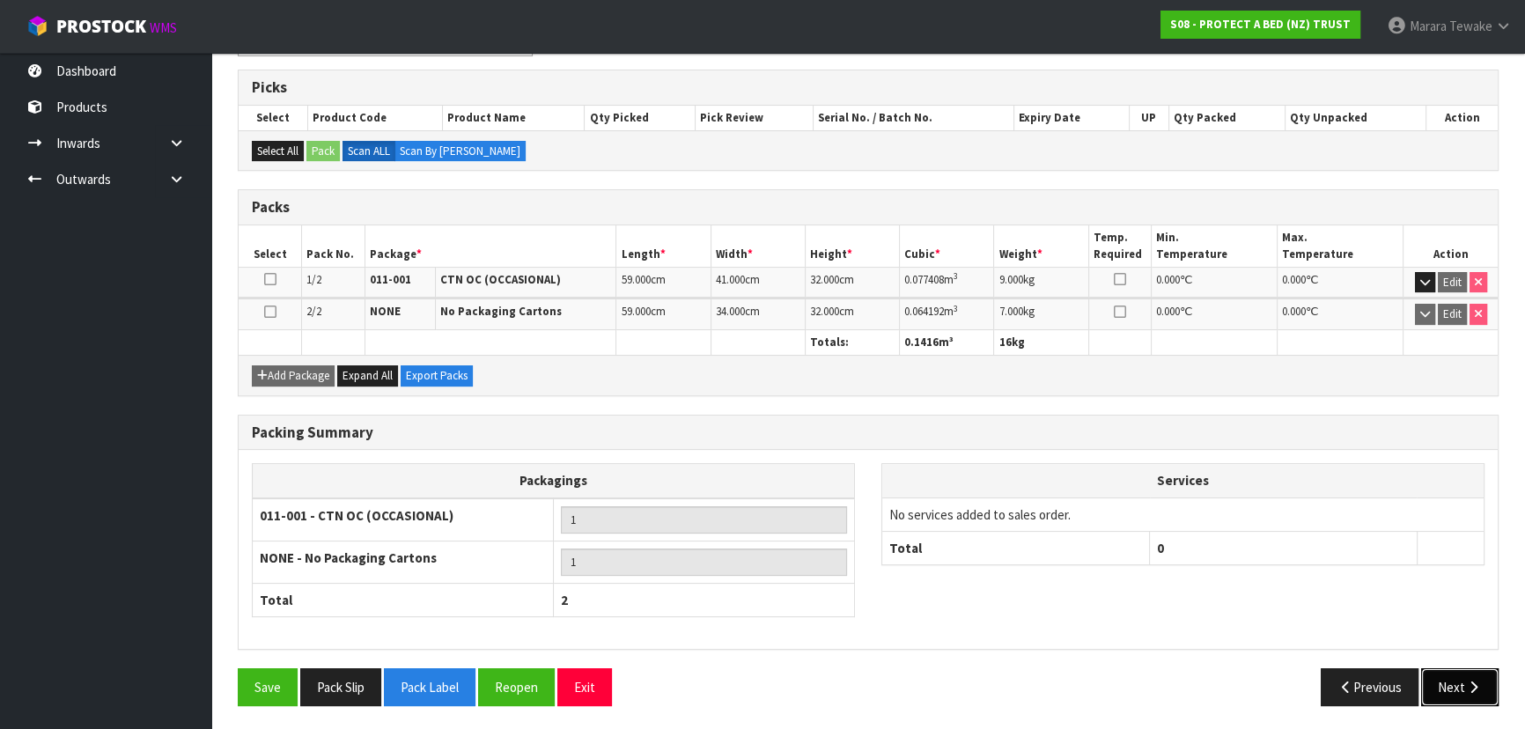
click at [1463, 677] on button "Next" at bounding box center [1459, 687] width 77 height 38
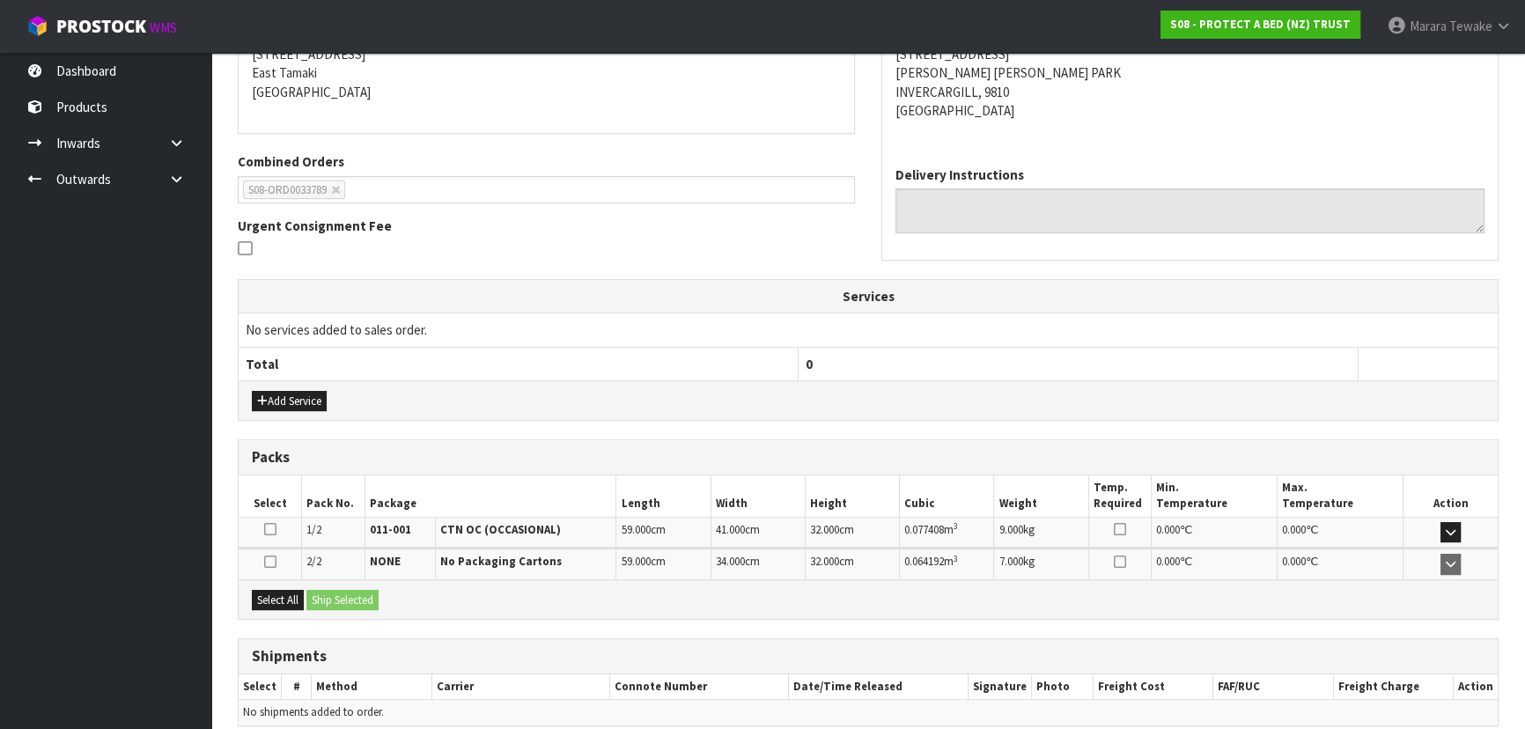
scroll to position [443, 0]
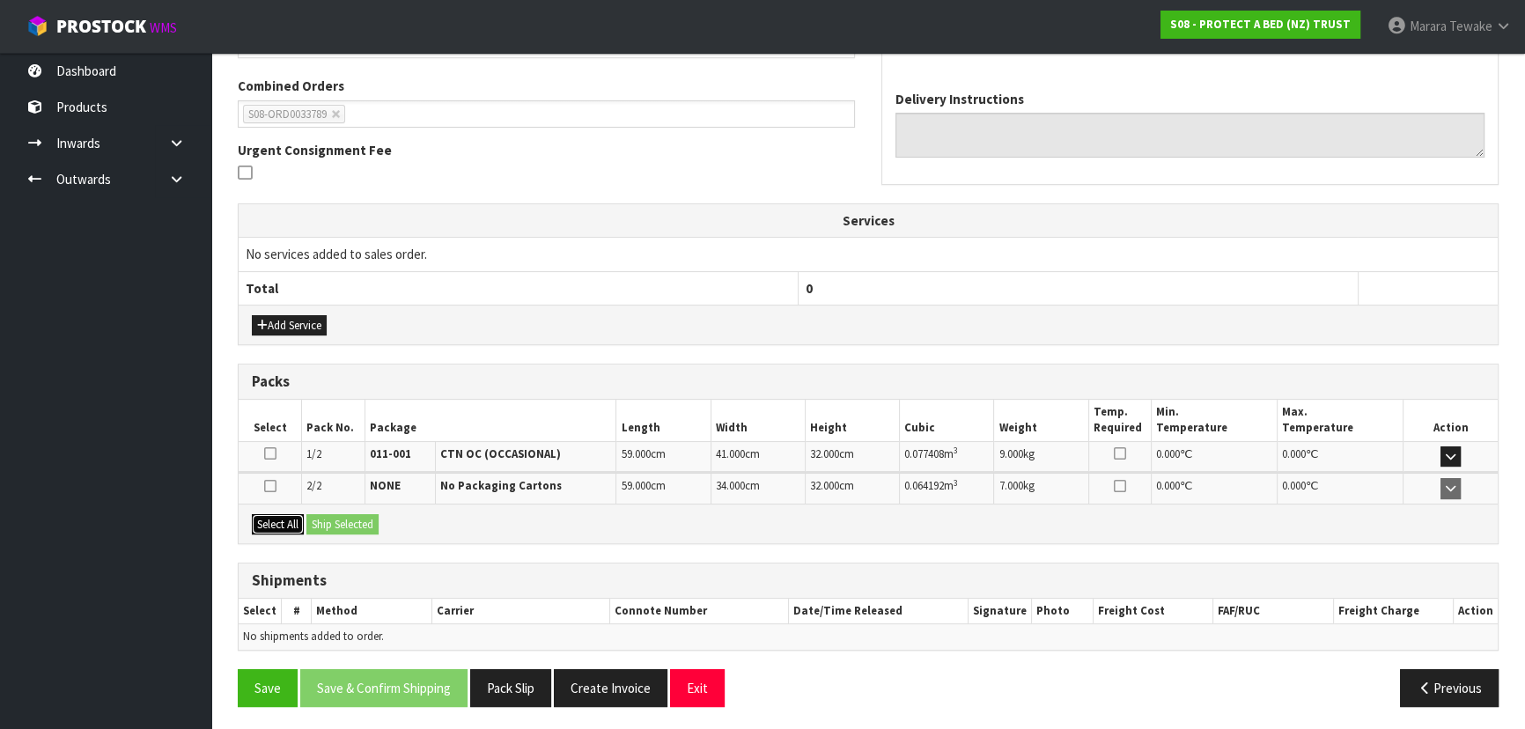
click at [299, 518] on button "Select All" at bounding box center [278, 524] width 52 height 21
drag, startPoint x: 328, startPoint y: 516, endPoint x: 341, endPoint y: 519, distance: 12.8
click at [331, 516] on button "Ship Selected" at bounding box center [342, 524] width 72 height 21
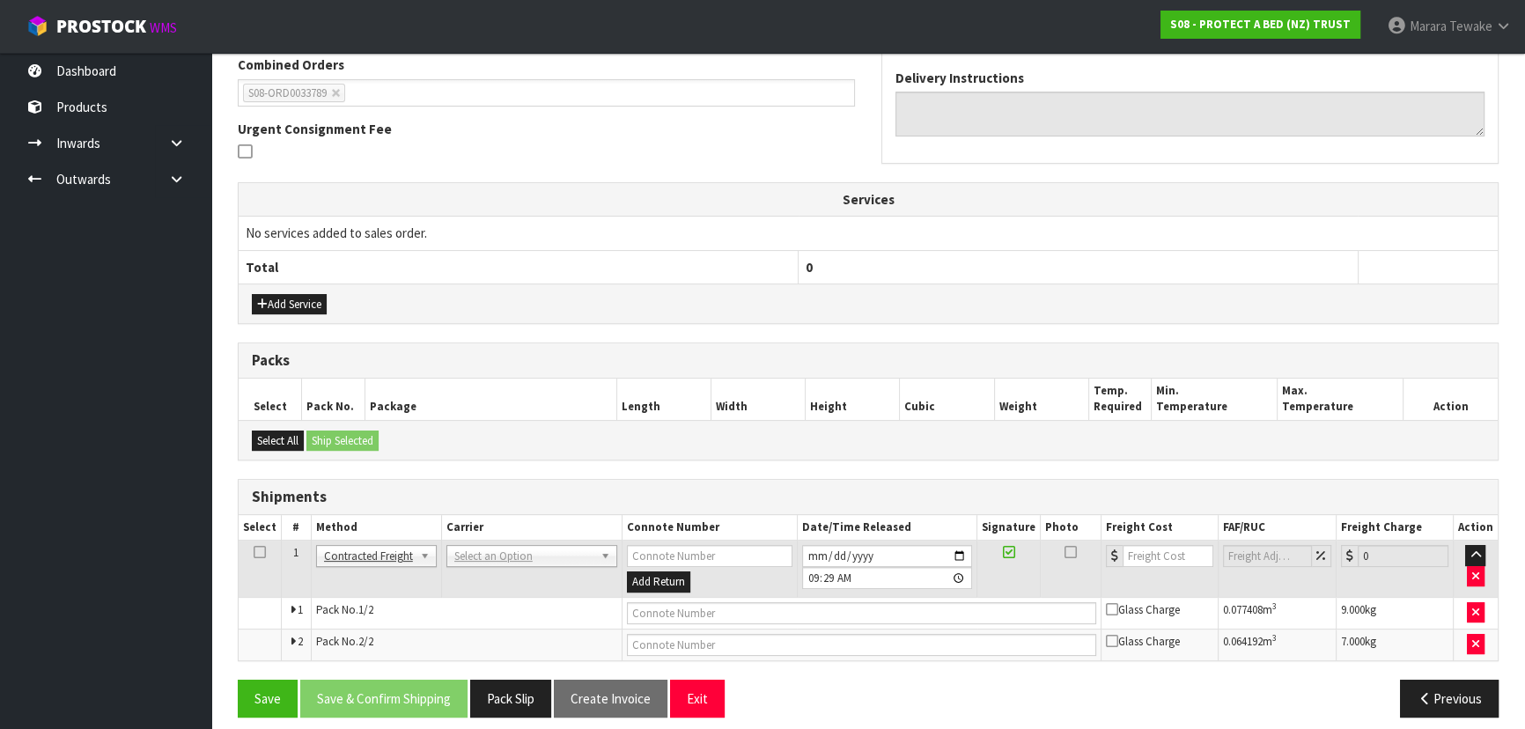
scroll to position [475, 0]
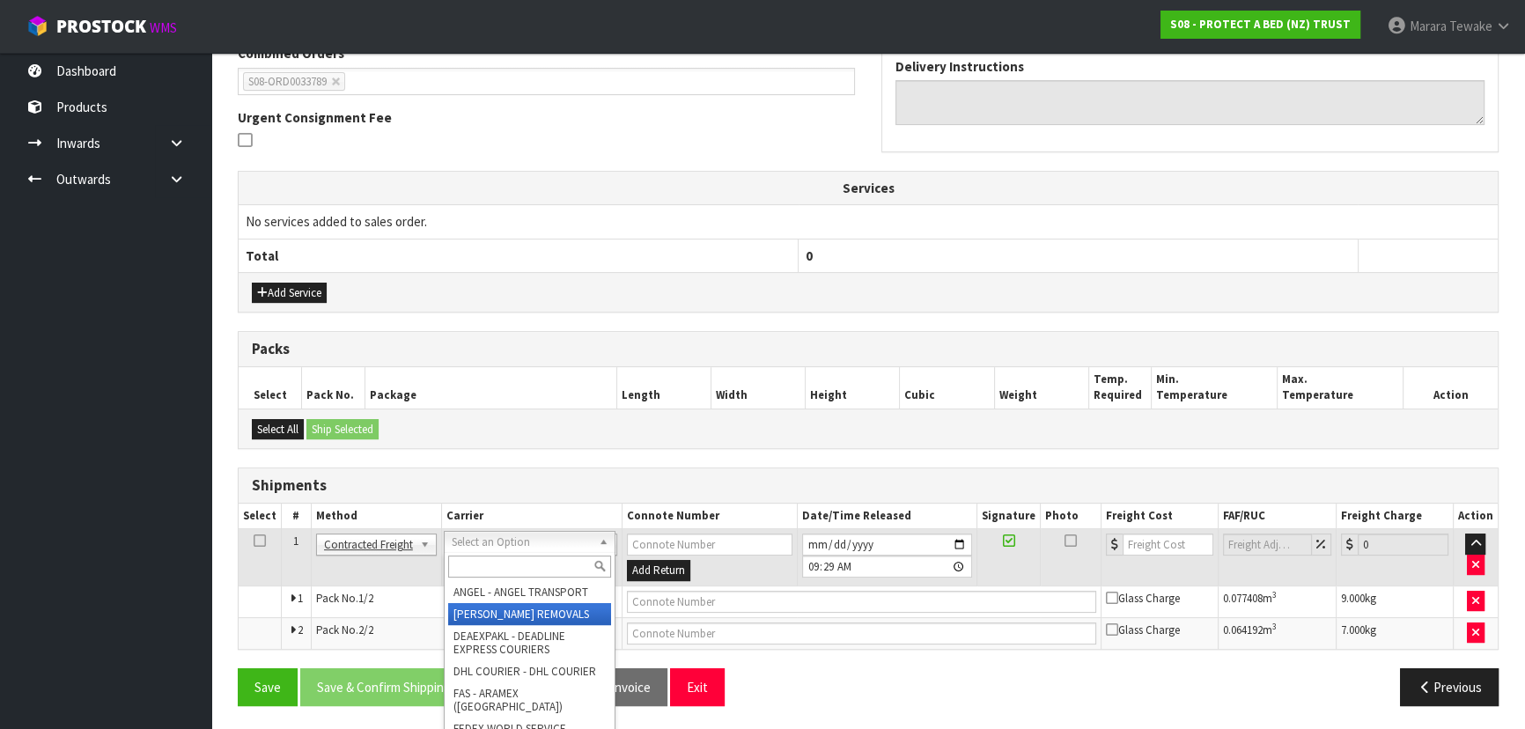
drag, startPoint x: 499, startPoint y: 565, endPoint x: 489, endPoint y: 595, distance: 31.5
click at [489, 558] on input "text" at bounding box center [528, 566] width 163 height 22
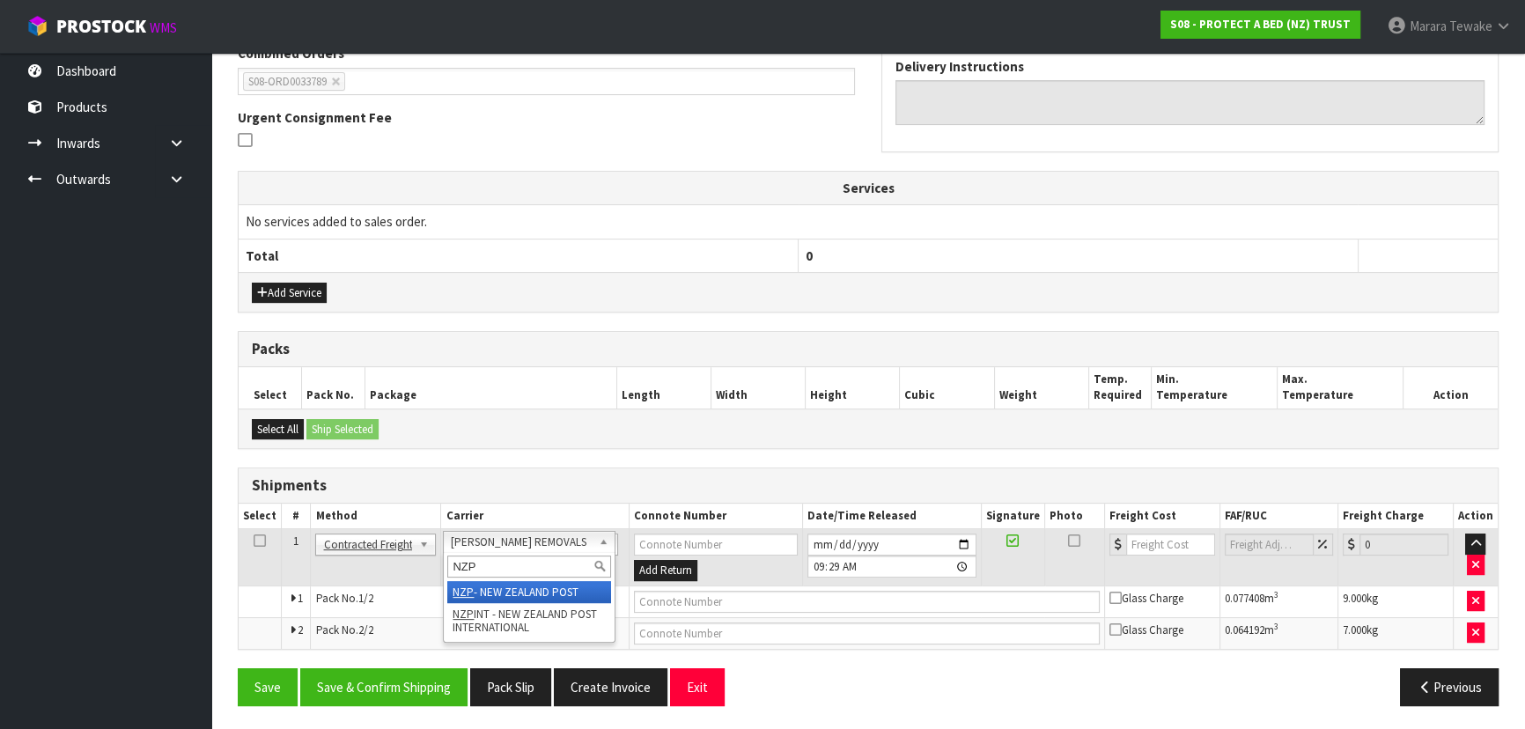
type input "NZP"
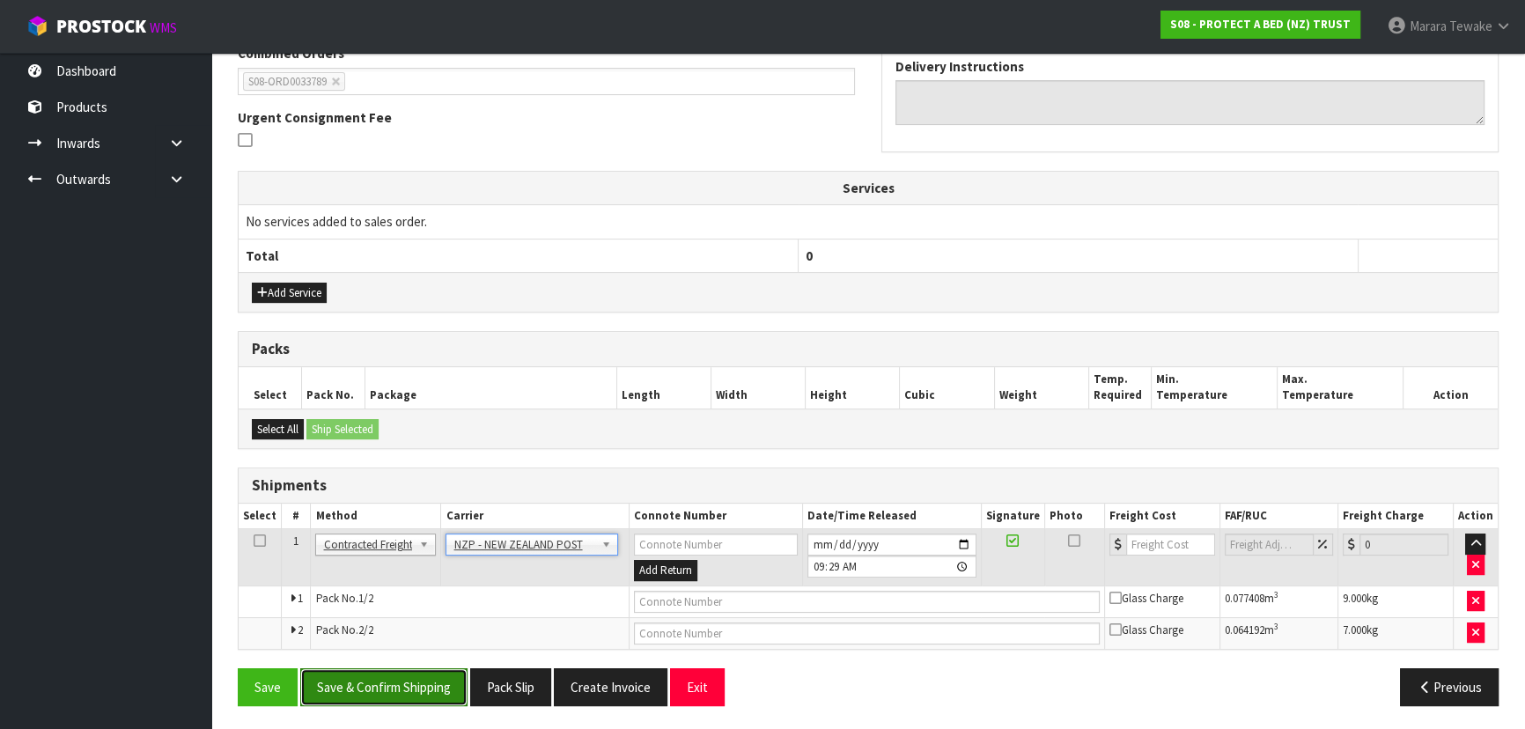
click at [438, 687] on button "Save & Confirm Shipping" at bounding box center [383, 687] width 167 height 38
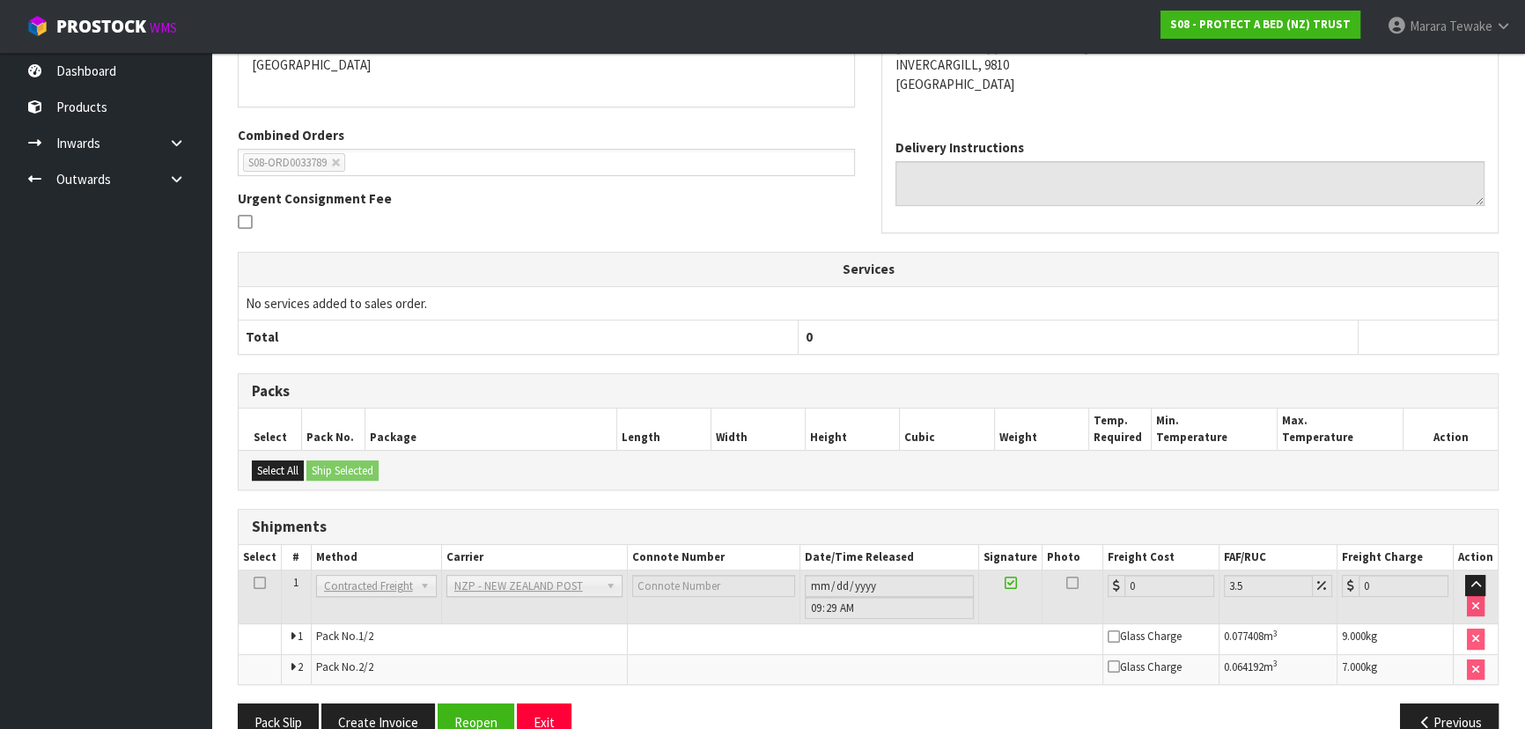
scroll to position [449, 0]
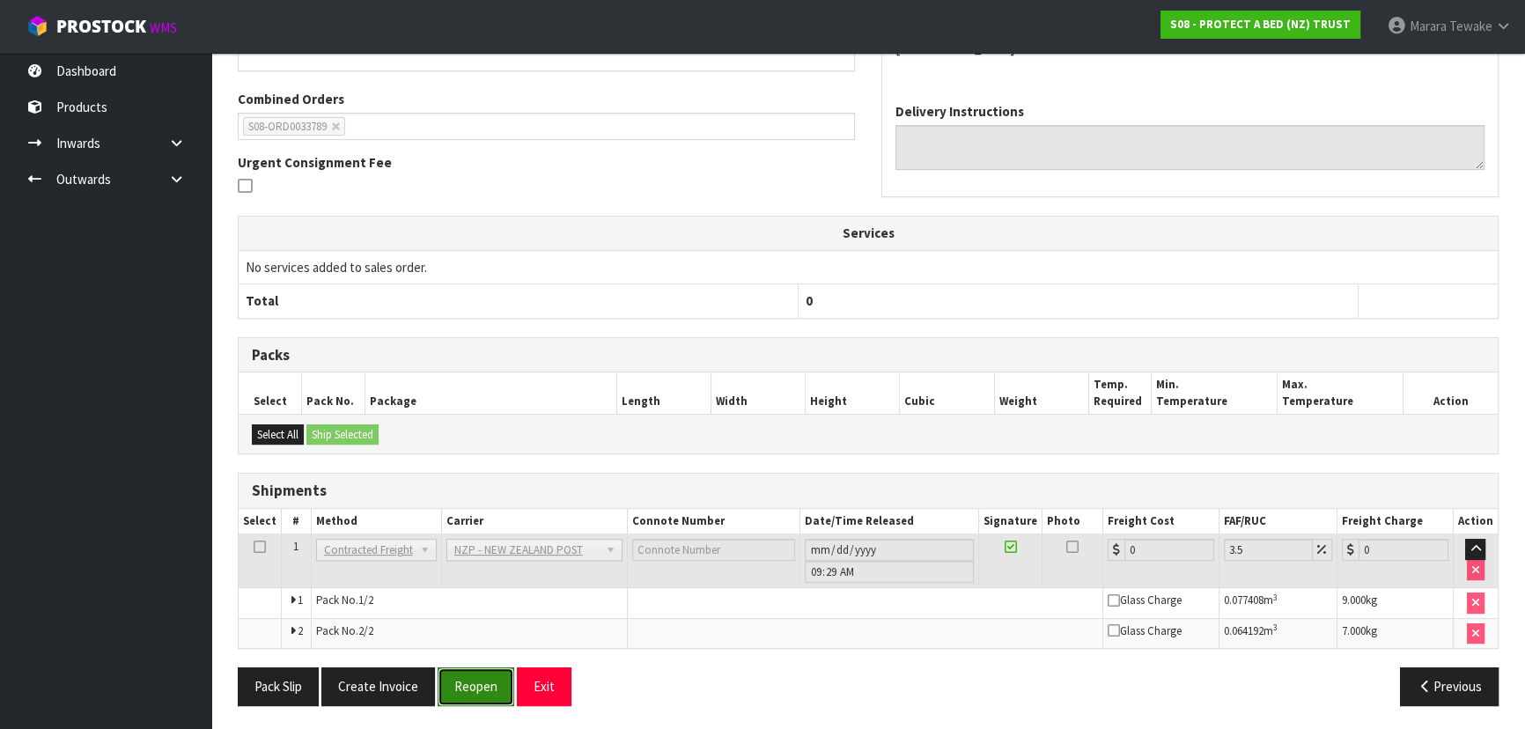
click at [484, 675] on button "Reopen" at bounding box center [475, 686] width 77 height 38
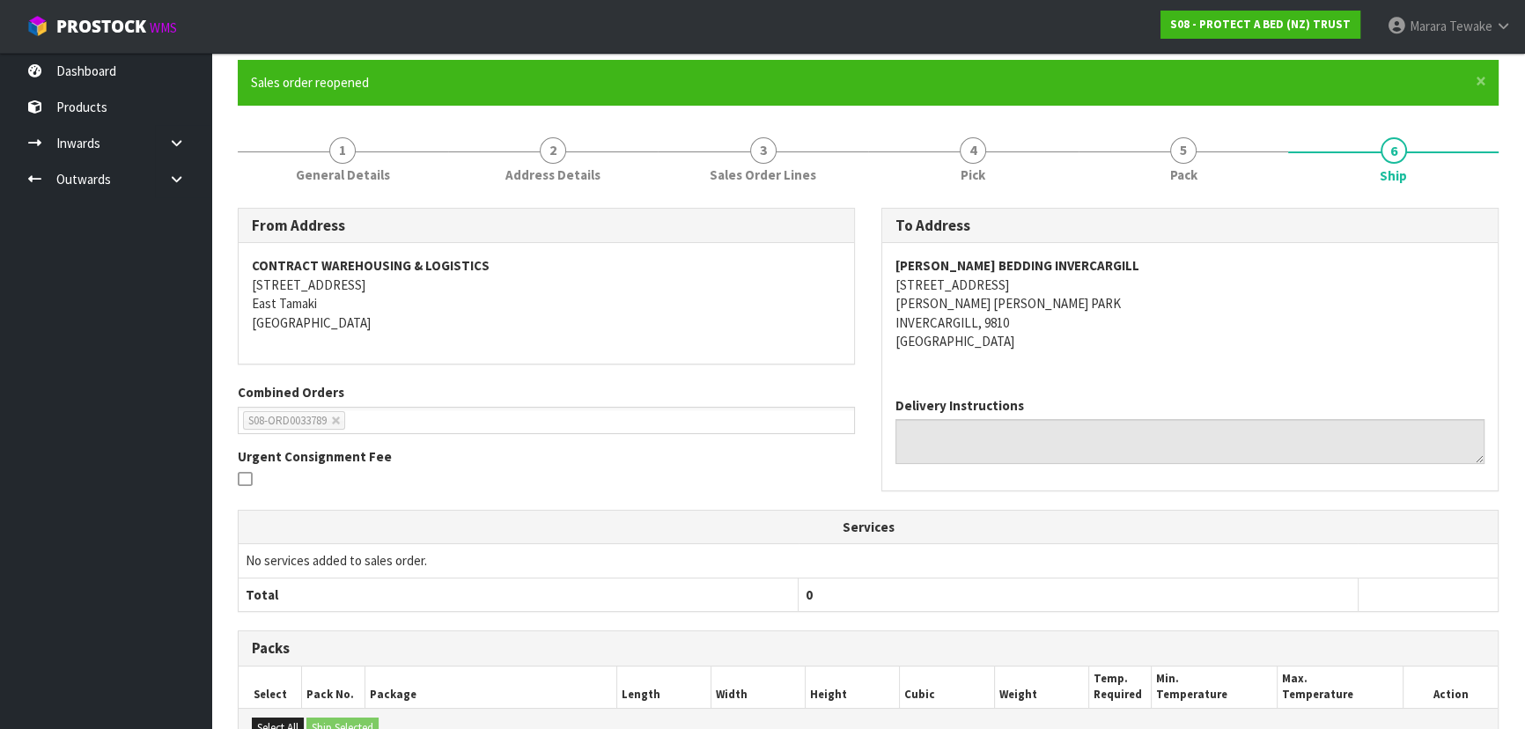
scroll to position [475, 0]
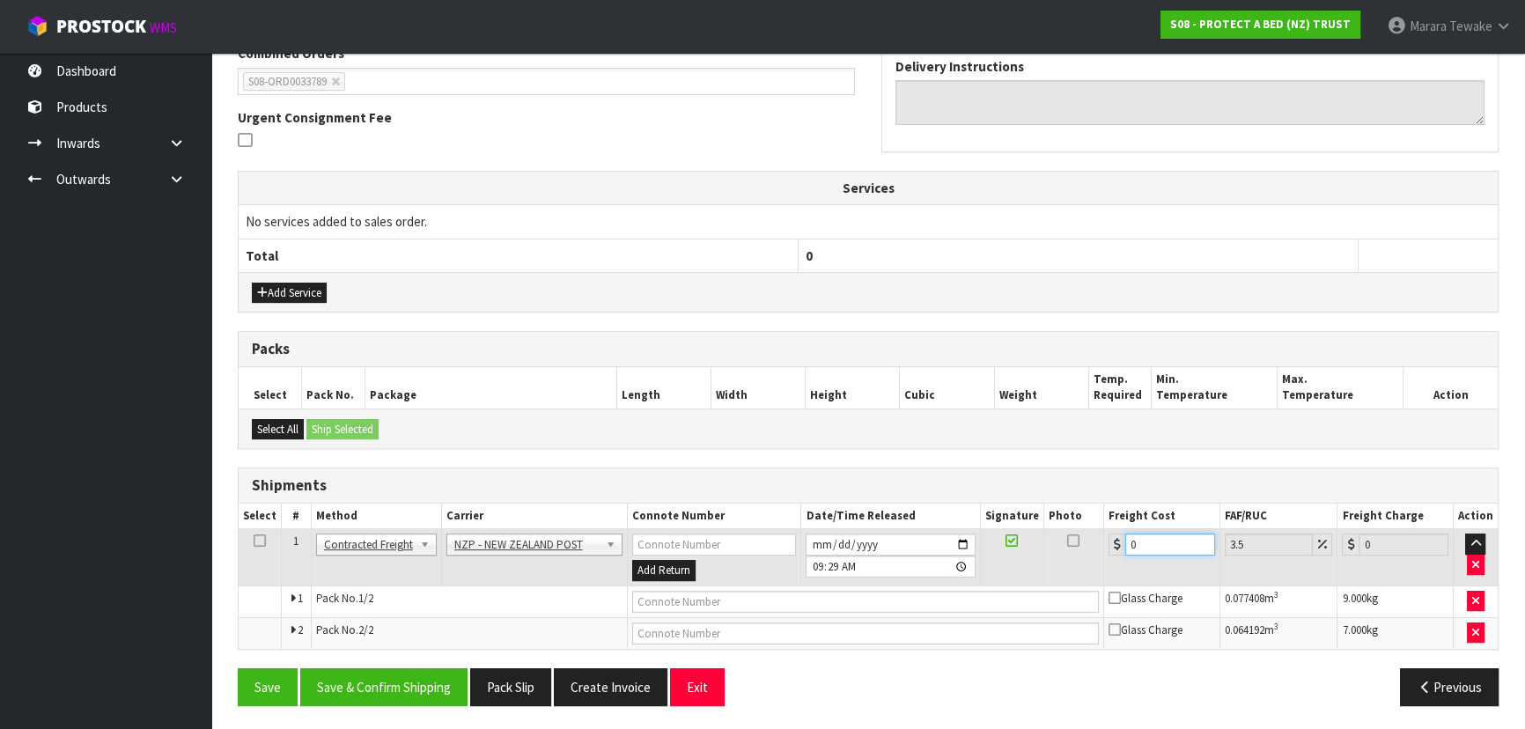
drag, startPoint x: 1148, startPoint y: 543, endPoint x: 1083, endPoint y: 514, distance: 71.3
click at [1087, 515] on table "Select # Method Carrier Connote Number Date/Time Released Signature Photo Freig…" at bounding box center [868, 575] width 1259 height 145
type input "3"
type input "3.1"
type input "38"
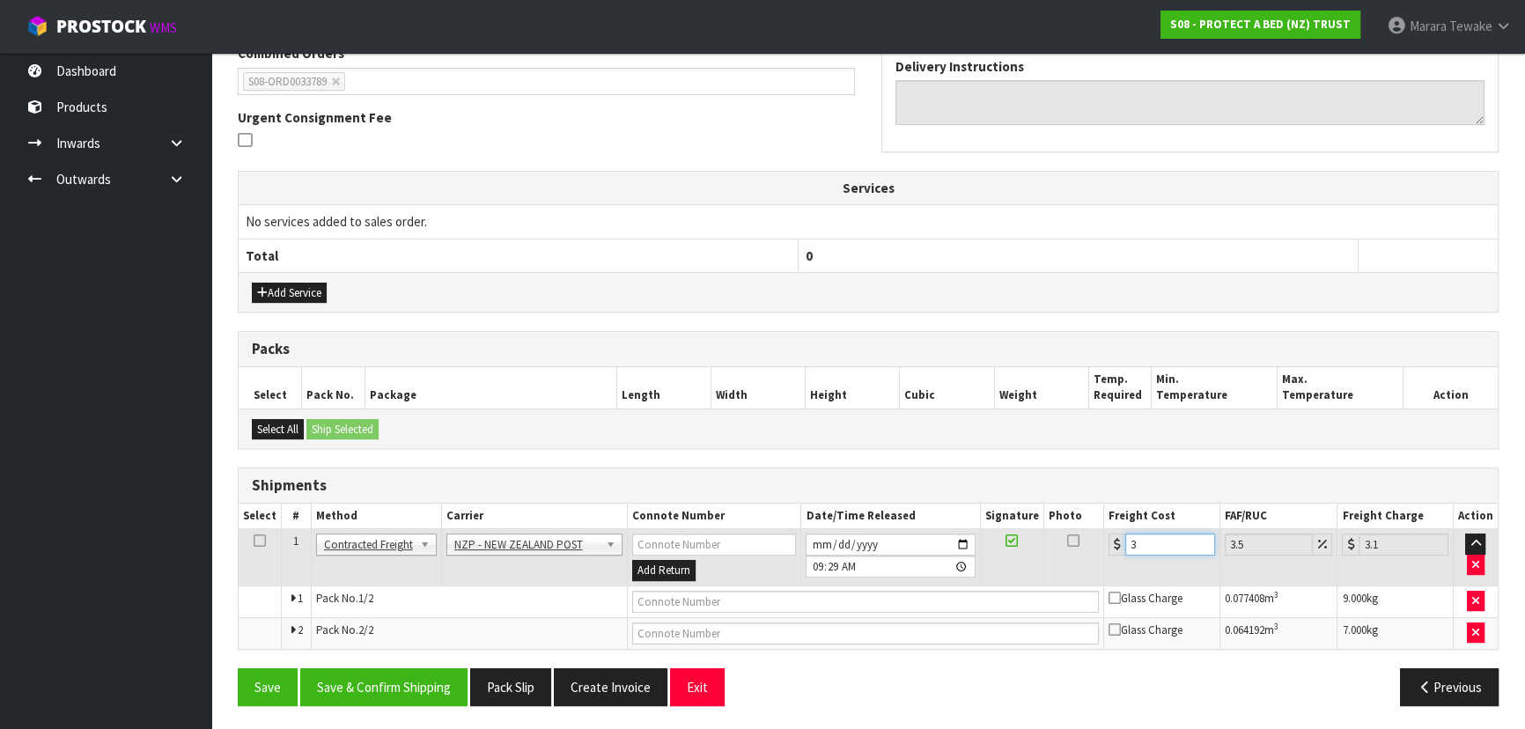
type input "39.33"
type input "38.2"
type input "39.54"
type input "38.22"
type input "39.56"
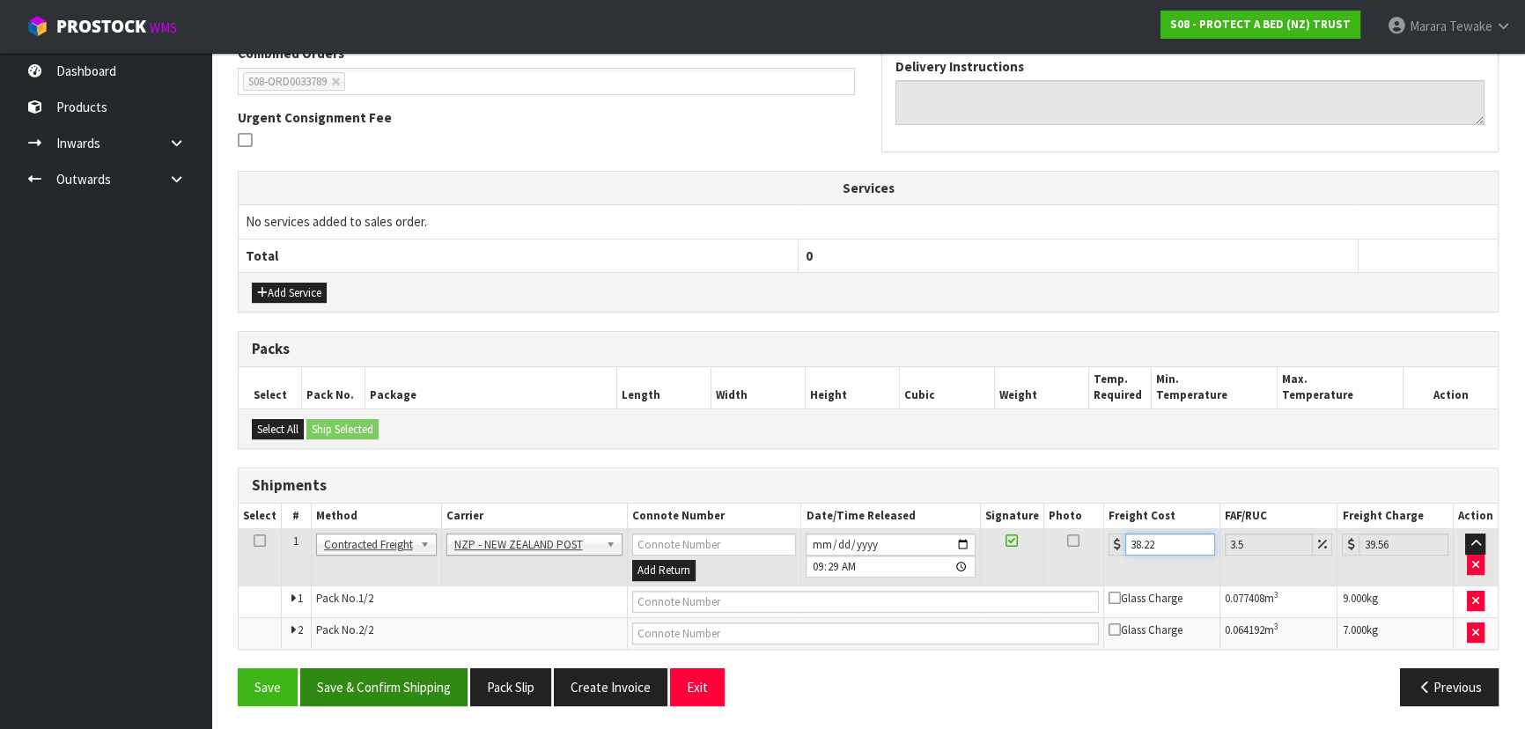
type input "38.22"
click at [399, 677] on button "Save & Confirm Shipping" at bounding box center [383, 687] width 167 height 38
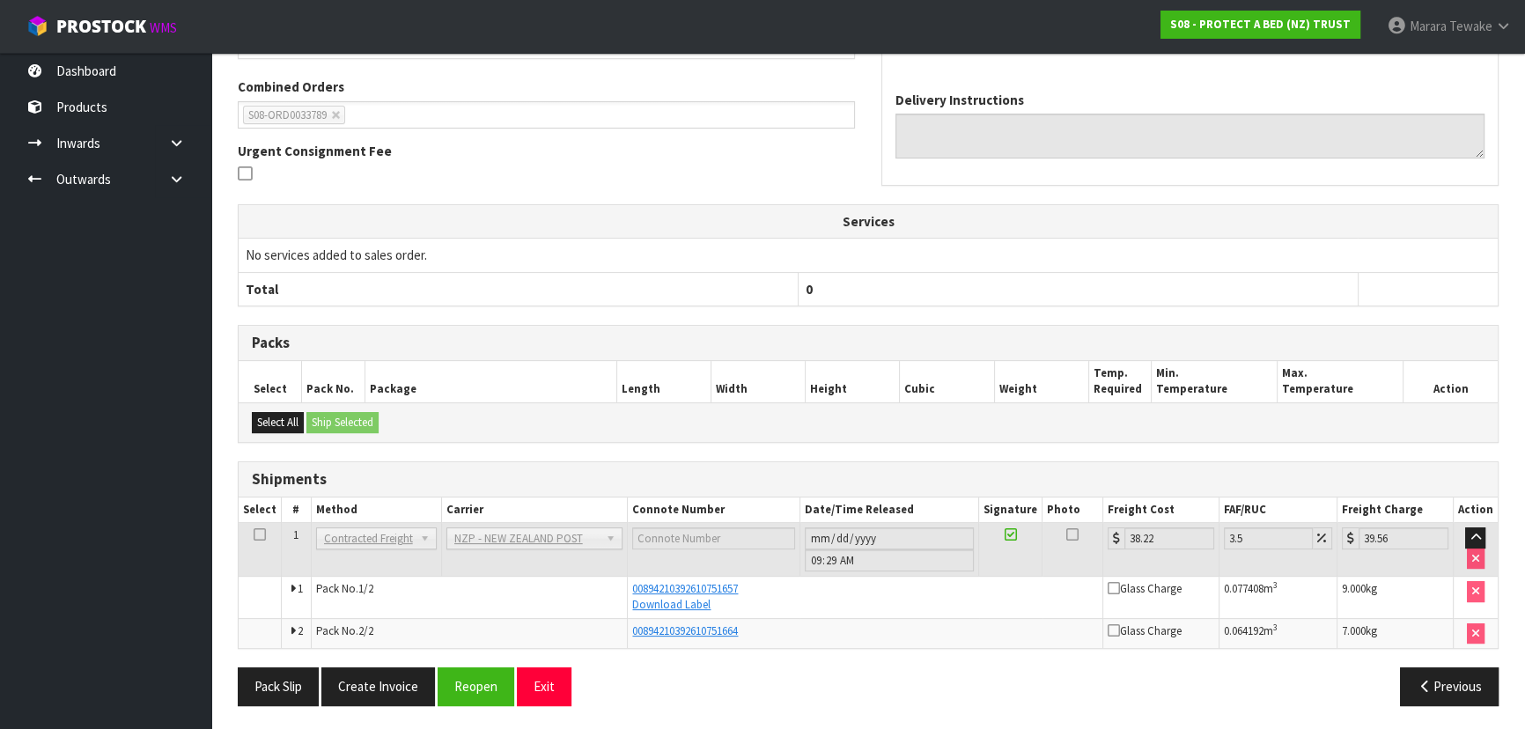
scroll to position [0, 0]
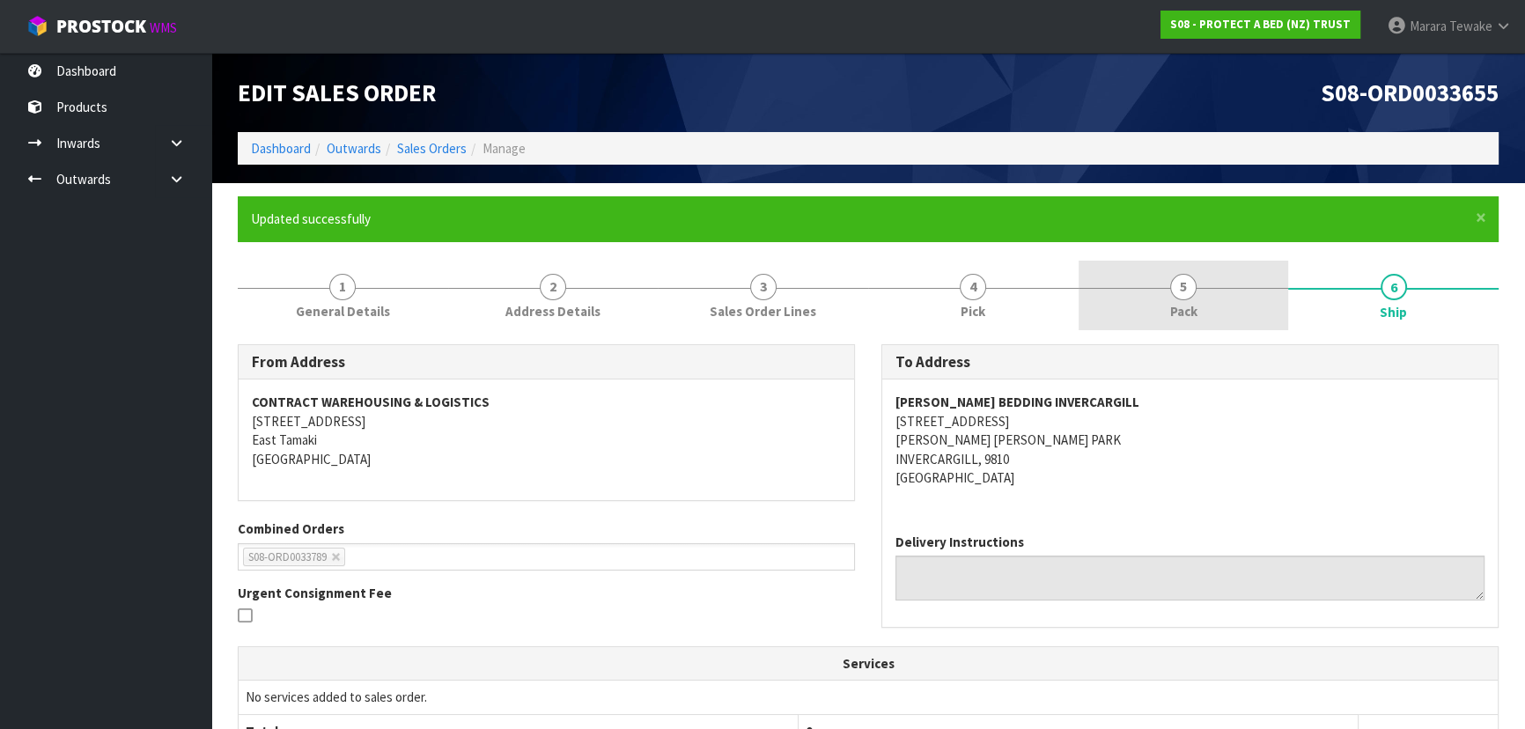
click at [1149, 294] on link "5 Pack" at bounding box center [1183, 296] width 210 height 70
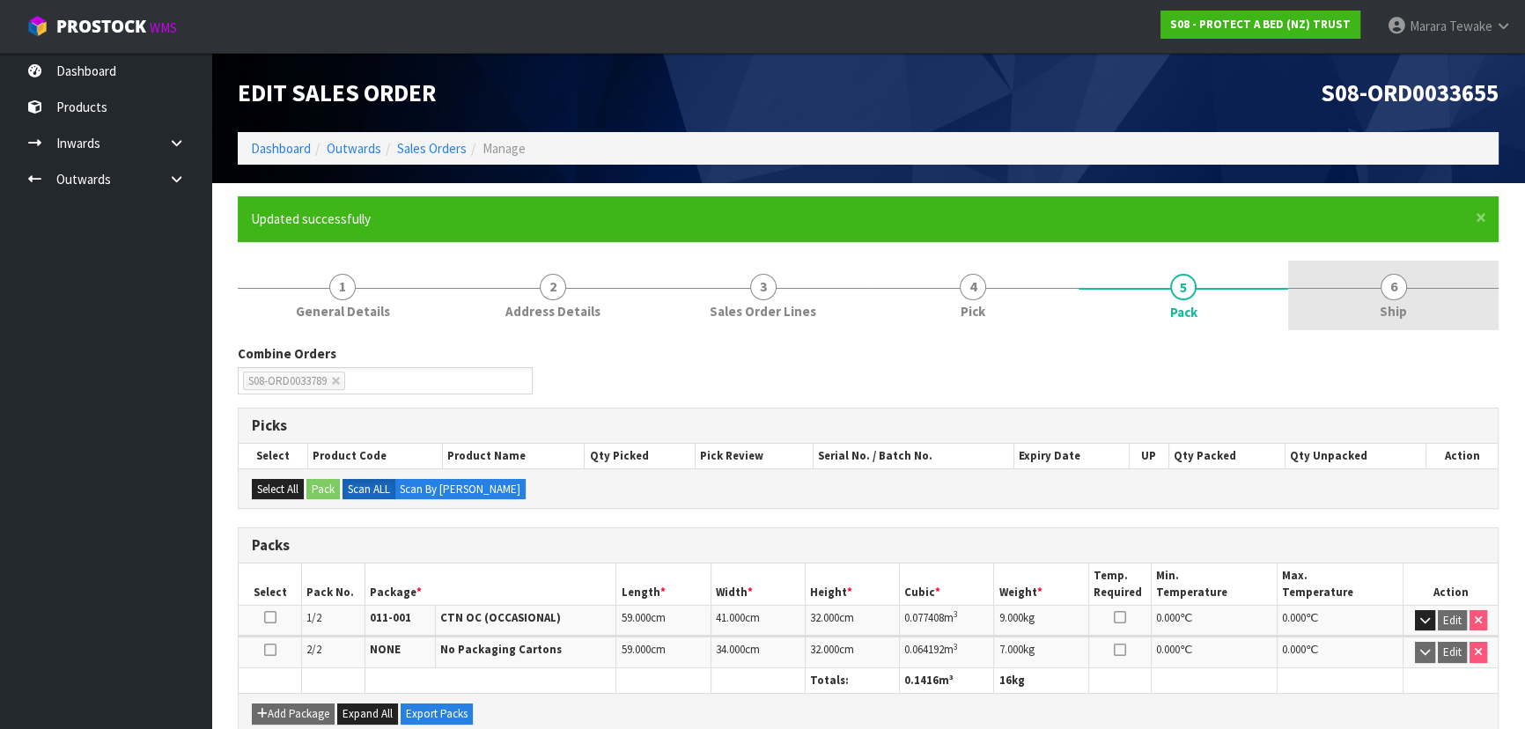
drag, startPoint x: 1388, startPoint y: 296, endPoint x: 1055, endPoint y: 247, distance: 337.1
click at [1385, 294] on span "6" at bounding box center [1393, 287] width 26 height 26
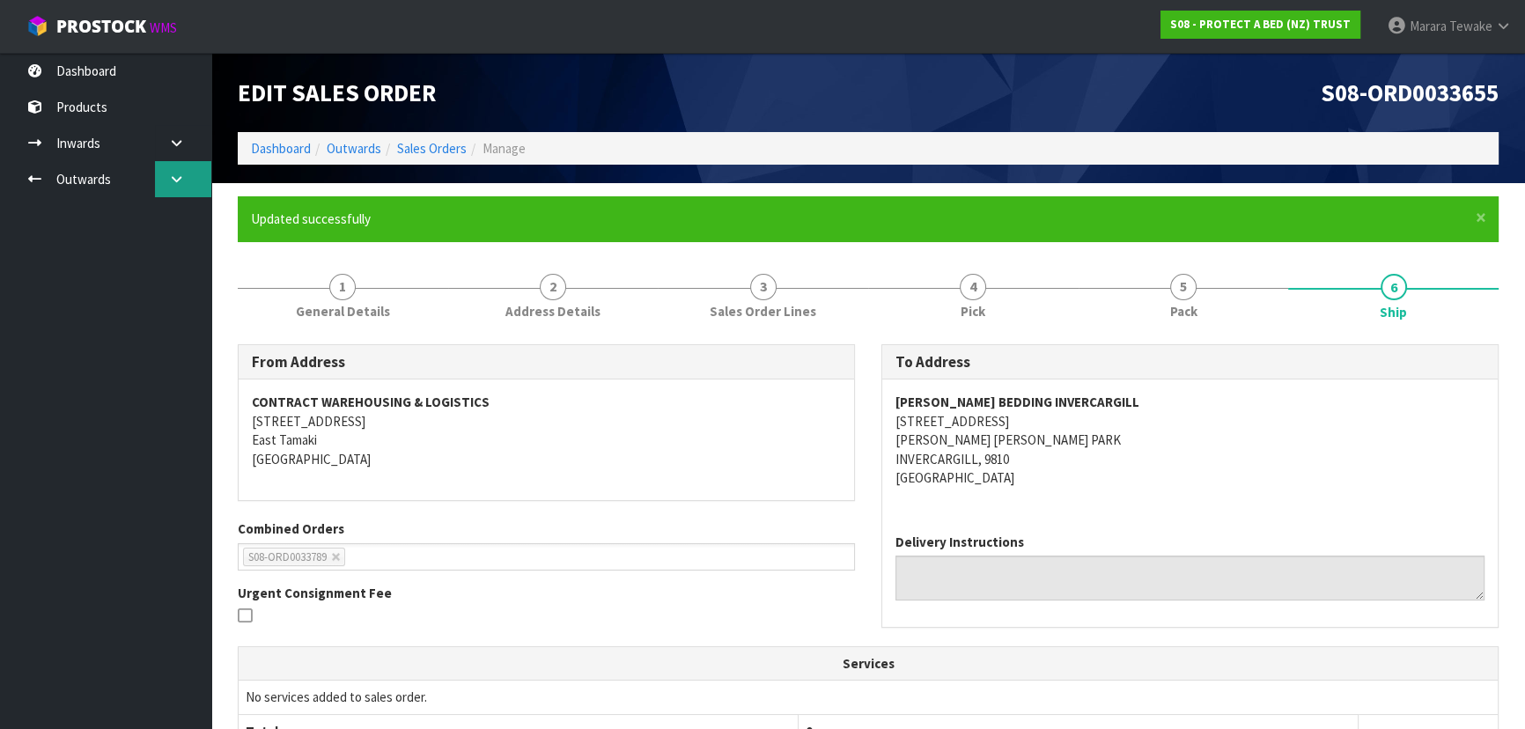
click at [184, 176] on icon at bounding box center [176, 179] width 17 height 13
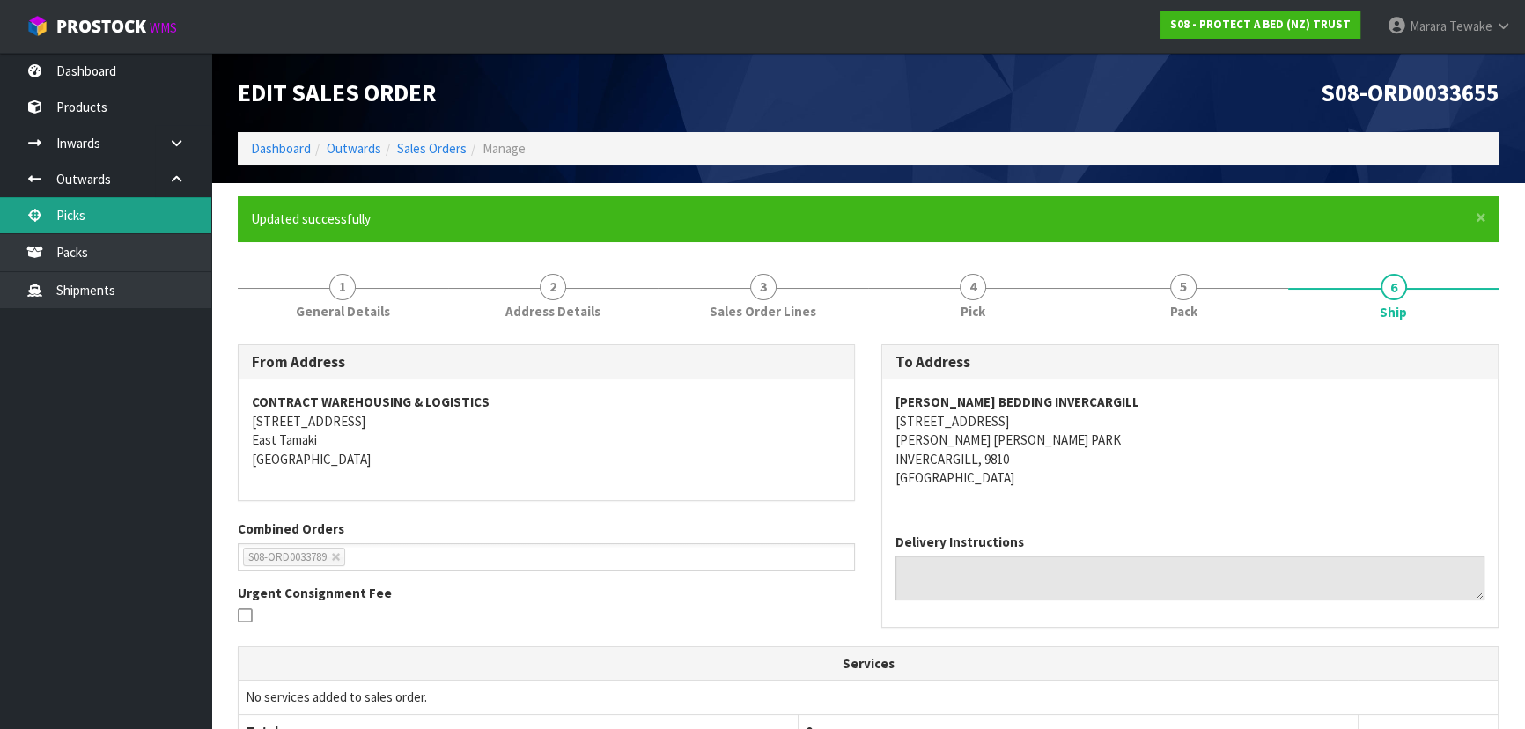
click at [129, 209] on link "Picks" at bounding box center [105, 215] width 211 height 36
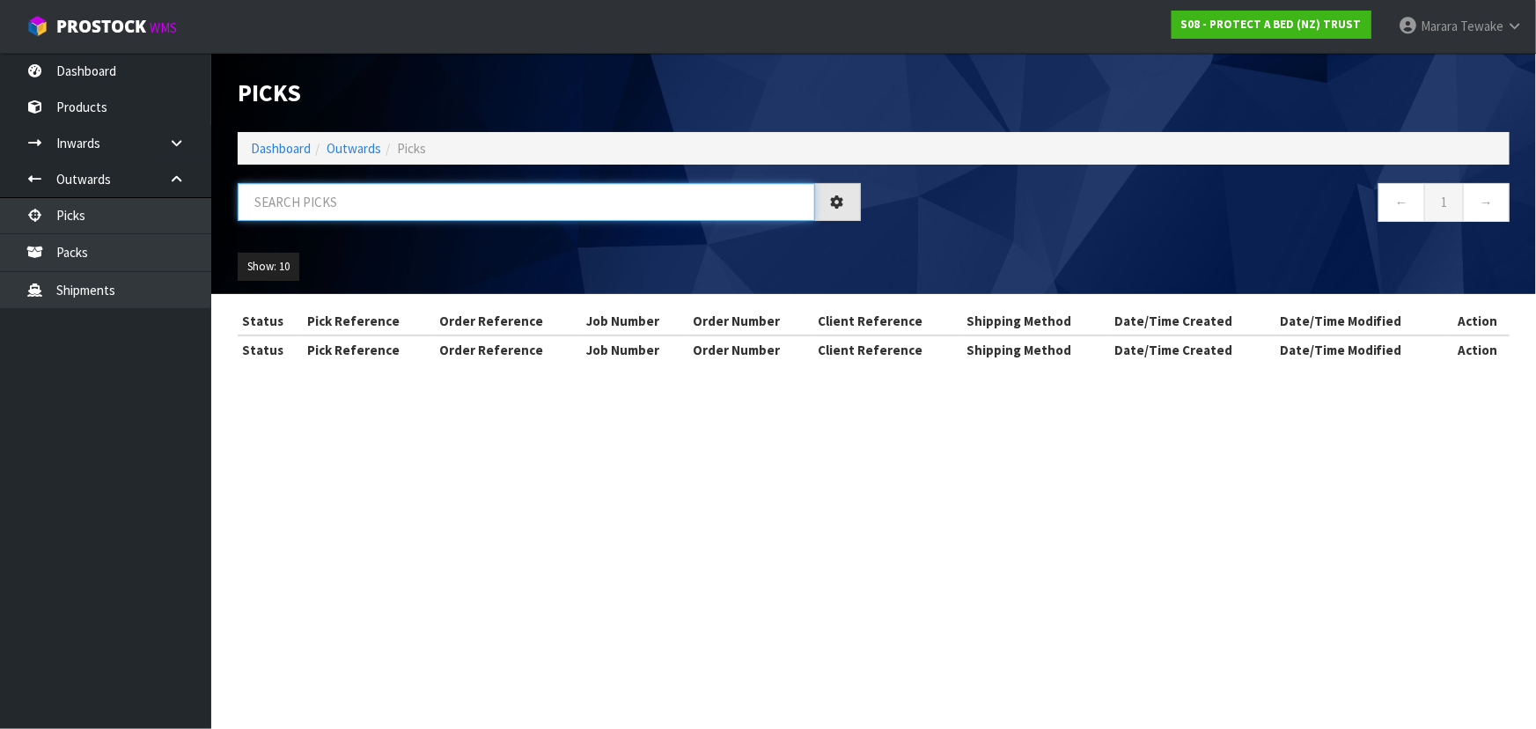
click at [425, 207] on input "text" at bounding box center [526, 202] width 577 height 38
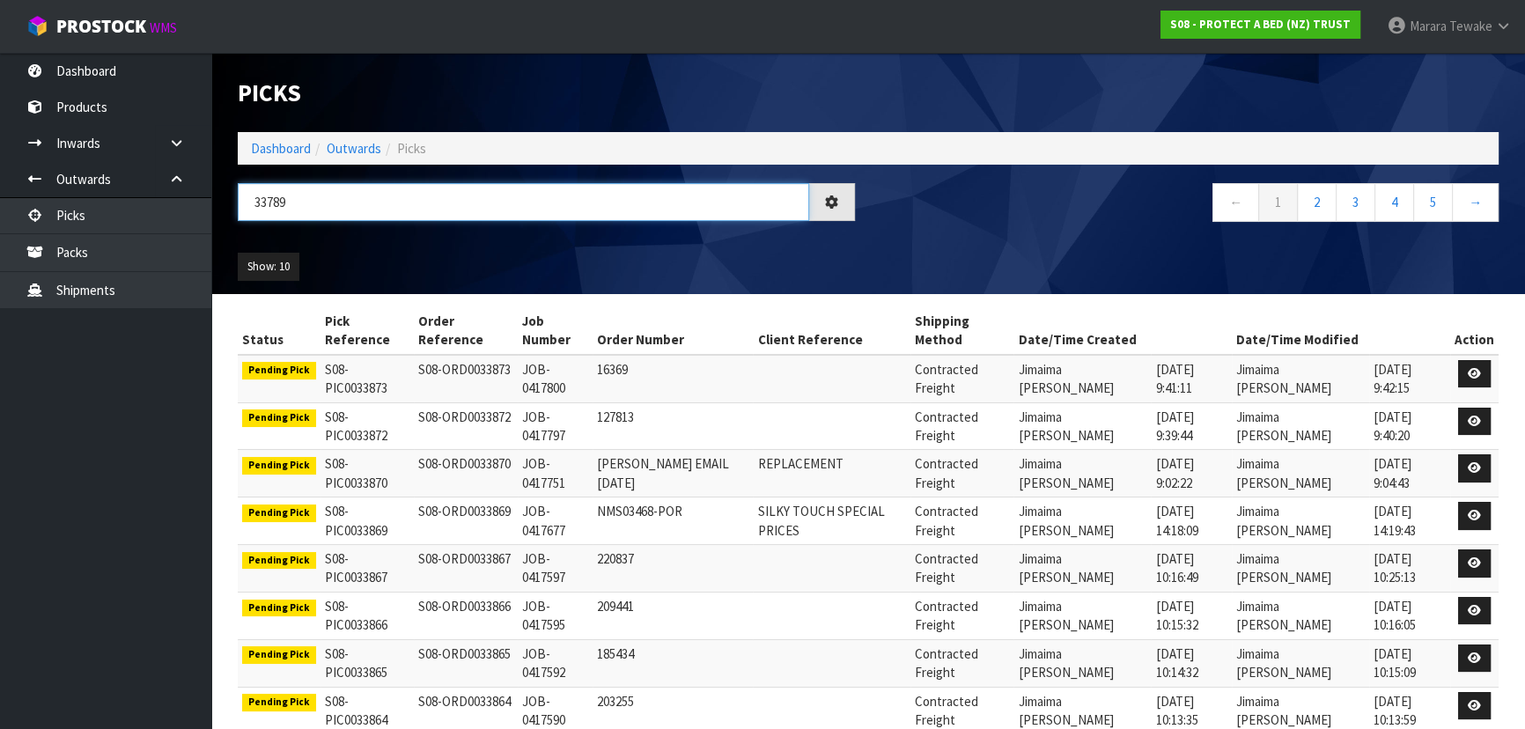
type input "33789"
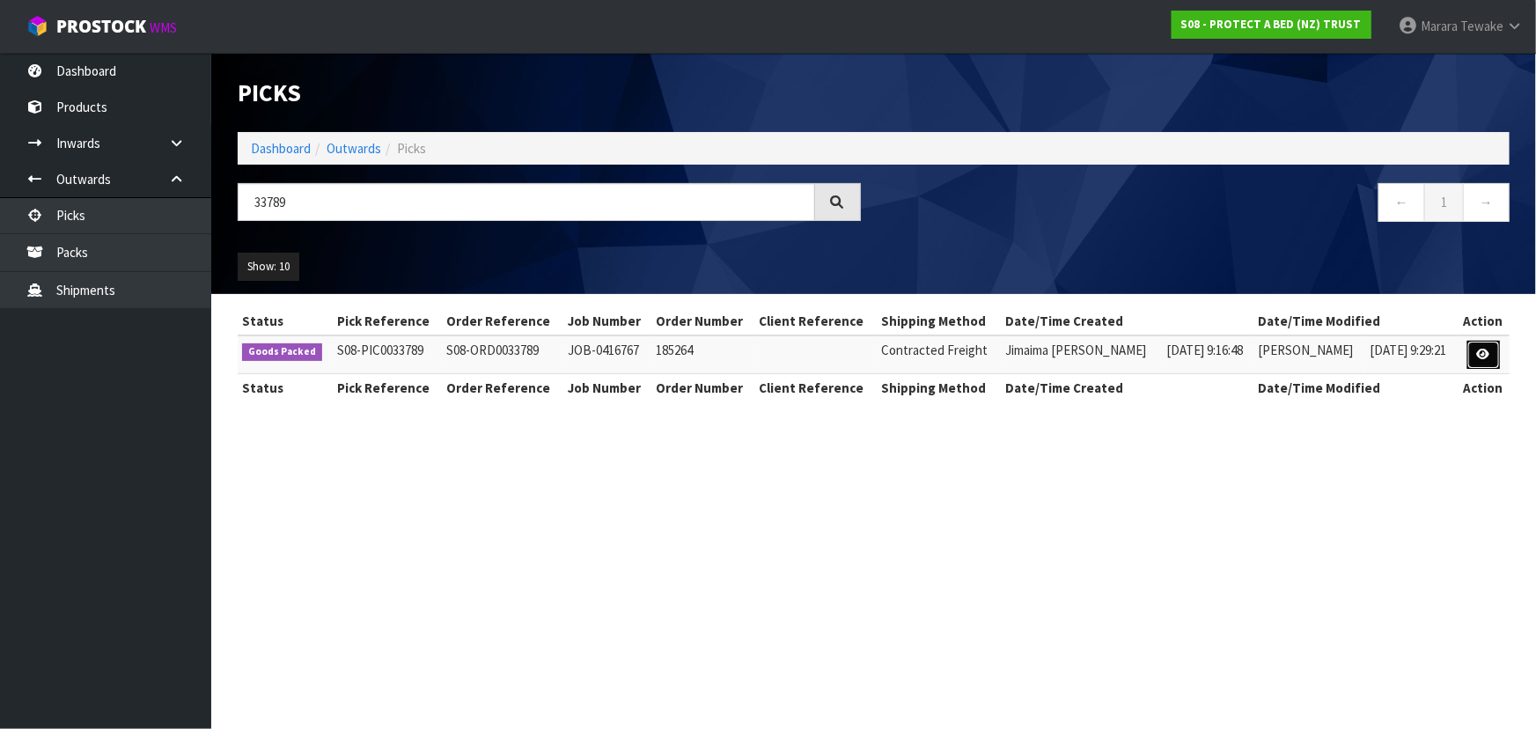
click at [1487, 349] on icon at bounding box center [1483, 354] width 13 height 11
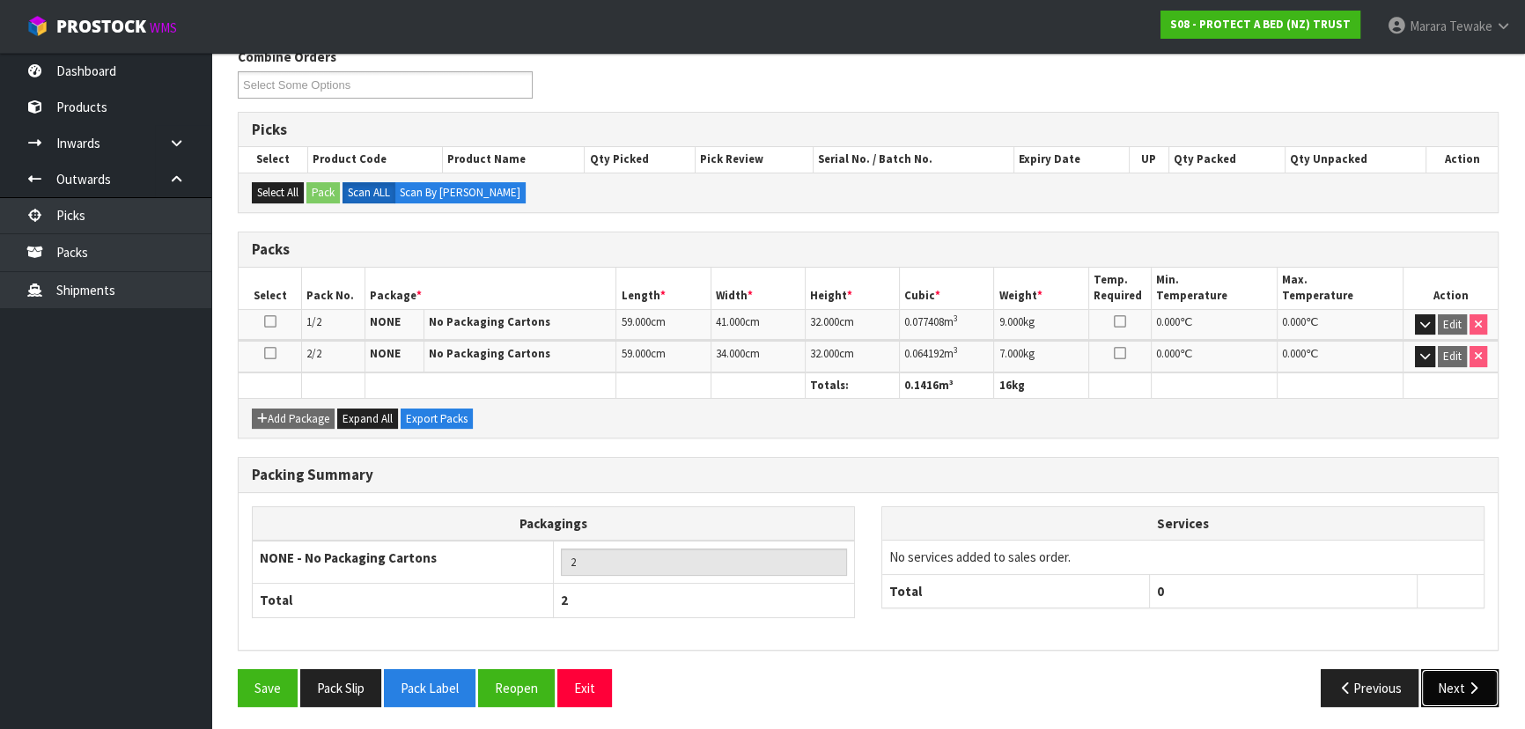
click at [1465, 681] on icon "button" at bounding box center [1473, 687] width 17 height 13
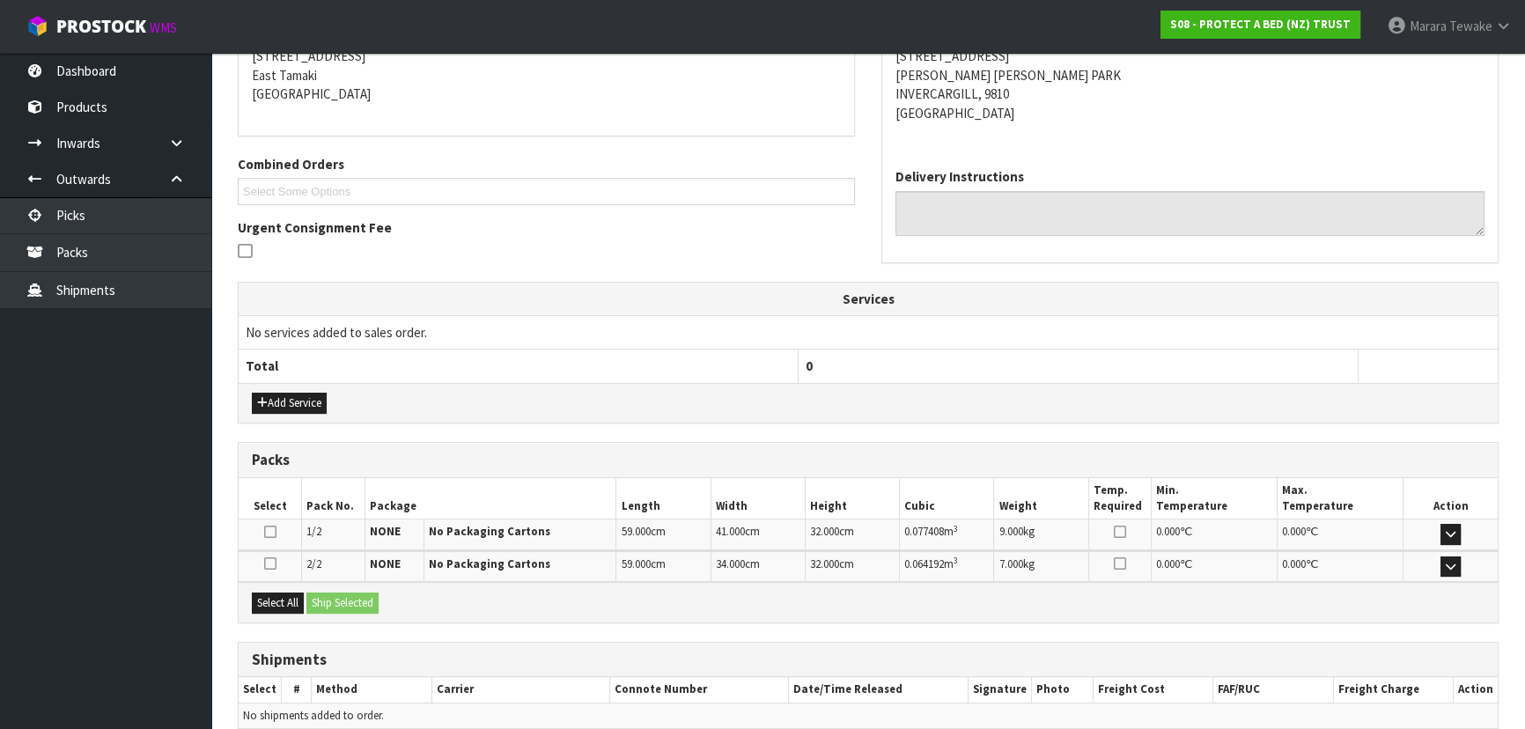
scroll to position [380, 0]
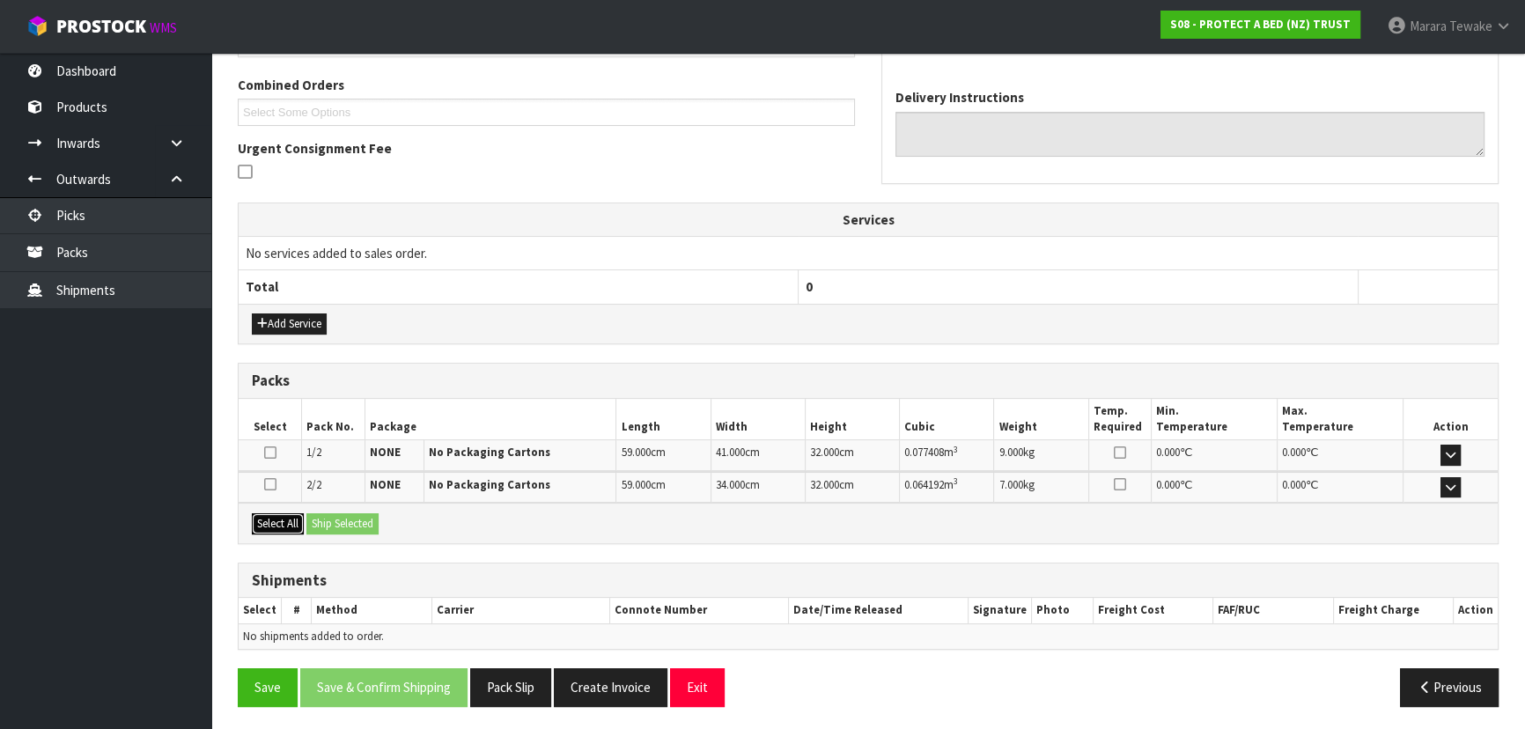
click at [284, 513] on button "Select All" at bounding box center [278, 523] width 52 height 21
click at [334, 513] on button "Ship Selected" at bounding box center [342, 523] width 72 height 21
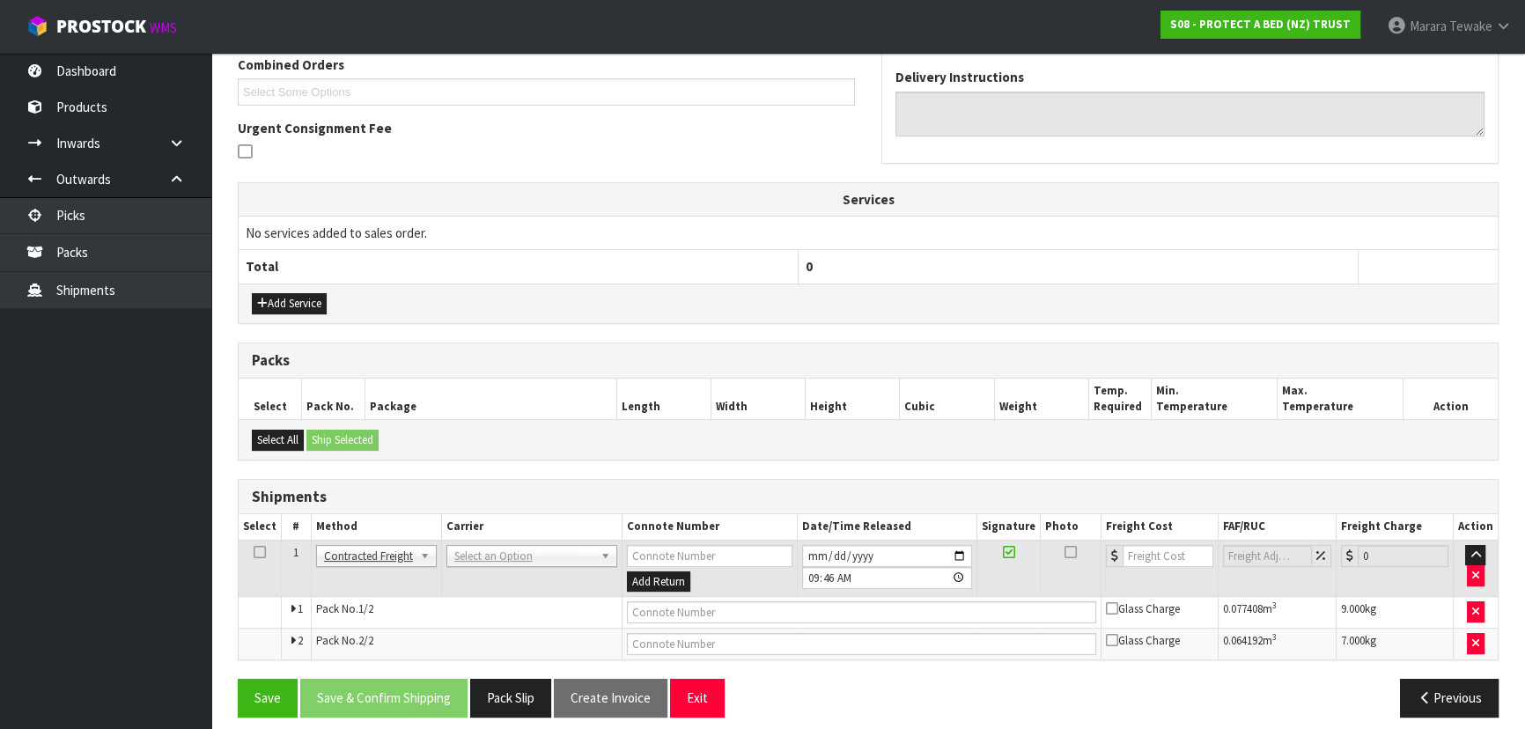
scroll to position [411, 0]
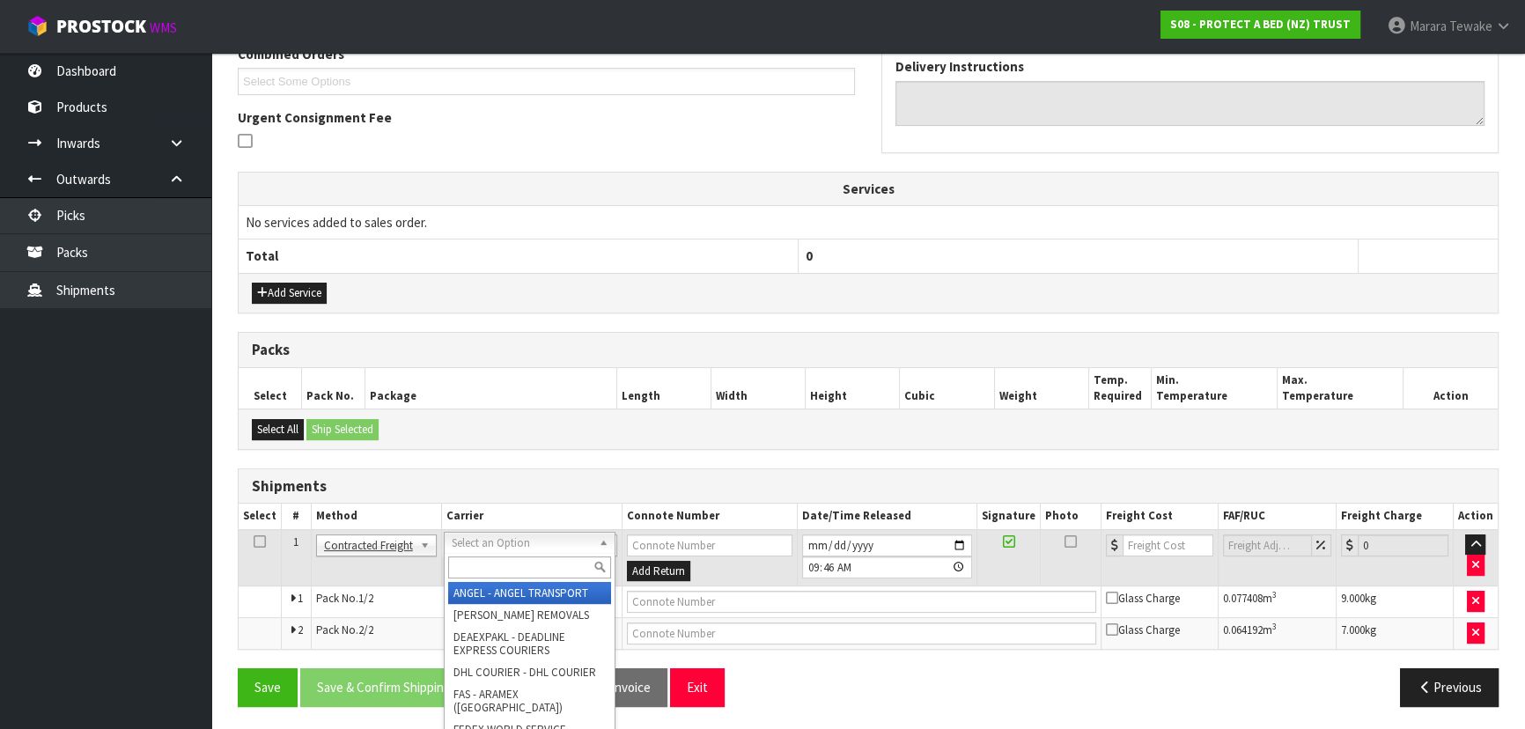
click at [474, 562] on input "text" at bounding box center [529, 567] width 163 height 22
type input "NZP"
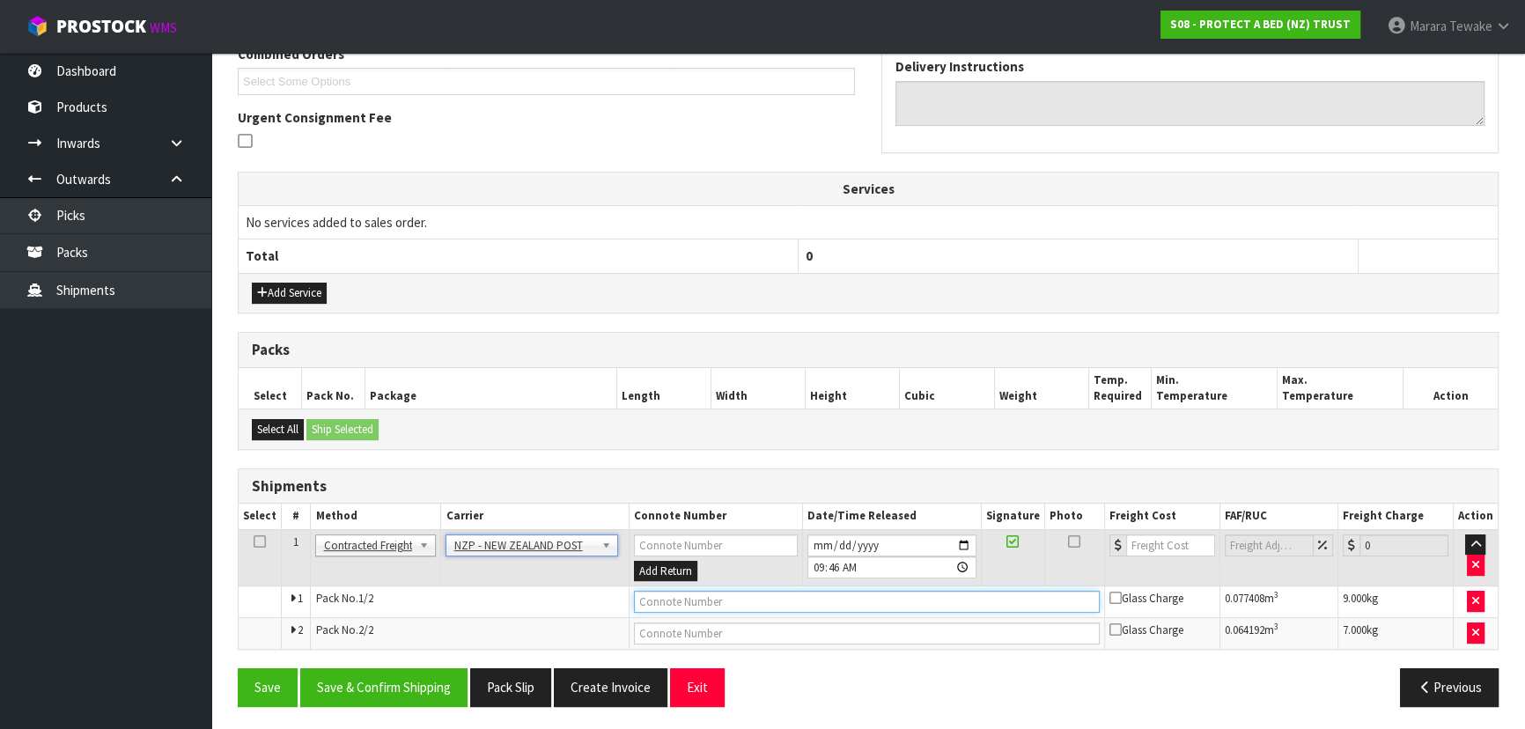
click at [704, 605] on input "text" at bounding box center [867, 602] width 466 height 22
type input "00894210392610751657"
click at [238, 668] on button "Save" at bounding box center [268, 687] width 60 height 38
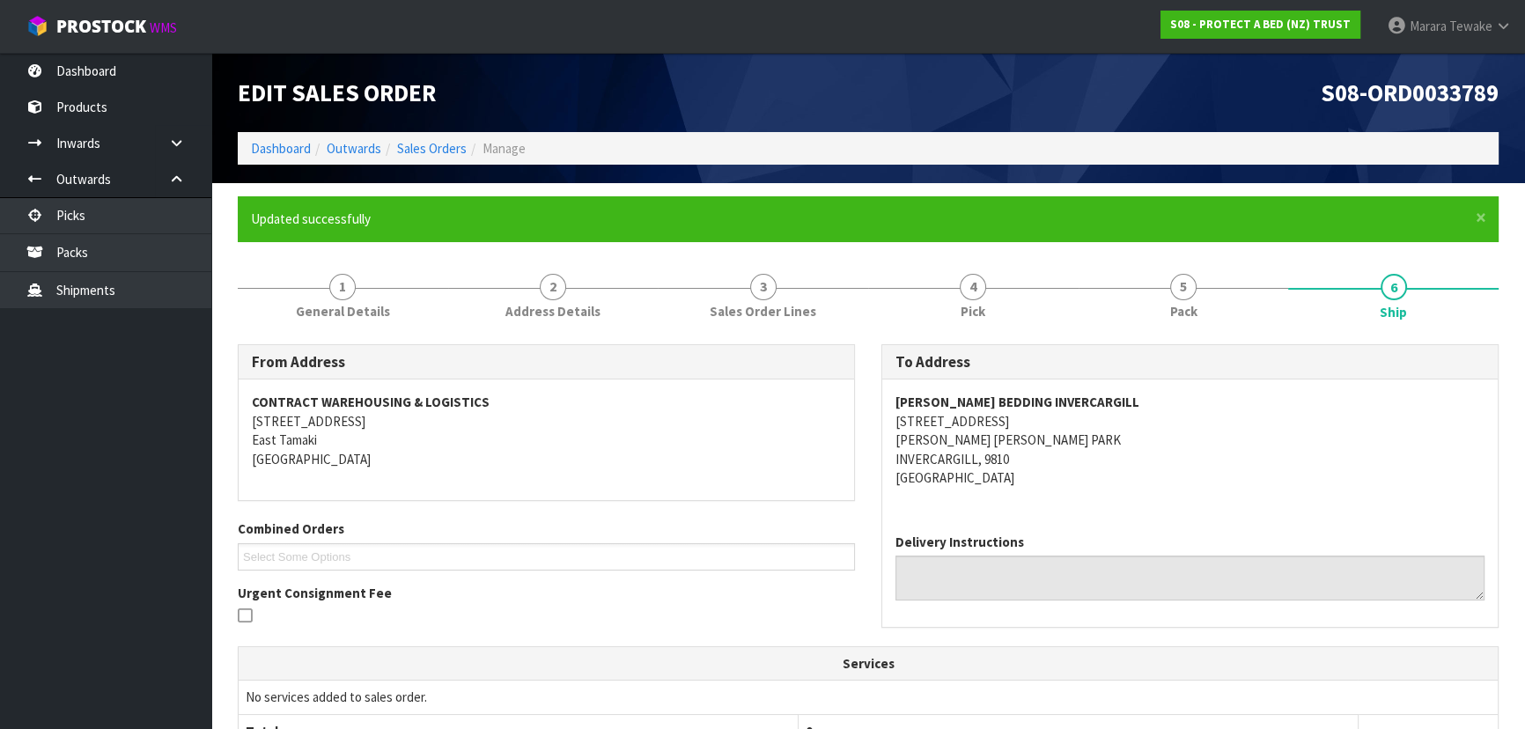
scroll to position [475, 0]
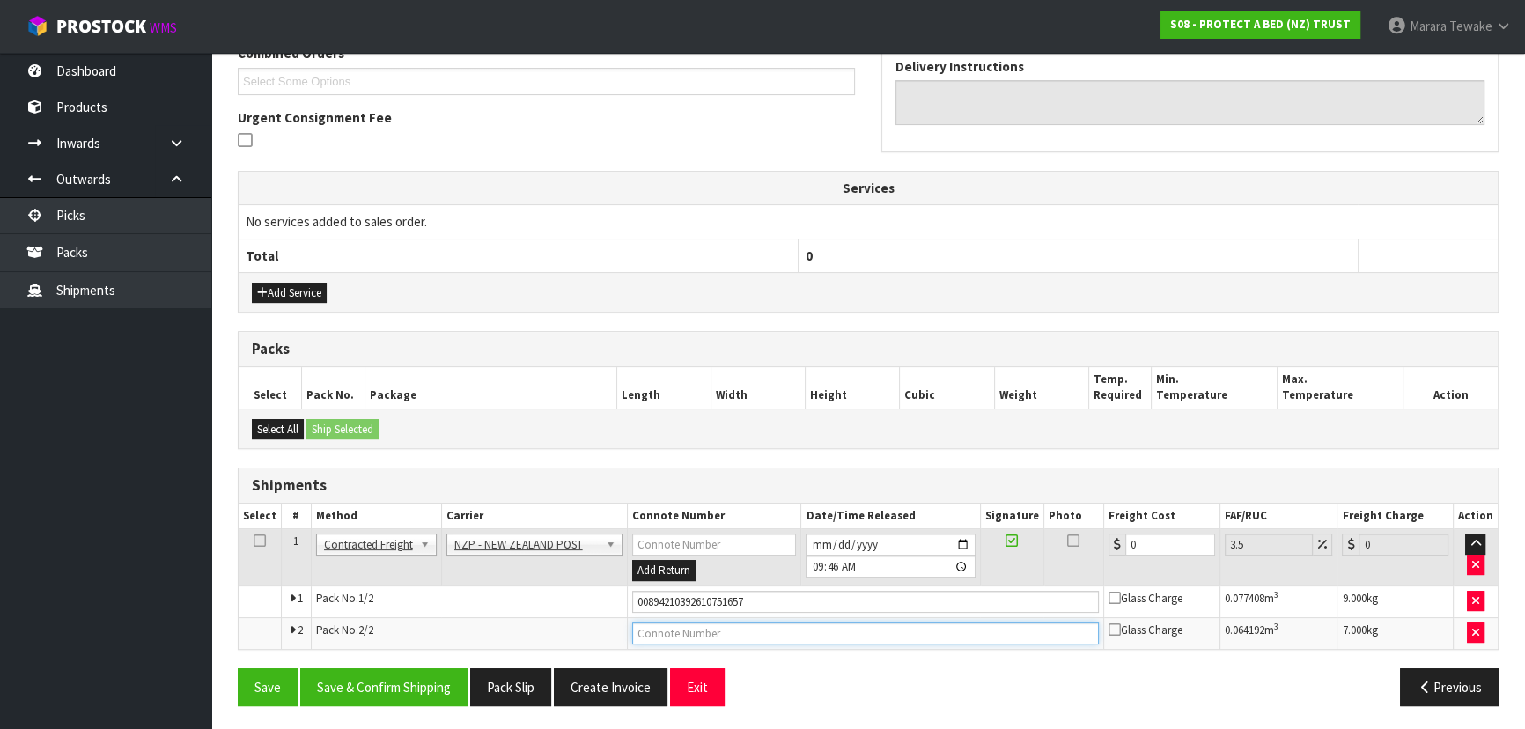
click at [796, 636] on input "text" at bounding box center [865, 633] width 467 height 22
type input "00894210392610751664"
click at [238, 668] on button "Save" at bounding box center [268, 687] width 60 height 38
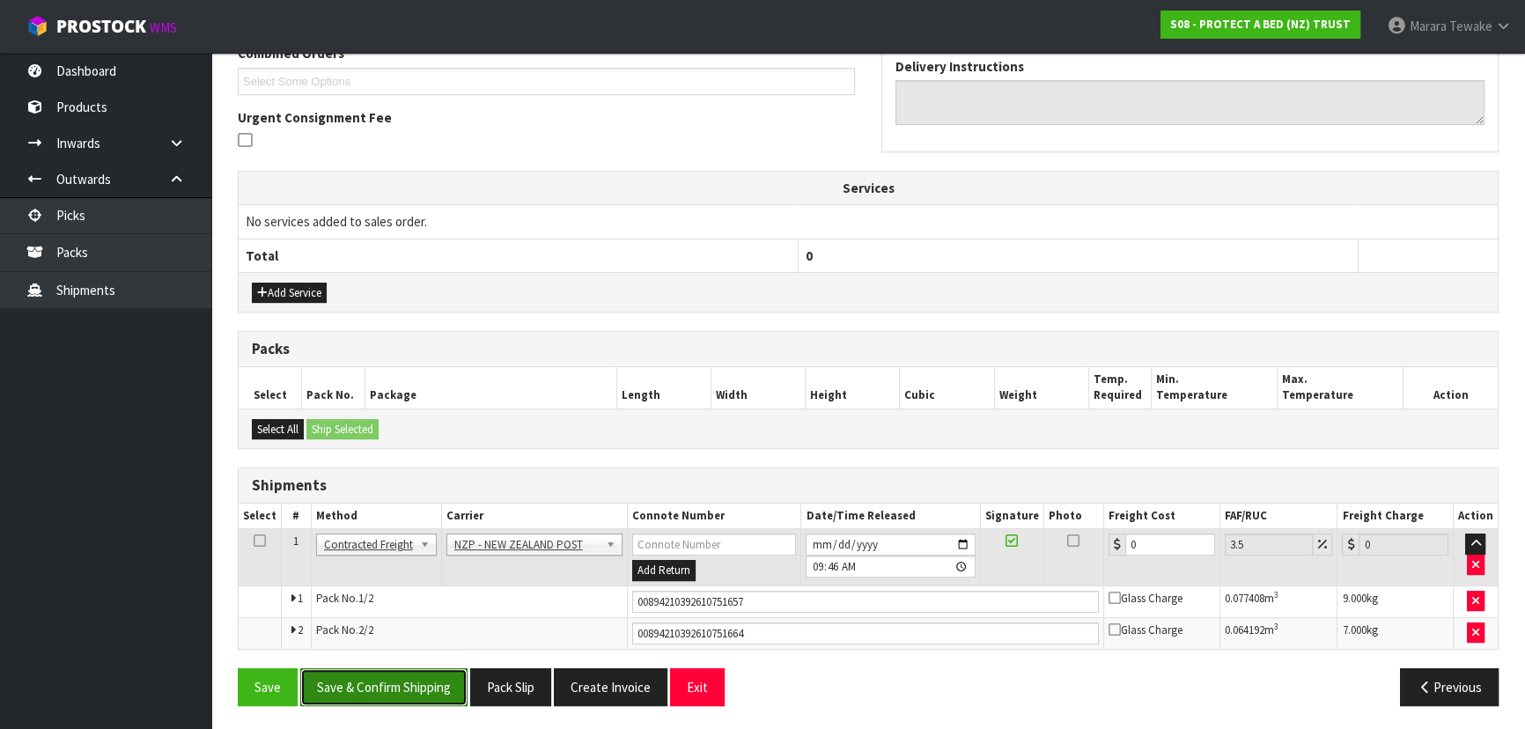
click at [383, 682] on button "Save & Confirm Shipping" at bounding box center [383, 687] width 167 height 38
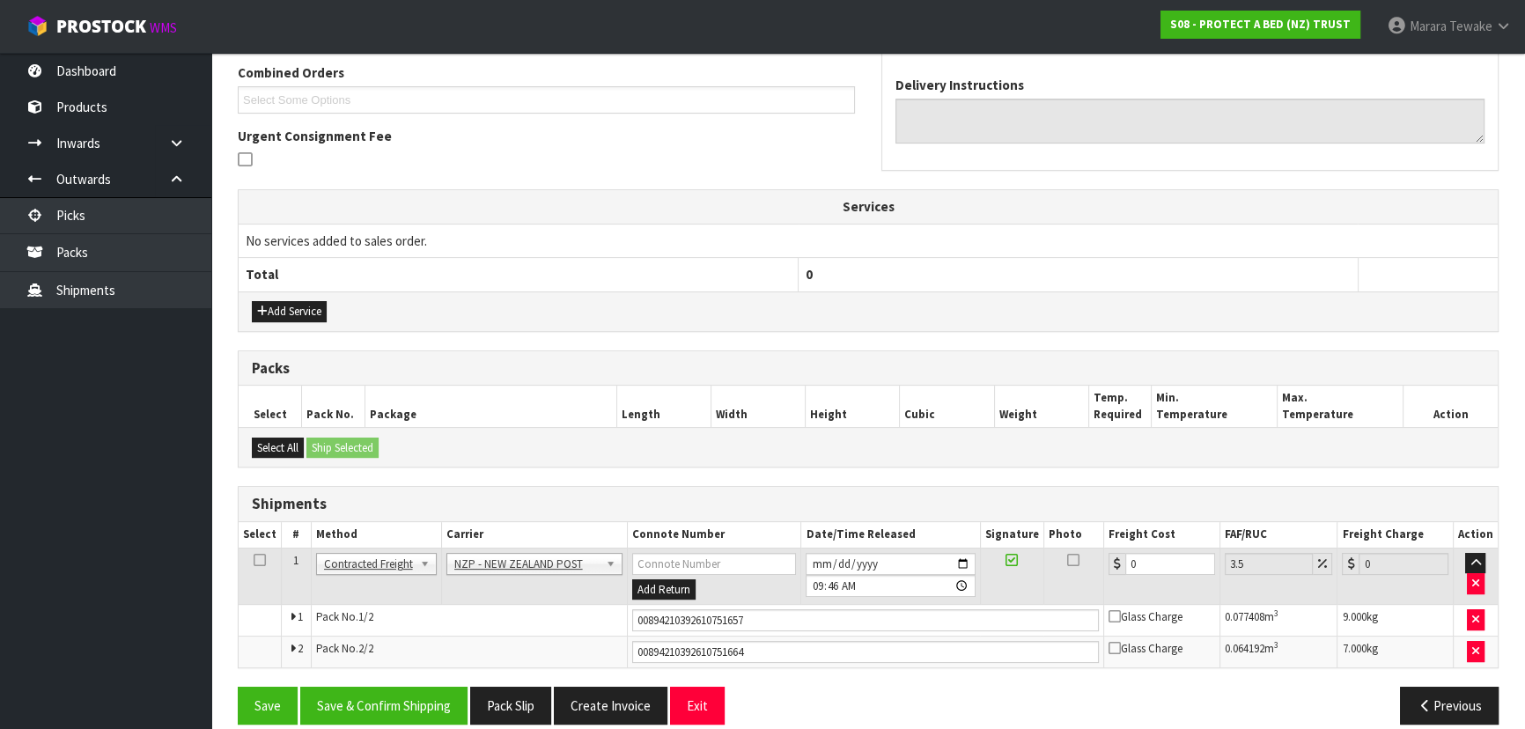
scroll to position [0, 0]
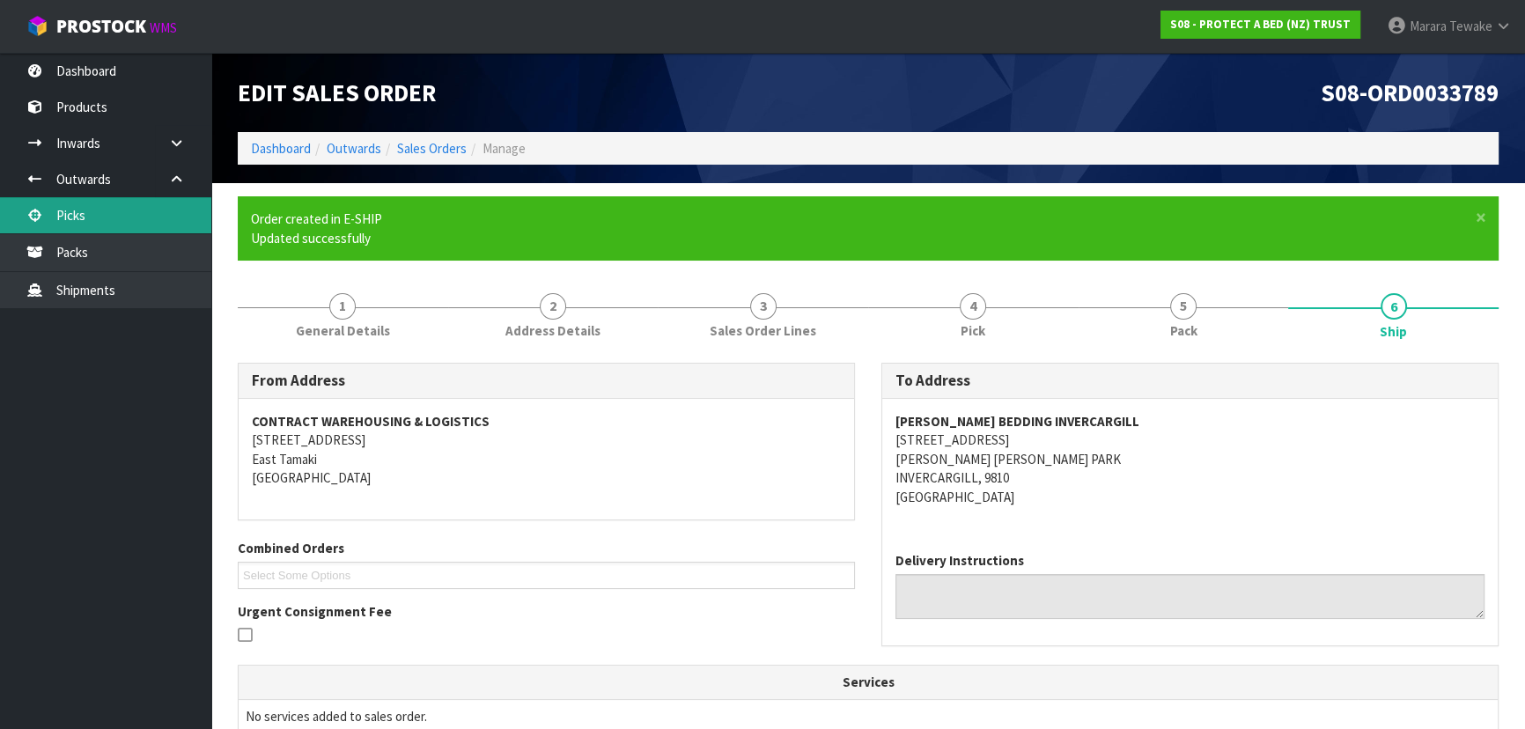
click at [132, 232] on link "Picks" at bounding box center [105, 215] width 211 height 36
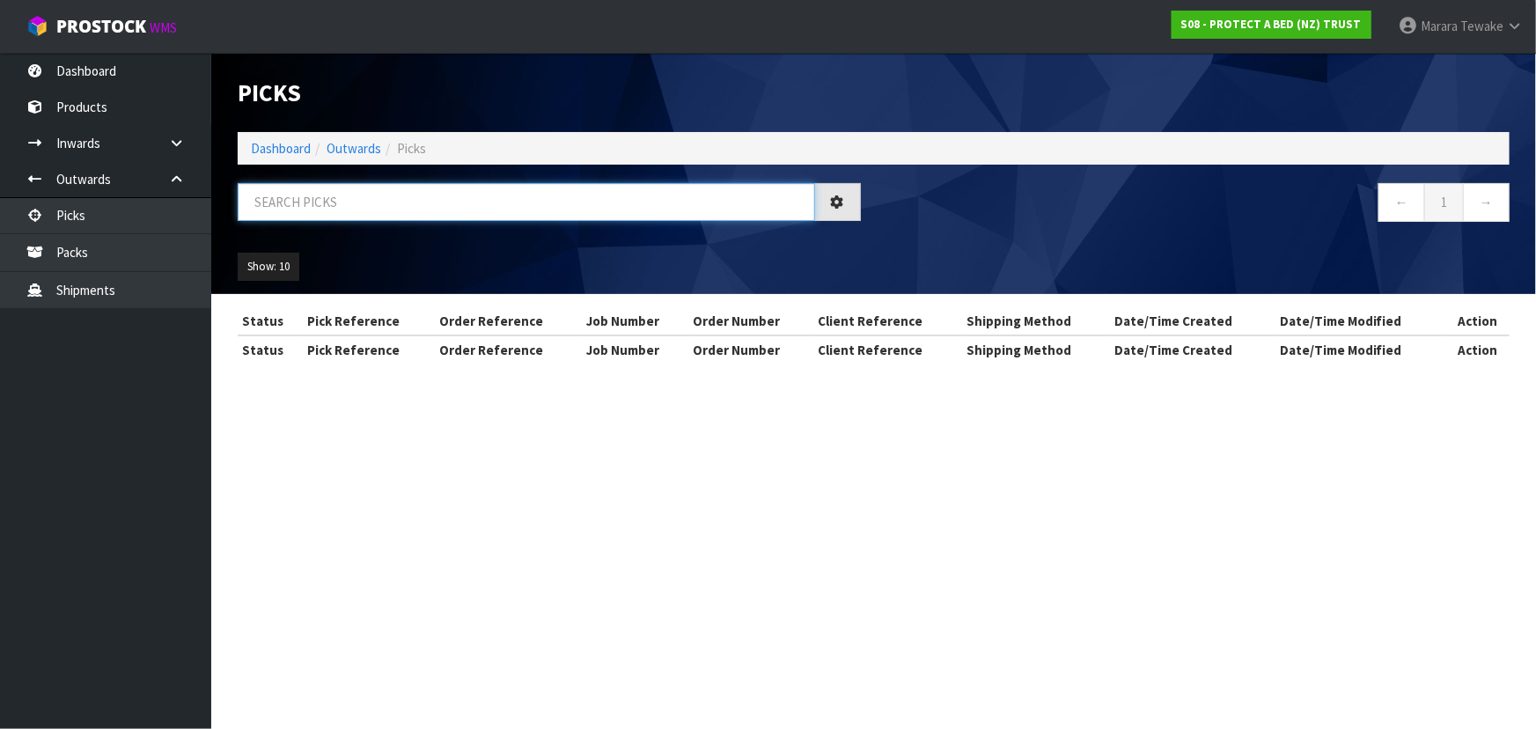
click at [439, 209] on input "text" at bounding box center [526, 202] width 577 height 38
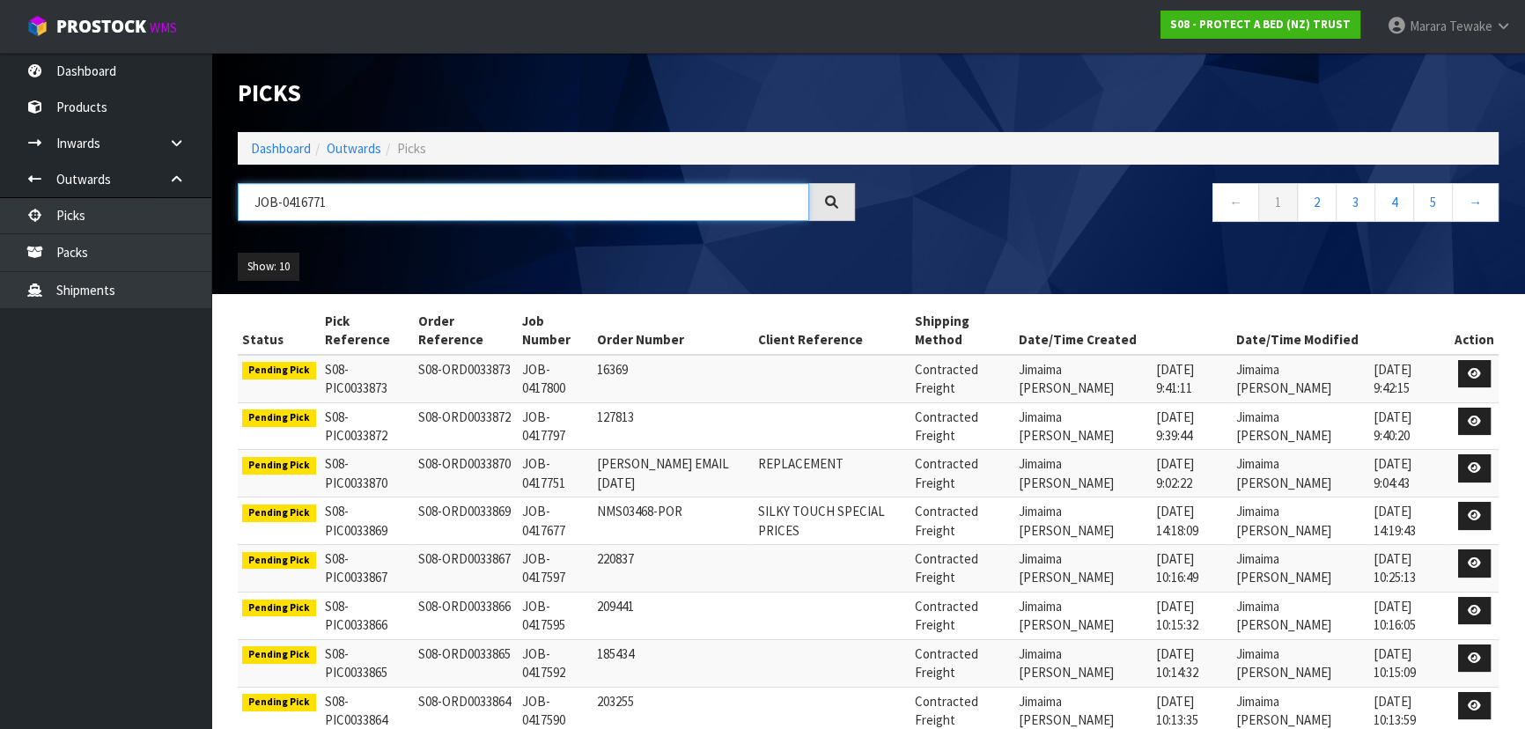
type input "JOB-0416771"
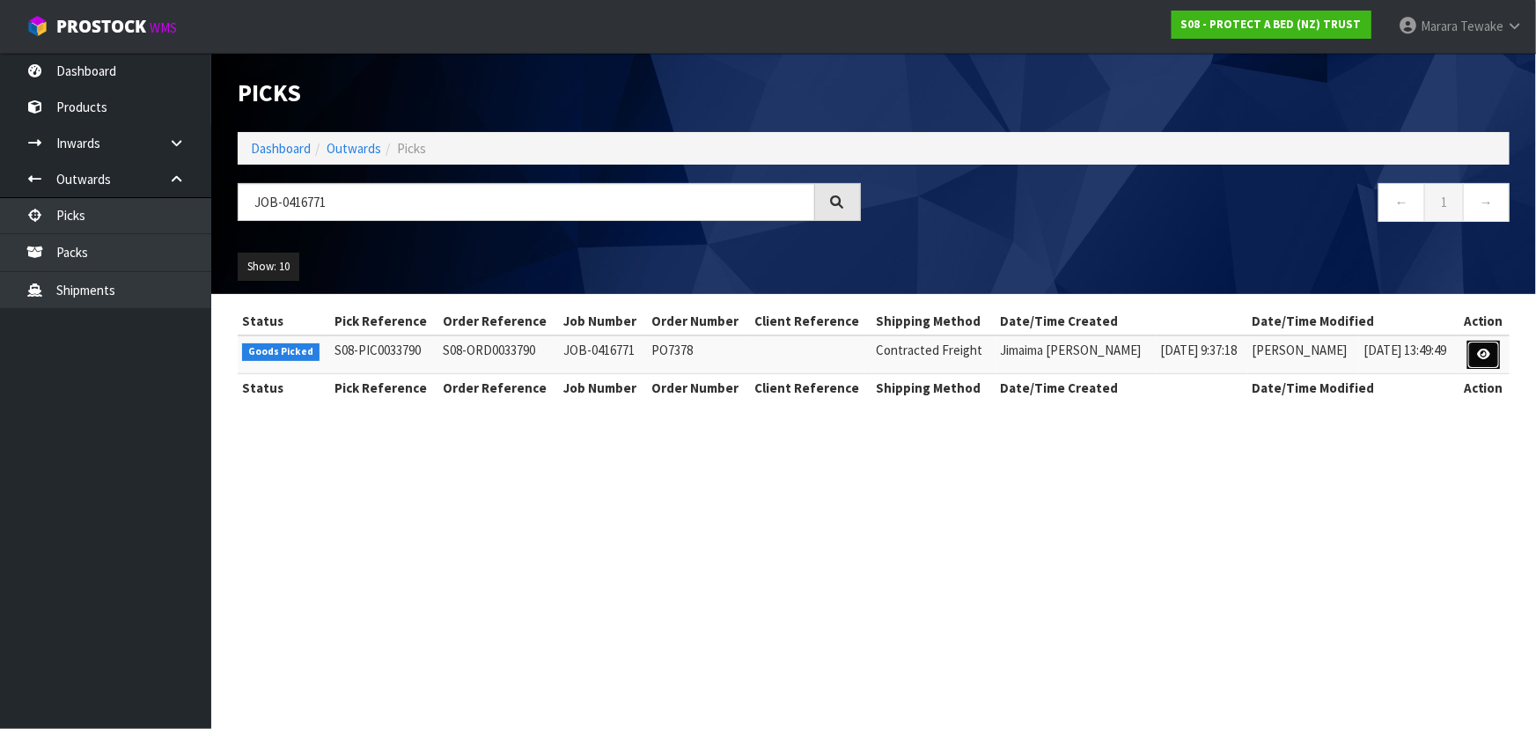
click at [1480, 352] on icon at bounding box center [1483, 354] width 13 height 11
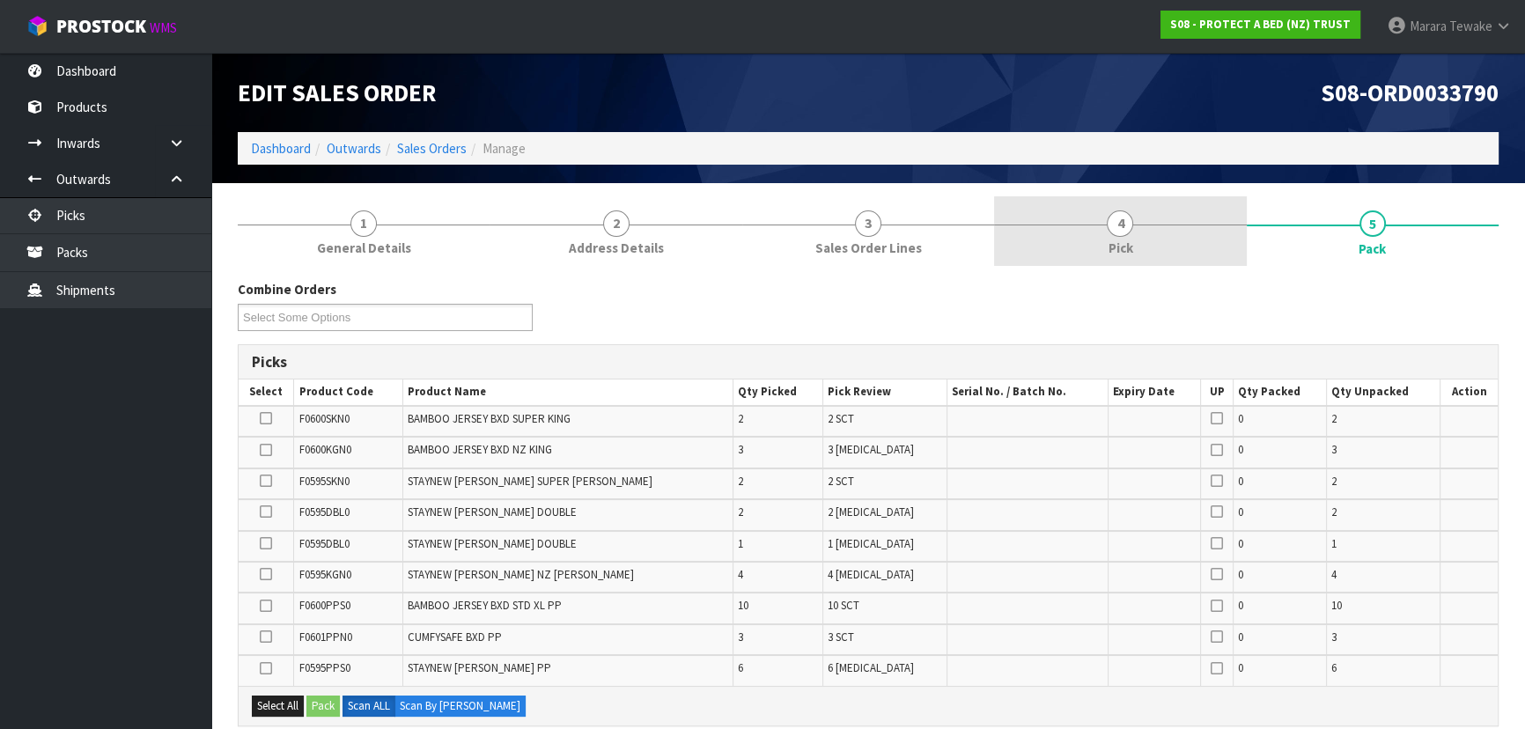
drag, startPoint x: 1136, startPoint y: 239, endPoint x: 1150, endPoint y: 264, distance: 28.4
click at [1136, 239] on link "4 Pick" at bounding box center [1120, 231] width 252 height 70
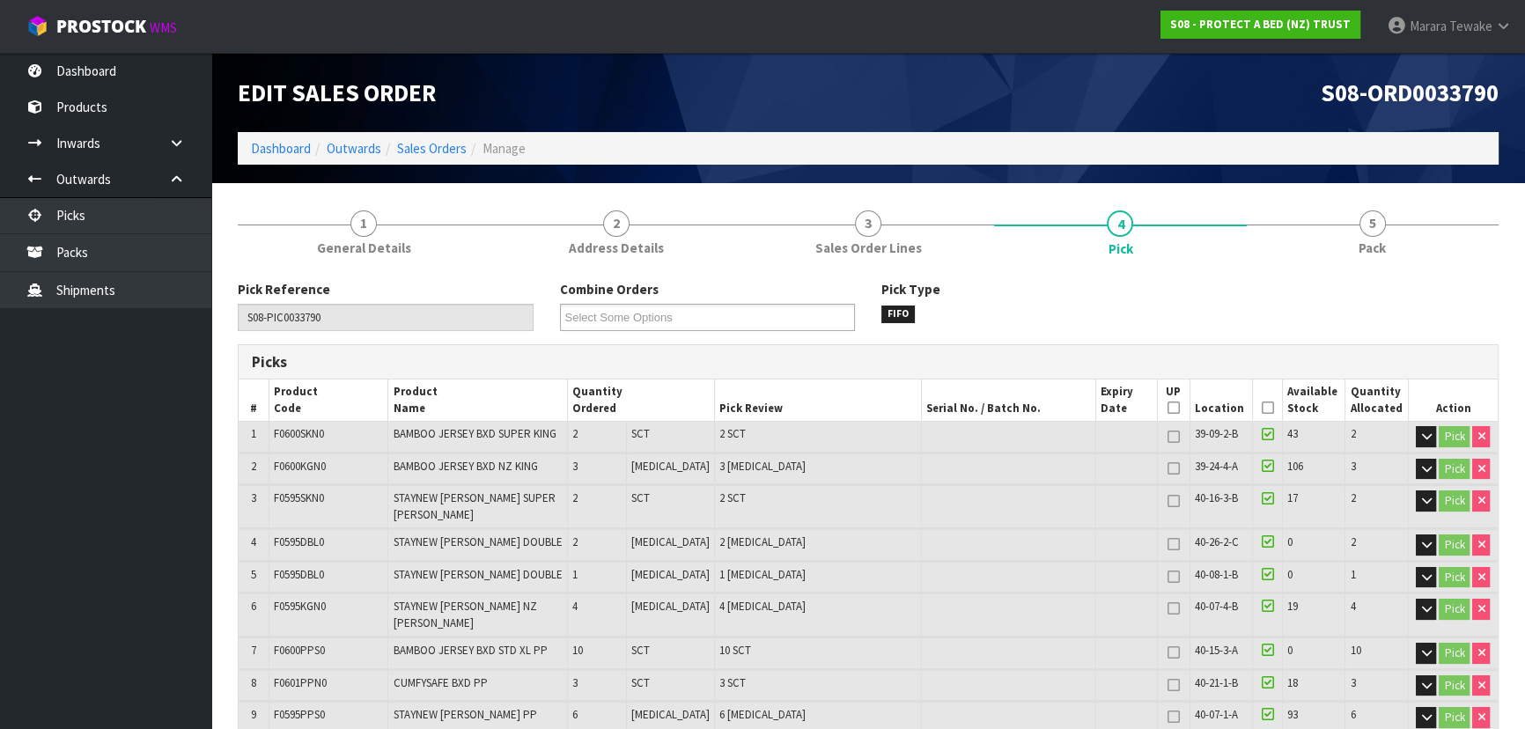
click at [1261, 408] on icon at bounding box center [1267, 408] width 12 height 1
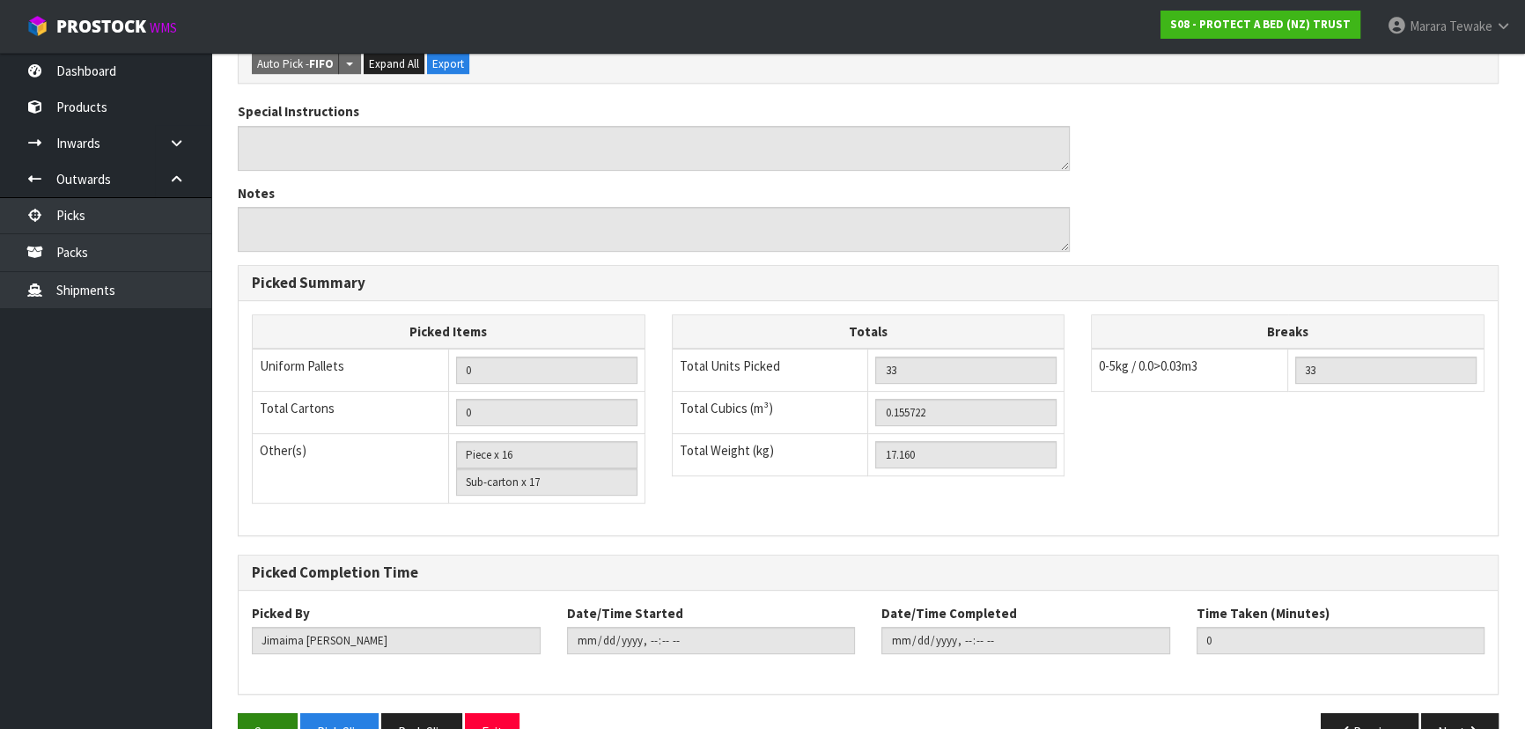
scroll to position [772, 0]
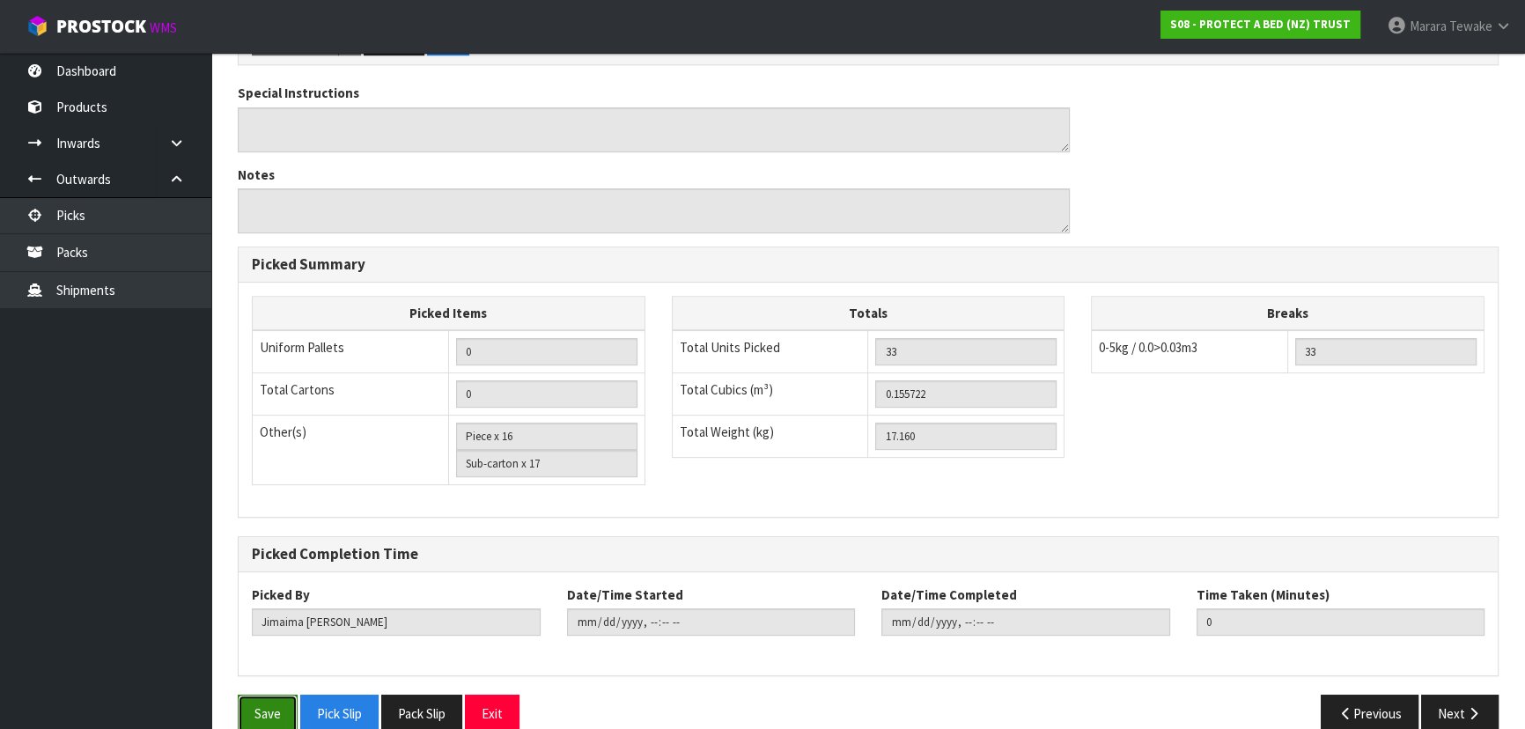
click at [276, 695] on button "Save" at bounding box center [268, 714] width 60 height 38
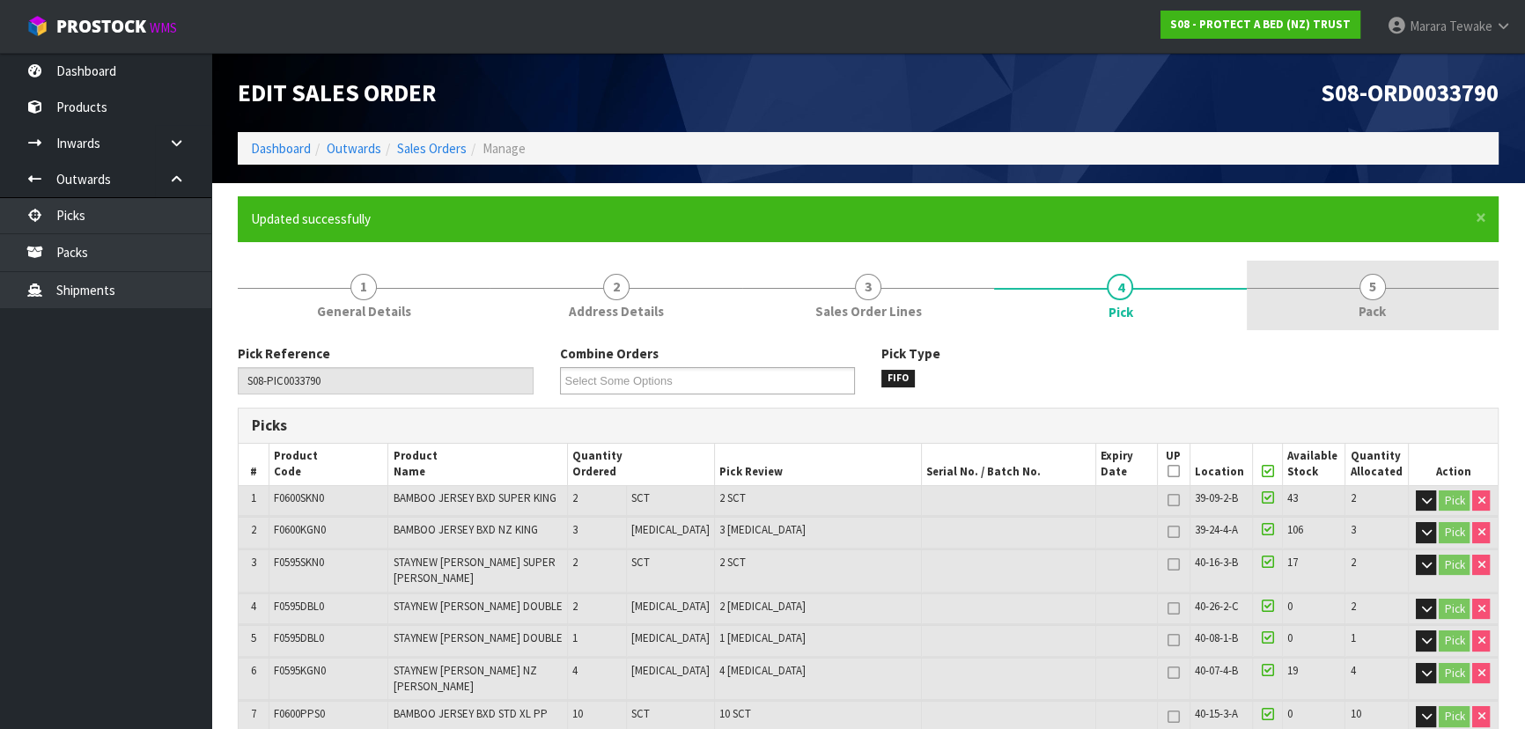
type input "Marara Tewake"
type input "2025-10-16T09:48:13"
click at [1371, 279] on link "5 Pack" at bounding box center [1372, 296] width 252 height 70
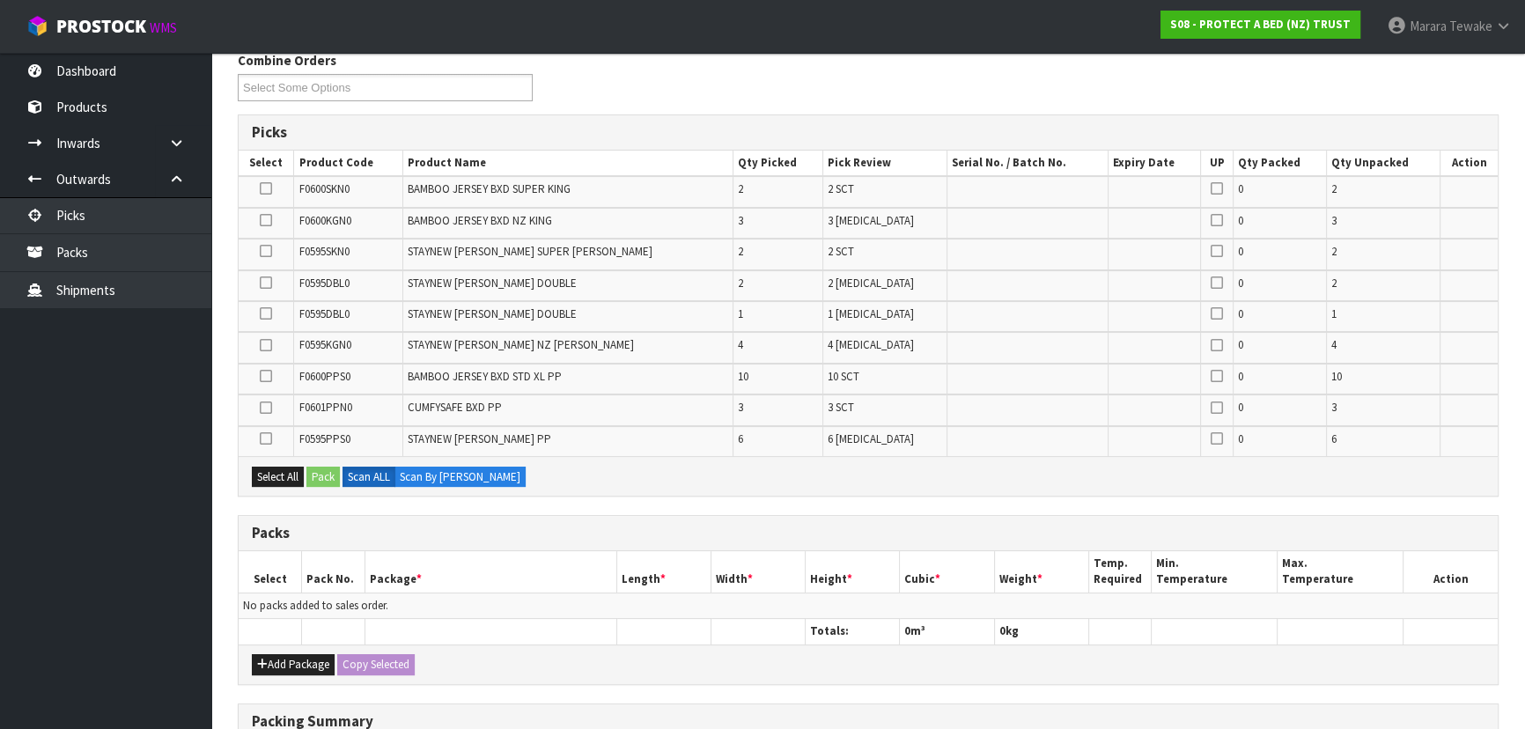
scroll to position [560, 0]
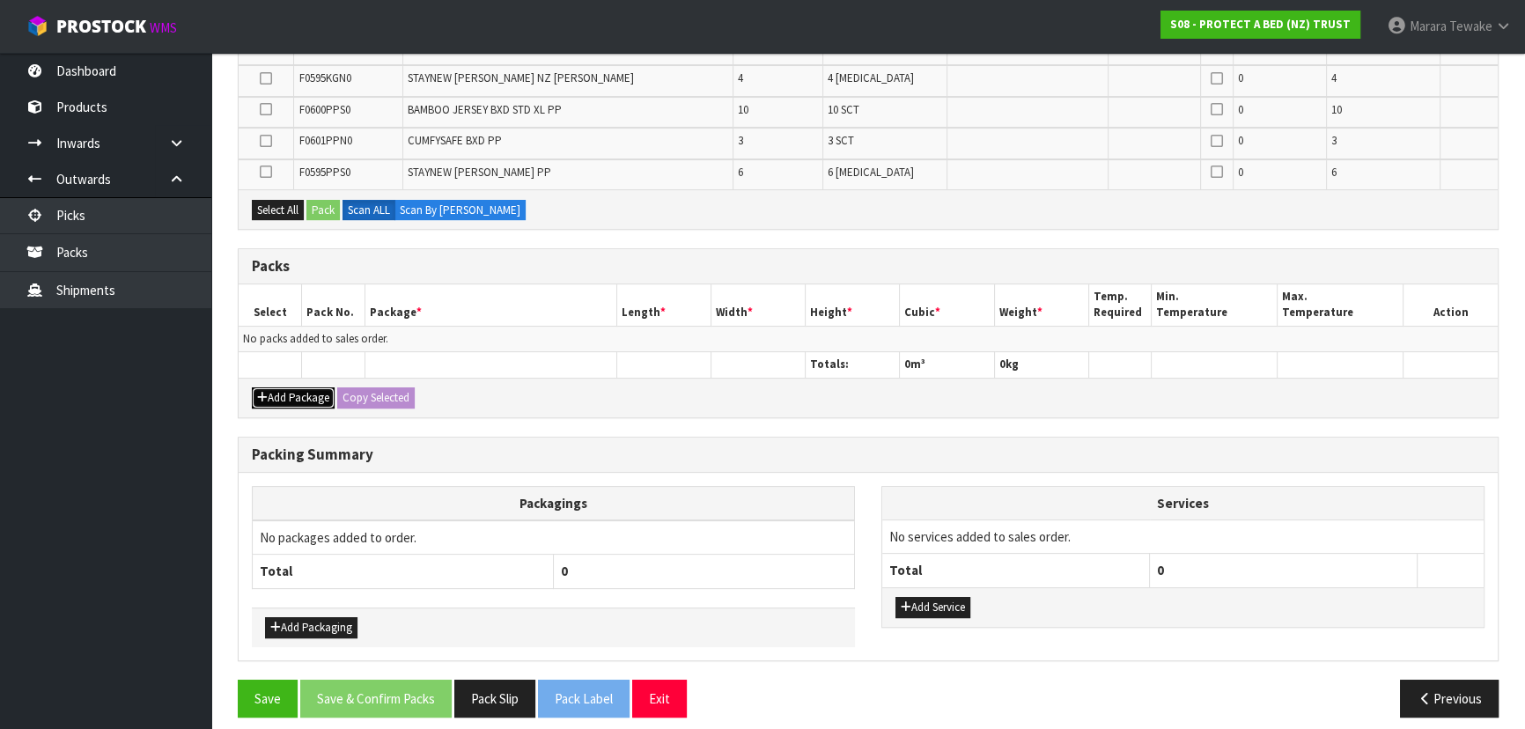
drag, startPoint x: 313, startPoint y: 392, endPoint x: 275, endPoint y: 361, distance: 49.5
click at [310, 391] on button "Add Package" at bounding box center [293, 397] width 83 height 21
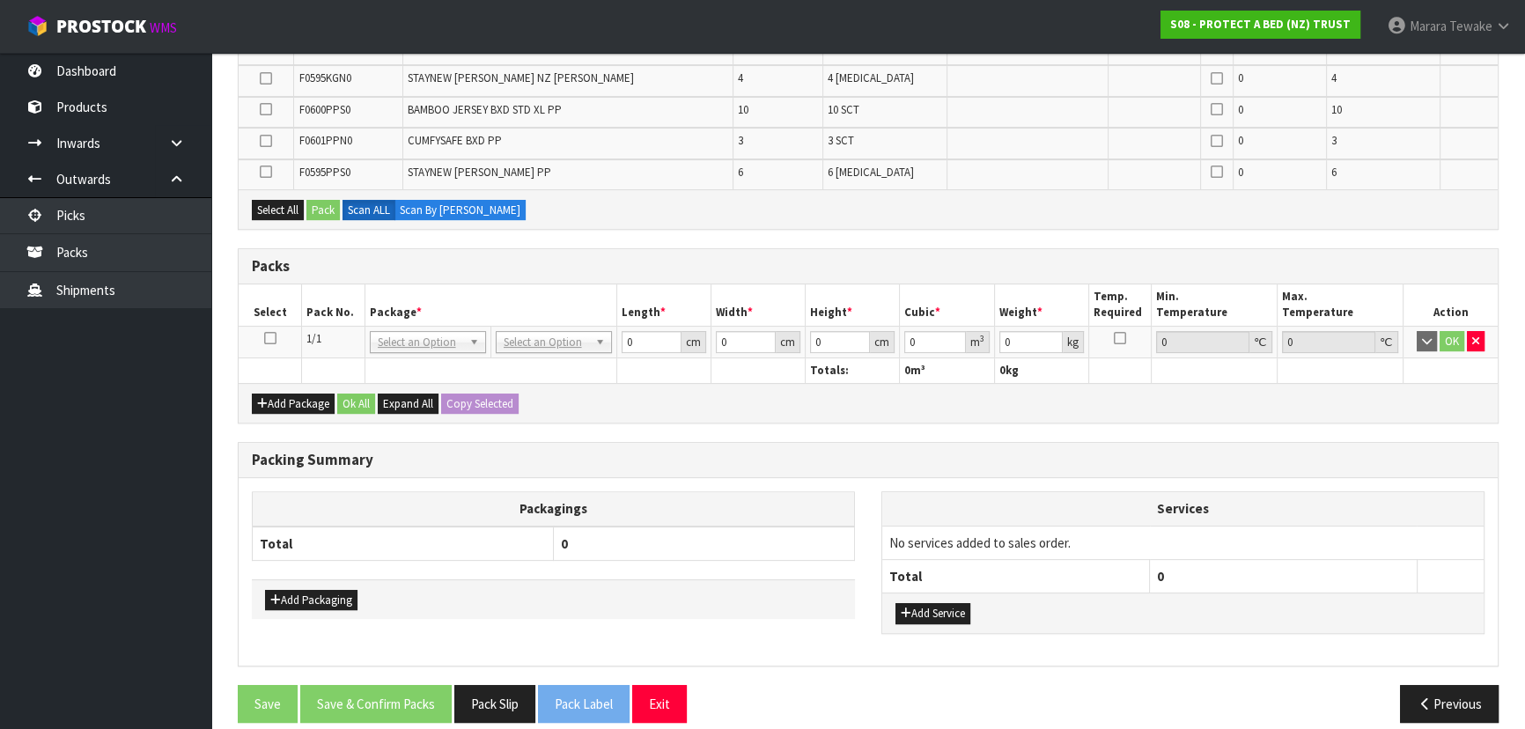
click at [269, 338] on icon at bounding box center [270, 338] width 12 height 1
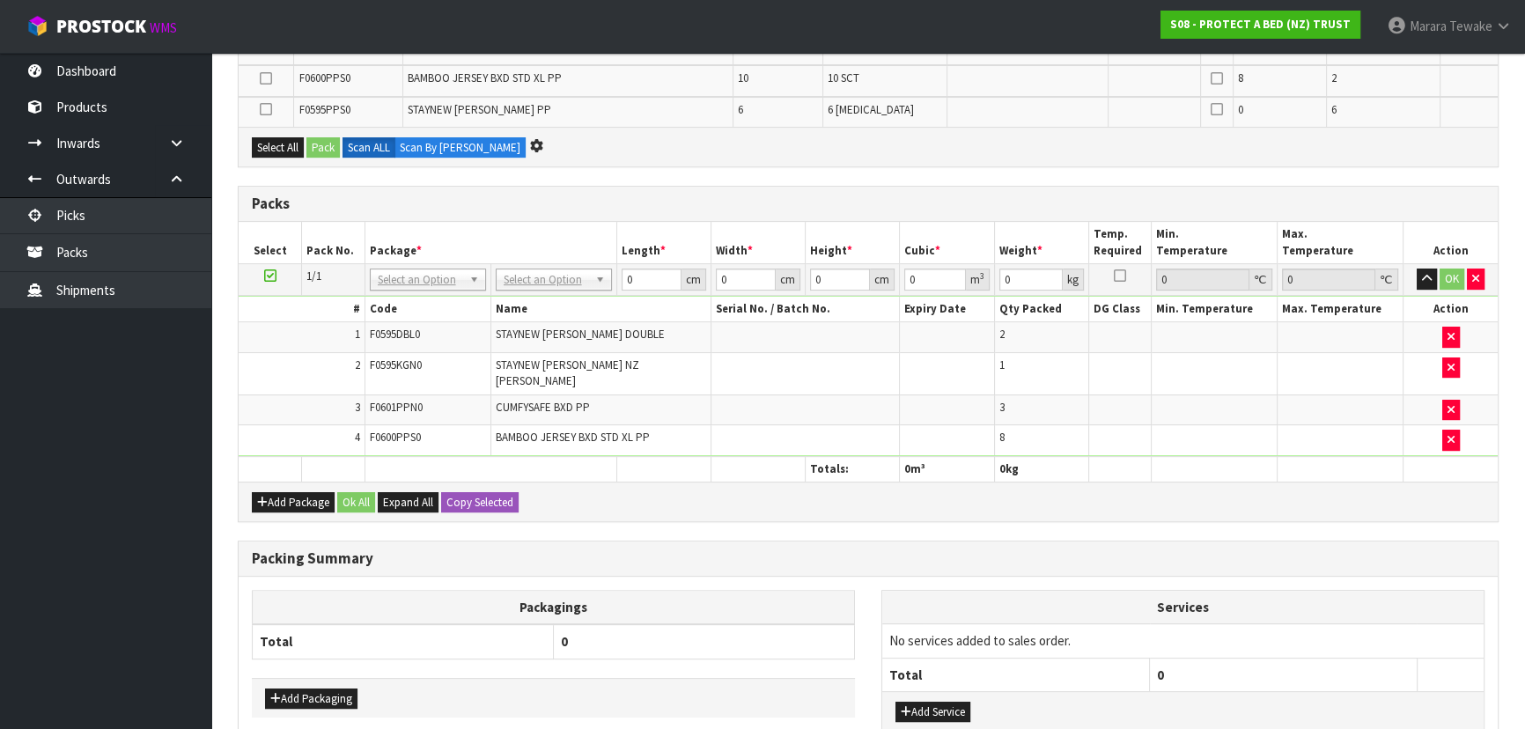
scroll to position [0, 0]
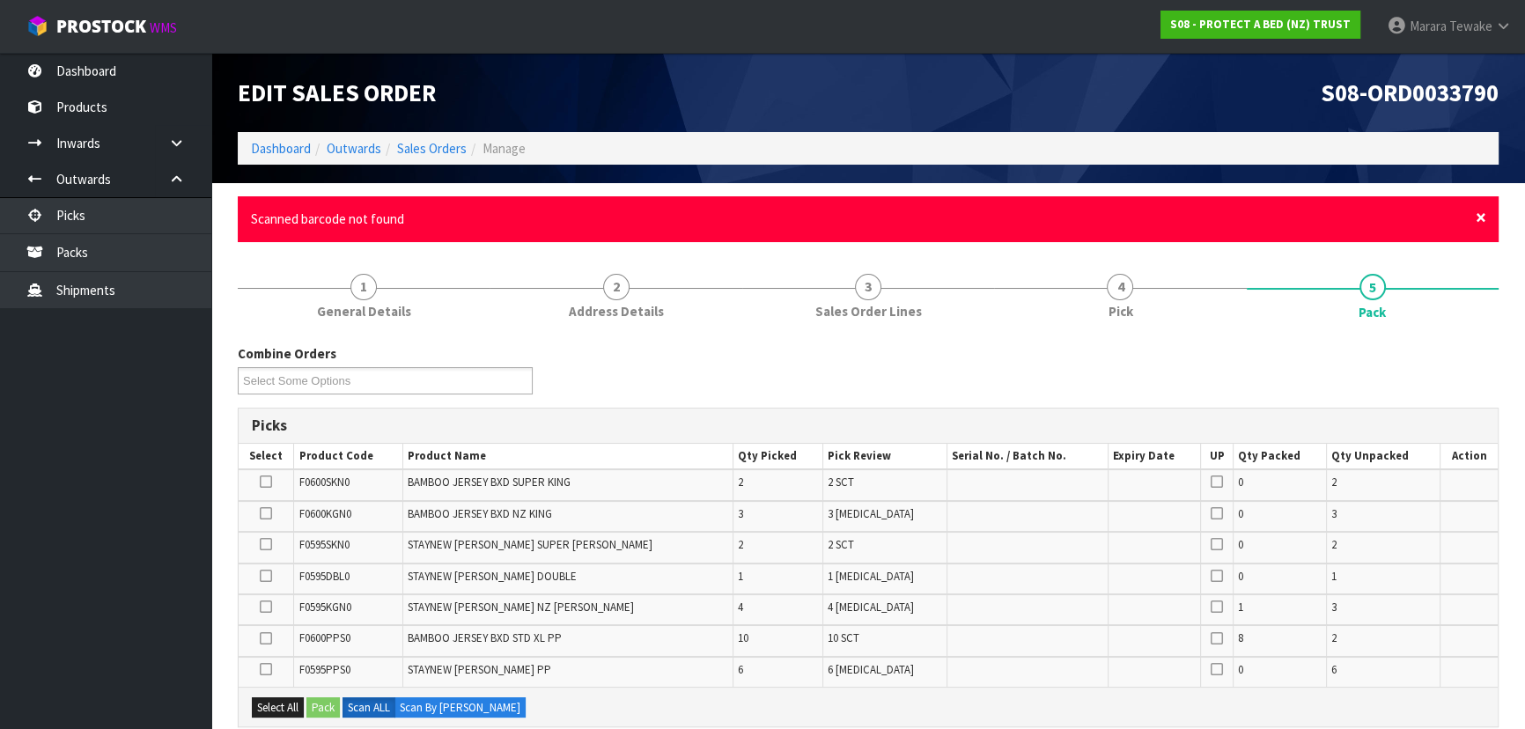
click at [1476, 215] on span "×" at bounding box center [1480, 217] width 11 height 25
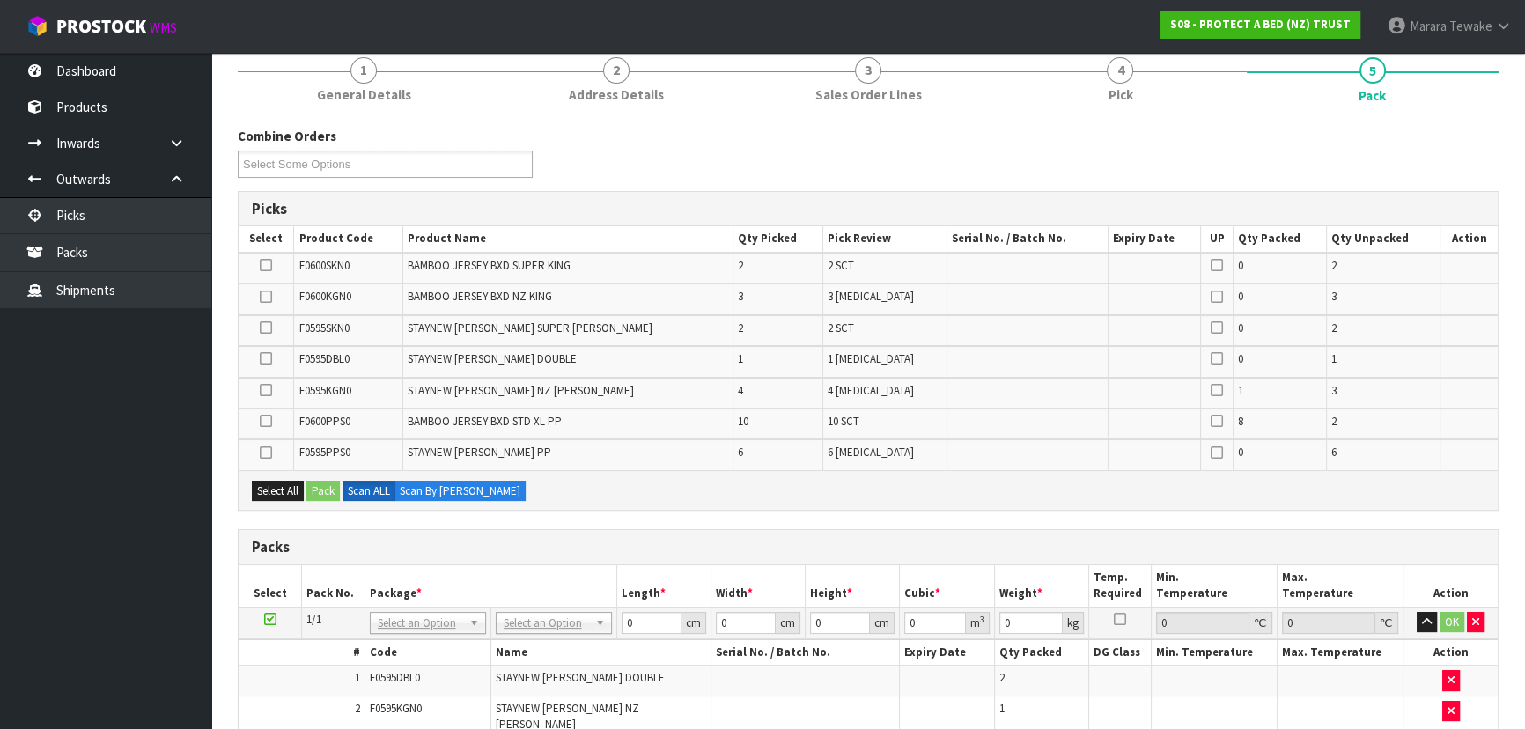
scroll to position [79, 0]
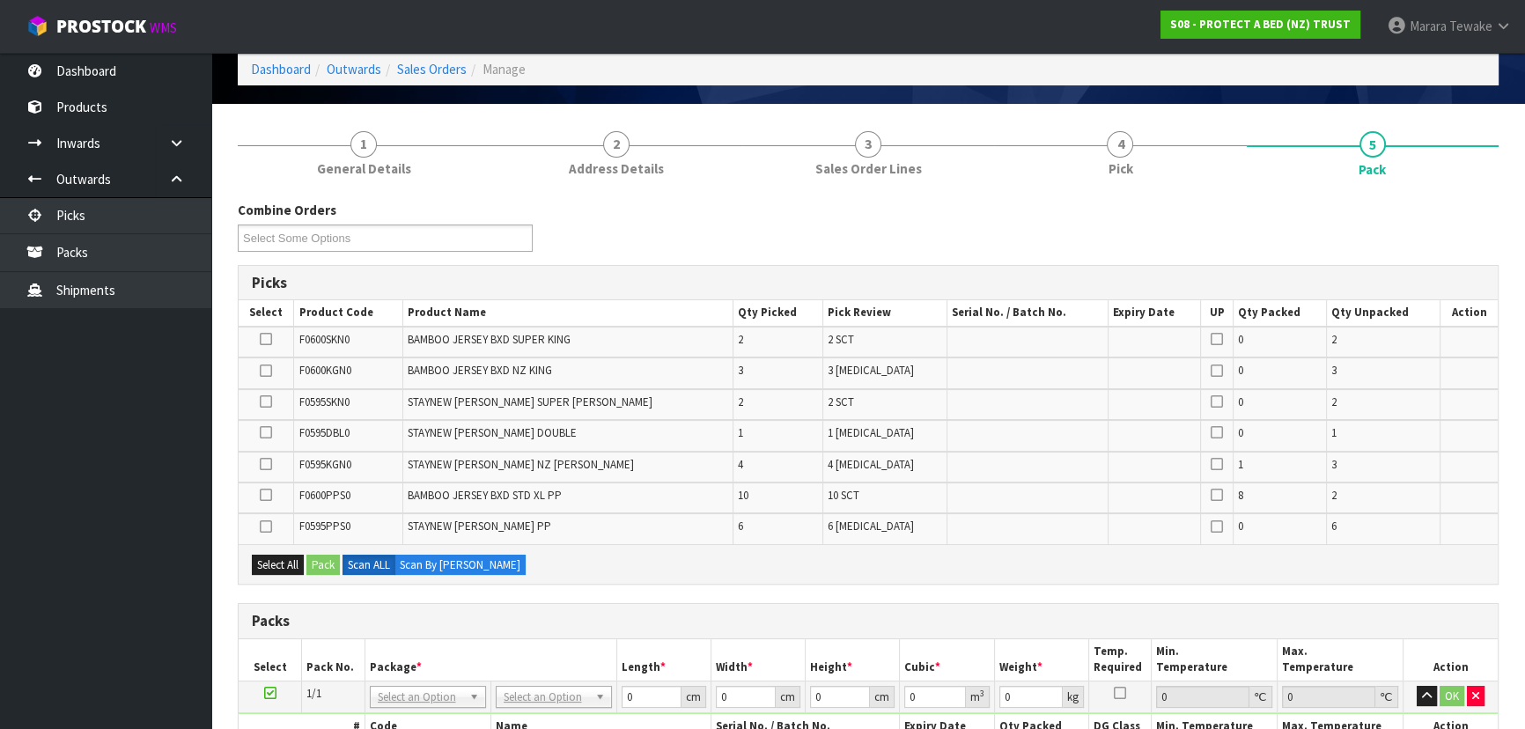
click at [271, 526] on icon at bounding box center [266, 526] width 12 height 1
click at [0, 0] on input "checkbox" at bounding box center [0, 0] width 0 height 0
click at [333, 561] on button "Pack" at bounding box center [322, 565] width 33 height 21
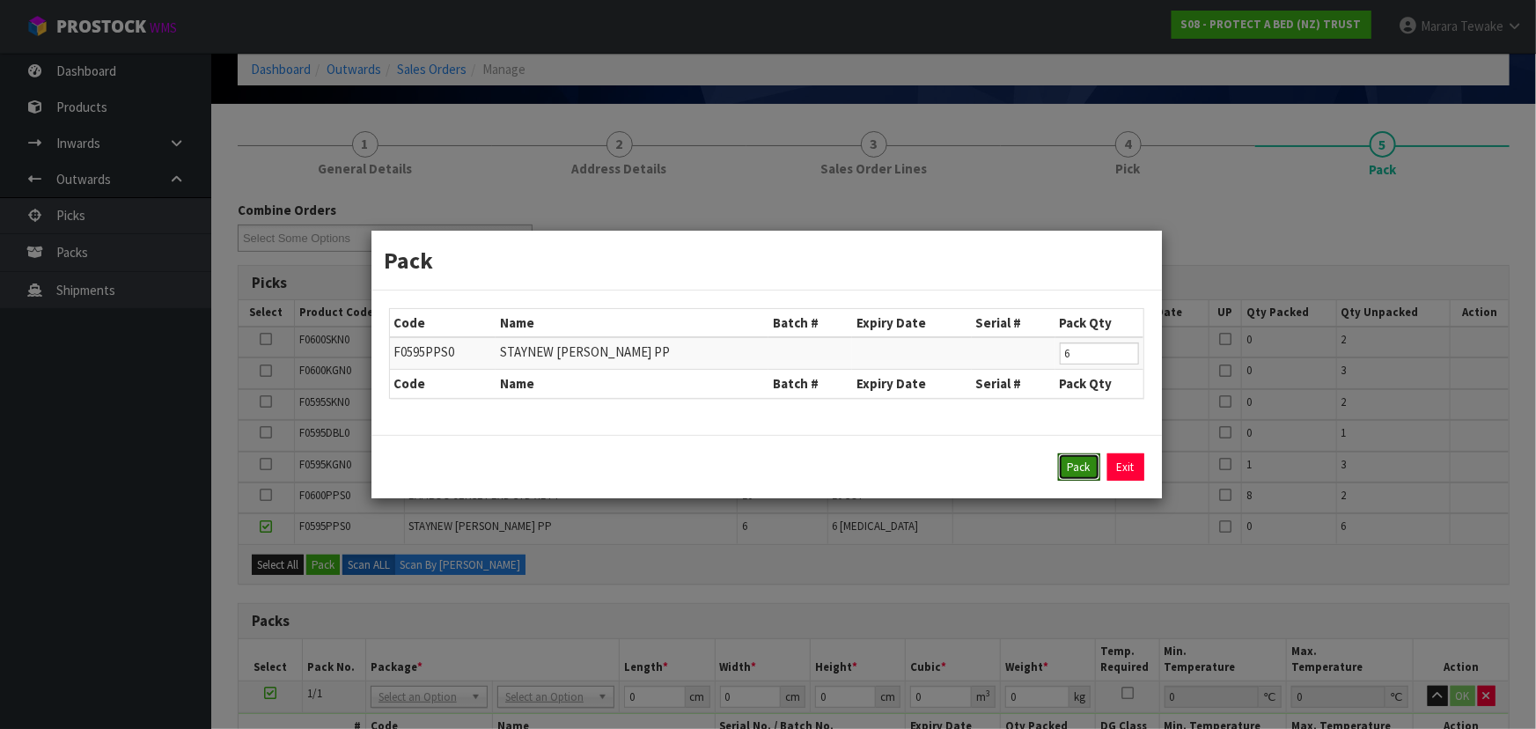
click at [1069, 473] on button "Pack" at bounding box center [1079, 467] width 42 height 28
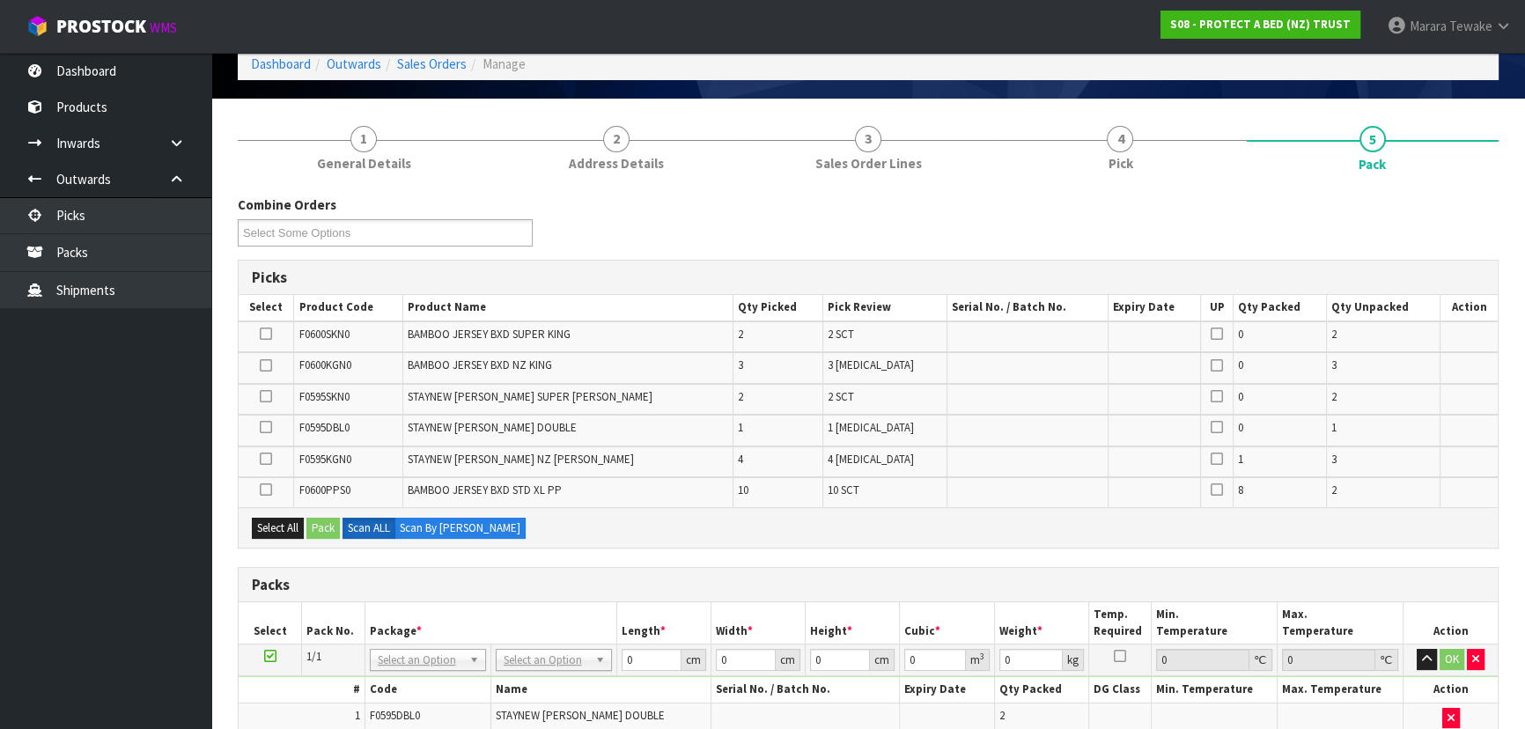
scroll to position [480, 0]
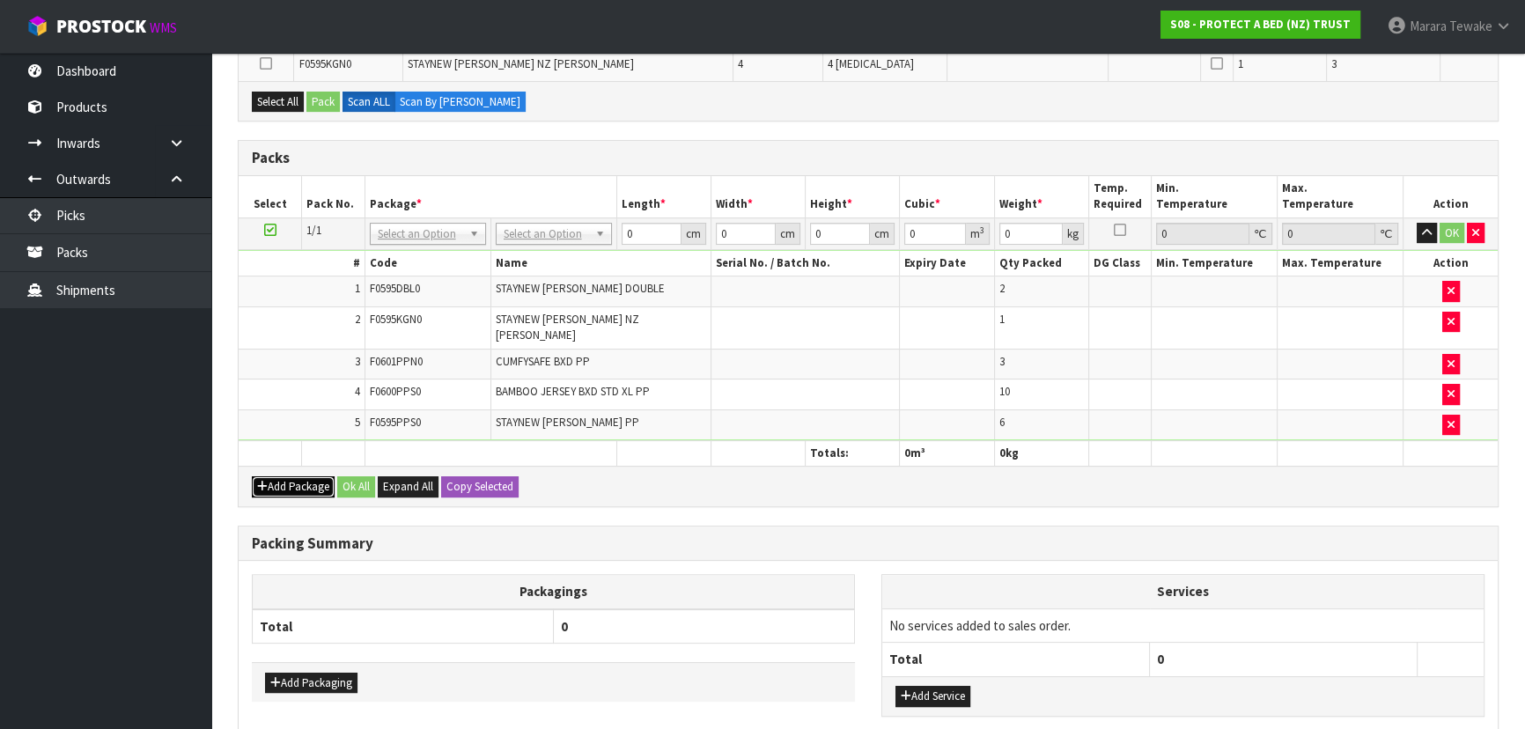
click at [270, 476] on button "Add Package" at bounding box center [293, 486] width 83 height 21
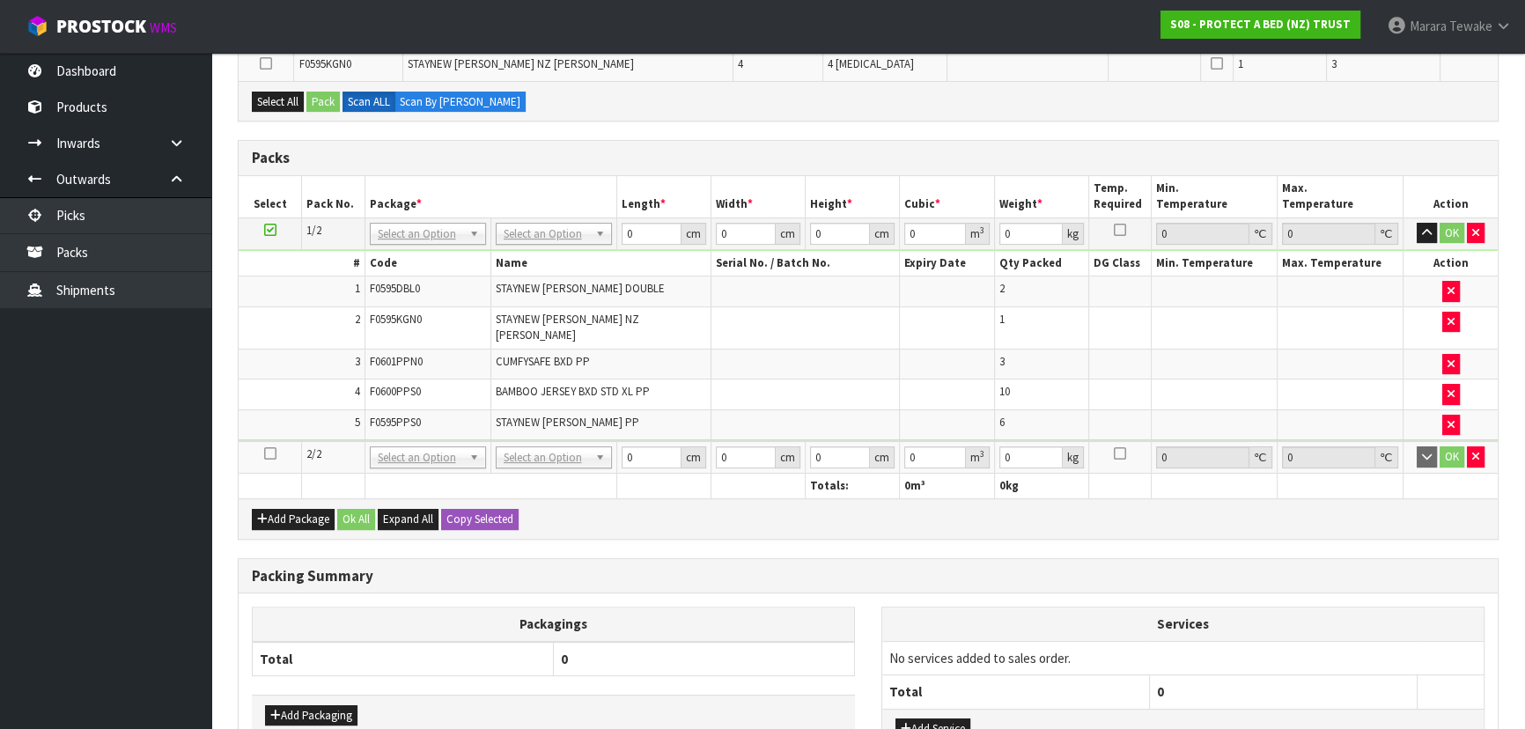
click at [268, 453] on icon at bounding box center [270, 453] width 12 height 1
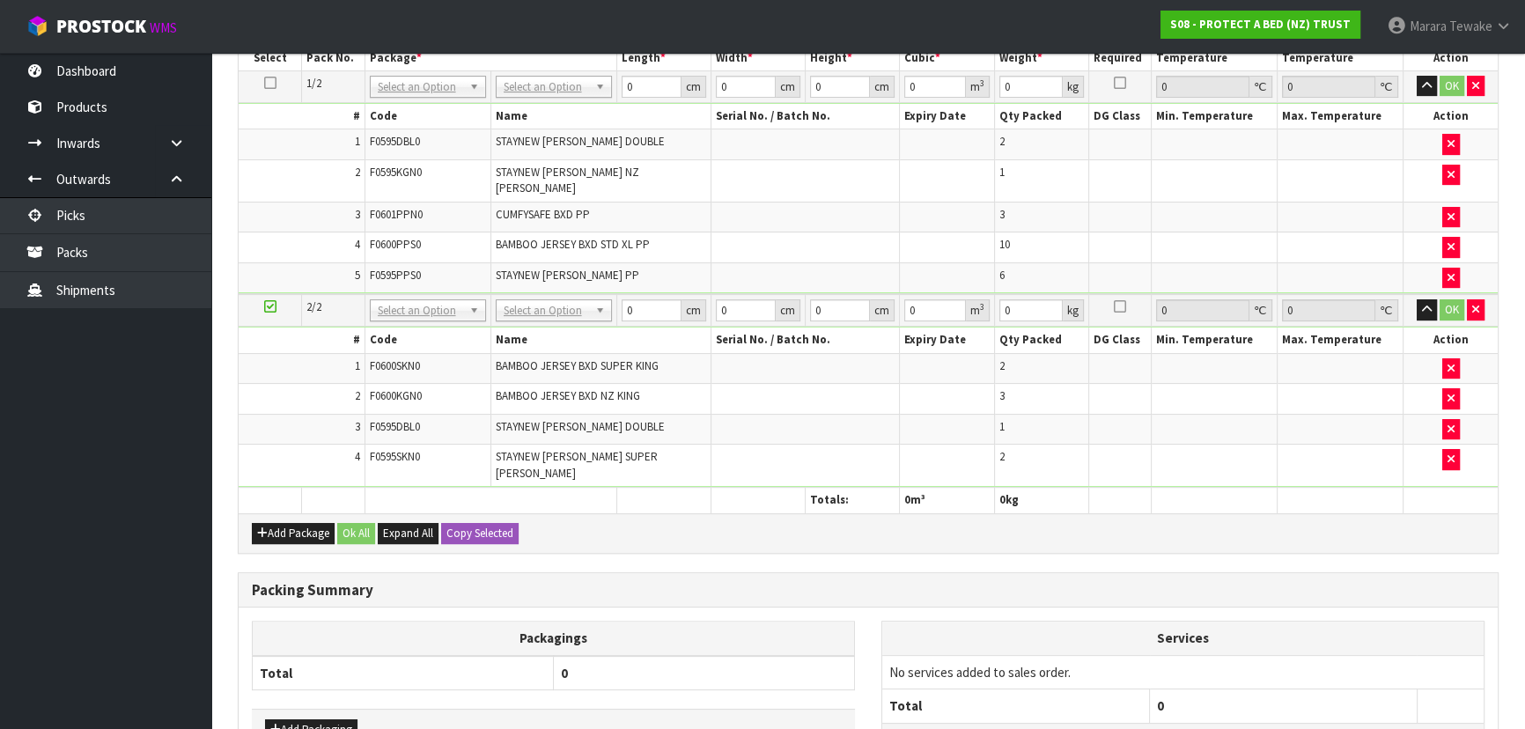
scroll to position [621, 0]
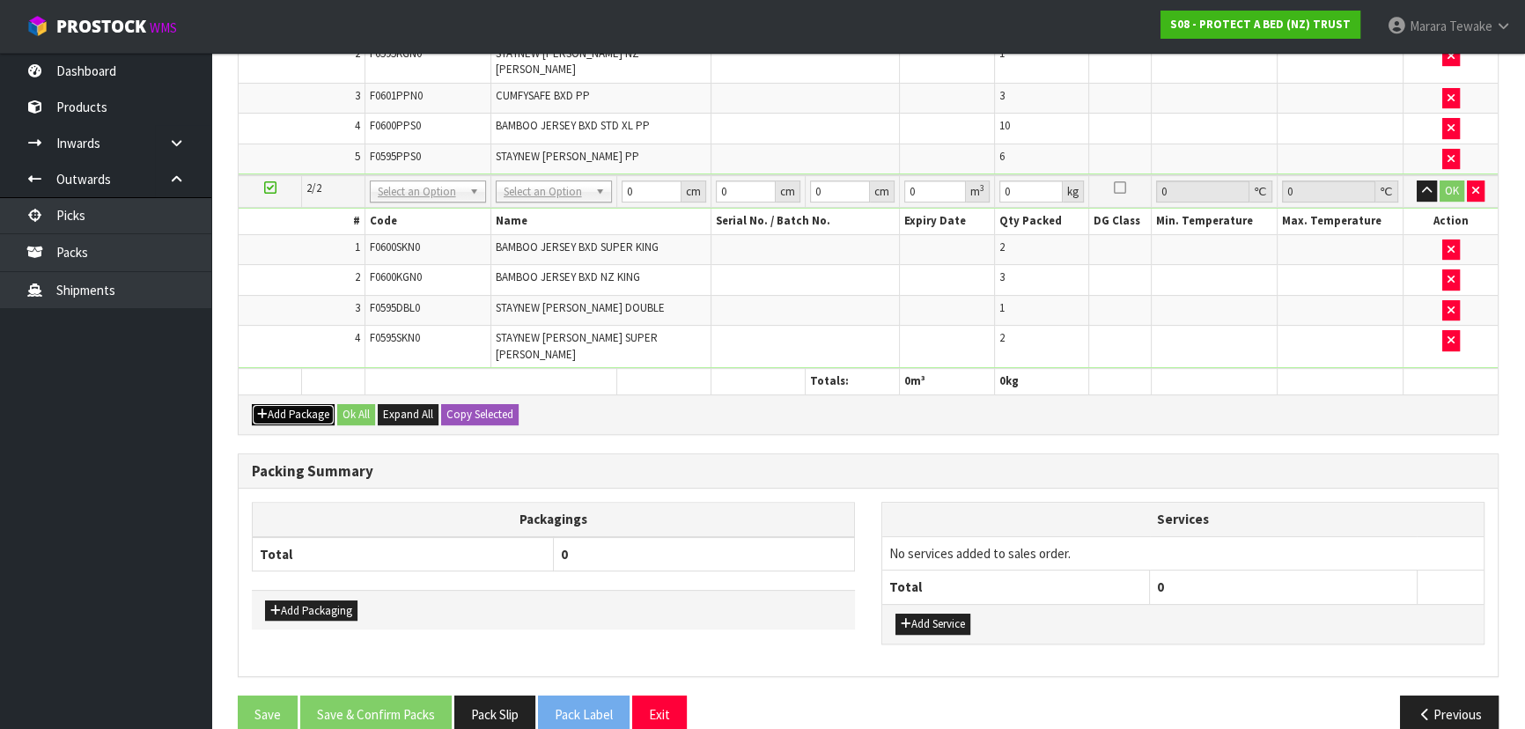
click at [294, 404] on button "Add Package" at bounding box center [293, 414] width 83 height 21
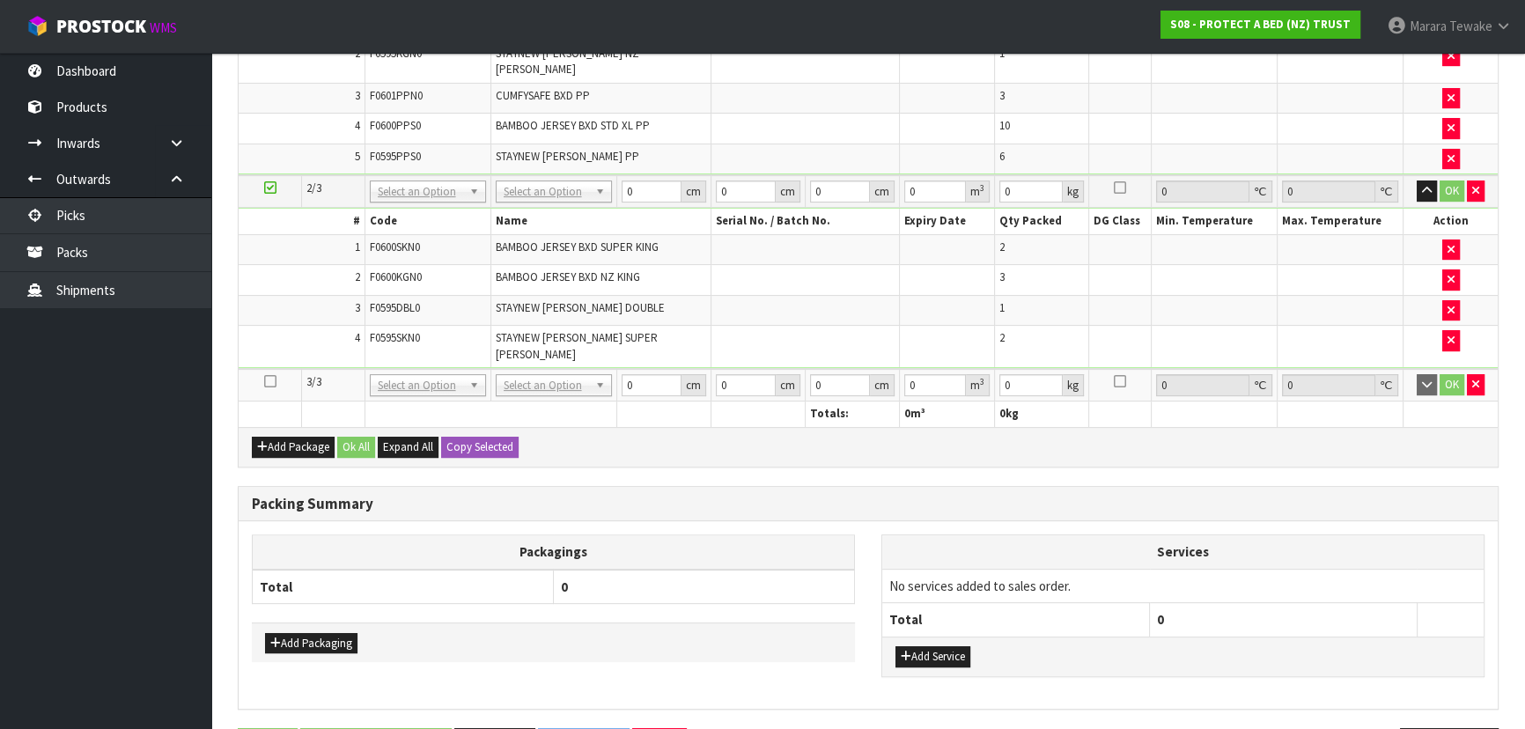
click at [271, 381] on icon at bounding box center [270, 381] width 12 height 1
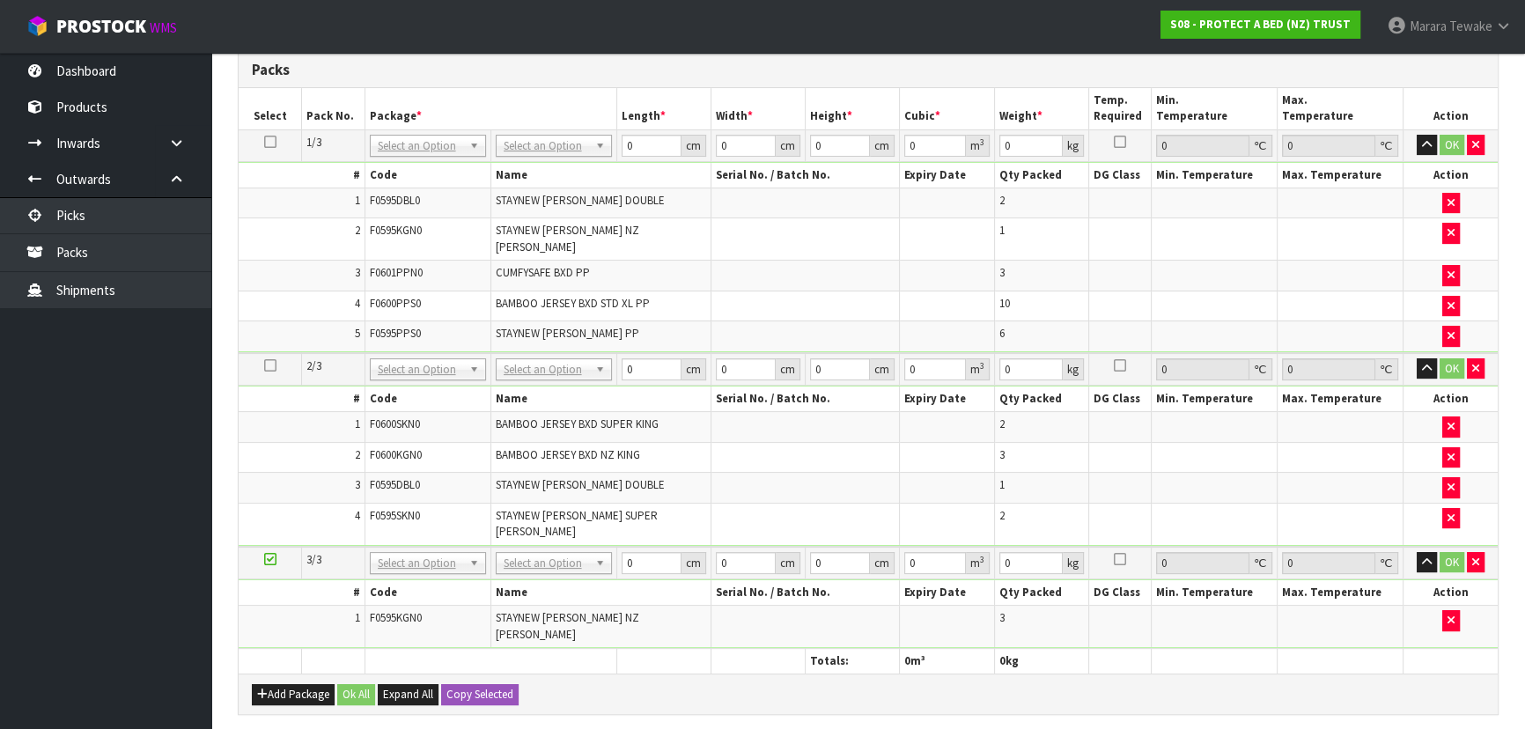
scroll to position [159, 0]
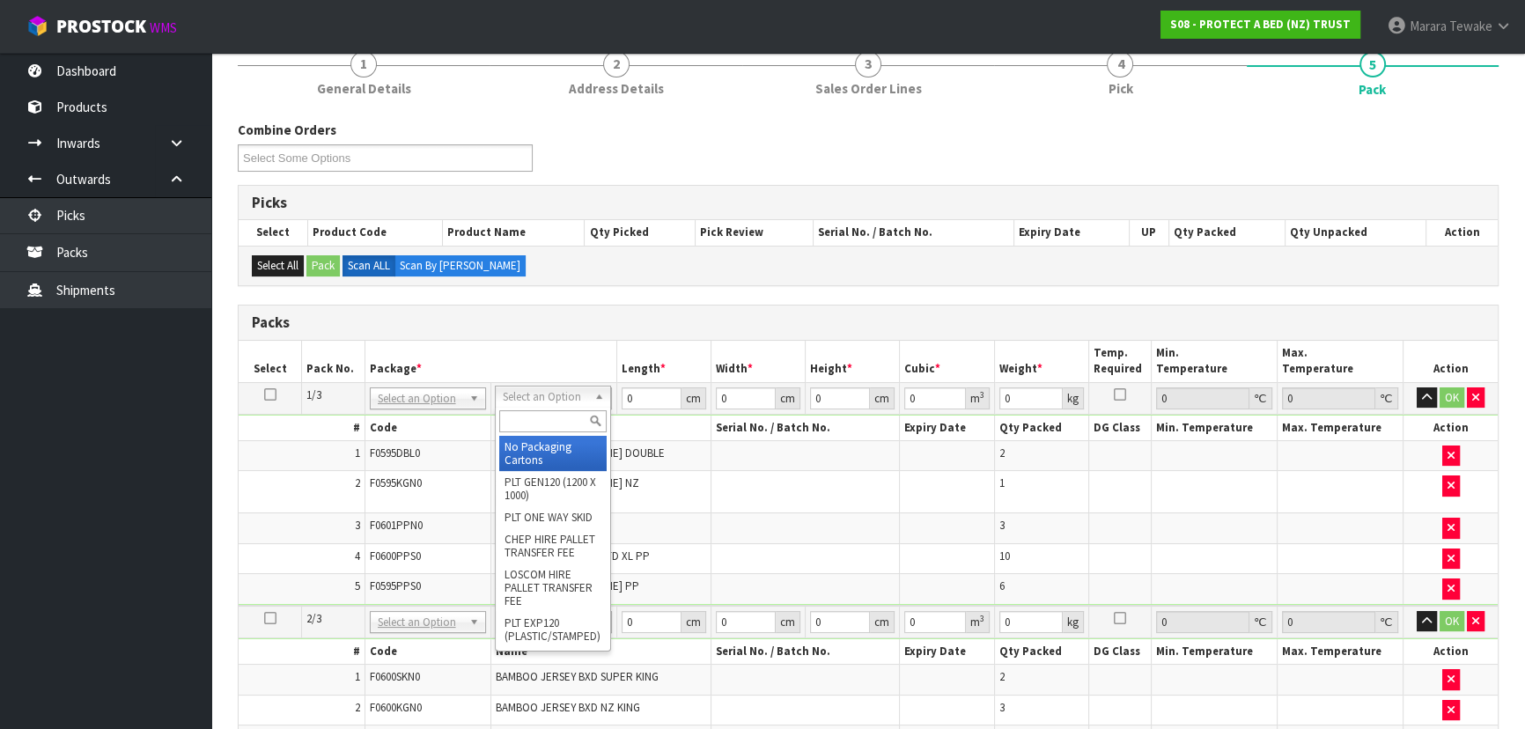
click at [555, 411] on input "text" at bounding box center [552, 421] width 107 height 22
type input "OC"
drag, startPoint x: 586, startPoint y: 442, endPoint x: 320, endPoint y: 447, distance: 265.9
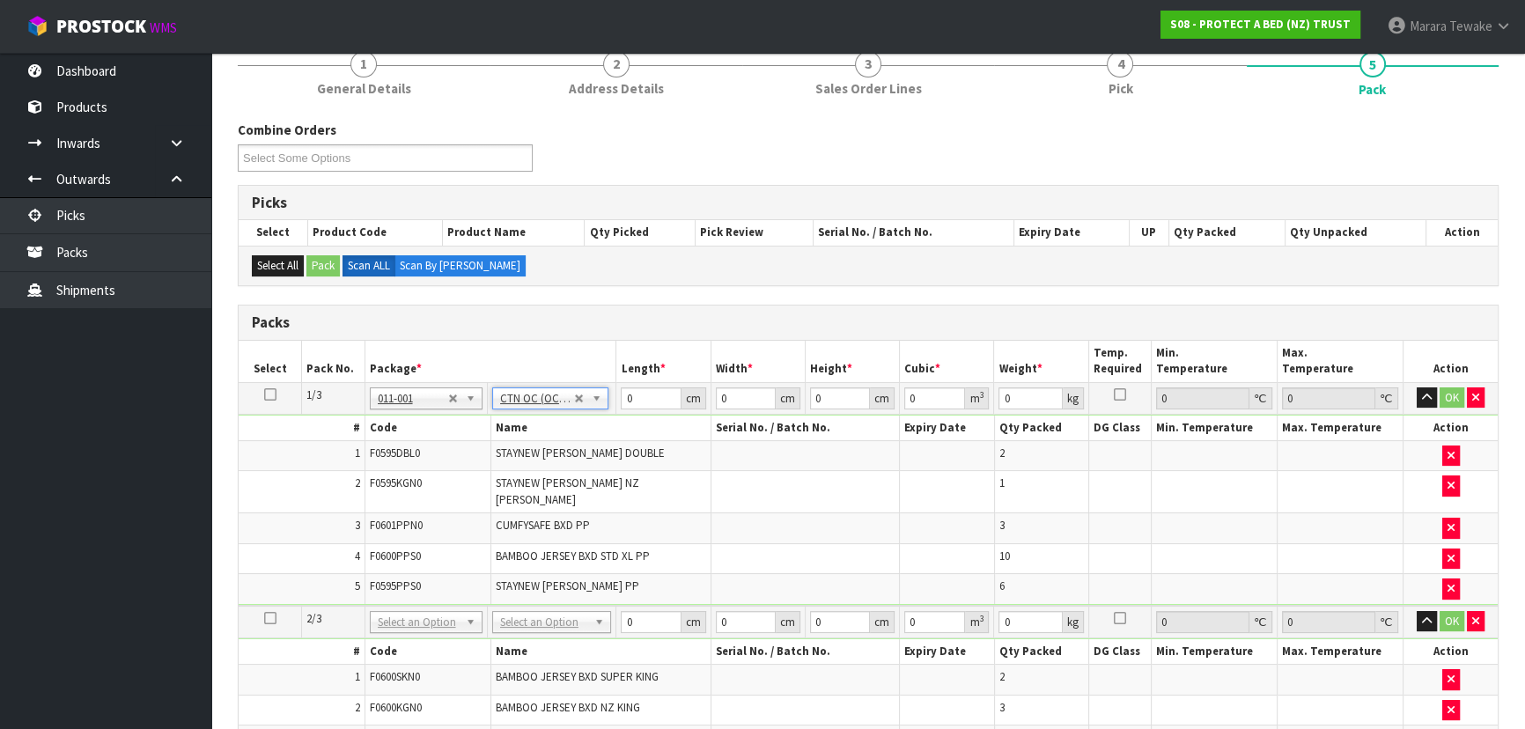
type input "6.5"
click at [274, 390] on td at bounding box center [270, 398] width 63 height 32
click at [274, 394] on icon at bounding box center [270, 394] width 12 height 1
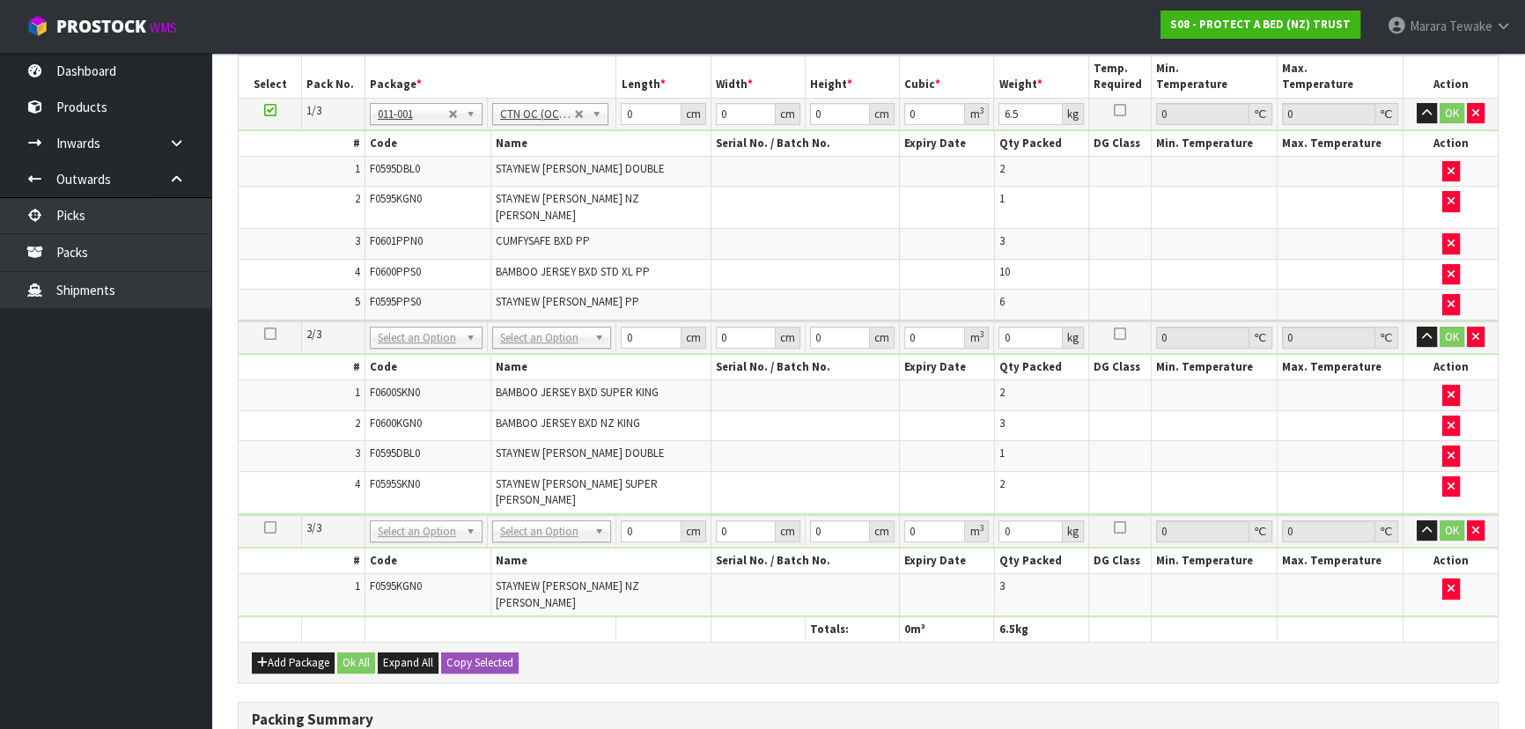
scroll to position [688, 0]
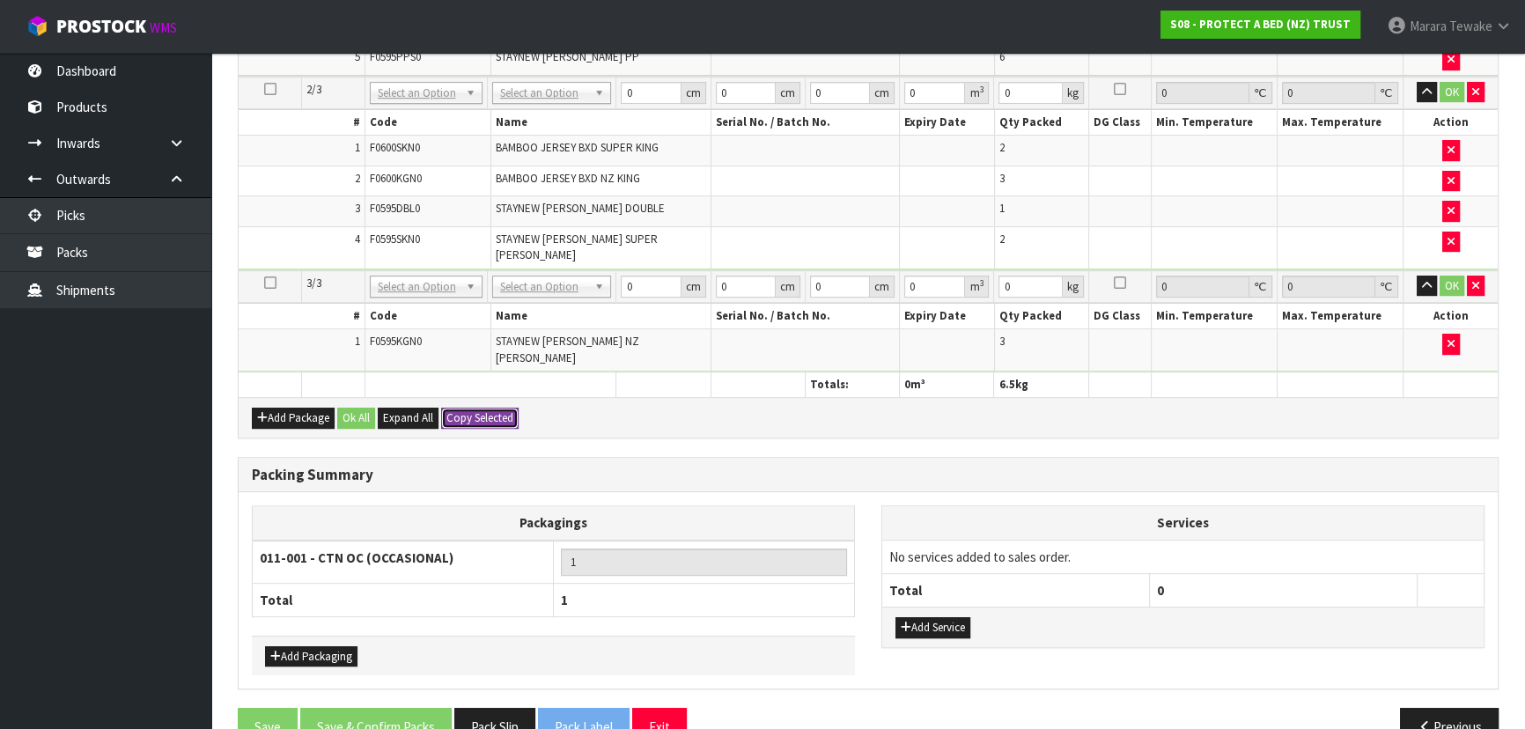
click at [489, 408] on button "Copy Selected" at bounding box center [479, 418] width 77 height 21
click at [490, 408] on button "Confirm Copy Selected" at bounding box center [499, 418] width 116 height 21
type input "6.5"
type input "3"
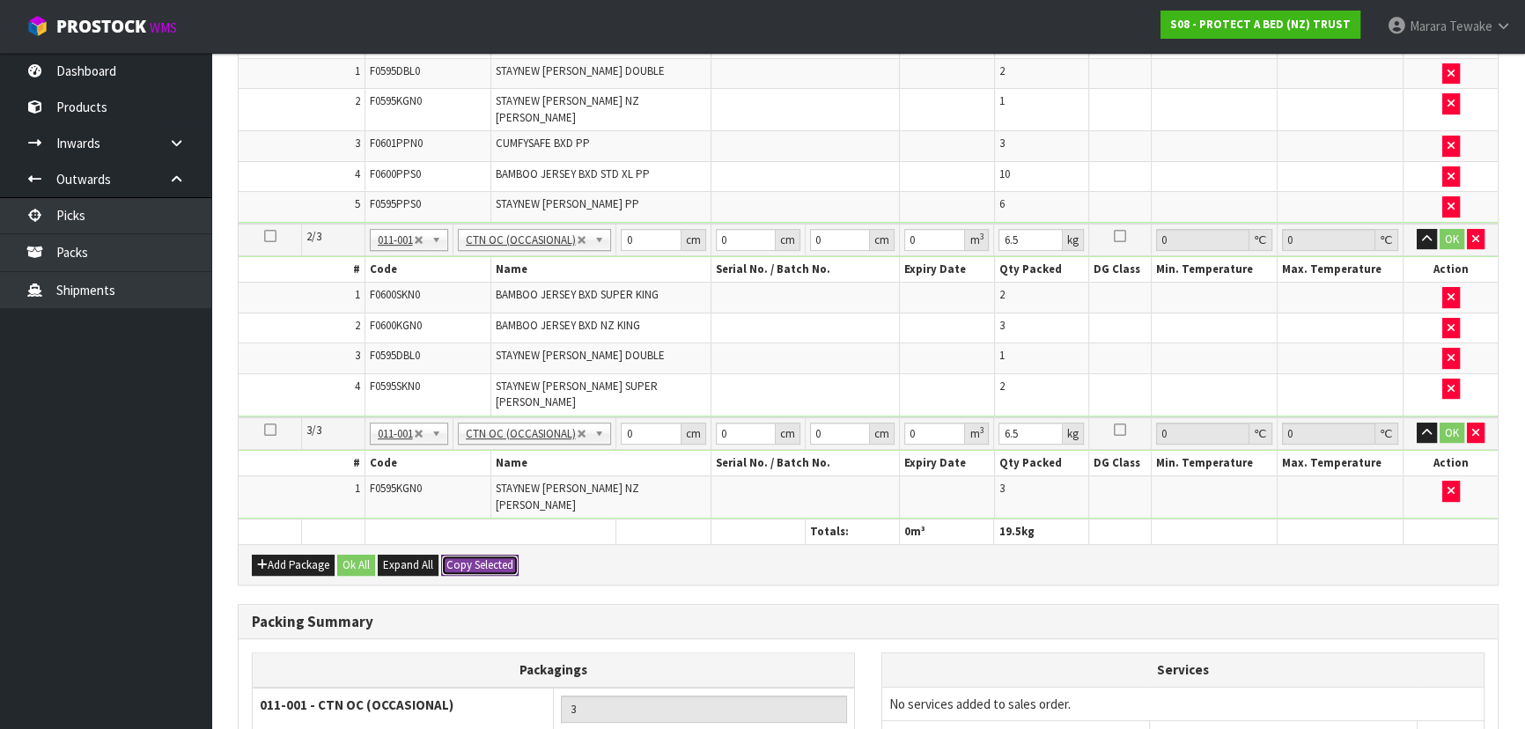
scroll to position [369, 0]
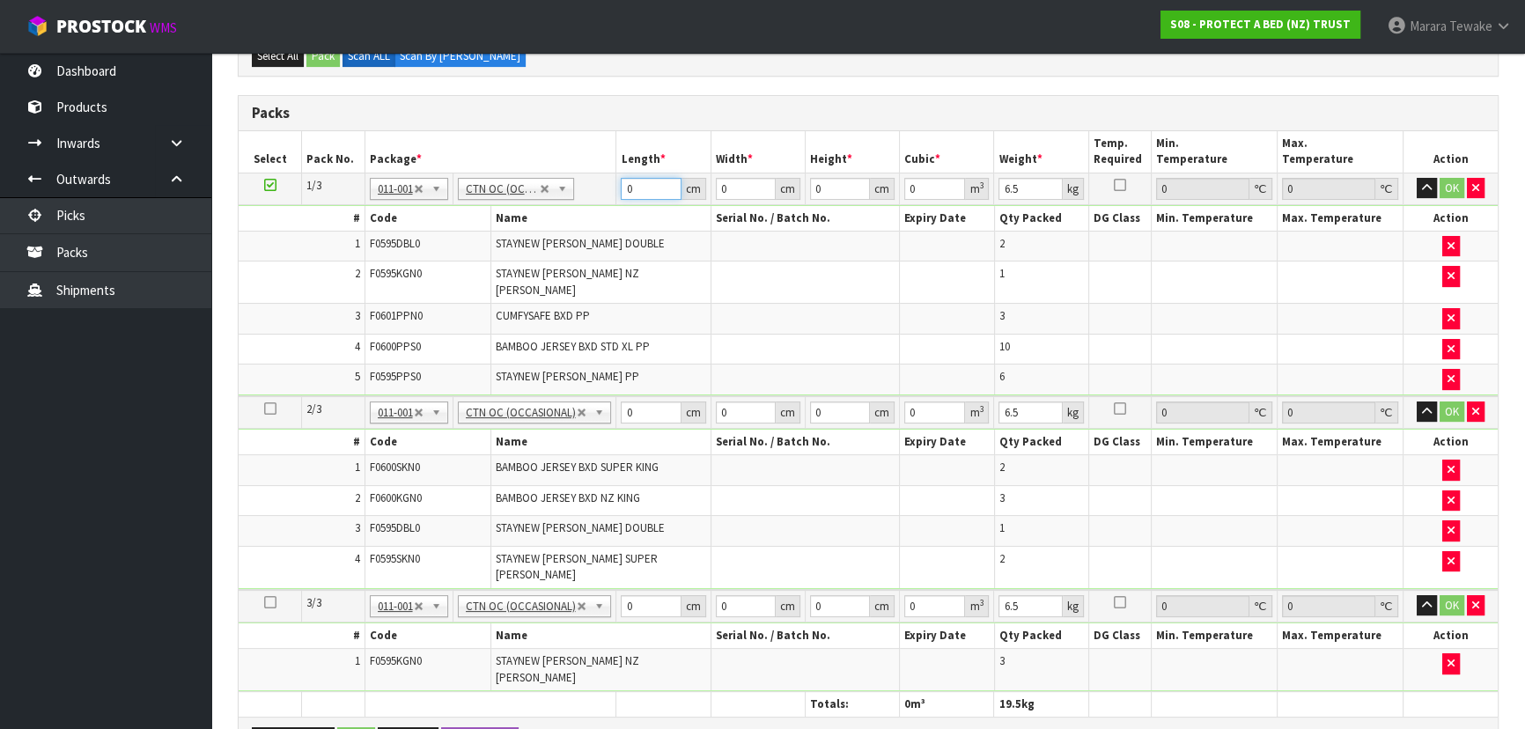
drag, startPoint x: 636, startPoint y: 186, endPoint x: 589, endPoint y: 155, distance: 55.9
click at [594, 162] on table "Select Pack No. Package * Length * Width * Height * Cubic * Weight * Temp. Requ…" at bounding box center [868, 424] width 1259 height 586
type input "59"
type input "41"
type input "3"
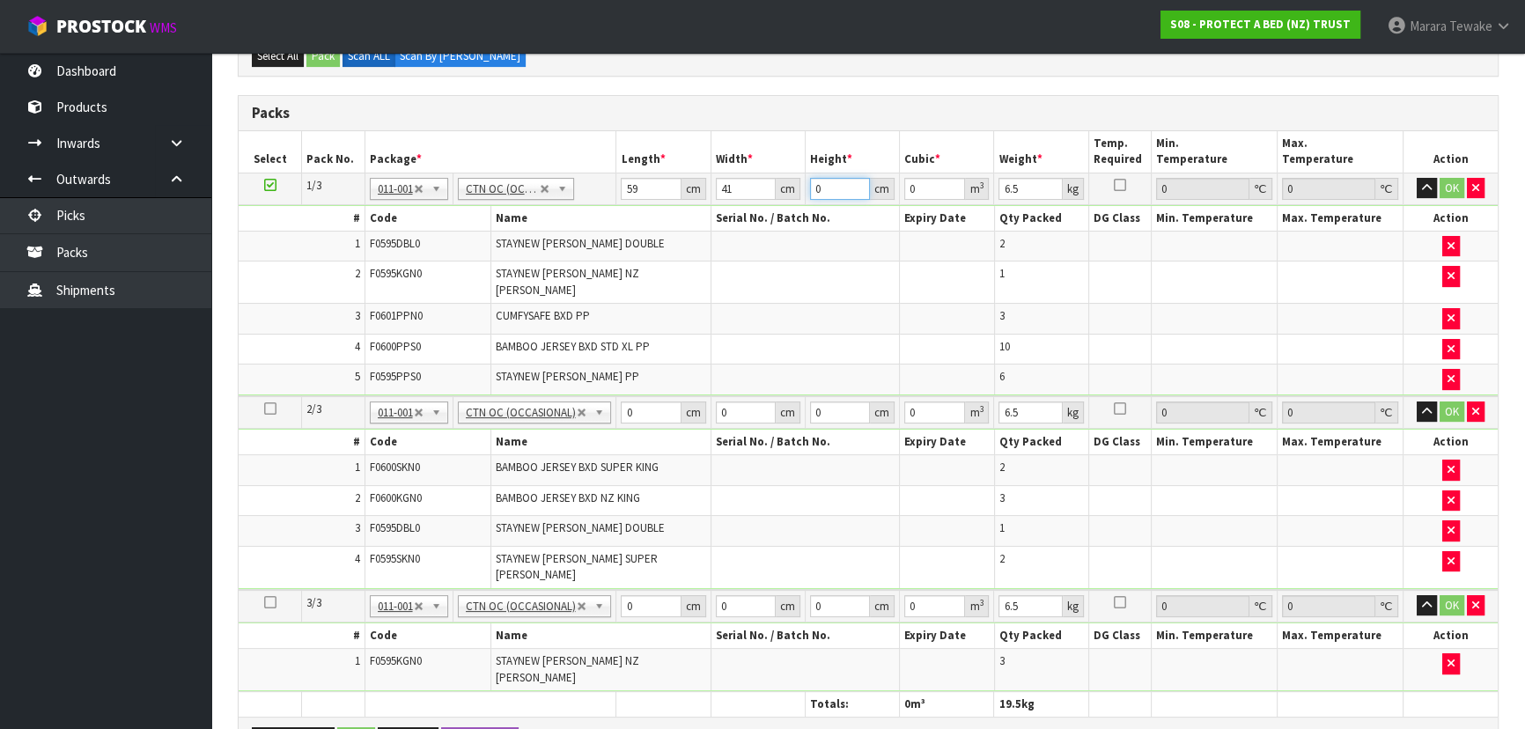
type input "0.007257"
type input "32"
type input "0.077408"
type input "32"
type input "8"
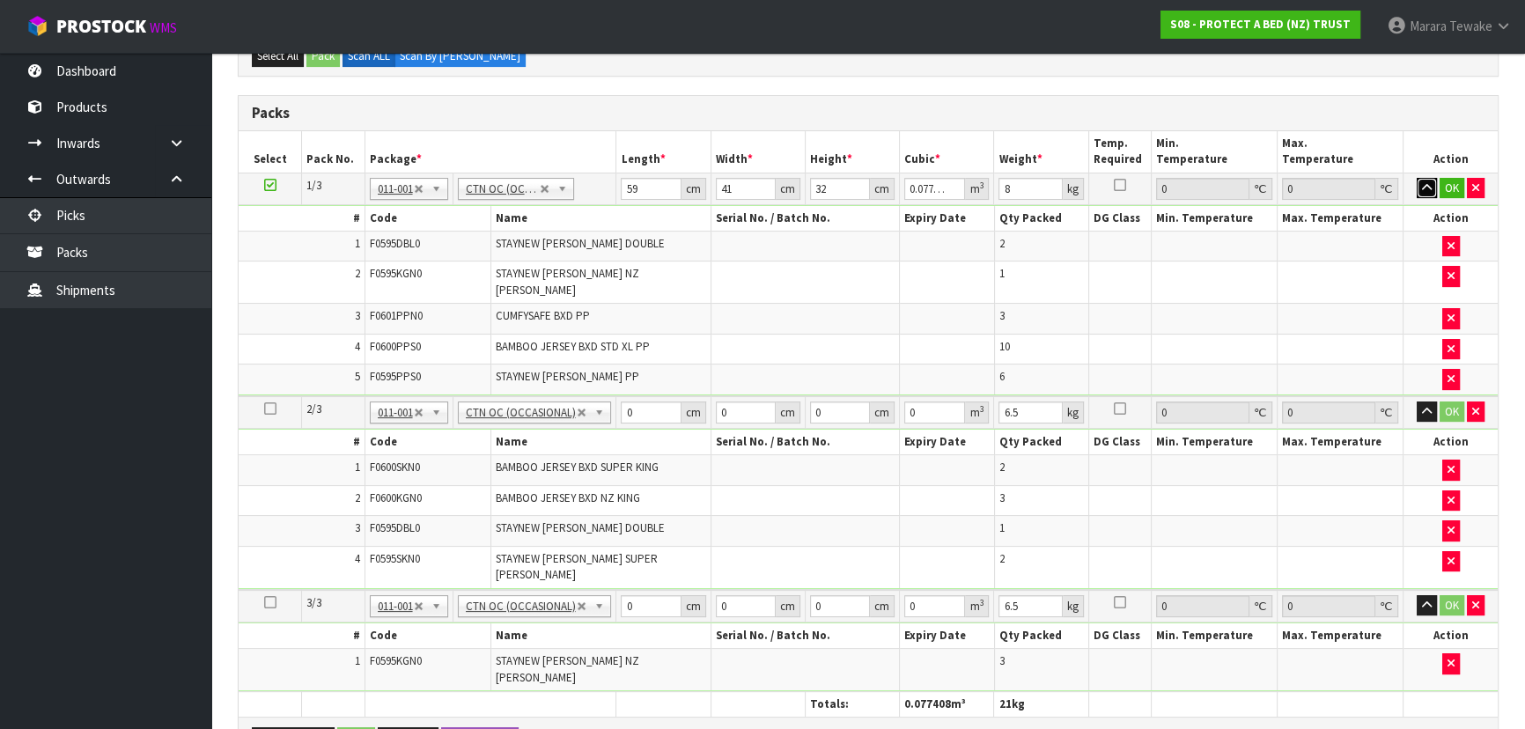
click at [1416, 178] on button "button" at bounding box center [1426, 188] width 20 height 21
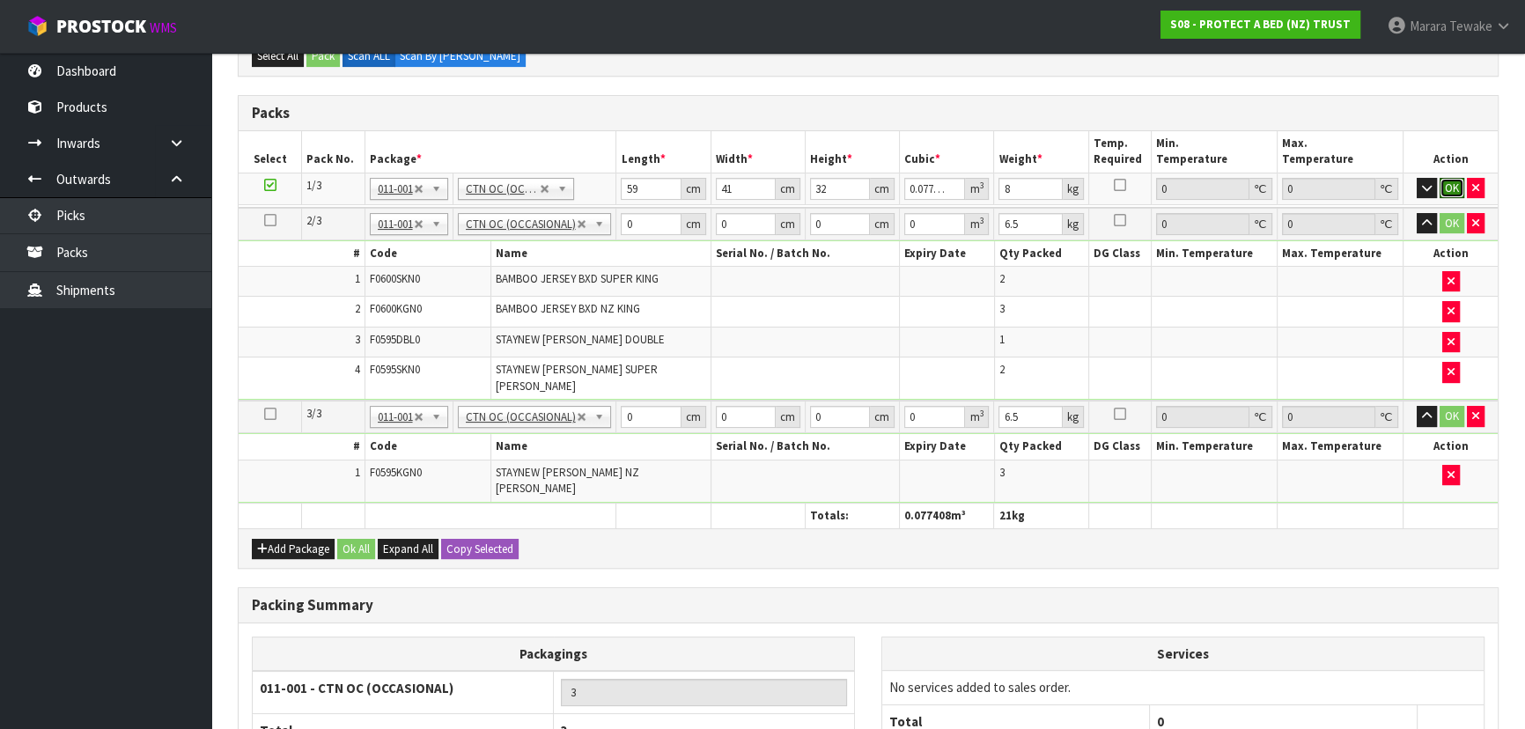
click button "OK" at bounding box center [1451, 188] width 25 height 21
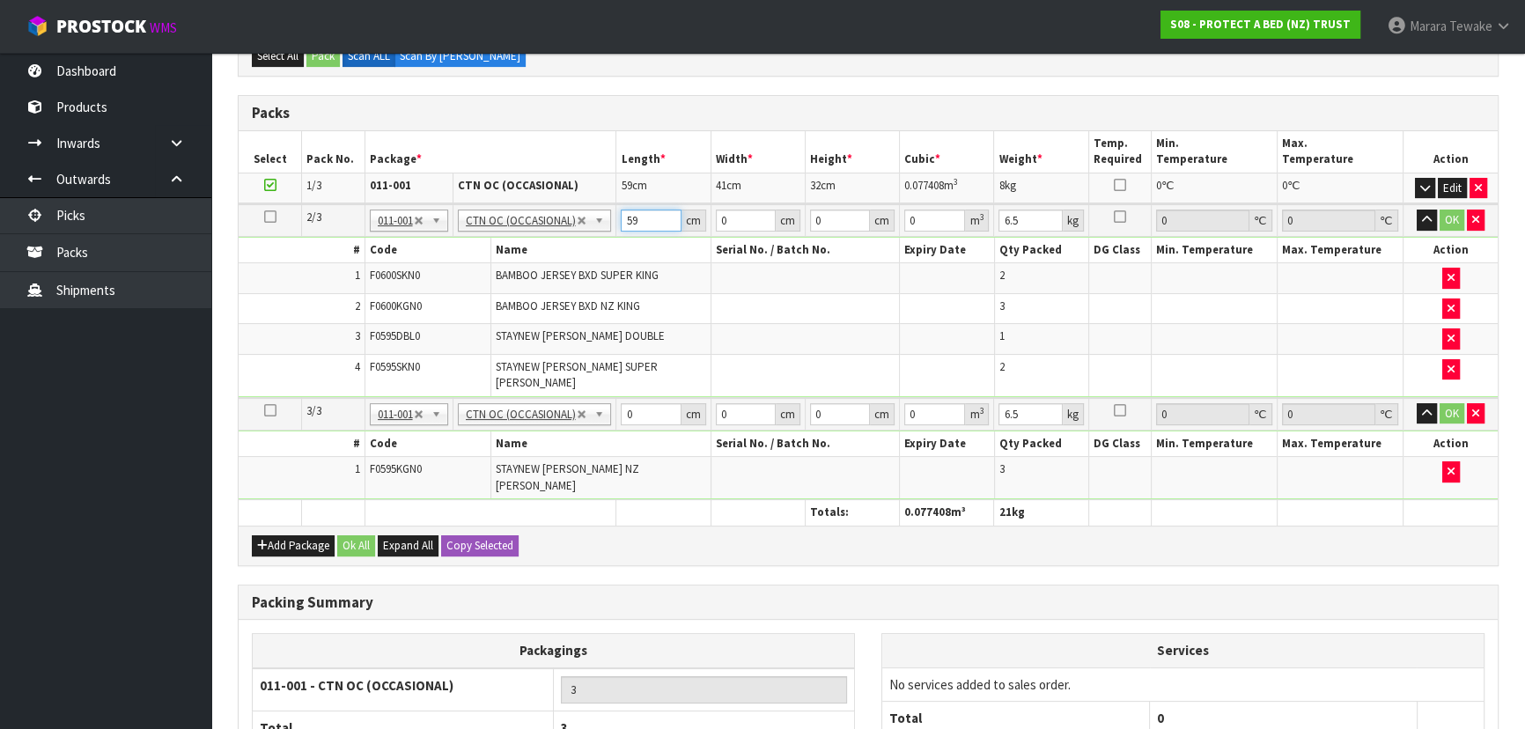
type input "59"
type input "41"
type input "3"
type input "0.007257"
type input "31"
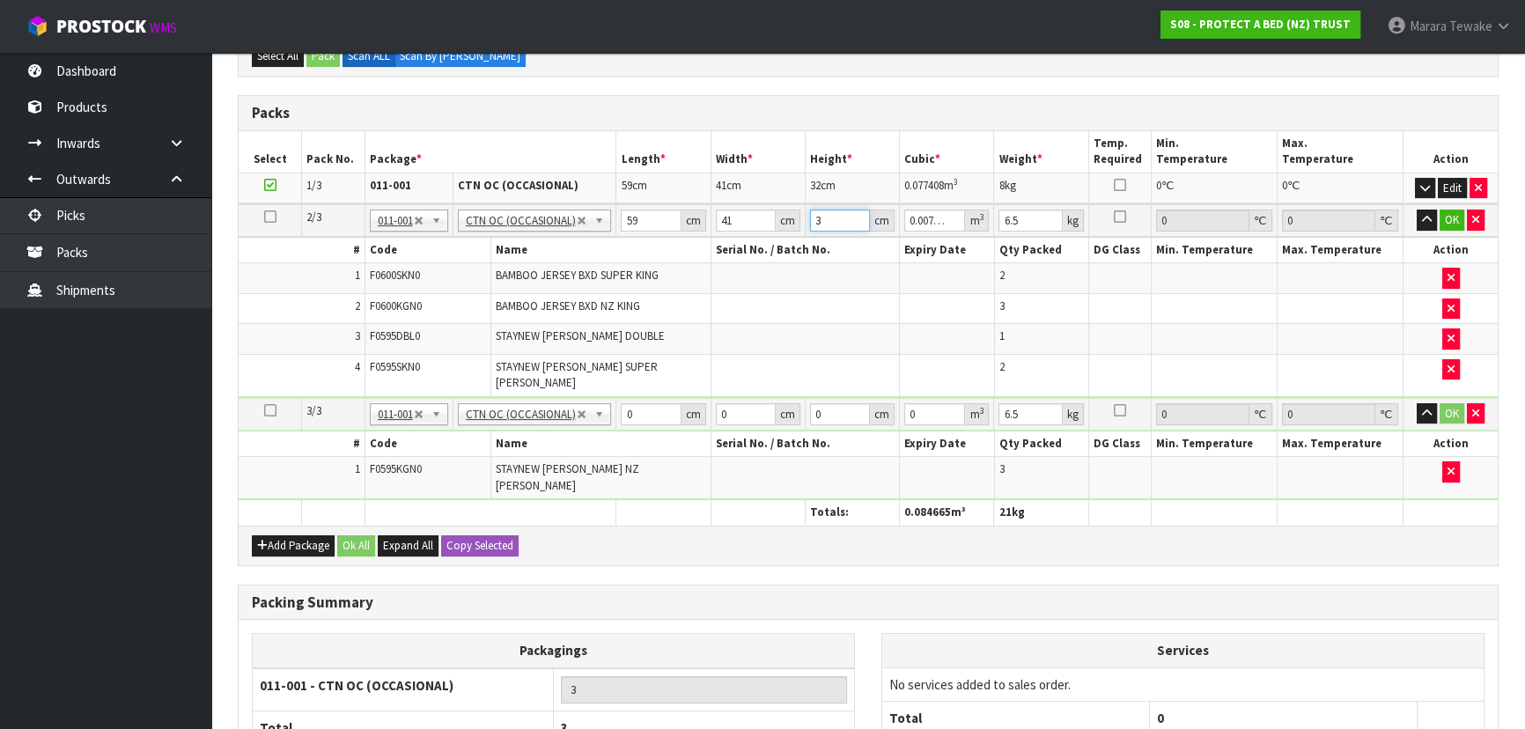
type input "0.074989"
type input "31"
type input "9"
click at [1416, 209] on button "button" at bounding box center [1426, 219] width 20 height 21
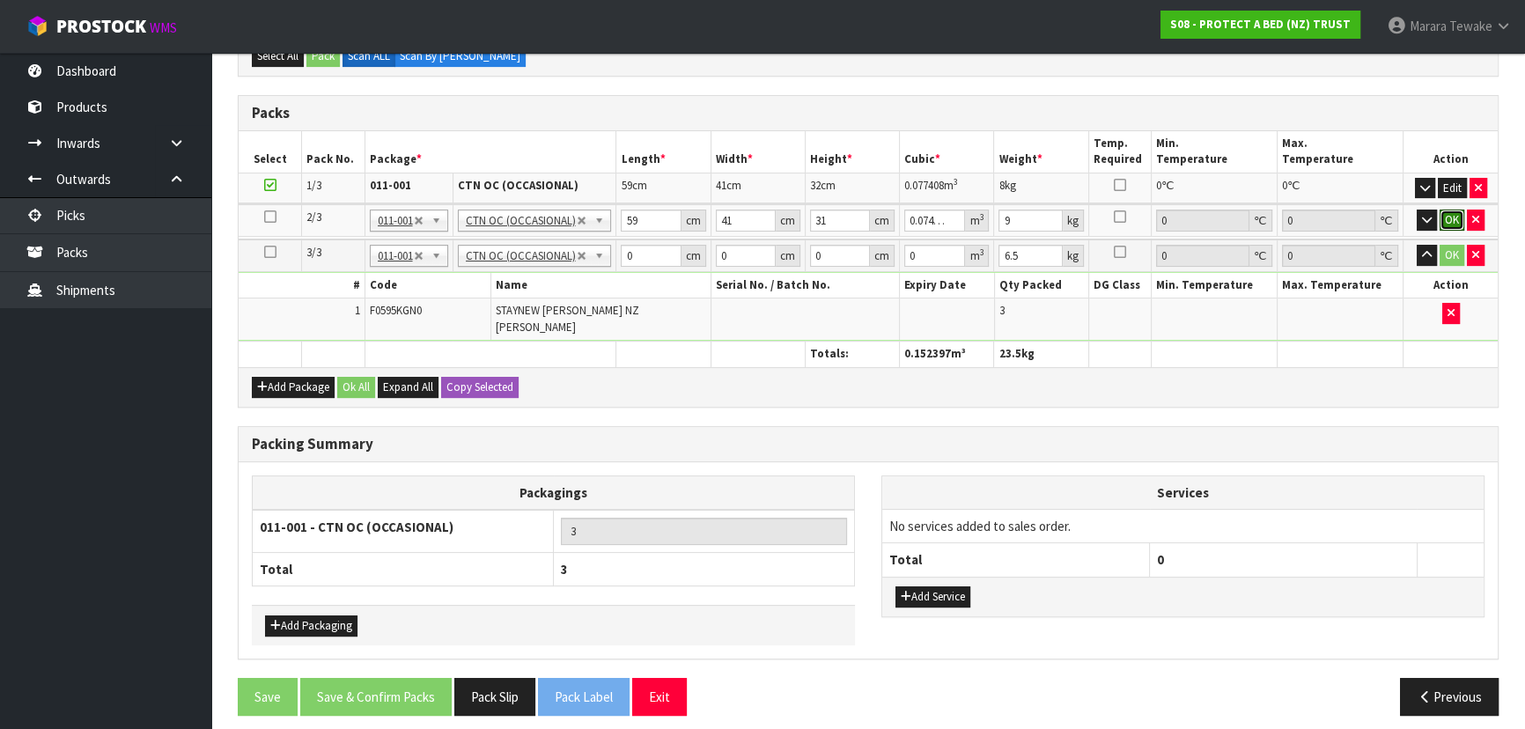
click button "OK" at bounding box center [1451, 219] width 25 height 21
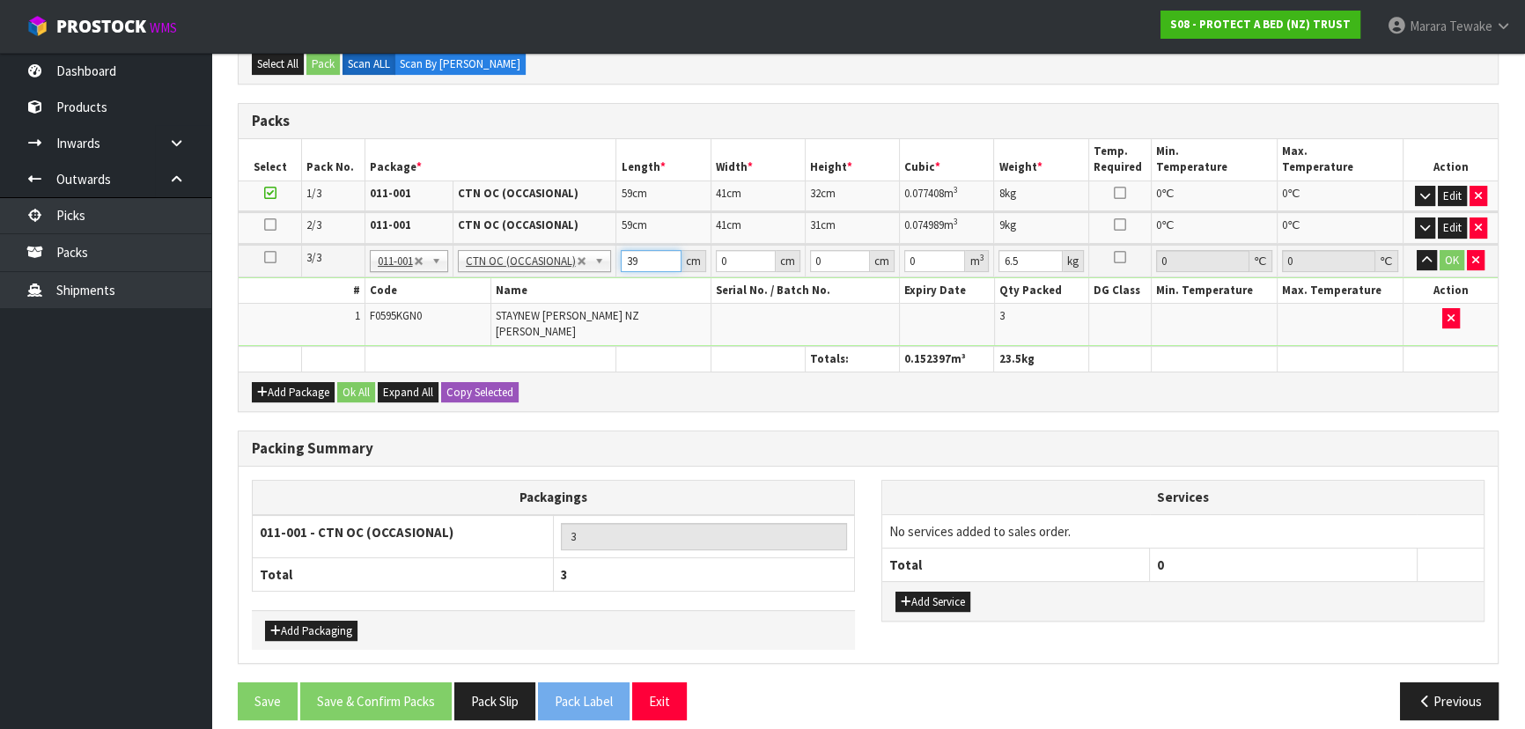
type input "39"
type input "35"
type input "3"
type input "0.004095"
type input "31"
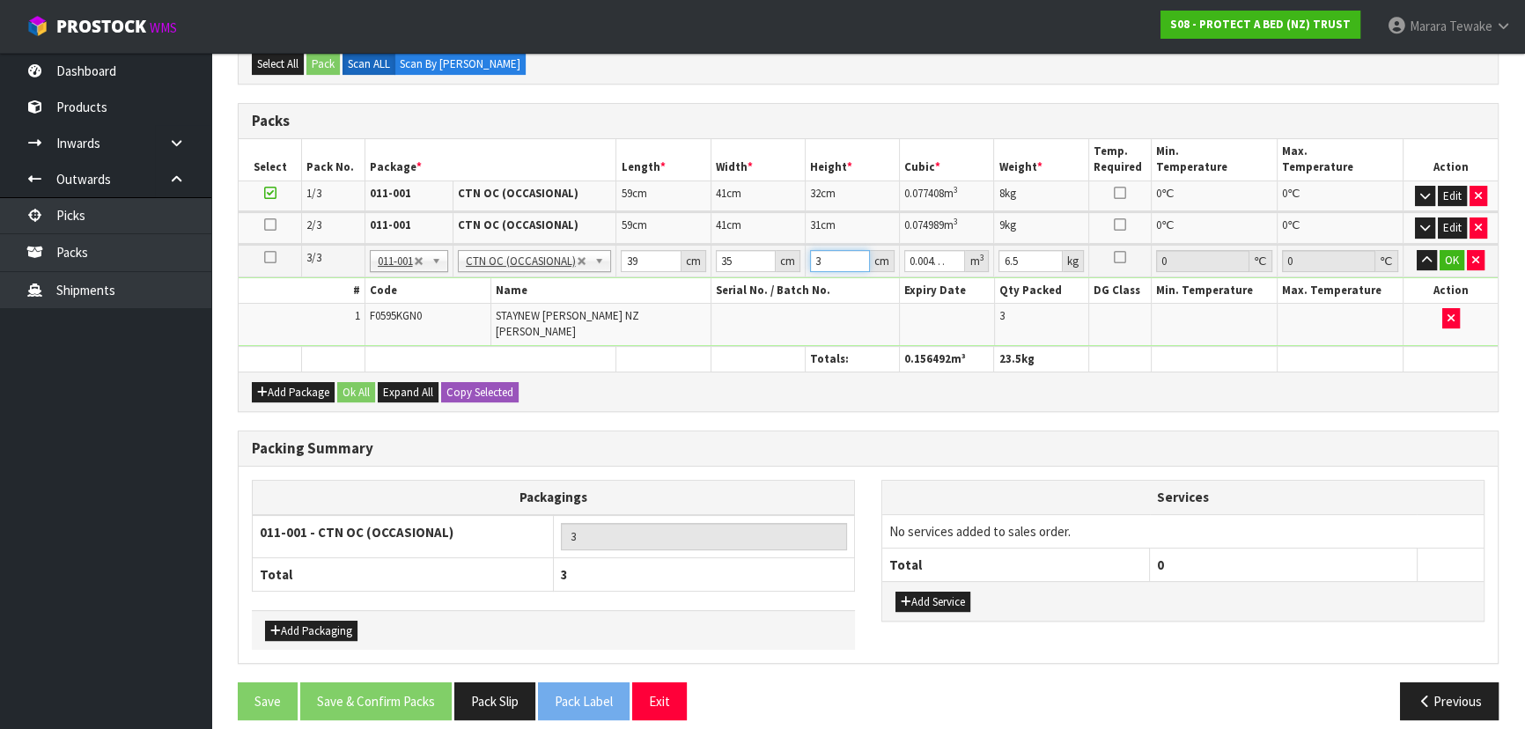
type input "0.042315"
type input "31"
type input "4"
click at [1416, 250] on button "button" at bounding box center [1426, 260] width 20 height 21
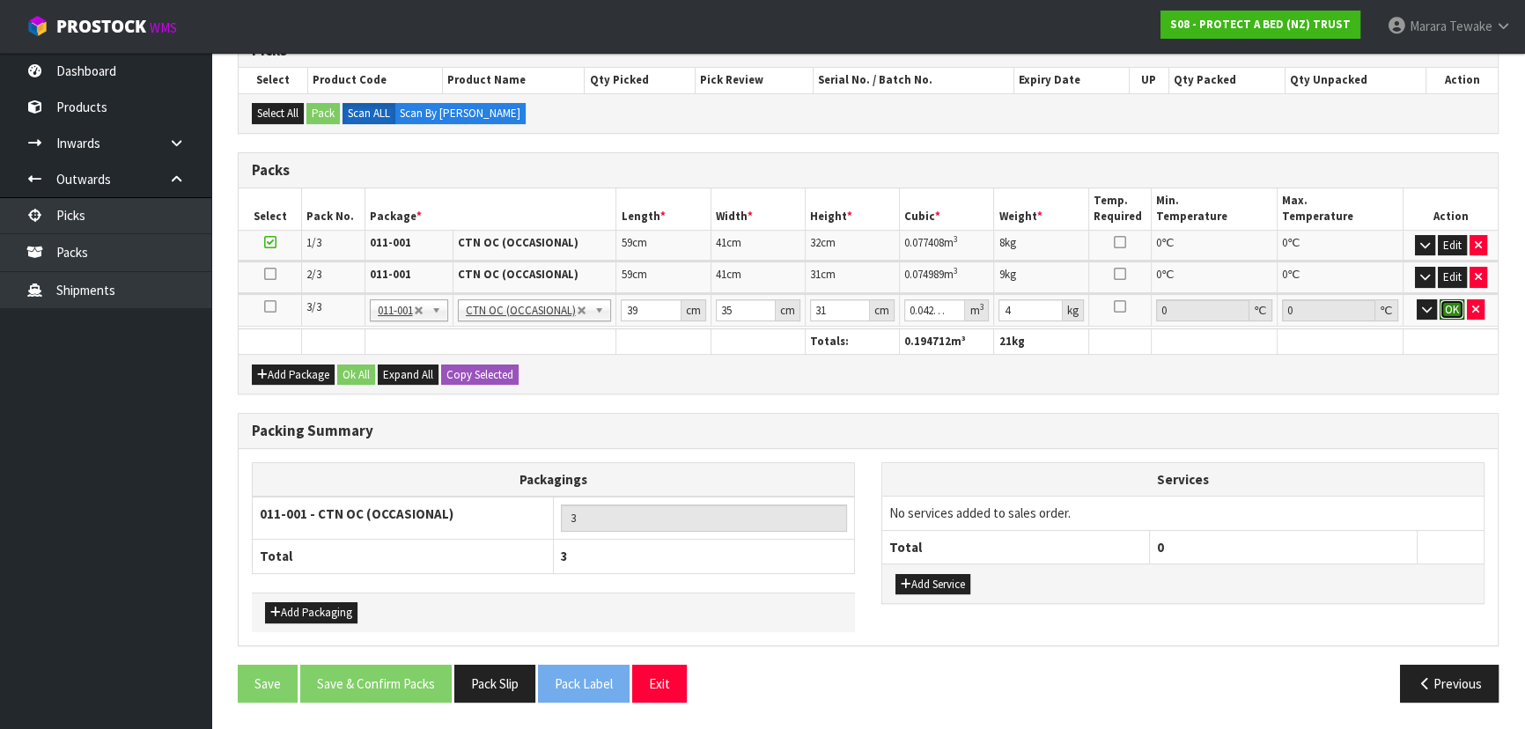
click button "OK" at bounding box center [1451, 309] width 25 height 21
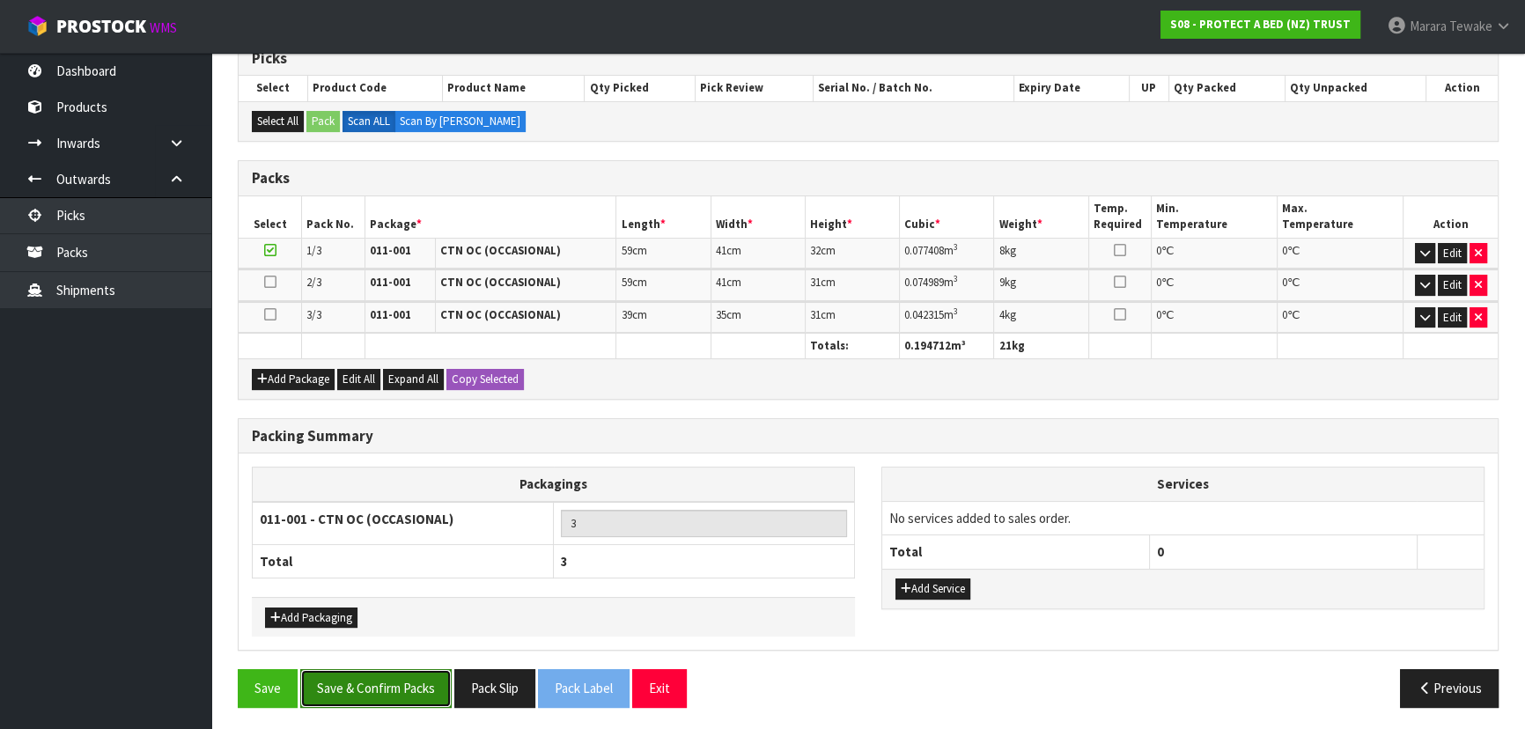
click at [401, 673] on button "Save & Confirm Packs" at bounding box center [375, 688] width 151 height 38
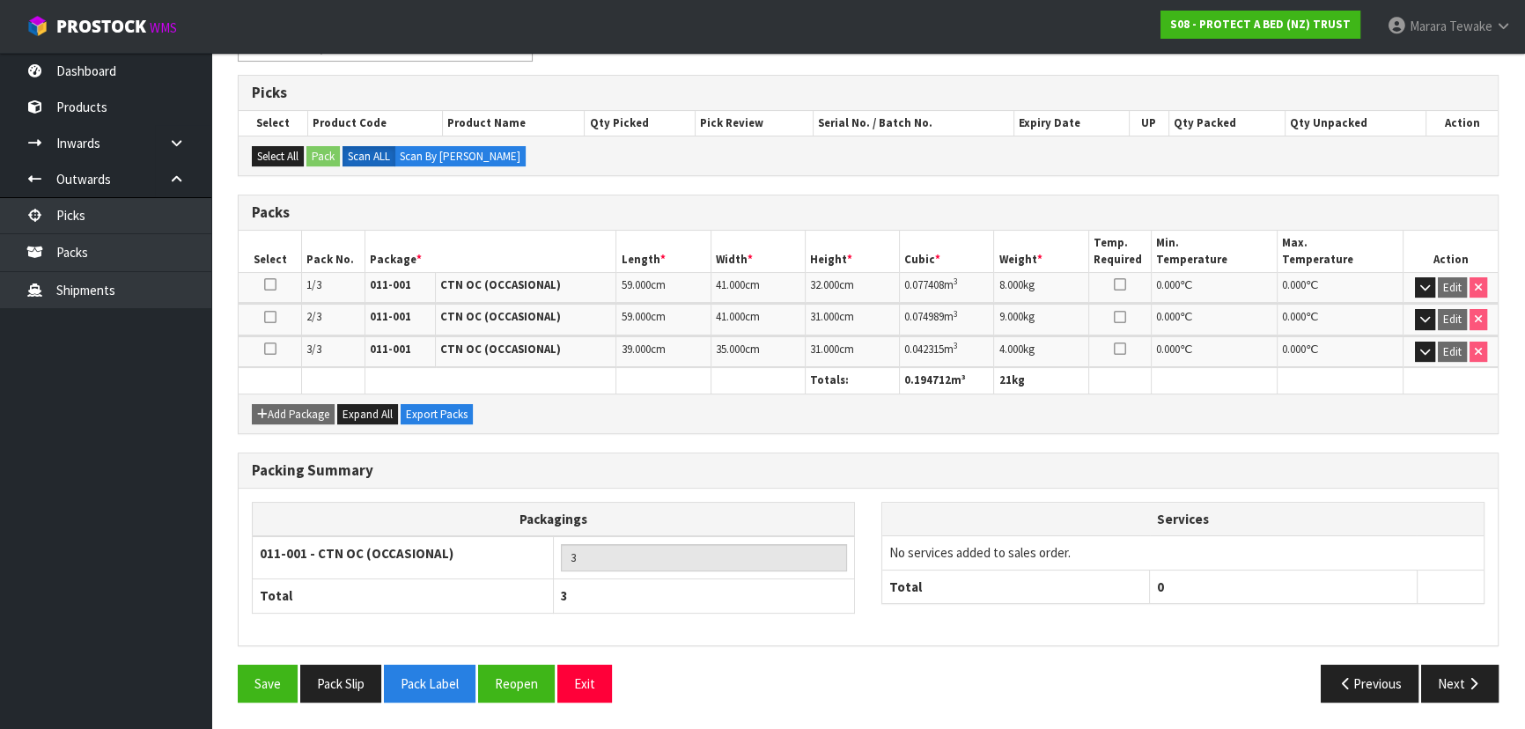
scroll to position [328, 0]
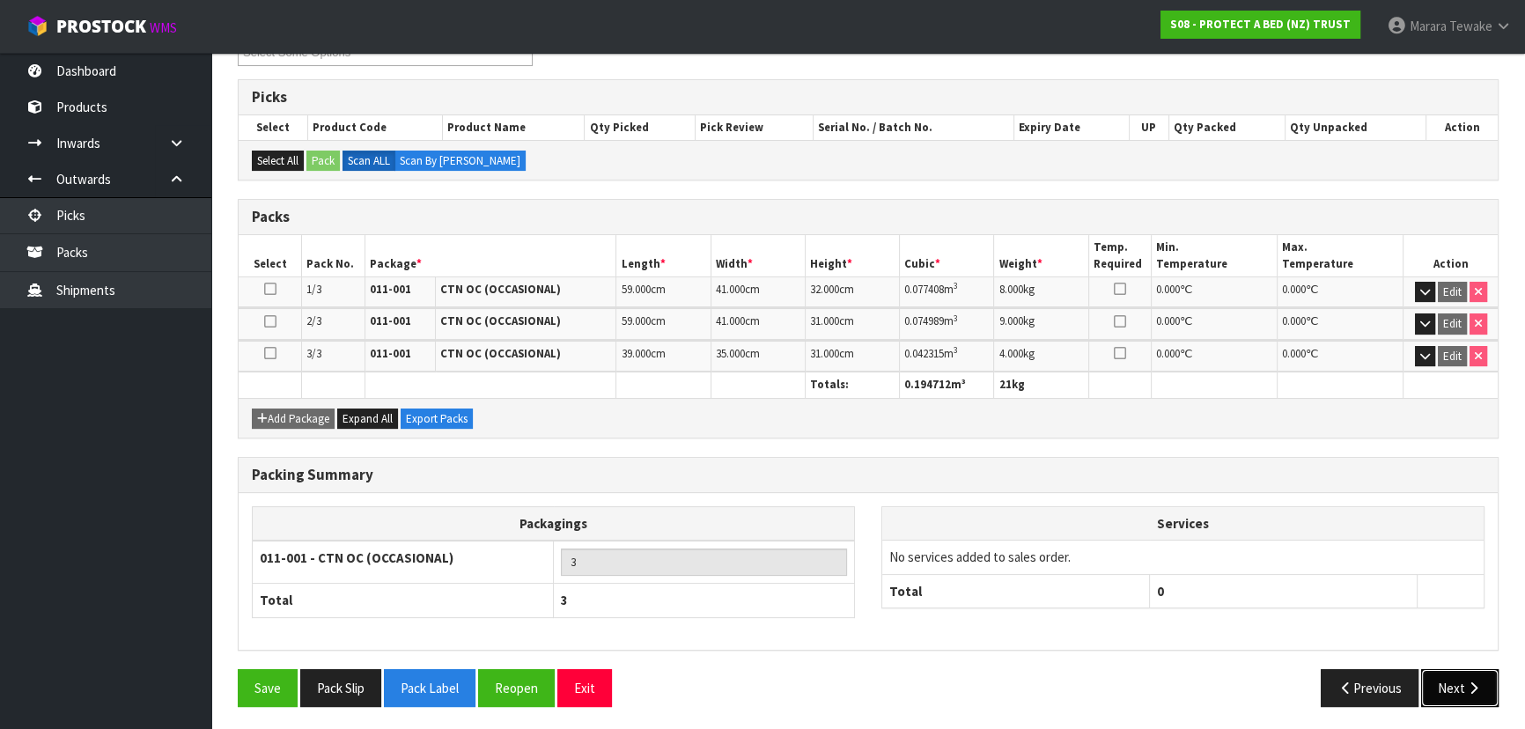
click at [1444, 670] on button "Next" at bounding box center [1459, 688] width 77 height 38
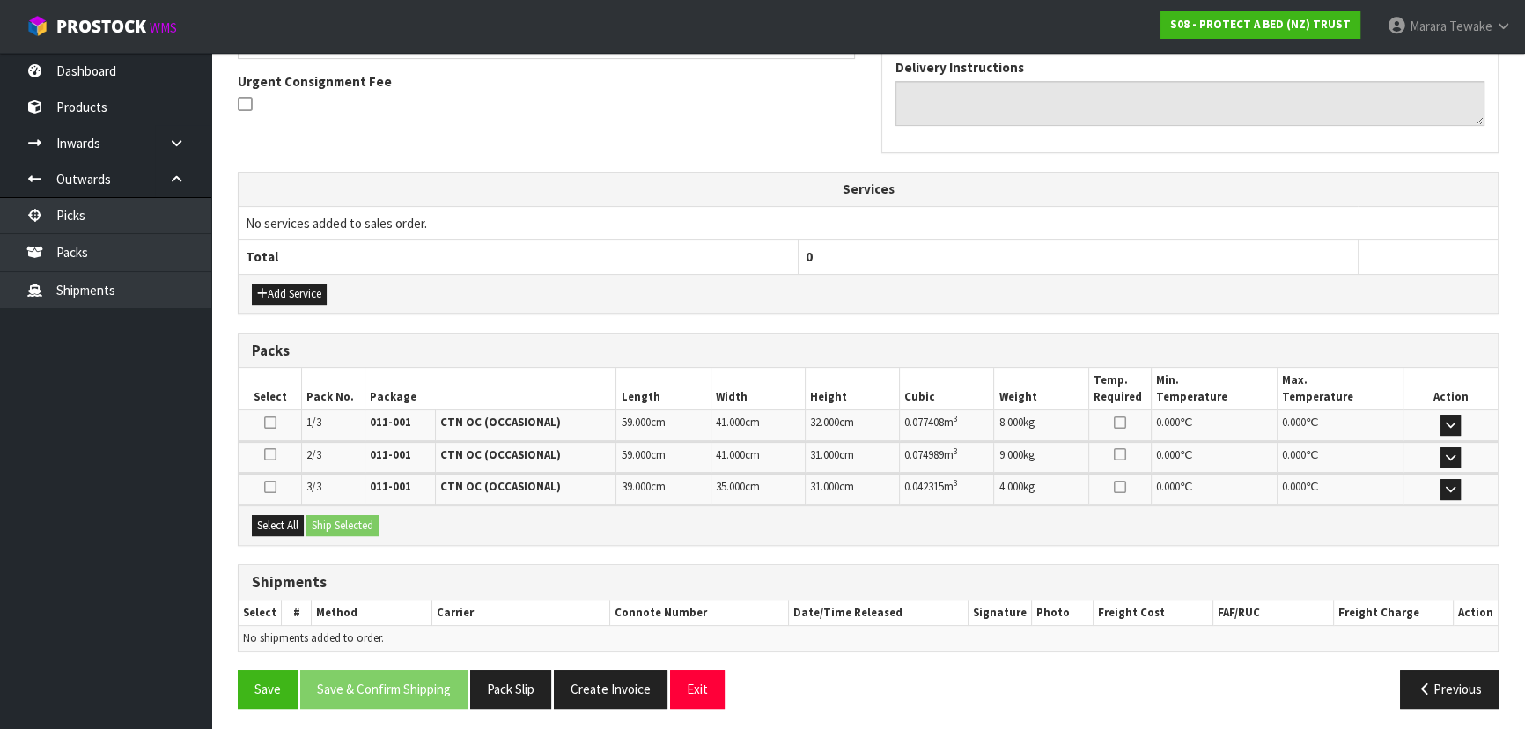
scroll to position [513, 0]
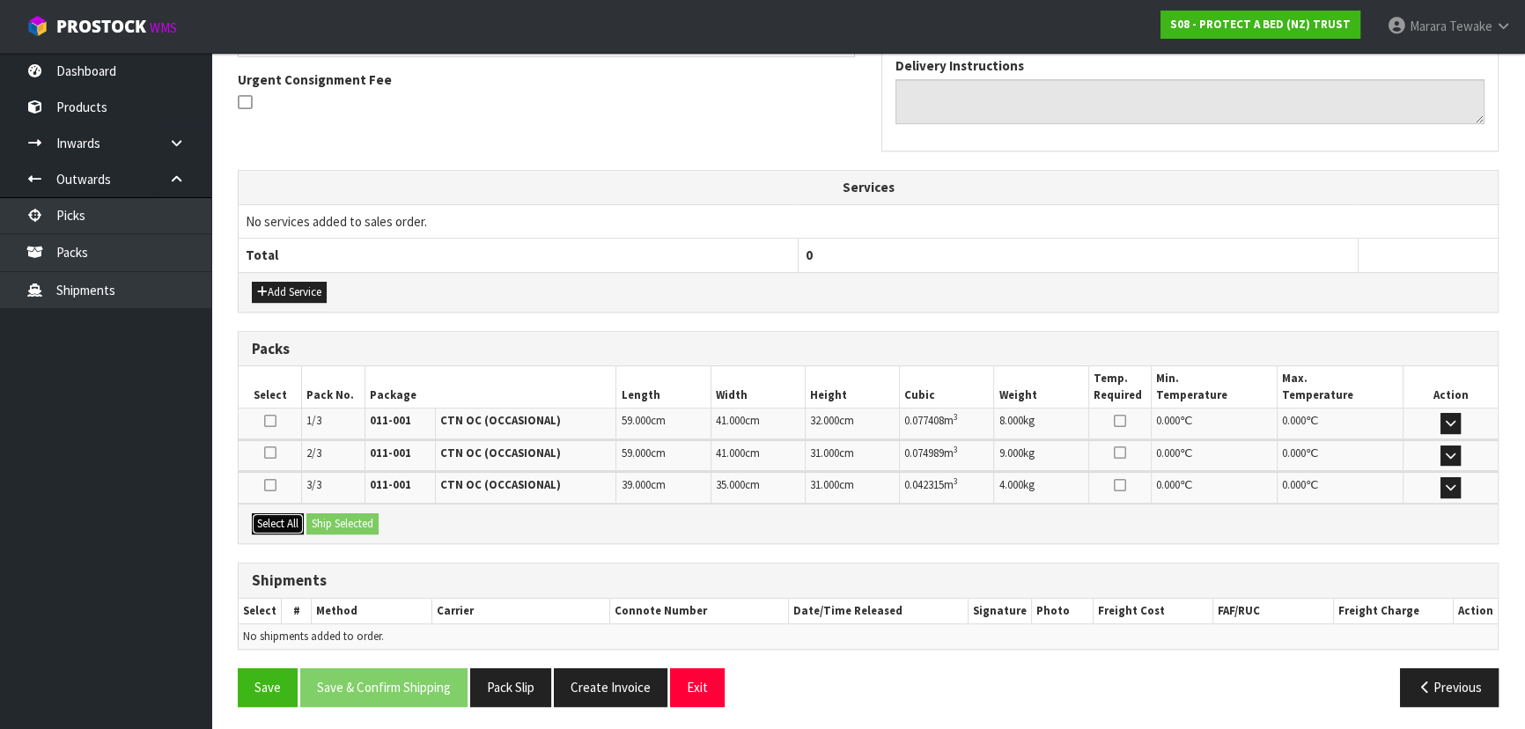
drag, startPoint x: 278, startPoint y: 522, endPoint x: 288, endPoint y: 518, distance: 10.6
click at [280, 519] on button "Select All" at bounding box center [278, 523] width 52 height 21
click at [364, 518] on button "Ship Selected" at bounding box center [342, 523] width 72 height 21
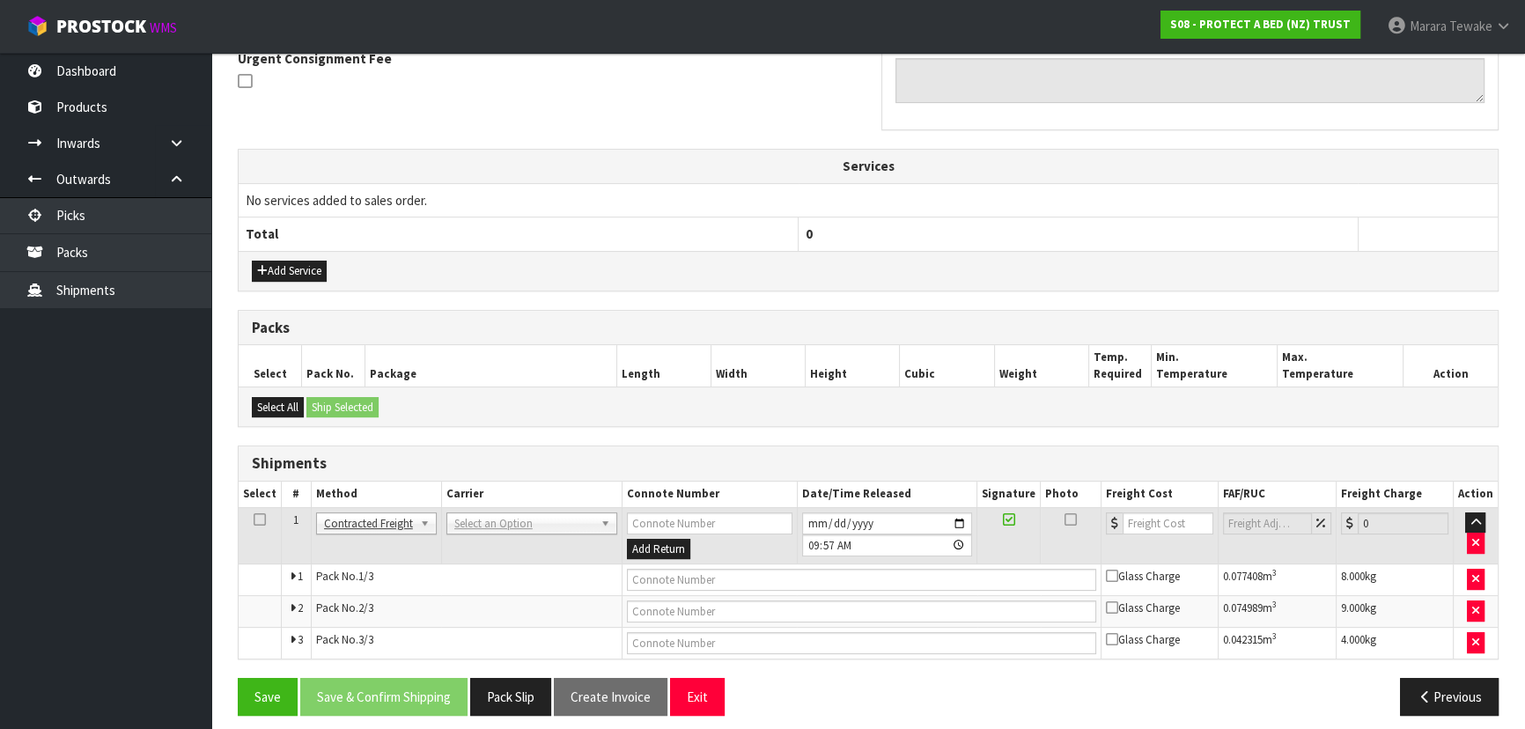
scroll to position [544, 0]
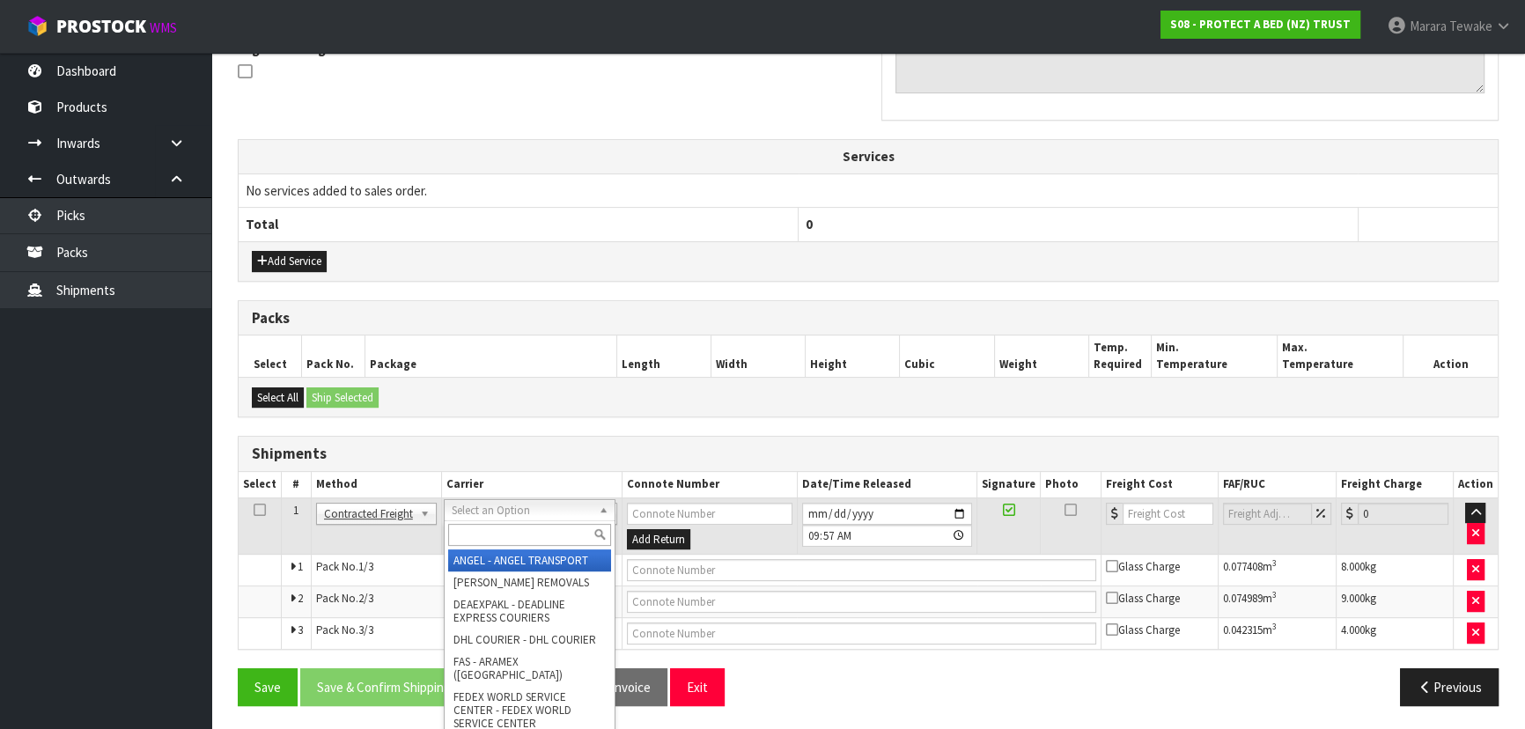
drag, startPoint x: 509, startPoint y: 518, endPoint x: 509, endPoint y: 527, distance: 9.7
click at [510, 528] on input "text" at bounding box center [529, 535] width 163 height 22
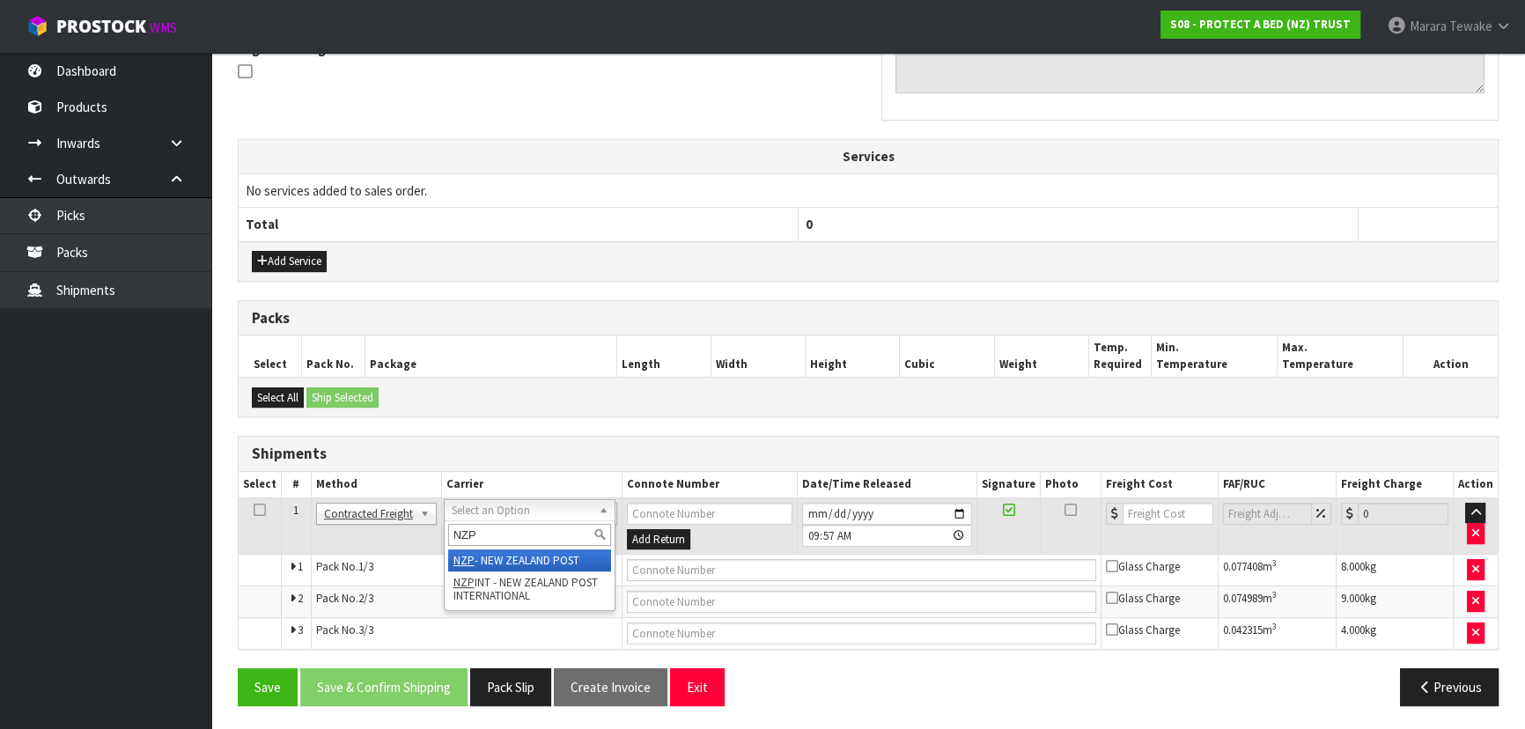
type input "NZP"
drag, startPoint x: 526, startPoint y: 555, endPoint x: 468, endPoint y: 623, distance: 88.7
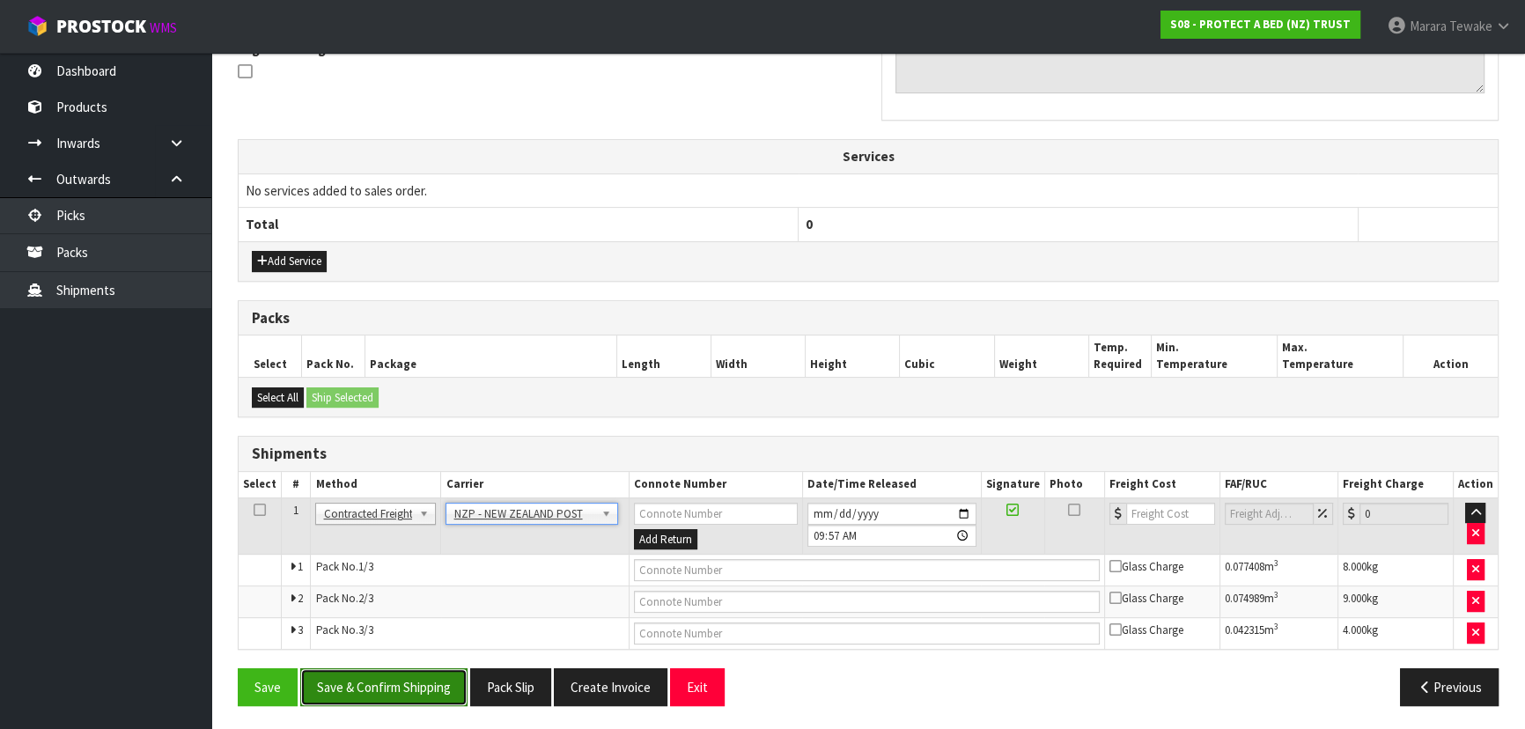
click at [425, 671] on button "Save & Confirm Shipping" at bounding box center [383, 687] width 167 height 38
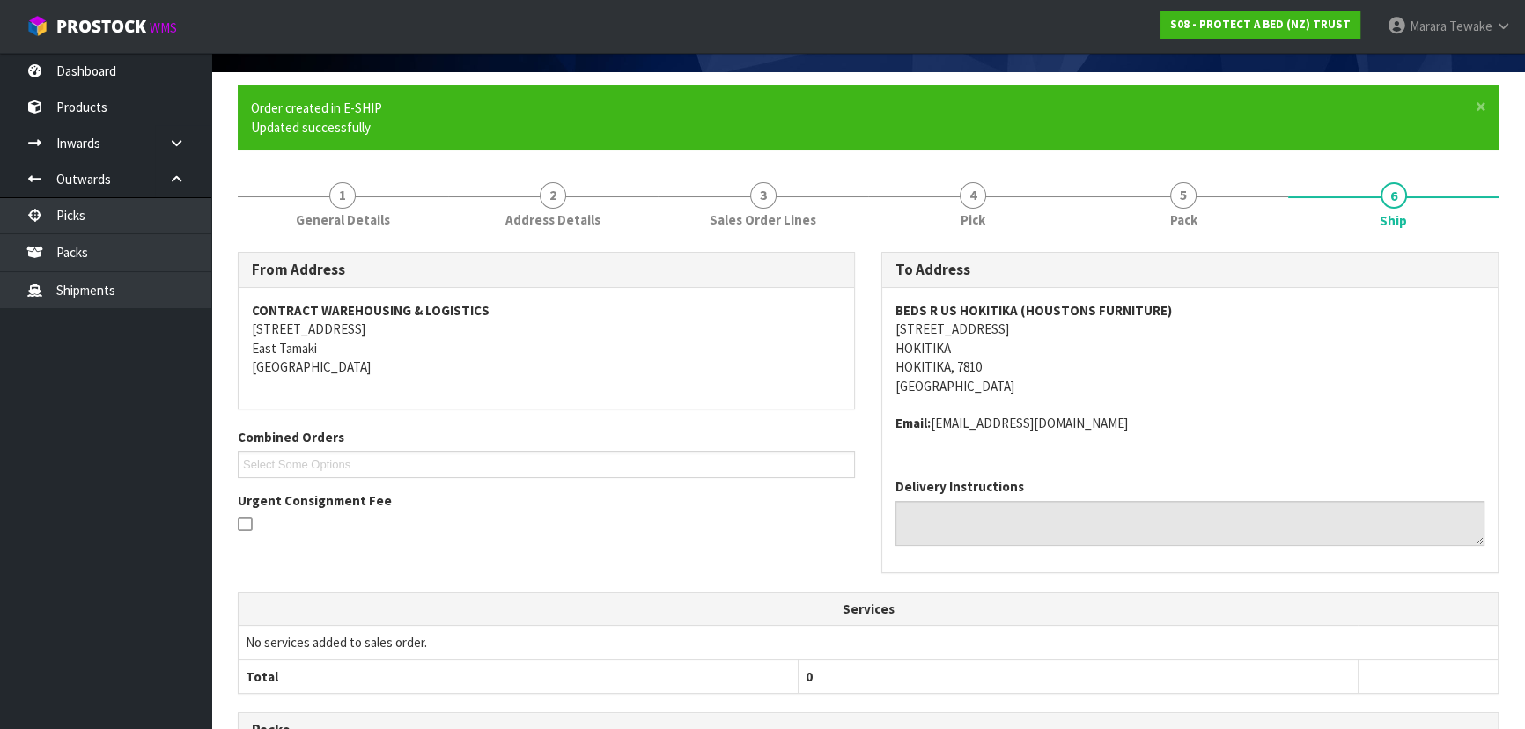
scroll to position [517, 0]
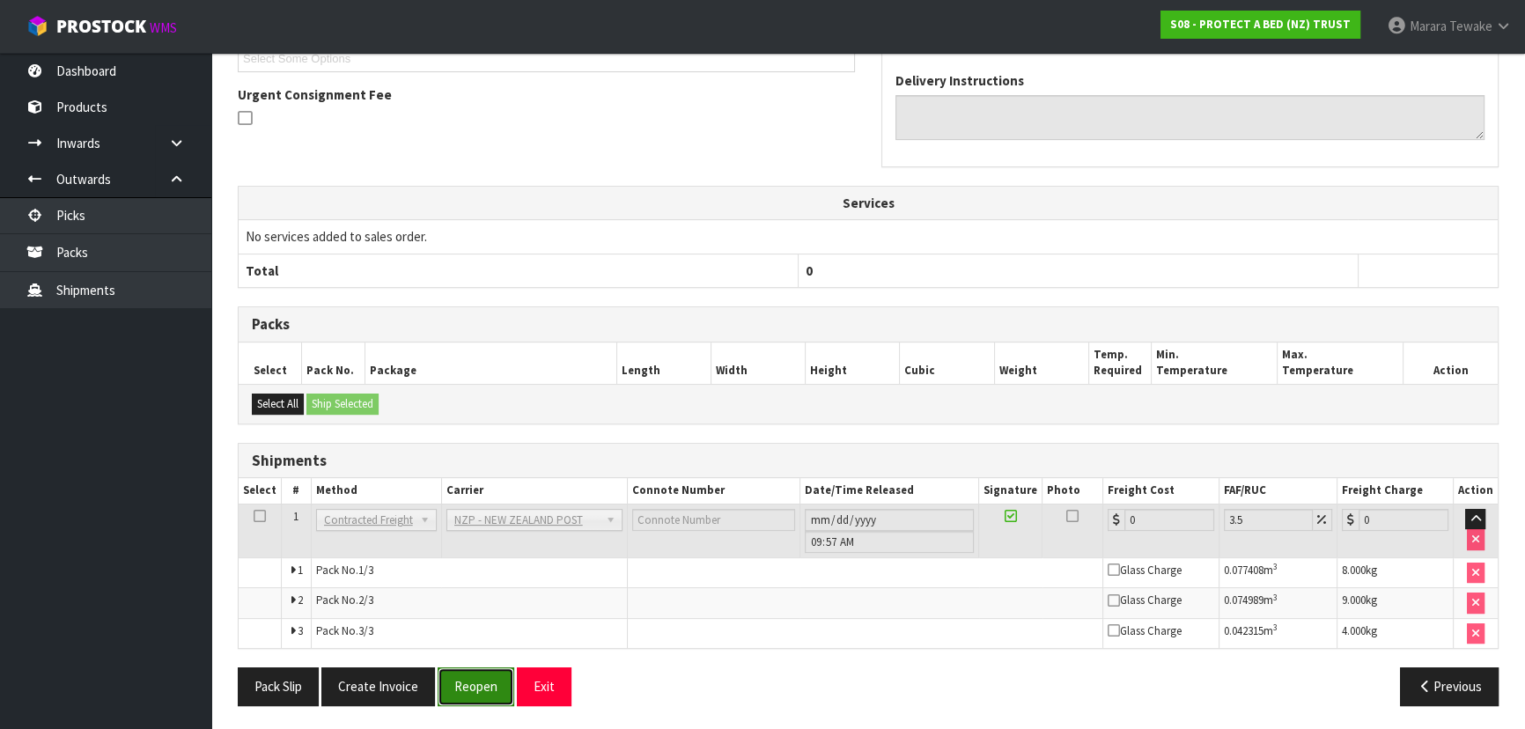
click at [470, 681] on button "Reopen" at bounding box center [475, 686] width 77 height 38
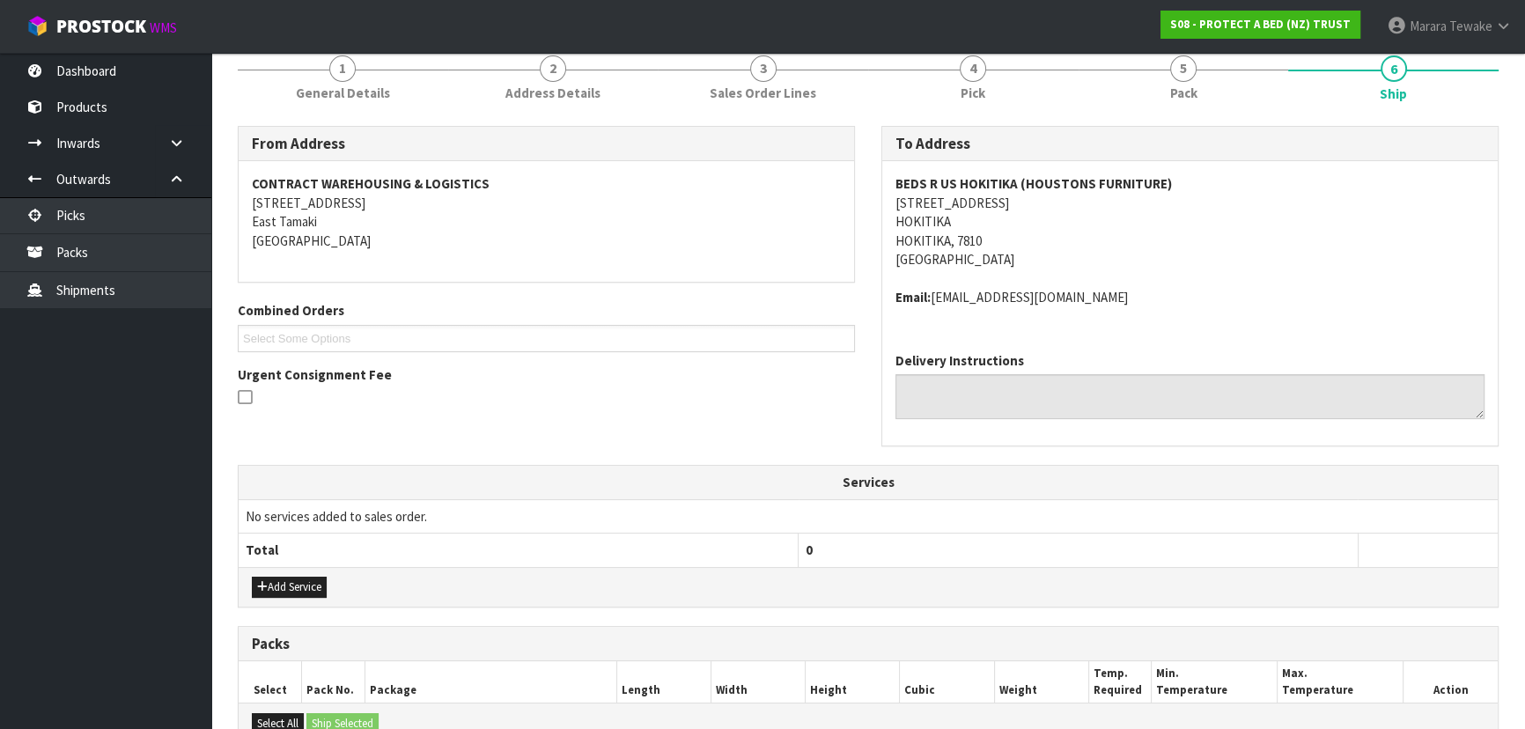
scroll to position [544, 0]
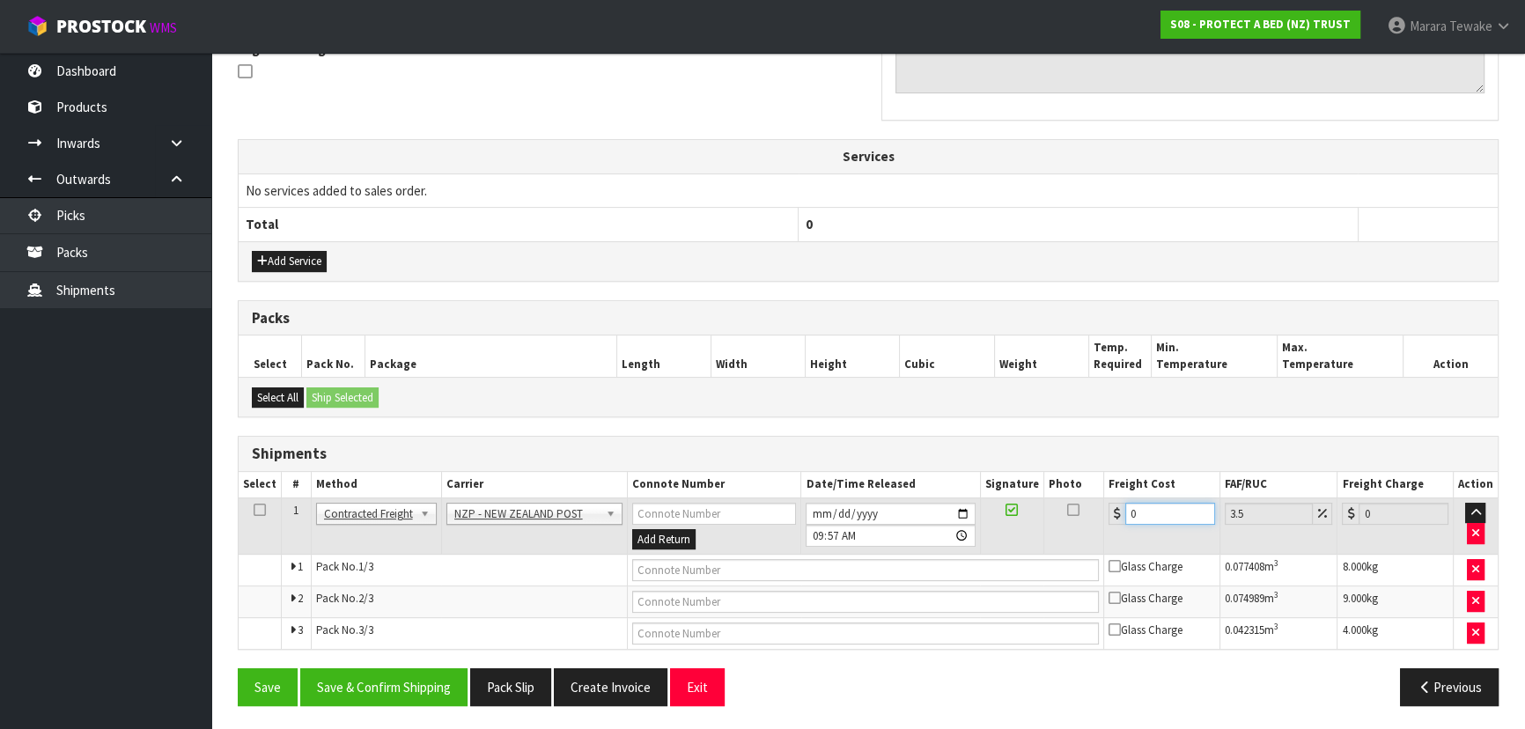
drag, startPoint x: 1147, startPoint y: 504, endPoint x: 1101, endPoint y: 484, distance: 50.0
click at [1125, 503] on input "0" at bounding box center [1170, 514] width 90 height 22
type input "2"
type input "2.07"
type input "0"
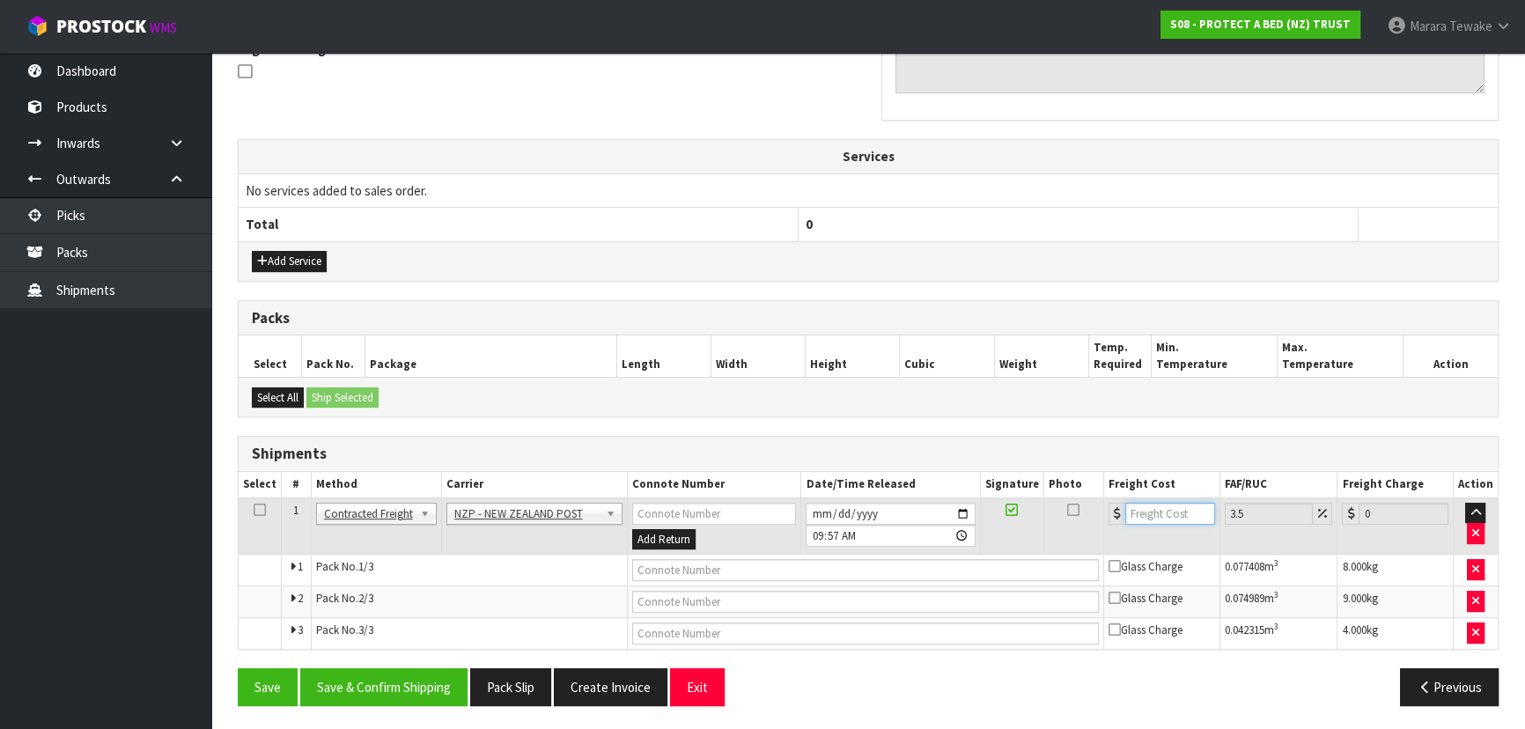
type input "5"
type input "5.17"
type input "53"
type input "54.85"
type input "53.1"
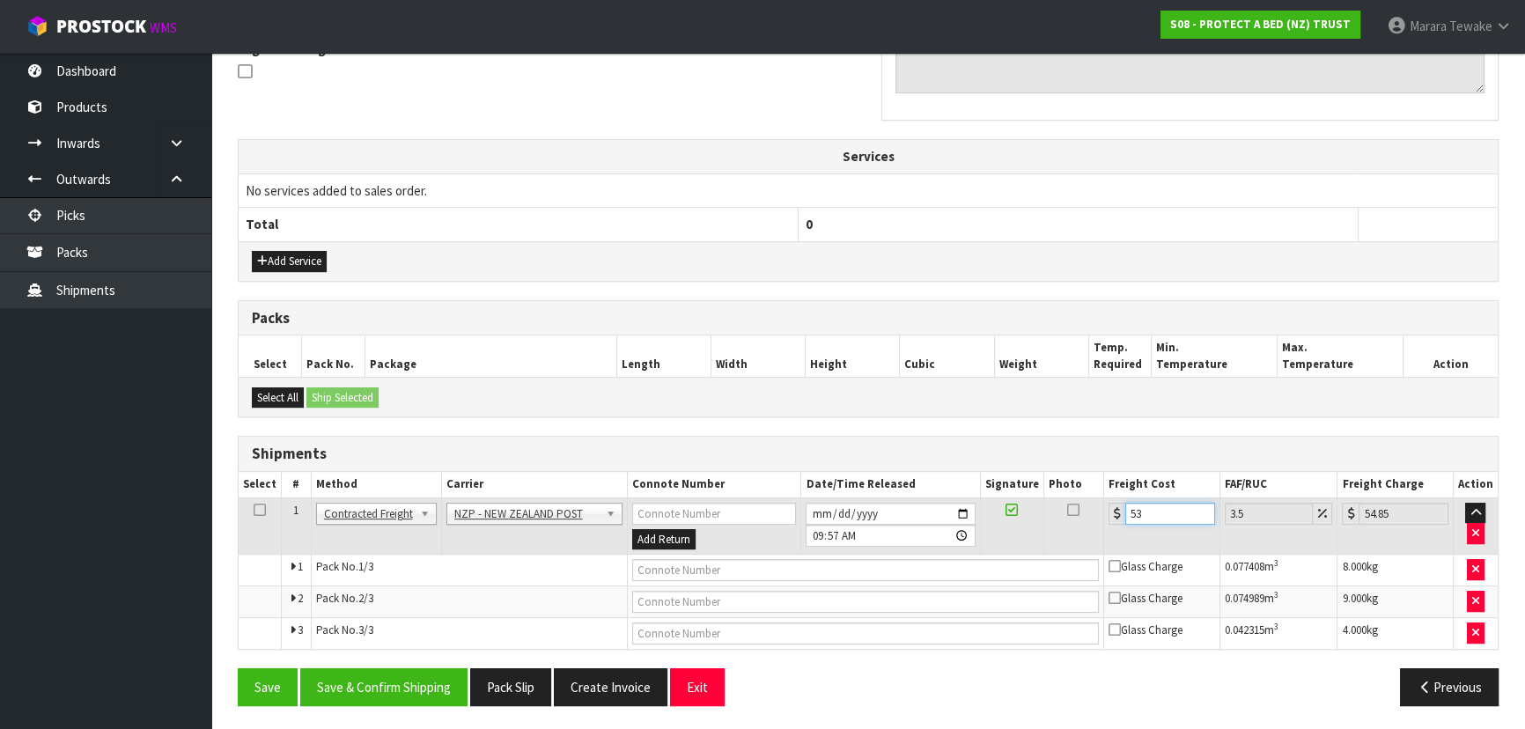
type input "54.96"
type input "53.16"
type input "55.02"
type input "53.16"
click at [357, 673] on button "Save & Confirm Shipping" at bounding box center [383, 687] width 167 height 38
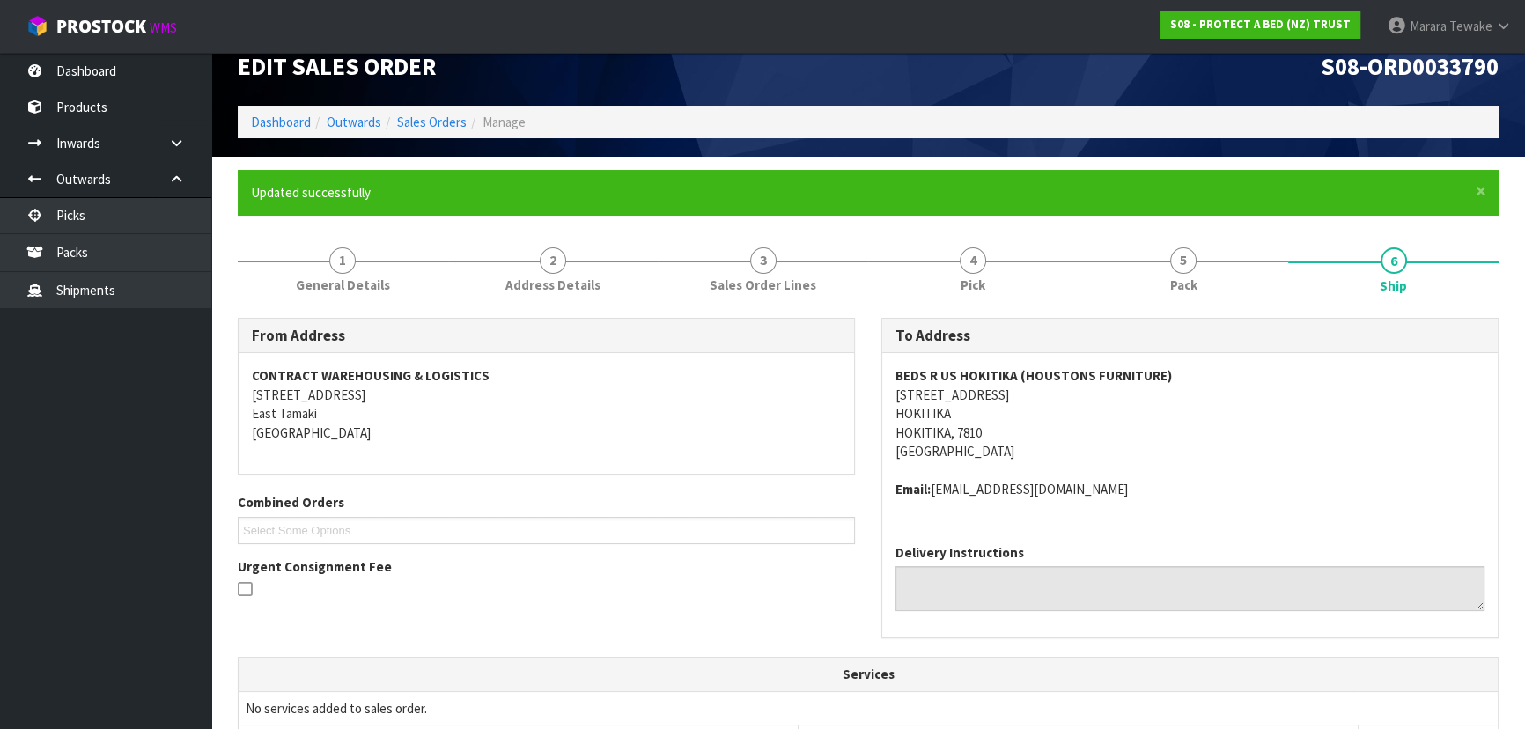
scroll to position [0, 0]
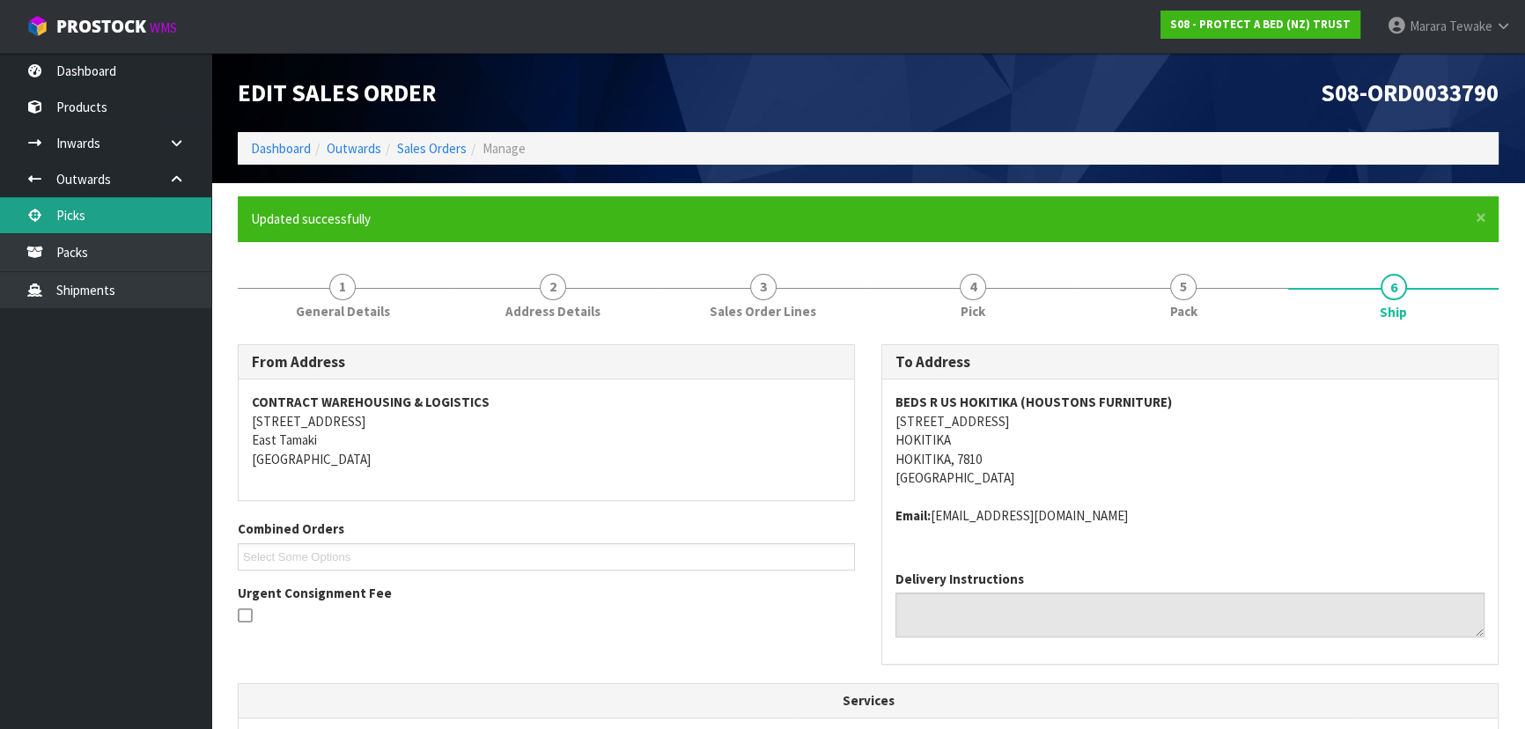
click at [124, 211] on link "Picks" at bounding box center [105, 215] width 211 height 36
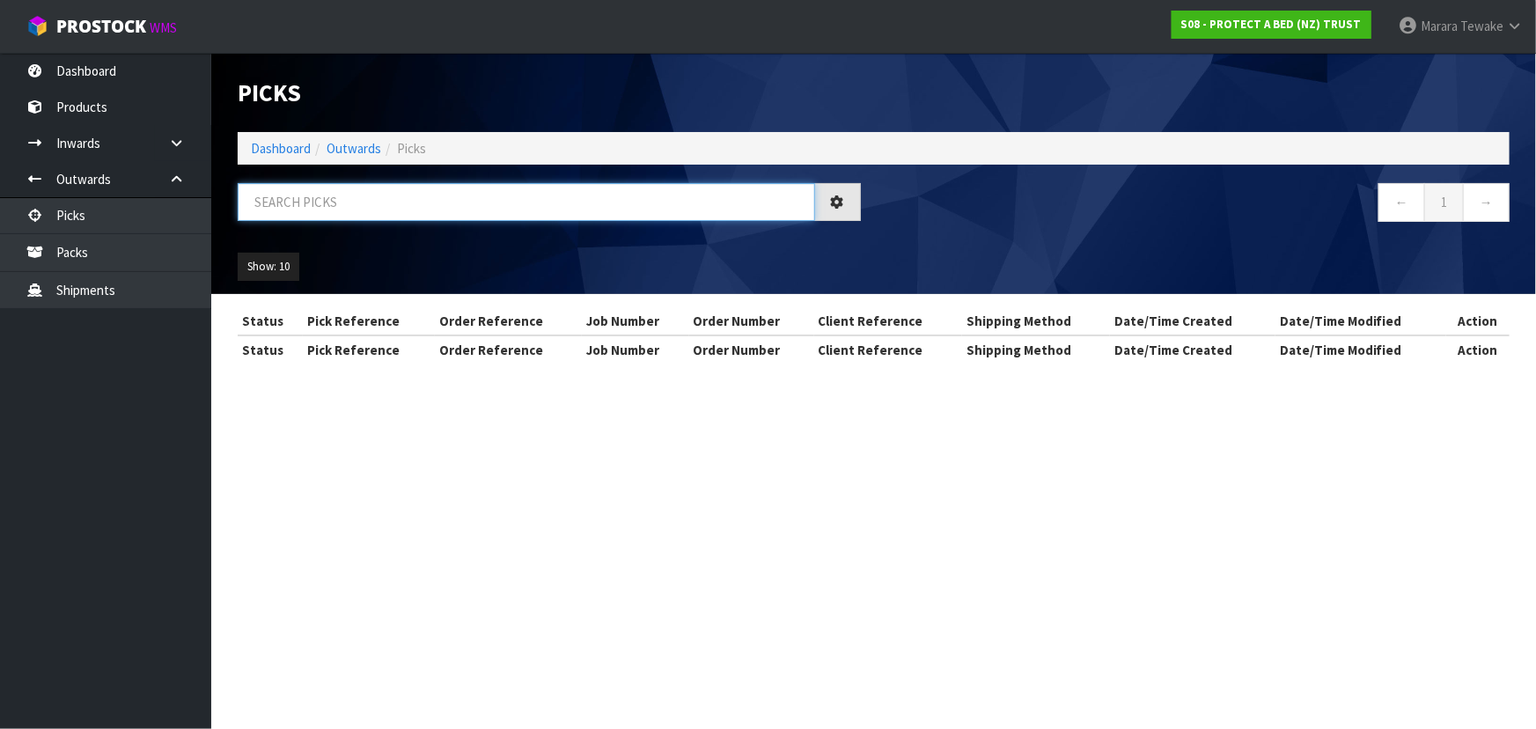
click at [379, 192] on input "text" at bounding box center [526, 202] width 577 height 38
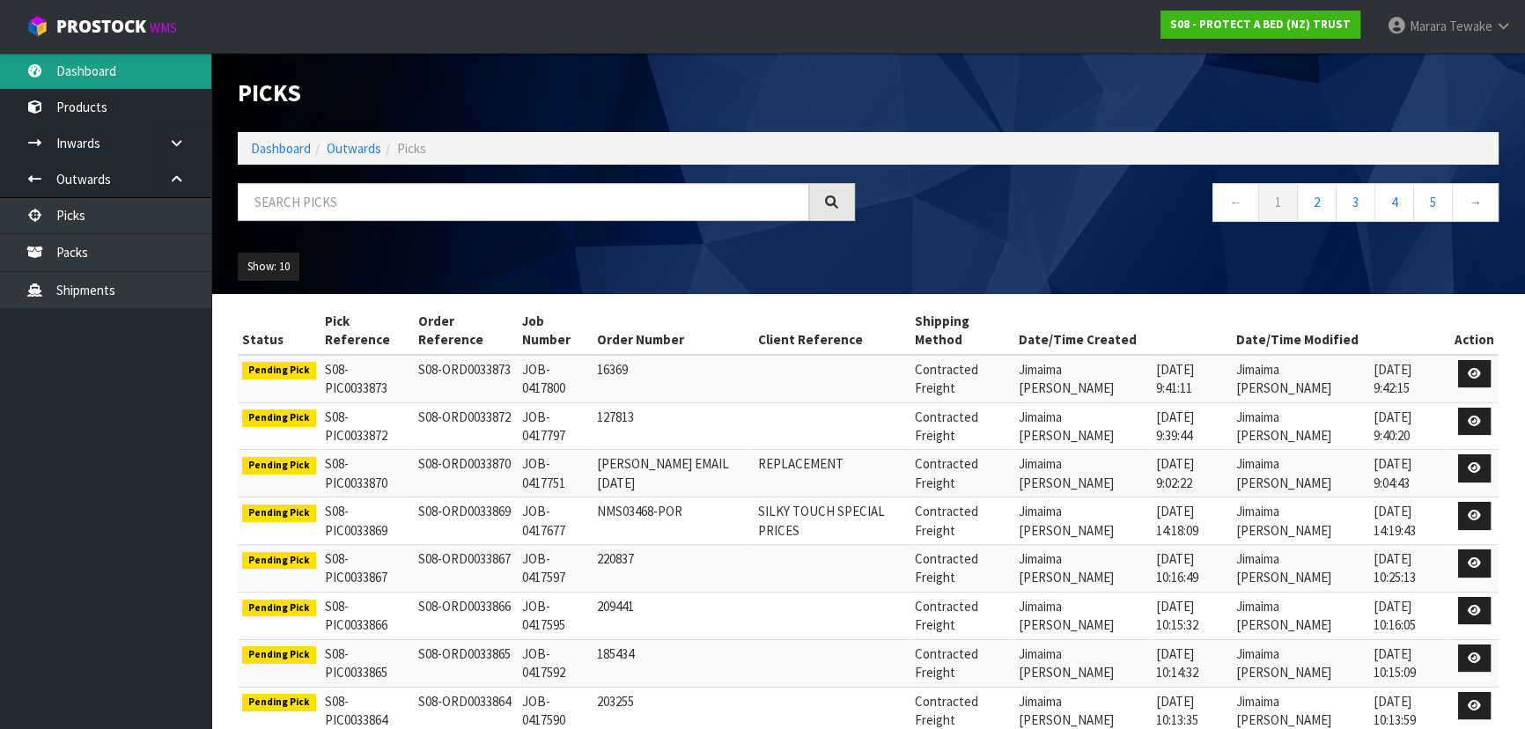
click at [153, 73] on link "Dashboard" at bounding box center [105, 71] width 211 height 36
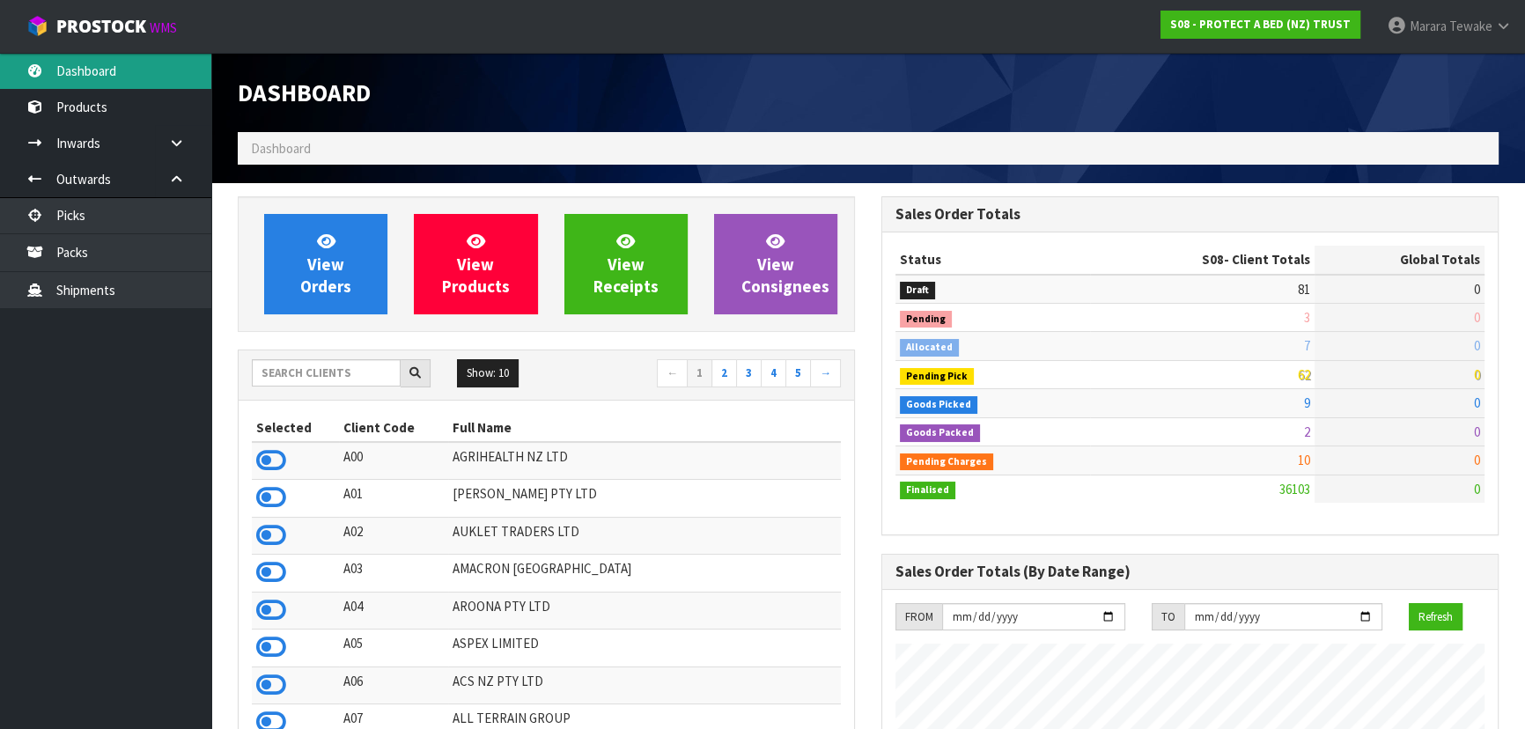
scroll to position [1096, 643]
click at [290, 377] on input "text" at bounding box center [326, 372] width 149 height 27
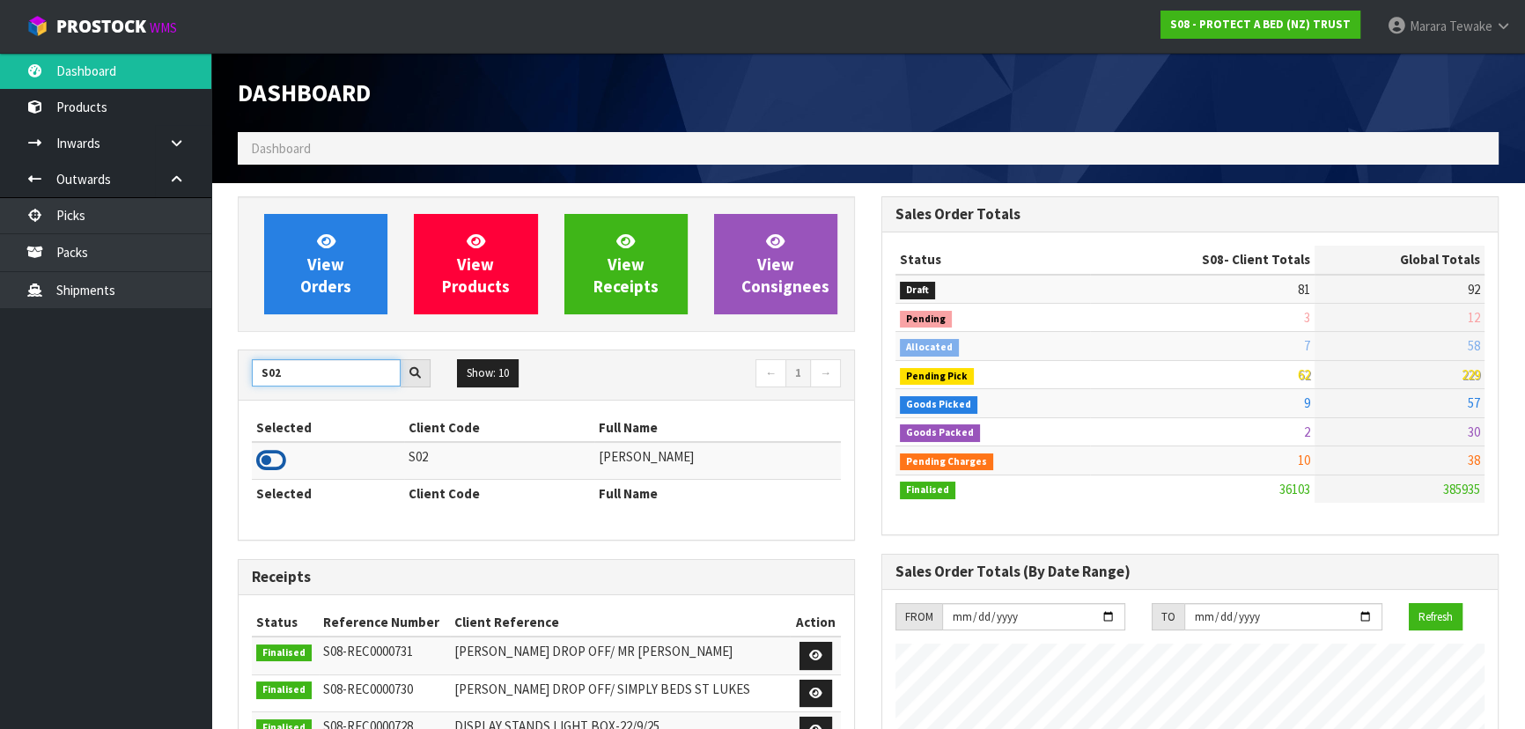
type input "S02"
click at [276, 461] on icon at bounding box center [271, 460] width 30 height 26
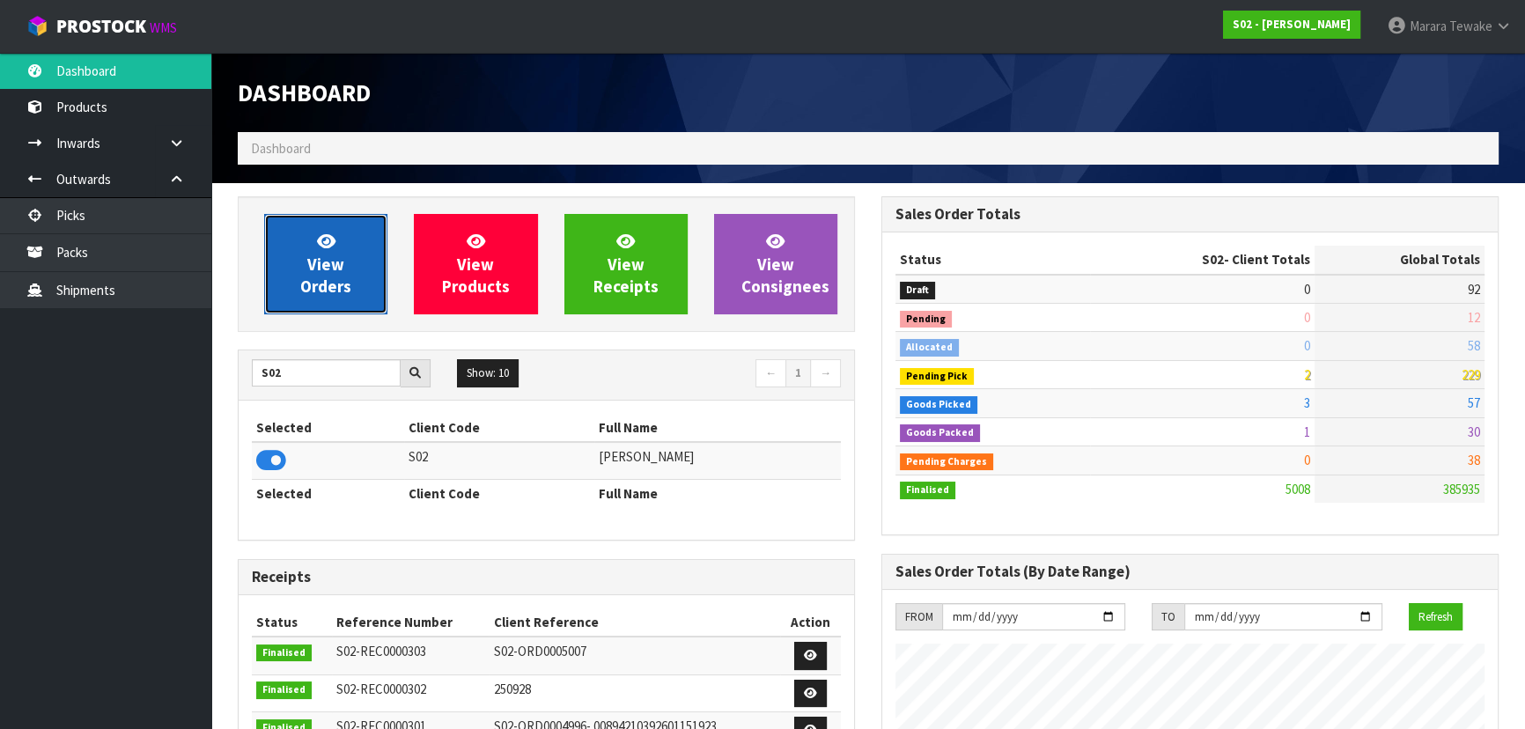
click at [312, 272] on span "View Orders" at bounding box center [325, 264] width 51 height 66
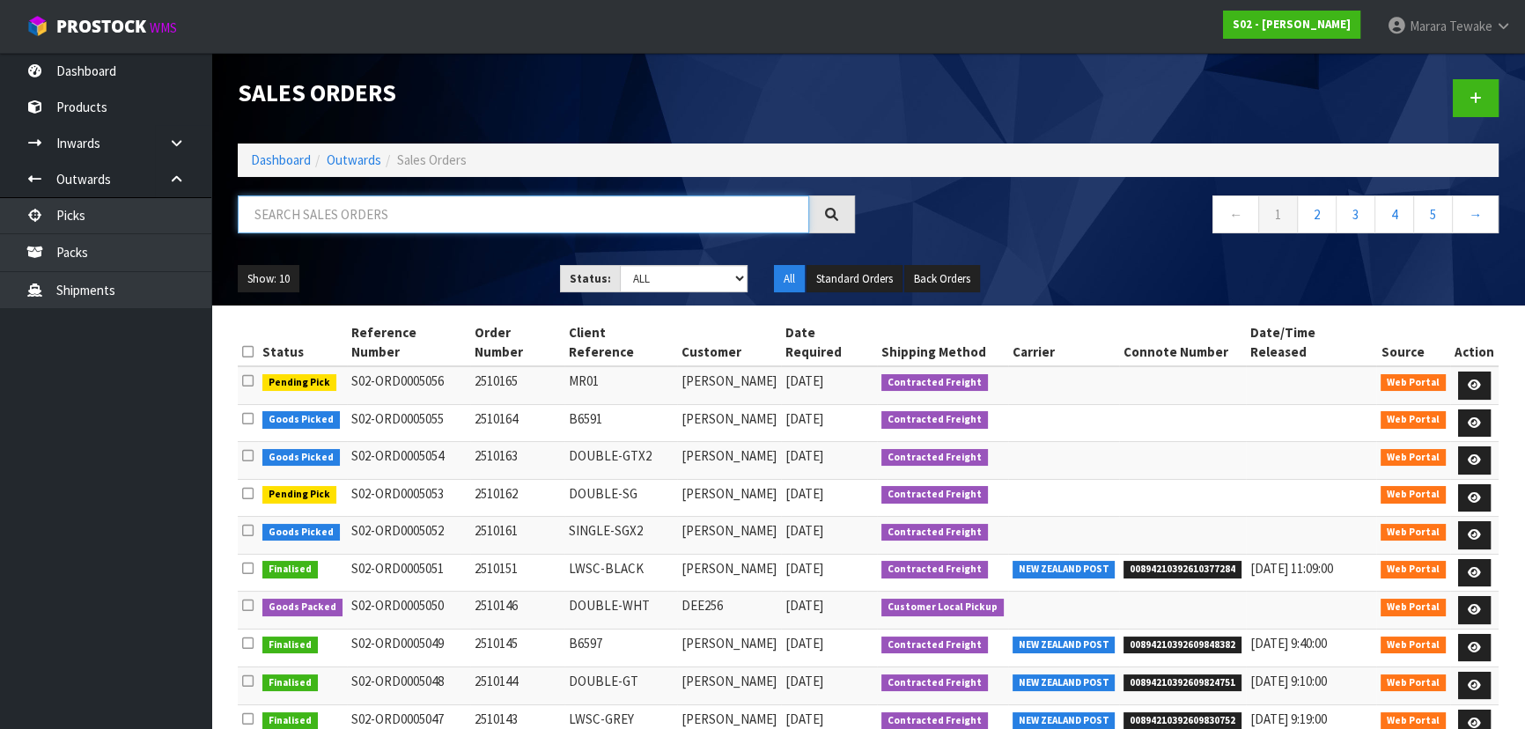
click at [331, 213] on input "text" at bounding box center [523, 214] width 571 height 38
type input "JOB-0417736"
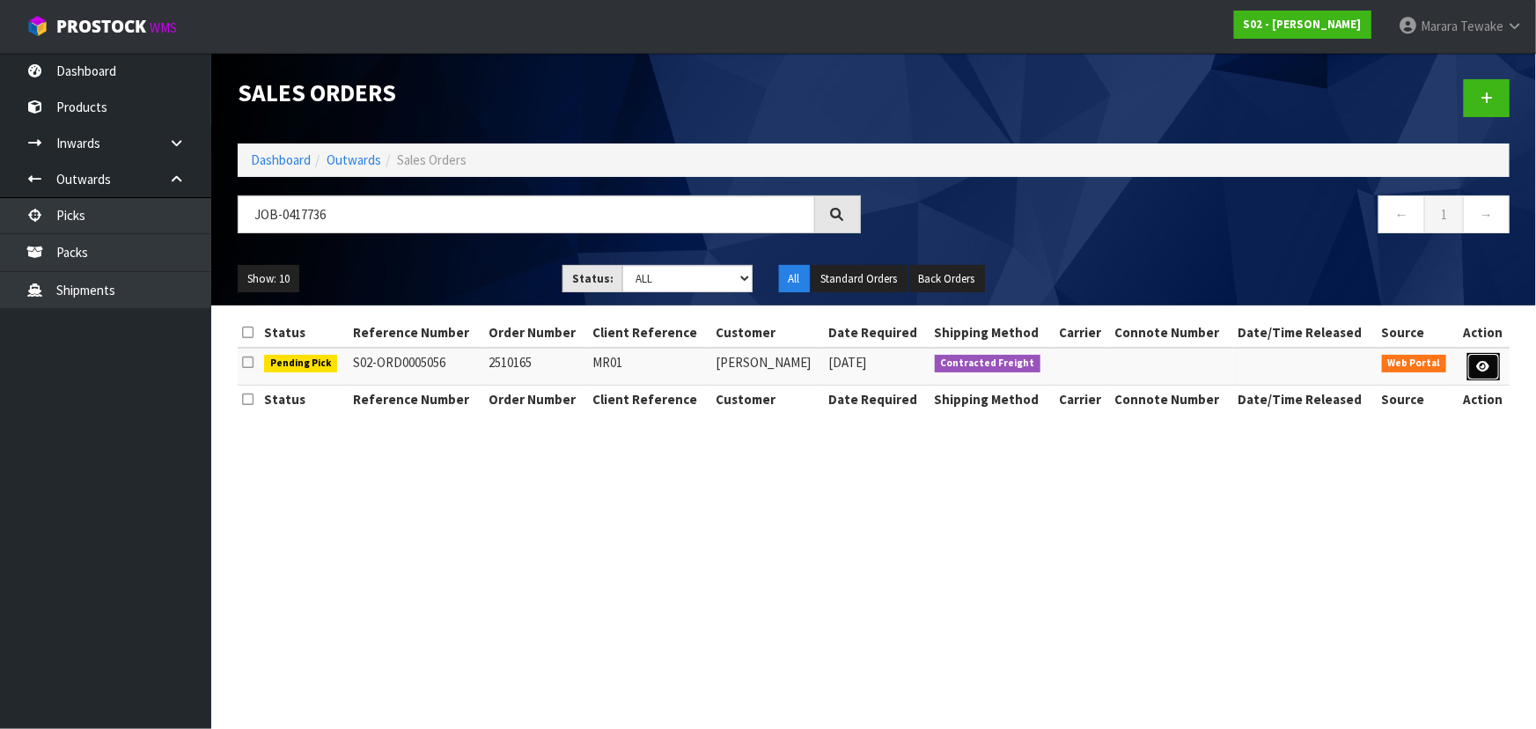
click at [1476, 358] on link at bounding box center [1483, 367] width 33 height 28
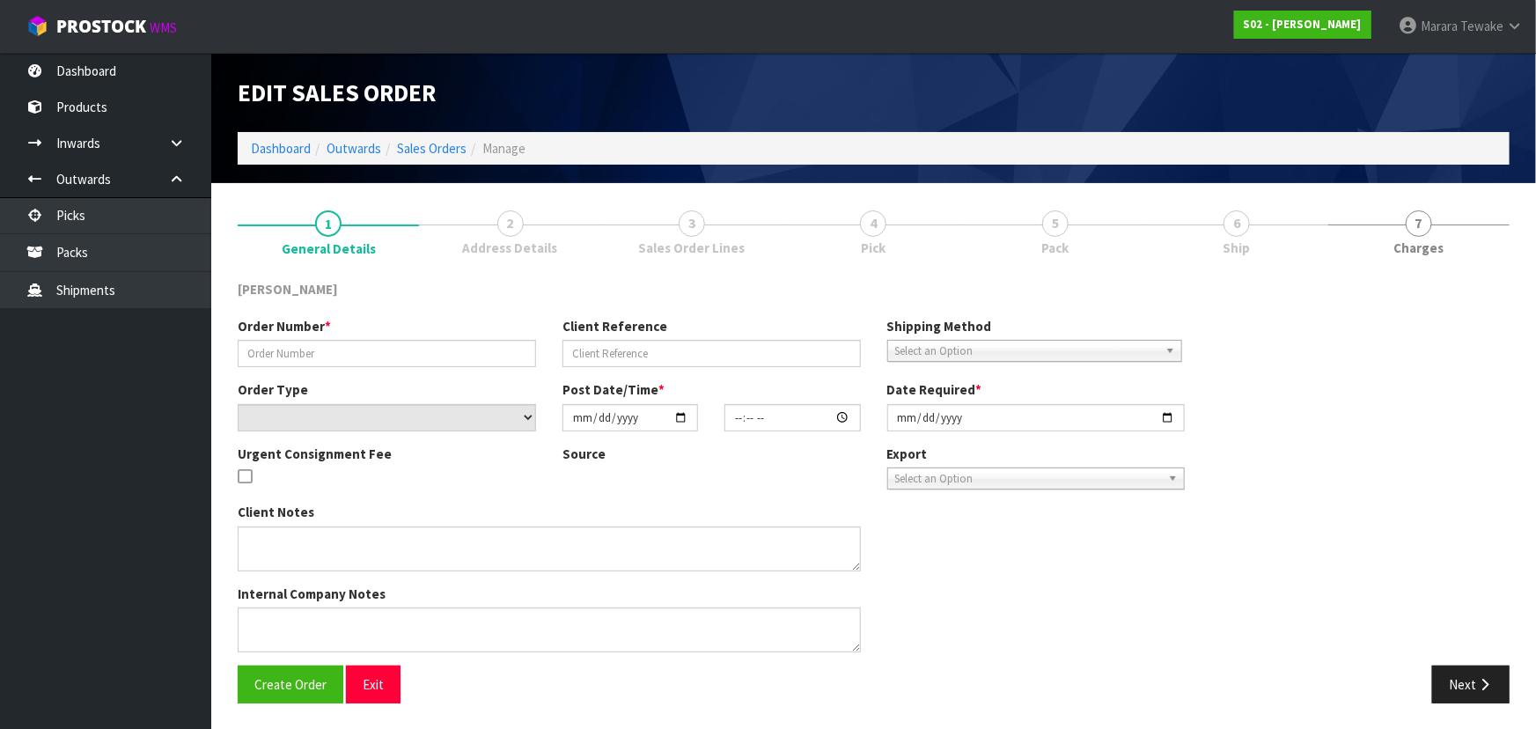
type input "2510165"
type input "MR01"
select select "number:0"
type input "2025-10-16"
type input "00:38:00.000"
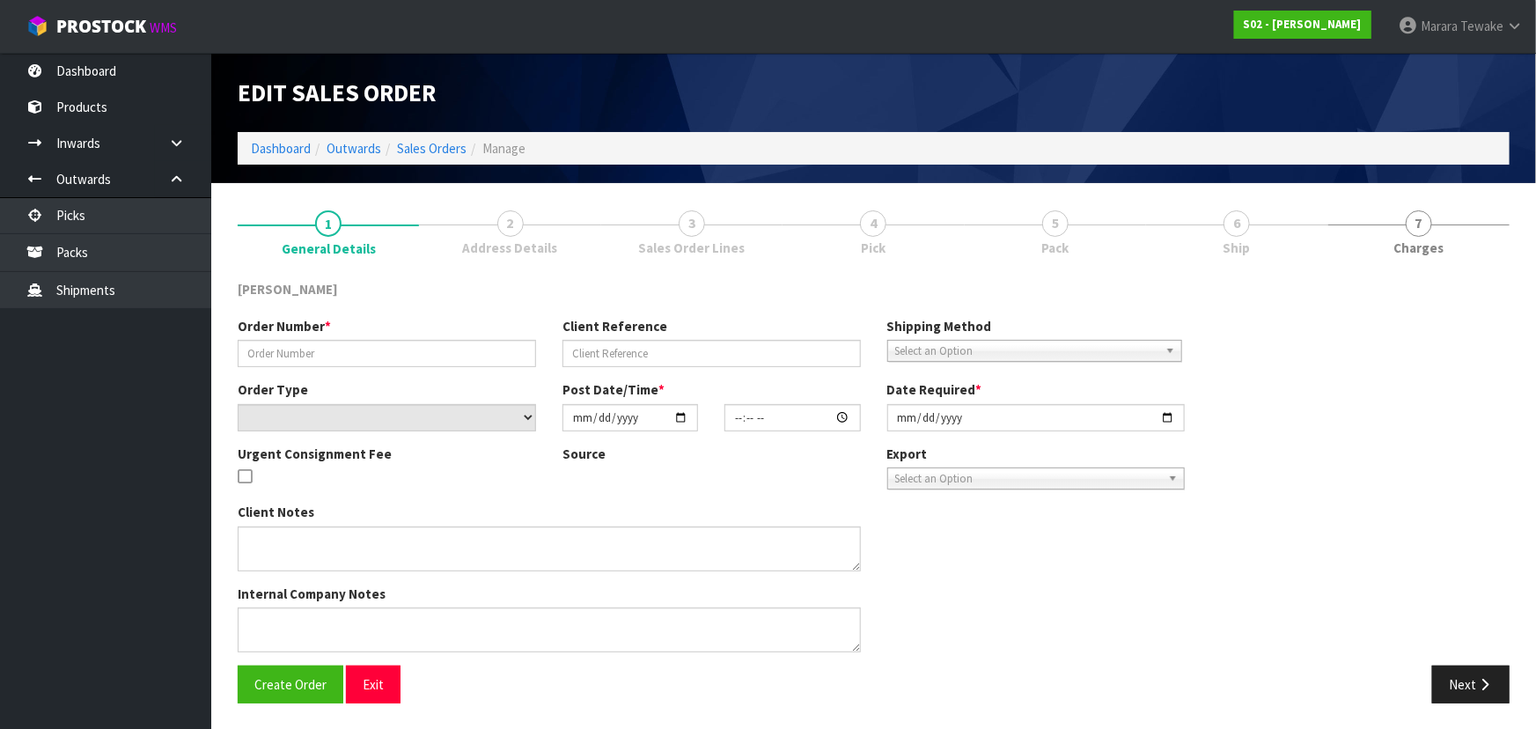
type input "2025-10-16"
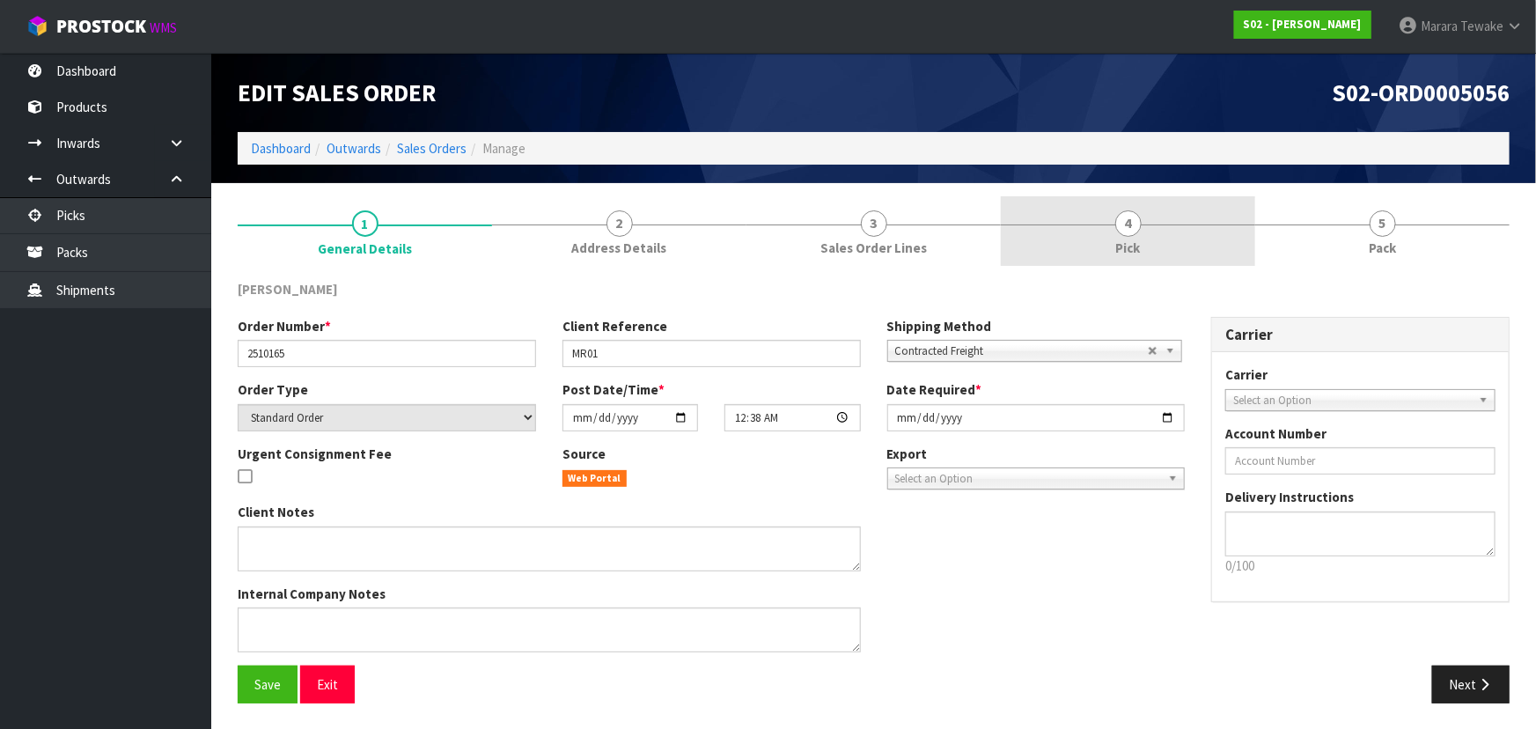
click at [1130, 230] on span "4" at bounding box center [1128, 223] width 26 height 26
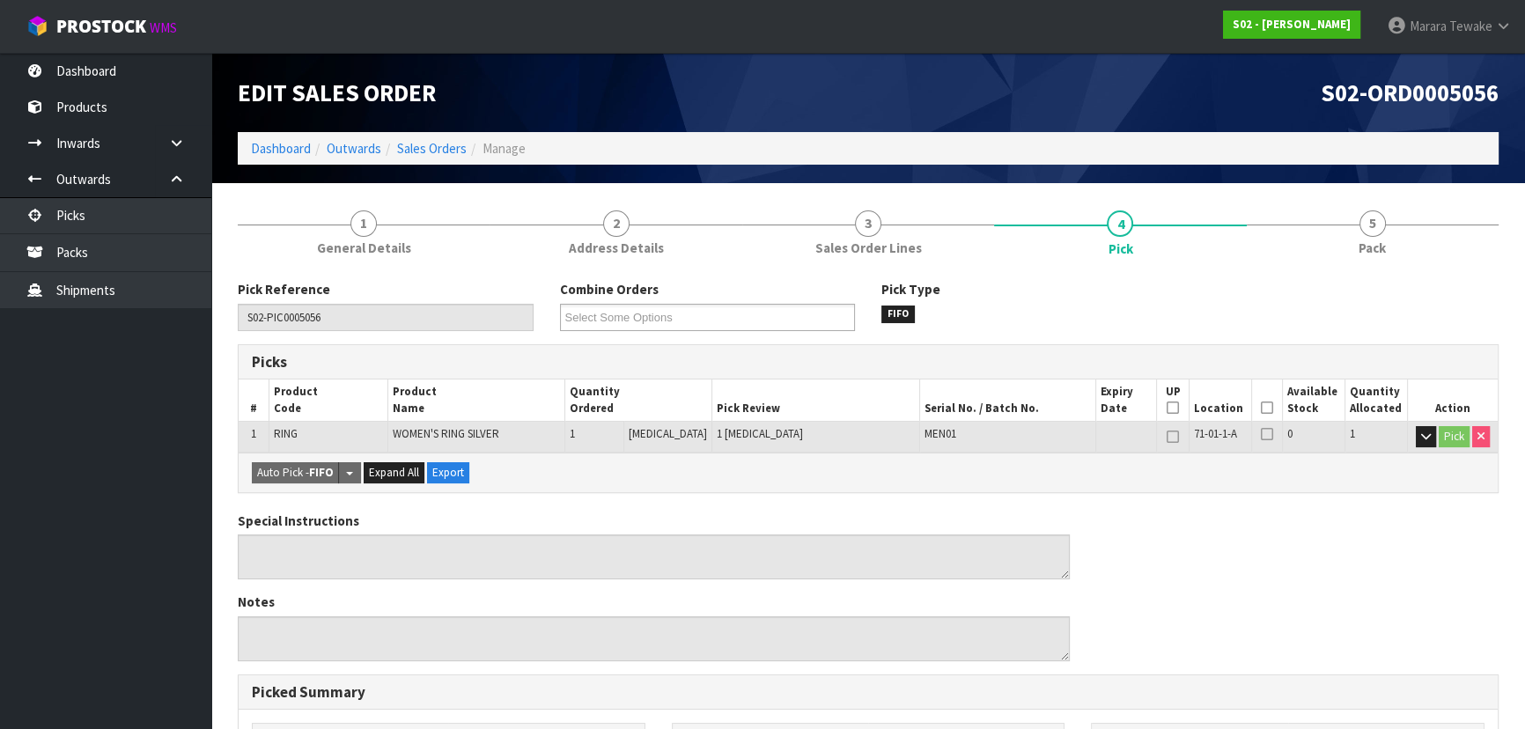
click at [1261, 408] on icon at bounding box center [1267, 408] width 12 height 1
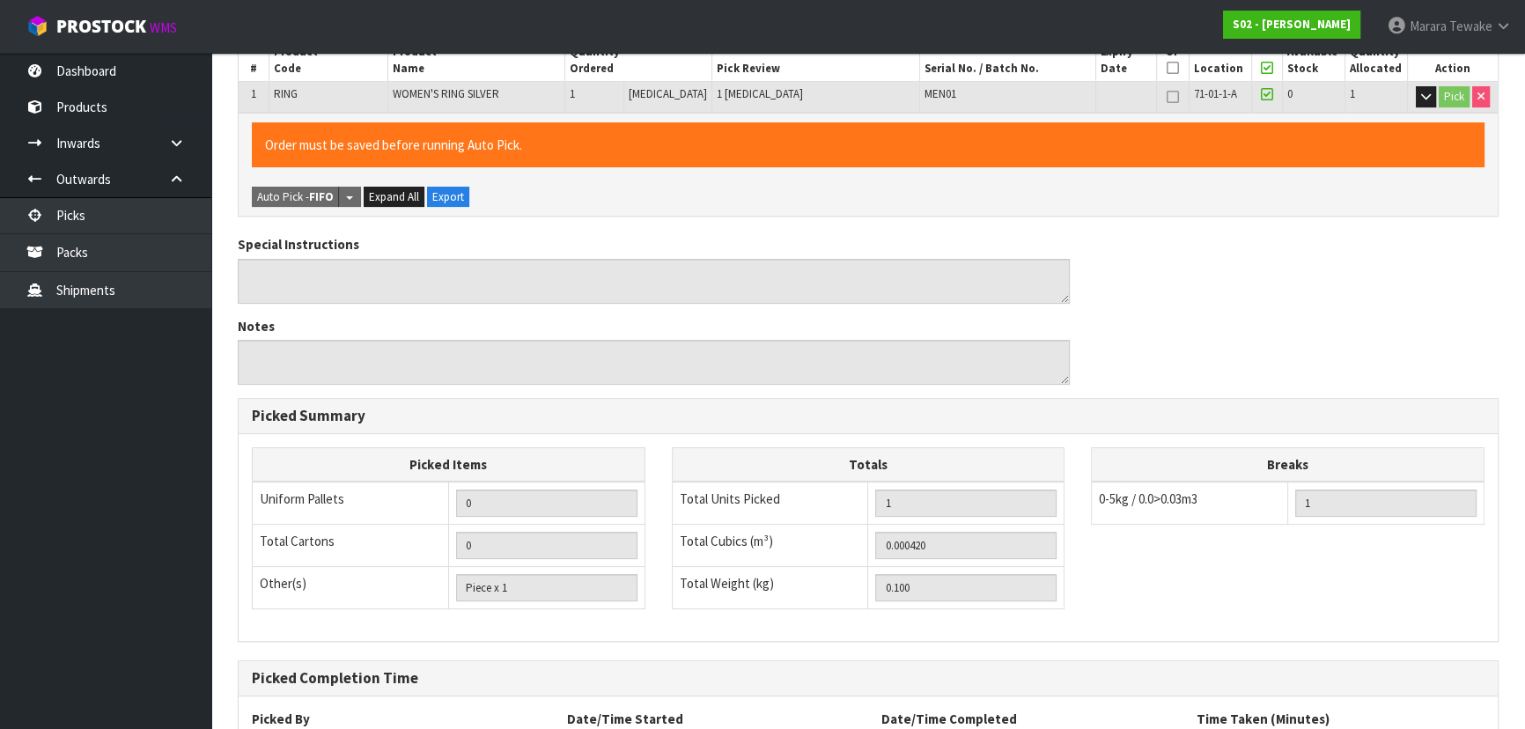
scroll to position [491, 0]
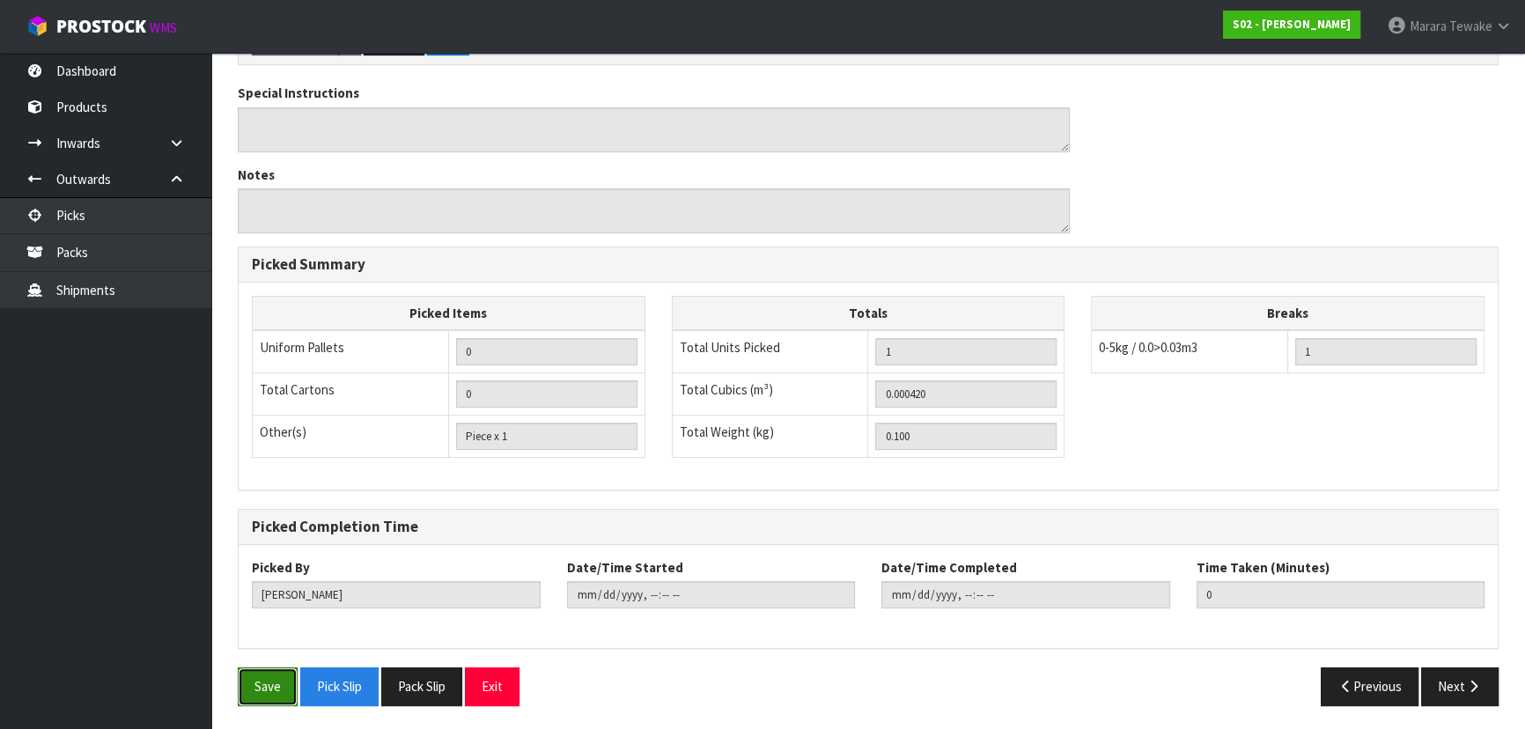
drag, startPoint x: 271, startPoint y: 684, endPoint x: 282, endPoint y: 678, distance: 12.2
click at [273, 682] on button "Save" at bounding box center [268, 686] width 60 height 38
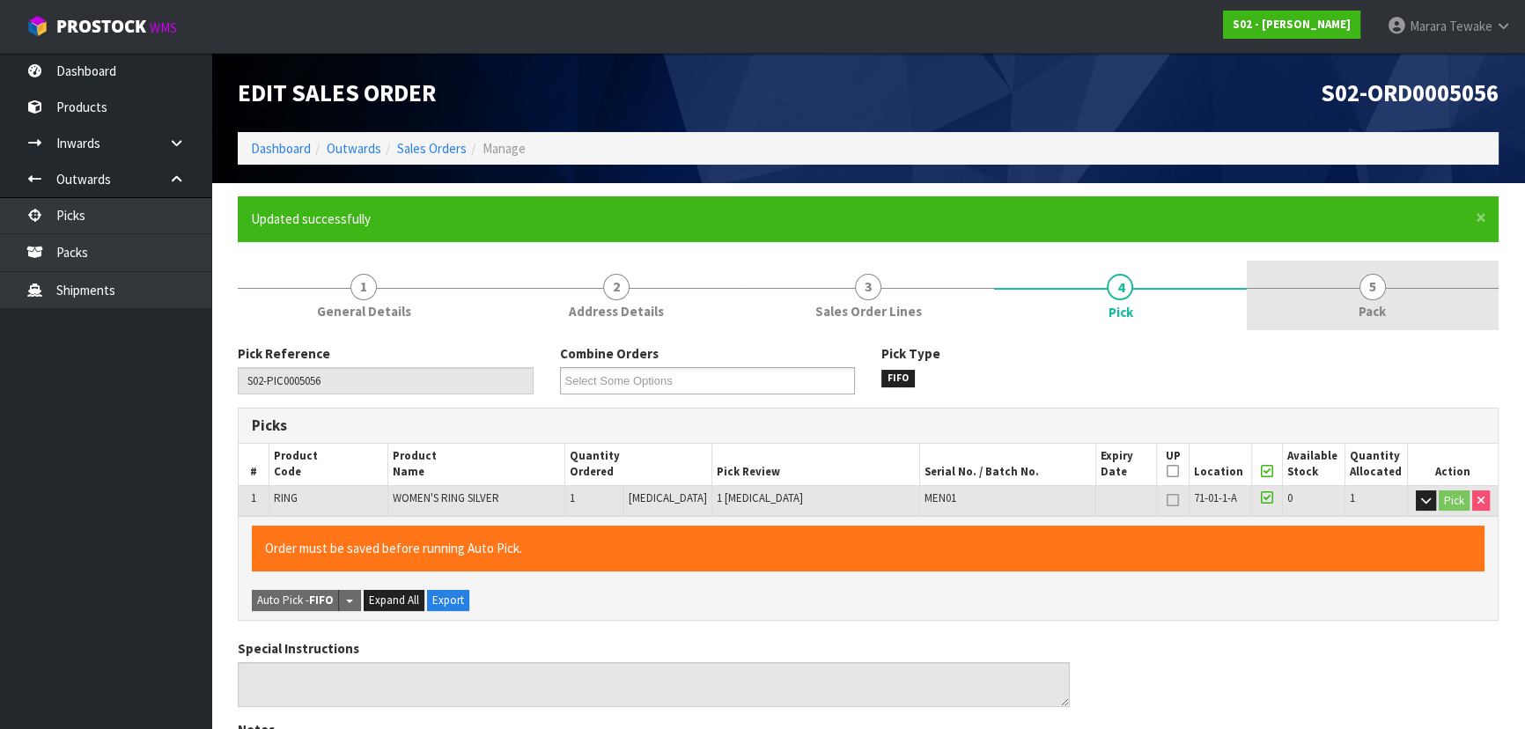
type input "Marara Tewake"
type input "2025-10-16T10:08:29"
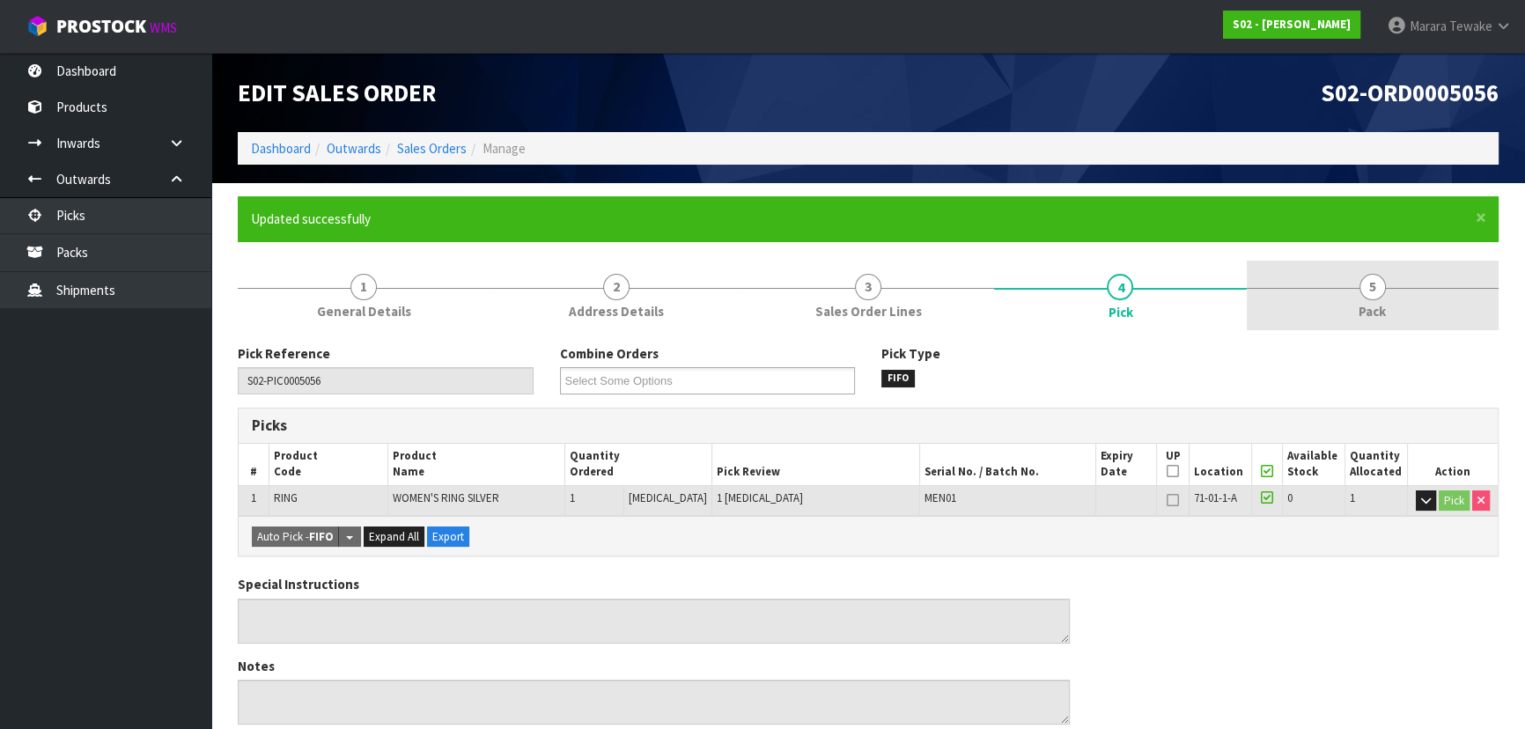
click at [1379, 302] on span "Pack" at bounding box center [1371, 311] width 27 height 18
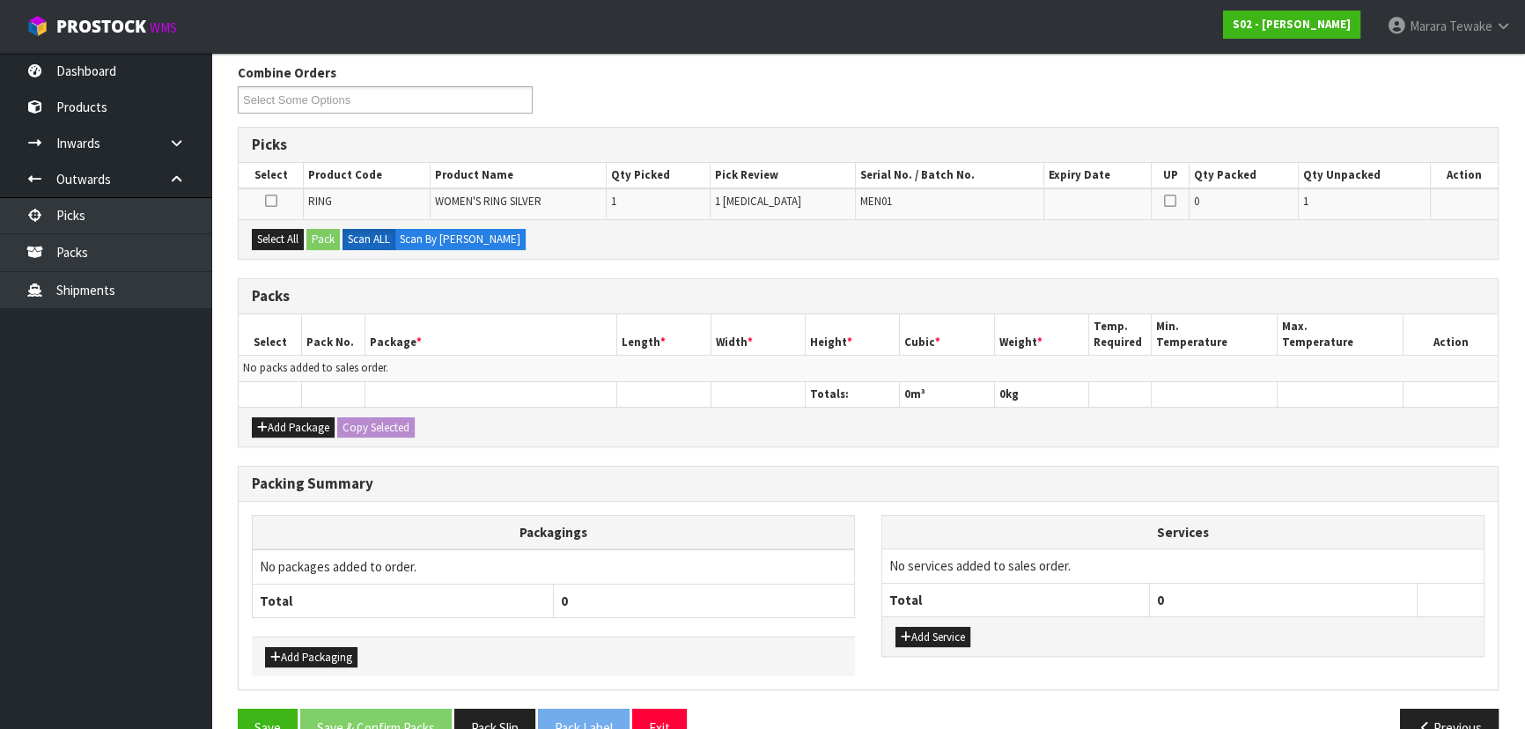
scroll to position [320, 0]
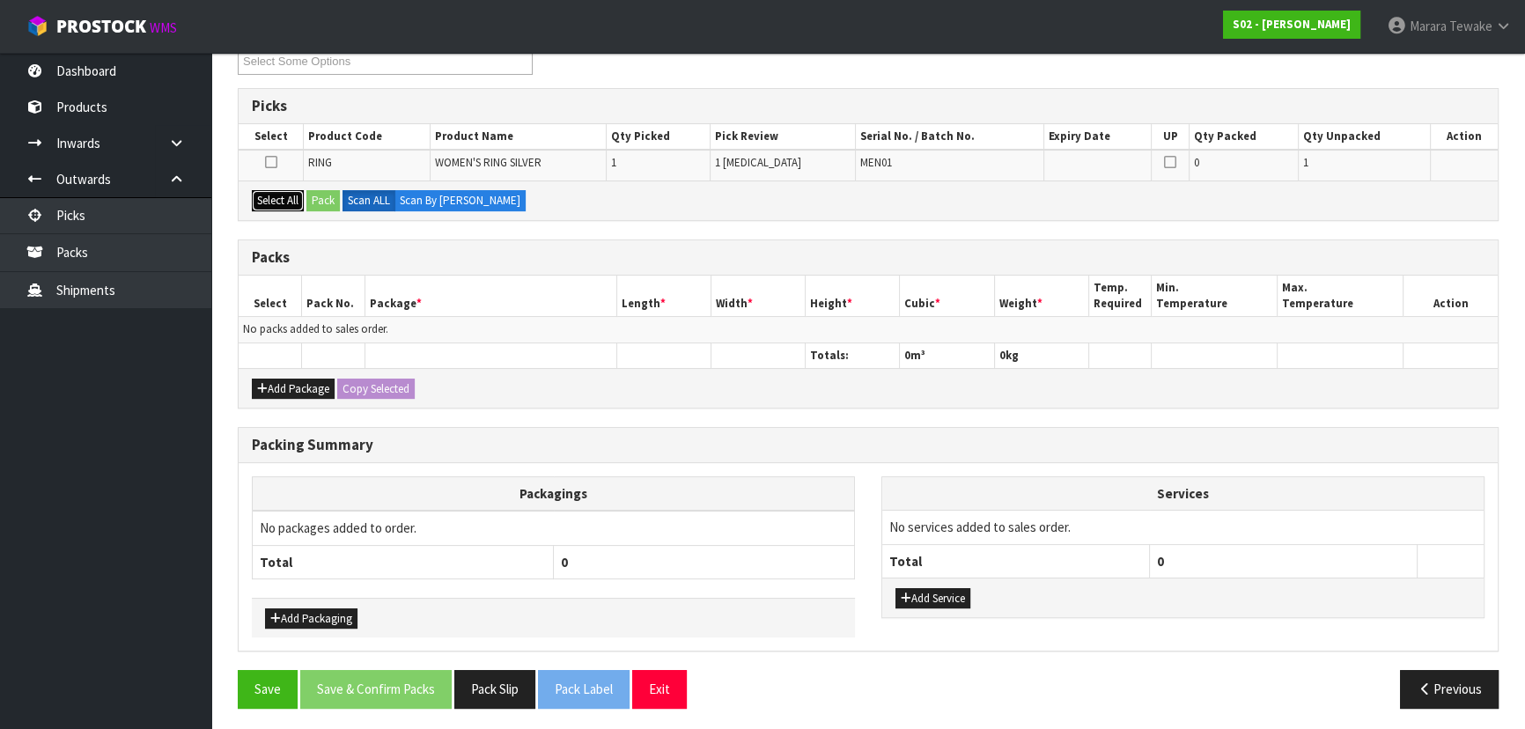
click at [301, 197] on button "Select All" at bounding box center [278, 200] width 52 height 21
click at [318, 199] on button "Pack" at bounding box center [322, 200] width 33 height 21
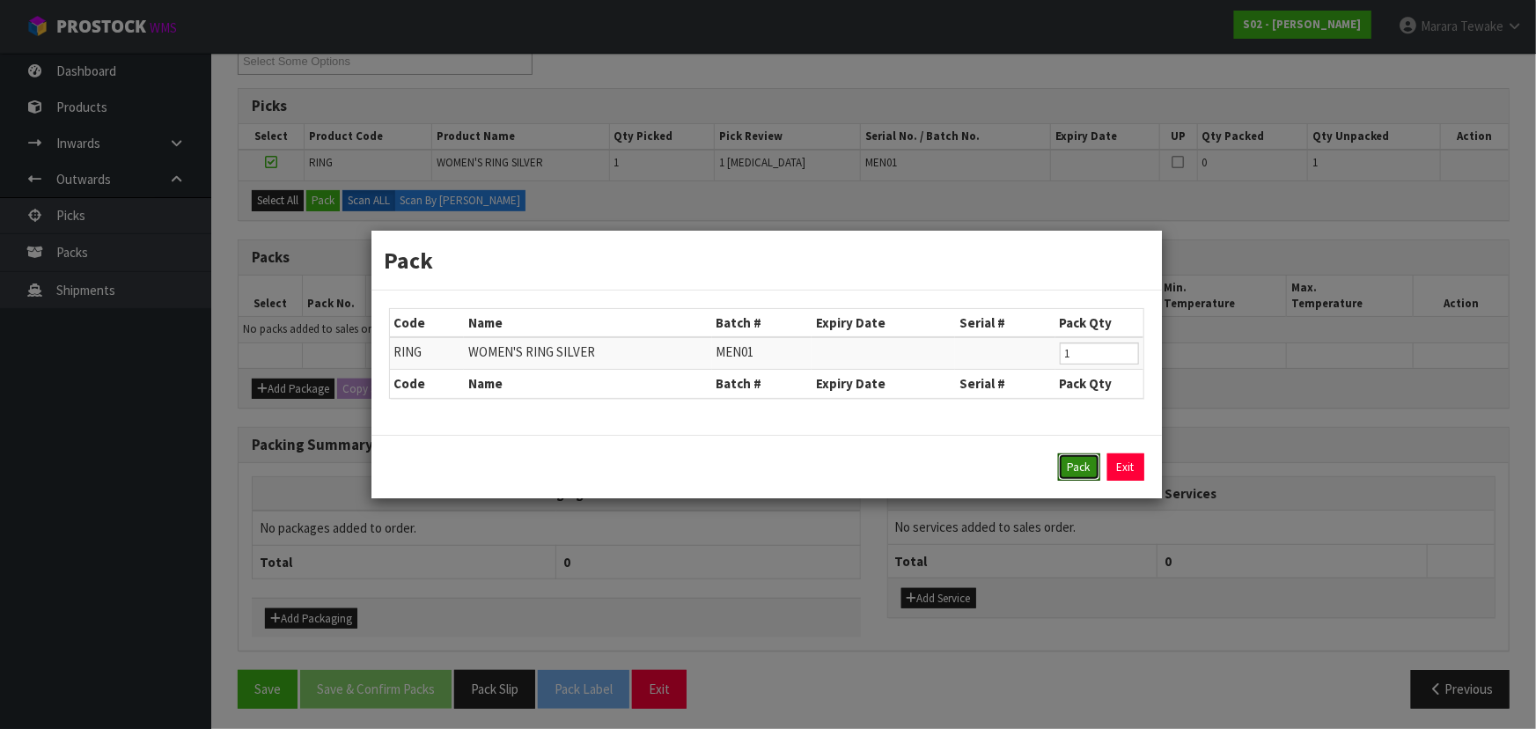
click at [1071, 466] on button "Pack" at bounding box center [1079, 467] width 42 height 28
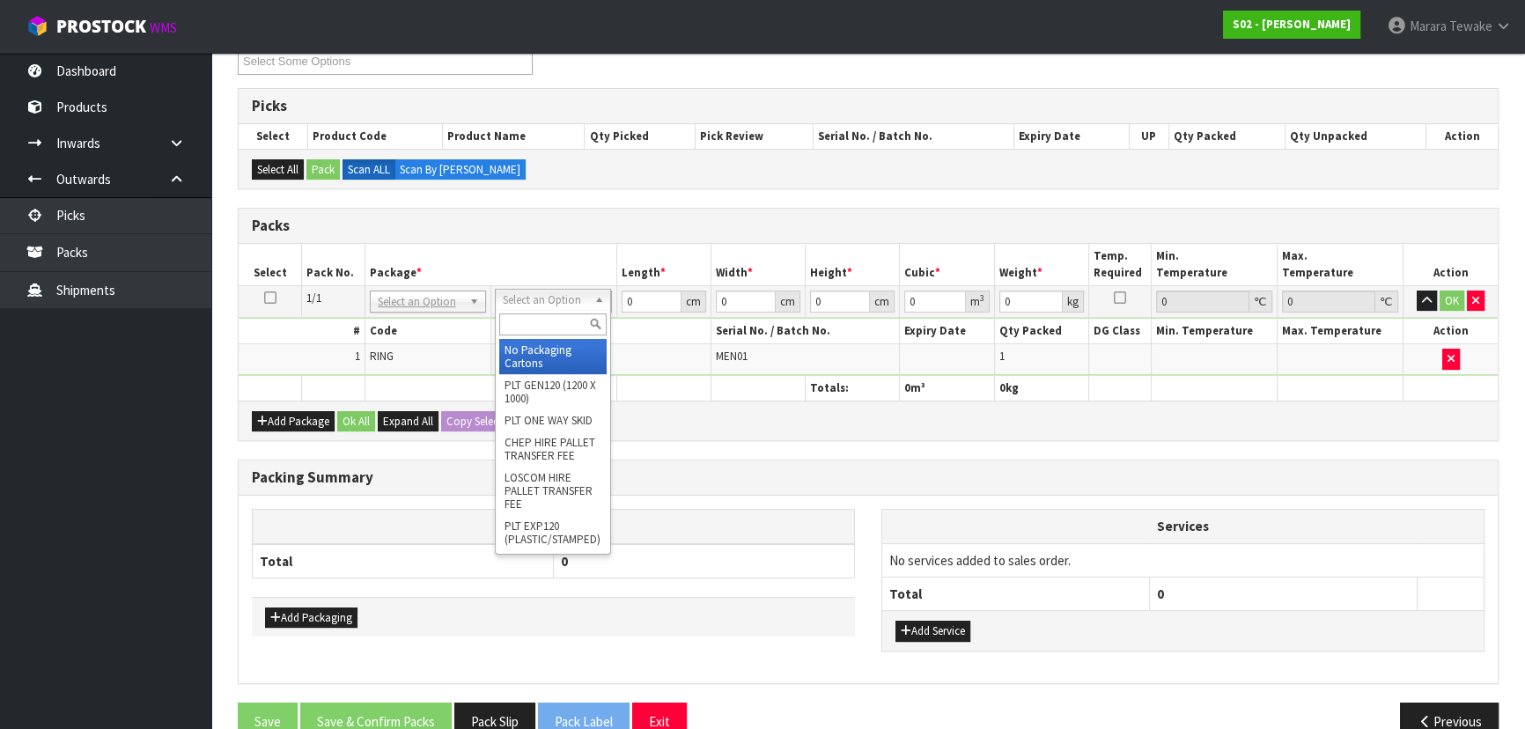
click at [543, 317] on input "text" at bounding box center [552, 324] width 107 height 22
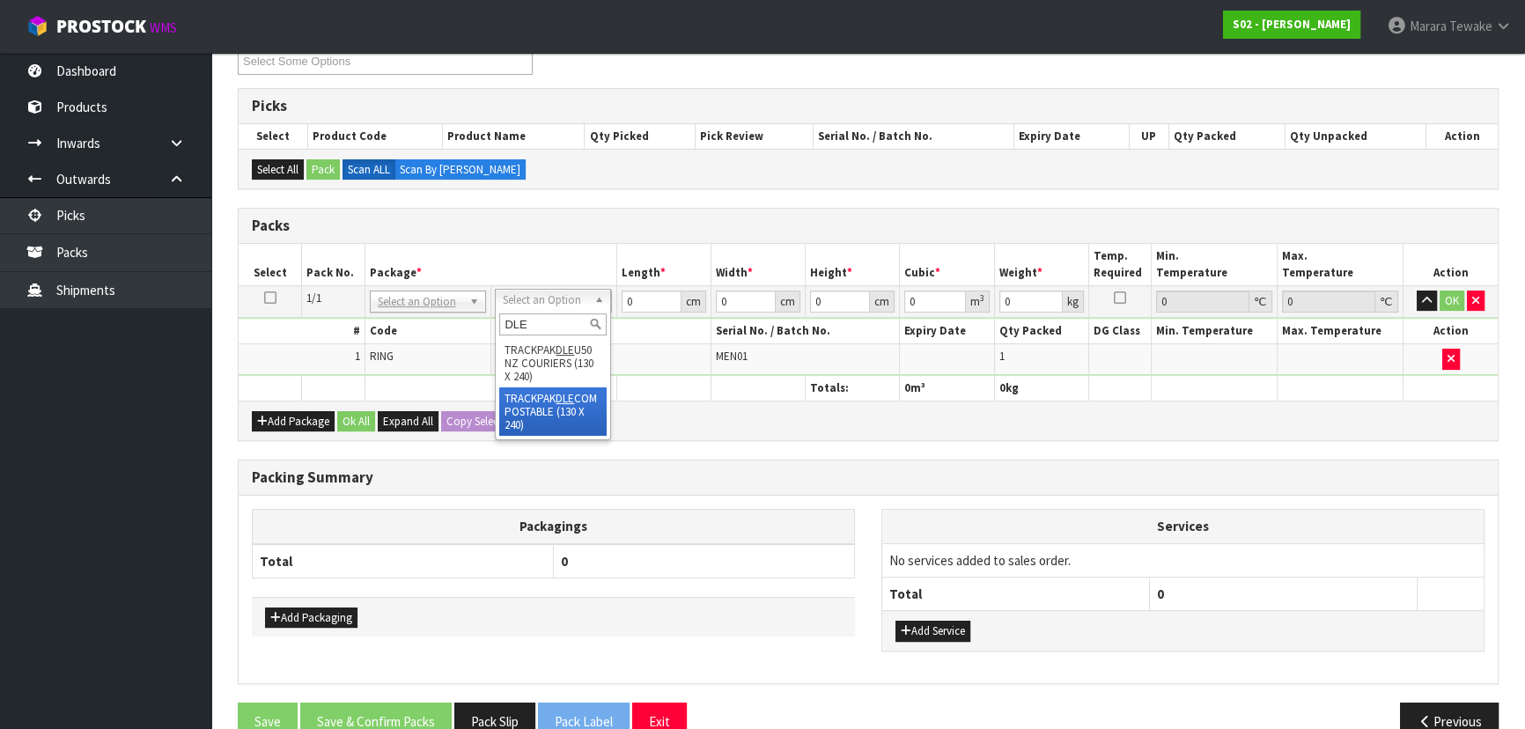
type input "DLE"
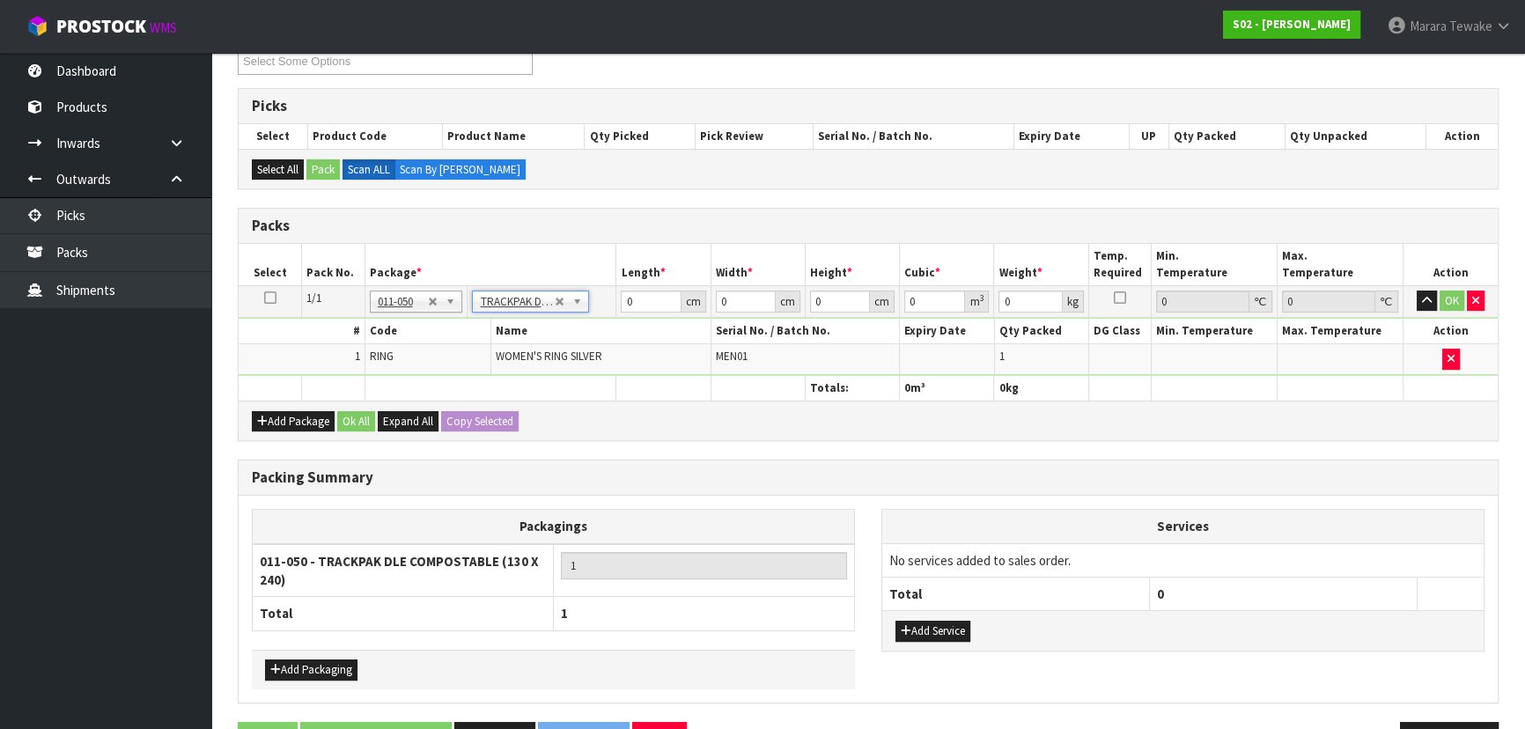
type input "13"
type input "24"
type input "0.01"
type input "0.000003"
type input "0.11"
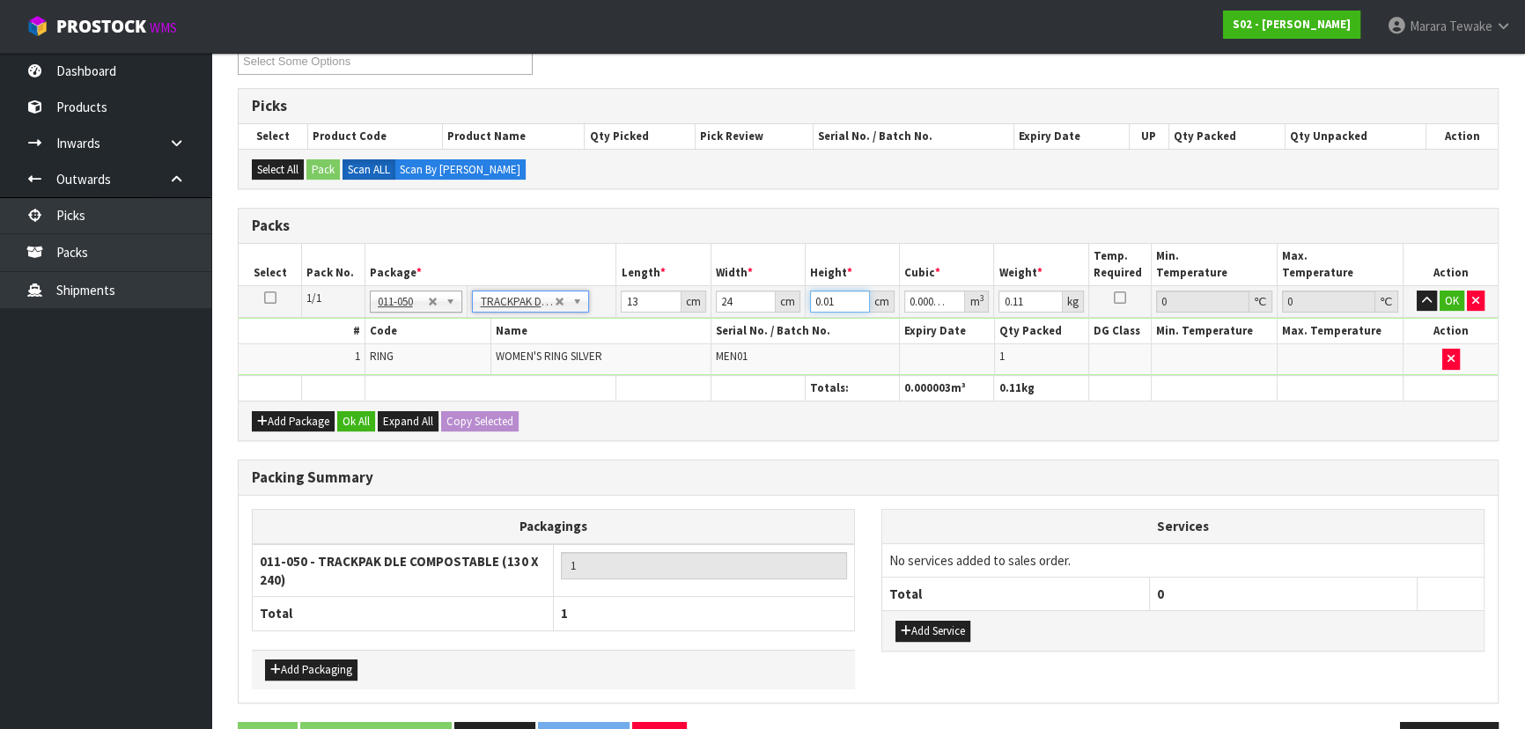
drag, startPoint x: 840, startPoint y: 299, endPoint x: 765, endPoint y: 229, distance: 102.7
click at [768, 234] on div "Packs Select Pack No. Package * Length * Width * Height * Cubic * Weight * Temp…" at bounding box center [868, 324] width 1261 height 233
type input "5"
type input "0.00156"
type input "5"
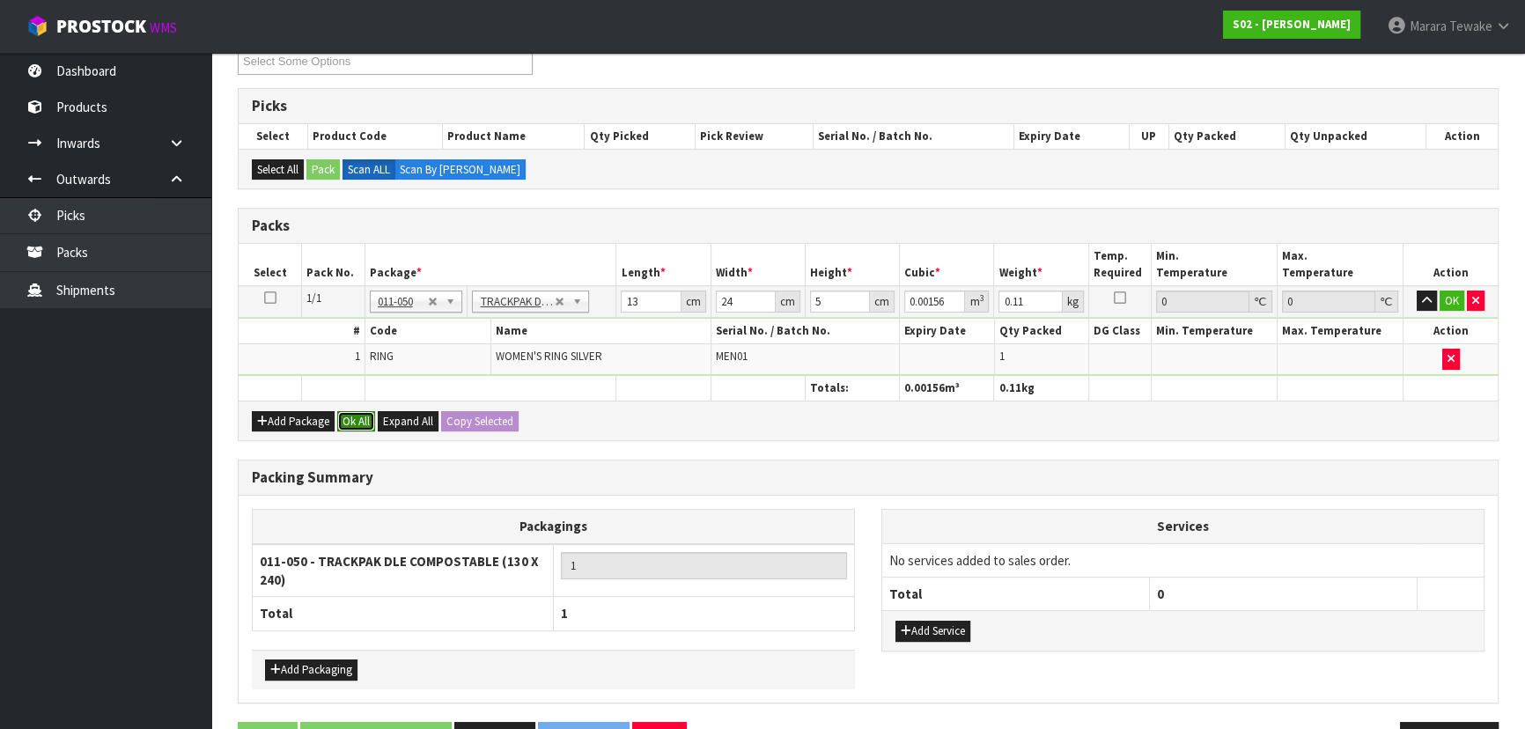
click at [349, 415] on button "Ok All" at bounding box center [356, 421] width 38 height 21
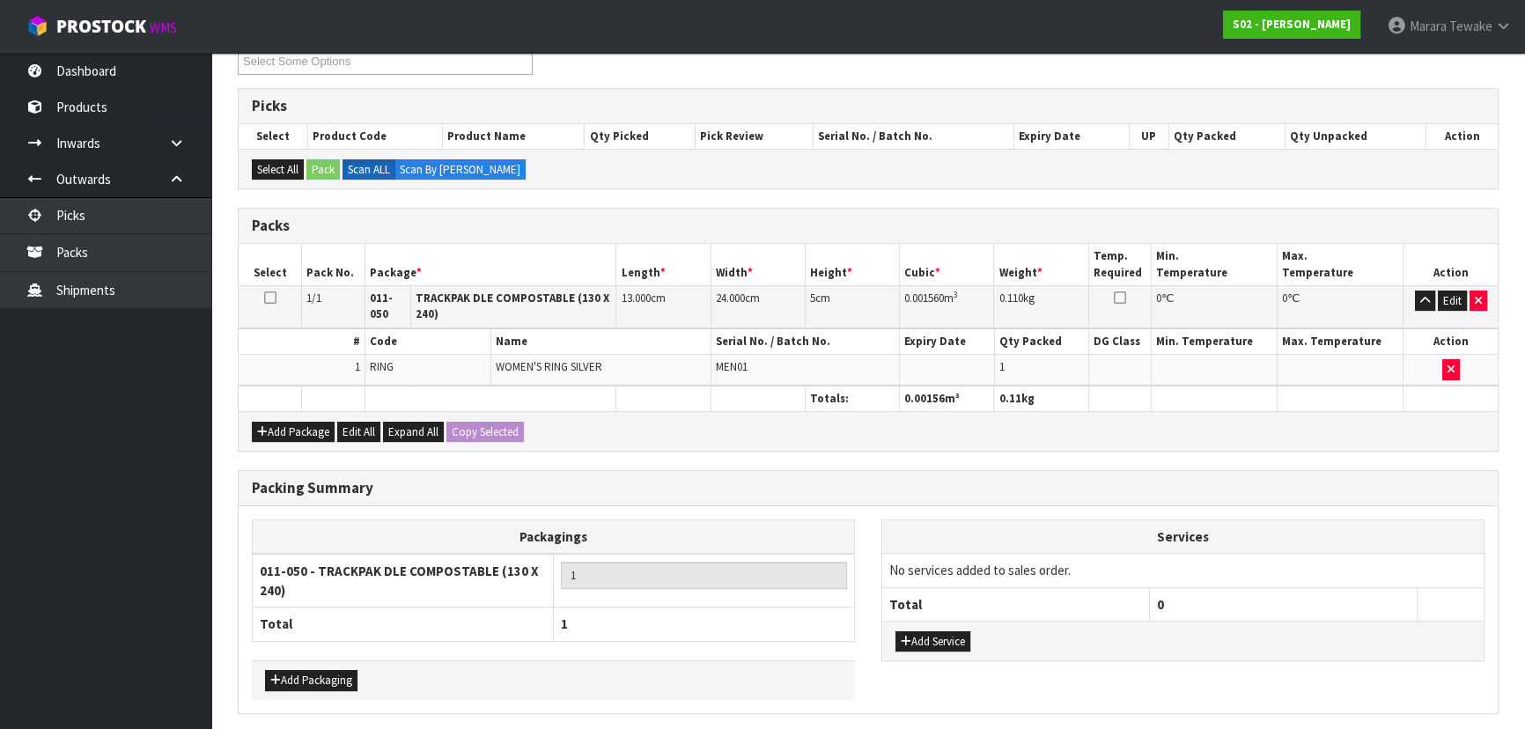
scroll to position [383, 0]
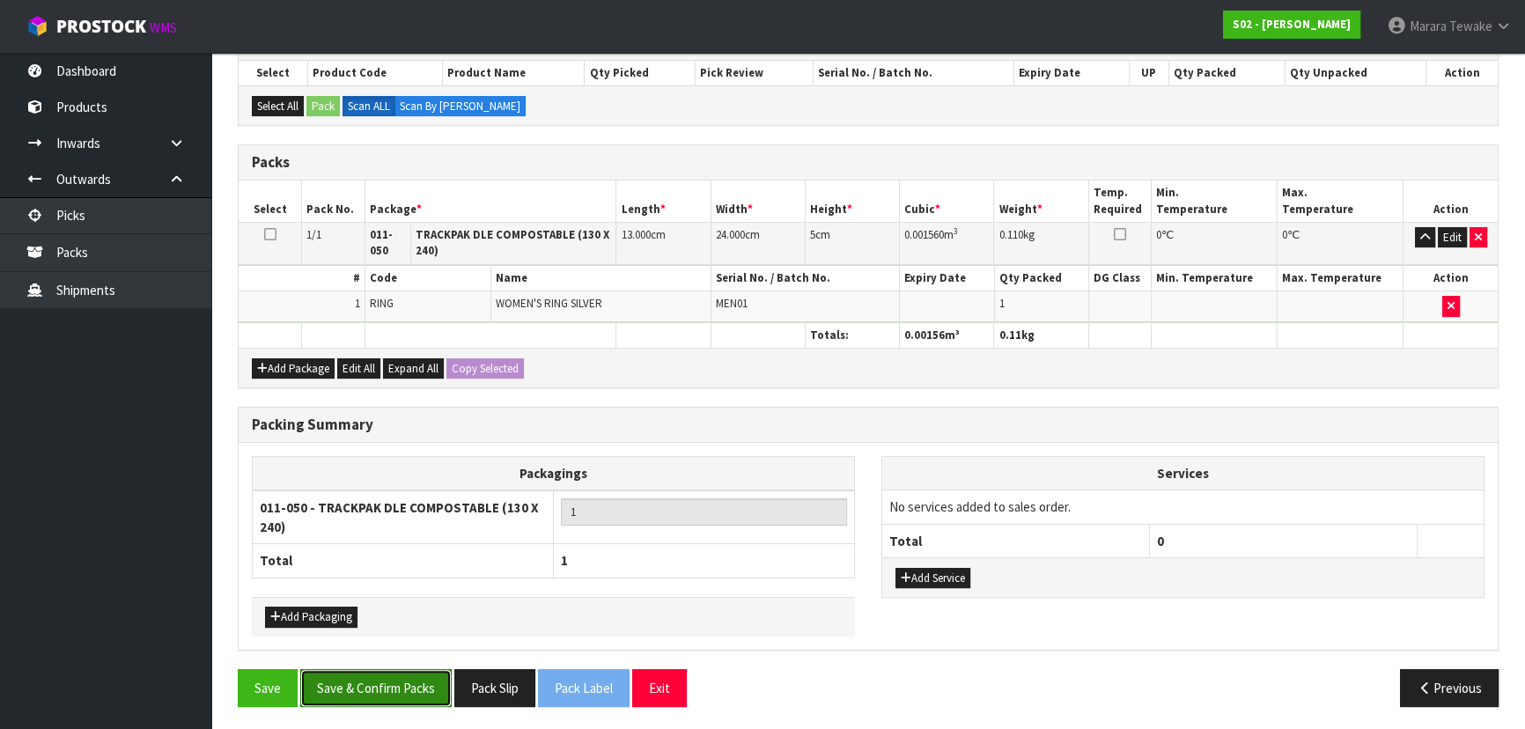
click at [390, 685] on button "Save & Confirm Packs" at bounding box center [375, 688] width 151 height 38
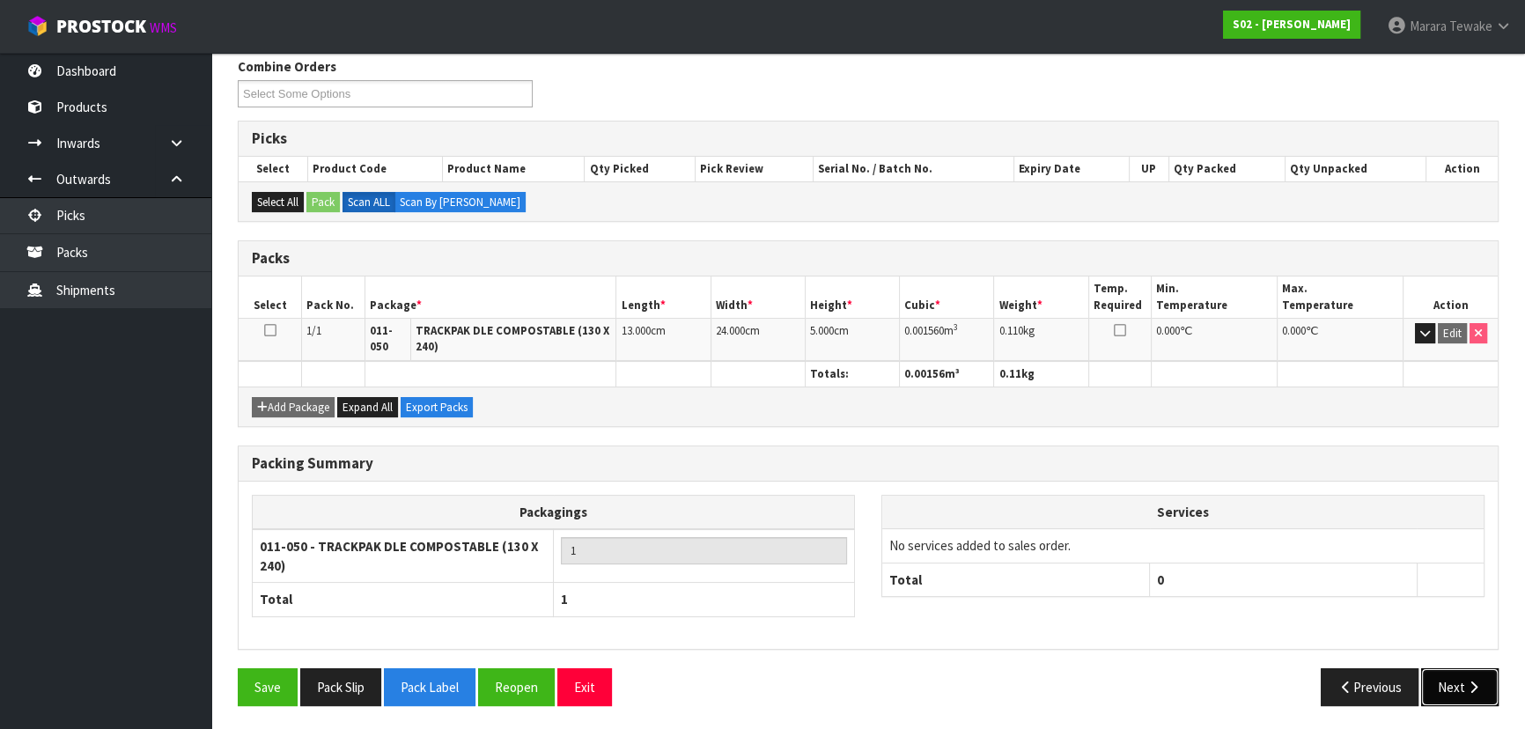
drag, startPoint x: 1465, startPoint y: 686, endPoint x: 1456, endPoint y: 682, distance: 9.5
click at [1456, 682] on button "Next" at bounding box center [1459, 687] width 77 height 38
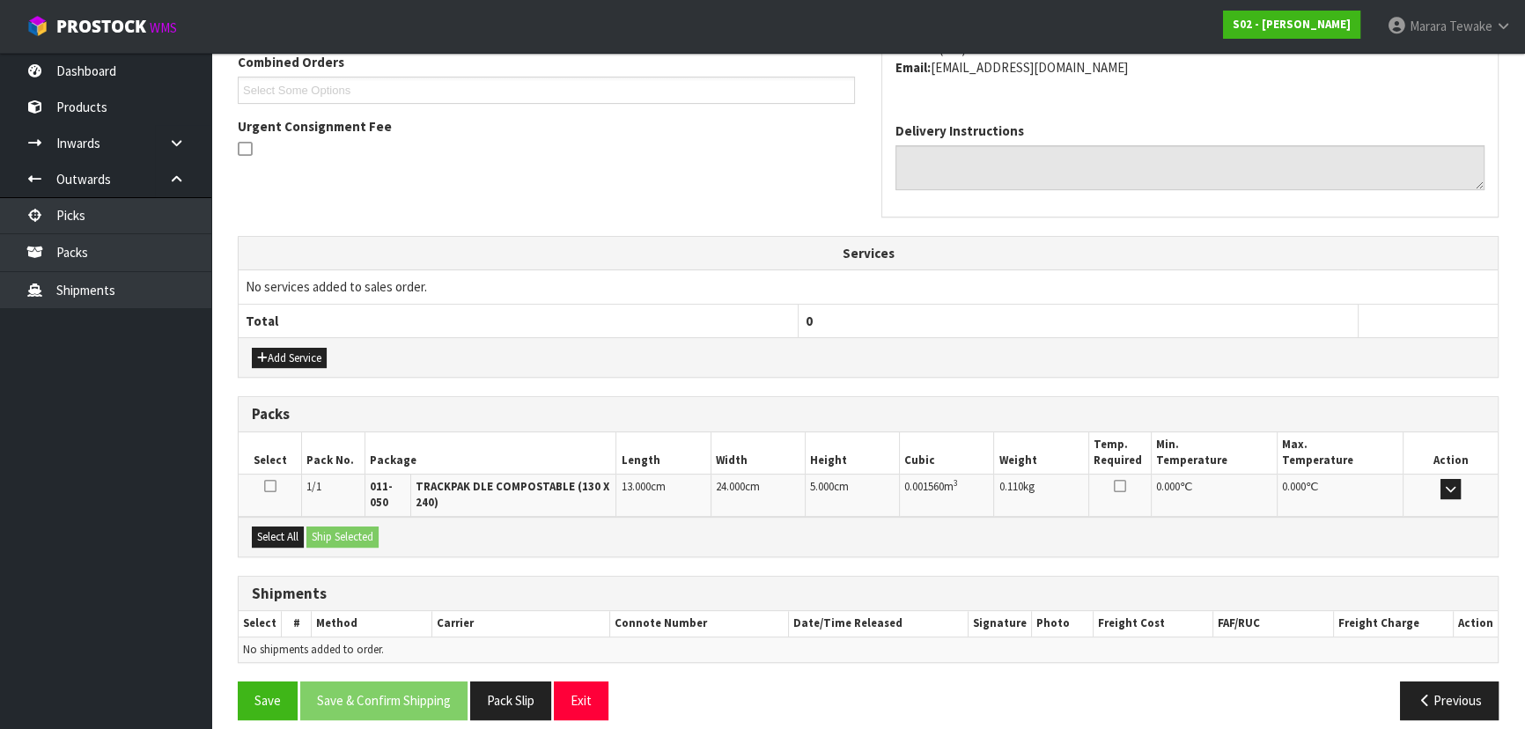
scroll to position [480, 0]
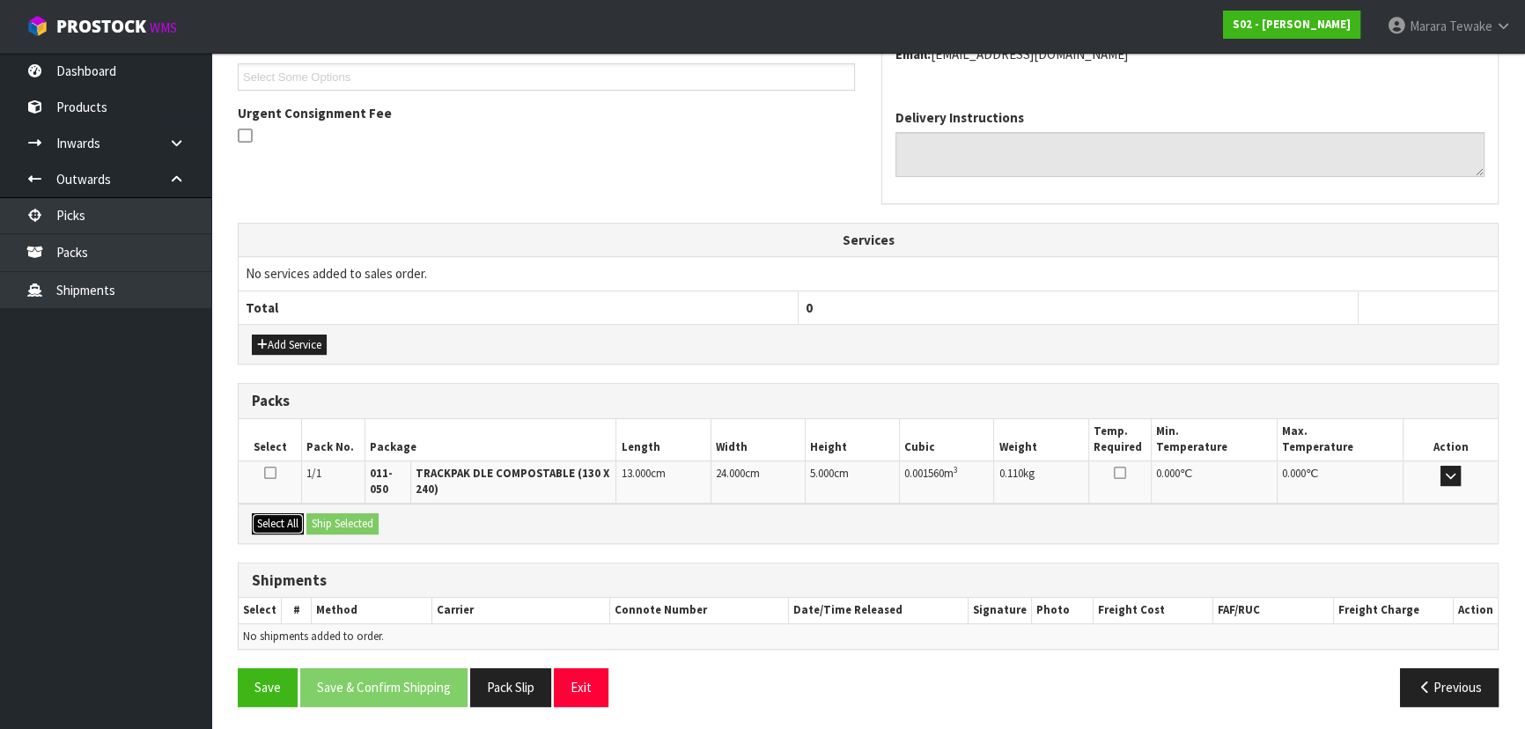
click at [287, 529] on button "Select All" at bounding box center [278, 523] width 52 height 21
click at [333, 523] on button "Ship Selected" at bounding box center [342, 523] width 72 height 21
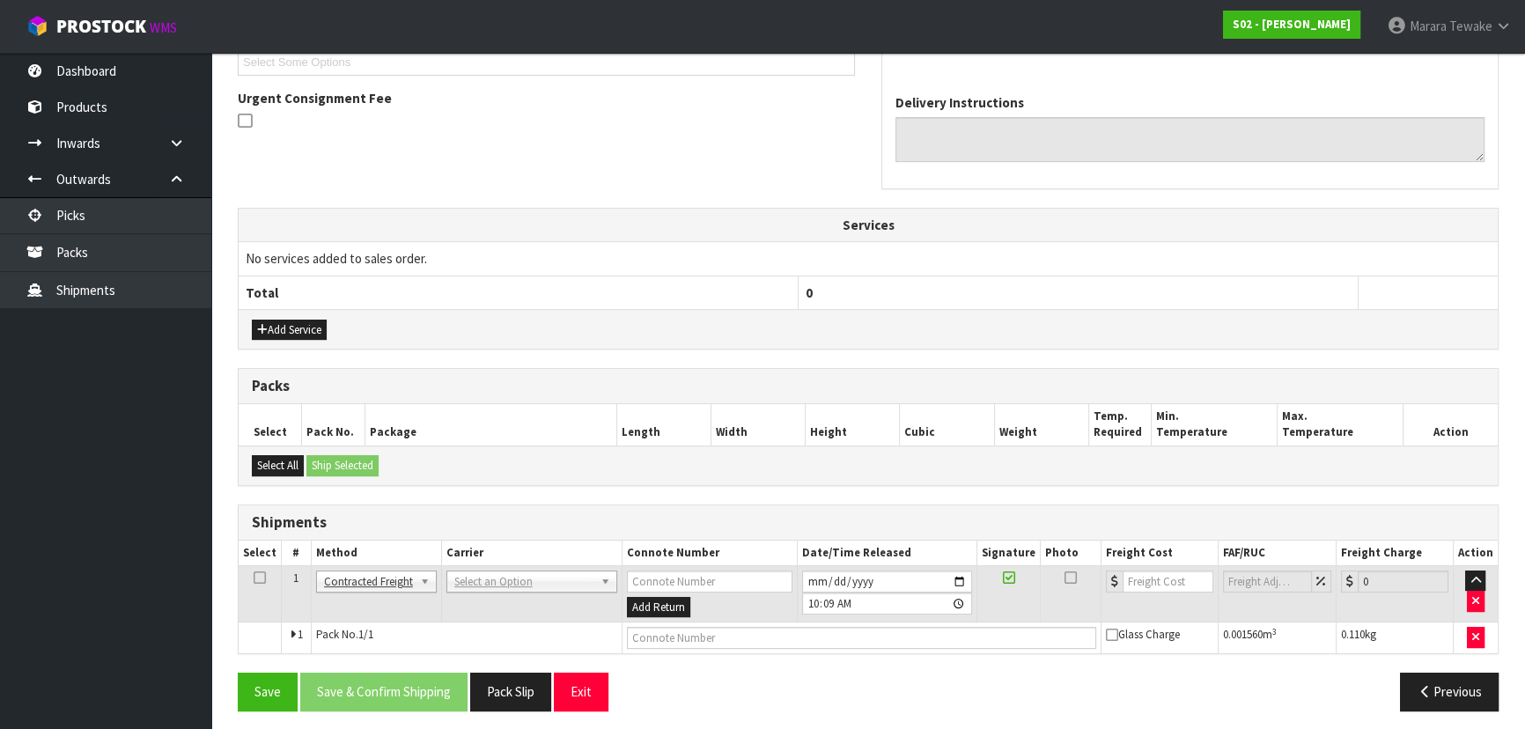
scroll to position [500, 0]
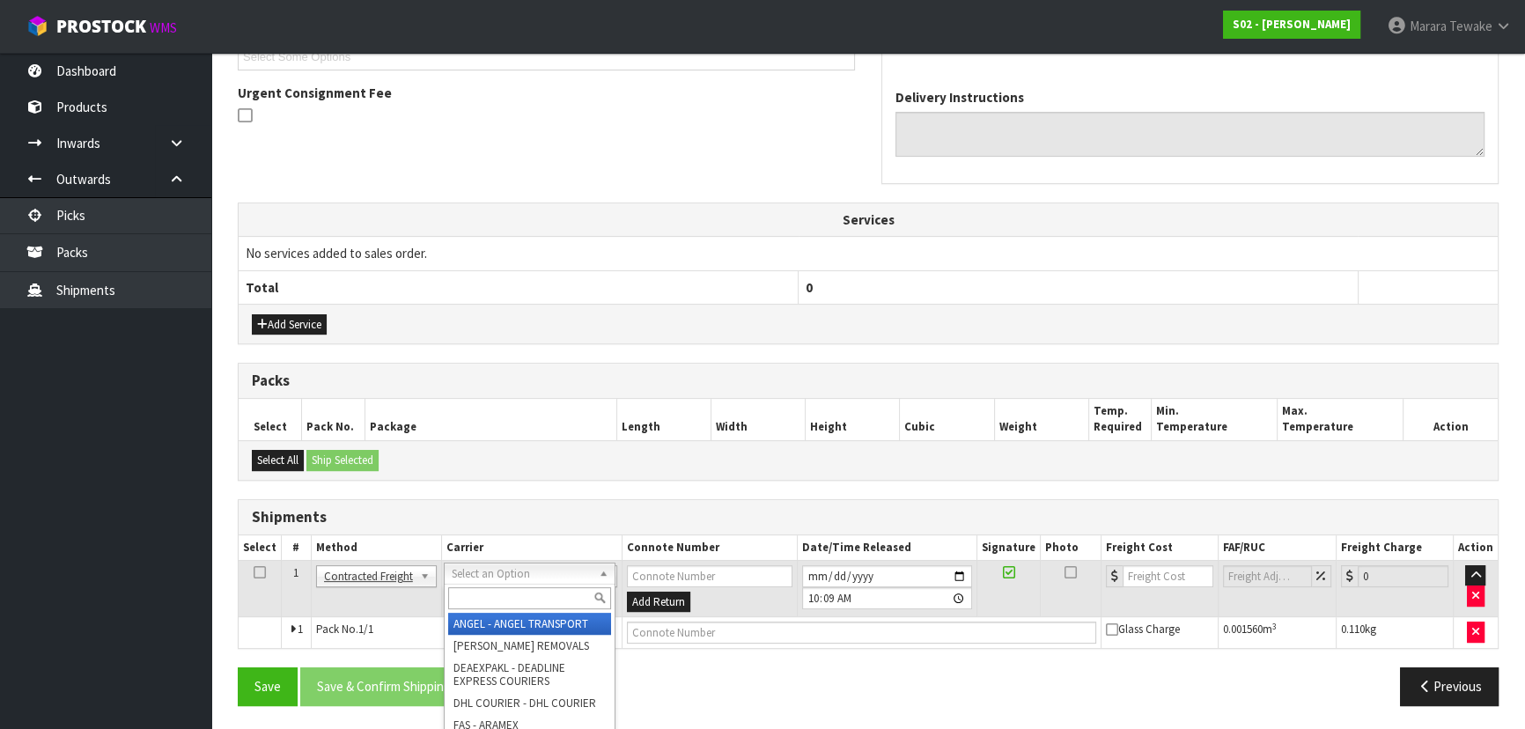
click at [509, 599] on input "text" at bounding box center [529, 598] width 163 height 22
type input "NZP"
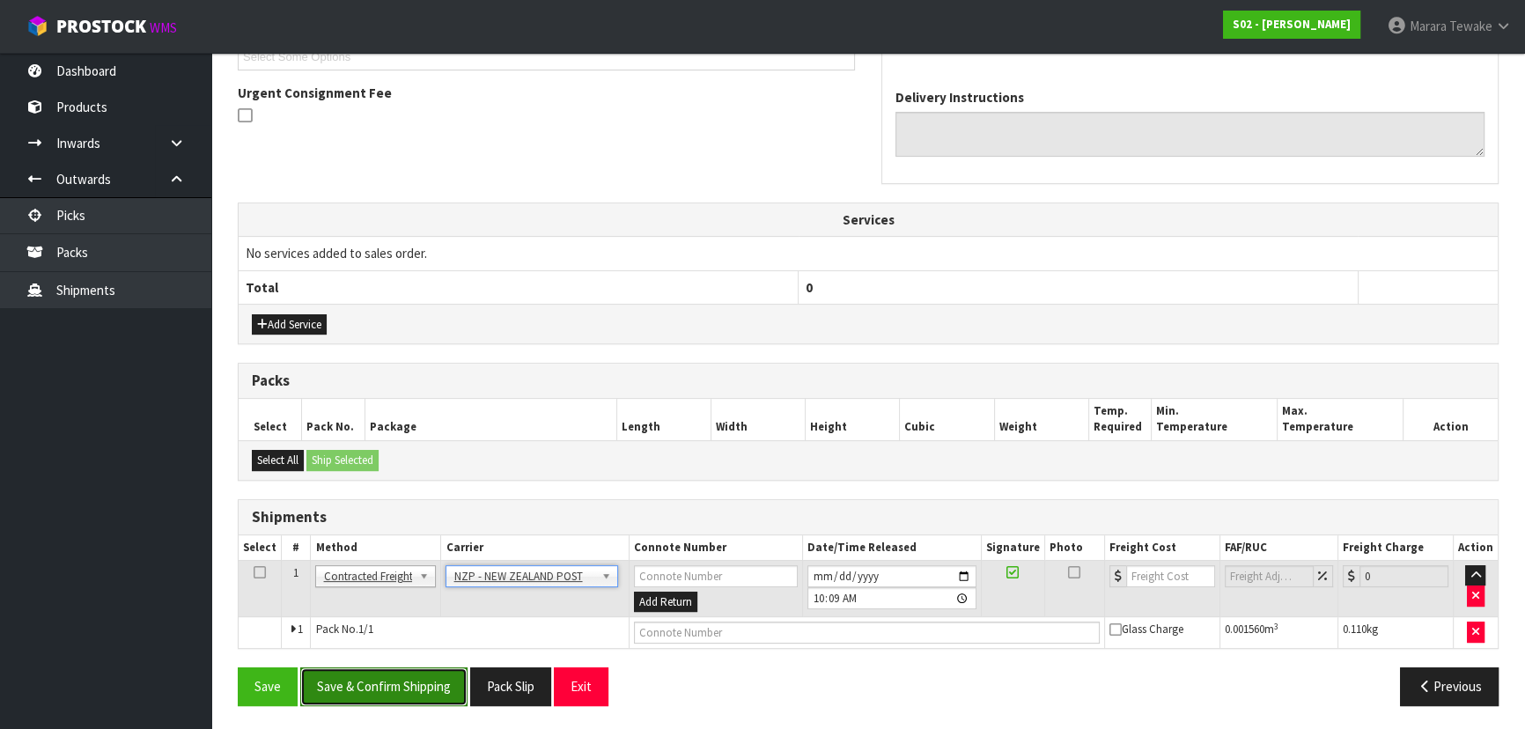
drag, startPoint x: 395, startPoint y: 687, endPoint x: 356, endPoint y: 680, distance: 40.4
click at [395, 688] on button "Save & Confirm Shipping" at bounding box center [383, 686] width 167 height 38
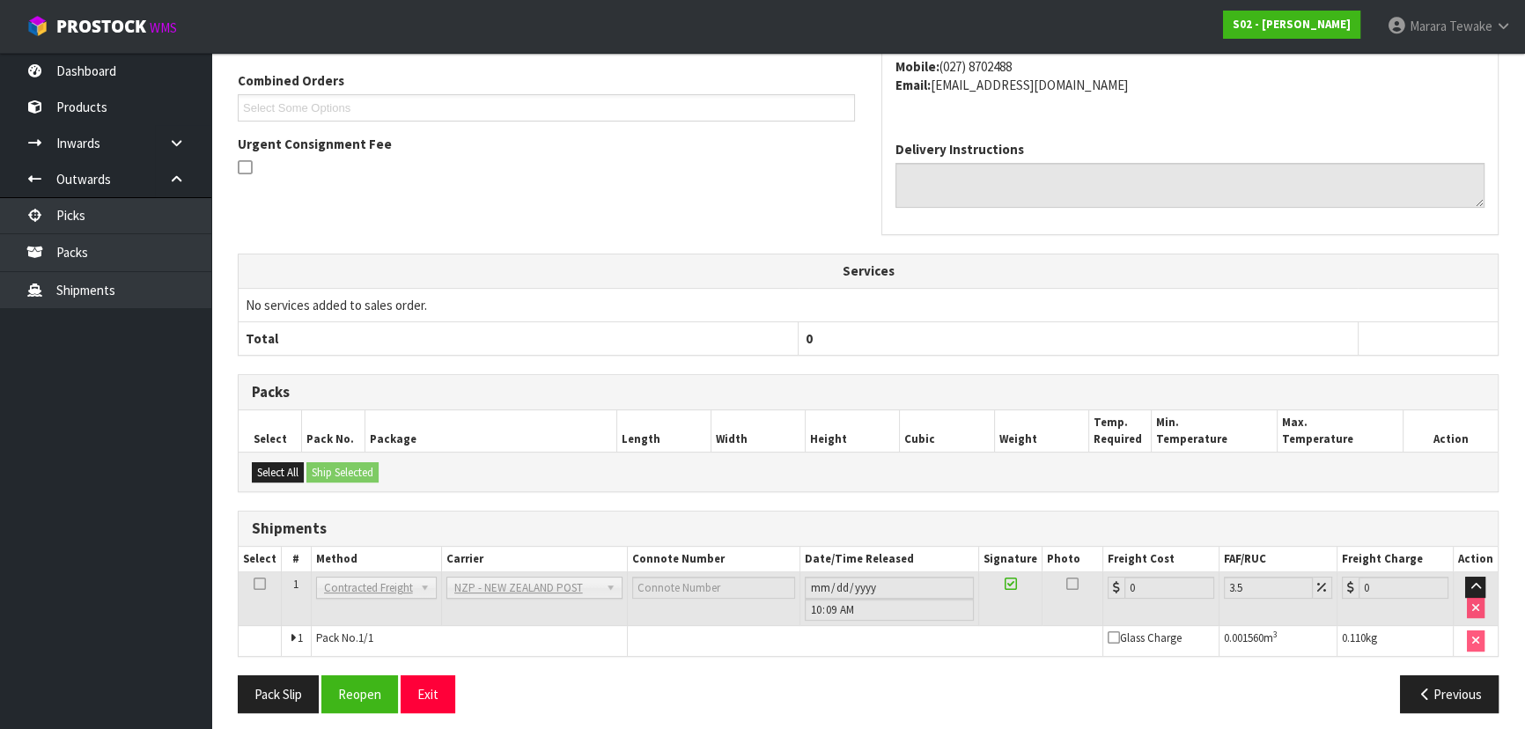
scroll to position [475, 0]
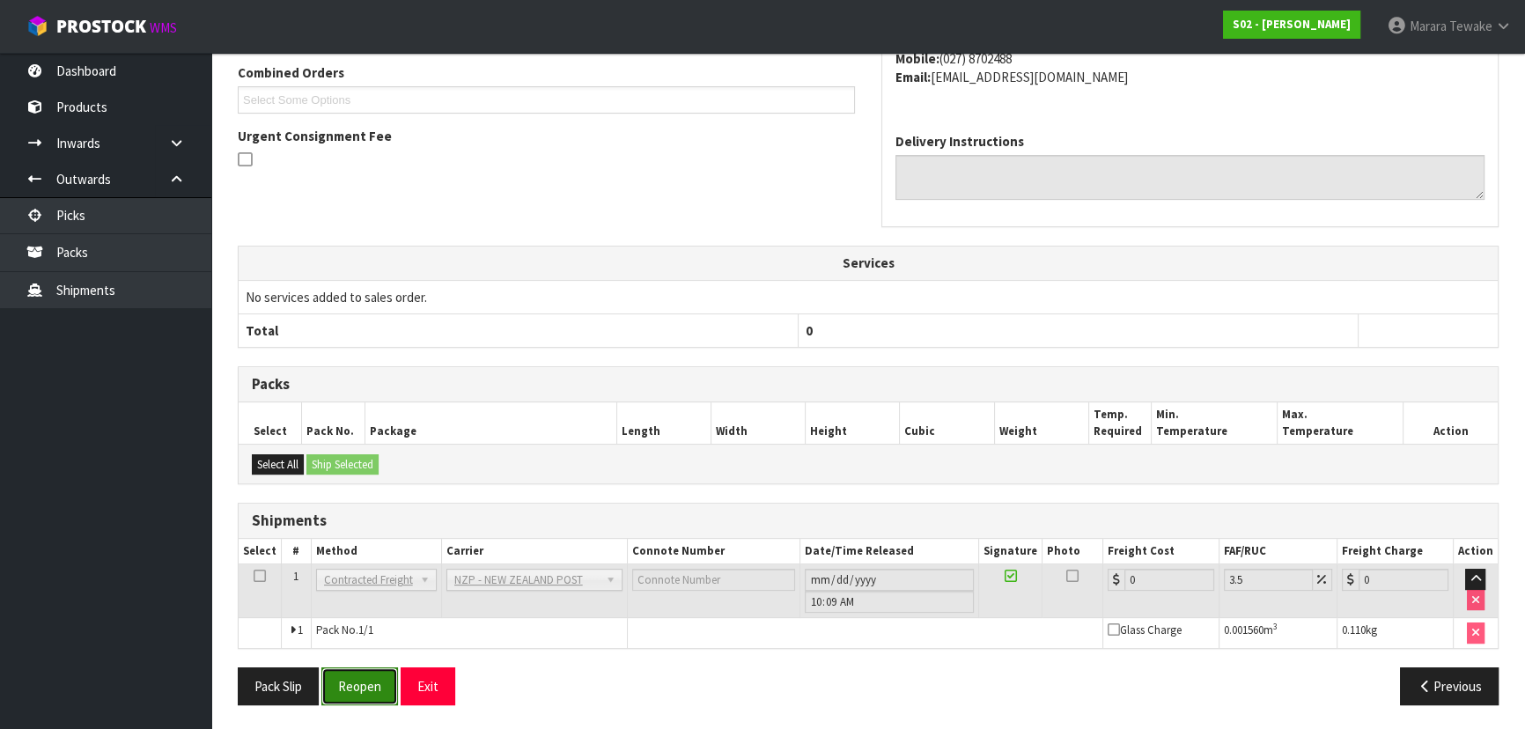
click at [349, 682] on button "Reopen" at bounding box center [359, 686] width 77 height 38
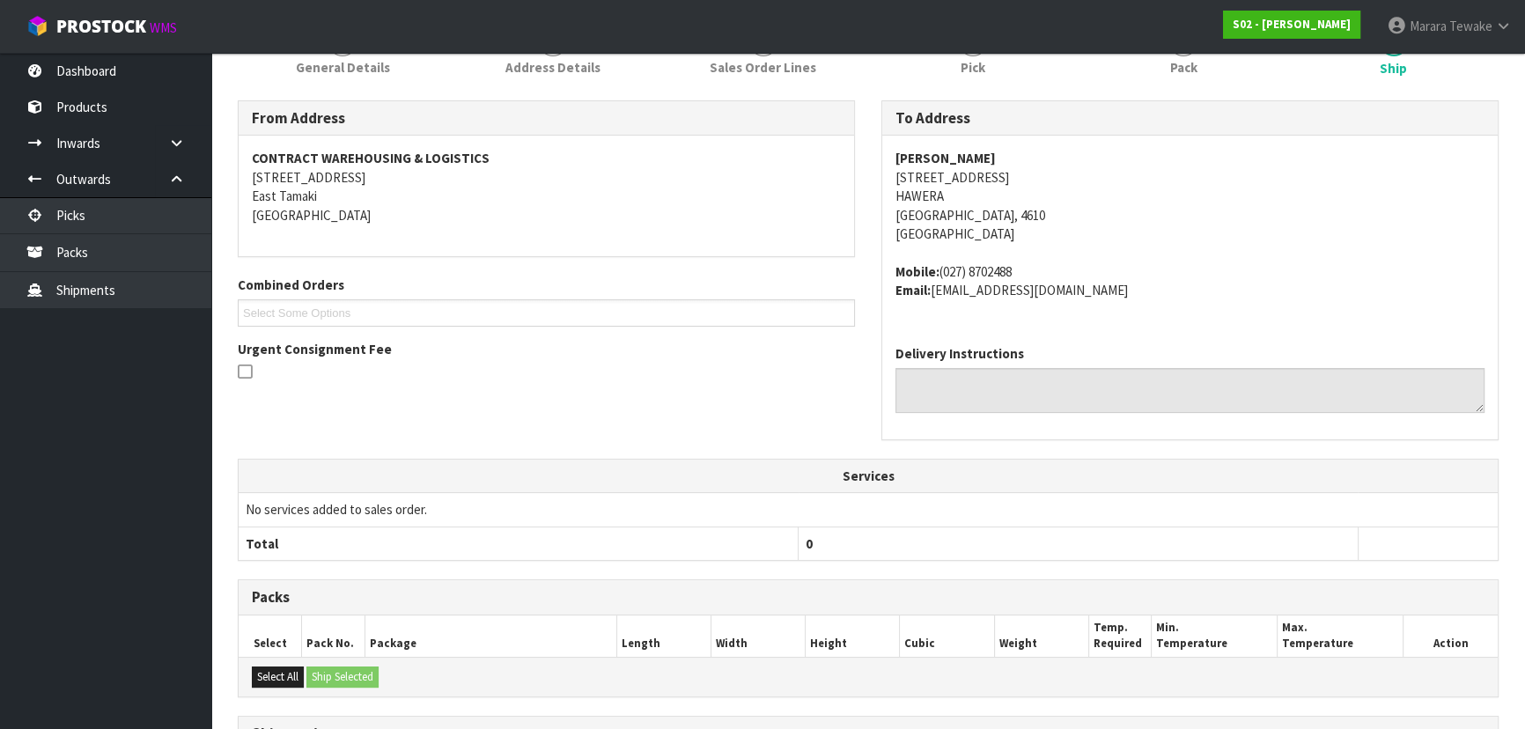
scroll to position [456, 0]
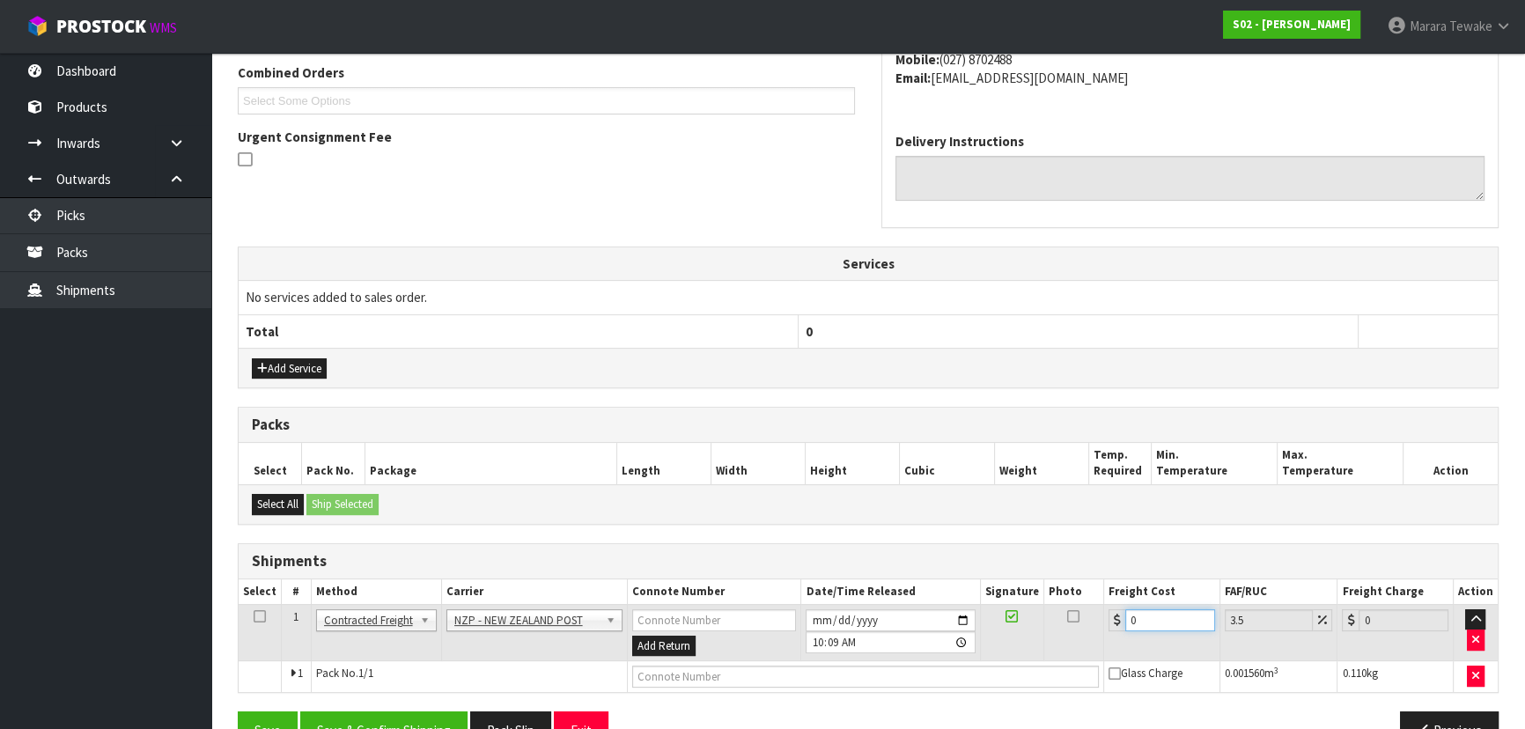
drag, startPoint x: 1150, startPoint y: 620, endPoint x: 1013, endPoint y: 542, distance: 157.7
click at [1076, 584] on table "Select # Method Carrier Connote Number Date/Time Released Signature Photo Freig…" at bounding box center [868, 636] width 1259 height 114
type input "3"
type input "3.1"
type input "3.6"
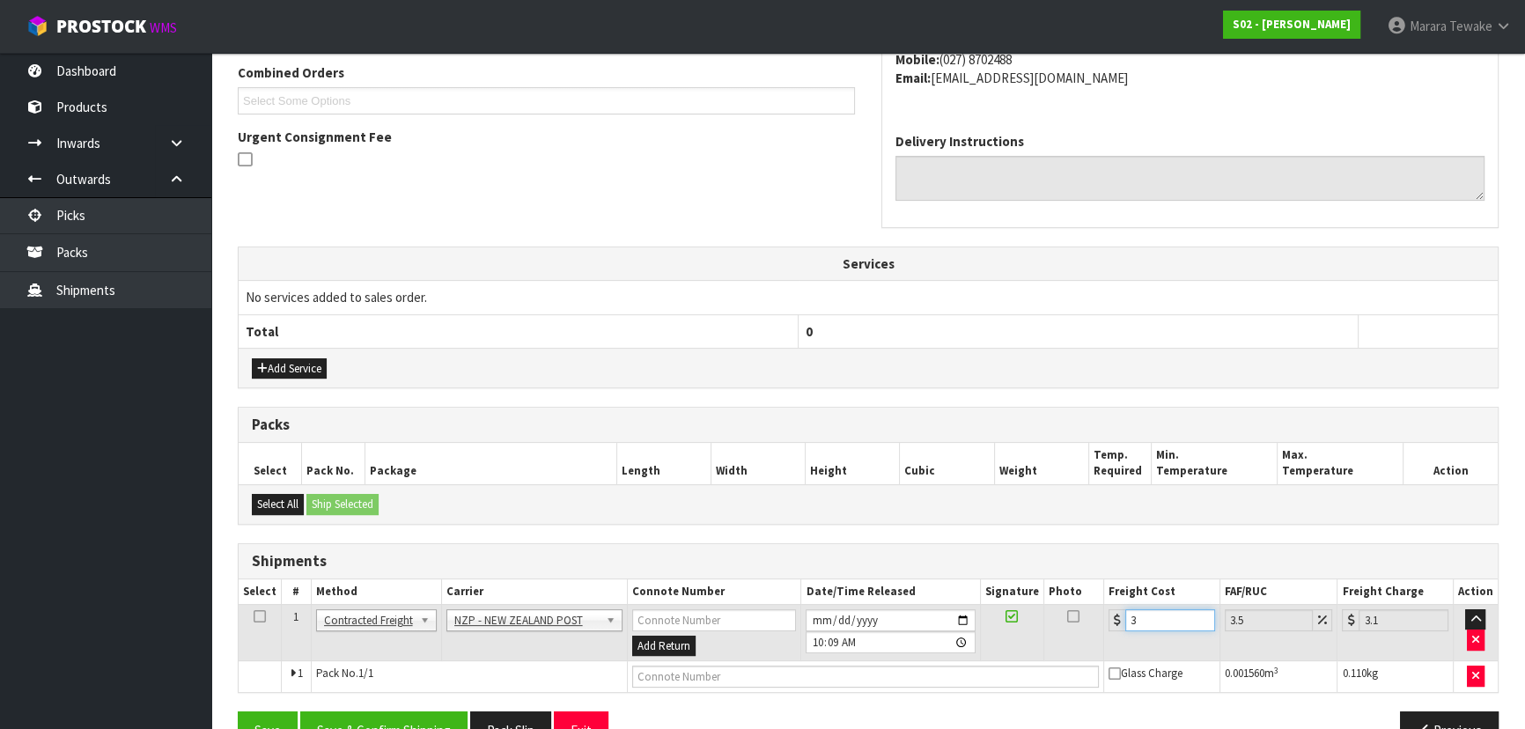
type input "3.73"
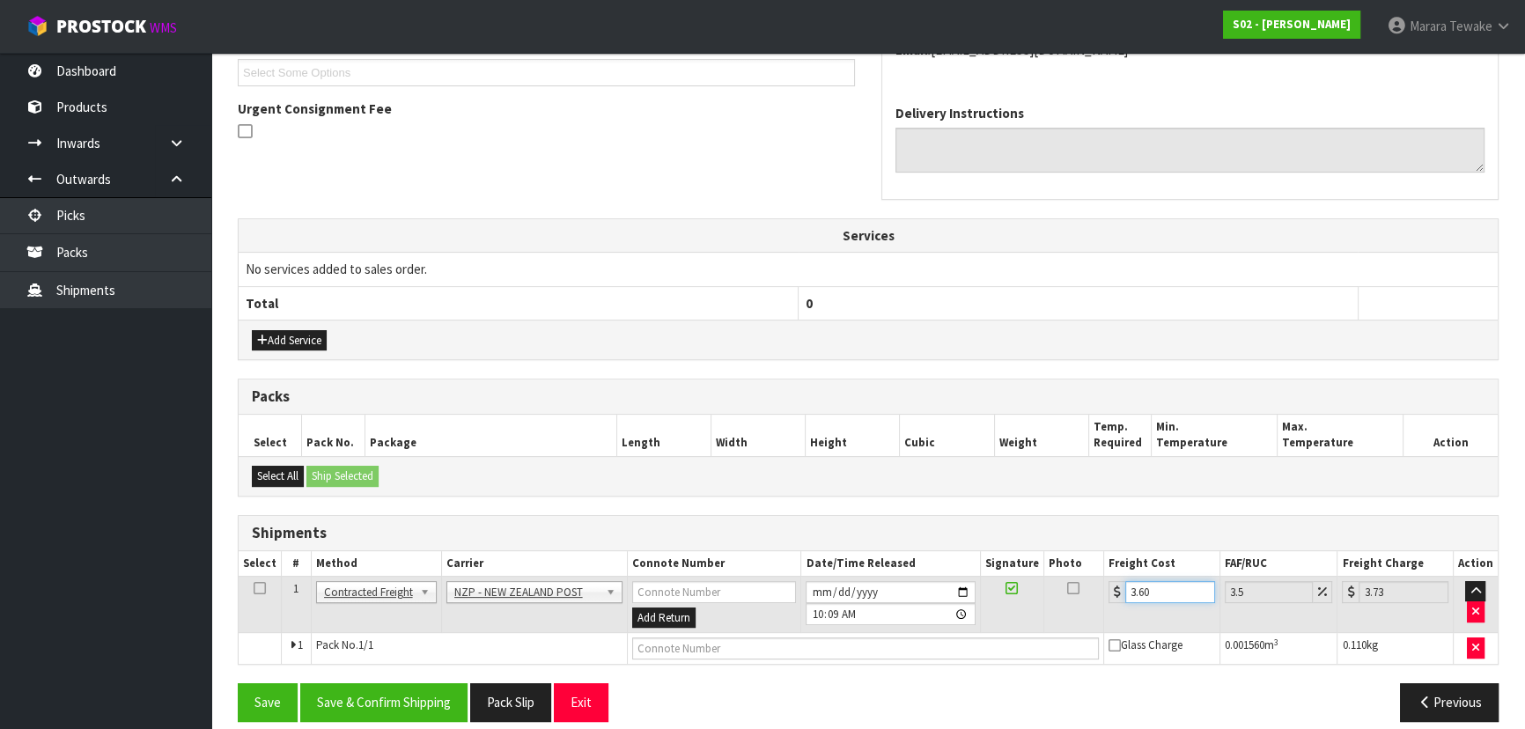
scroll to position [500, 0]
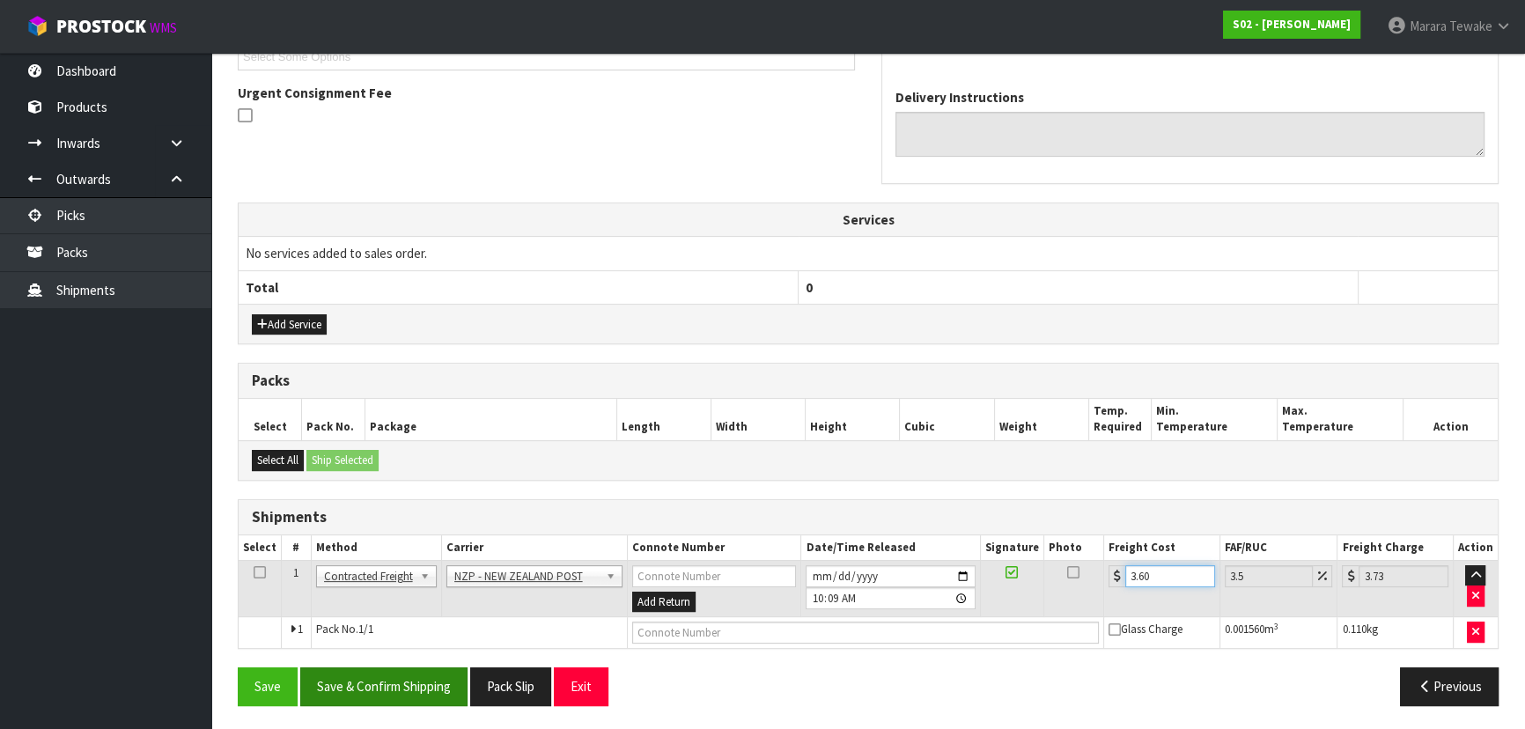
type input "3.60"
click at [391, 678] on button "Save & Confirm Shipping" at bounding box center [383, 686] width 167 height 38
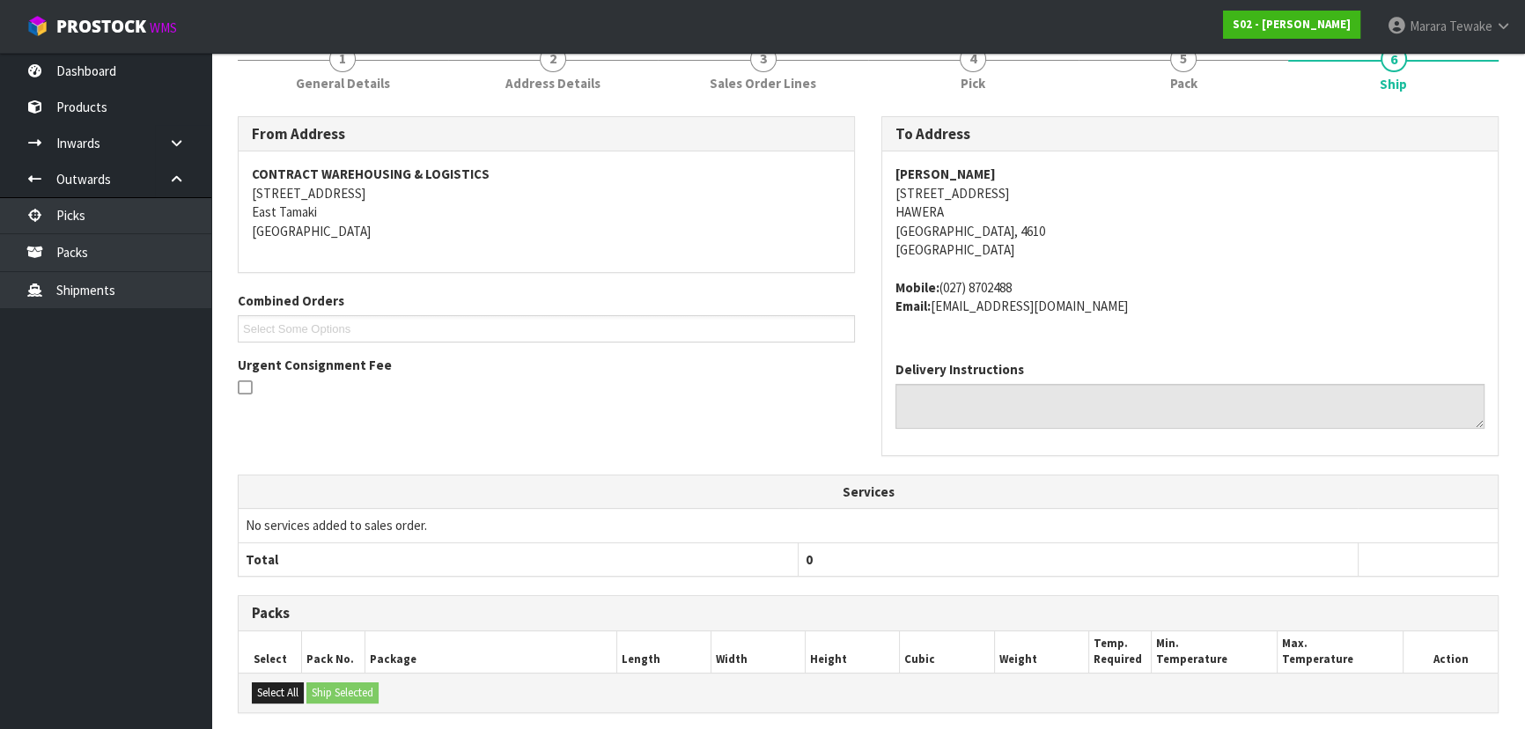
scroll to position [467, 0]
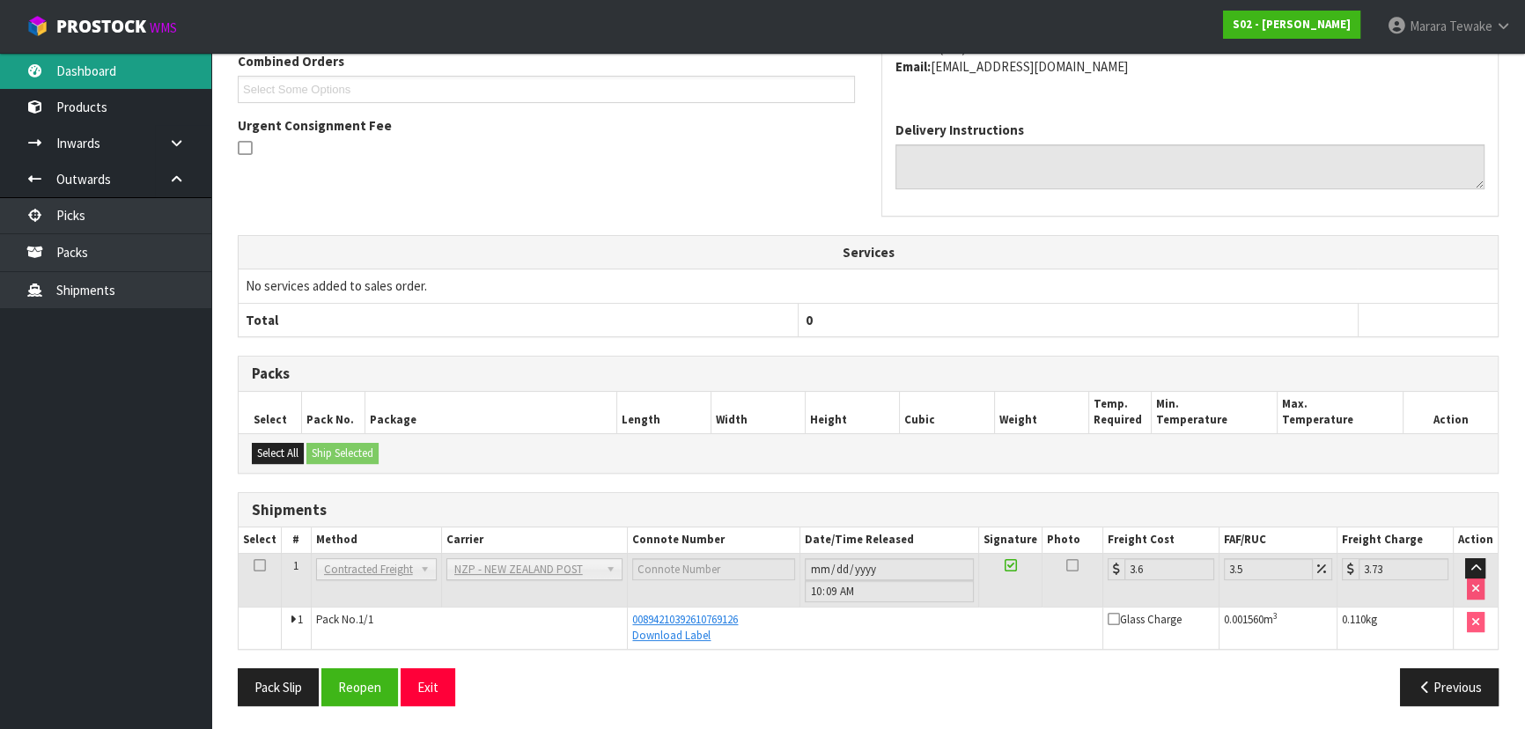
click at [107, 70] on link "Dashboard" at bounding box center [105, 71] width 211 height 36
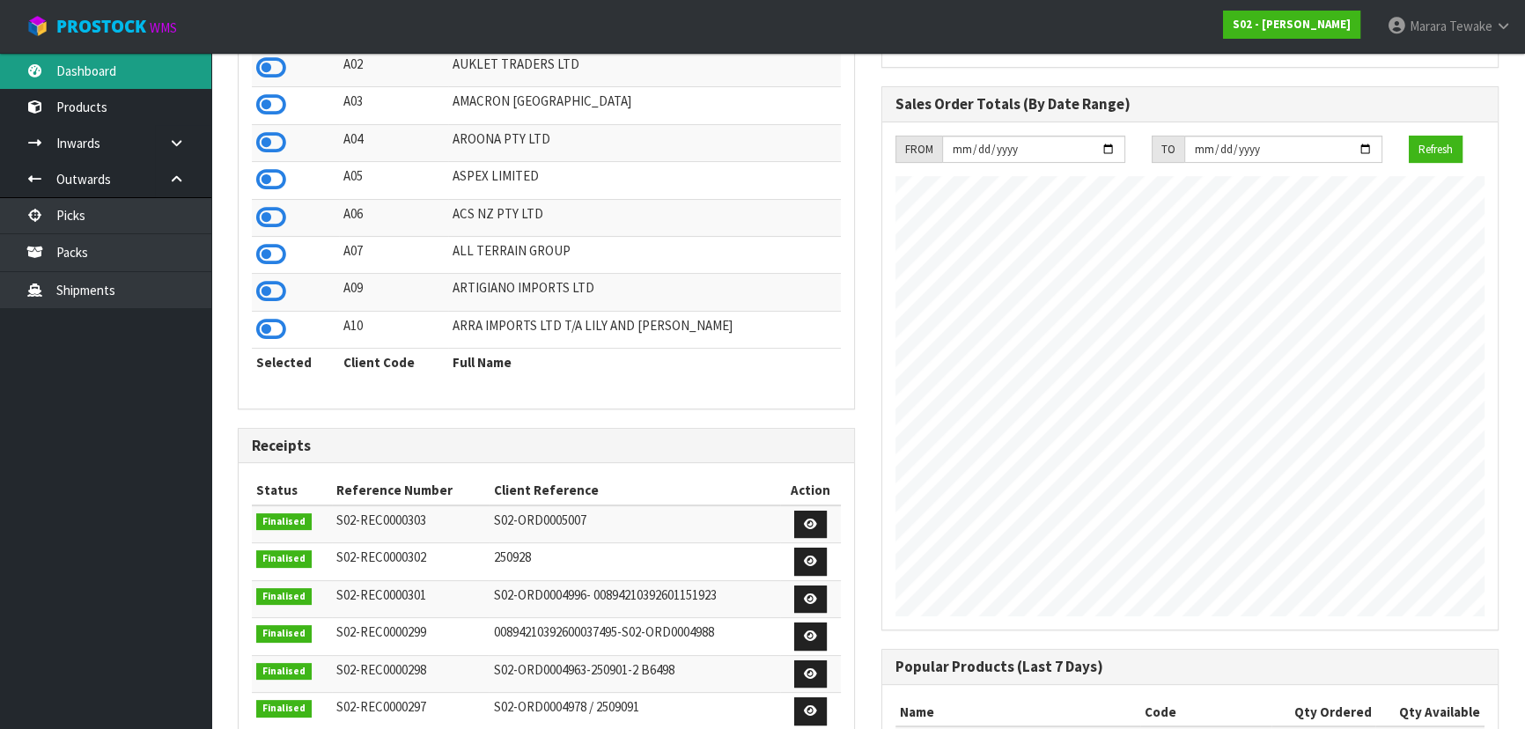
scroll to position [1331, 643]
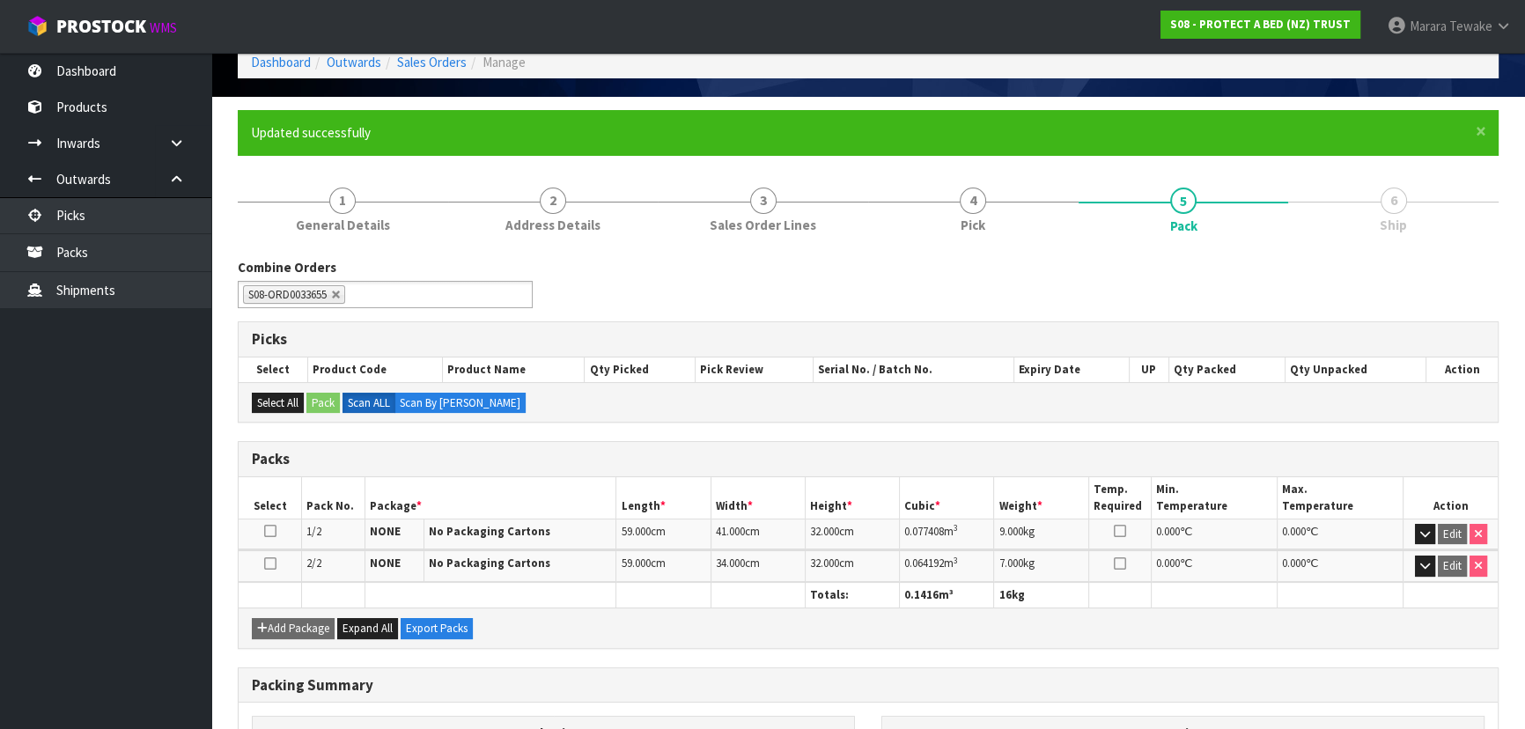
scroll to position [297, 0]
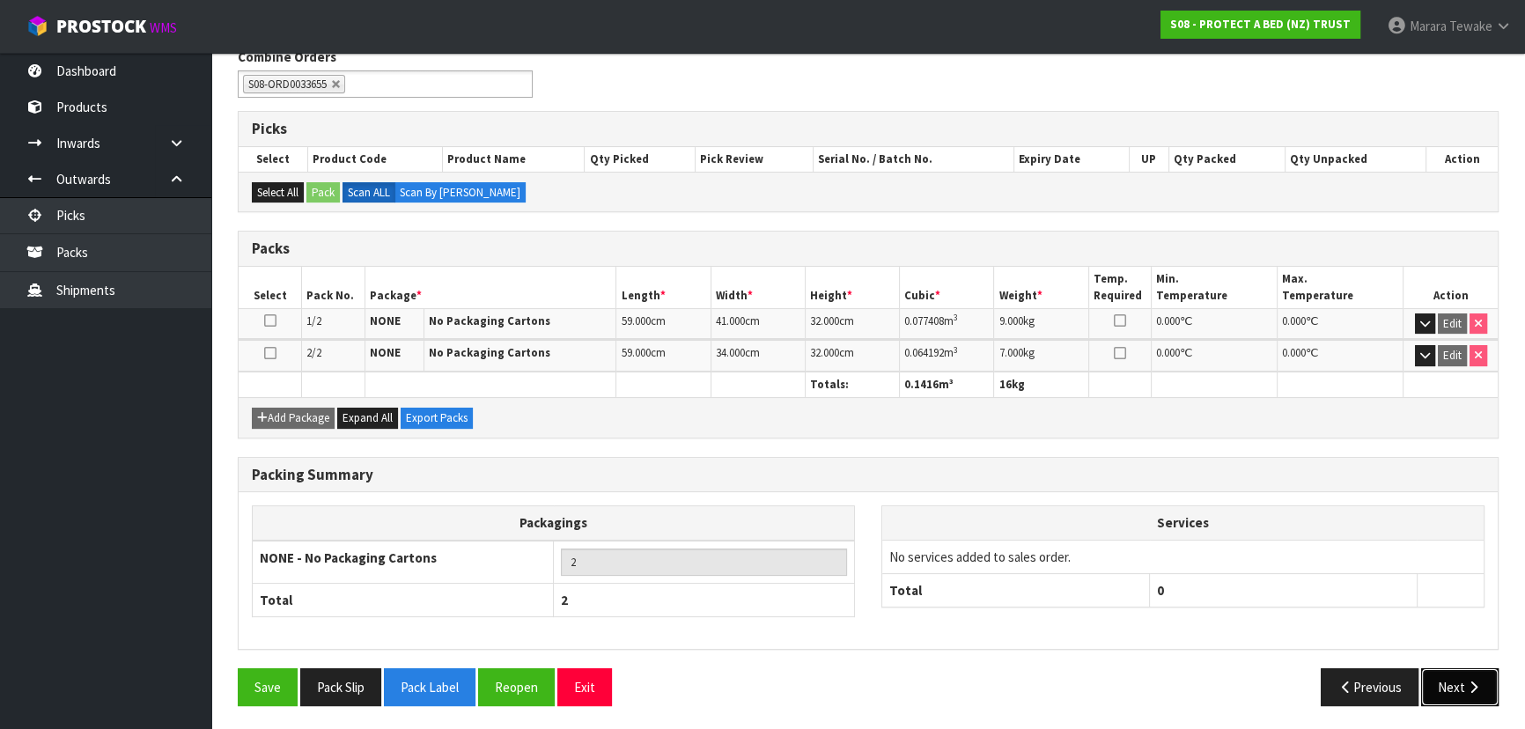
click at [1470, 680] on icon "button" at bounding box center [1473, 686] width 17 height 13
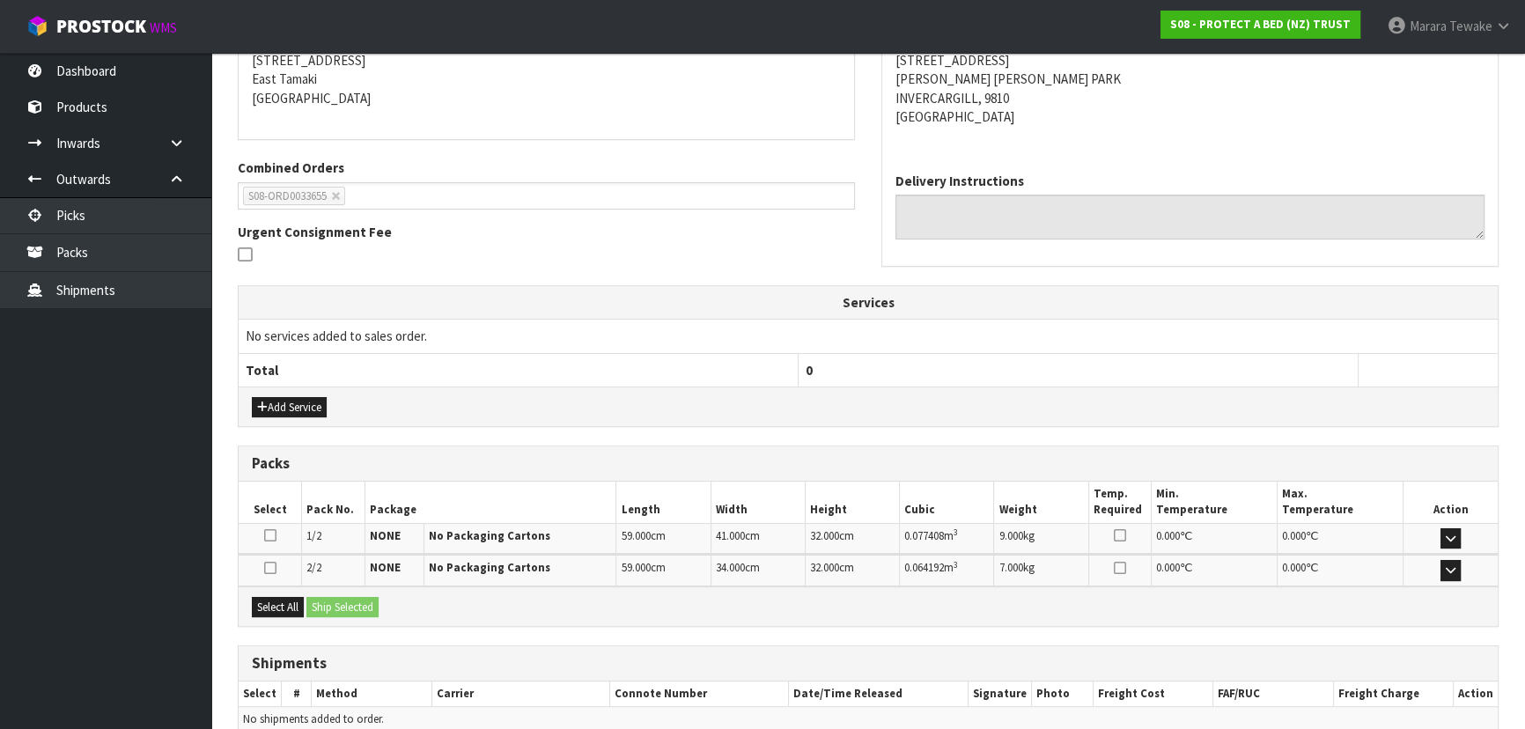
scroll to position [444, 0]
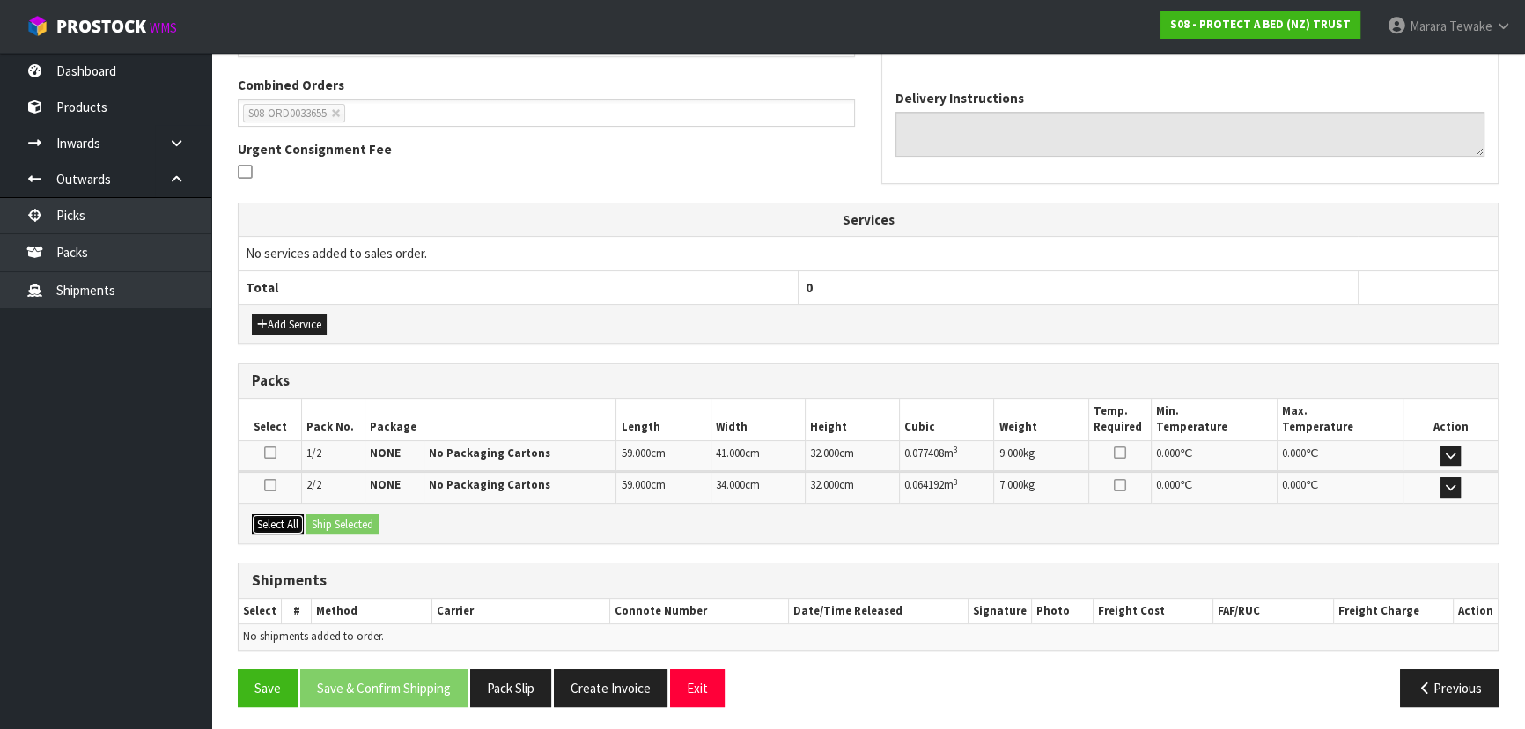
click at [286, 520] on button "Select All" at bounding box center [278, 524] width 52 height 21
click at [342, 517] on button "Ship Selected" at bounding box center [342, 524] width 72 height 21
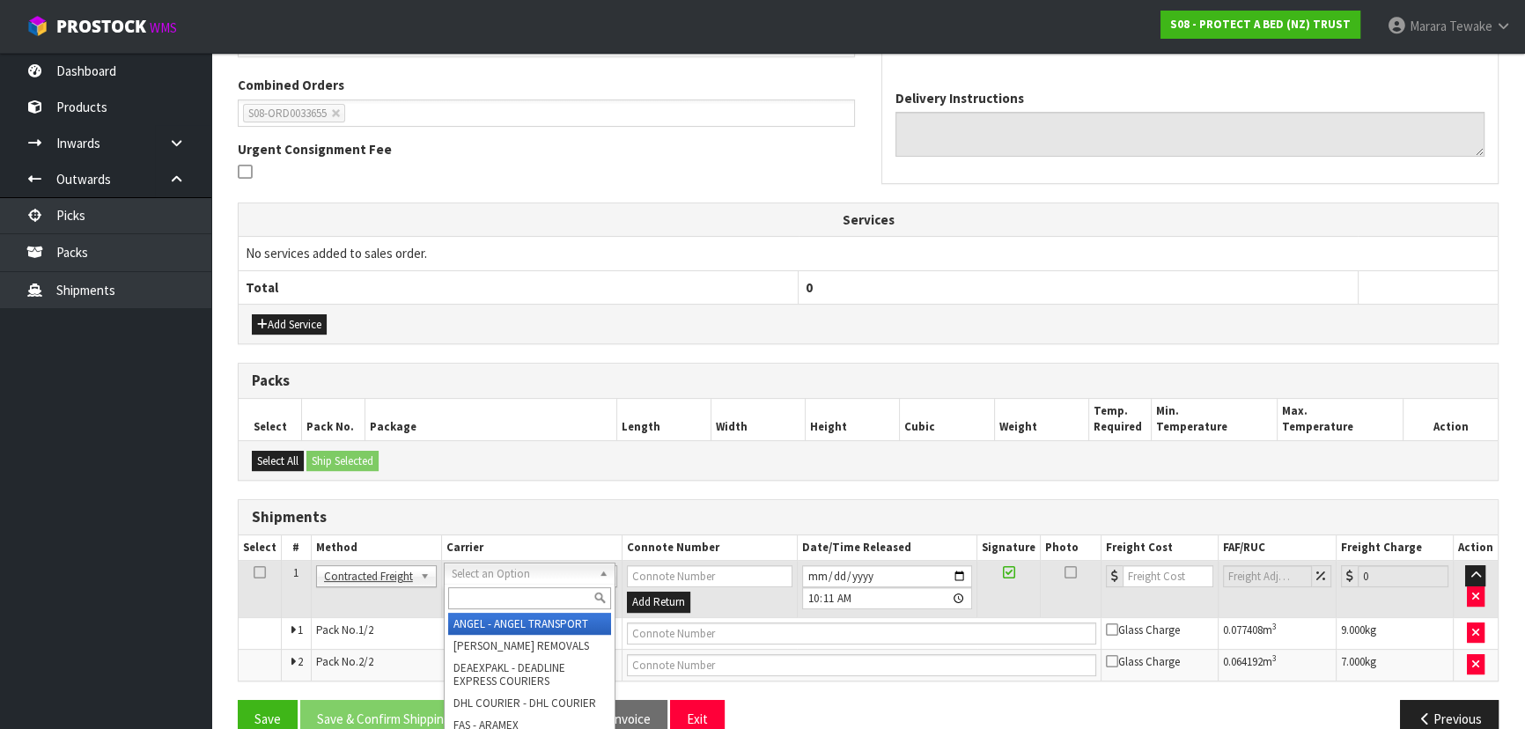
click at [481, 601] on input "text" at bounding box center [529, 598] width 163 height 22
type input "NZP"
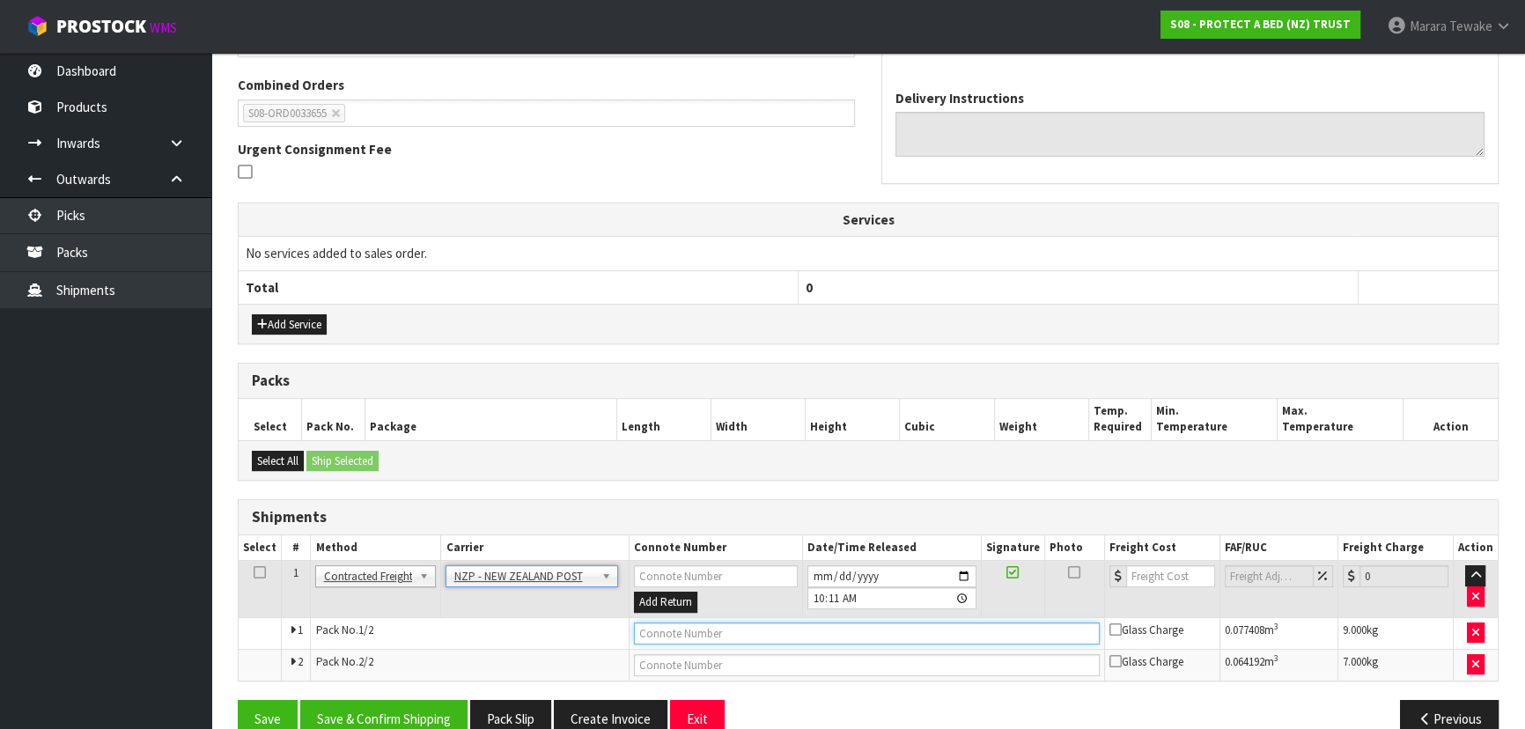
click at [987, 631] on input "text" at bounding box center [867, 633] width 466 height 22
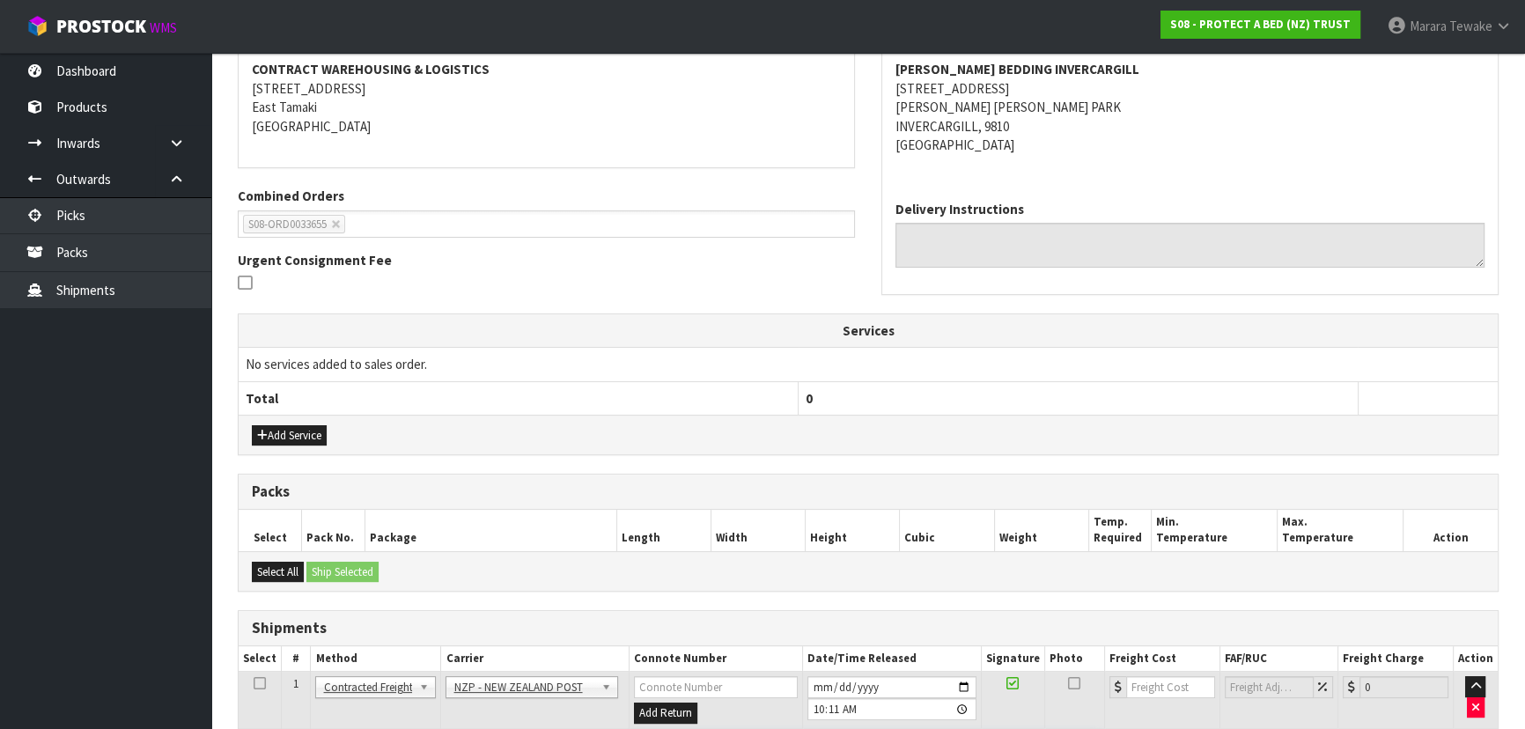
scroll to position [475, 0]
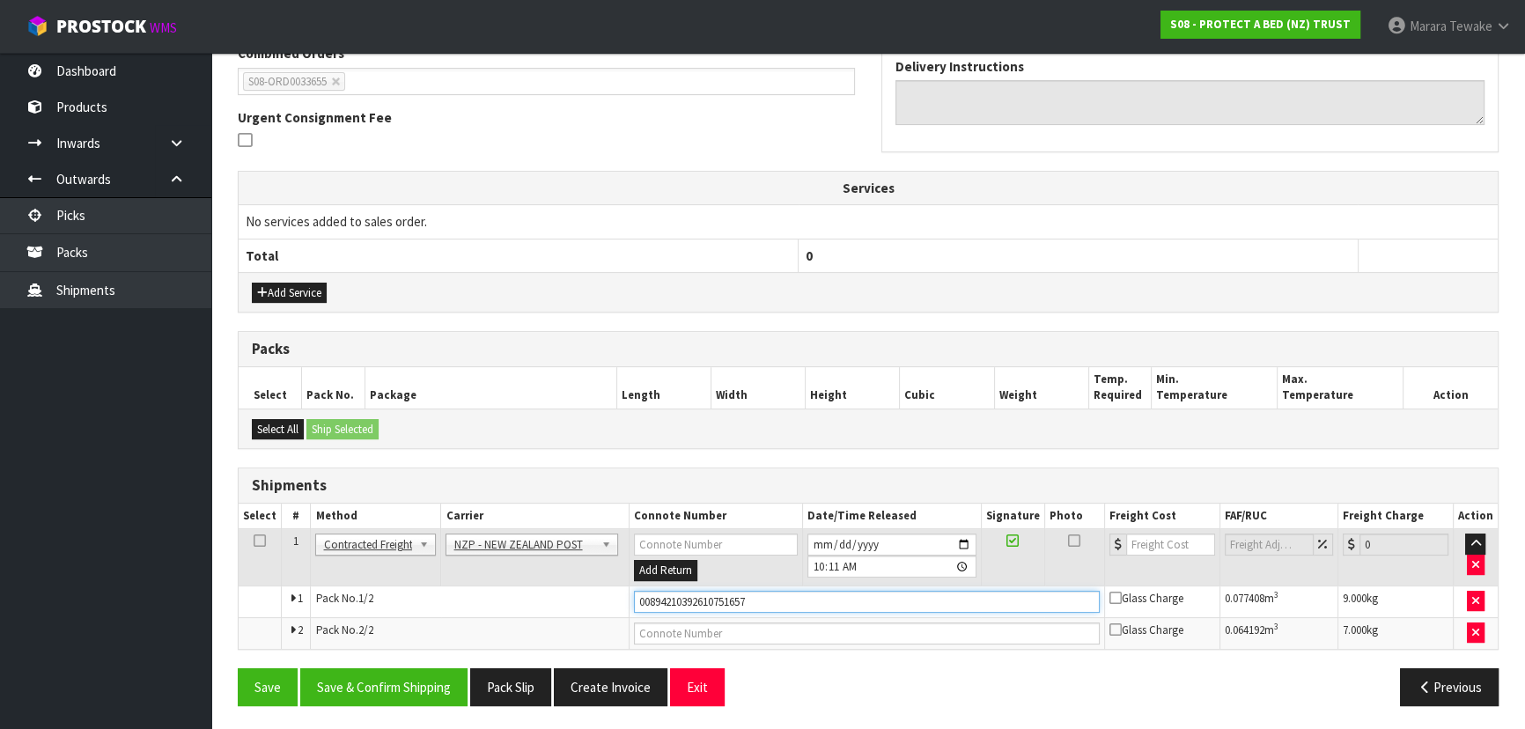
type input "00894210392610751657"
click at [238, 668] on button "Save" at bounding box center [268, 687] width 60 height 38
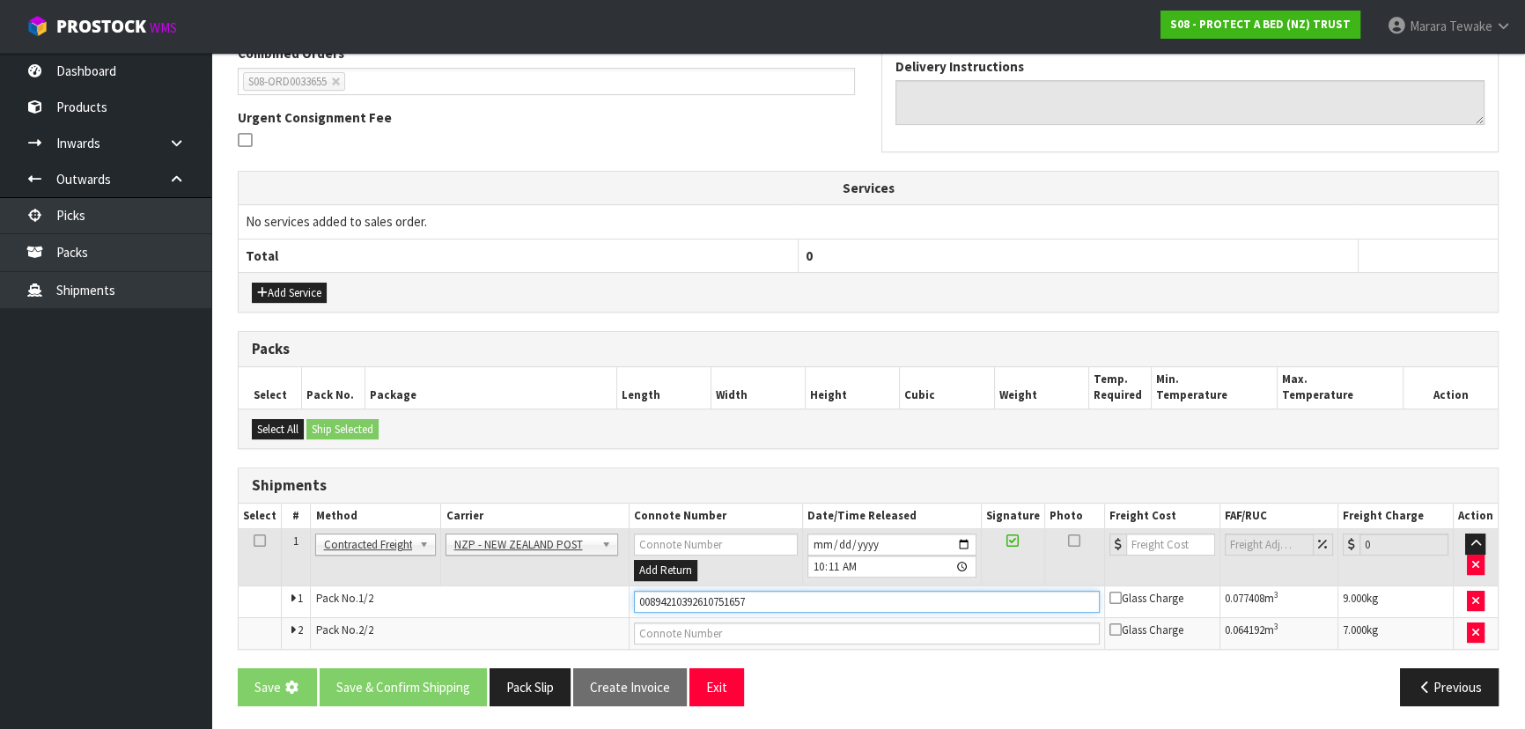
scroll to position [0, 0]
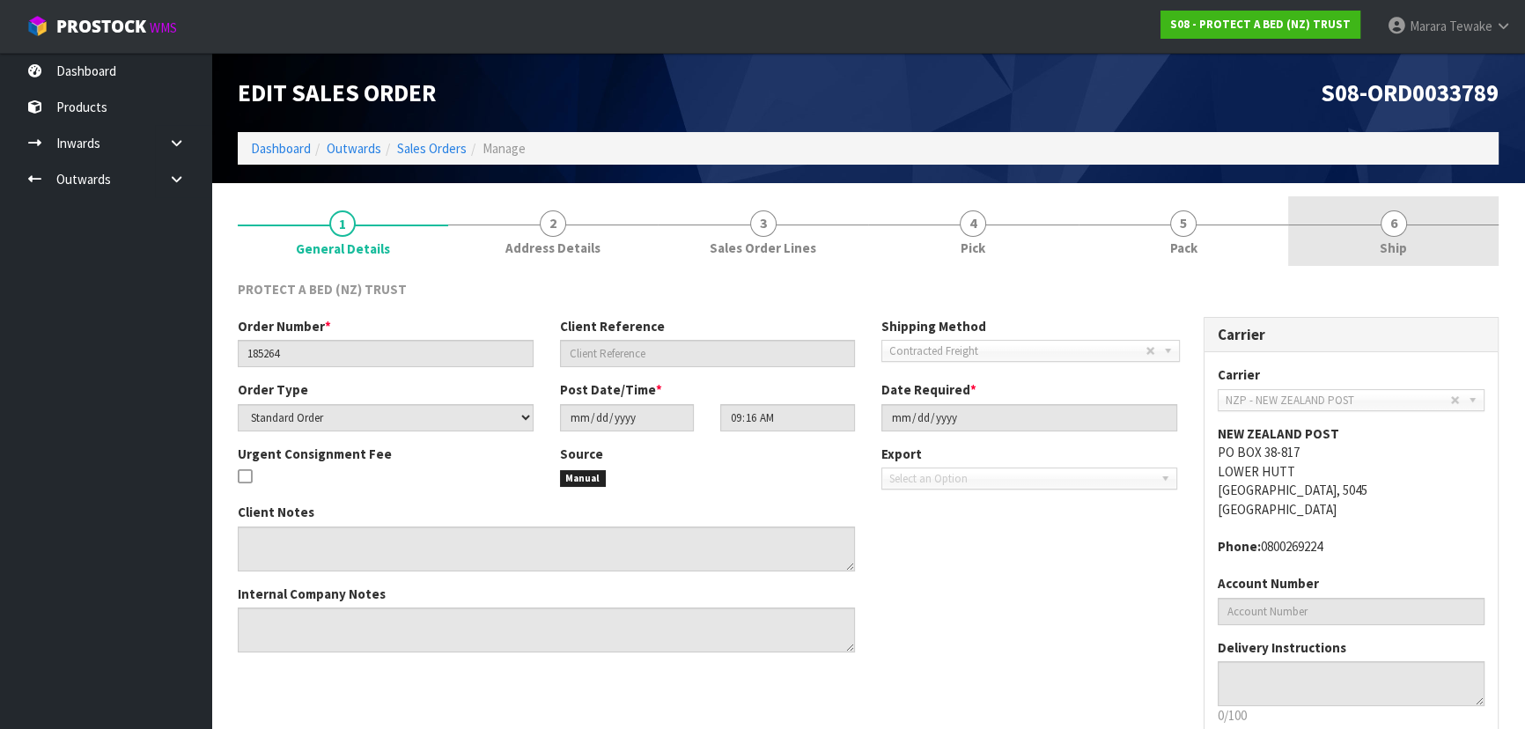
drag, startPoint x: 1408, startPoint y: 219, endPoint x: 1331, endPoint y: 238, distance: 79.6
click at [1408, 219] on link "6 Ship" at bounding box center [1393, 231] width 210 height 70
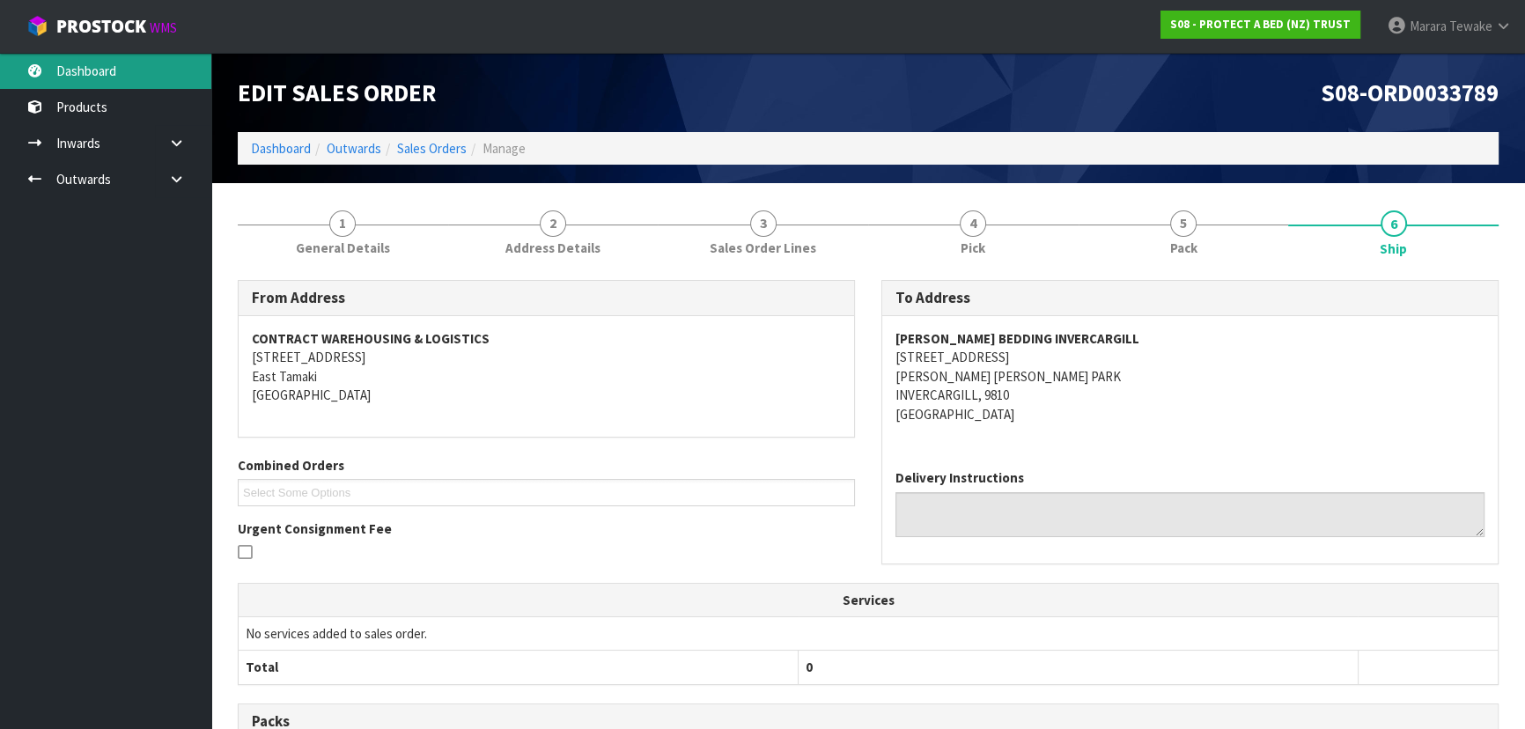
click at [140, 64] on link "Dashboard" at bounding box center [105, 71] width 211 height 36
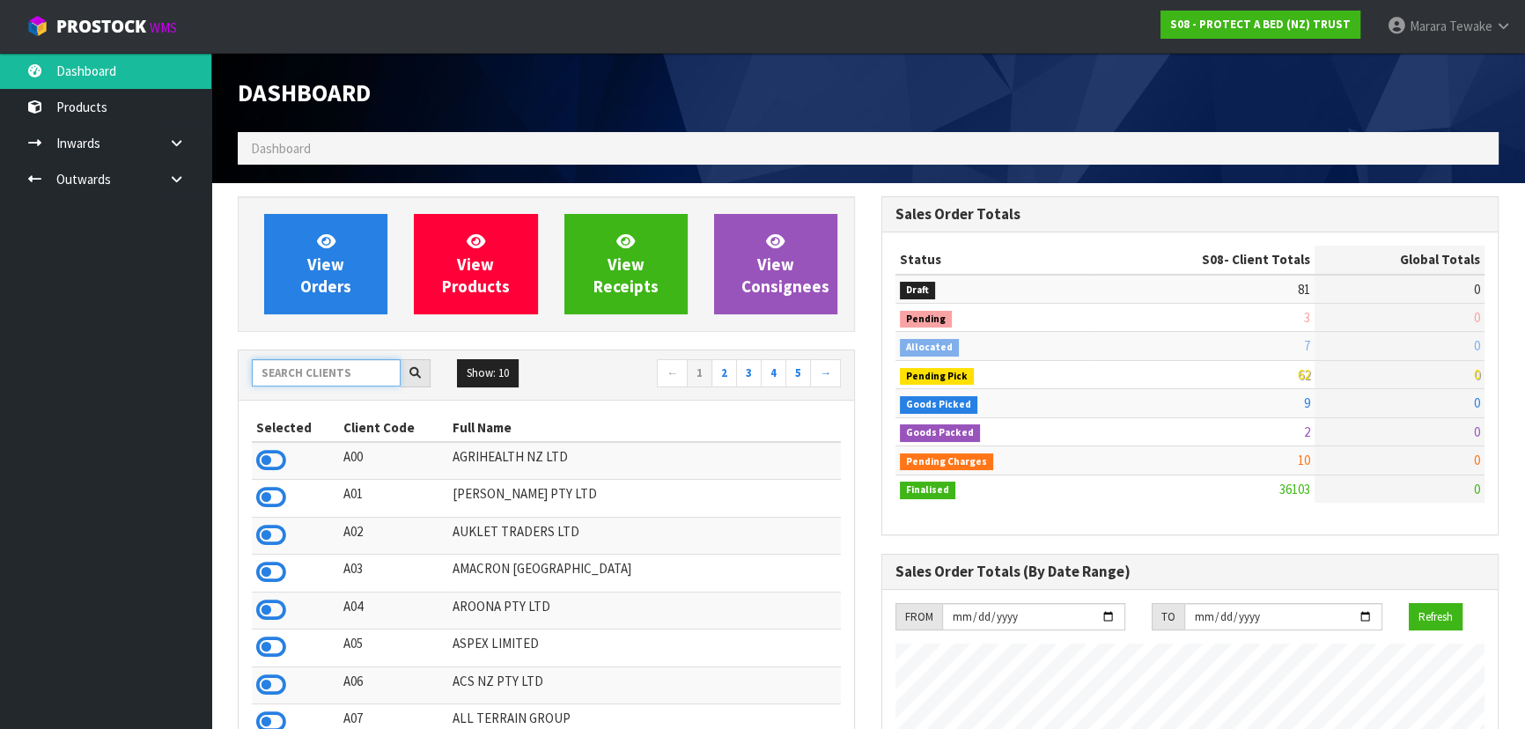
scroll to position [1096, 643]
click at [368, 371] on input "text" at bounding box center [326, 372] width 149 height 27
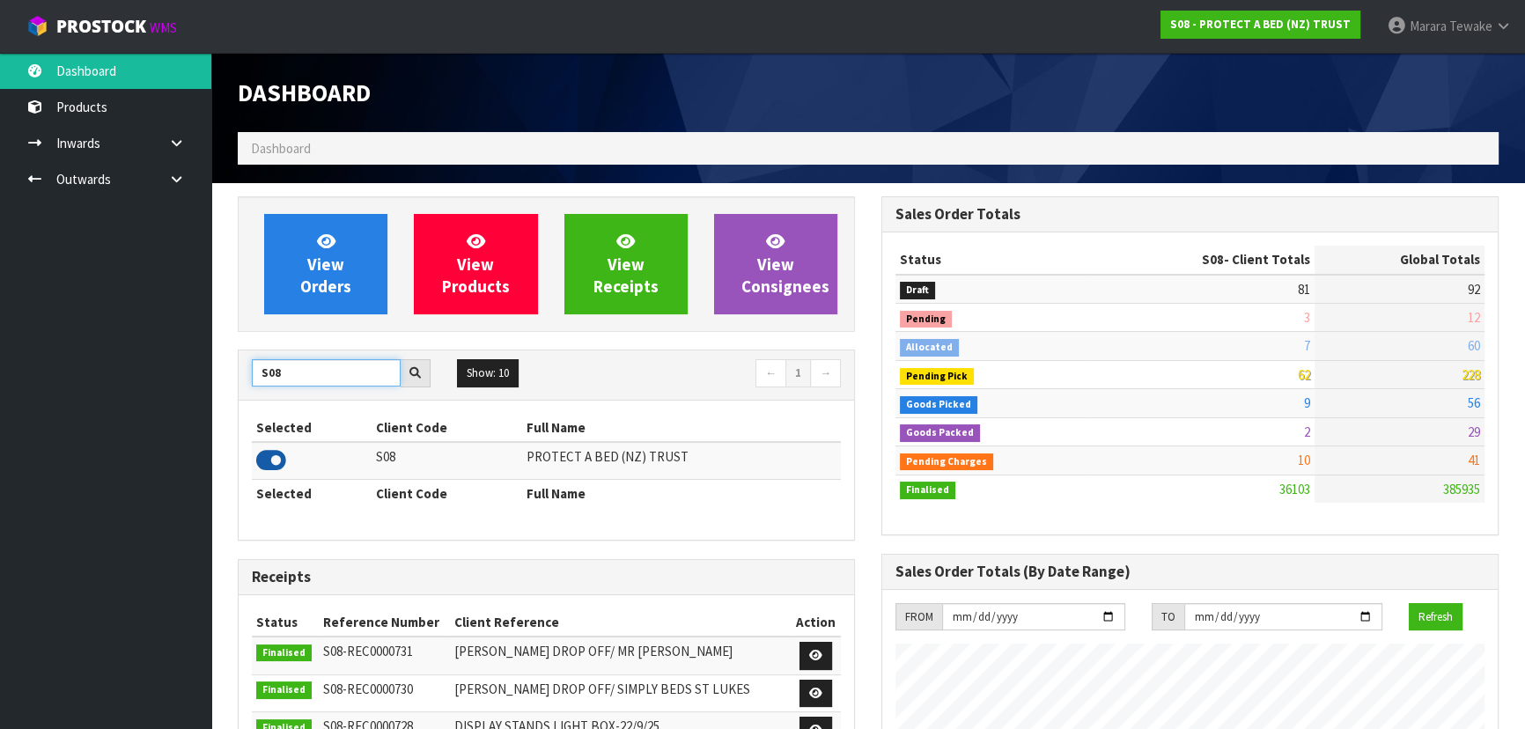
type input "S08"
click at [273, 456] on icon at bounding box center [271, 460] width 30 height 26
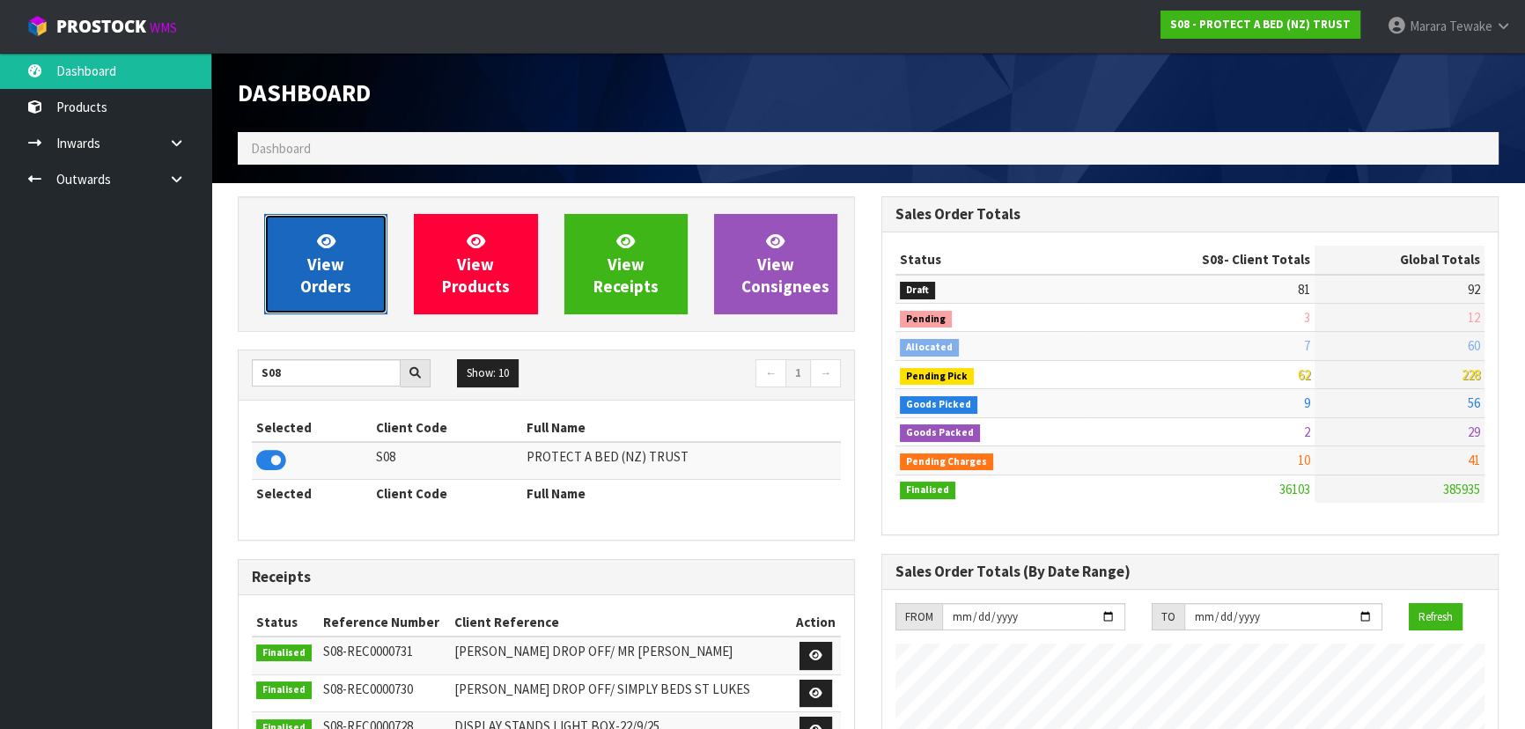
click at [342, 238] on link "View Orders" at bounding box center [325, 264] width 123 height 100
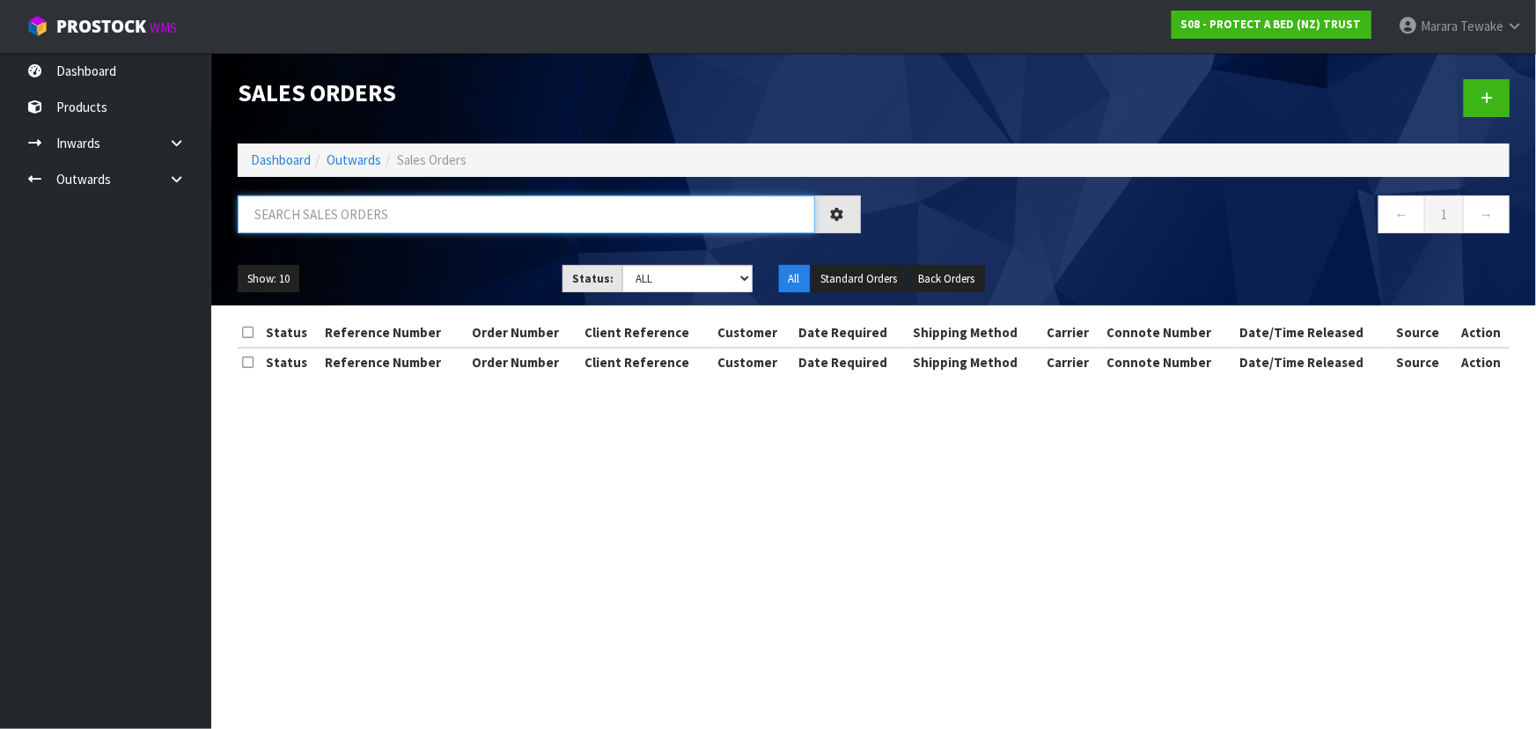
click at [305, 204] on input "text" at bounding box center [526, 214] width 577 height 38
type input "JOB-0416841"
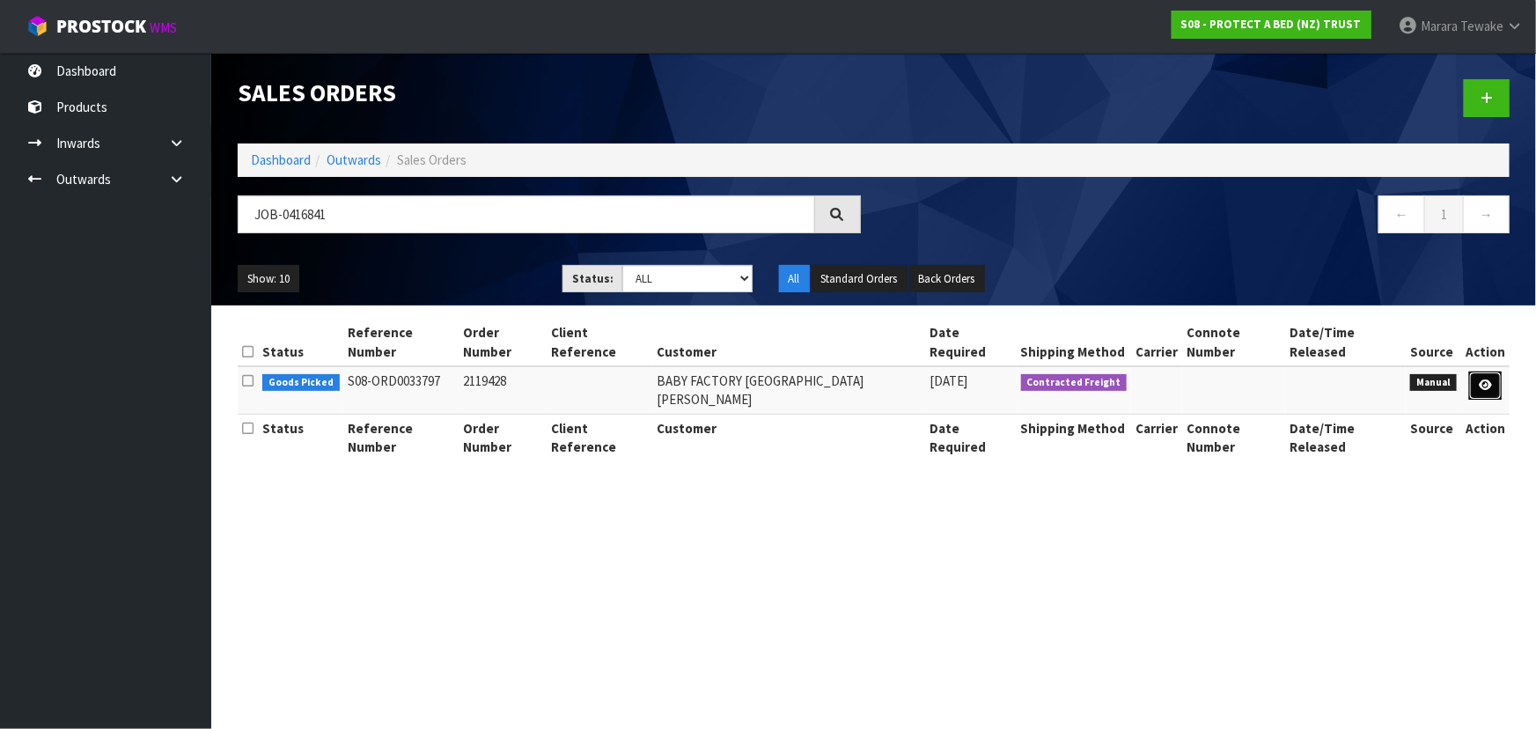
click at [1496, 371] on link at bounding box center [1485, 385] width 33 height 28
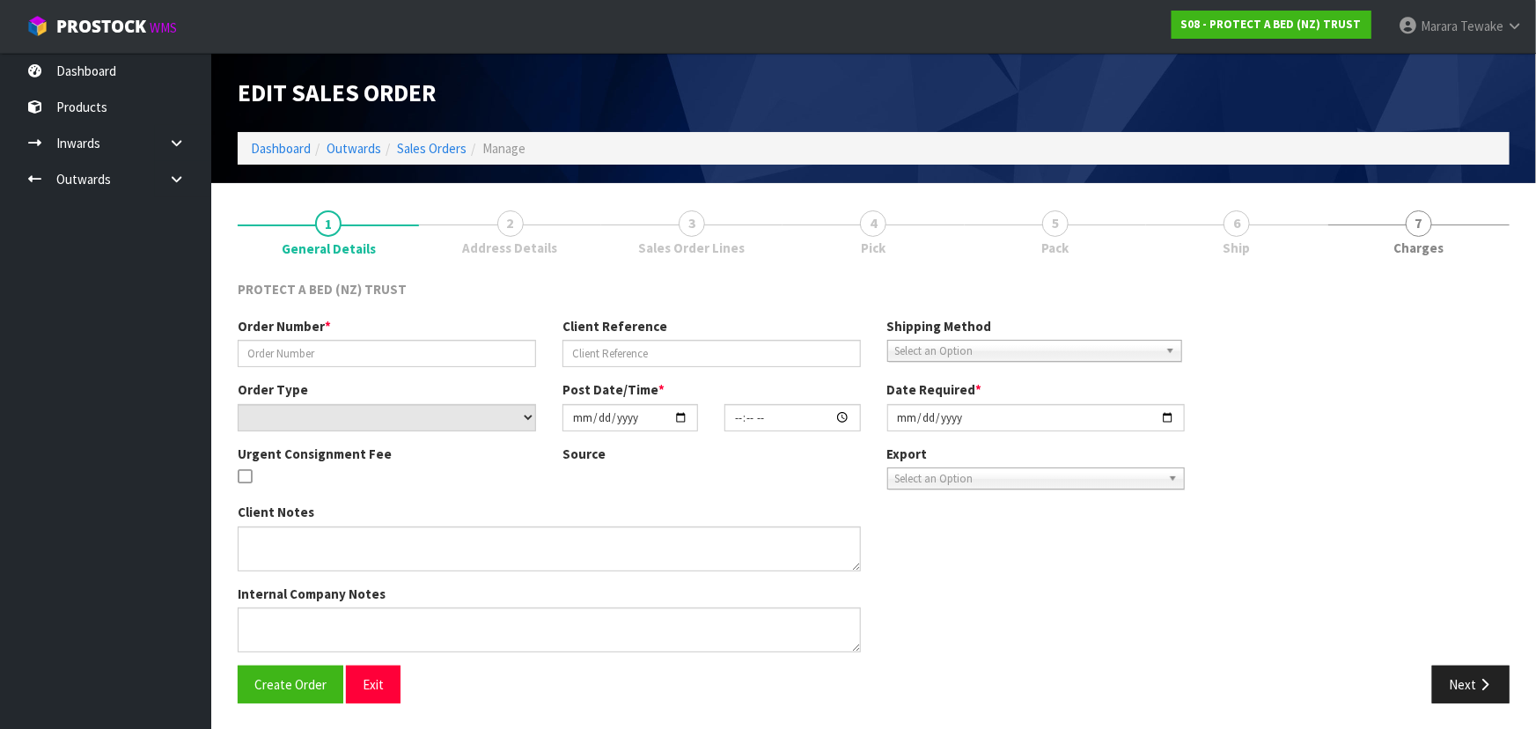
type input "2119428"
select select "number:0"
type input "[DATE]"
type input "12:34:00.000"
type input "[DATE]"
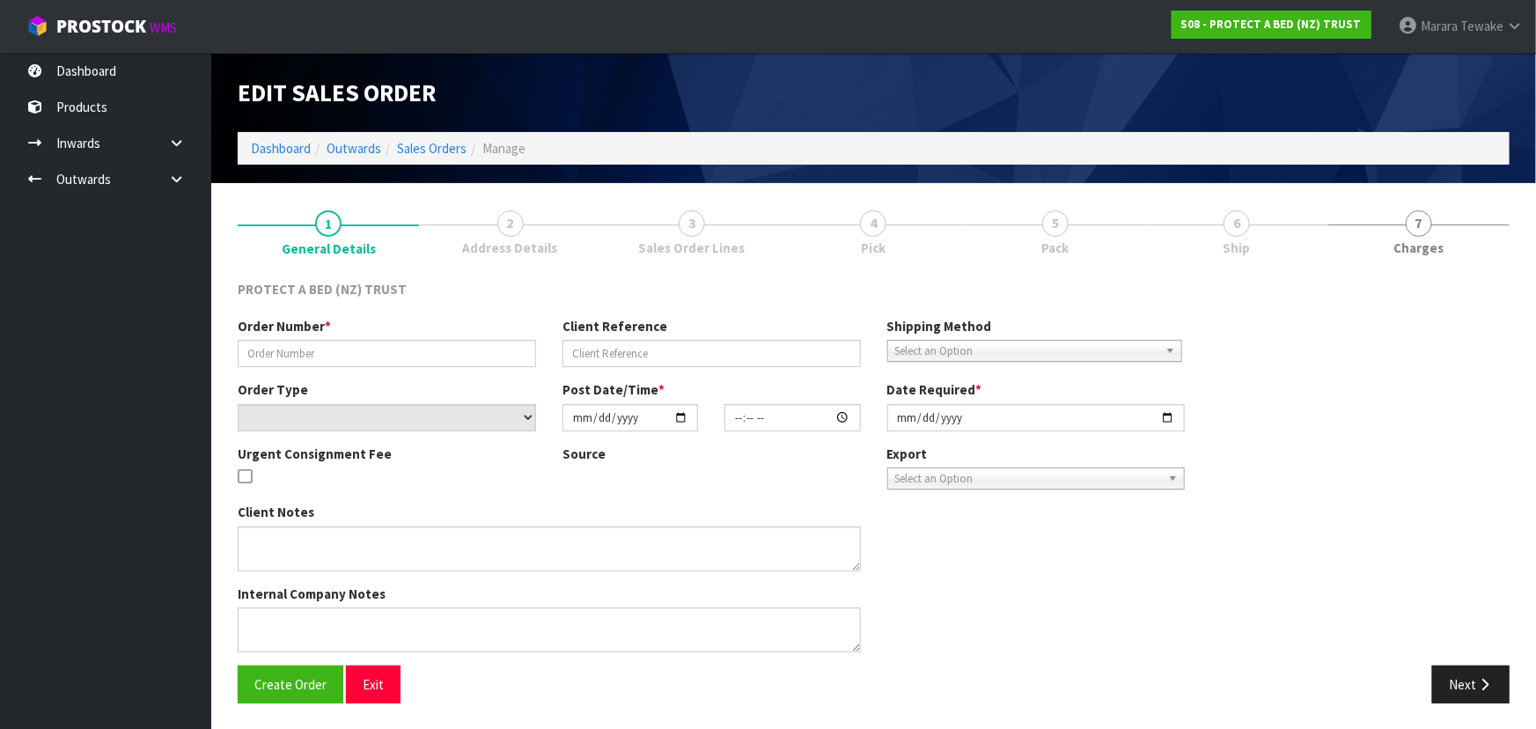
type textarea "MINIMUM ORDER VALUE OF $50.00. FREIGHT WILL BE CHARGED IF THE ORDER VALUE BETWE…"
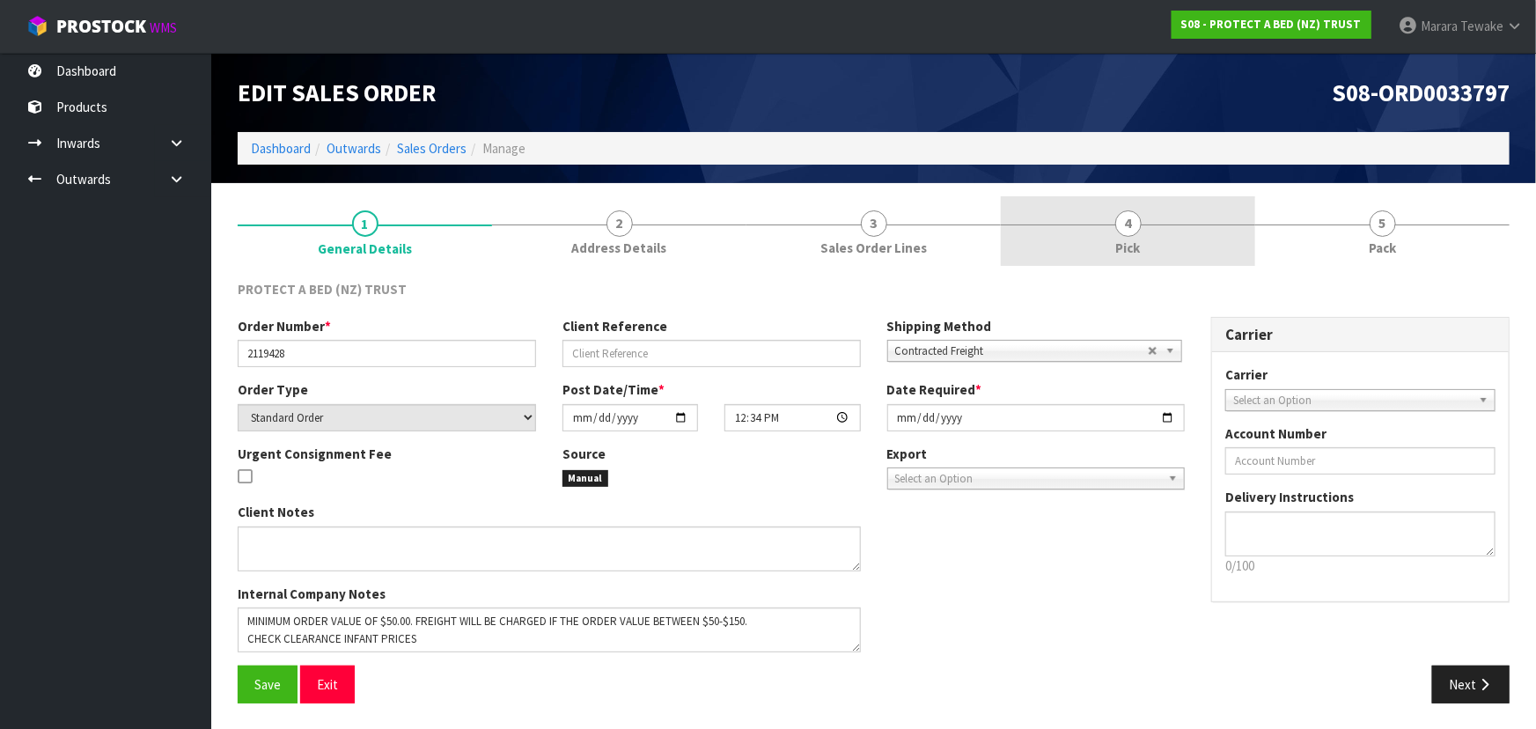
click at [1192, 256] on link "4 Pick" at bounding box center [1128, 231] width 254 height 70
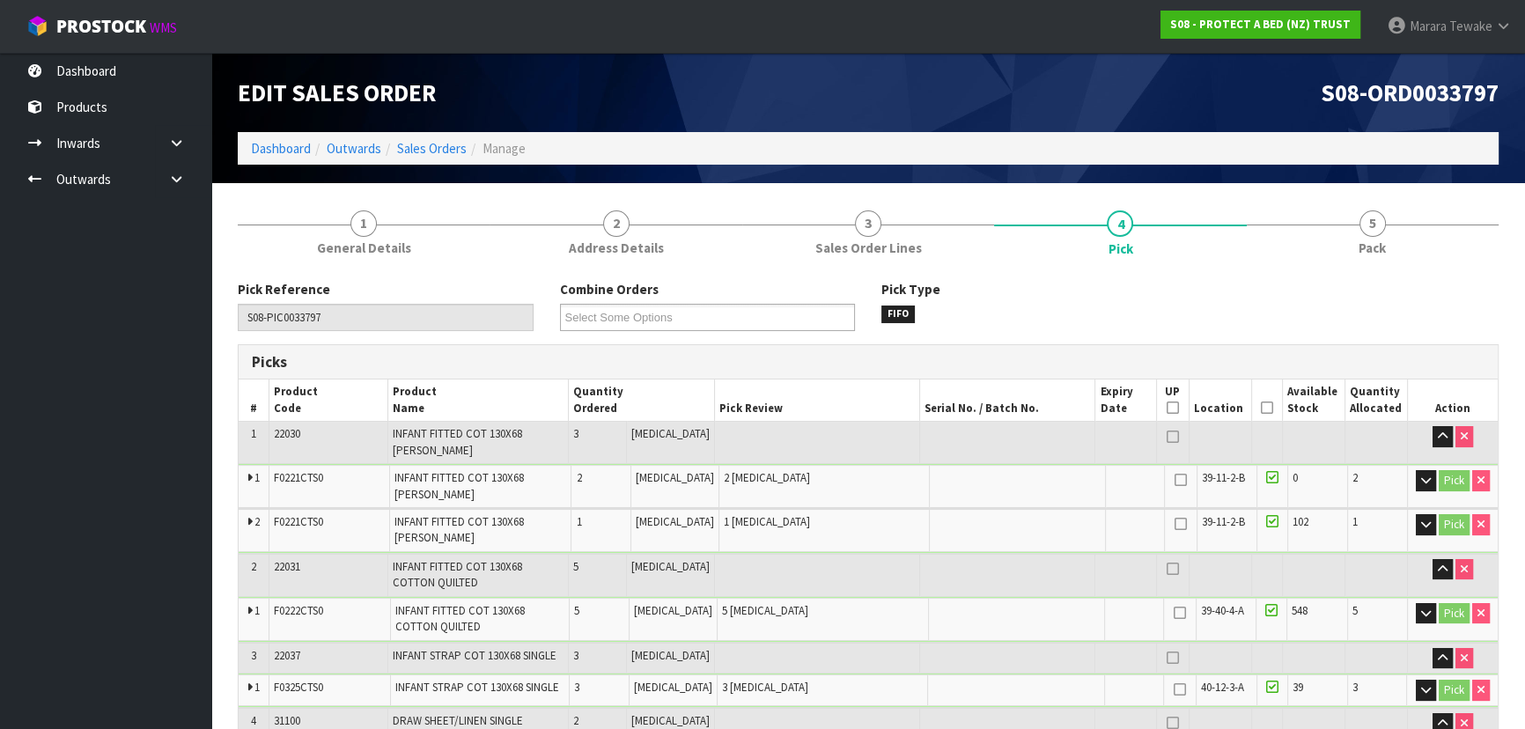
click at [1266, 408] on icon at bounding box center [1267, 408] width 12 height 1
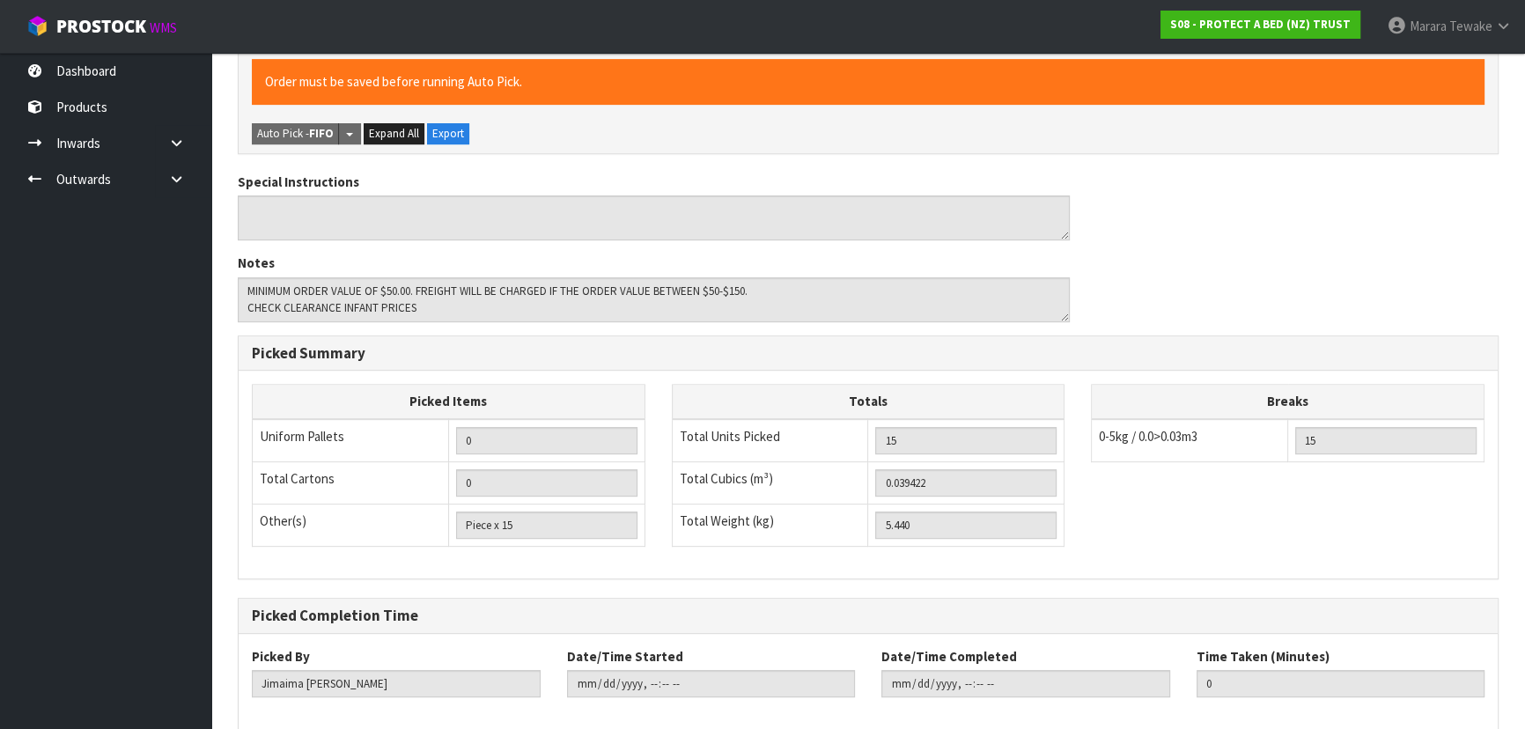
scroll to position [896, 0]
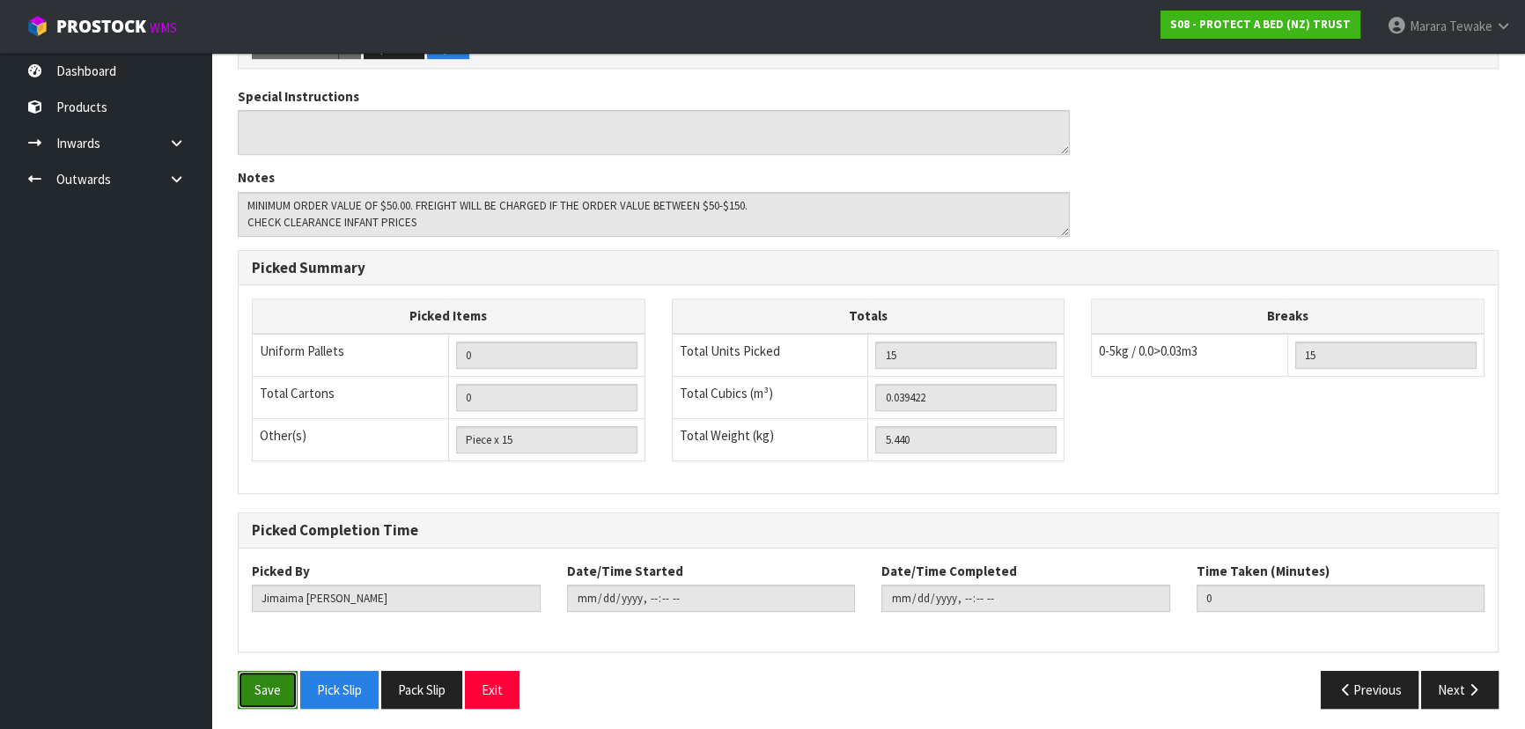
click at [249, 676] on button "Save" at bounding box center [268, 690] width 60 height 38
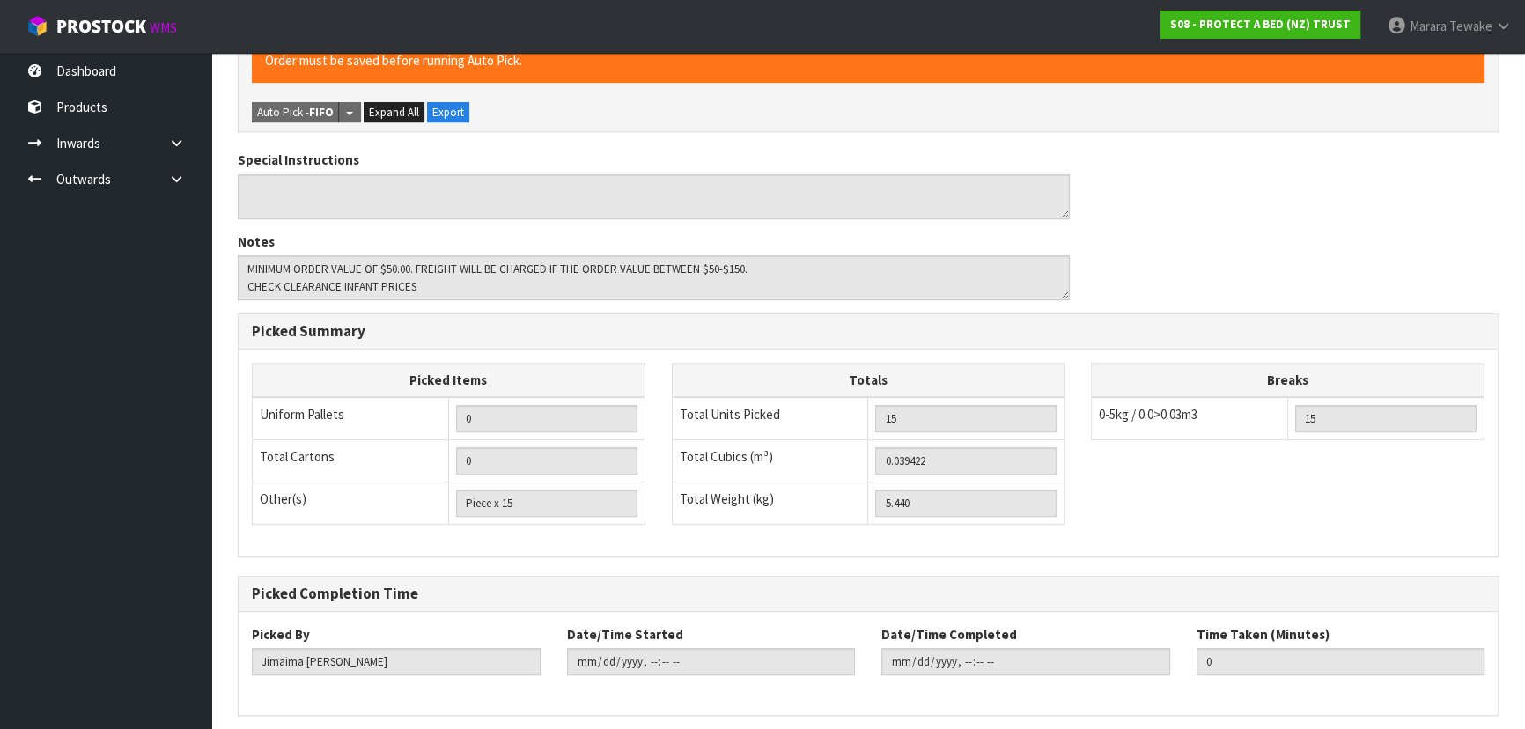
scroll to position [0, 0]
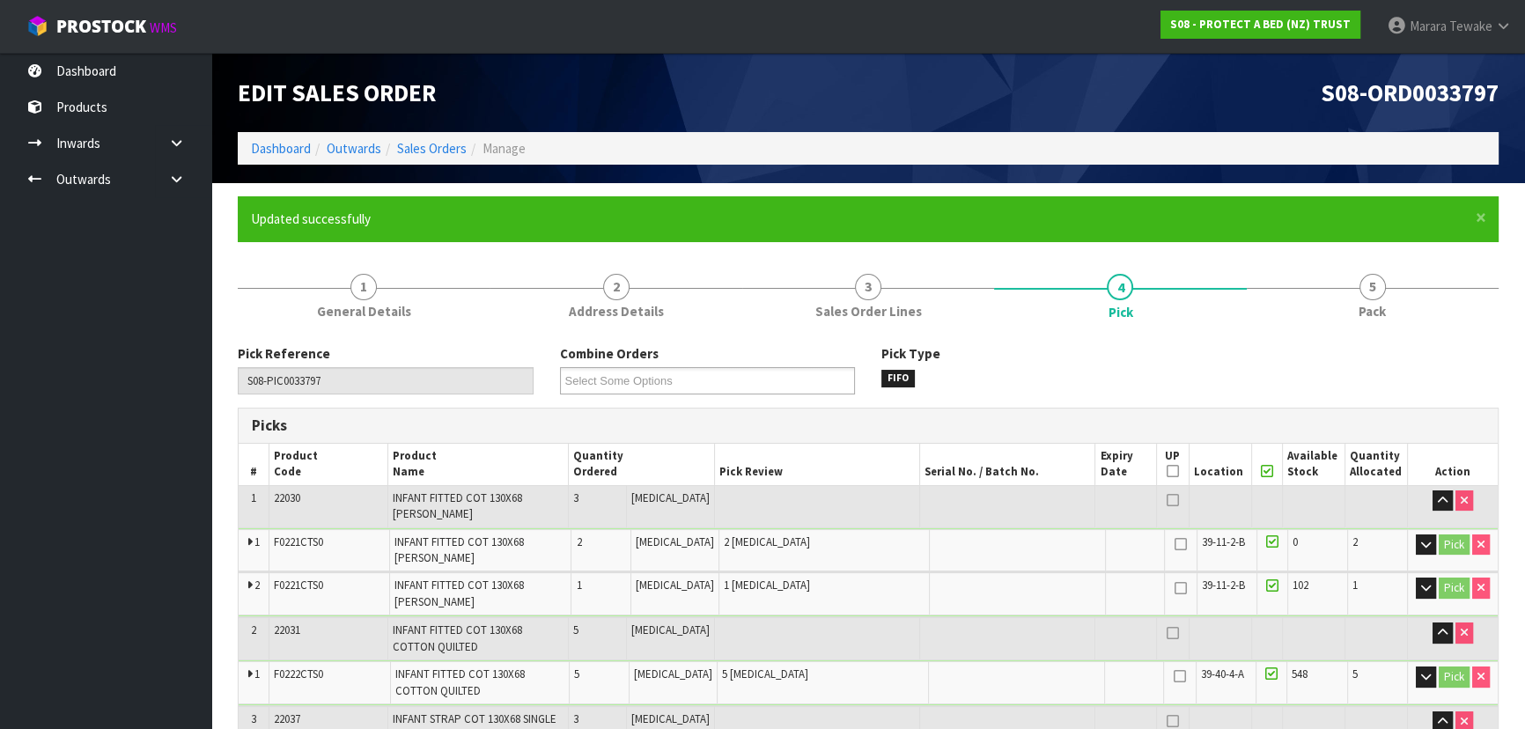
type input "[PERSON_NAME]"
type input "[DATE]T10:14:19"
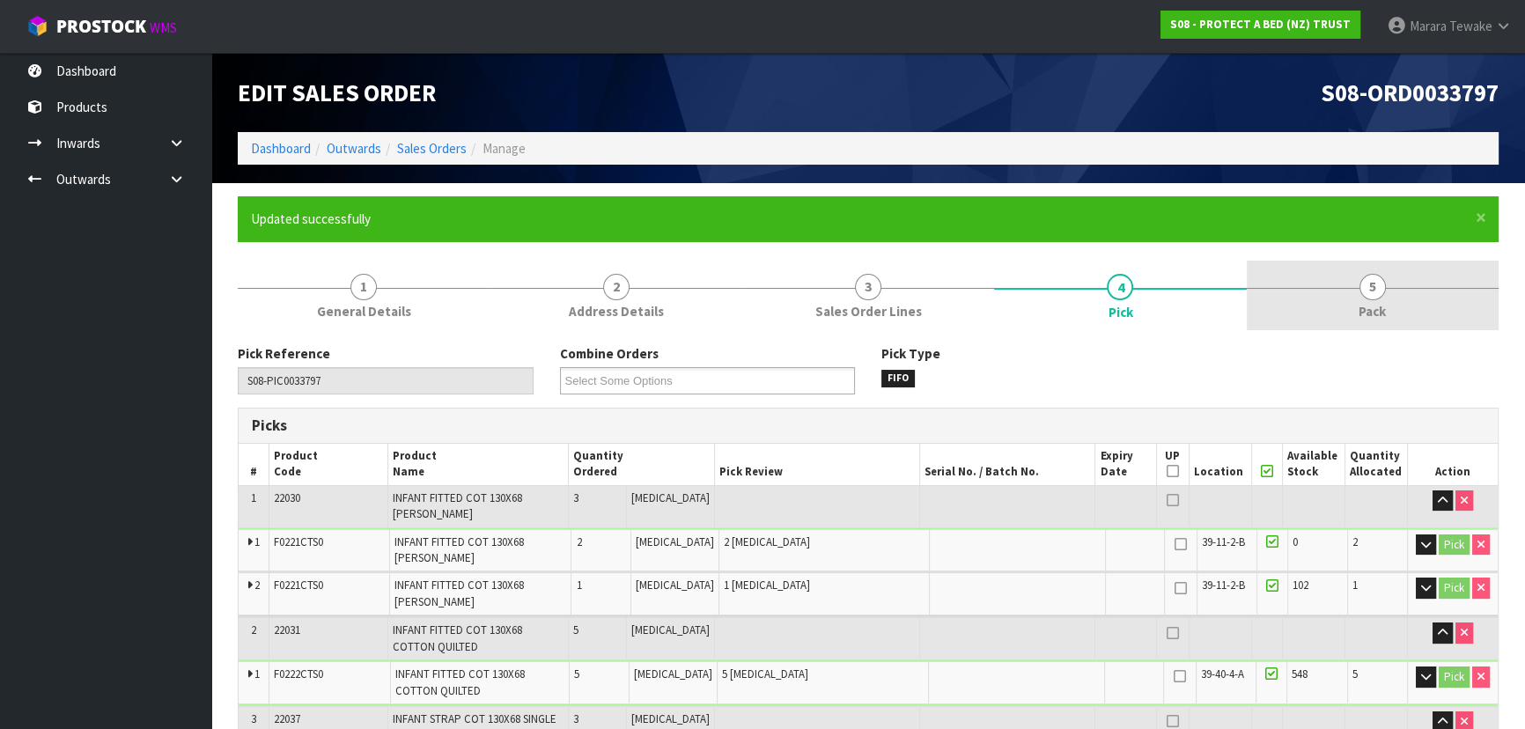
click at [1381, 282] on span "5" at bounding box center [1372, 287] width 26 height 26
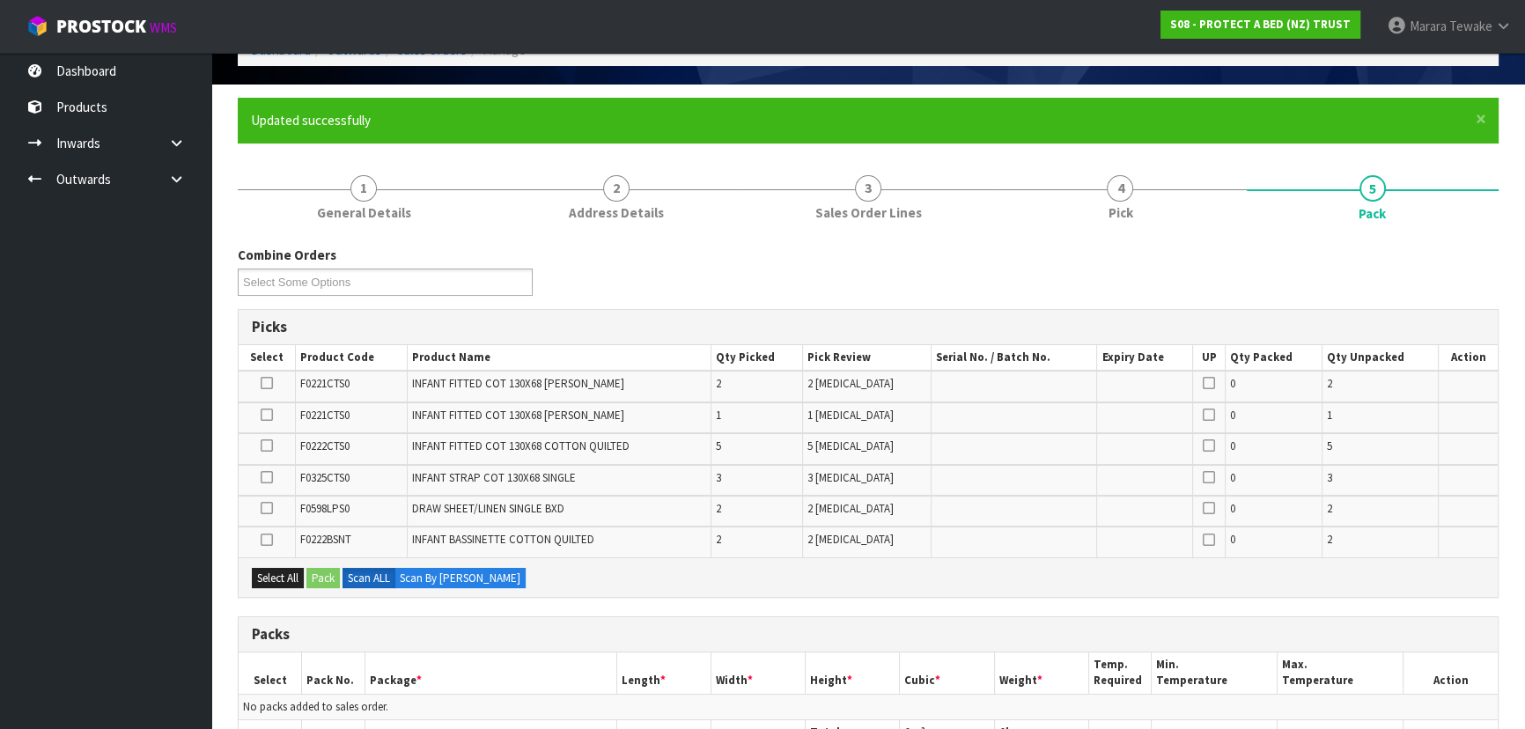
scroll to position [475, 0]
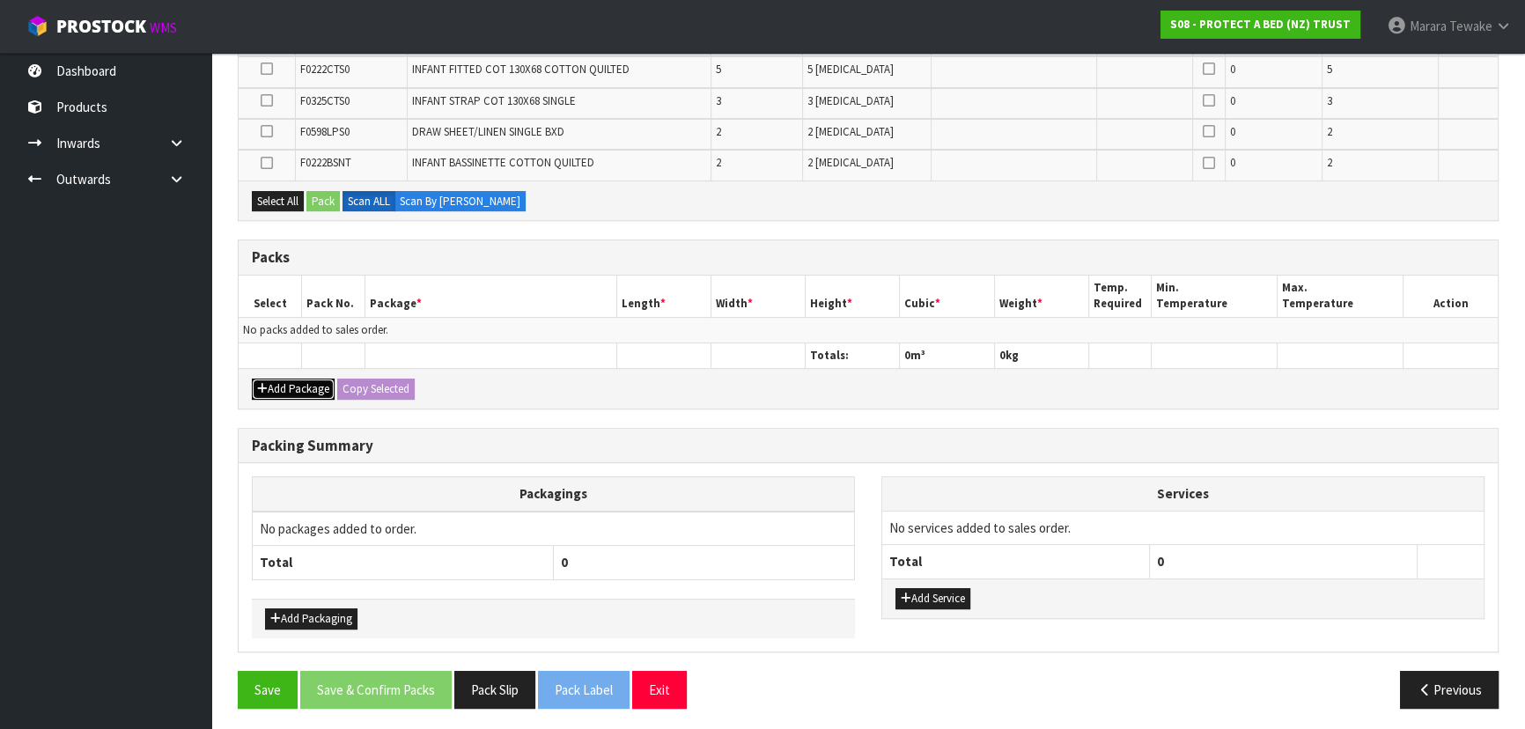
click at [296, 379] on button "Add Package" at bounding box center [293, 389] width 83 height 21
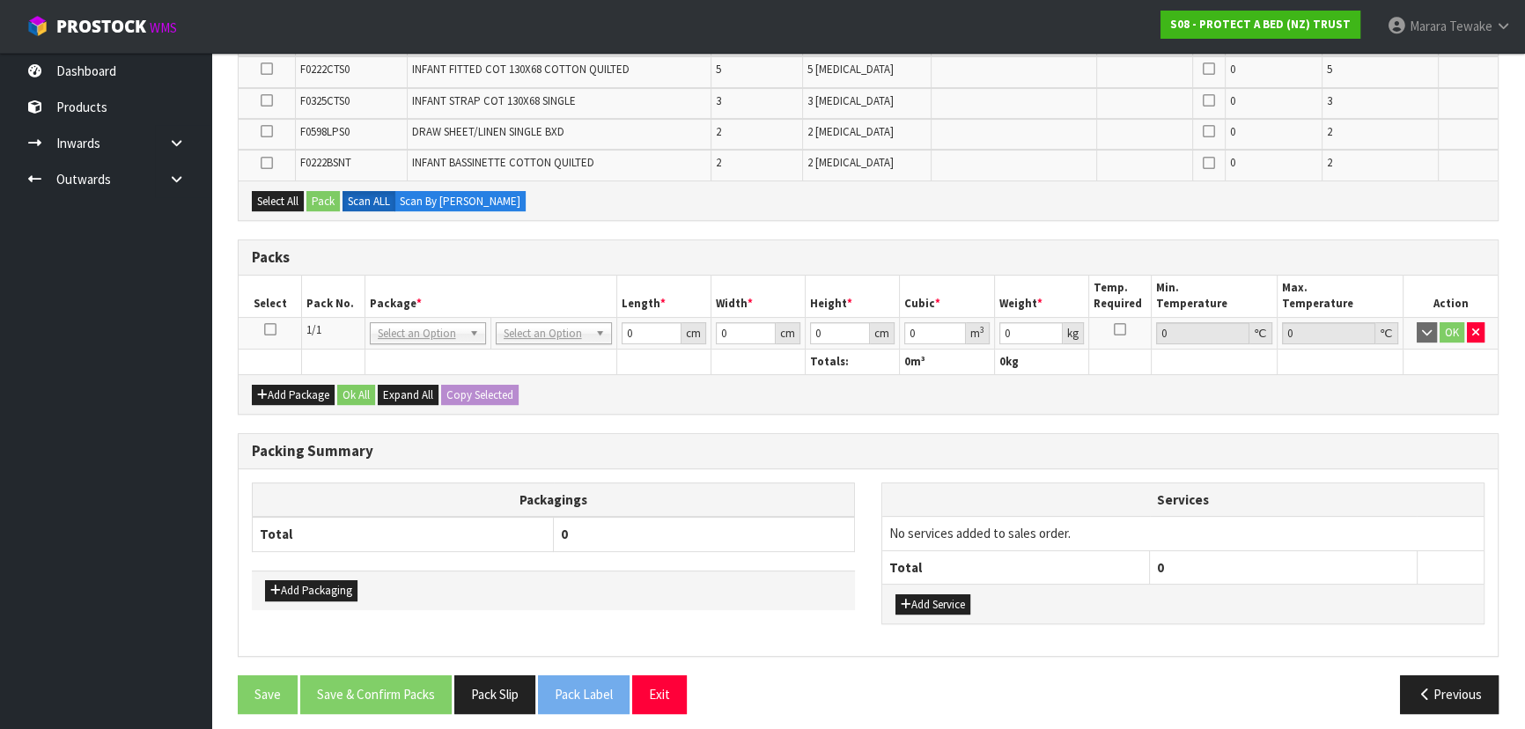
click at [265, 329] on icon at bounding box center [270, 329] width 12 height 1
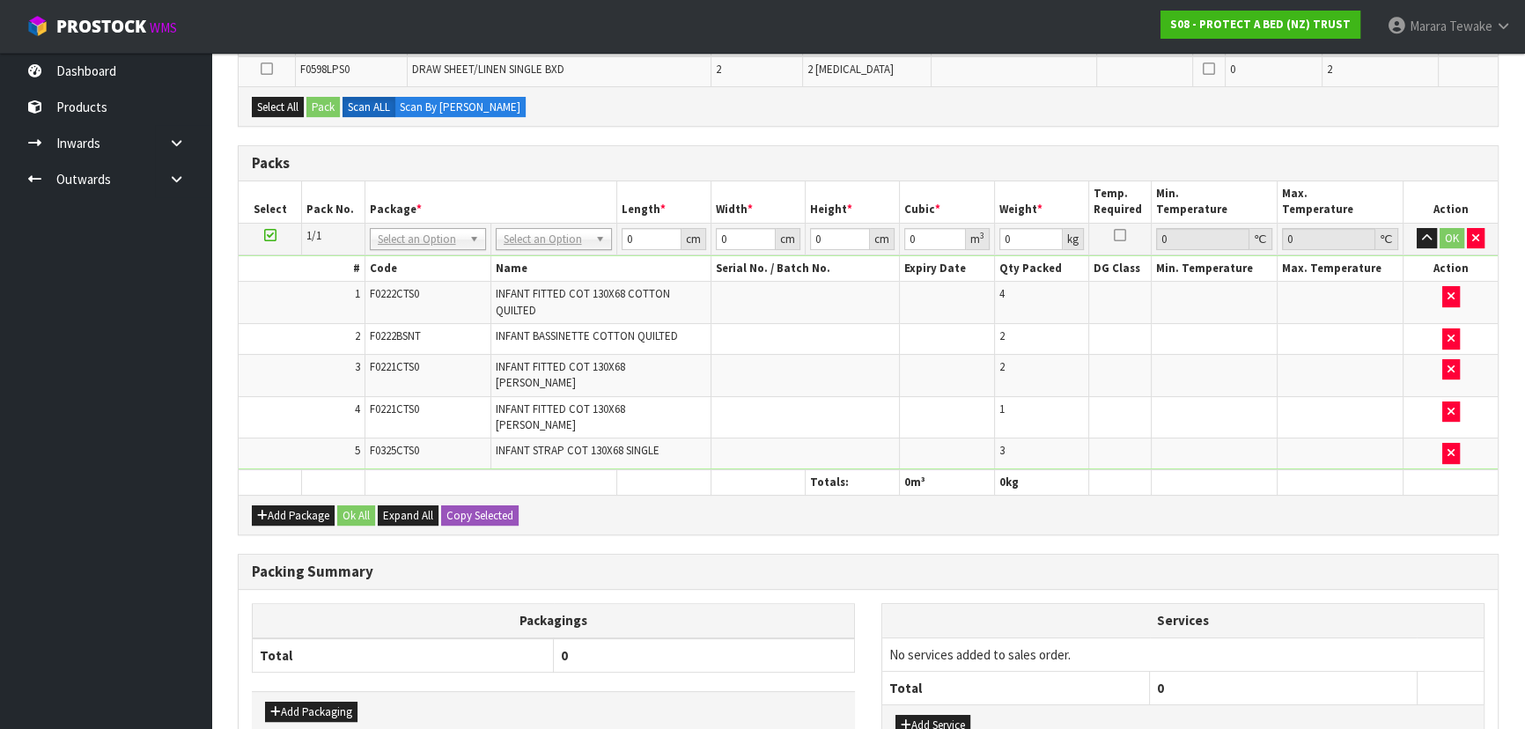
scroll to position [0, 0]
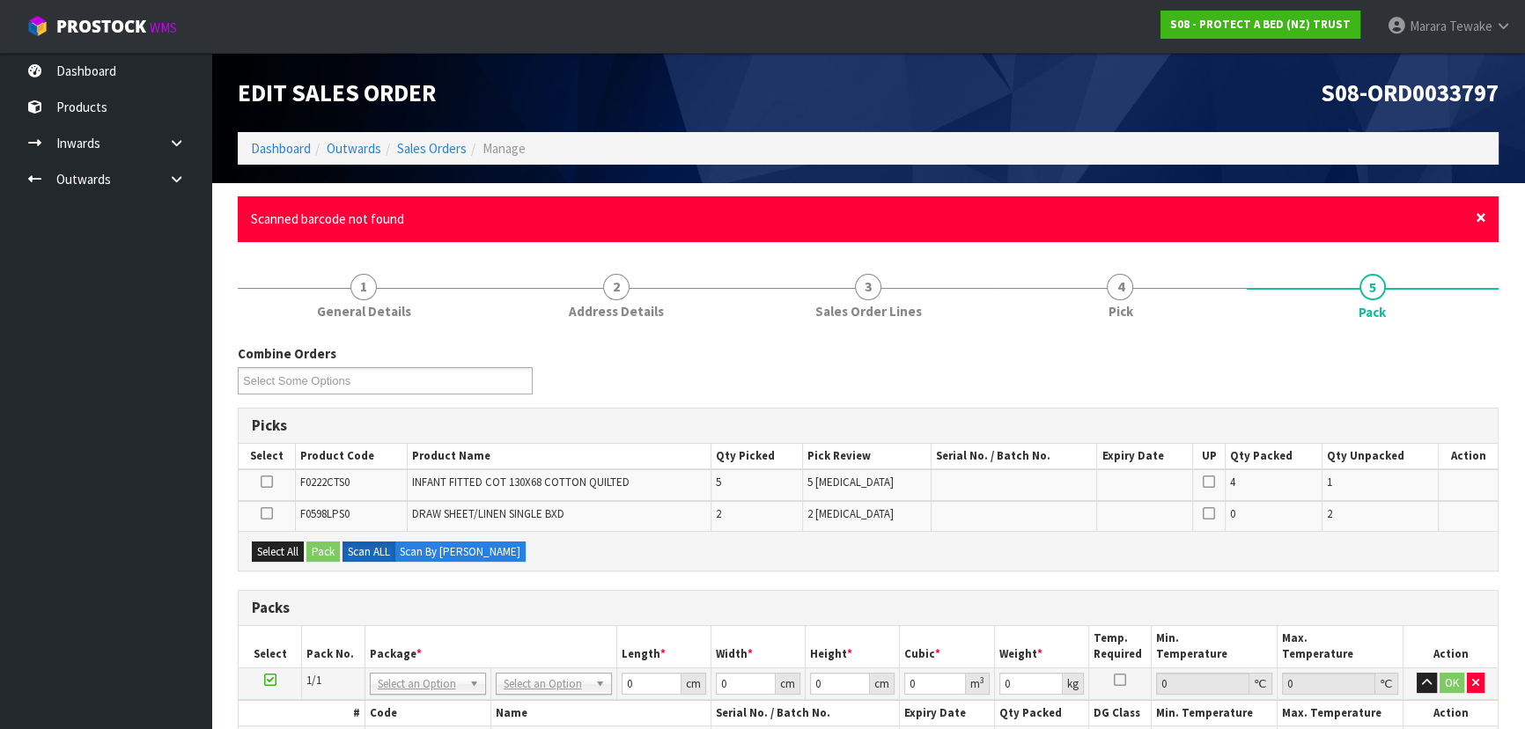
click at [1481, 212] on span "×" at bounding box center [1480, 217] width 11 height 25
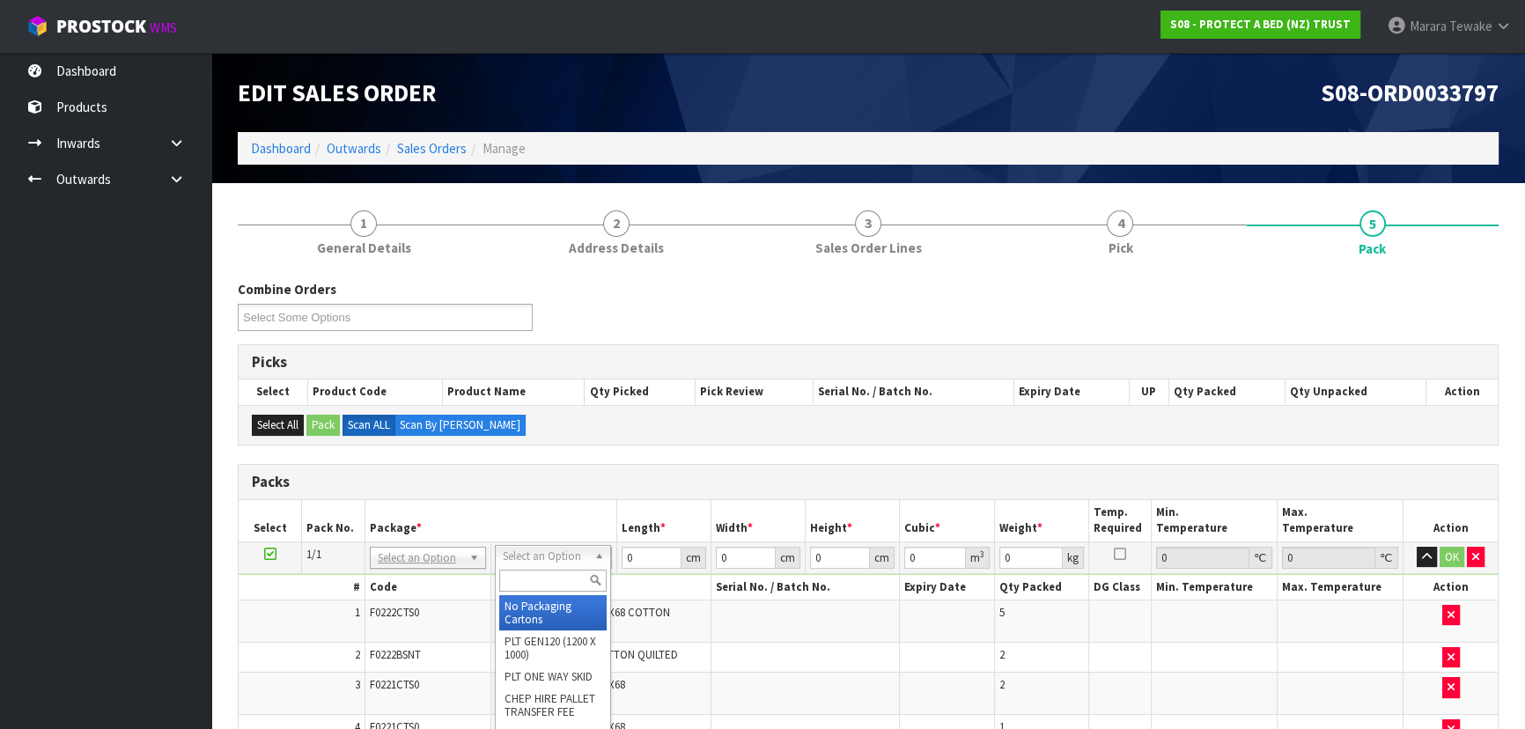
drag, startPoint x: 534, startPoint y: 554, endPoint x: 530, endPoint y: 566, distance: 13.1
click at [533, 572] on input "text" at bounding box center [552, 581] width 107 height 22
type input "OC"
drag, startPoint x: 559, startPoint y: 616, endPoint x: 572, endPoint y: 588, distance: 31.1
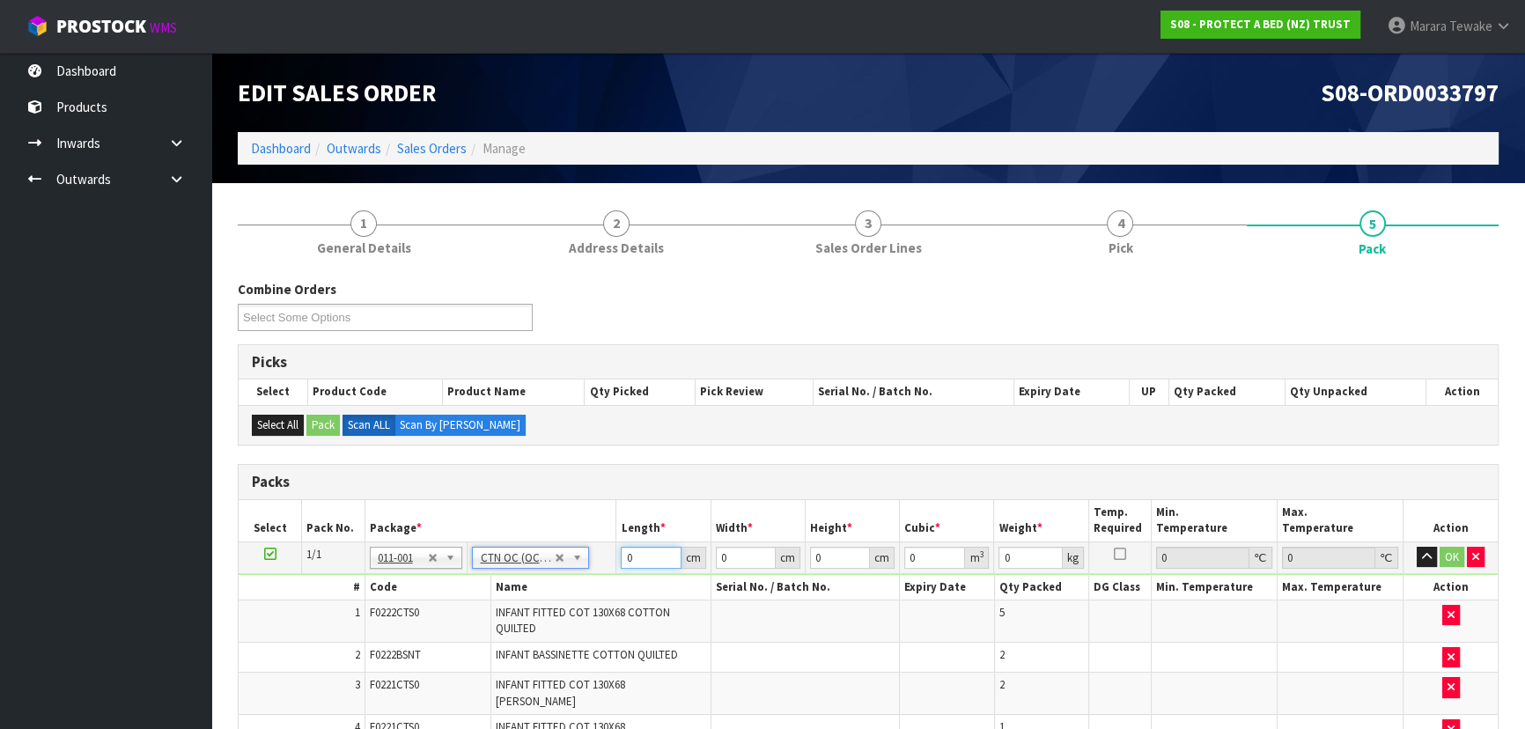
type input "5.44"
drag, startPoint x: 643, startPoint y: 548, endPoint x: 562, endPoint y: 534, distance: 82.1
click at [599, 546] on tr "1/1 NONE 007-001 007-002 007-004 007-009 007-013 007-014 007-015 007-017 007-01…" at bounding box center [868, 557] width 1259 height 32
type input "56"
type input "38"
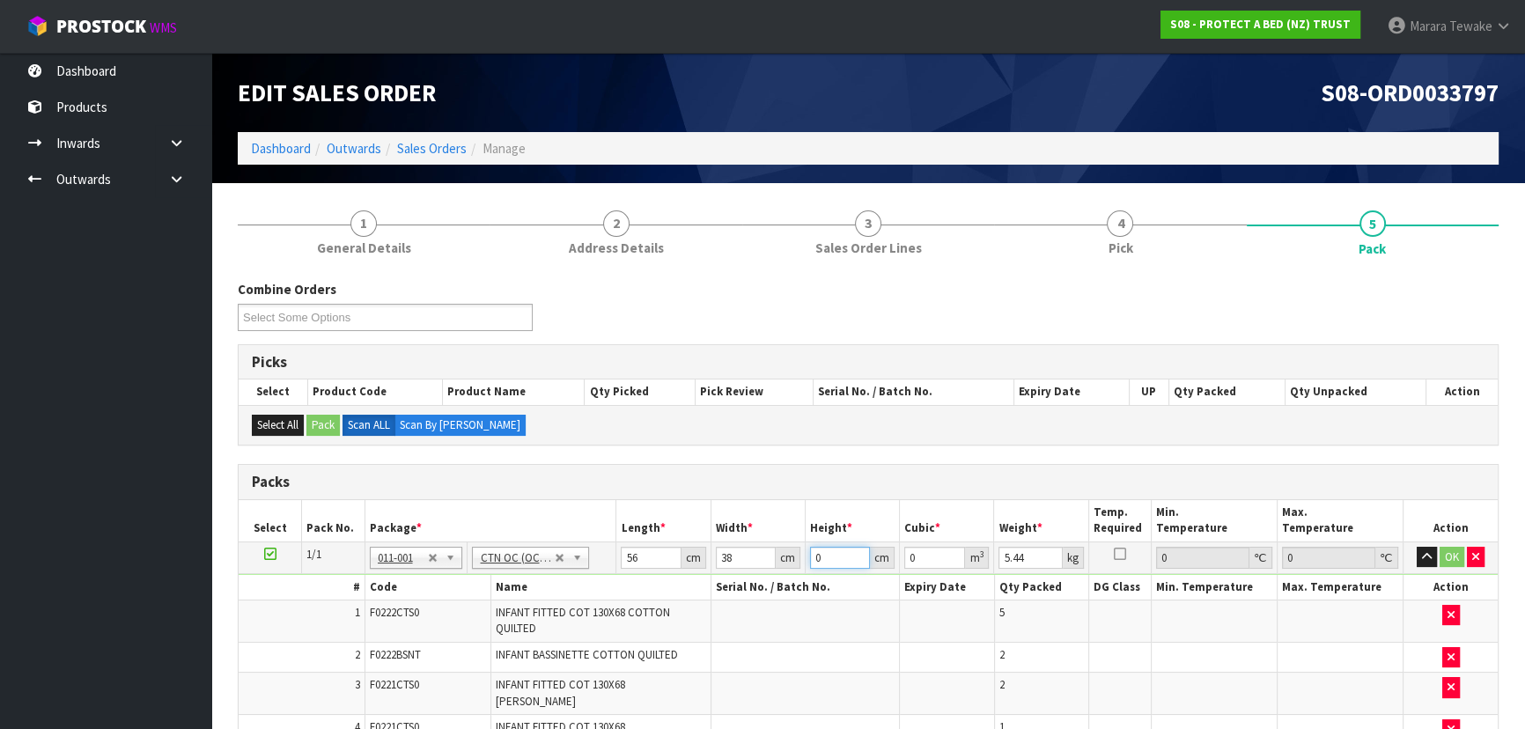
type input "3"
type input "0.006384"
type input "32"
type input "0.068096"
type input "32"
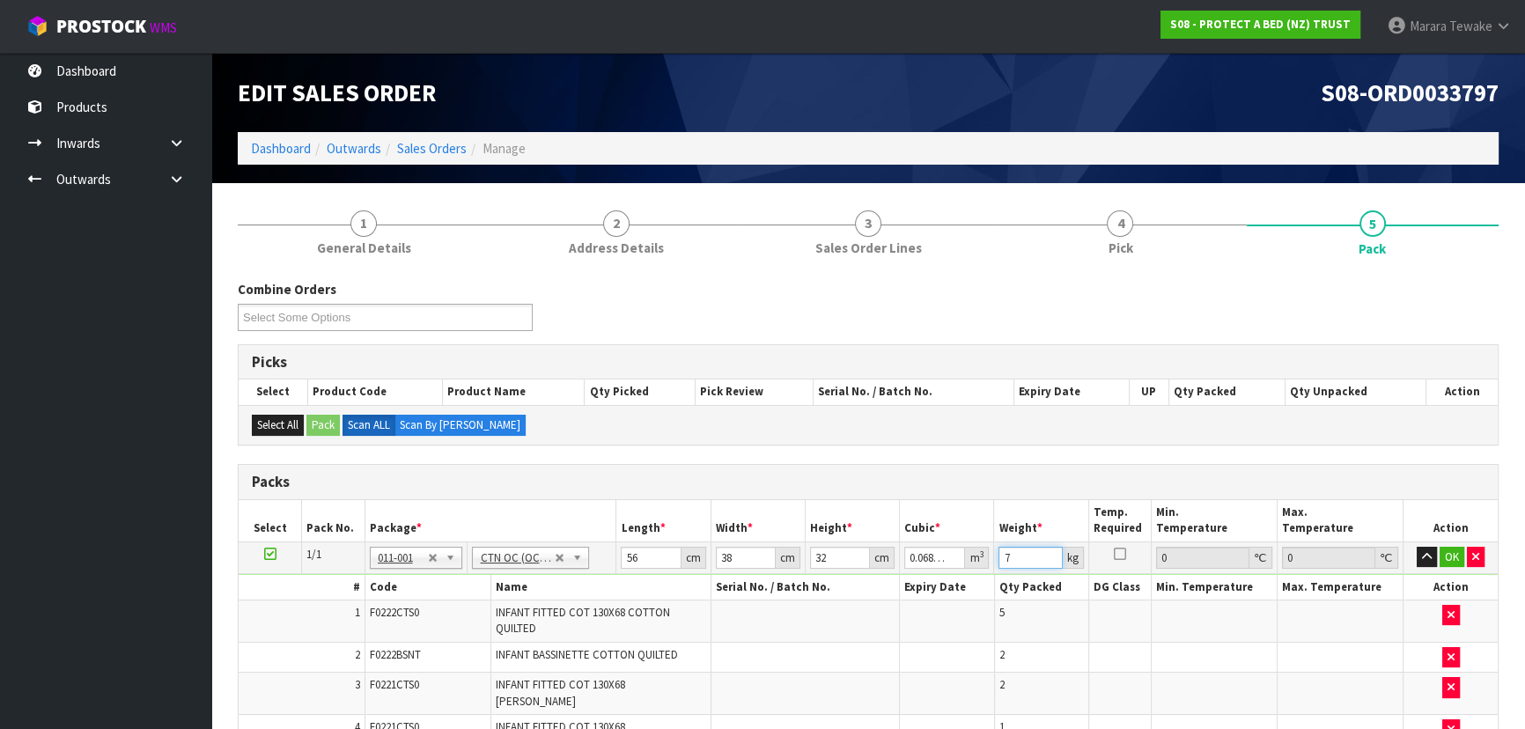
type input "7"
click at [1416, 547] on button "button" at bounding box center [1426, 557] width 20 height 21
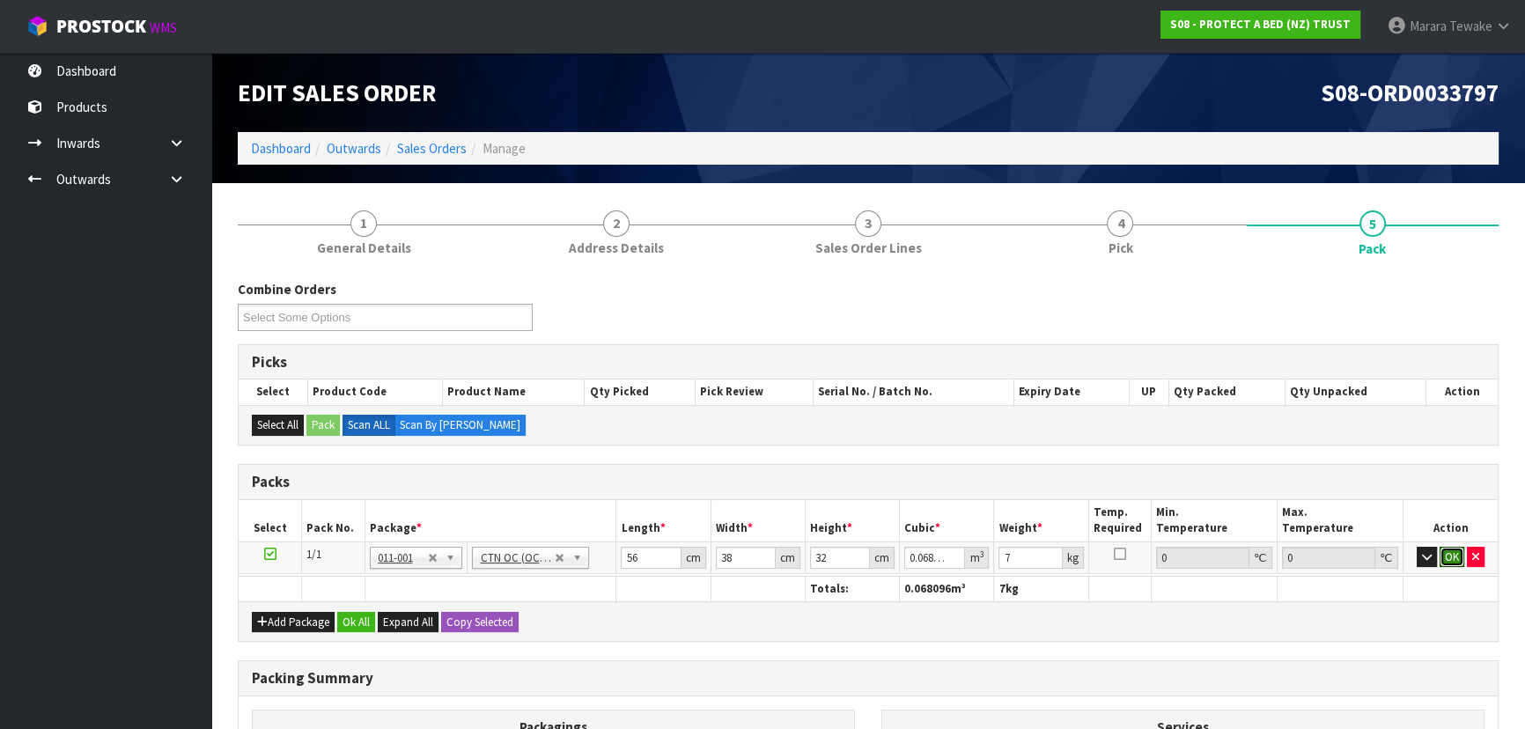
click button "OK" at bounding box center [1451, 557] width 25 height 21
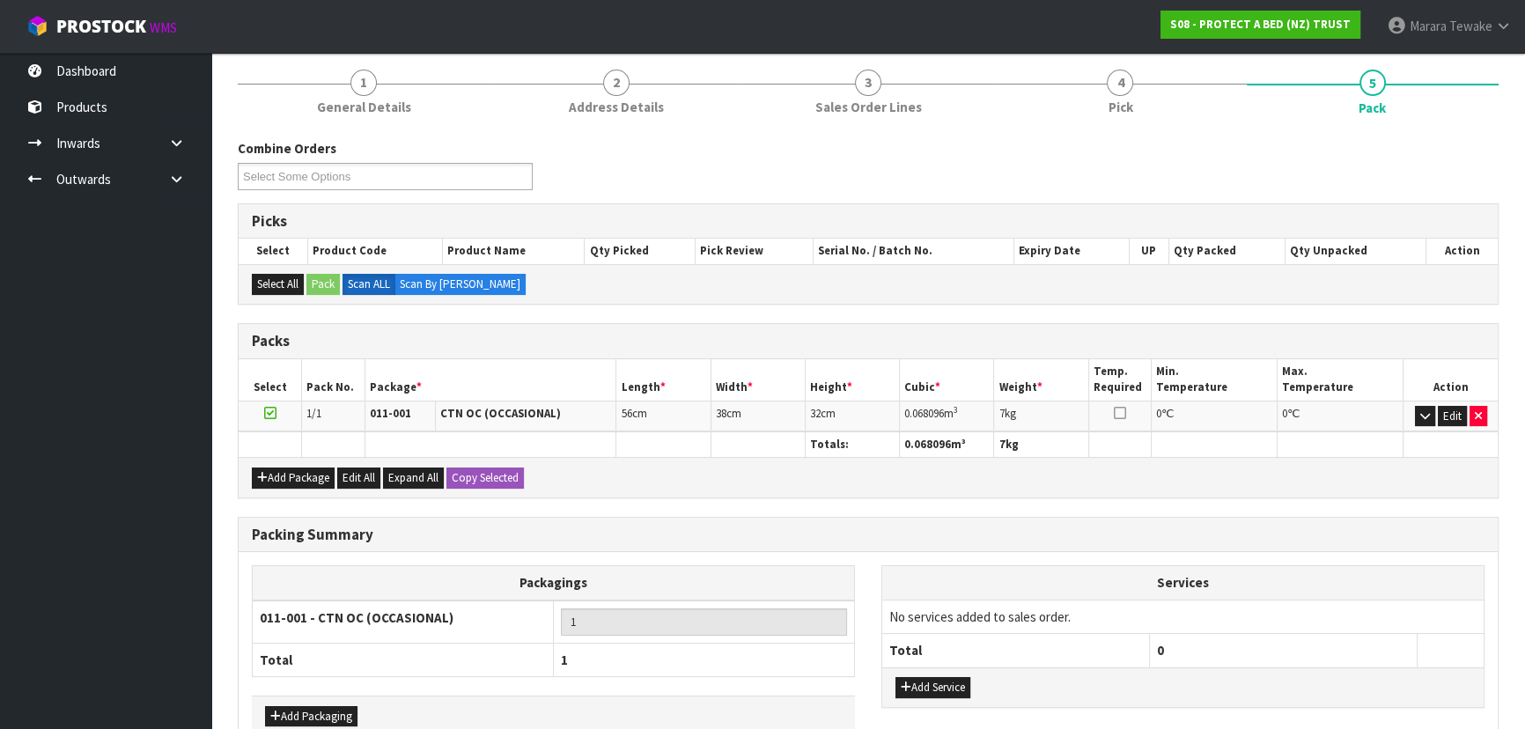
scroll to position [239, 0]
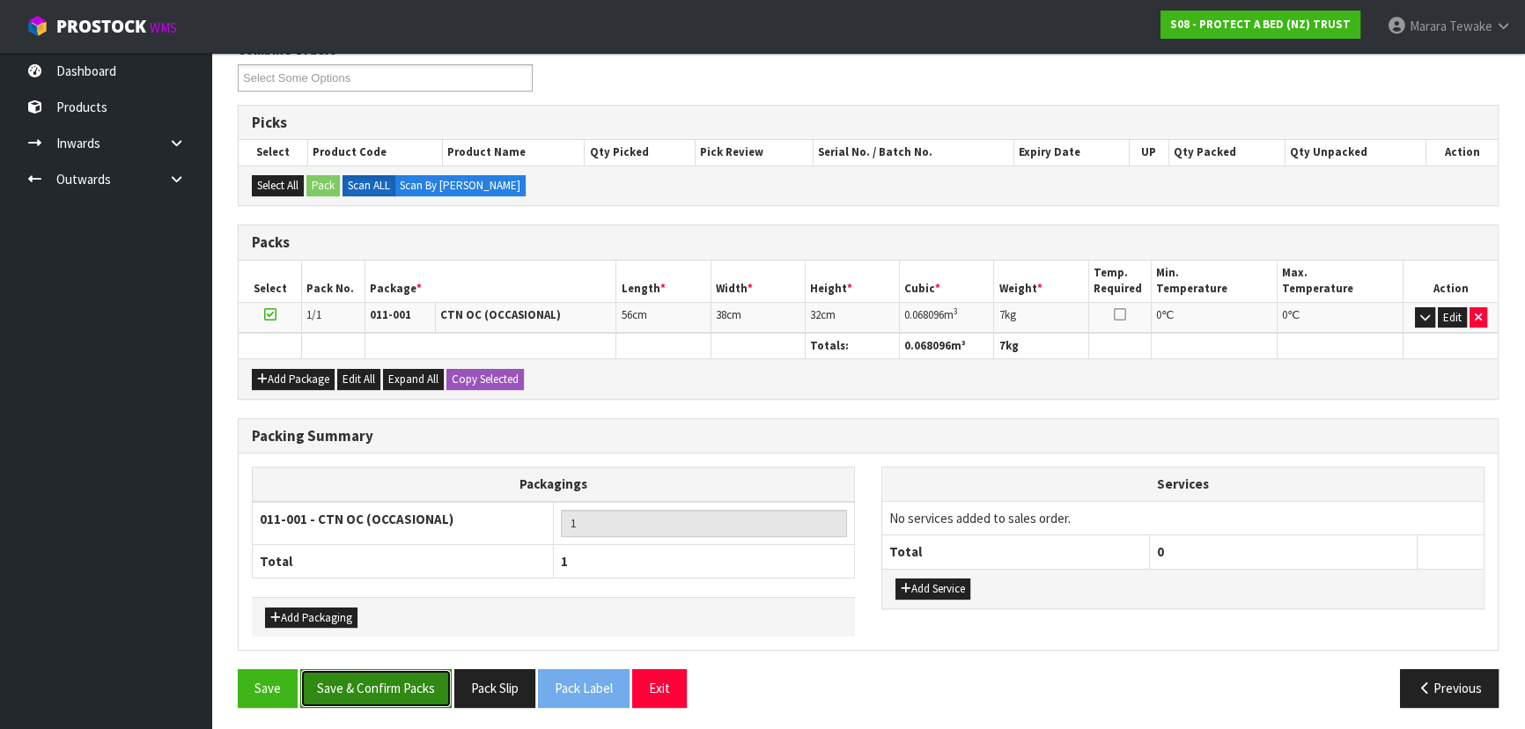
click at [409, 678] on button "Save & Confirm Packs" at bounding box center [375, 688] width 151 height 38
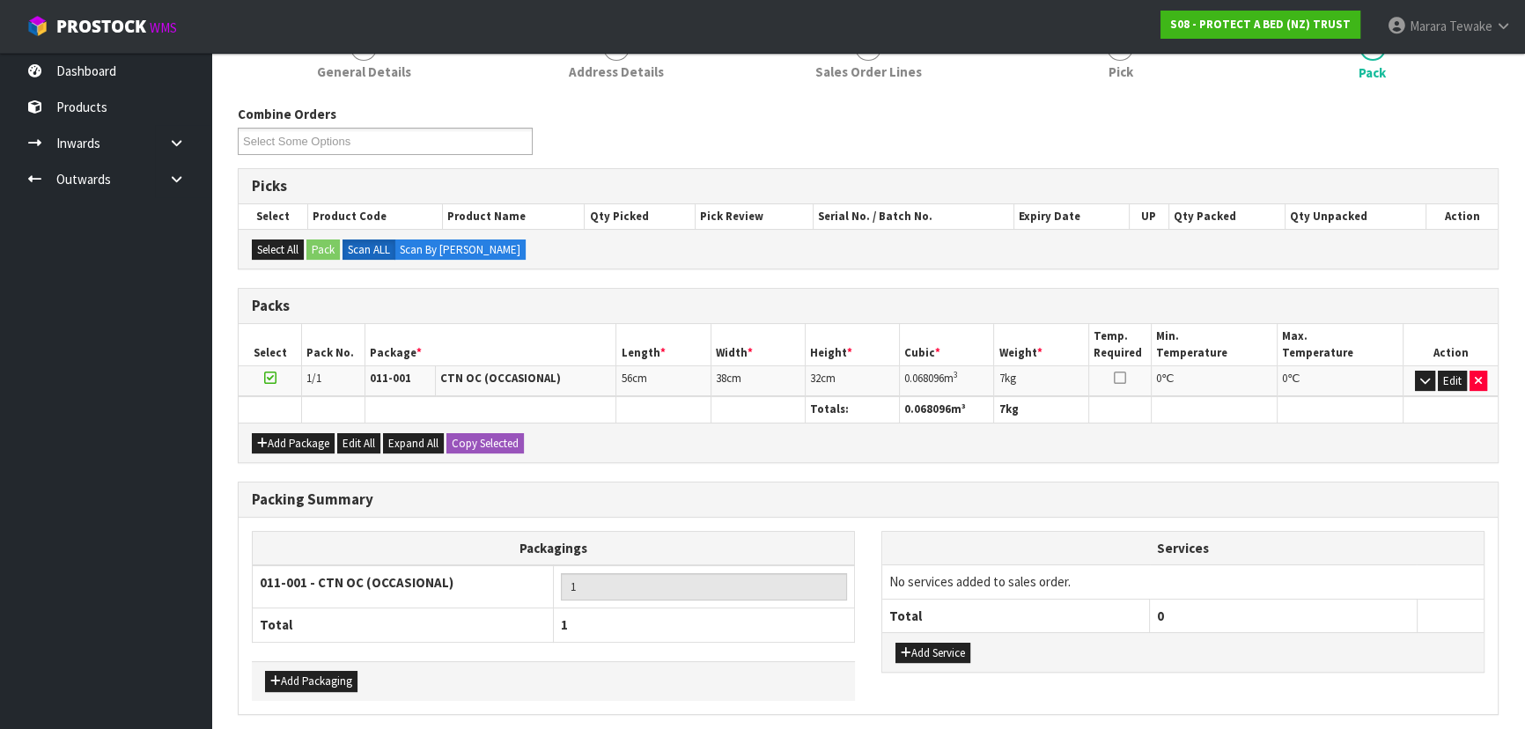
scroll to position [0, 0]
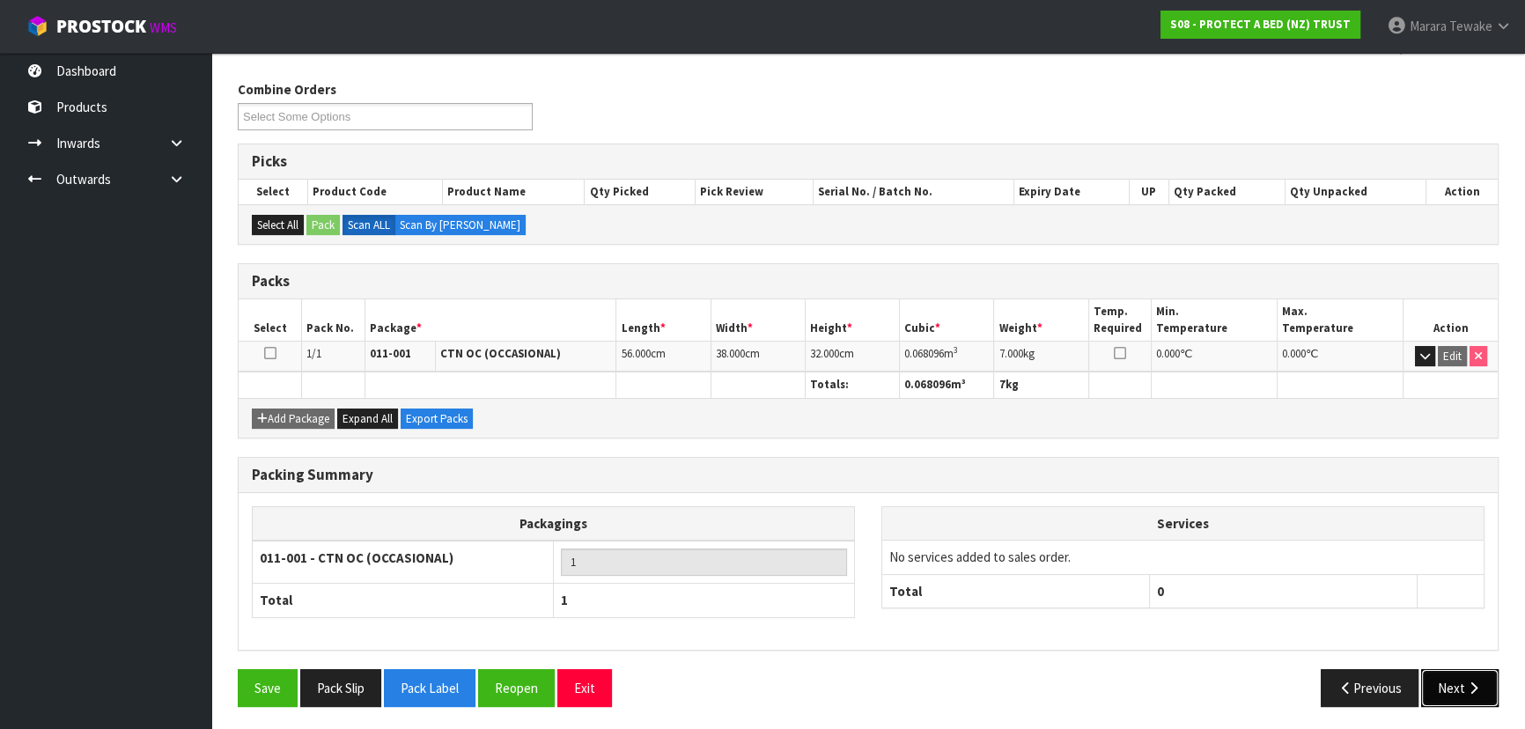
click at [1453, 688] on button "Next" at bounding box center [1459, 688] width 77 height 38
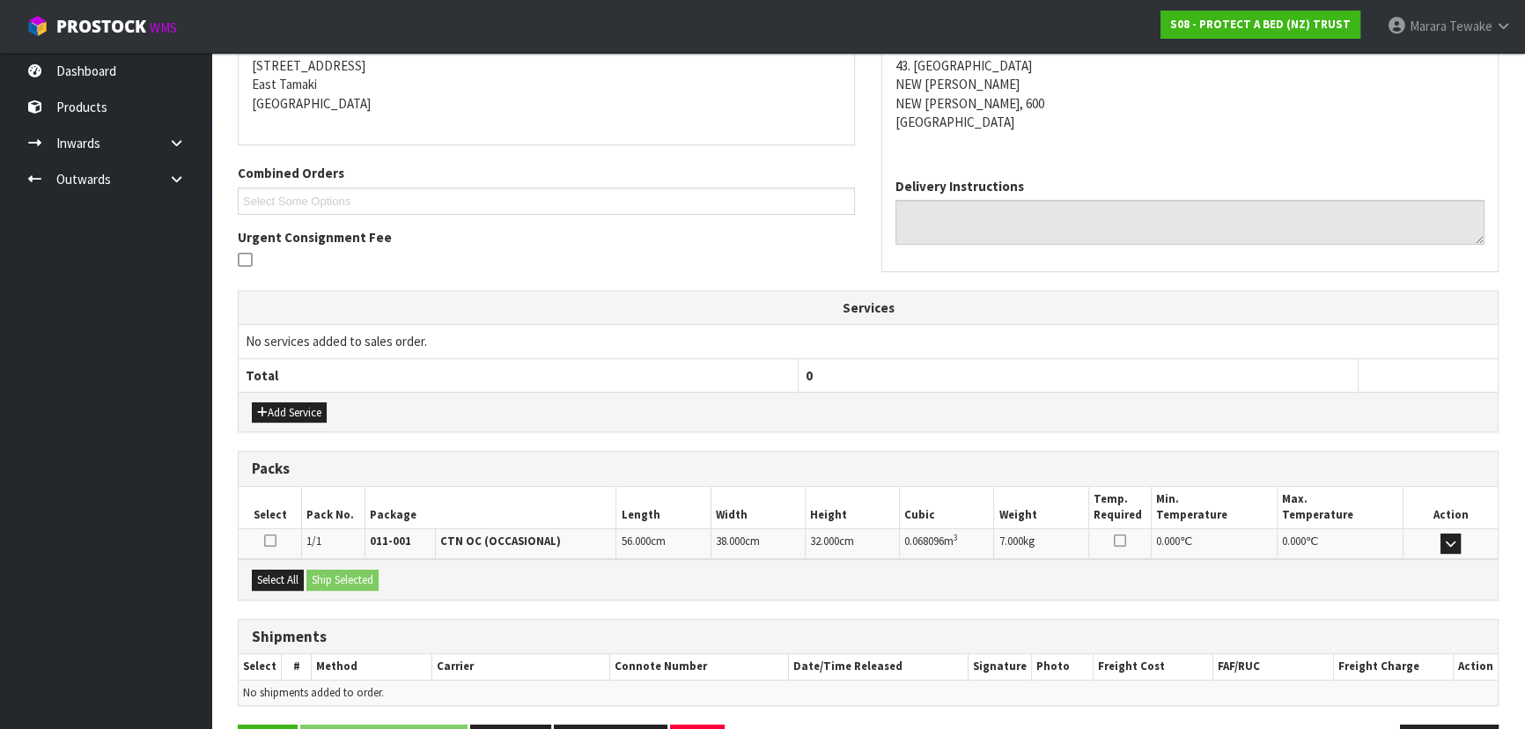
scroll to position [412, 0]
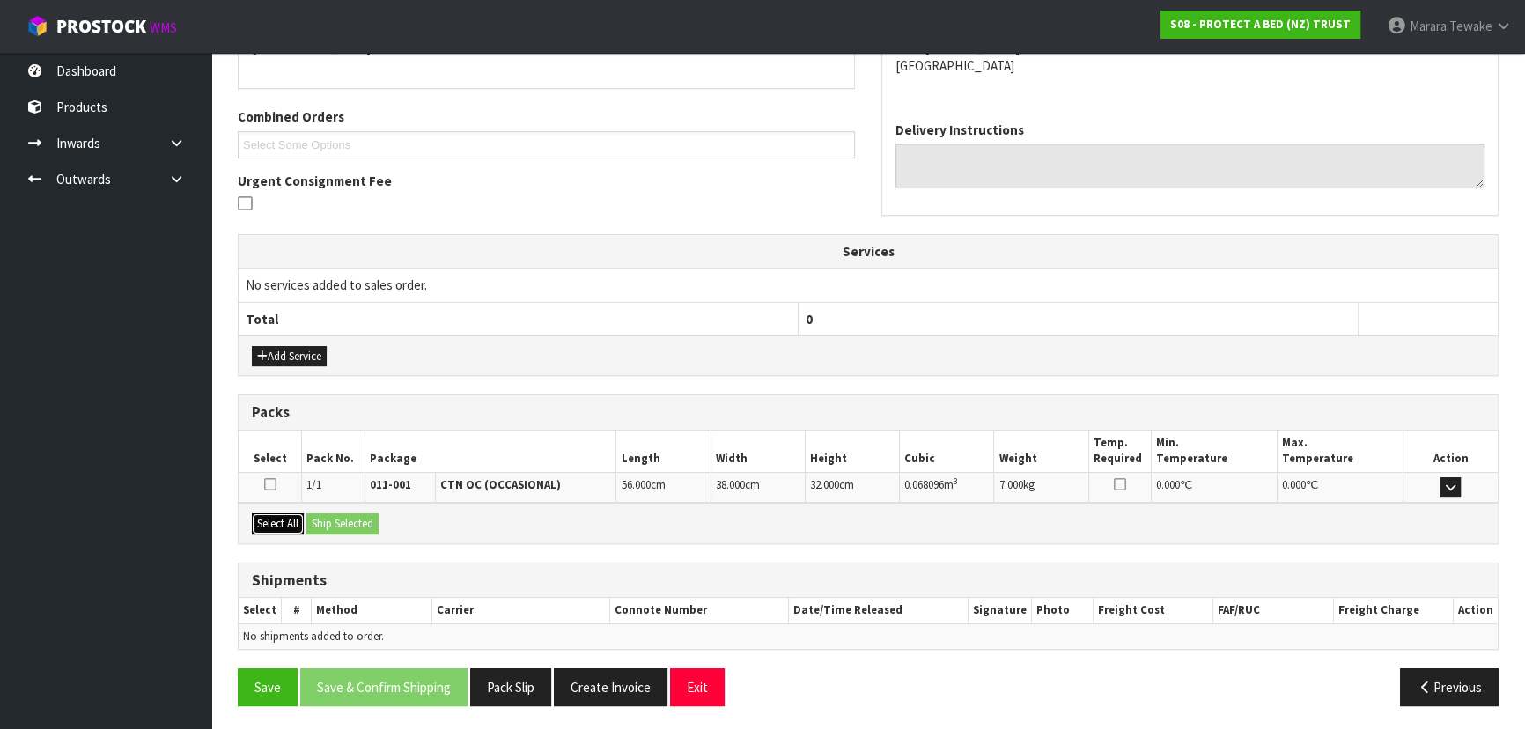
drag, startPoint x: 279, startPoint y: 516, endPoint x: 334, endPoint y: 518, distance: 55.5
click at [282, 516] on button "Select All" at bounding box center [278, 523] width 52 height 21
click at [335, 519] on button "Ship Selected" at bounding box center [342, 523] width 72 height 21
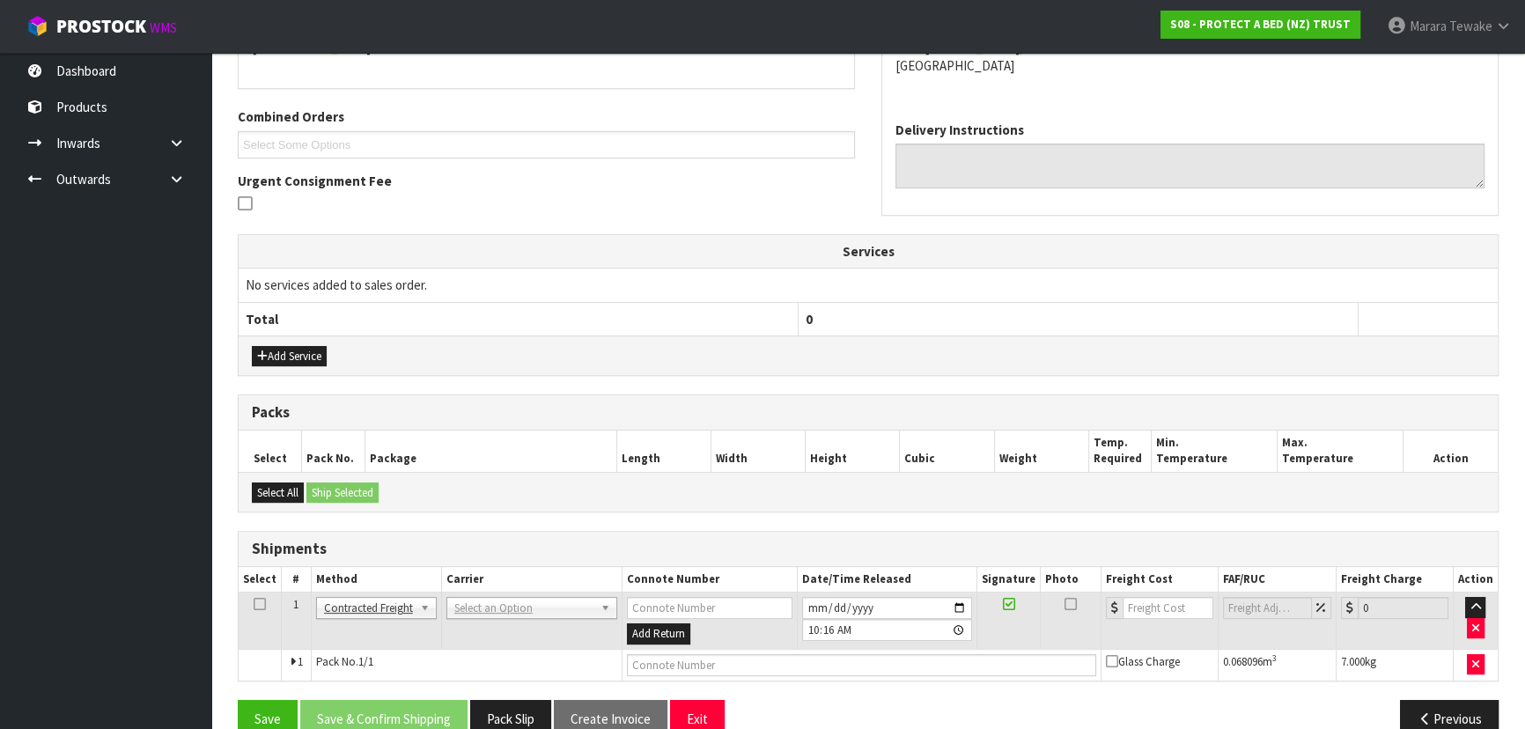
scroll to position [444, 0]
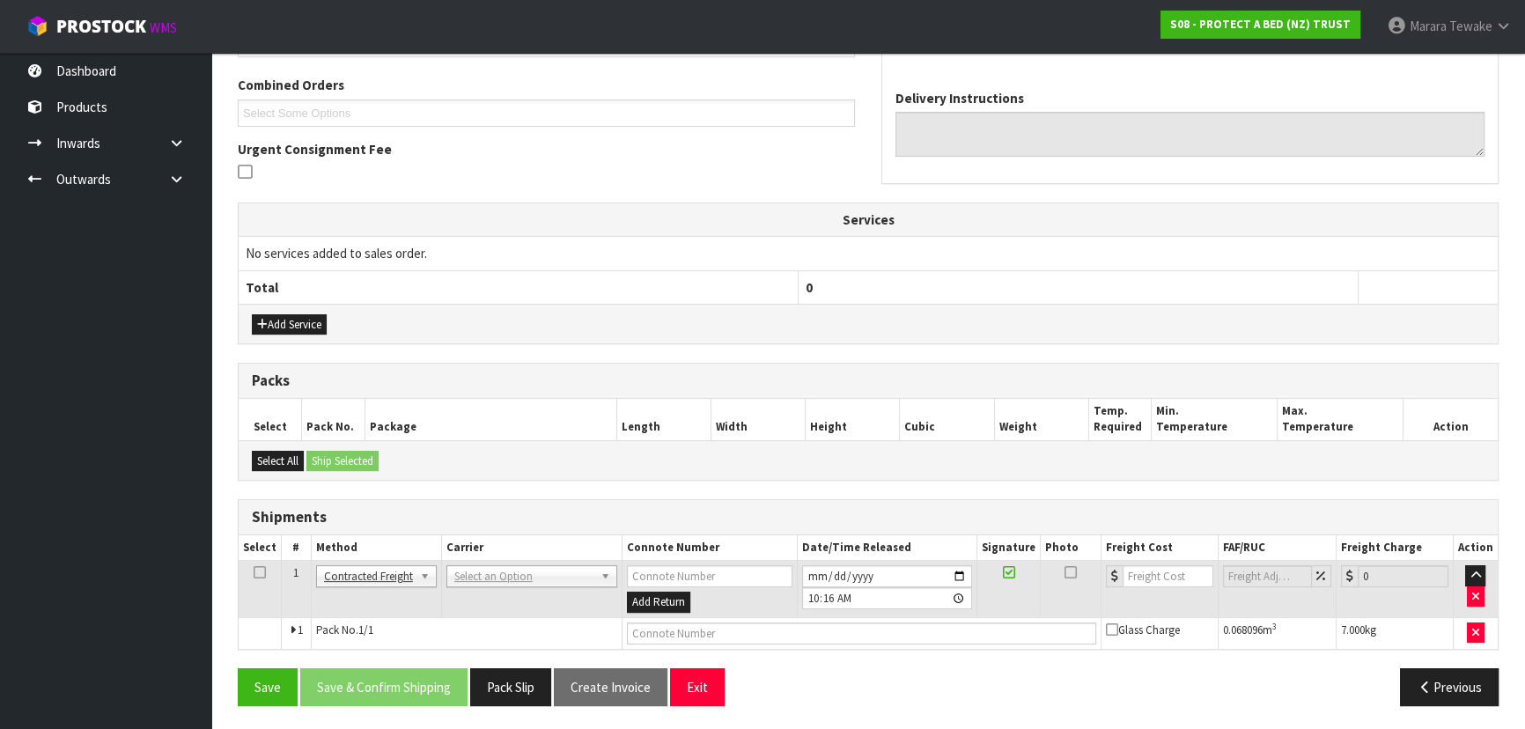
click at [493, 585] on td "ANGEL - ANGEL TRANSPORT [PERSON_NAME] REMOVALS DEAEXPAKL - DEADLINE EXPRESS COU…" at bounding box center [531, 589] width 180 height 57
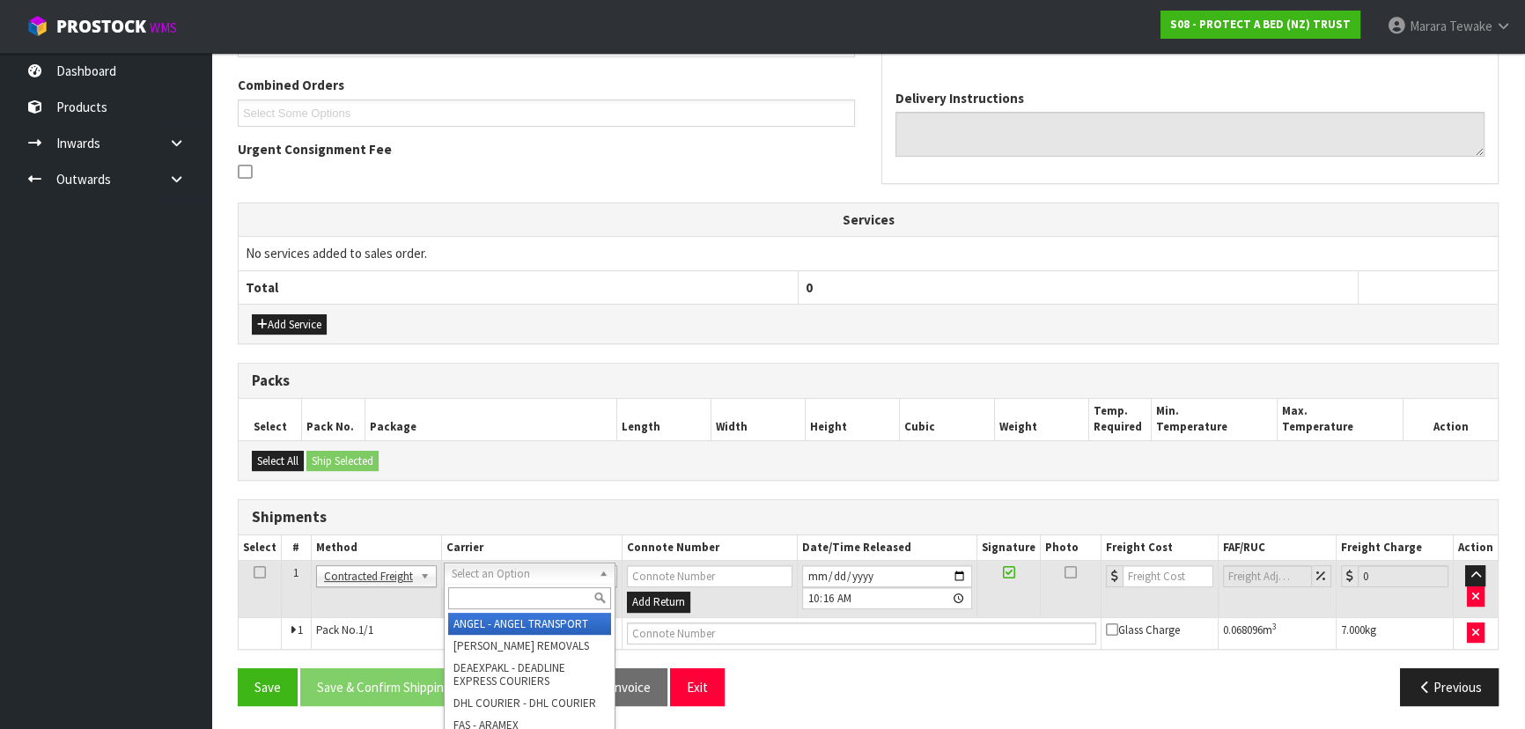
click at [492, 590] on input "text" at bounding box center [529, 598] width 163 height 22
type input "NZP"
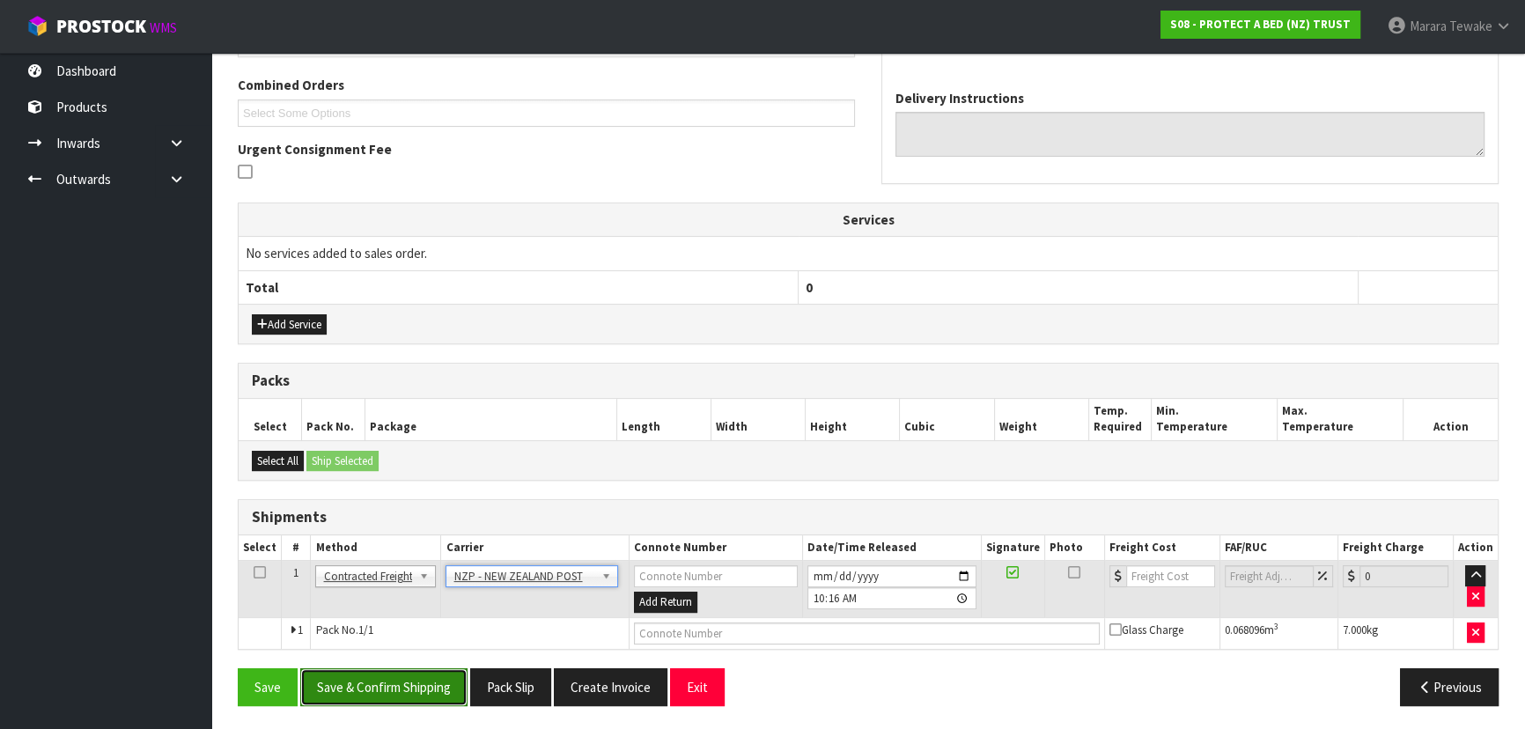
click at [418, 685] on button "Save & Confirm Shipping" at bounding box center [383, 687] width 167 height 38
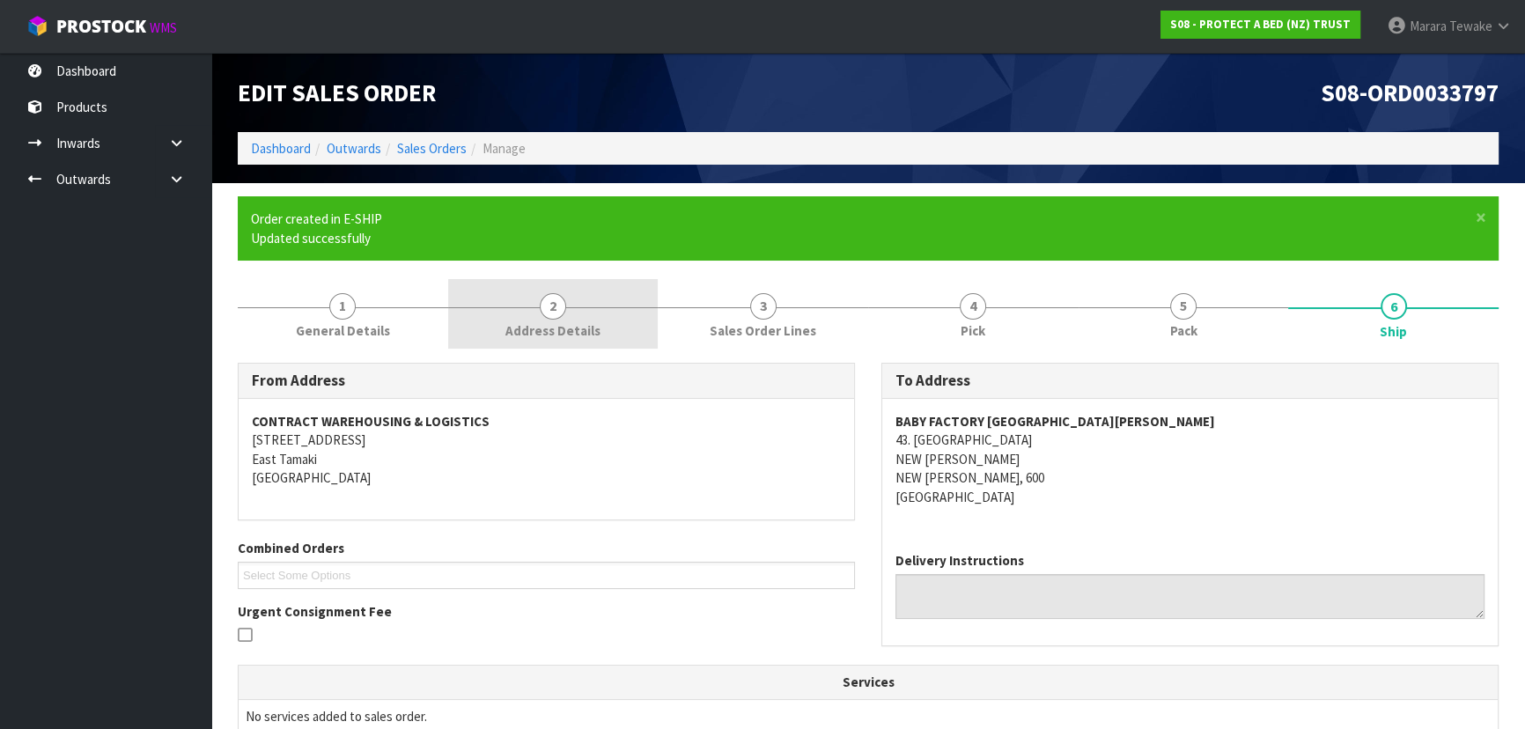
scroll to position [419, 0]
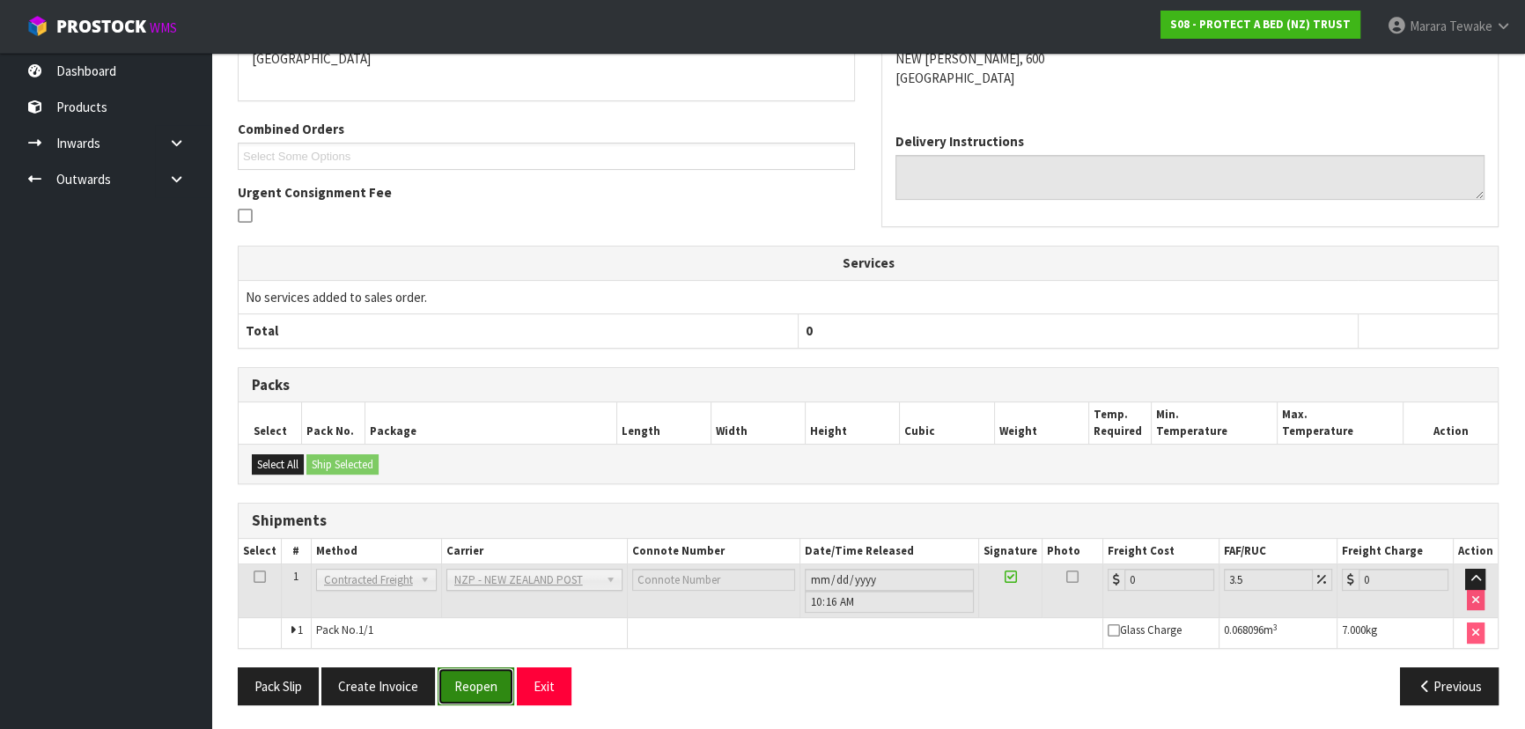
click at [486, 690] on button "Reopen" at bounding box center [475, 686] width 77 height 38
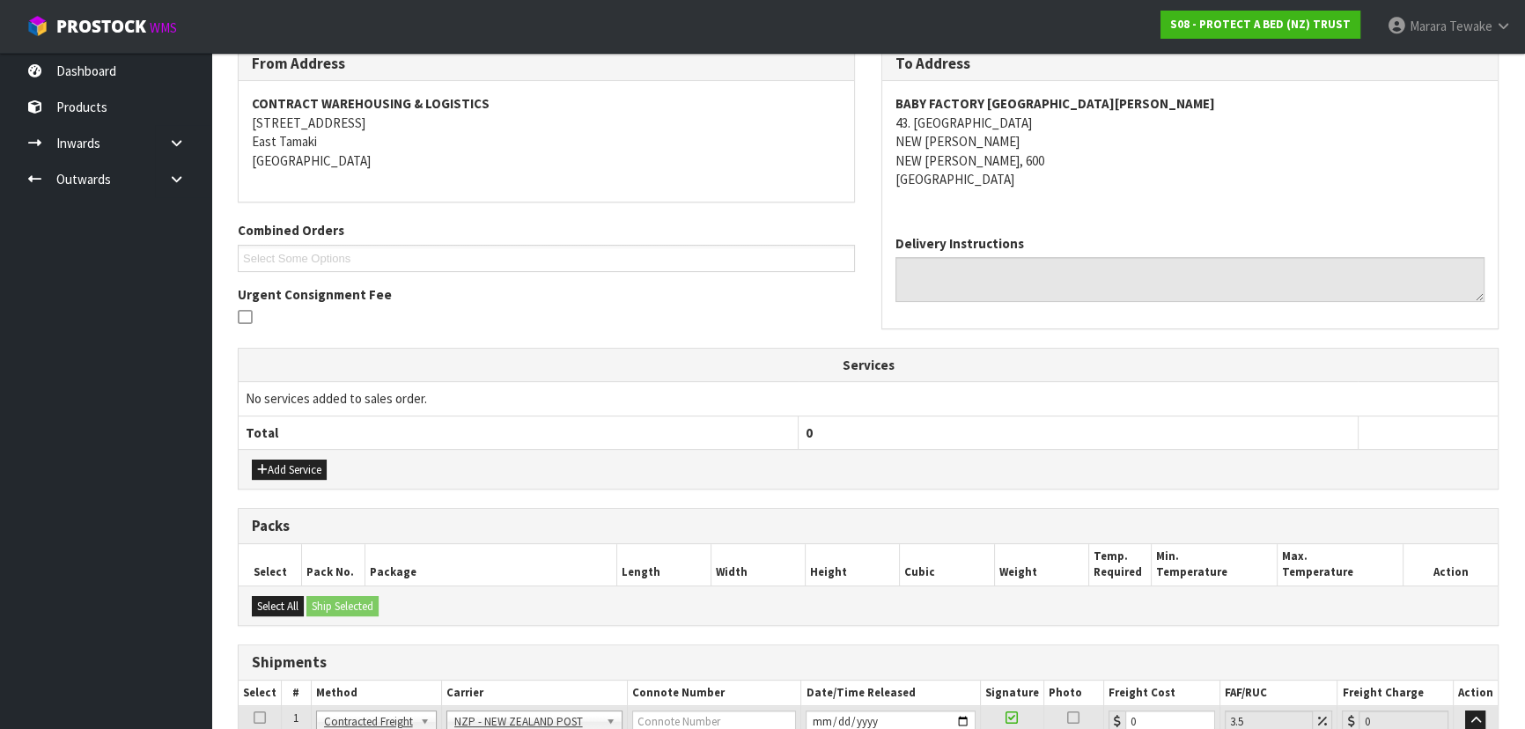
scroll to position [444, 0]
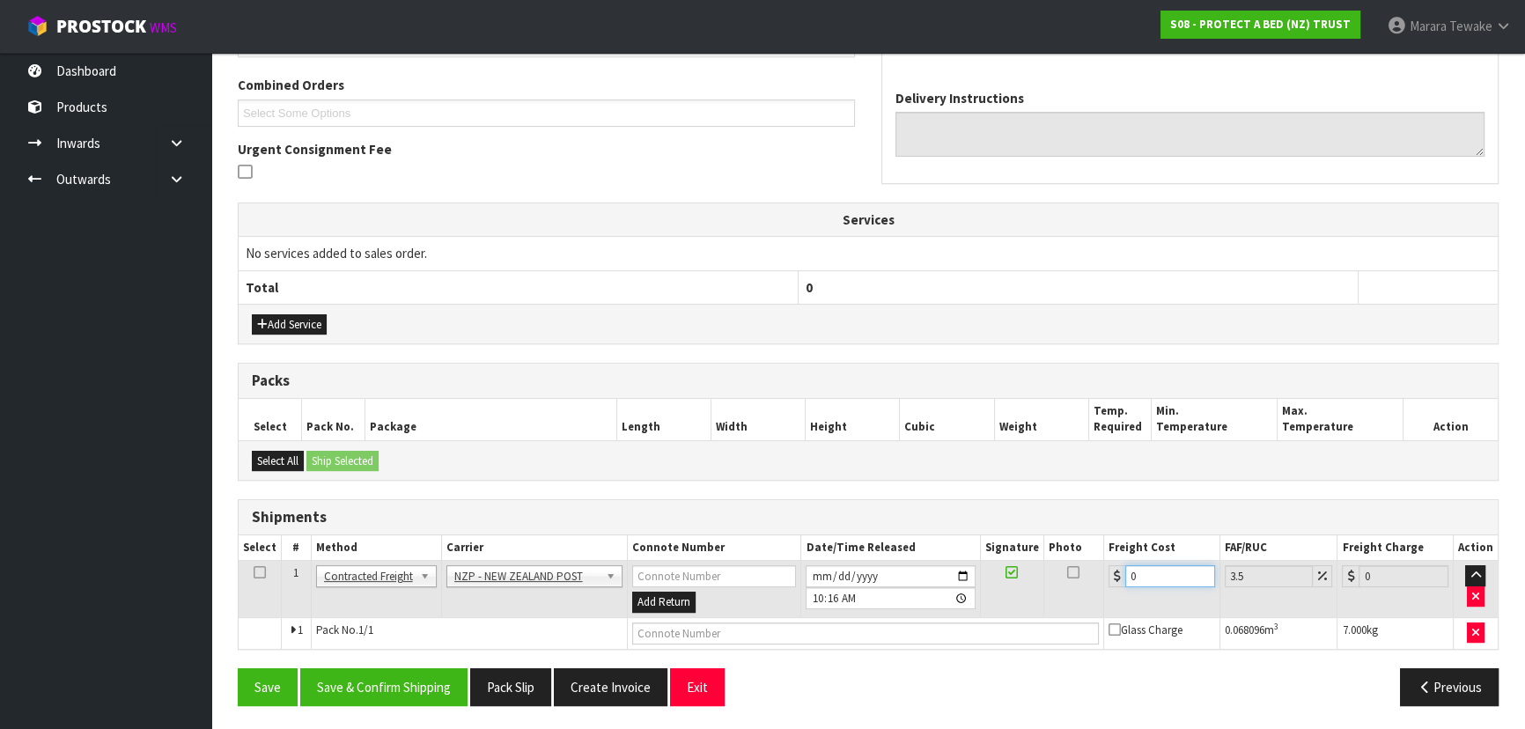
drag, startPoint x: 1158, startPoint y: 574, endPoint x: 1055, endPoint y: 535, distance: 110.0
click at [1077, 550] on table "Select # Method Carrier Connote Number Date/Time Released Signature Photo Freig…" at bounding box center [868, 592] width 1259 height 114
type input "4"
type input "4.14"
type input "4.3"
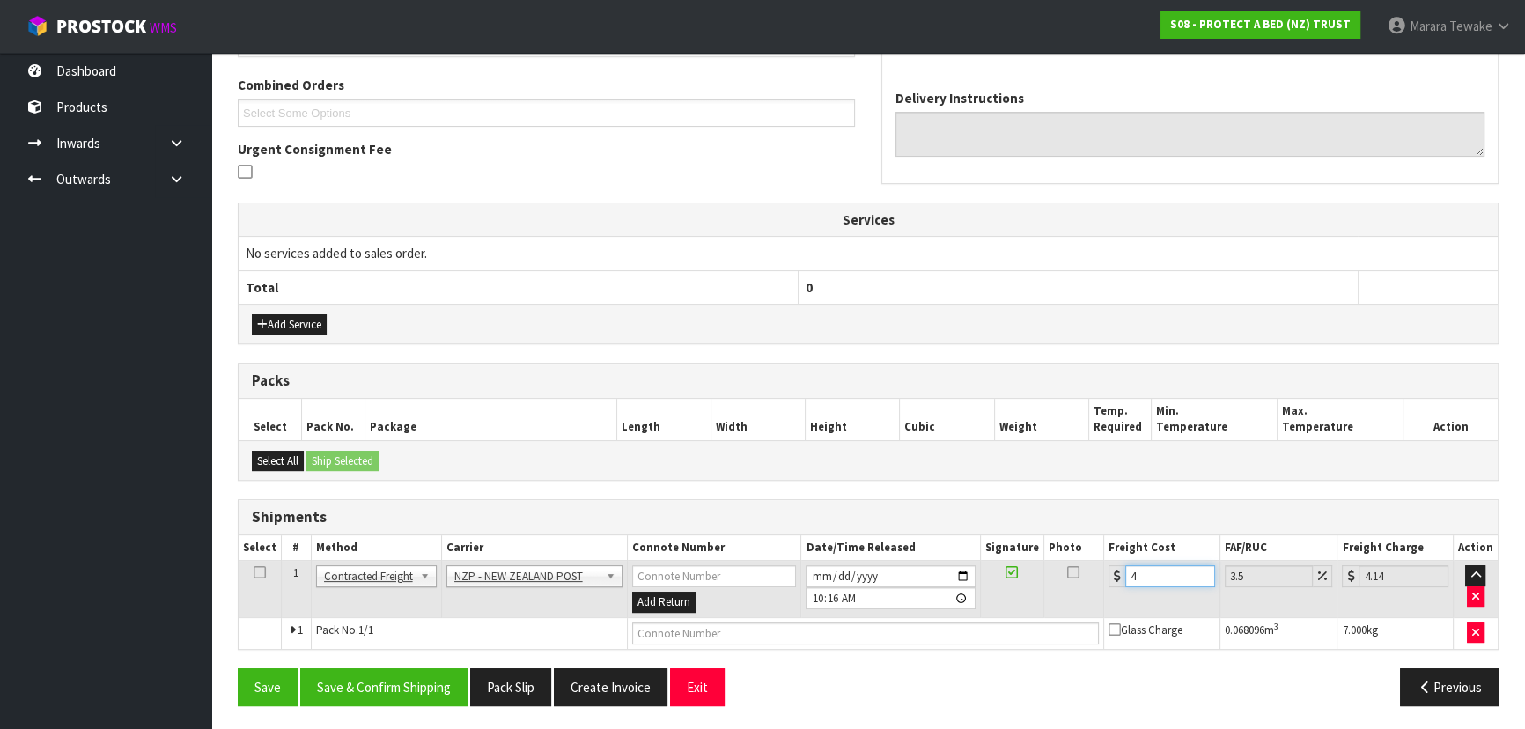
type input "4.45"
type input "4.33"
type input "4.48"
type input "4.33"
drag, startPoint x: 374, startPoint y: 684, endPoint x: 326, endPoint y: 653, distance: 57.4
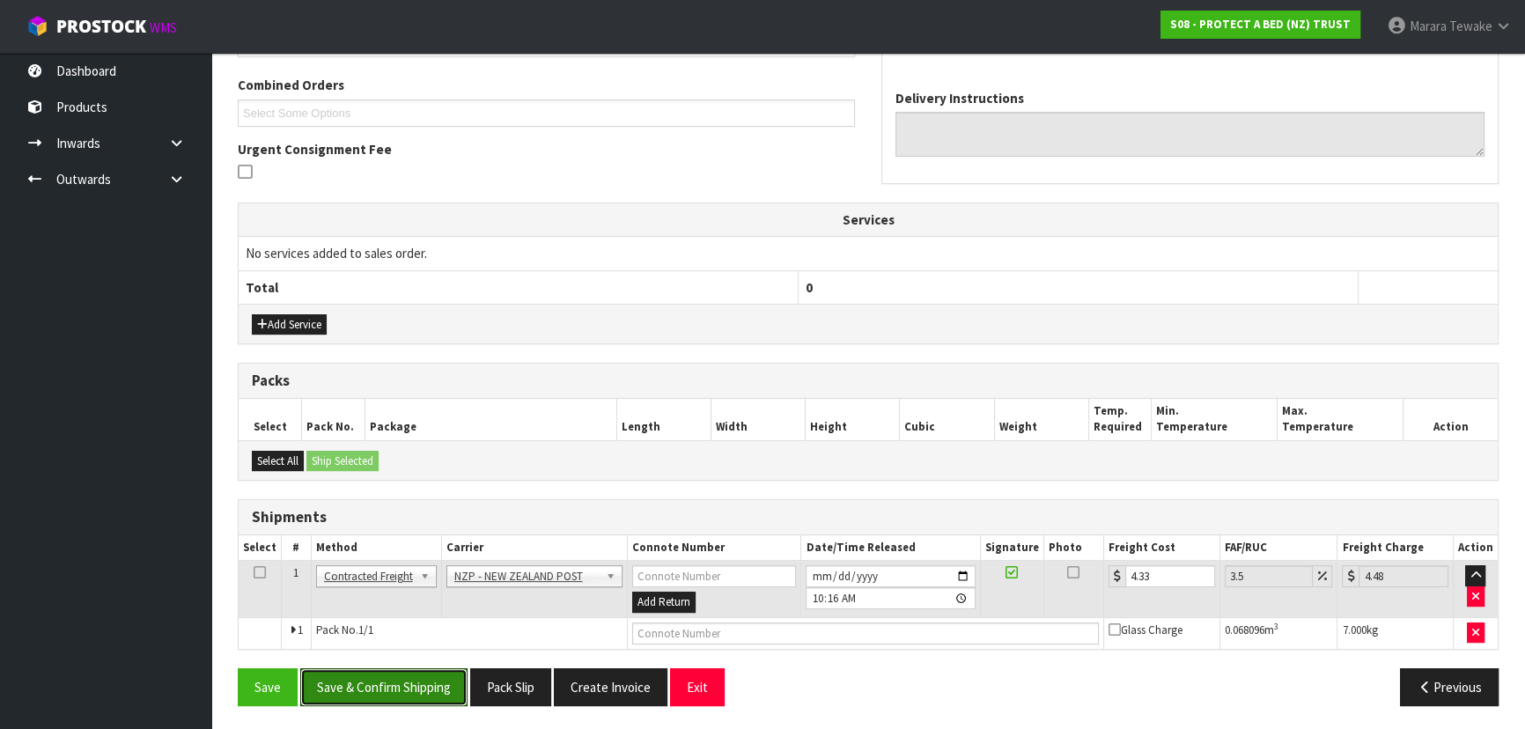
click at [372, 682] on button "Save & Confirm Shipping" at bounding box center [383, 687] width 167 height 38
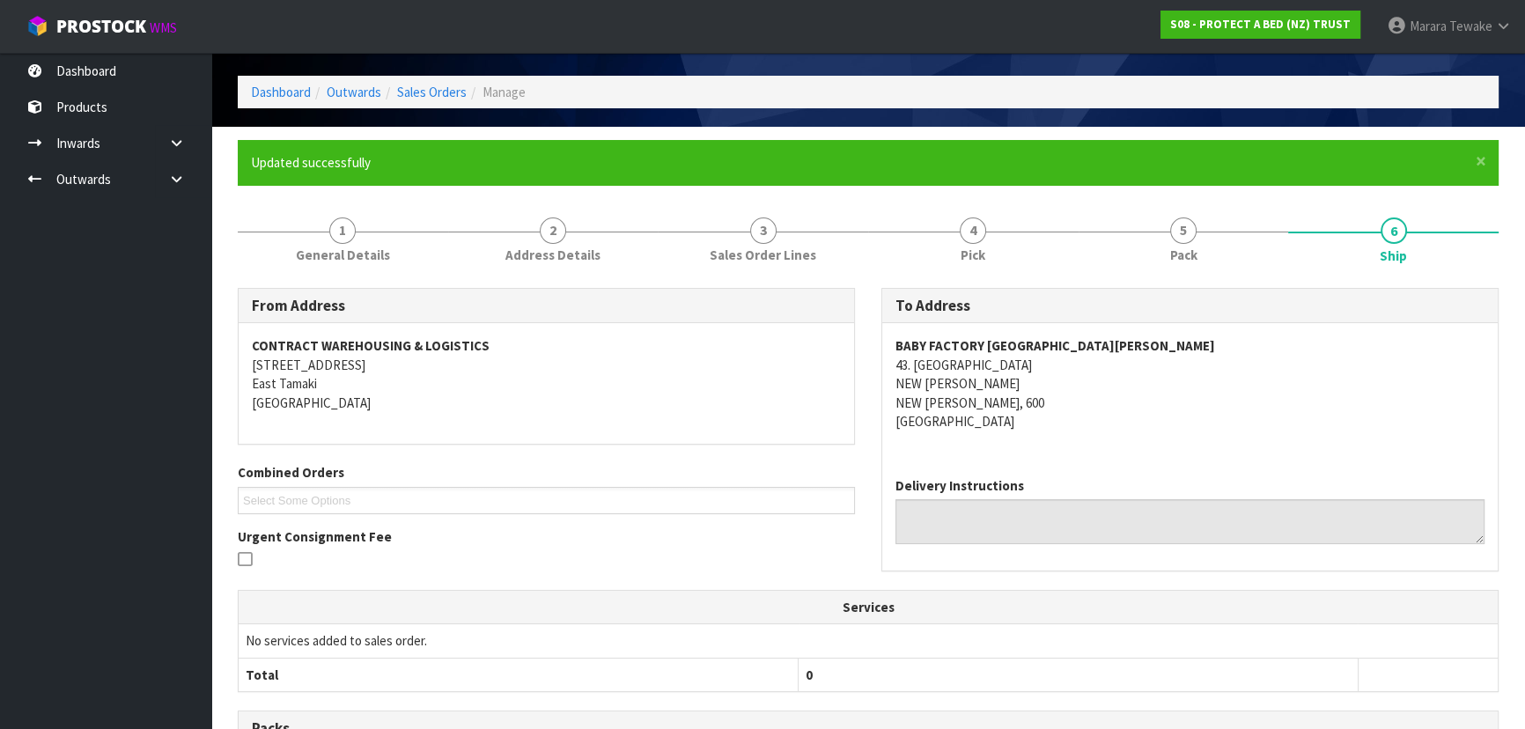
scroll to position [0, 0]
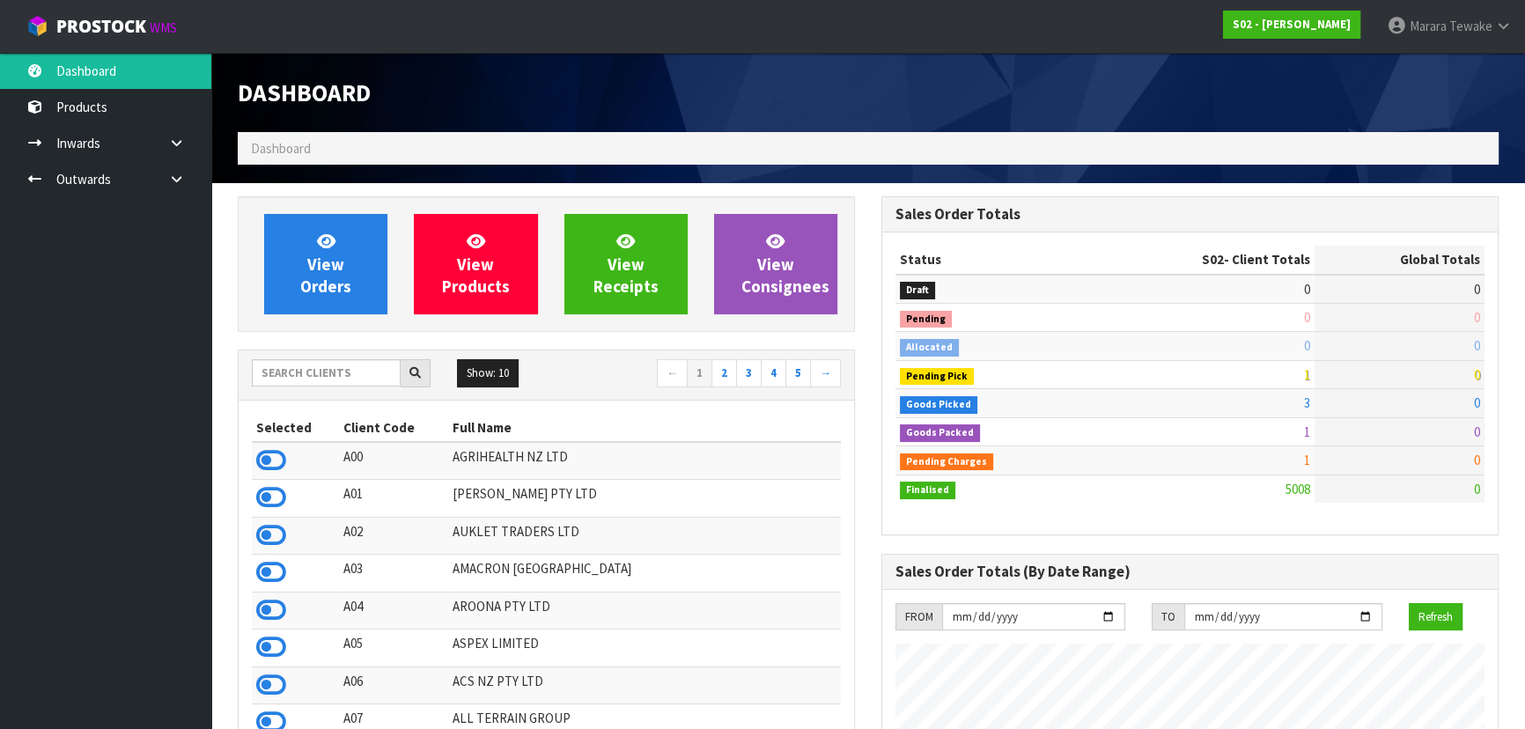
scroll to position [1331, 643]
